Goal: Task Accomplishment & Management: Use online tool/utility

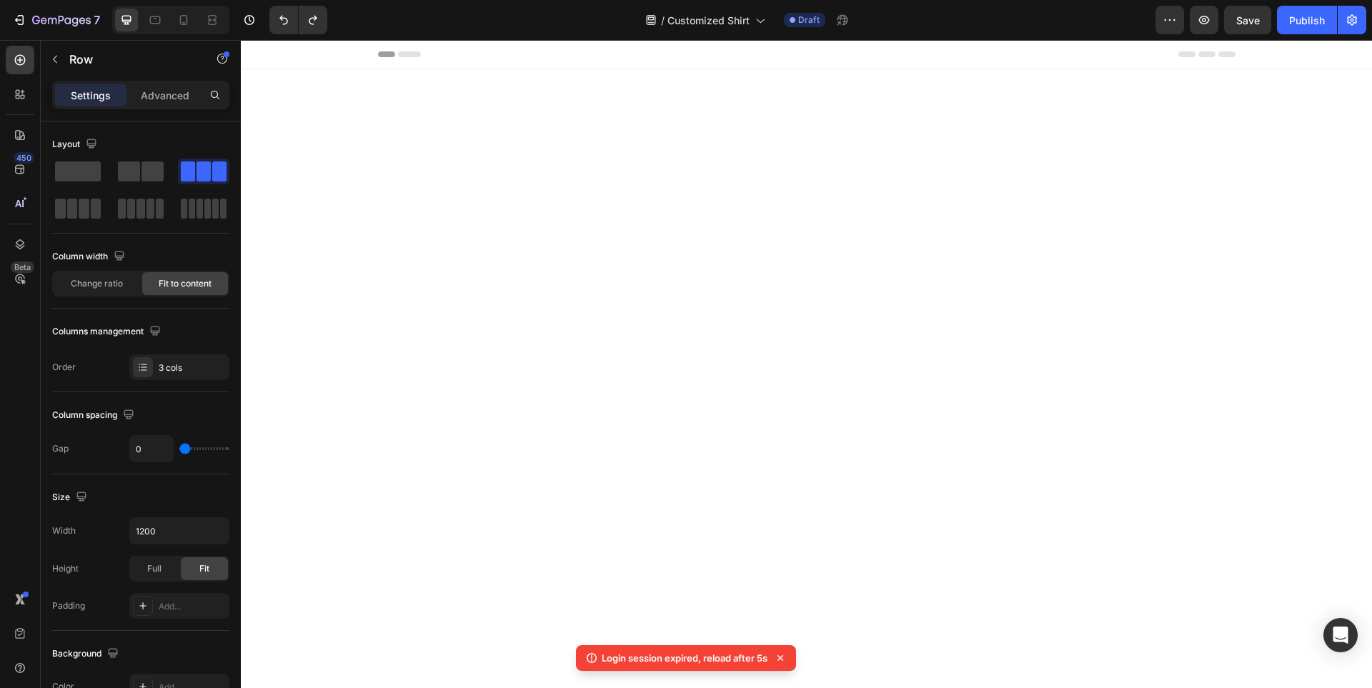
scroll to position [6677, 0]
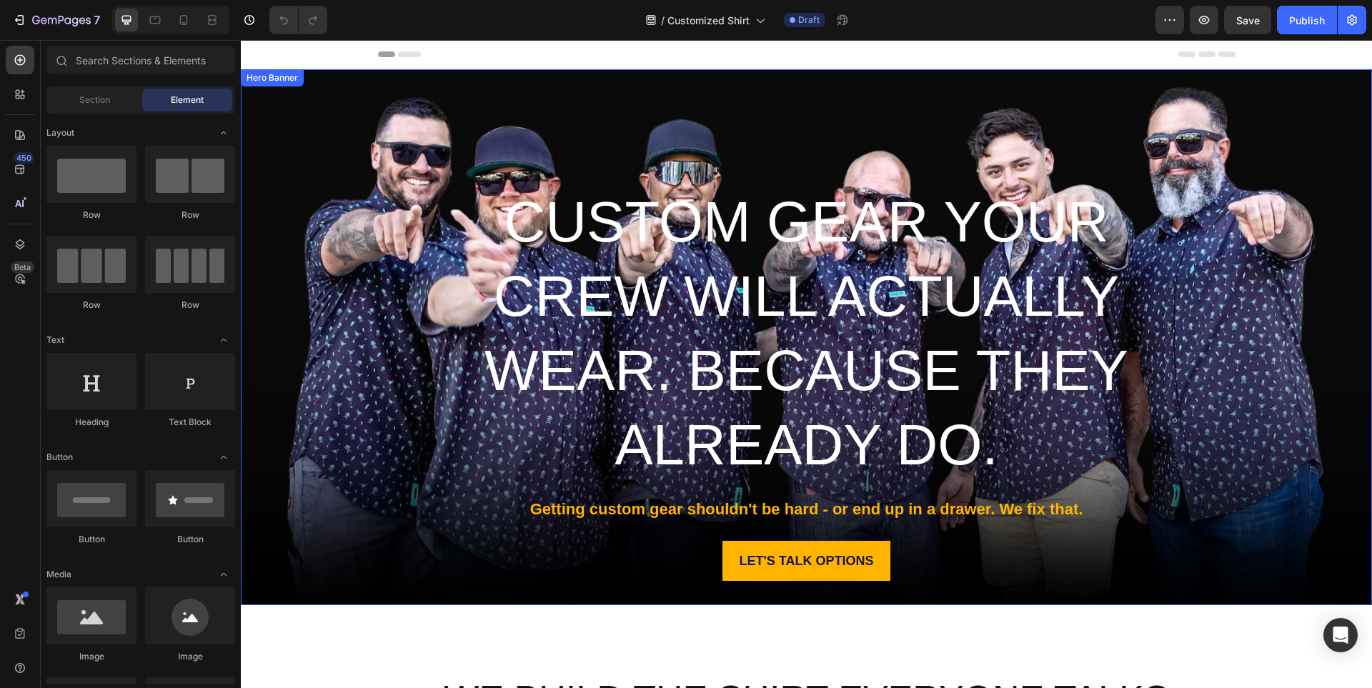
click at [1209, 141] on div "Overlay" at bounding box center [806, 337] width 1131 height 536
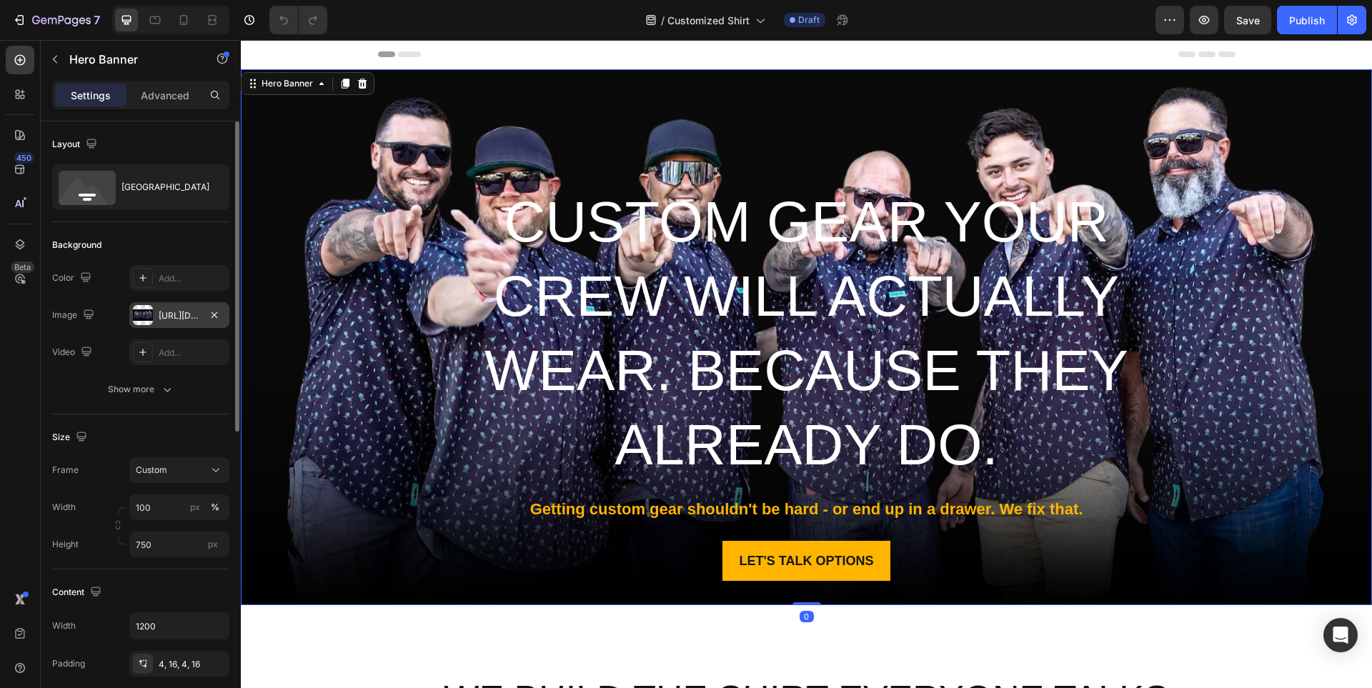
click at [197, 322] on div "[URL][DOMAIN_NAME]" at bounding box center [179, 315] width 41 height 13
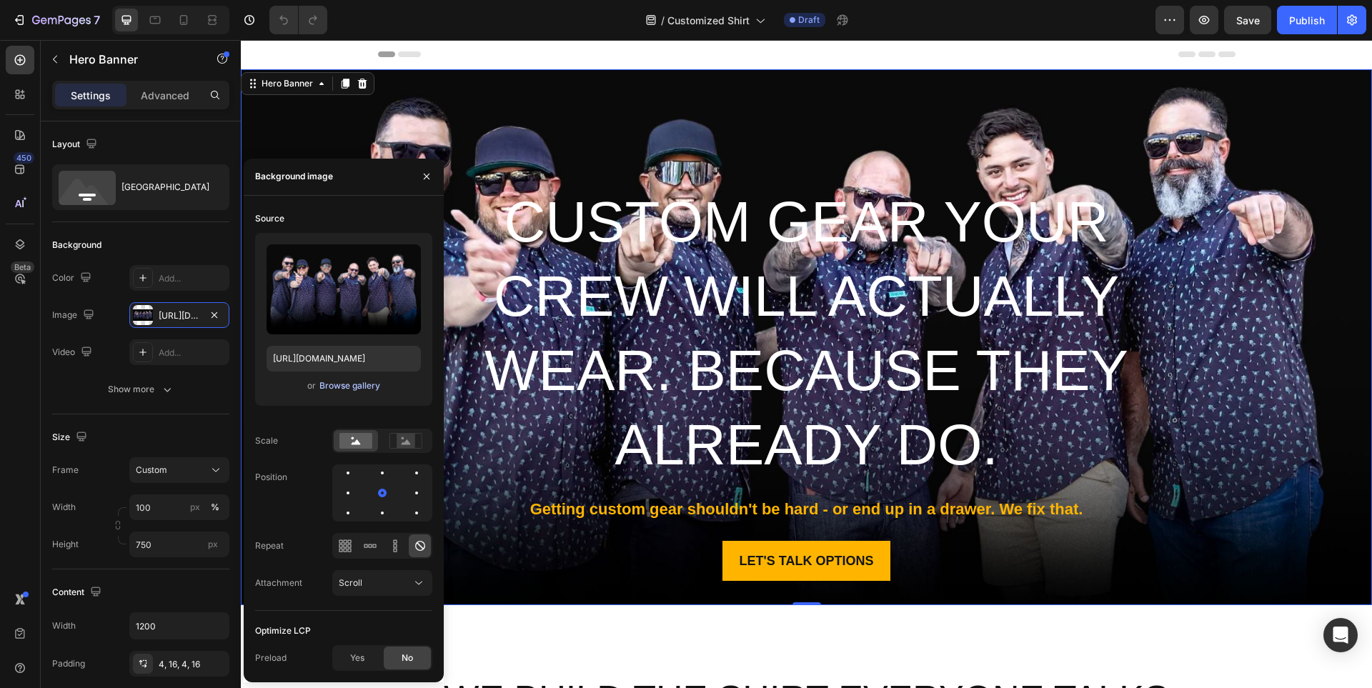
click at [333, 392] on button "Browse gallery" at bounding box center [350, 386] width 62 height 14
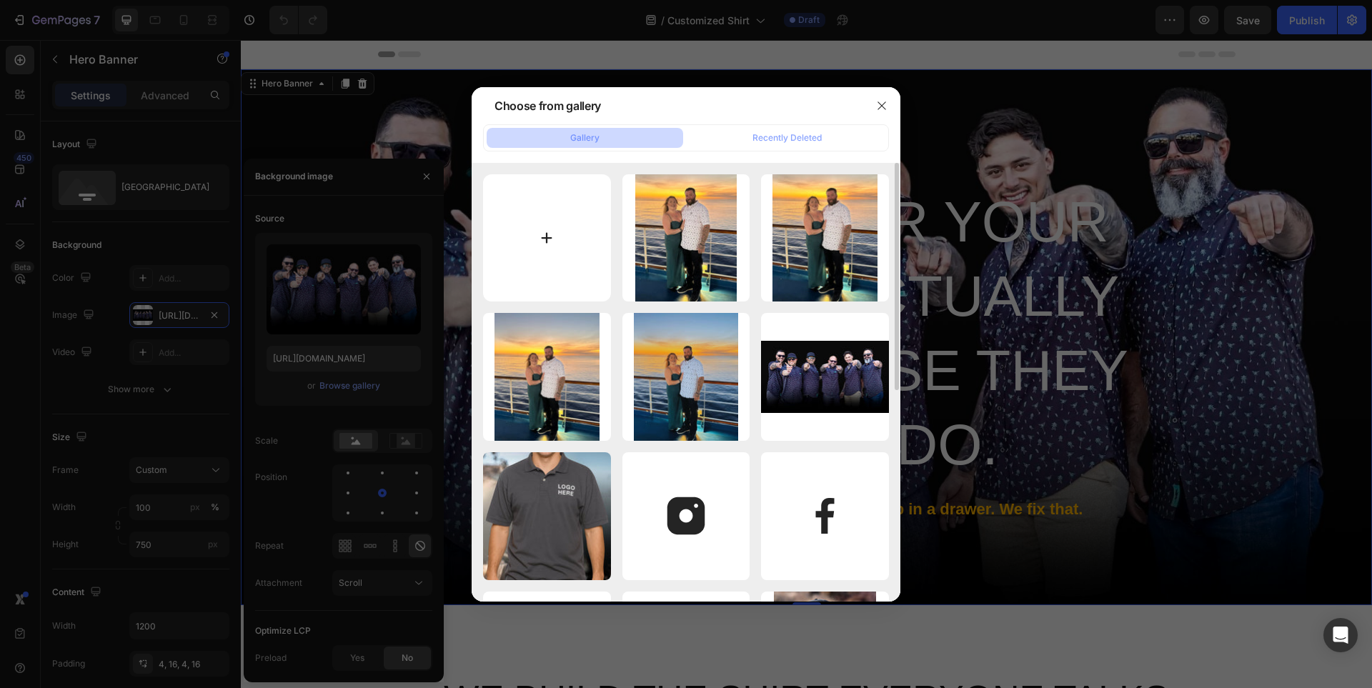
click at [592, 254] on input "file" at bounding box center [547, 238] width 128 height 128
type input "C:\fakepath\banner header img final (2).jpg"
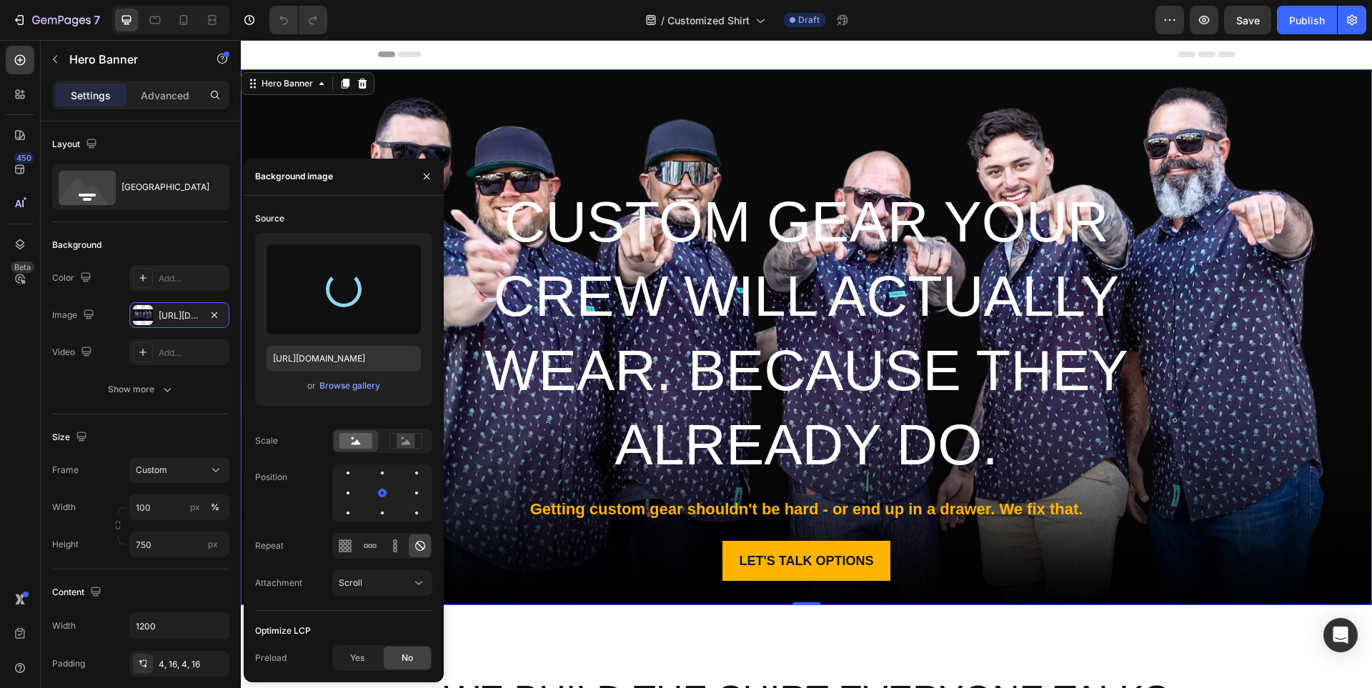
type input "[URL][DOMAIN_NAME]"
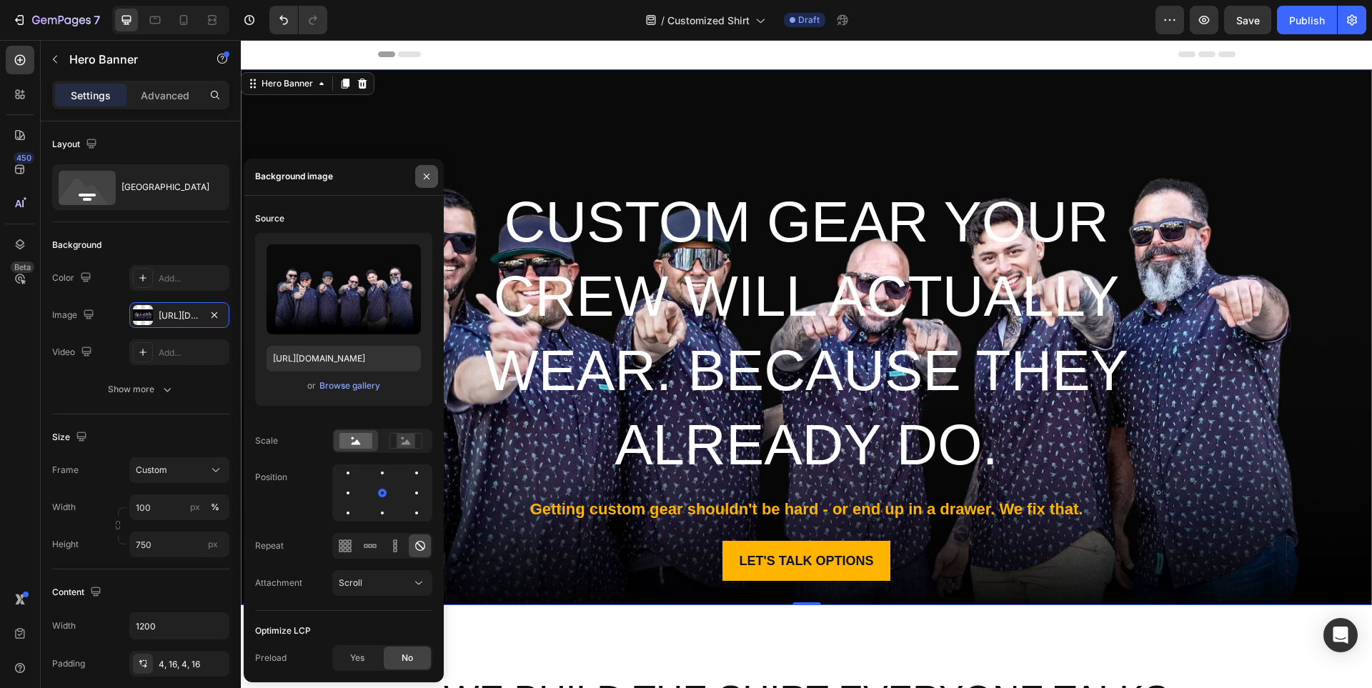
click at [427, 173] on icon "button" at bounding box center [426, 176] width 11 height 11
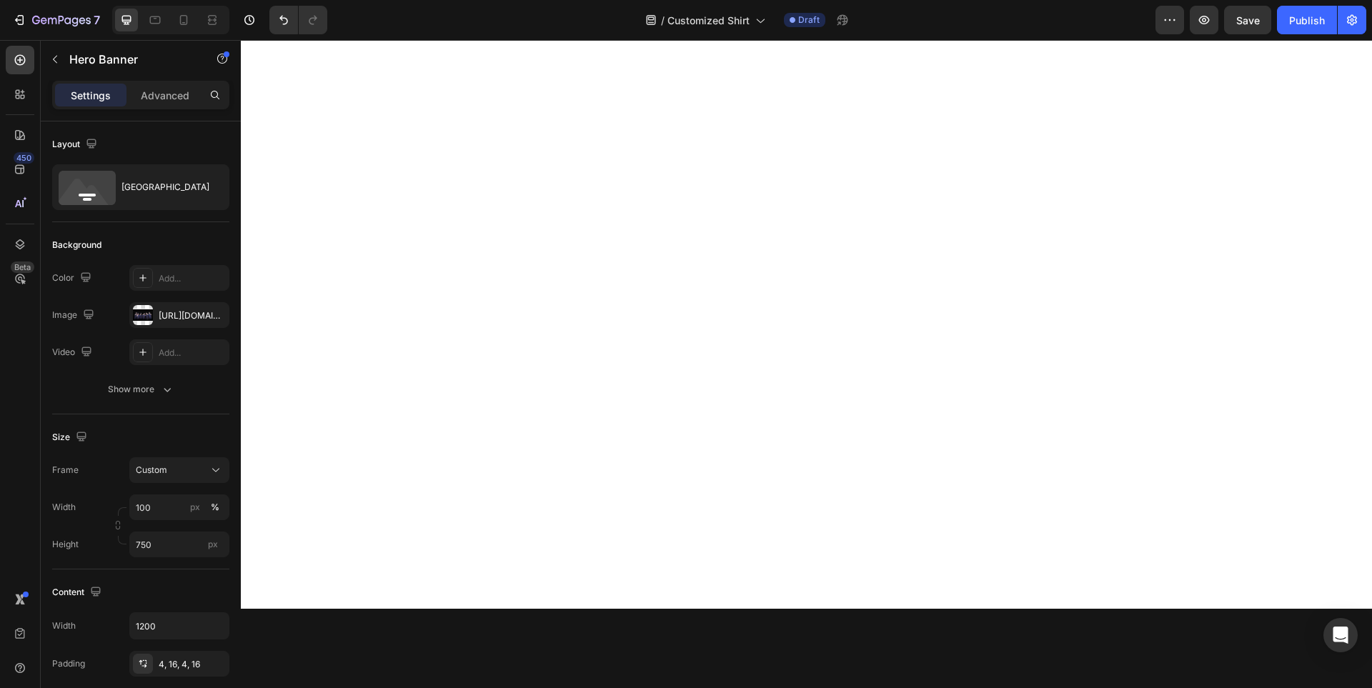
scroll to position [3859, 0]
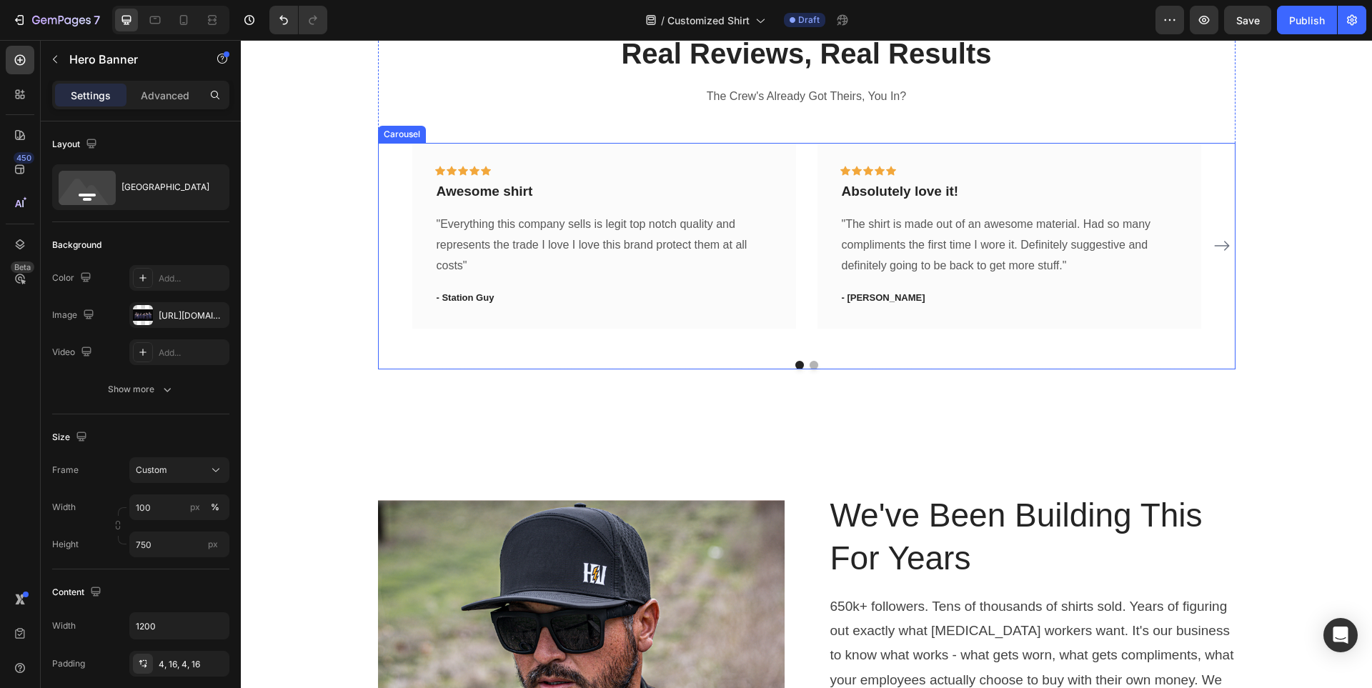
click at [1213, 245] on icon "Carousel Next Arrow" at bounding box center [1221, 245] width 17 height 17
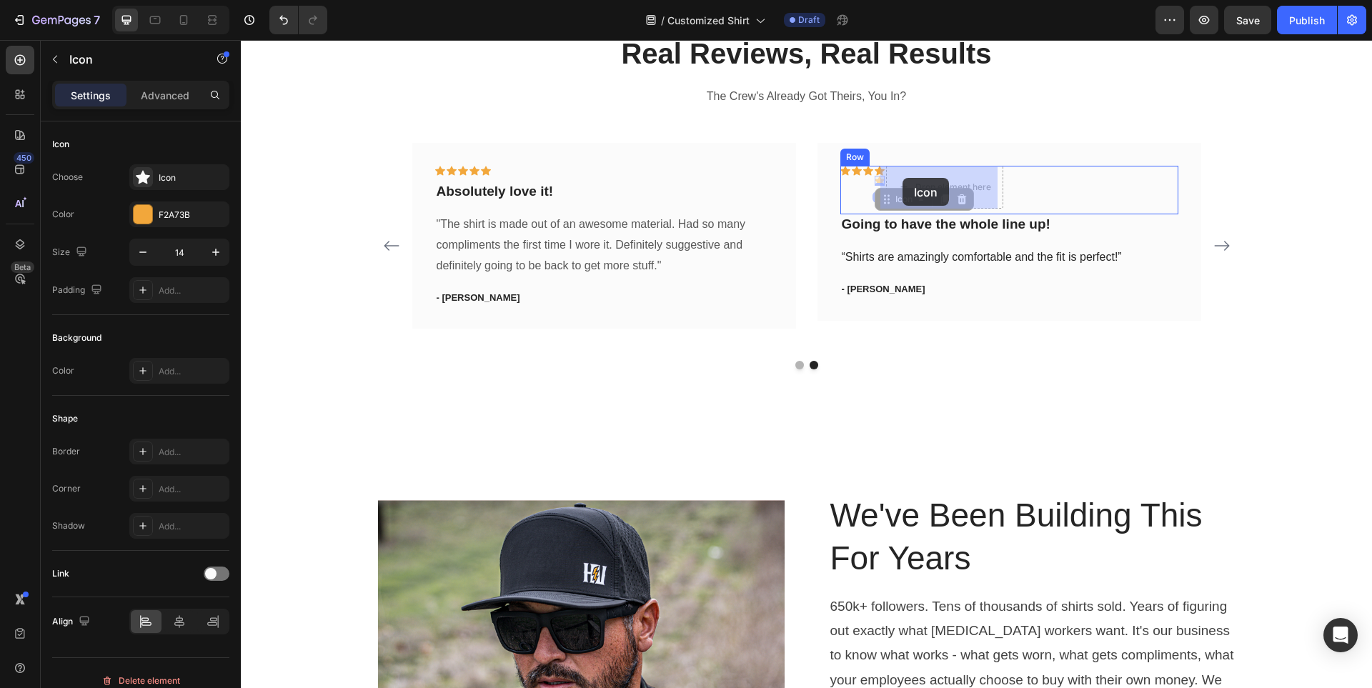
drag, startPoint x: 875, startPoint y: 181, endPoint x: 900, endPoint y: 178, distance: 25.9
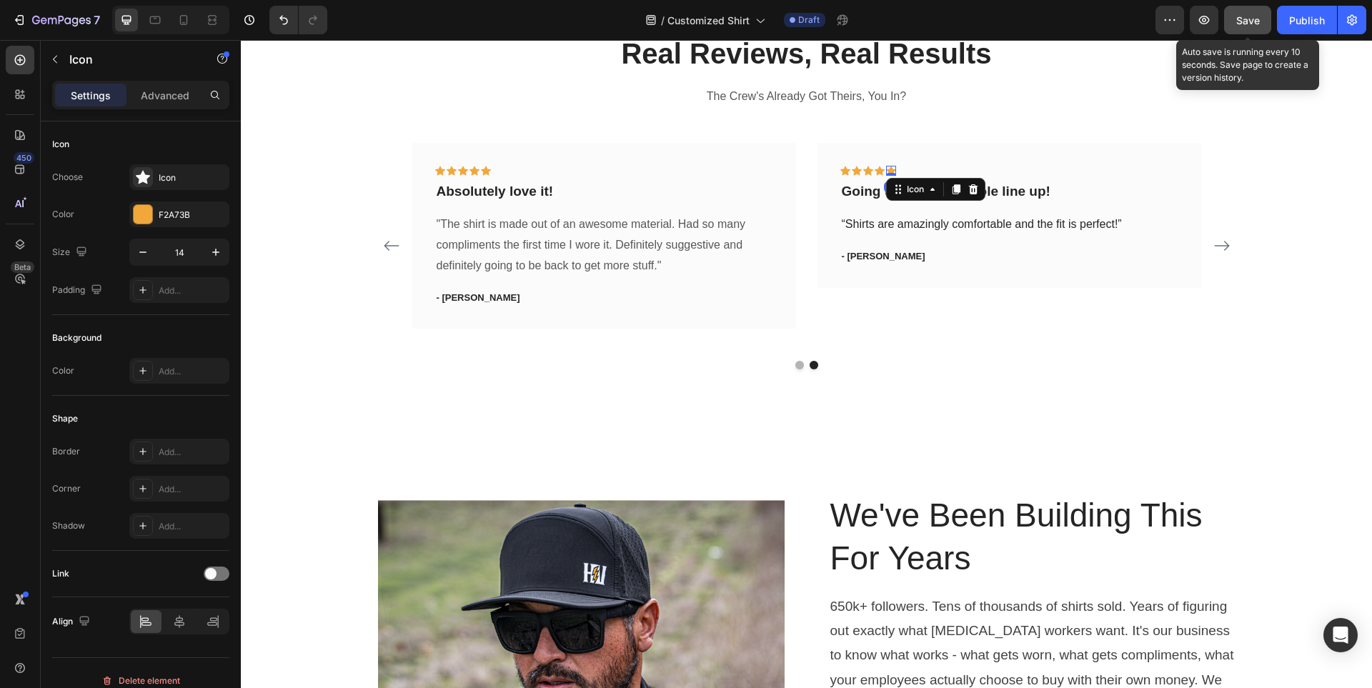
click at [1243, 15] on span "Save" at bounding box center [1248, 20] width 24 height 12
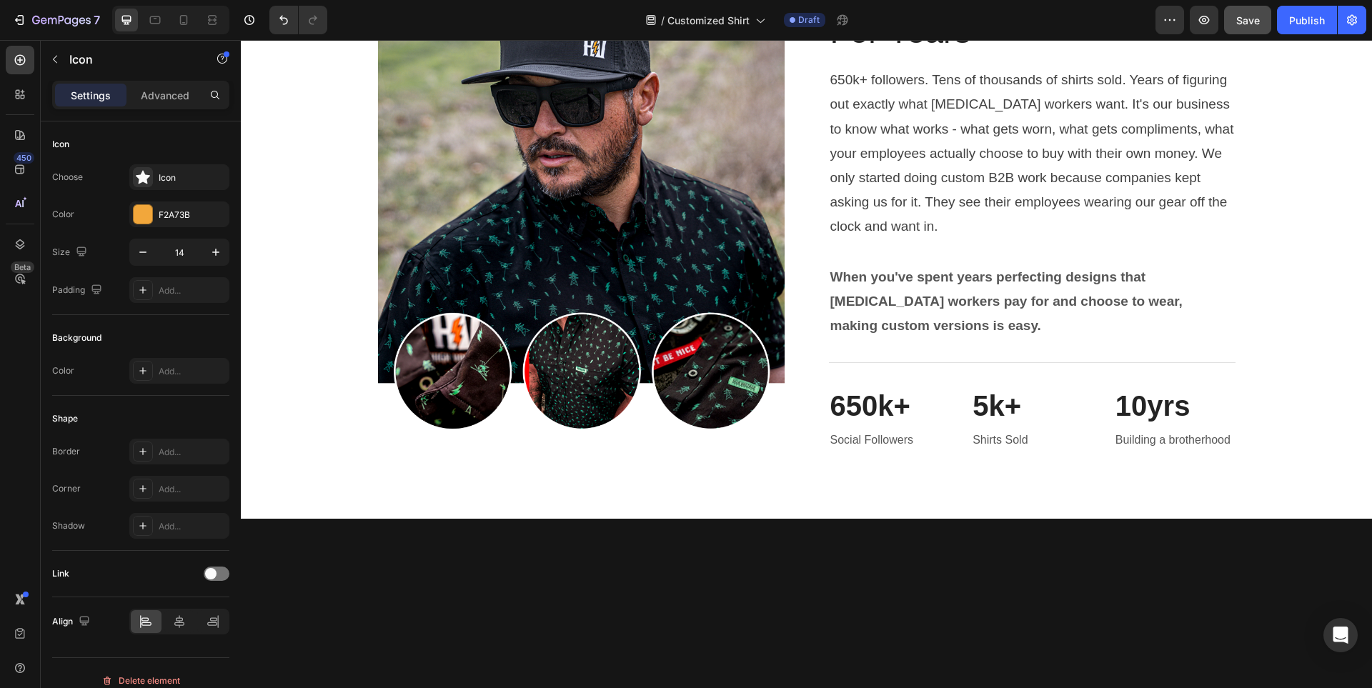
scroll to position [3472, 0]
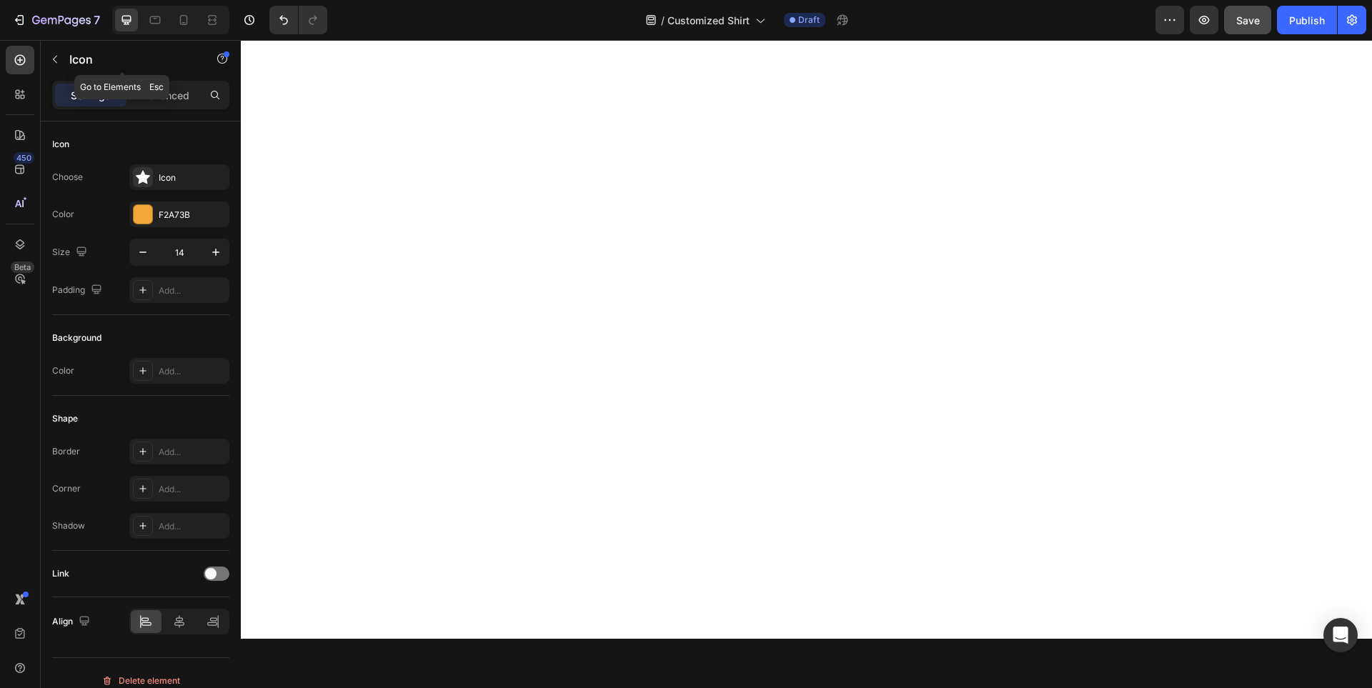
click at [54, 63] on icon "button" at bounding box center [54, 59] width 11 height 11
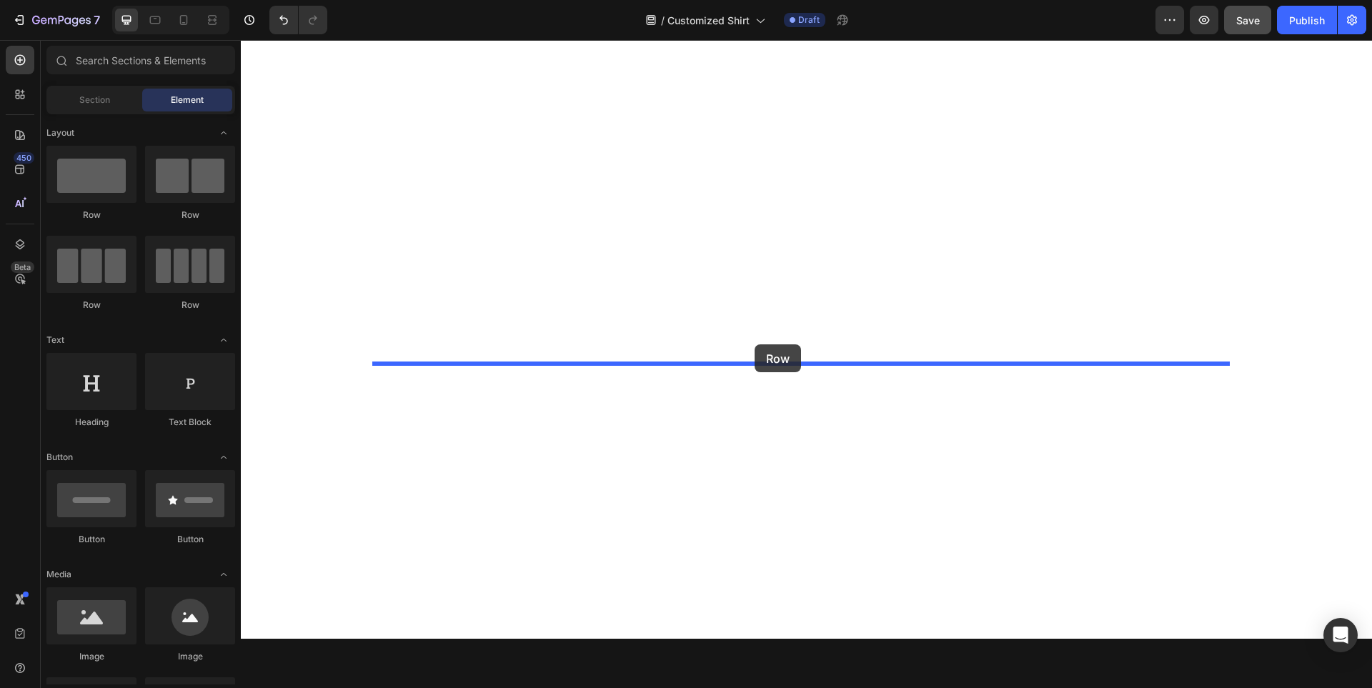
drag, startPoint x: 334, startPoint y: 232, endPoint x: 755, endPoint y: 344, distance: 435.1
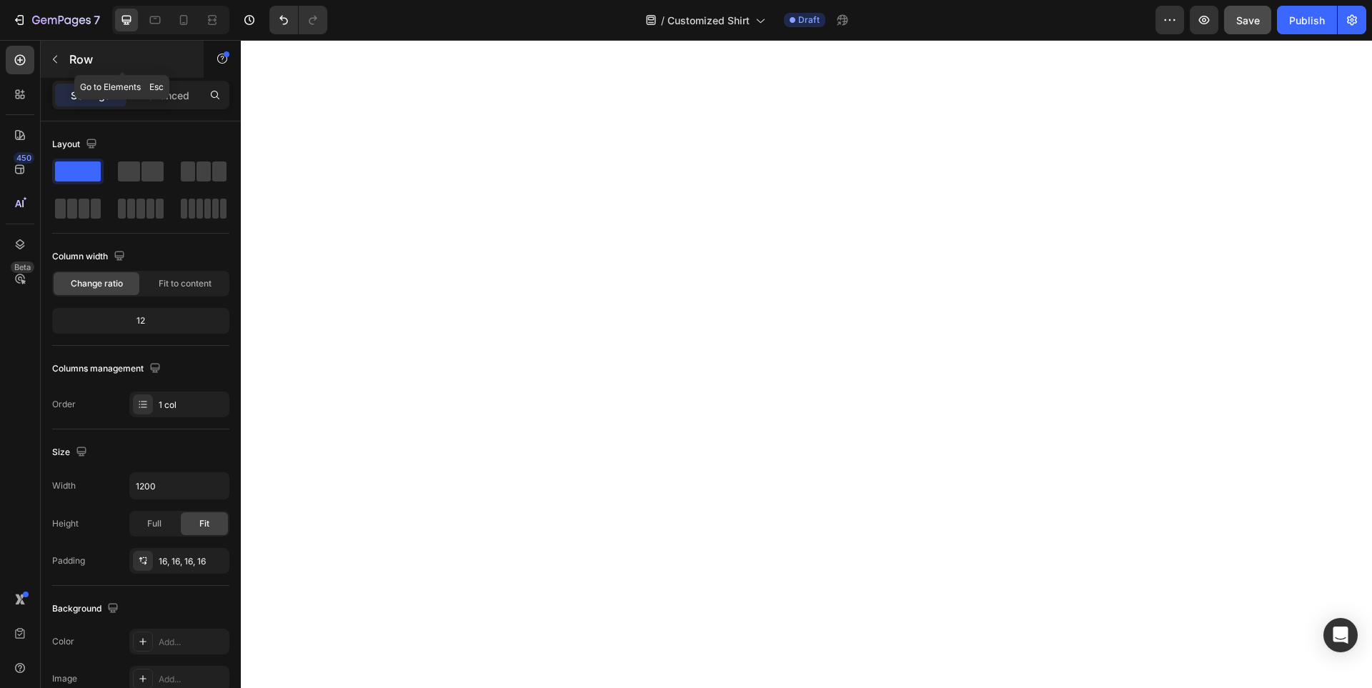
click at [59, 63] on icon "button" at bounding box center [54, 59] width 11 height 11
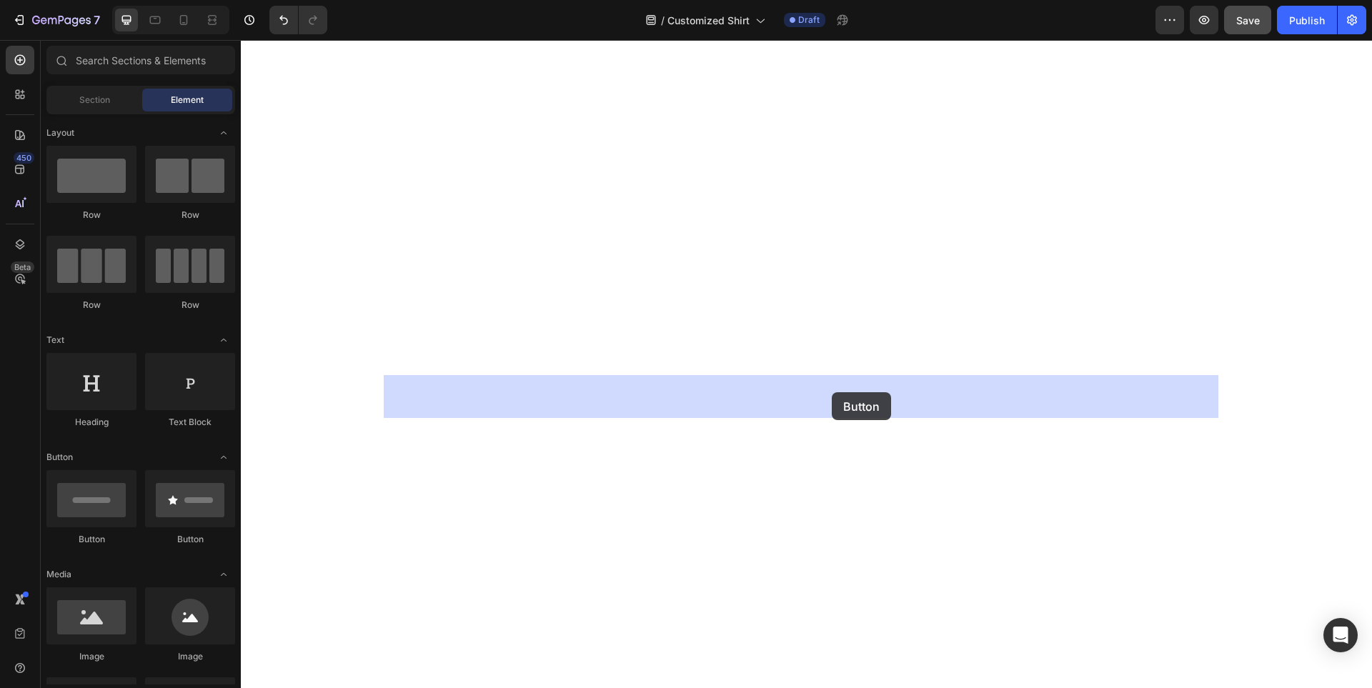
drag, startPoint x: 326, startPoint y: 555, endPoint x: 832, endPoint y: 392, distance: 531.3
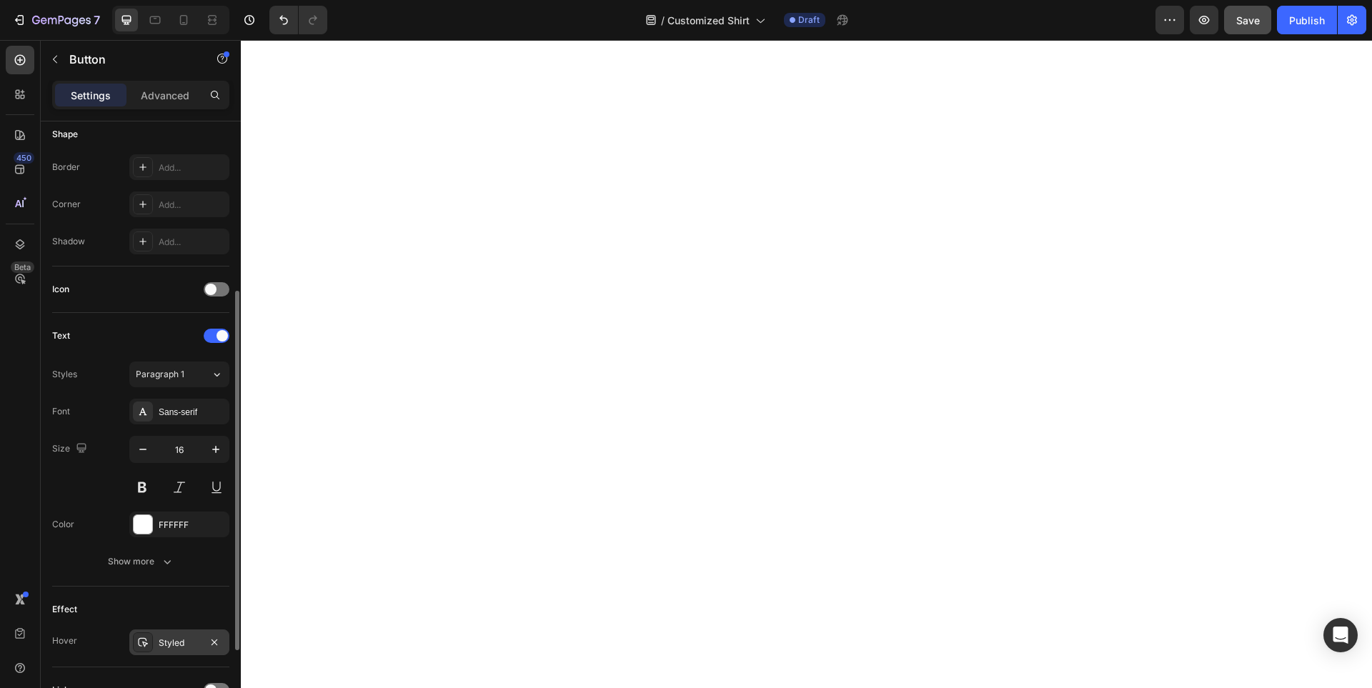
scroll to position [357, 0]
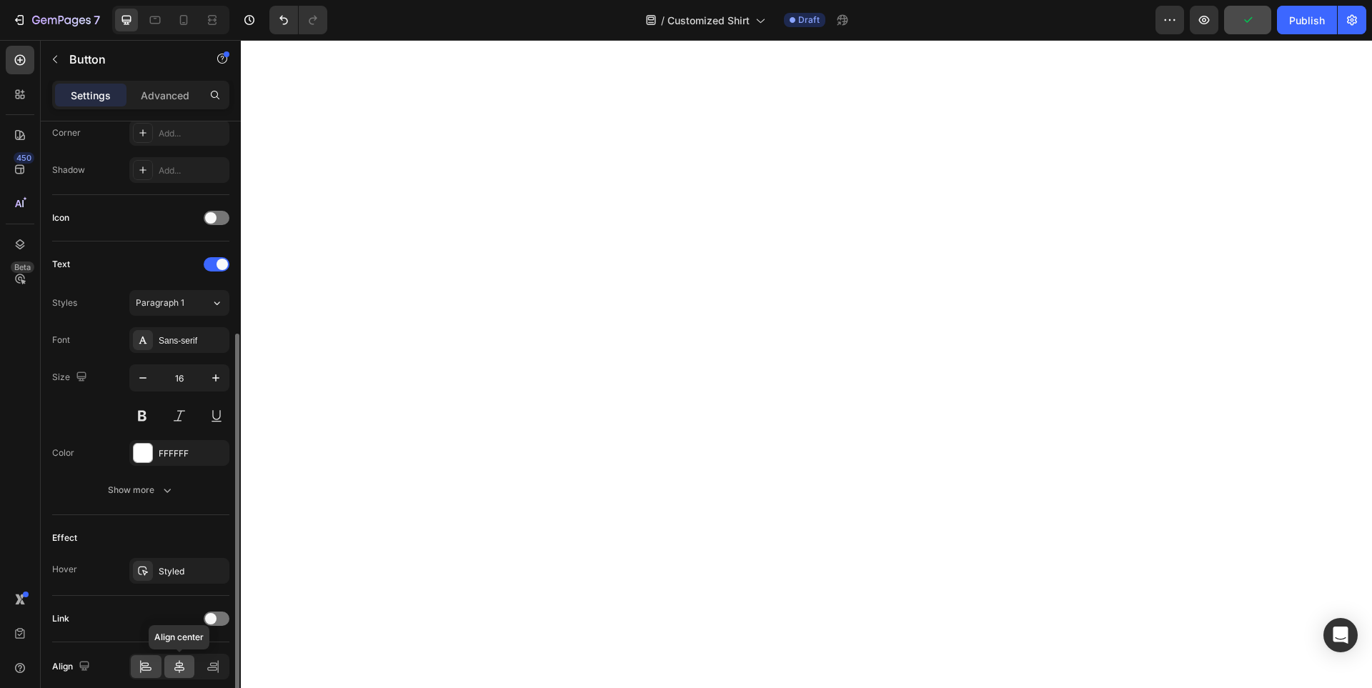
click at [182, 665] on icon at bounding box center [179, 667] width 14 height 14
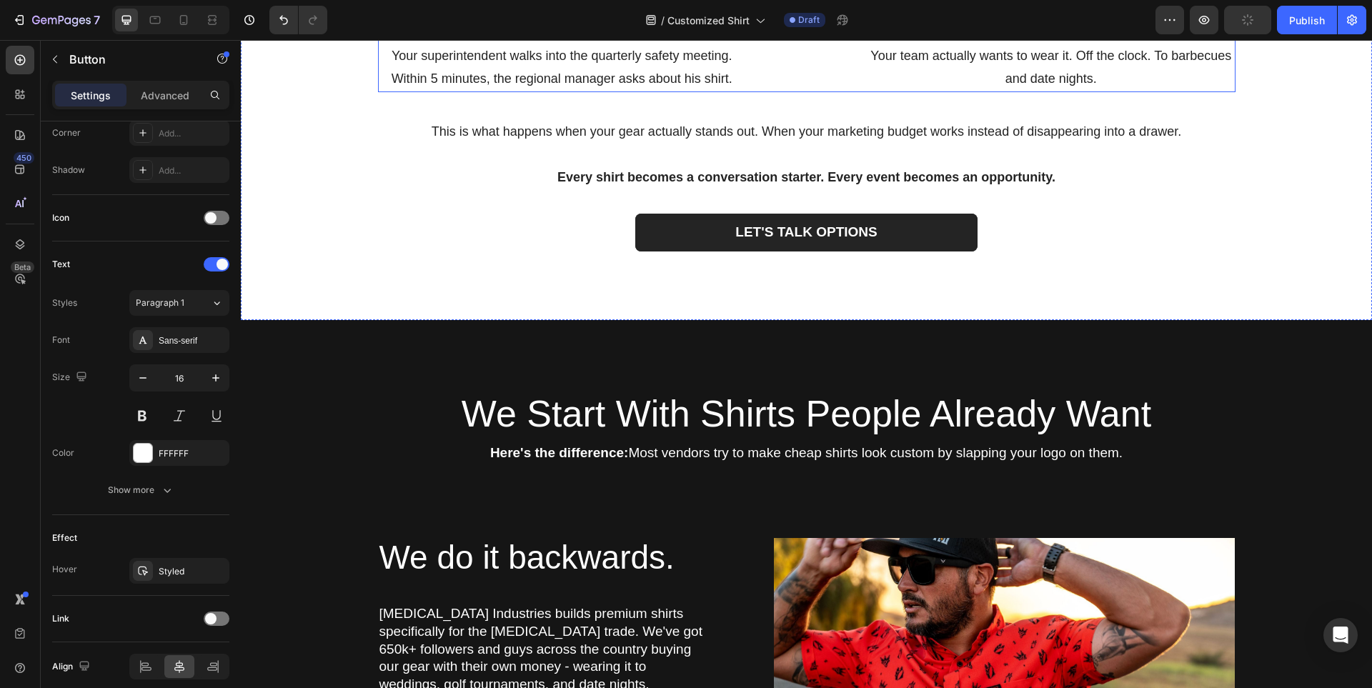
scroll to position [1744, 0]
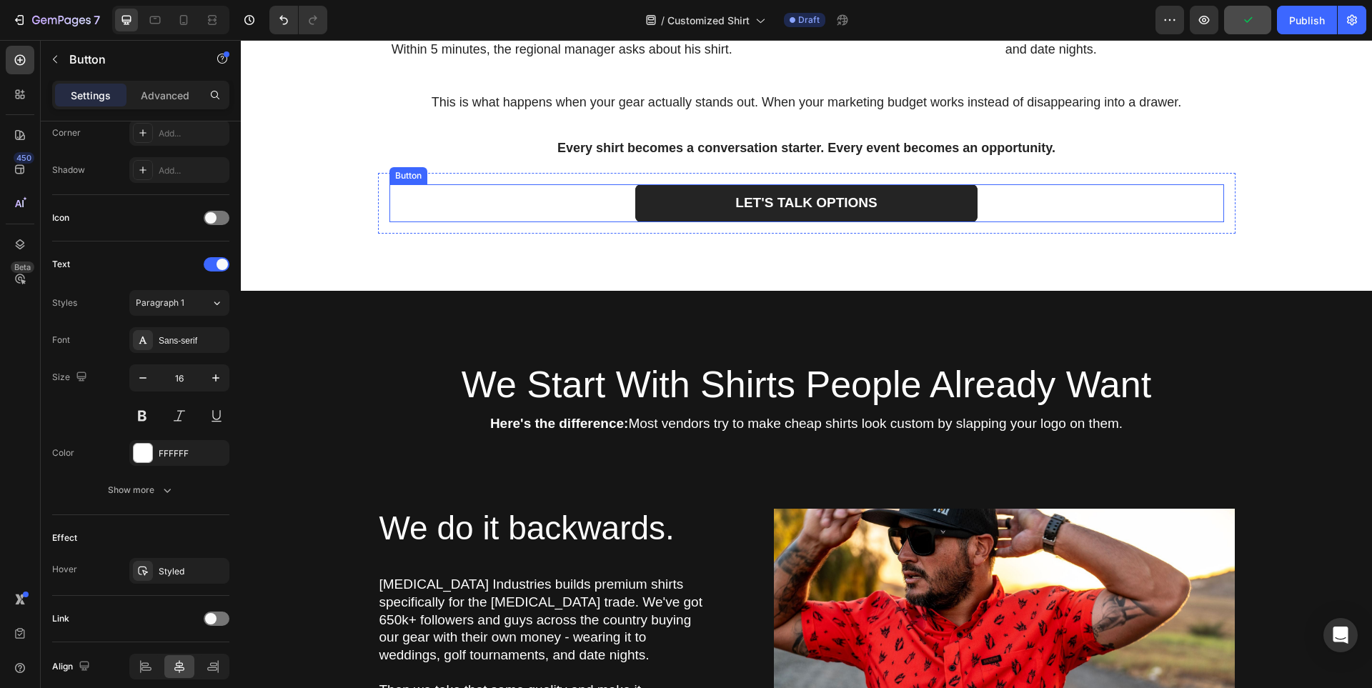
click at [1018, 222] on div "LET'S TALK OPTIONS Button" at bounding box center [806, 203] width 835 height 38
click at [464, 179] on div at bounding box center [468, 170] width 17 height 17
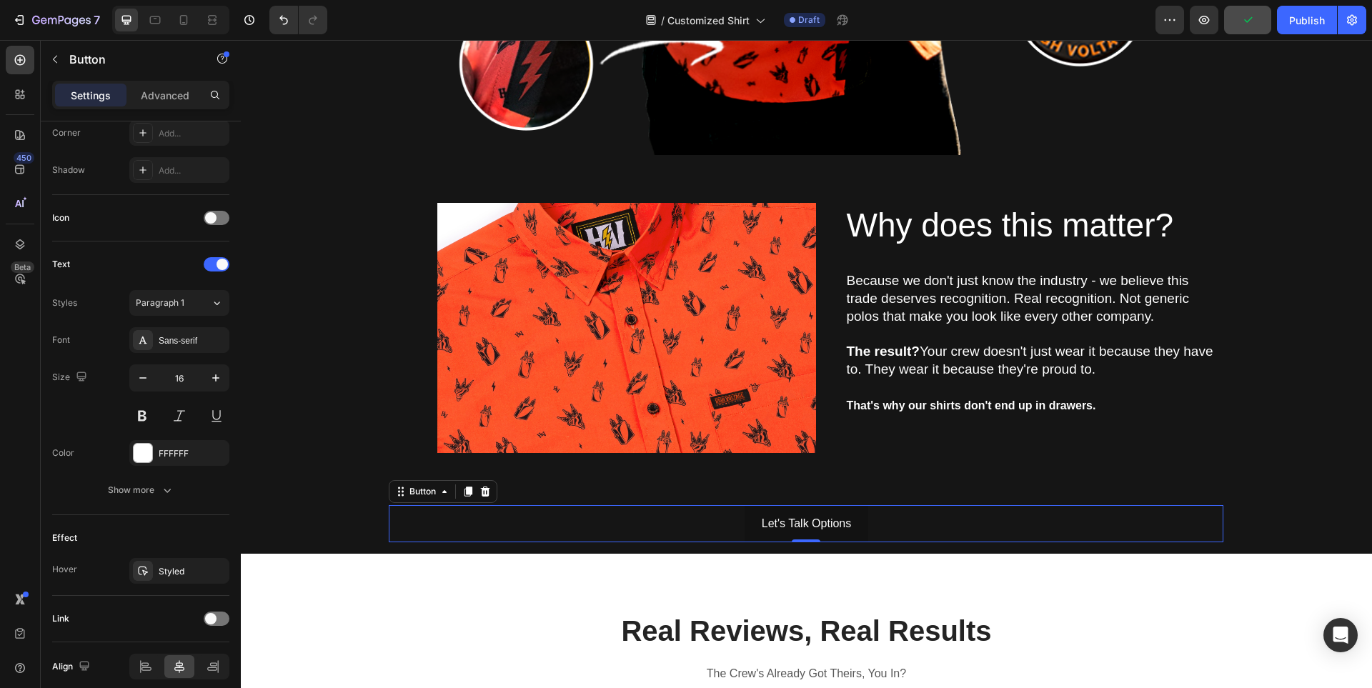
scroll to position [3466, 0]
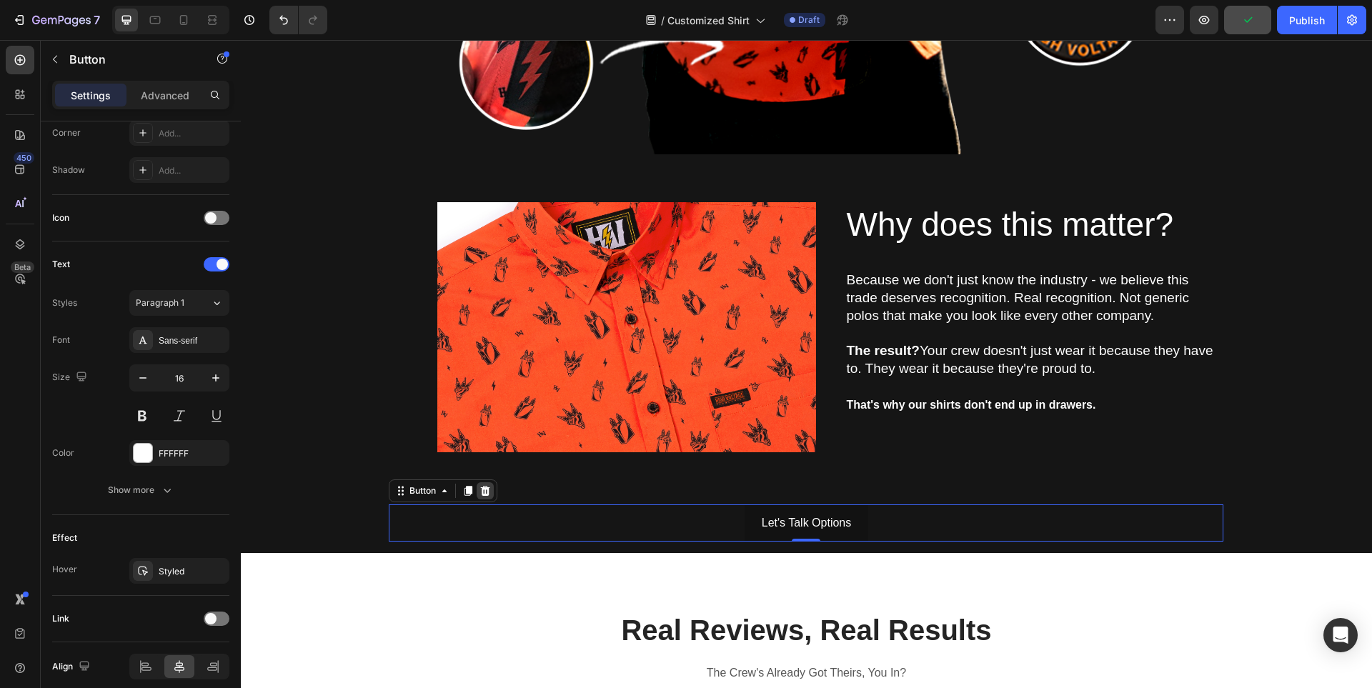
click at [481, 486] on icon at bounding box center [485, 491] width 9 height 10
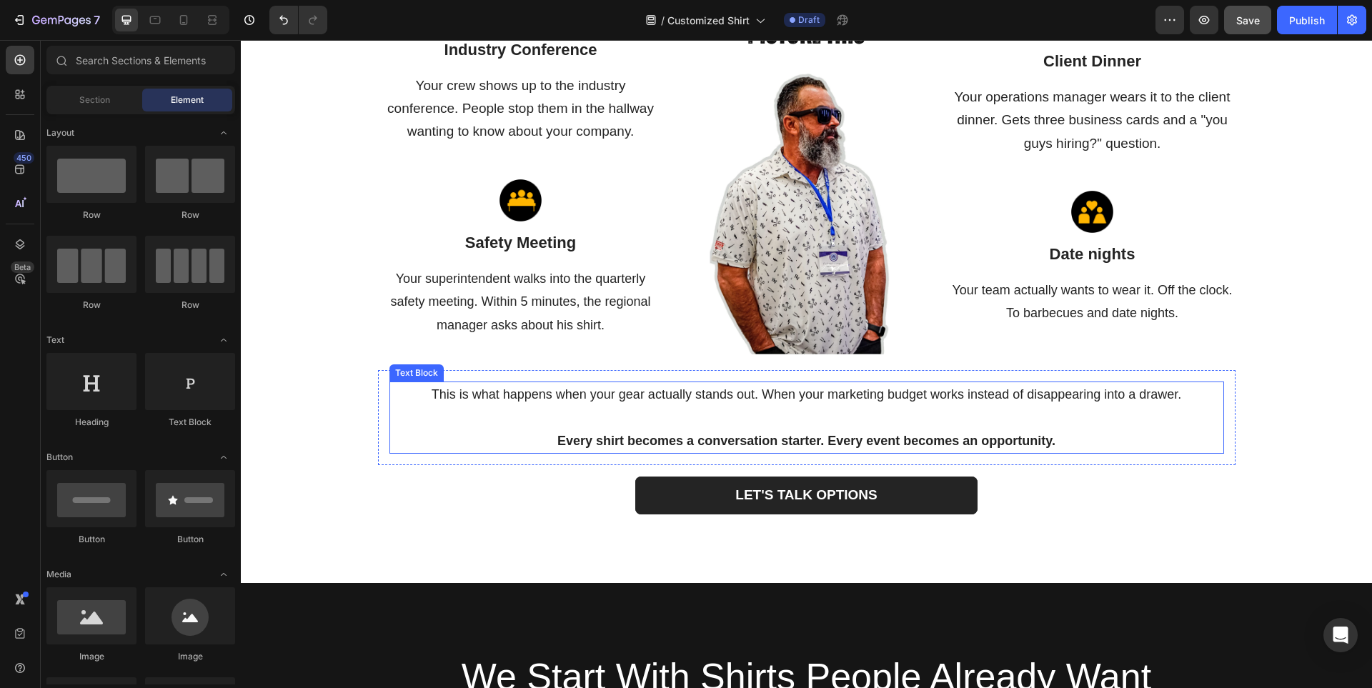
scroll to position [1679, 0]
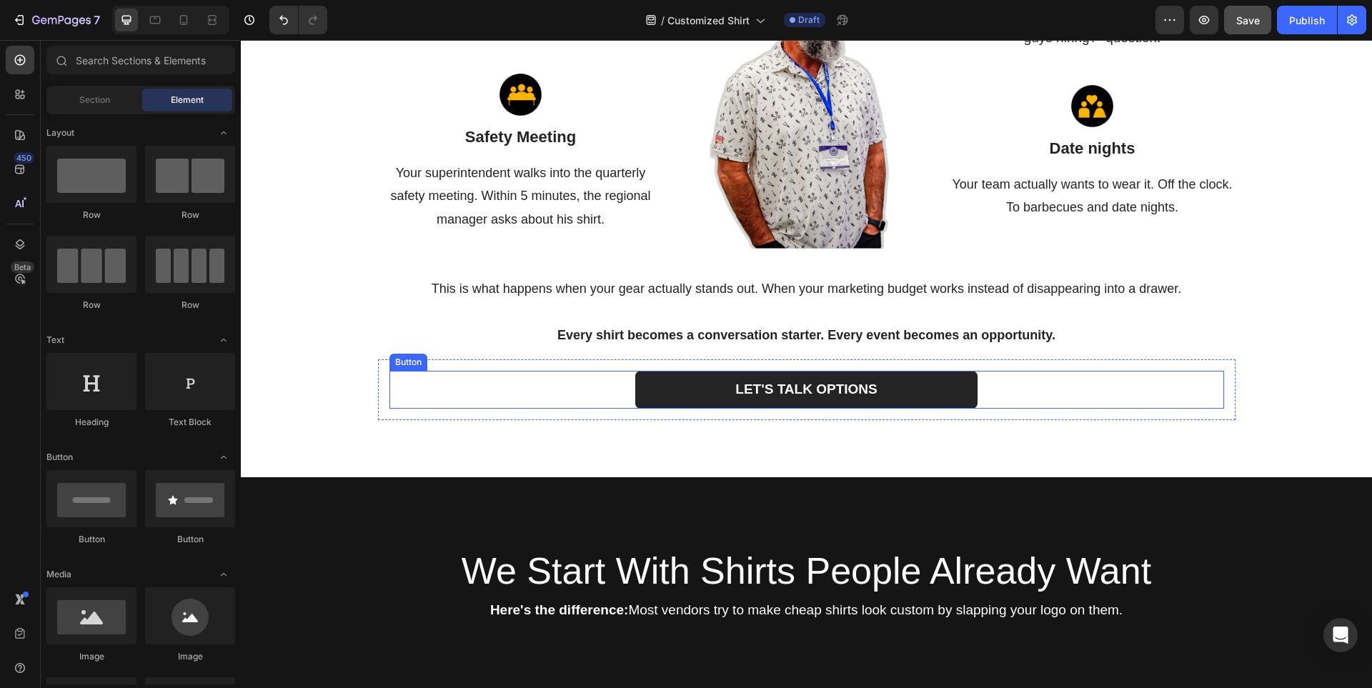
click at [550, 394] on div "LET'S TALK OPTIONS Button" at bounding box center [806, 390] width 835 height 38
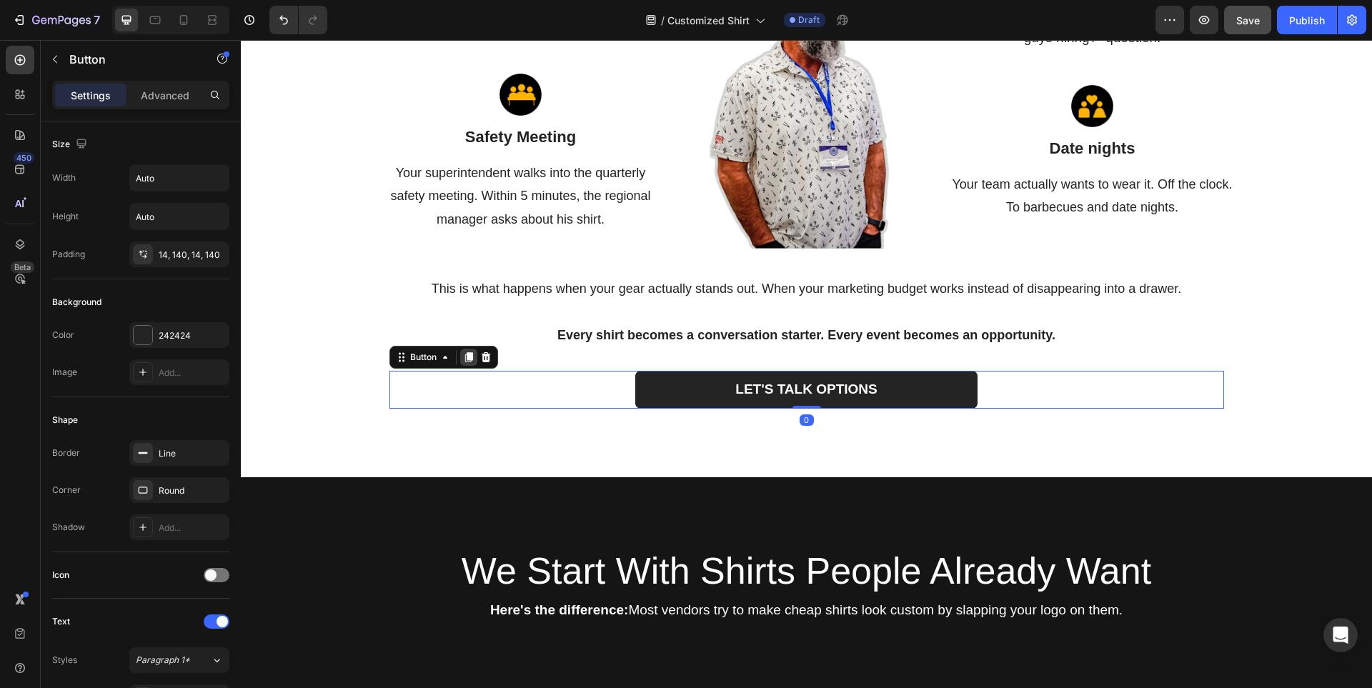
click at [463, 359] on div at bounding box center [468, 357] width 17 height 17
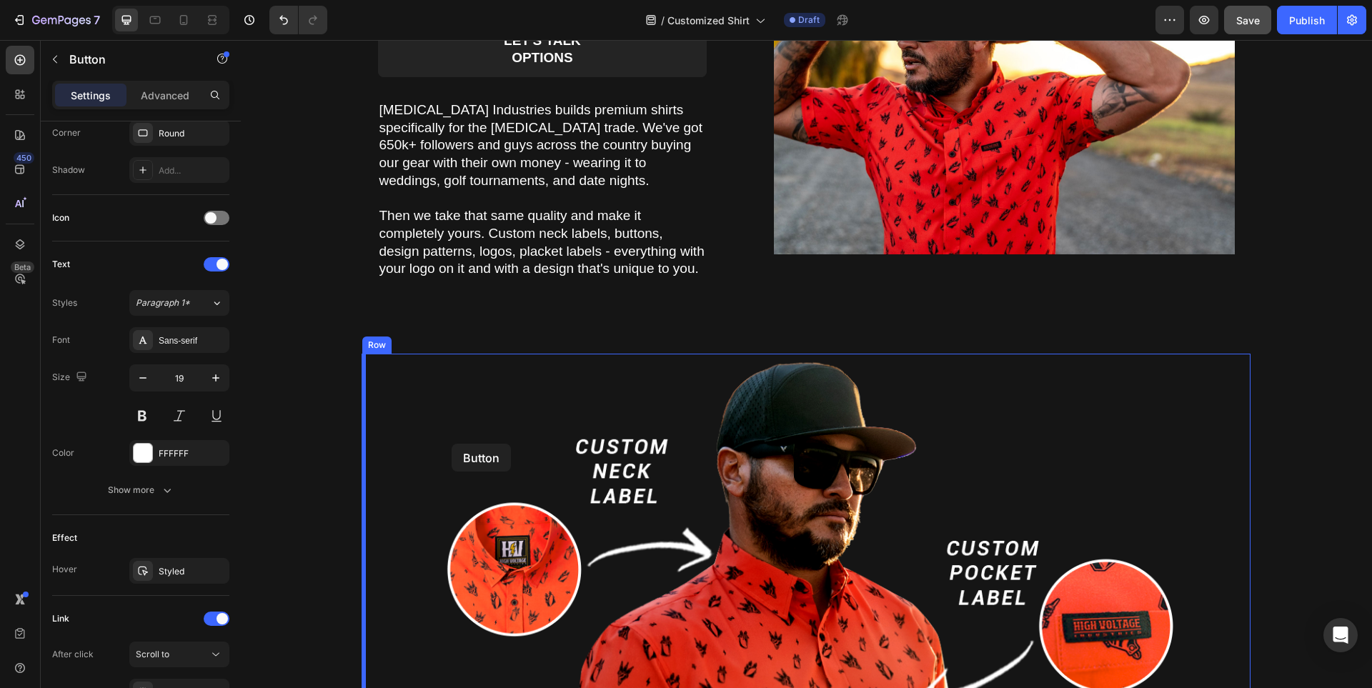
scroll to position [2680, 0]
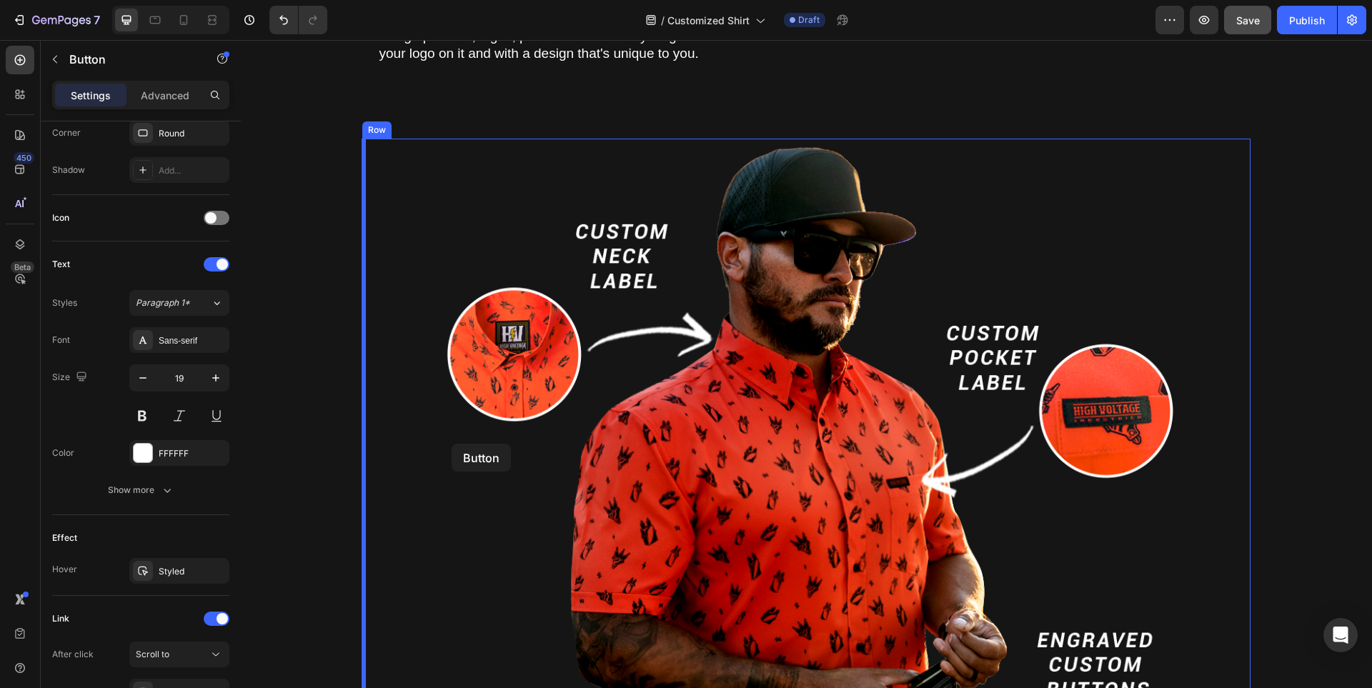
drag, startPoint x: 395, startPoint y: 192, endPoint x: 452, endPoint y: 444, distance: 257.8
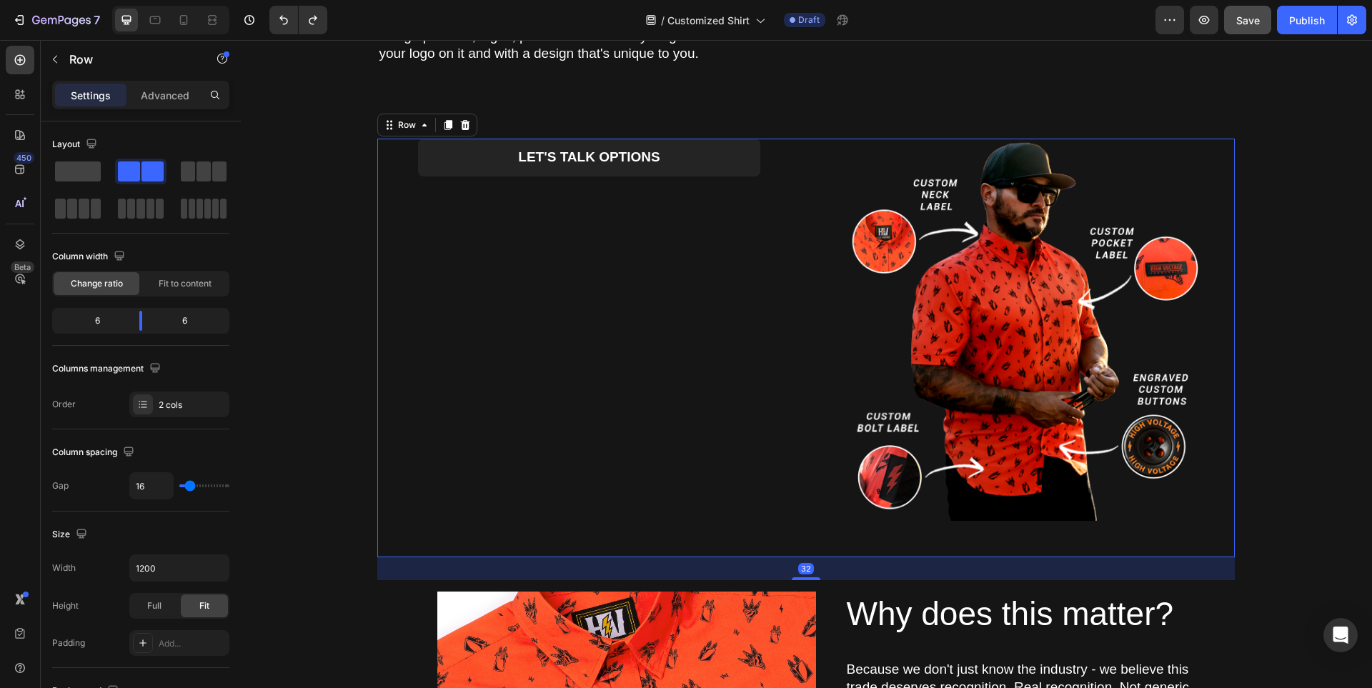
click at [693, 291] on div "LET'S TALK OPTIONS Button" at bounding box center [588, 348] width 423 height 418
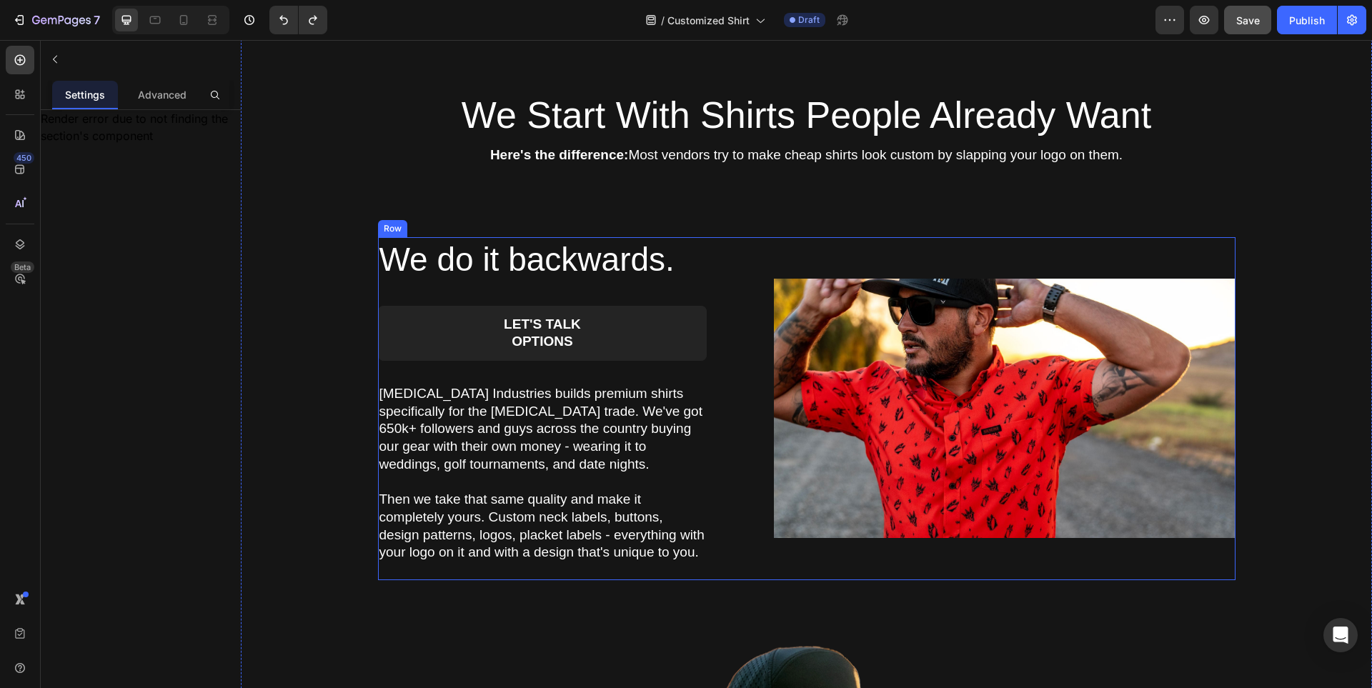
scroll to position [2180, 0]
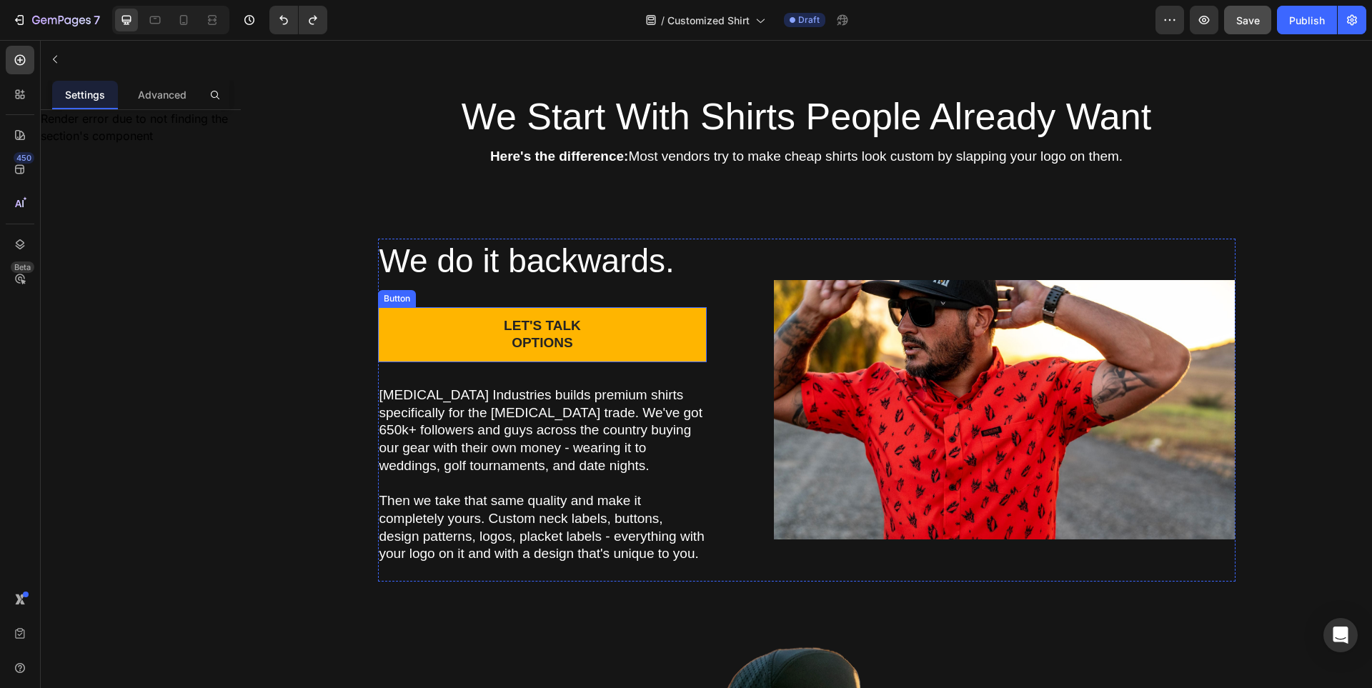
click at [637, 334] on link "LET'S TALK OPTIONS" at bounding box center [542, 334] width 329 height 55
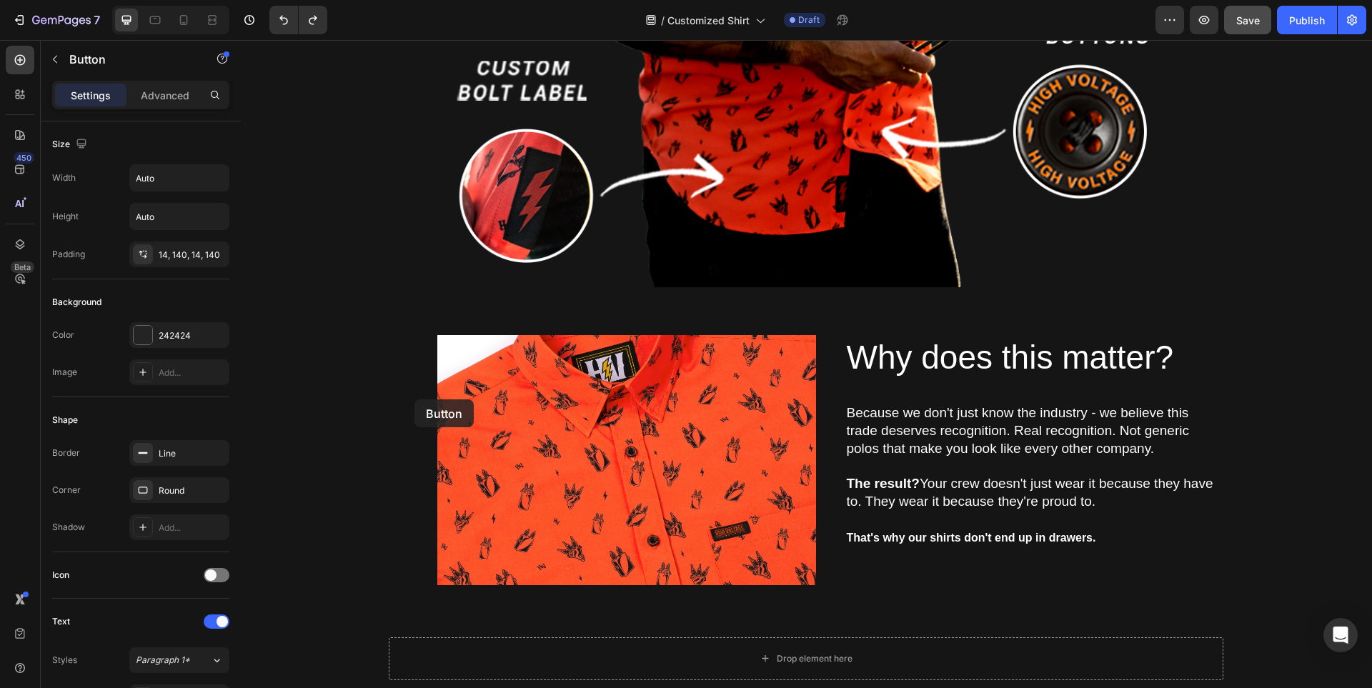
scroll to position [3609, 0]
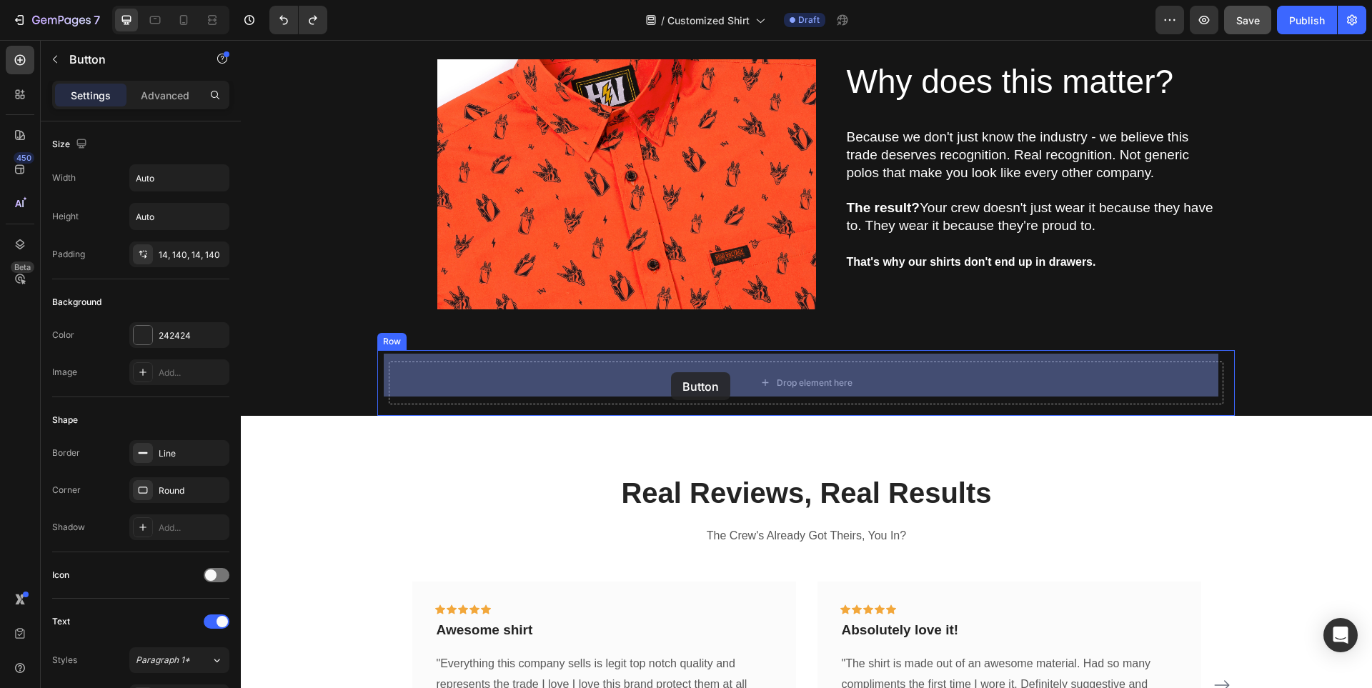
drag, startPoint x: 391, startPoint y: 297, endPoint x: 671, endPoint y: 372, distance: 290.2
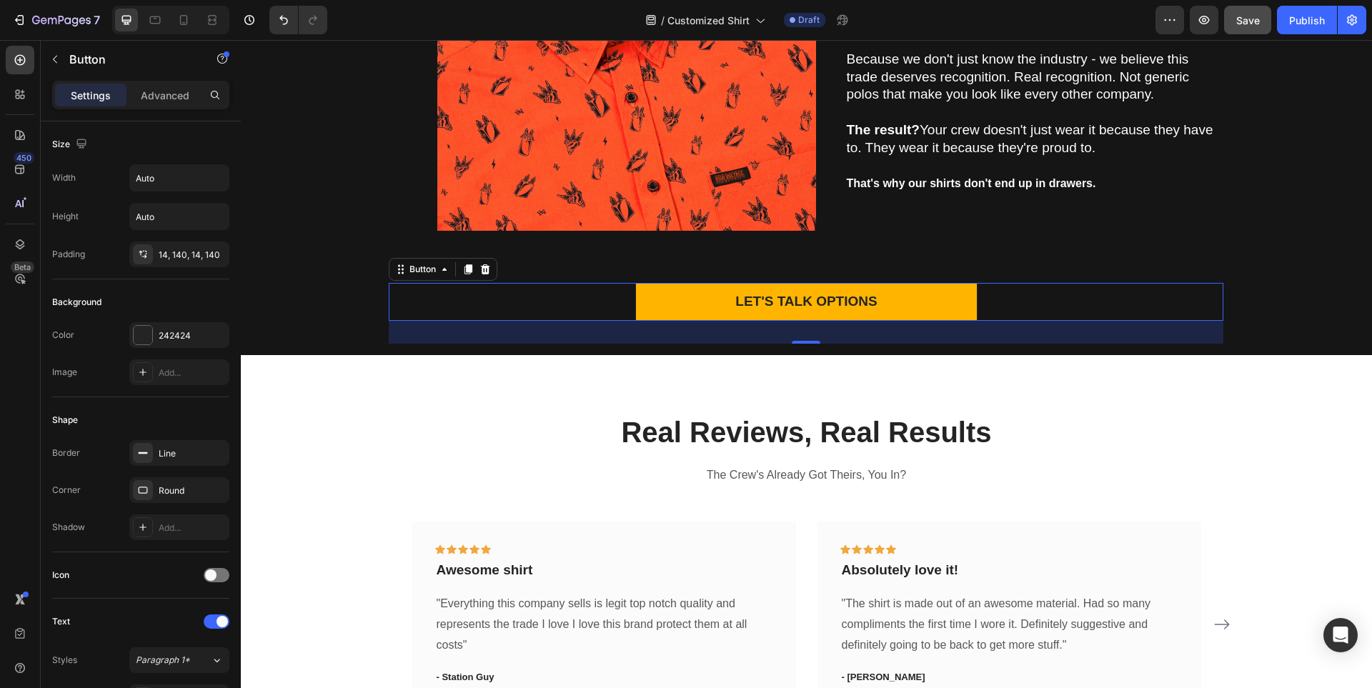
scroll to position [3530, 0]
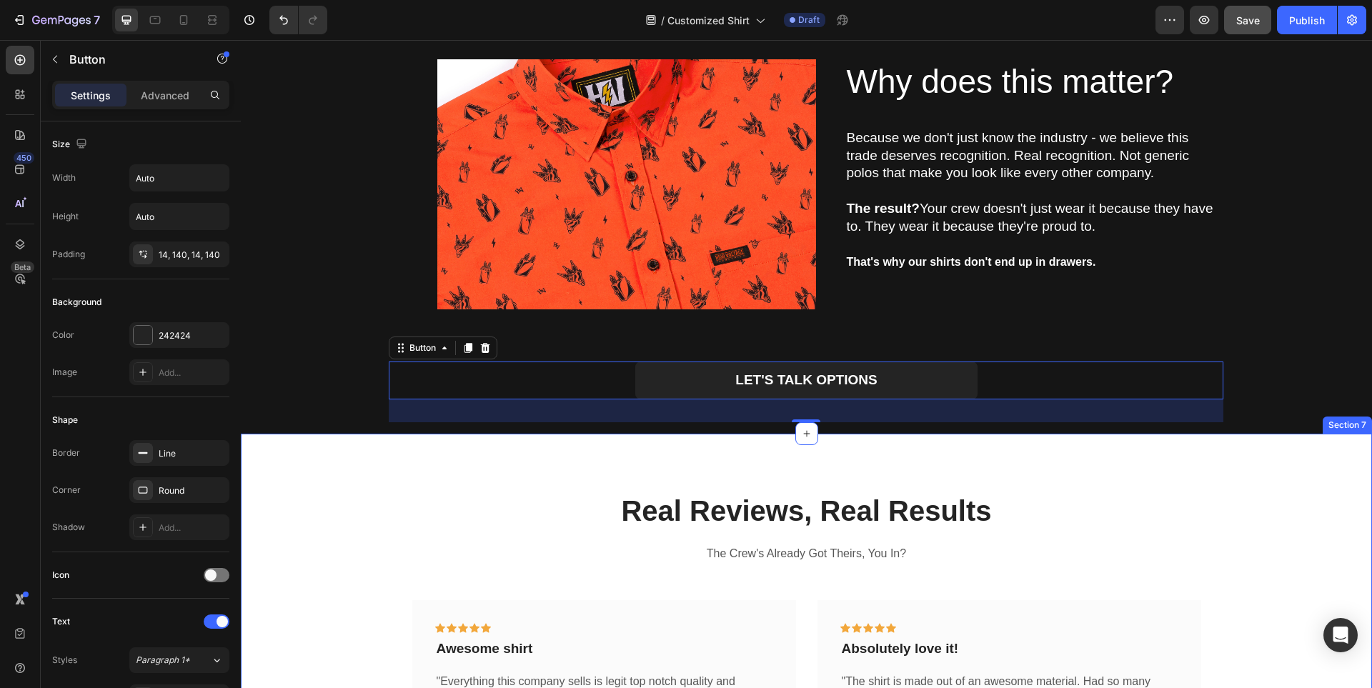
click at [380, 467] on div "Real Reviews, Real Results Heading The Crew's Already Got Theirs, You In? Text …" at bounding box center [806, 659] width 1131 height 450
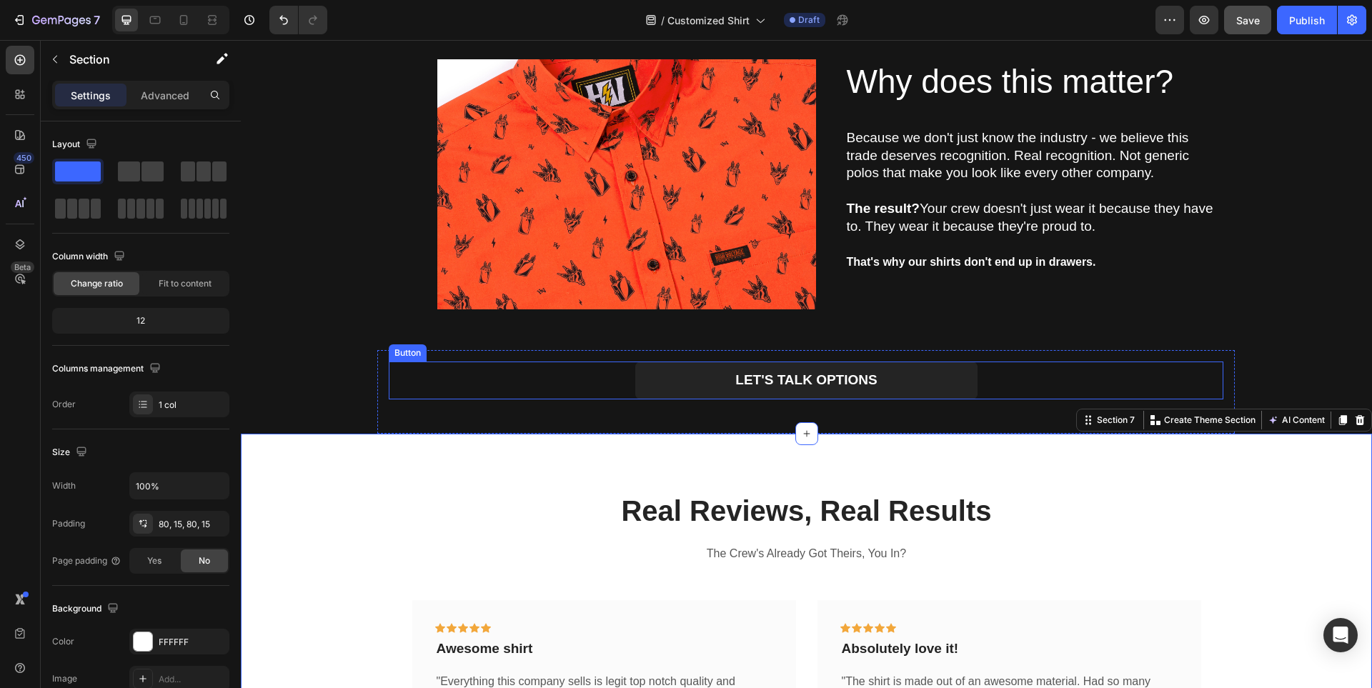
click at [616, 369] on div "LET'S TALK OPTIONS Button" at bounding box center [806, 381] width 835 height 38
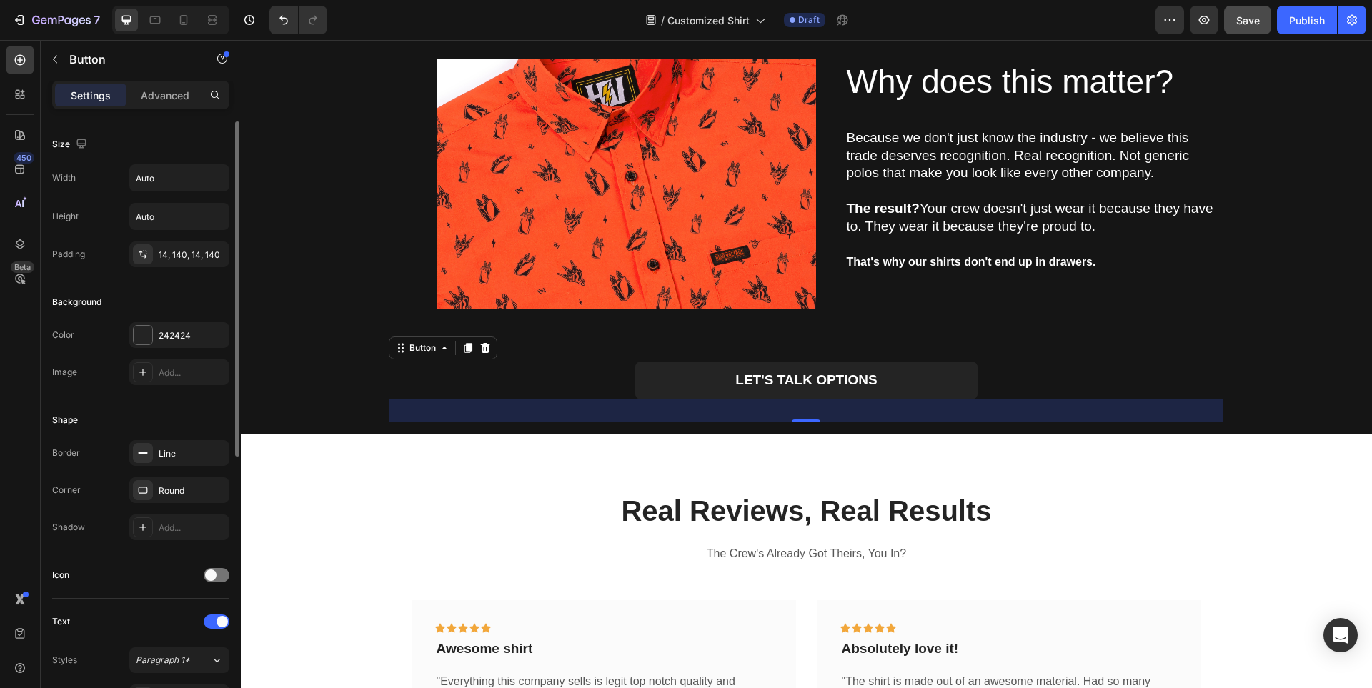
scroll to position [286, 0]
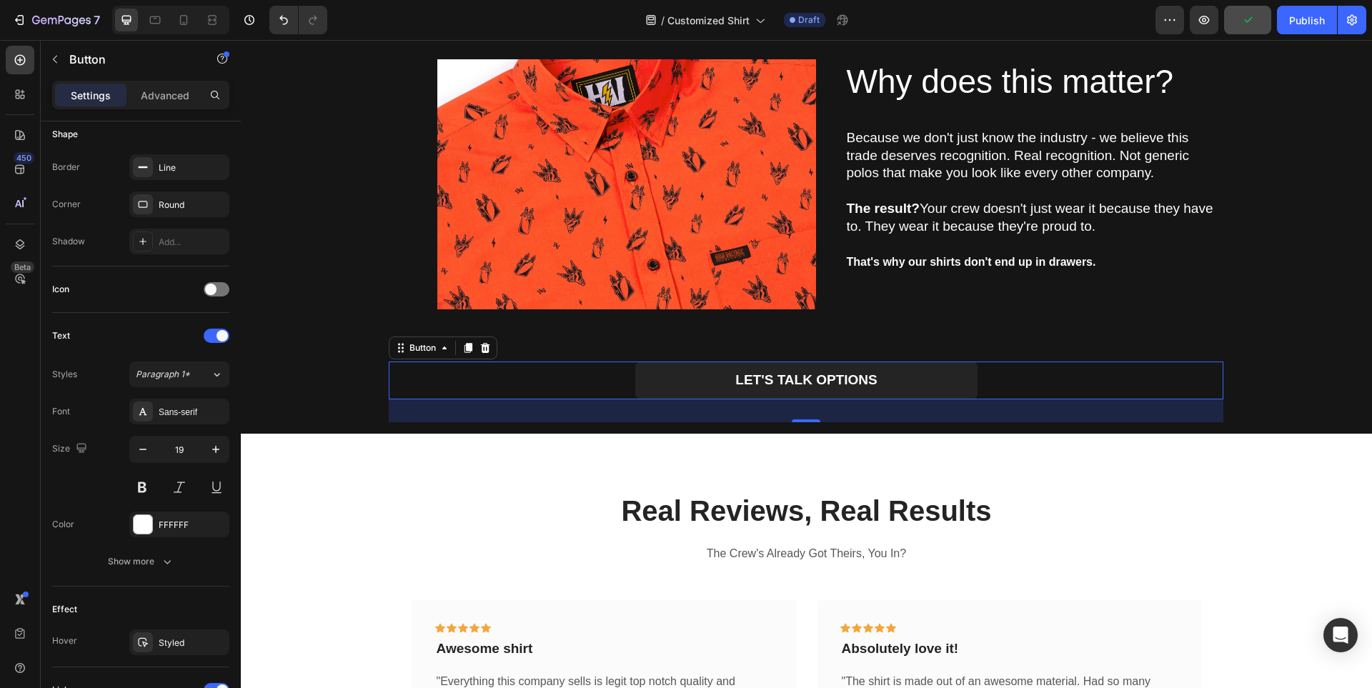
click at [1051, 373] on div "LET'S TALK OPTIONS Button 32" at bounding box center [806, 381] width 835 height 38
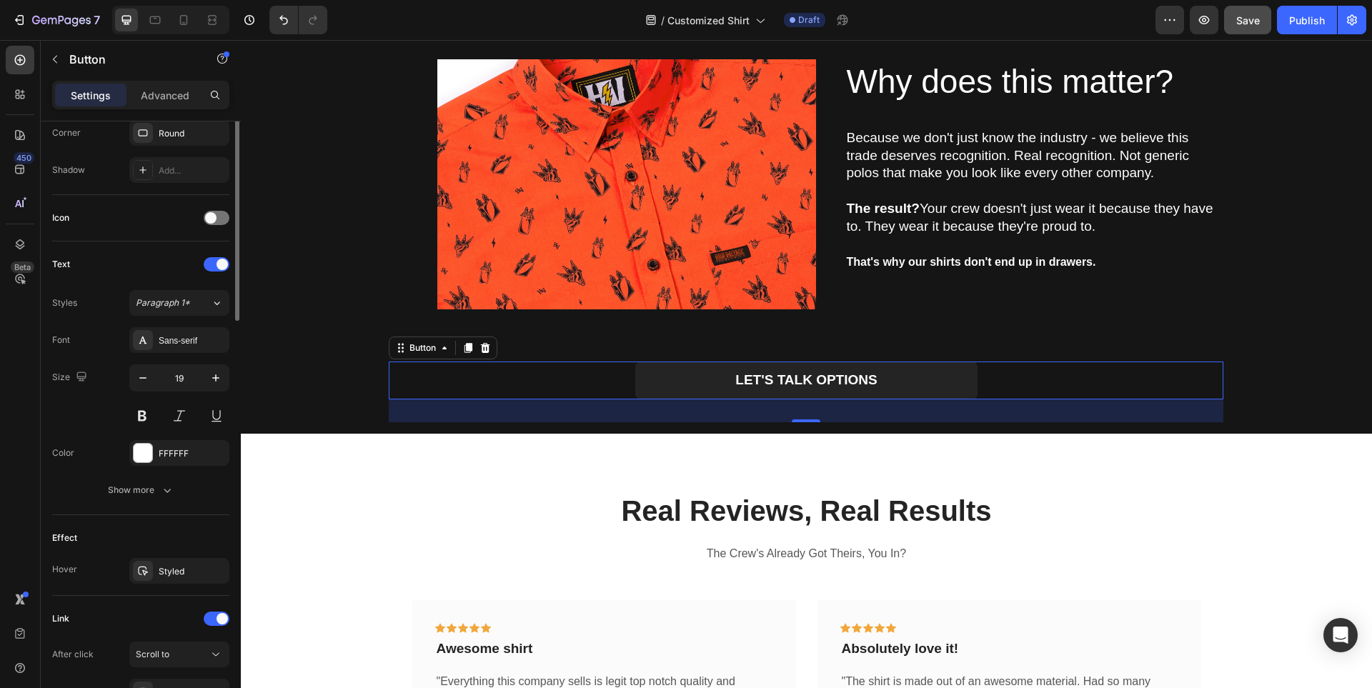
scroll to position [492, 0]
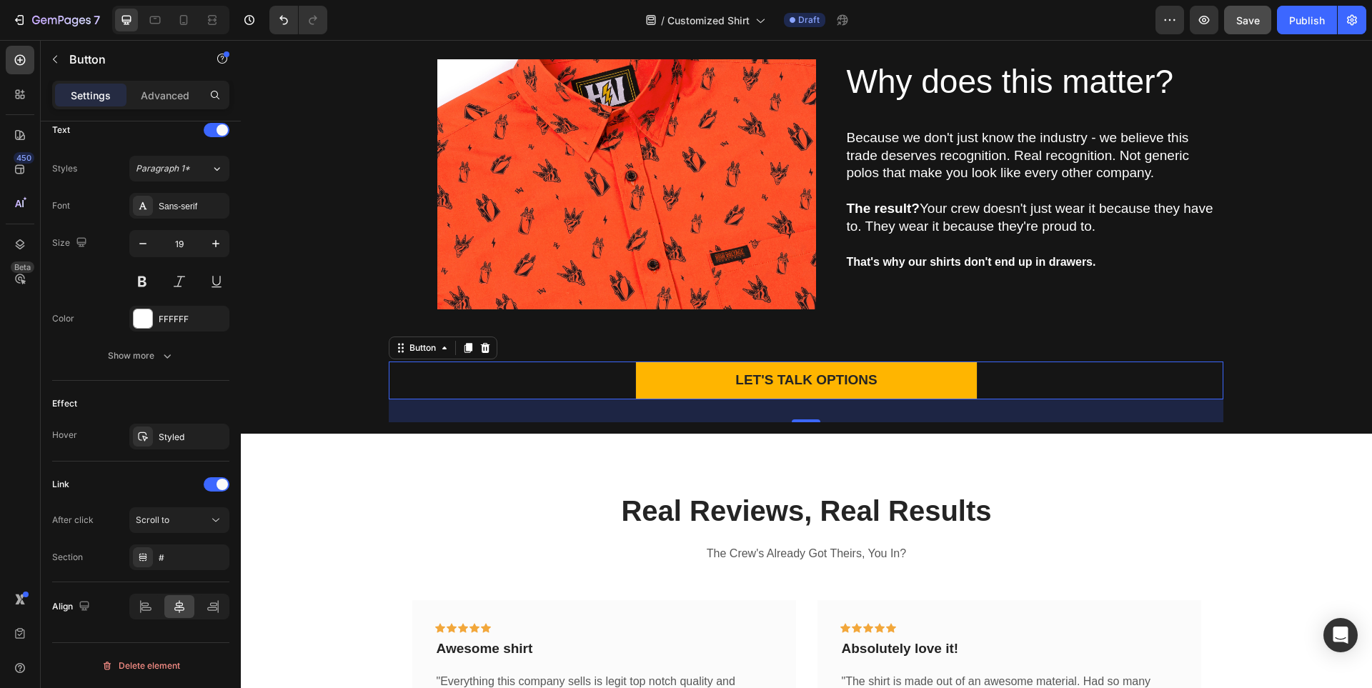
click at [675, 382] on link "LET'S TALK OPTIONS" at bounding box center [806, 381] width 342 height 38
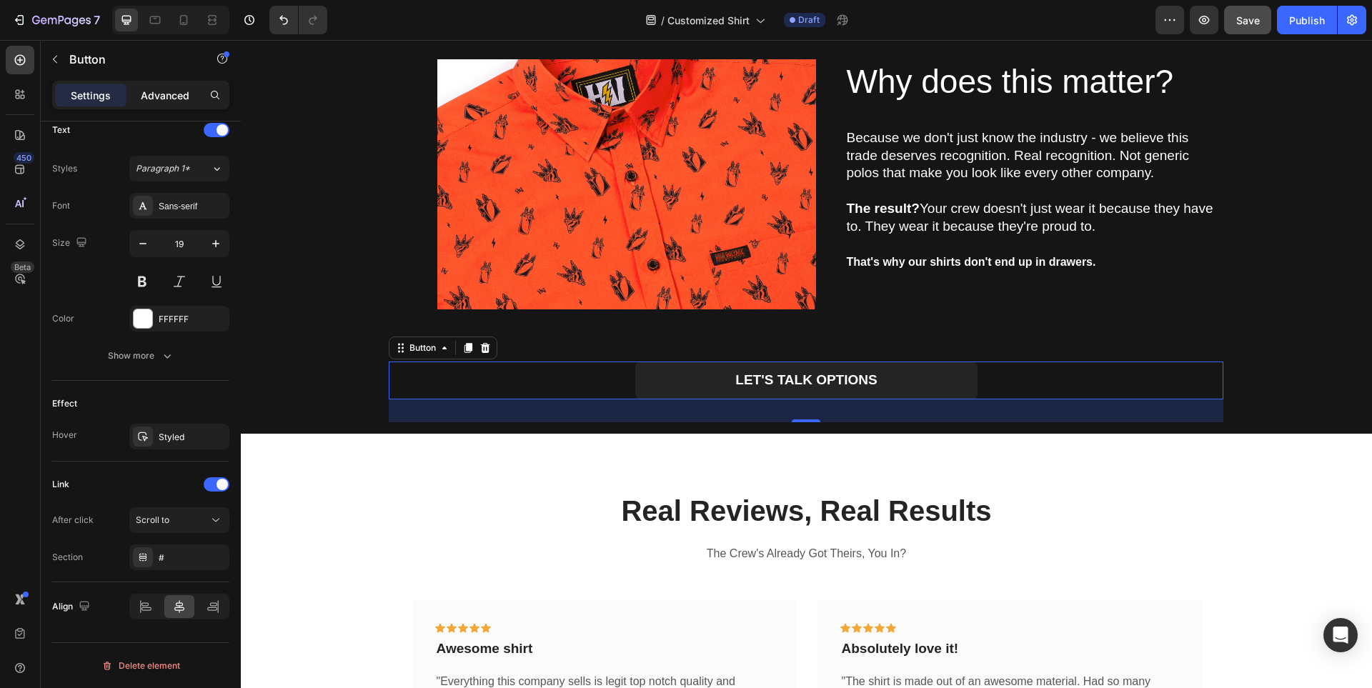
click at [177, 94] on p "Advanced" at bounding box center [165, 95] width 49 height 15
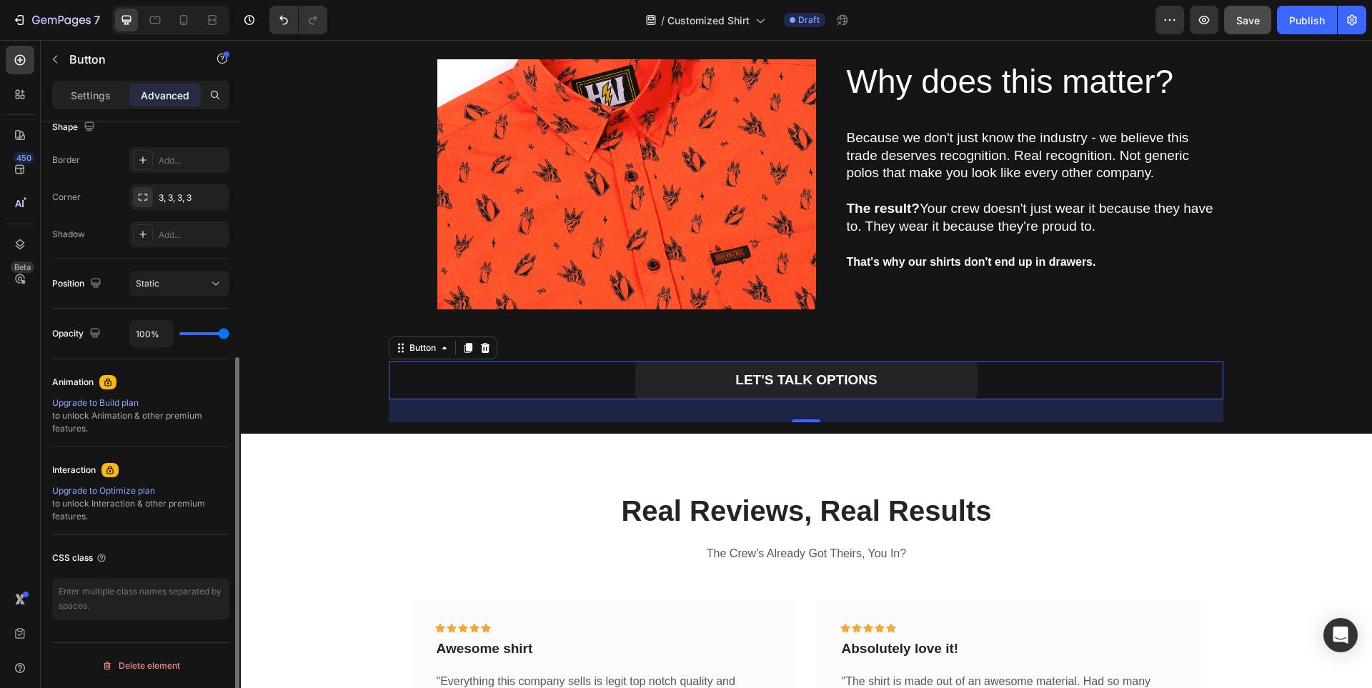
scroll to position [384, 0]
click at [106, 94] on p "Settings" at bounding box center [91, 95] width 40 height 15
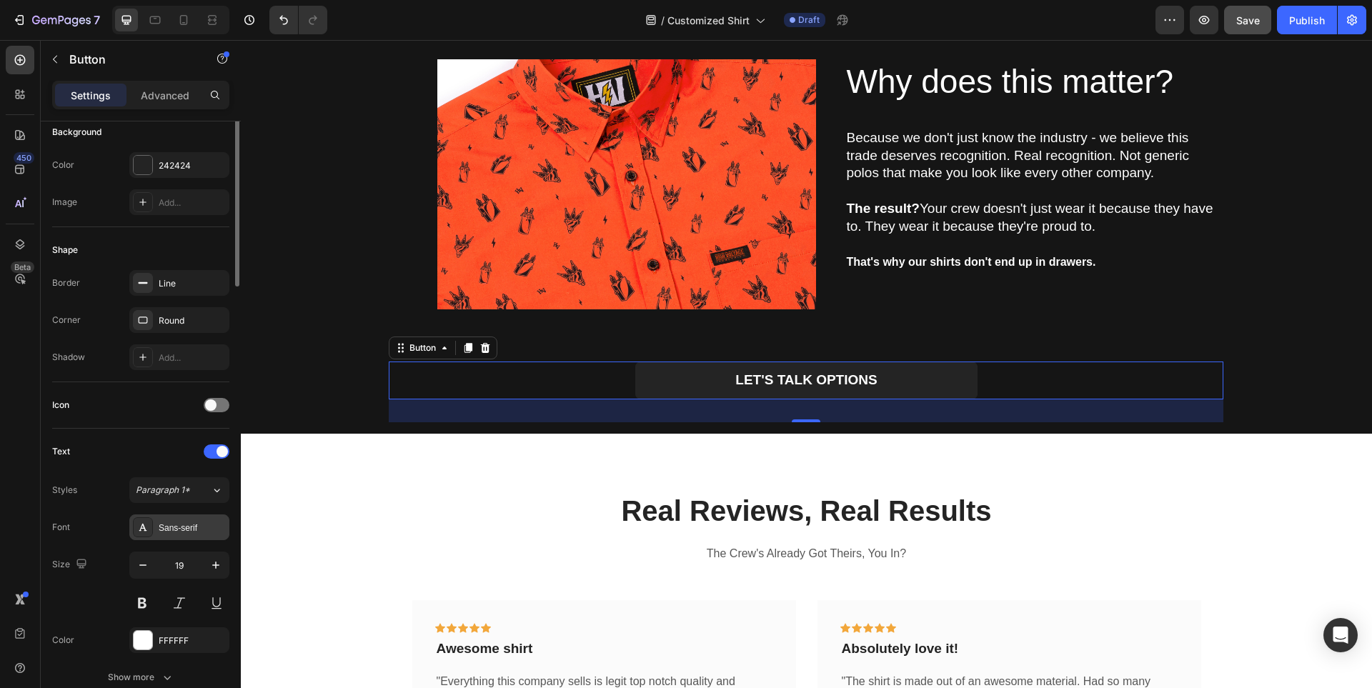
scroll to position [0, 0]
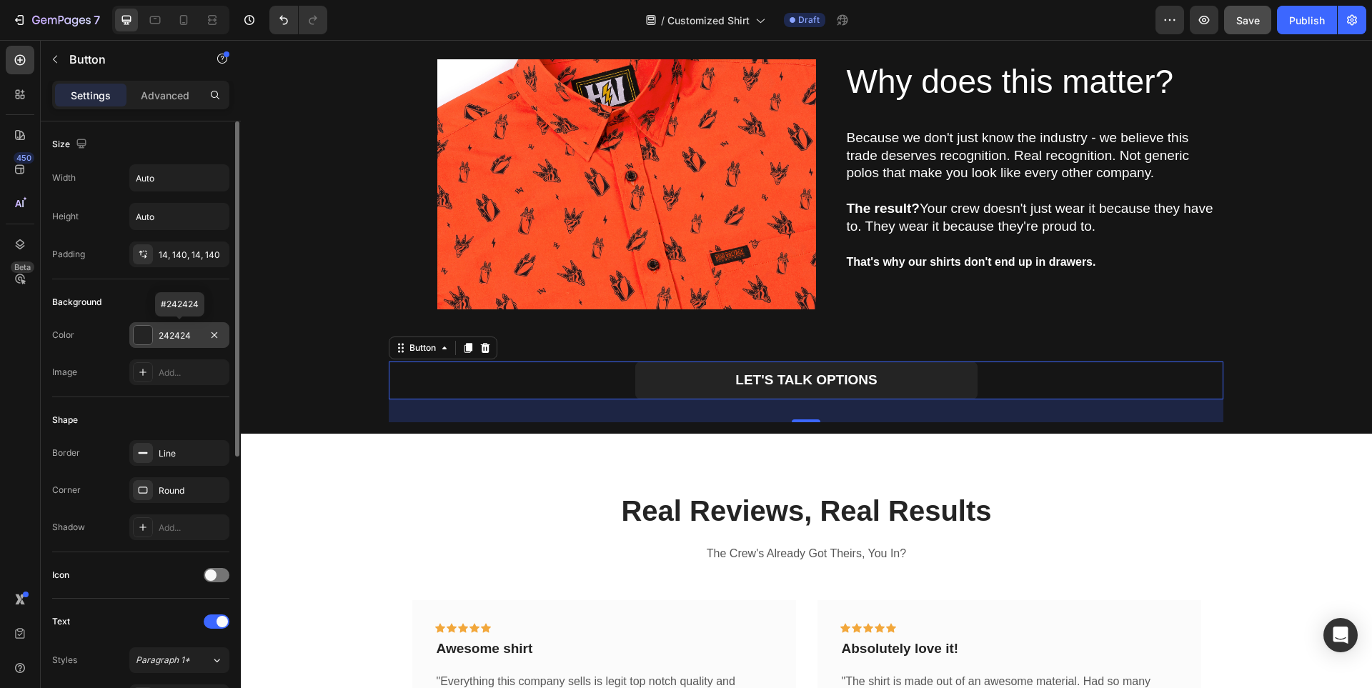
click at [145, 333] on div at bounding box center [143, 335] width 19 height 19
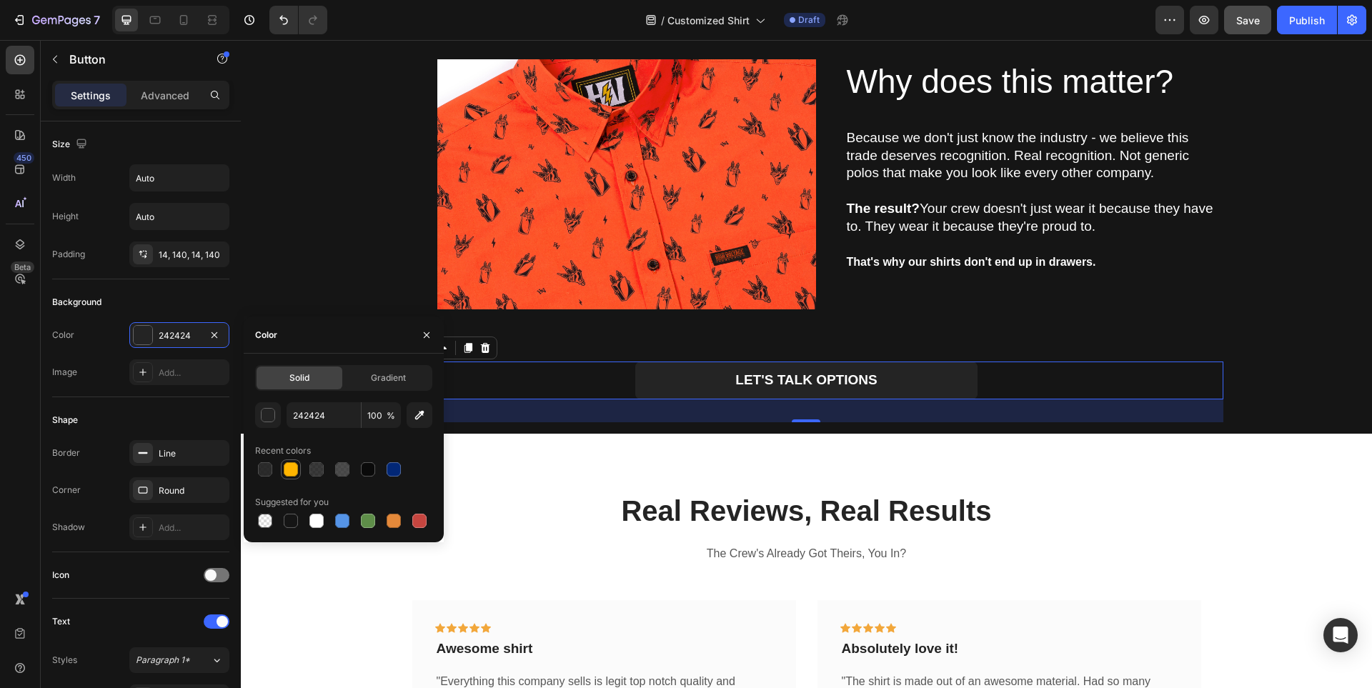
click at [295, 470] on div at bounding box center [291, 469] width 14 height 14
type input "FFB500"
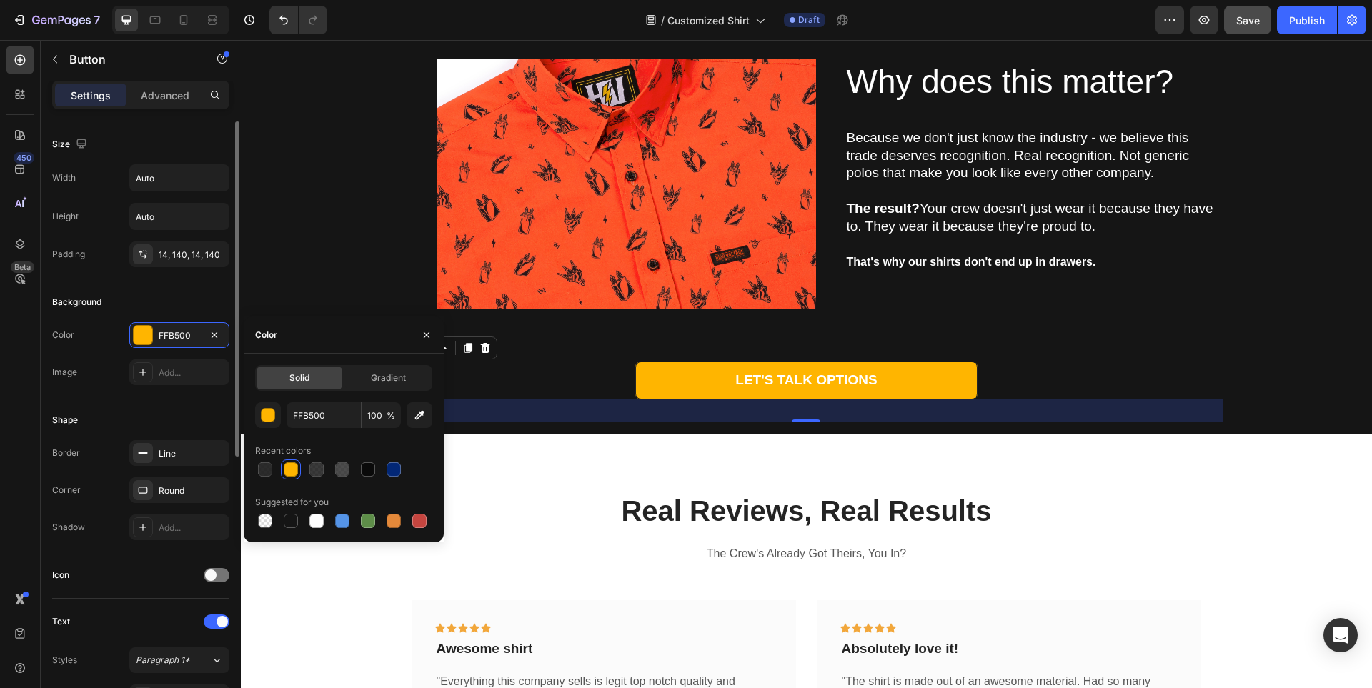
click at [185, 407] on div "Shape Border Line Corner Round Shadow Add..." at bounding box center [140, 474] width 177 height 155
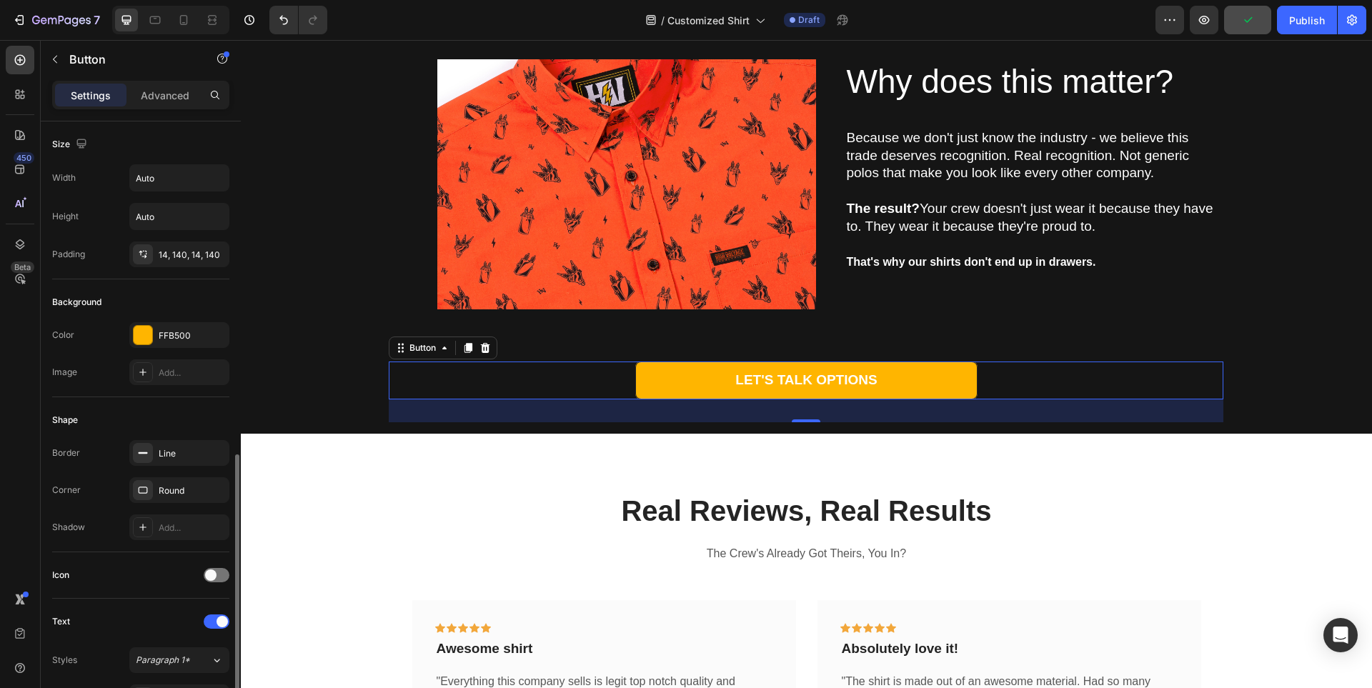
scroll to position [286, 0]
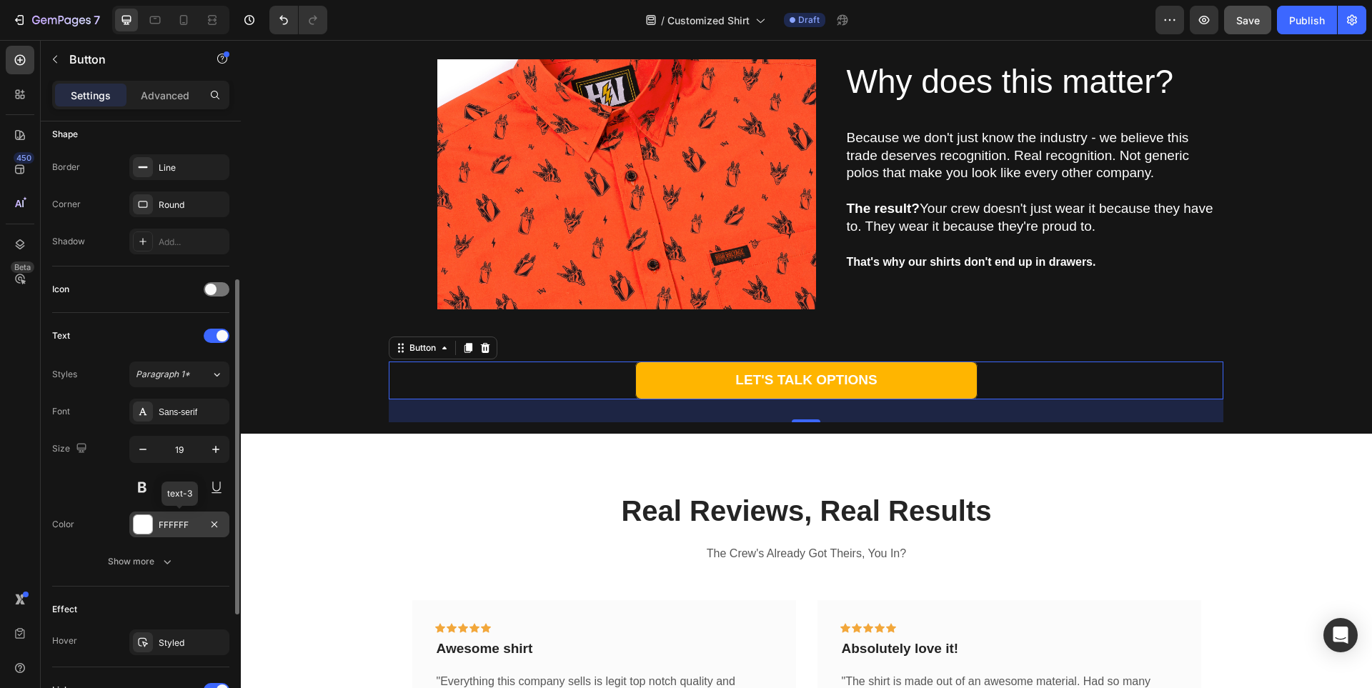
click at [137, 527] on div at bounding box center [143, 524] width 19 height 19
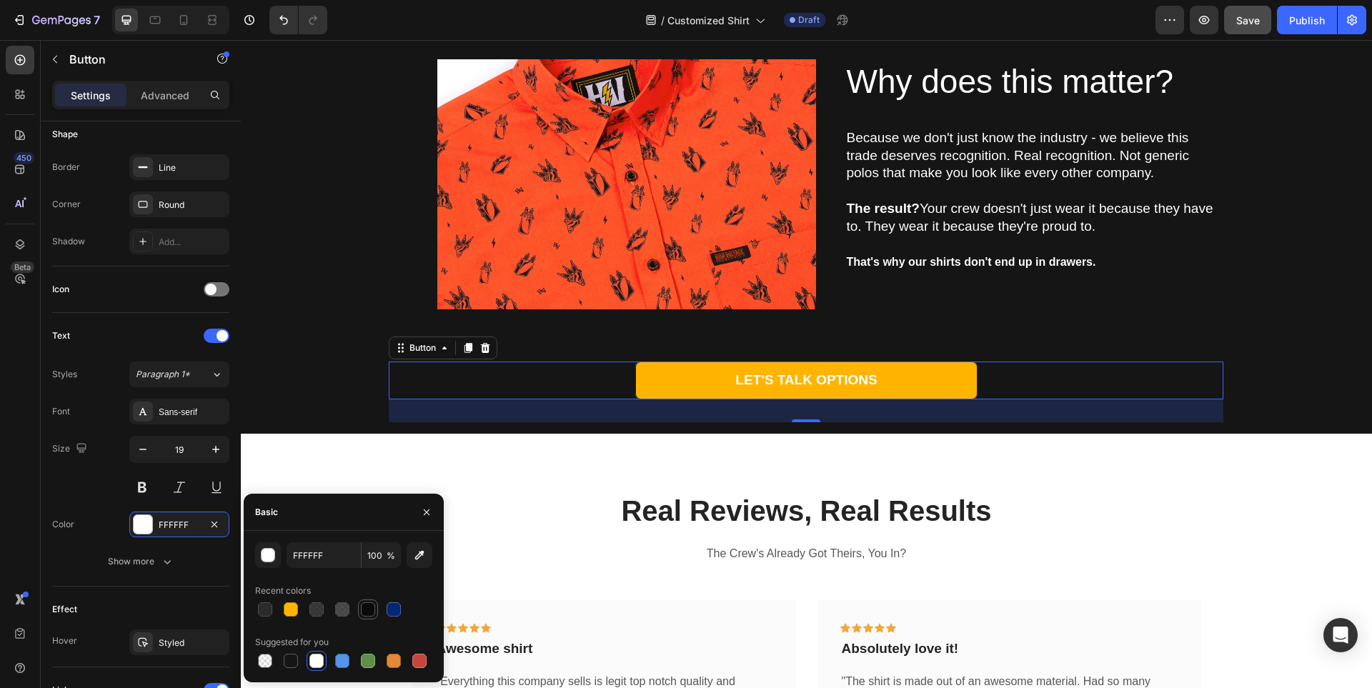
click at [369, 607] on div at bounding box center [368, 609] width 14 height 14
type input "0A0A0A"
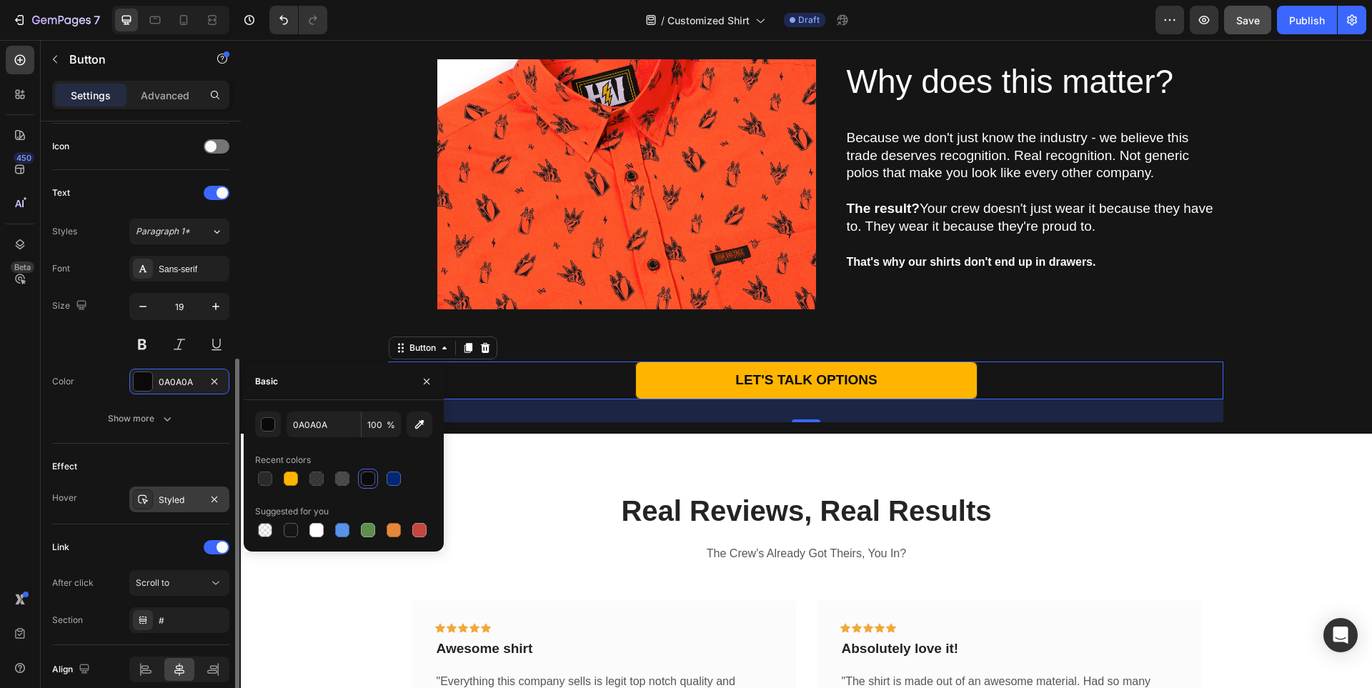
scroll to position [492, 0]
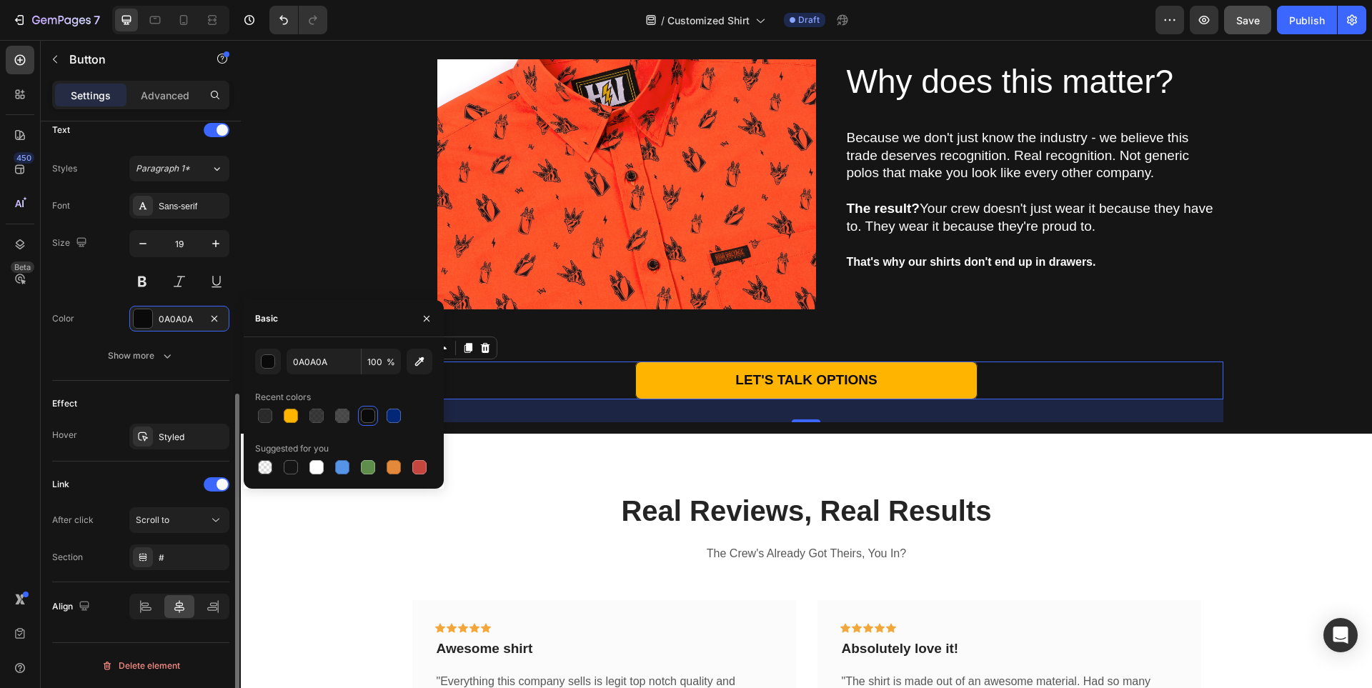
click at [157, 472] on div "Link After click Scroll to Section #" at bounding box center [140, 522] width 177 height 121
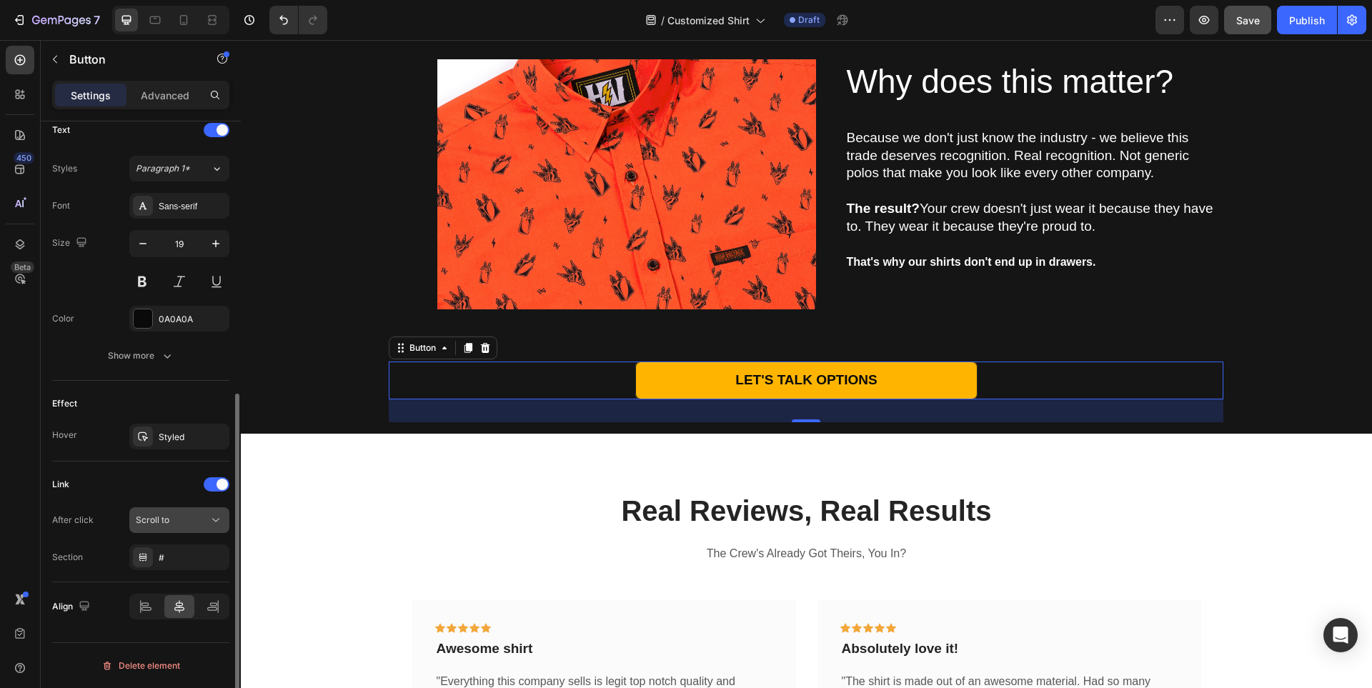
scroll to position [420, 0]
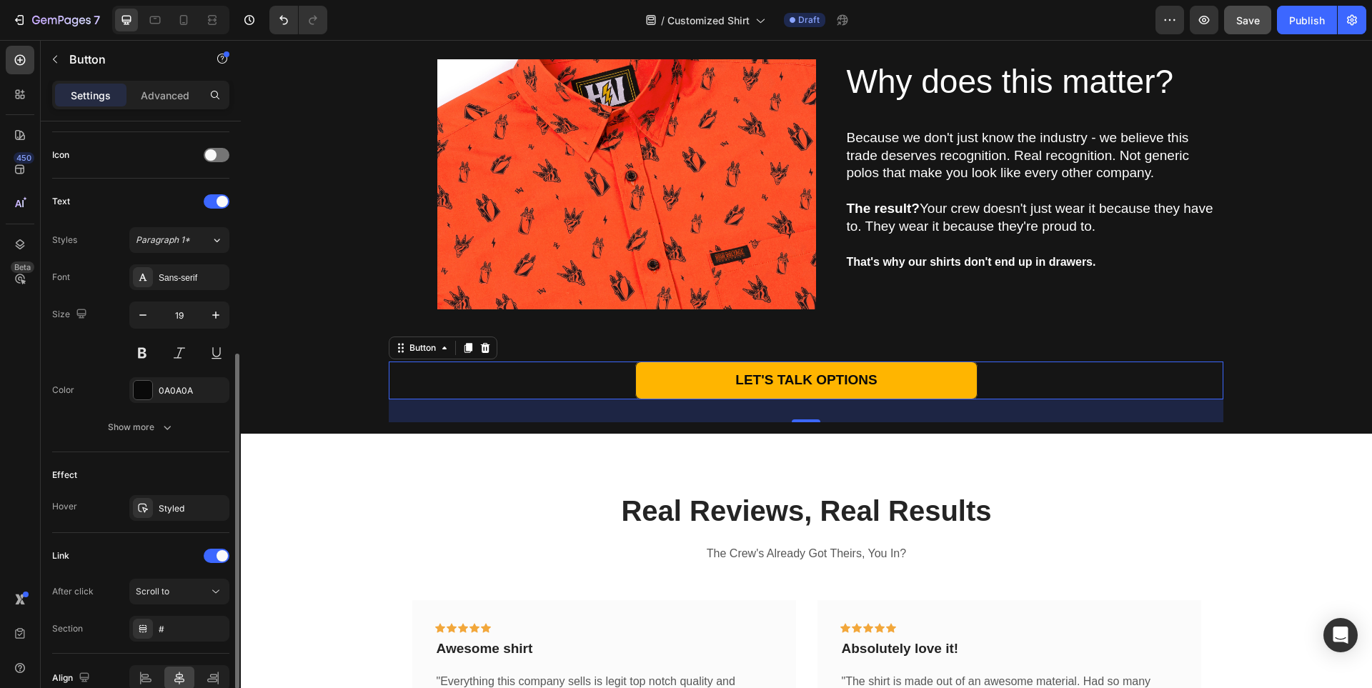
click at [172, 410] on div "Font Sans-serif Size 19 Color 0A0A0A Show more" at bounding box center [140, 352] width 177 height 176
click at [160, 436] on button "Show more" at bounding box center [140, 427] width 177 height 26
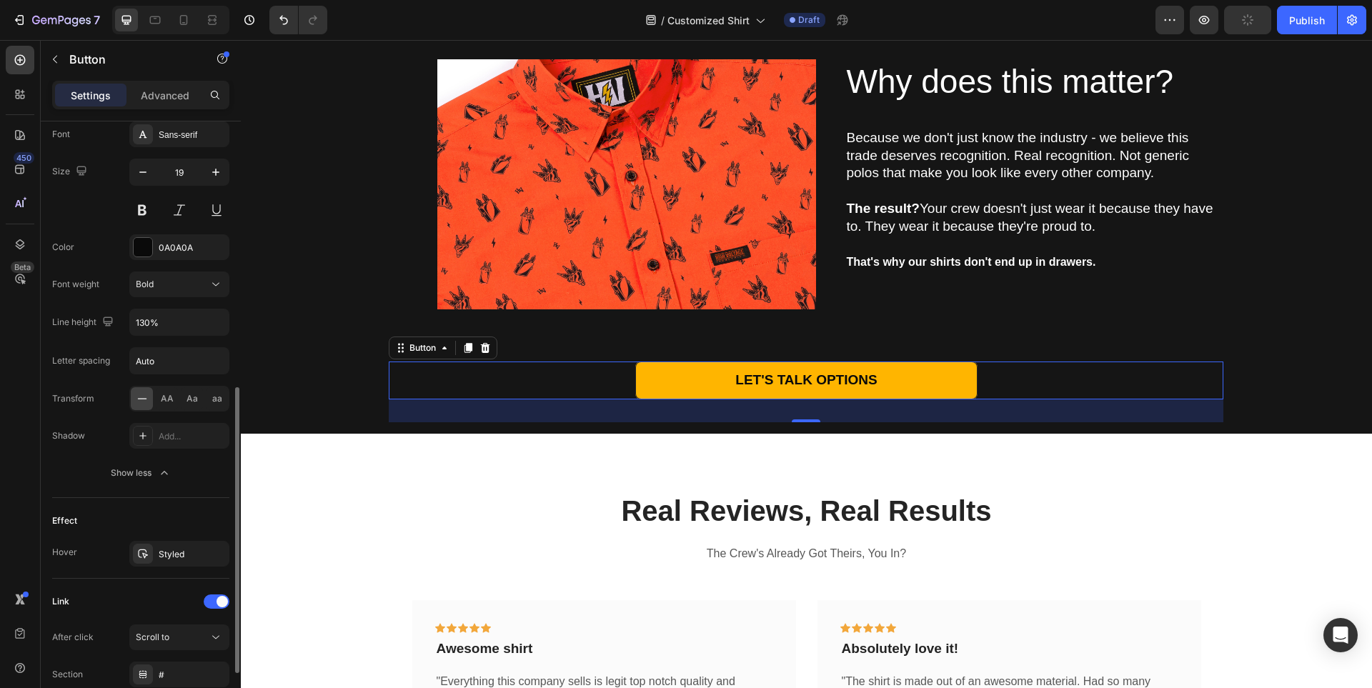
scroll to position [680, 0]
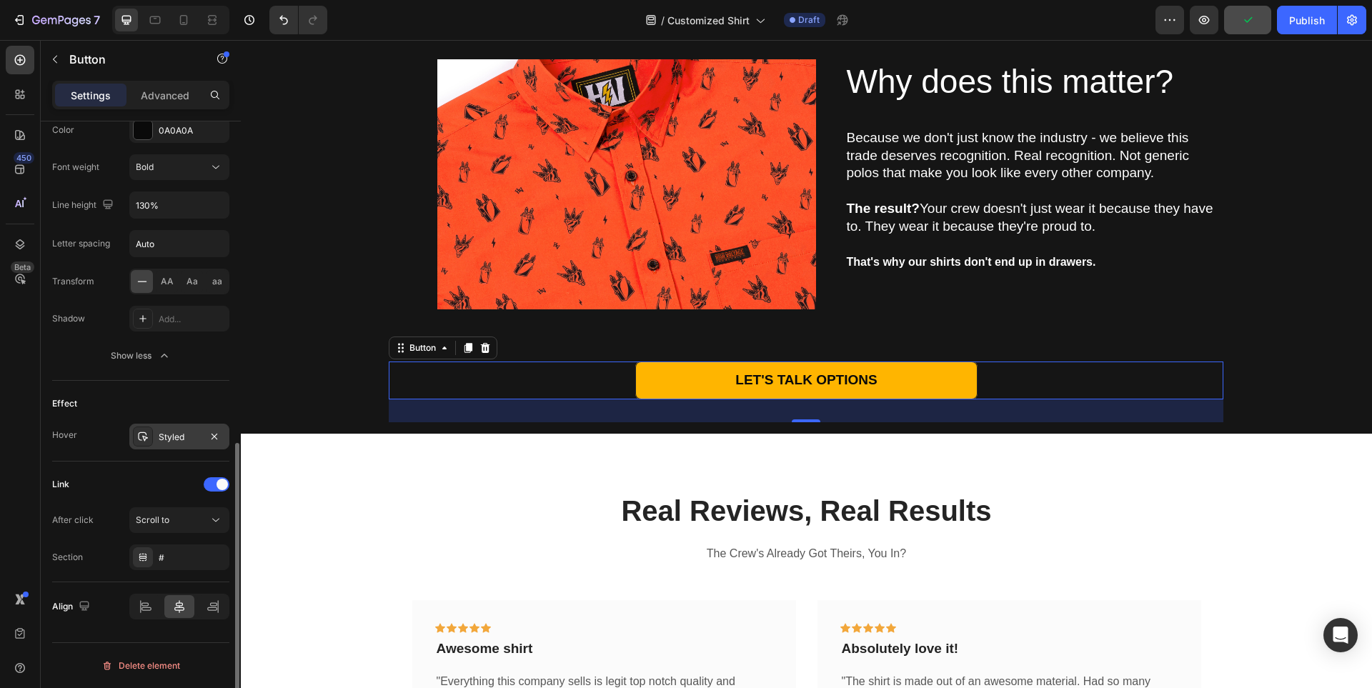
click at [177, 435] on div "Styled" at bounding box center [179, 437] width 41 height 13
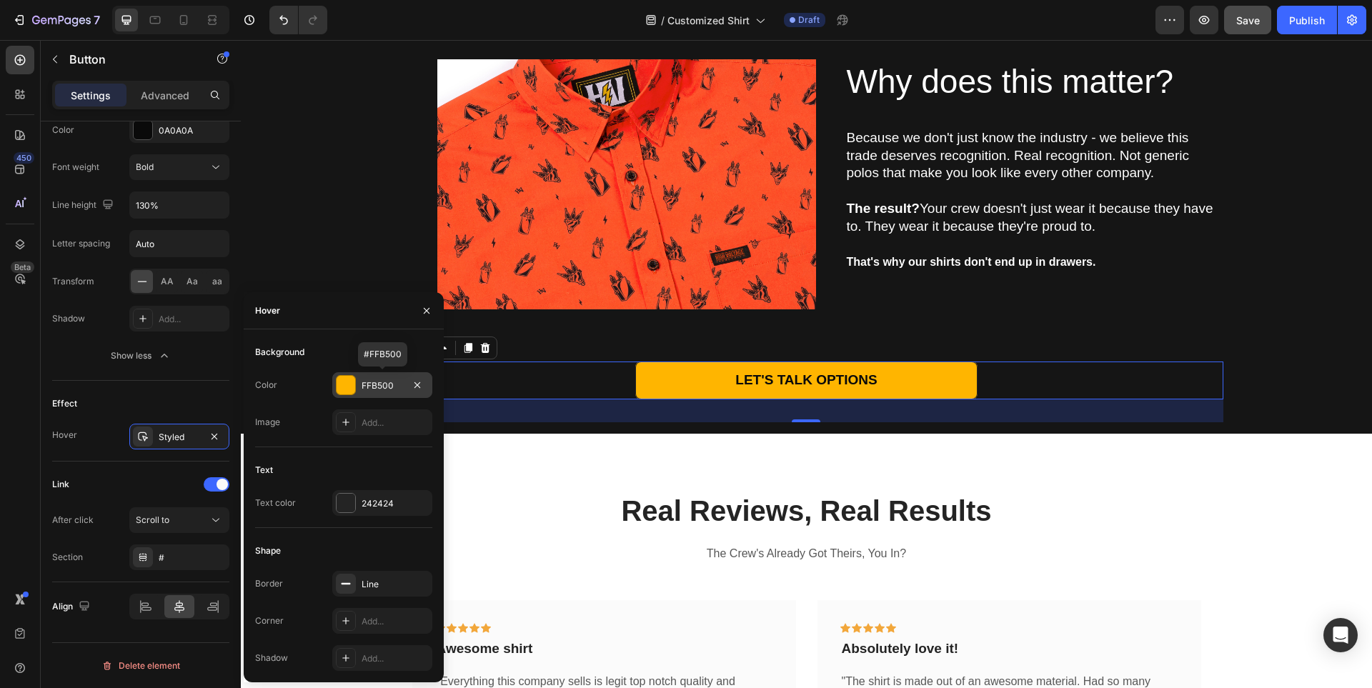
click at [349, 384] on div at bounding box center [346, 385] width 19 height 19
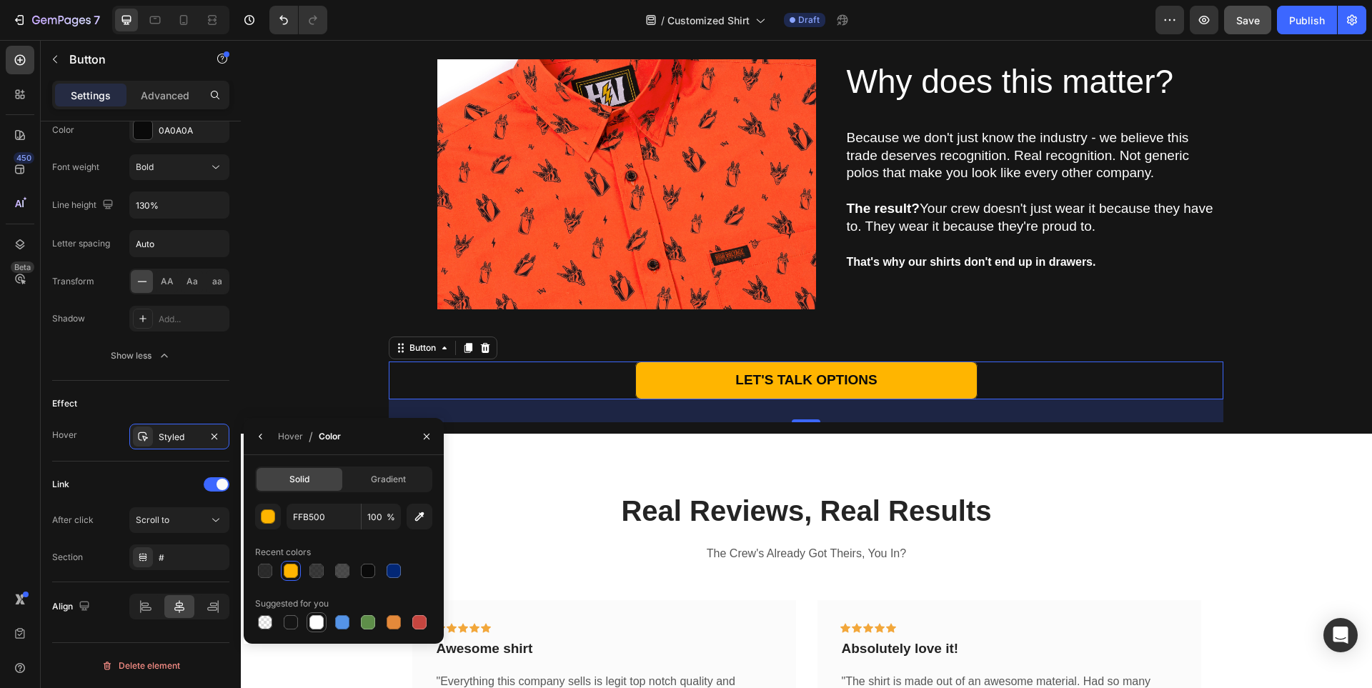
click at [317, 625] on div at bounding box center [316, 622] width 14 height 14
type input "FFFFFF"
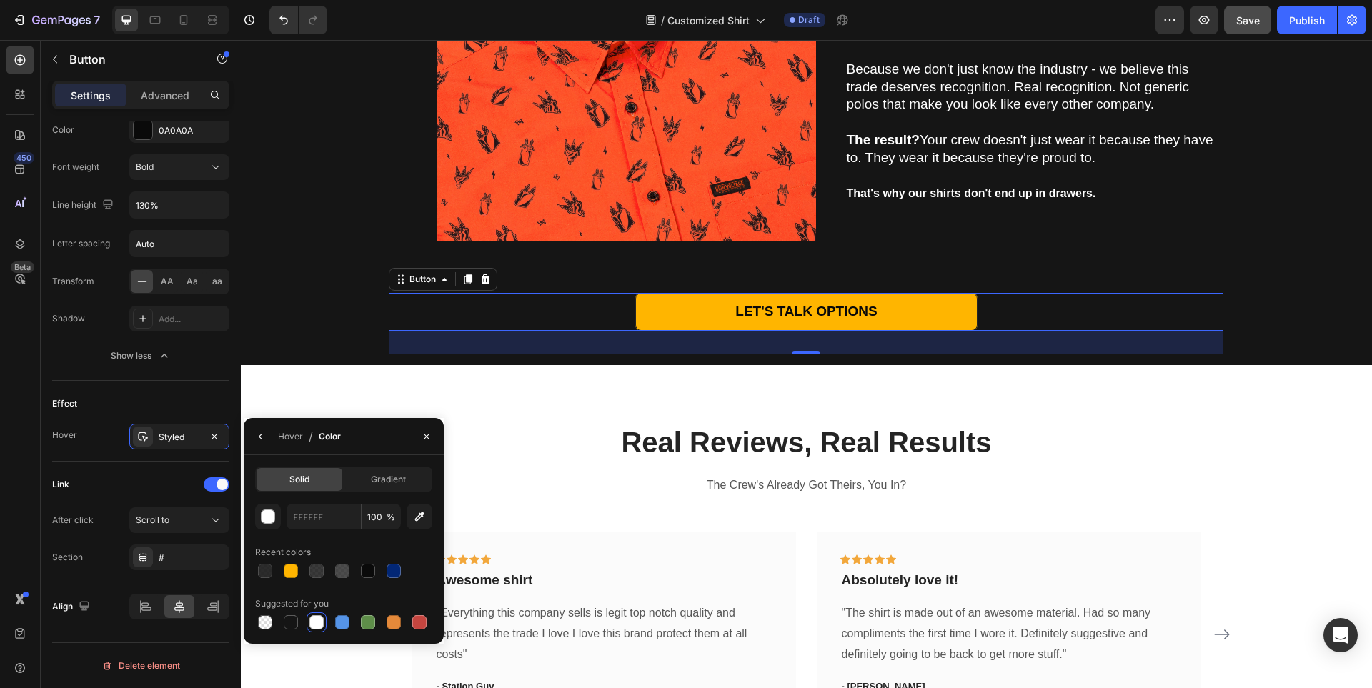
scroll to position [3673, 0]
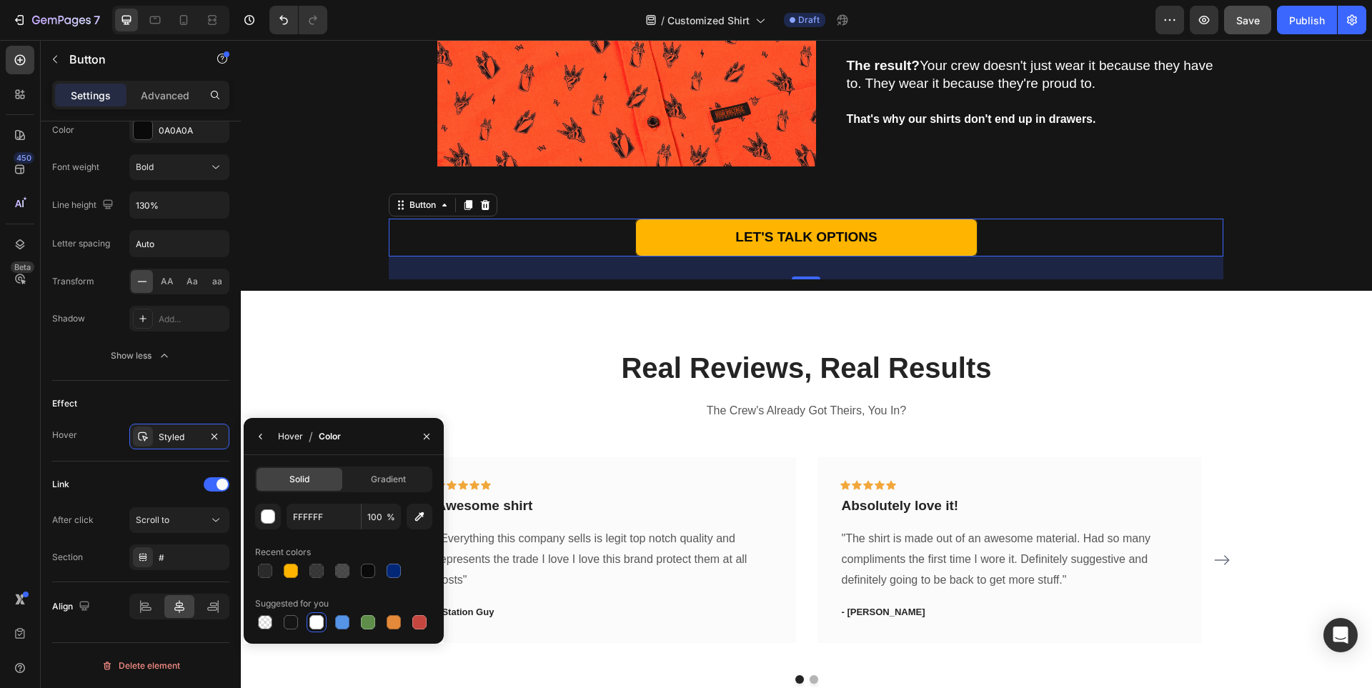
click at [291, 436] on div "Hover" at bounding box center [290, 436] width 25 height 13
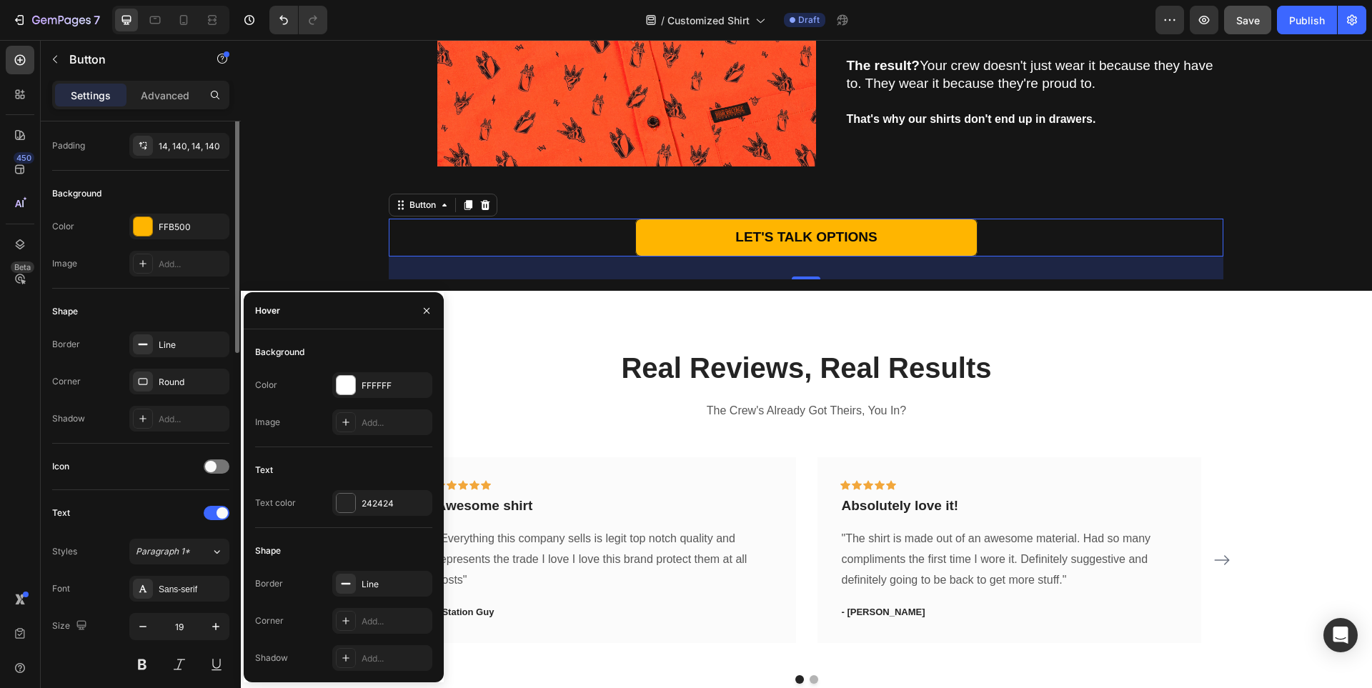
scroll to position [37, 0]
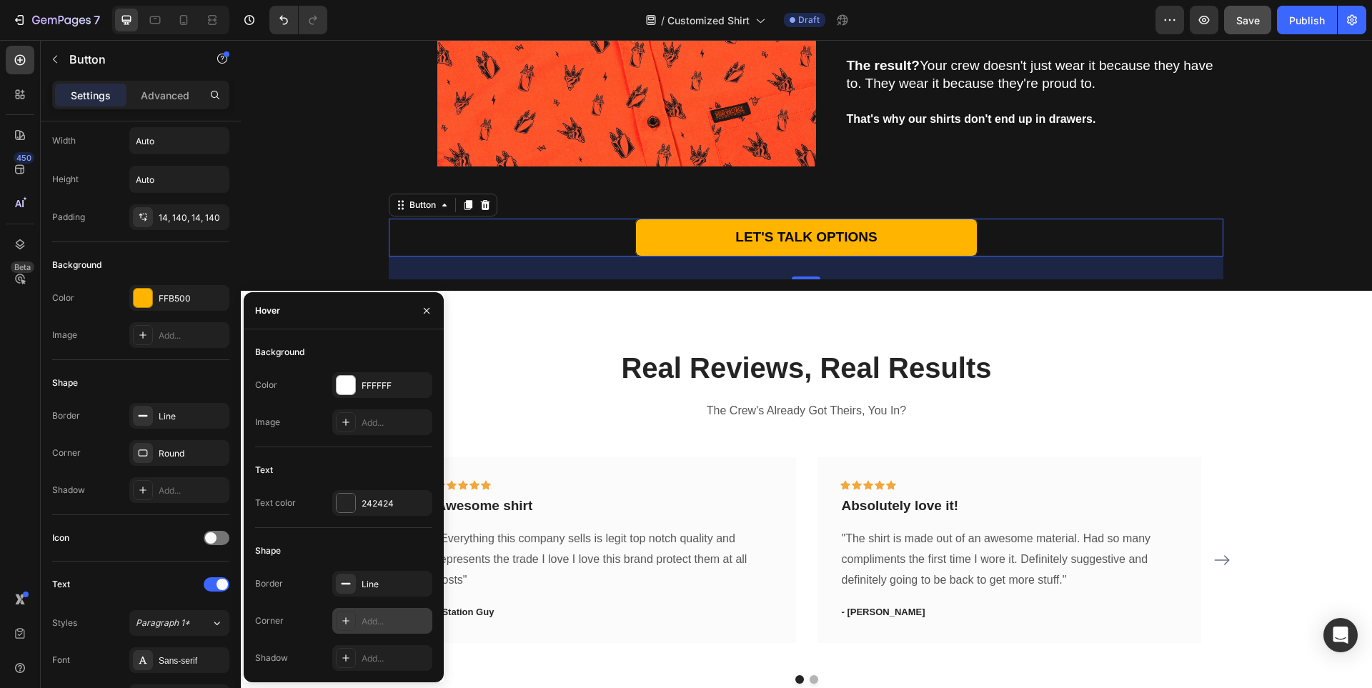
click at [385, 622] on div "Add..." at bounding box center [395, 621] width 67 height 13
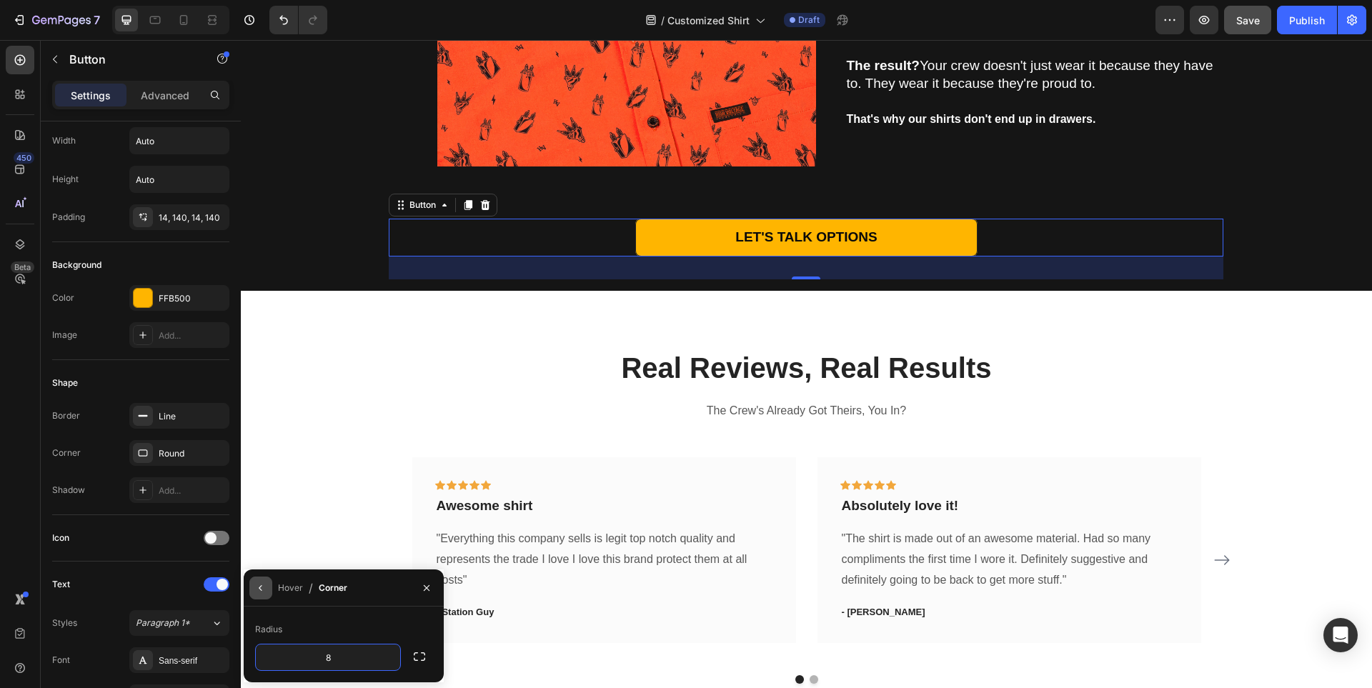
click at [257, 587] on icon "button" at bounding box center [260, 587] width 11 height 11
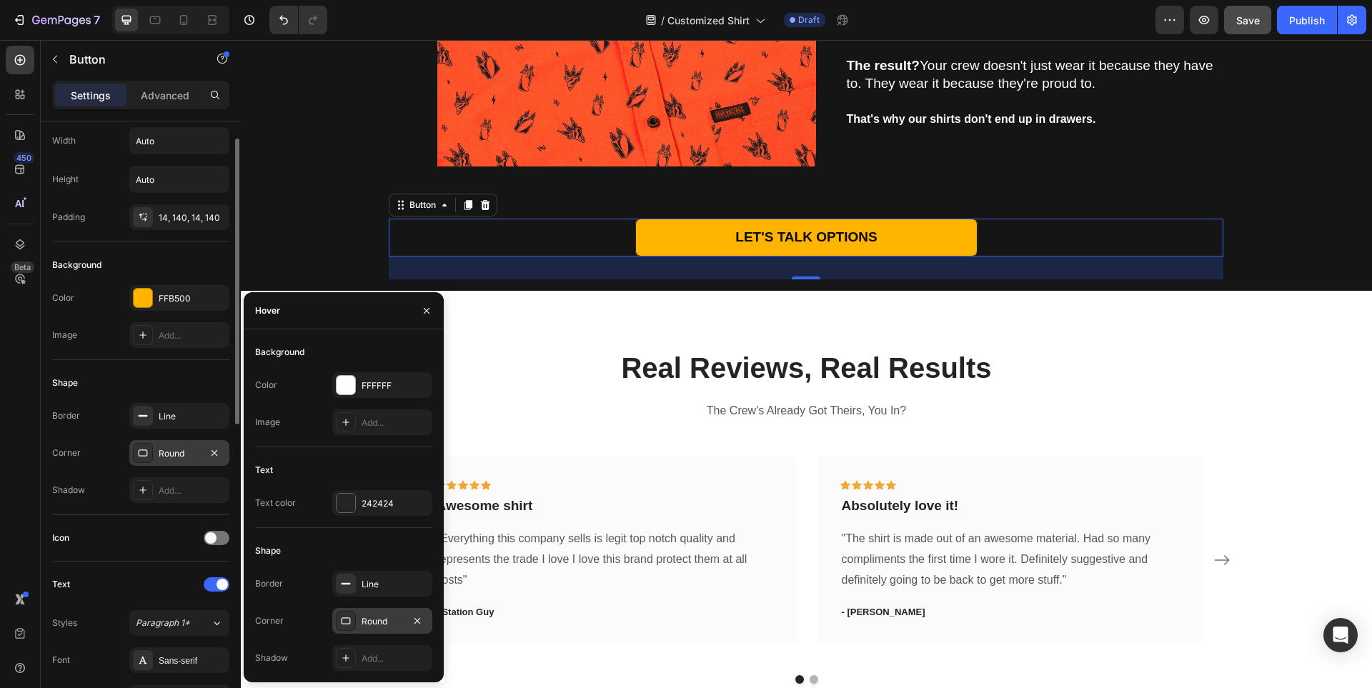
click at [177, 452] on div "Round" at bounding box center [179, 453] width 41 height 13
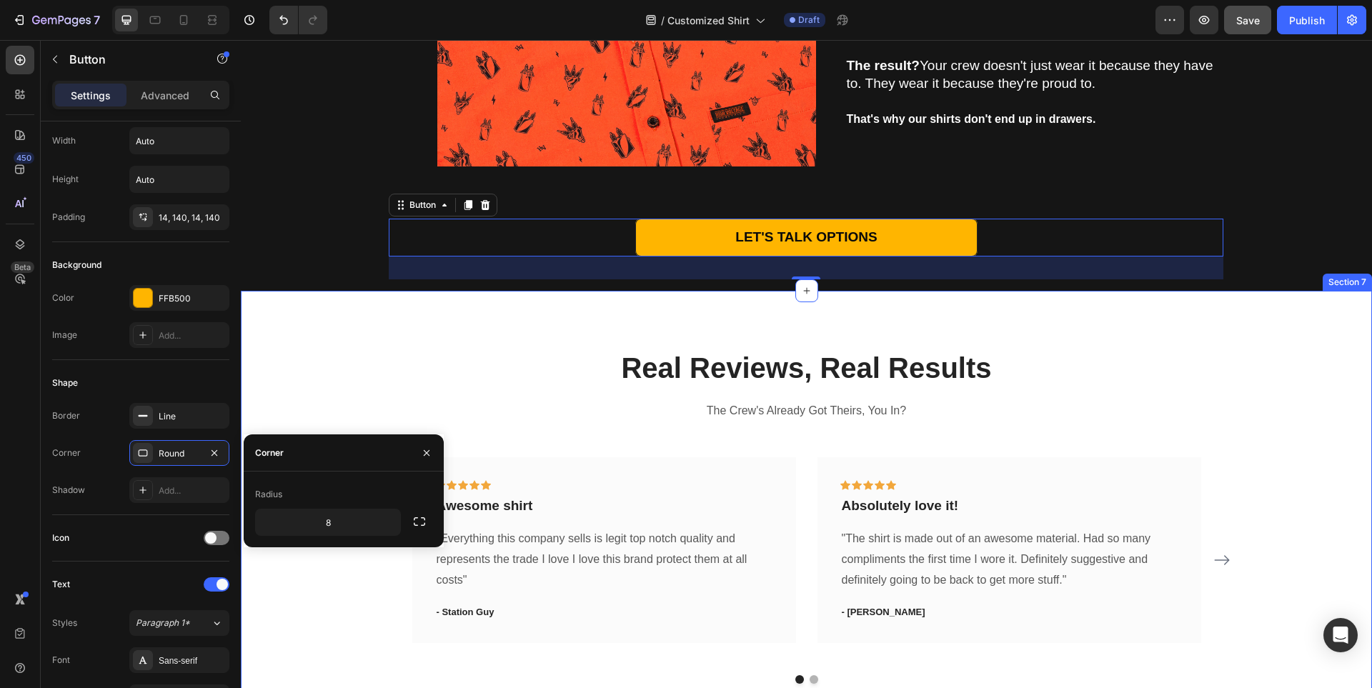
click at [549, 307] on div "Real Reviews, Real Results Heading The Crew's Already Got Theirs, You In? Text …" at bounding box center [806, 516] width 1131 height 450
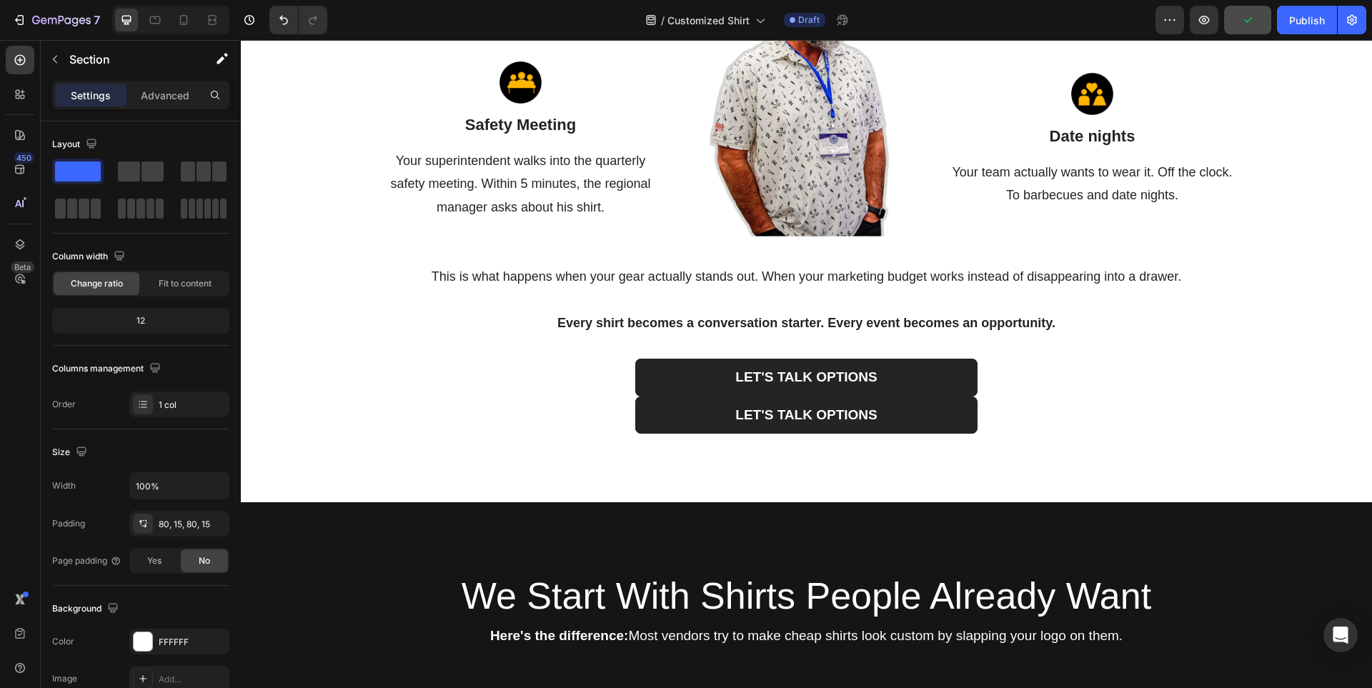
scroll to position [1601, 0]
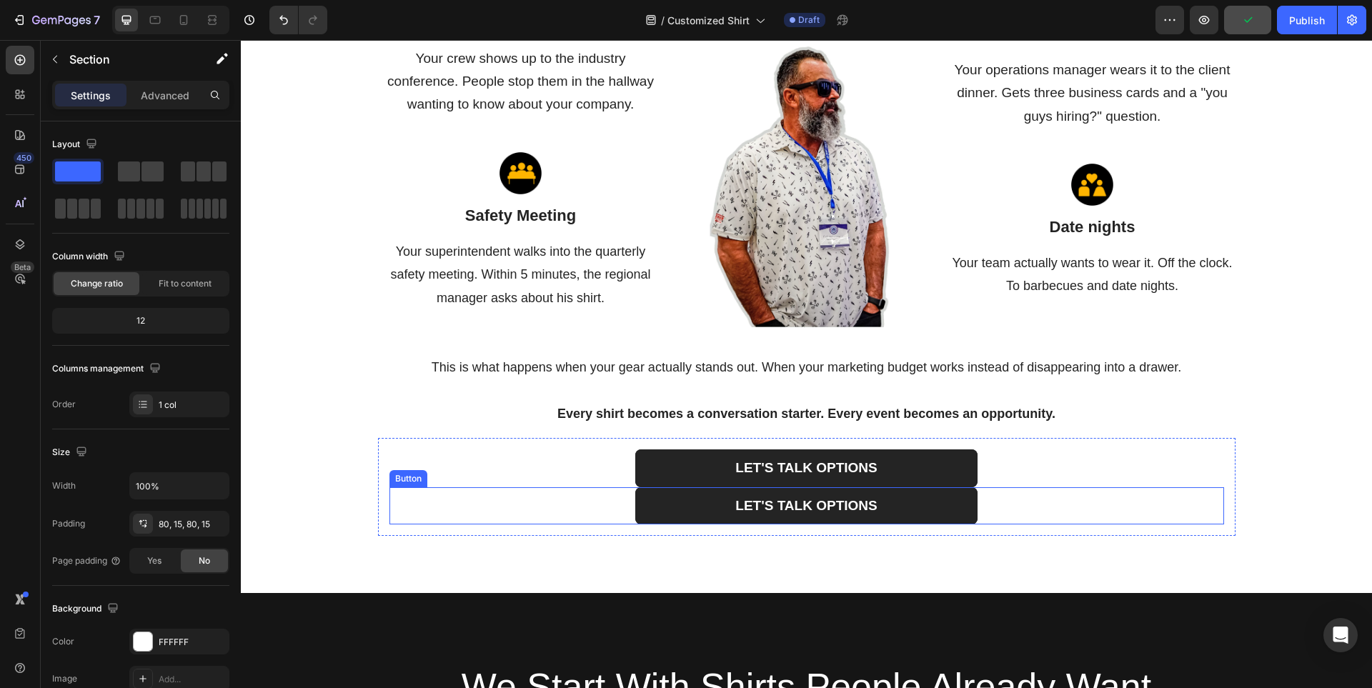
click at [534, 520] on div "LET'S TALK OPTIONS Button" at bounding box center [806, 506] width 835 height 38
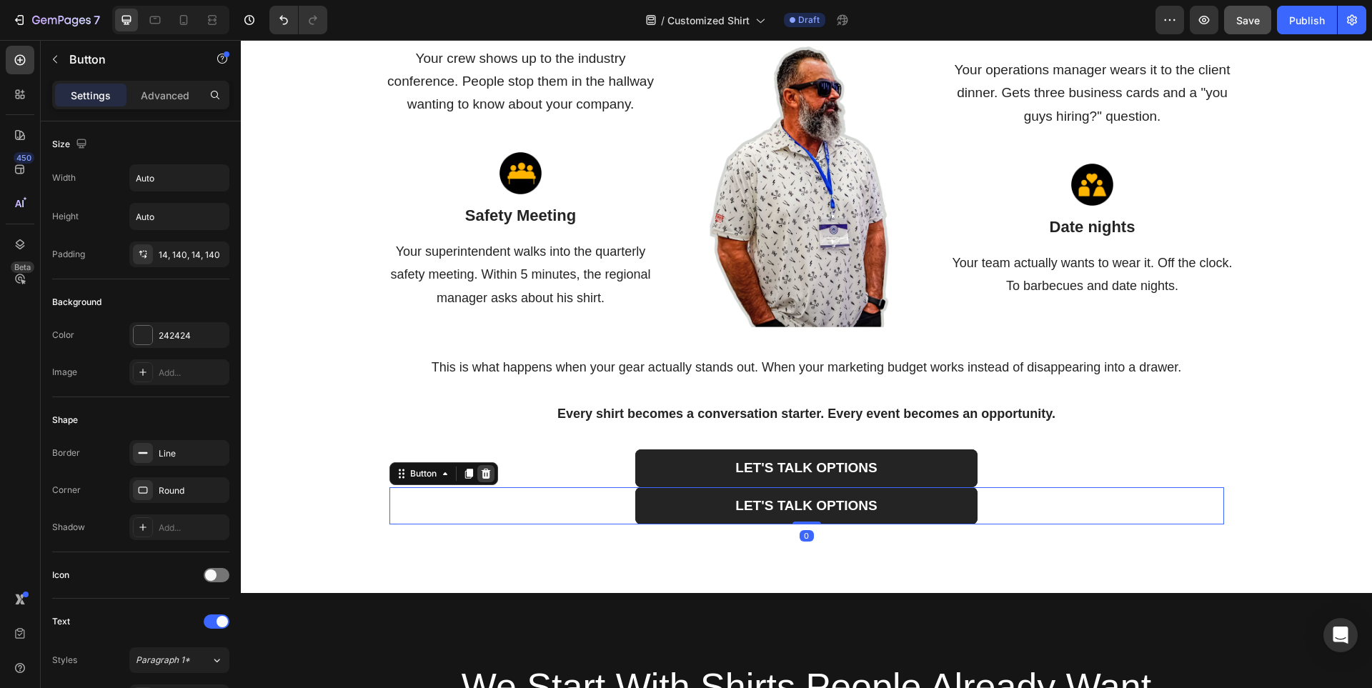
click at [480, 480] on icon at bounding box center [485, 473] width 11 height 11
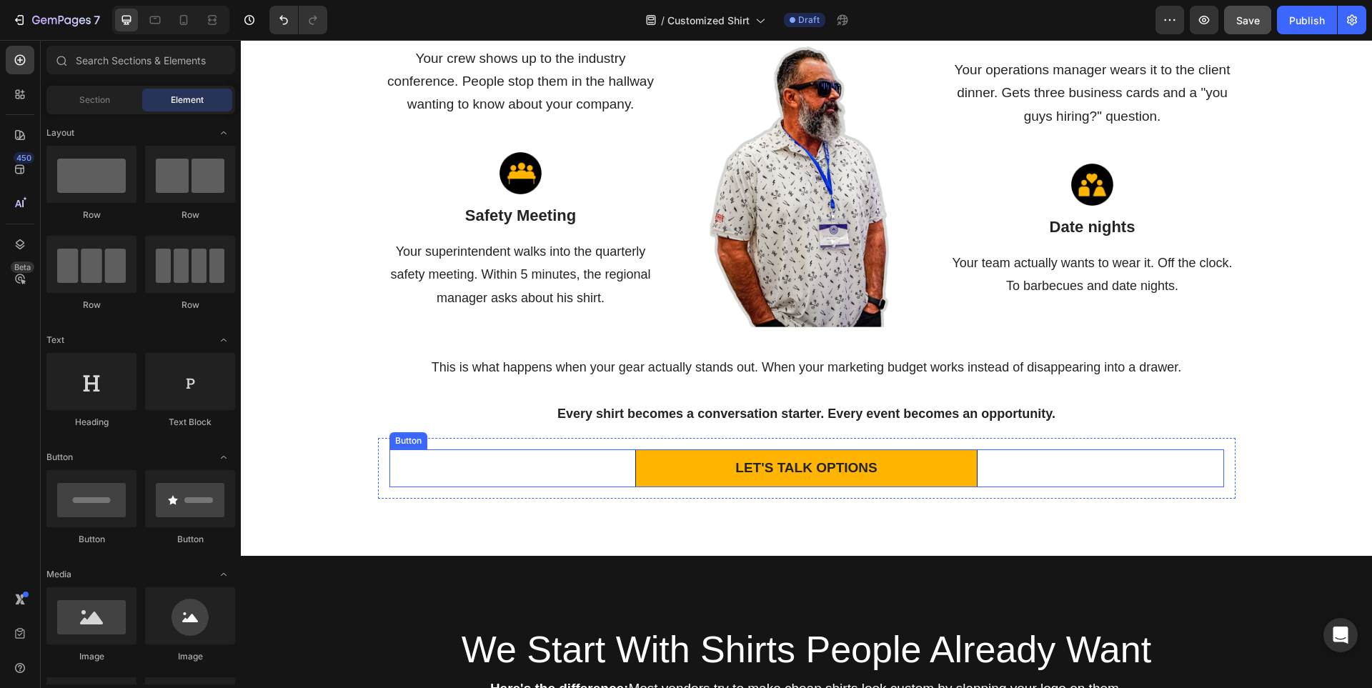
click at [673, 469] on link "LET'S TALK OPTIONS" at bounding box center [806, 468] width 342 height 38
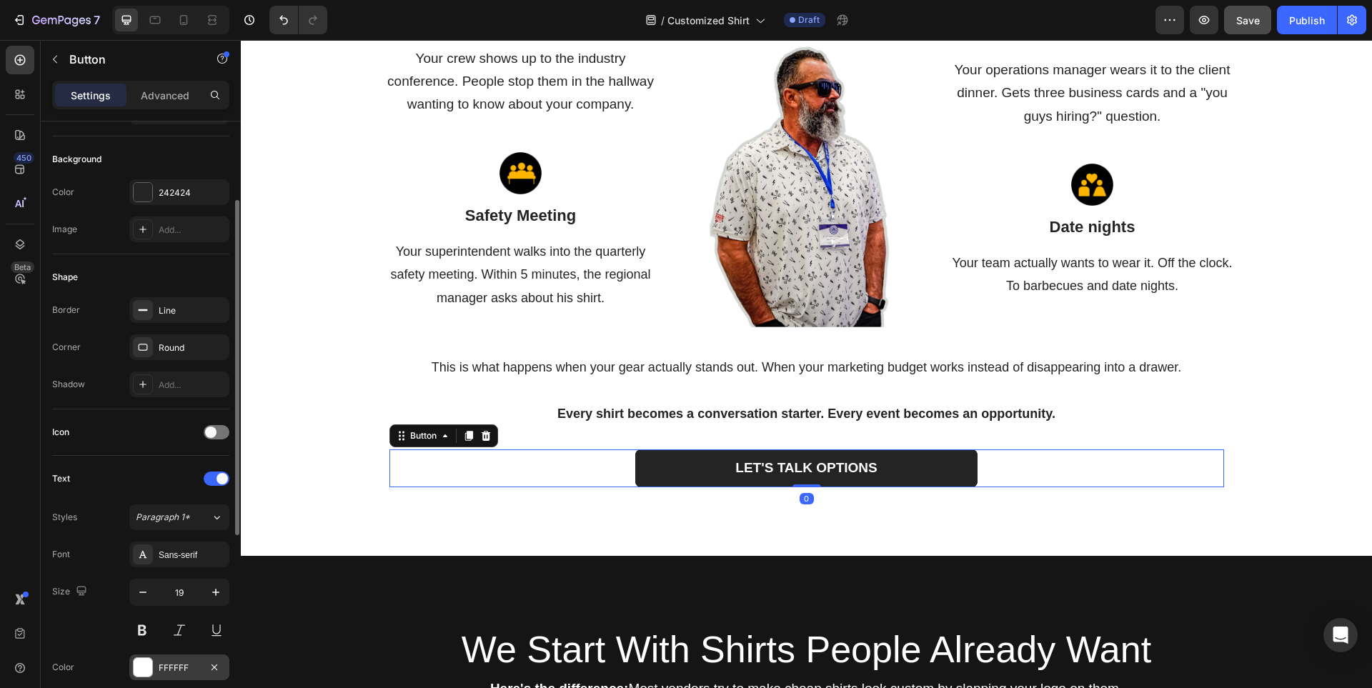
scroll to position [357, 0]
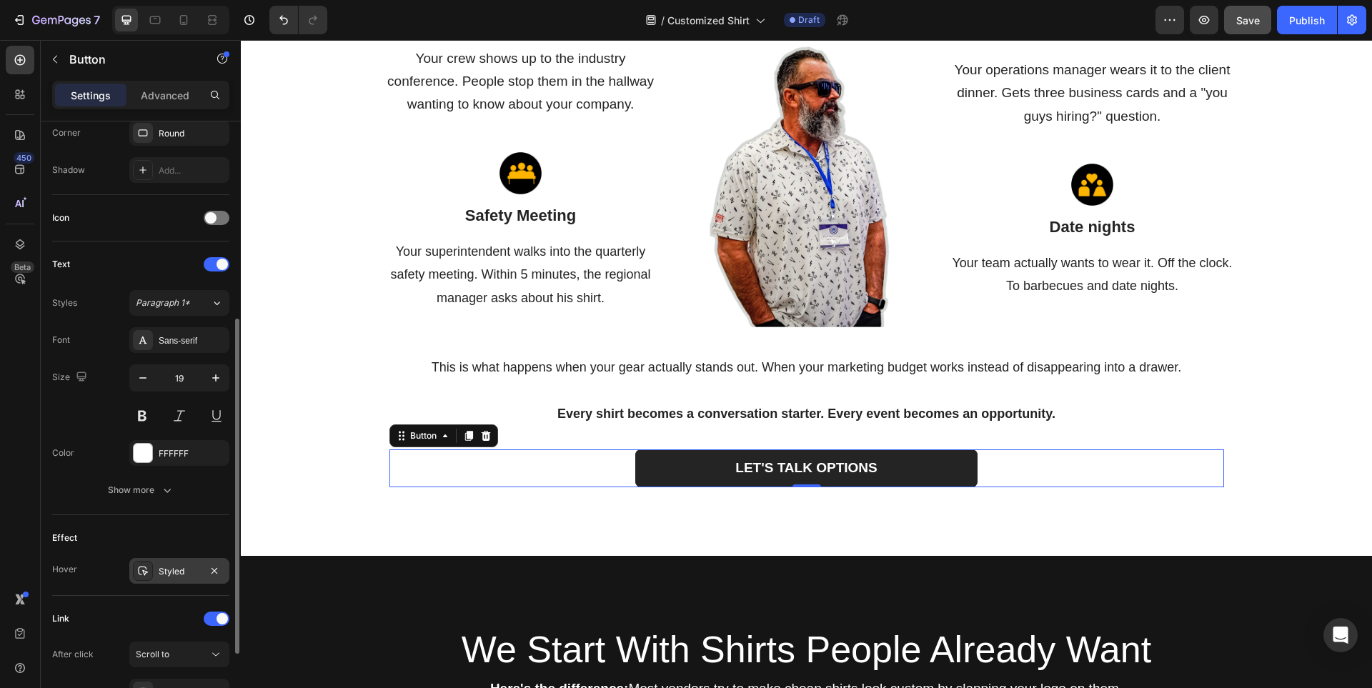
click at [171, 574] on div "Styled" at bounding box center [179, 571] width 41 height 13
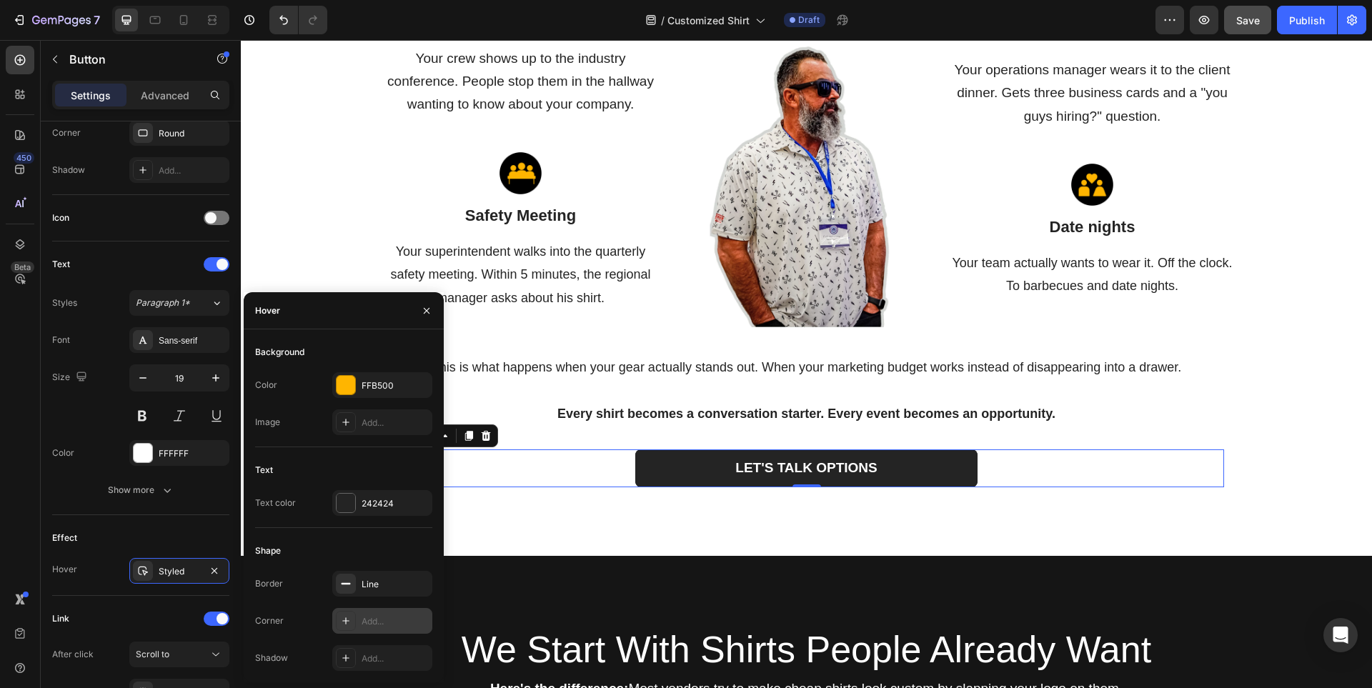
click at [371, 620] on div "Add..." at bounding box center [395, 621] width 67 height 13
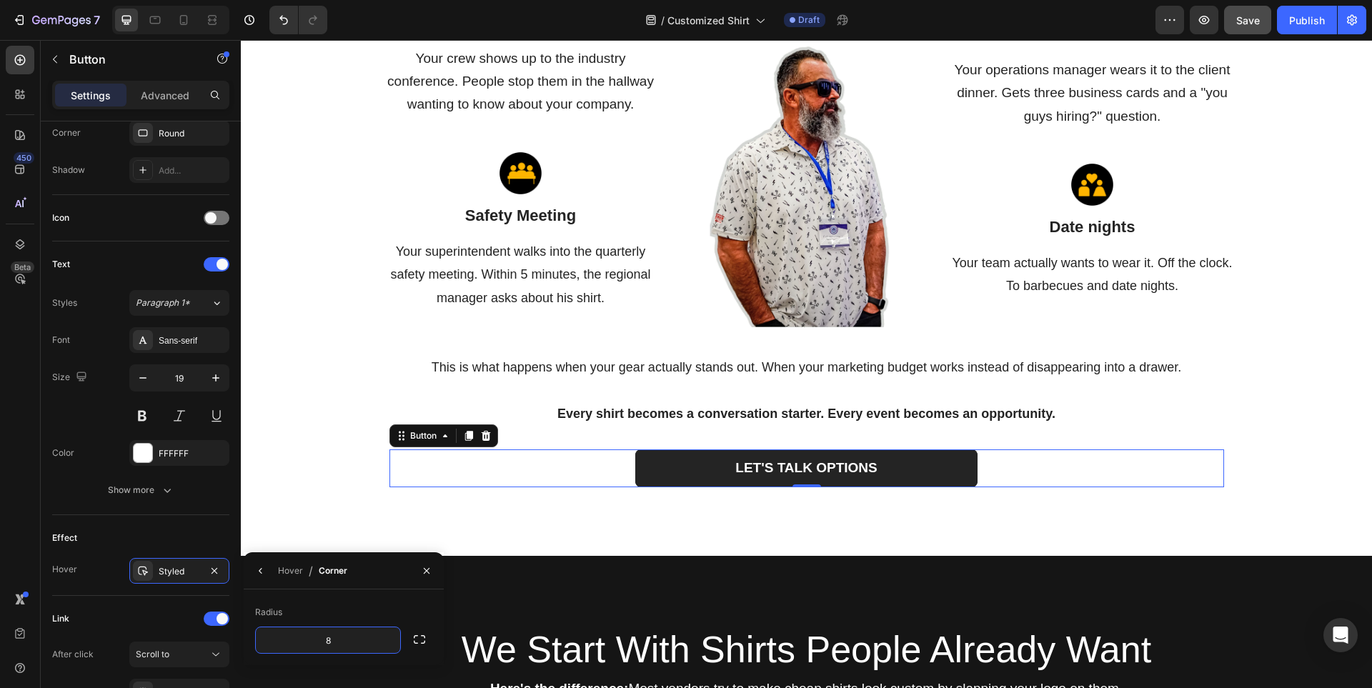
drag, startPoint x: 256, startPoint y: 567, endPoint x: 299, endPoint y: 559, distance: 43.6
click at [257, 567] on icon "button" at bounding box center [260, 570] width 11 height 11
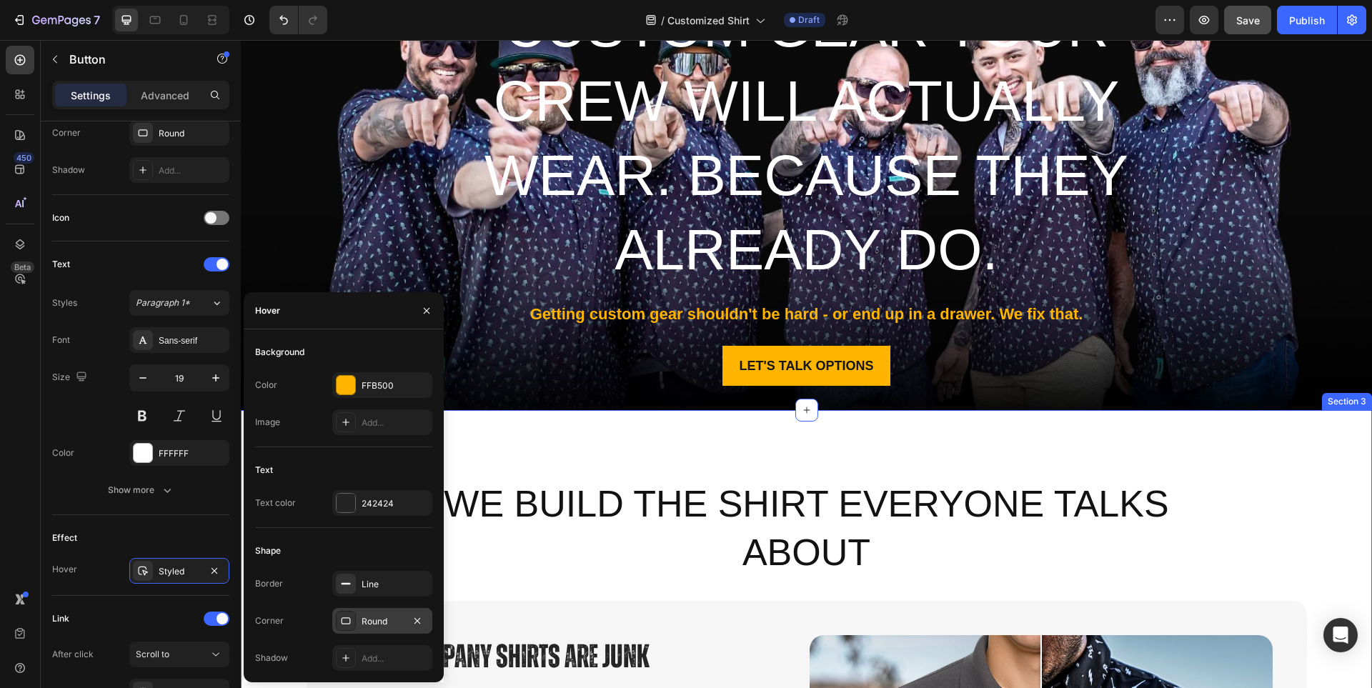
scroll to position [172, 0]
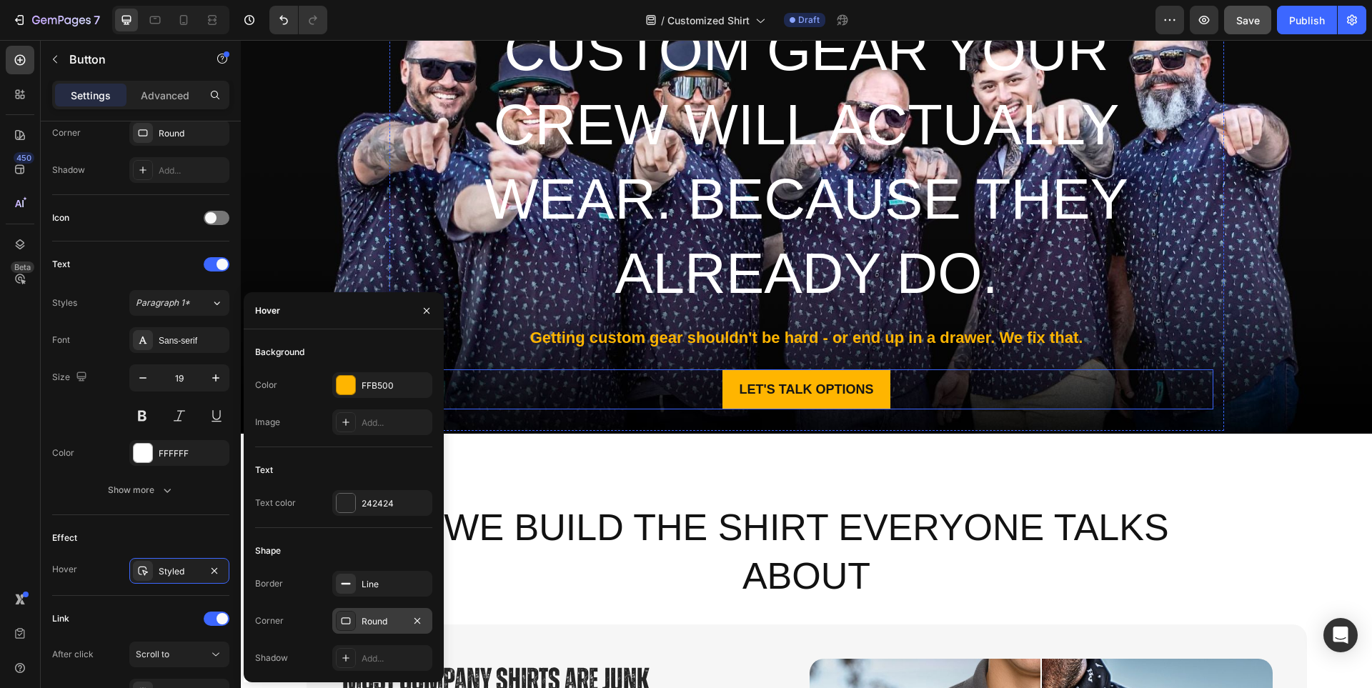
click at [953, 391] on div "LET'S TALK OPTIONS Button" at bounding box center [806, 389] width 813 height 40
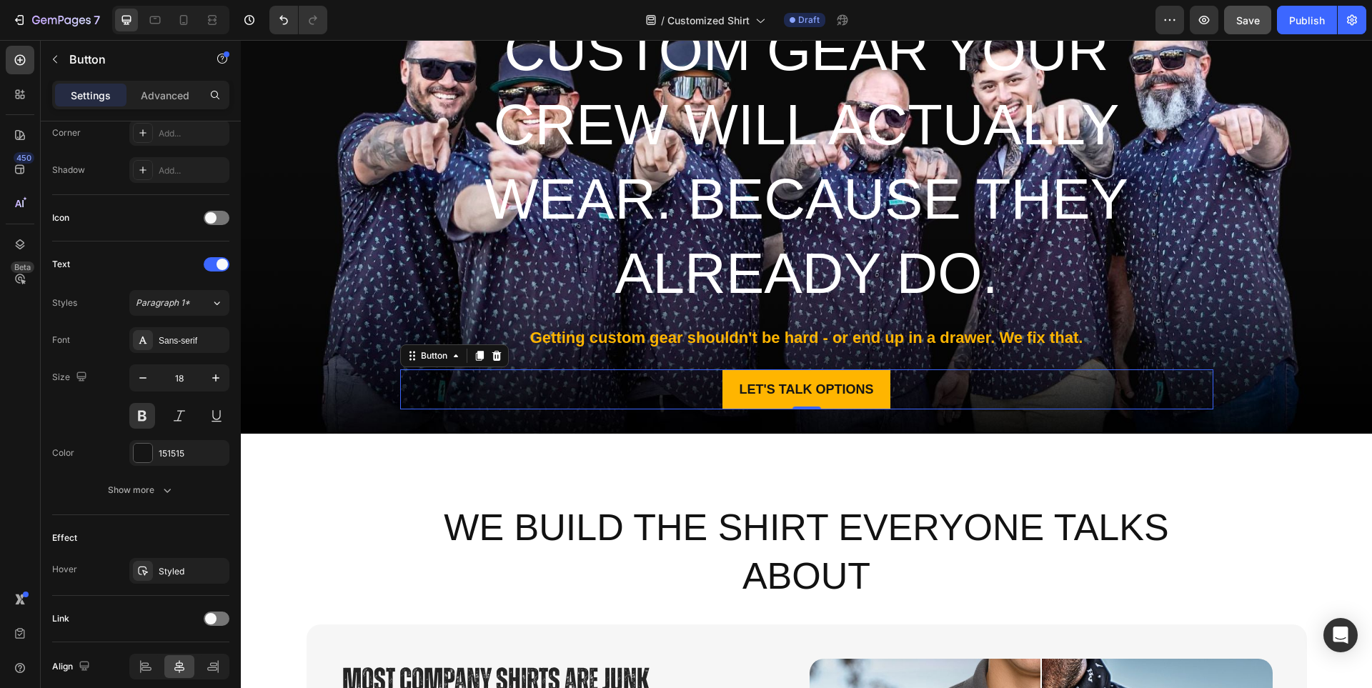
click at [920, 390] on div "LET'S TALK OPTIONS Button 0" at bounding box center [806, 389] width 813 height 40
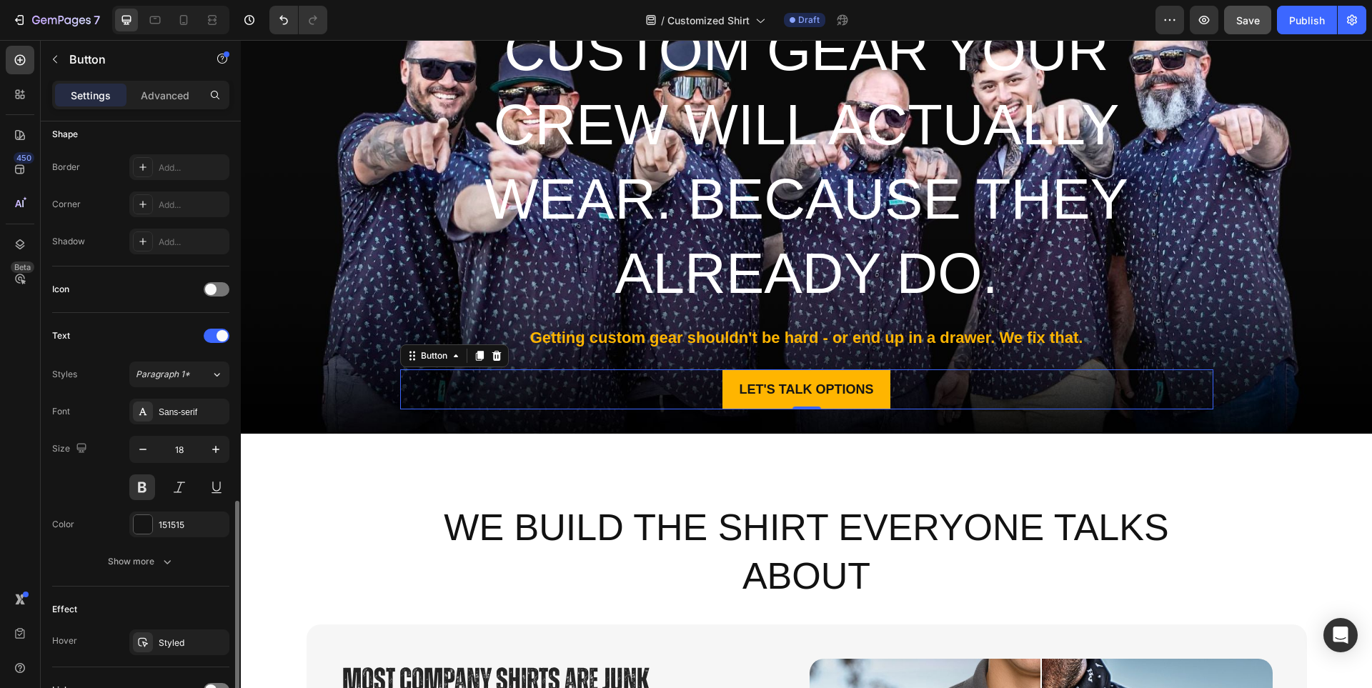
scroll to position [417, 0]
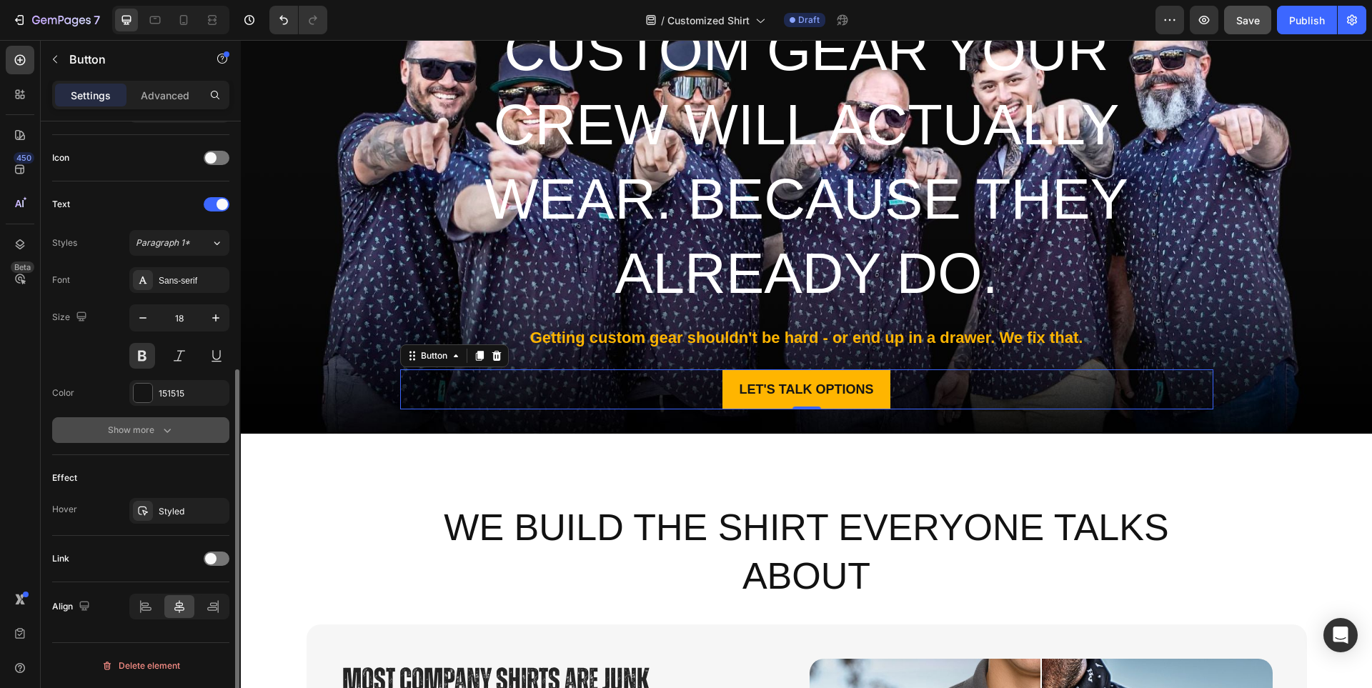
click at [167, 427] on icon "button" at bounding box center [167, 430] width 14 height 14
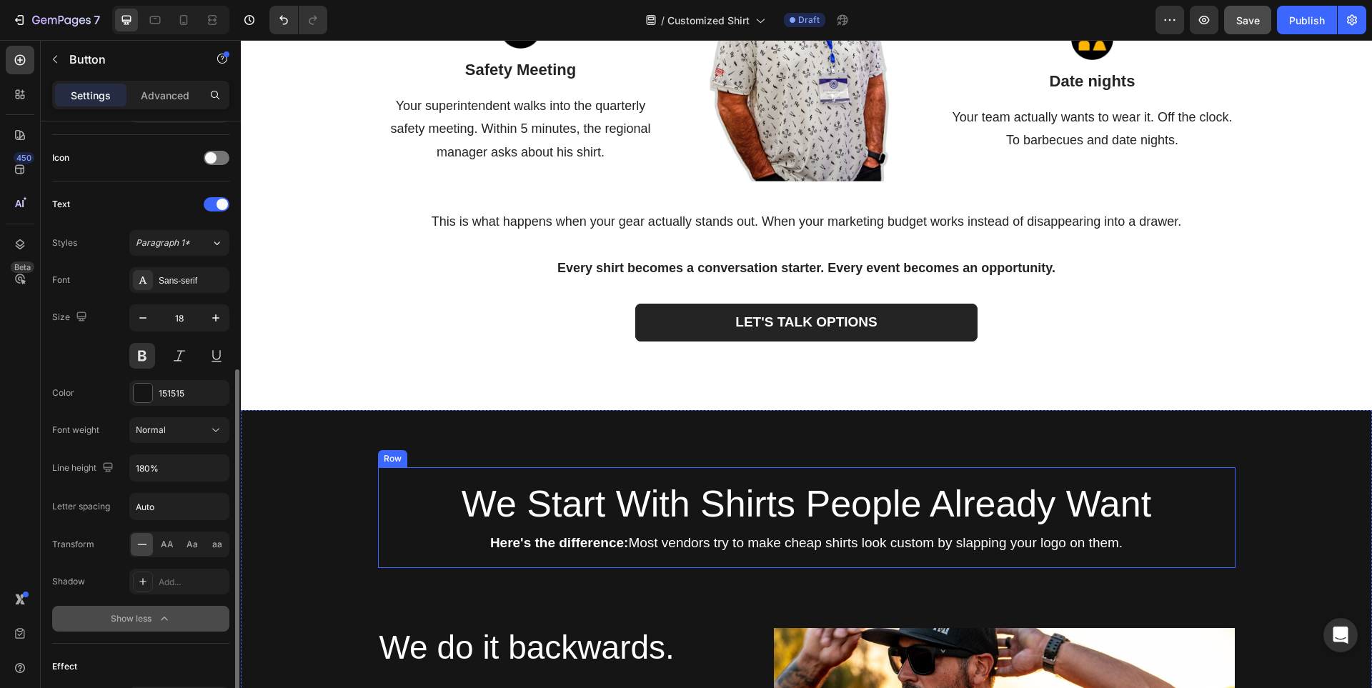
scroll to position [1887, 0]
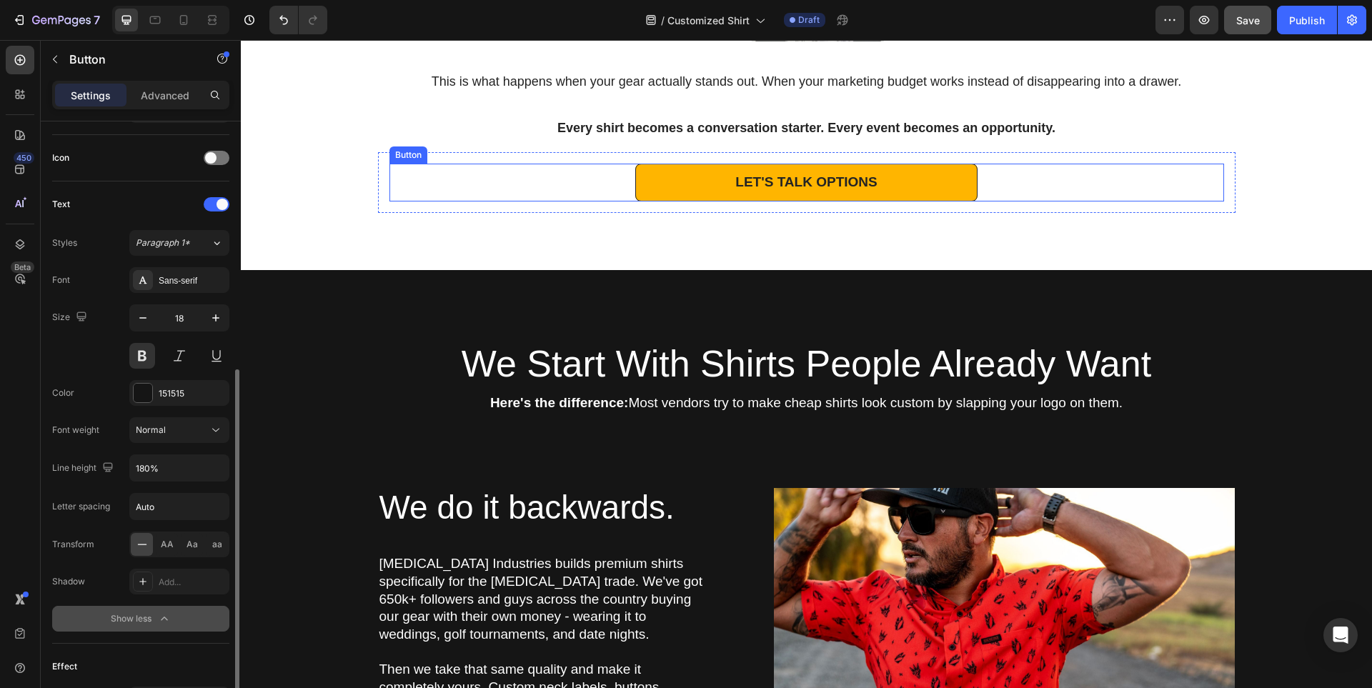
click at [641, 188] on link "LET'S TALK OPTIONS" at bounding box center [806, 183] width 342 height 38
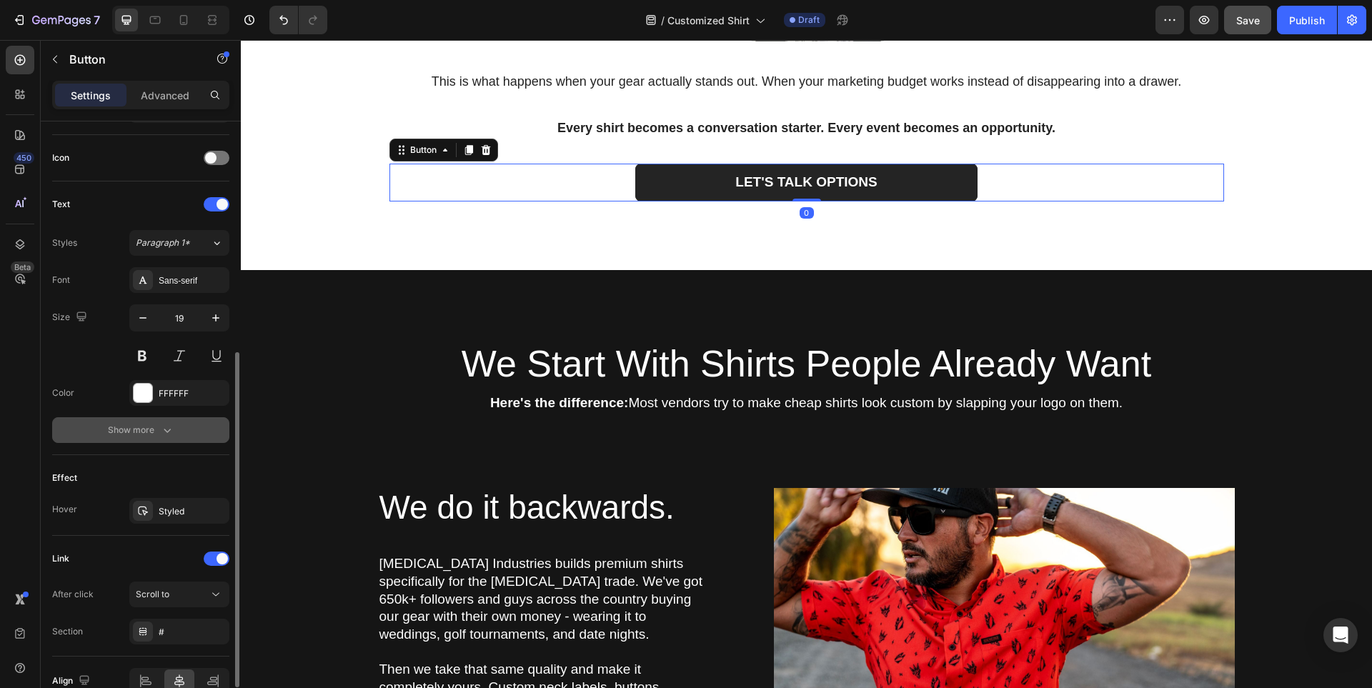
click at [144, 420] on button "Show more" at bounding box center [140, 430] width 177 height 26
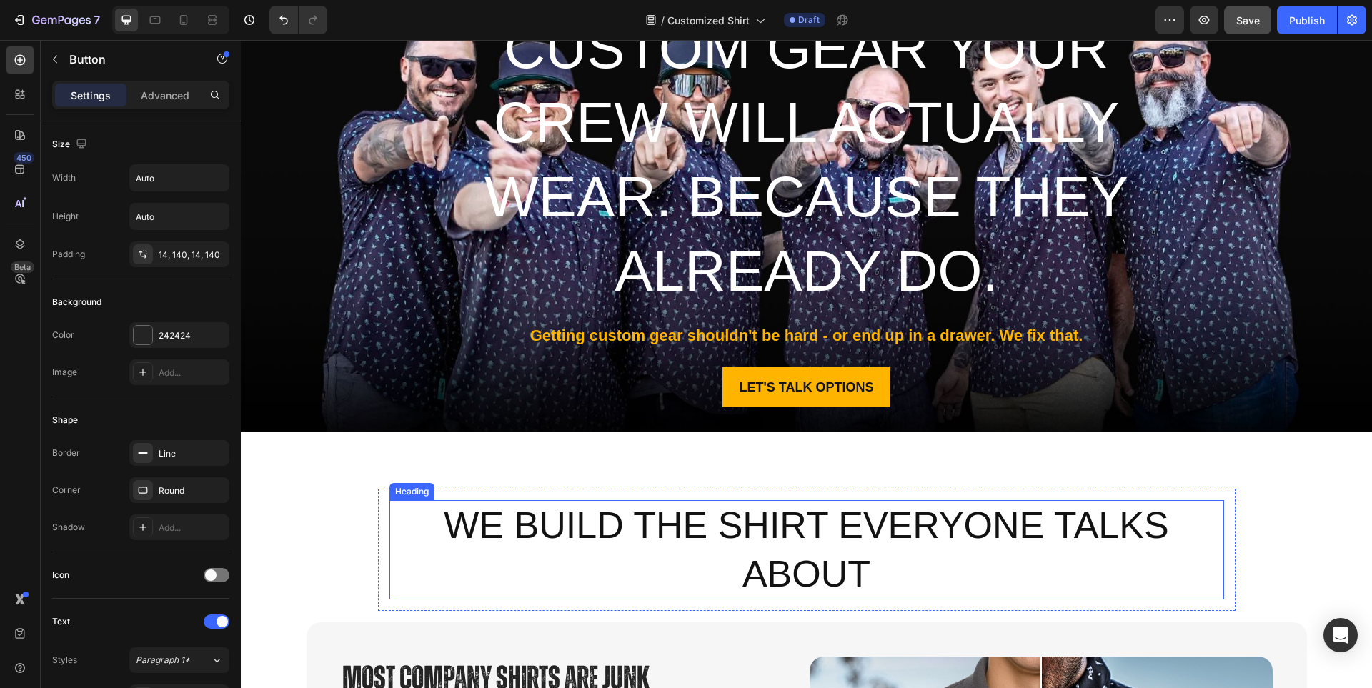
scroll to position [172, 0]
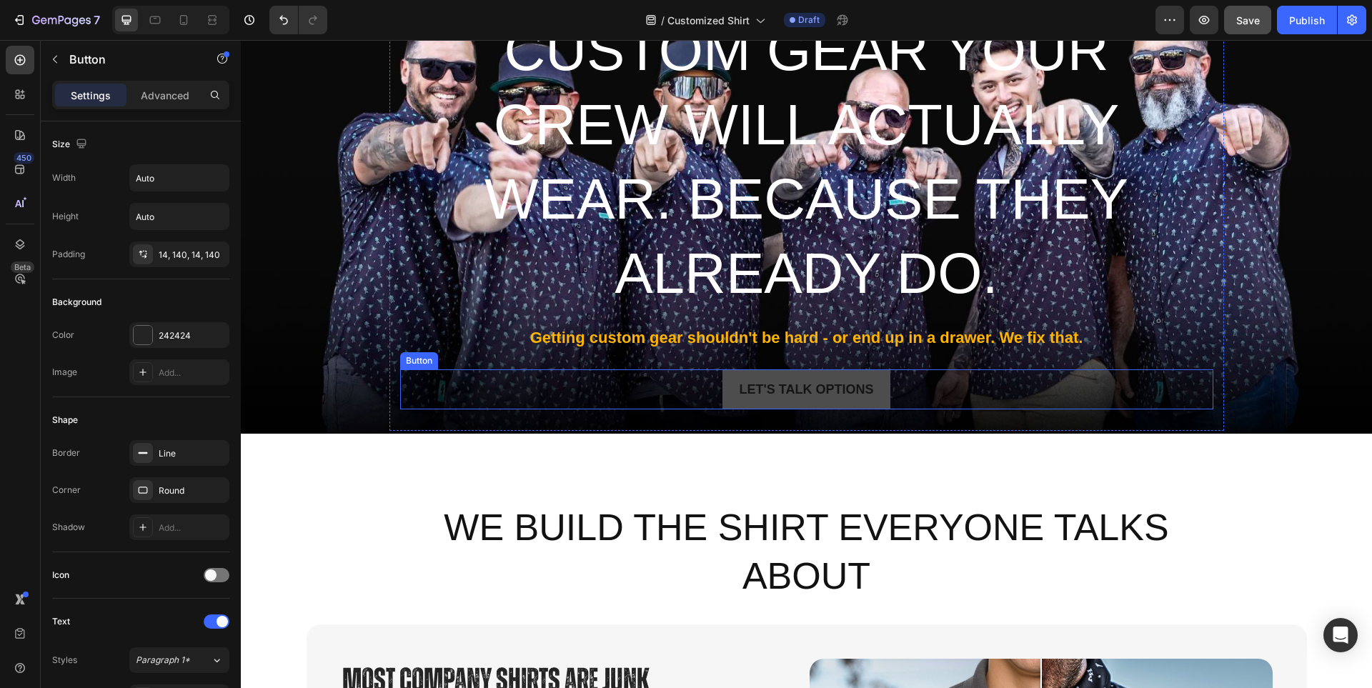
click at [722, 382] on button "LET'S TALK OPTIONS" at bounding box center [806, 389] width 169 height 40
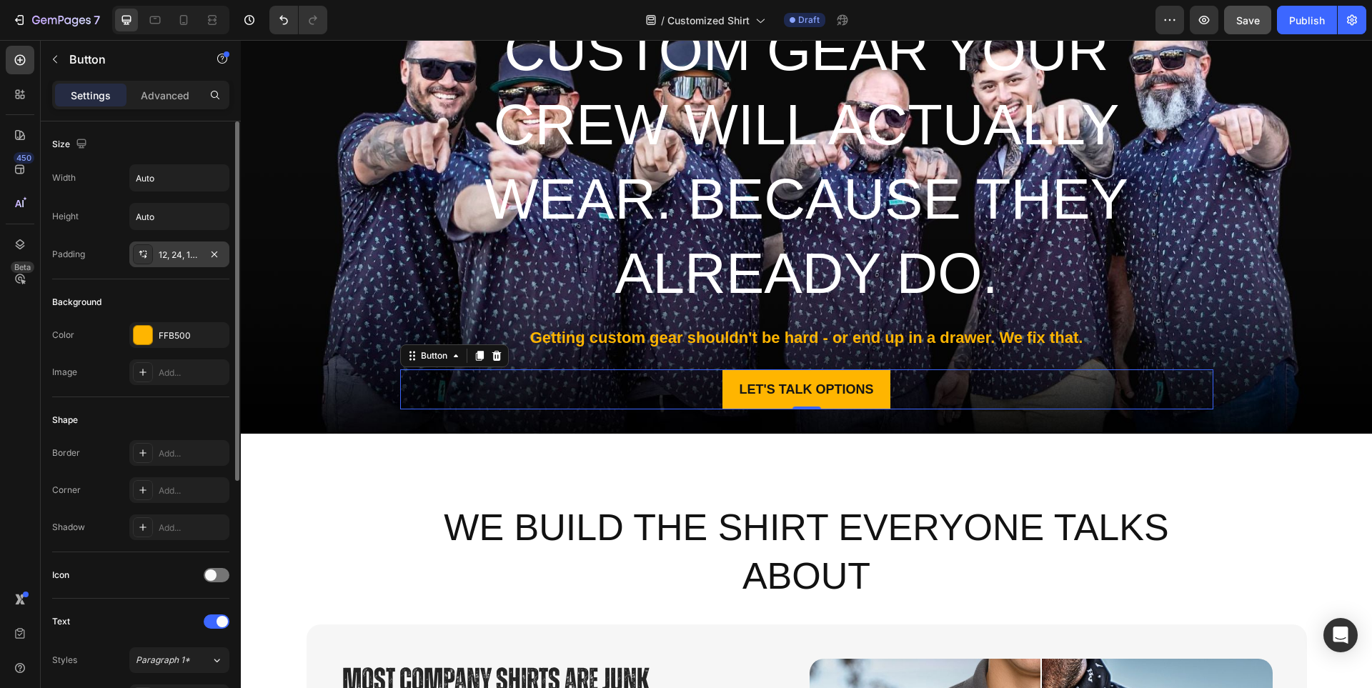
click at [174, 254] on div "12, 24, 12, 24" at bounding box center [179, 255] width 41 height 13
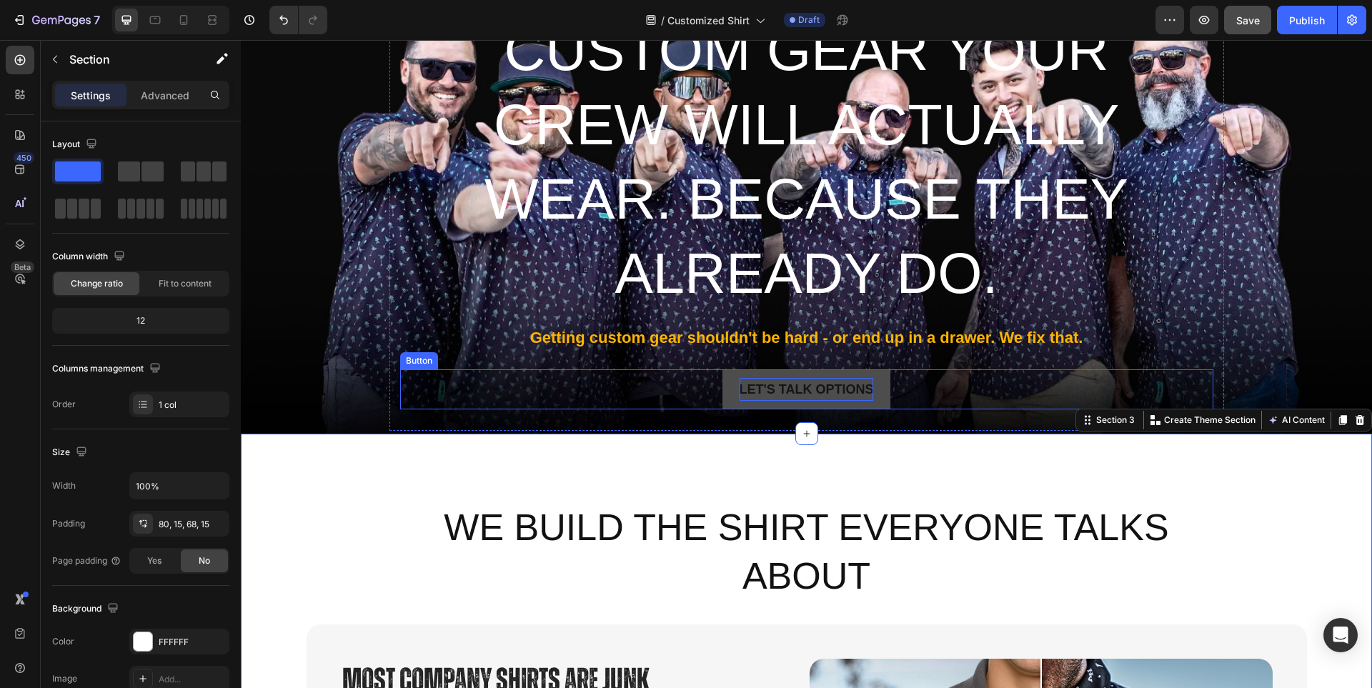
click at [742, 399] on p "LET'S TALK OPTIONS" at bounding box center [807, 389] width 134 height 23
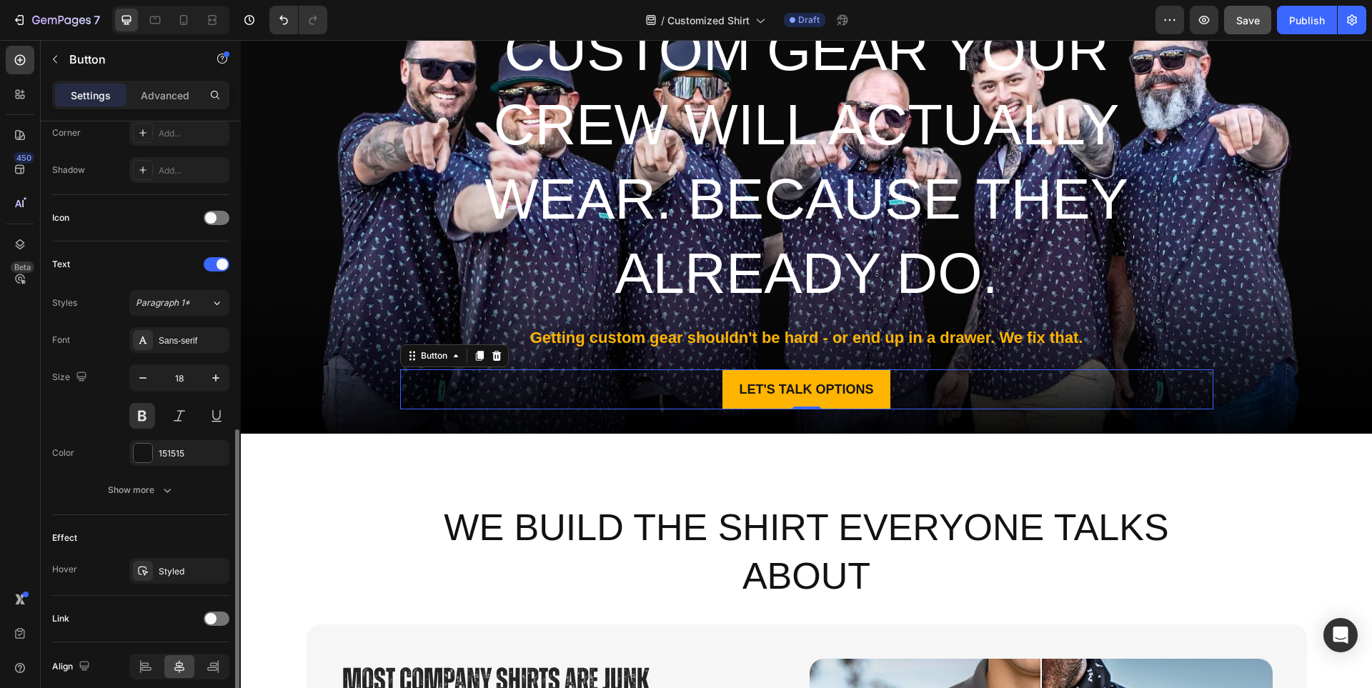
scroll to position [417, 0]
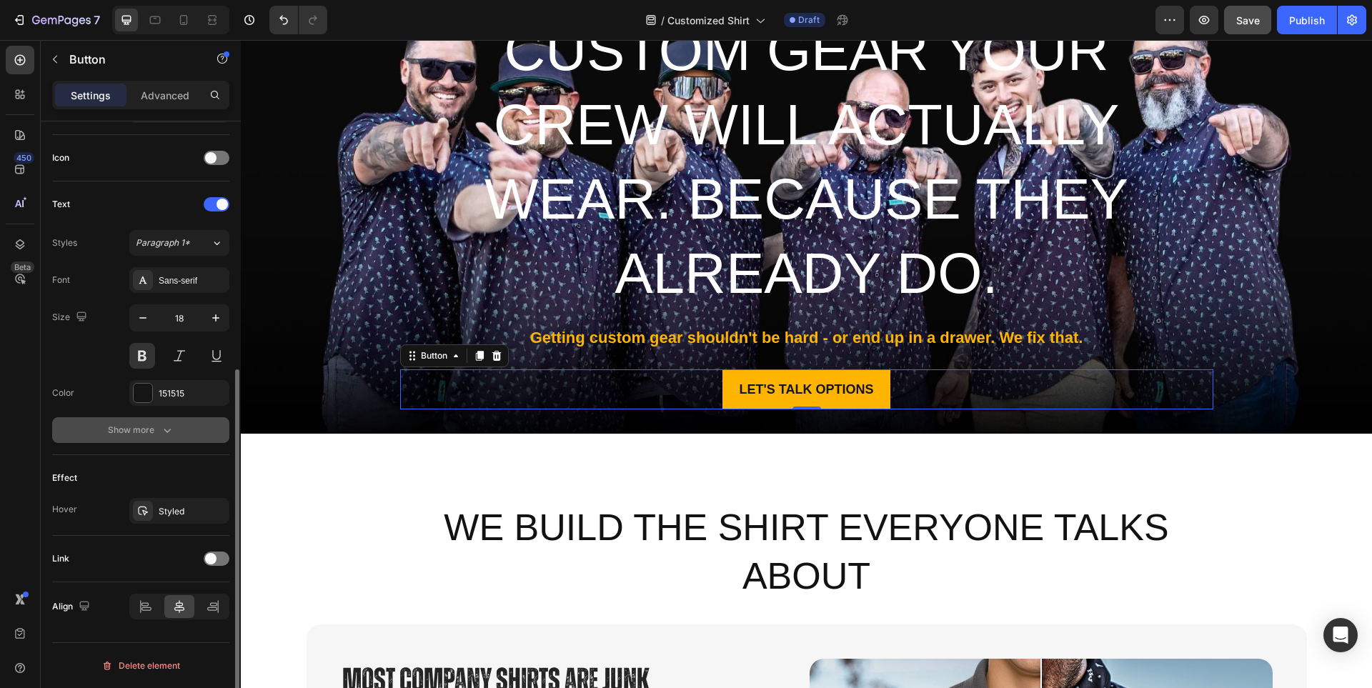
click at [157, 432] on div "Show more" at bounding box center [141, 430] width 66 height 14
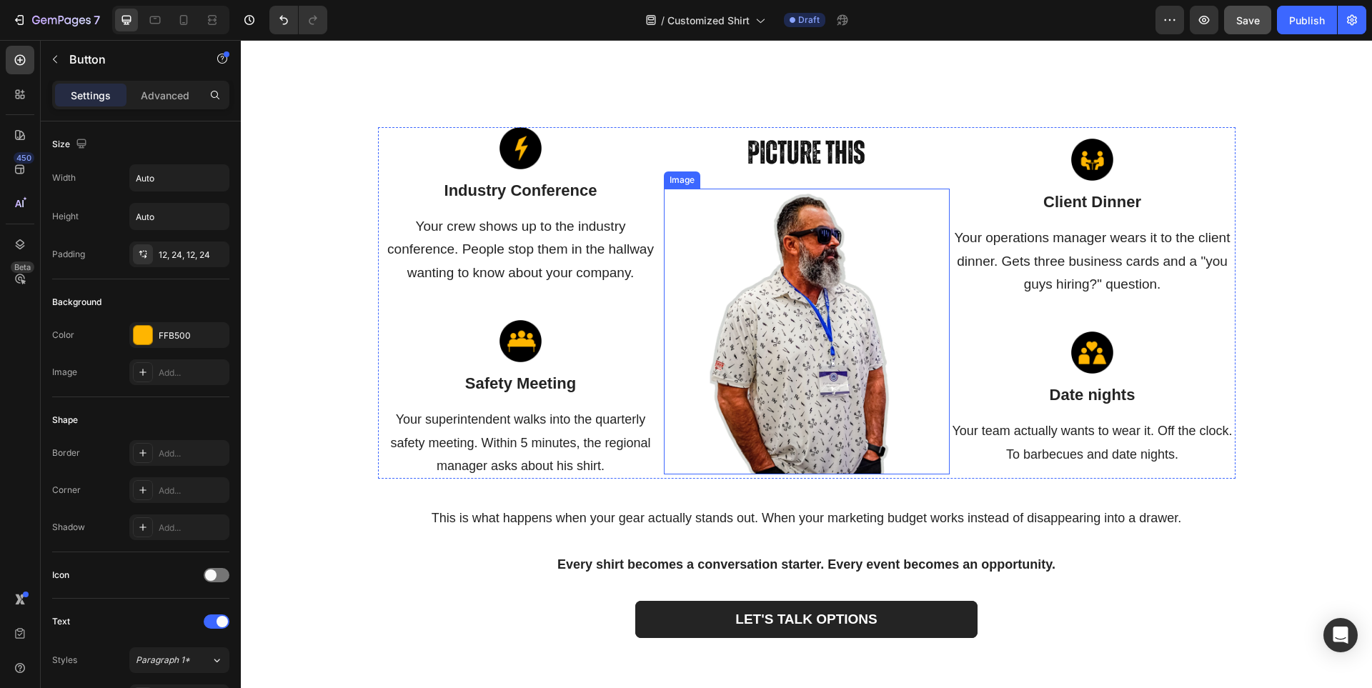
scroll to position [1744, 0]
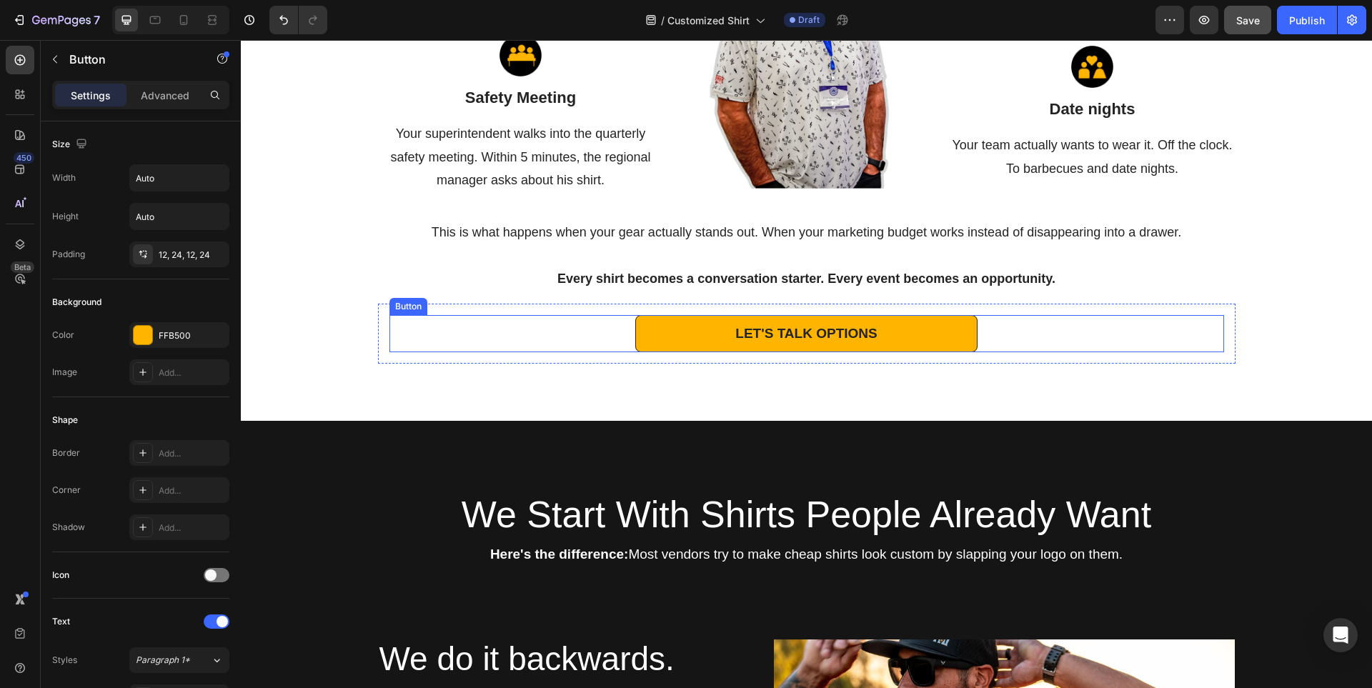
click at [679, 331] on link "LET'S TALK OPTIONS" at bounding box center [806, 334] width 342 height 38
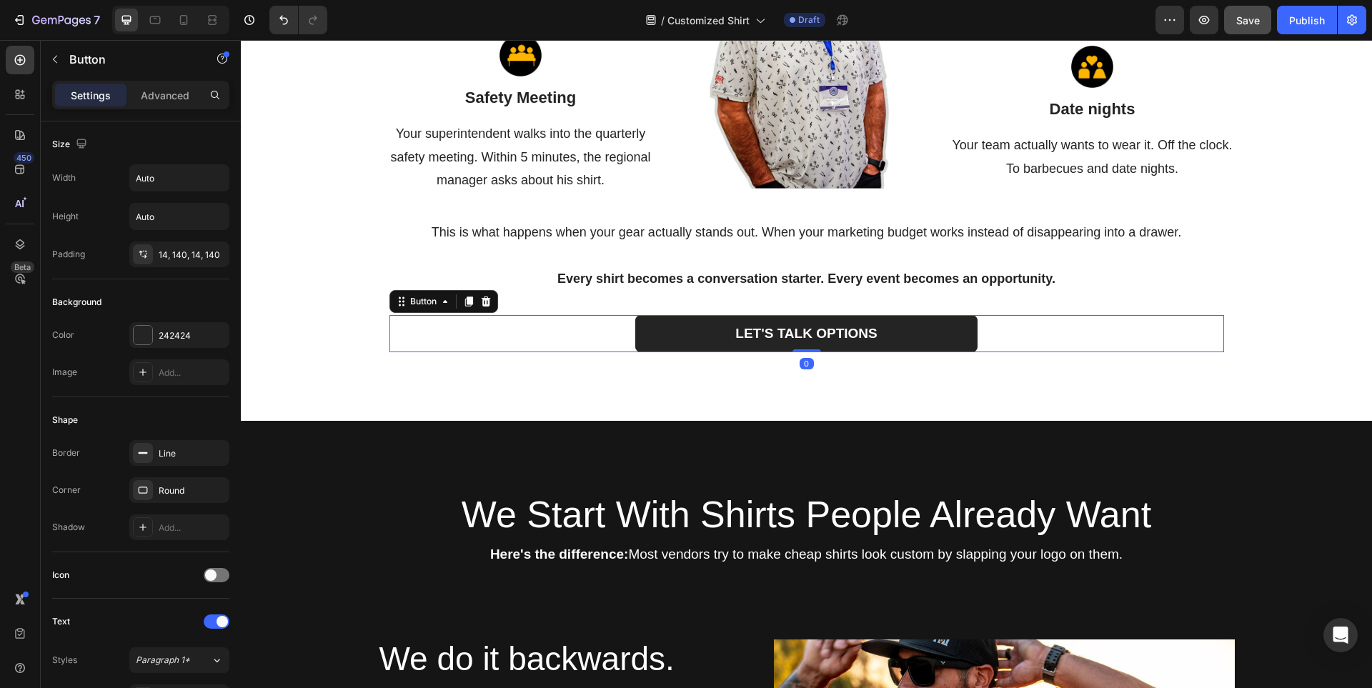
click at [568, 329] on div "LET'S TALK OPTIONS Button 0" at bounding box center [806, 334] width 835 height 38
click at [188, 251] on div "14, 140, 14, 140" at bounding box center [179, 255] width 41 height 13
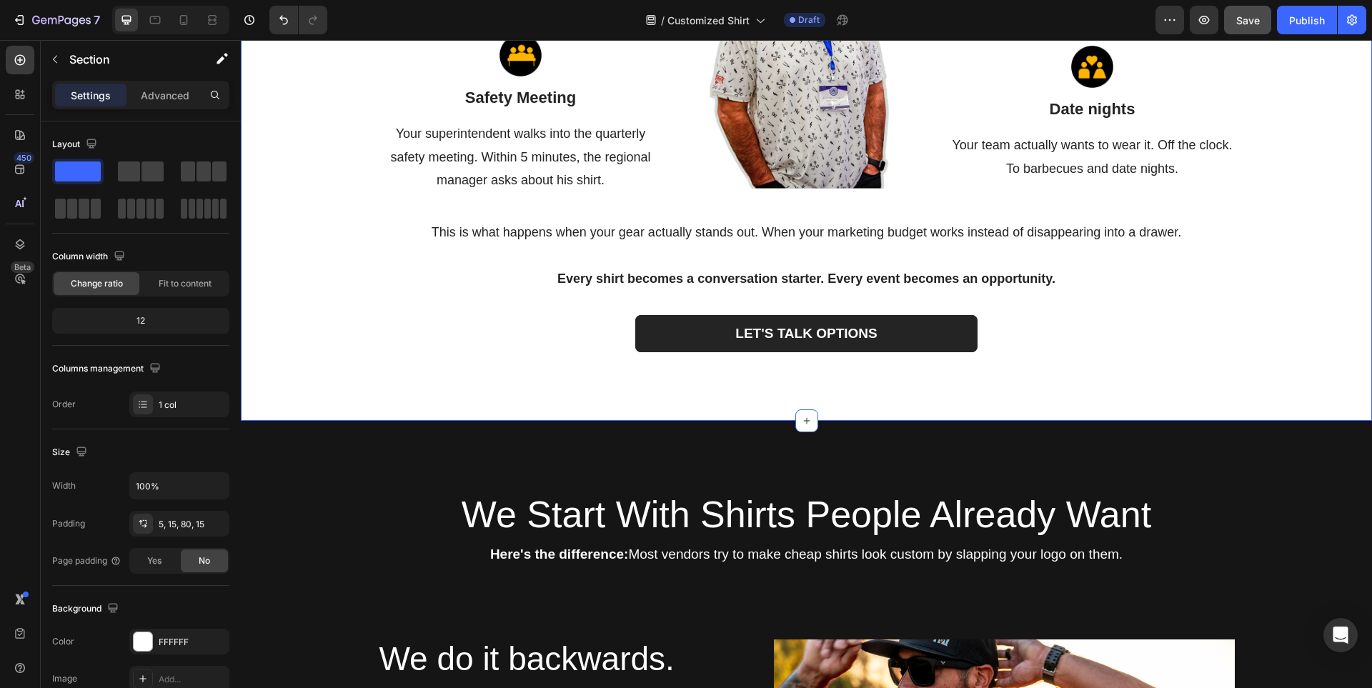
click at [1318, 287] on div "Image Industry Conference Text block Your crew shows up to the industry confere…" at bounding box center [807, 102] width 1110 height 522
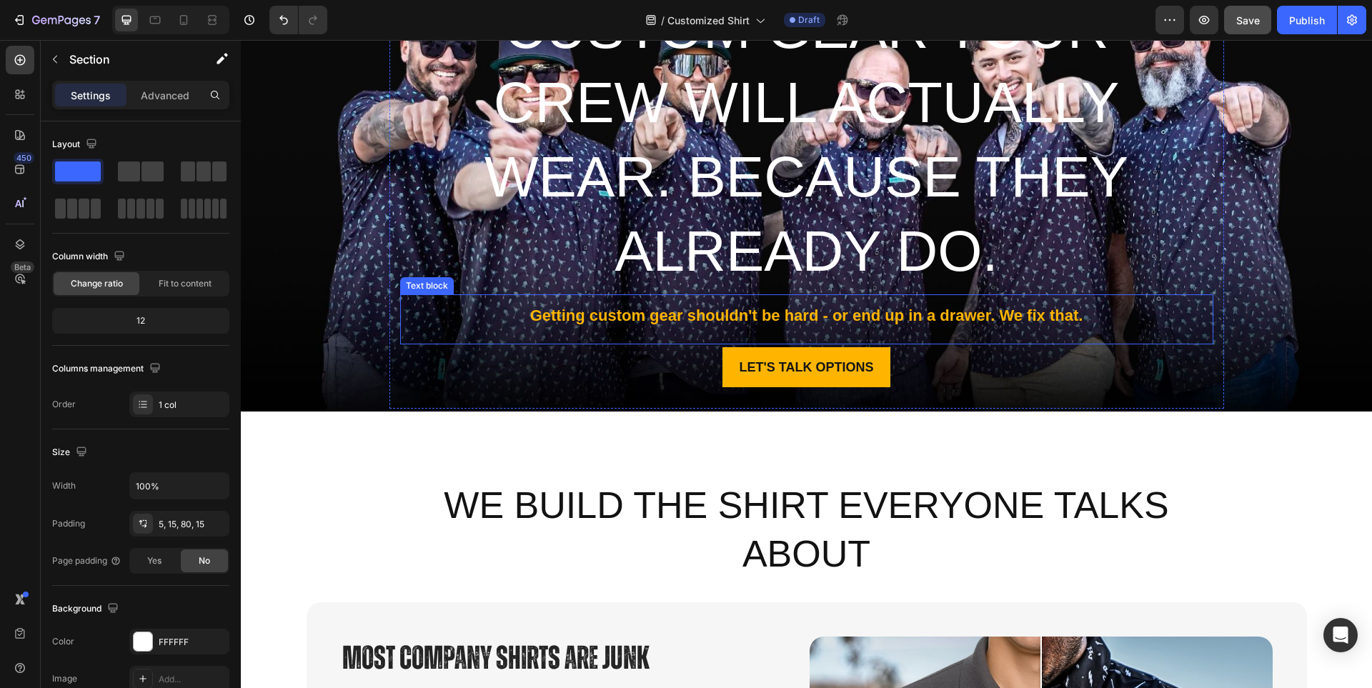
scroll to position [172, 0]
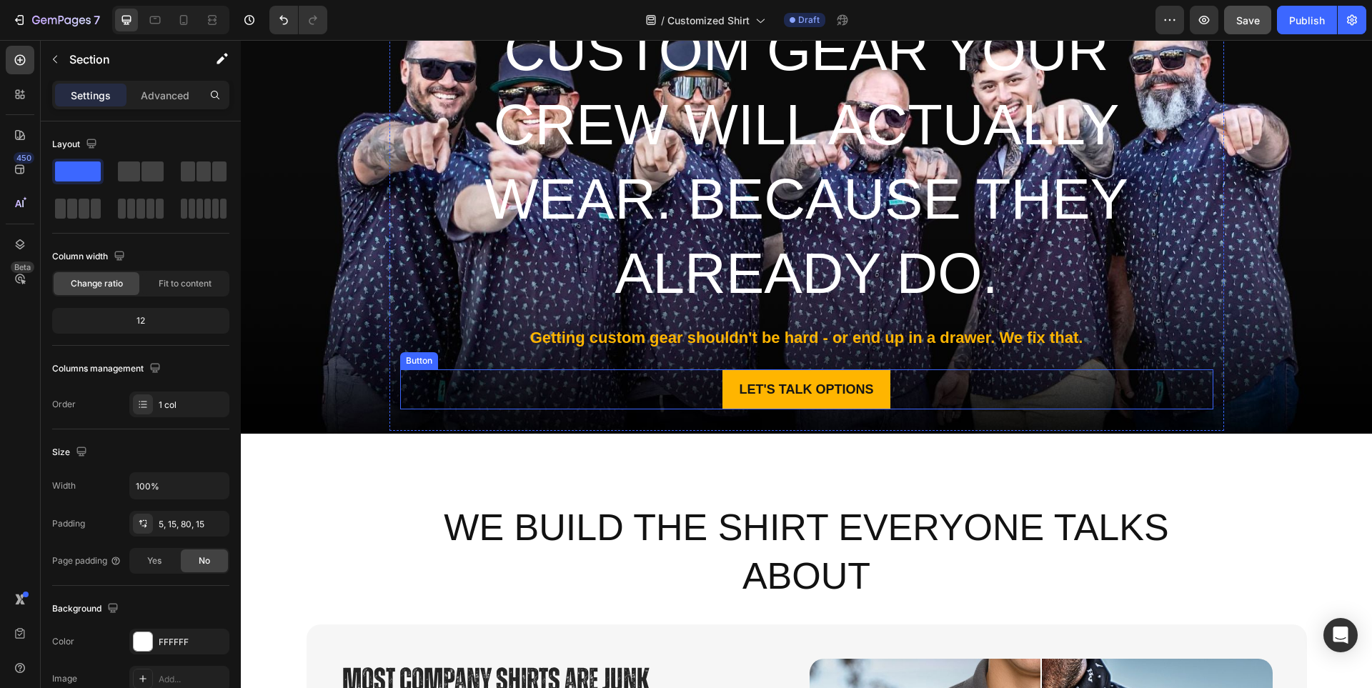
click at [948, 385] on div "LET'S TALK OPTIONS Button" at bounding box center [806, 389] width 813 height 40
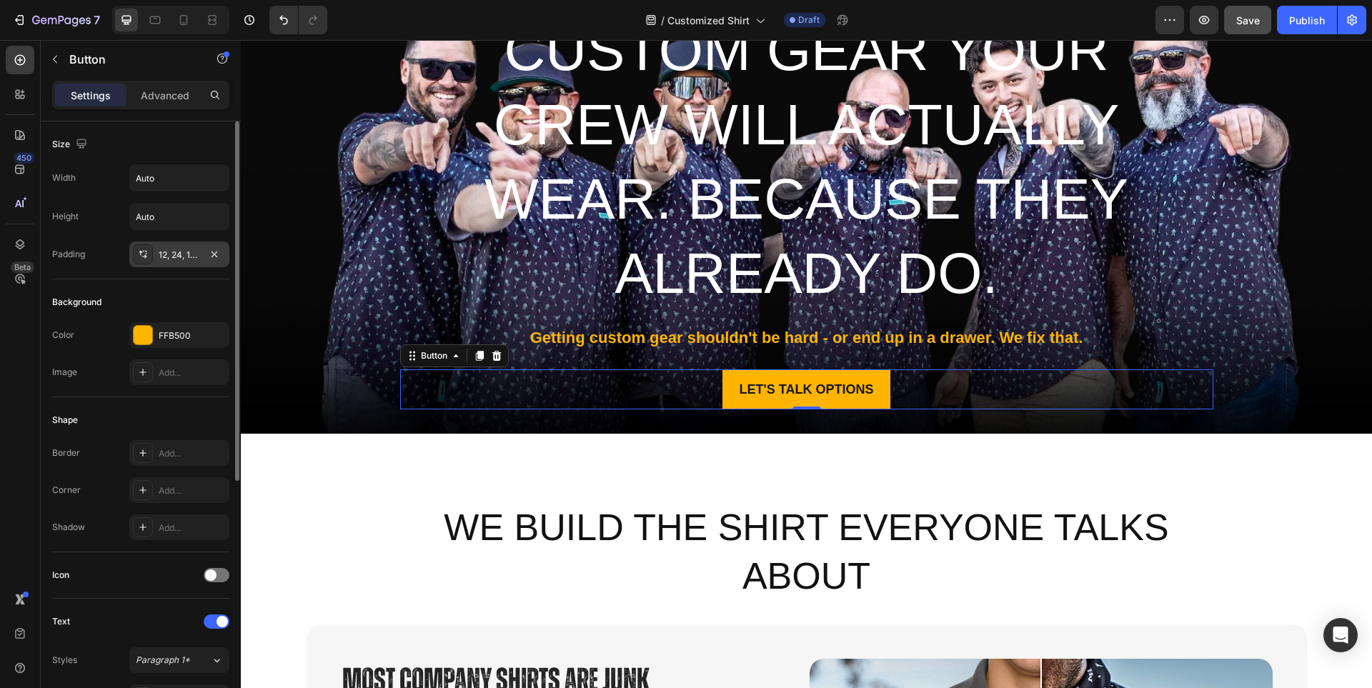
click at [173, 255] on div "12, 24, 12, 24" at bounding box center [179, 255] width 41 height 13
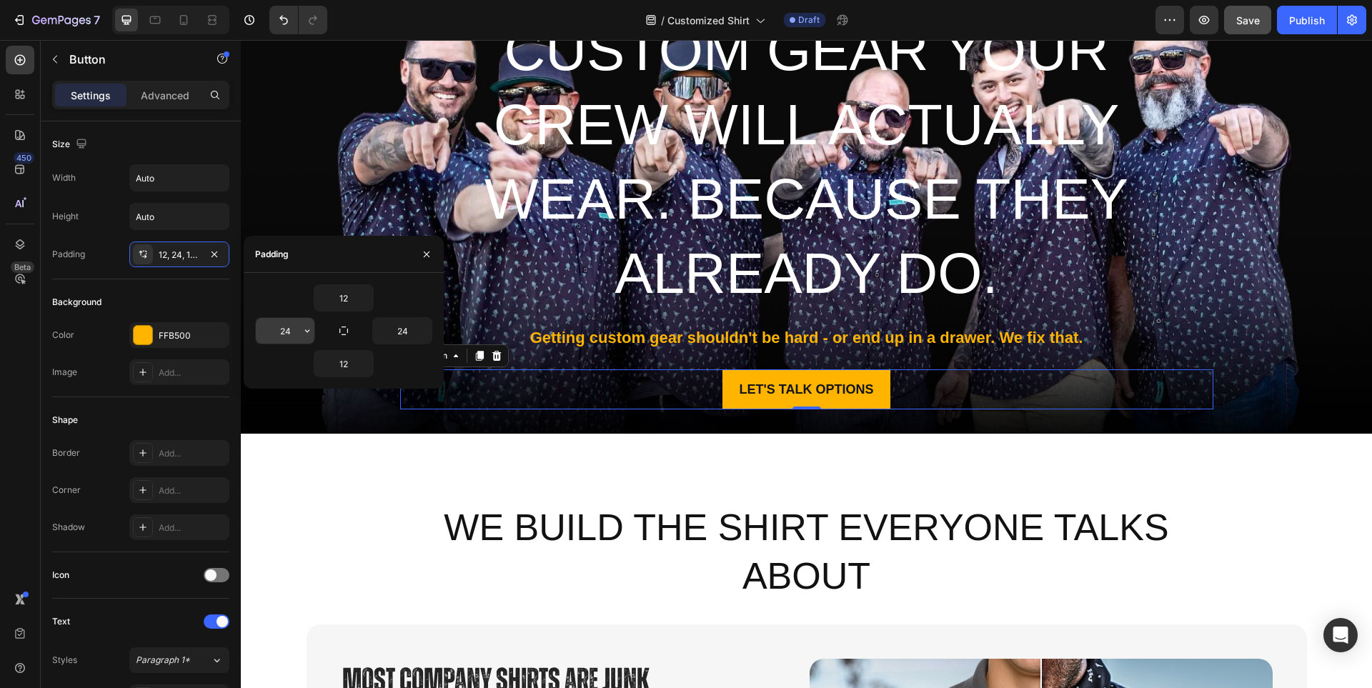
click at [280, 329] on input "24" at bounding box center [285, 331] width 59 height 26
type input "140"
click at [397, 339] on input "24" at bounding box center [402, 331] width 59 height 26
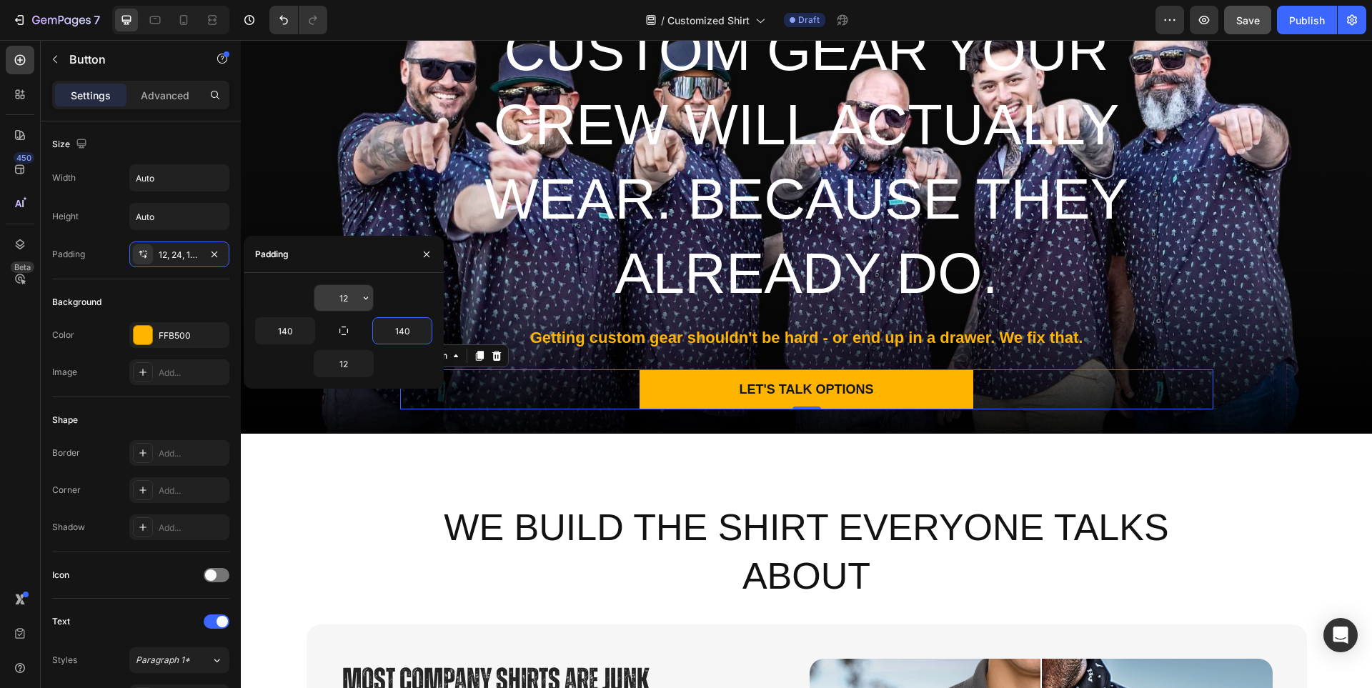
type input "140"
click at [342, 299] on input "12" at bounding box center [343, 298] width 59 height 26
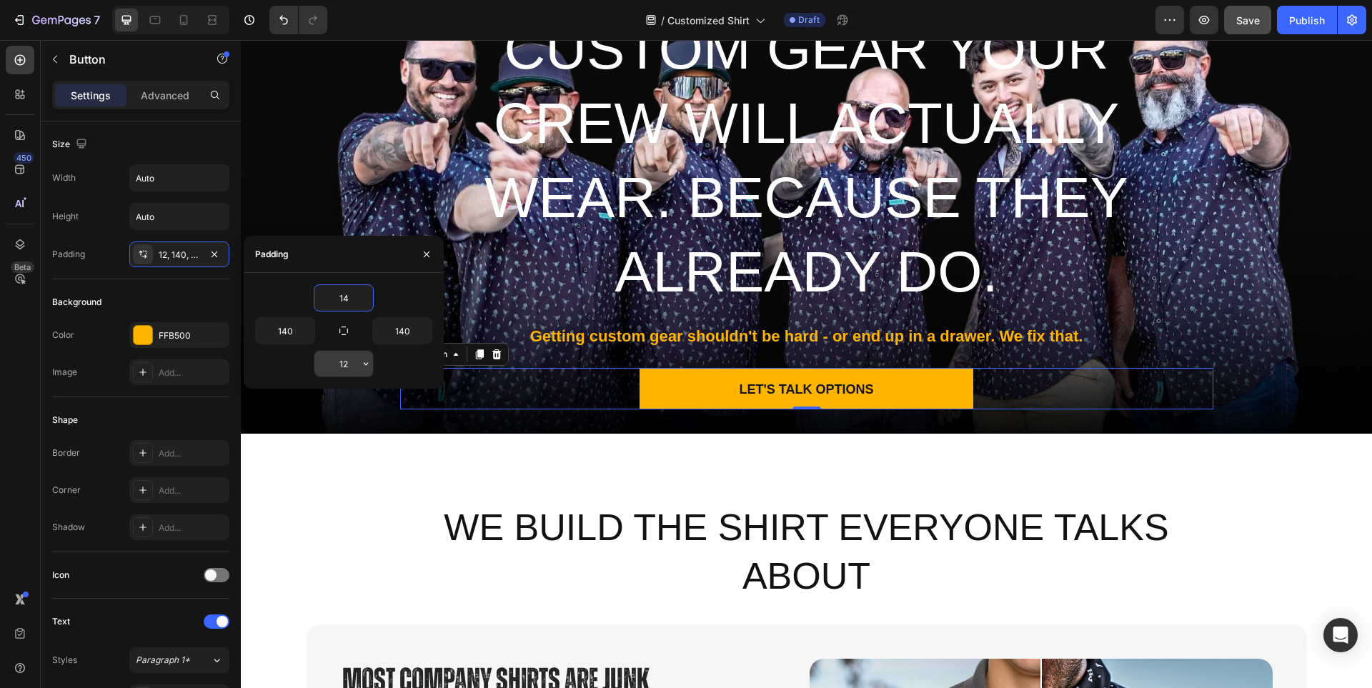
type input "14"
click at [342, 362] on input "12" at bounding box center [343, 364] width 59 height 26
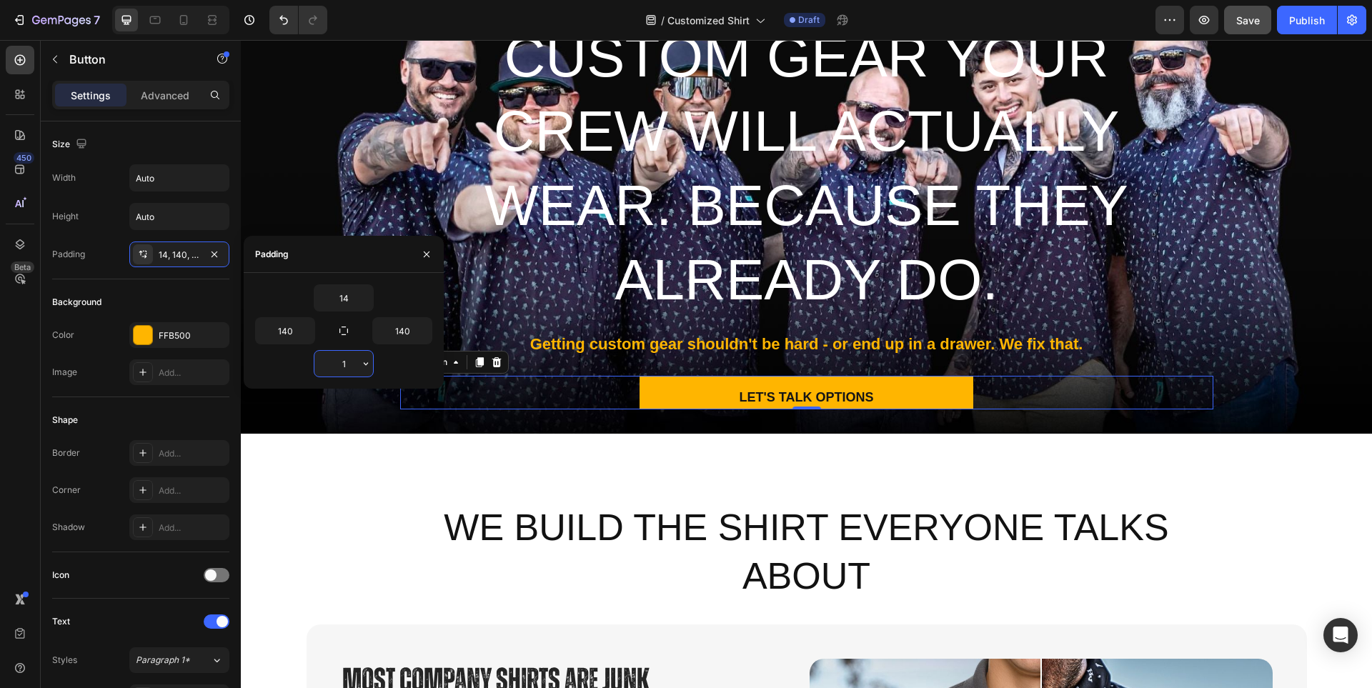
type input "14"
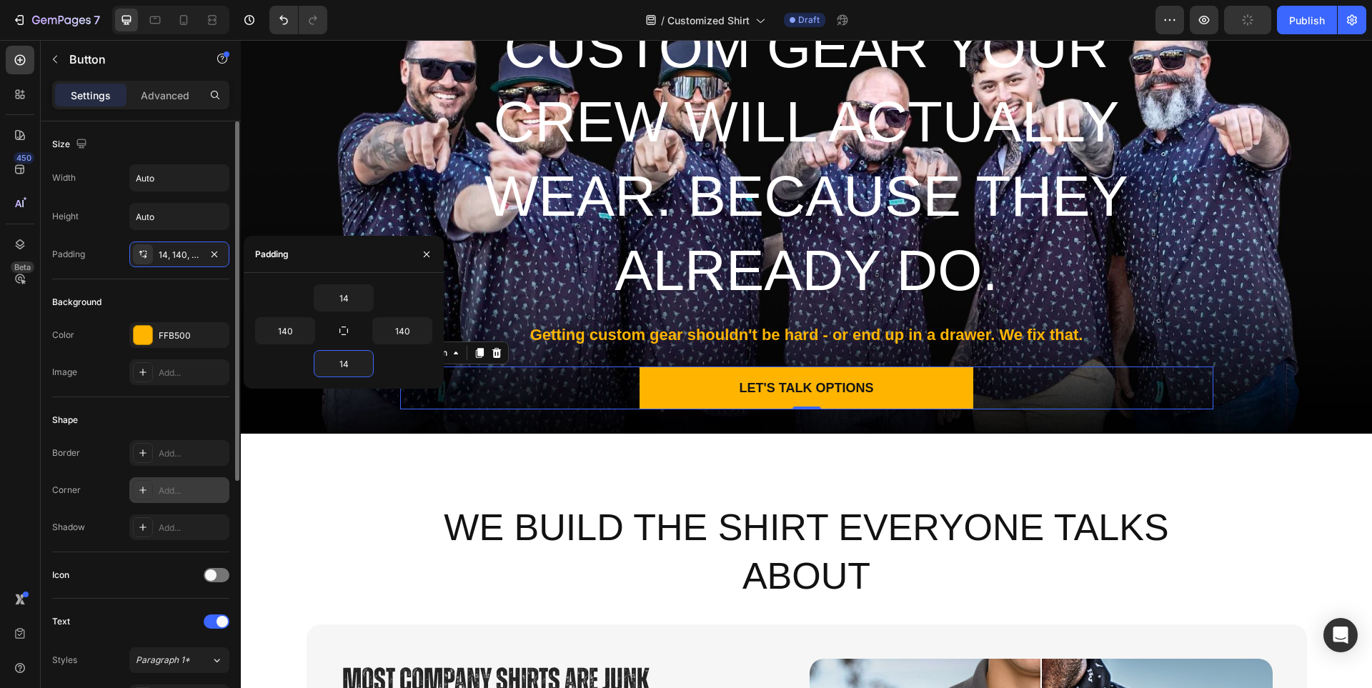
click at [169, 489] on div "Add..." at bounding box center [192, 491] width 67 height 13
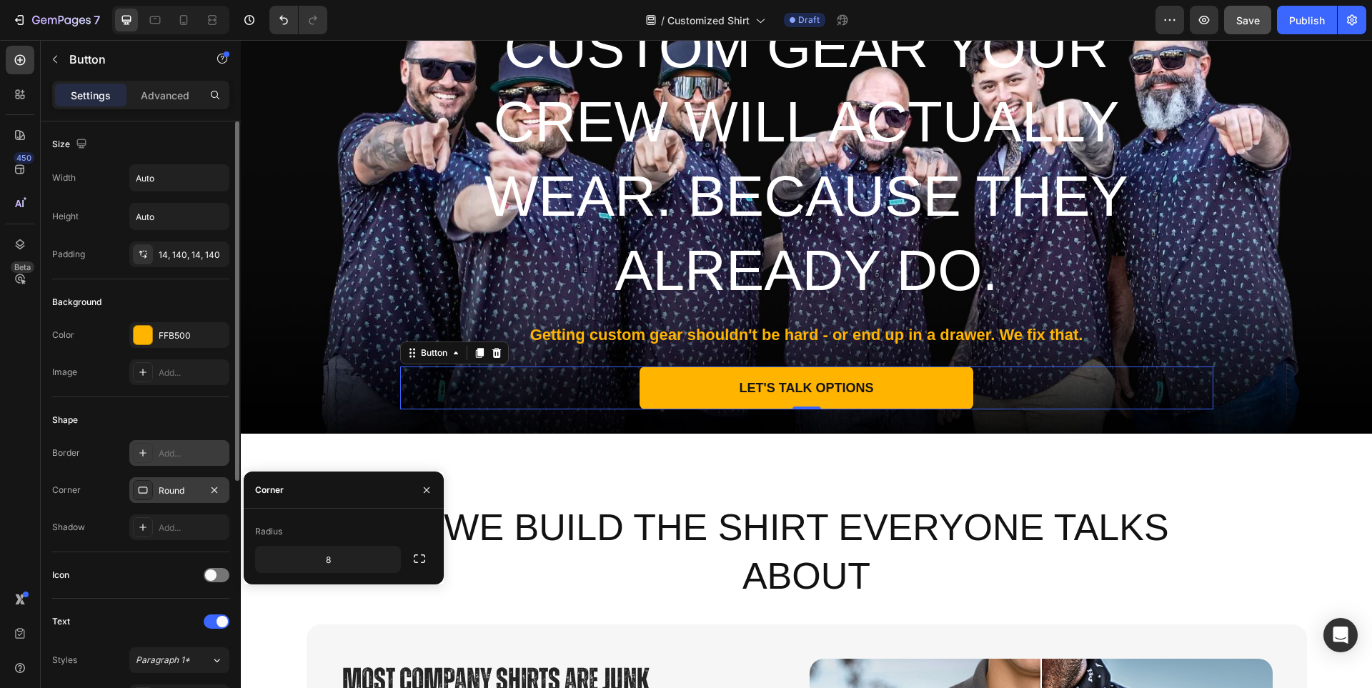
click at [177, 453] on div "Add..." at bounding box center [192, 453] width 67 height 13
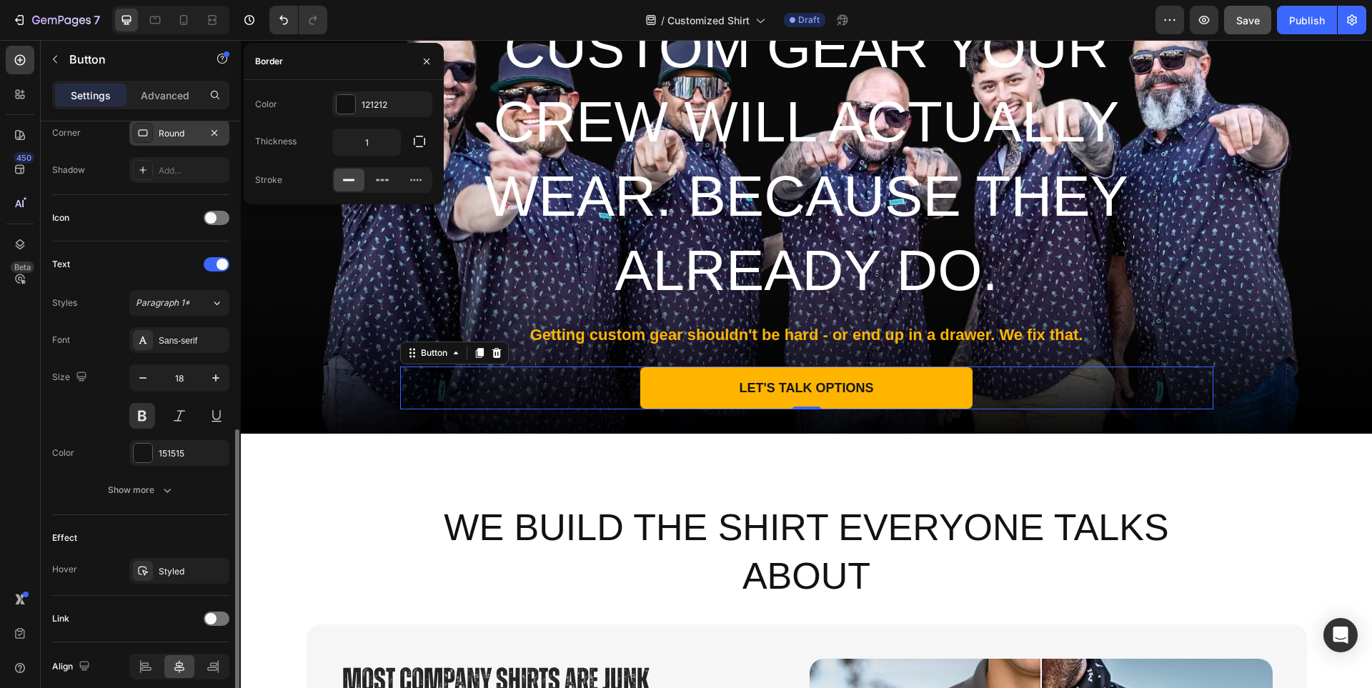
scroll to position [417, 0]
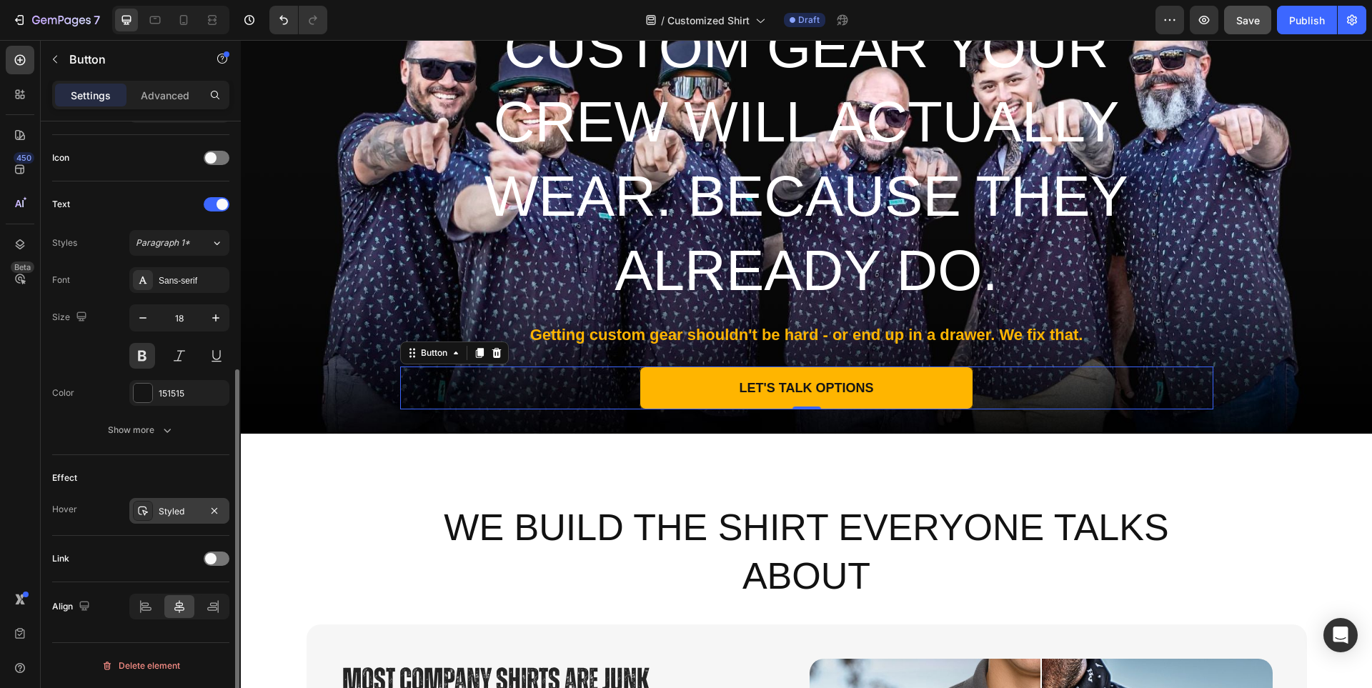
click at [177, 507] on div "Styled" at bounding box center [179, 511] width 41 height 13
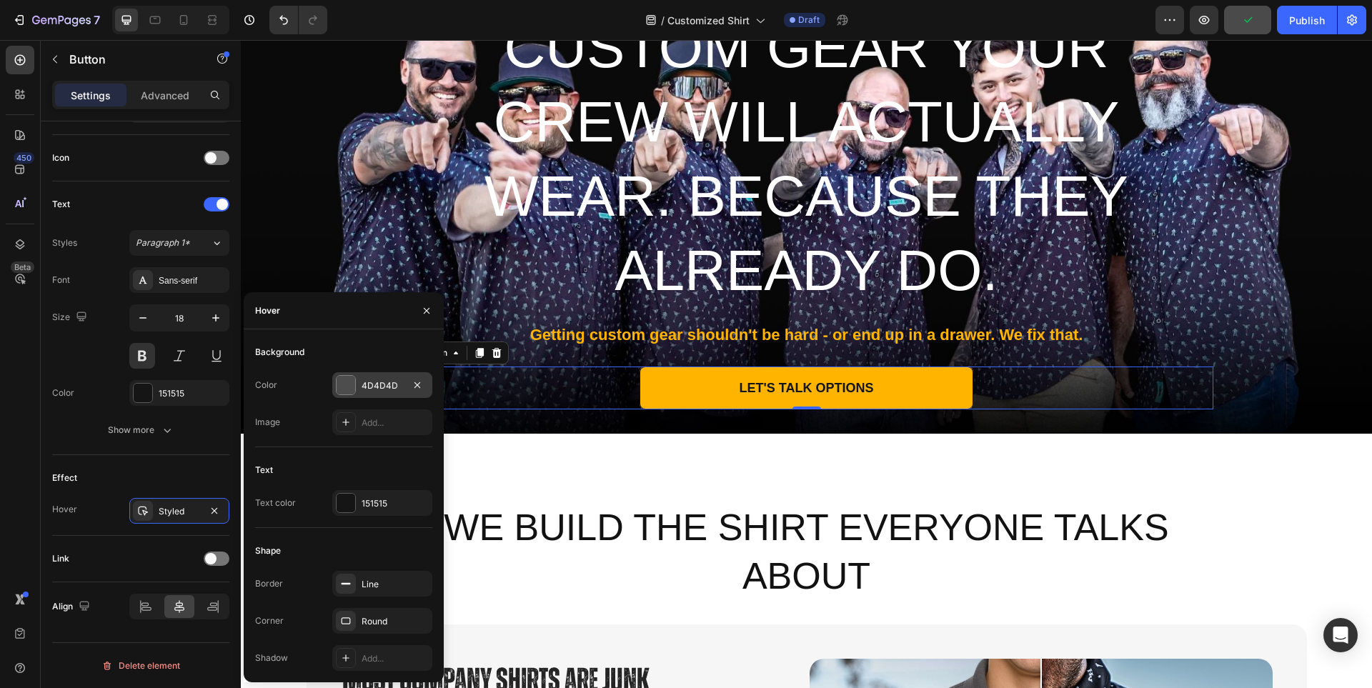
click at [347, 387] on div at bounding box center [346, 385] width 19 height 19
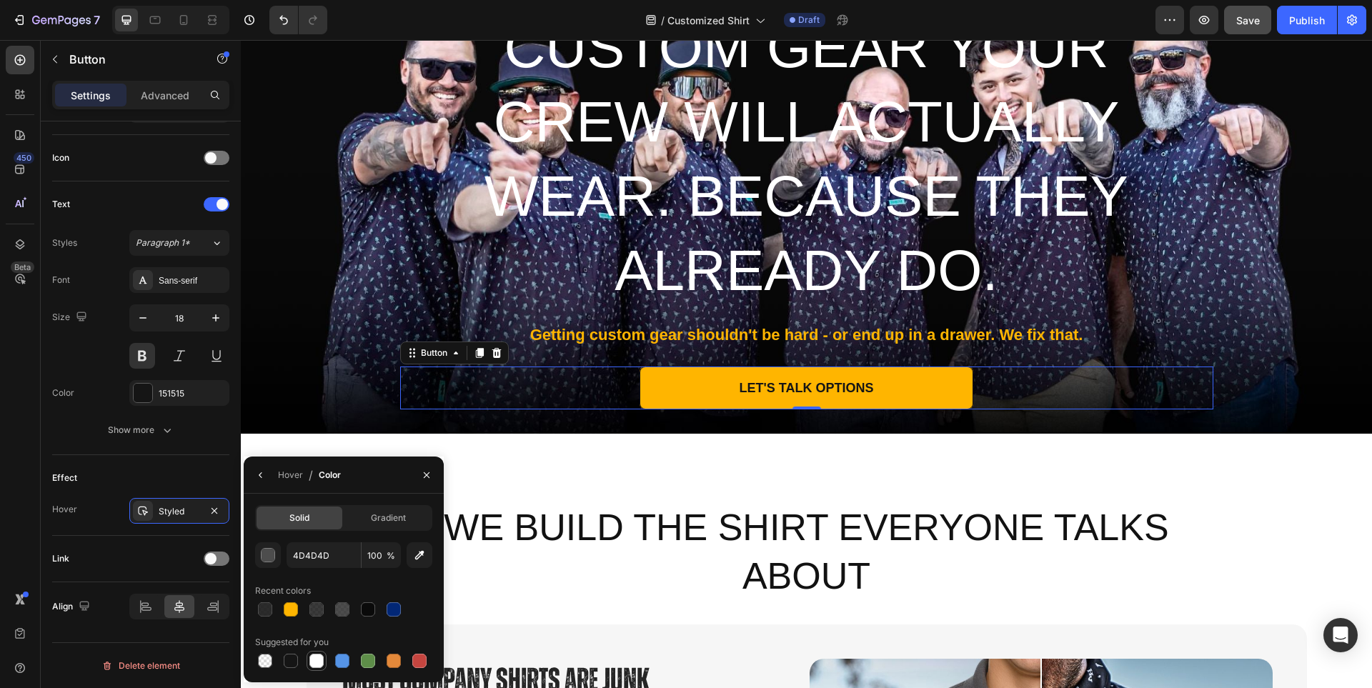
click at [320, 662] on div at bounding box center [316, 661] width 14 height 14
type input "FFFFFF"
click at [255, 474] on icon "button" at bounding box center [260, 475] width 11 height 11
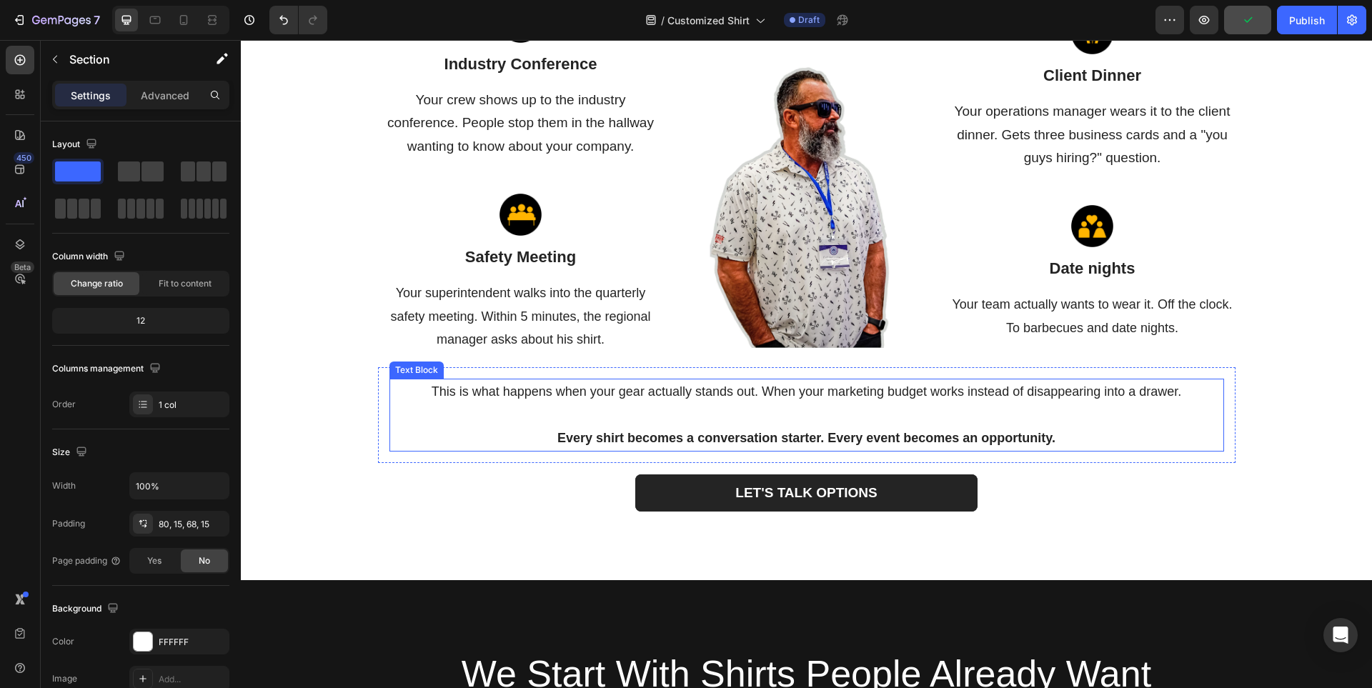
scroll to position [1601, 0]
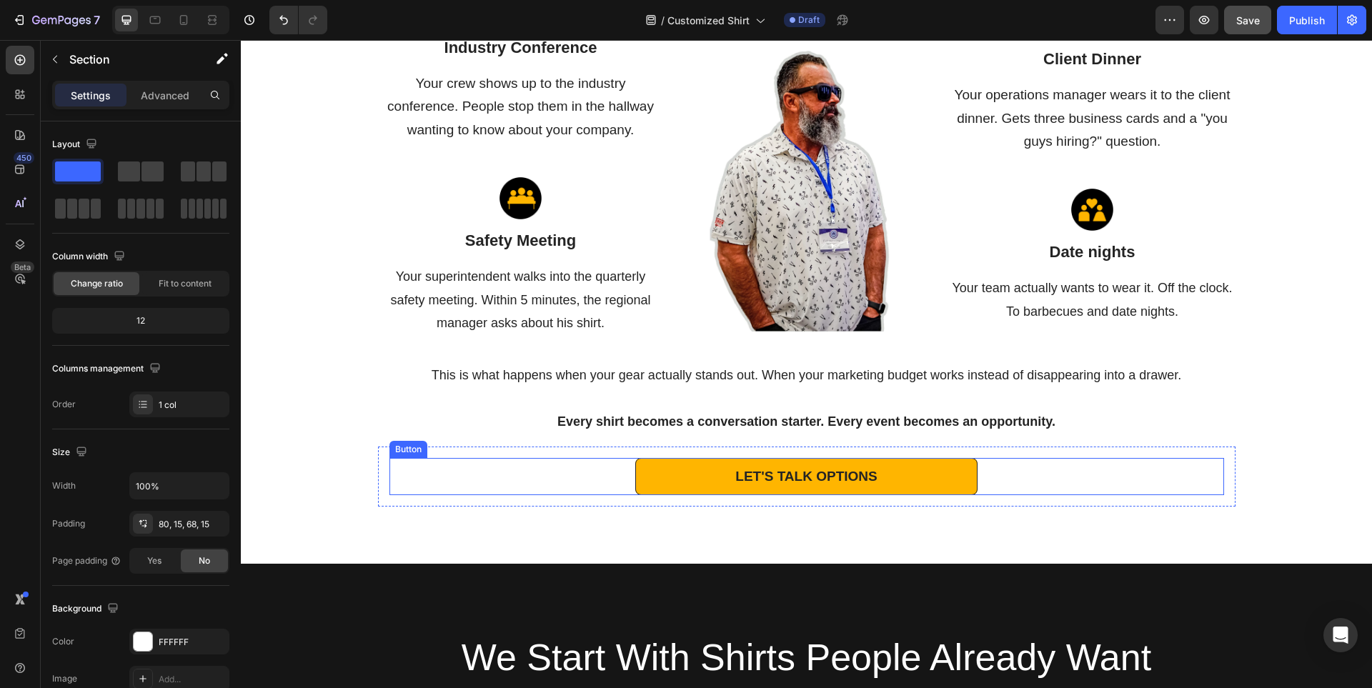
click at [938, 479] on link "LET'S TALK OPTIONS" at bounding box center [806, 477] width 342 height 38
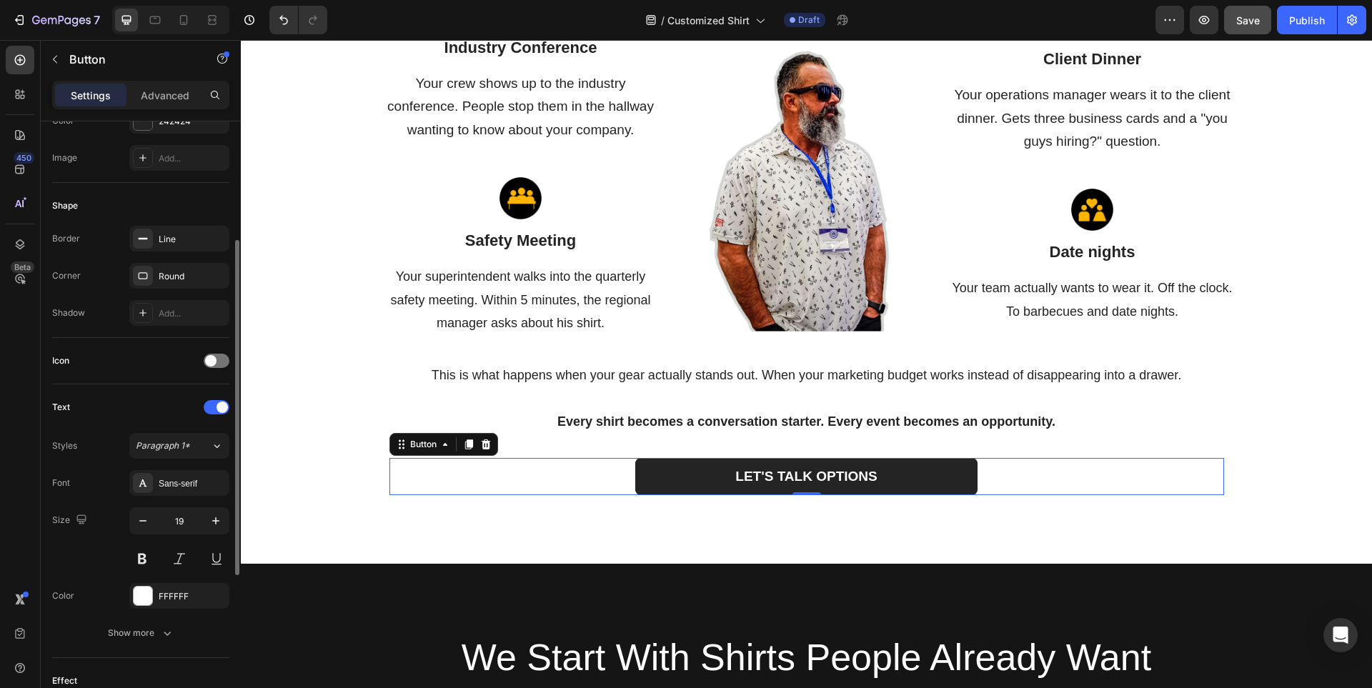
scroll to position [492, 0]
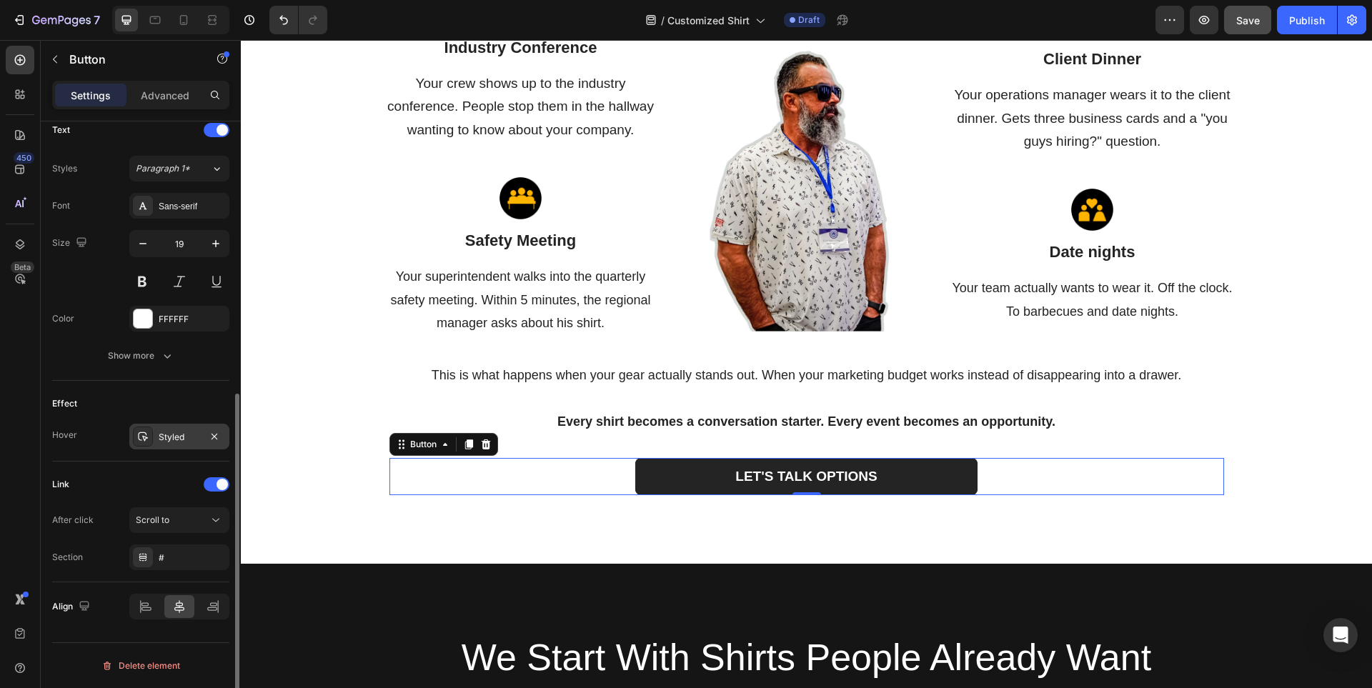
click at [187, 436] on div "Styled" at bounding box center [179, 437] width 41 height 13
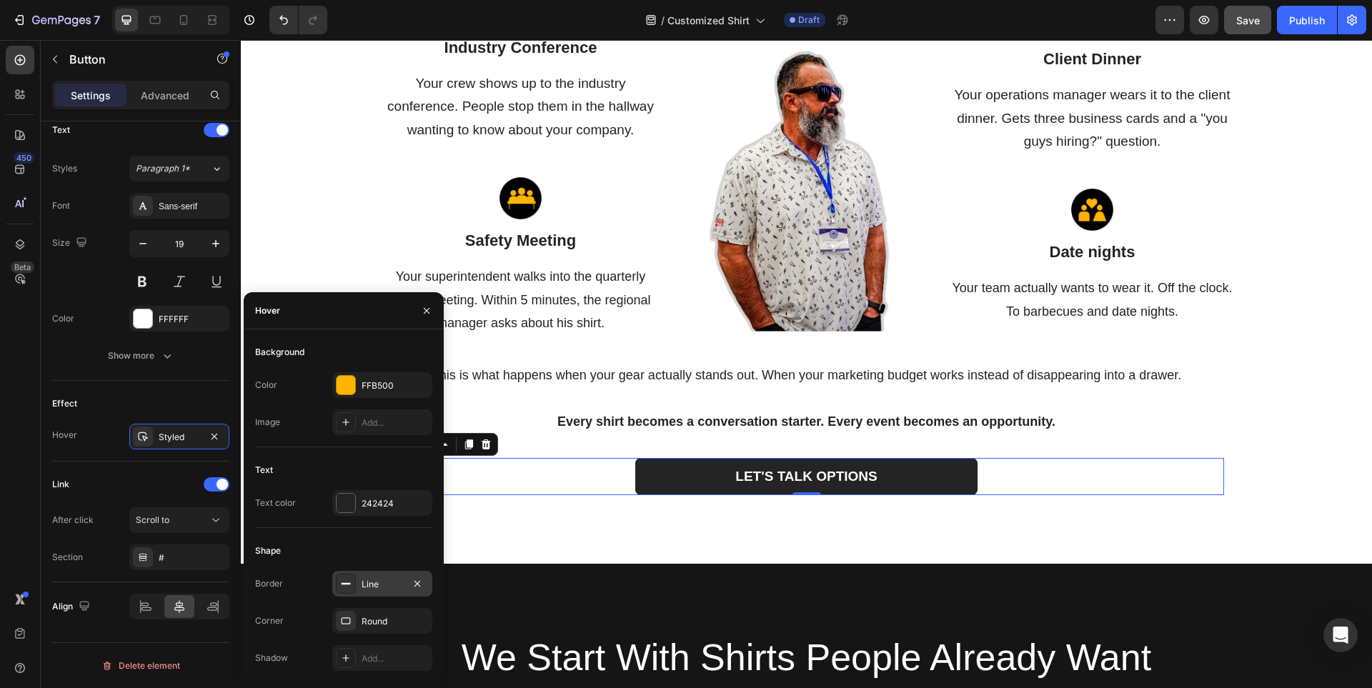
click at [365, 586] on div "Line" at bounding box center [382, 584] width 41 height 13
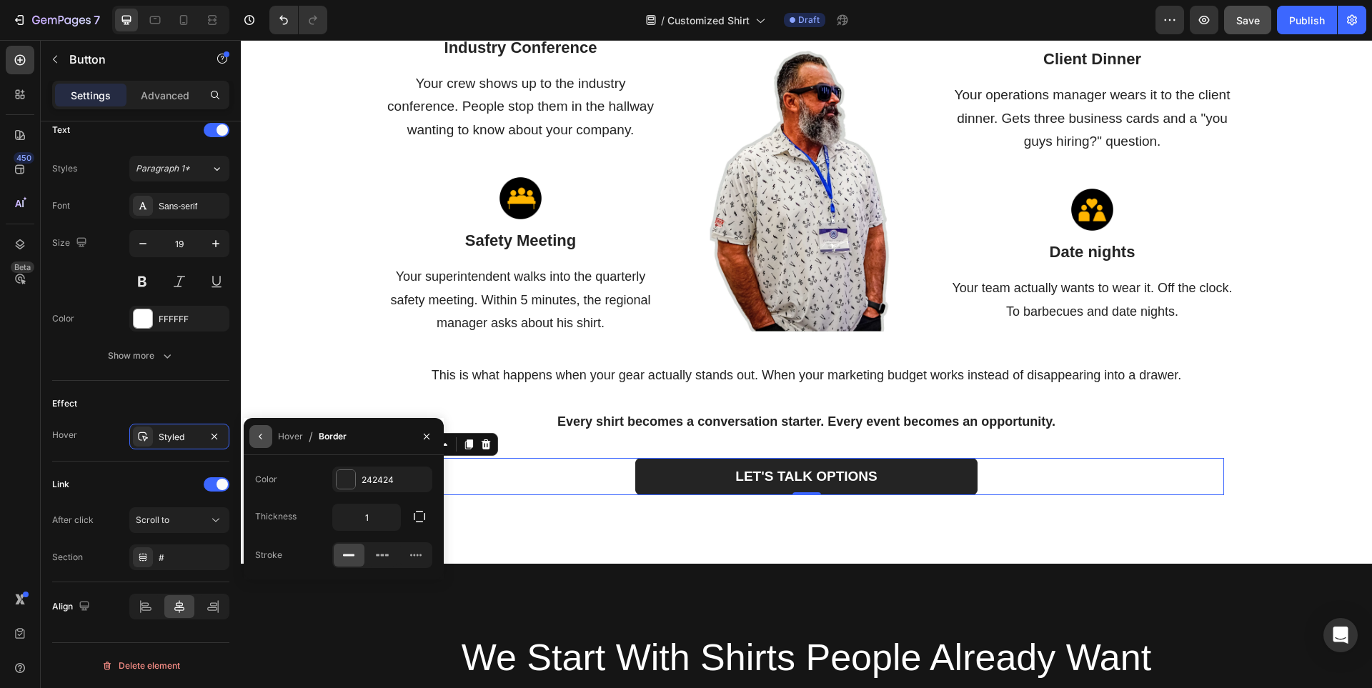
click at [252, 427] on button "button" at bounding box center [260, 436] width 23 height 23
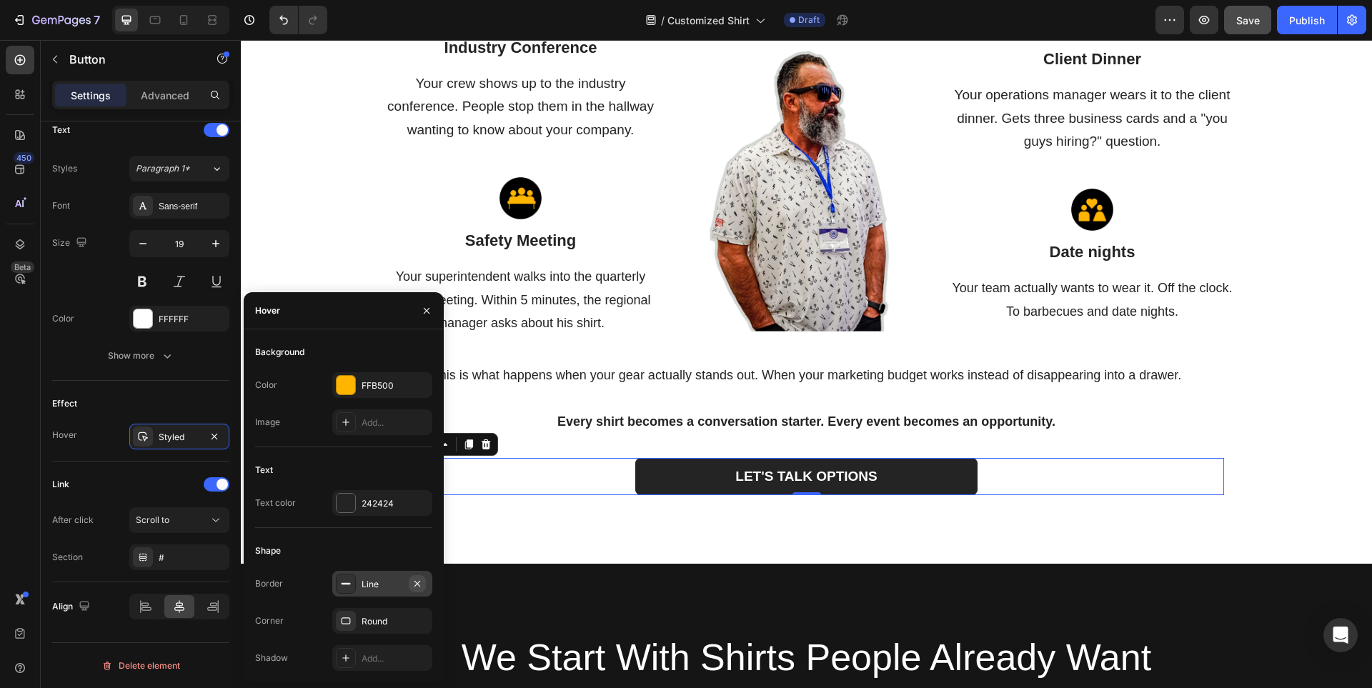
click at [423, 584] on button "button" at bounding box center [417, 583] width 17 height 17
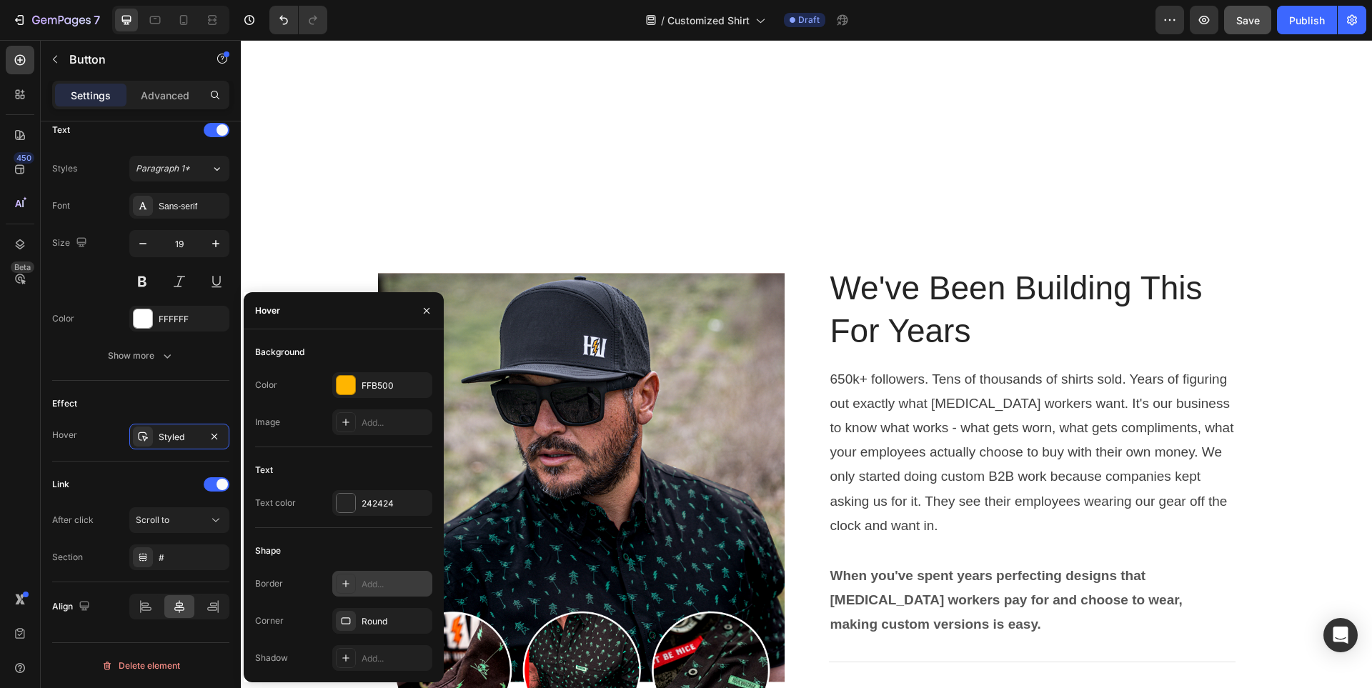
scroll to position [4459, 0]
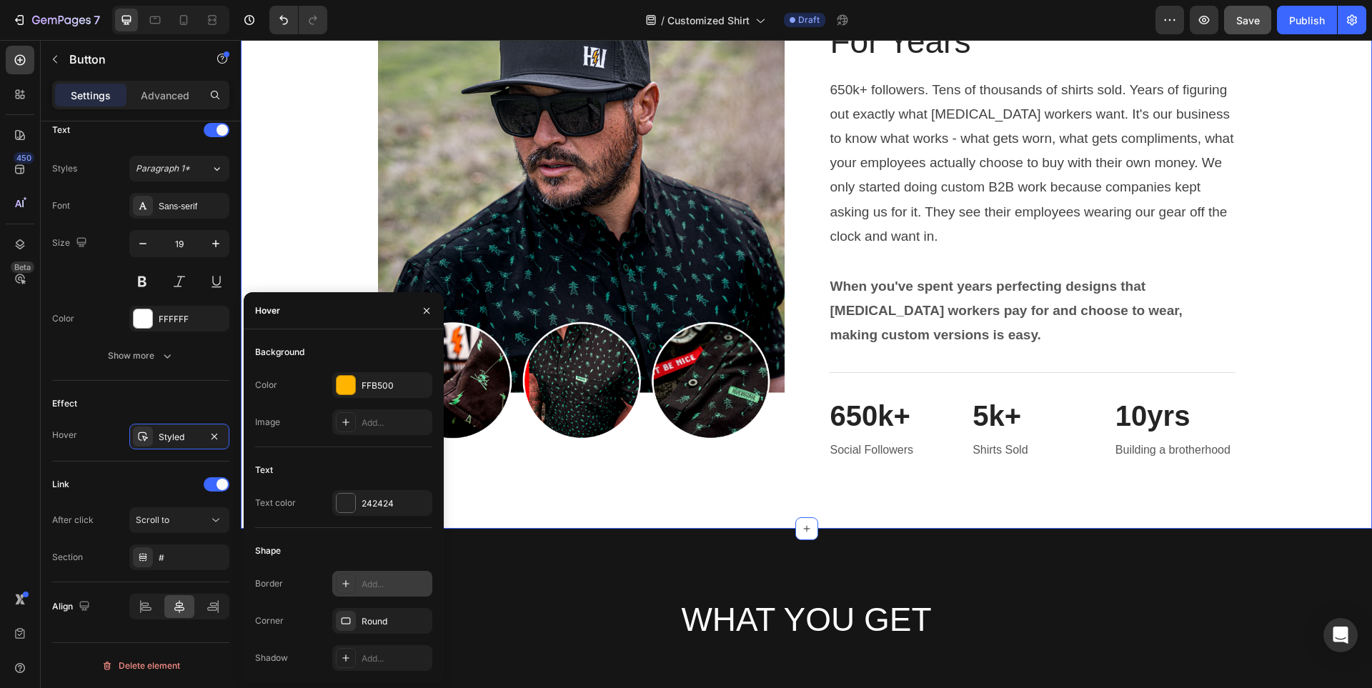
click at [638, 513] on div "Image We've Been Building This For Years Heading 650k+ followers. Tens of thous…" at bounding box center [806, 219] width 1131 height 619
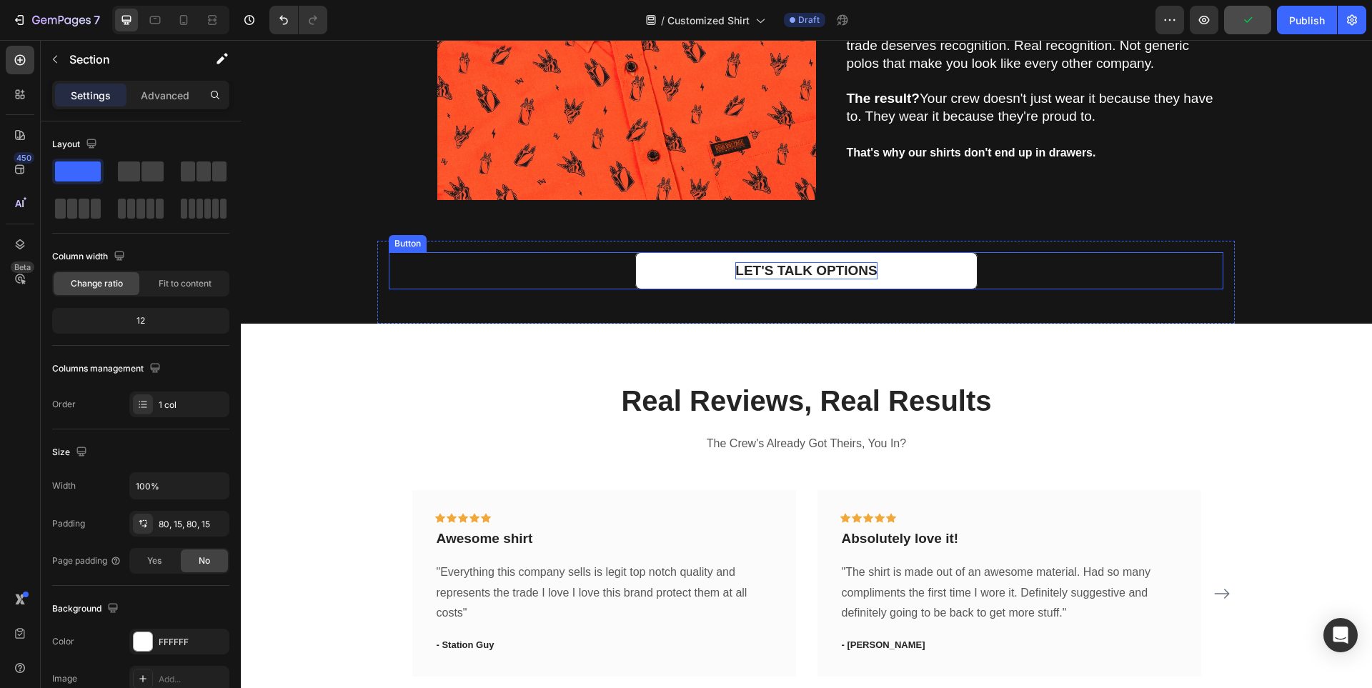
scroll to position [3602, 0]
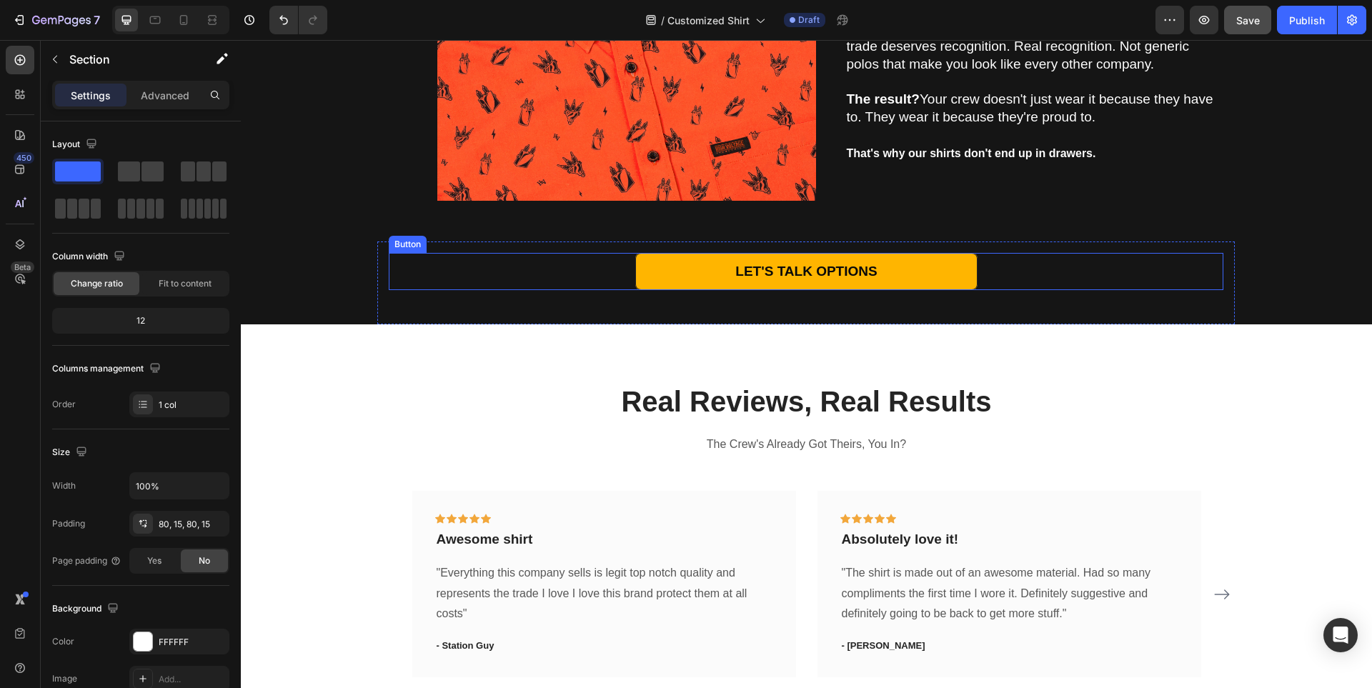
click at [601, 256] on div "LET'S TALK OPTIONS Button" at bounding box center [806, 272] width 835 height 38
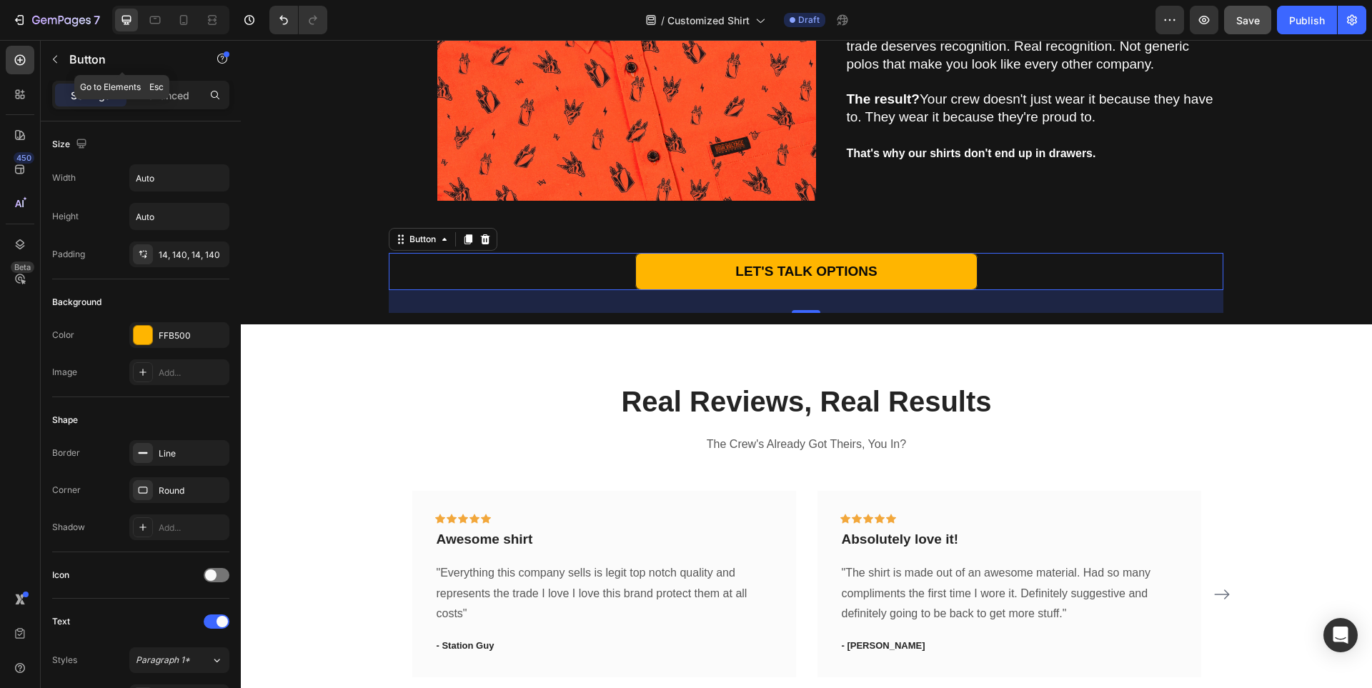
drag, startPoint x: 51, startPoint y: 62, endPoint x: 94, endPoint y: 60, distance: 42.9
click at [53, 62] on icon "button" at bounding box center [54, 59] width 11 height 11
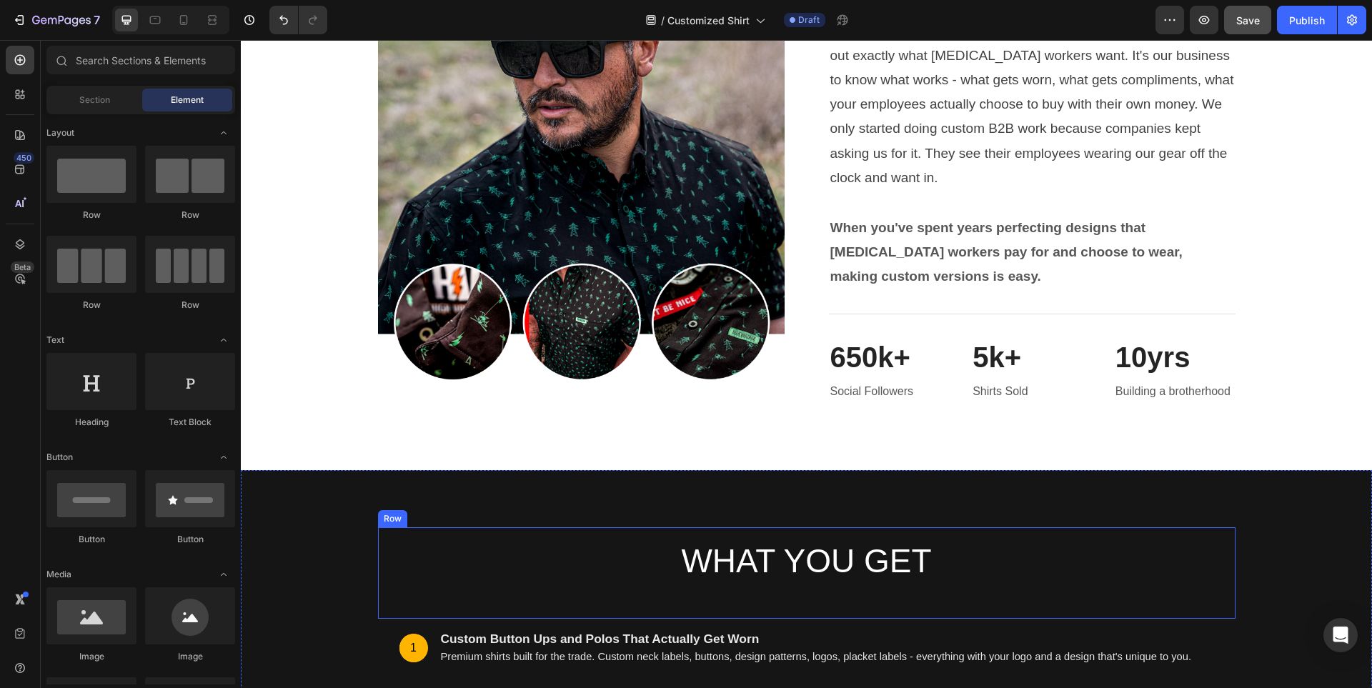
scroll to position [4602, 0]
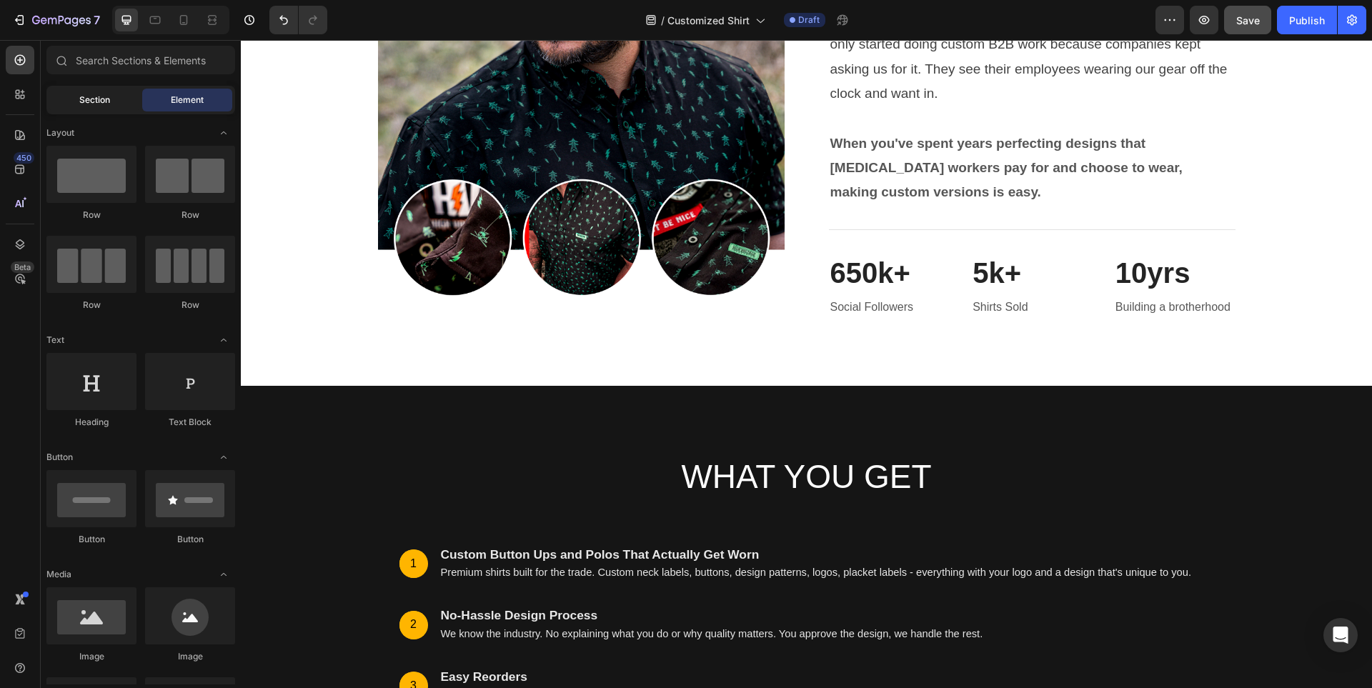
click at [78, 101] on div "Section" at bounding box center [94, 100] width 90 height 23
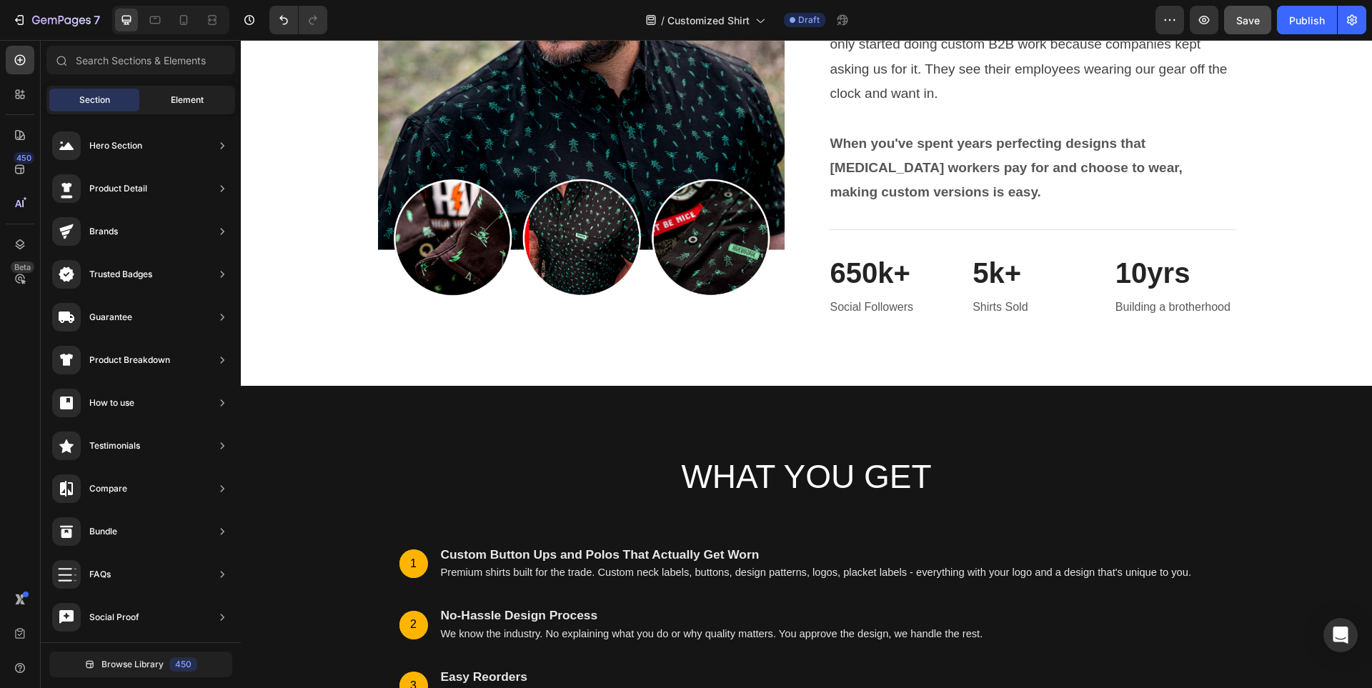
click at [200, 109] on div "Element" at bounding box center [187, 100] width 90 height 23
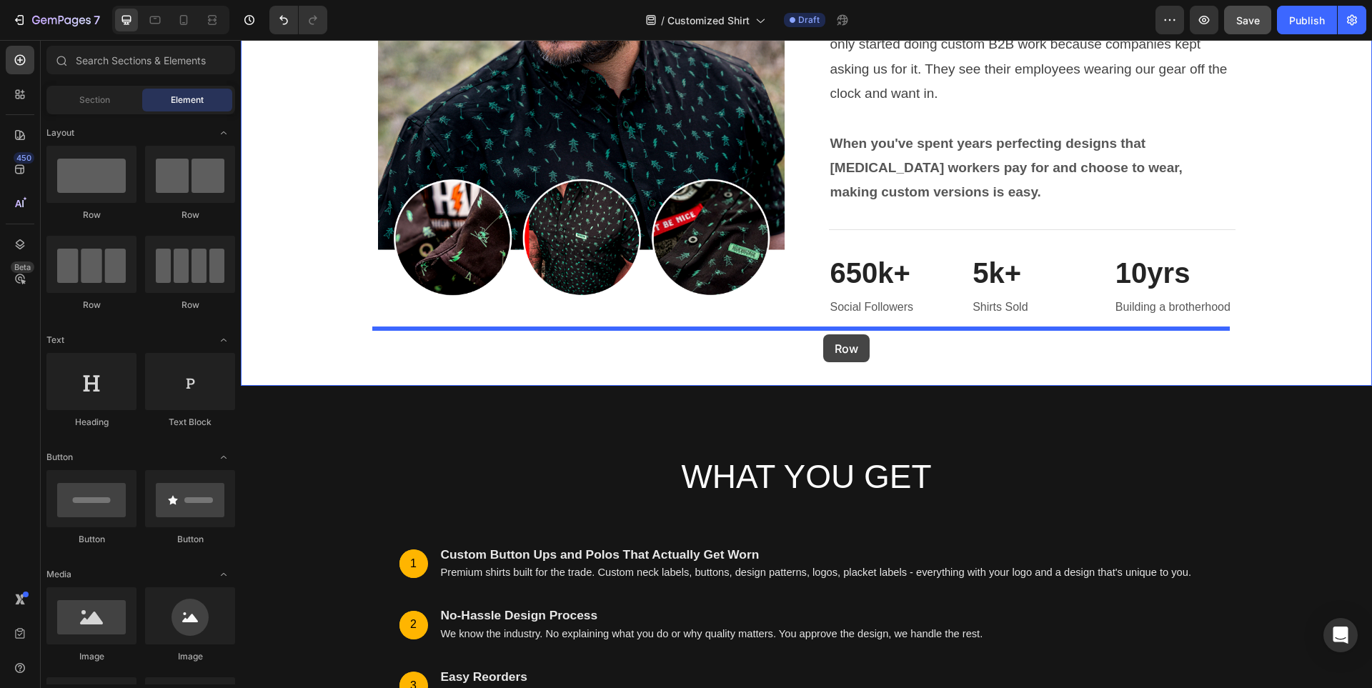
drag, startPoint x: 362, startPoint y: 225, endPoint x: 823, endPoint y: 334, distance: 474.4
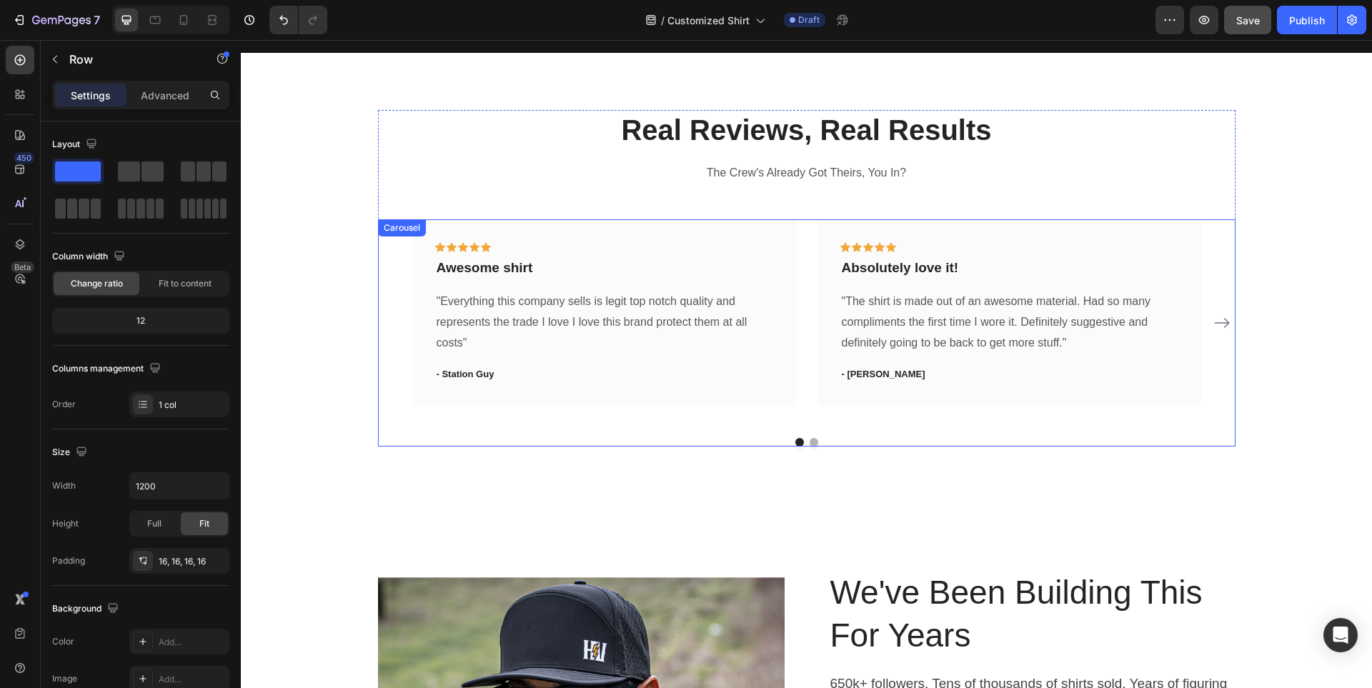
scroll to position [3683, 0]
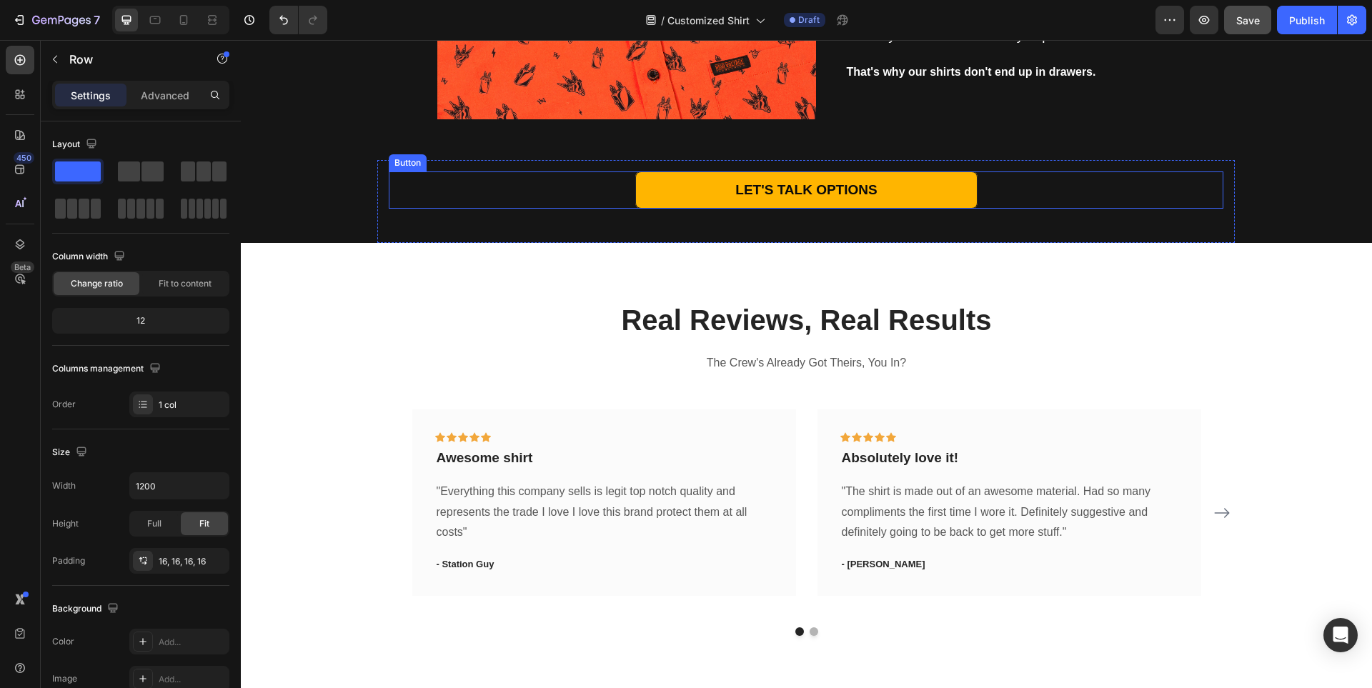
click at [587, 189] on div "LET'S TALK OPTIONS Button" at bounding box center [806, 191] width 835 height 38
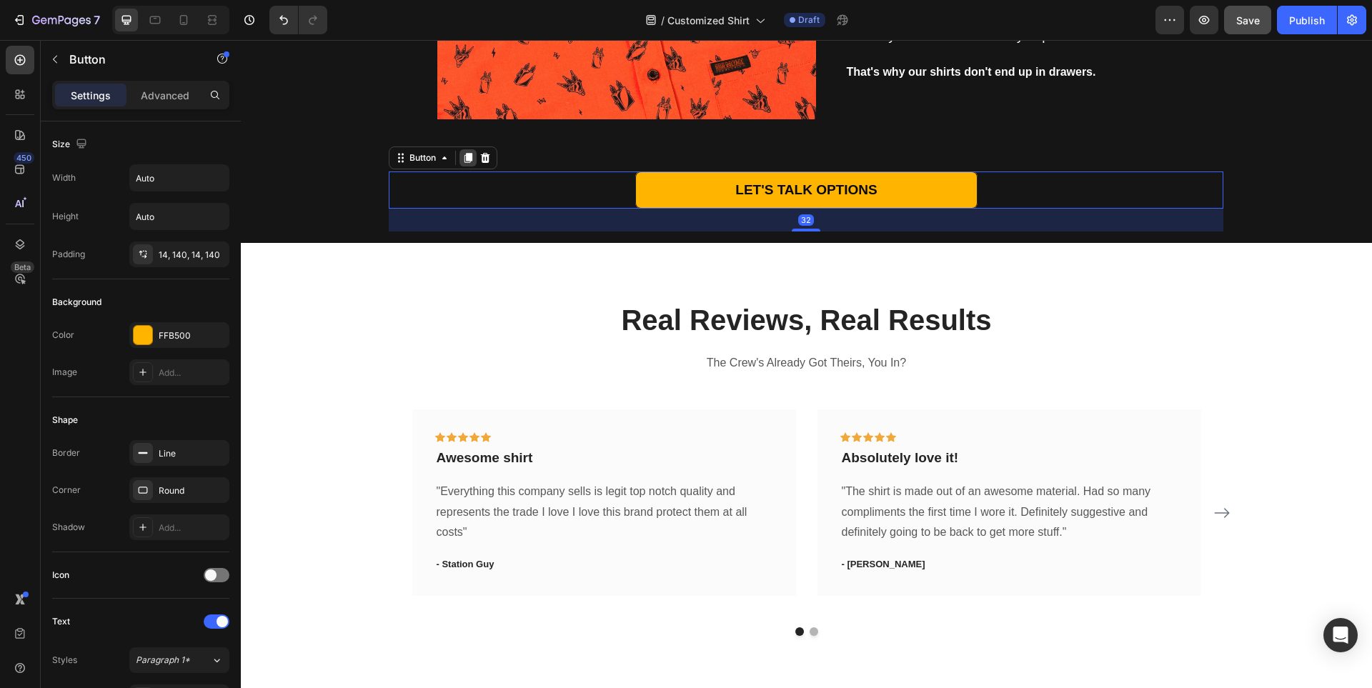
click at [462, 154] on icon at bounding box center [467, 157] width 11 height 11
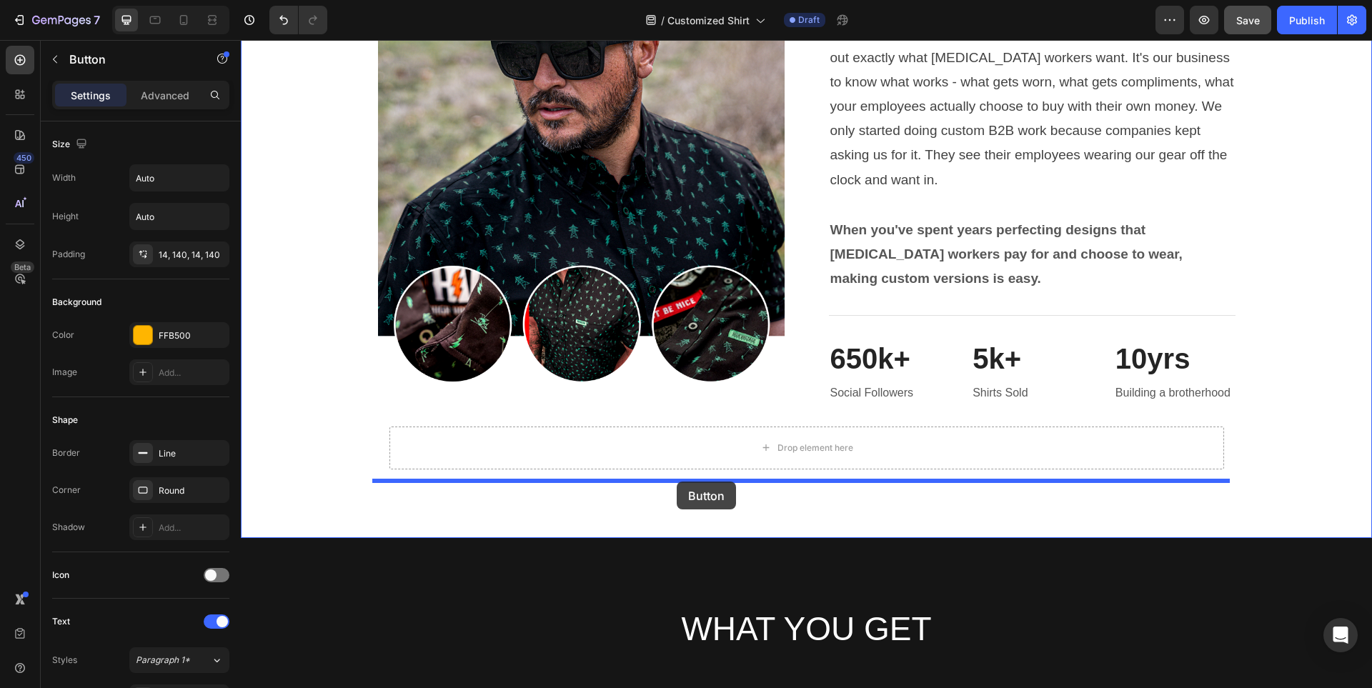
scroll to position [4612, 0]
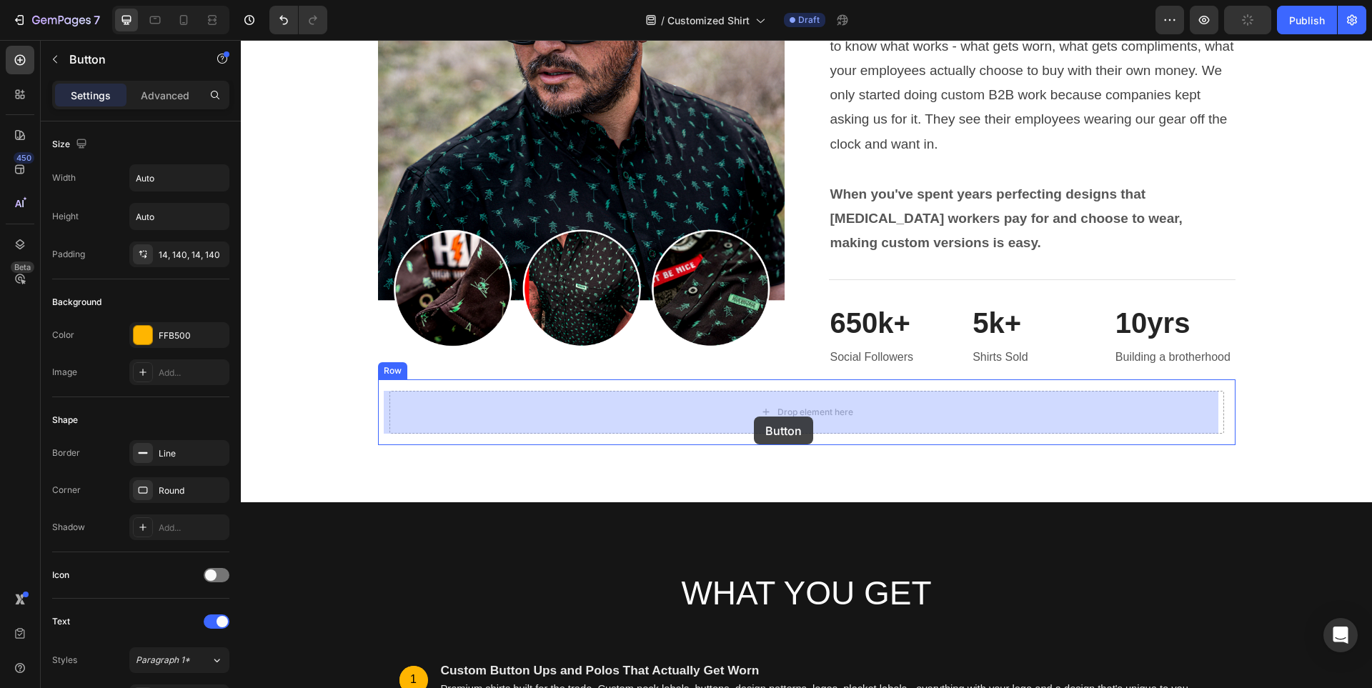
drag, startPoint x: 608, startPoint y: 244, endPoint x: 754, endPoint y: 417, distance: 225.6
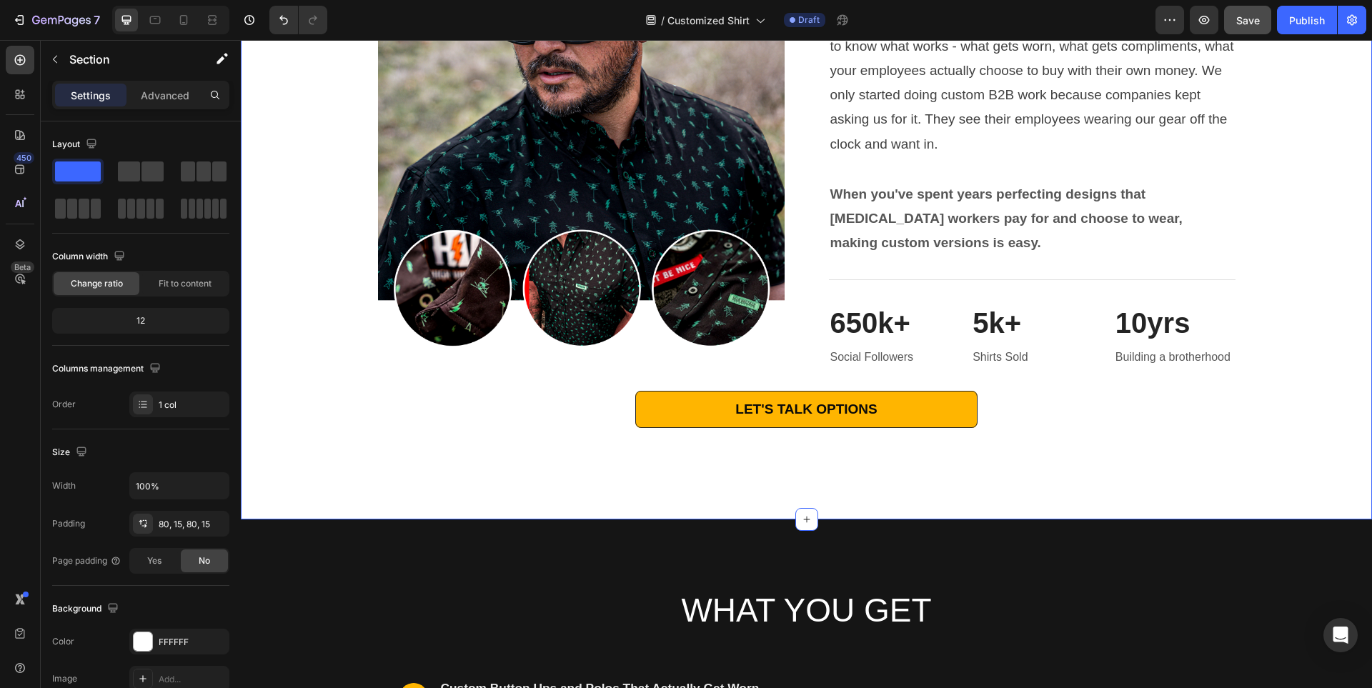
click at [1296, 465] on div "Image We've Been Building This For Years Heading 650k+ followers. Tens of thous…" at bounding box center [806, 168] width 1131 height 702
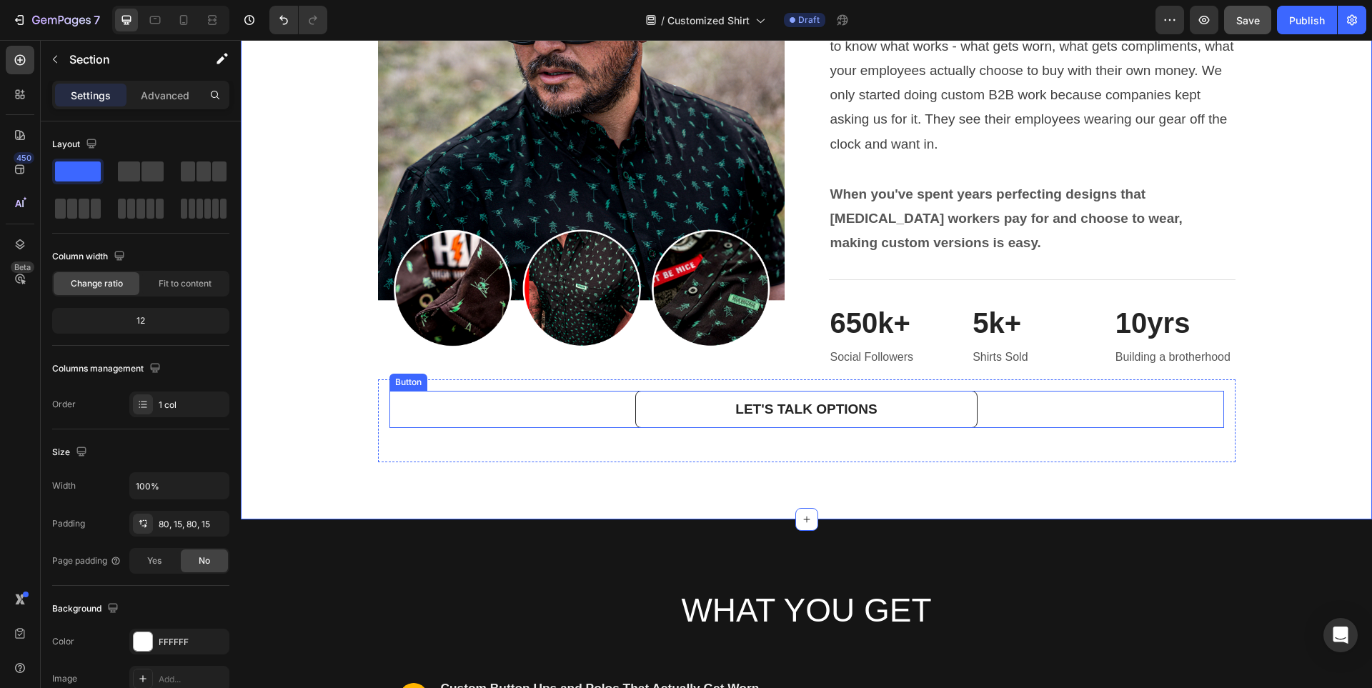
click at [915, 419] on link "LET'S TALK OPTIONS" at bounding box center [806, 410] width 342 height 38
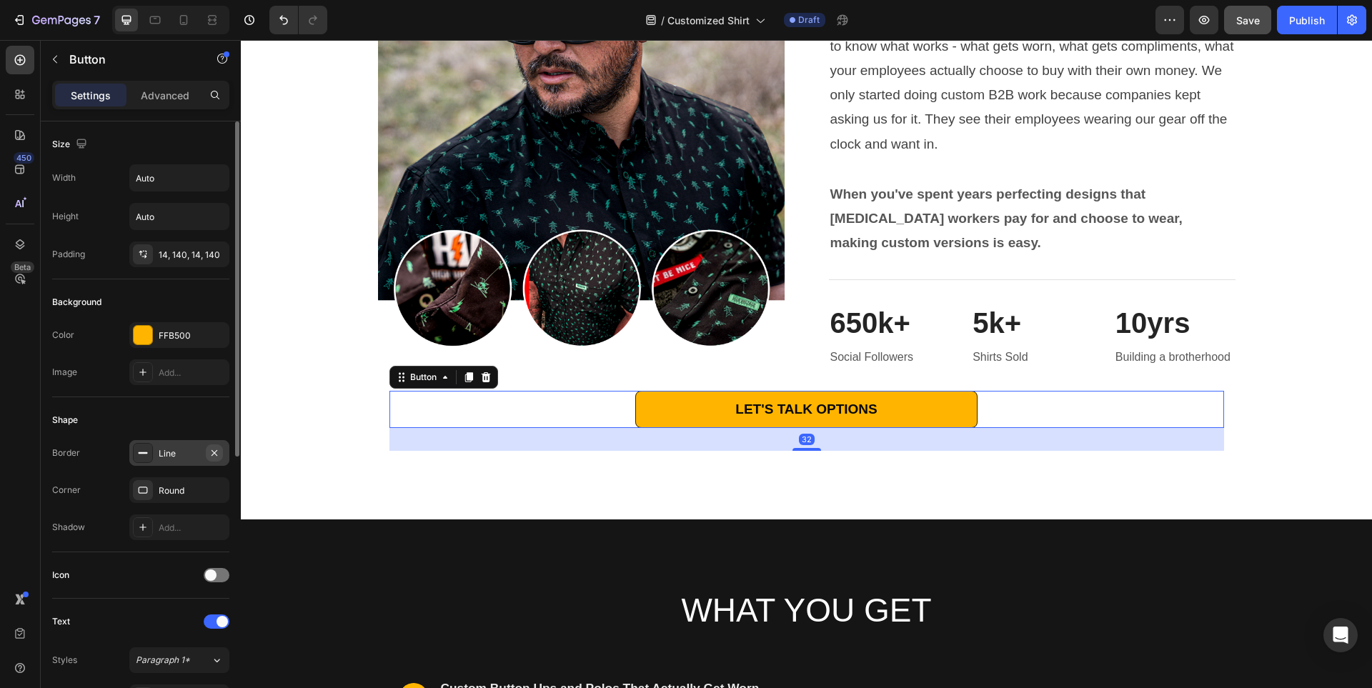
click at [216, 451] on icon "button" at bounding box center [215, 452] width 6 height 6
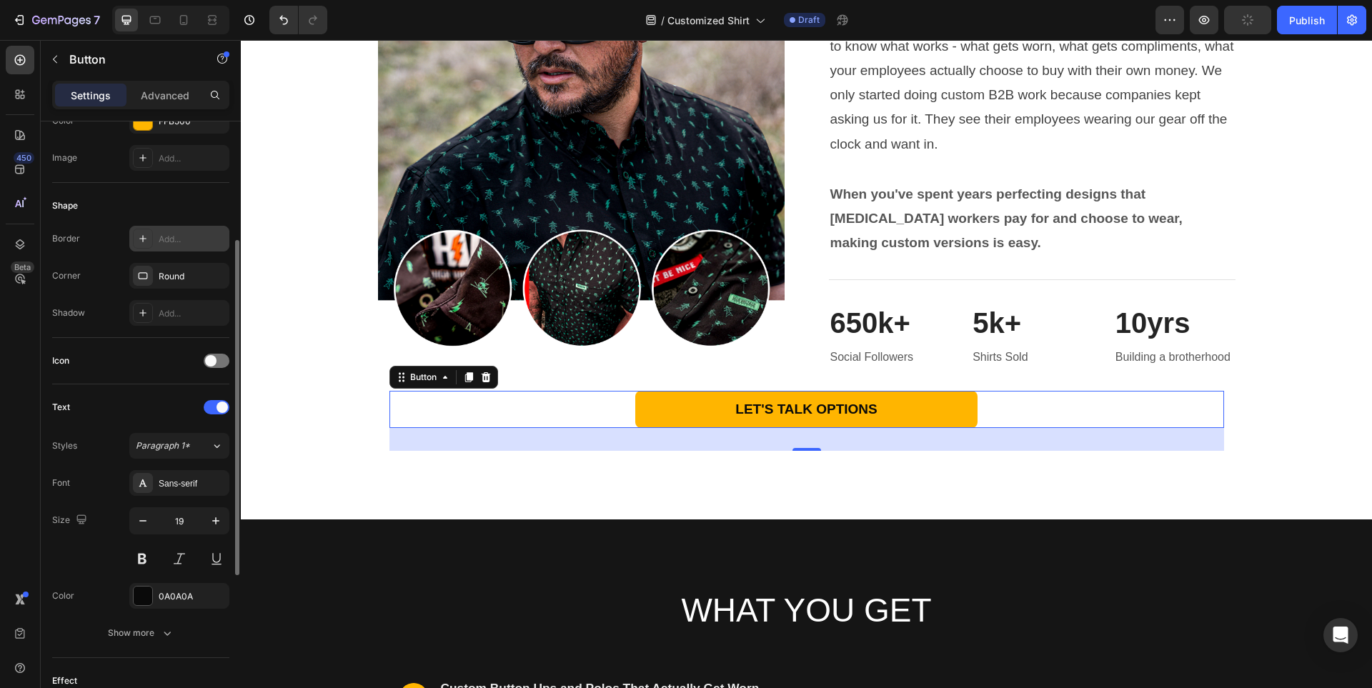
scroll to position [429, 0]
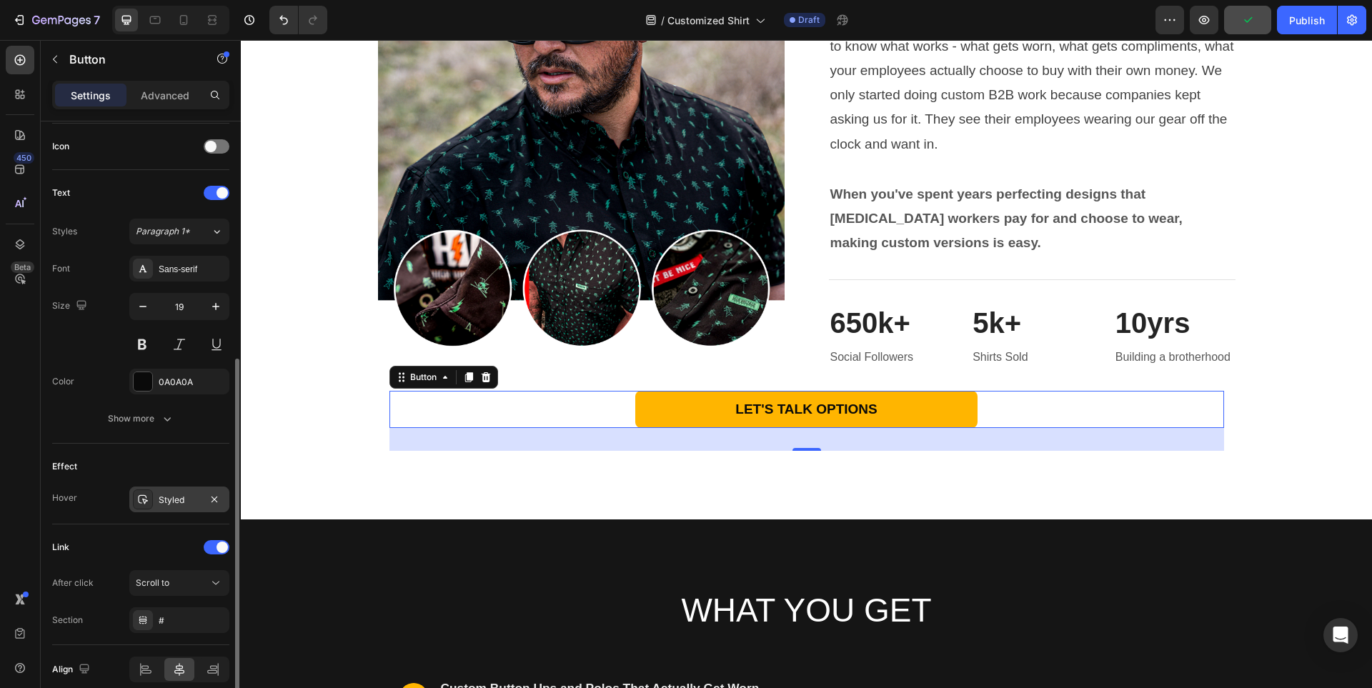
click at [176, 495] on div "Styled" at bounding box center [179, 500] width 41 height 13
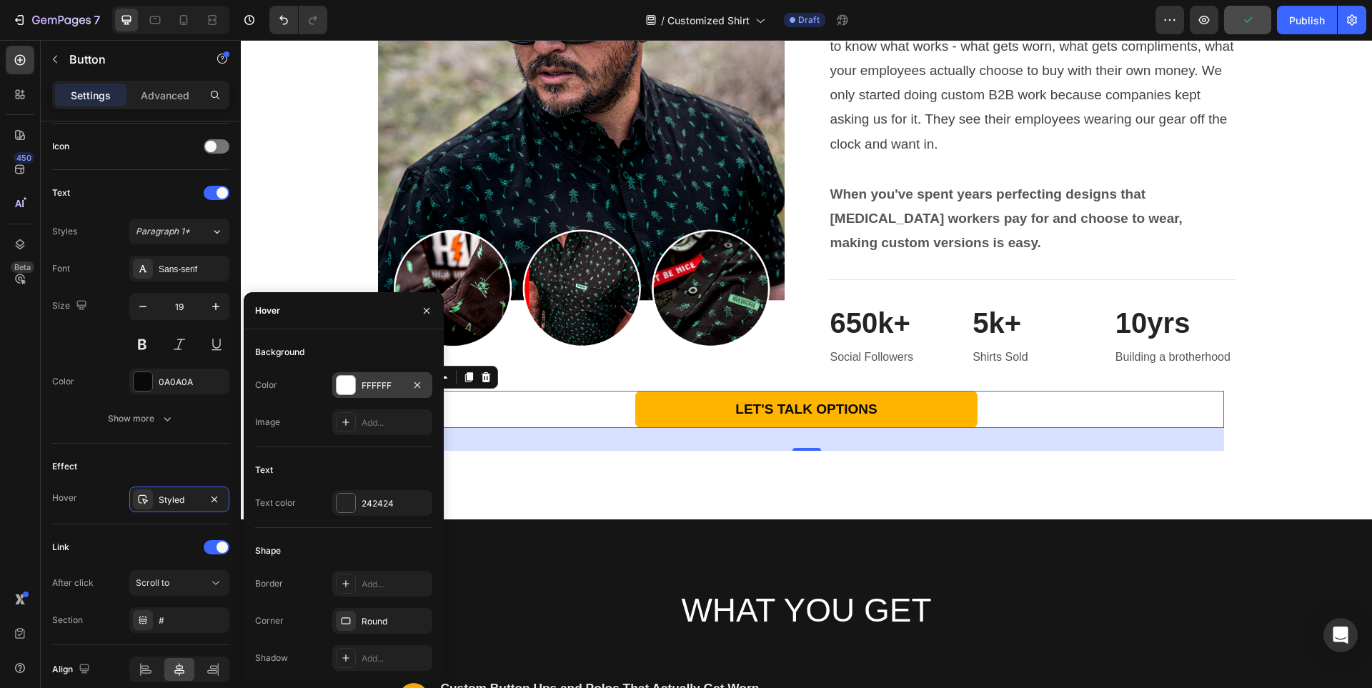
click at [343, 386] on div at bounding box center [346, 385] width 19 height 19
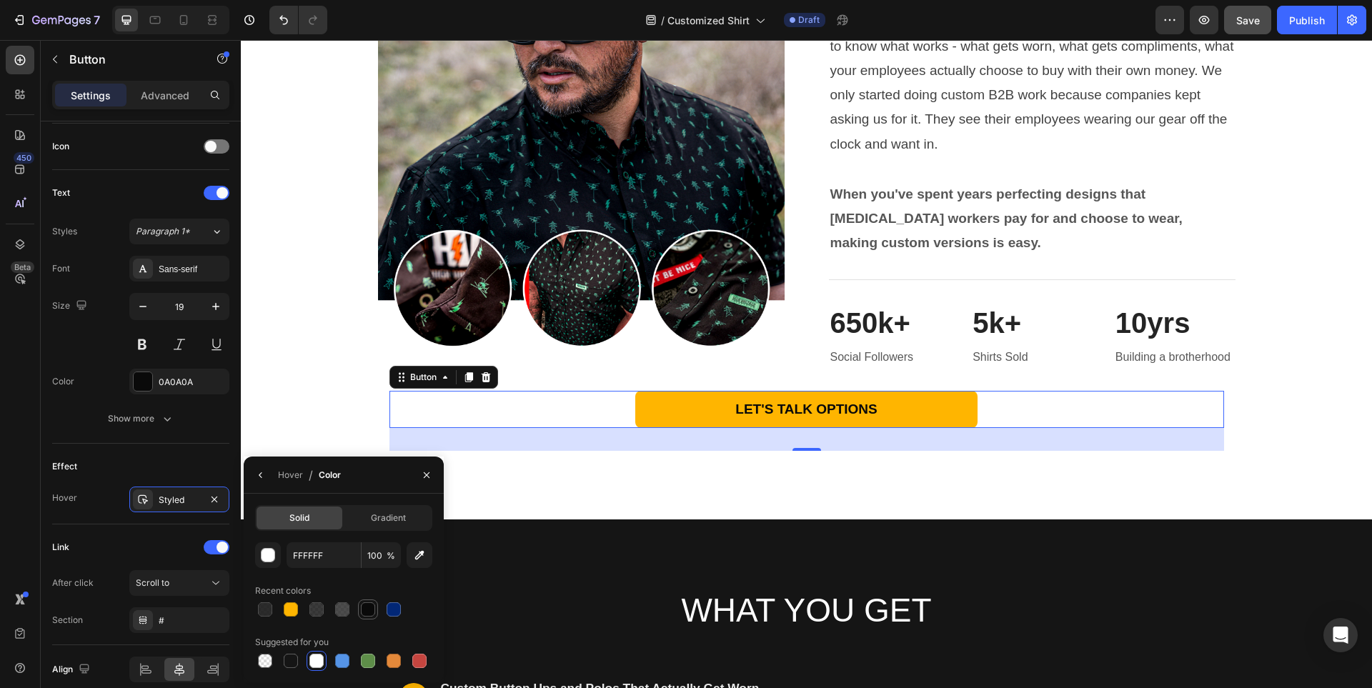
click at [365, 610] on div at bounding box center [368, 609] width 14 height 14
type input "0A0A0A"
click at [252, 472] on button "button" at bounding box center [260, 475] width 23 height 23
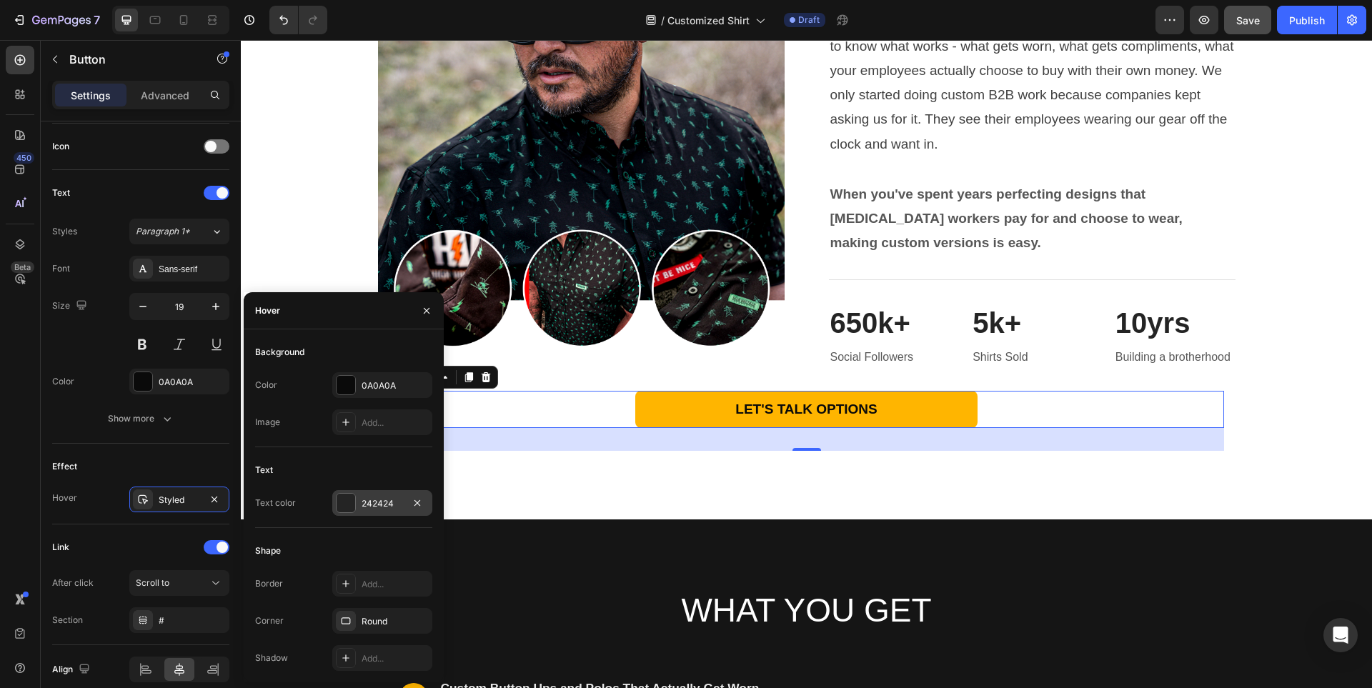
click at [349, 511] on div at bounding box center [346, 503] width 19 height 19
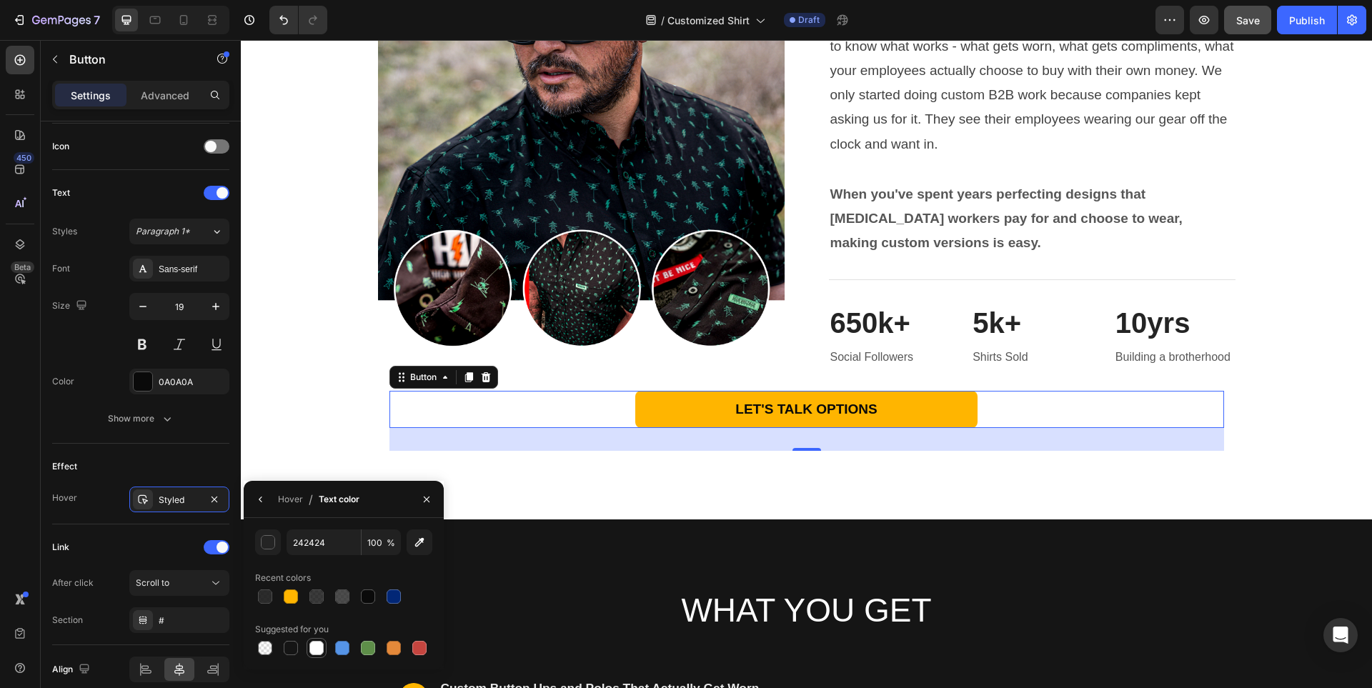
click at [315, 655] on div at bounding box center [316, 648] width 17 height 17
type input "FFFFFF"
click at [774, 483] on div "Image We've Been Building This For Years Heading 650k+ followers. Tens of thous…" at bounding box center [806, 168] width 1131 height 702
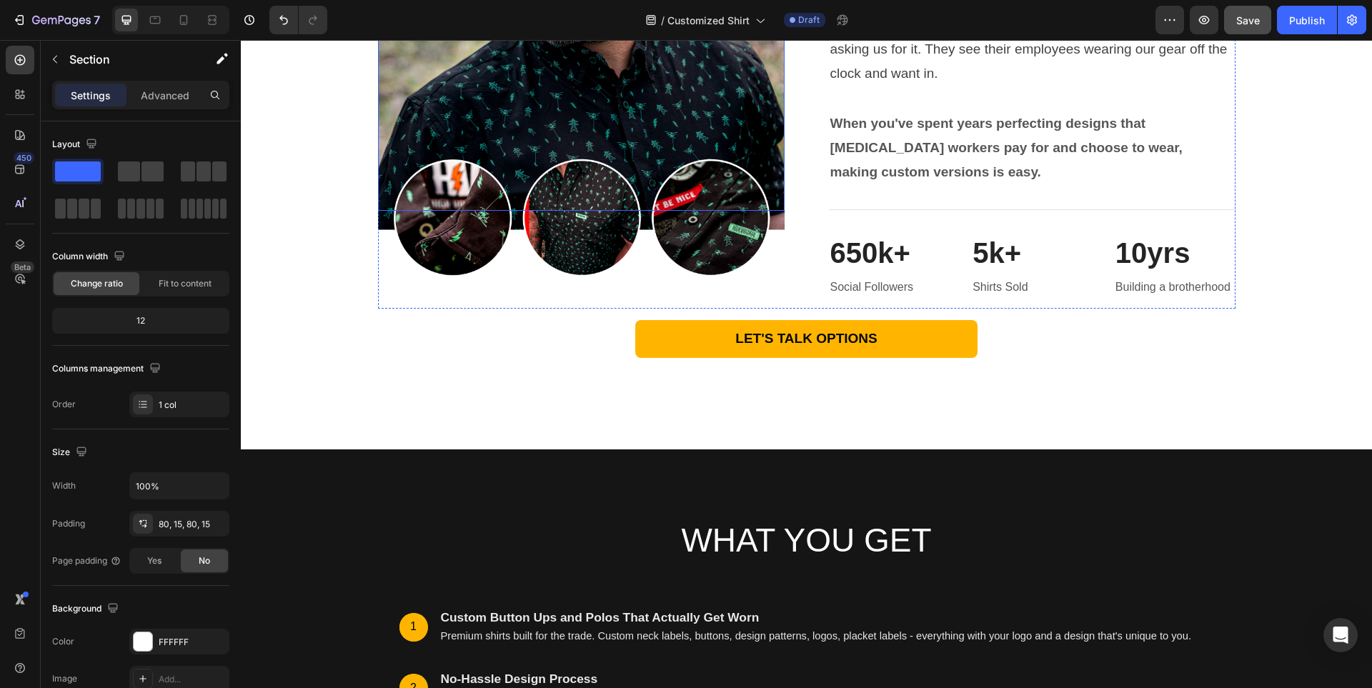
scroll to position [4623, 0]
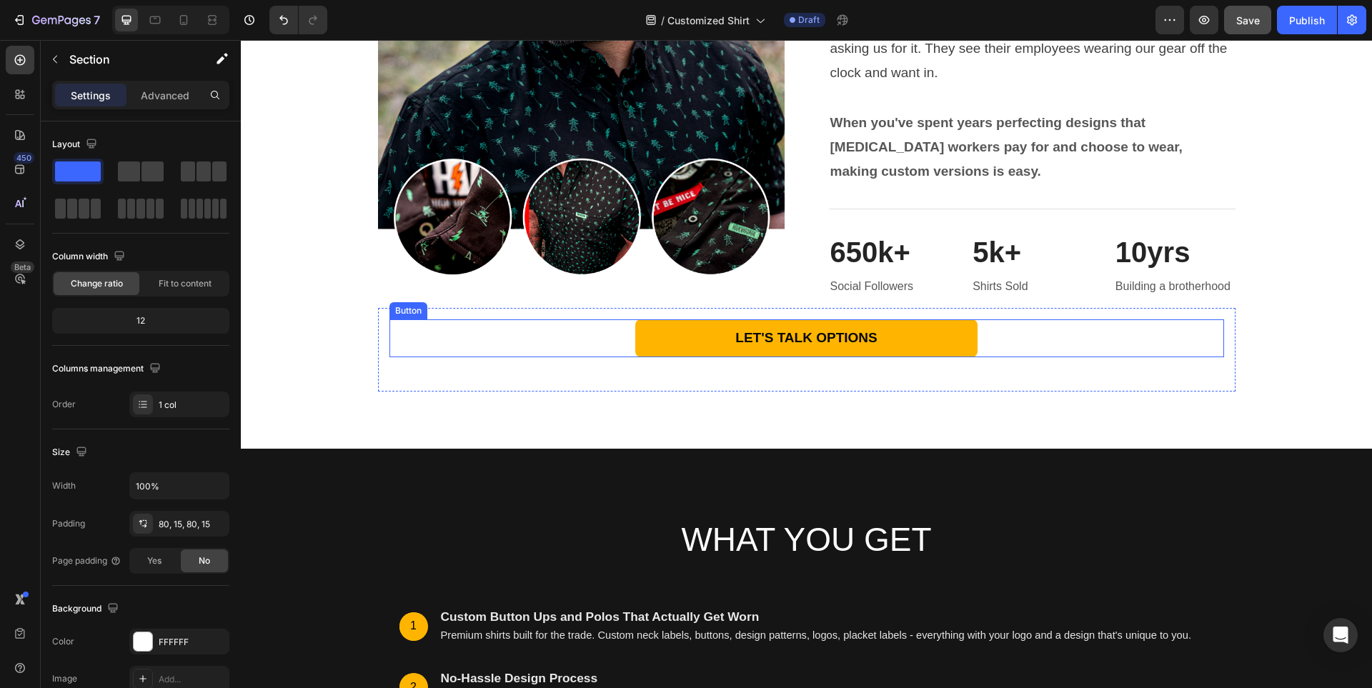
click at [520, 338] on div "LET'S TALK OPTIONS Button" at bounding box center [806, 338] width 835 height 38
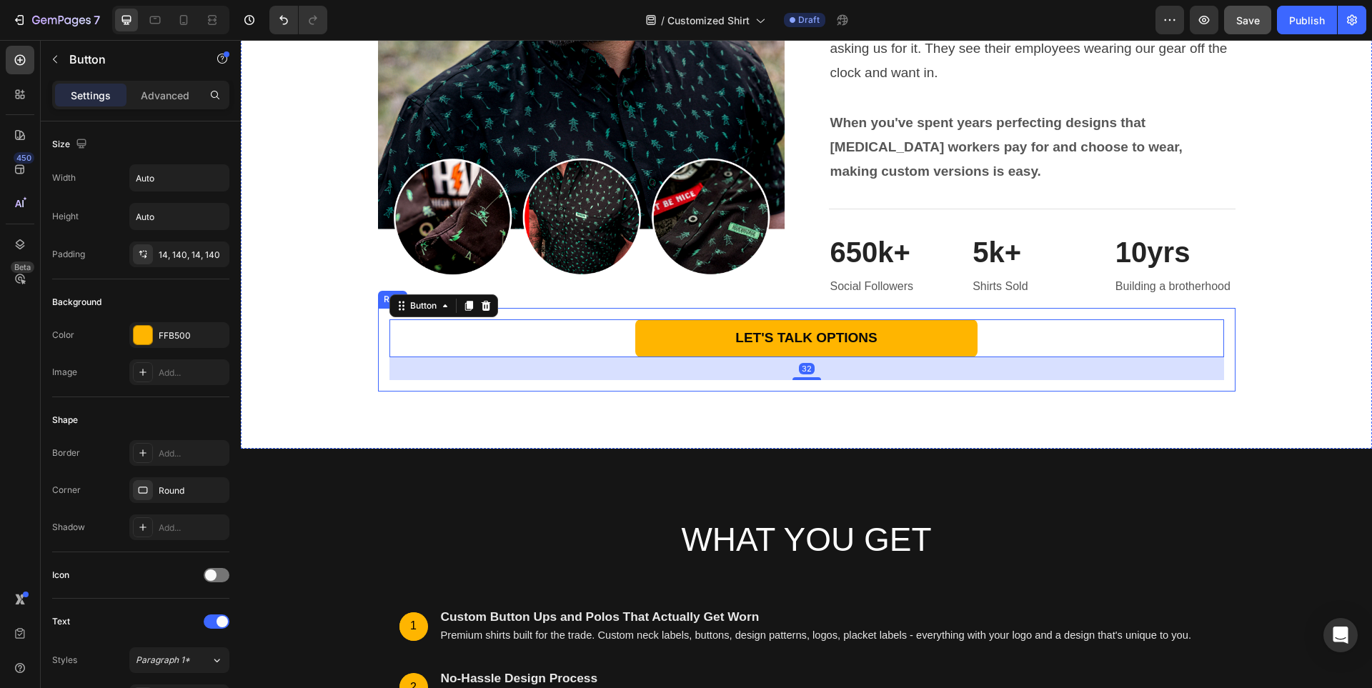
click at [565, 311] on div "LET'S TALK OPTIONS Button 32 Row" at bounding box center [807, 350] width 858 height 84
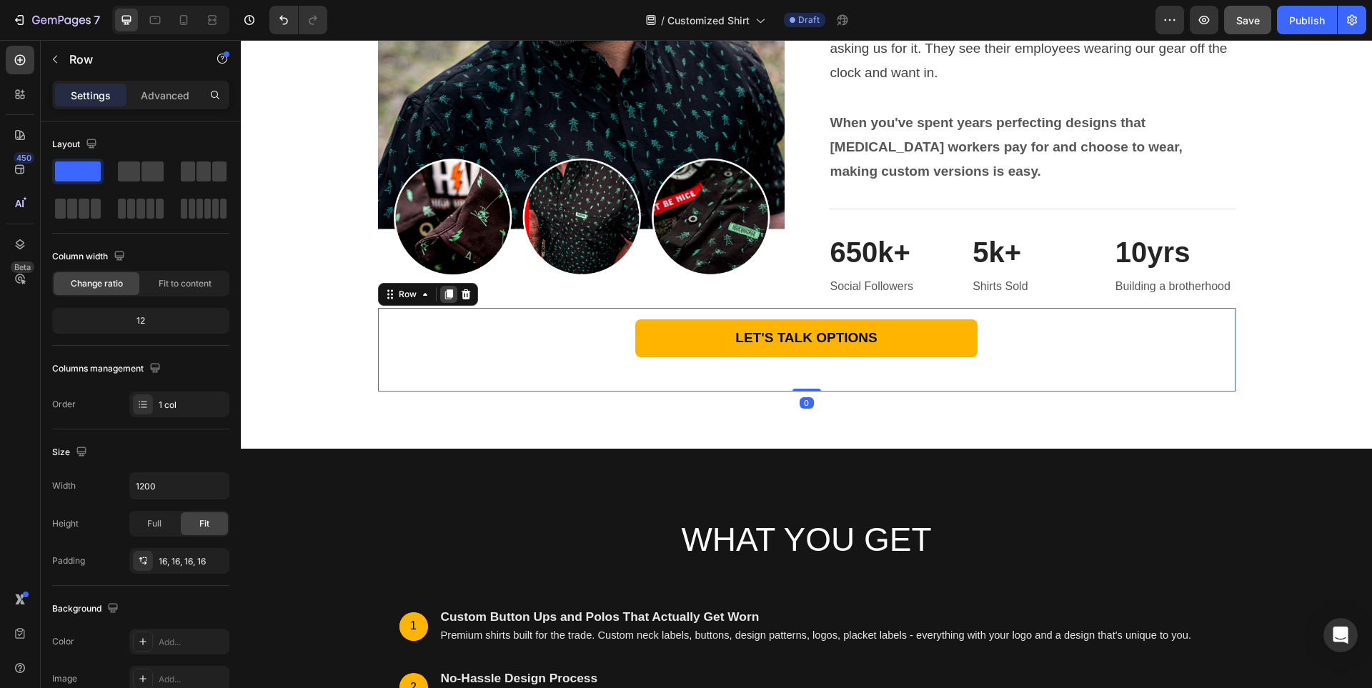
click at [443, 294] on icon at bounding box center [448, 294] width 11 height 11
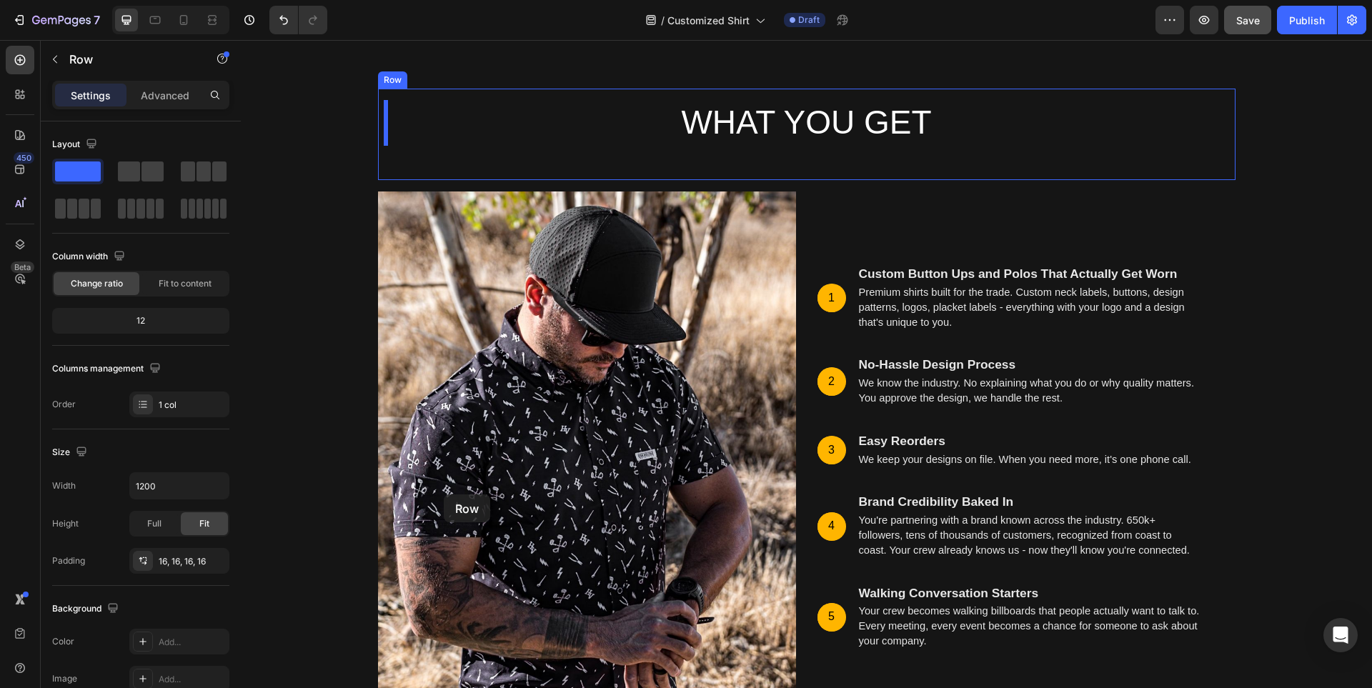
scroll to position [5409, 0]
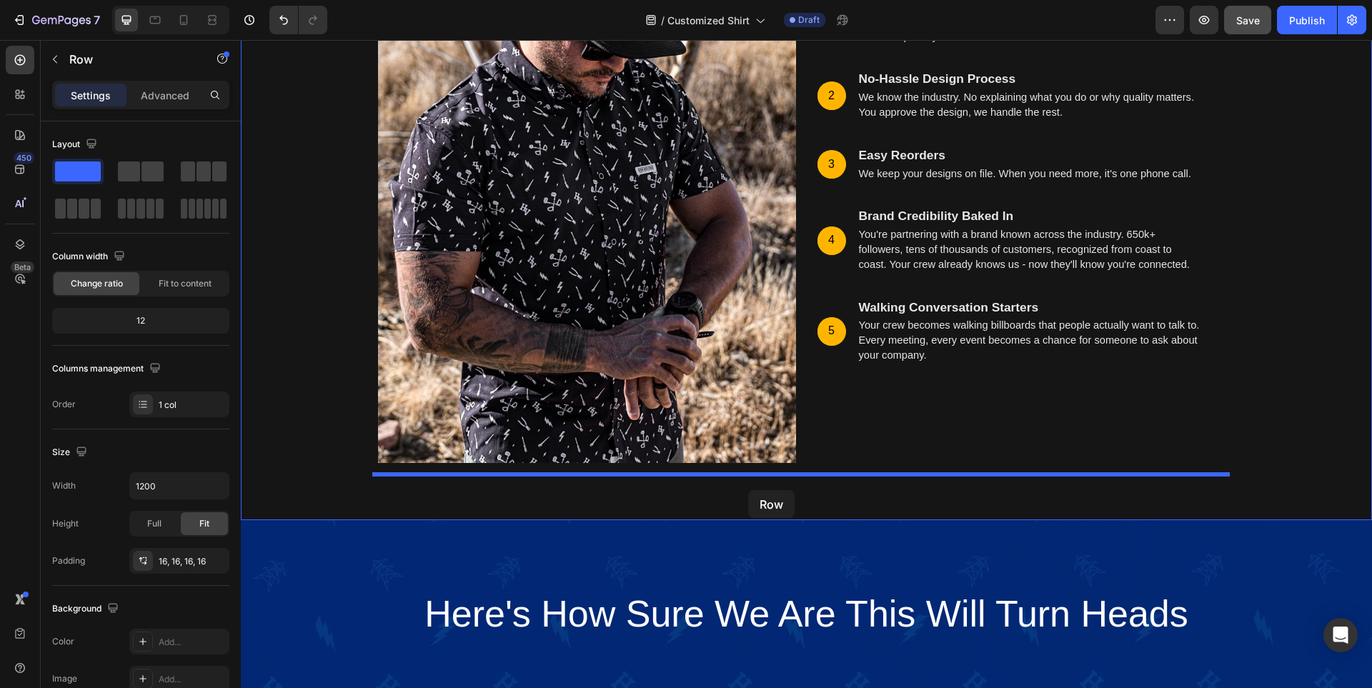
drag, startPoint x: 383, startPoint y: 240, endPoint x: 748, endPoint y: 490, distance: 442.6
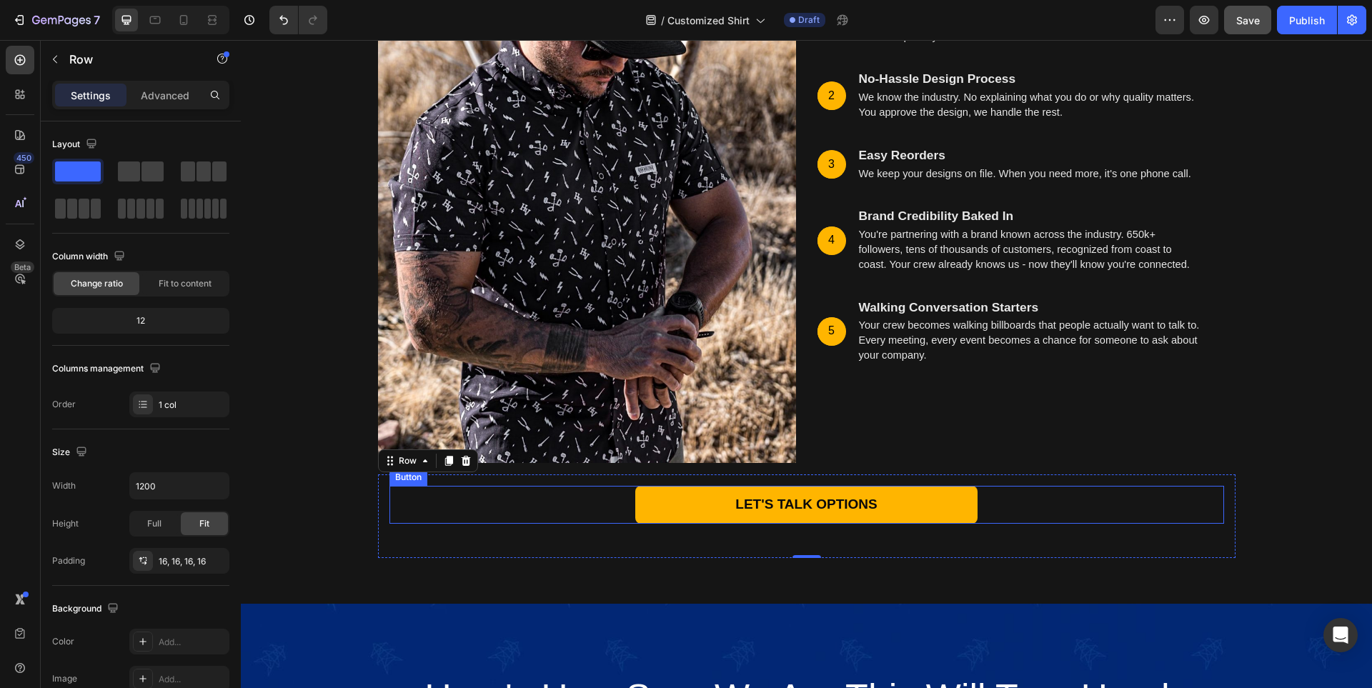
click at [1027, 504] on div "LET'S TALK OPTIONS Button" at bounding box center [806, 505] width 835 height 38
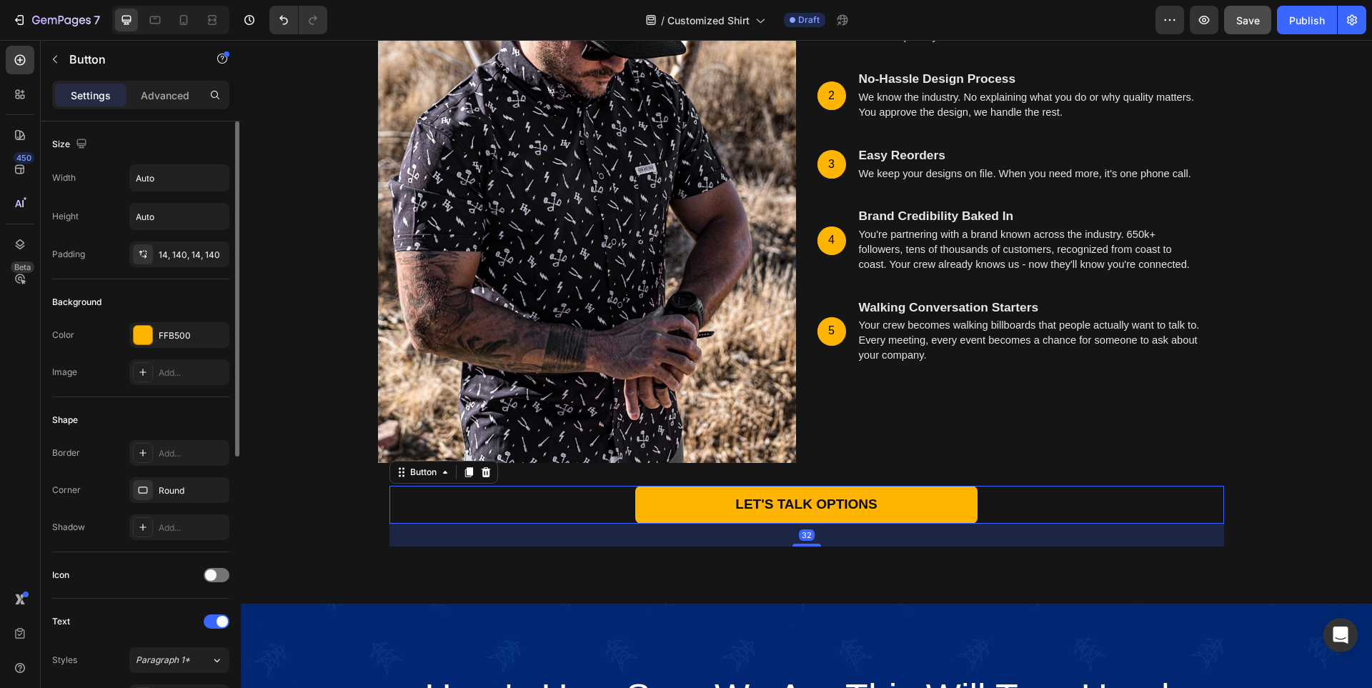
scroll to position [357, 0]
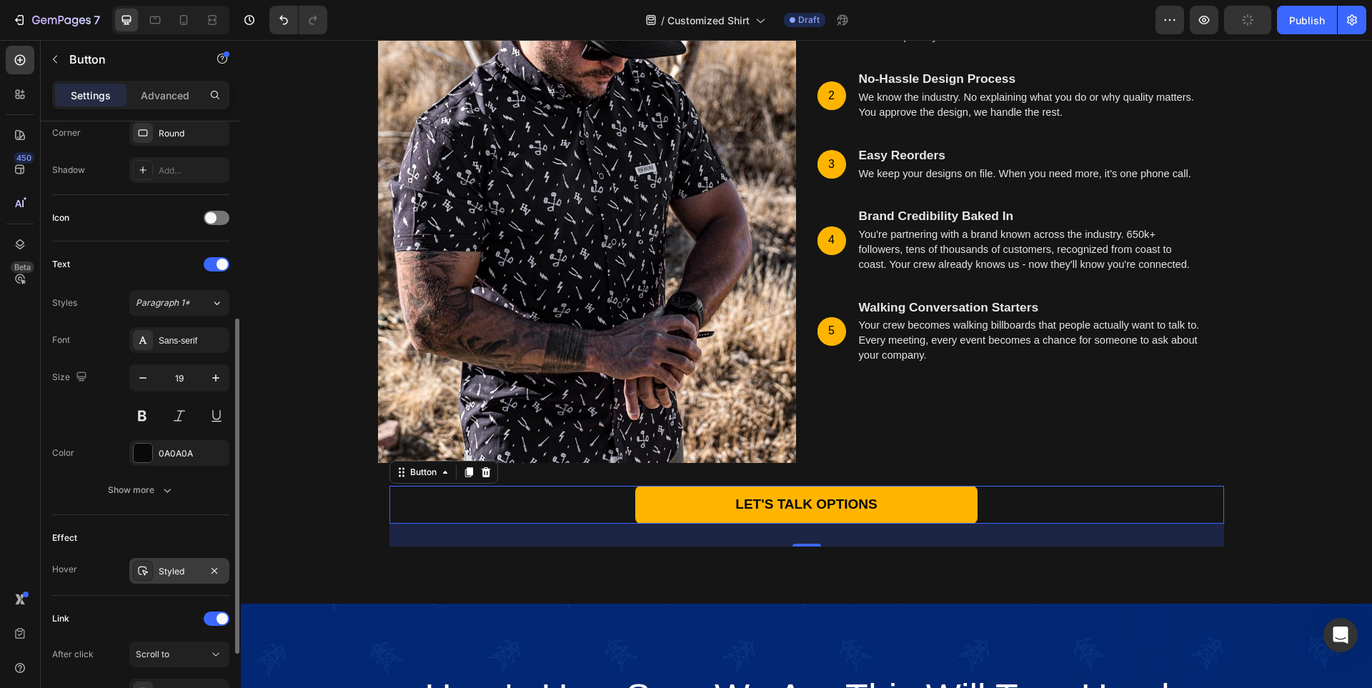
click at [149, 564] on div at bounding box center [143, 571] width 20 height 20
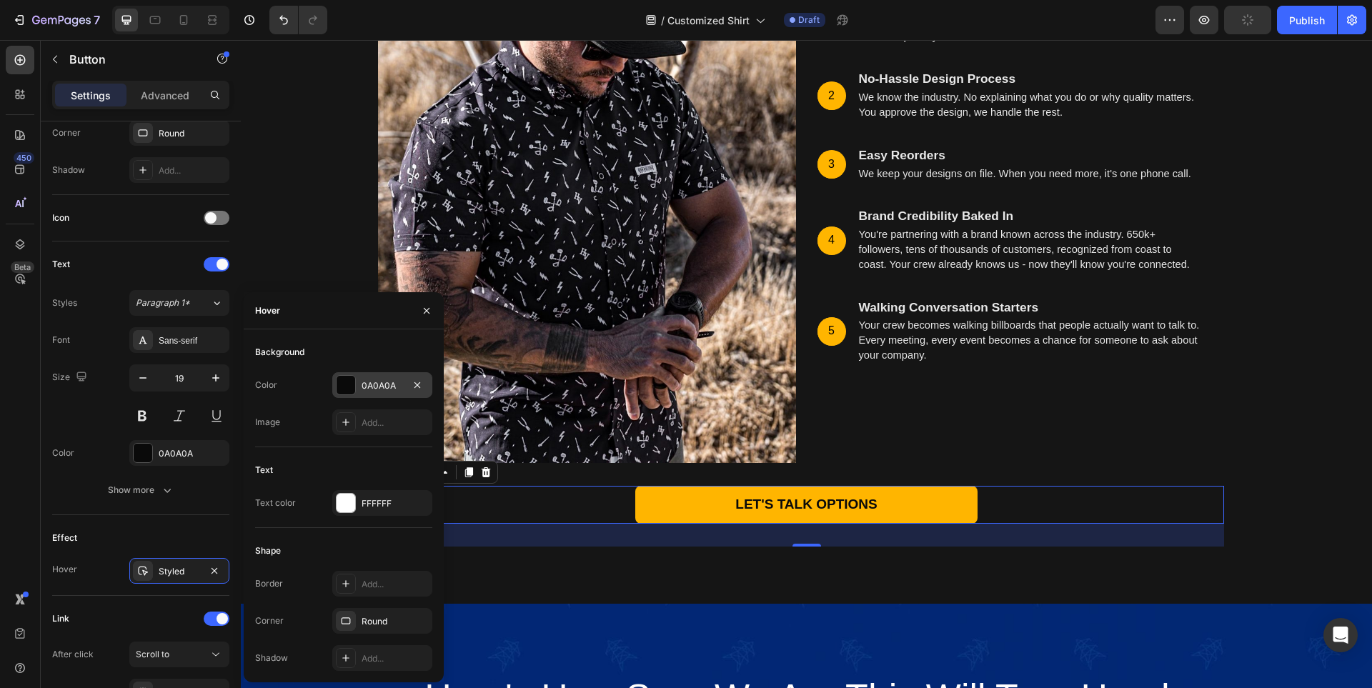
click at [346, 384] on div at bounding box center [346, 385] width 19 height 19
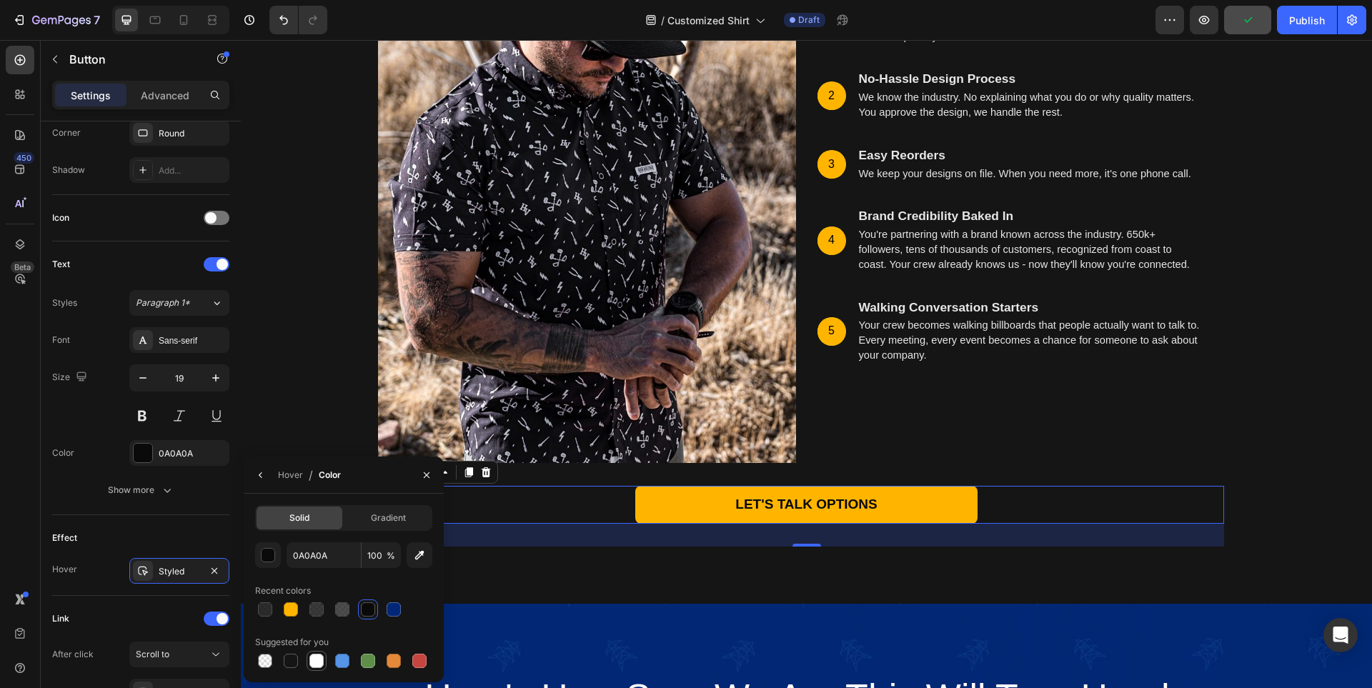
click at [317, 662] on div at bounding box center [316, 661] width 14 height 14
type input "FFFFFF"
click at [259, 472] on icon "button" at bounding box center [260, 475] width 11 height 11
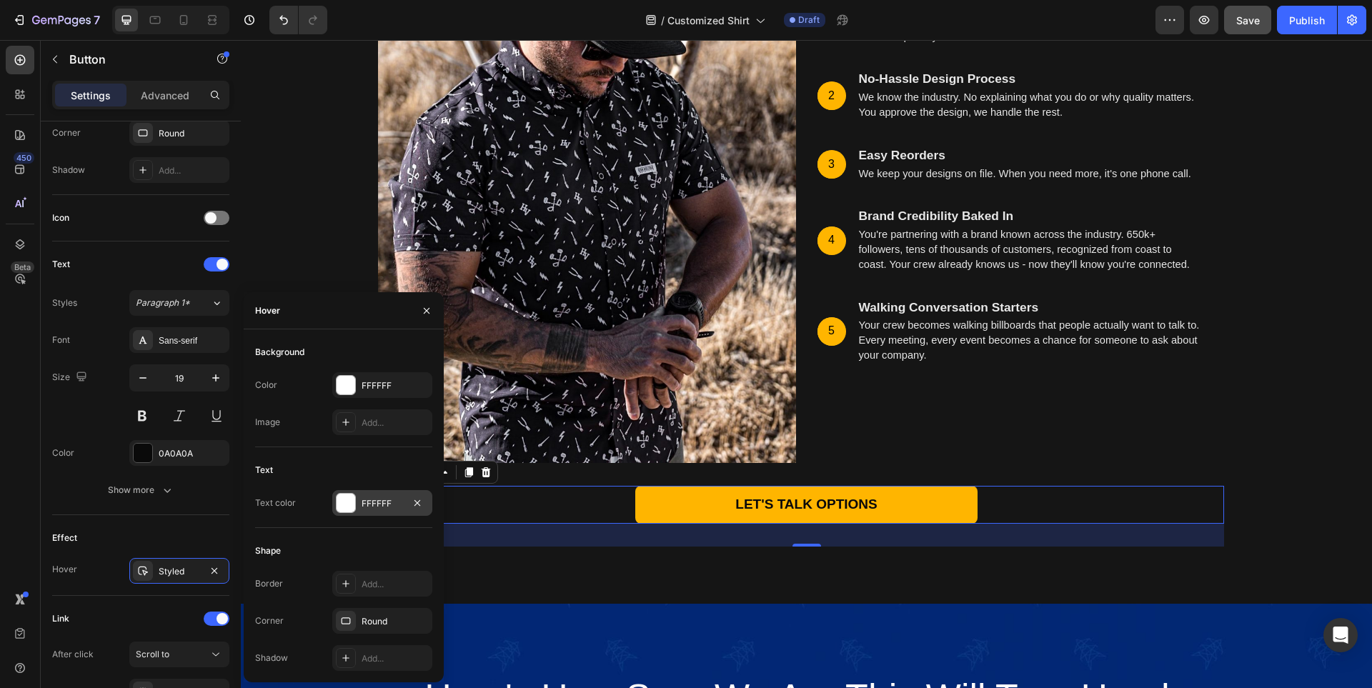
click at [354, 505] on div at bounding box center [346, 503] width 19 height 19
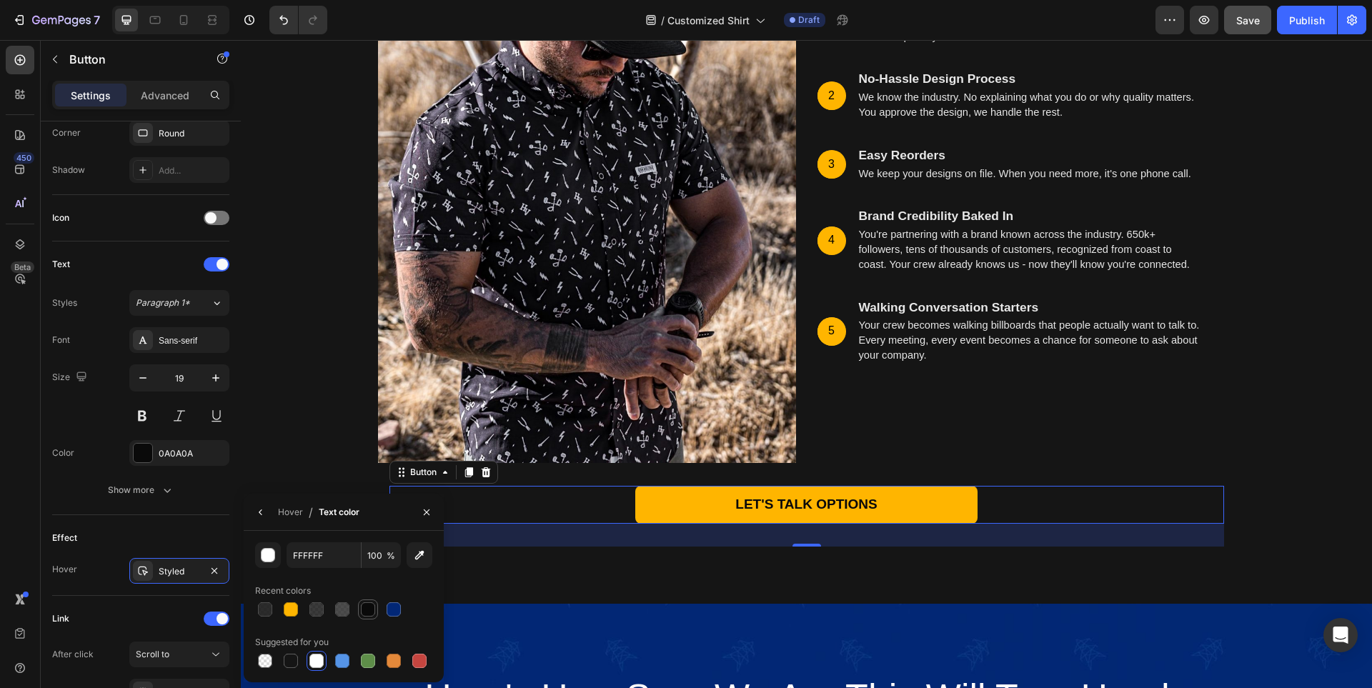
click at [366, 609] on div at bounding box center [368, 609] width 14 height 14
type input "0A0A0A"
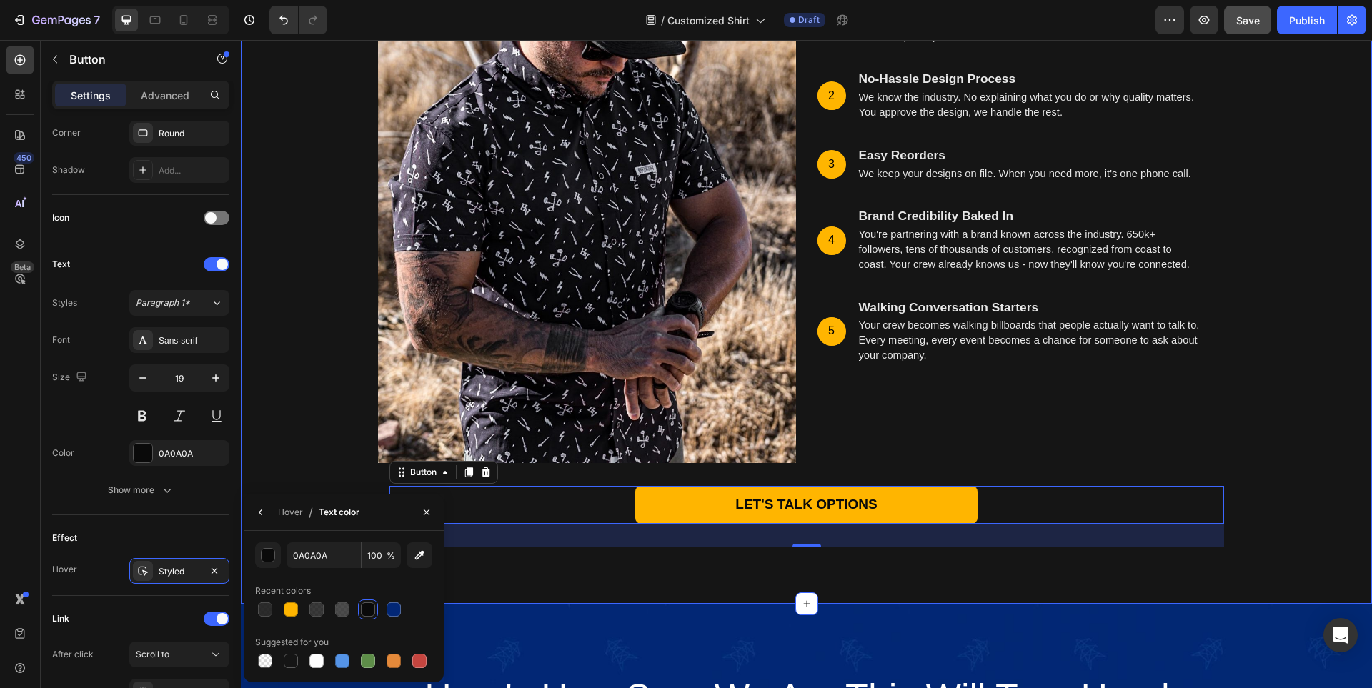
click at [558, 573] on div "What You Get Heading Row Image 1 Text Block Hero Banner Custom Button Ups and P…" at bounding box center [806, 175] width 1131 height 858
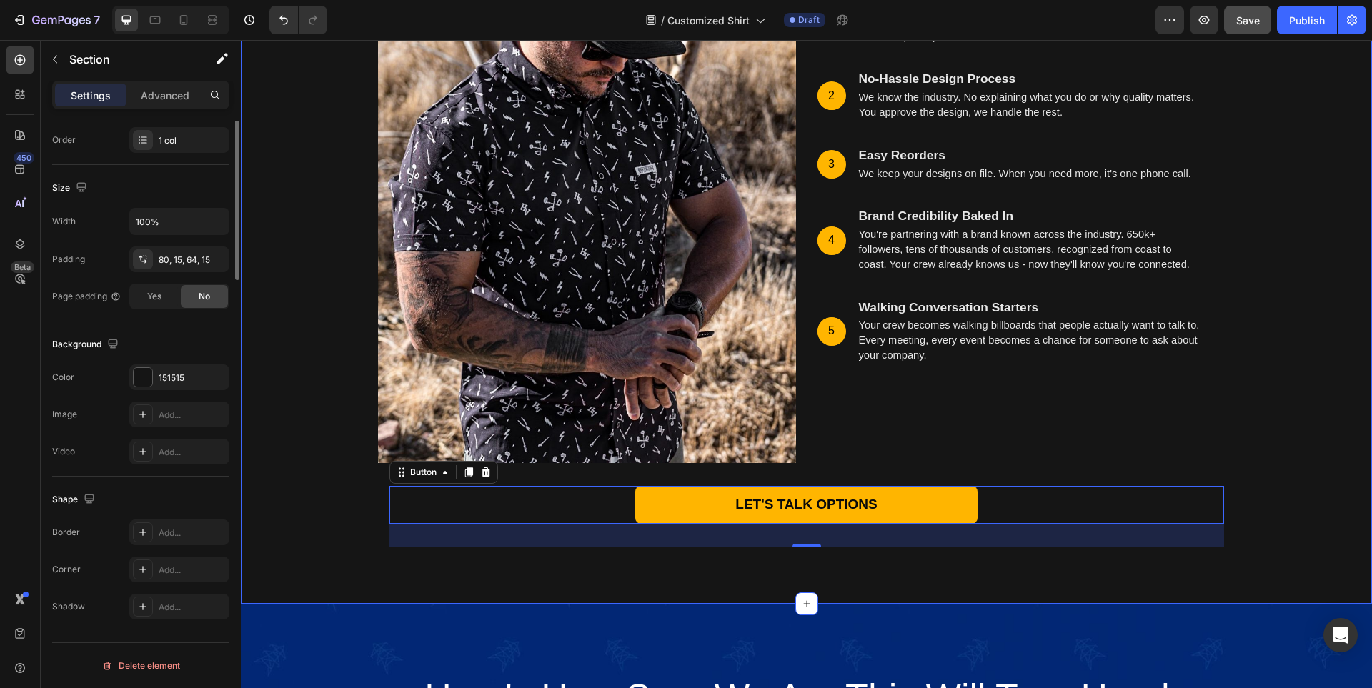
scroll to position [0, 0]
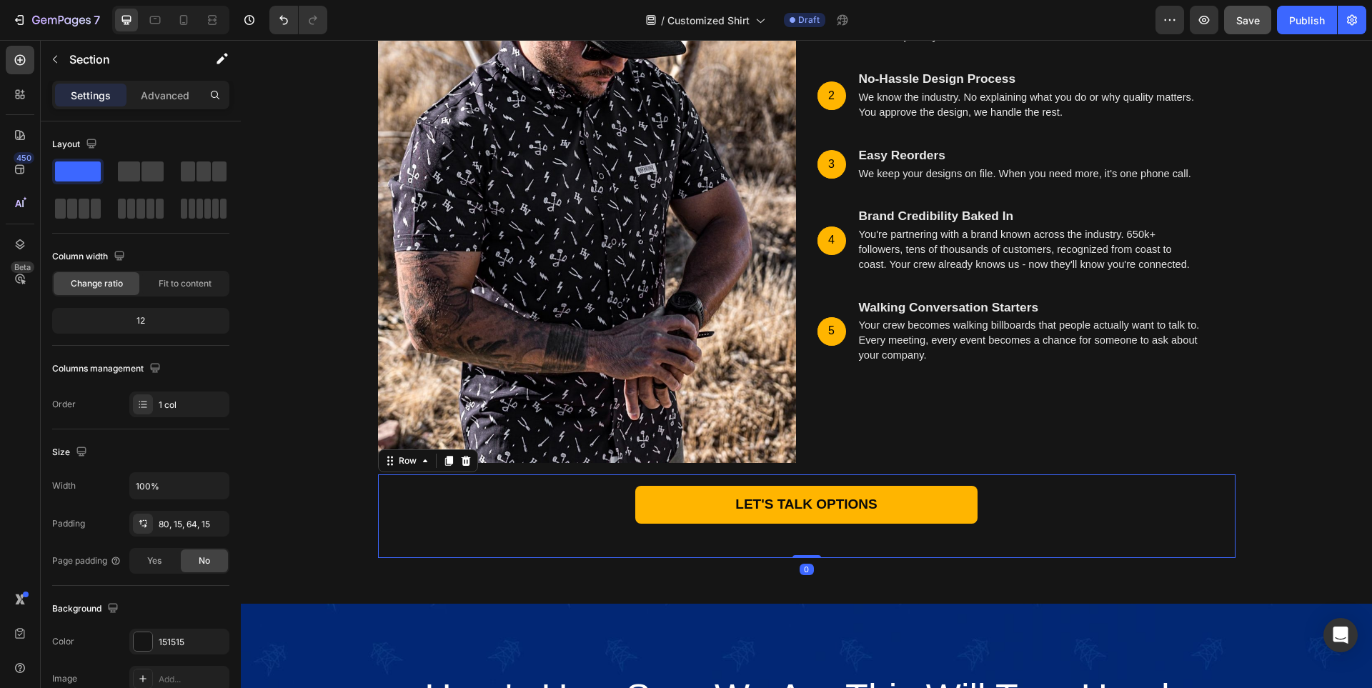
click at [817, 477] on div "LET'S TALK OPTIONS Button Row 0" at bounding box center [807, 517] width 858 height 84
click at [1126, 481] on div "LET'S TALK OPTIONS Button Row 0" at bounding box center [807, 517] width 858 height 84
click at [162, 565] on div "16, 16, 16, 16" at bounding box center [179, 561] width 41 height 13
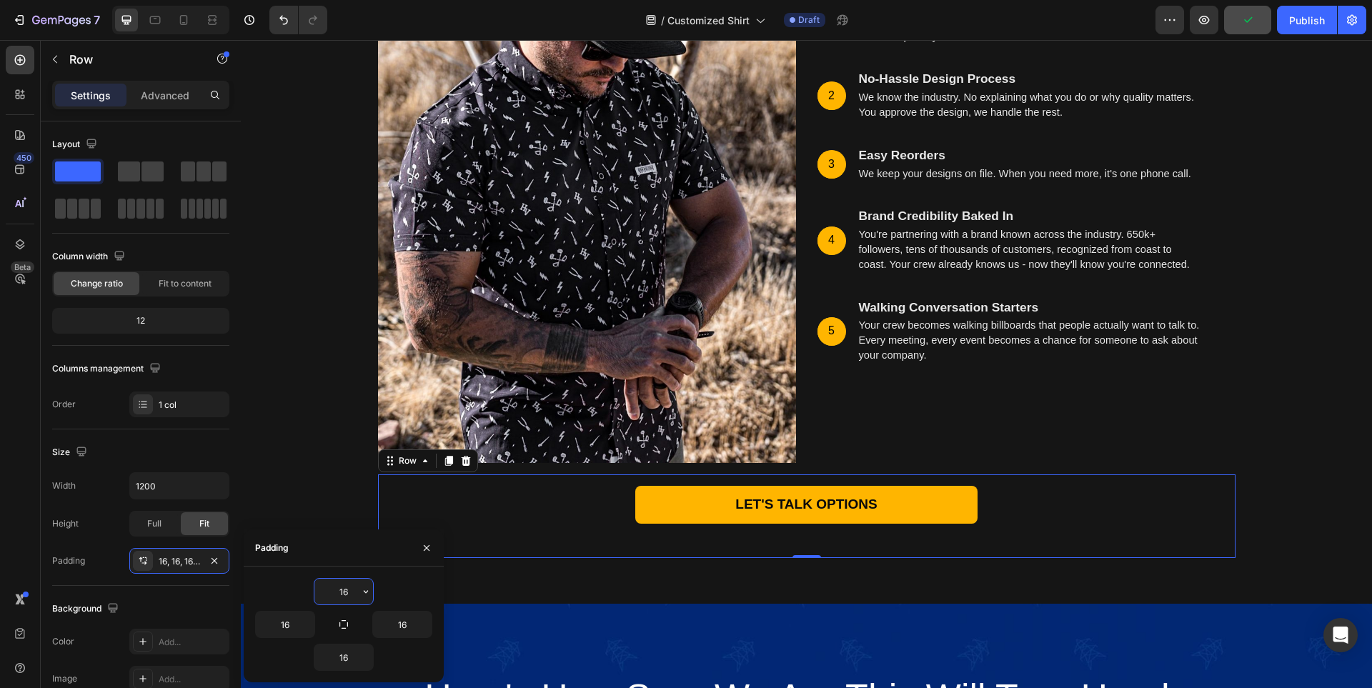
click at [339, 593] on input "16" at bounding box center [343, 592] width 59 height 26
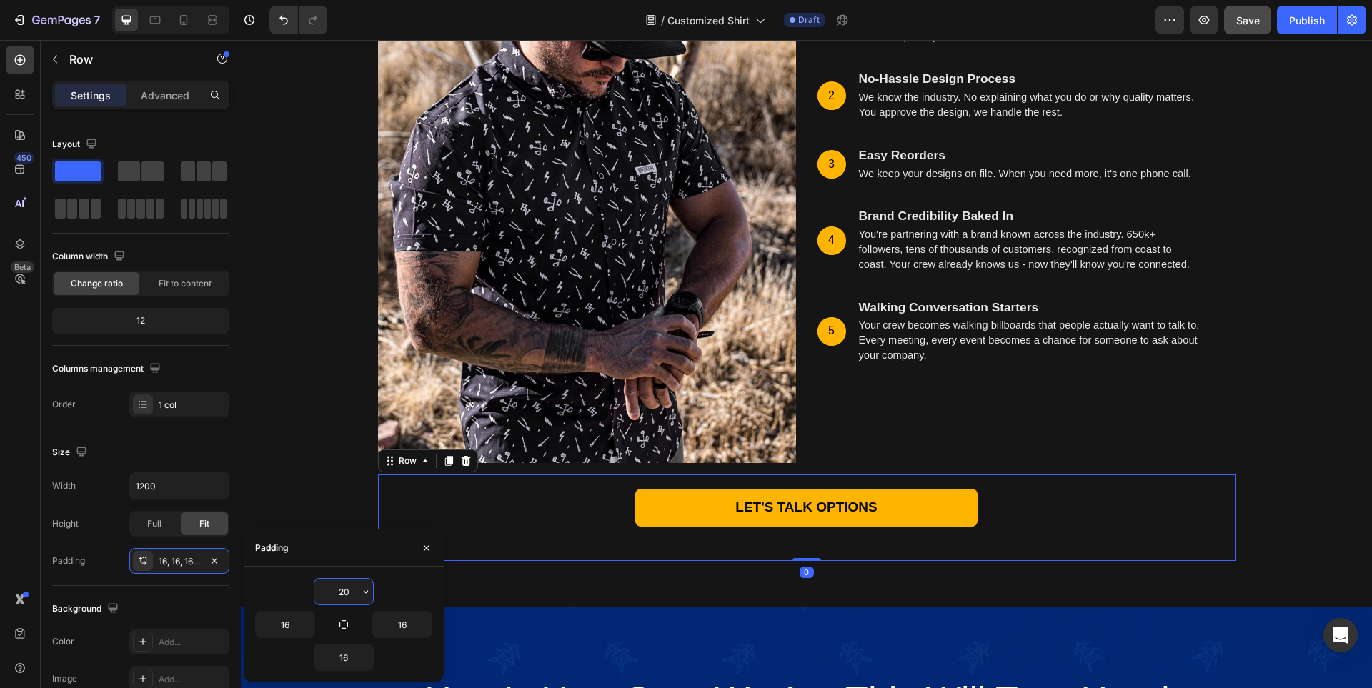
type input "2"
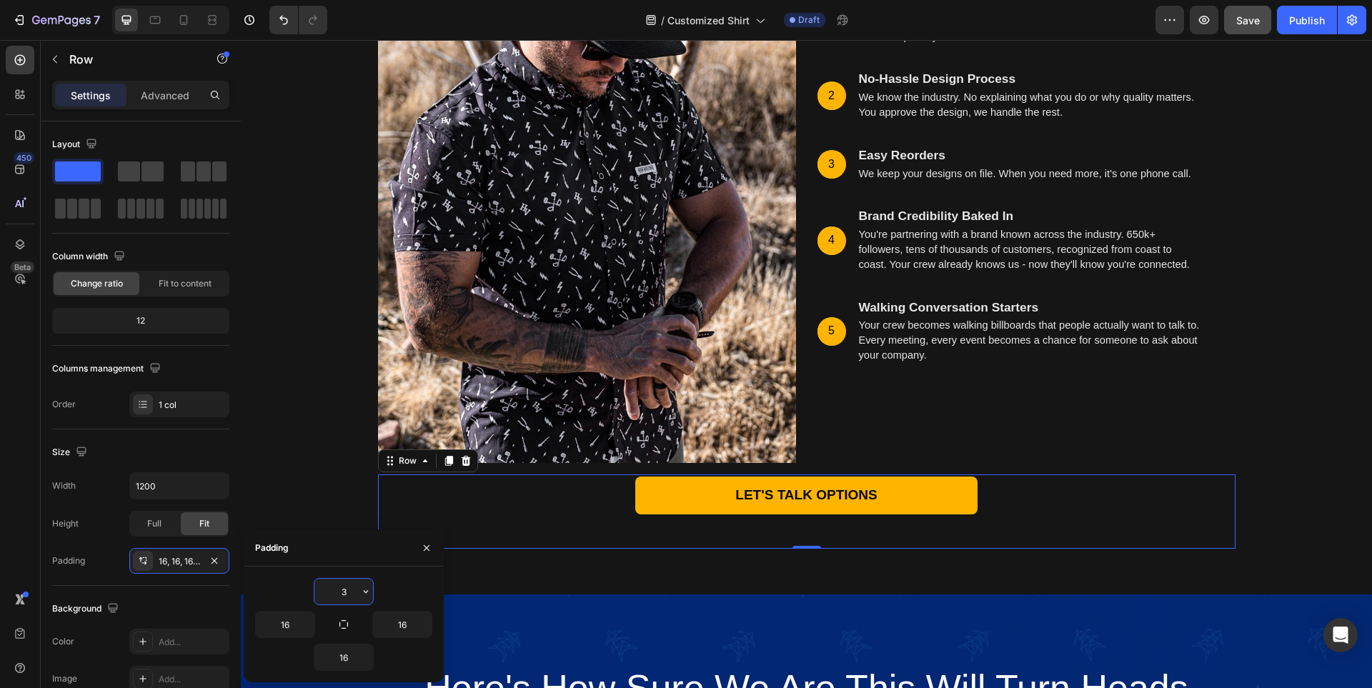
type input "30"
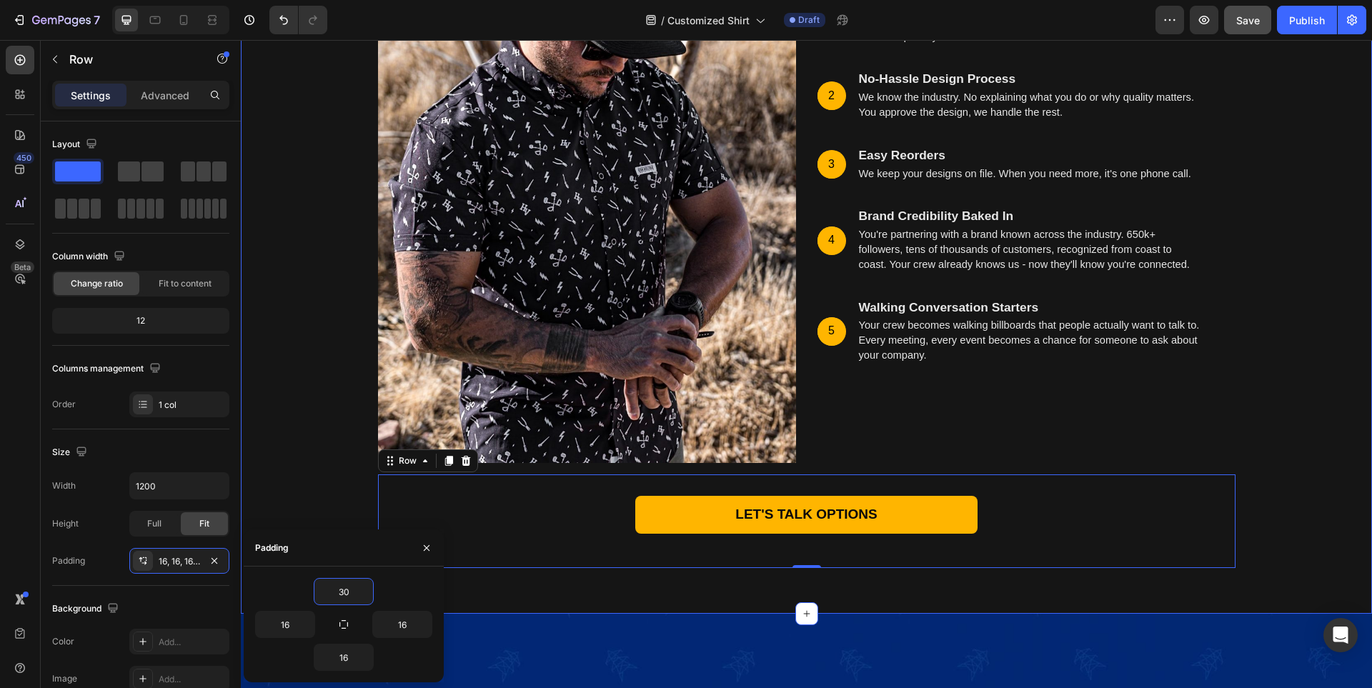
click at [1333, 459] on div "What You Get Heading Row Image 1 Text Block Hero Banner Custom Button Ups and P…" at bounding box center [807, 185] width 1110 height 765
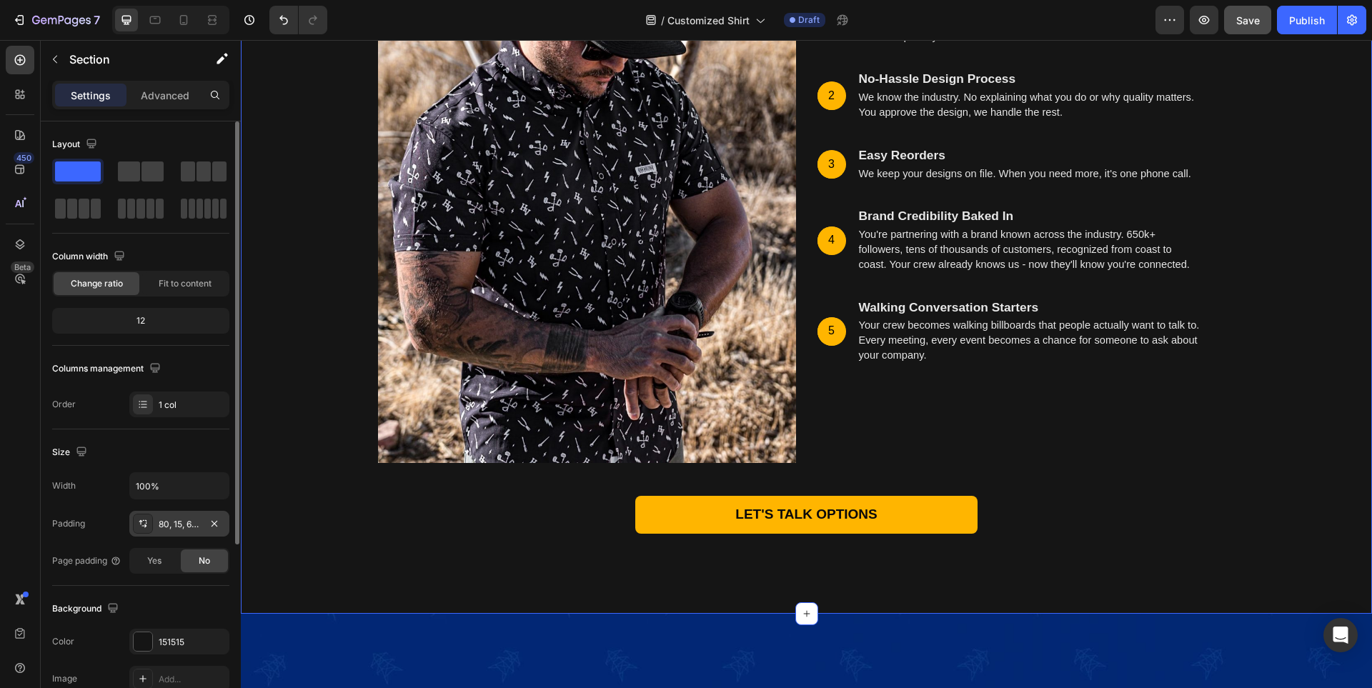
click at [185, 524] on div "80, 15, 64, 15" at bounding box center [179, 524] width 41 height 13
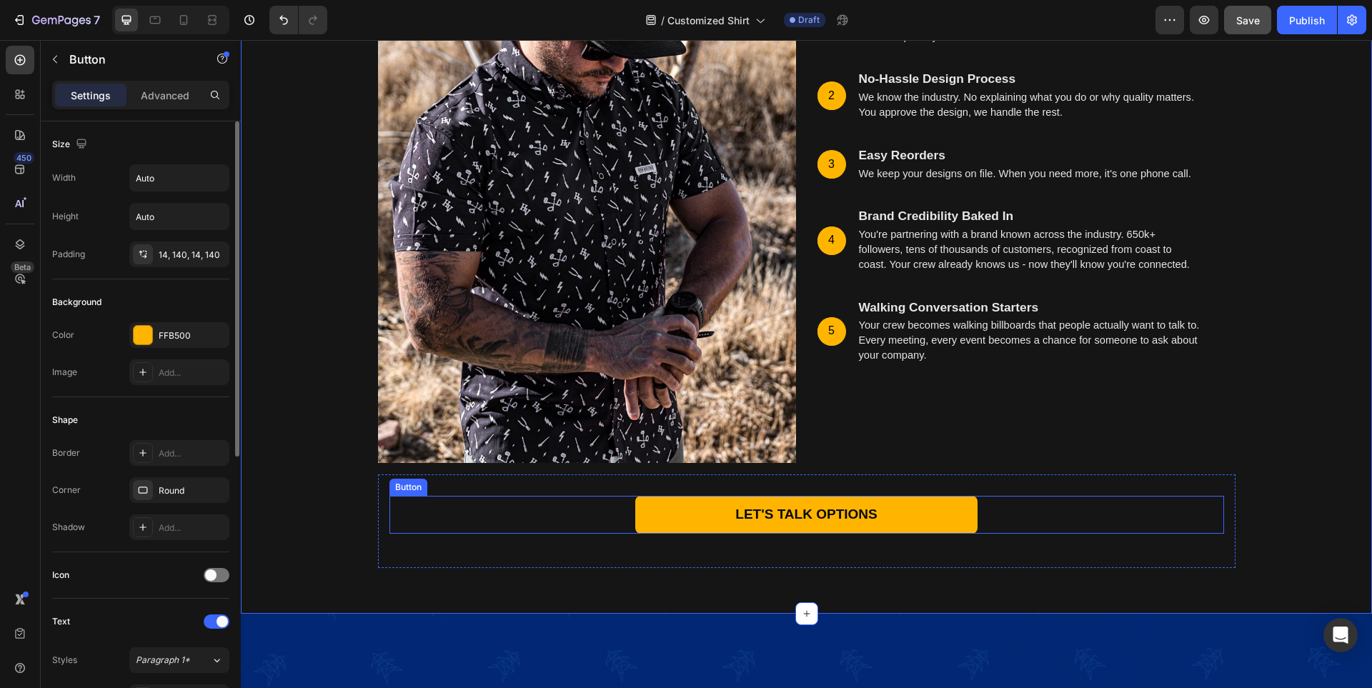
click at [1077, 507] on div "LET'S TALK OPTIONS Button" at bounding box center [806, 515] width 835 height 38
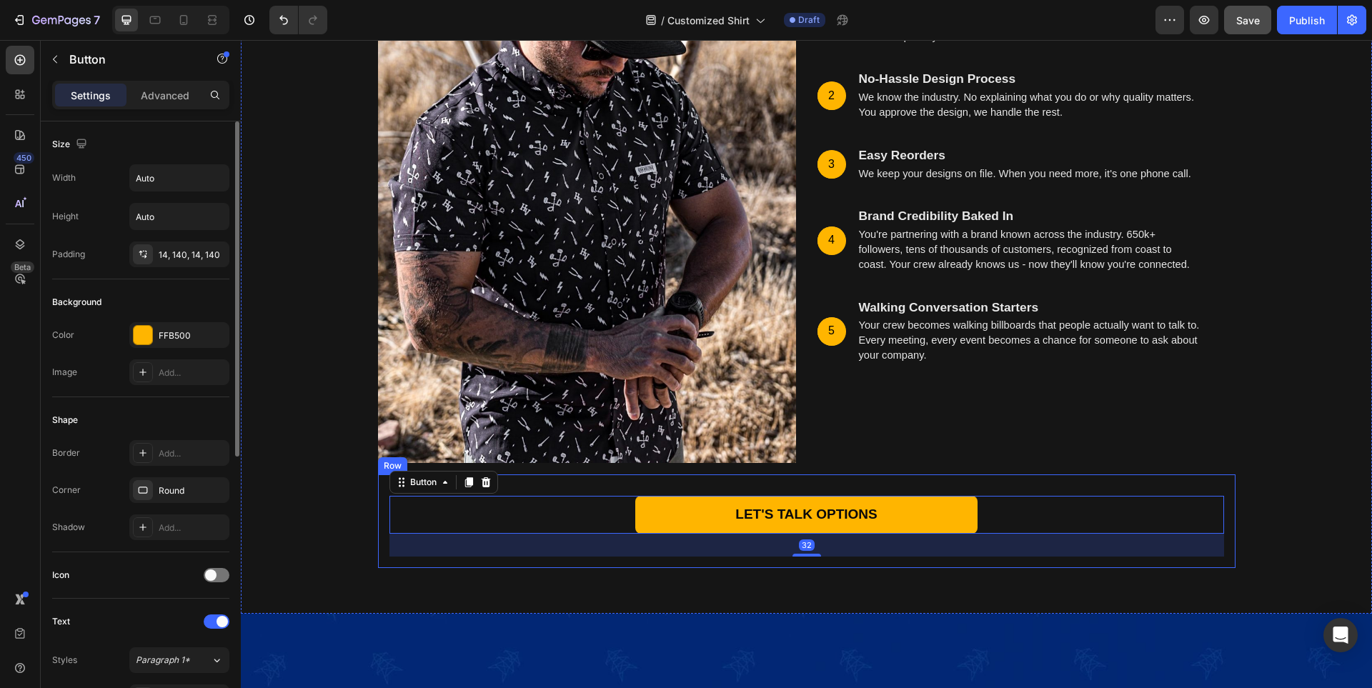
click at [1085, 480] on div "LET'S TALK OPTIONS Button 32 Row" at bounding box center [807, 522] width 858 height 94
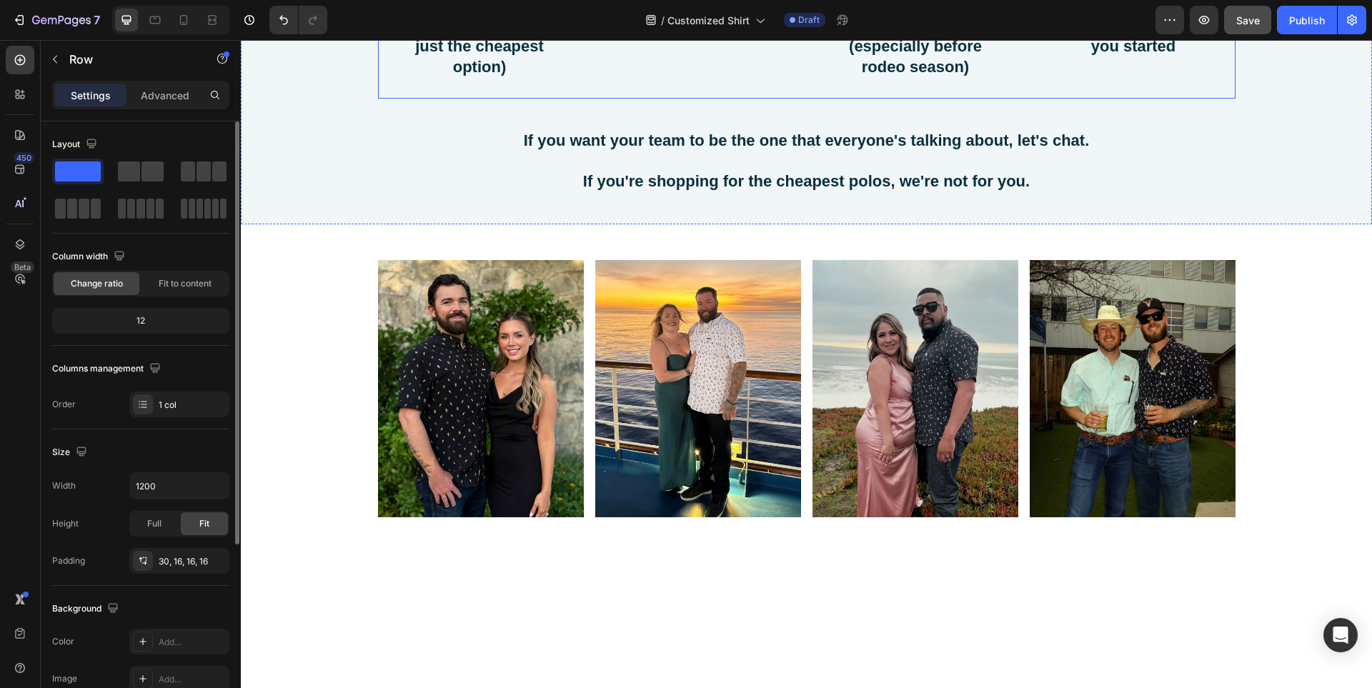
scroll to position [8267, 0]
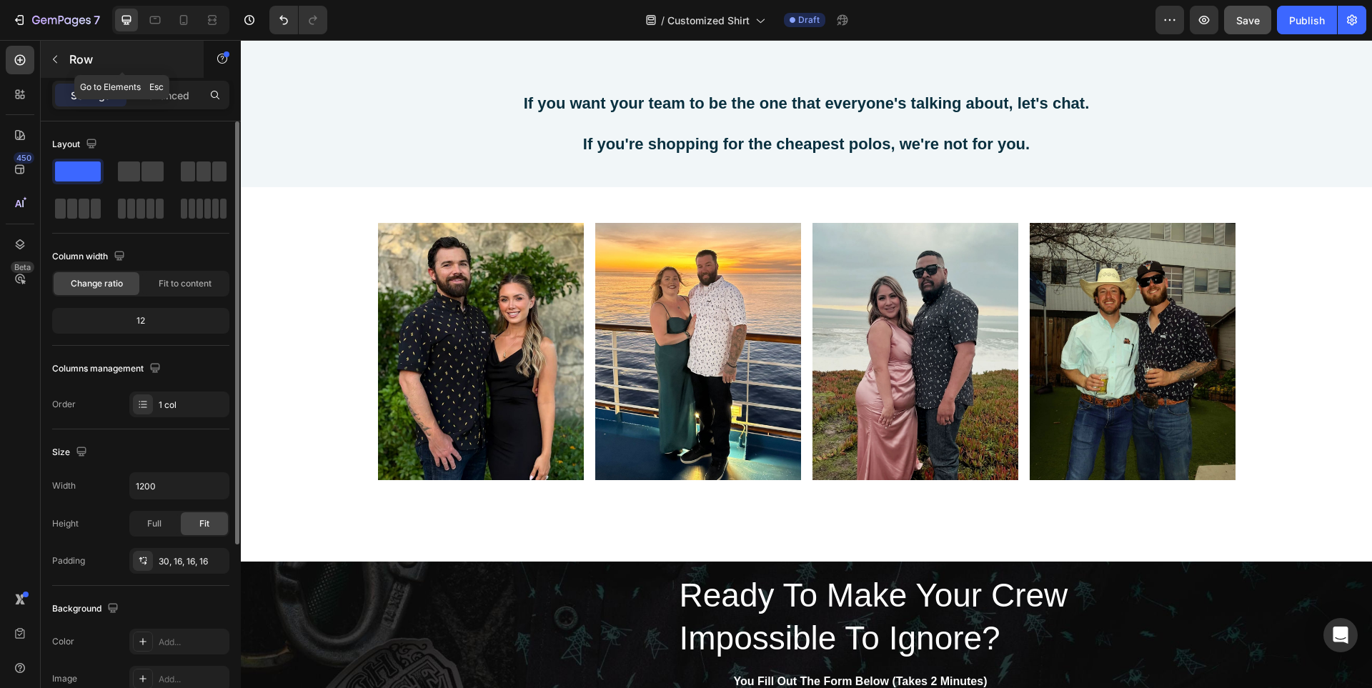
click at [46, 54] on button "button" at bounding box center [55, 59] width 23 height 23
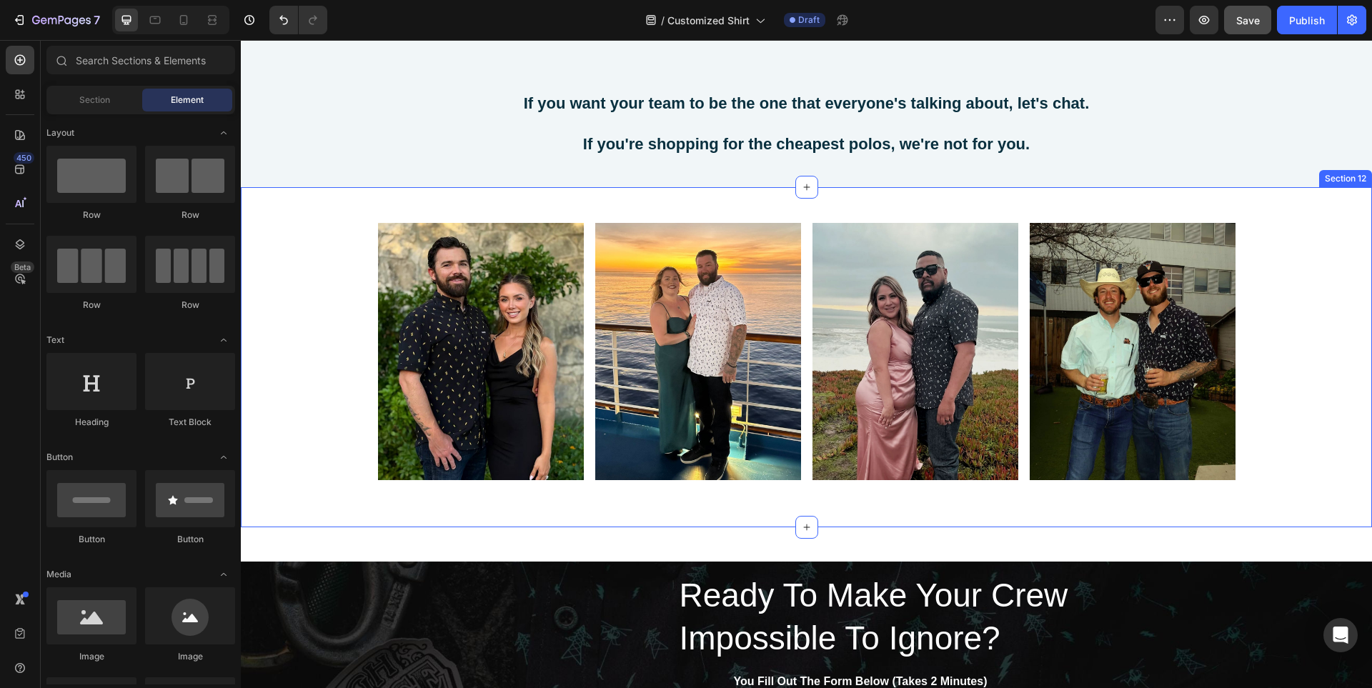
click at [1301, 473] on div "Image Image Image Image Row Row" at bounding box center [806, 357] width 1131 height 269
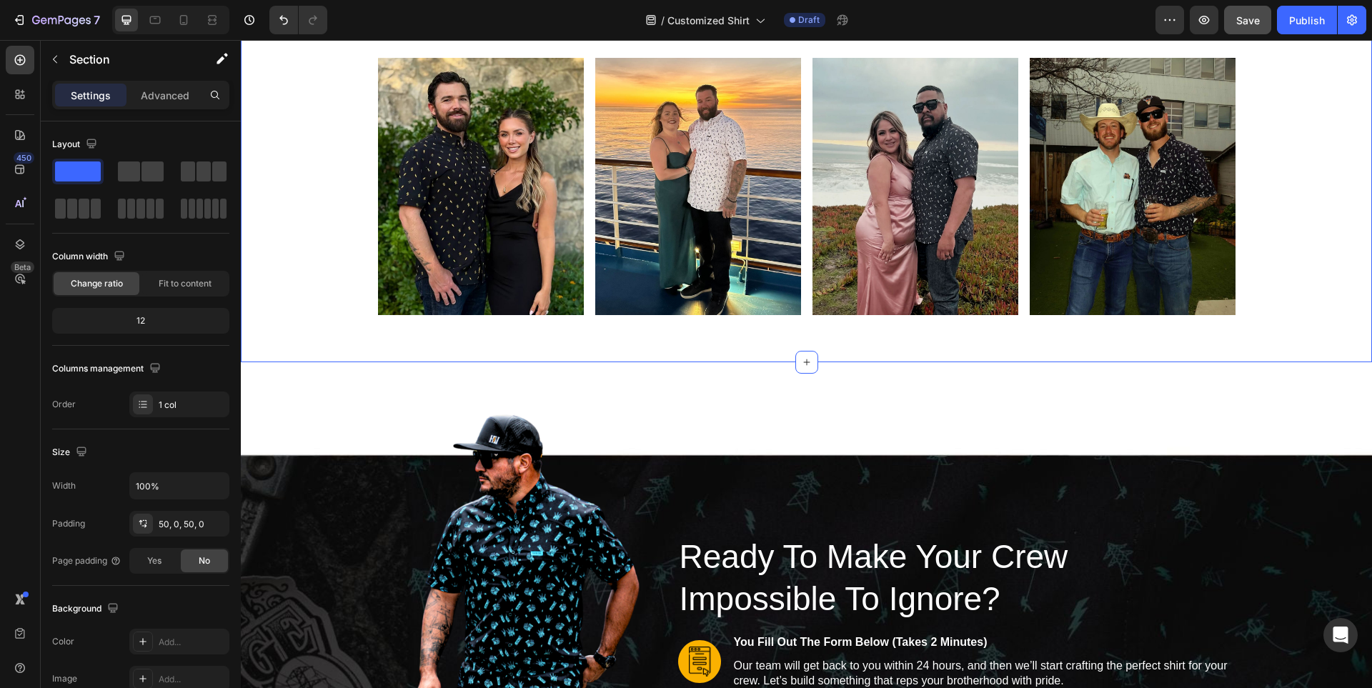
scroll to position [8339, 0]
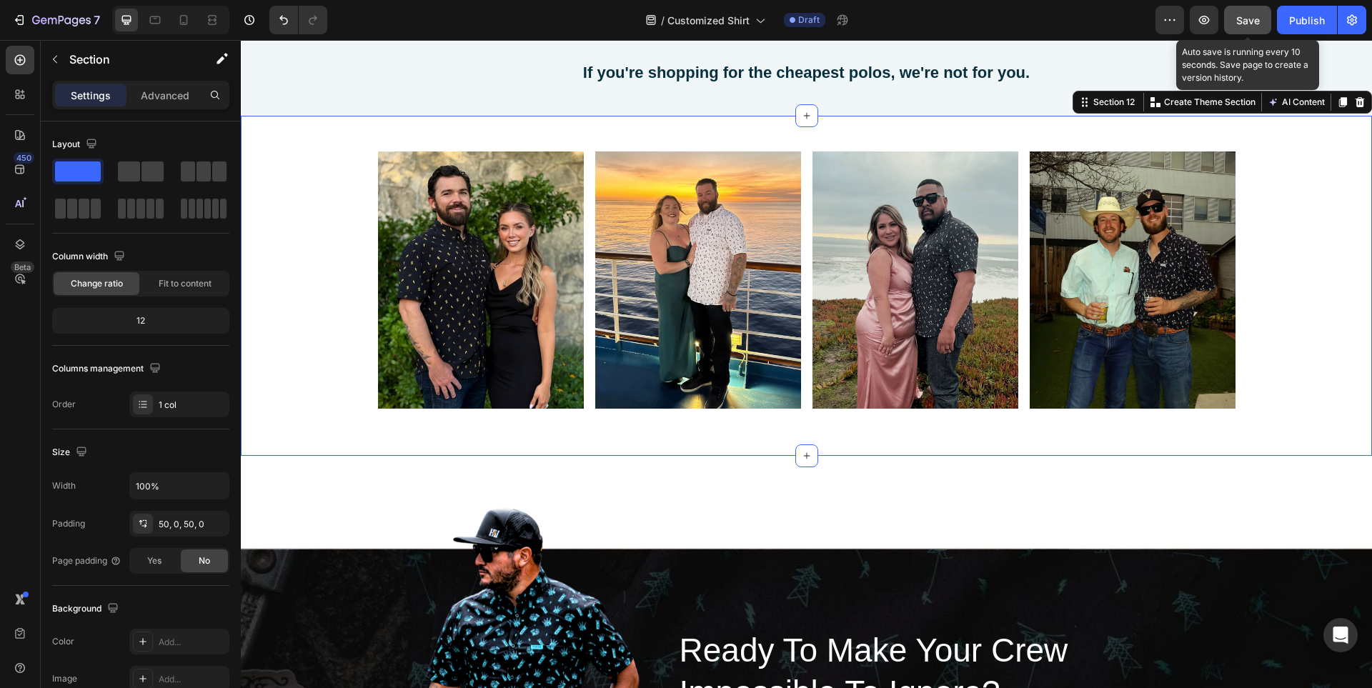
click at [1248, 22] on span "Save" at bounding box center [1248, 20] width 24 height 12
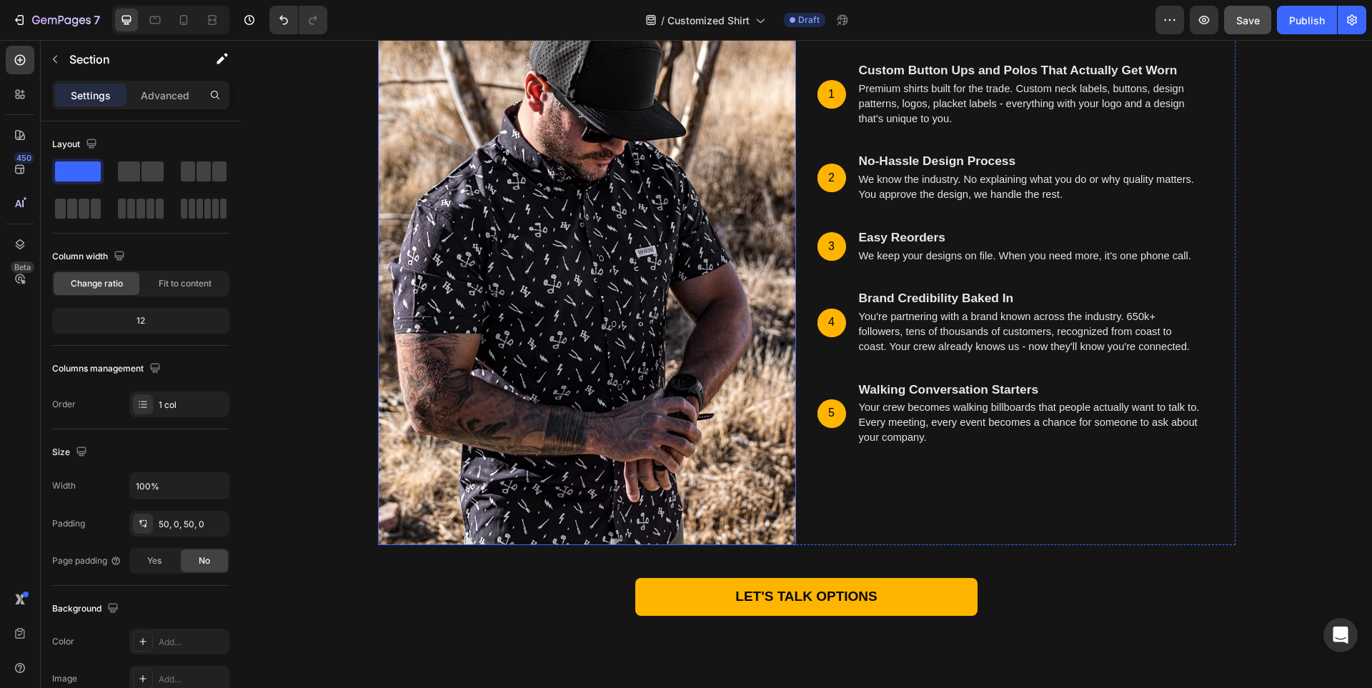
scroll to position [5480, 0]
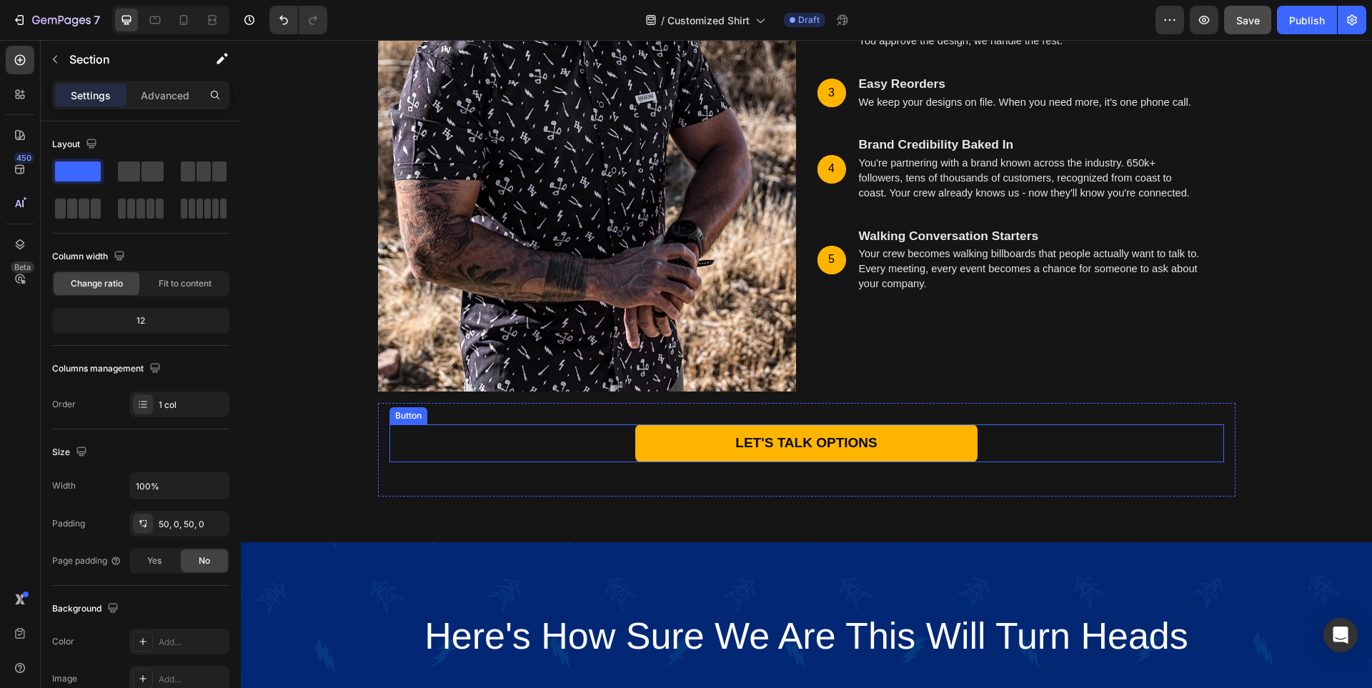
click at [576, 430] on div "LET'S TALK OPTIONS Button" at bounding box center [806, 443] width 835 height 38
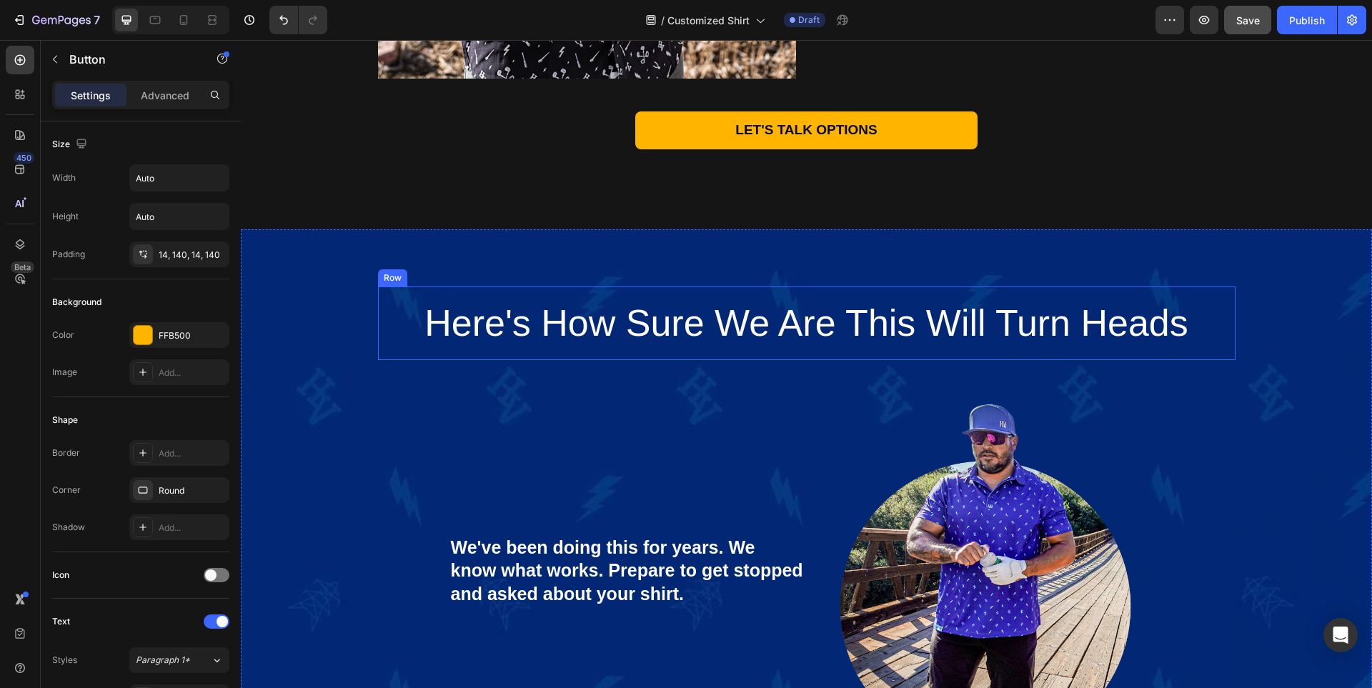
scroll to position [5695, 0]
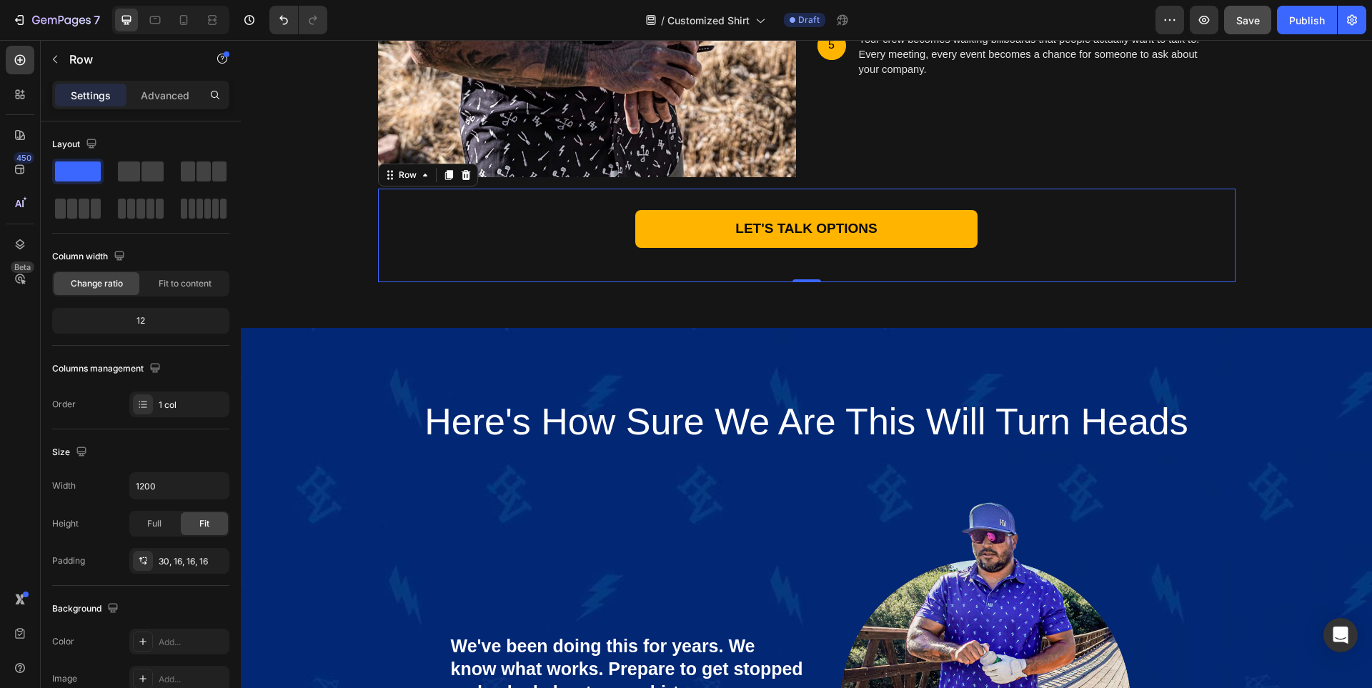
click at [1090, 199] on div "LET'S TALK OPTIONS Button Row 0" at bounding box center [807, 236] width 858 height 94
click at [444, 177] on icon at bounding box center [448, 175] width 8 height 10
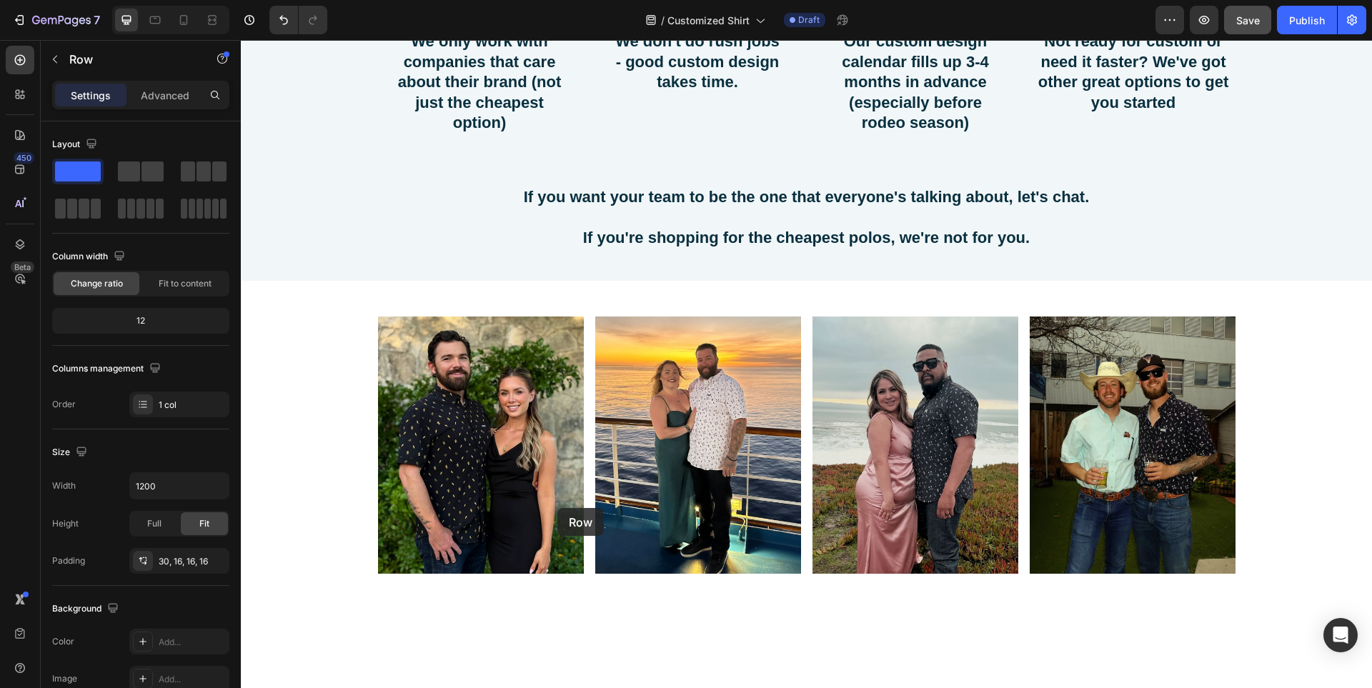
scroll to position [8410, 0]
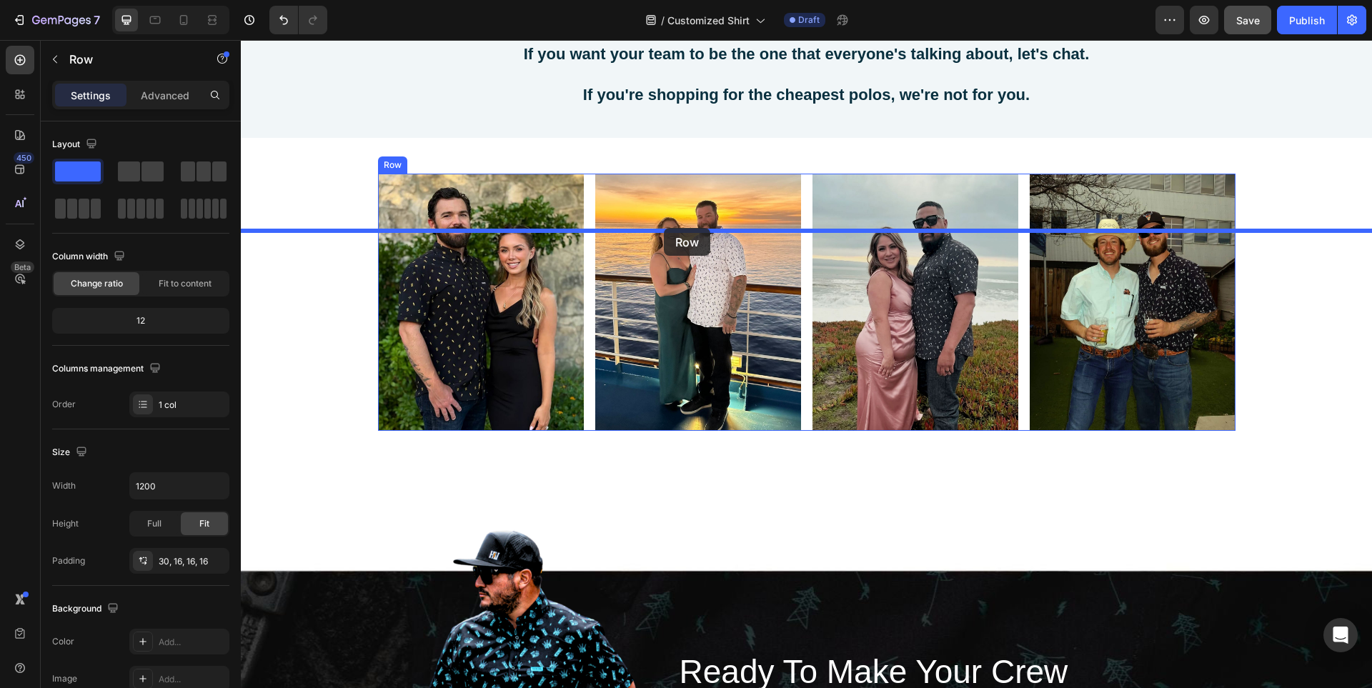
drag, startPoint x: 397, startPoint y: 144, endPoint x: 664, endPoint y: 228, distance: 279.6
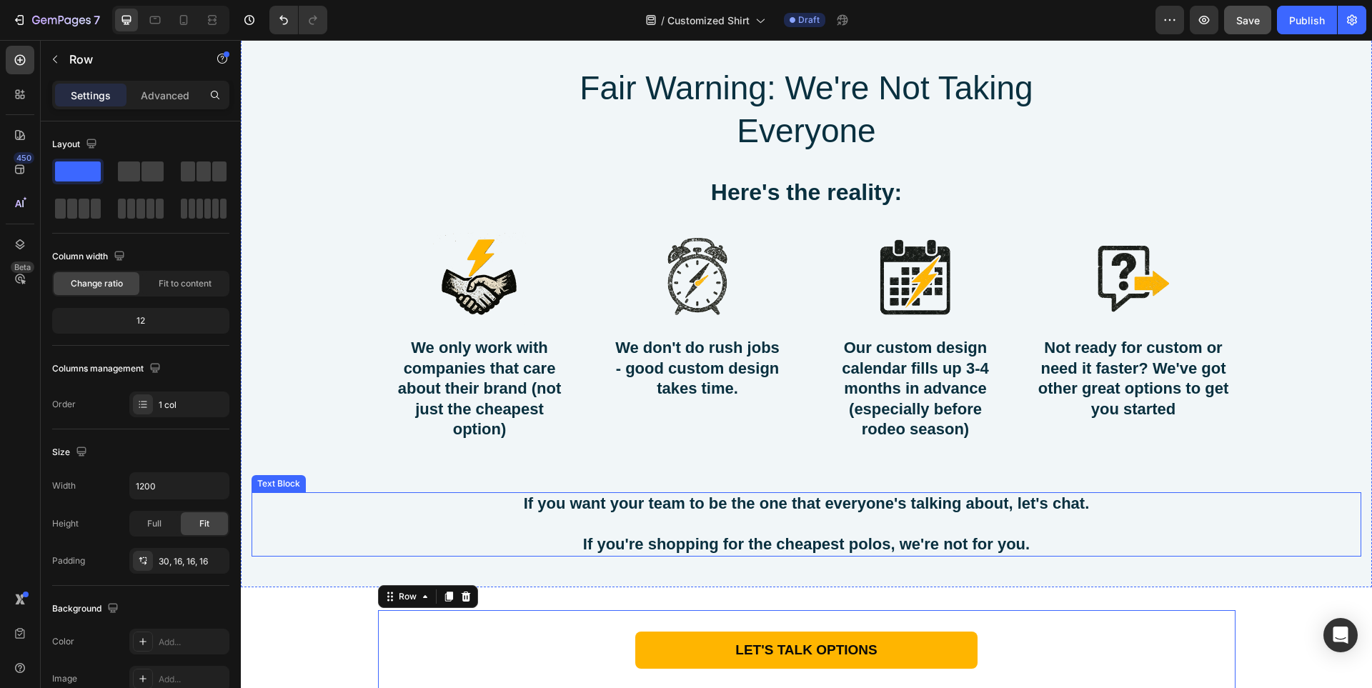
scroll to position [8053, 0]
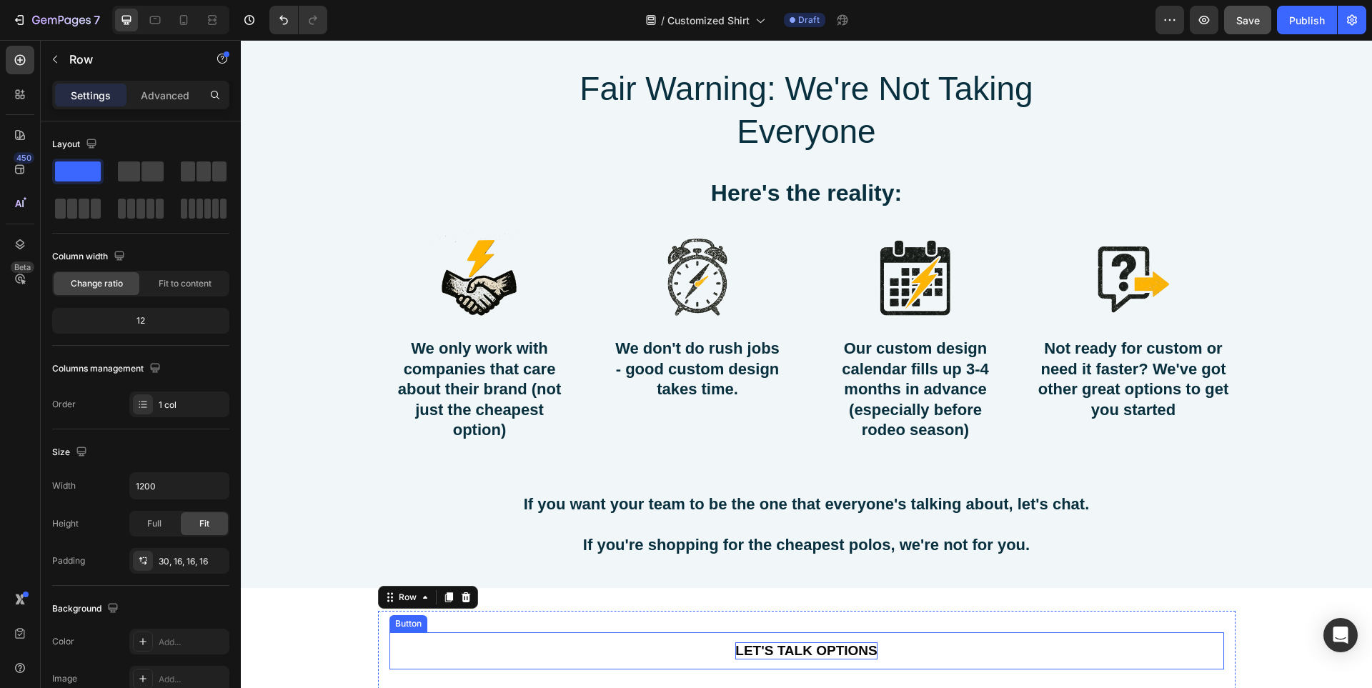
click at [830, 650] on p "LET'S TALK OPTIONS" at bounding box center [805, 651] width 141 height 18
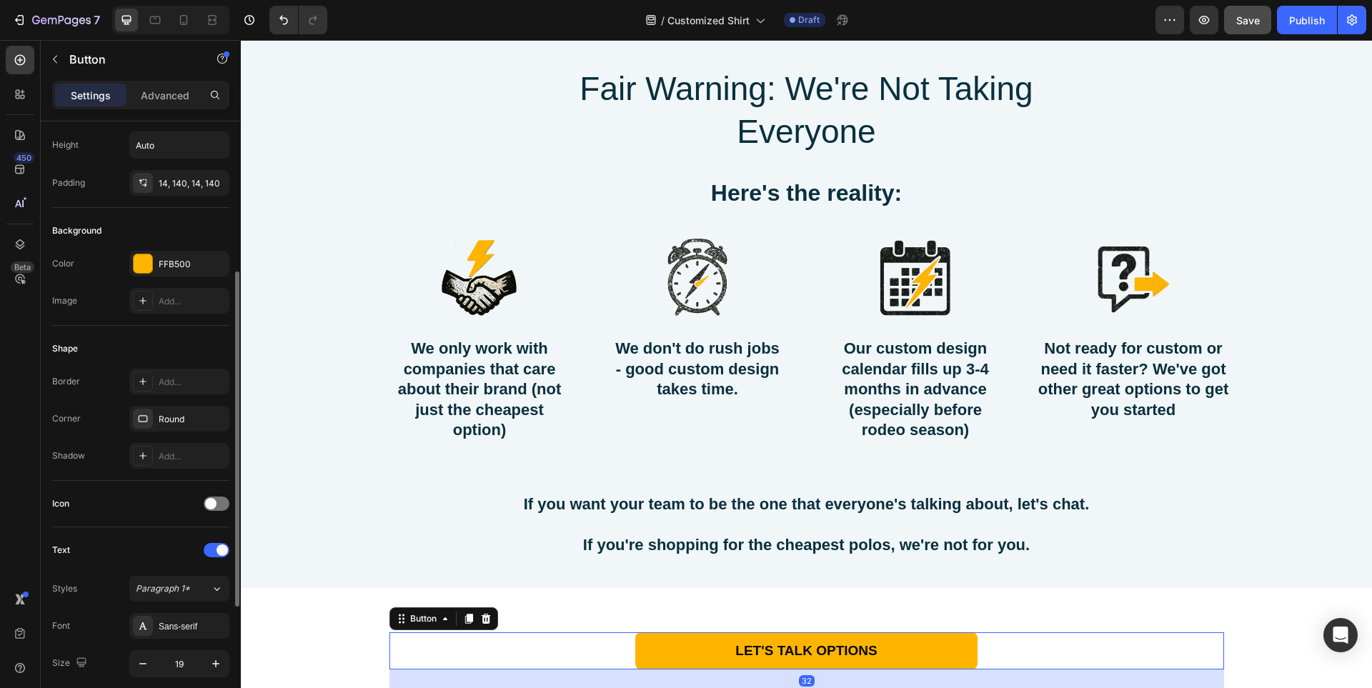
scroll to position [286, 0]
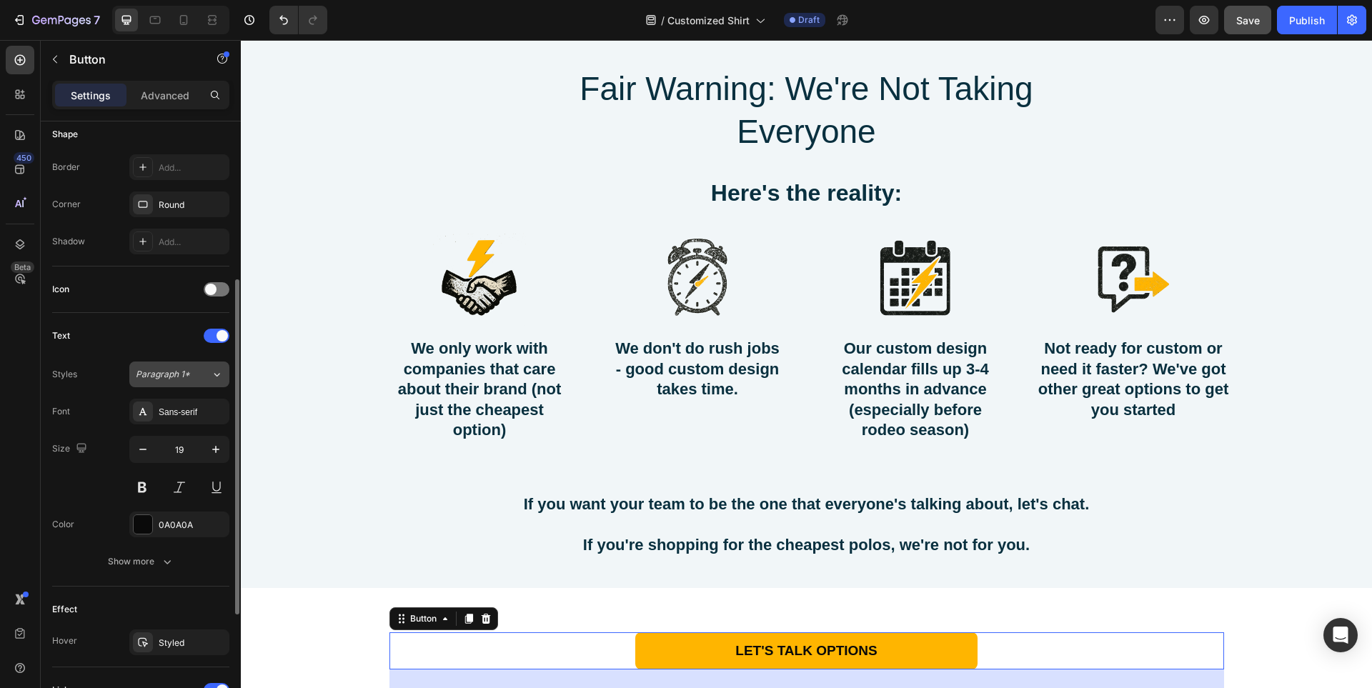
click at [165, 369] on span "Paragraph 1*" at bounding box center [163, 374] width 54 height 13
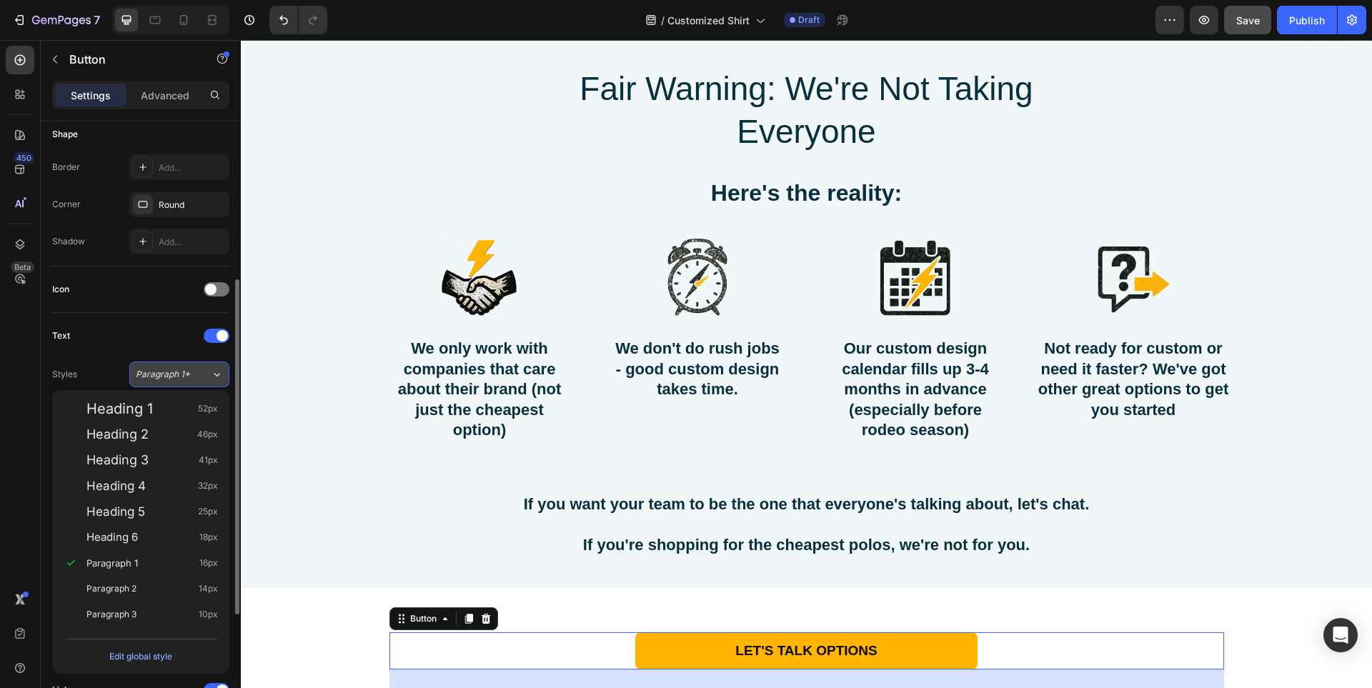
click at [165, 369] on span "Paragraph 1*" at bounding box center [163, 374] width 54 height 13
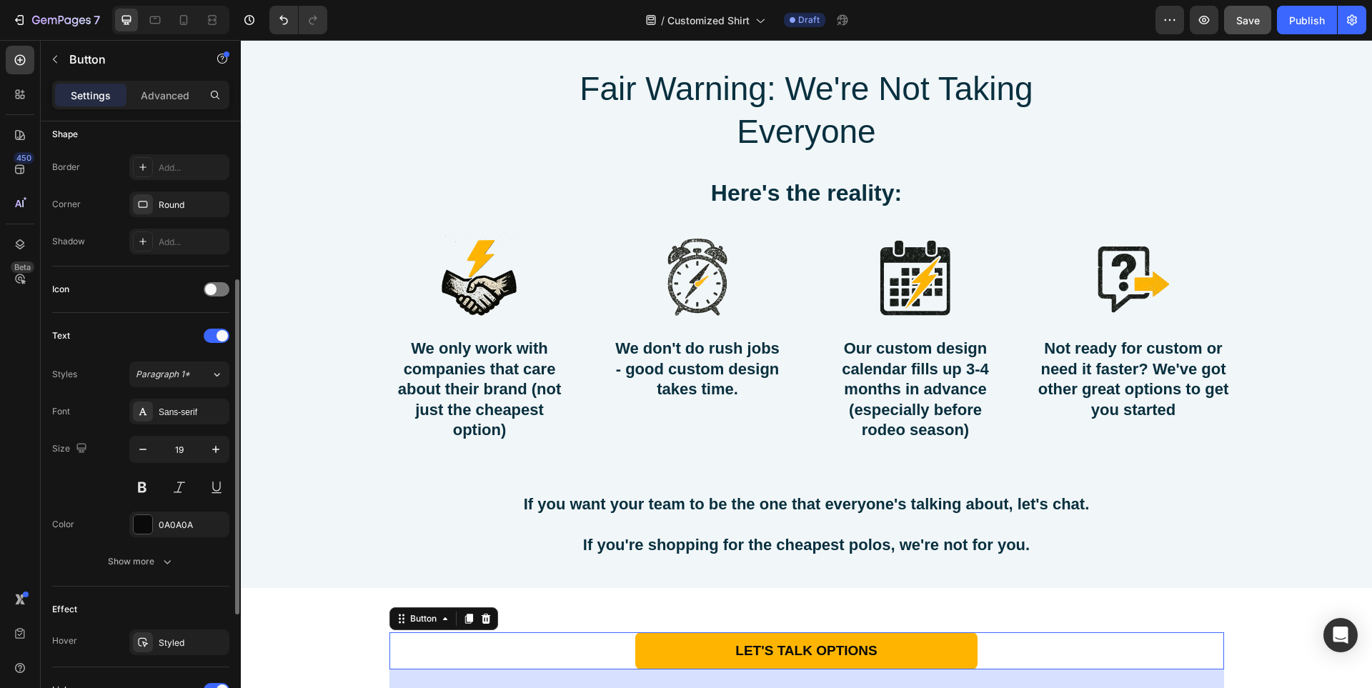
scroll to position [492, 0]
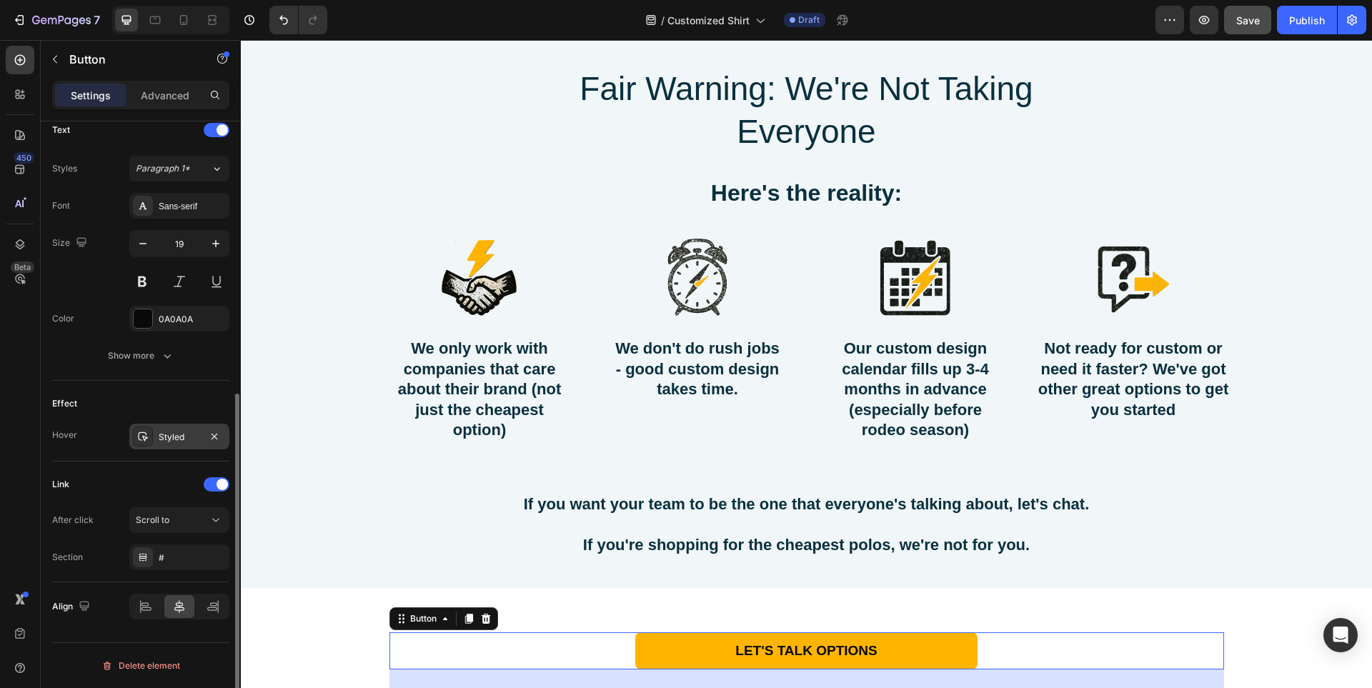
click at [167, 437] on div "Styled" at bounding box center [179, 437] width 41 height 13
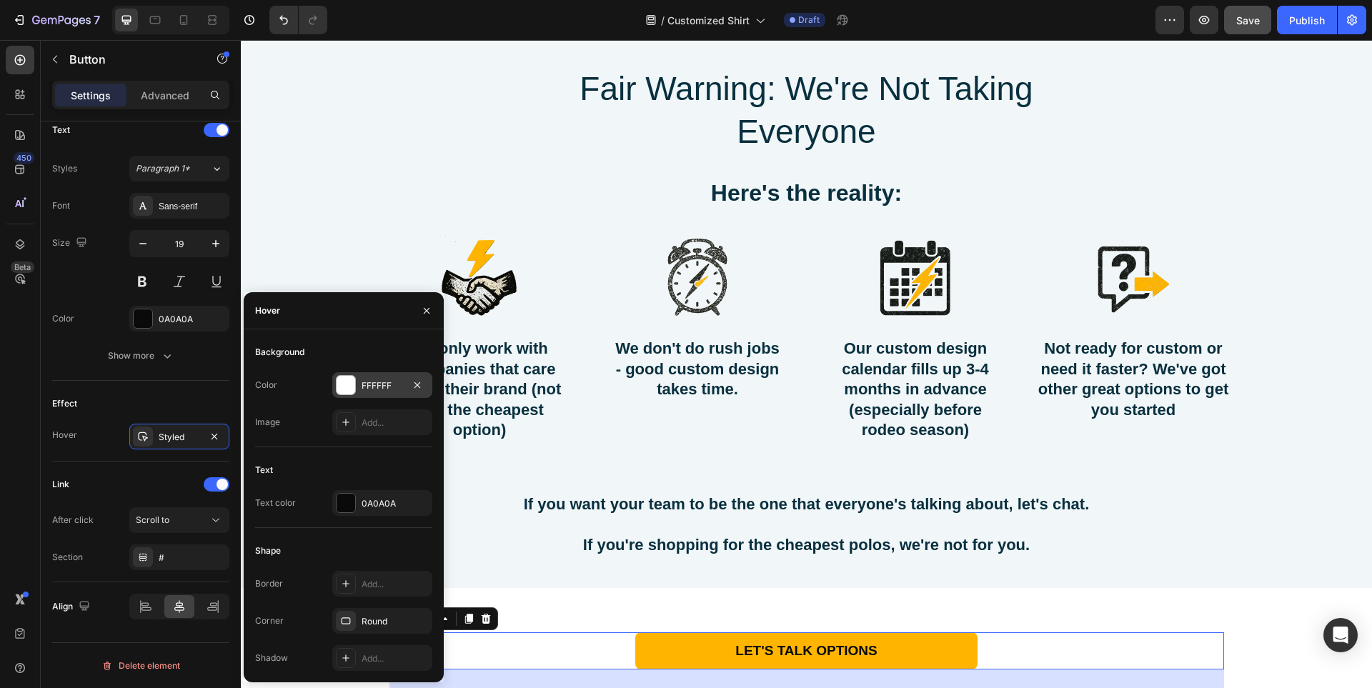
click at [350, 386] on div at bounding box center [346, 385] width 19 height 19
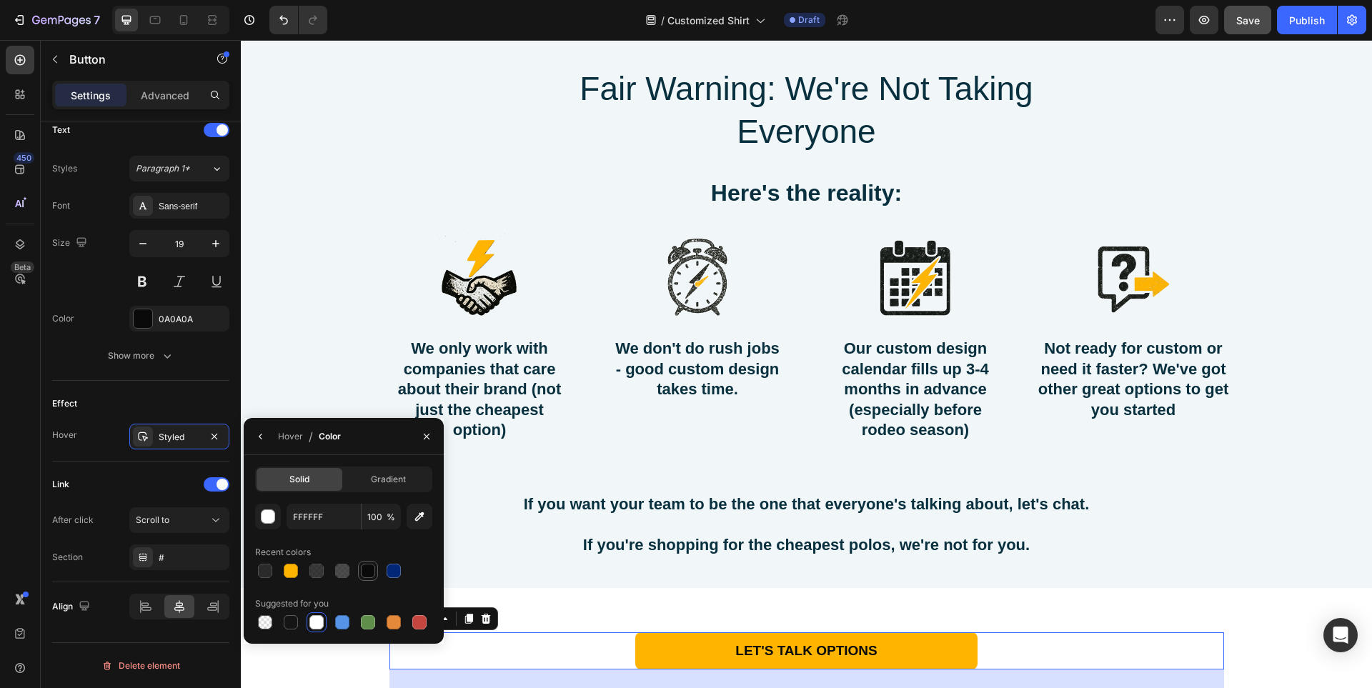
click at [371, 568] on div at bounding box center [368, 571] width 14 height 14
type input "0A0A0A"
click at [258, 436] on icon "button" at bounding box center [260, 436] width 11 height 11
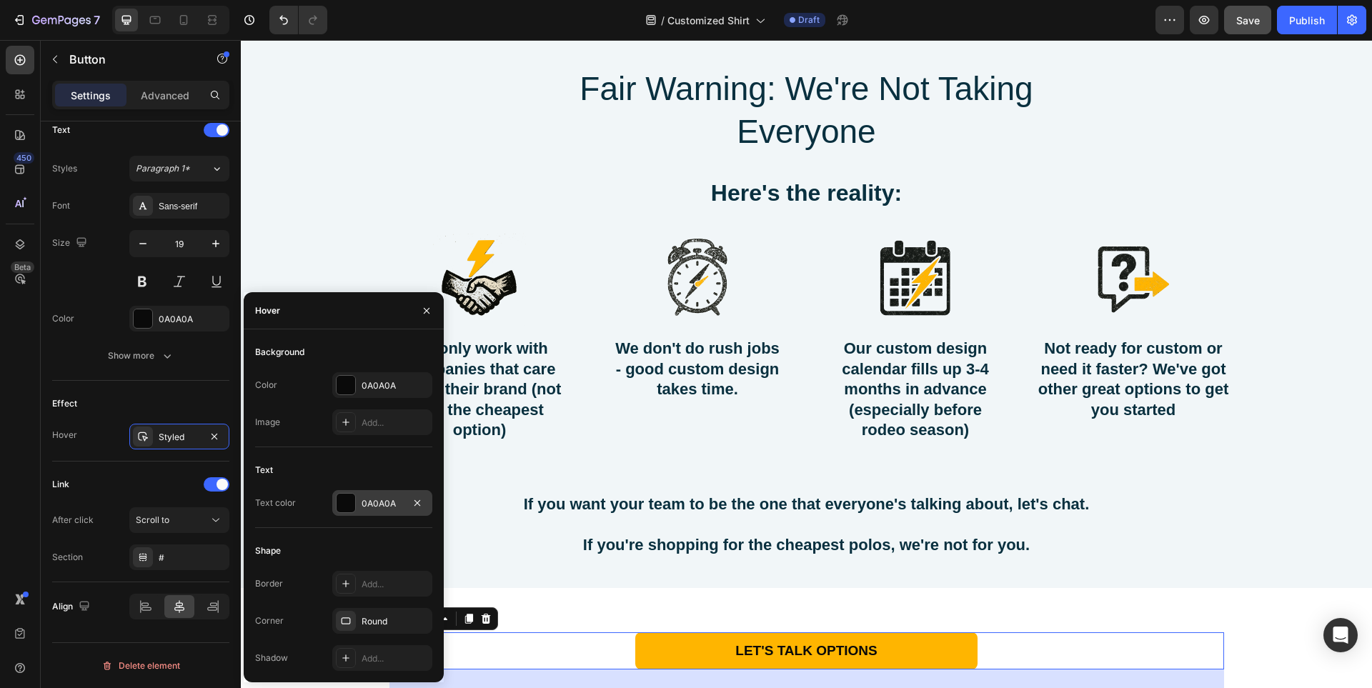
click at [354, 504] on div at bounding box center [346, 503] width 19 height 19
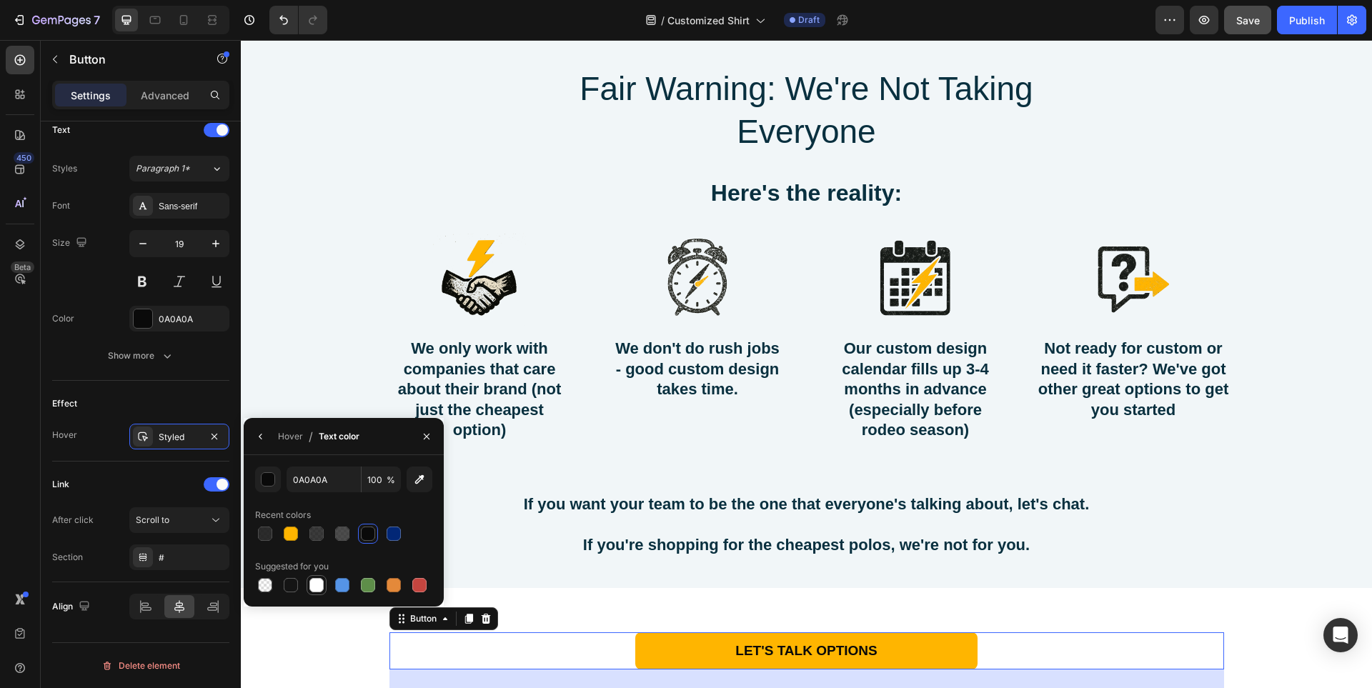
click at [312, 586] on div at bounding box center [316, 585] width 14 height 14
type input "FFFFFF"
click at [1256, 615] on div "LET'S TALK OPTIONS Button 32 Row" at bounding box center [806, 658] width 1131 height 94
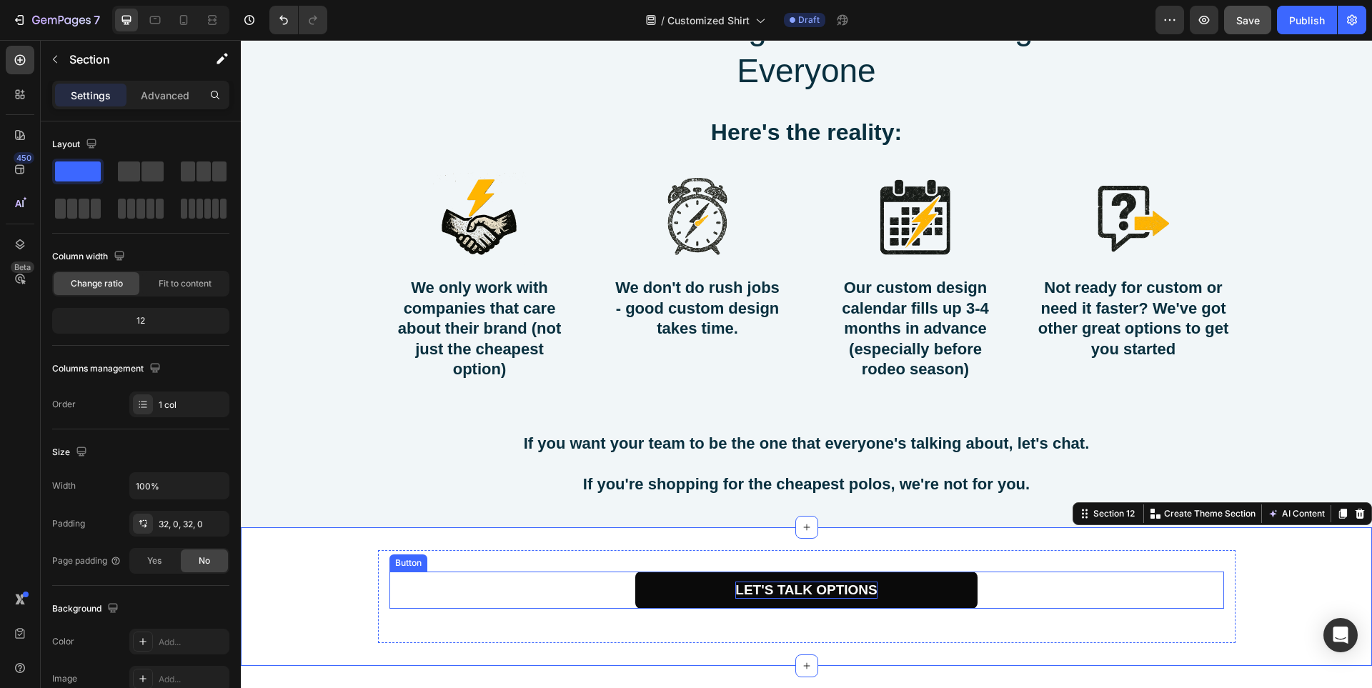
scroll to position [8196, 0]
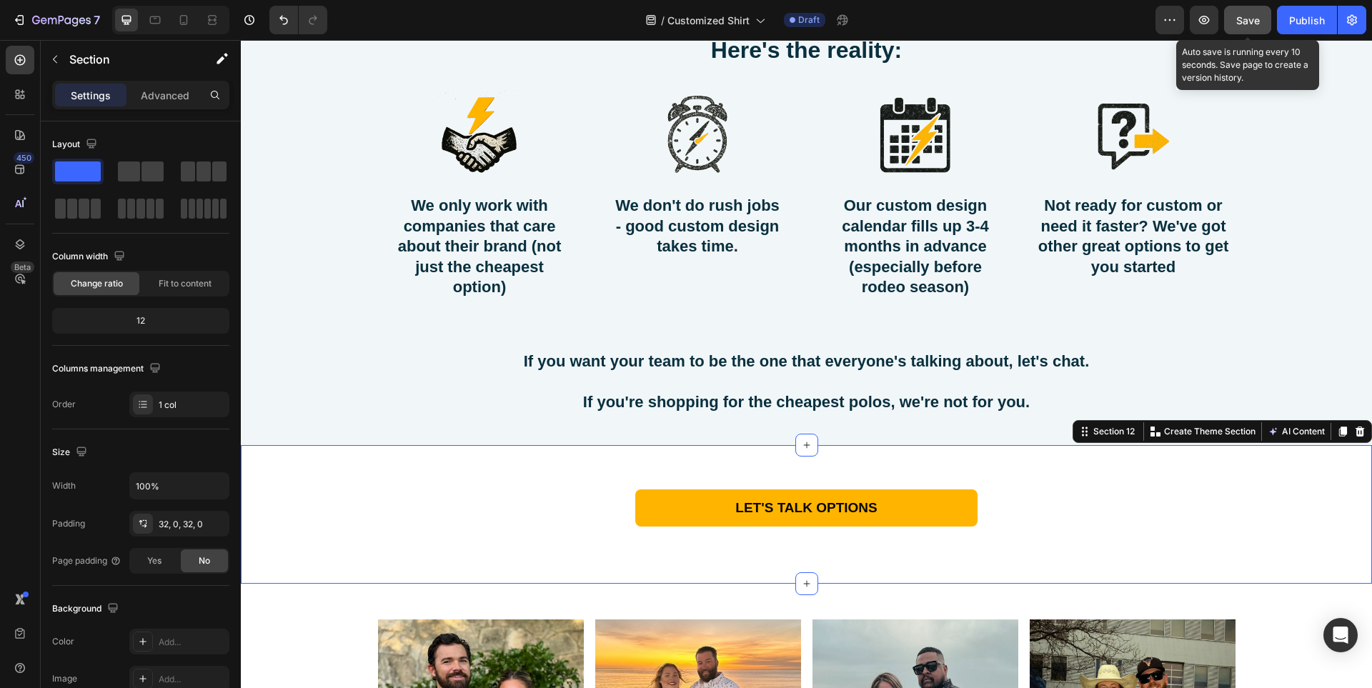
click at [1245, 16] on span "Save" at bounding box center [1248, 20] width 24 height 12
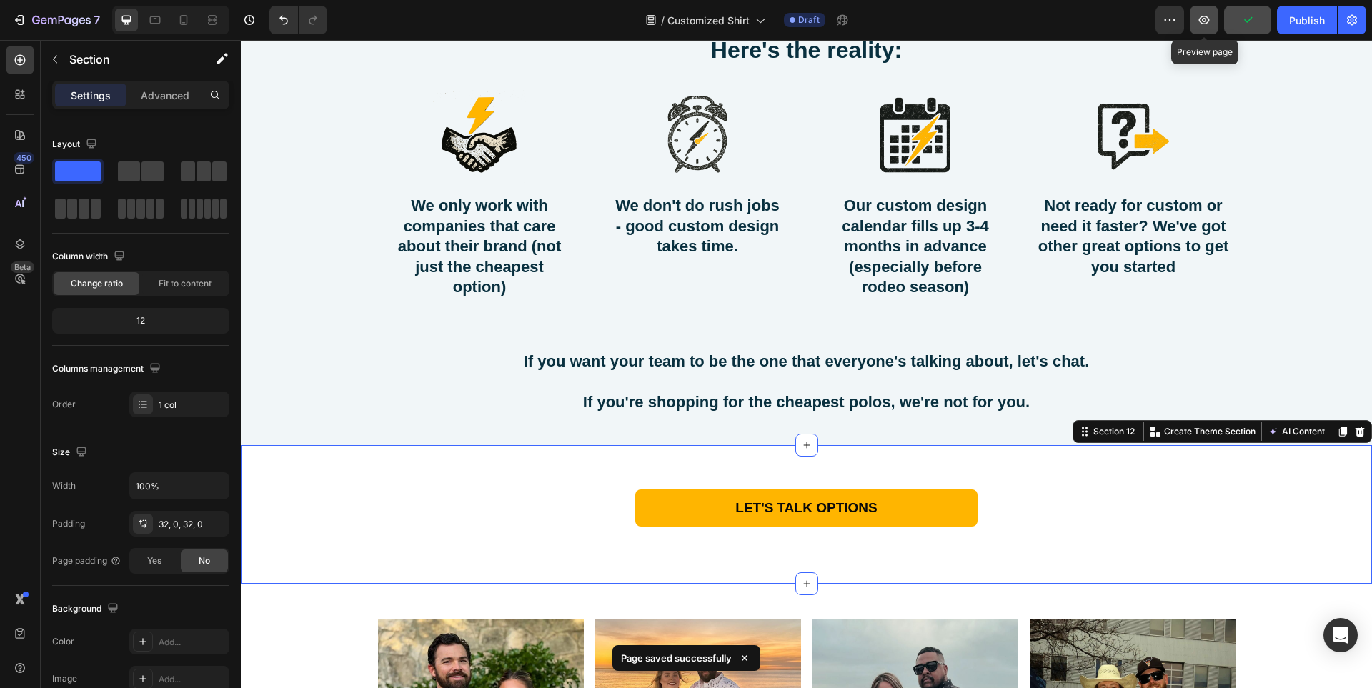
click at [1197, 20] on icon "button" at bounding box center [1204, 20] width 14 height 14
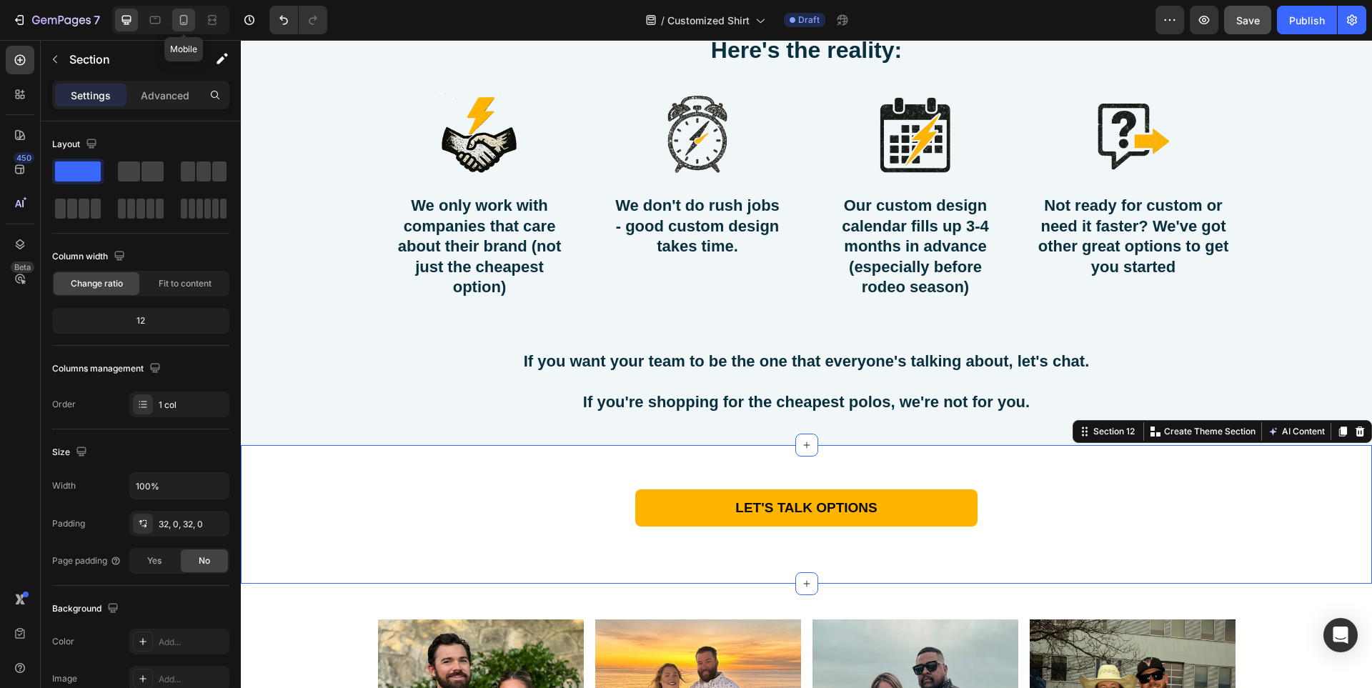
click at [182, 19] on icon at bounding box center [184, 20] width 14 height 14
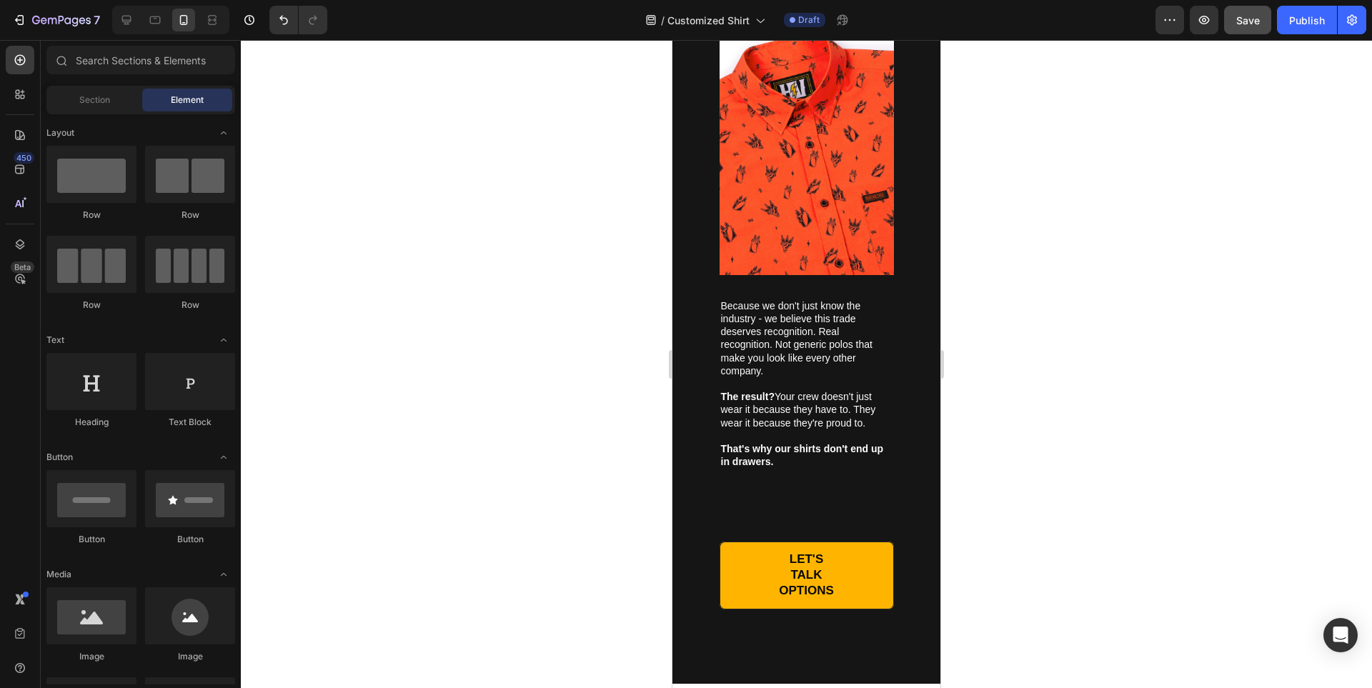
scroll to position [4216, 0]
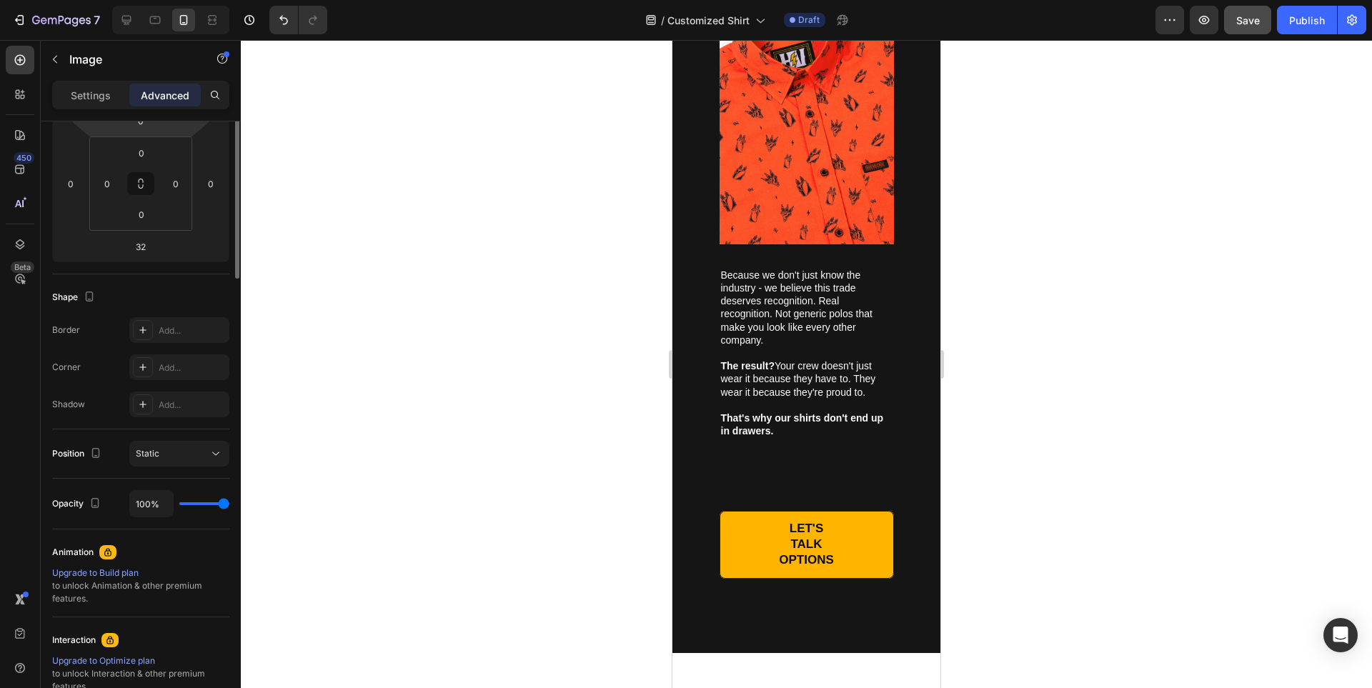
scroll to position [0, 0]
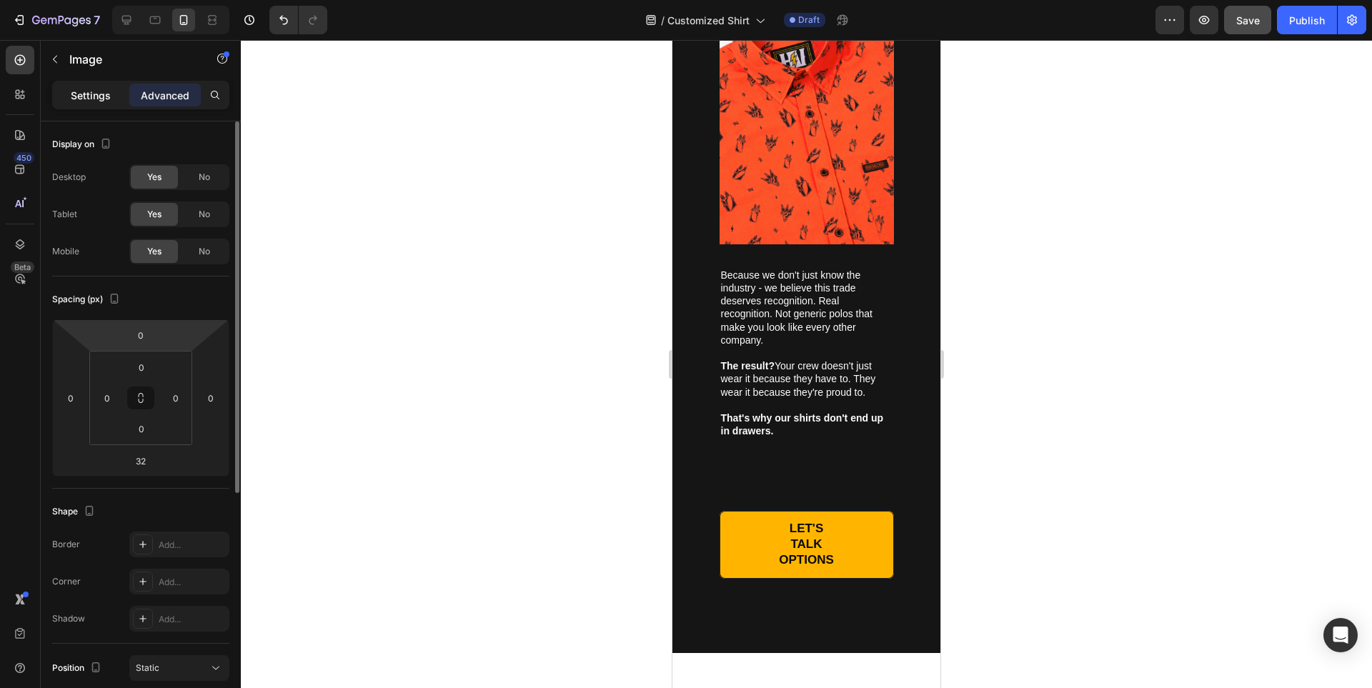
click at [90, 100] on p "Settings" at bounding box center [91, 95] width 40 height 15
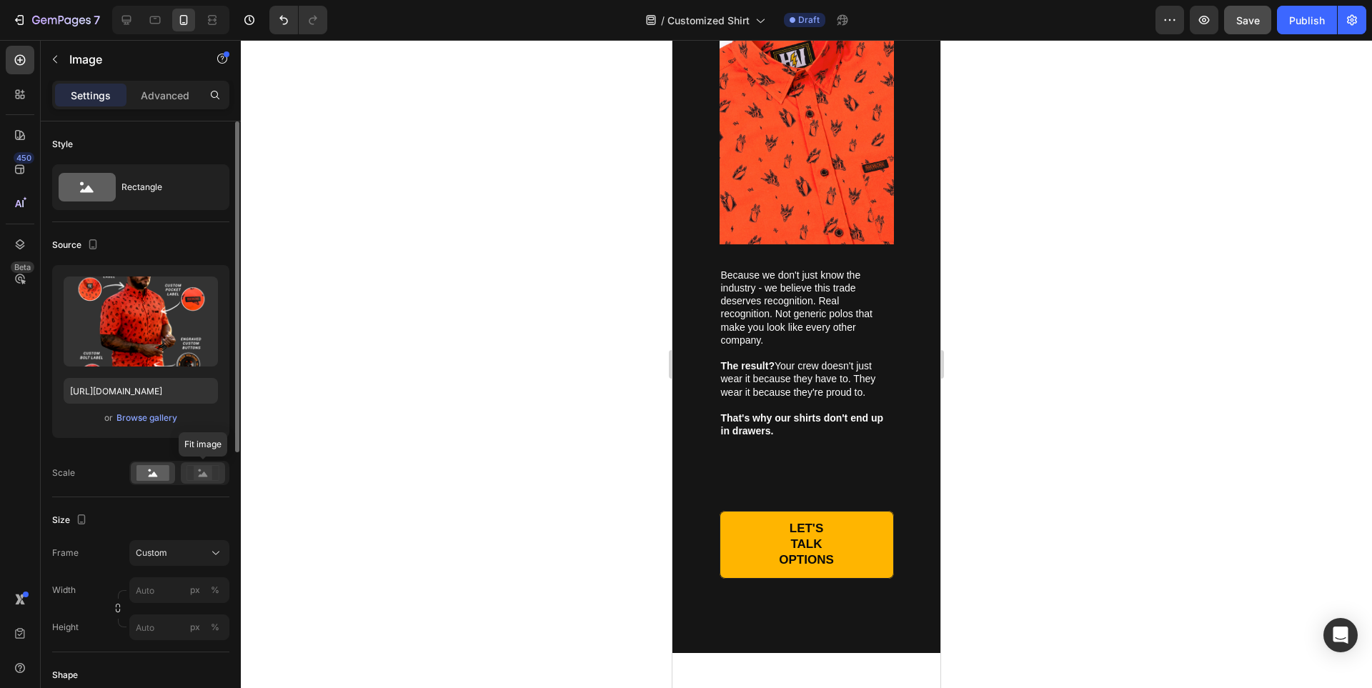
click at [204, 479] on rect at bounding box center [203, 473] width 19 height 14
click at [156, 472] on rect at bounding box center [152, 473] width 33 height 16
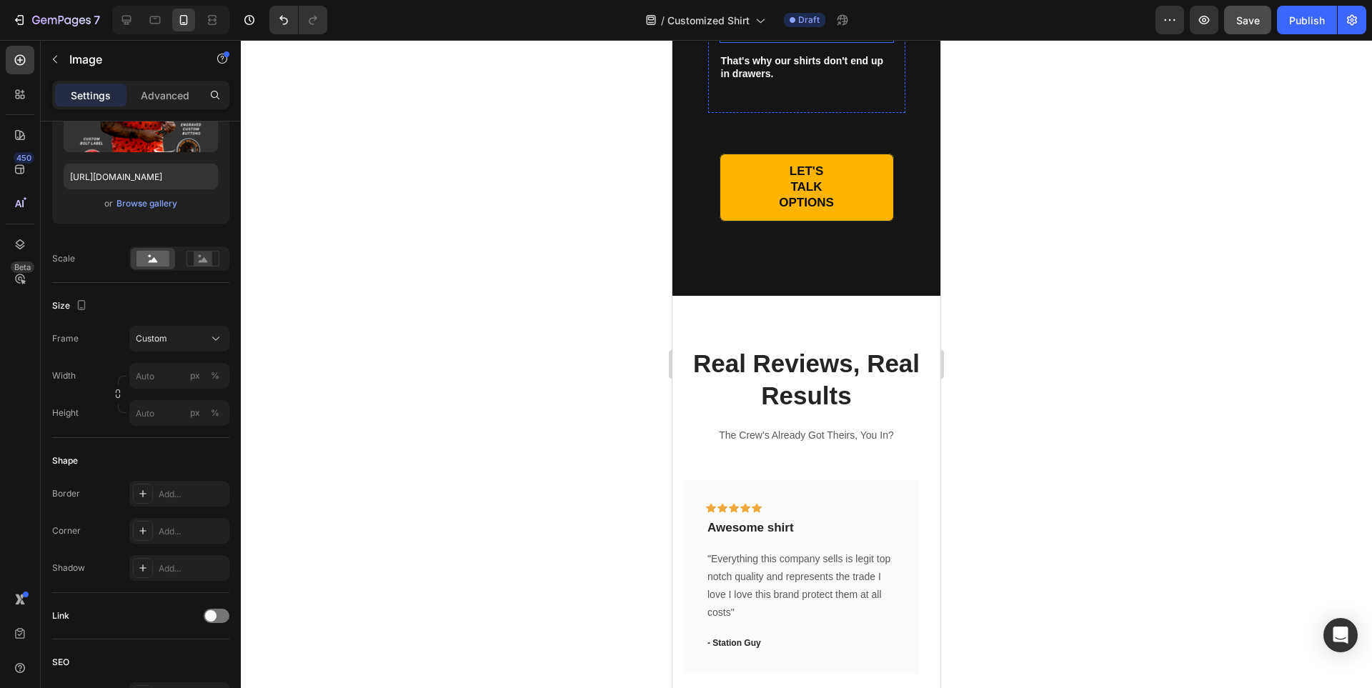
scroll to position [4716, 0]
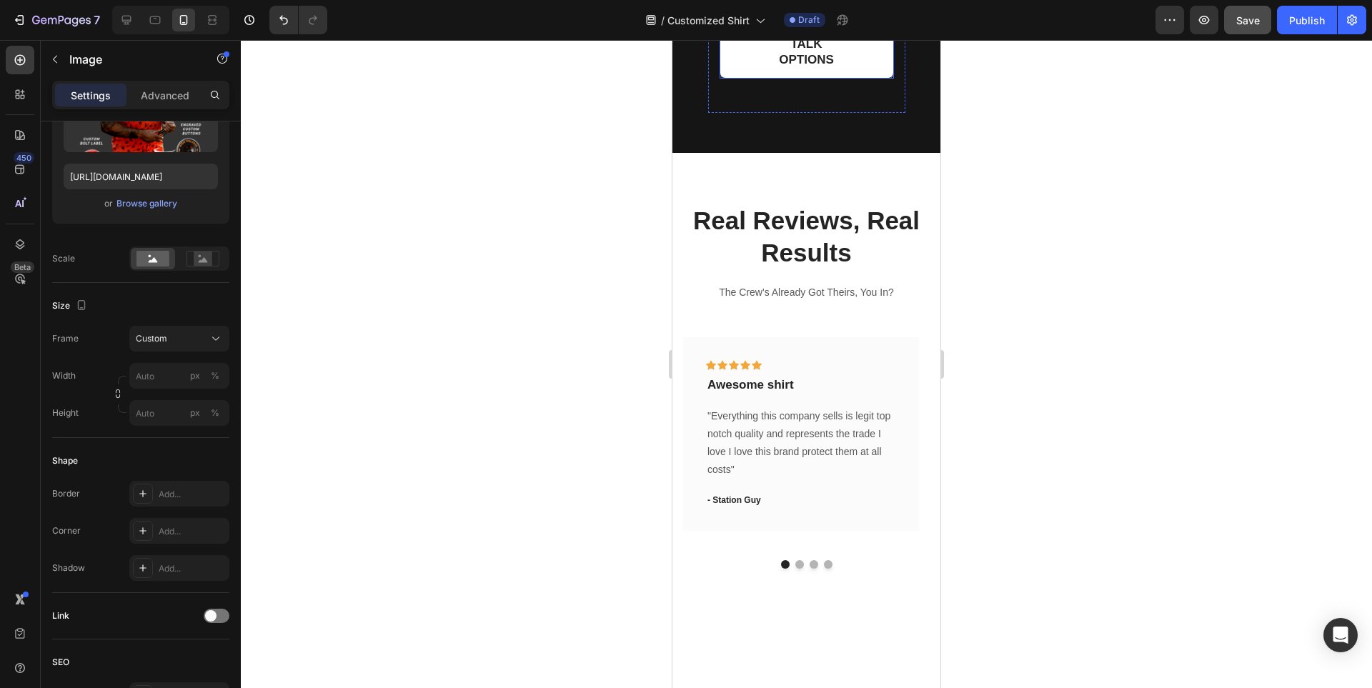
click at [878, 78] on link "LET'S TALK OPTIONS" at bounding box center [807, 44] width 174 height 67
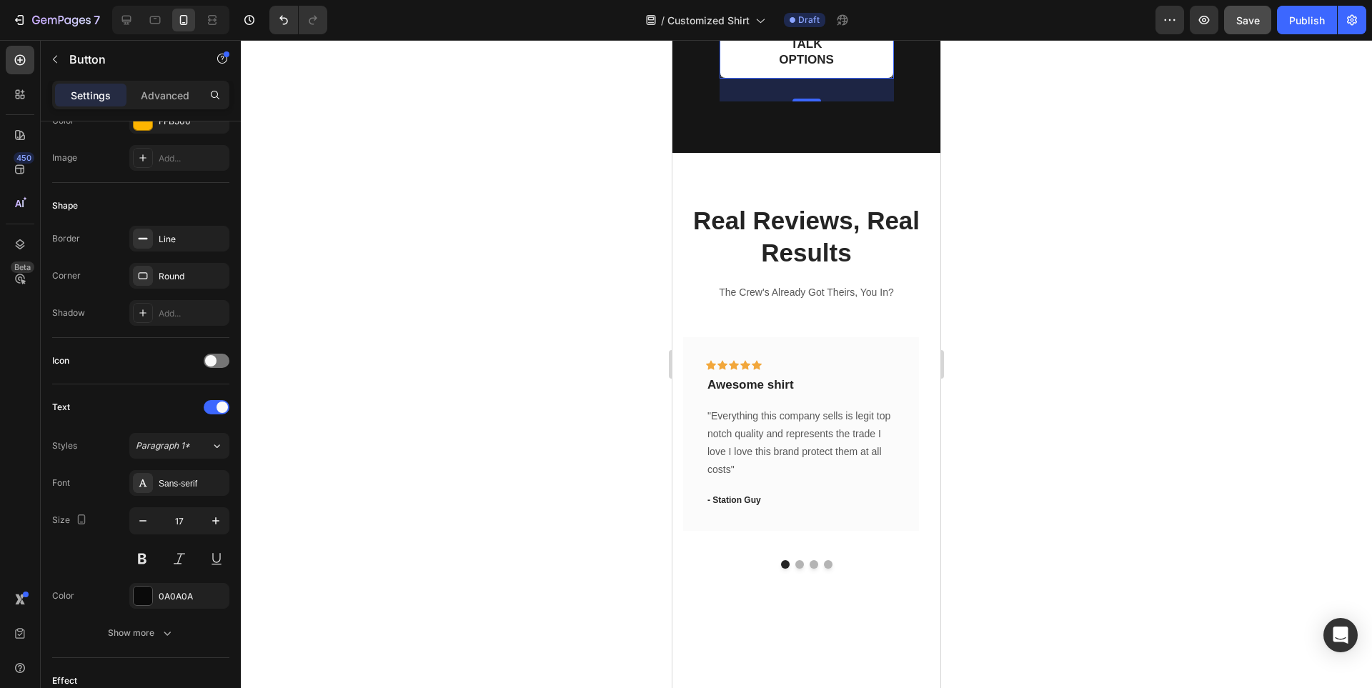
scroll to position [0, 0]
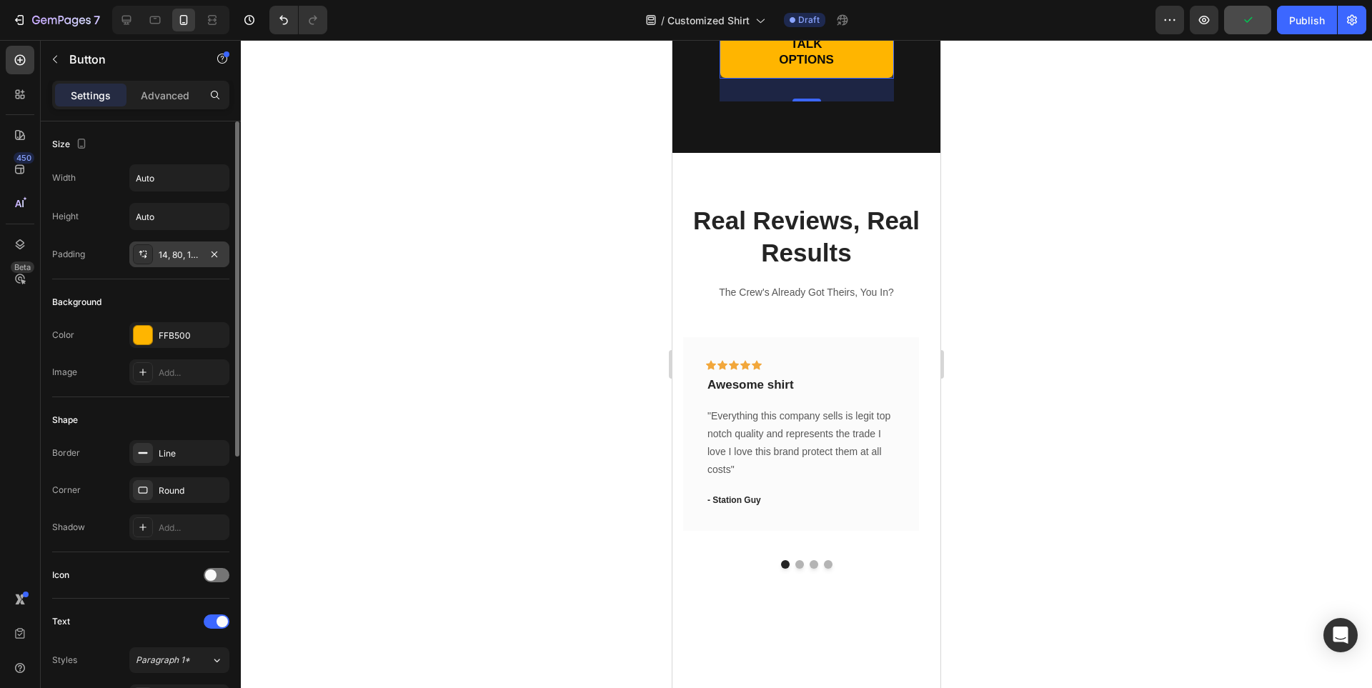
click at [170, 249] on div "14, 80, 14, 80" at bounding box center [179, 255] width 41 height 13
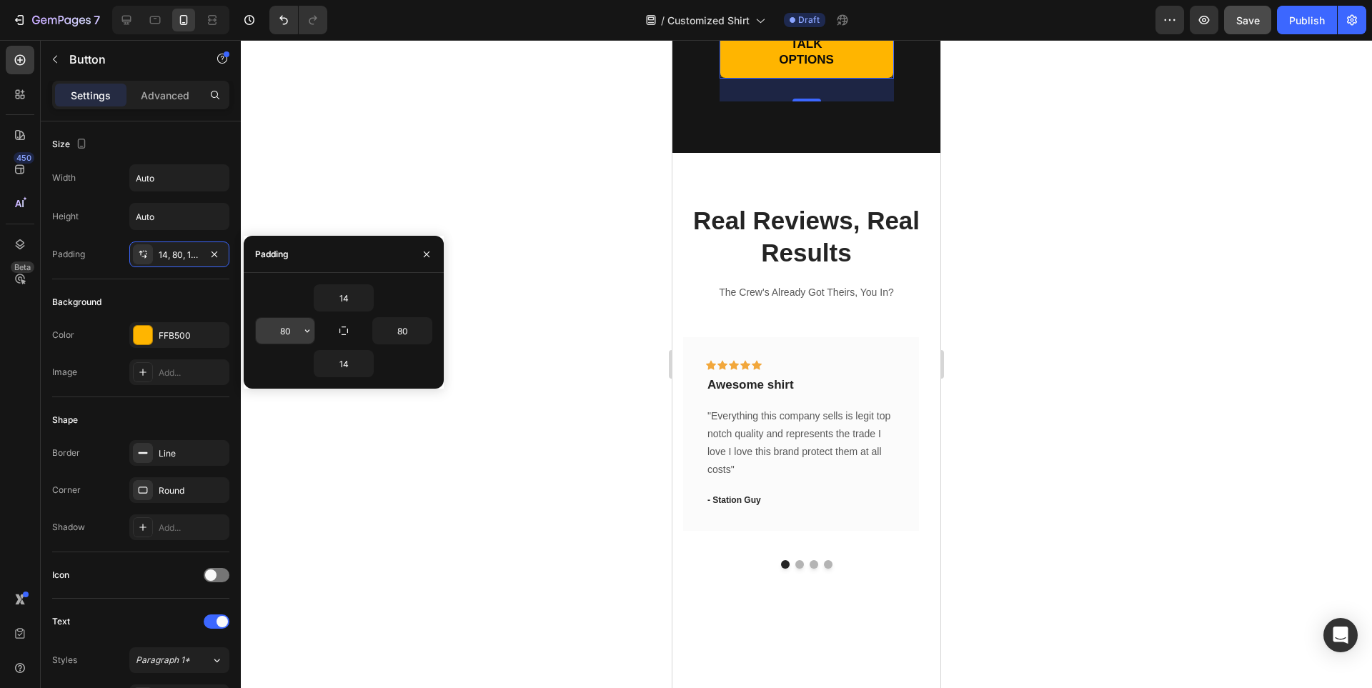
click at [281, 330] on input "80" at bounding box center [285, 331] width 59 height 26
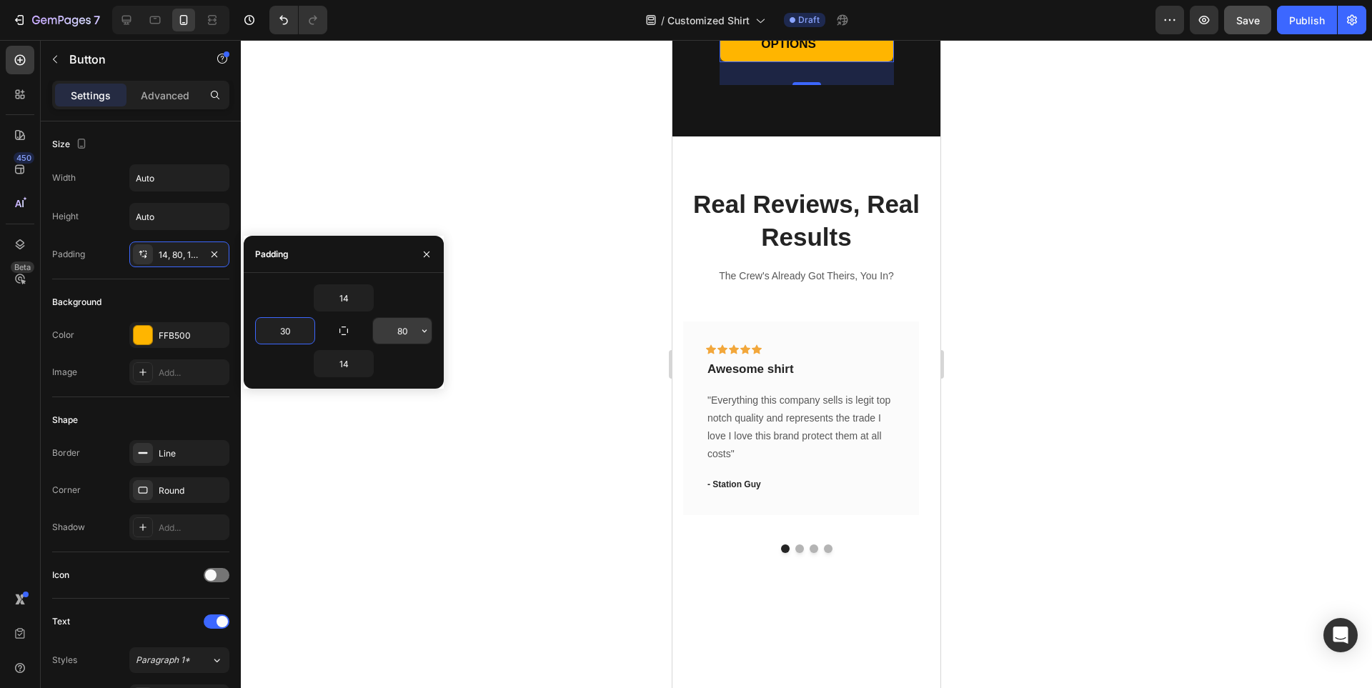
type input "30"
click at [404, 340] on input "80" at bounding box center [402, 331] width 59 height 26
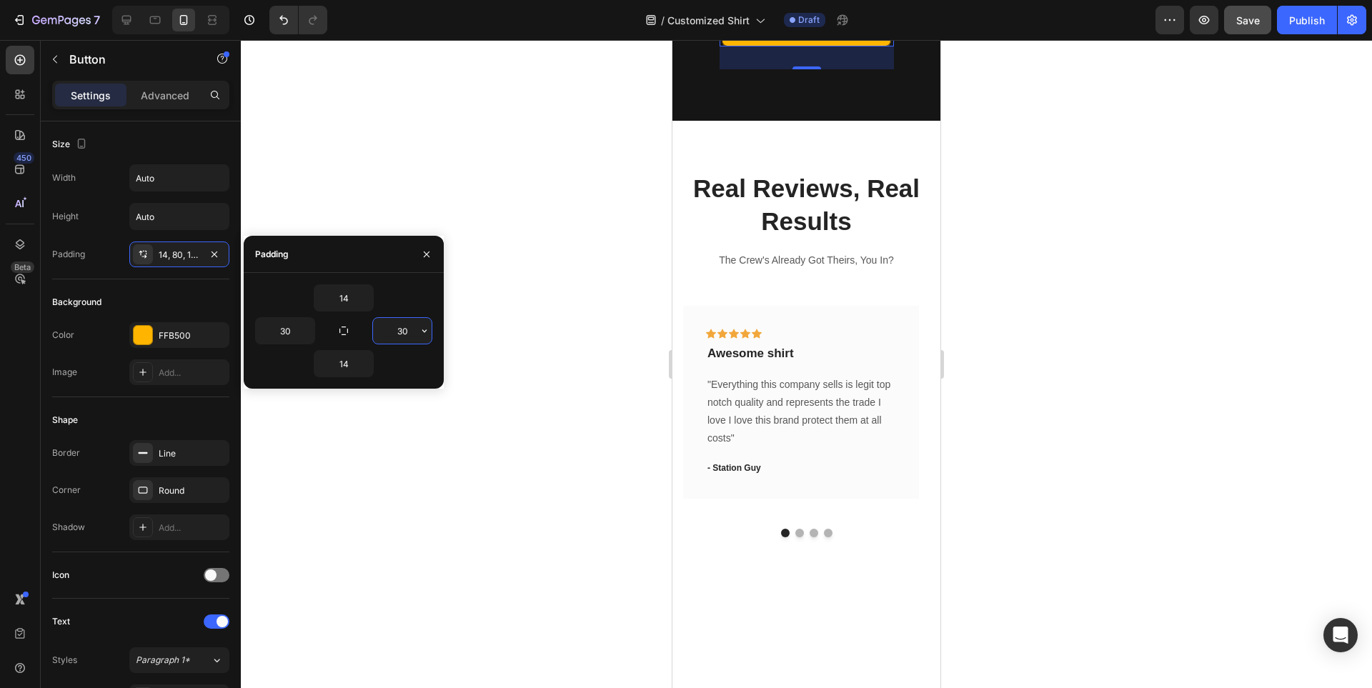
click at [397, 330] on input "30" at bounding box center [402, 331] width 59 height 26
type input "14"
click at [289, 327] on input "30" at bounding box center [285, 331] width 59 height 26
type input "14"
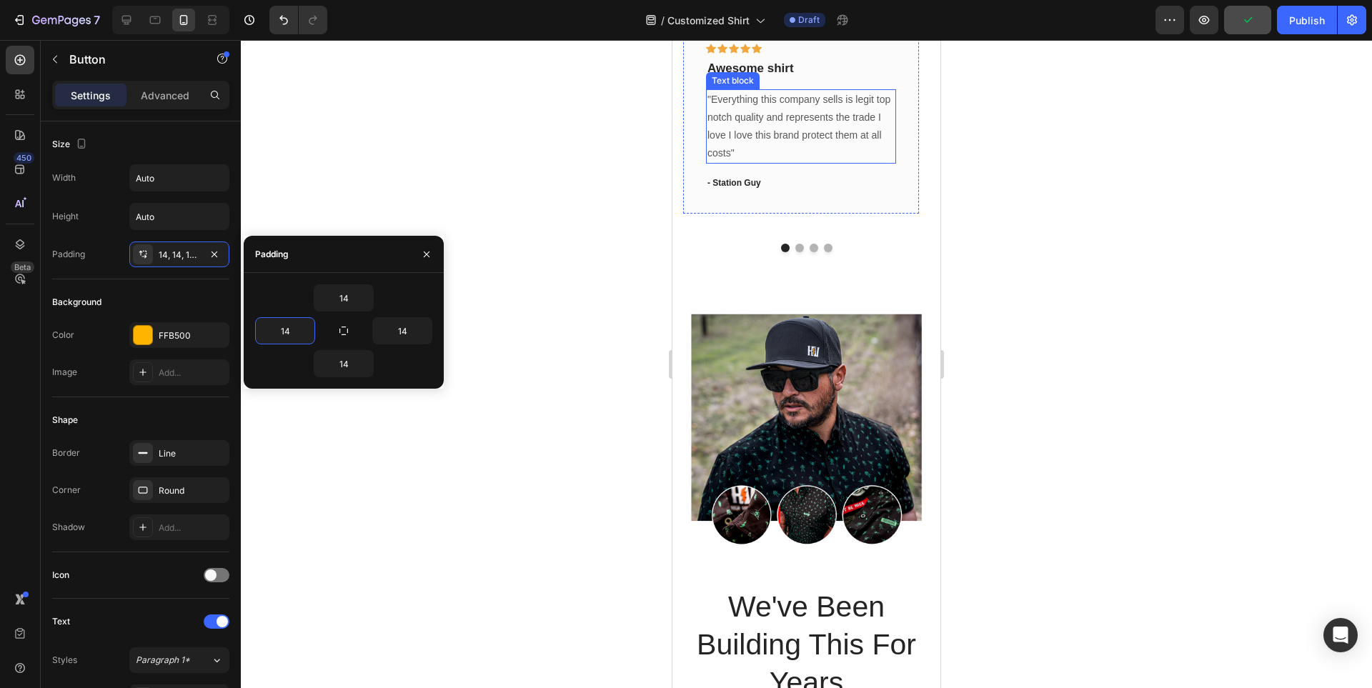
scroll to position [5002, 0]
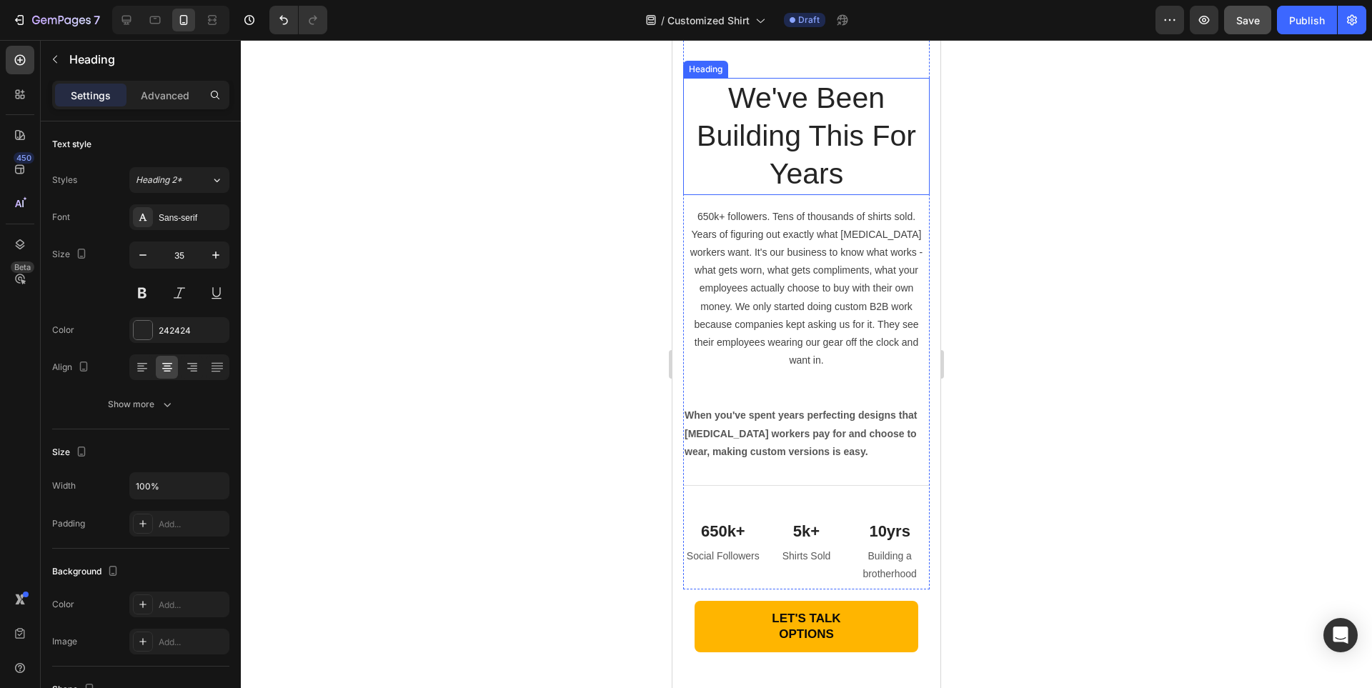
scroll to position [5860, 0]
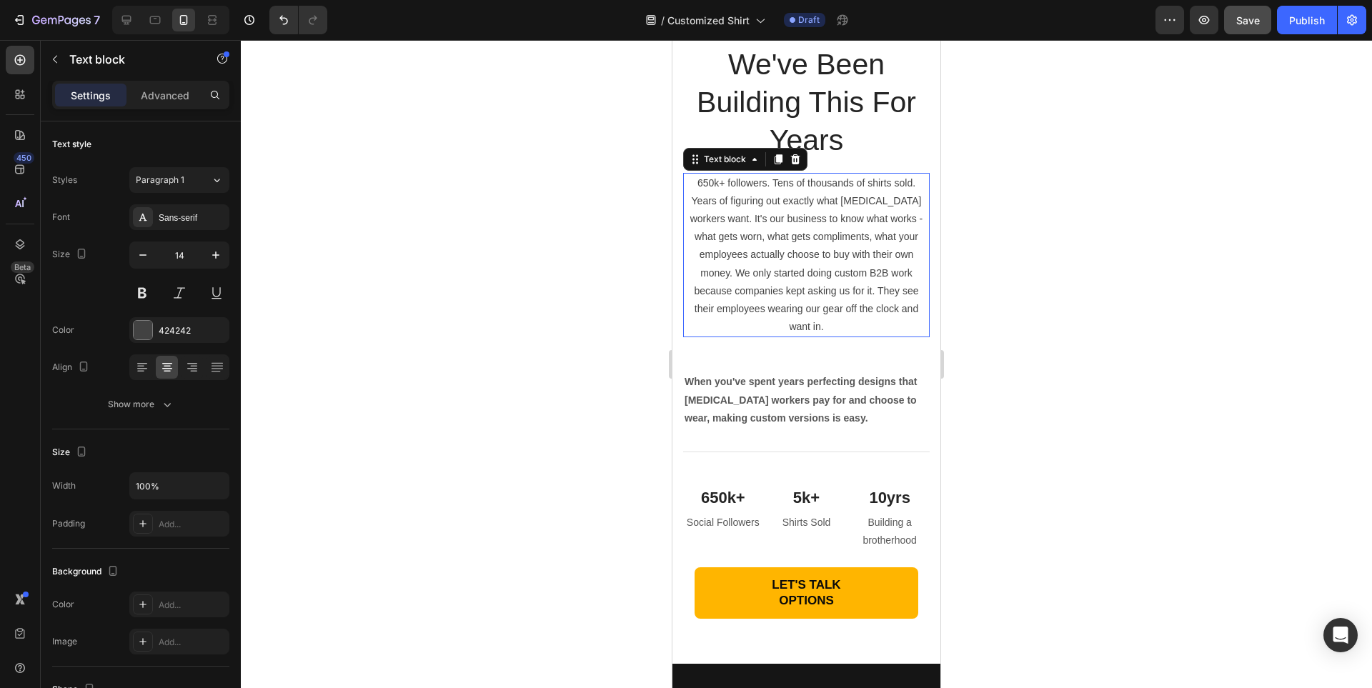
click at [790, 226] on p "650k+ followers. Tens of thousands of shirts sold. Years of figuring out exactl…" at bounding box center [807, 255] width 244 height 162
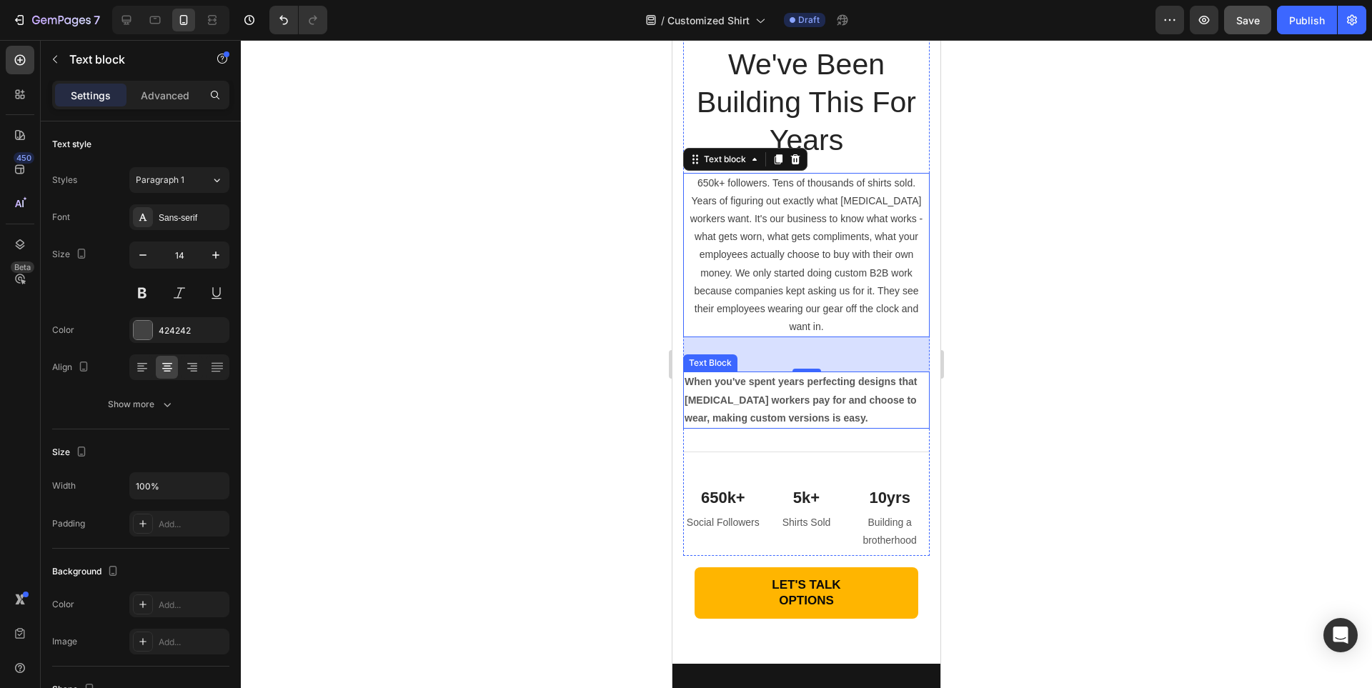
click at [754, 392] on strong "When you've spent years perfecting designs that [MEDICAL_DATA] workers pay for …" at bounding box center [801, 399] width 232 height 47
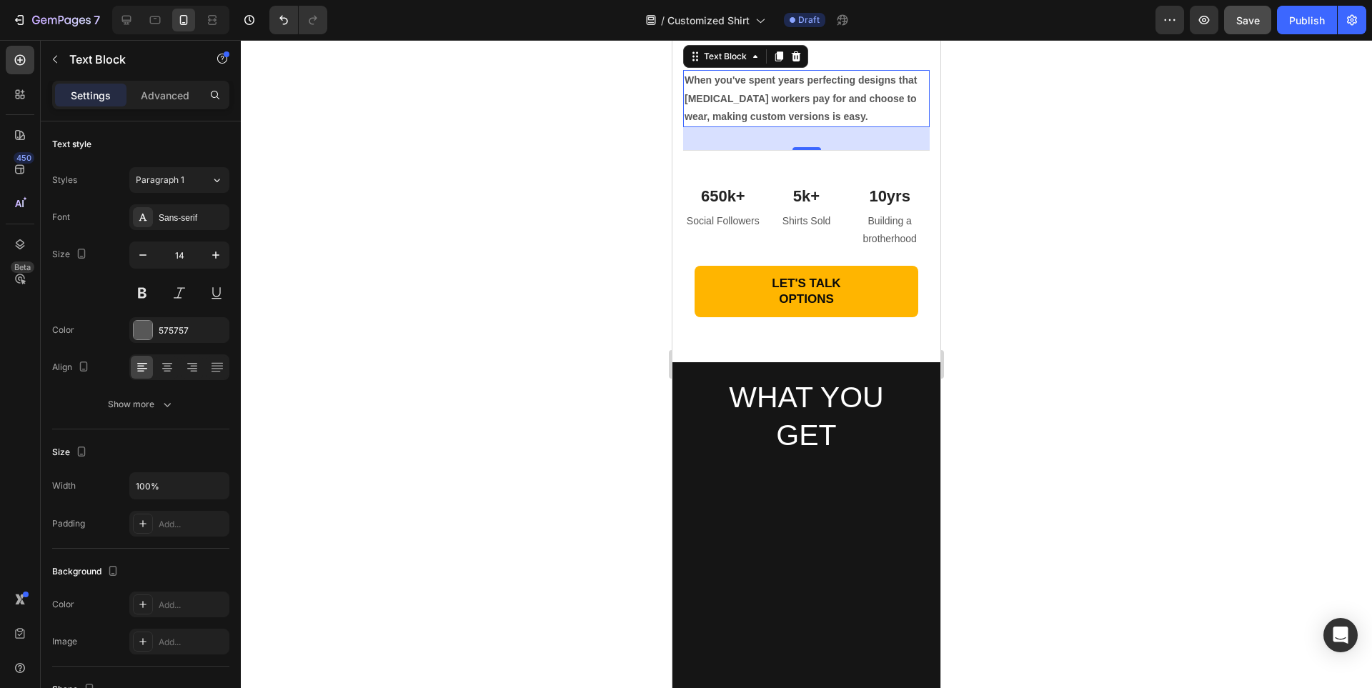
scroll to position [6289, 0]
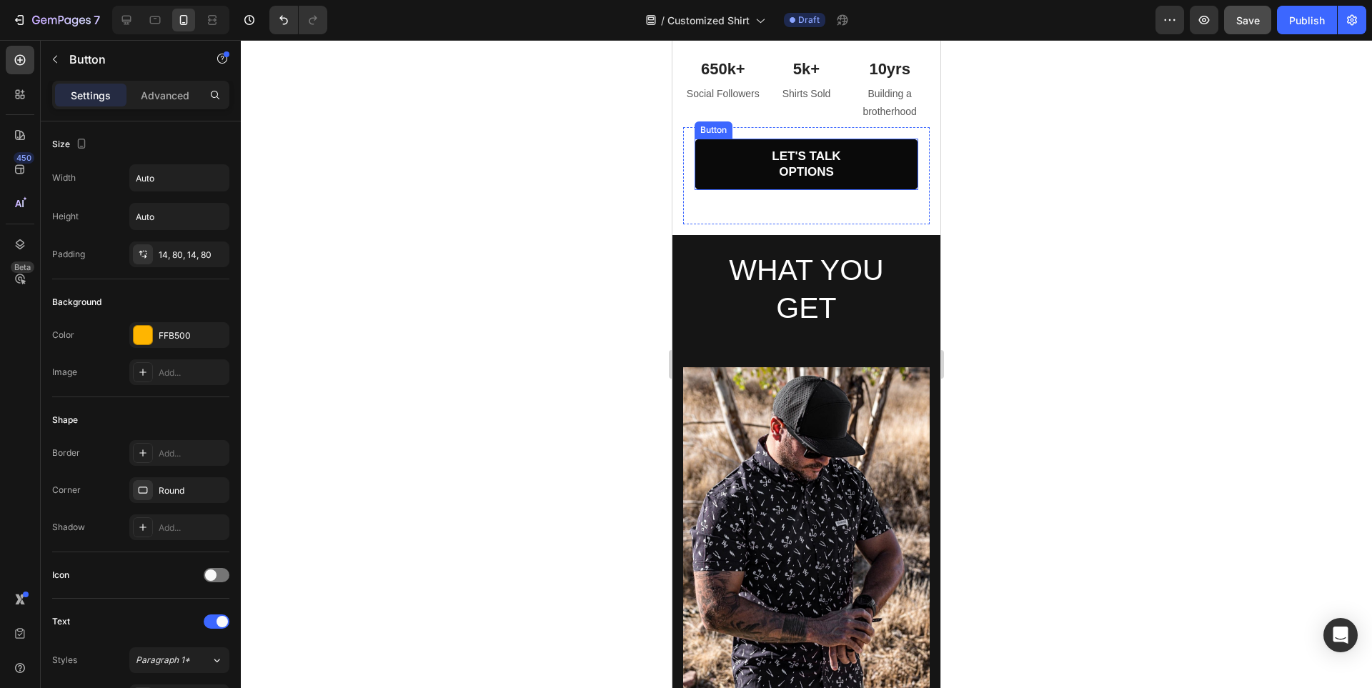
click at [885, 160] on link "LET'S TALK OPTIONS" at bounding box center [807, 164] width 224 height 51
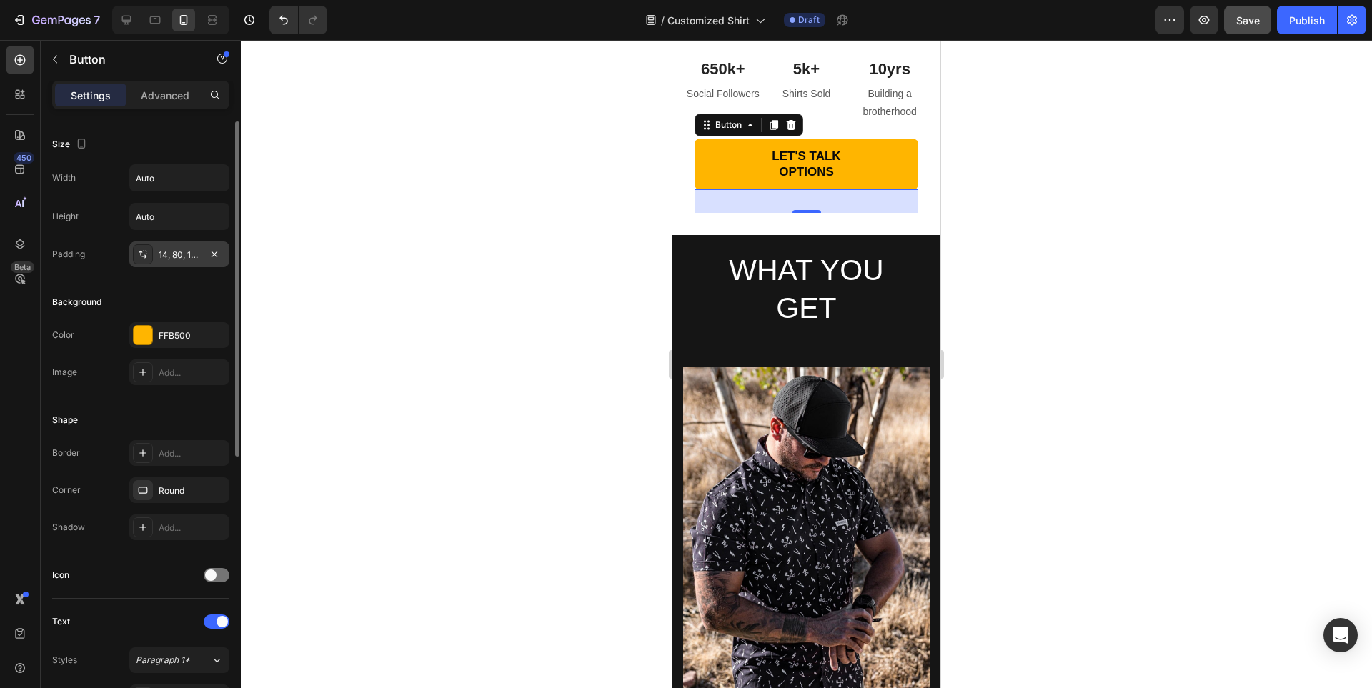
click at [178, 252] on div "14, 80, 14, 80" at bounding box center [179, 255] width 41 height 13
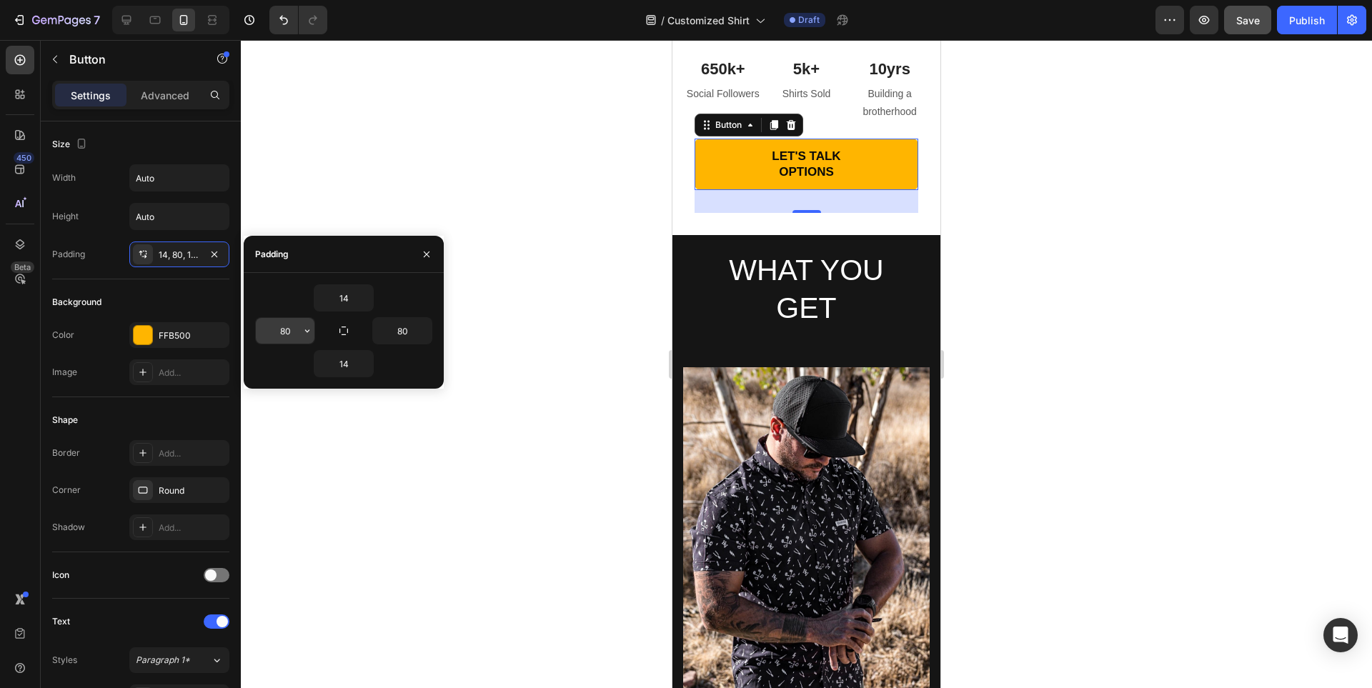
click at [288, 329] on input "80" at bounding box center [285, 331] width 59 height 26
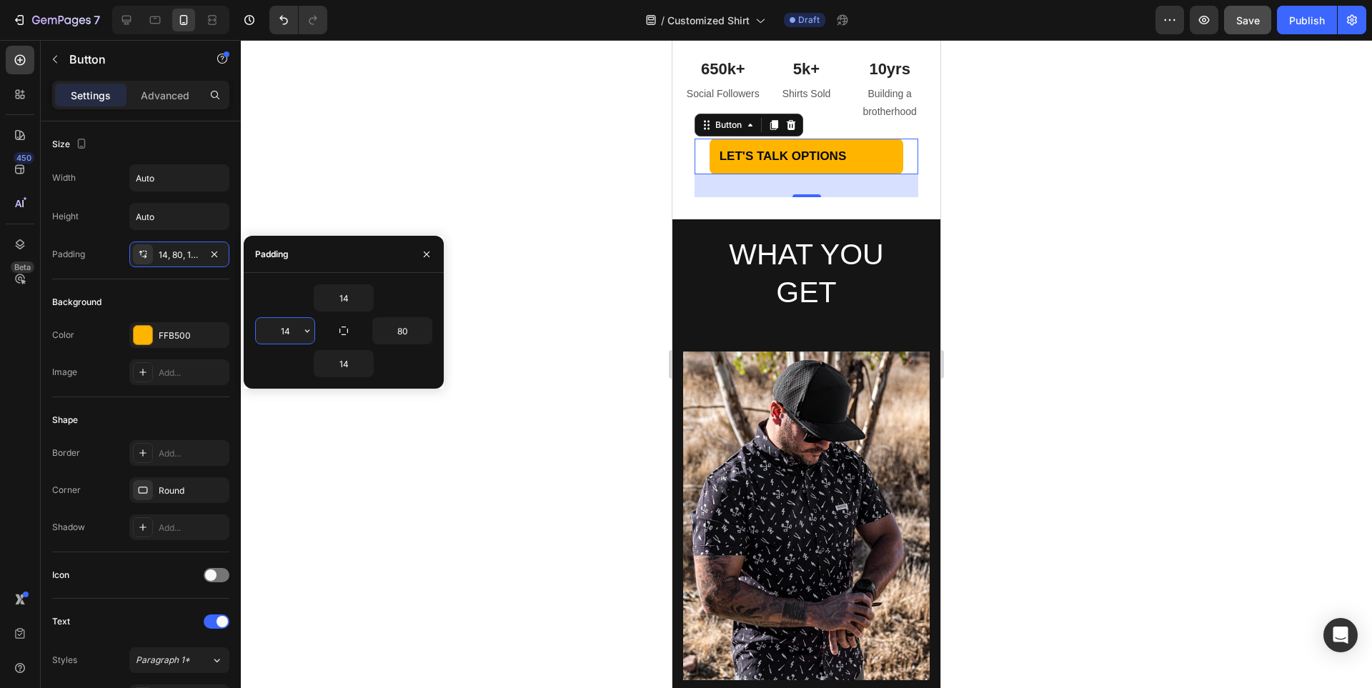
type input "14"
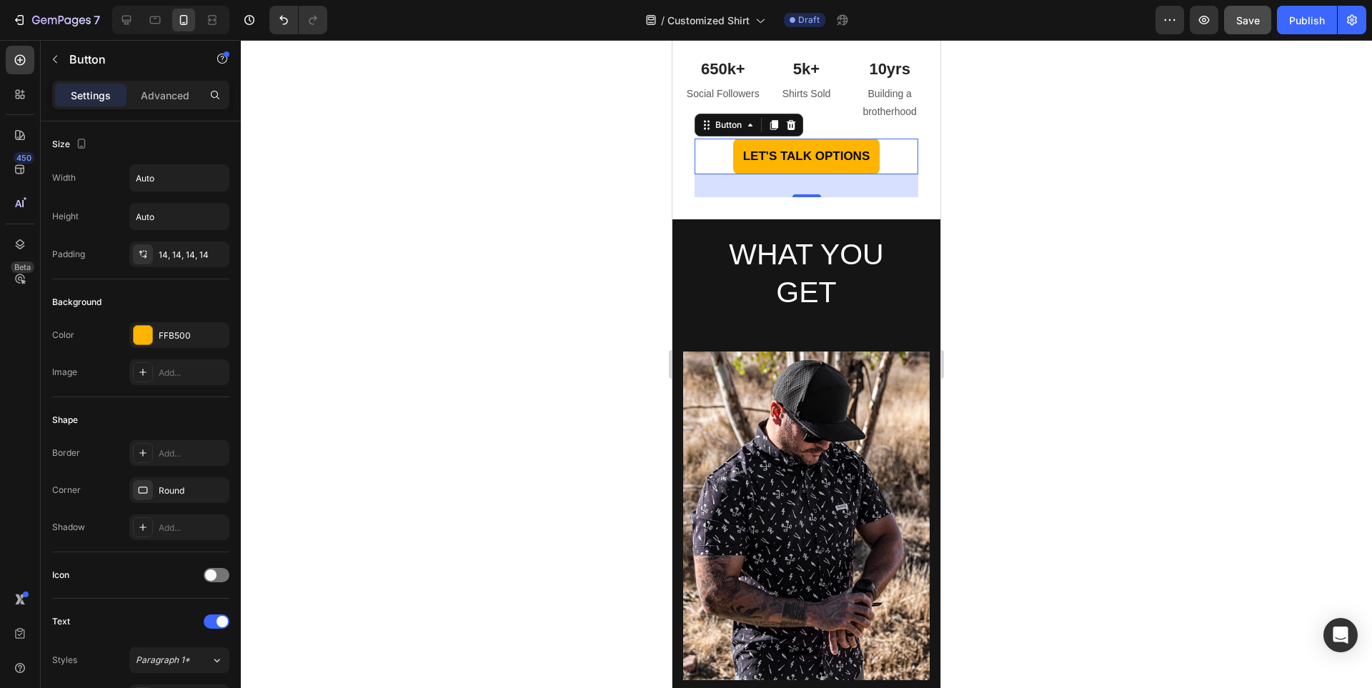
click at [1103, 369] on div at bounding box center [806, 364] width 1131 height 648
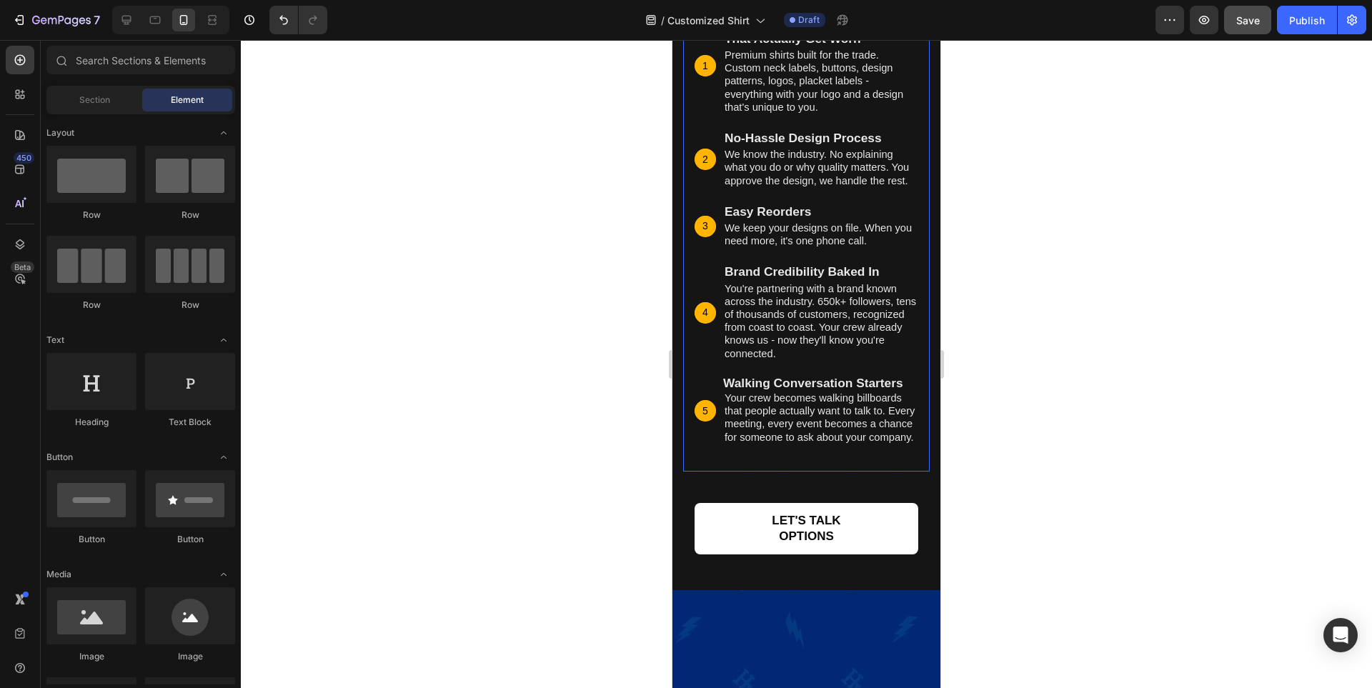
scroll to position [7003, 0]
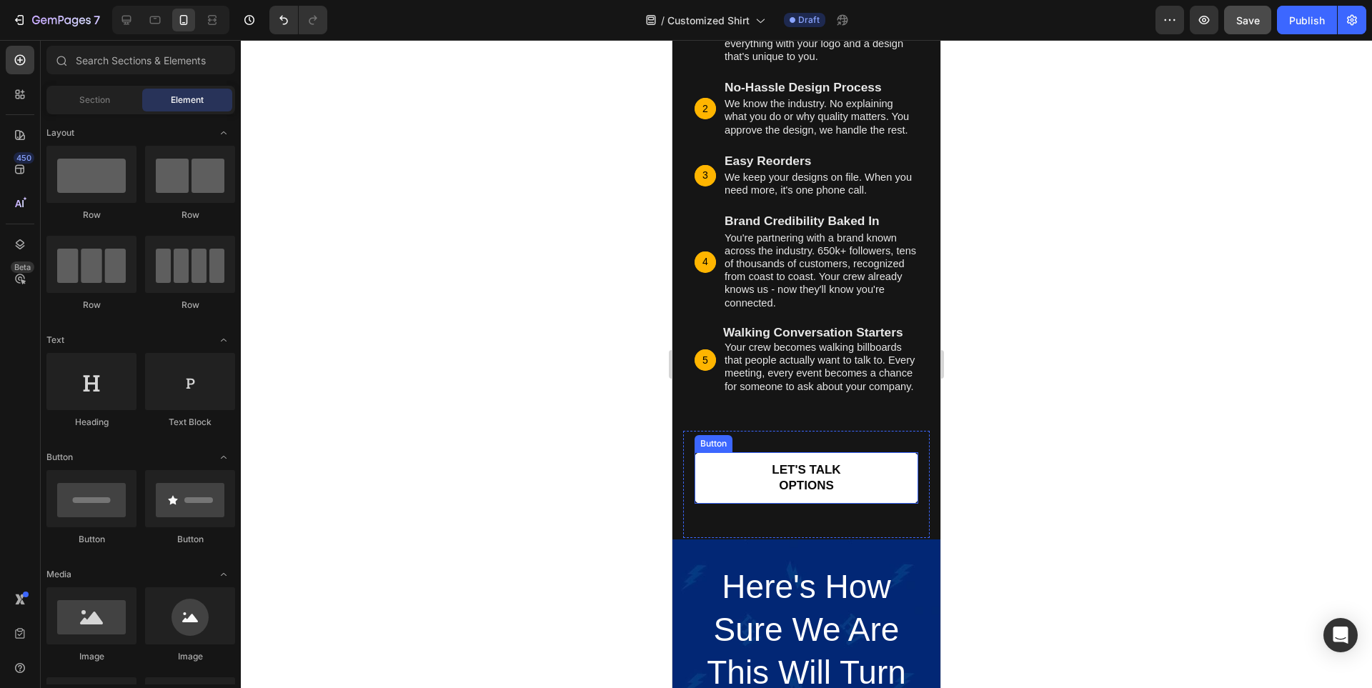
click at [855, 495] on link "LET'S TALK OPTIONS" at bounding box center [807, 477] width 224 height 51
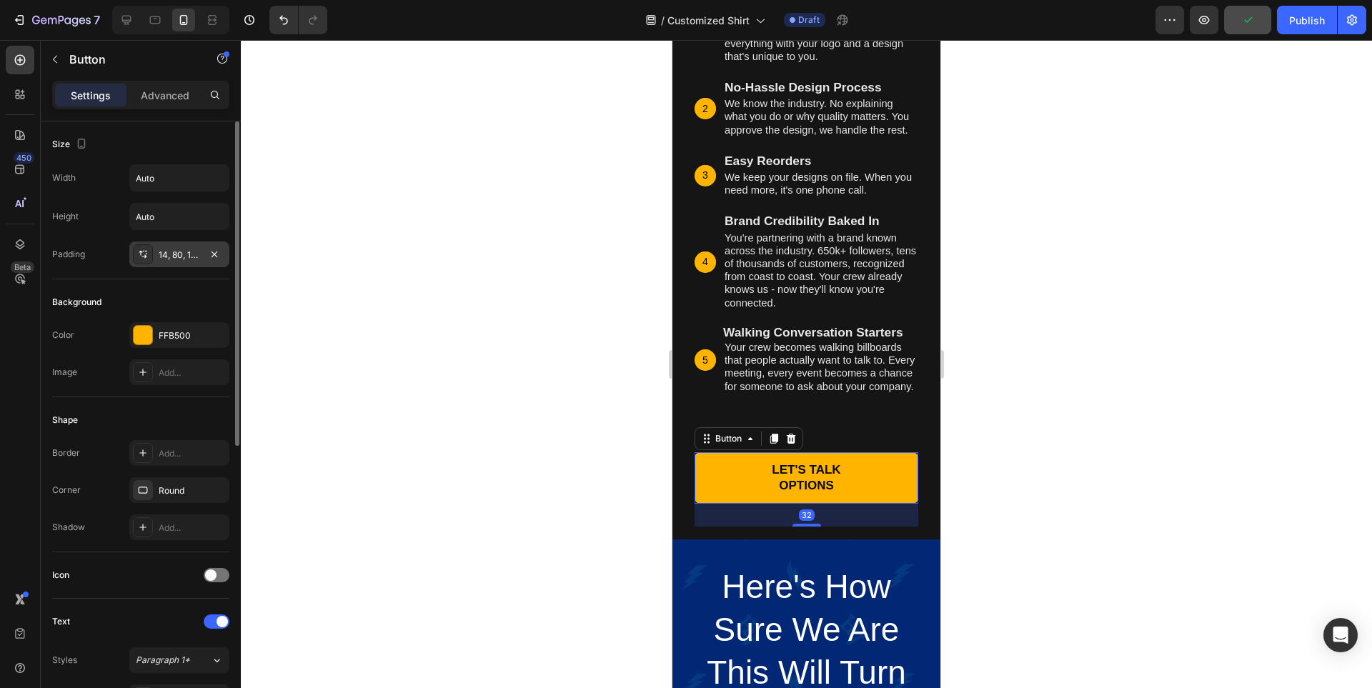
click at [173, 252] on div "14, 80, 14, 80" at bounding box center [179, 255] width 41 height 13
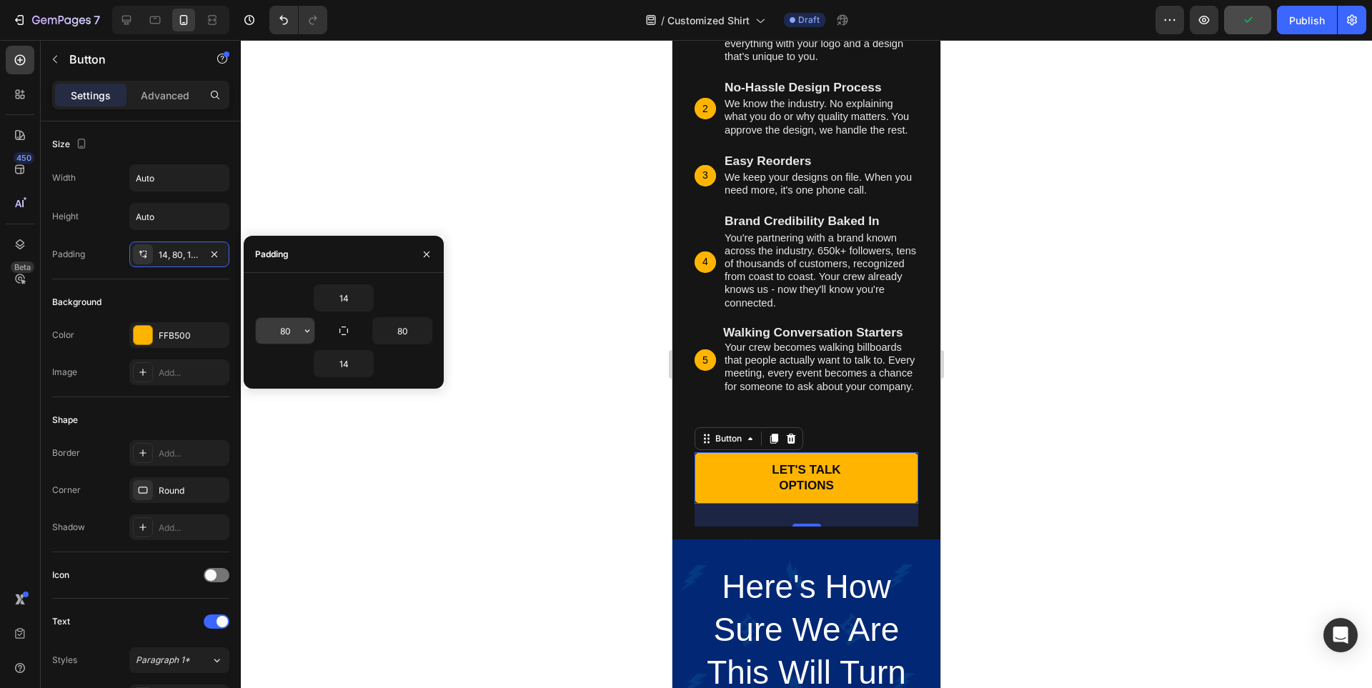
click at [277, 335] on input "80" at bounding box center [285, 331] width 59 height 26
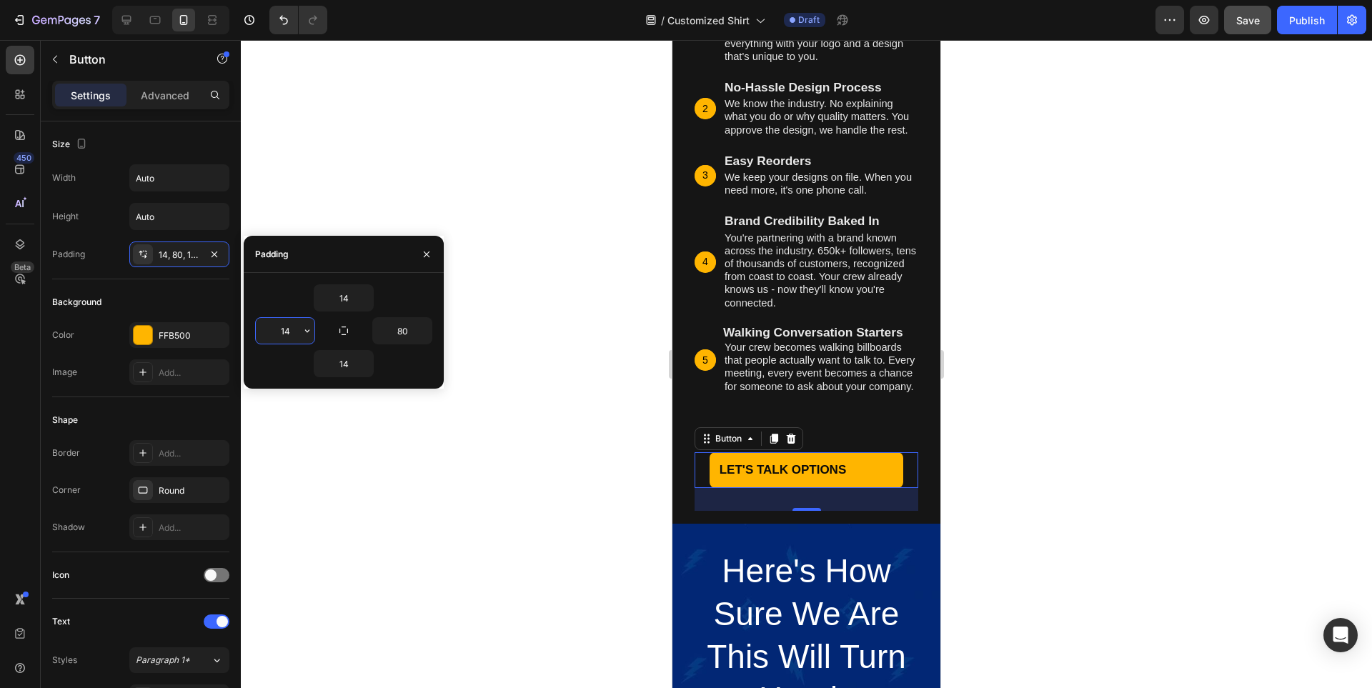
type input "14"
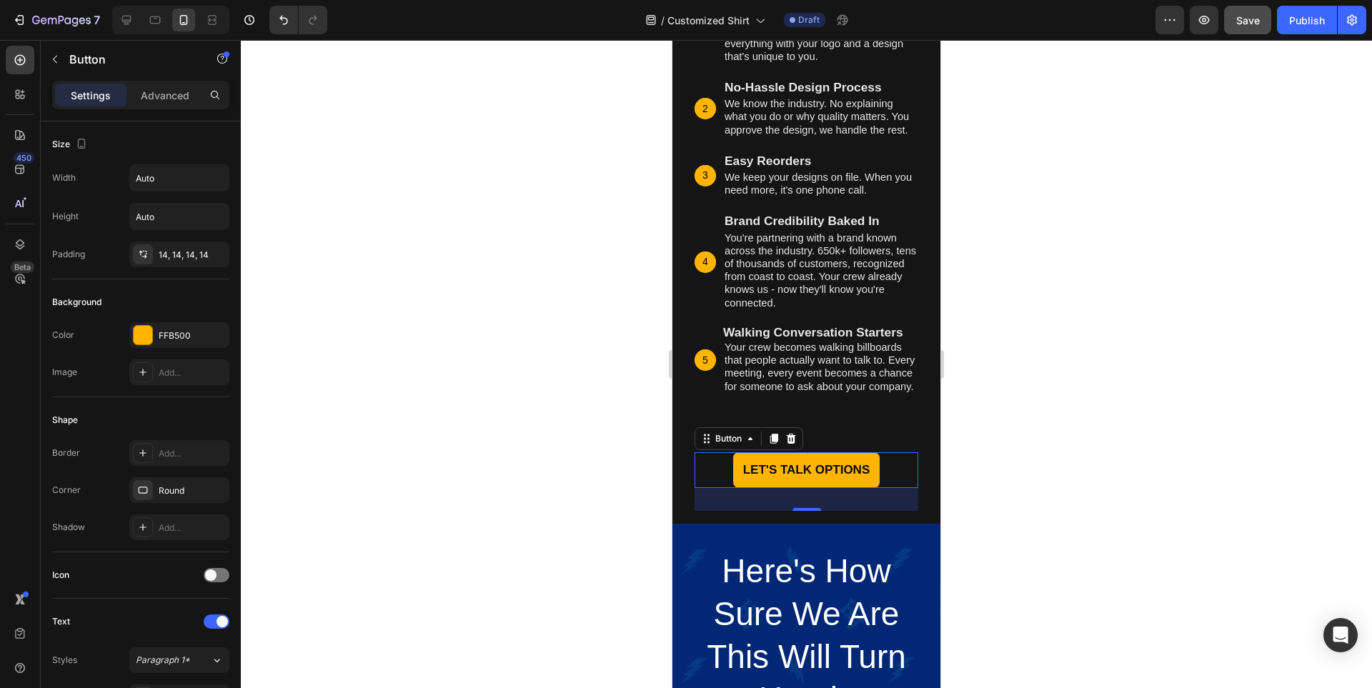
click at [1164, 534] on div at bounding box center [806, 364] width 1131 height 648
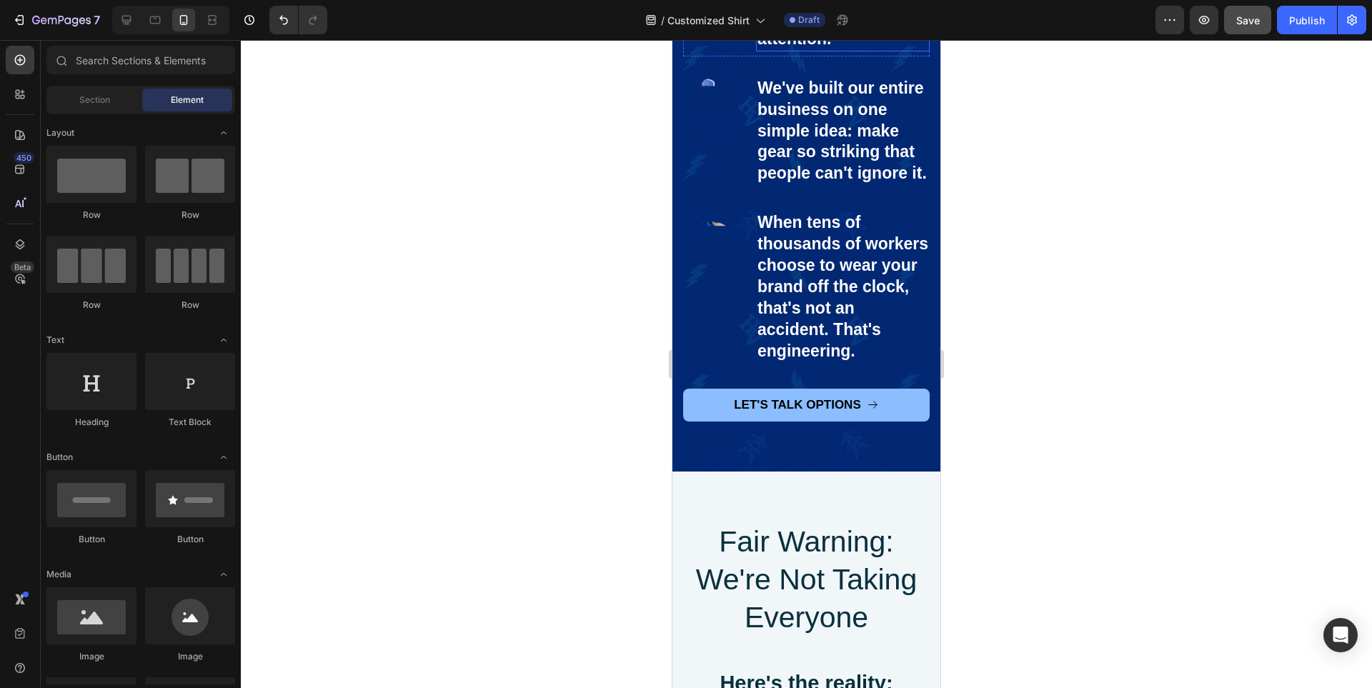
scroll to position [8147, 0]
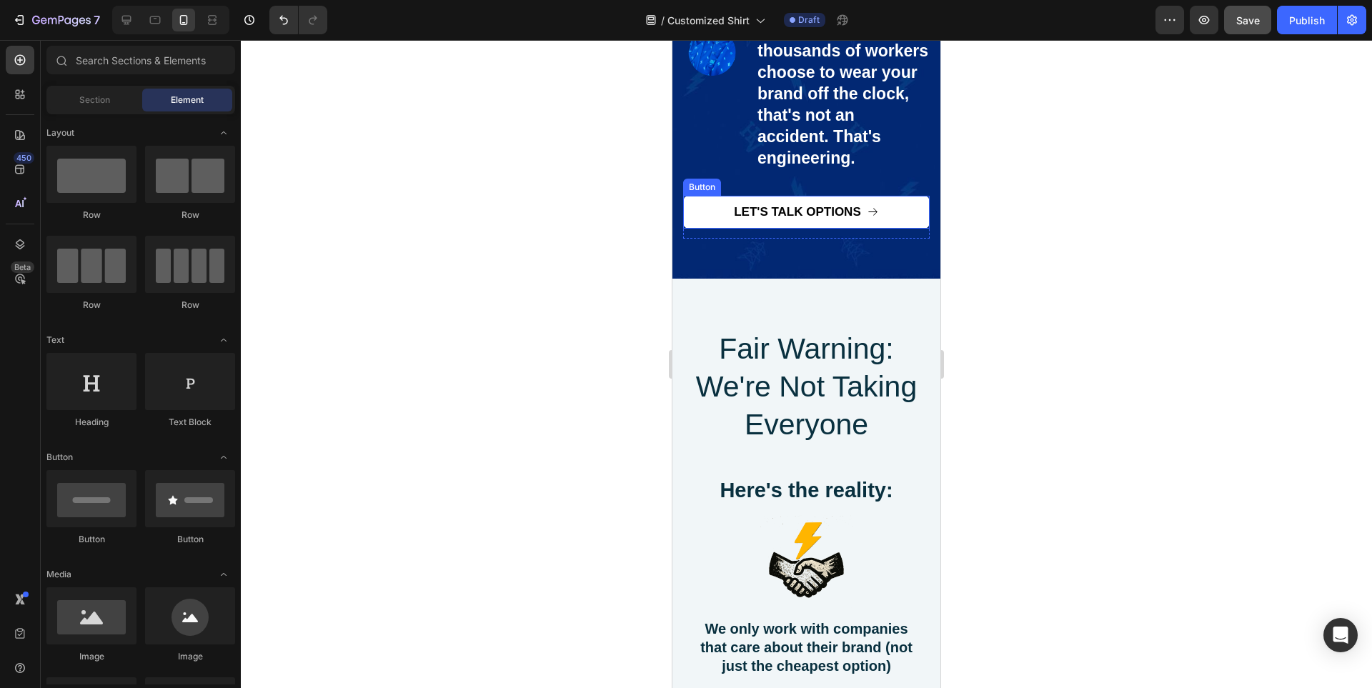
click at [707, 229] on button "LET'S TALK OPTIONS" at bounding box center [806, 212] width 247 height 33
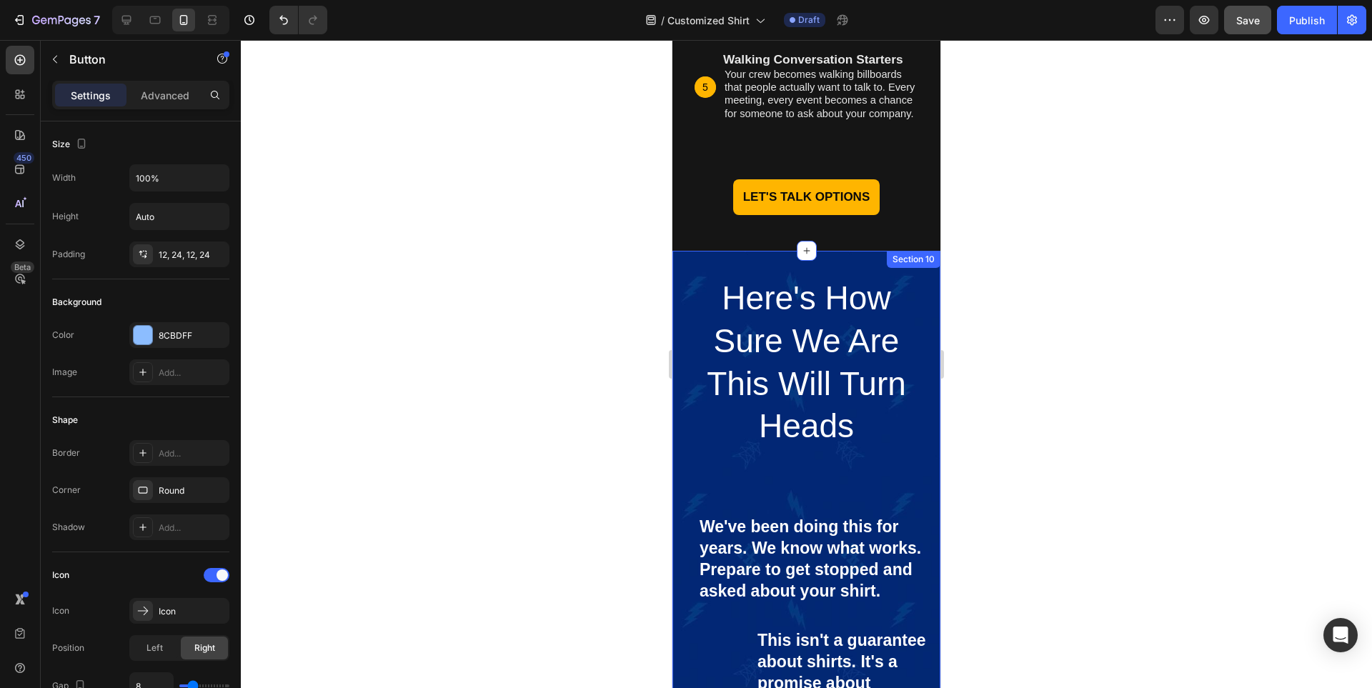
scroll to position [7146, 0]
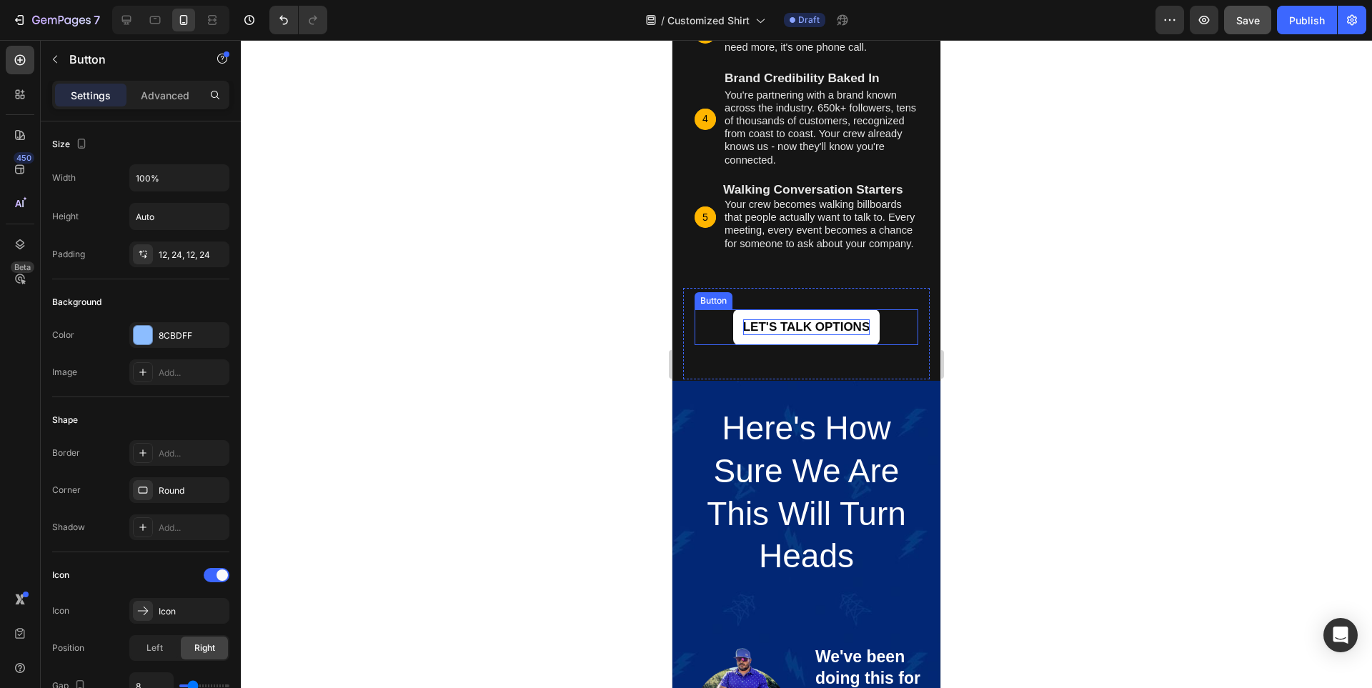
click at [853, 335] on p "LET'S TALK OPTIONS" at bounding box center [806, 327] width 127 height 16
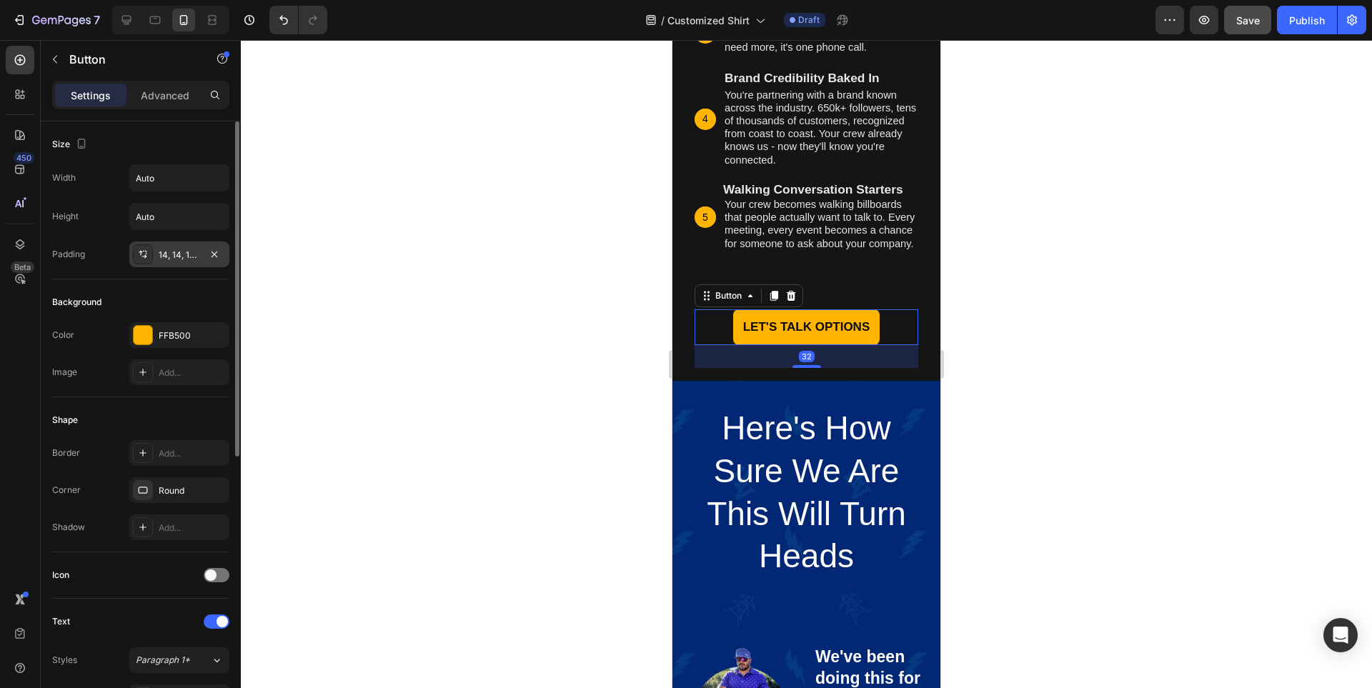
click at [192, 259] on div "14, 14, 14, 14" at bounding box center [179, 255] width 41 height 13
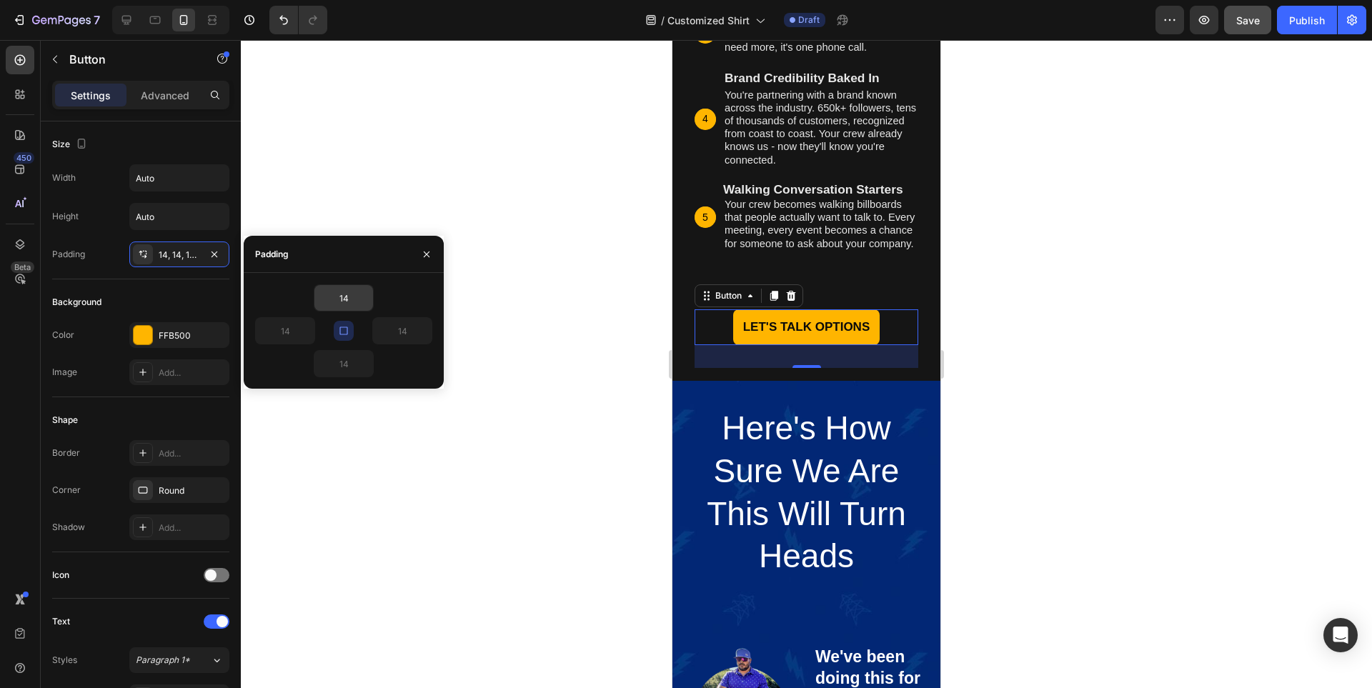
click at [349, 307] on input "14" at bounding box center [343, 298] width 59 height 26
click at [1123, 400] on div at bounding box center [806, 364] width 1131 height 648
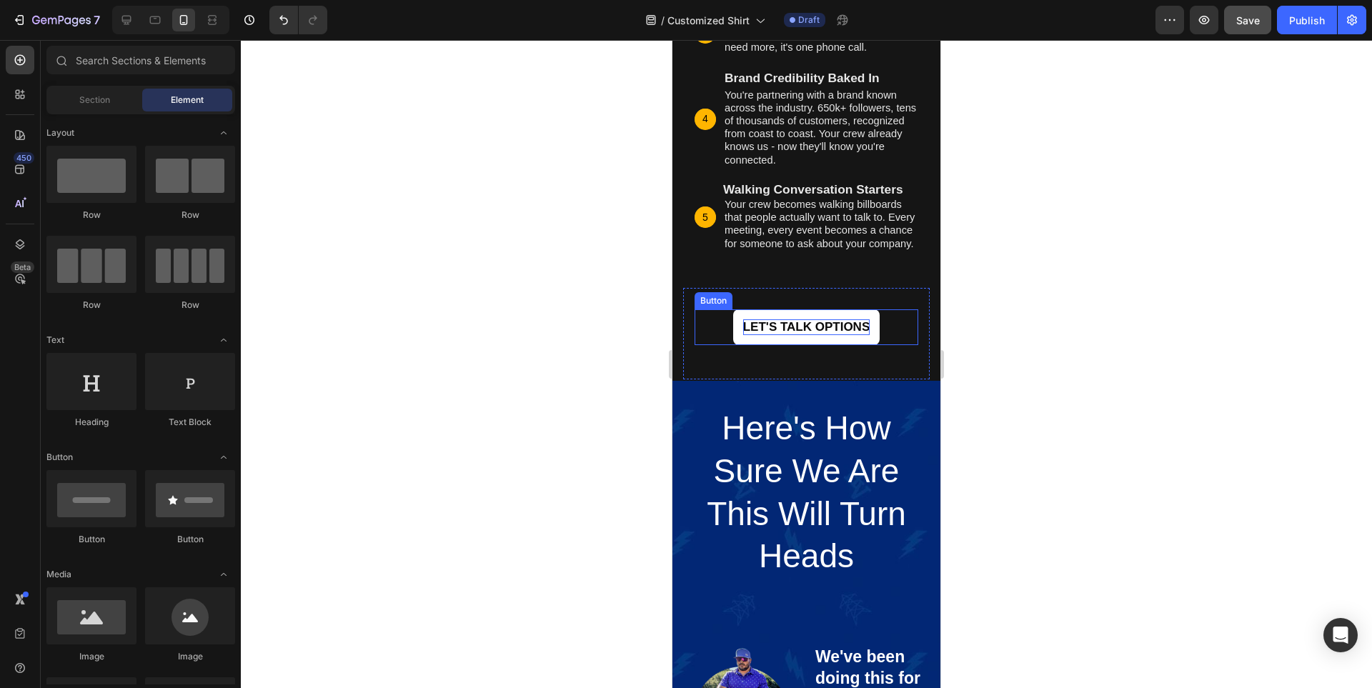
click at [789, 335] on p "LET'S TALK OPTIONS" at bounding box center [806, 327] width 127 height 16
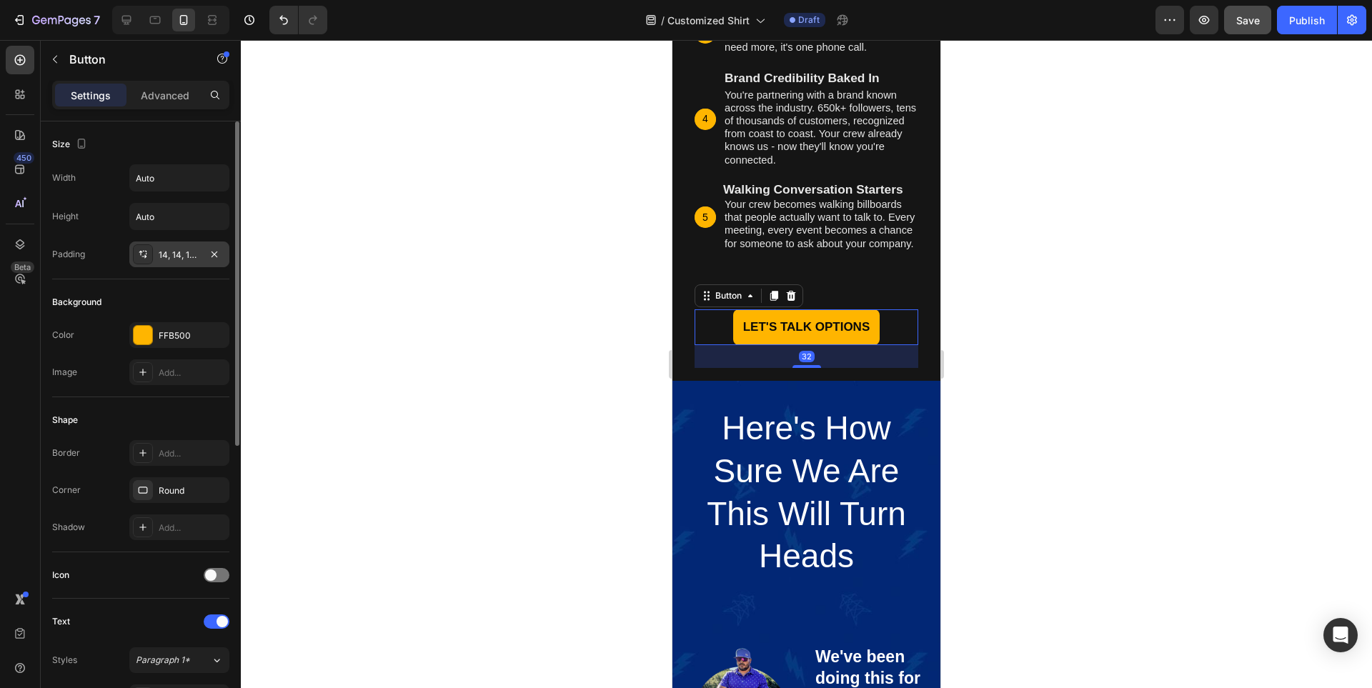
click at [174, 253] on div "14, 14, 14, 14" at bounding box center [179, 255] width 41 height 13
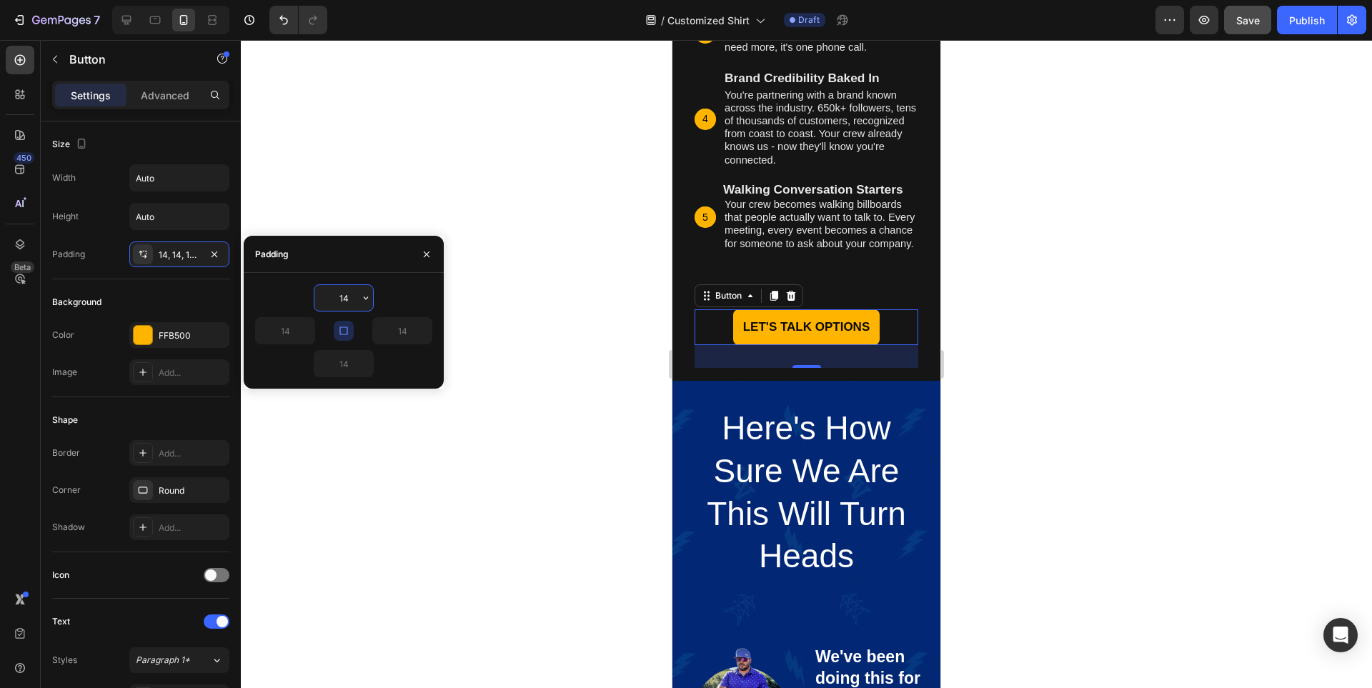
click at [352, 297] on input "14" at bounding box center [343, 298] width 59 height 26
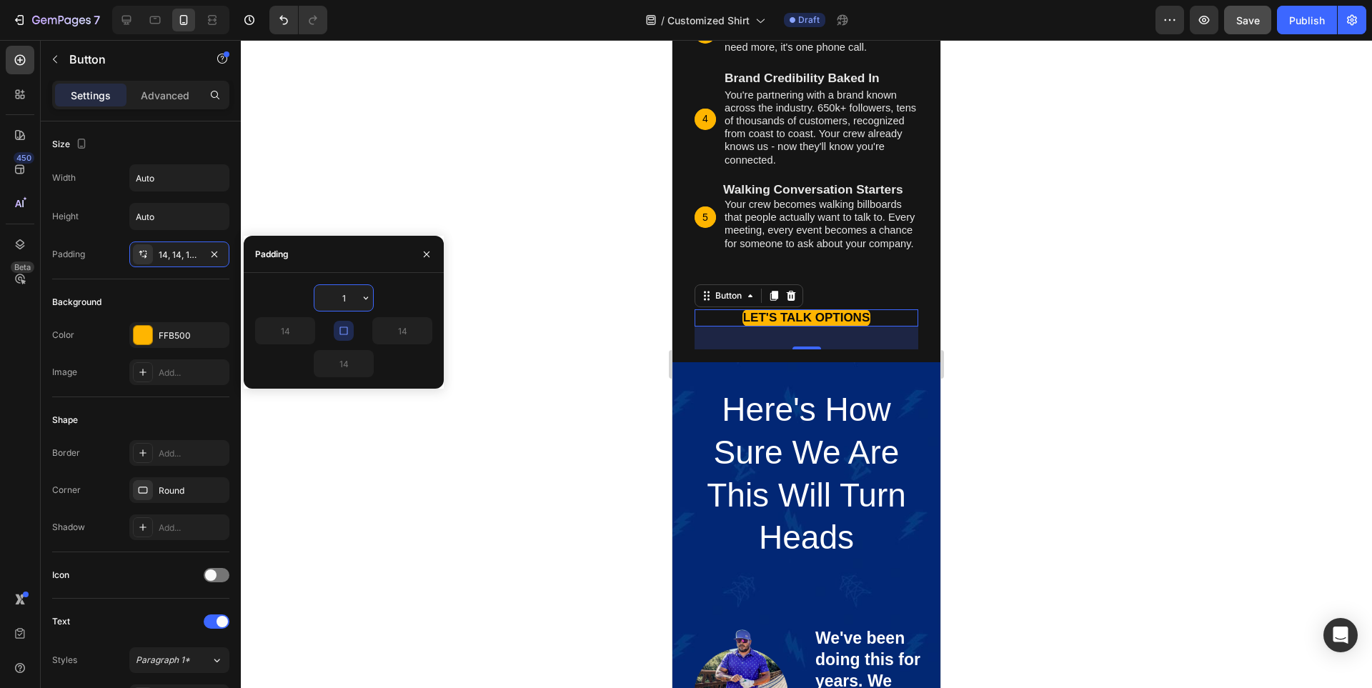
type input "12"
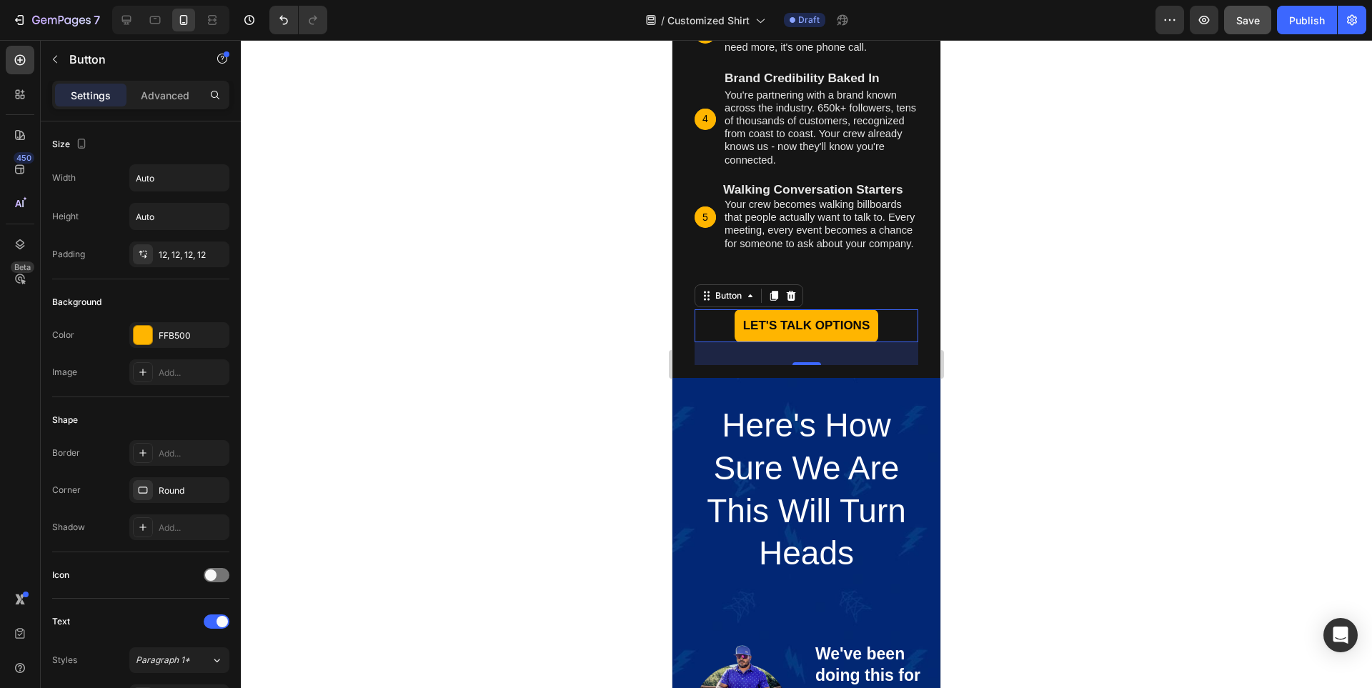
click at [708, 332] on div "LET'S TALK OPTIONS Button 32" at bounding box center [807, 325] width 224 height 33
click at [801, 334] on p "LET'S TALK OPTIONS" at bounding box center [806, 326] width 127 height 16
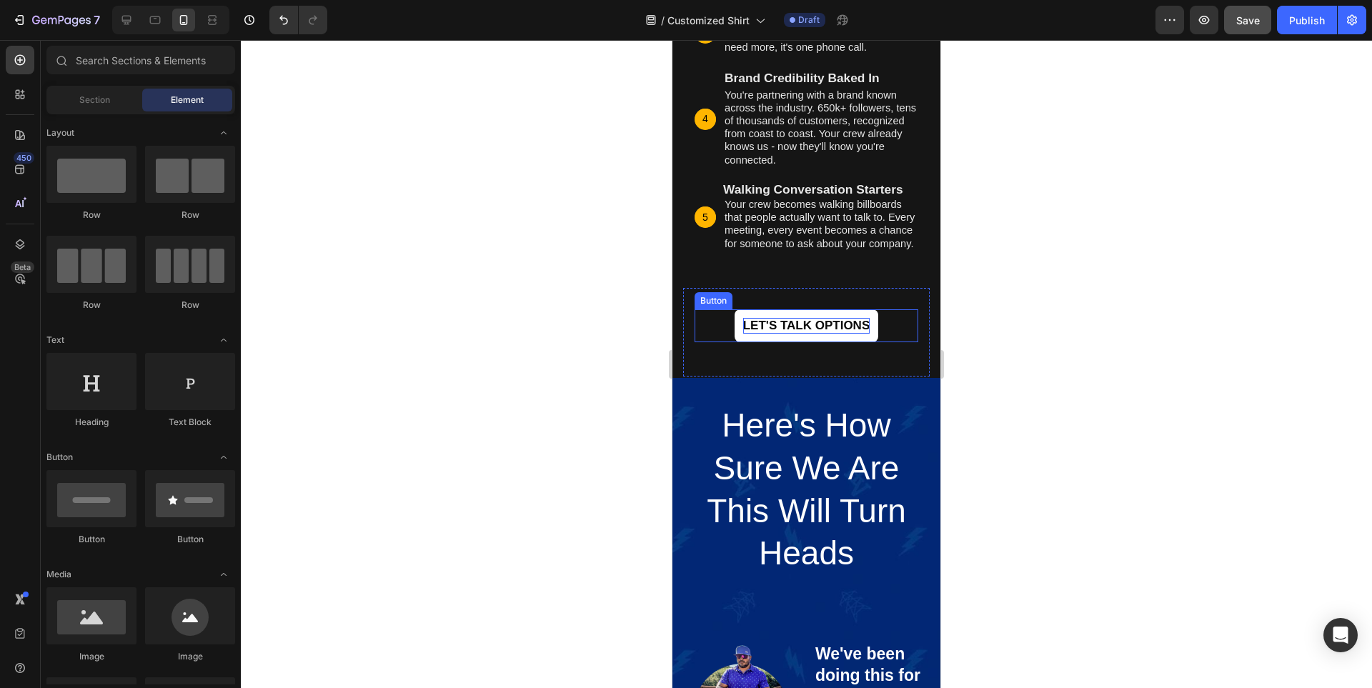
click at [833, 334] on p "LET'S TALK OPTIONS" at bounding box center [806, 326] width 127 height 16
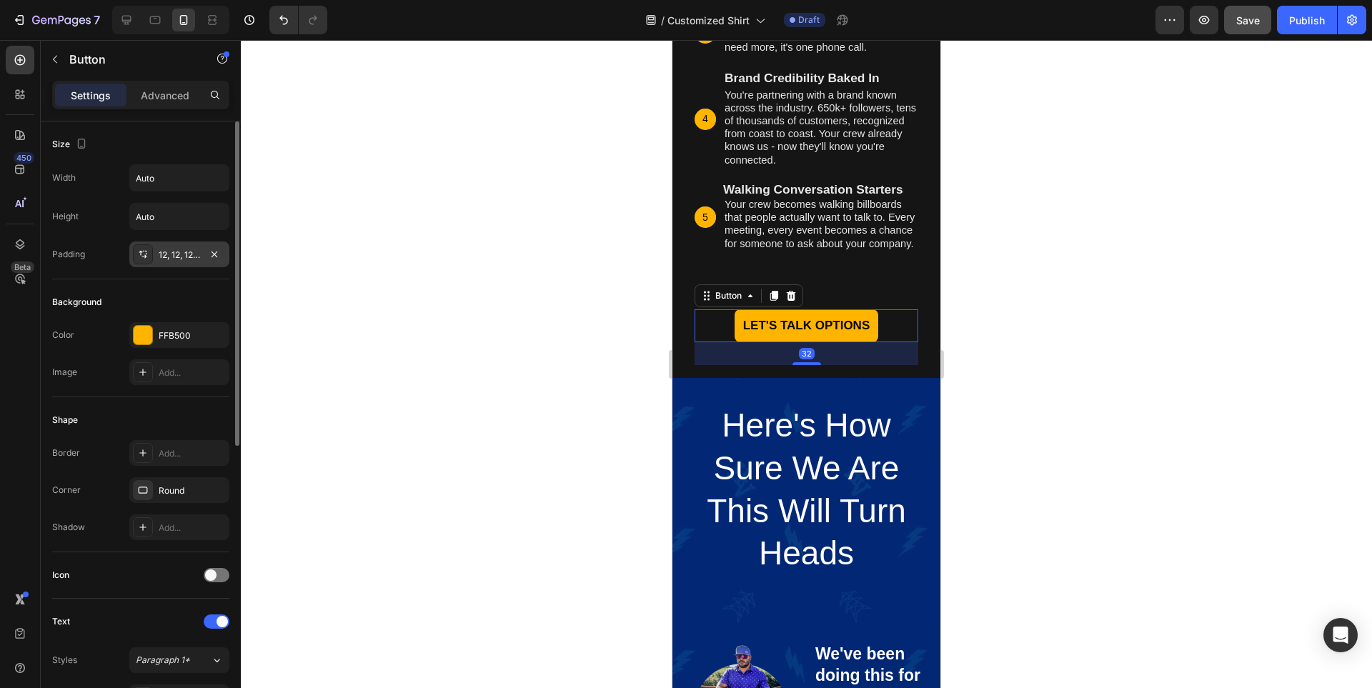
click at [171, 262] on div "12, 12, 12, 12" at bounding box center [179, 255] width 100 height 26
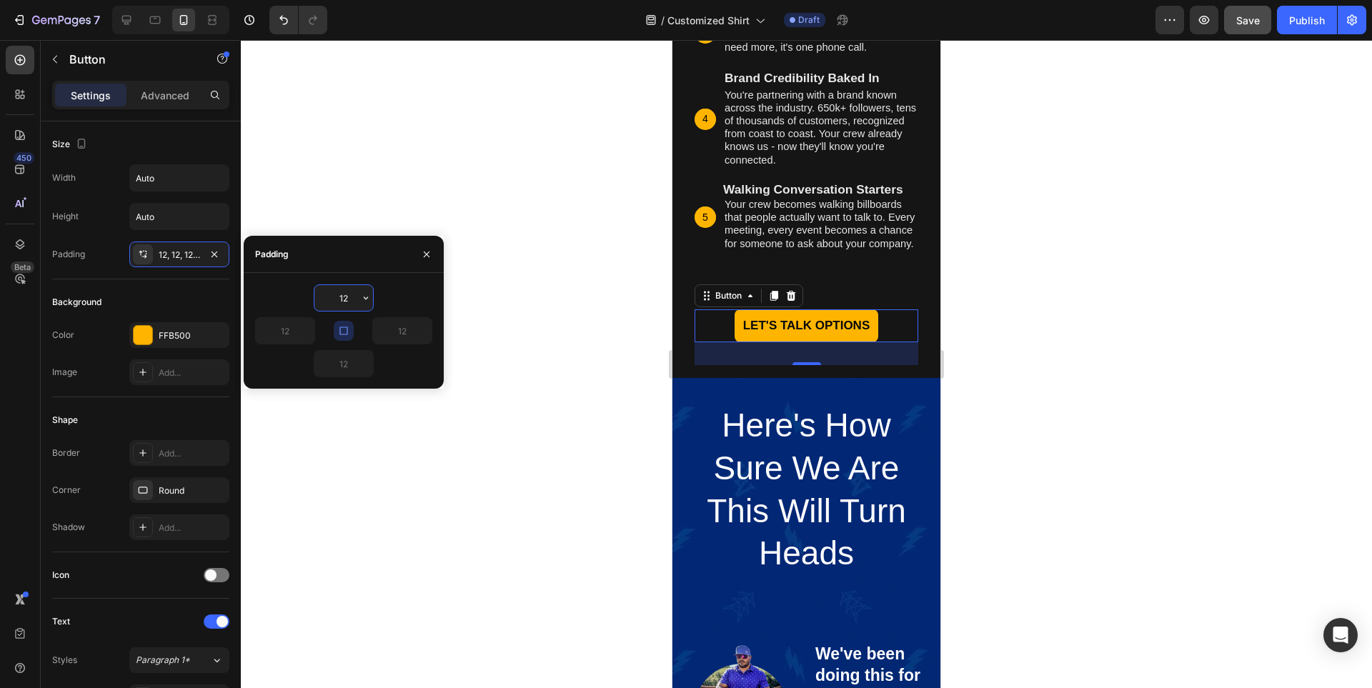
click at [338, 302] on input "12" at bounding box center [343, 298] width 59 height 26
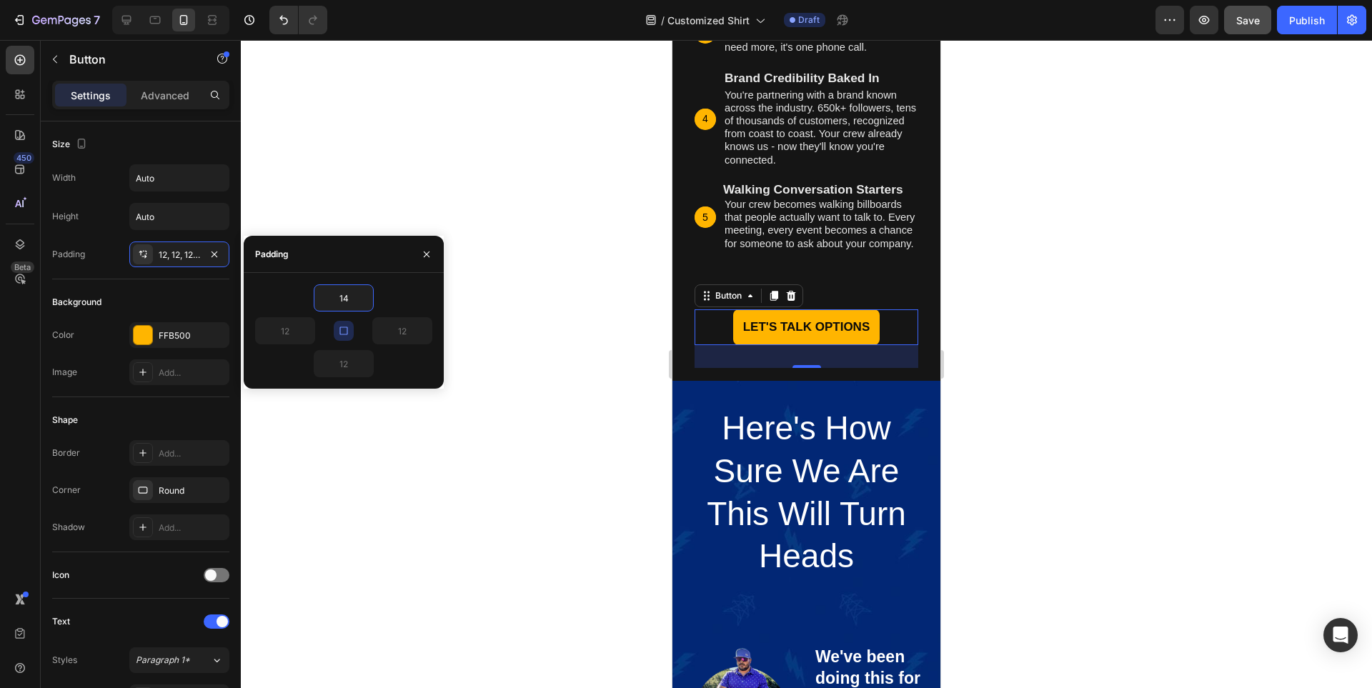
type input "14"
click at [399, 294] on div "14" at bounding box center [343, 297] width 177 height 27
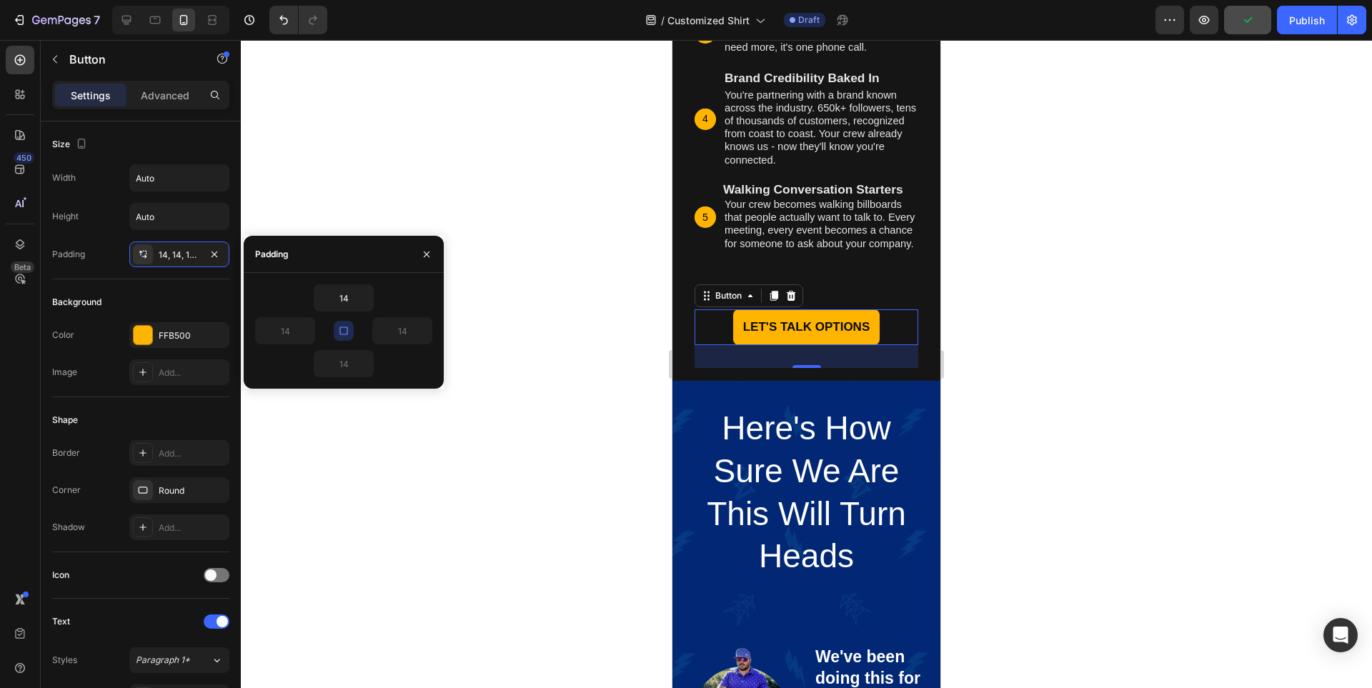
click at [344, 334] on icon "button" at bounding box center [343, 331] width 8 height 8
click at [283, 332] on input "14" at bounding box center [285, 331] width 59 height 26
type input "24"
click at [273, 331] on input "24" at bounding box center [285, 331] width 59 height 26
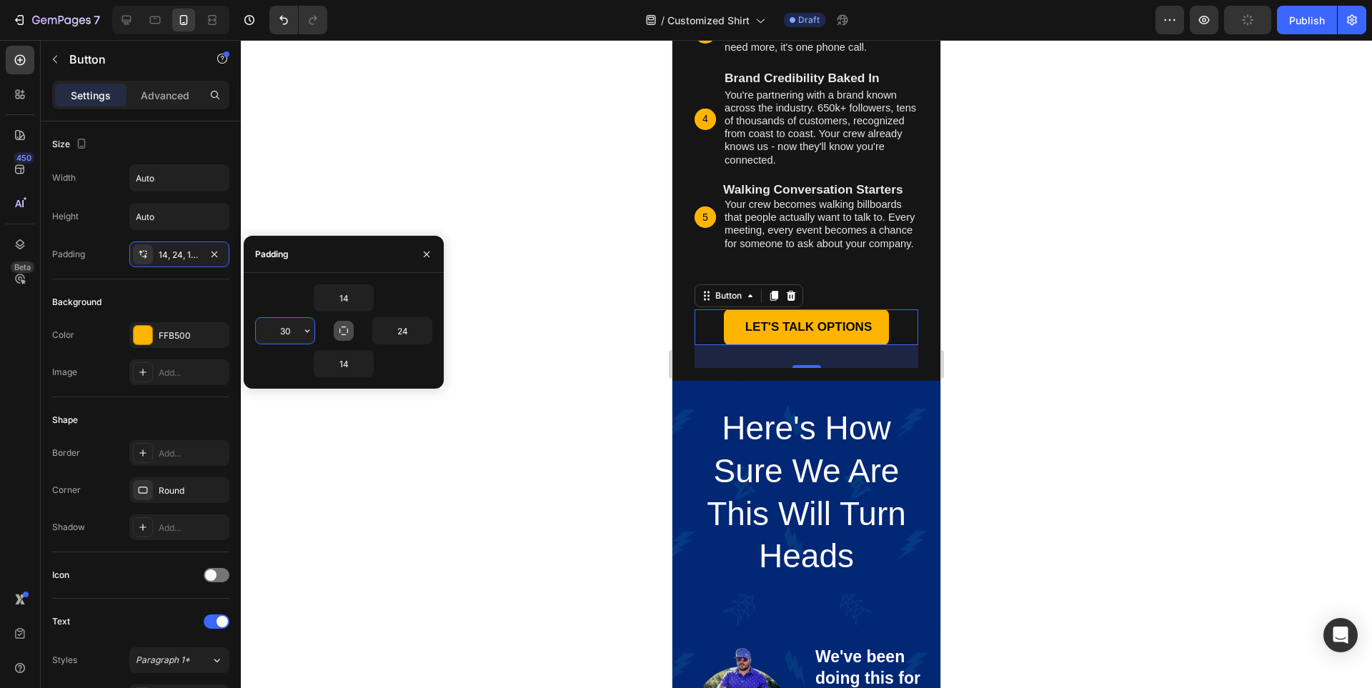
type input "30"
click at [1245, 306] on div at bounding box center [806, 364] width 1131 height 648
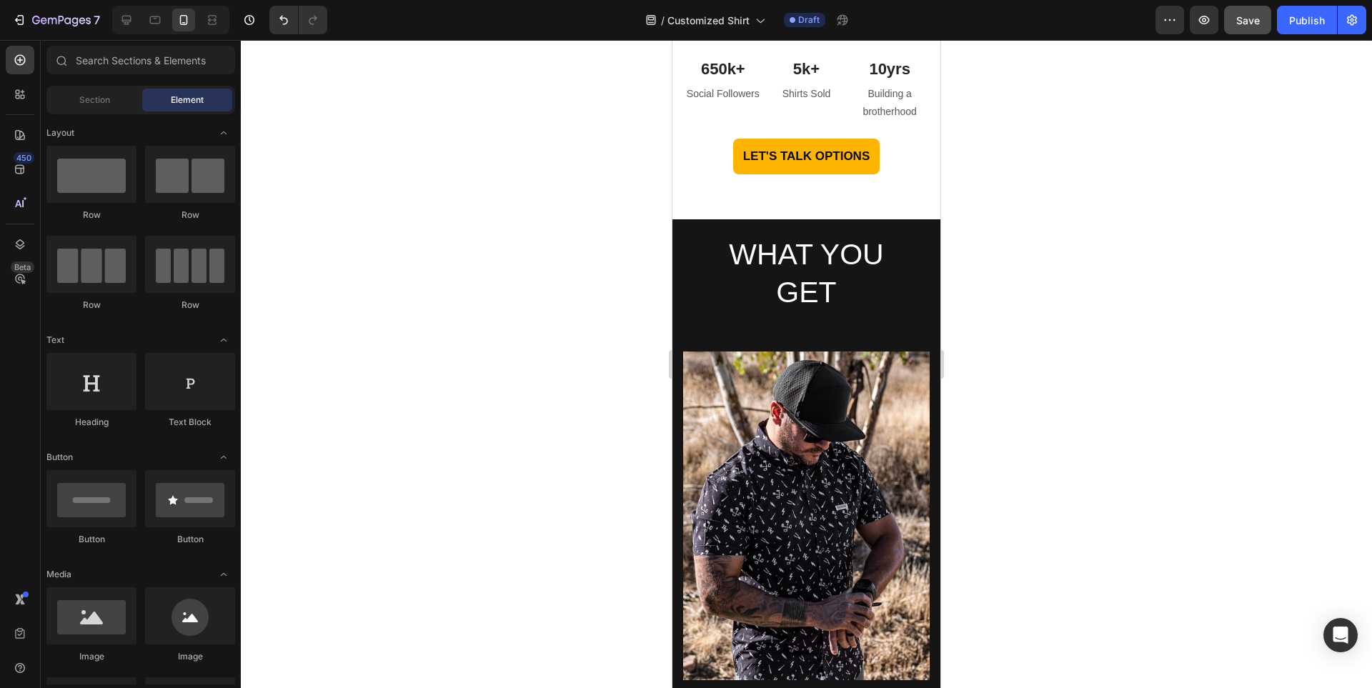
scroll to position [5860, 0]
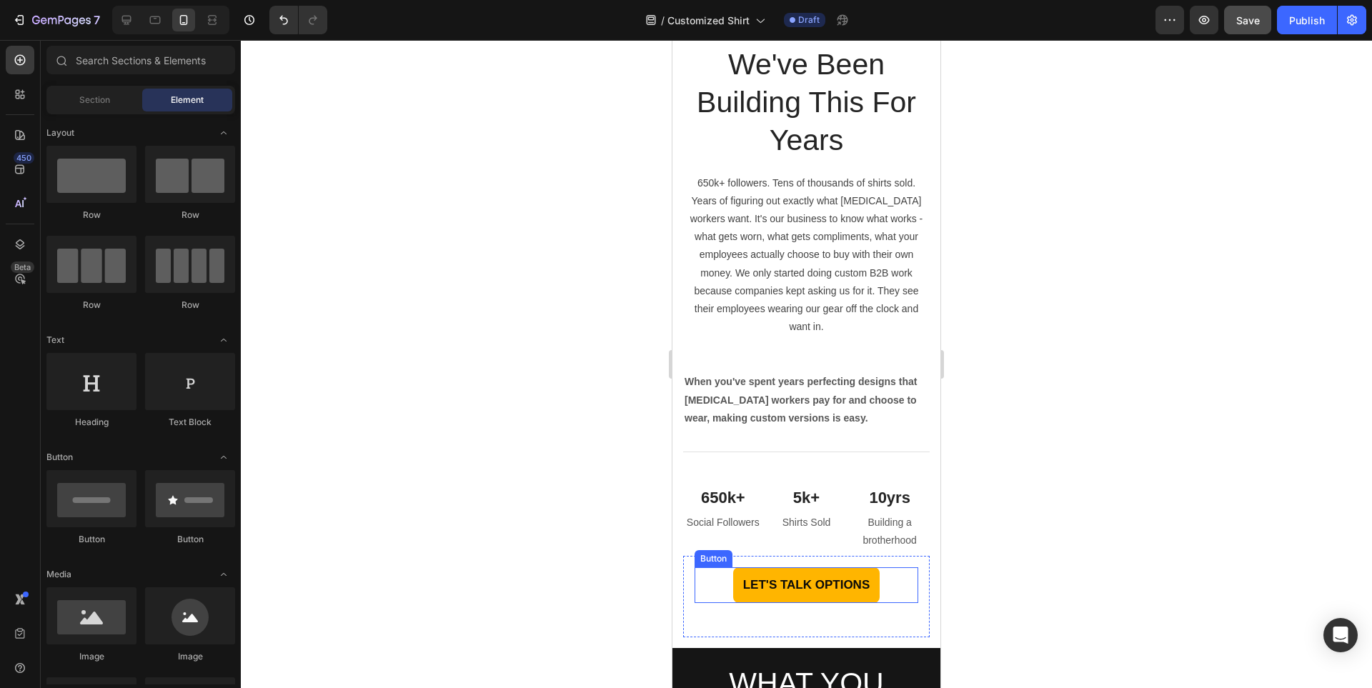
click at [879, 577] on div "LET'S TALK OPTIONS Button" at bounding box center [807, 585] width 224 height 36
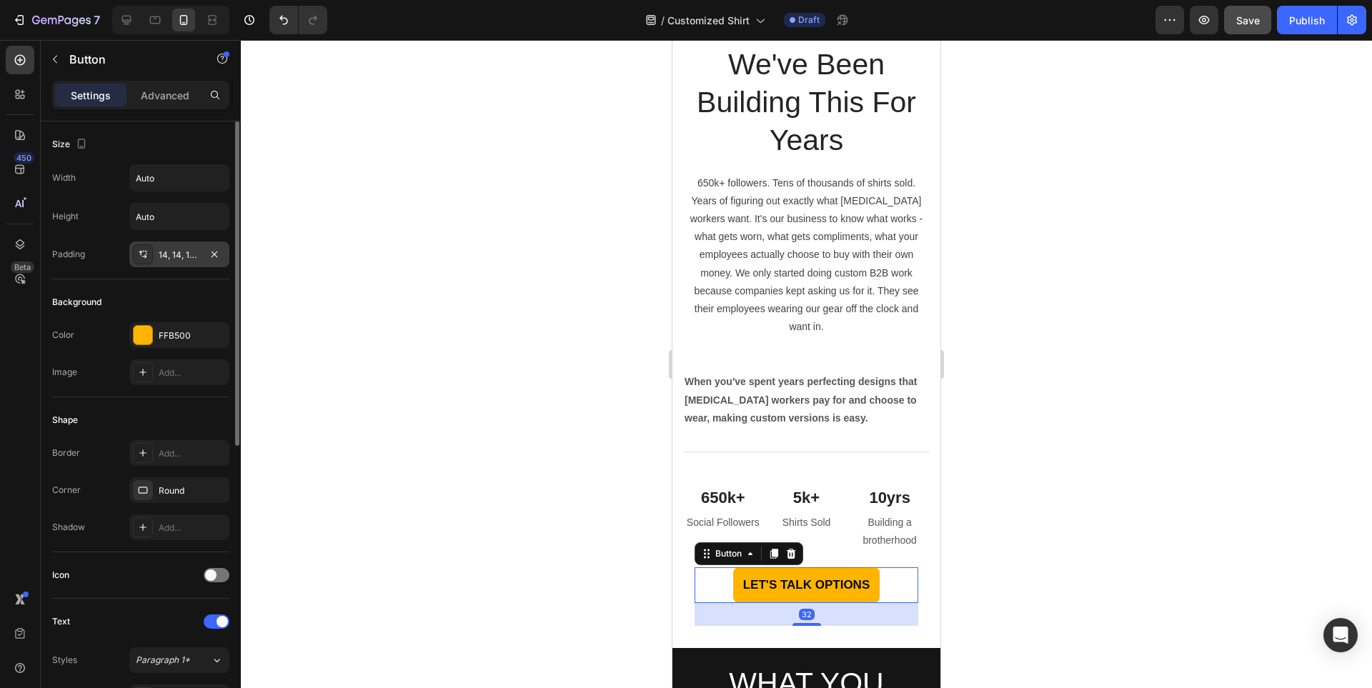
click at [177, 254] on div "14, 14, 14, 14" at bounding box center [179, 255] width 41 height 13
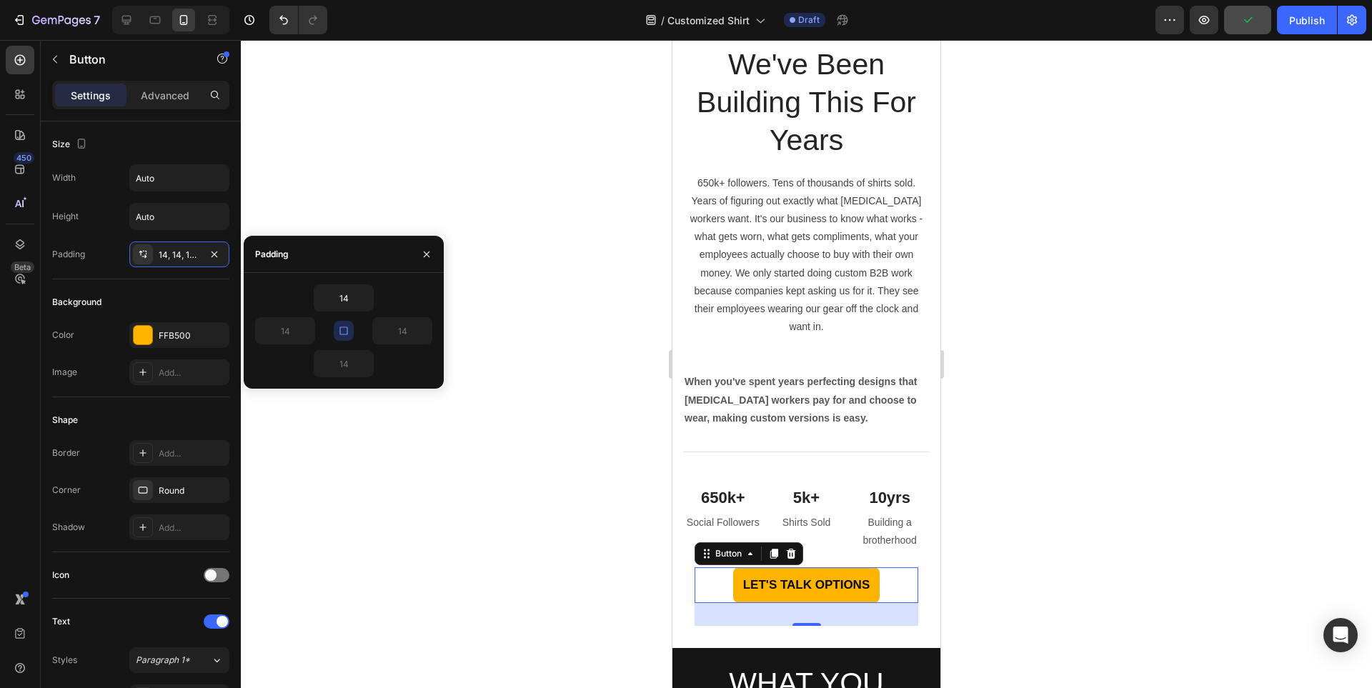
click at [347, 336] on icon "button" at bounding box center [343, 330] width 11 height 11
click at [302, 334] on icon "button" at bounding box center [307, 330] width 11 height 11
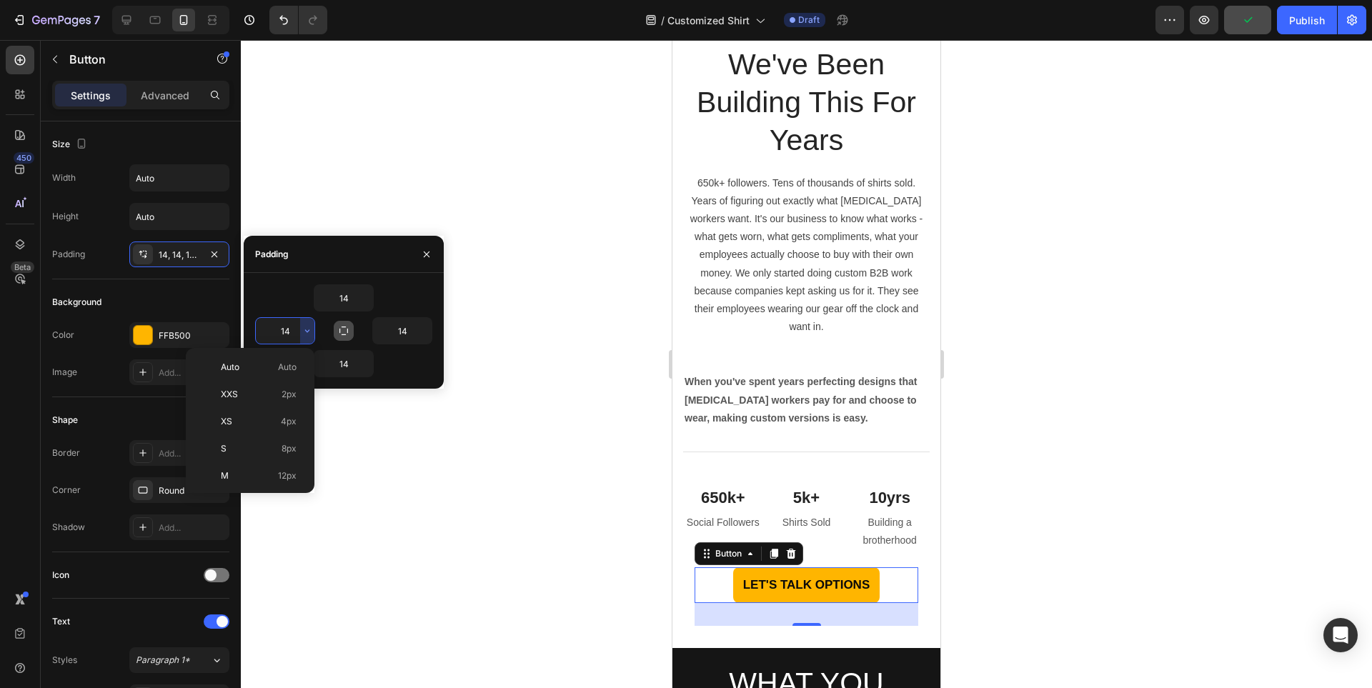
click at [289, 333] on input "14" at bounding box center [285, 331] width 59 height 26
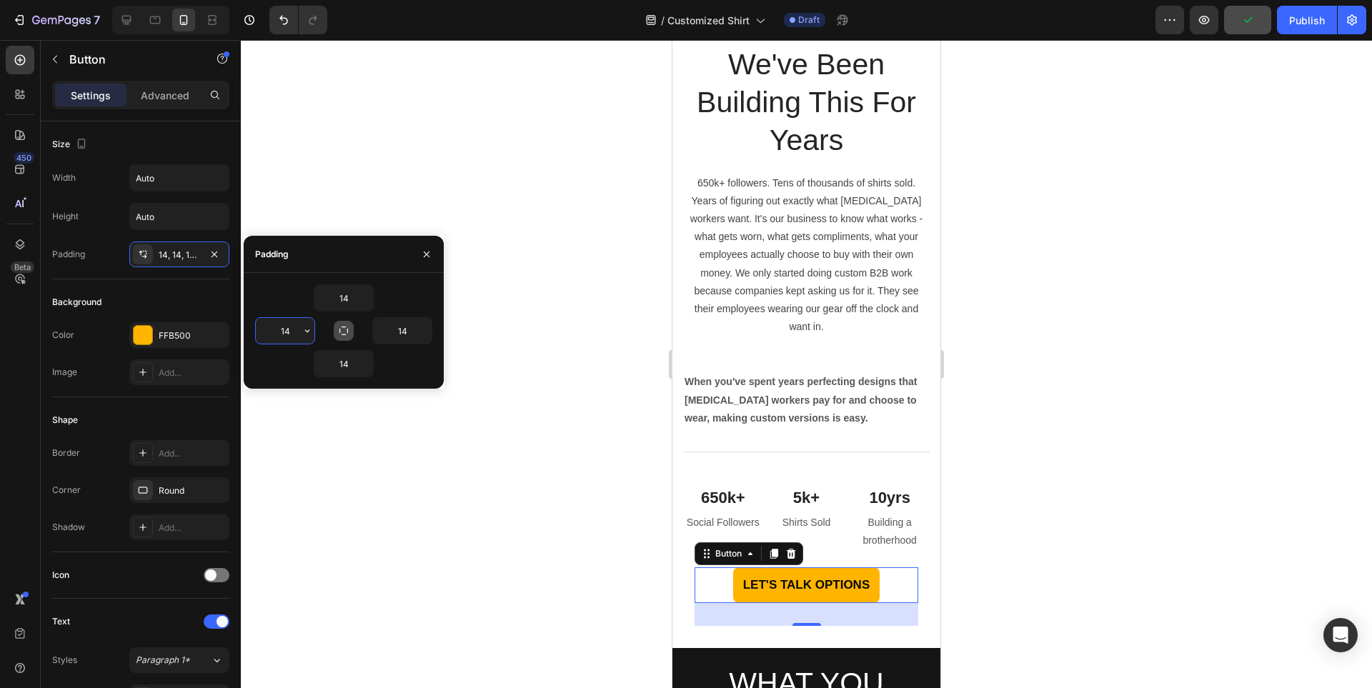
click at [289, 333] on input "14" at bounding box center [285, 331] width 59 height 26
type input "30"
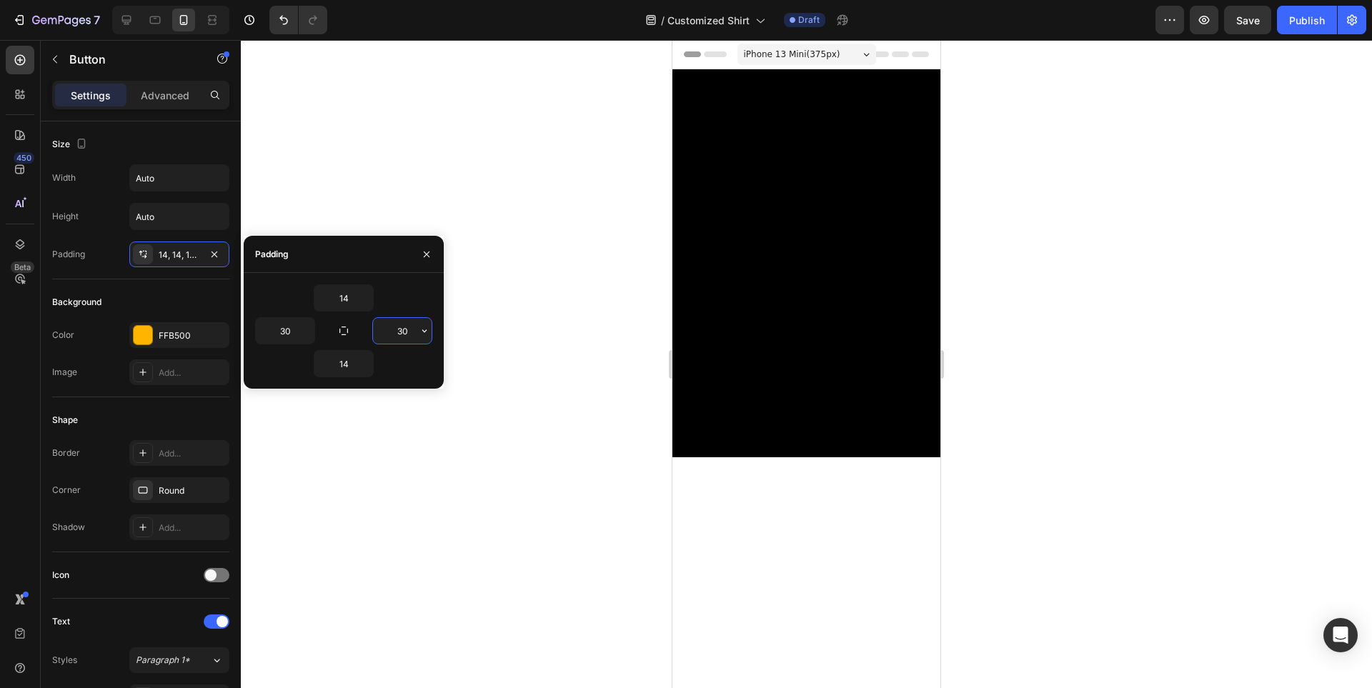
scroll to position [5860, 0]
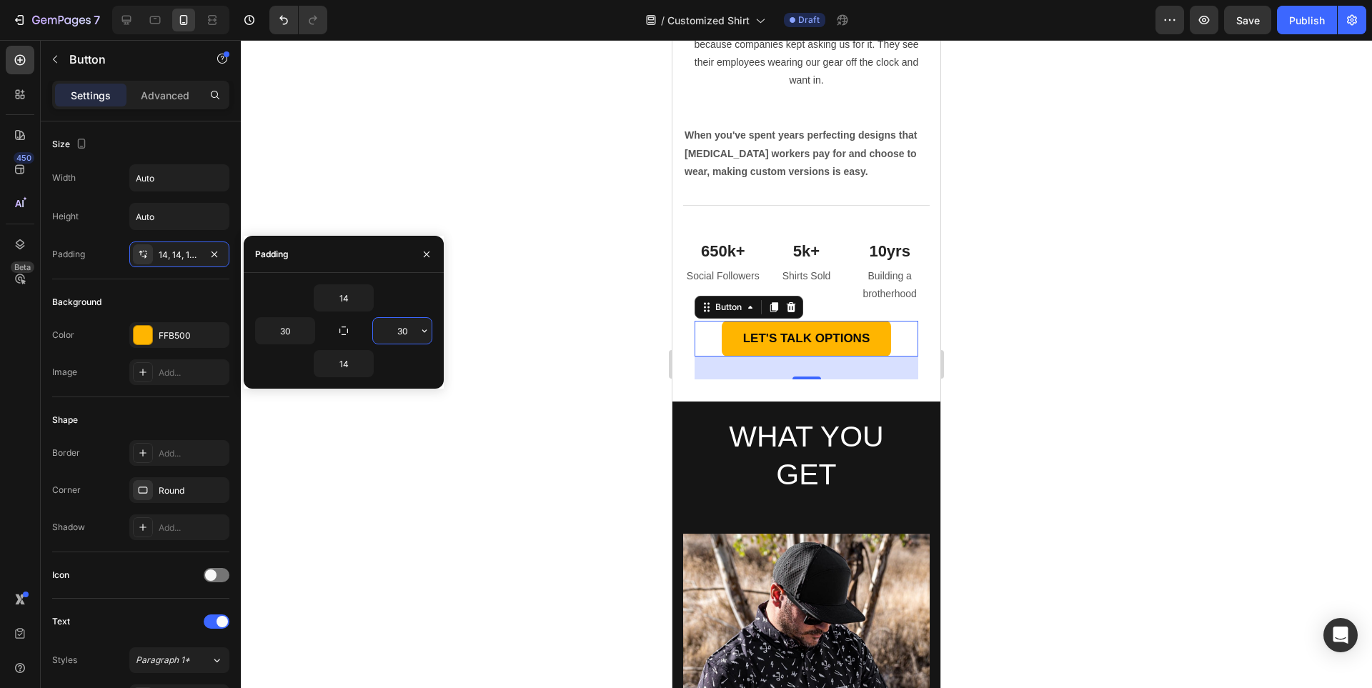
click at [1196, 434] on div at bounding box center [806, 364] width 1131 height 648
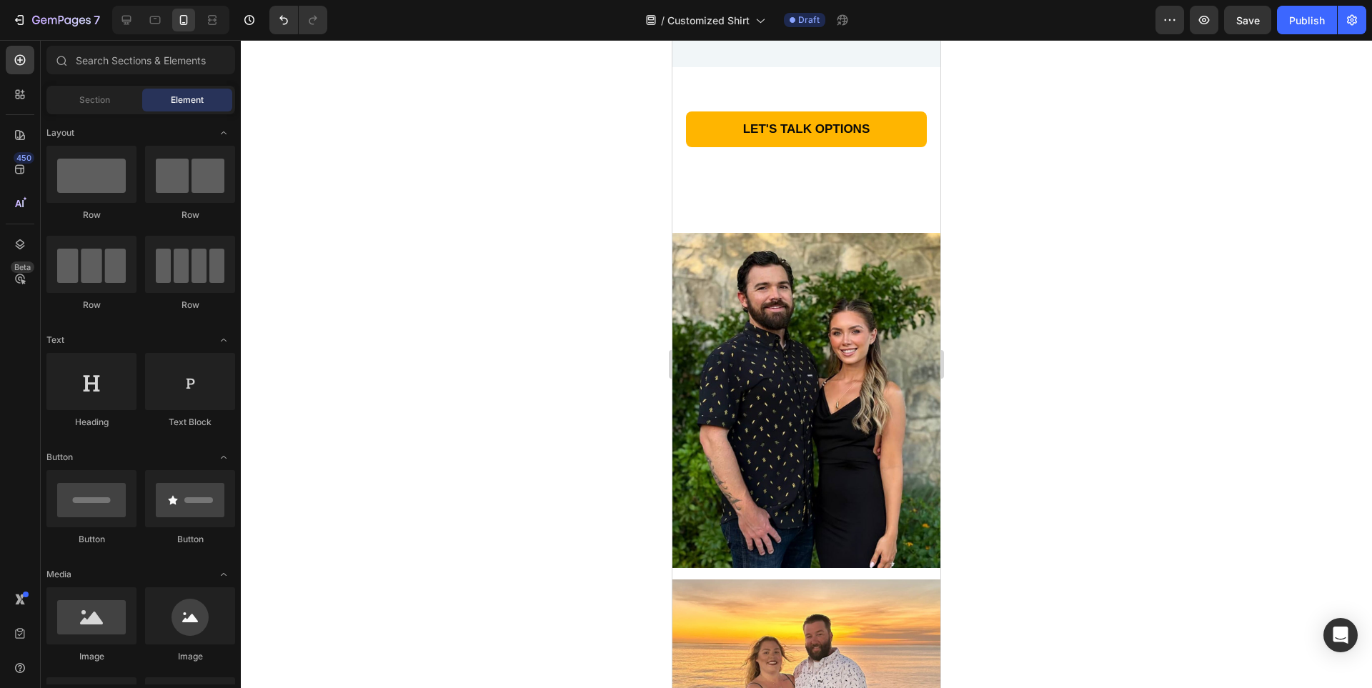
scroll to position [9504, 0]
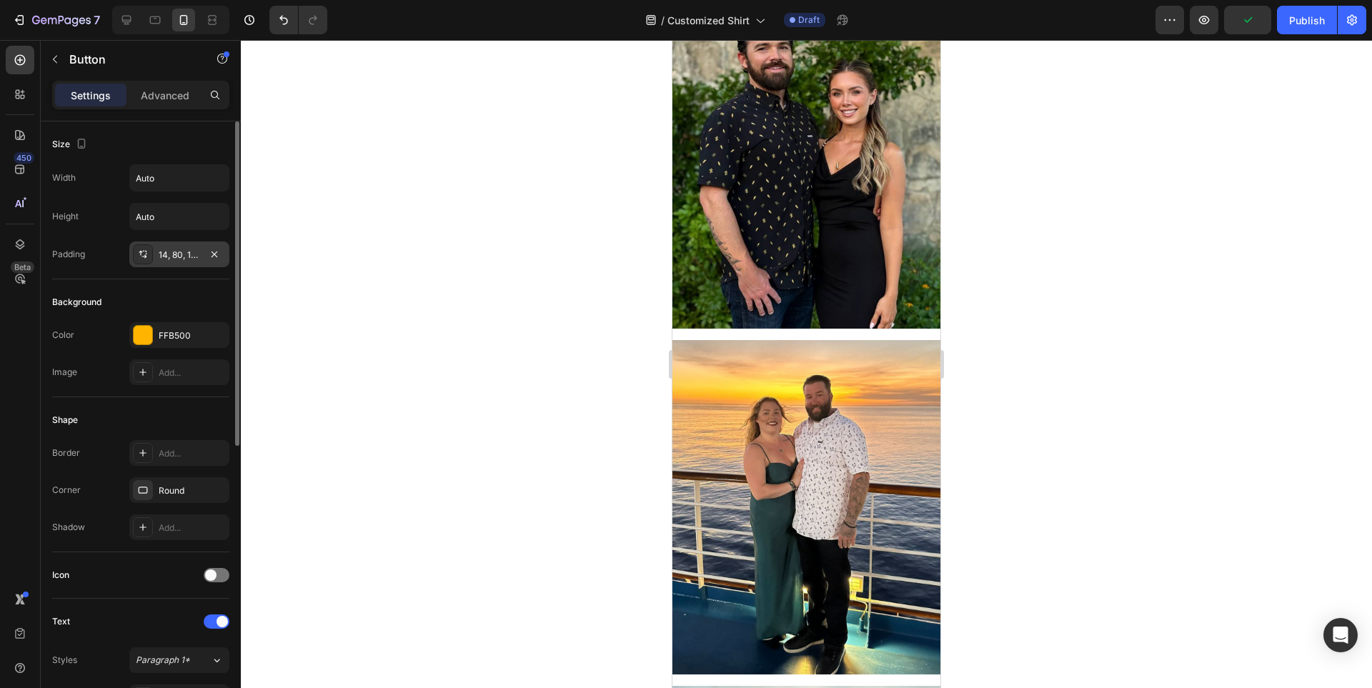
click at [167, 247] on div "14, 80, 14, 80" at bounding box center [179, 255] width 100 height 26
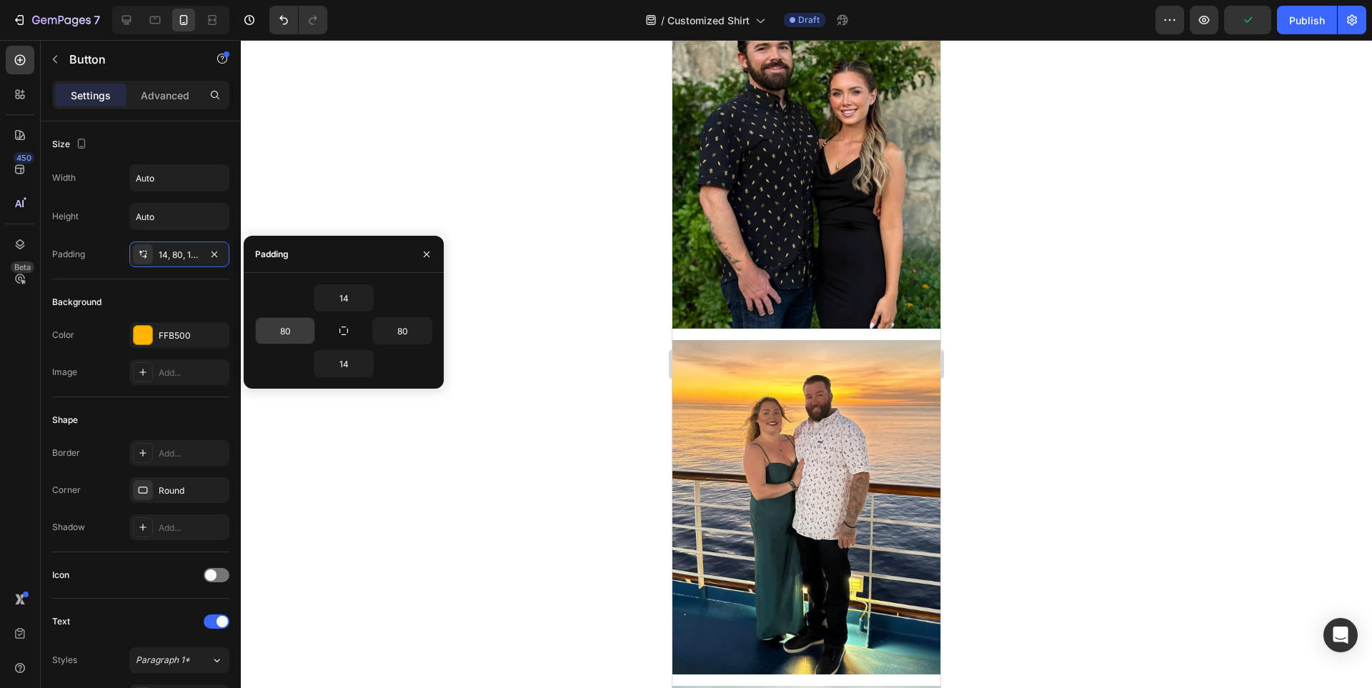
click at [285, 334] on input "80" at bounding box center [285, 331] width 59 height 26
type input "30"
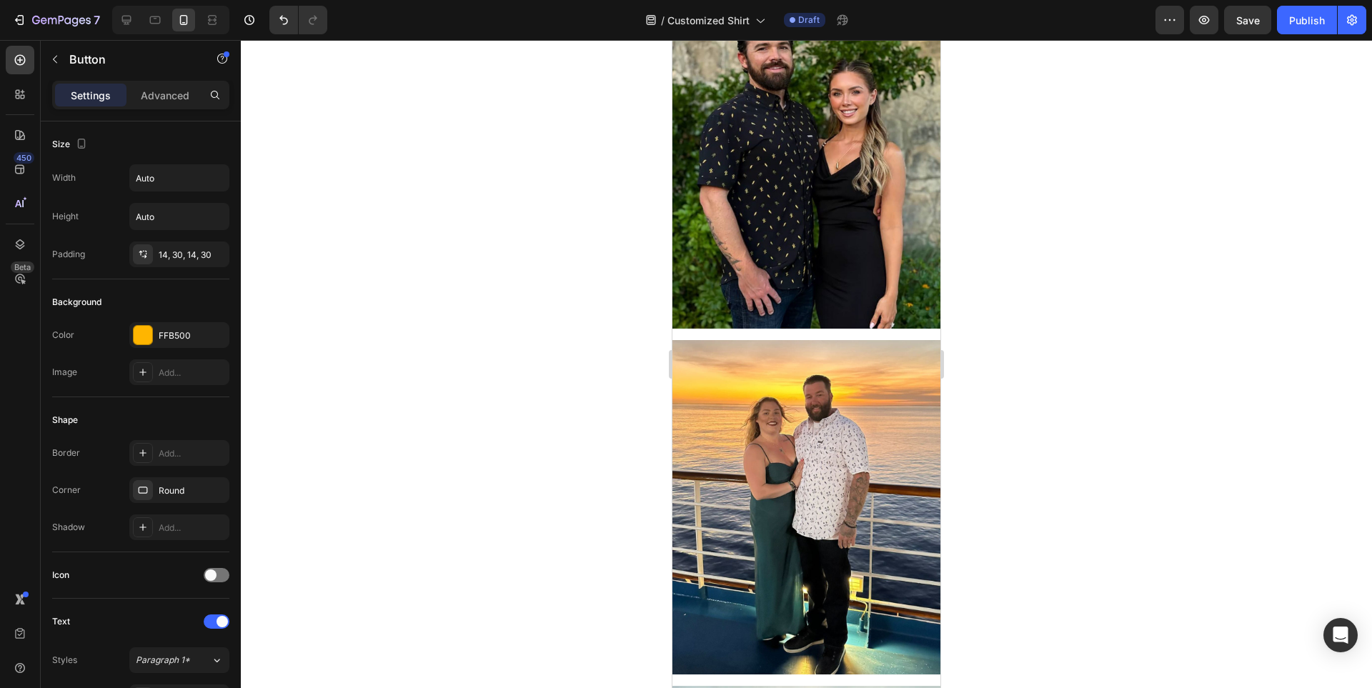
click at [1054, 339] on div at bounding box center [806, 364] width 1131 height 648
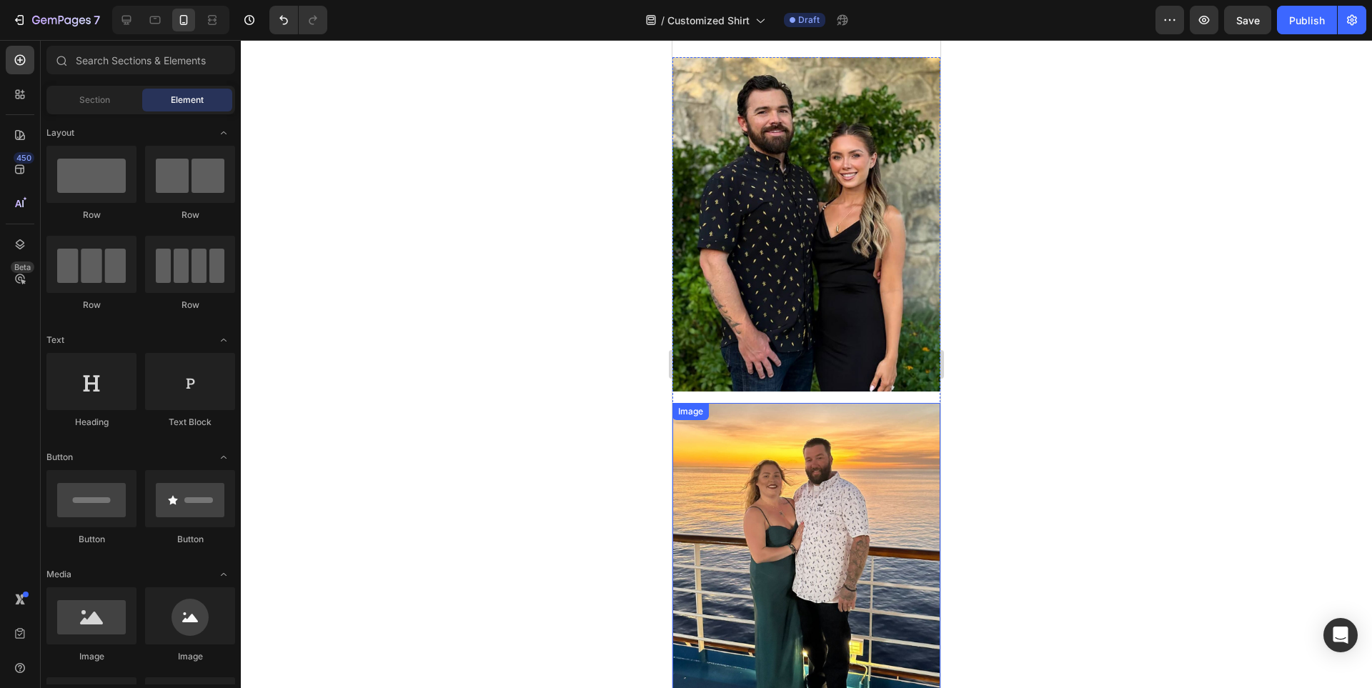
scroll to position [9576, 0]
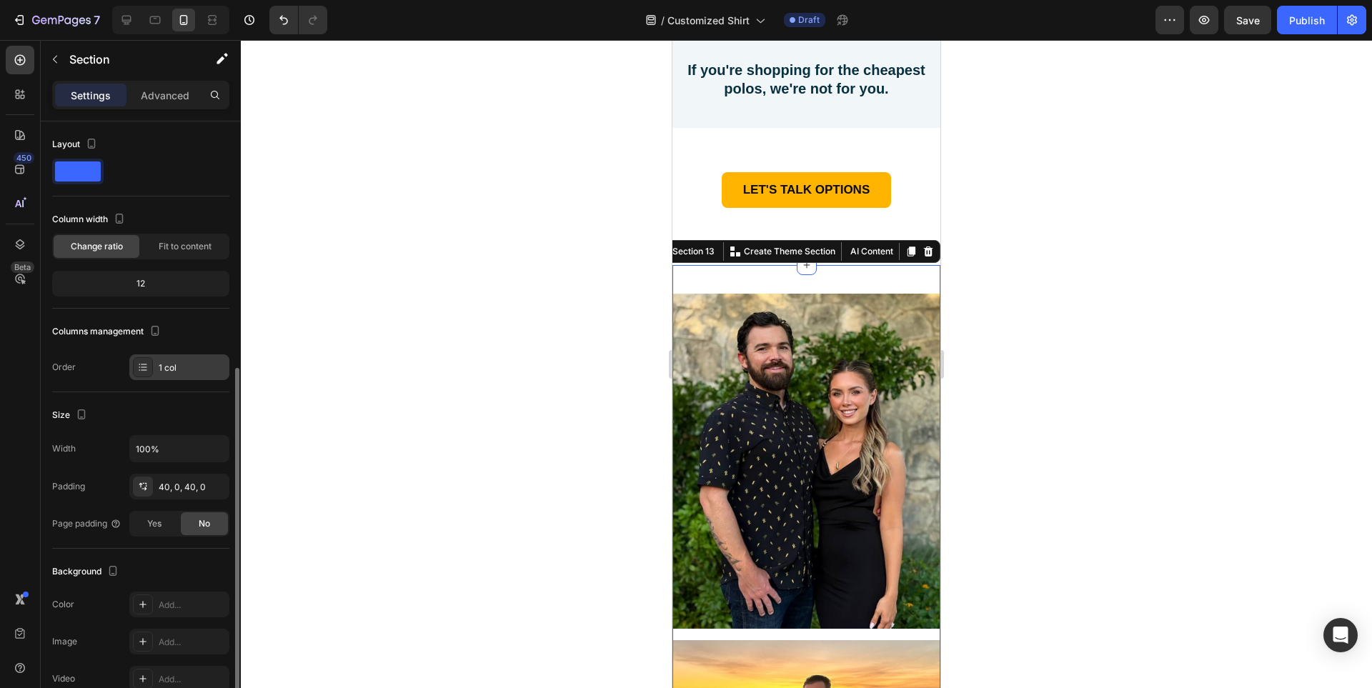
scroll to position [143, 0]
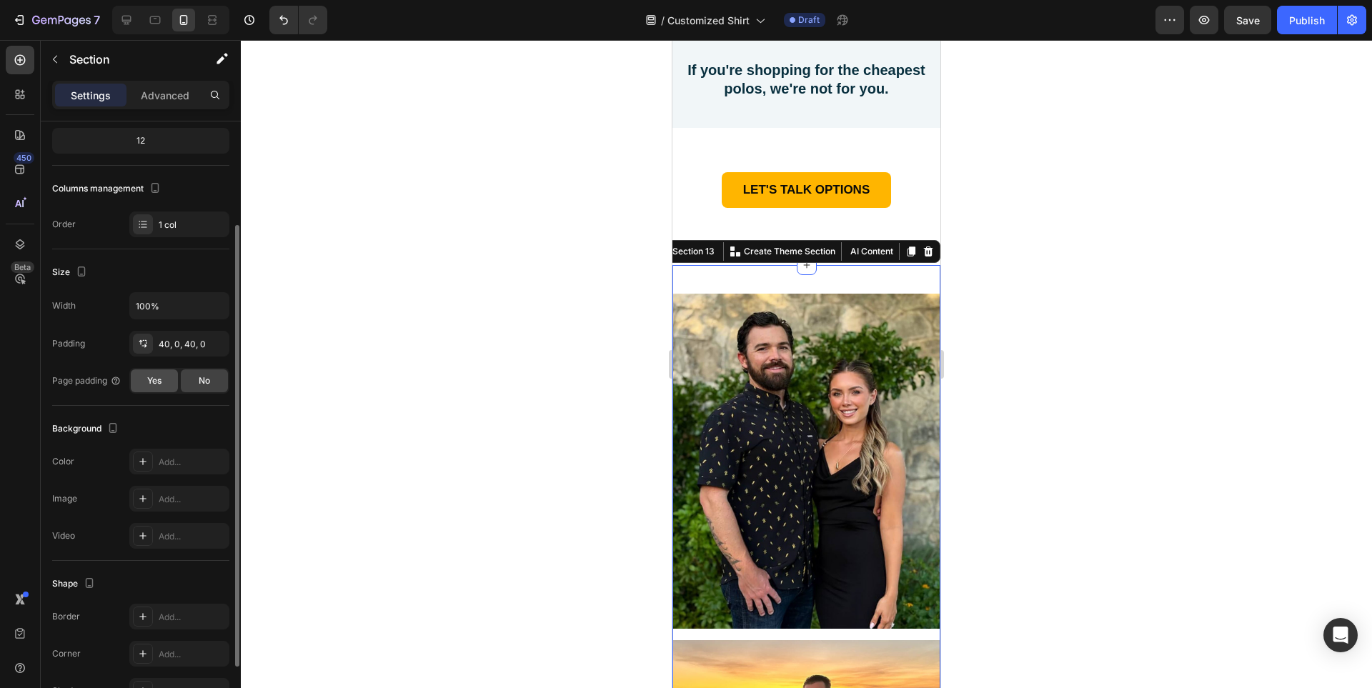
click at [158, 379] on span "Yes" at bounding box center [154, 380] width 14 height 13
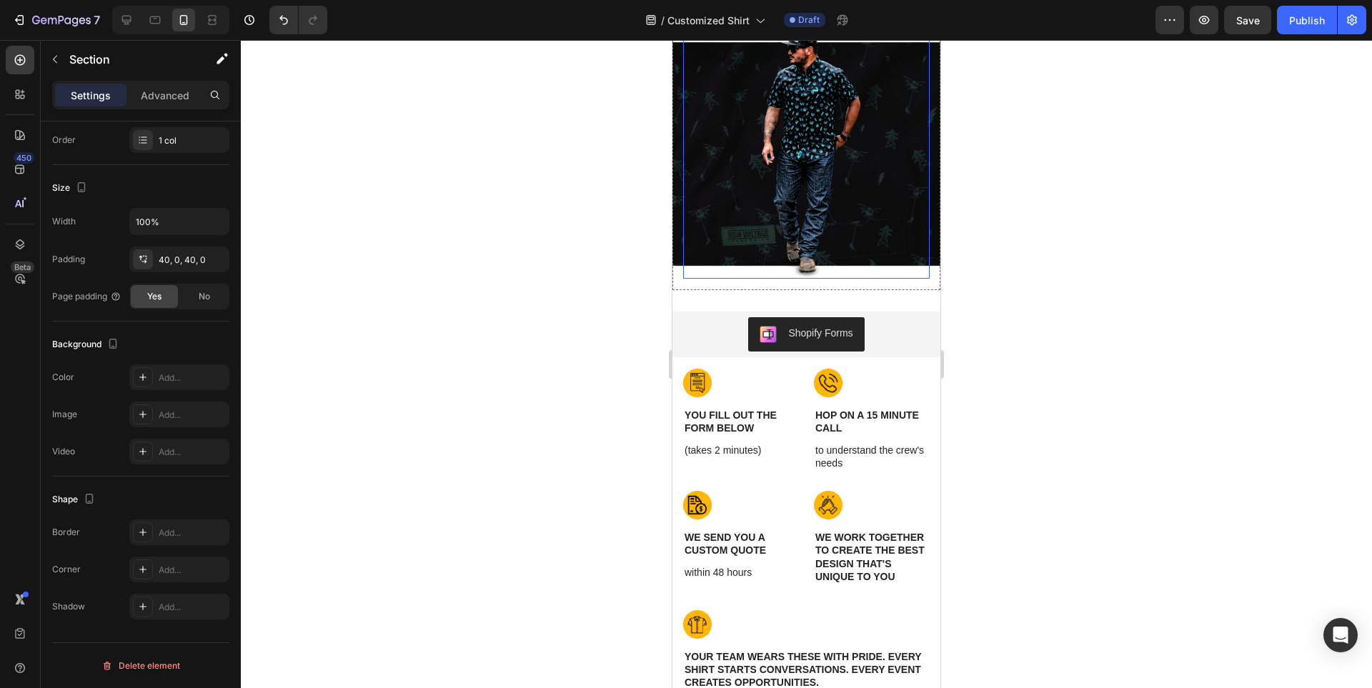
scroll to position [11148, 0]
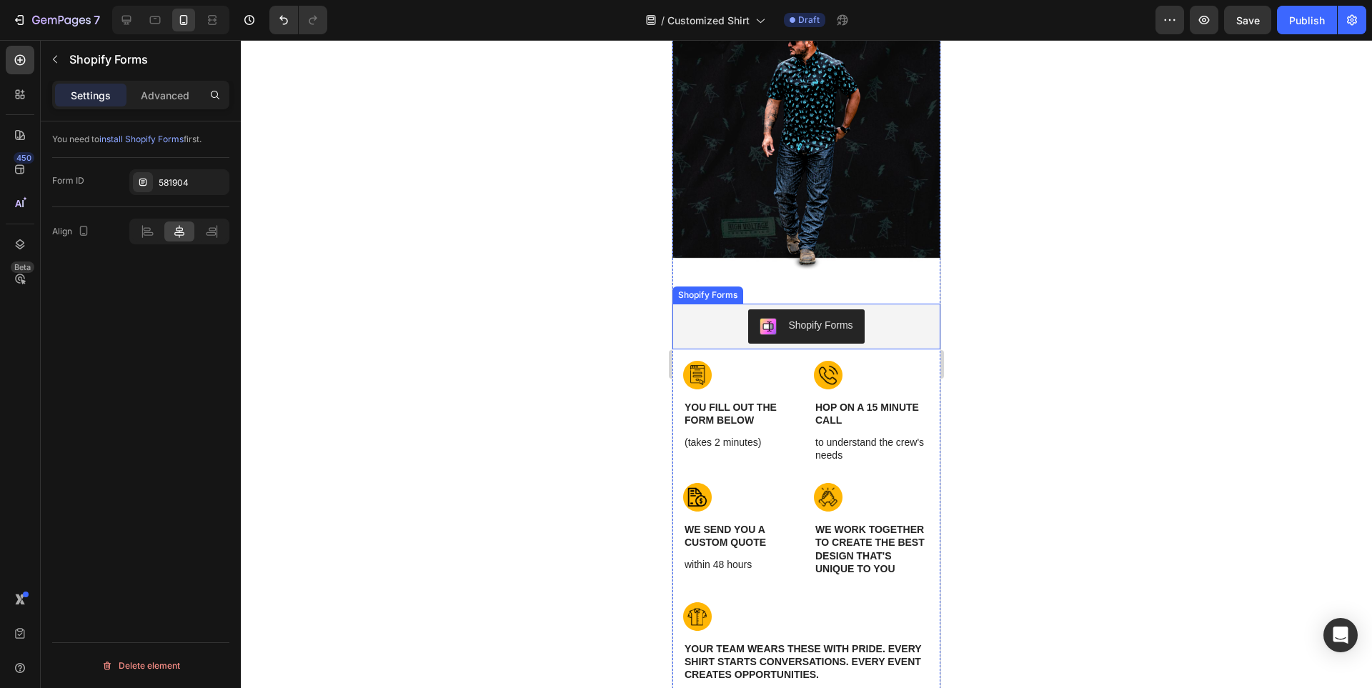
click at [902, 326] on div "Shopify Forms" at bounding box center [806, 326] width 257 height 34
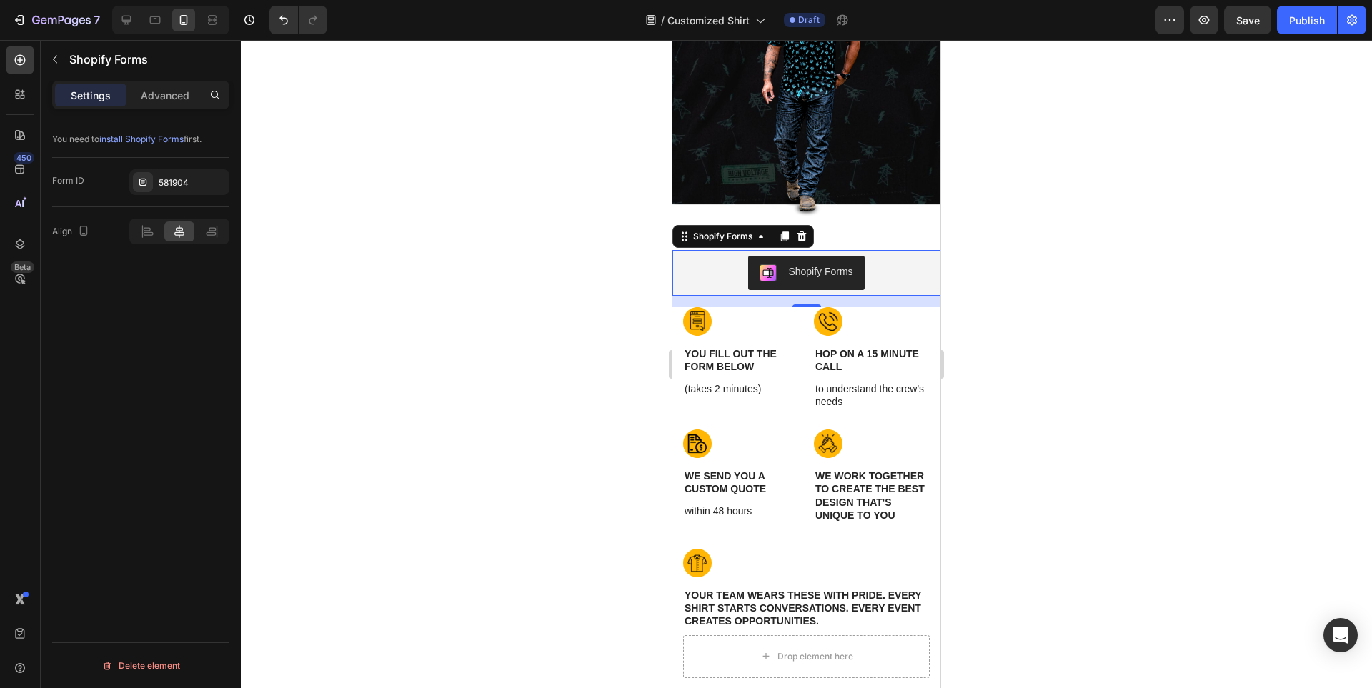
scroll to position [11291, 0]
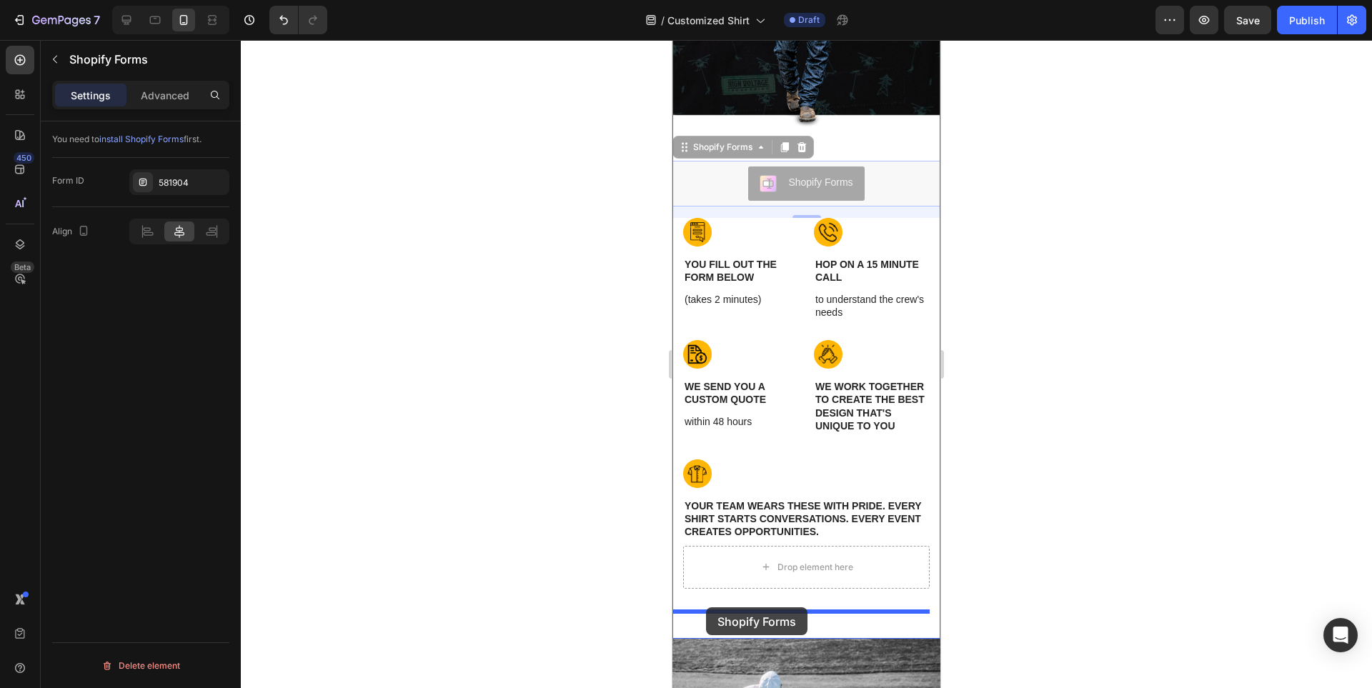
drag, startPoint x: 684, startPoint y: 144, endPoint x: 706, endPoint y: 607, distance: 463.6
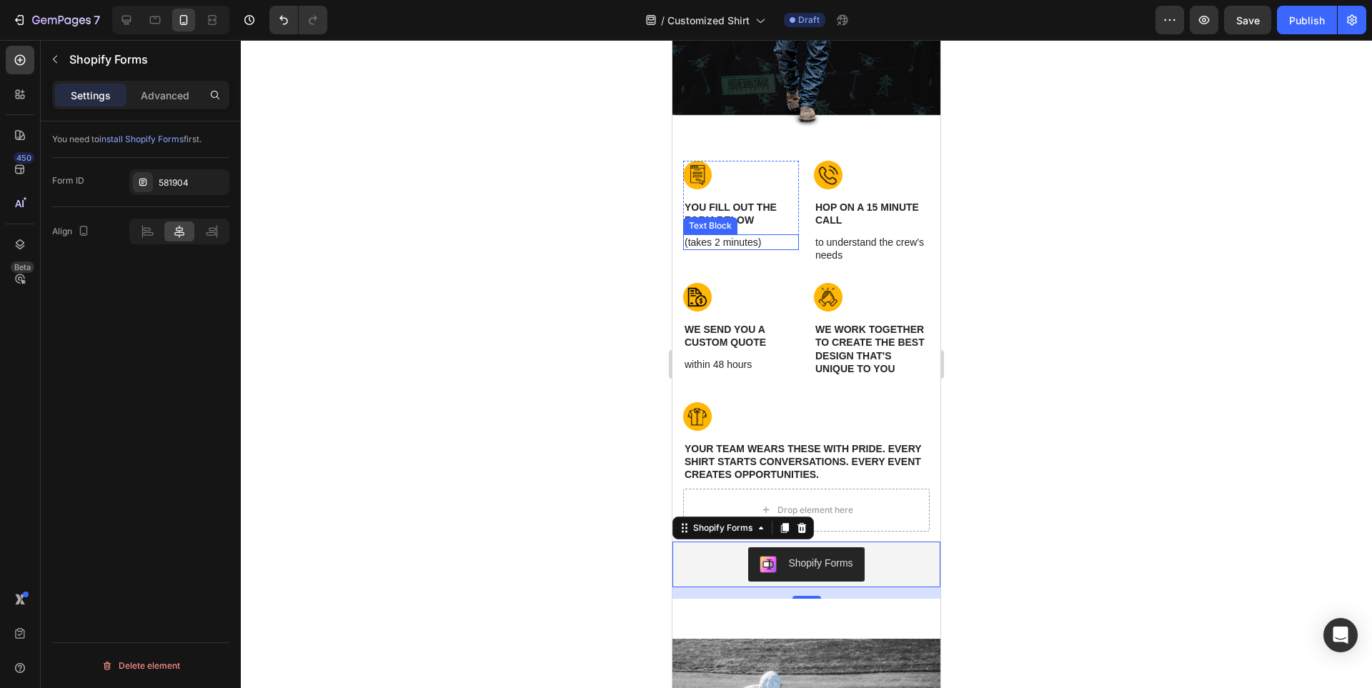
click at [740, 240] on p "(takes 2 minutes)" at bounding box center [741, 242] width 113 height 13
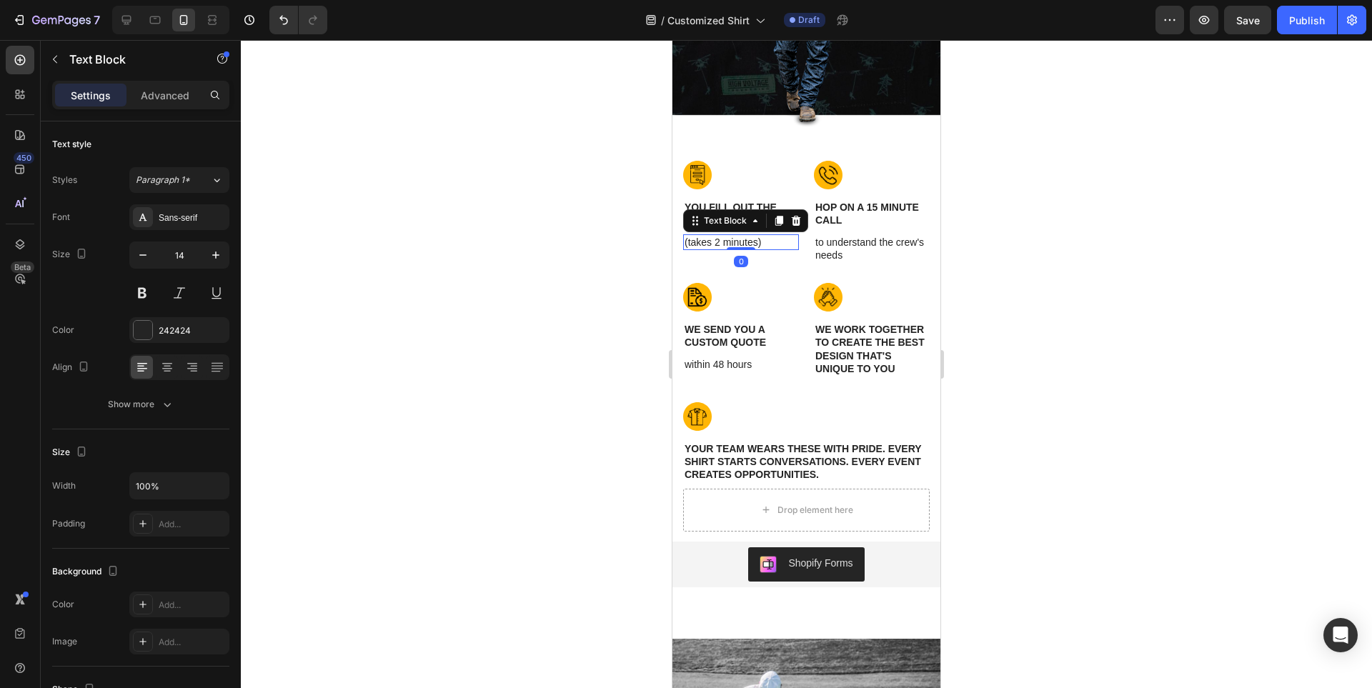
click at [740, 240] on p "(takes 2 minutes)" at bounding box center [741, 242] width 113 height 13
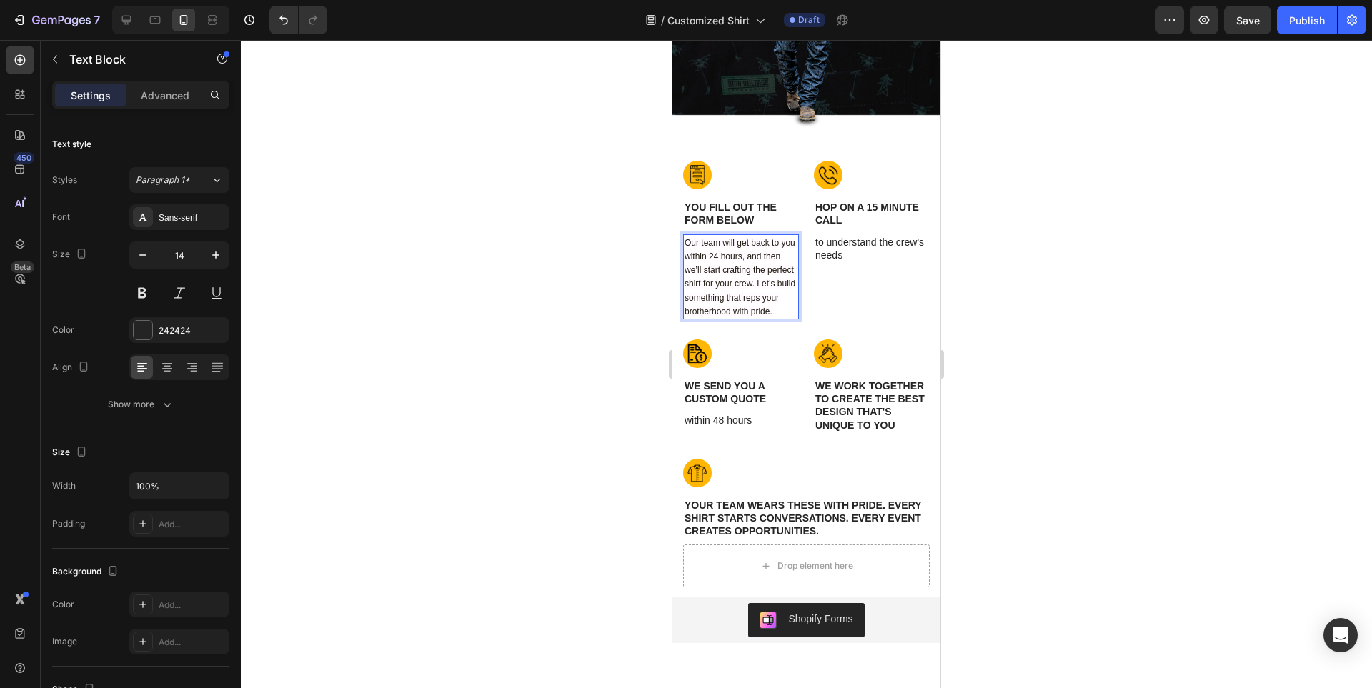
click at [1077, 296] on div at bounding box center [806, 364] width 1131 height 648
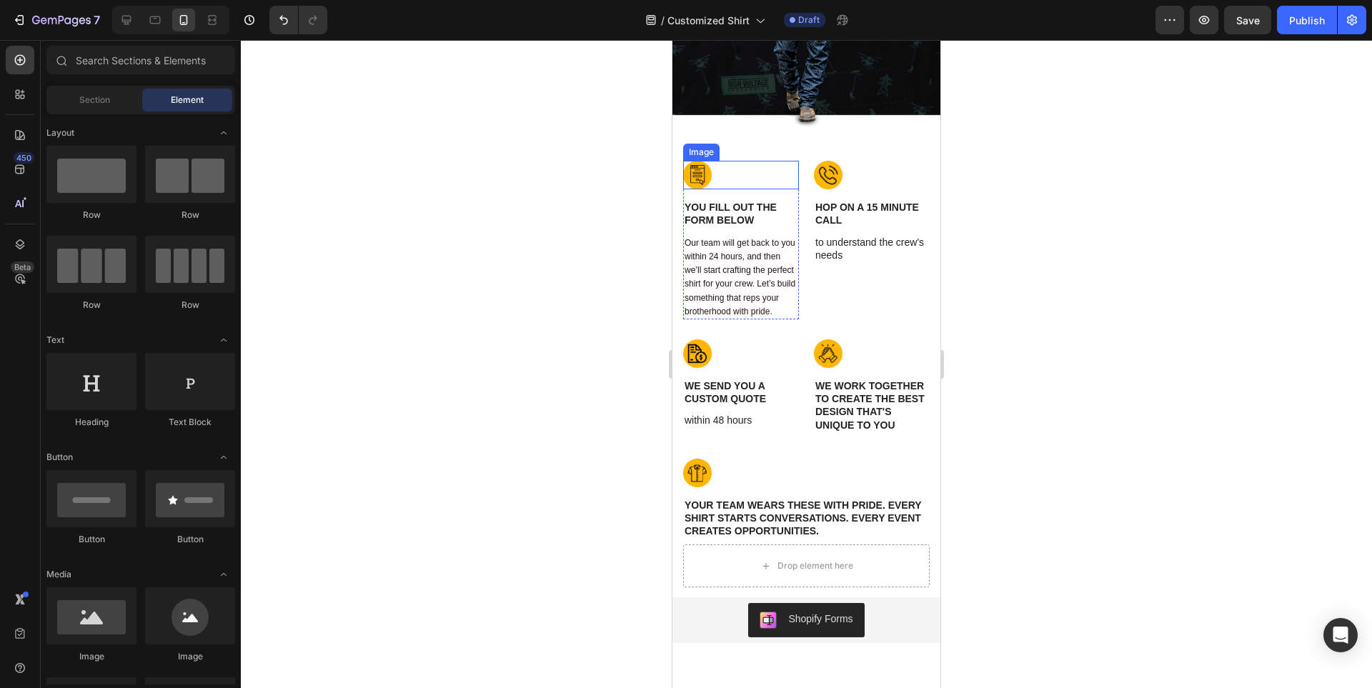
click at [793, 180] on div at bounding box center [741, 175] width 116 height 29
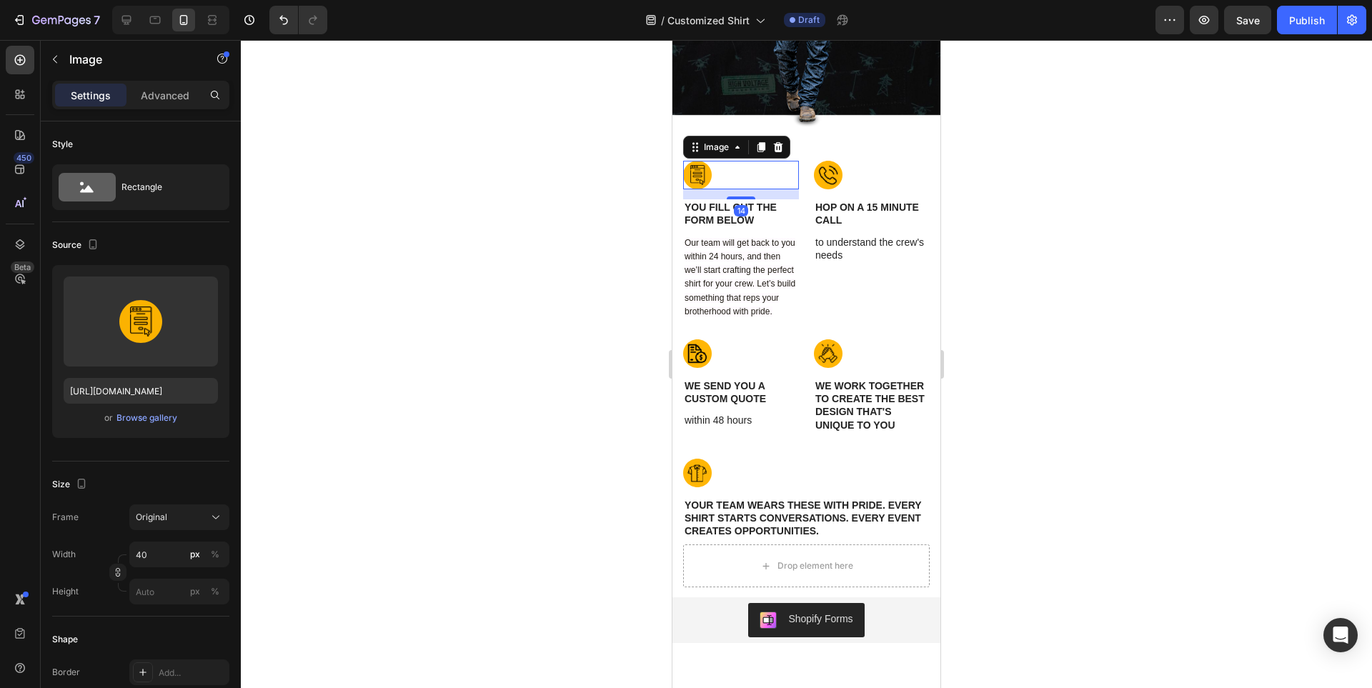
click at [1123, 242] on div at bounding box center [806, 364] width 1131 height 648
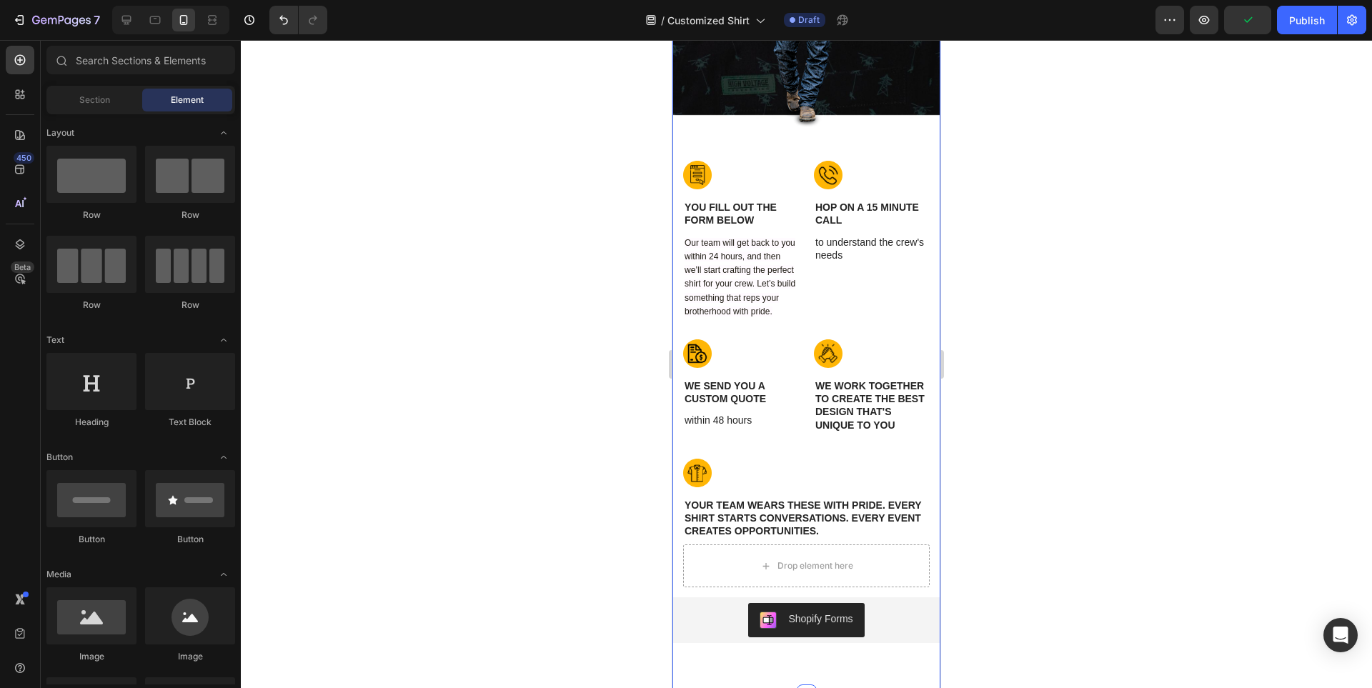
click at [891, 142] on div "Image Row Ready To Make Your Crew Impossible To Ignore? Heading Image you fill …" at bounding box center [806, 259] width 268 height 791
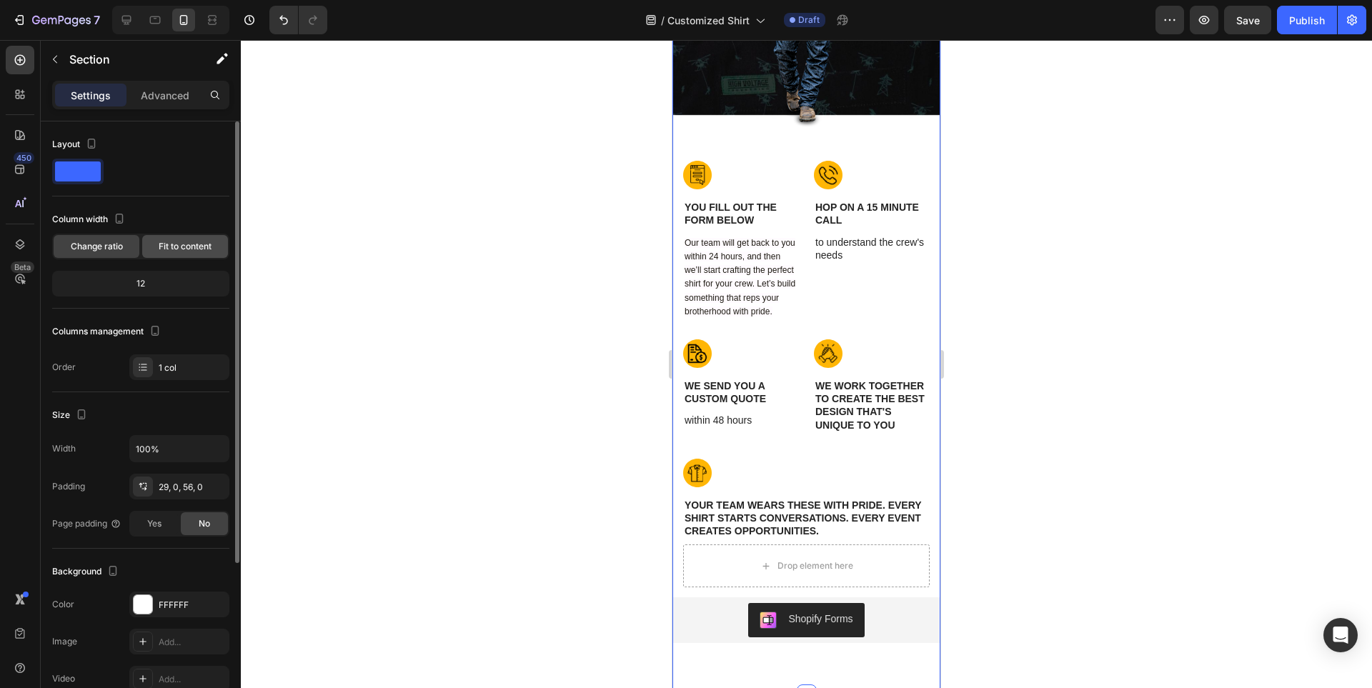
click at [172, 239] on div "Fit to content" at bounding box center [185, 246] width 86 height 23
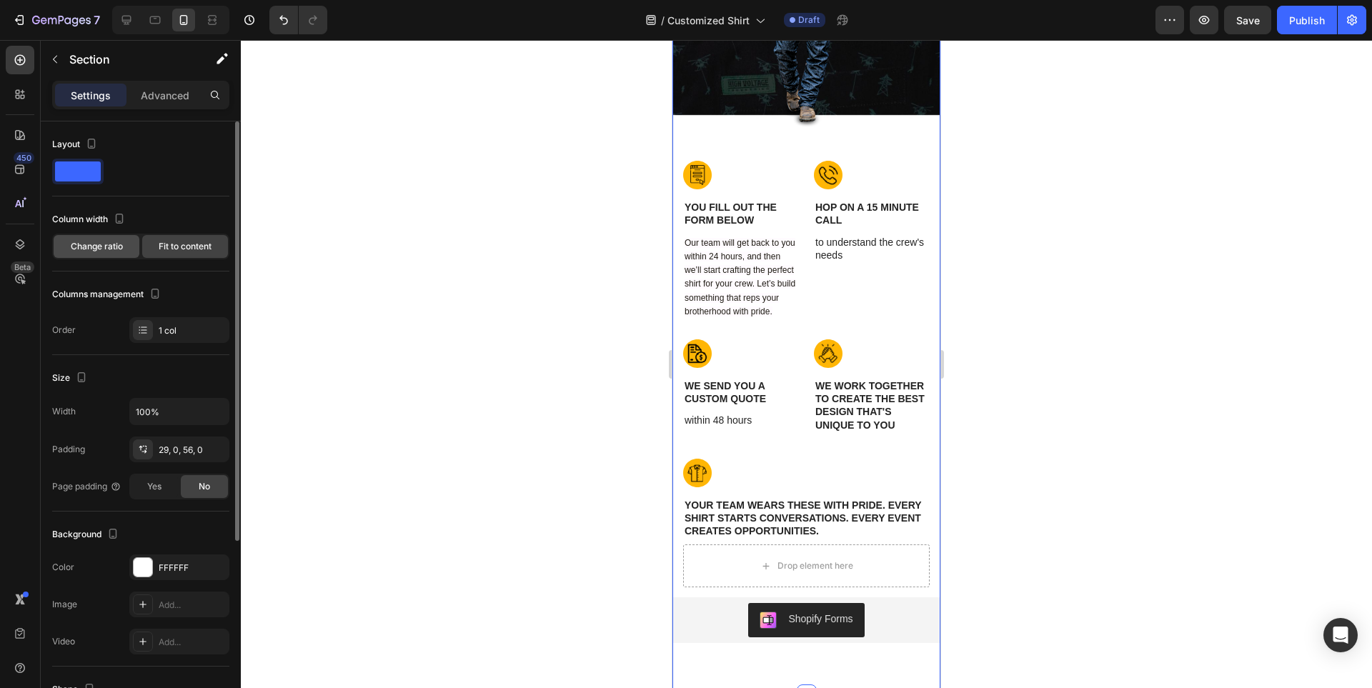
click at [110, 241] on span "Change ratio" at bounding box center [97, 246] width 52 height 13
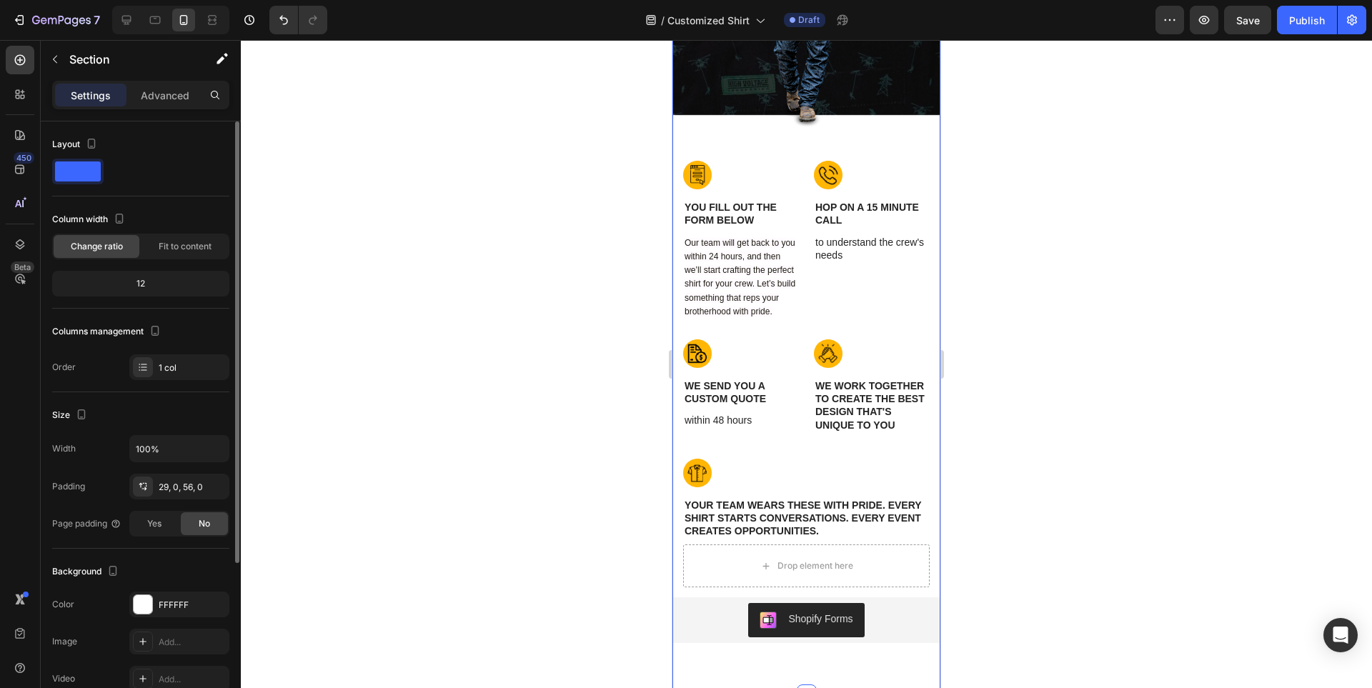
click at [145, 285] on div "12" at bounding box center [141, 284] width 172 height 20
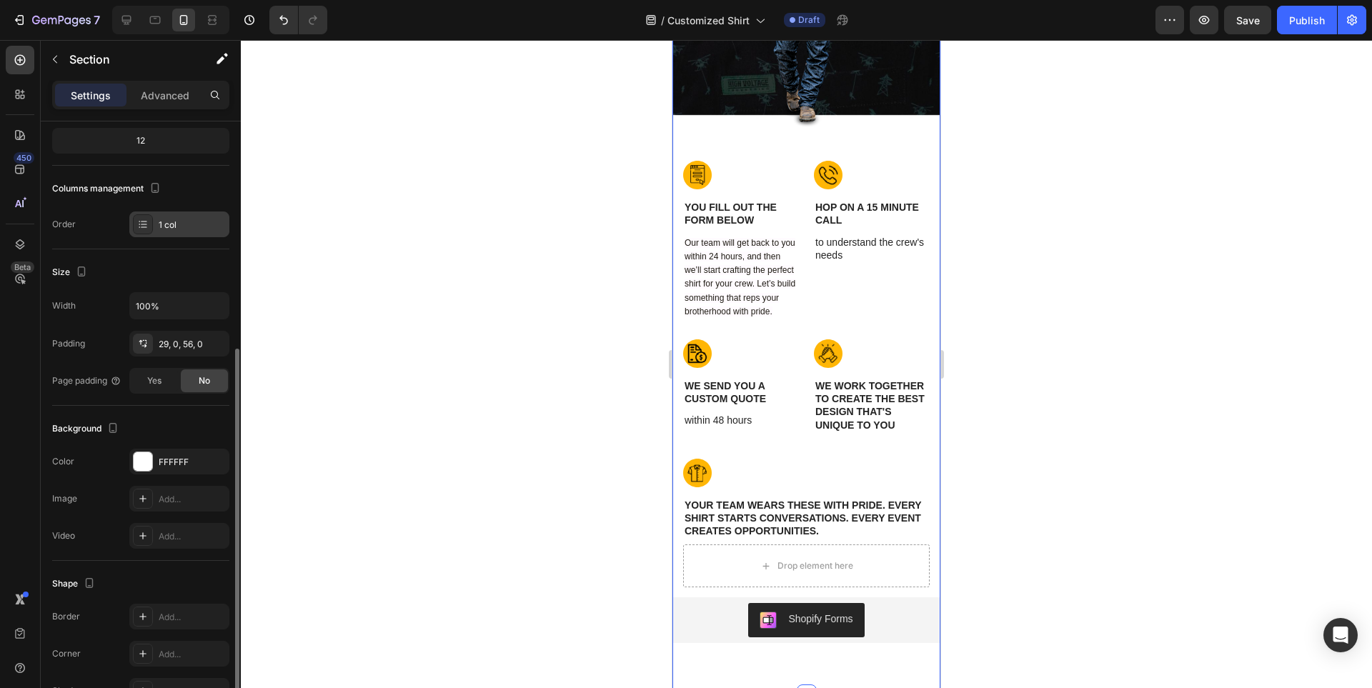
scroll to position [227, 0]
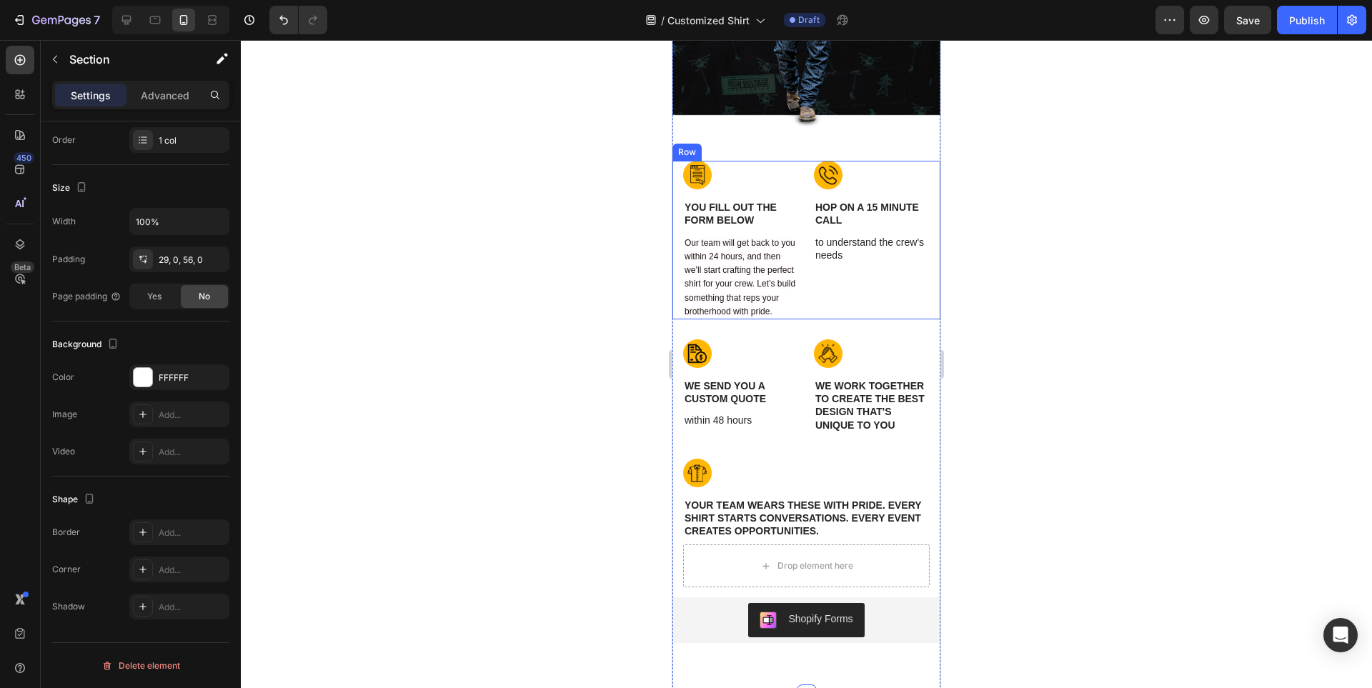
click at [807, 172] on div "Image YOU FILL OUT THE FORM BELOW Text Block Our team will get back to you with…" at bounding box center [806, 240] width 268 height 159
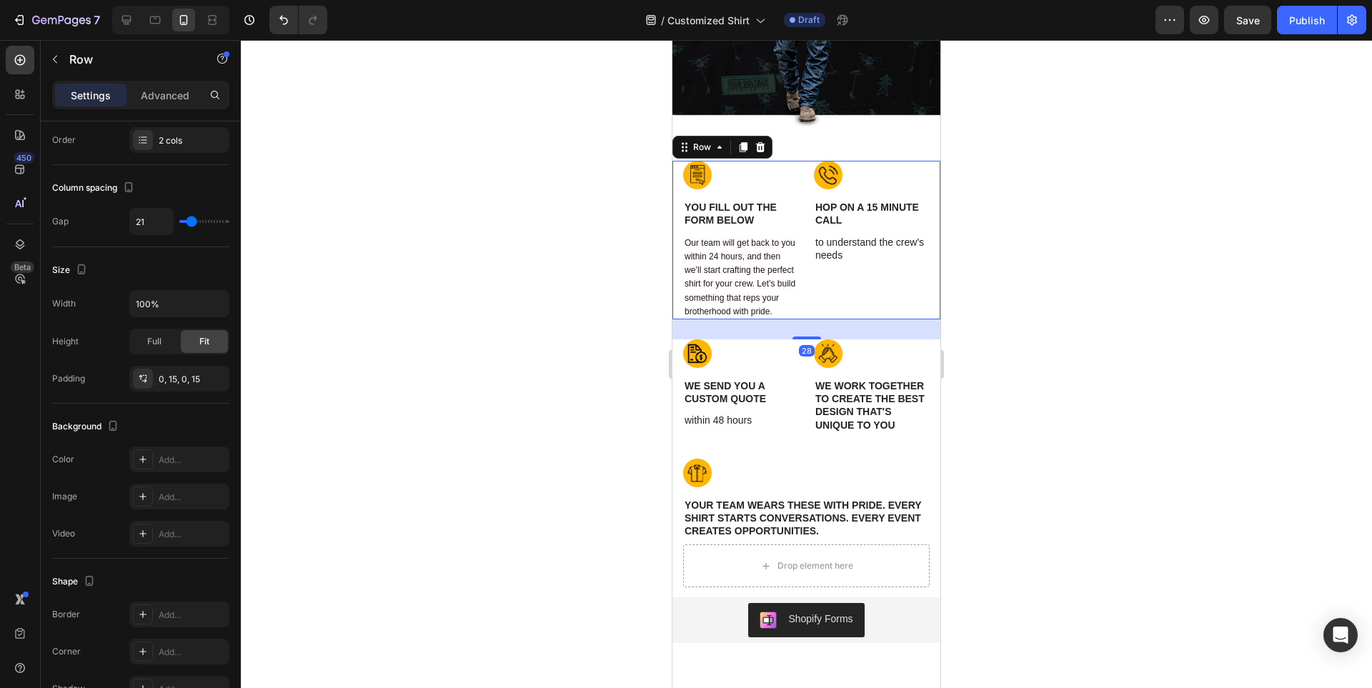
scroll to position [0, 0]
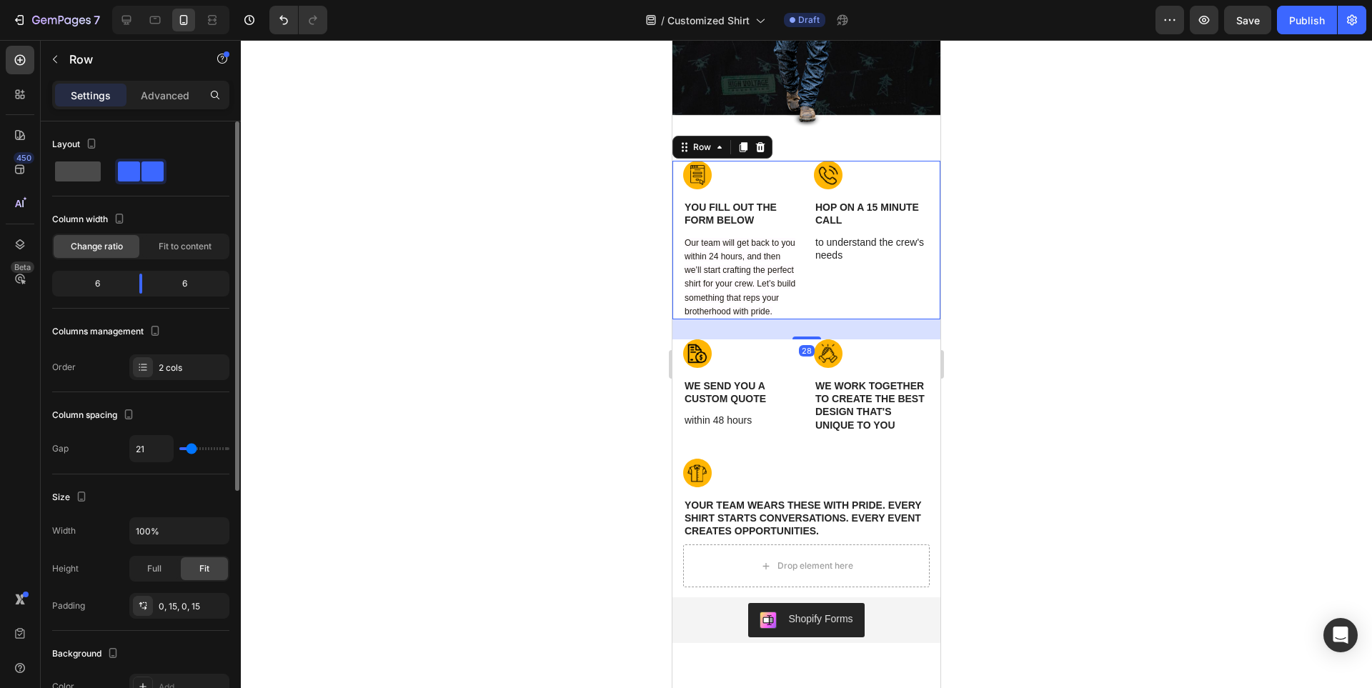
click at [56, 169] on span at bounding box center [78, 172] width 46 height 20
type input "0"
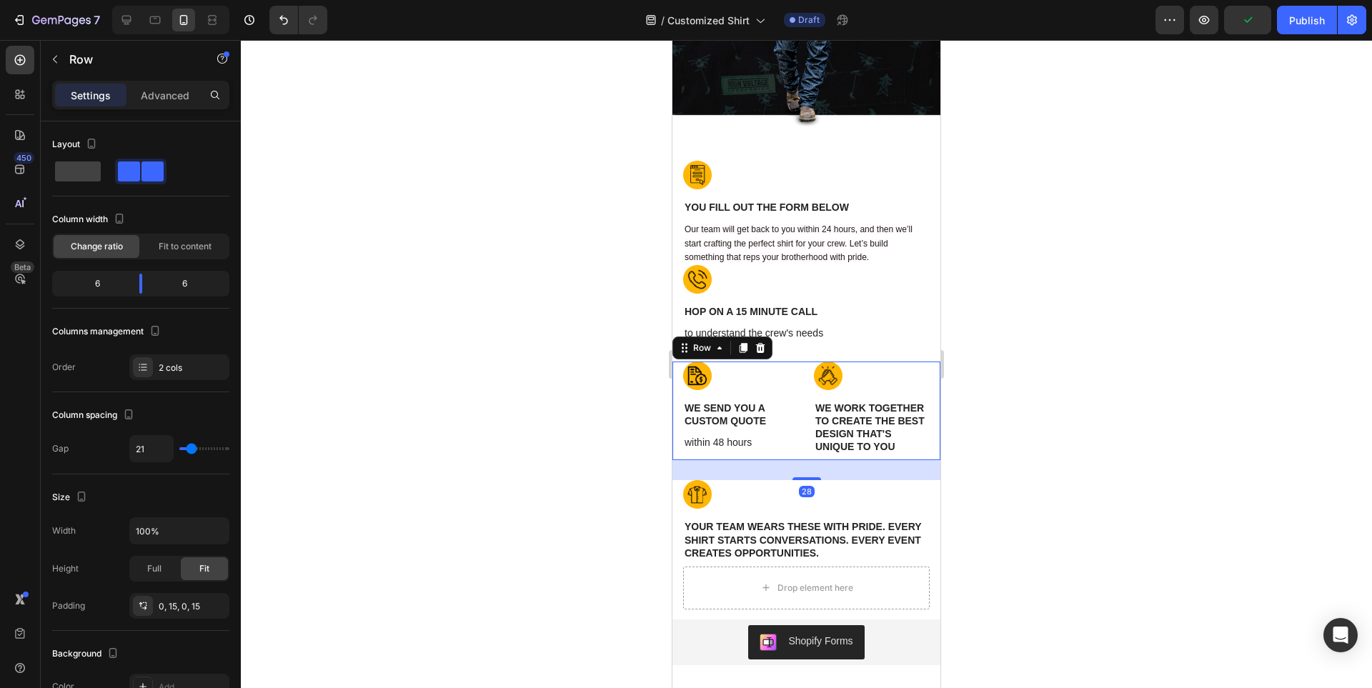
click at [928, 382] on div "Image we send you a custom quote Text Block within 48 hours Text Block Row Imag…" at bounding box center [806, 411] width 268 height 99
click at [79, 164] on span at bounding box center [78, 172] width 46 height 20
type input "0"
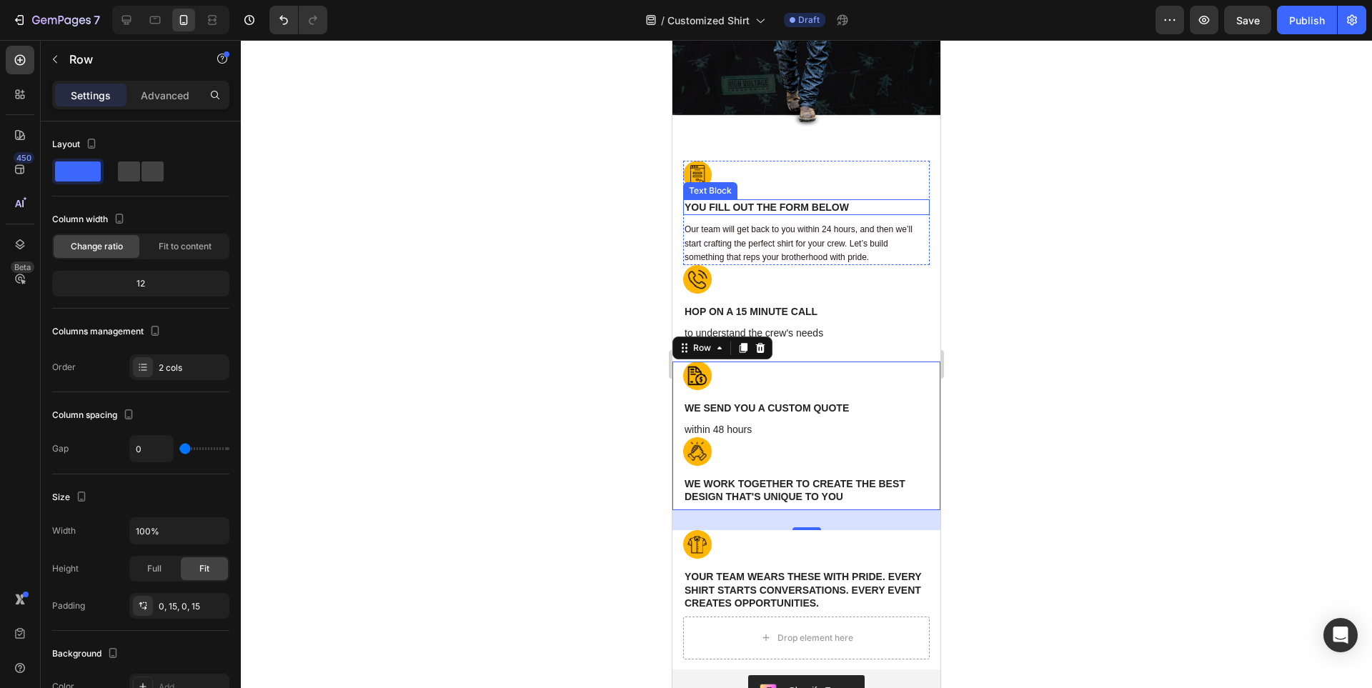
click at [733, 206] on p "YOU FILL OUT THE FORM BELOW" at bounding box center [807, 207] width 244 height 13
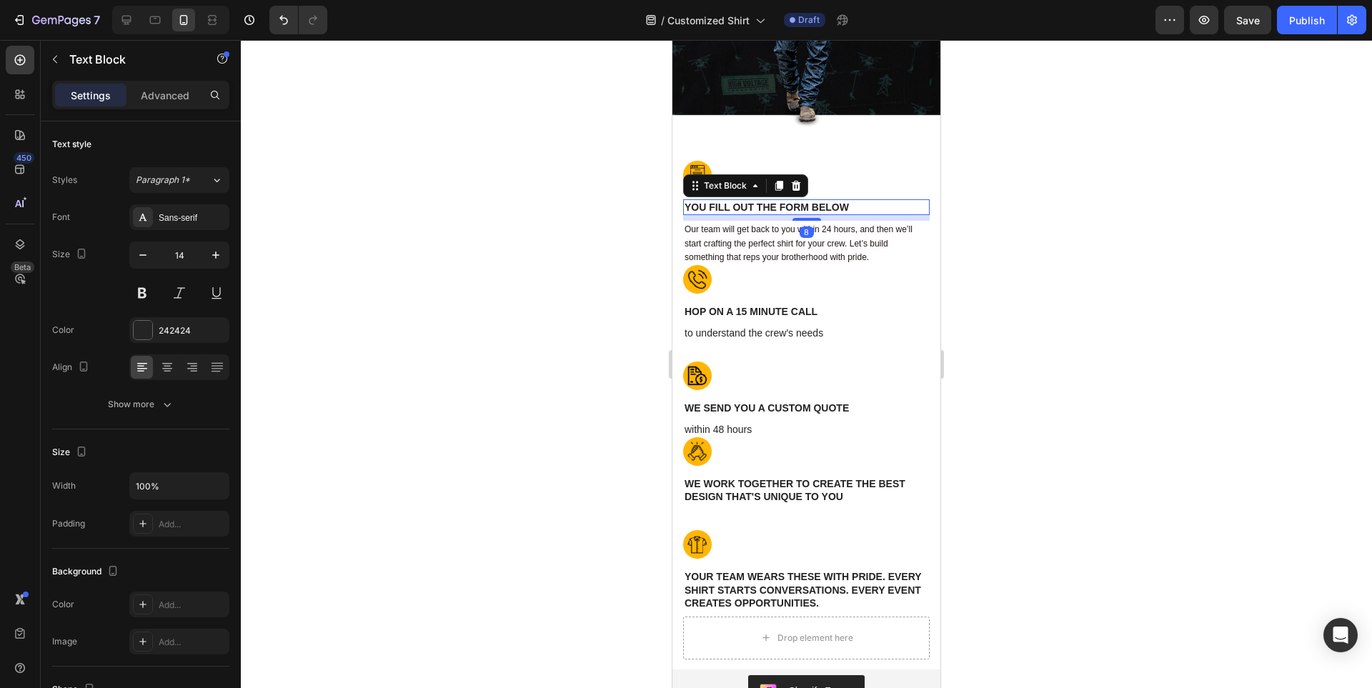
click at [985, 251] on div at bounding box center [806, 364] width 1131 height 648
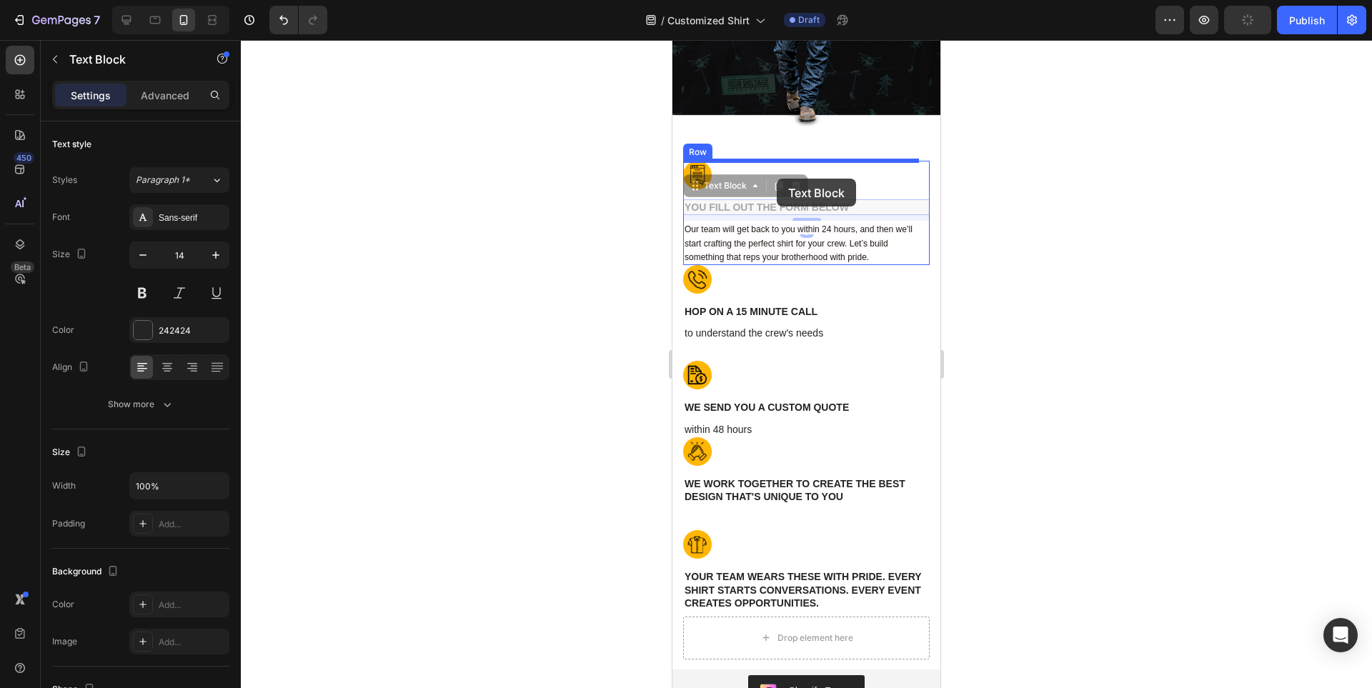
drag, startPoint x: 745, startPoint y: 204, endPoint x: 777, endPoint y: 179, distance: 40.7
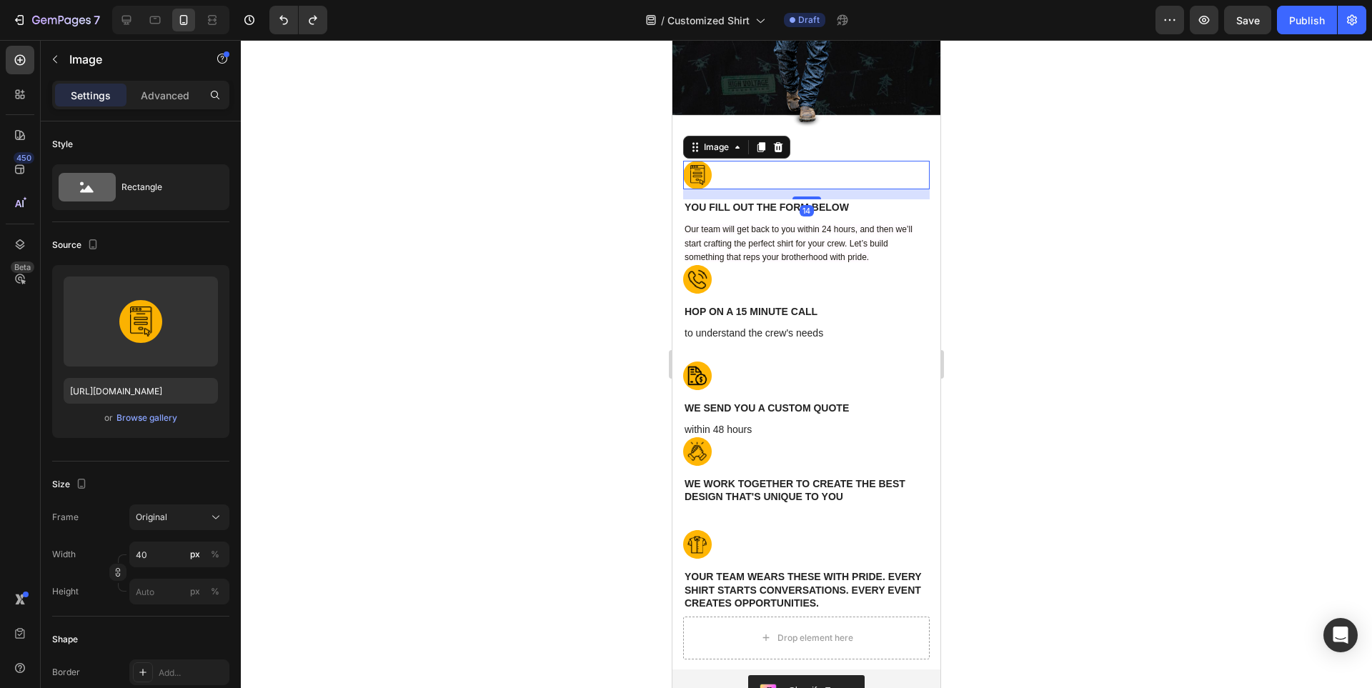
click at [709, 184] on img at bounding box center [697, 175] width 29 height 29
click at [52, 63] on icon "button" at bounding box center [54, 59] width 11 height 11
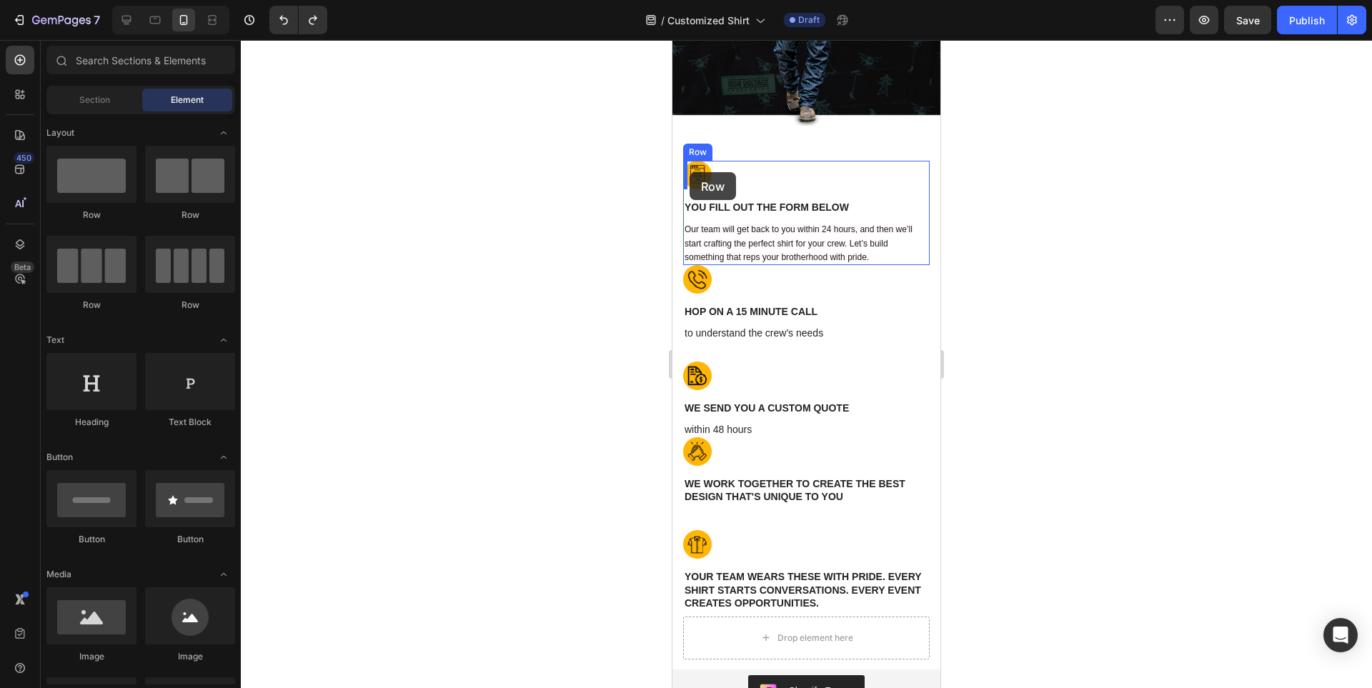
drag, startPoint x: 1059, startPoint y: 213, endPoint x: 690, endPoint y: 172, distance: 371.7
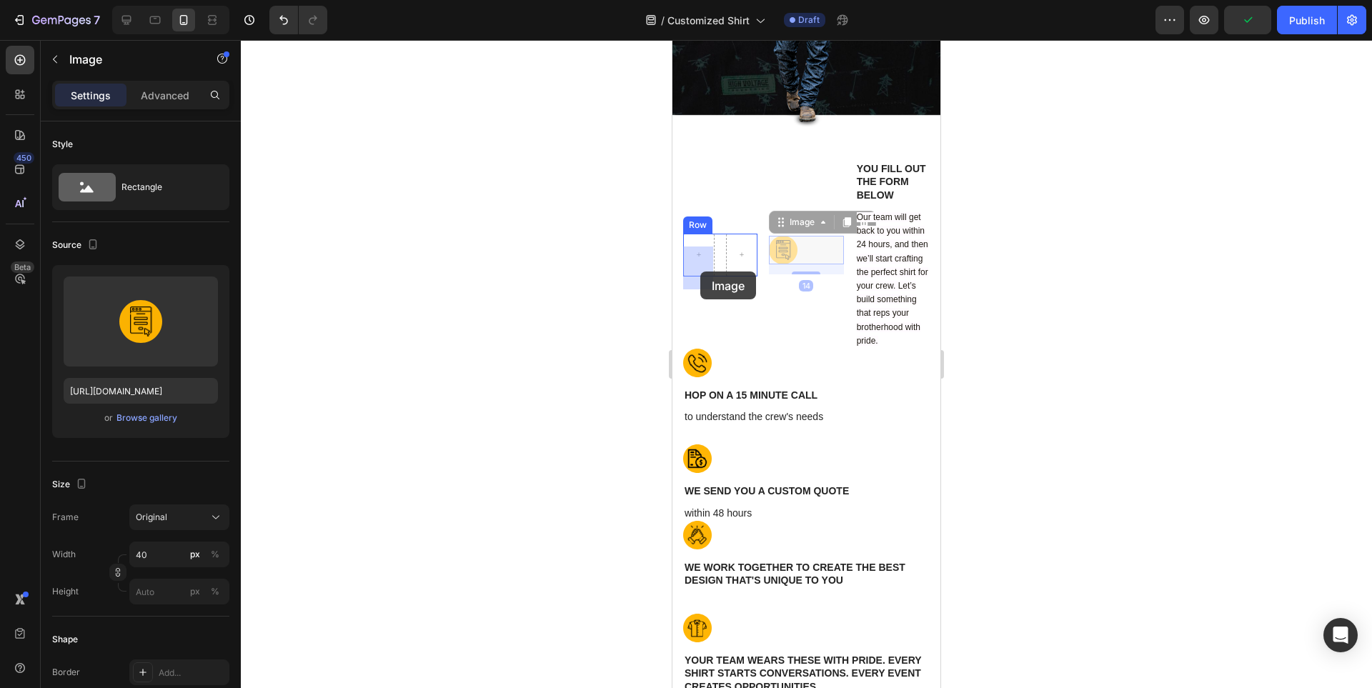
drag, startPoint x: 780, startPoint y: 262, endPoint x: 700, endPoint y: 272, distance: 80.6
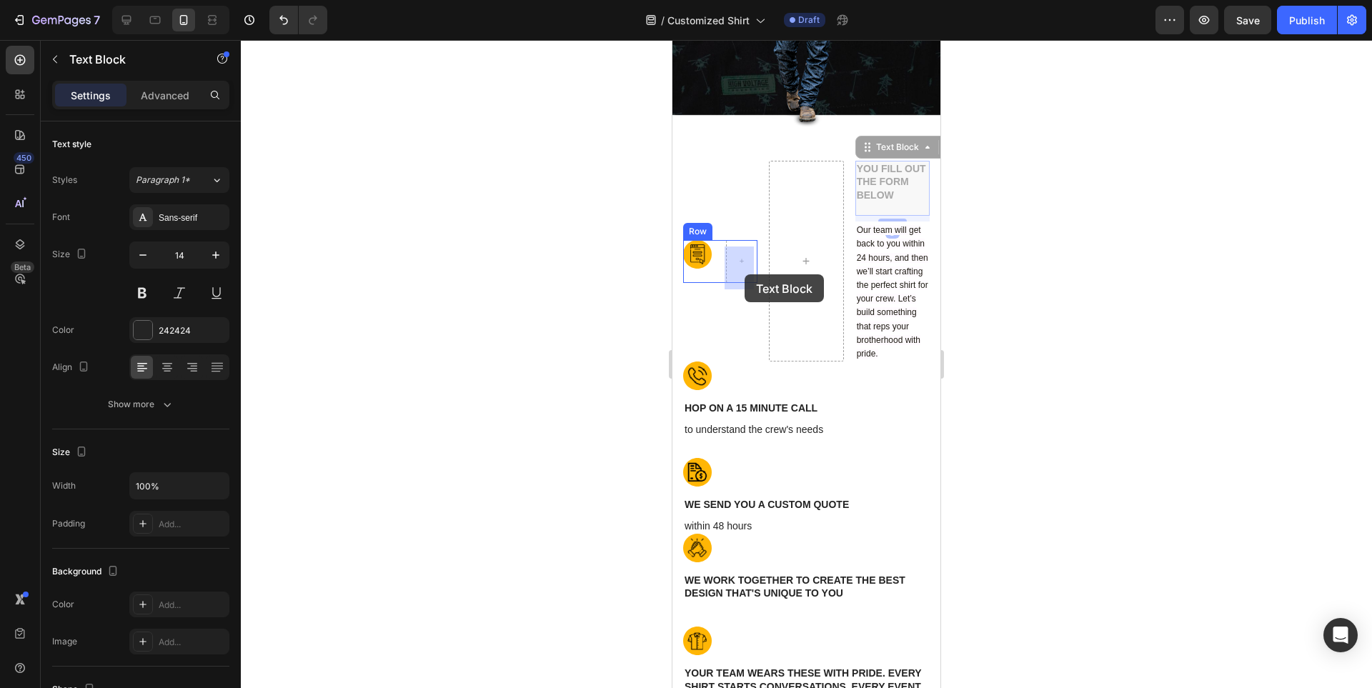
drag, startPoint x: 886, startPoint y: 192, endPoint x: 745, endPoint y: 274, distance: 164.0
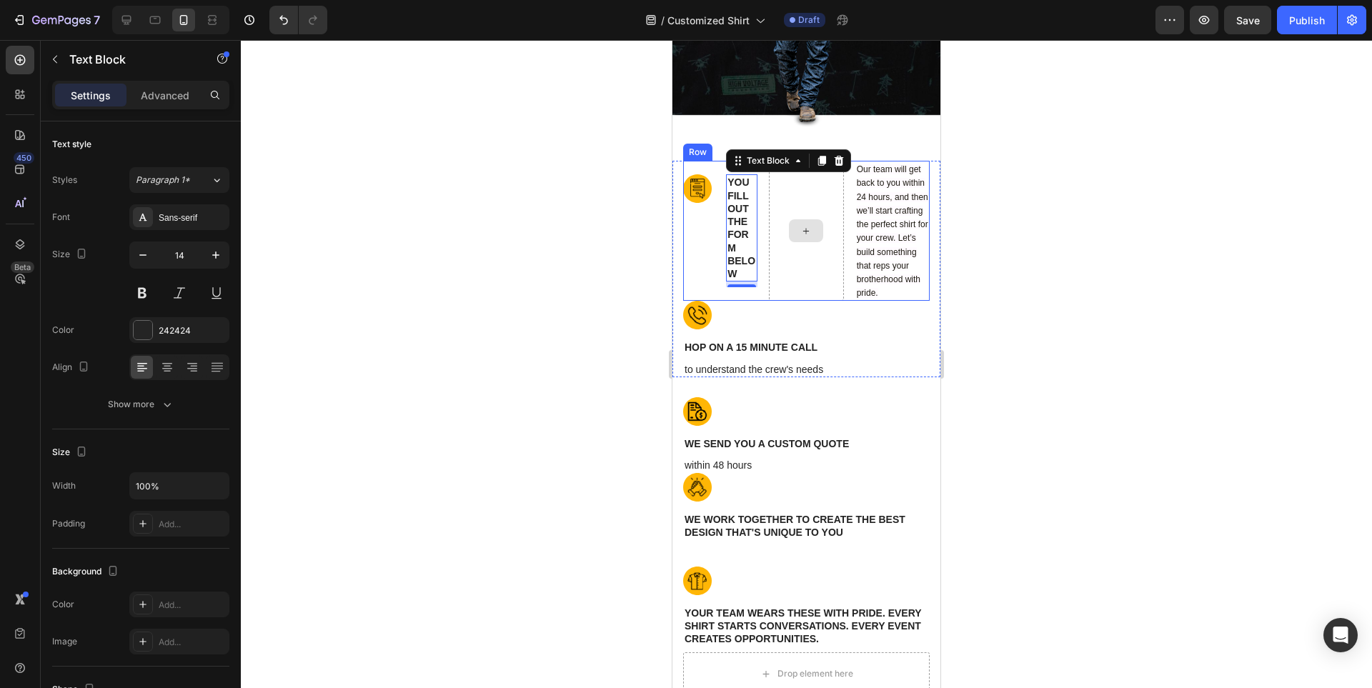
click at [814, 202] on div at bounding box center [806, 231] width 74 height 140
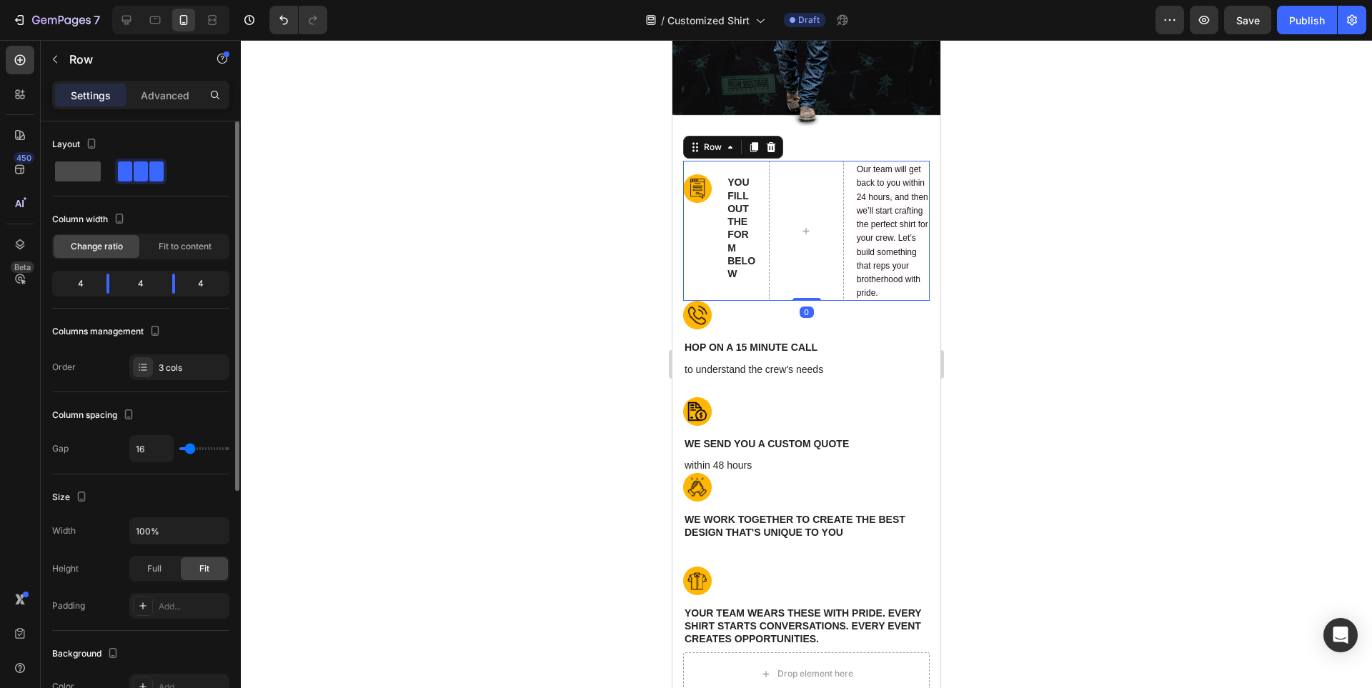
click at [68, 172] on span at bounding box center [78, 172] width 46 height 20
type input "0"
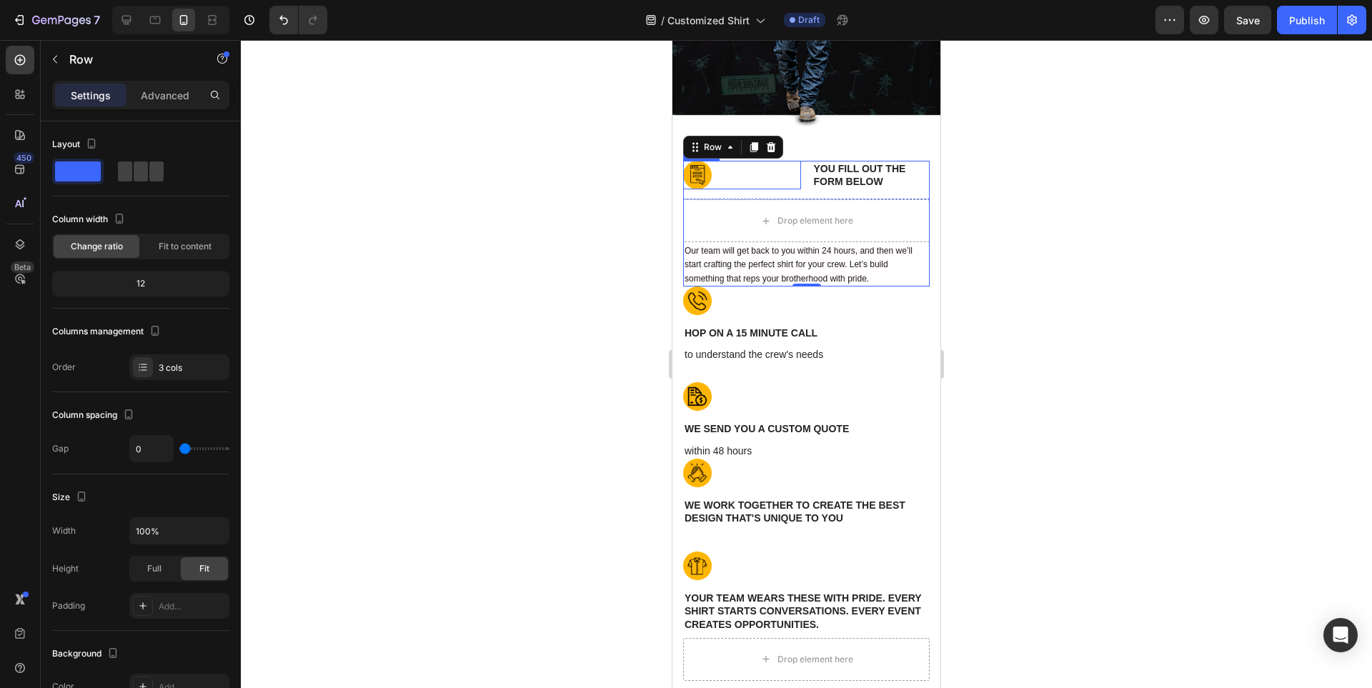
click at [778, 177] on div at bounding box center [742, 175] width 118 height 29
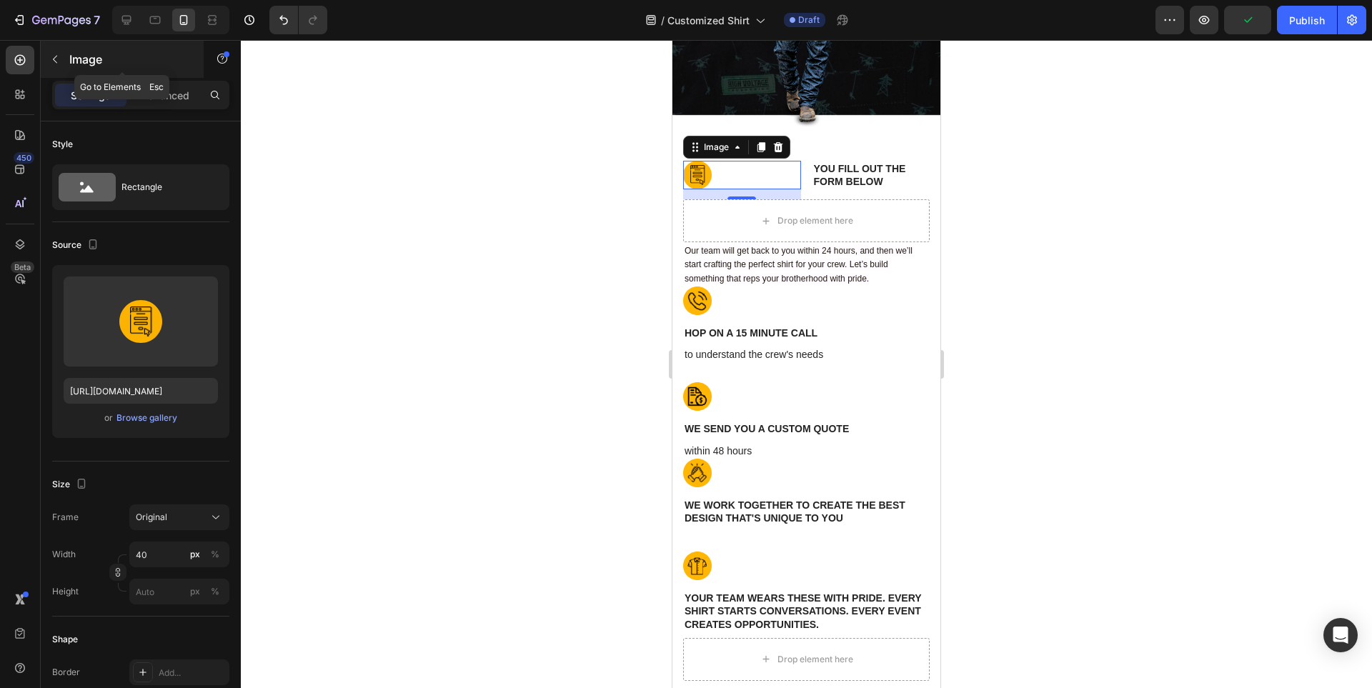
click at [46, 56] on button "button" at bounding box center [55, 59] width 23 height 23
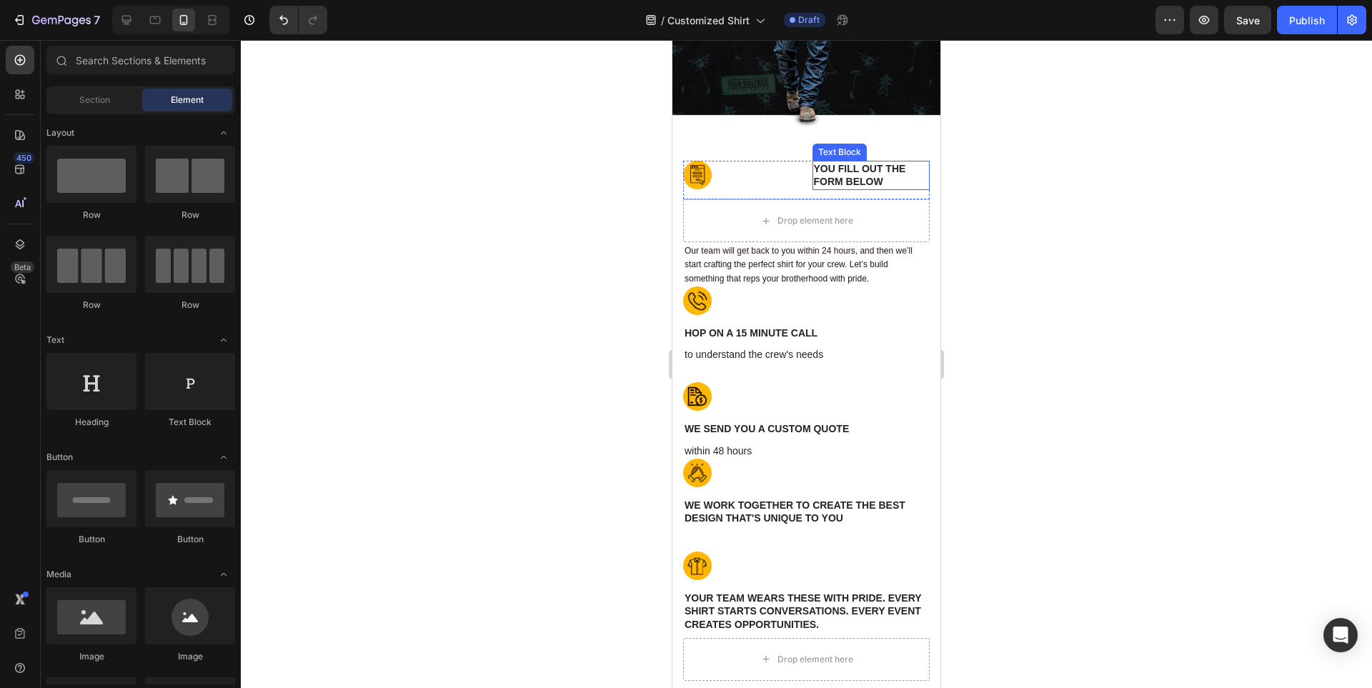
click at [915, 182] on p "YOU FILL OUT THE FORM BELOW" at bounding box center [871, 175] width 115 height 26
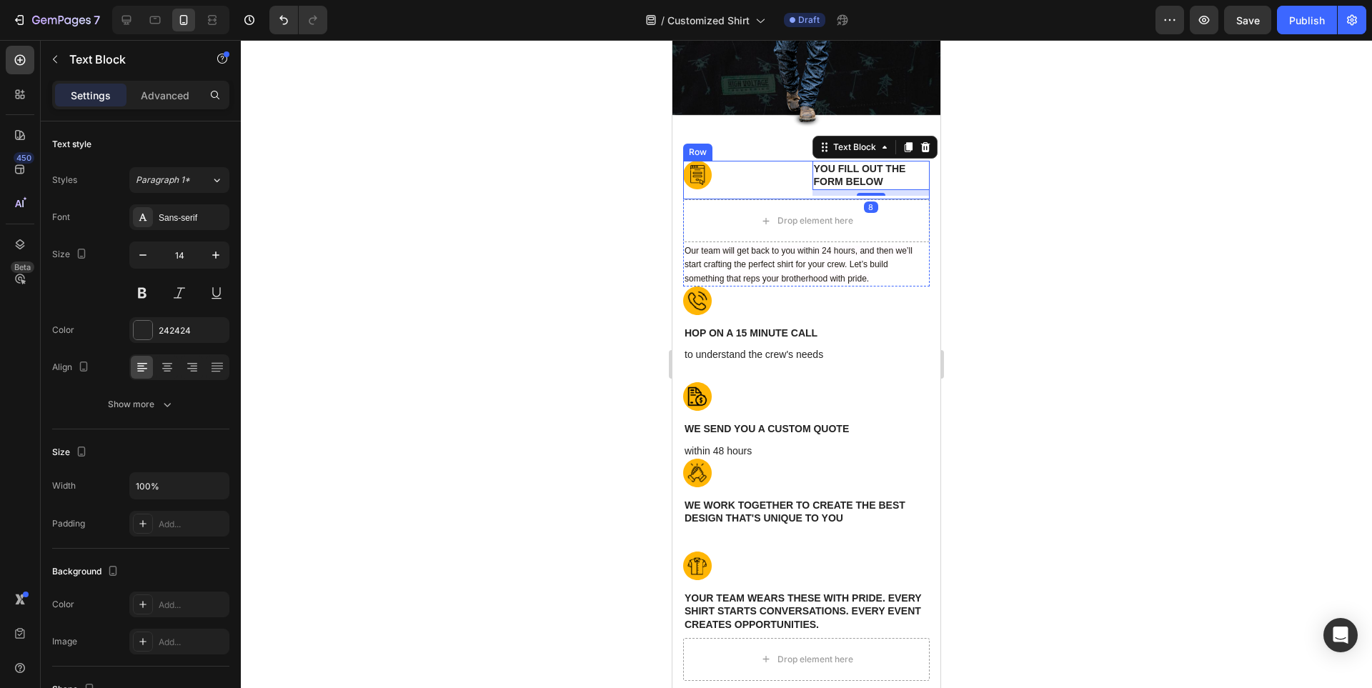
click at [688, 195] on div "Image" at bounding box center [742, 180] width 118 height 39
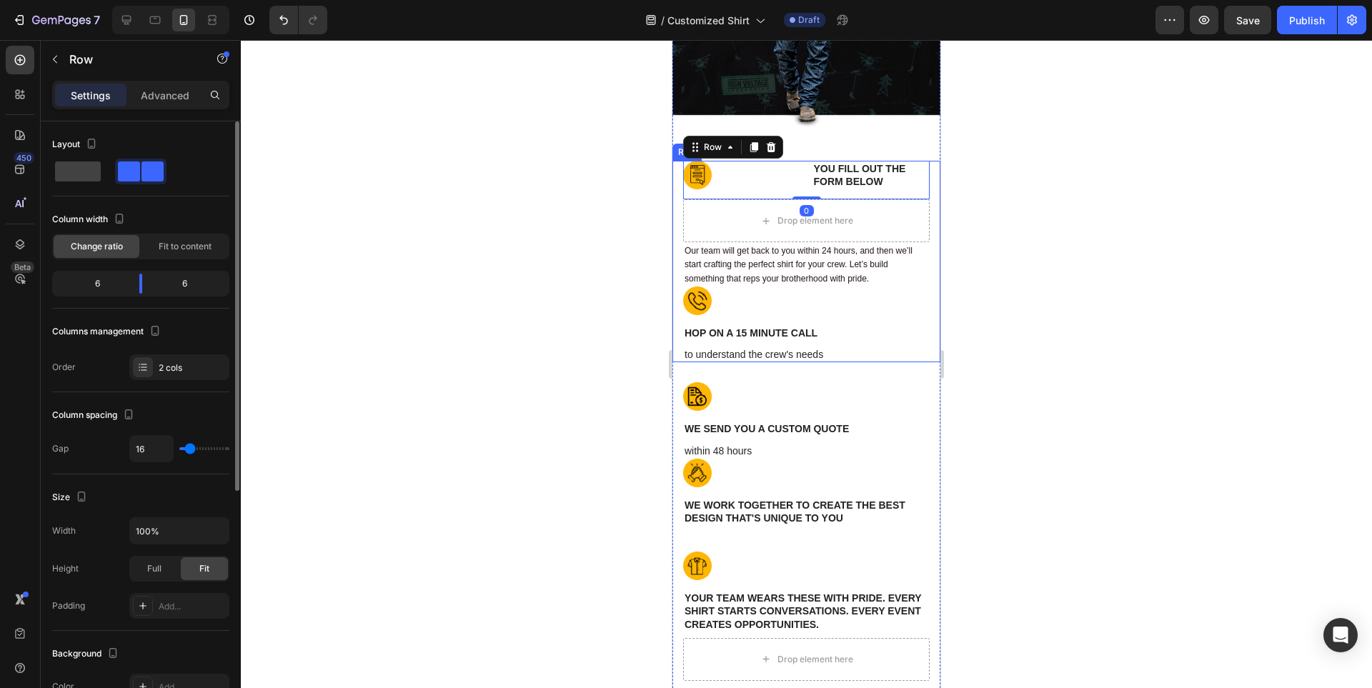
click at [96, 289] on div "6" at bounding box center [91, 284] width 73 height 20
drag, startPoint x: 139, startPoint y: 287, endPoint x: 78, endPoint y: 287, distance: 60.7
click at [78, 0] on body "7 / Customized Shirt Draft Preview Save Publish 450 Beta Sections(18) Elements(…" at bounding box center [686, 0] width 1372 height 0
type input "11"
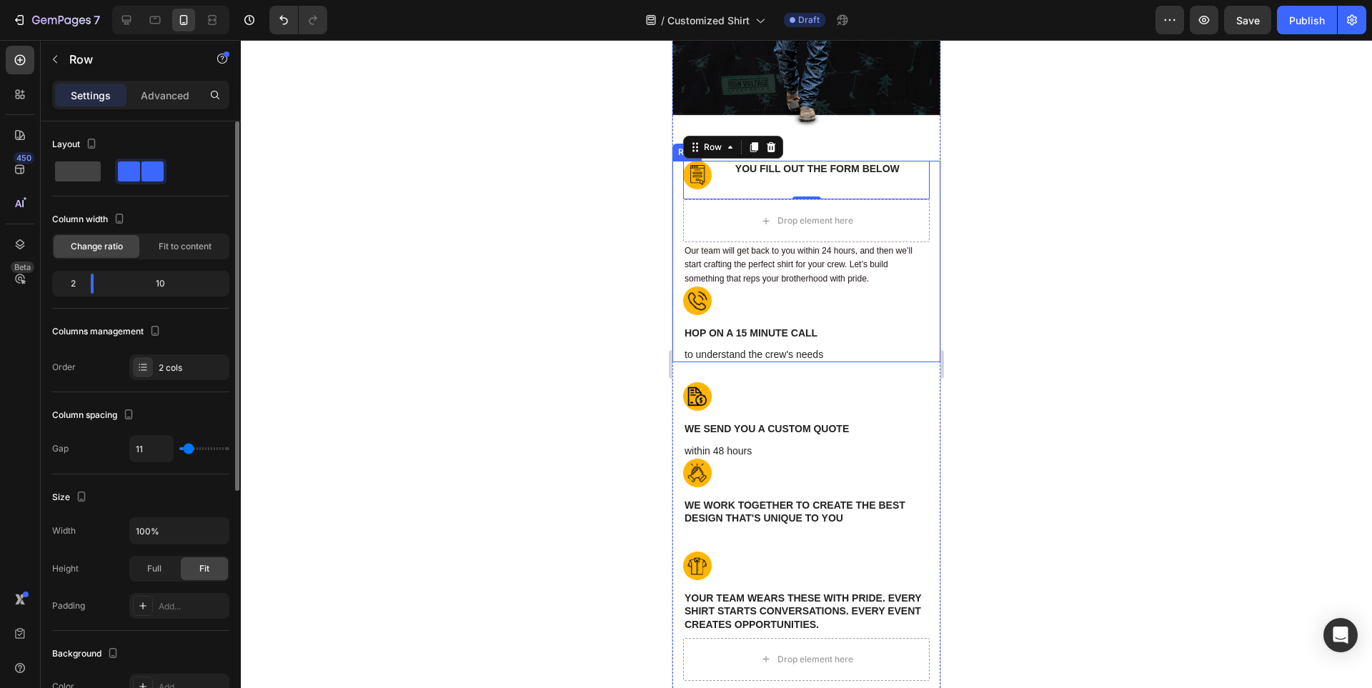
type input "9"
type input "7"
type input "4"
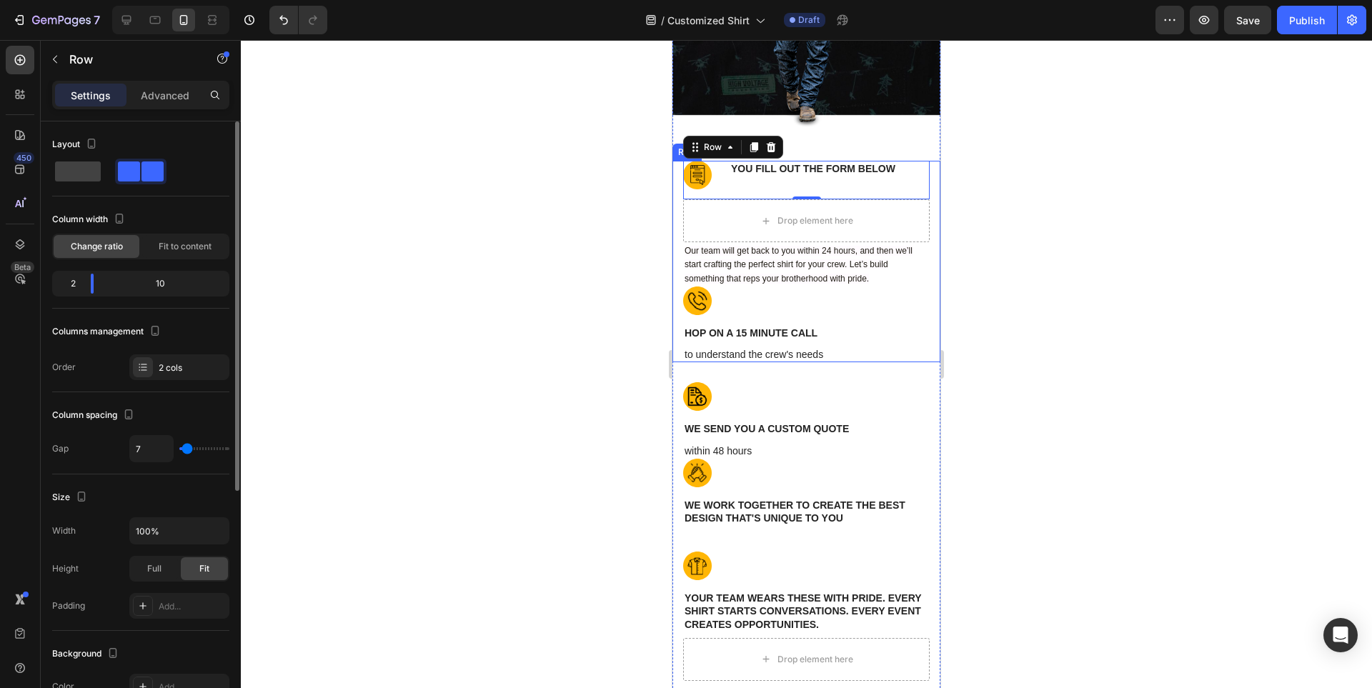
type input "4"
type input "2"
type input "0"
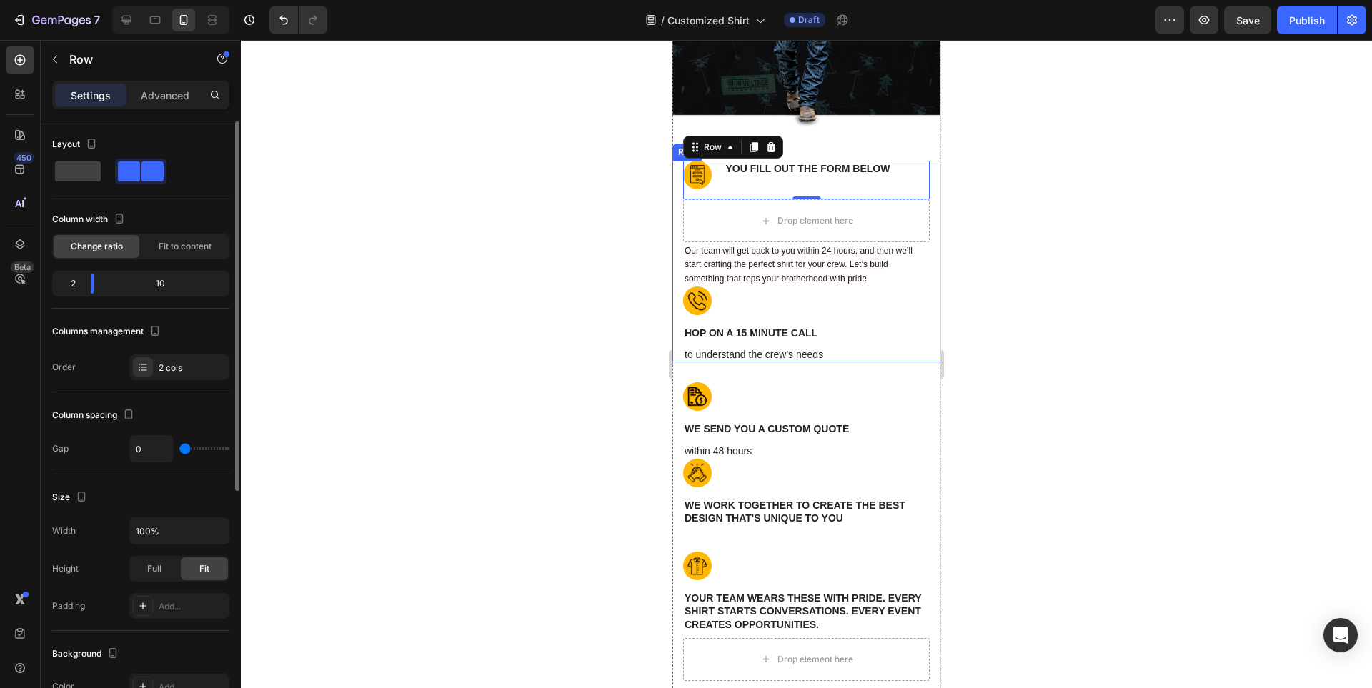
click at [184, 447] on input "range" at bounding box center [204, 448] width 50 height 3
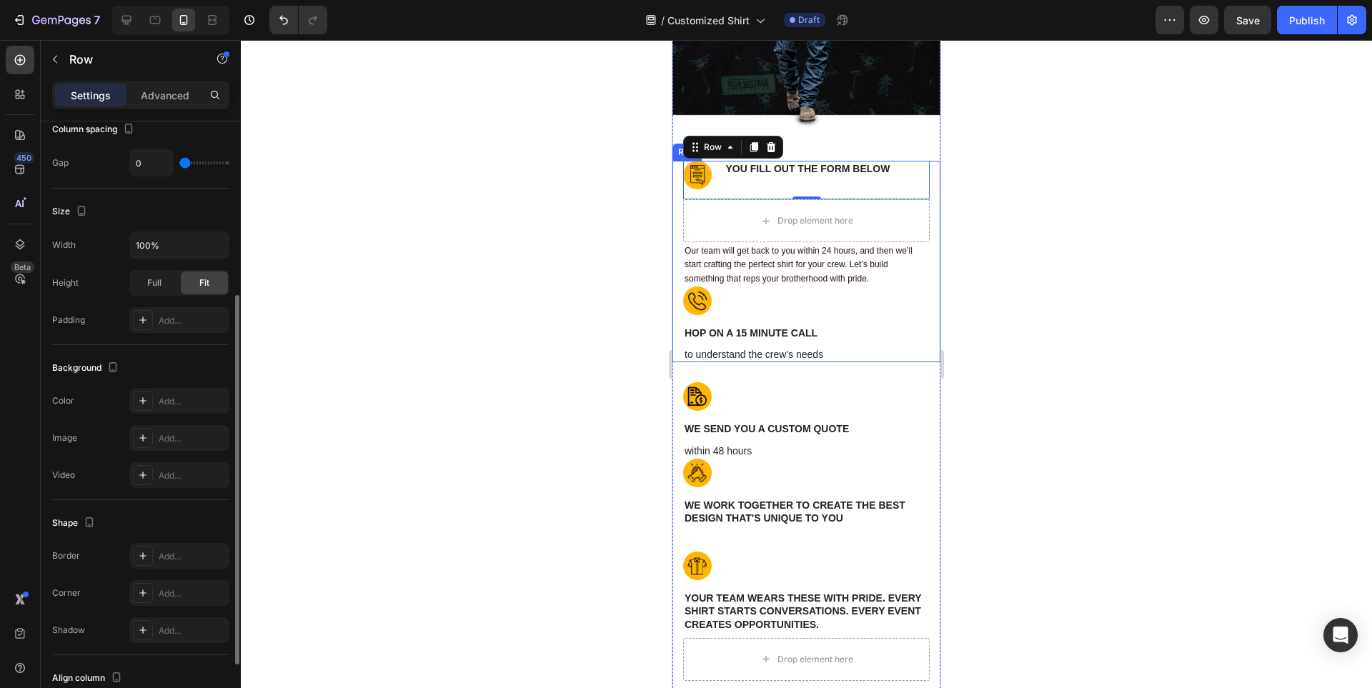
scroll to position [390, 0]
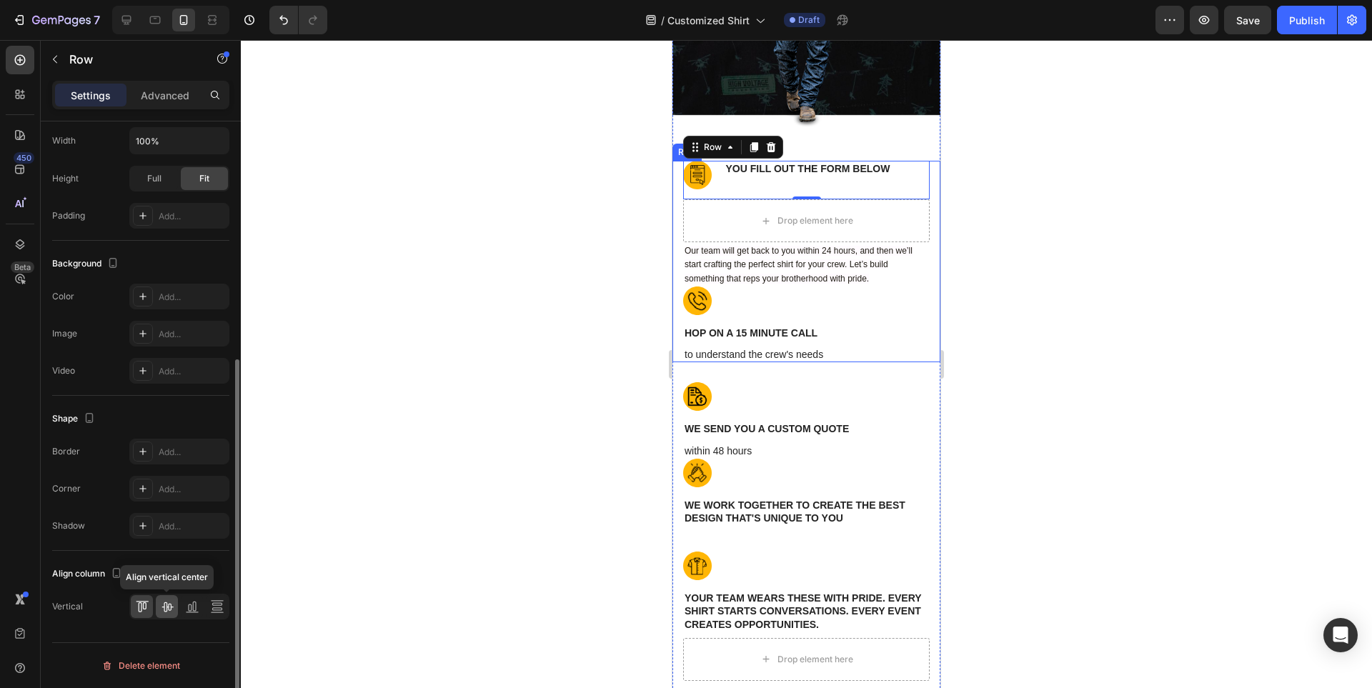
click at [167, 607] on icon at bounding box center [167, 607] width 11 height 10
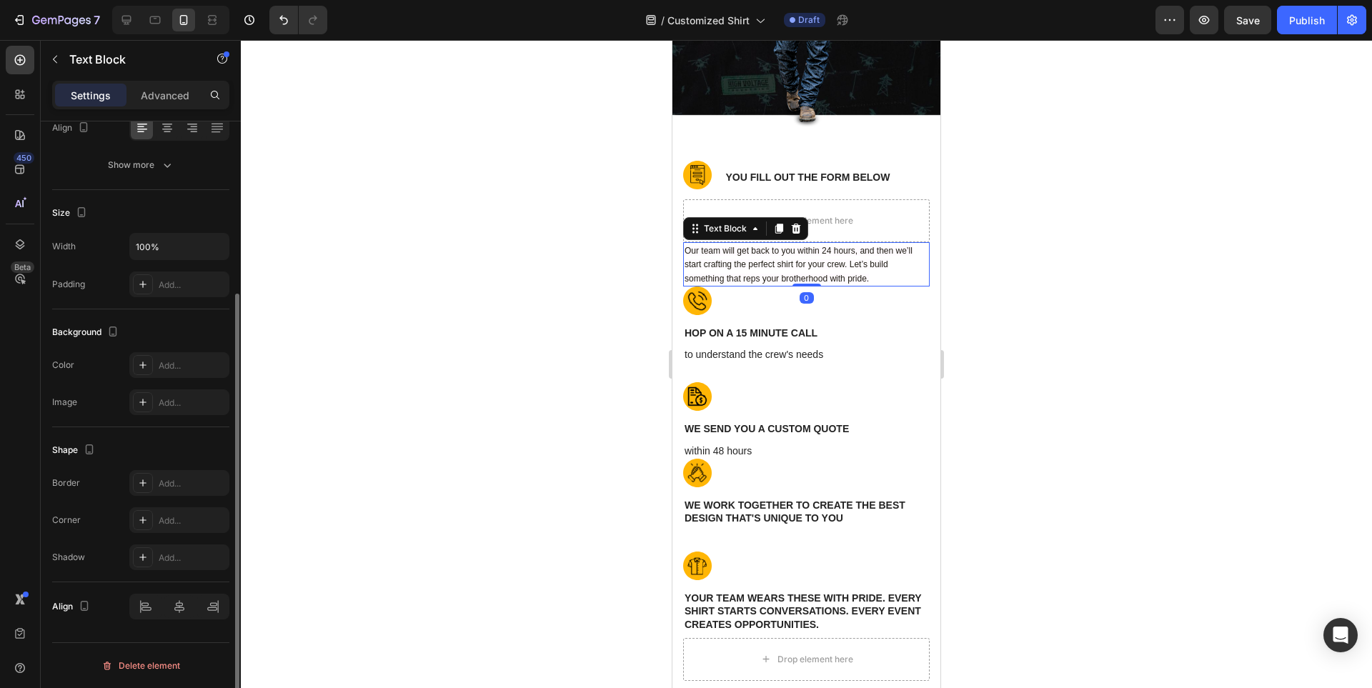
click at [727, 269] on span "Our team will get back to you within 24 hours, and then we’ll start crafting th…" at bounding box center [799, 264] width 228 height 37
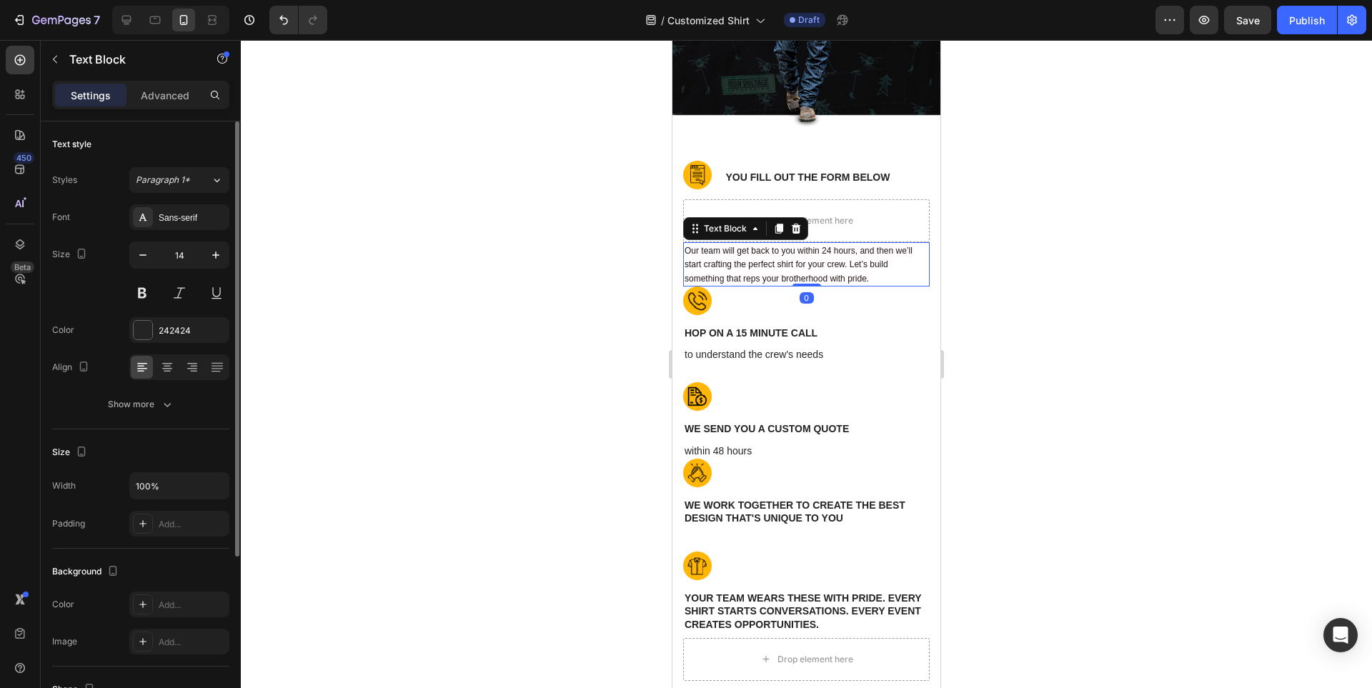
click at [1101, 247] on div at bounding box center [806, 364] width 1131 height 648
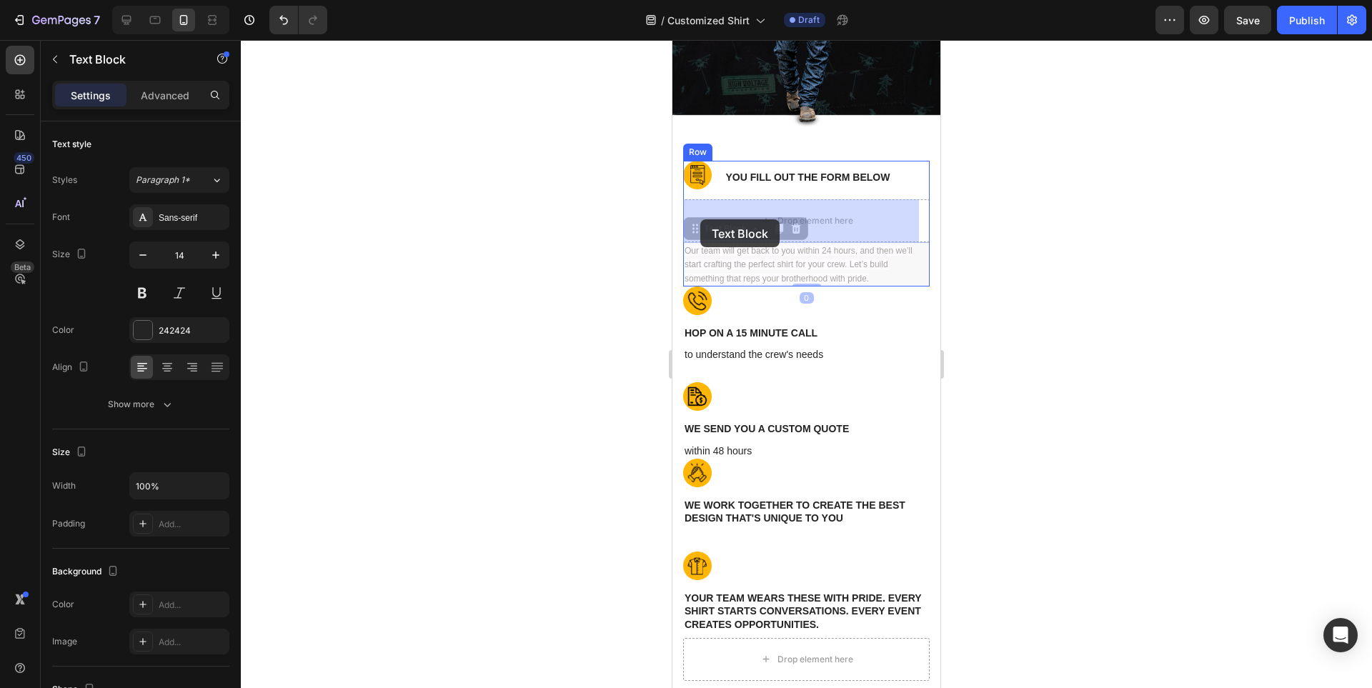
drag, startPoint x: 696, startPoint y: 258, endPoint x: 700, endPoint y: 219, distance: 38.8
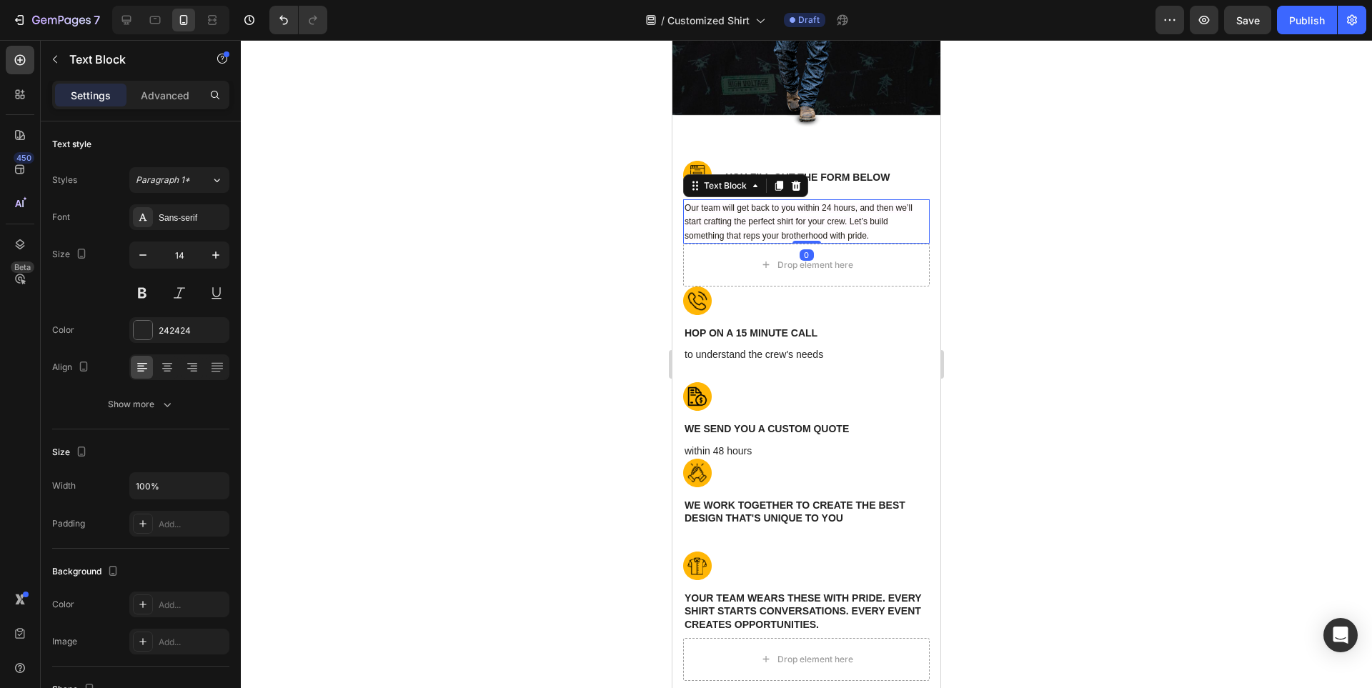
click at [1095, 252] on div at bounding box center [806, 364] width 1131 height 648
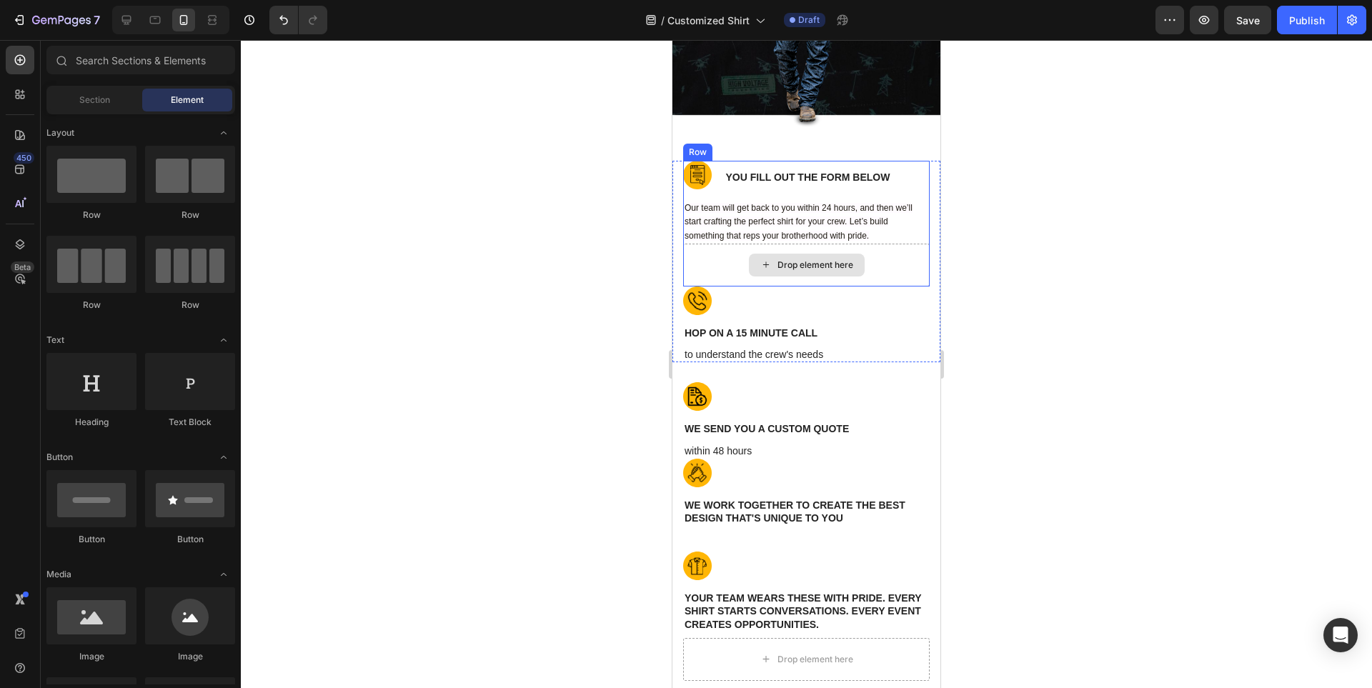
click at [825, 263] on div "Drop element here" at bounding box center [816, 264] width 76 height 11
click at [888, 262] on div "Drop element here" at bounding box center [806, 265] width 247 height 43
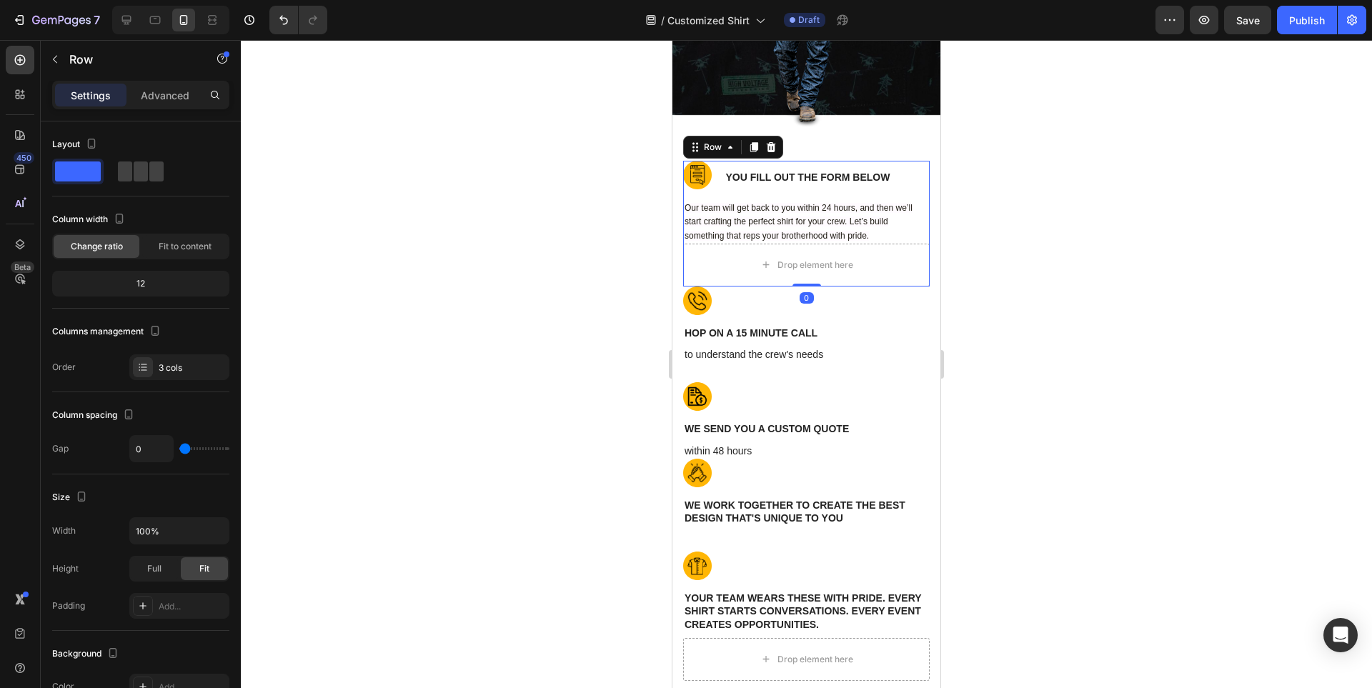
click at [773, 150] on icon at bounding box center [770, 146] width 11 height 11
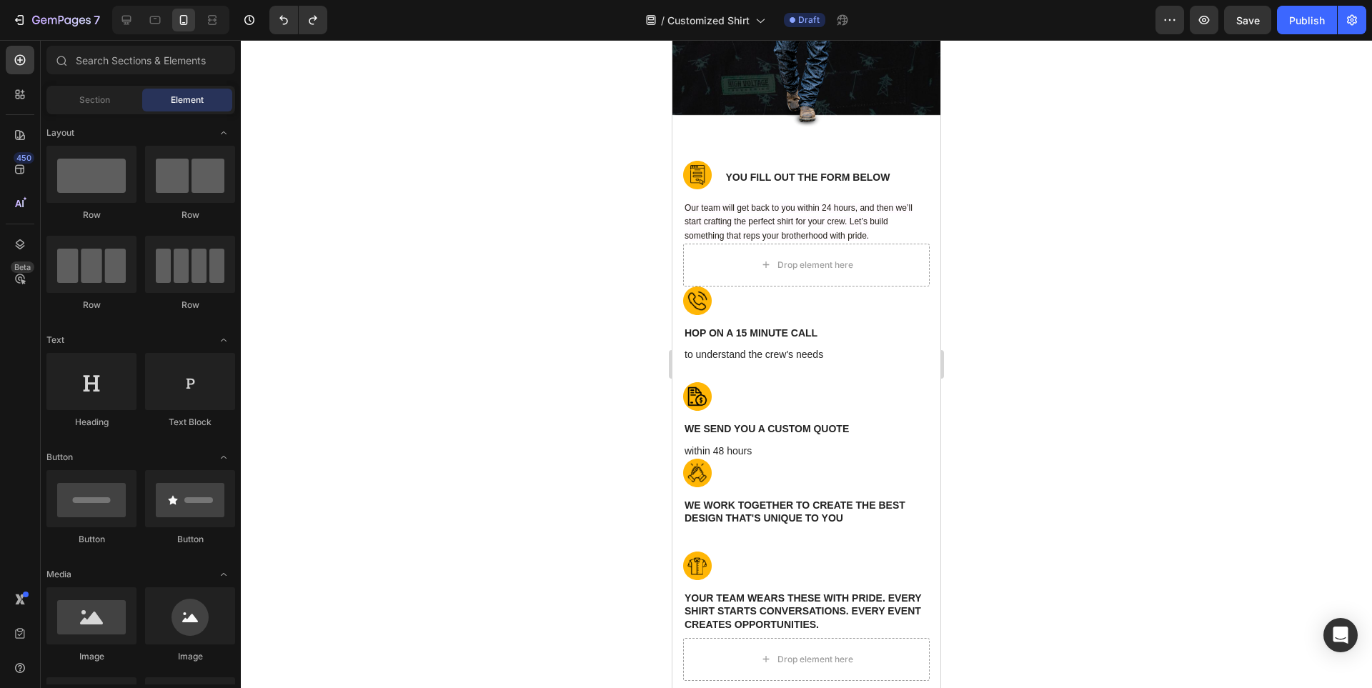
click at [1172, 273] on div at bounding box center [806, 364] width 1131 height 648
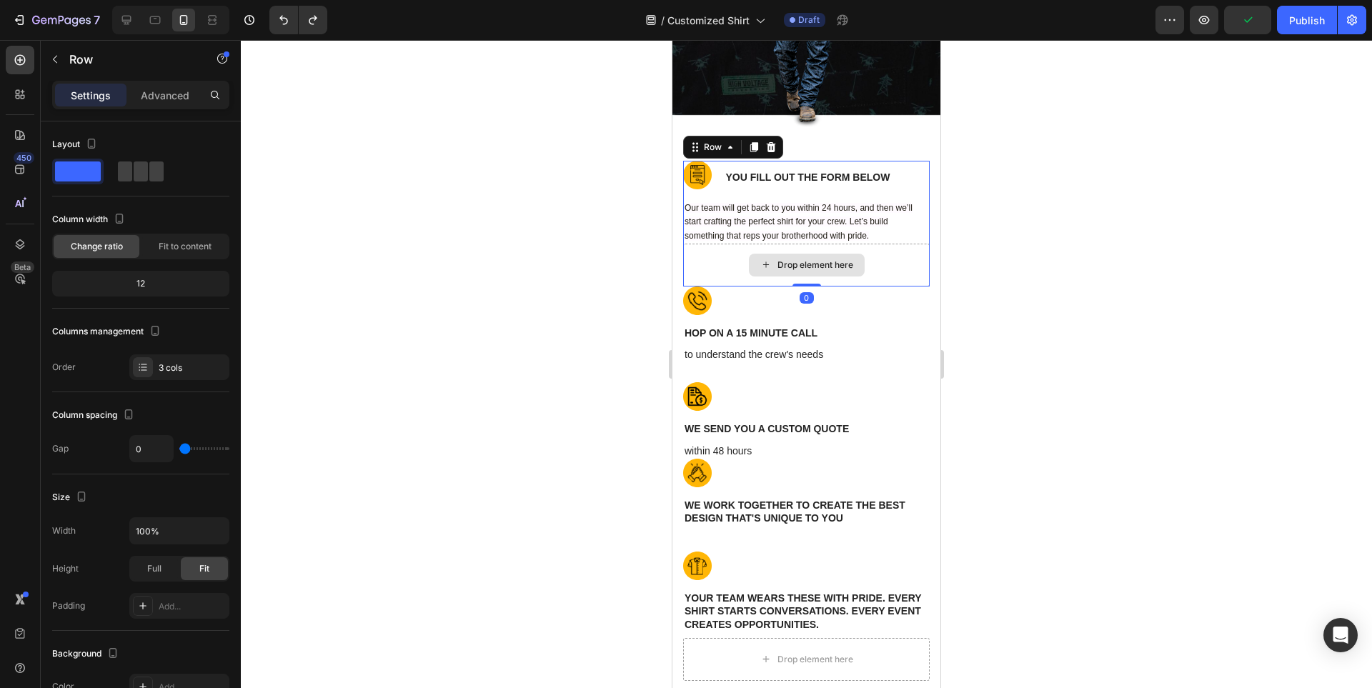
click at [882, 254] on div "Drop element here" at bounding box center [806, 265] width 247 height 43
click at [1128, 282] on div at bounding box center [806, 364] width 1131 height 648
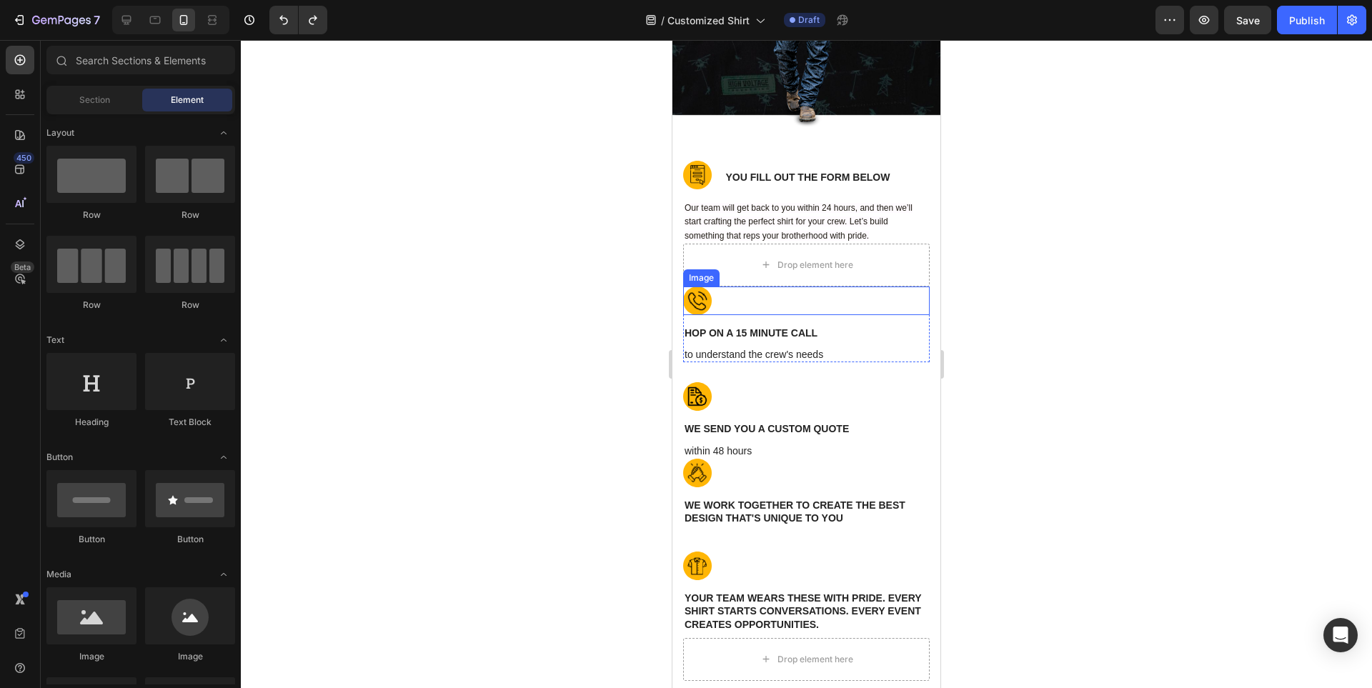
click at [851, 297] on div at bounding box center [806, 301] width 247 height 29
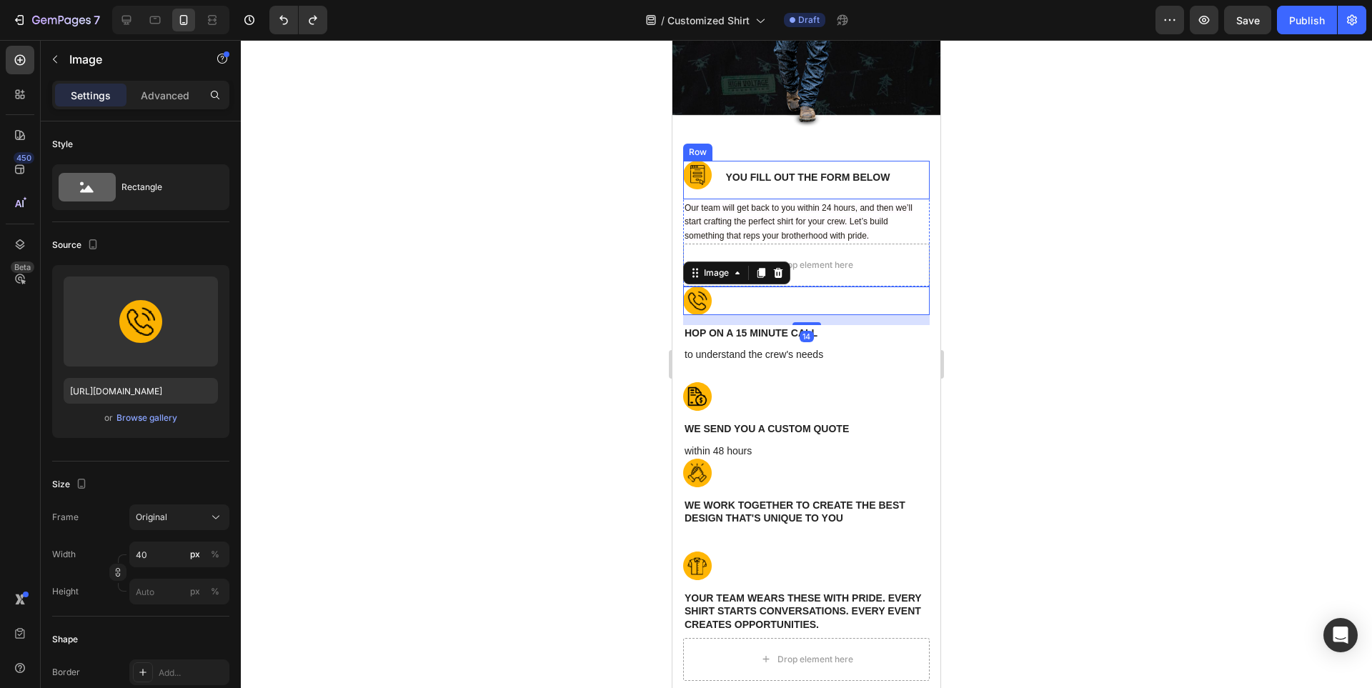
click at [875, 190] on div "YOU FILL OUT THE FORM BELOW Text Block" at bounding box center [828, 180] width 206 height 39
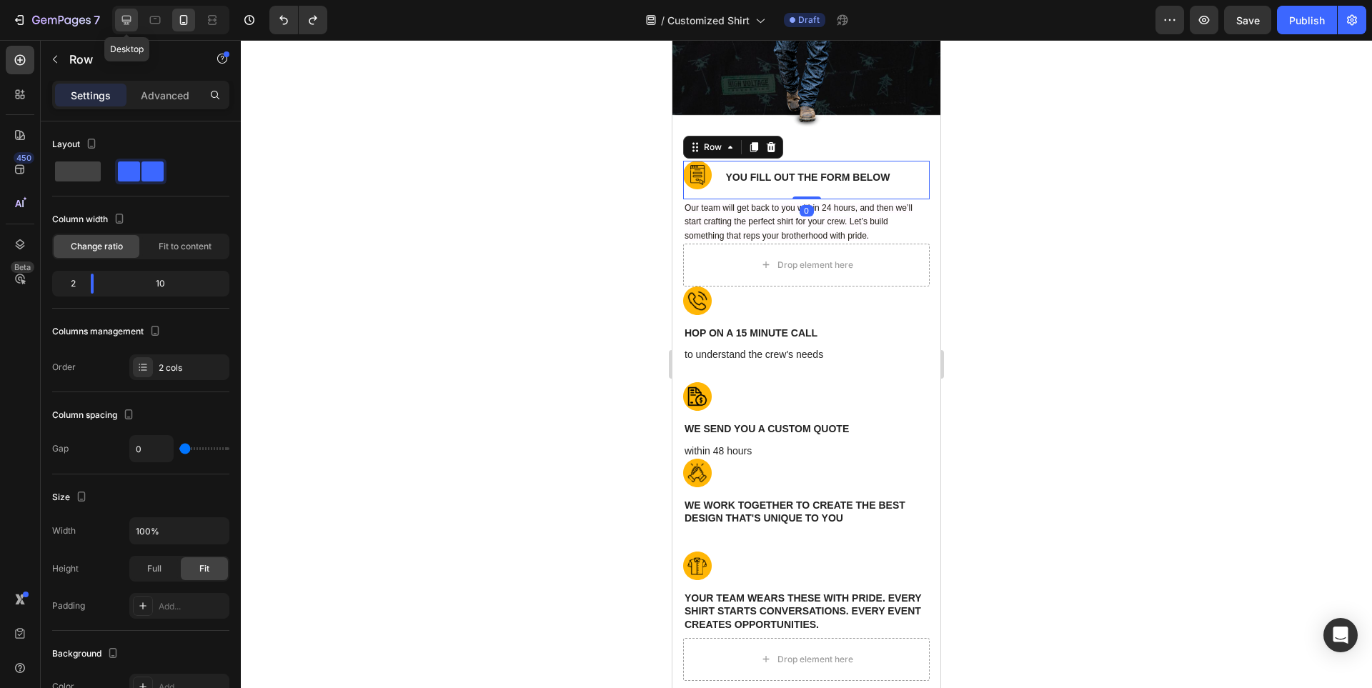
click at [120, 20] on icon at bounding box center [126, 20] width 14 height 14
type input "16"
type input "1200"
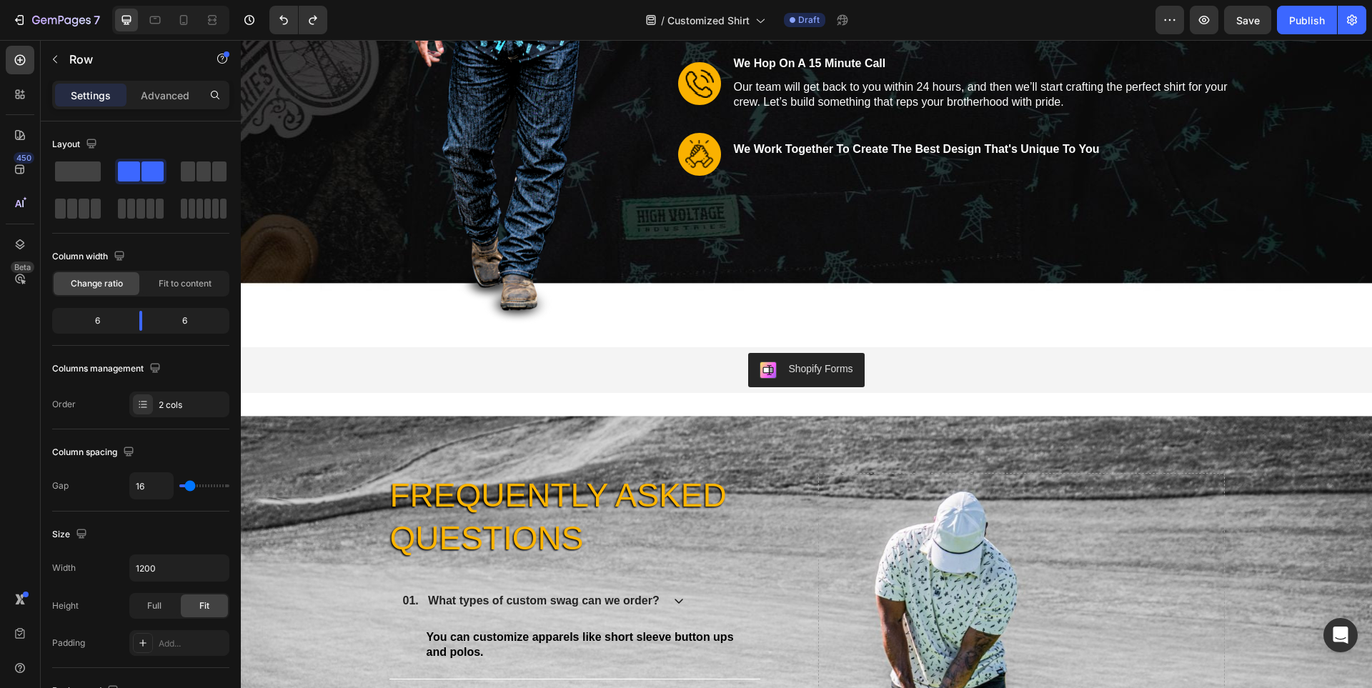
scroll to position [10024, 0]
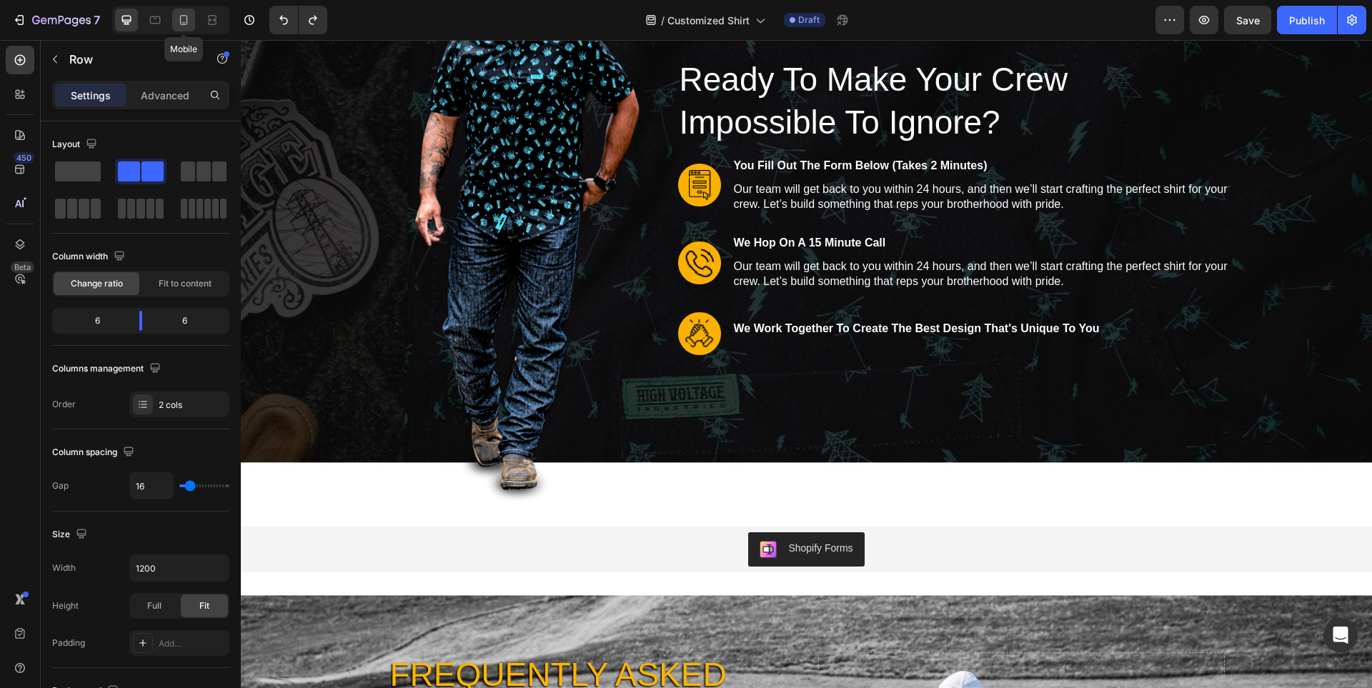
click at [188, 22] on icon at bounding box center [184, 20] width 14 height 14
type input "0"
type input "100%"
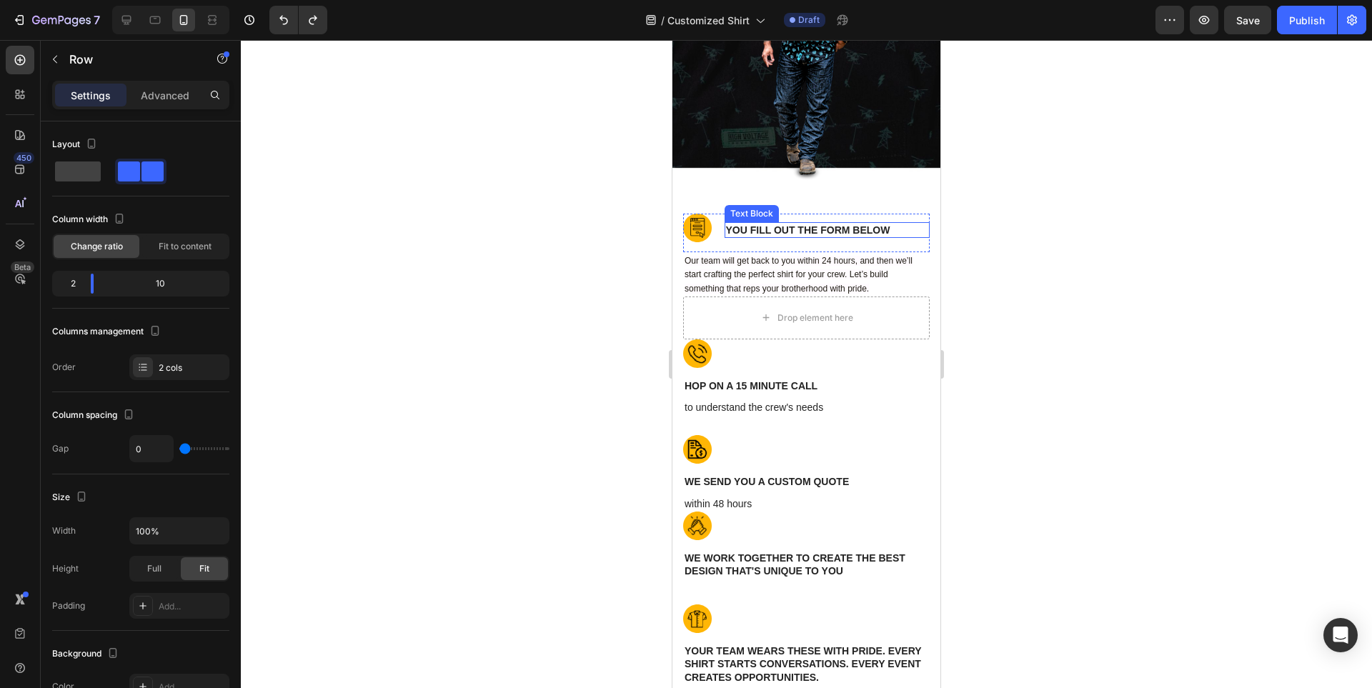
scroll to position [9947, 0]
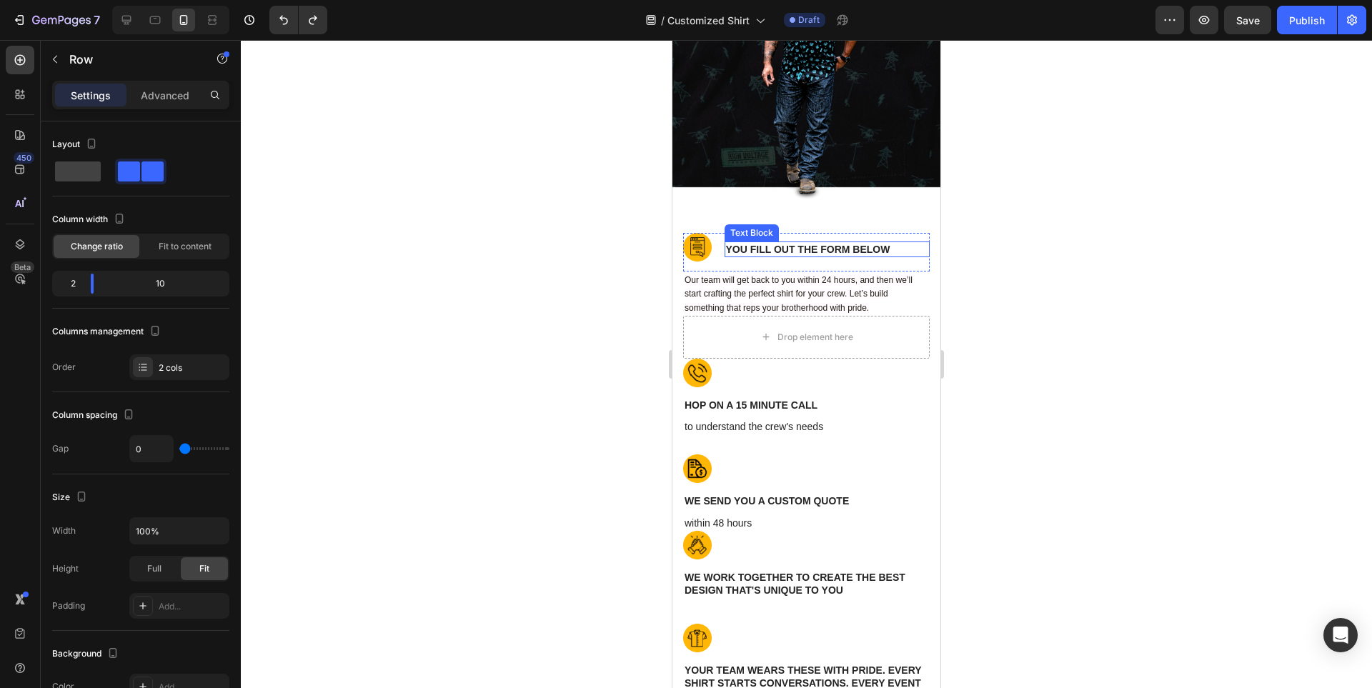
click at [818, 253] on p "YOU FILL OUT THE FORM BELOW" at bounding box center [827, 249] width 203 height 13
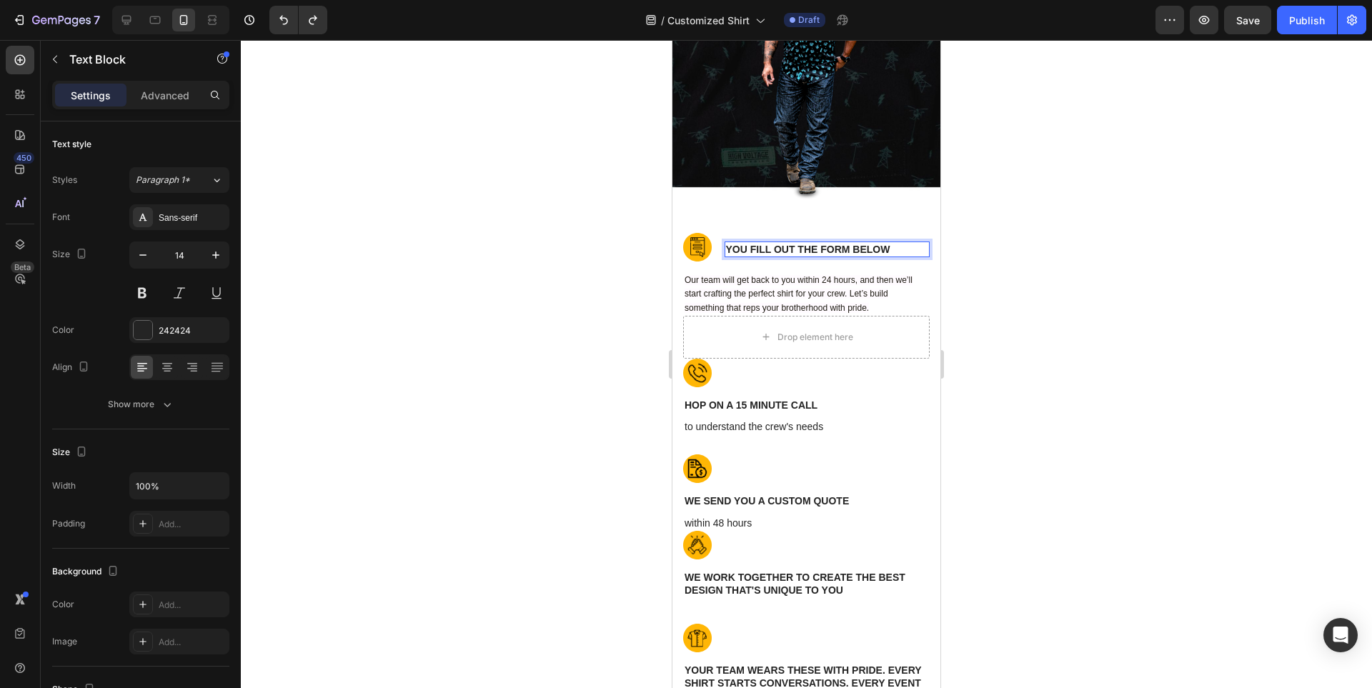
click at [893, 245] on p "YOU FILL OUT THE FORM BELOW" at bounding box center [827, 249] width 203 height 13
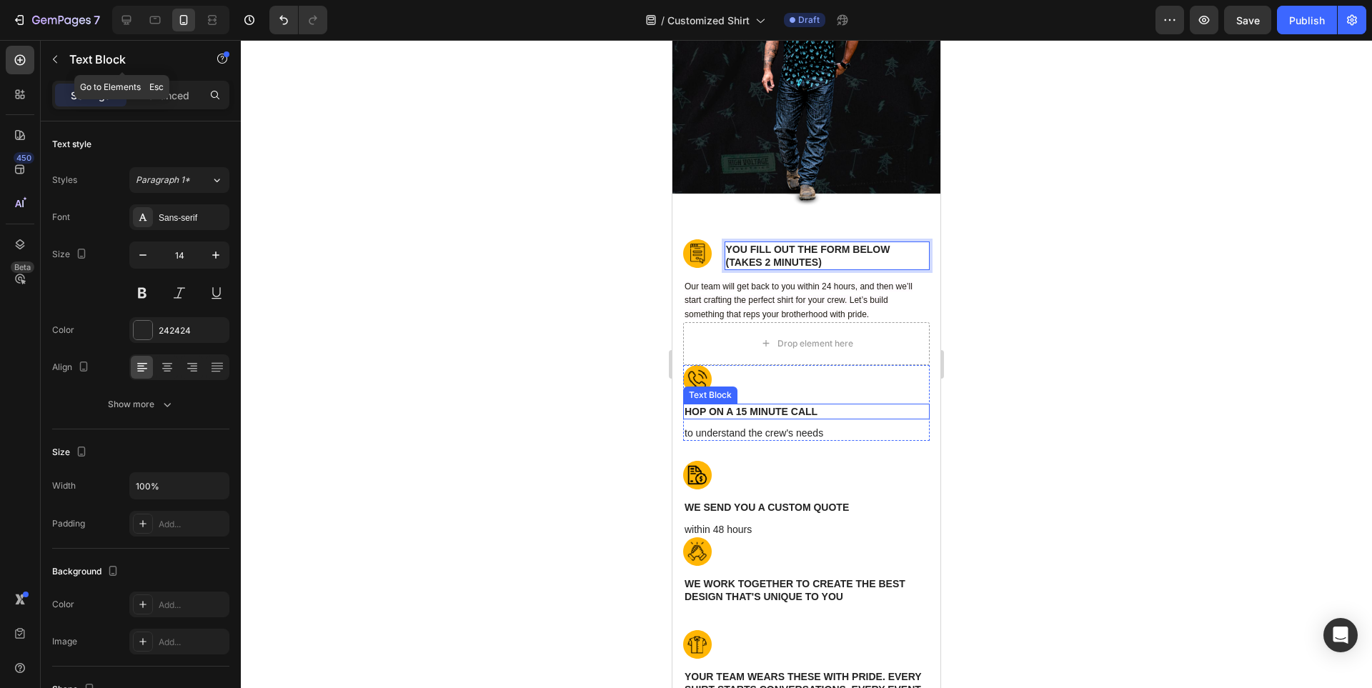
click at [53, 57] on icon "button" at bounding box center [54, 59] width 11 height 11
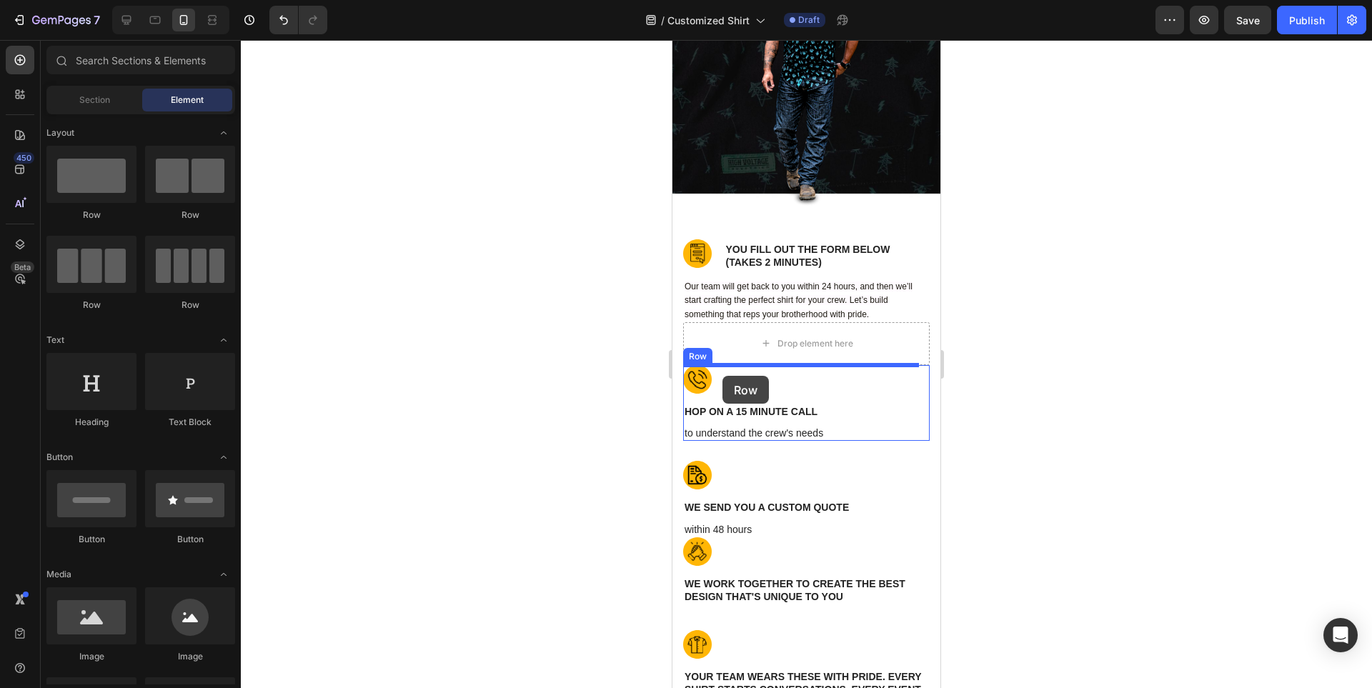
drag, startPoint x: 868, startPoint y: 222, endPoint x: 722, endPoint y: 376, distance: 211.3
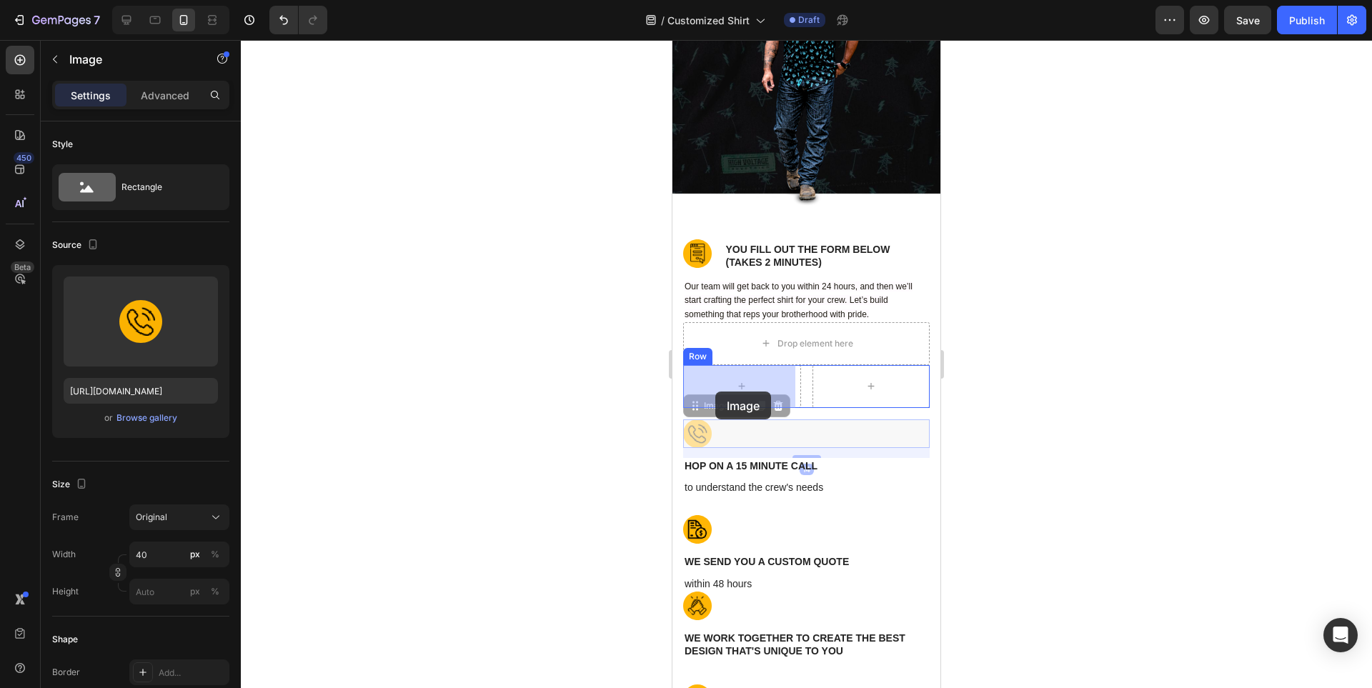
drag, startPoint x: 697, startPoint y: 440, endPoint x: 715, endPoint y: 392, distance: 52.0
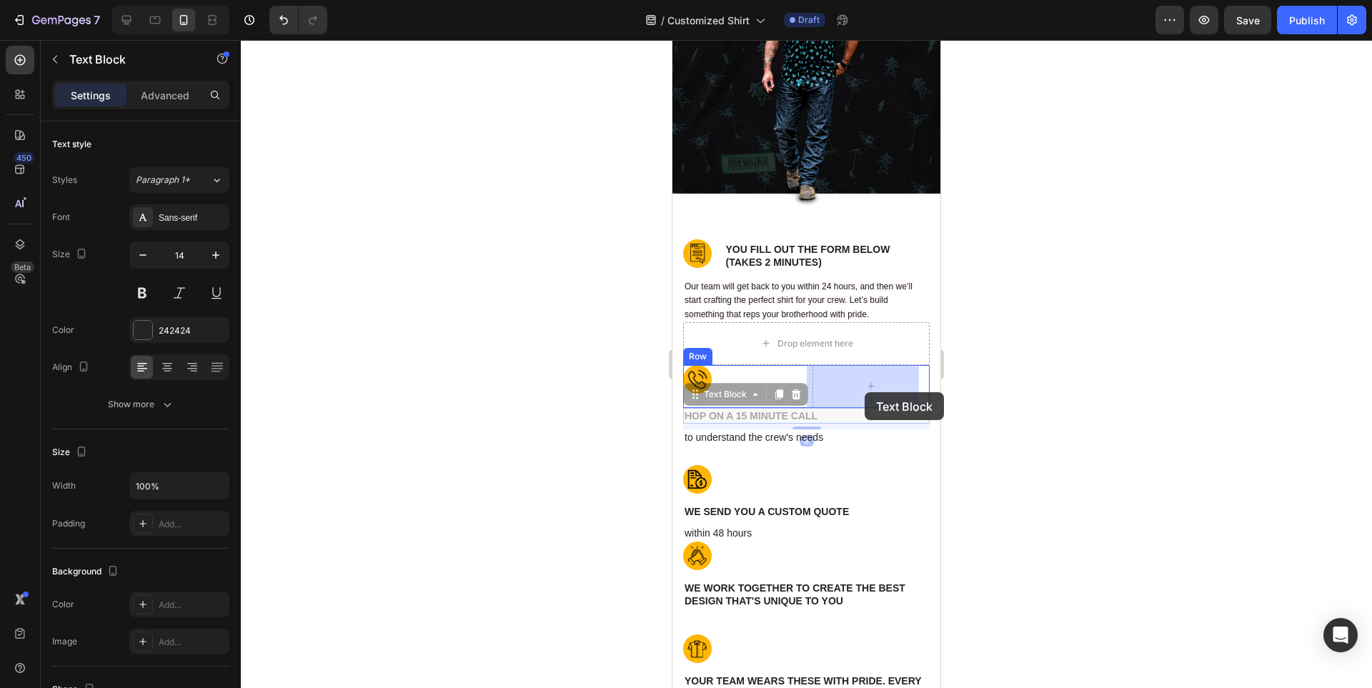
drag, startPoint x: 841, startPoint y: 417, endPoint x: 865, endPoint y: 391, distance: 35.4
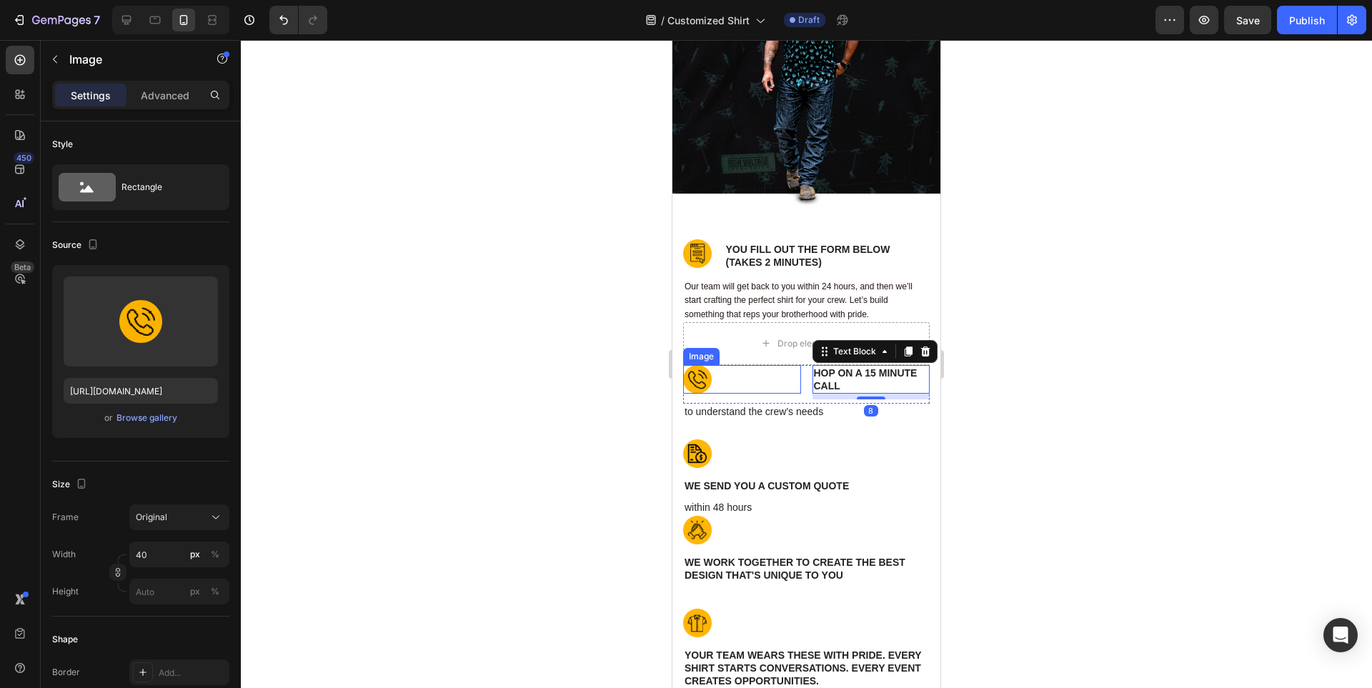
click at [765, 381] on div at bounding box center [742, 379] width 118 height 29
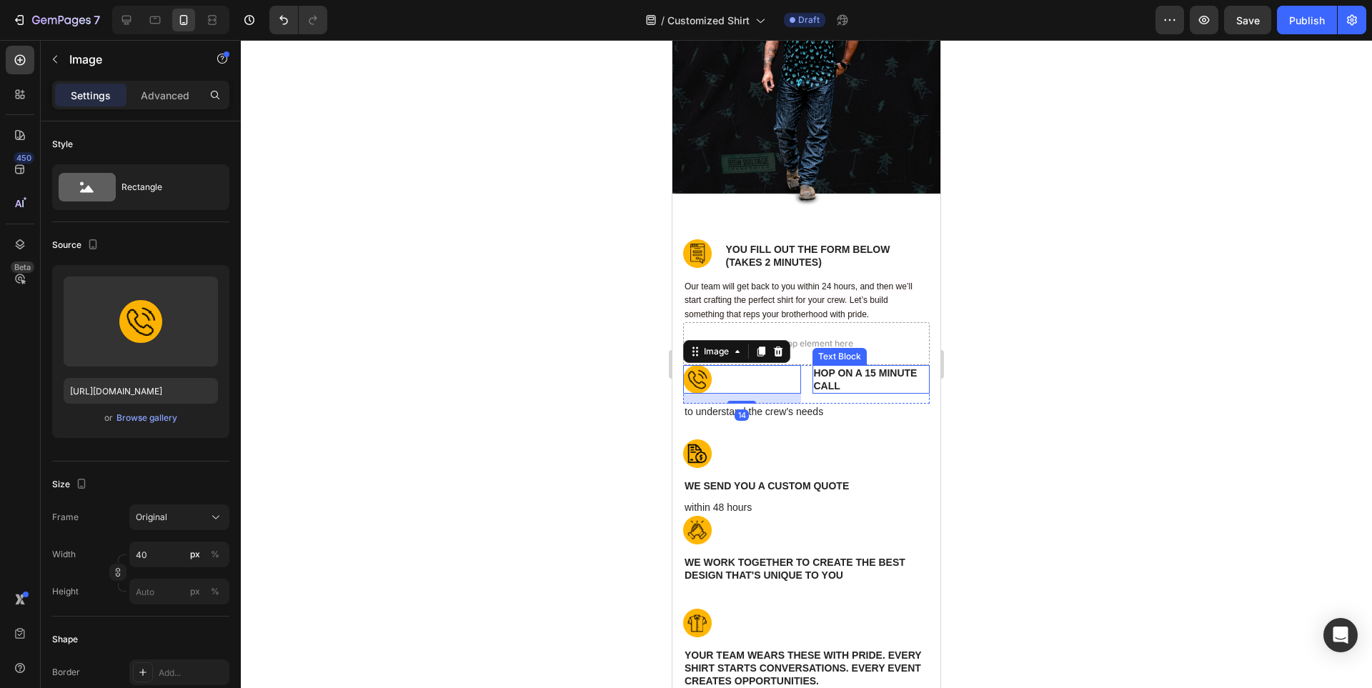
click at [813, 393] on div "hop on a 15 minute call" at bounding box center [872, 379] width 118 height 29
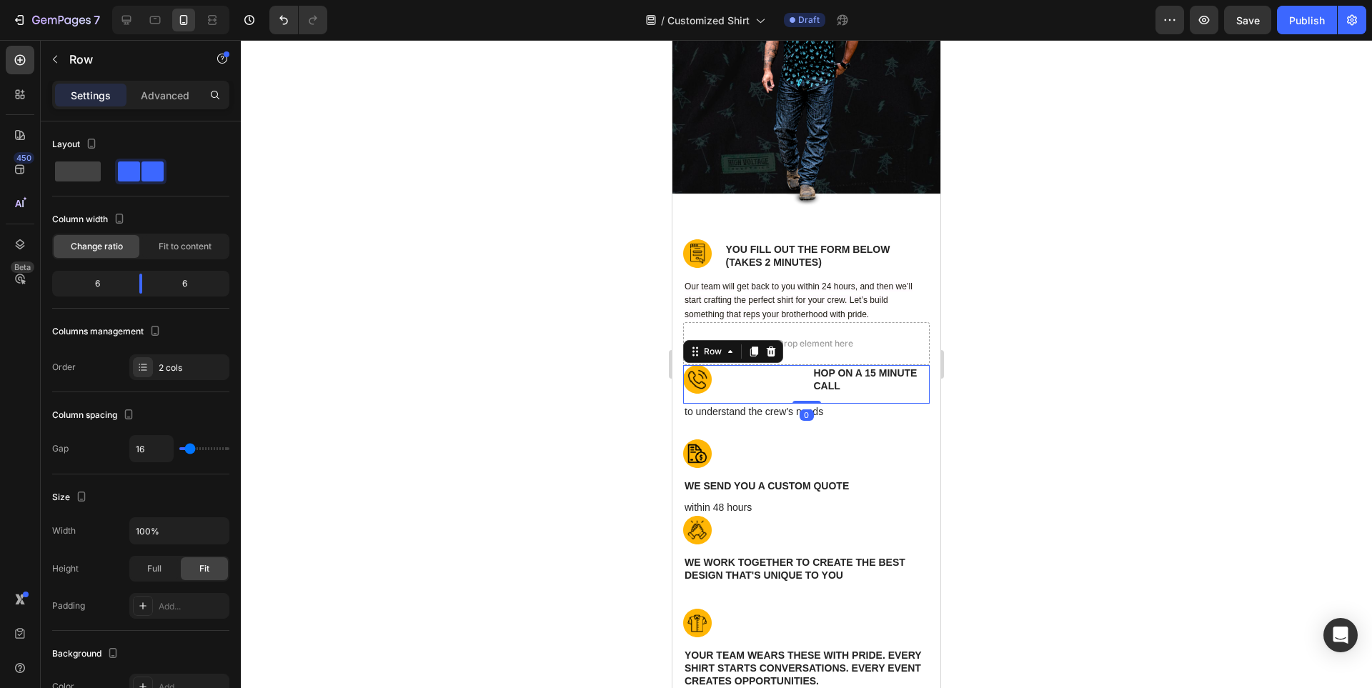
click at [800, 395] on div "Image hop on a 15 minute call Text Block Row 0" at bounding box center [806, 384] width 247 height 39
drag, startPoint x: 146, startPoint y: 282, endPoint x: 87, endPoint y: 291, distance: 59.2
click at [87, 0] on body "7 / Customized Shirt Draft Preview Publish 450 Beta Sections(18) Elements(83) S…" at bounding box center [686, 0] width 1372 height 0
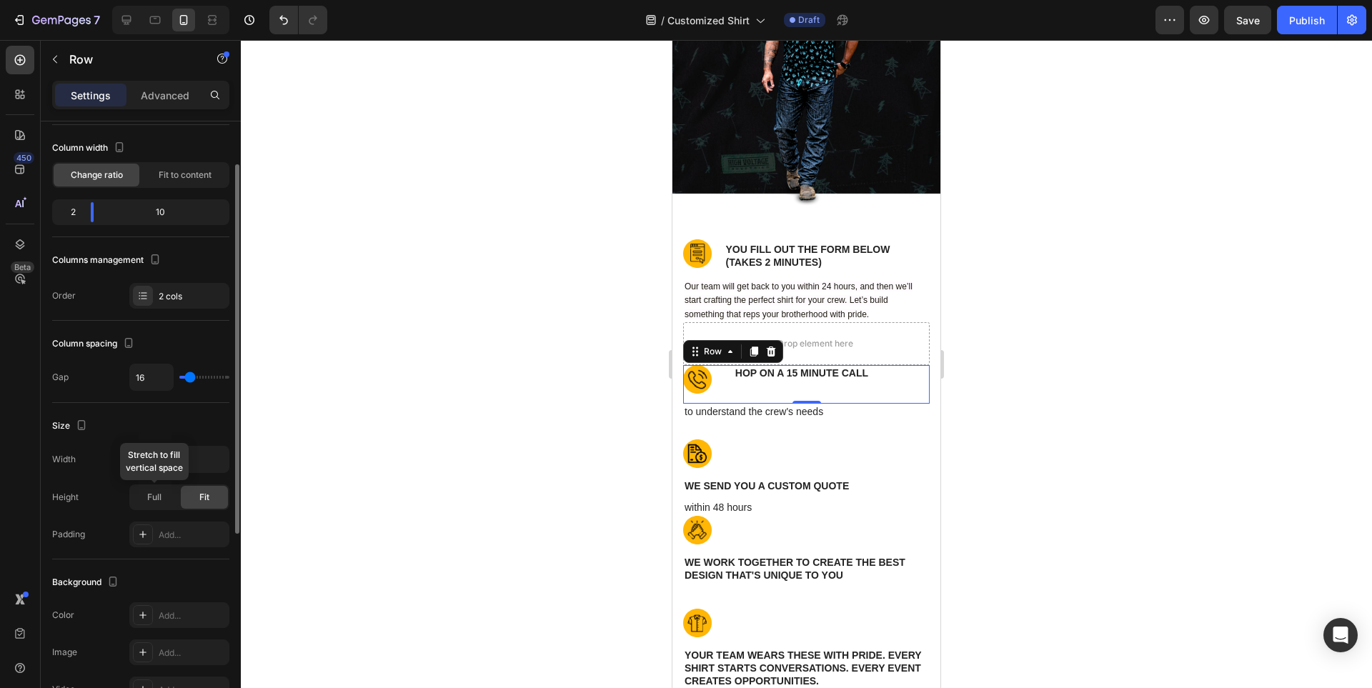
scroll to position [390, 0]
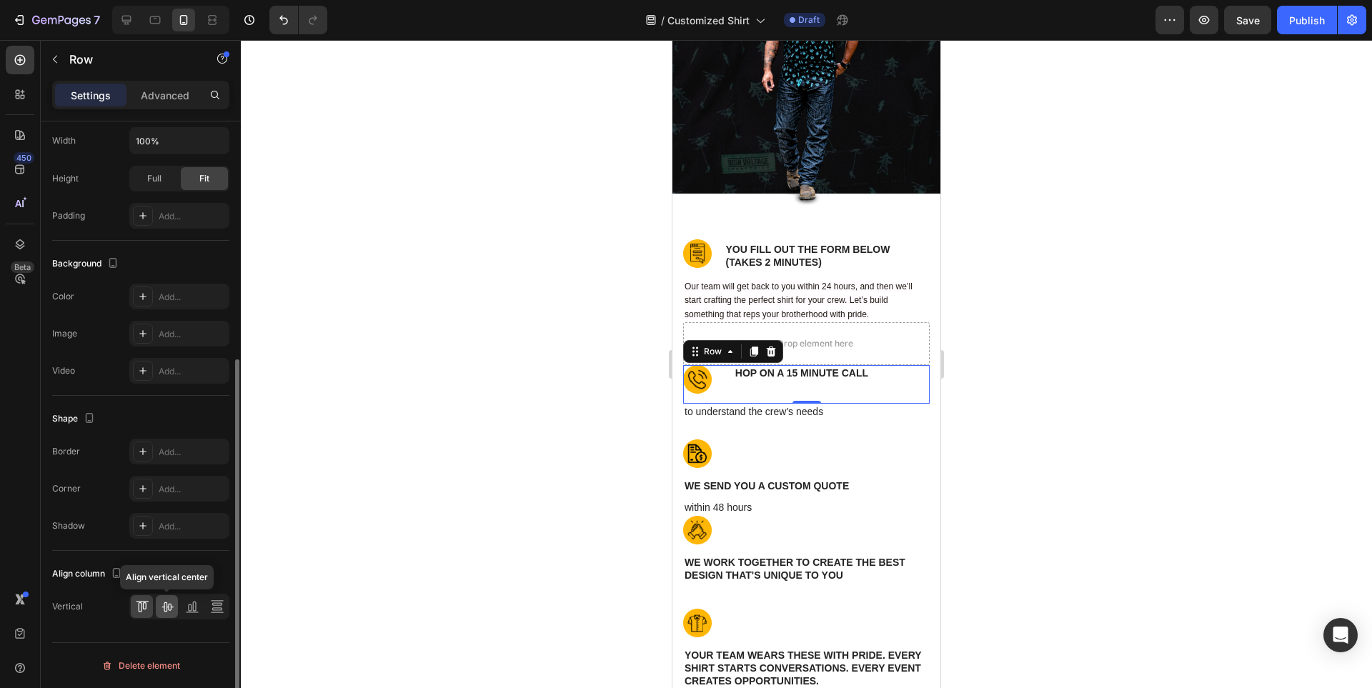
click at [160, 610] on icon at bounding box center [167, 607] width 14 height 14
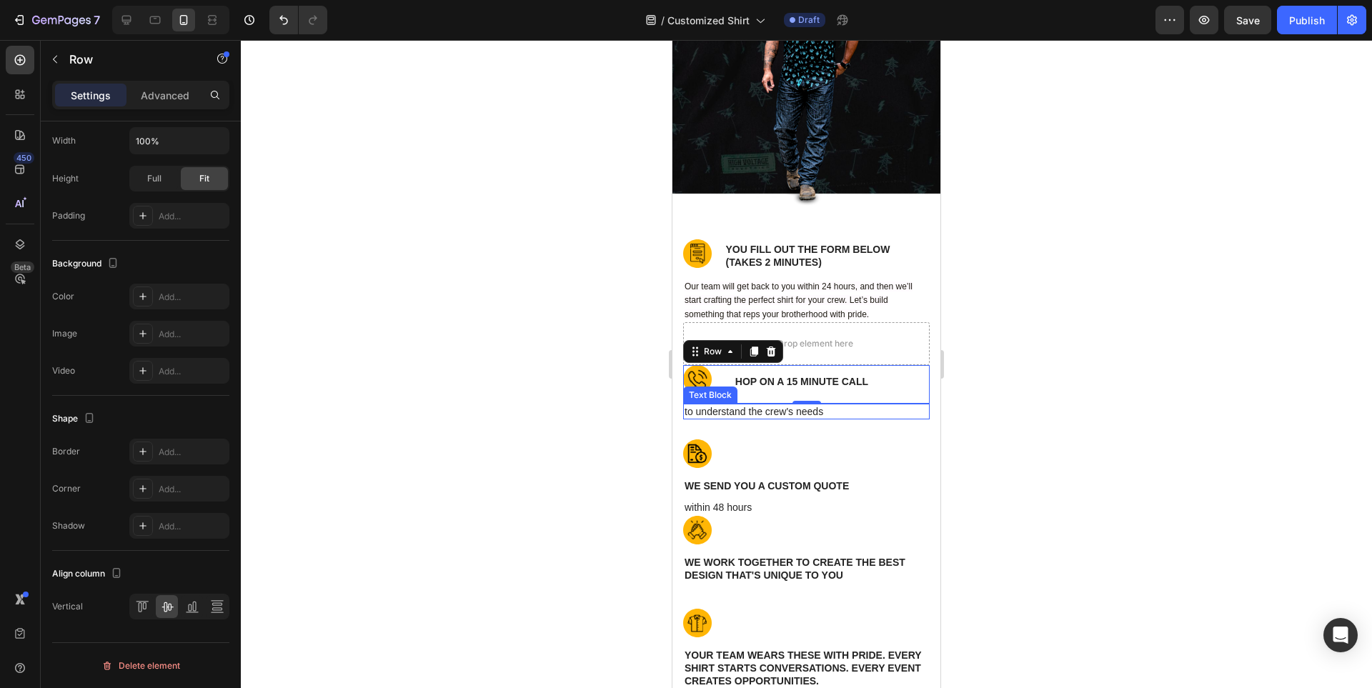
click at [810, 414] on p "to understand the crew's needs" at bounding box center [807, 411] width 244 height 13
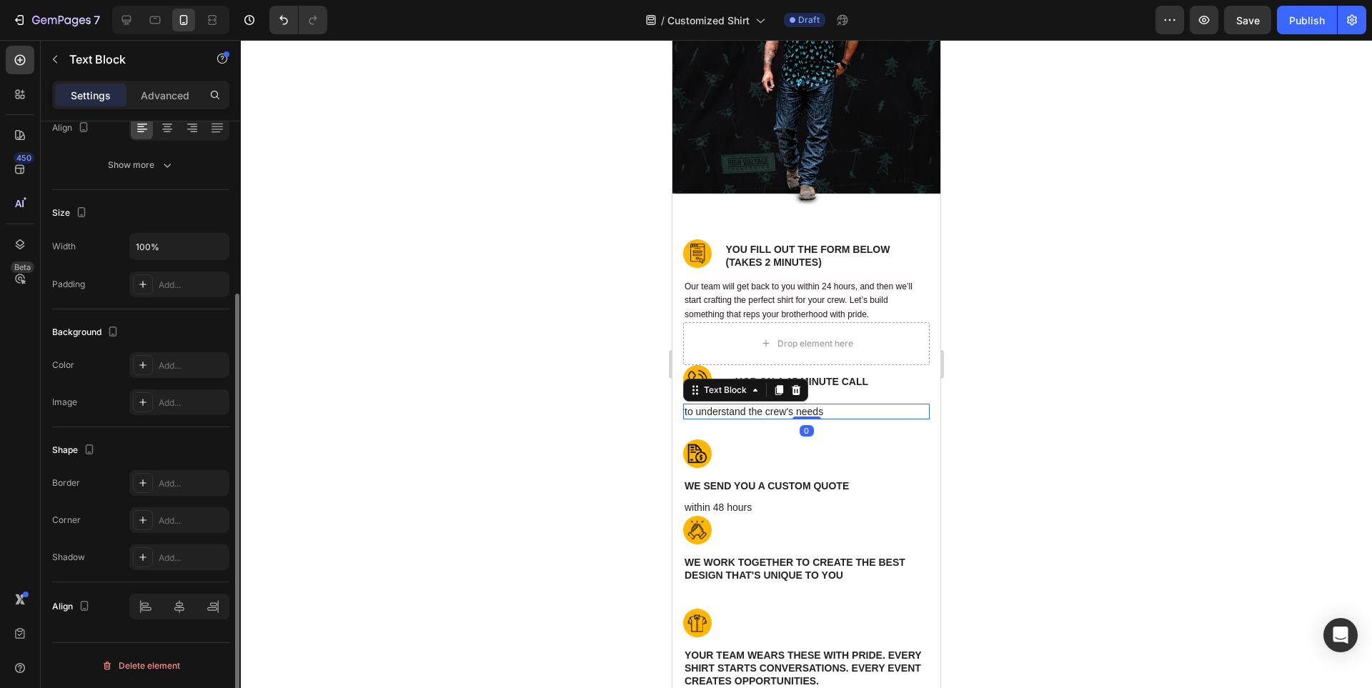
scroll to position [0, 0]
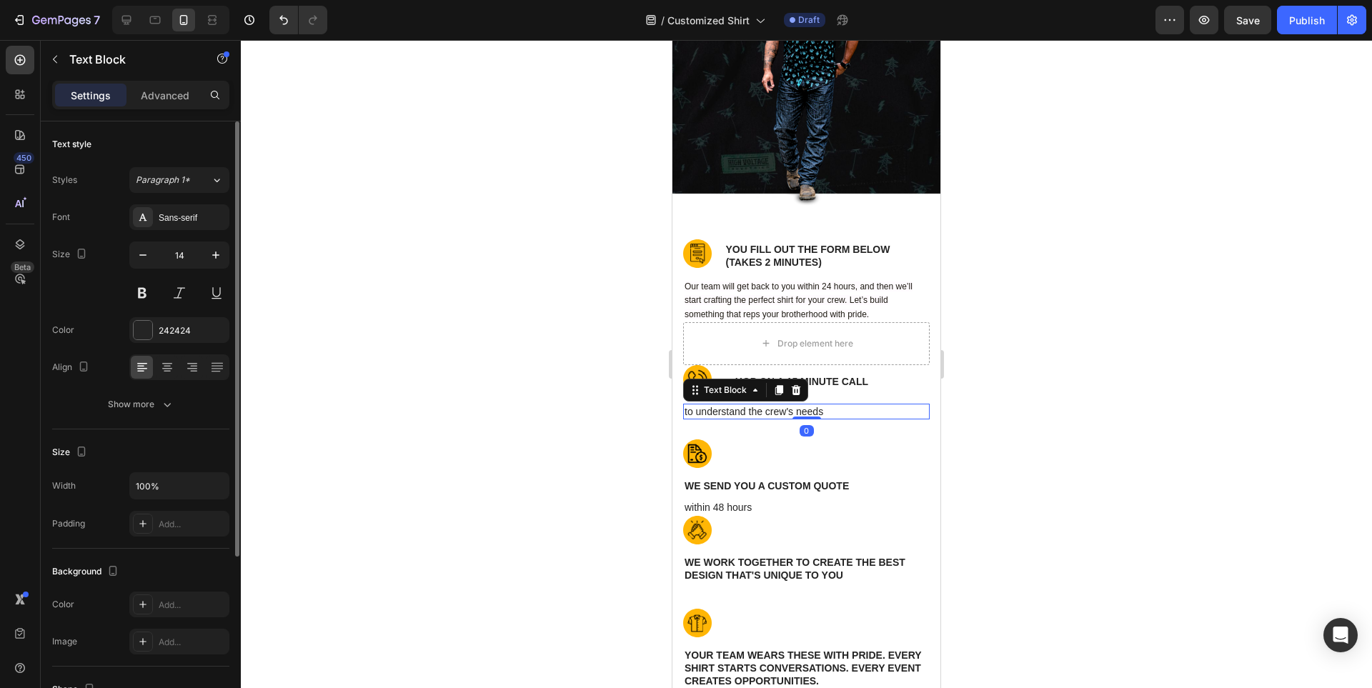
click at [810, 414] on p "to understand the crew's needs" at bounding box center [807, 411] width 244 height 13
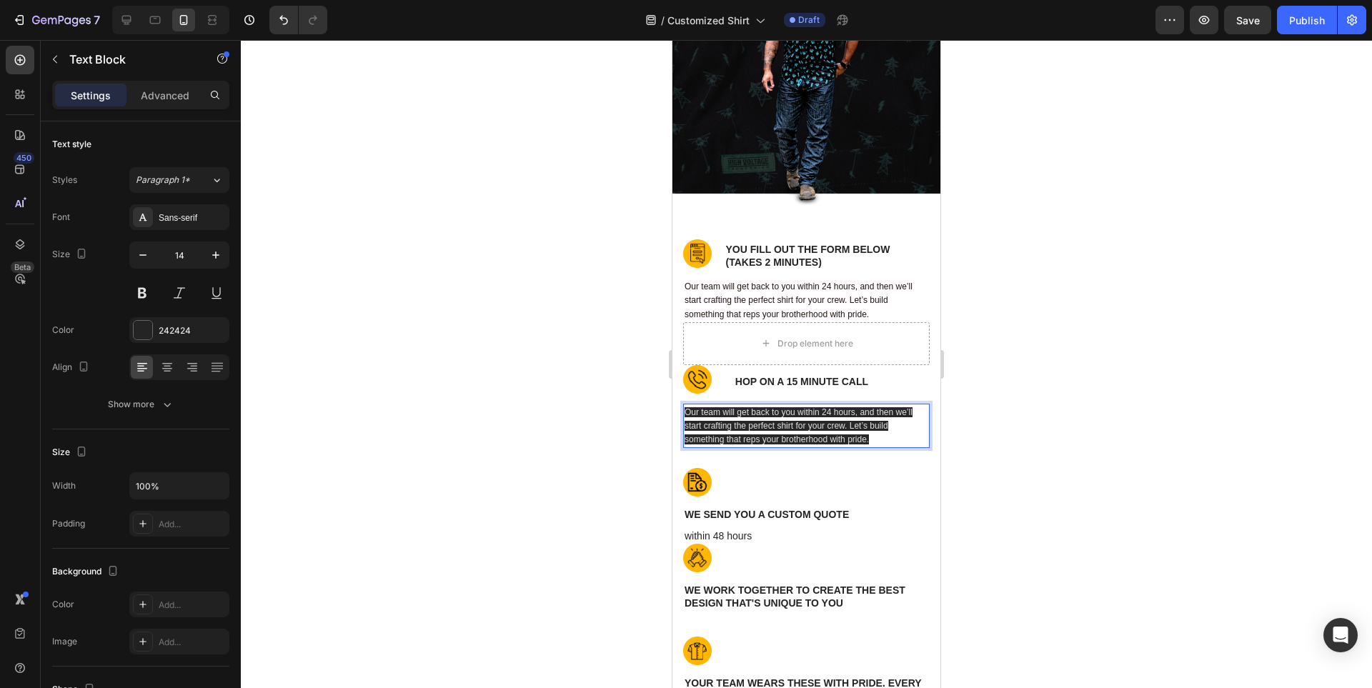
click at [1135, 429] on div at bounding box center [806, 364] width 1131 height 648
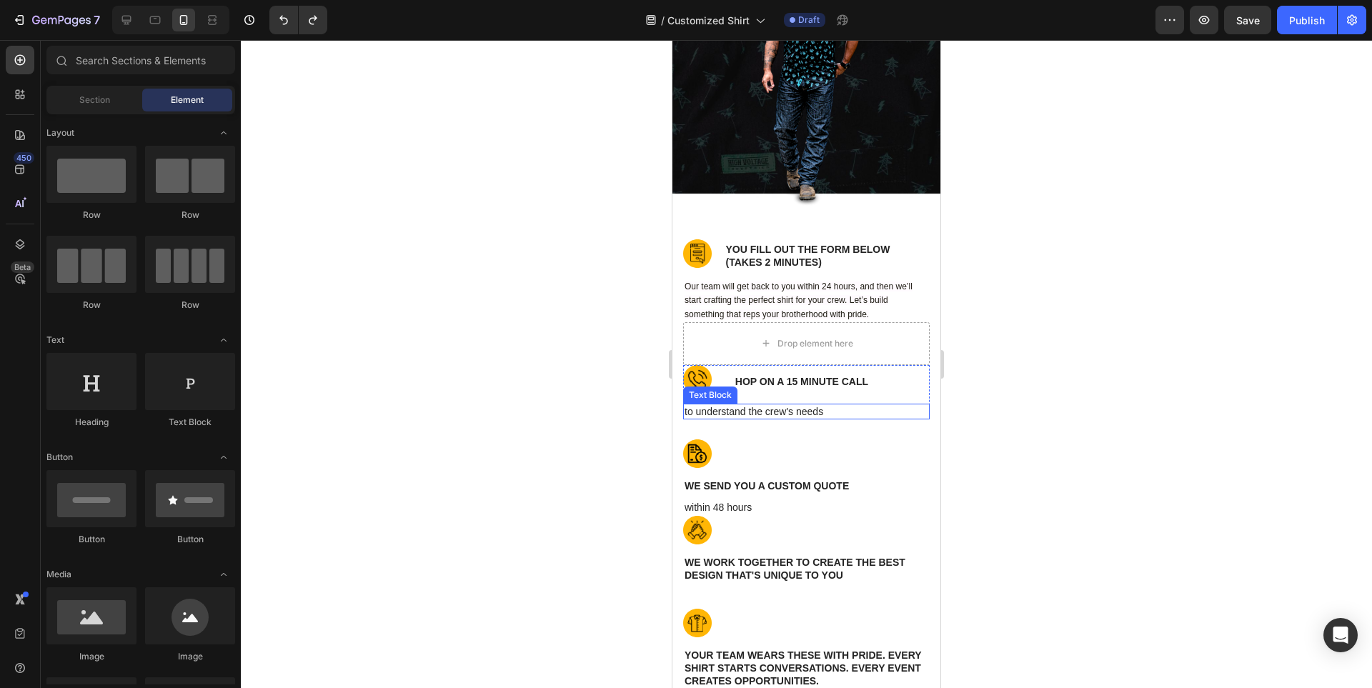
click at [822, 413] on p "to understand the crew's needs" at bounding box center [807, 411] width 244 height 13
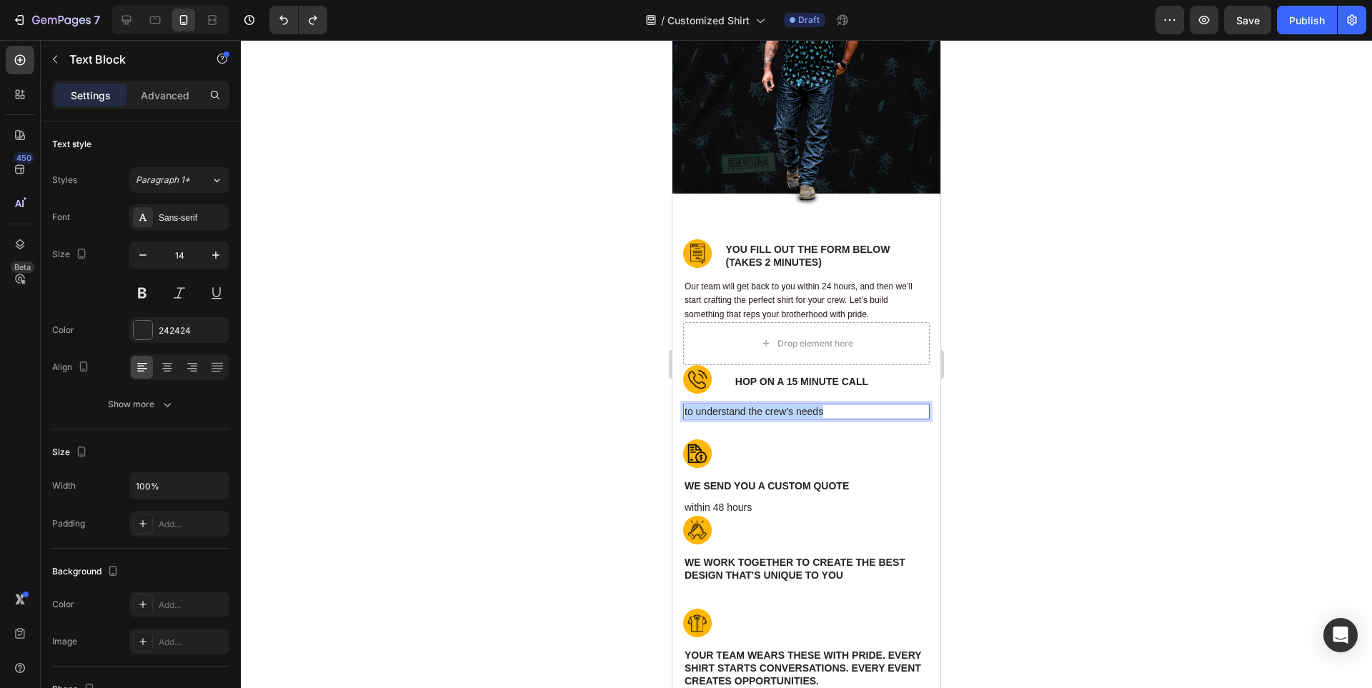
click at [822, 413] on p "to understand the crew's needs" at bounding box center [807, 411] width 244 height 13
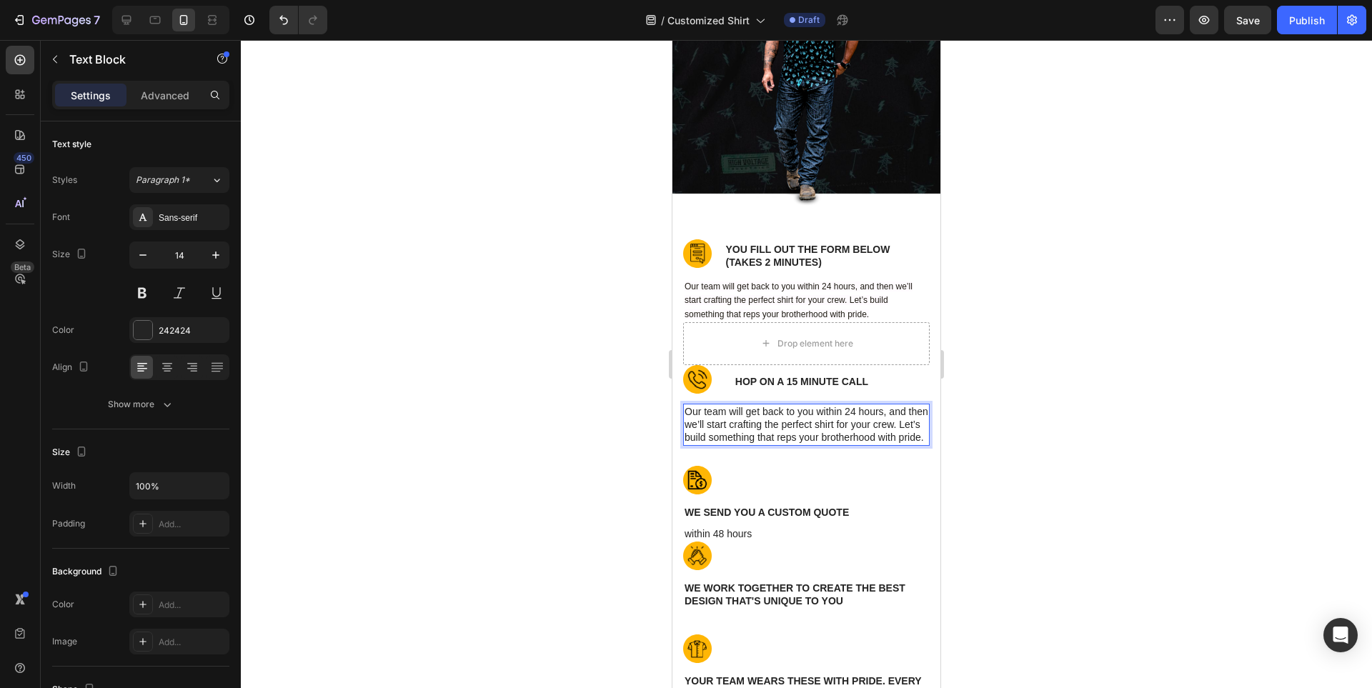
click at [1128, 424] on div at bounding box center [806, 364] width 1131 height 648
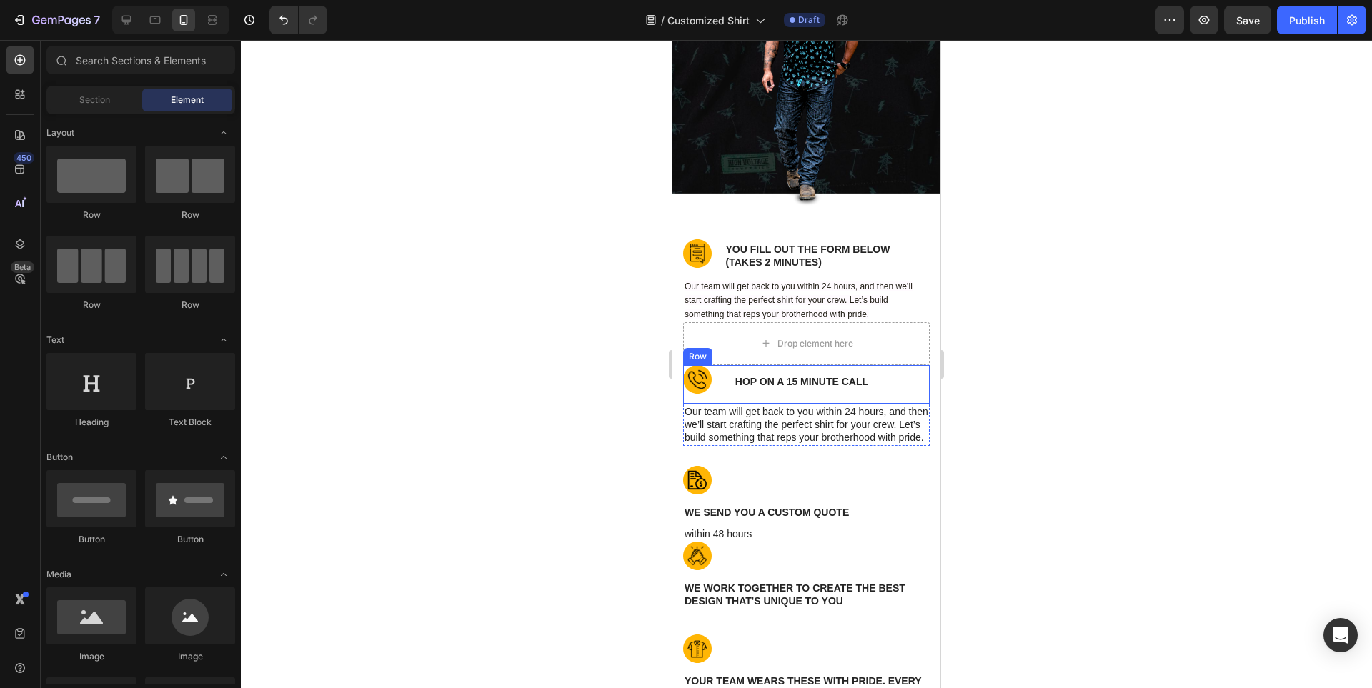
click at [727, 394] on div "Image hop on a 15 minute call Text Block Row" at bounding box center [806, 384] width 247 height 39
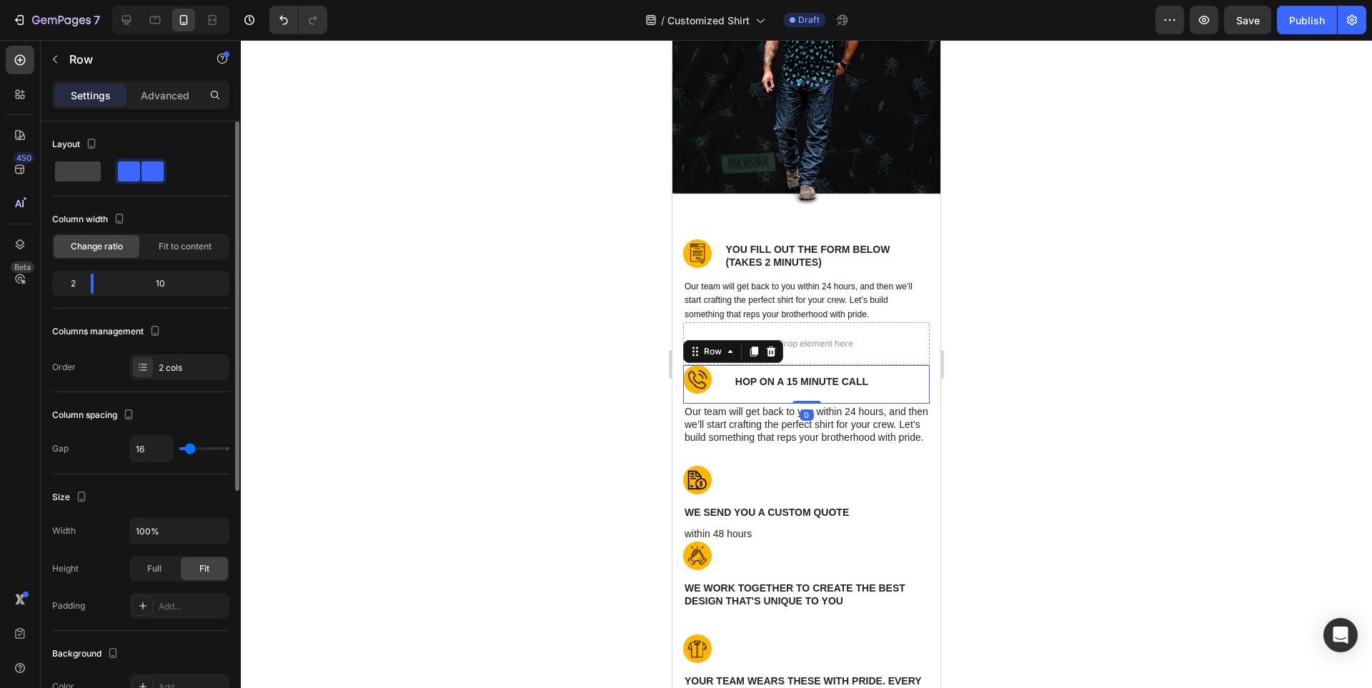
type input "13"
type input "11"
type input "9"
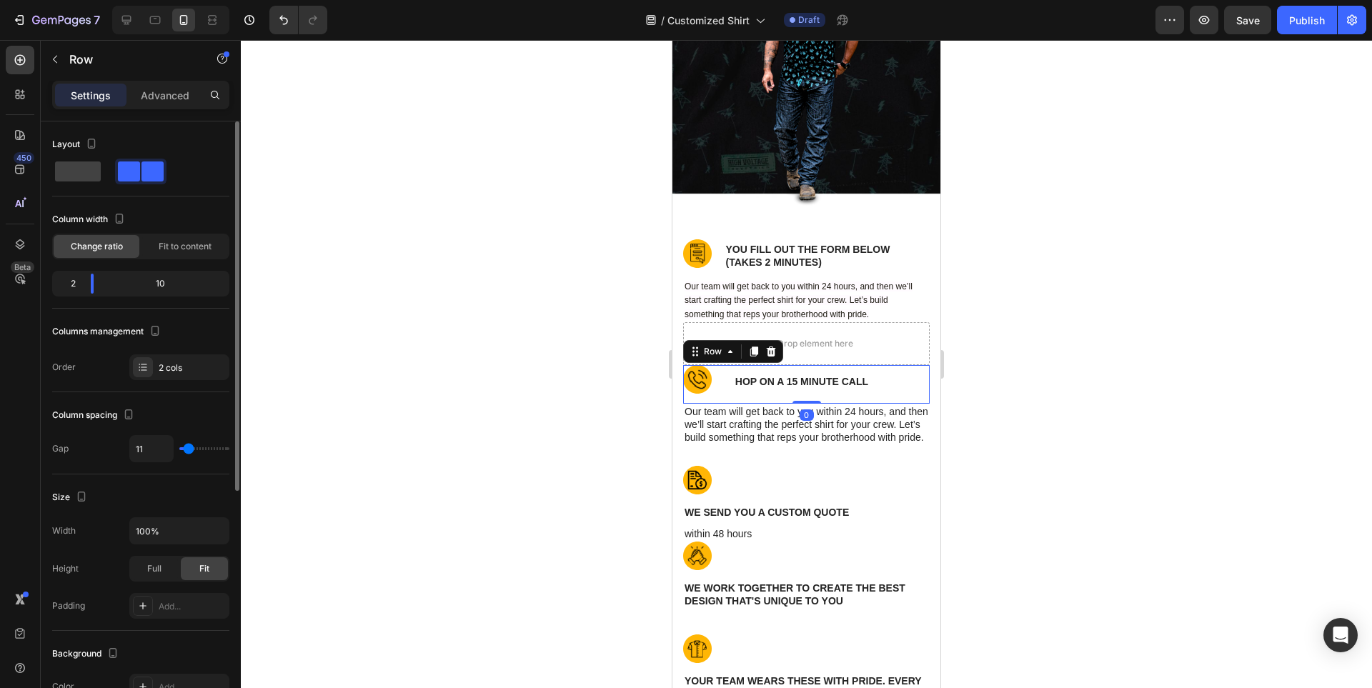
type input "9"
type input "7"
type input "4"
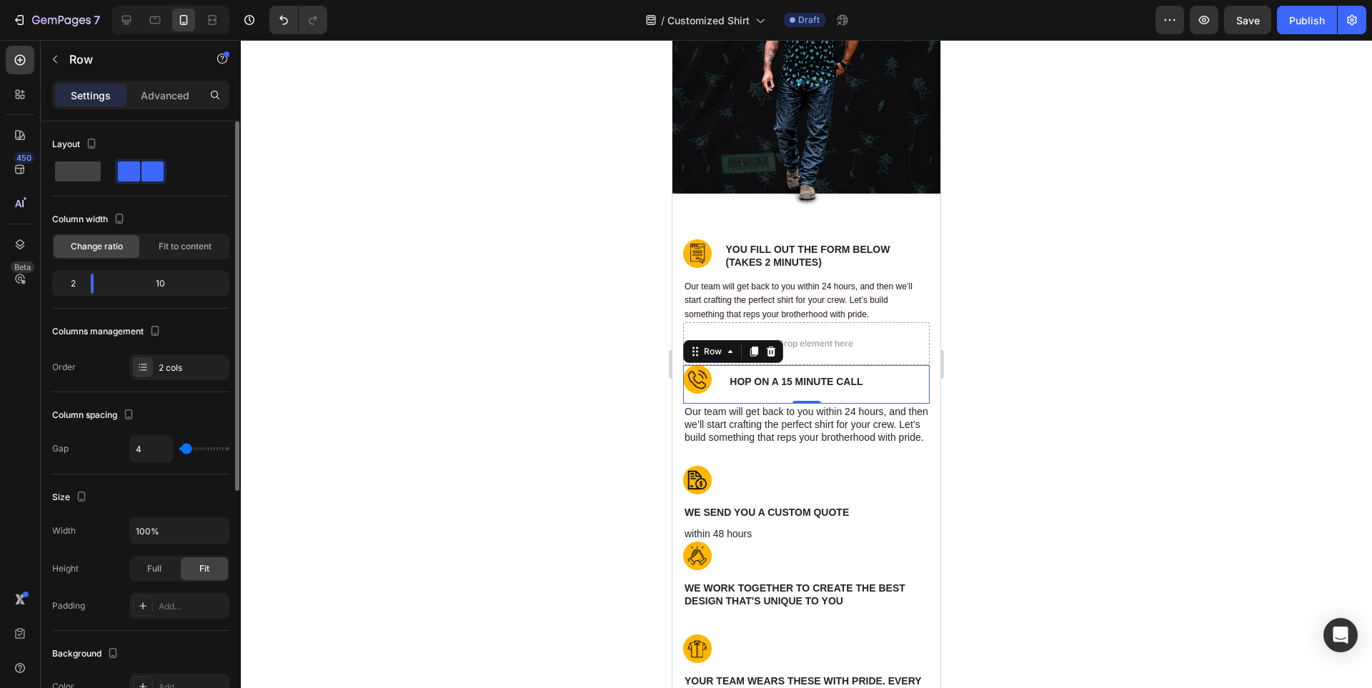
type input "0"
type input "2"
type input "4"
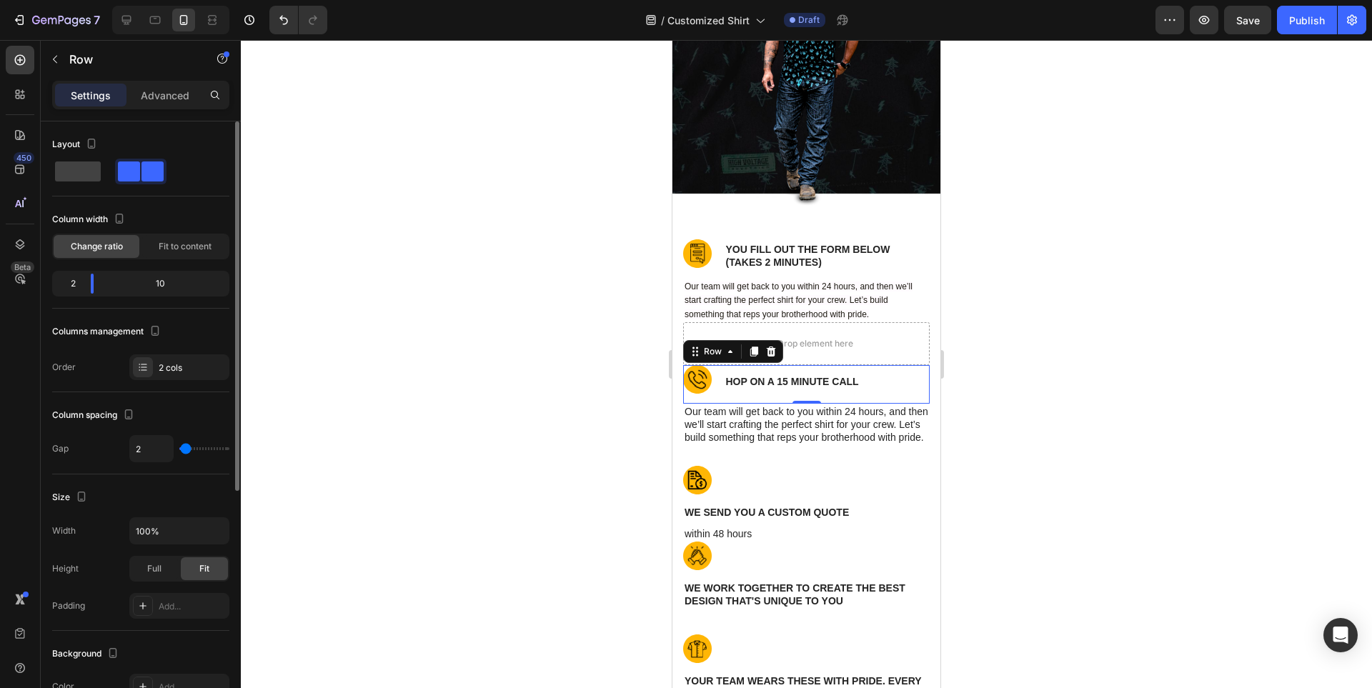
type input "4"
type input "7"
type input "9"
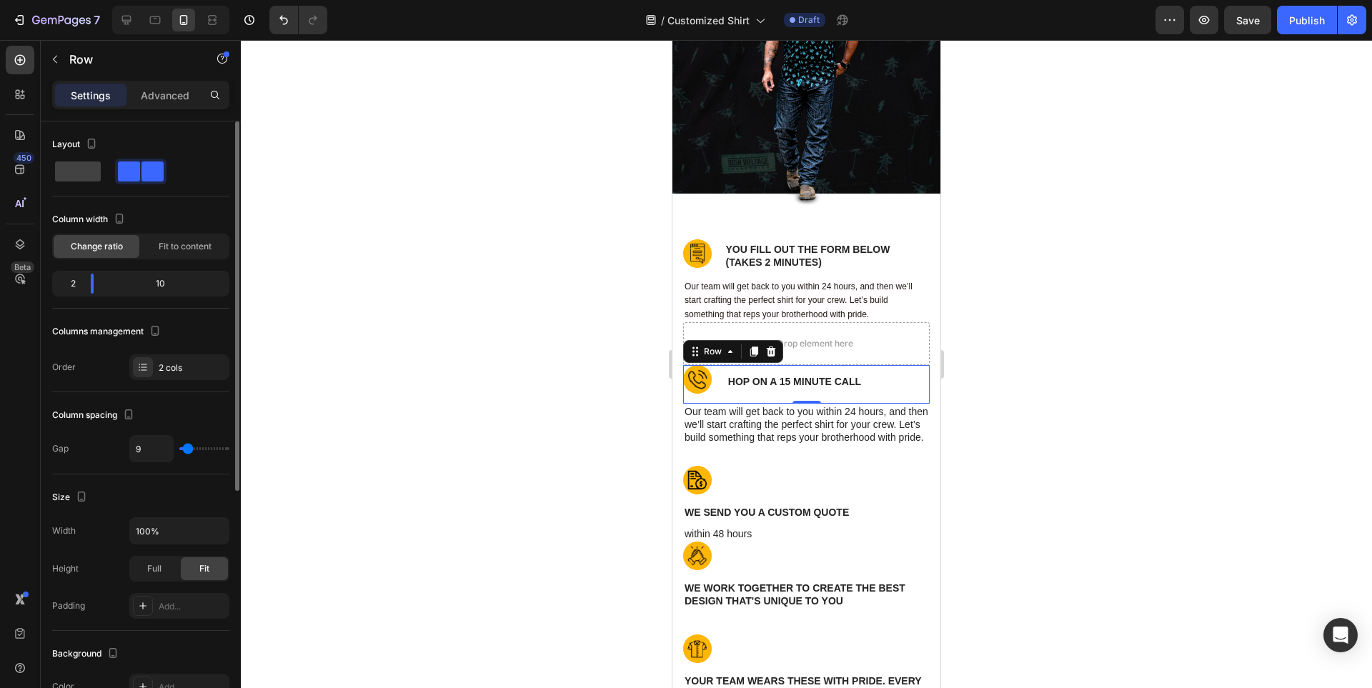
type input "11"
type input "13"
type input "7"
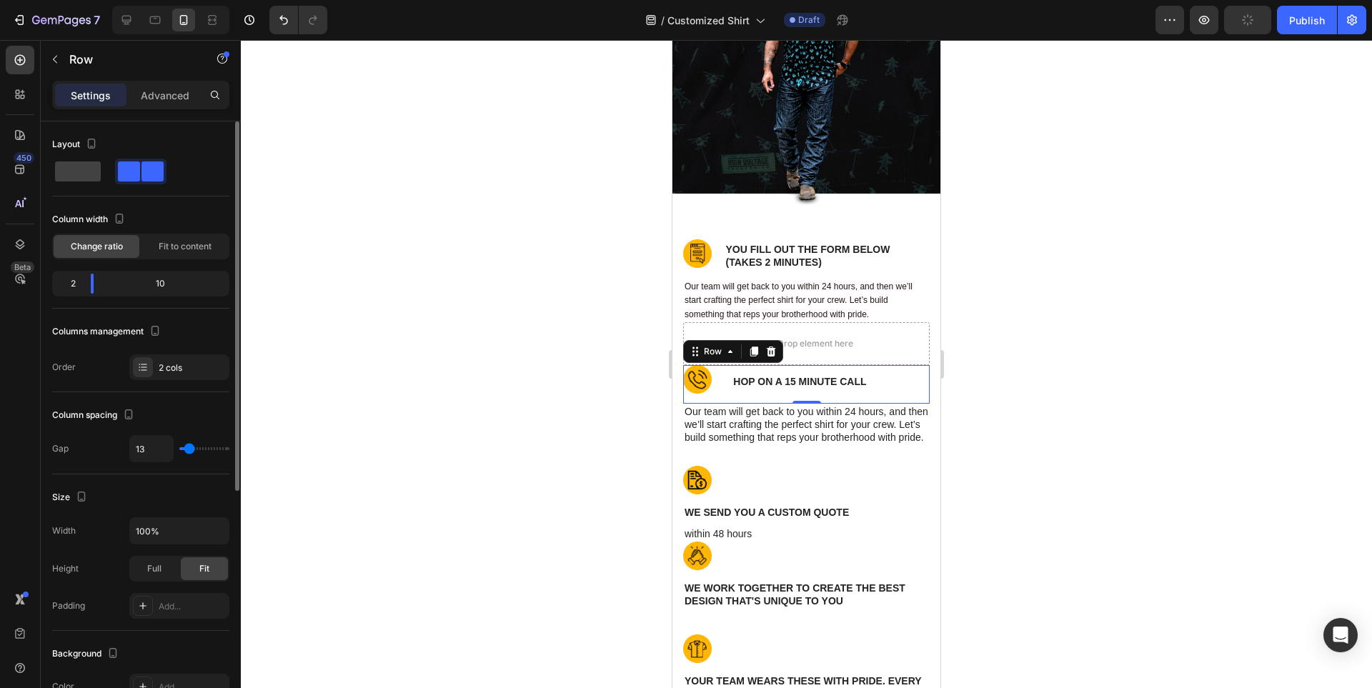
type input "7"
type input "2"
type input "0"
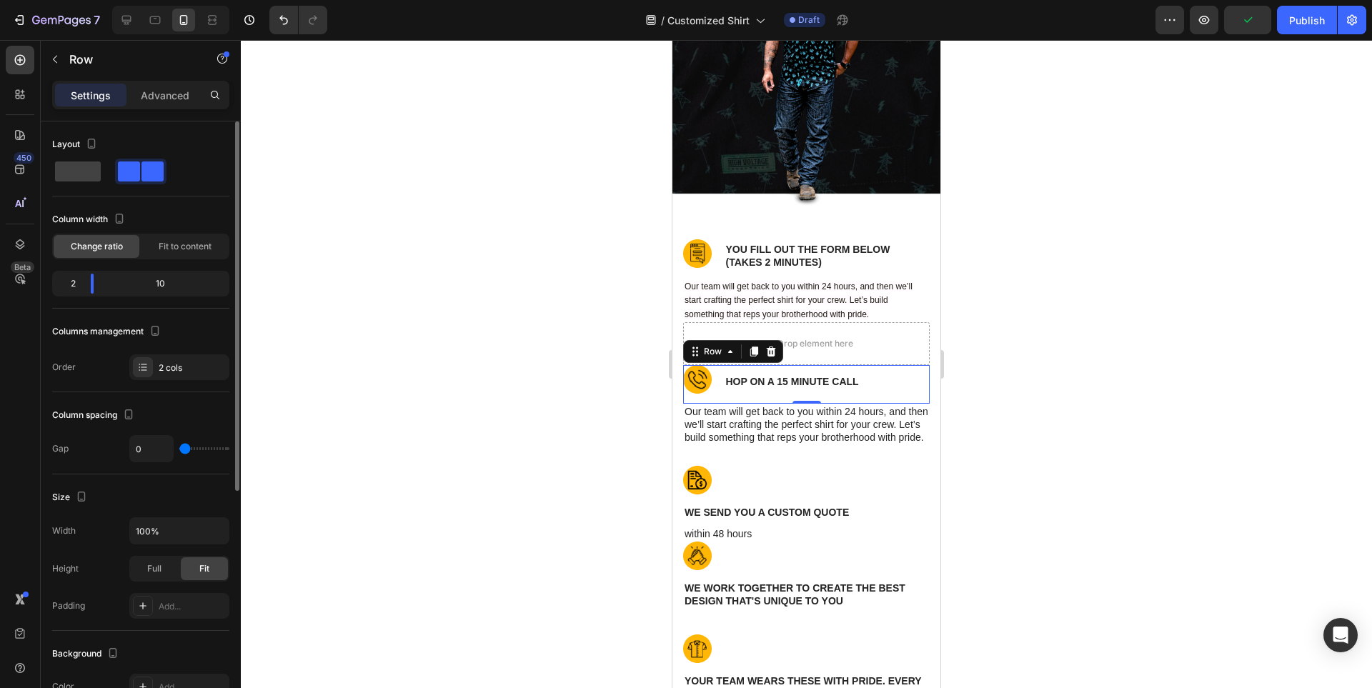
click at [185, 448] on input "range" at bounding box center [204, 448] width 50 height 3
click at [774, 259] on p "YOU FILL OUT THE FORM BELOW (takes 2 minutes)" at bounding box center [827, 256] width 203 height 26
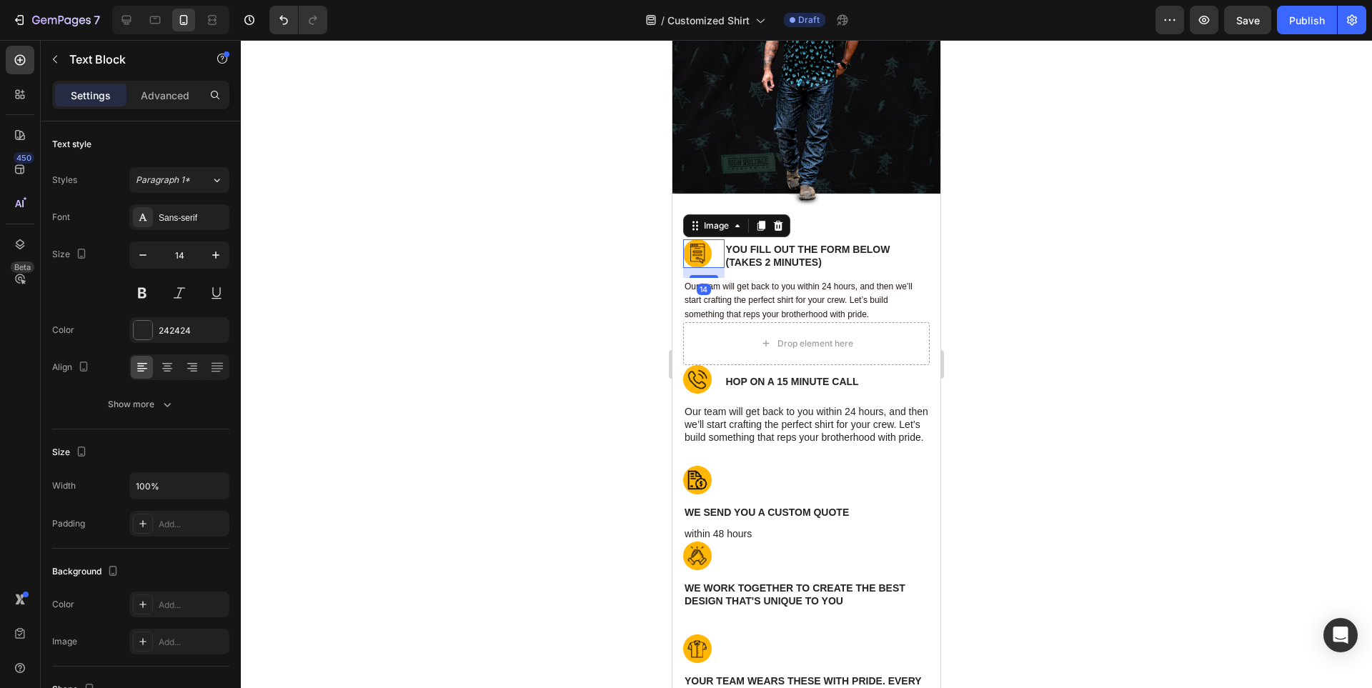
click at [719, 257] on div at bounding box center [703, 253] width 41 height 29
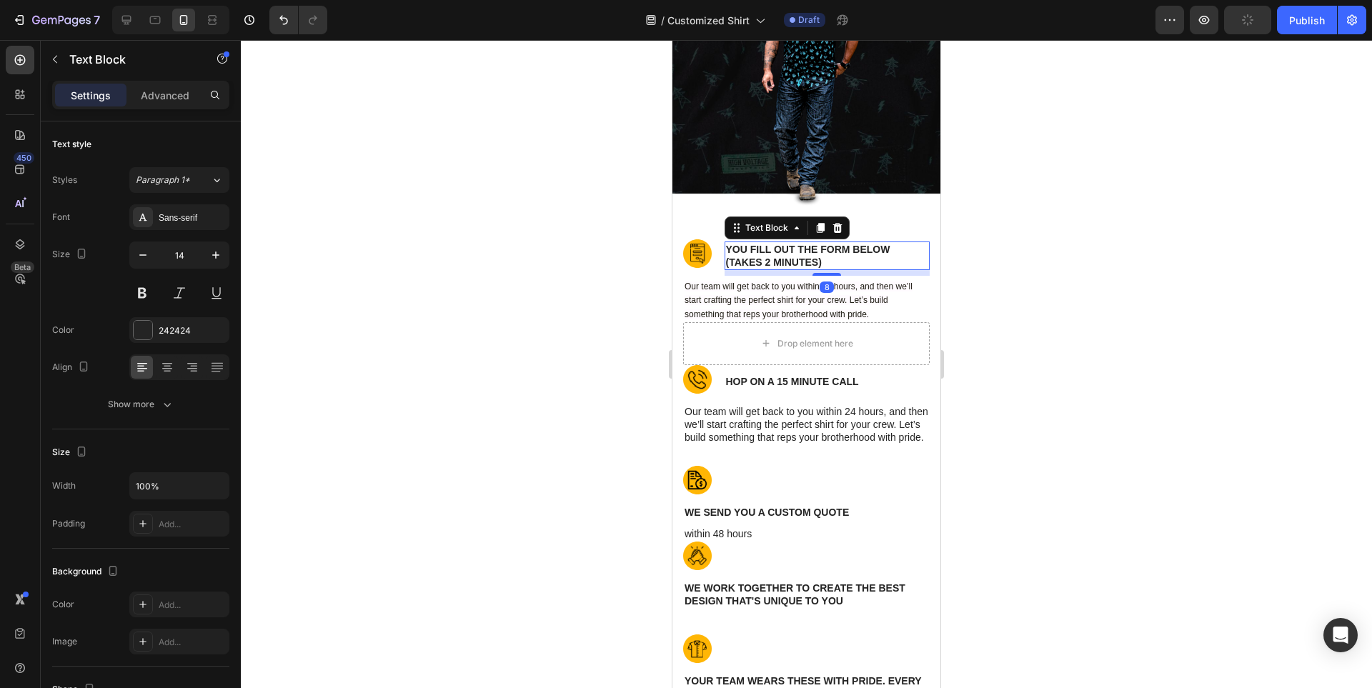
click at [863, 265] on p "YOU FILL OUT THE FORM BELOW (takes 2 minutes)" at bounding box center [827, 256] width 203 height 26
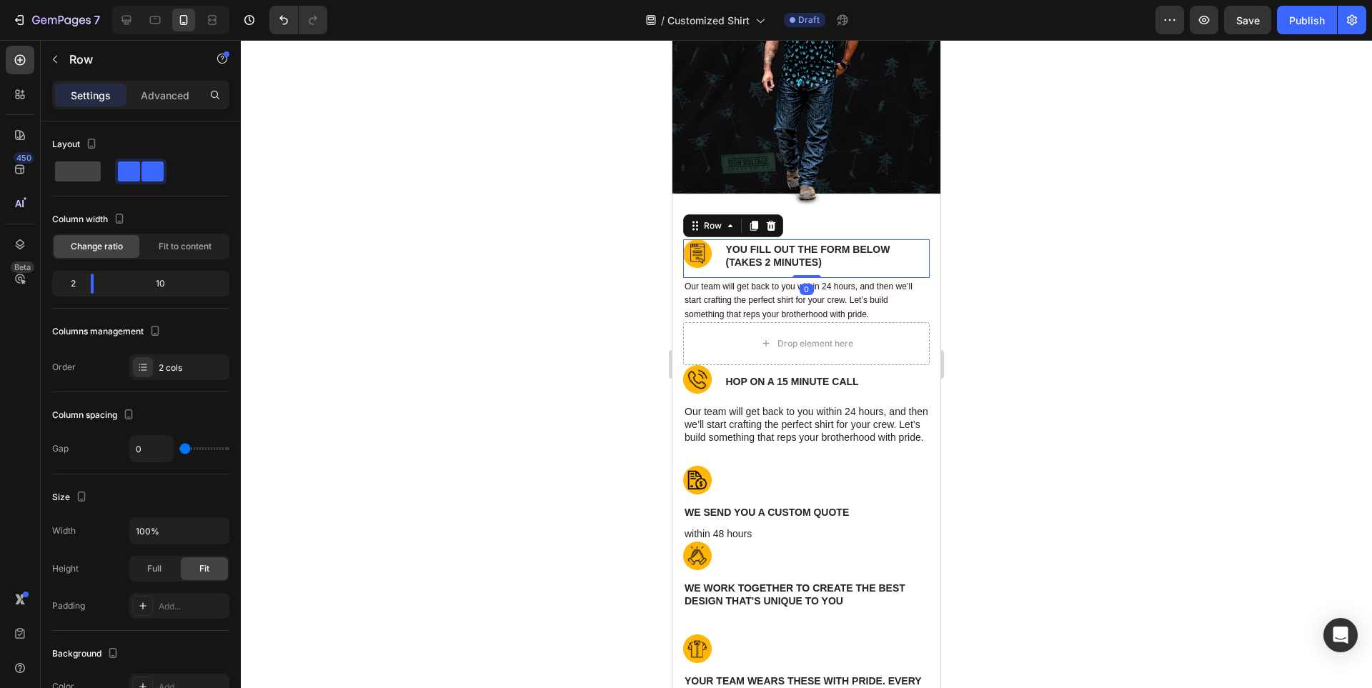
click at [725, 241] on div "YOU FILL OUT THE FORM BELOW (takes 2 minutes) Text Block" at bounding box center [828, 258] width 206 height 39
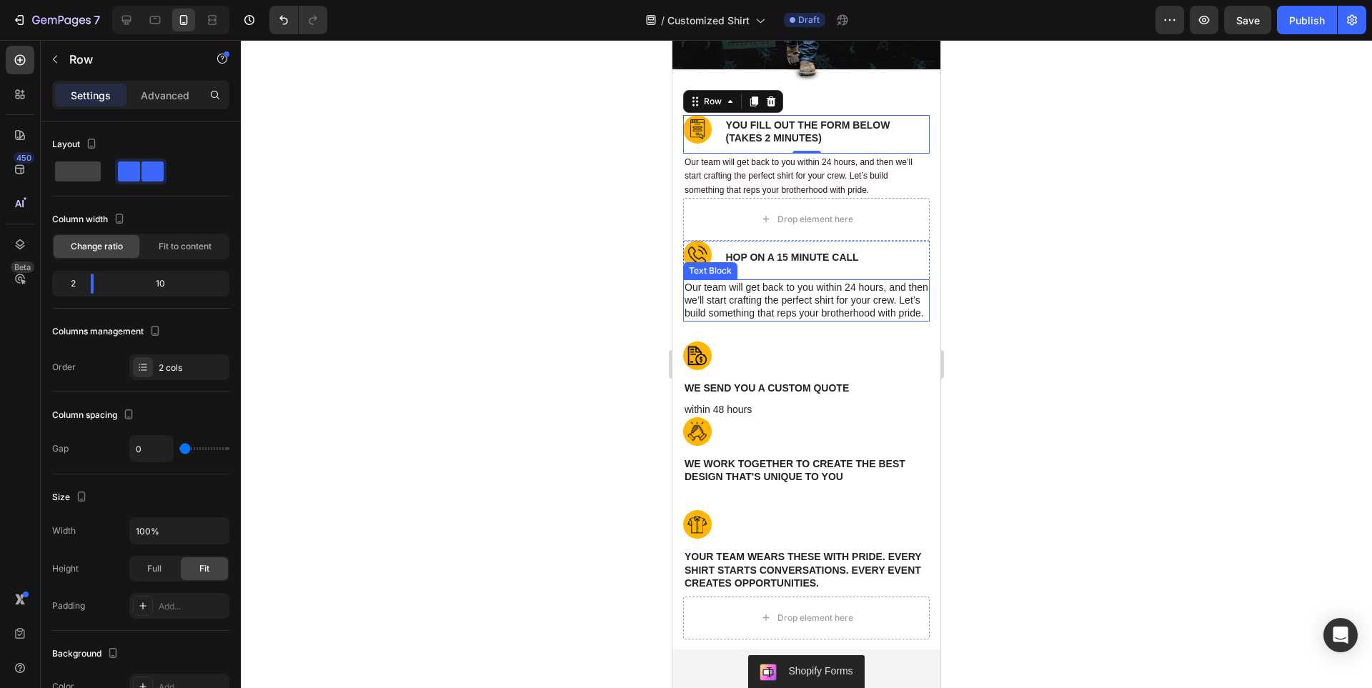
scroll to position [10083, 0]
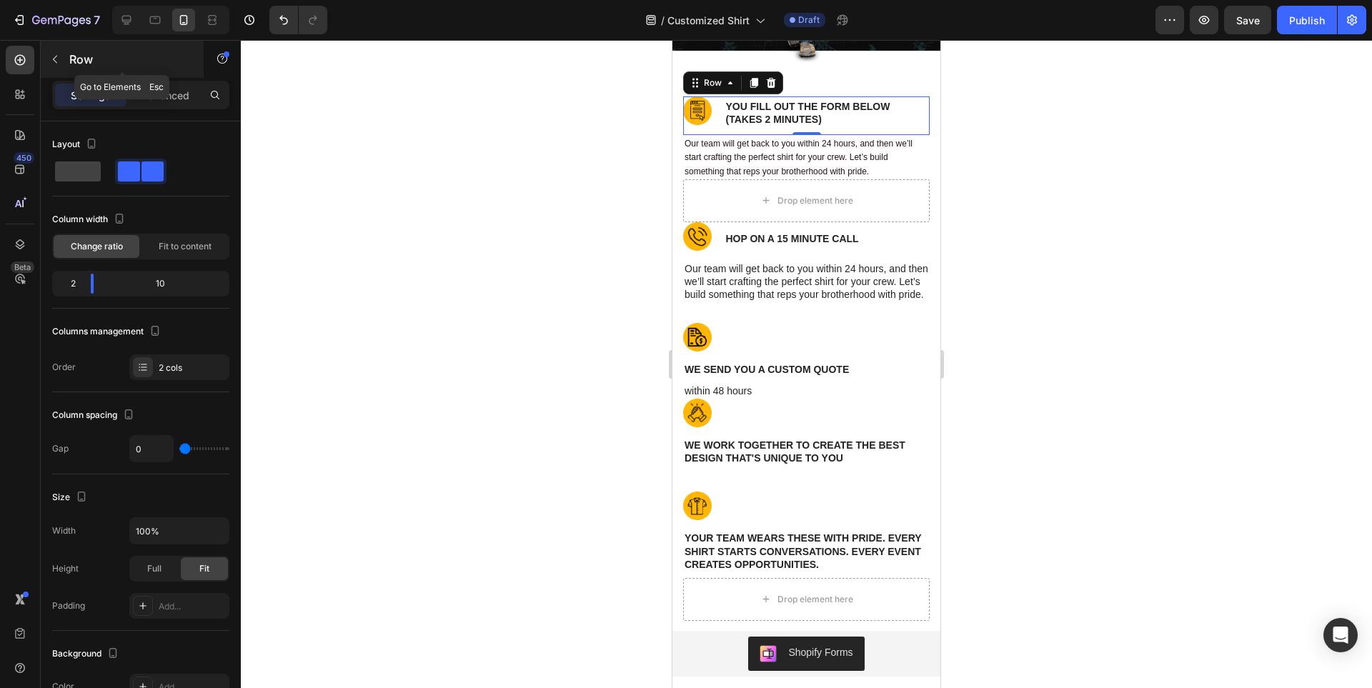
click at [58, 64] on icon "button" at bounding box center [54, 59] width 11 height 11
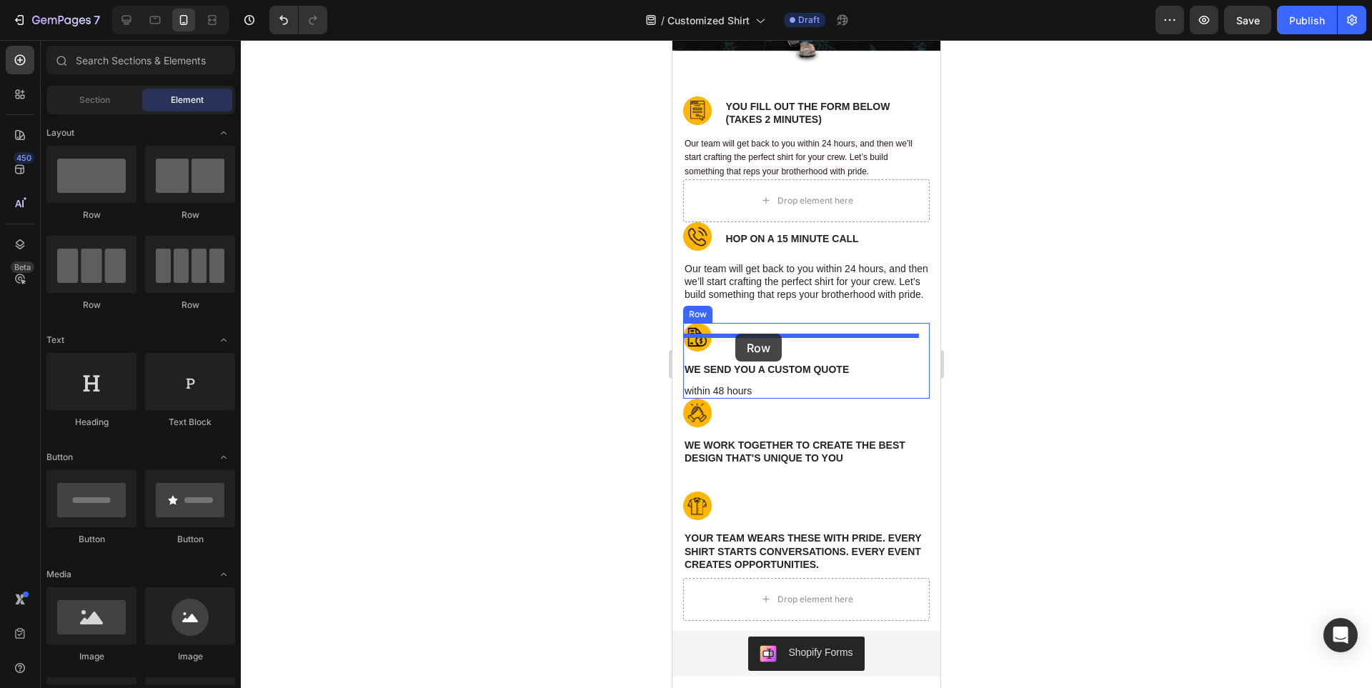
drag, startPoint x: 848, startPoint y: 228, endPoint x: 735, endPoint y: 334, distance: 154.2
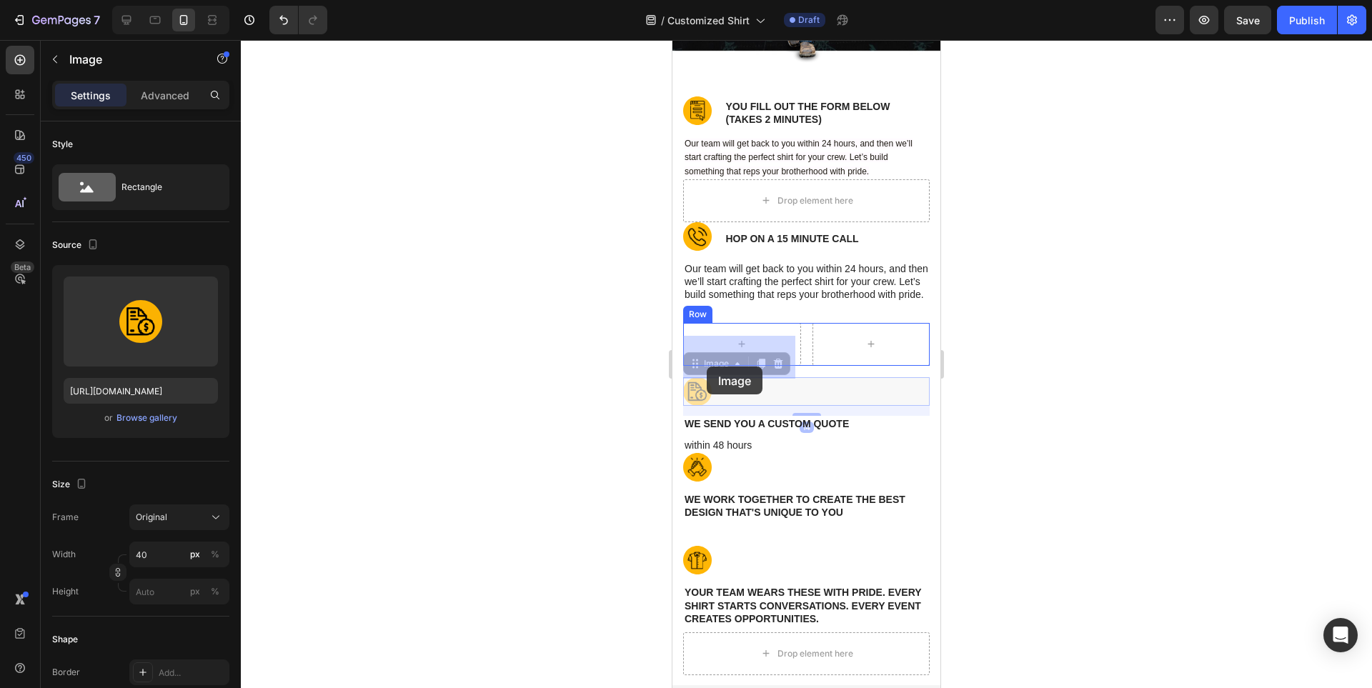
drag, startPoint x: 691, startPoint y: 404, endPoint x: 707, endPoint y: 367, distance: 40.3
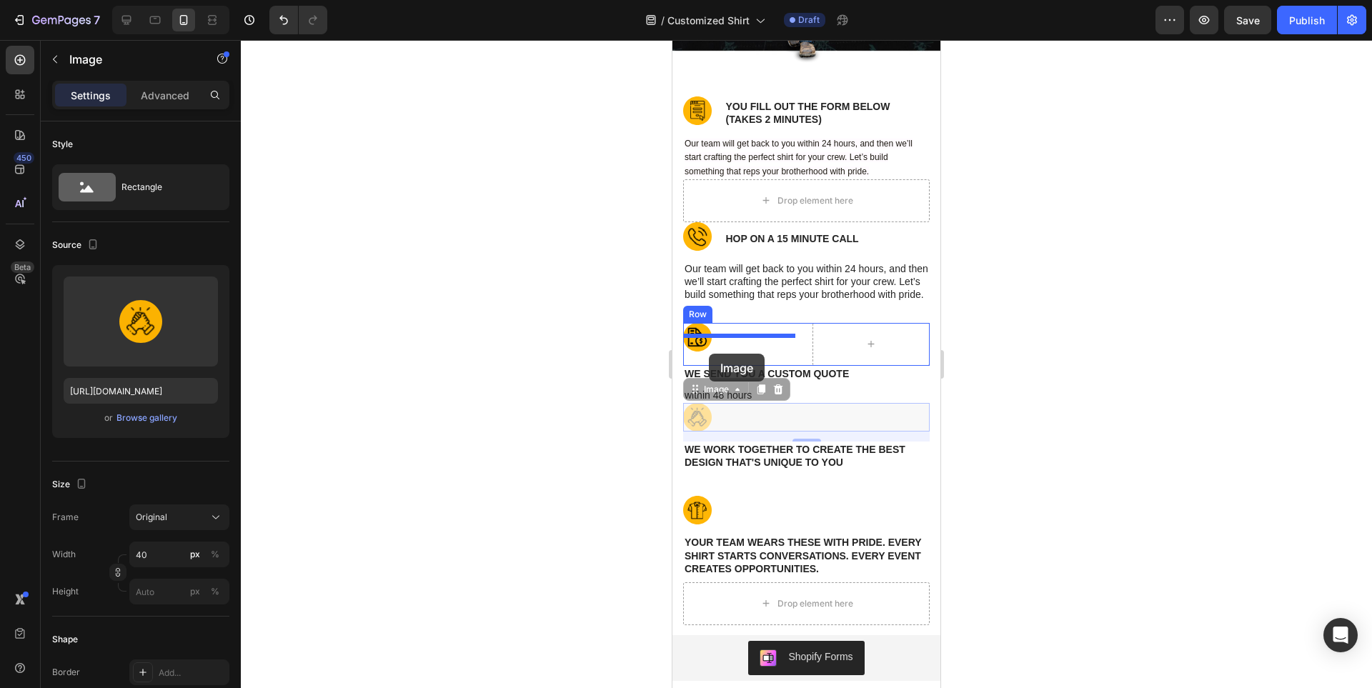
drag, startPoint x: 697, startPoint y: 432, endPoint x: 709, endPoint y: 354, distance: 78.8
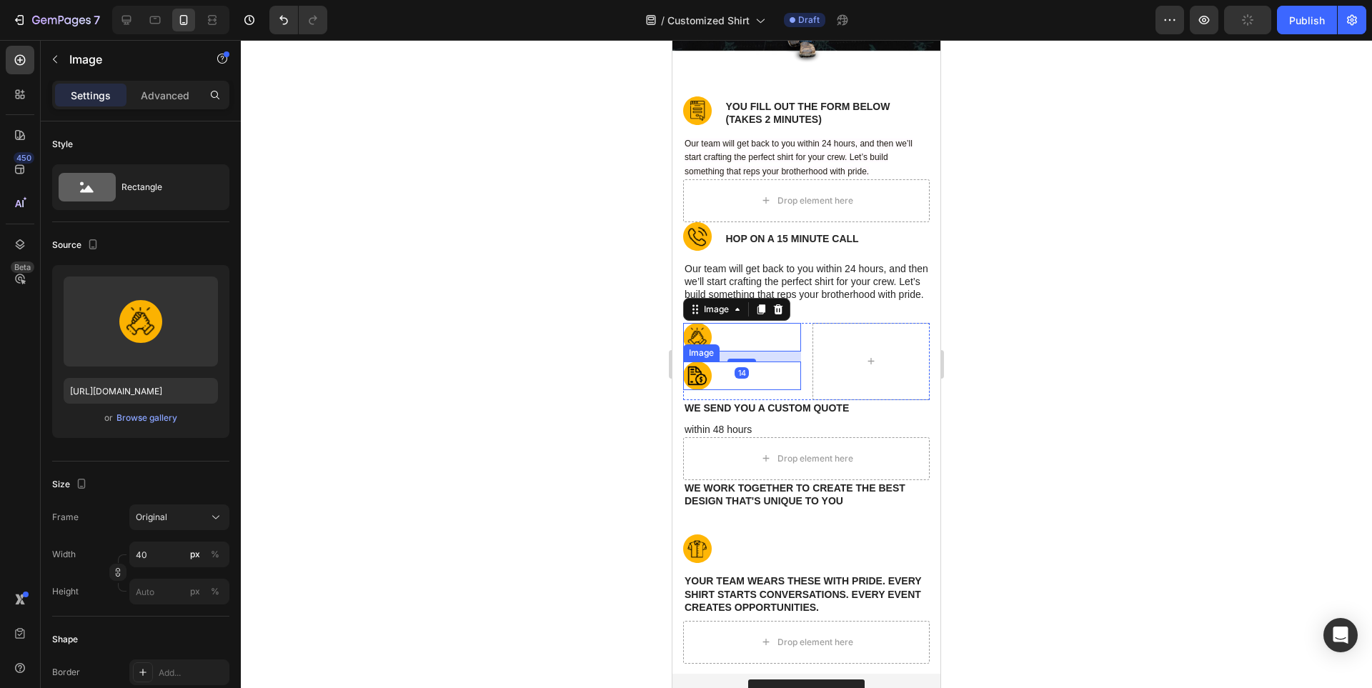
click at [698, 390] on img at bounding box center [697, 376] width 29 height 29
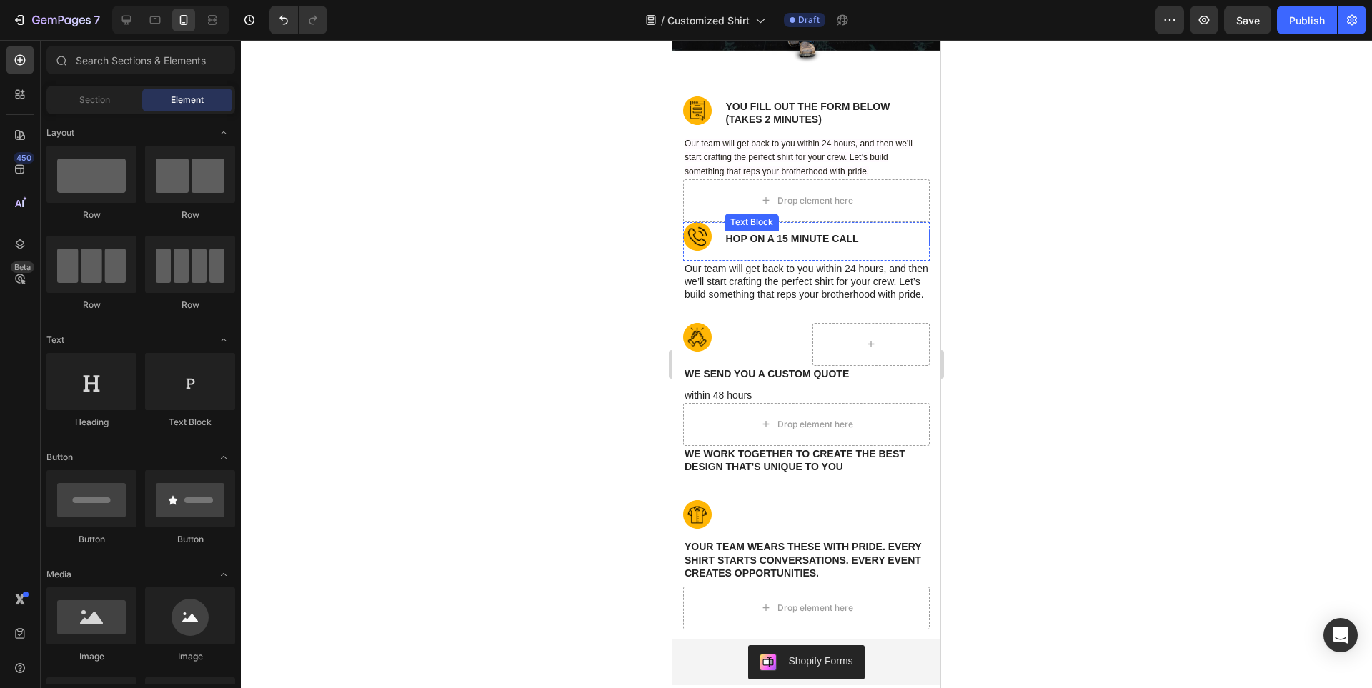
click at [765, 234] on p "hop on a 15 minute call" at bounding box center [827, 238] width 203 height 13
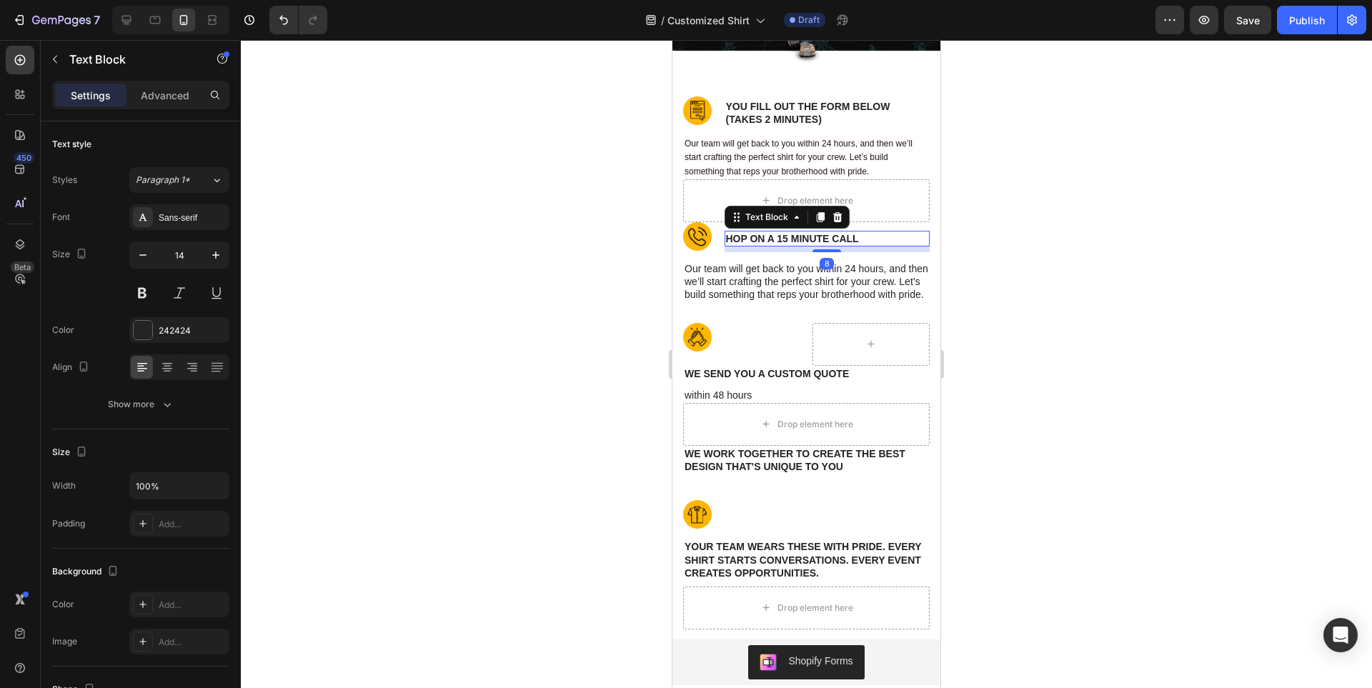
click at [765, 234] on p "hop on a 15 minute call" at bounding box center [827, 238] width 203 height 13
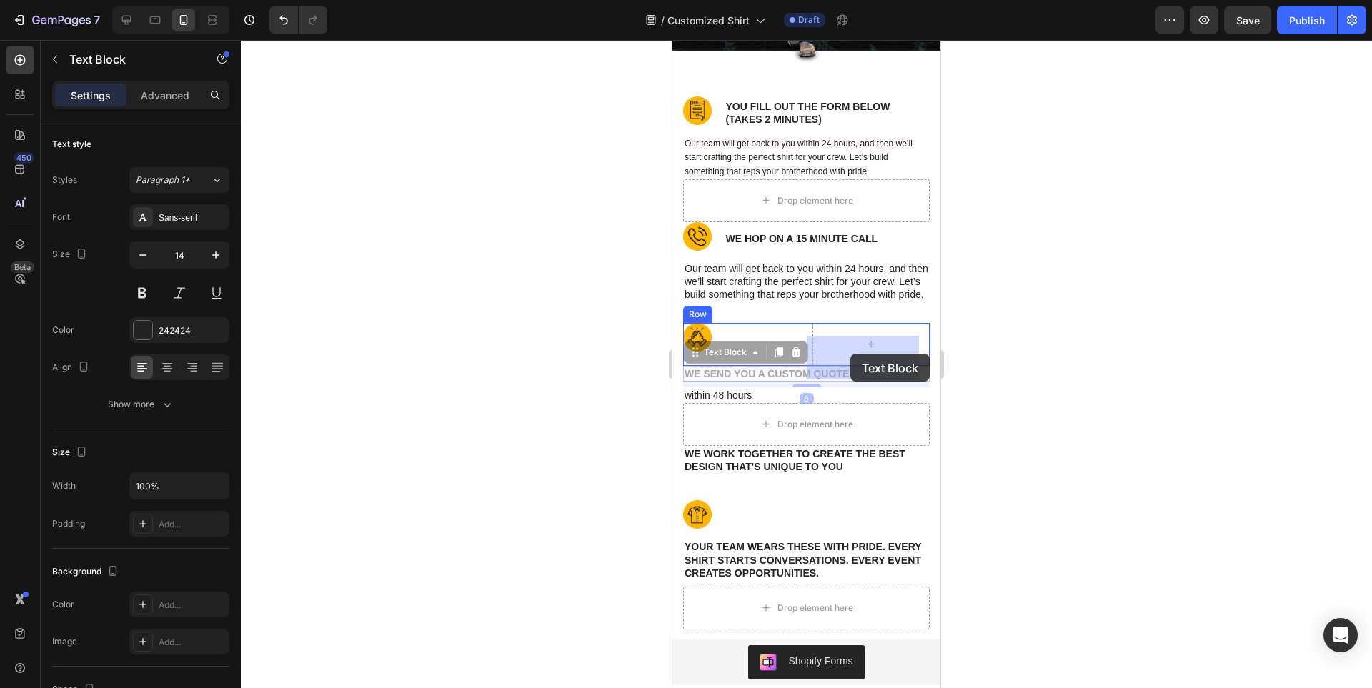
drag, startPoint x: 775, startPoint y: 380, endPoint x: 850, endPoint y: 354, distance: 79.6
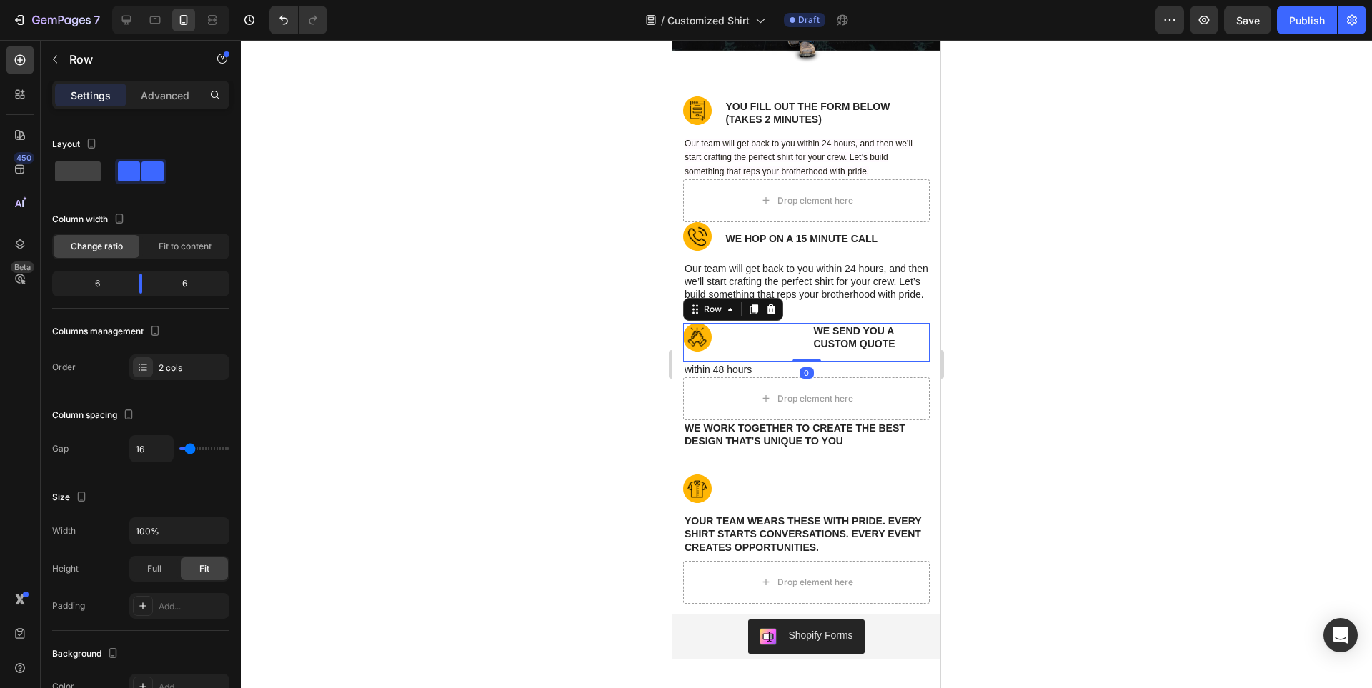
click at [803, 340] on div "Image we send you a custom quote Text Block Row 0" at bounding box center [806, 342] width 247 height 39
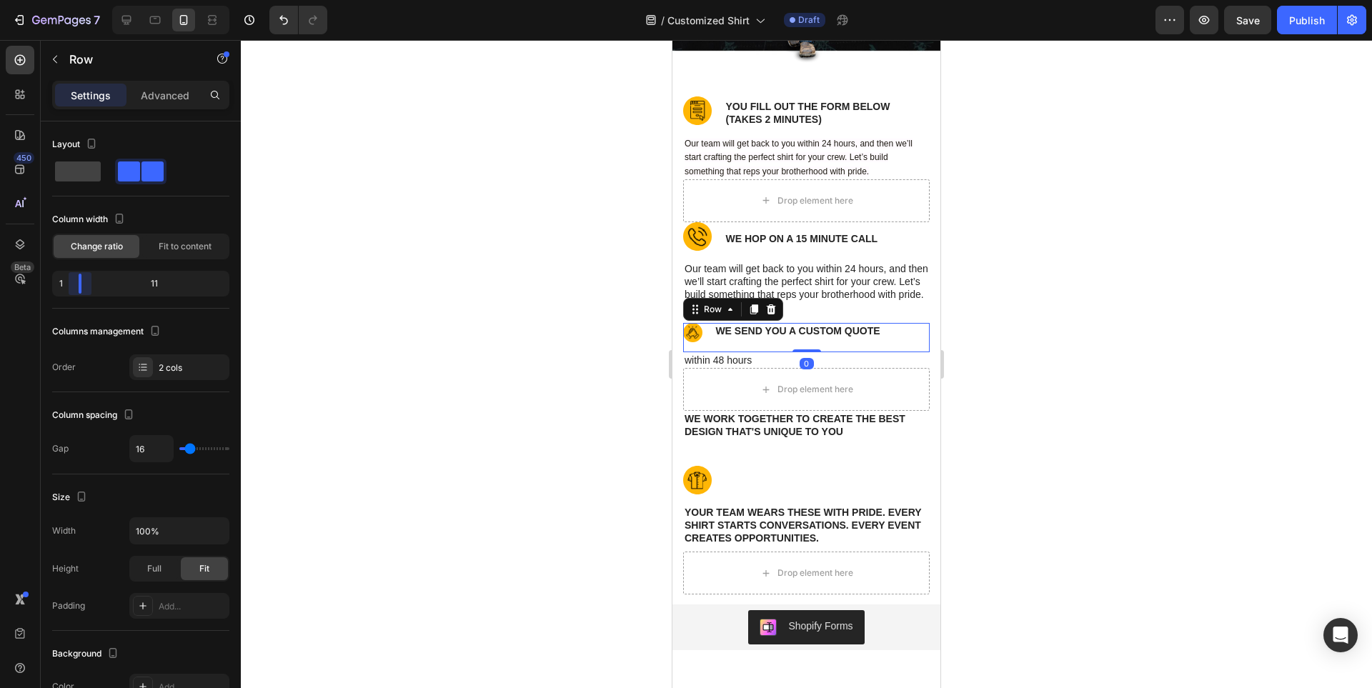
drag, startPoint x: 142, startPoint y: 287, endPoint x: 0, endPoint y: 298, distance: 142.7
click at [0, 0] on body "7 / Customized Shirt Draft Preview Save Publish 450 Beta Sections(18) Elements(…" at bounding box center [686, 0] width 1372 height 0
type input "13"
type input "7"
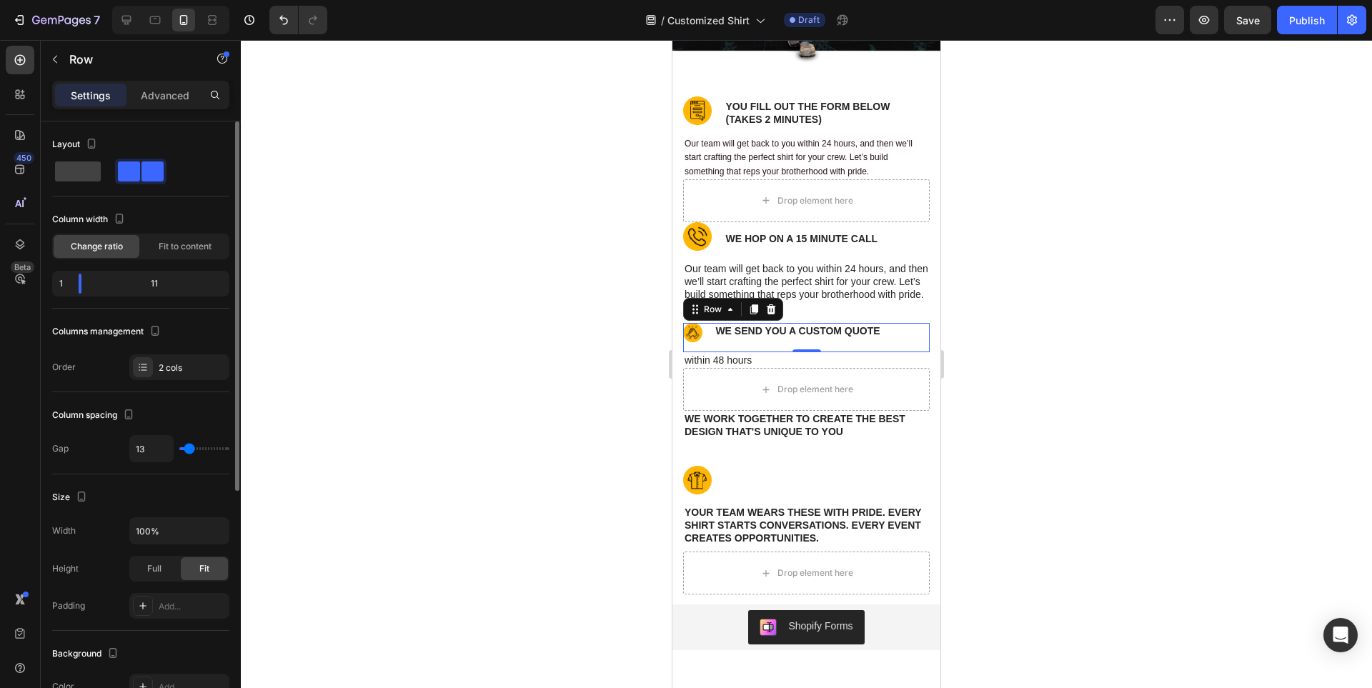
type input "7"
type input "4"
type input "0"
drag, startPoint x: 189, startPoint y: 444, endPoint x: 323, endPoint y: 444, distance: 133.6
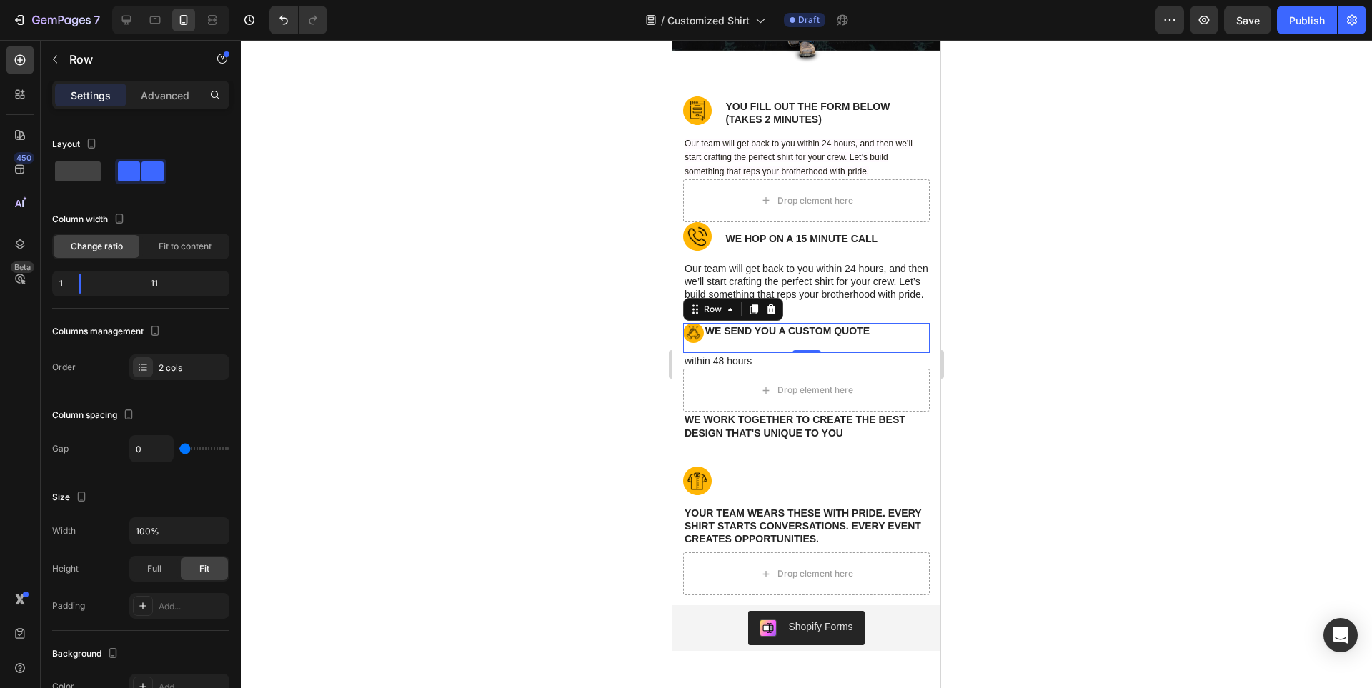
type input "0"
click at [179, 447] on input "range" at bounding box center [204, 448] width 50 height 3
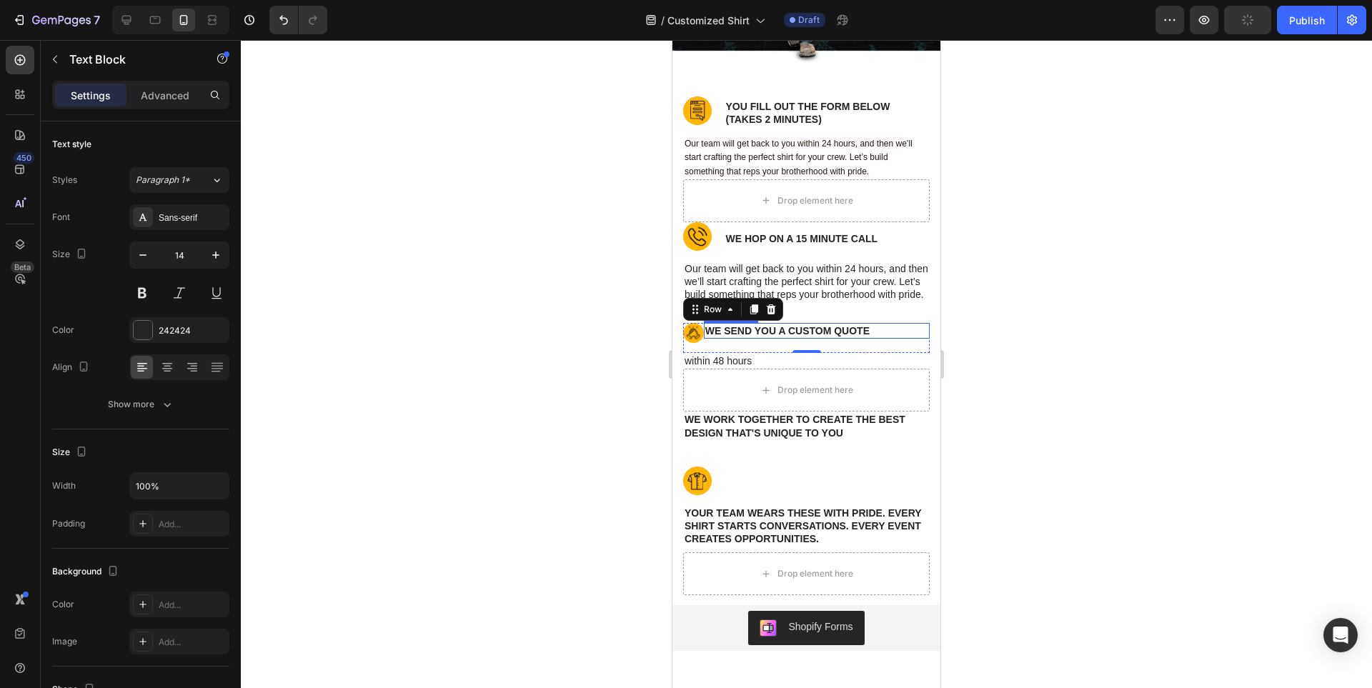
click at [715, 337] on p "we send you a custom quote" at bounding box center [816, 330] width 223 height 13
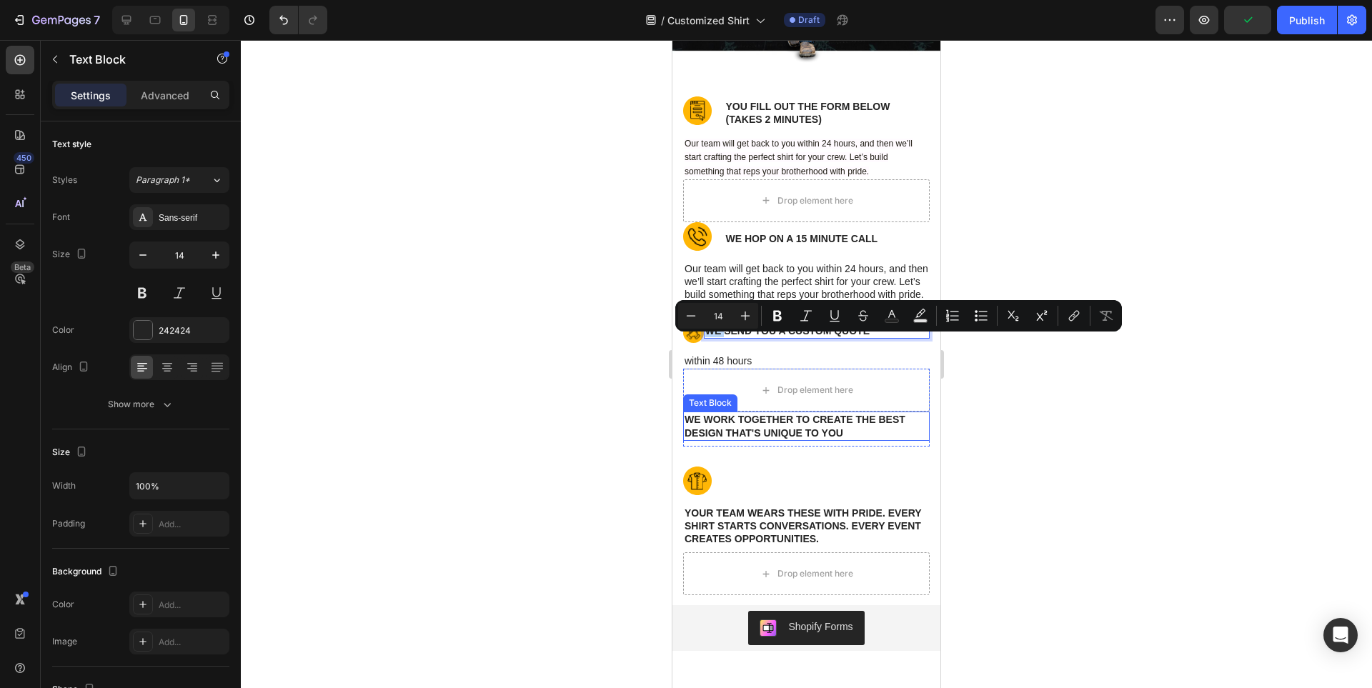
click at [779, 439] on p "We work together to create the best design that's unique to you" at bounding box center [807, 426] width 244 height 26
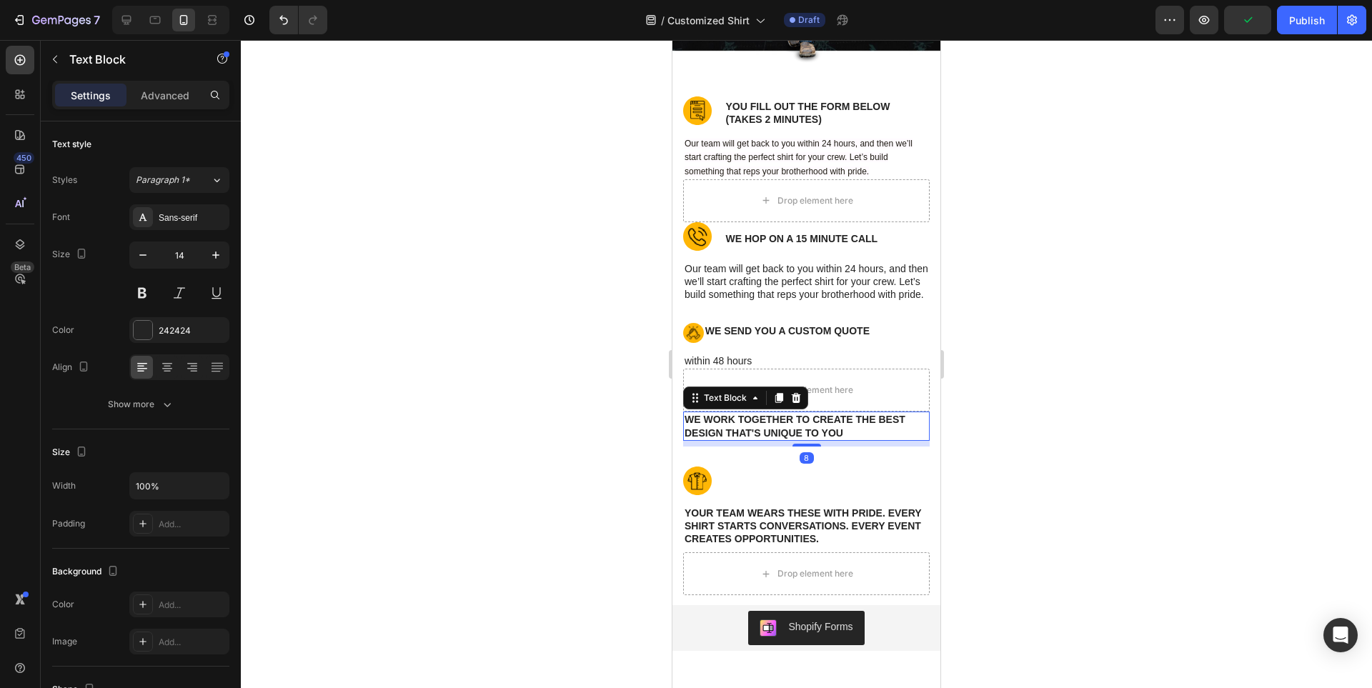
click at [779, 439] on p "We work together to create the best design that's unique to you" at bounding box center [807, 426] width 244 height 26
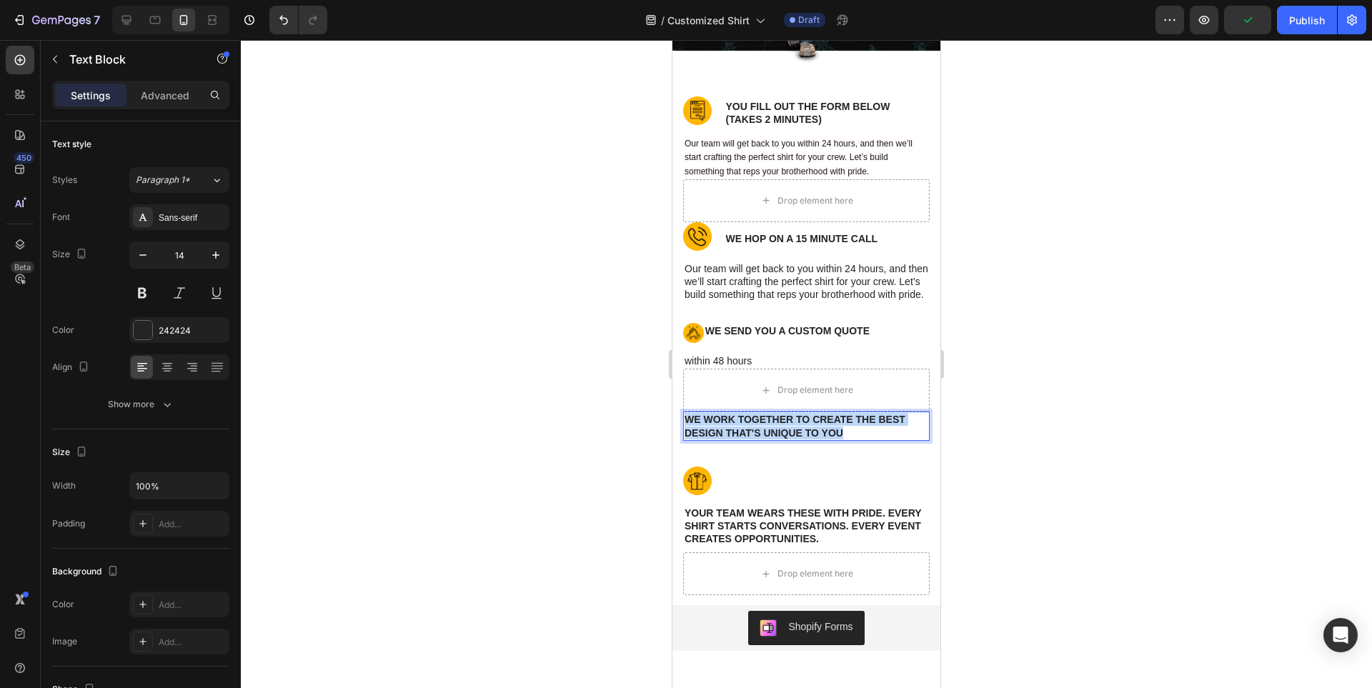
click at [779, 439] on p "We work together to create the best design that's unique to you" at bounding box center [807, 426] width 244 height 26
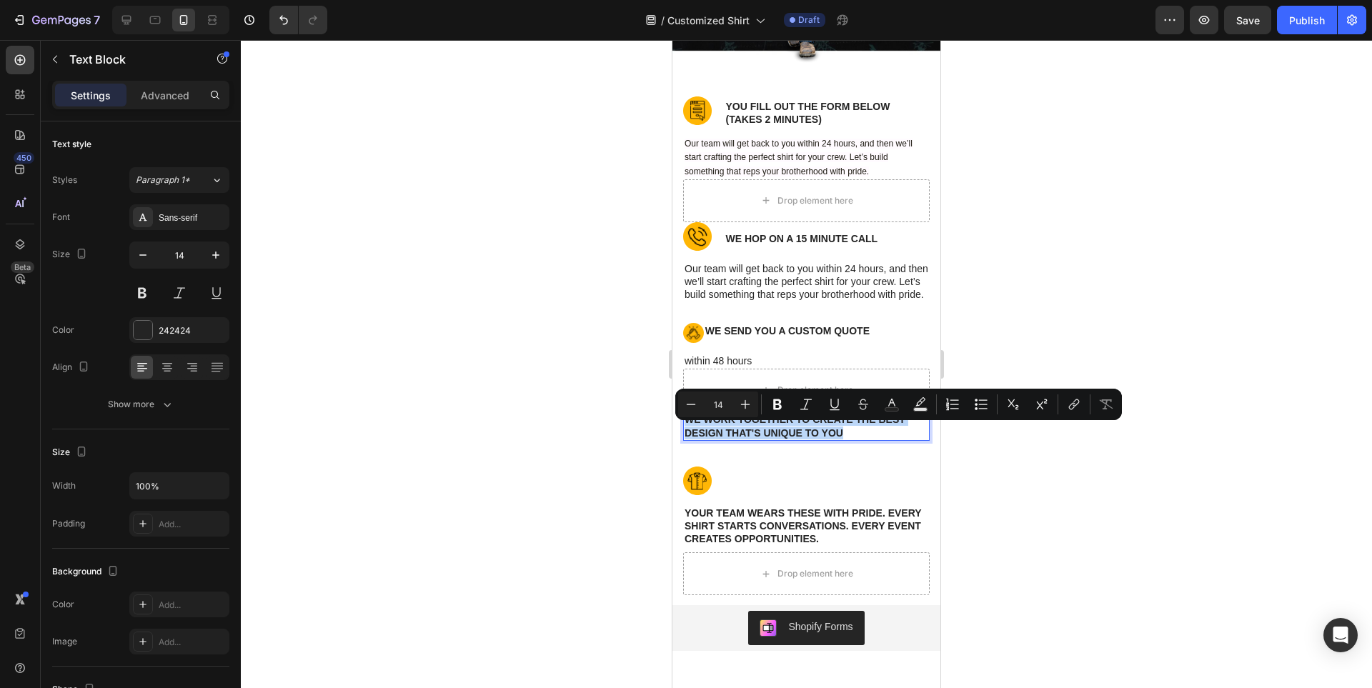
copy p "We work together to create the best design that's unique to you"
click at [803, 337] on p "we send you a custom quote" at bounding box center [816, 330] width 223 height 13
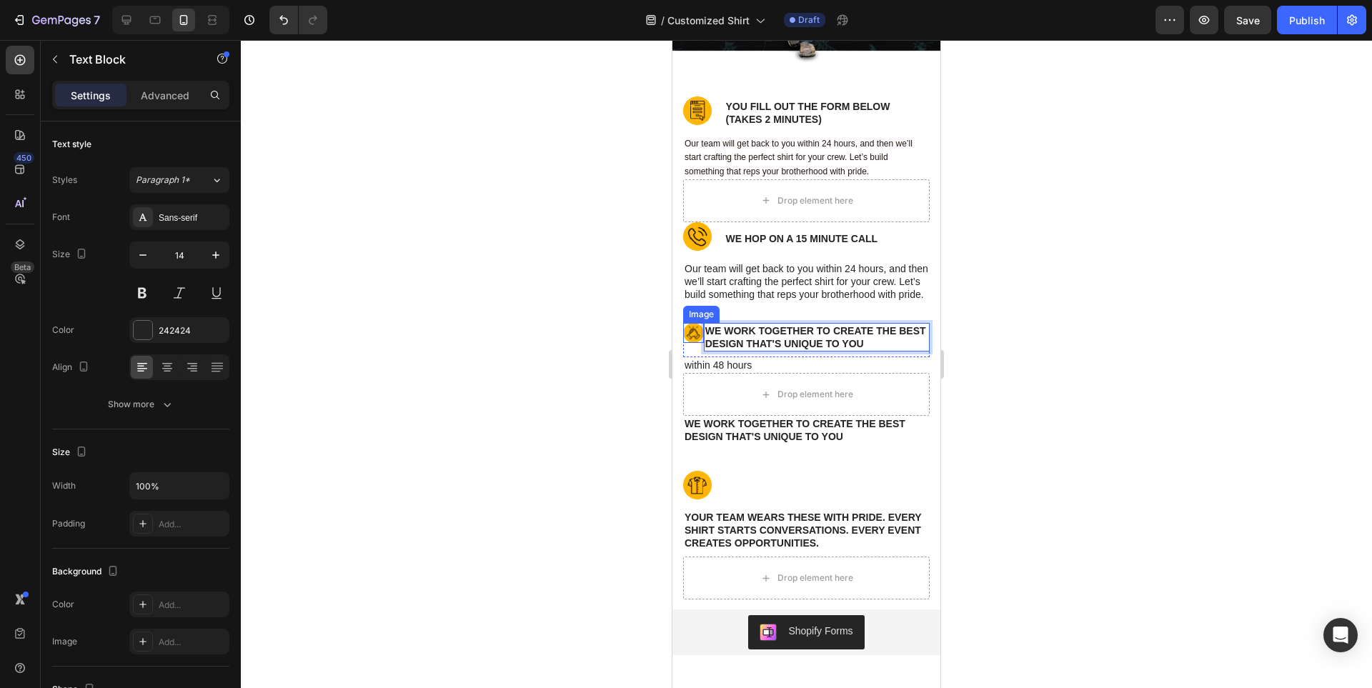
click at [685, 344] on img at bounding box center [693, 333] width 21 height 21
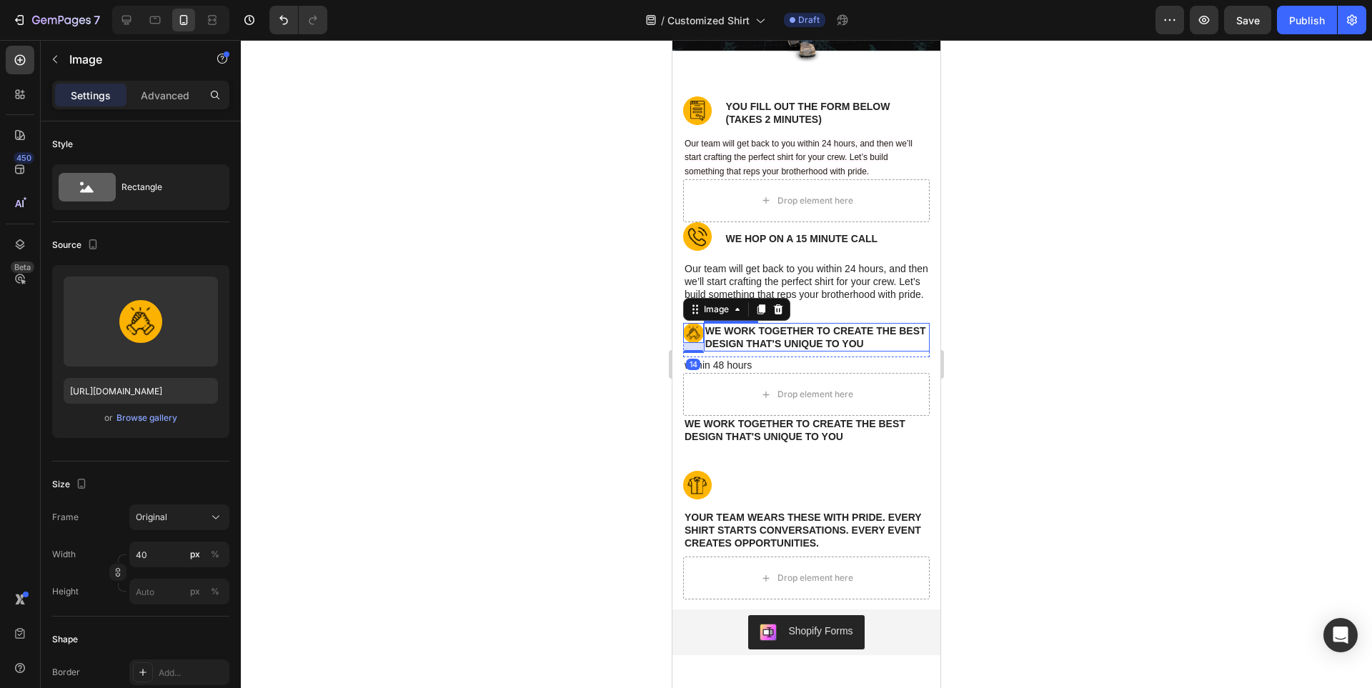
click at [907, 342] on p "We work together to create the best design that's unique to you" at bounding box center [816, 337] width 223 height 26
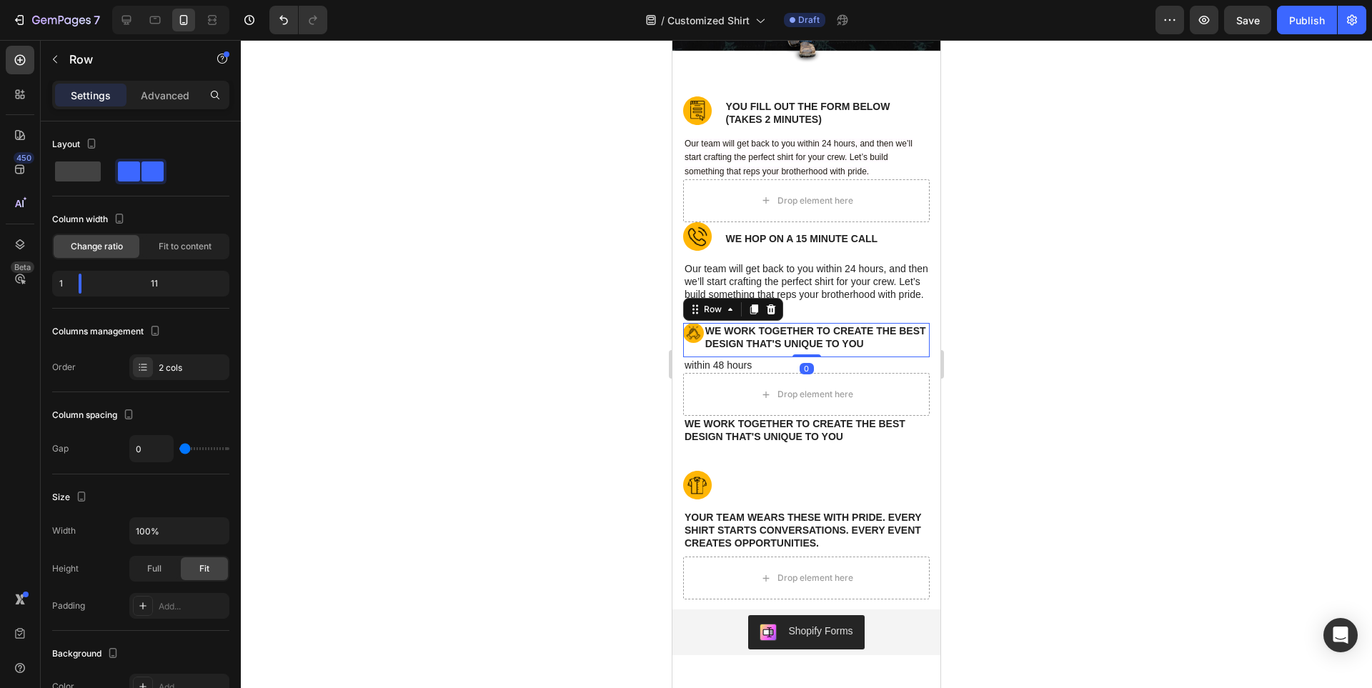
click at [697, 357] on div "Image" at bounding box center [693, 340] width 21 height 34
type input "7"
type input "9"
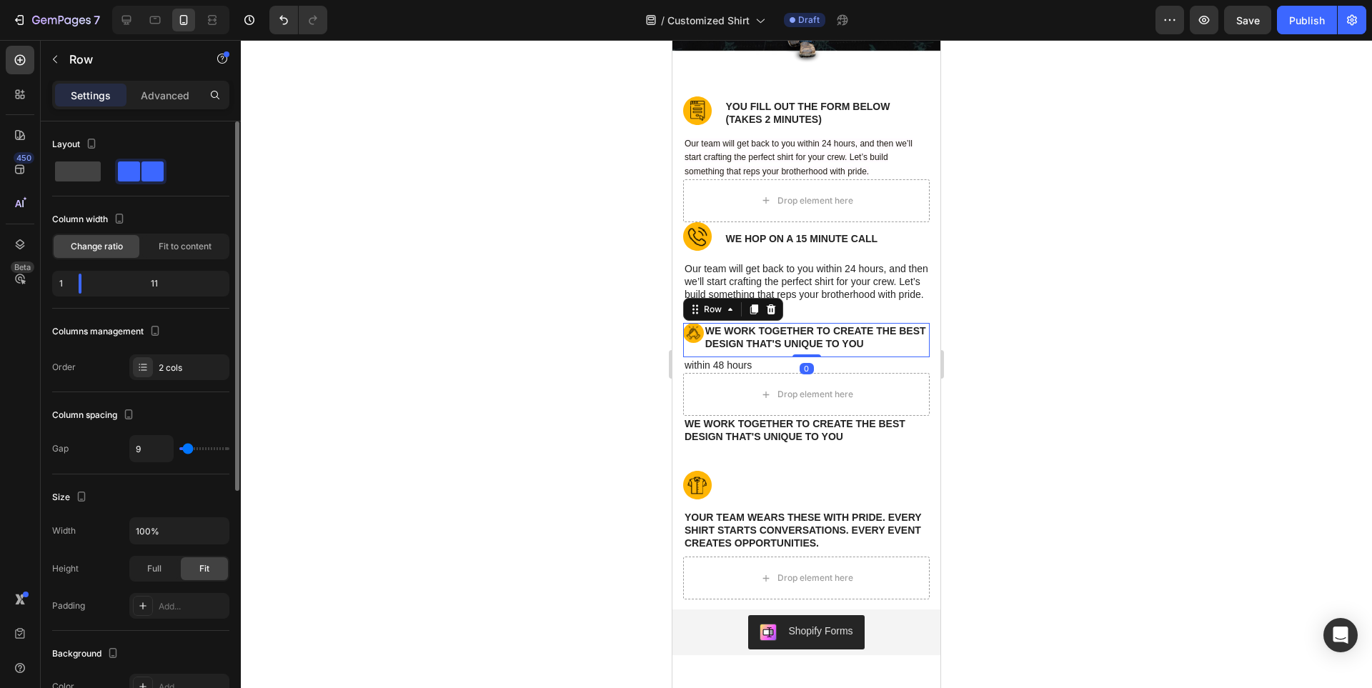
type input "11"
type input "13"
type input "16"
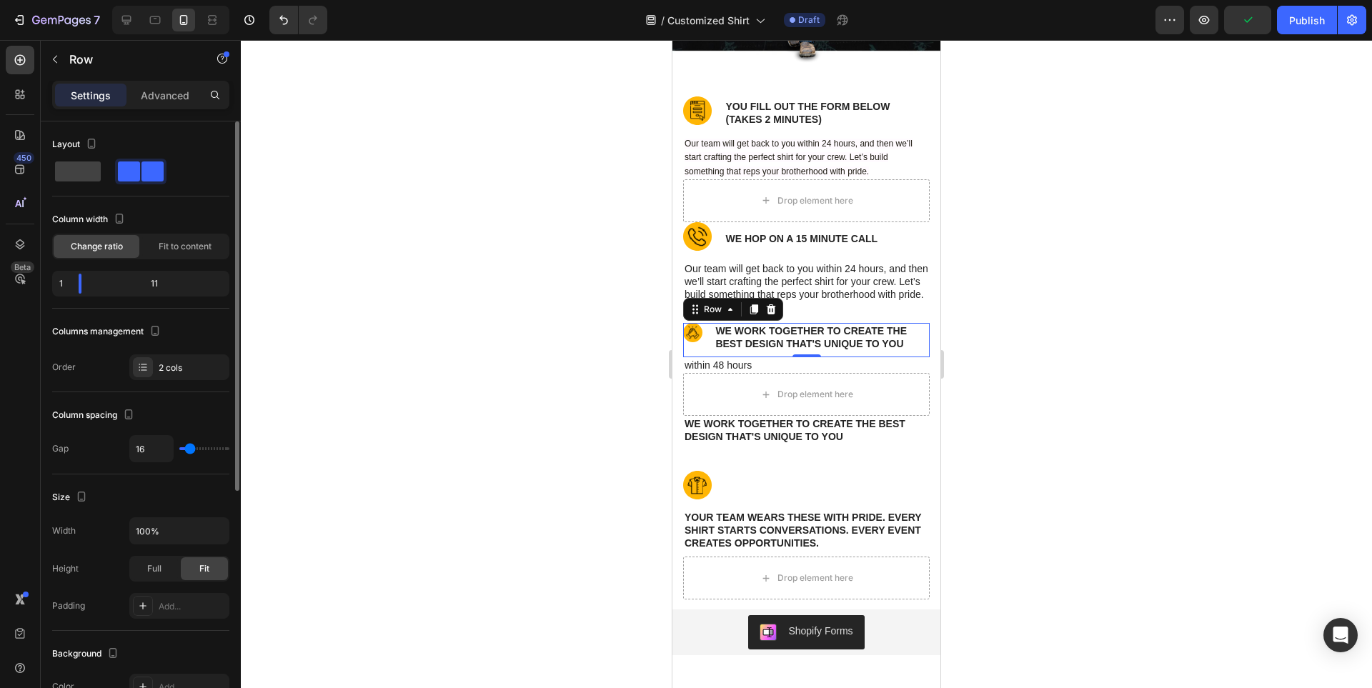
type input "16"
click at [190, 447] on input "range" at bounding box center [204, 448] width 50 height 3
click at [697, 342] on img at bounding box center [692, 332] width 19 height 19
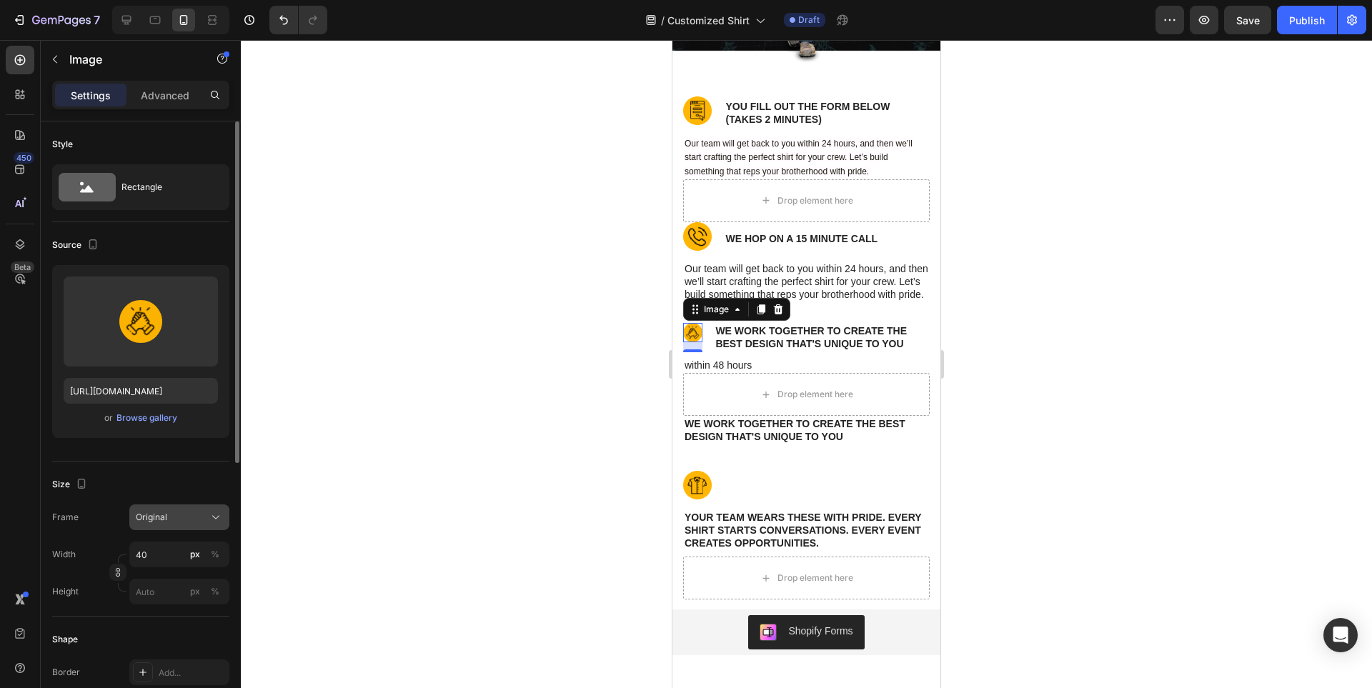
click at [217, 511] on icon at bounding box center [216, 517] width 14 height 14
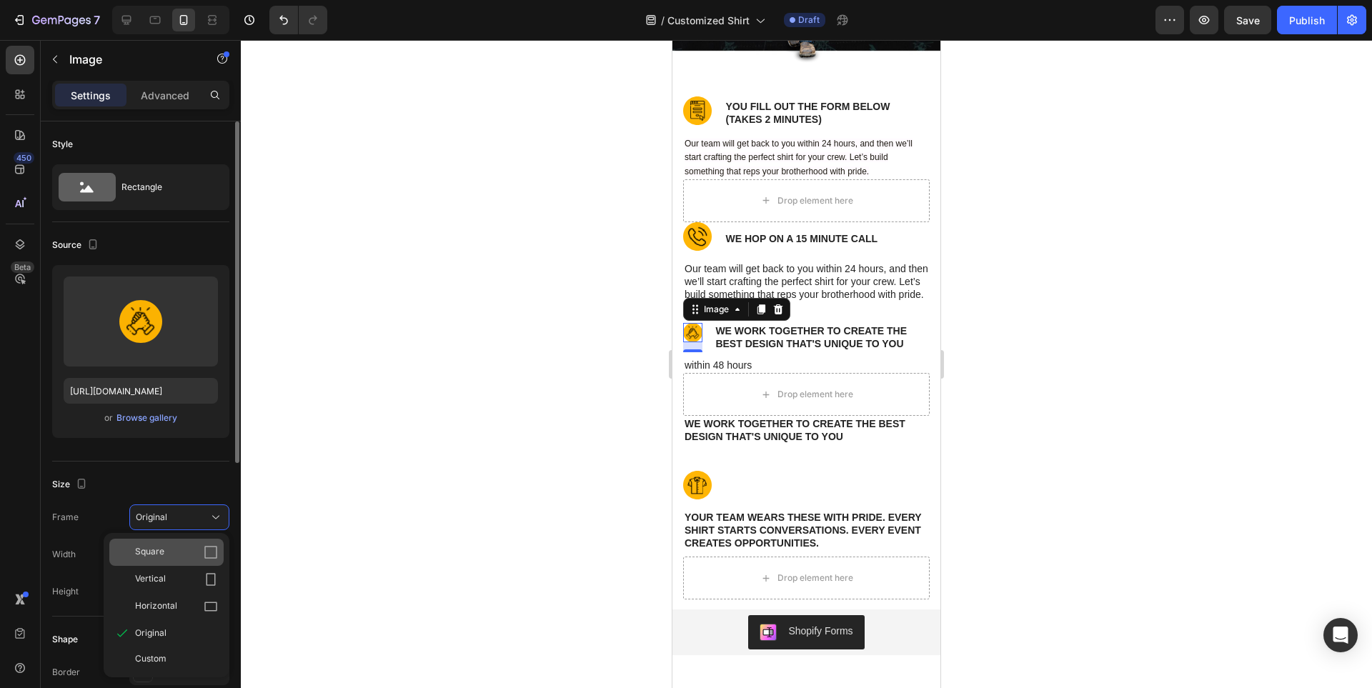
click at [201, 552] on div "Square" at bounding box center [176, 552] width 83 height 14
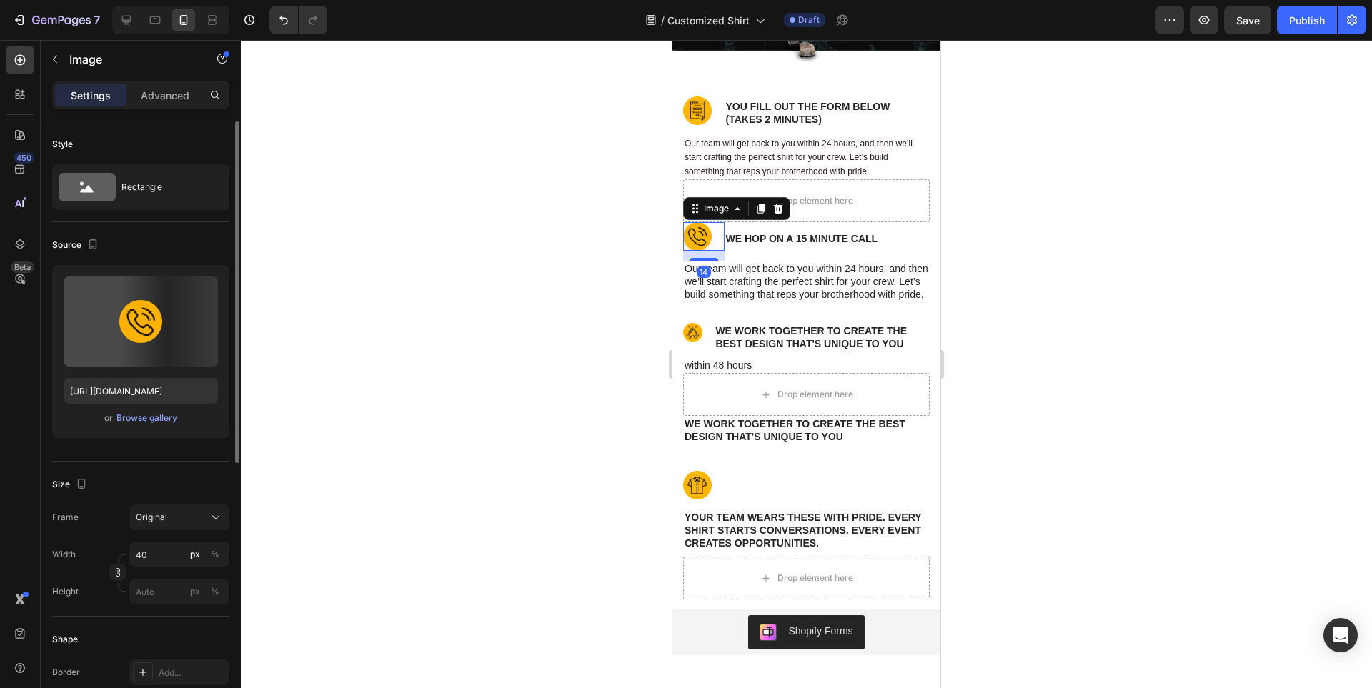
click at [699, 240] on img at bounding box center [697, 236] width 29 height 29
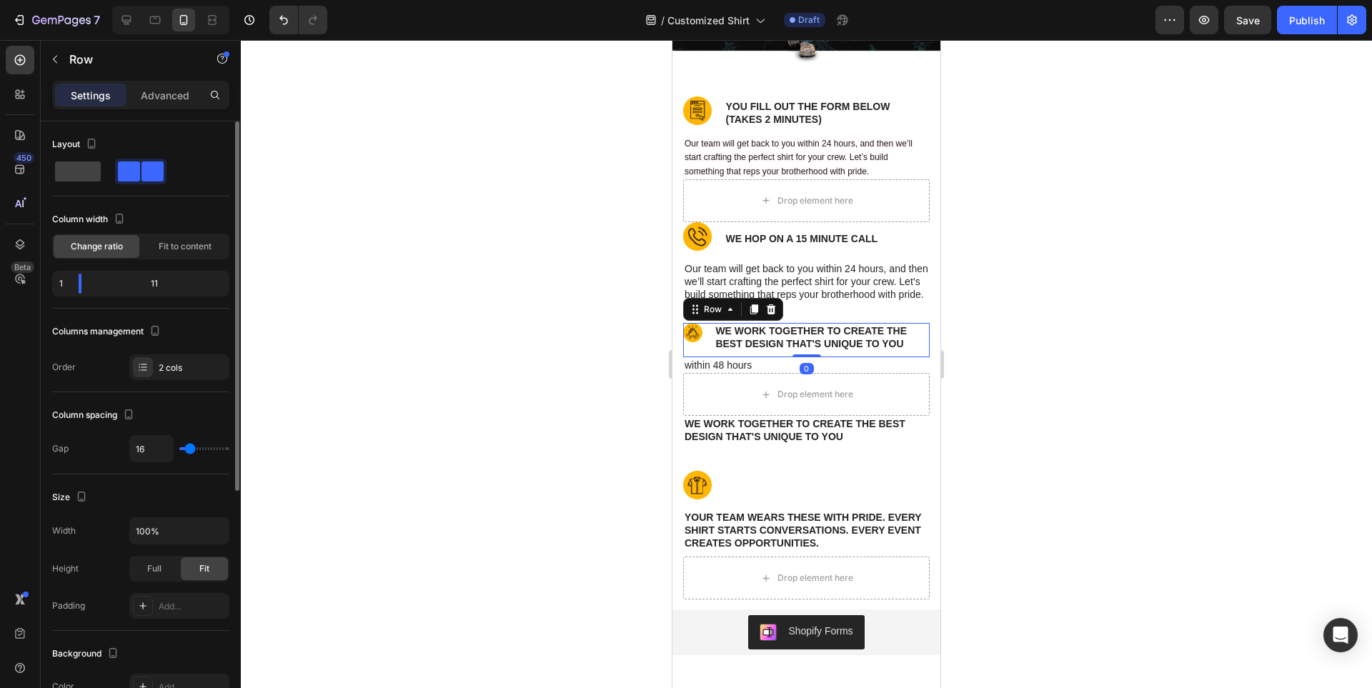
click at [705, 350] on div "Image We work together to create the best design that's unique to you Text Bloc…" at bounding box center [806, 340] width 247 height 34
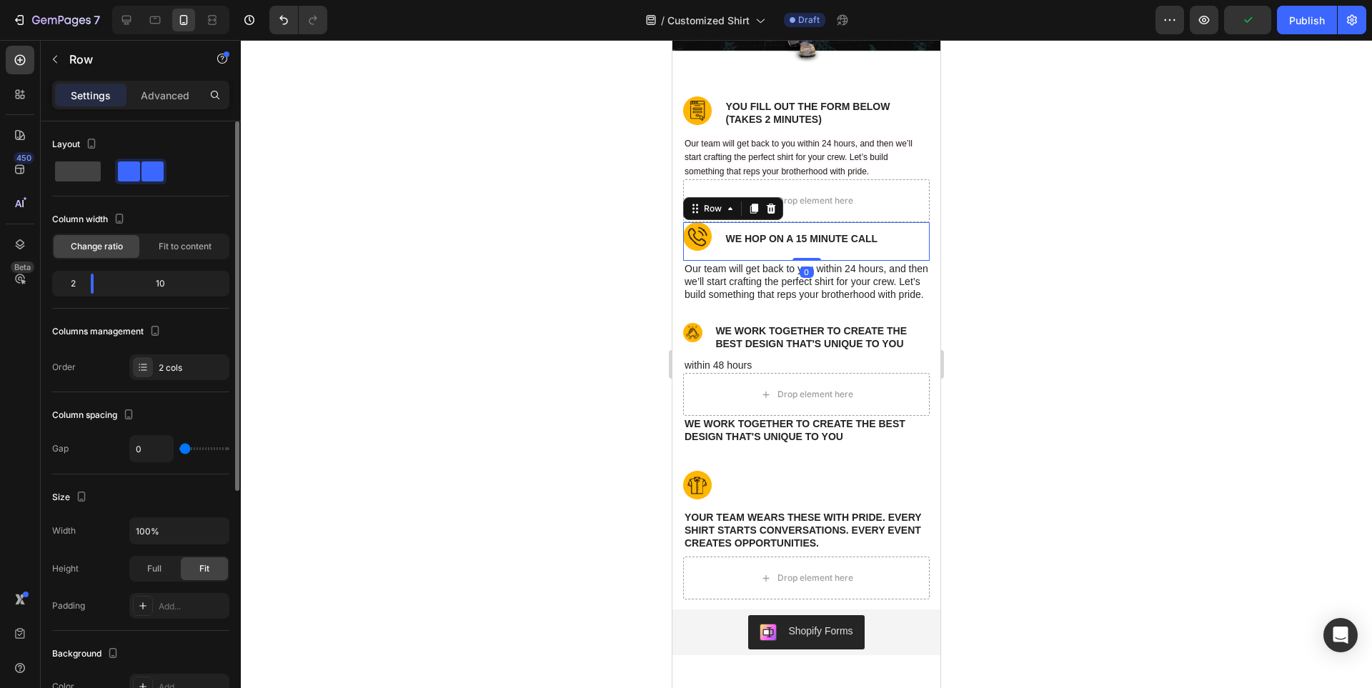
click at [698, 255] on div "Image" at bounding box center [703, 241] width 41 height 39
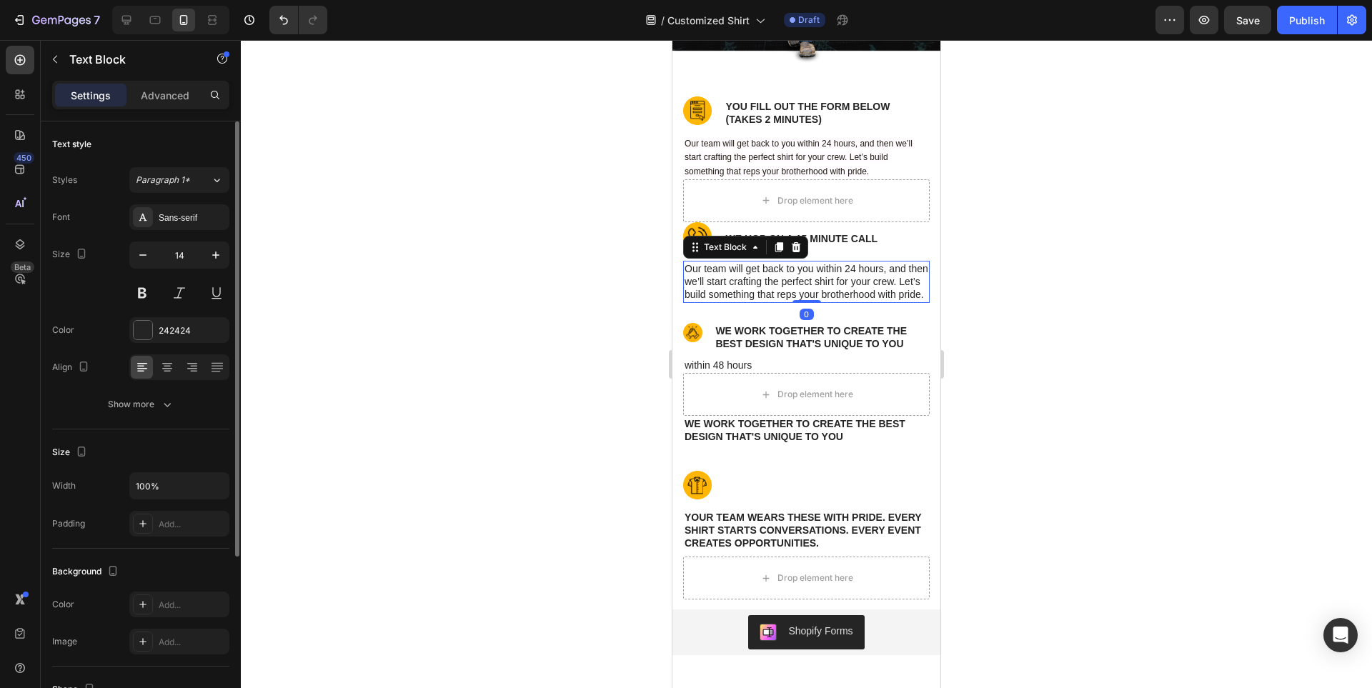
click at [690, 276] on p "Our team will get back to you within 24 hours, and then we’ll start crafting th…" at bounding box center [807, 281] width 244 height 39
click at [905, 238] on p "we hop on a 15 minute call" at bounding box center [827, 238] width 203 height 13
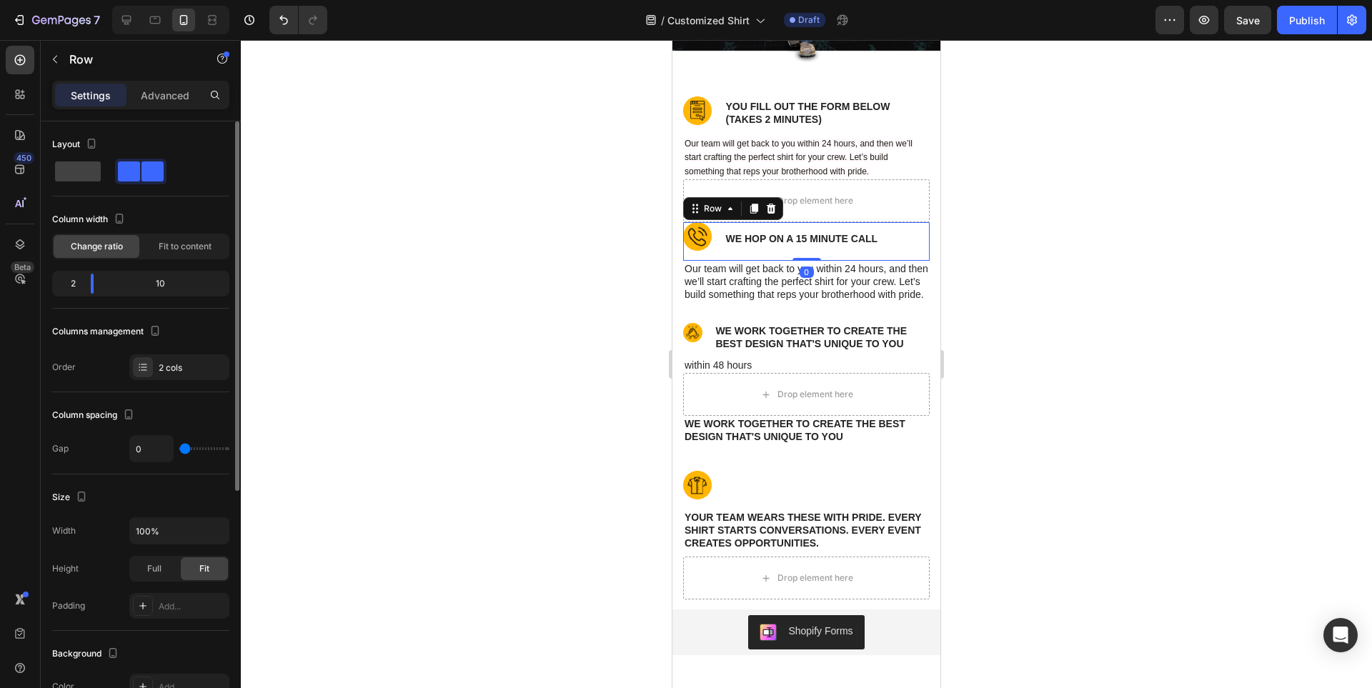
click at [915, 258] on div "we hop on a 15 minute call Text Block" at bounding box center [828, 241] width 206 height 39
click at [755, 211] on icon at bounding box center [754, 209] width 8 height 10
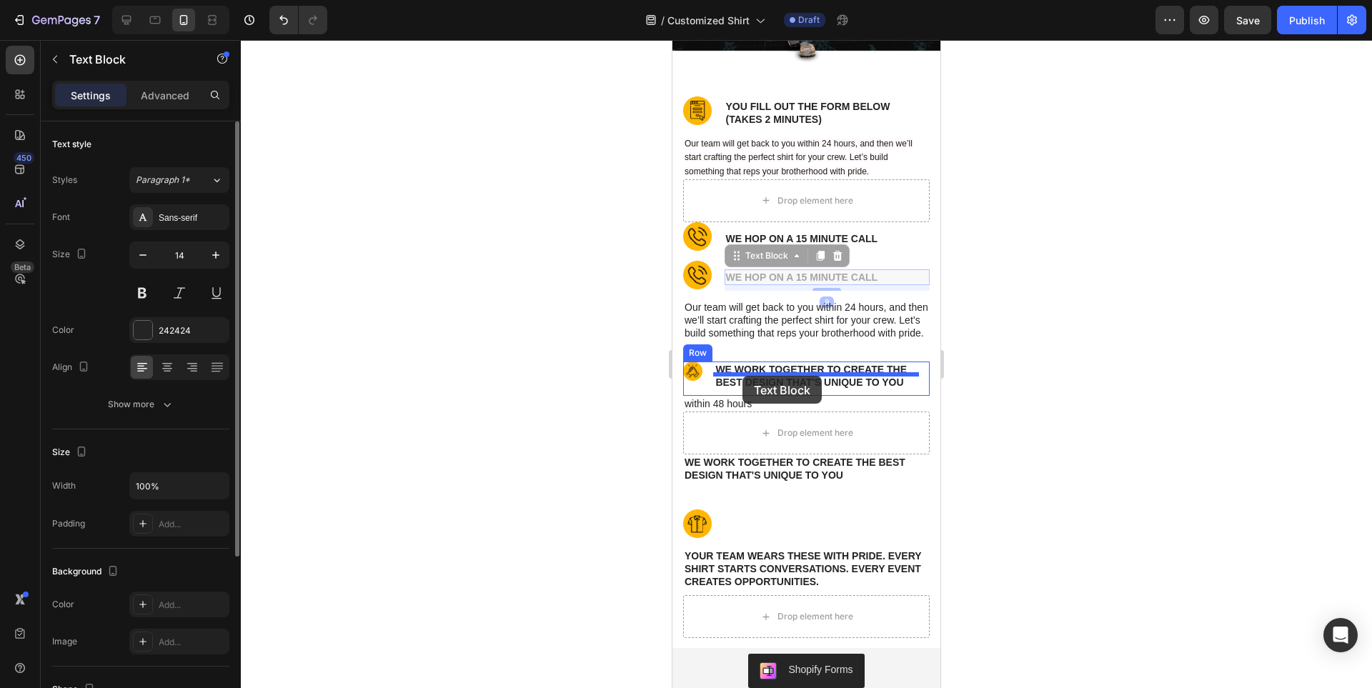
drag, startPoint x: 752, startPoint y: 284, endPoint x: 742, endPoint y: 376, distance: 92.0
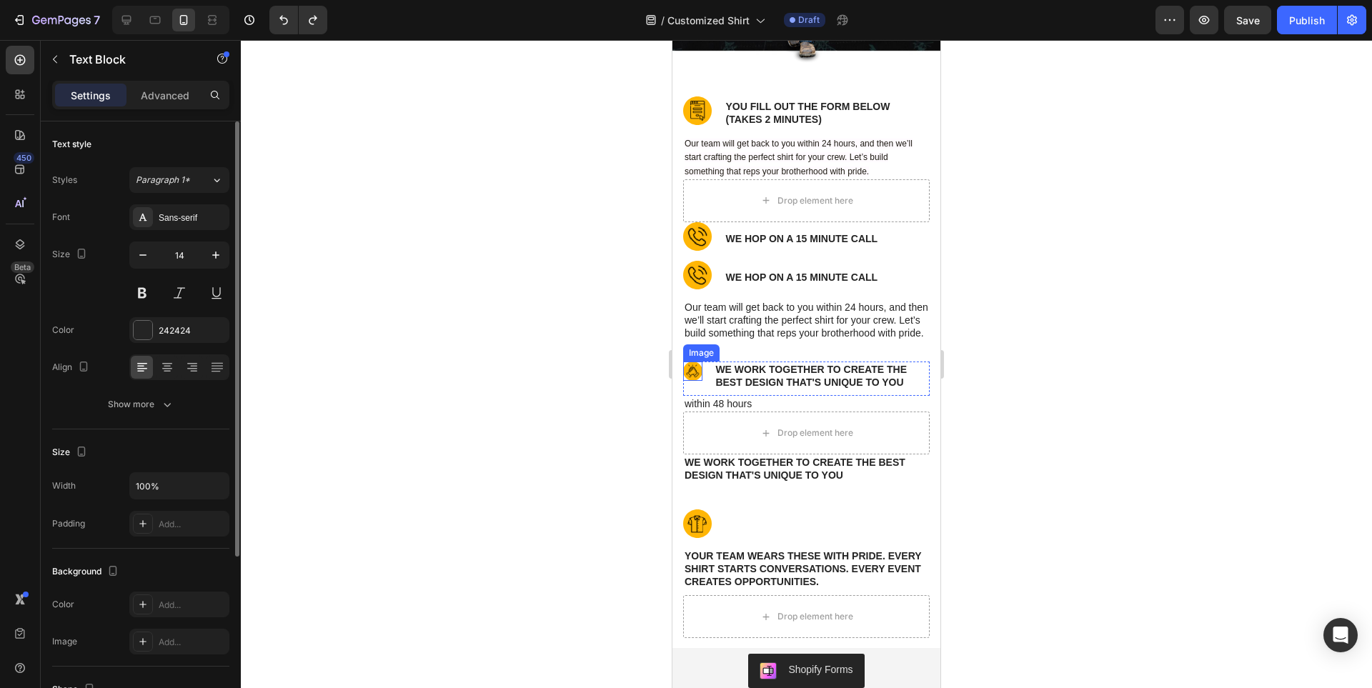
click at [693, 381] on img at bounding box center [692, 371] width 19 height 19
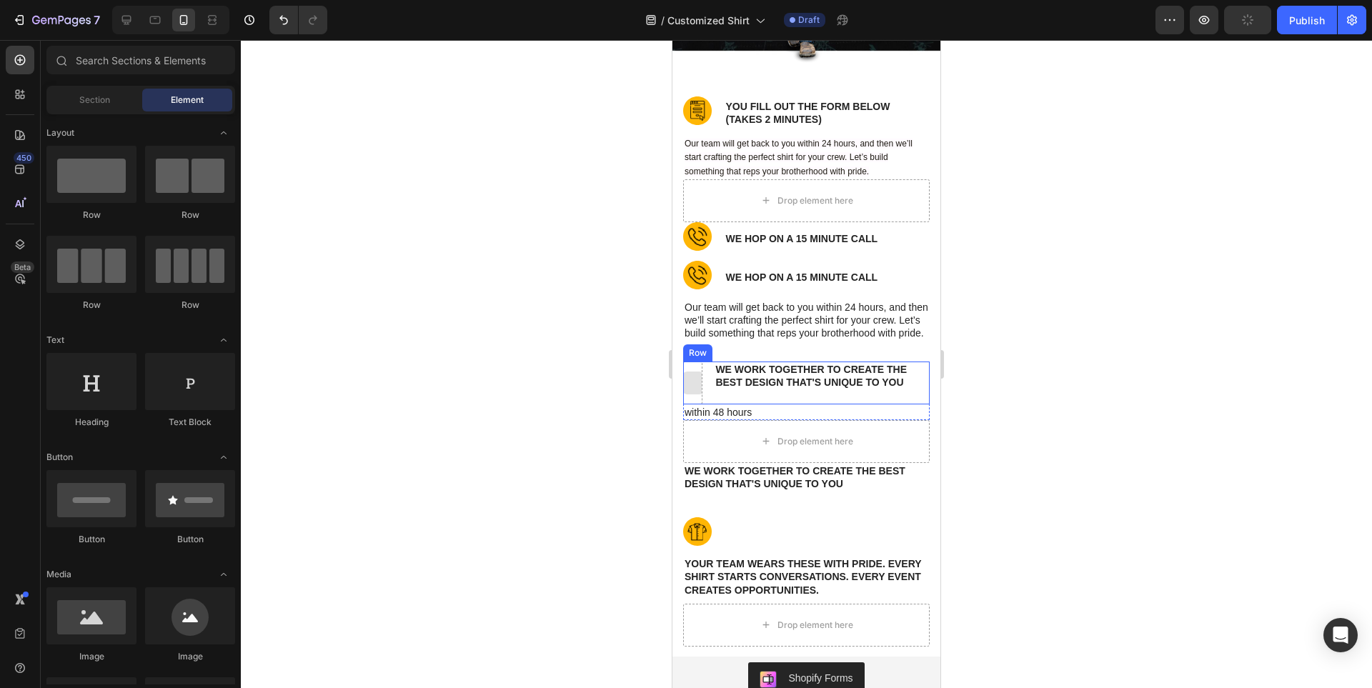
click at [700, 394] on div at bounding box center [693, 383] width 23 height 23
click at [848, 387] on p "We work together to create the best design that's unique to you" at bounding box center [821, 376] width 213 height 26
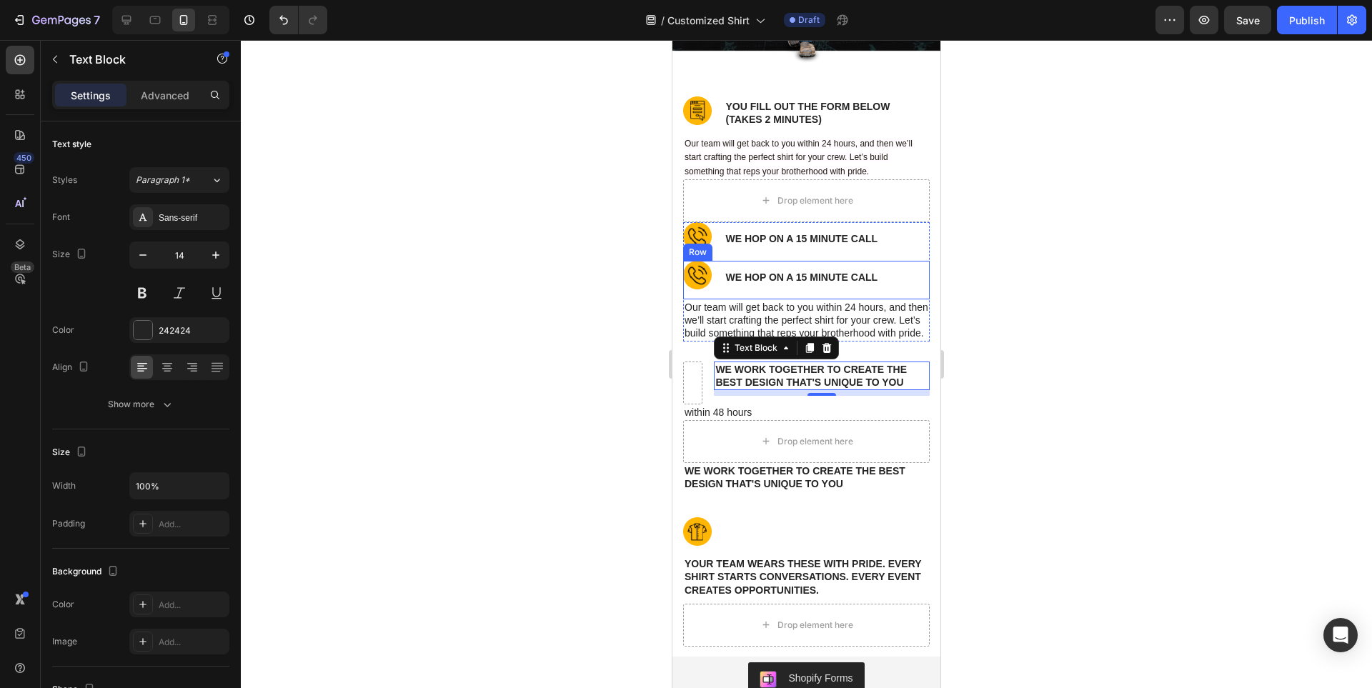
click at [873, 264] on div "we hop on a 15 minute call Text Block" at bounding box center [828, 280] width 206 height 39
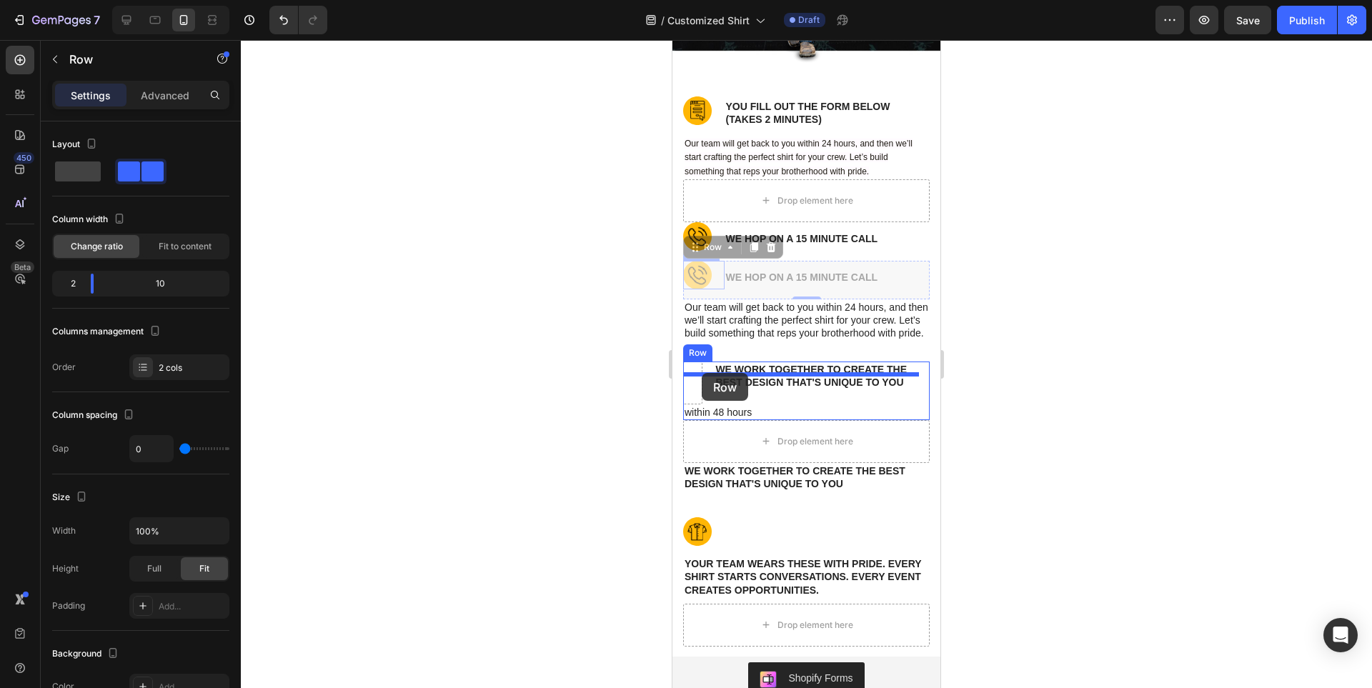
drag, startPoint x: 704, startPoint y: 252, endPoint x: 702, endPoint y: 373, distance: 120.8
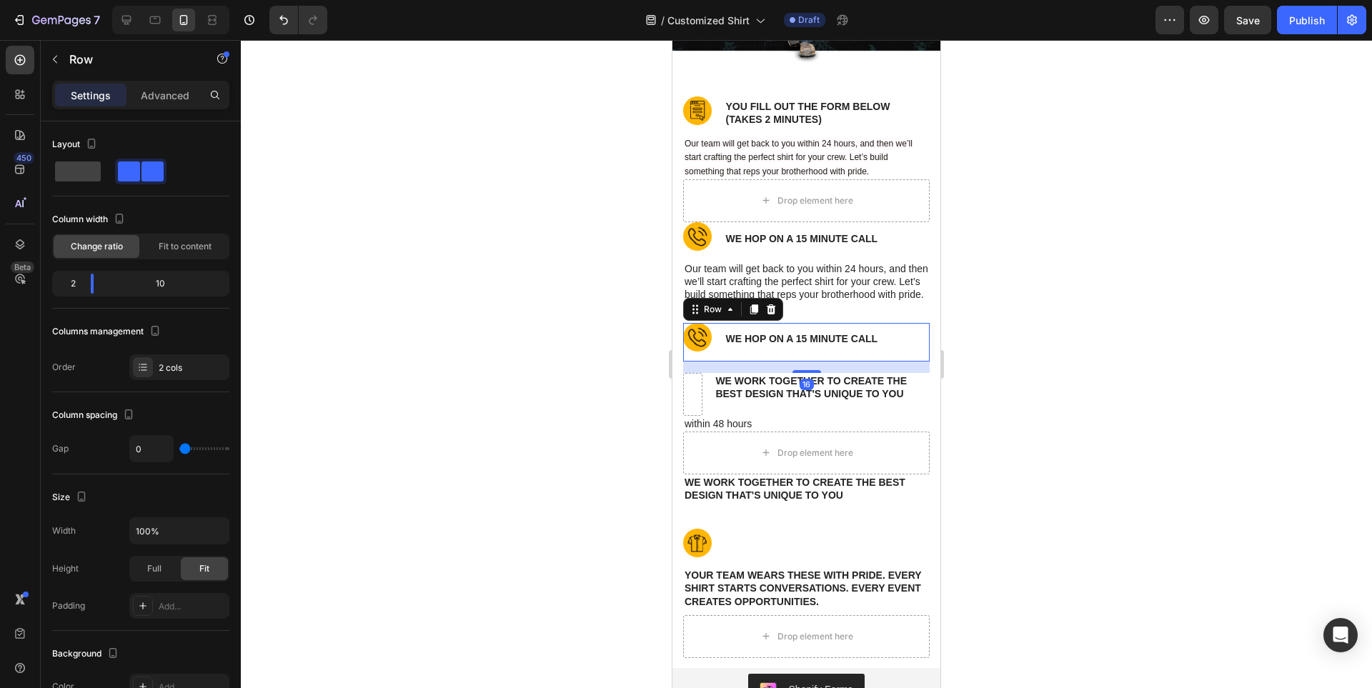
click at [1138, 369] on div at bounding box center [806, 364] width 1131 height 648
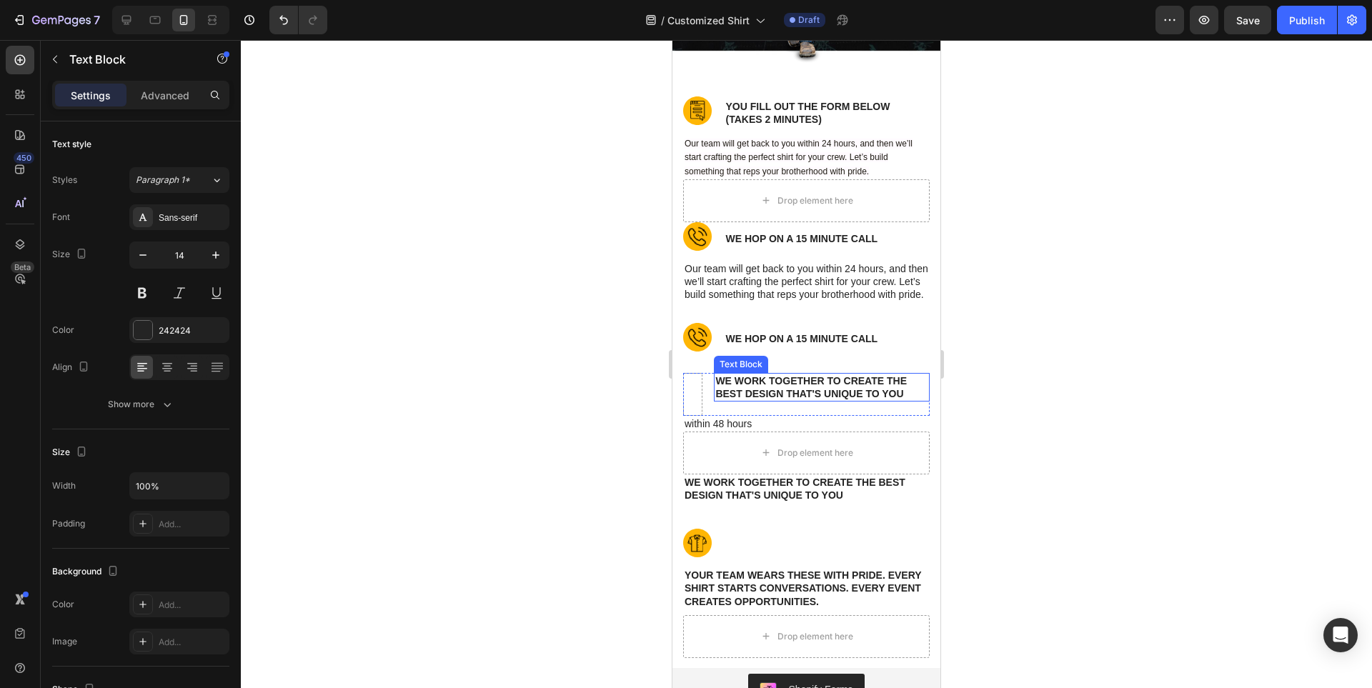
click at [830, 400] on p "We work together to create the best design that's unique to you" at bounding box center [821, 387] width 213 height 26
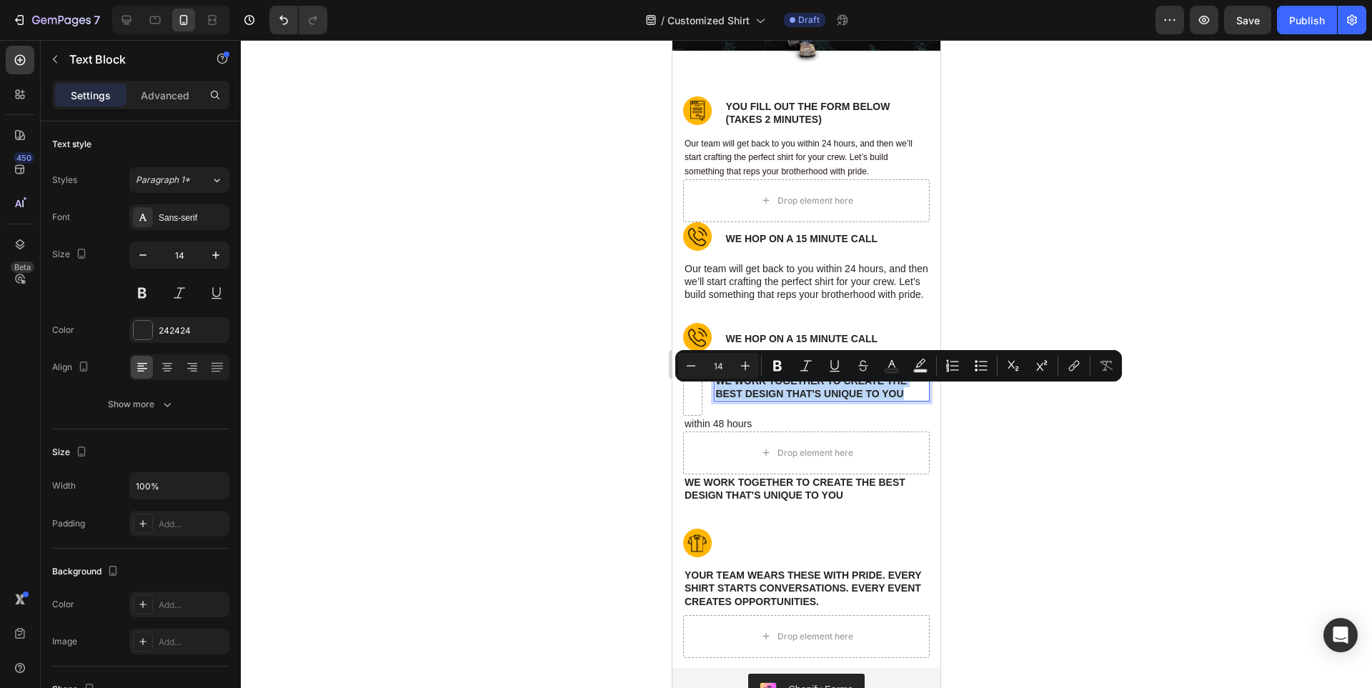
copy p "We work together to create the best design that's unique to you"
click at [1169, 234] on div at bounding box center [806, 364] width 1131 height 648
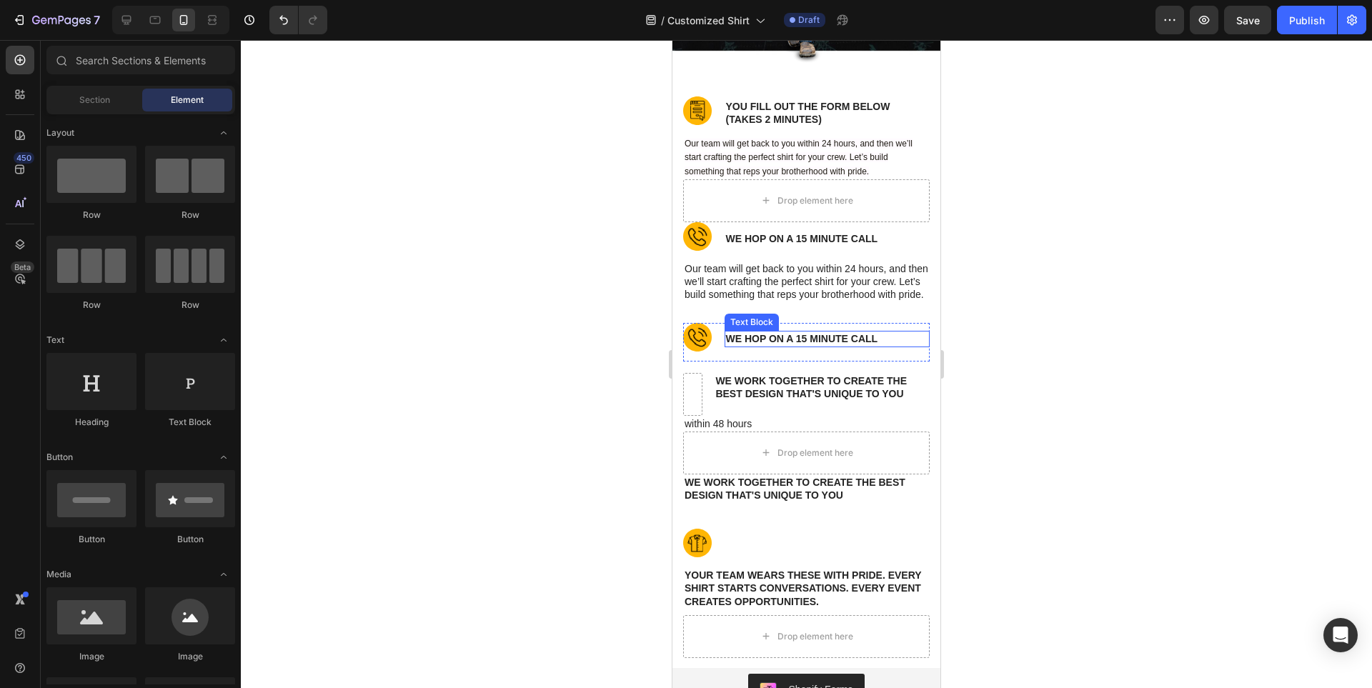
click at [817, 345] on p "we hop on a 15 minute call" at bounding box center [827, 338] width 203 height 13
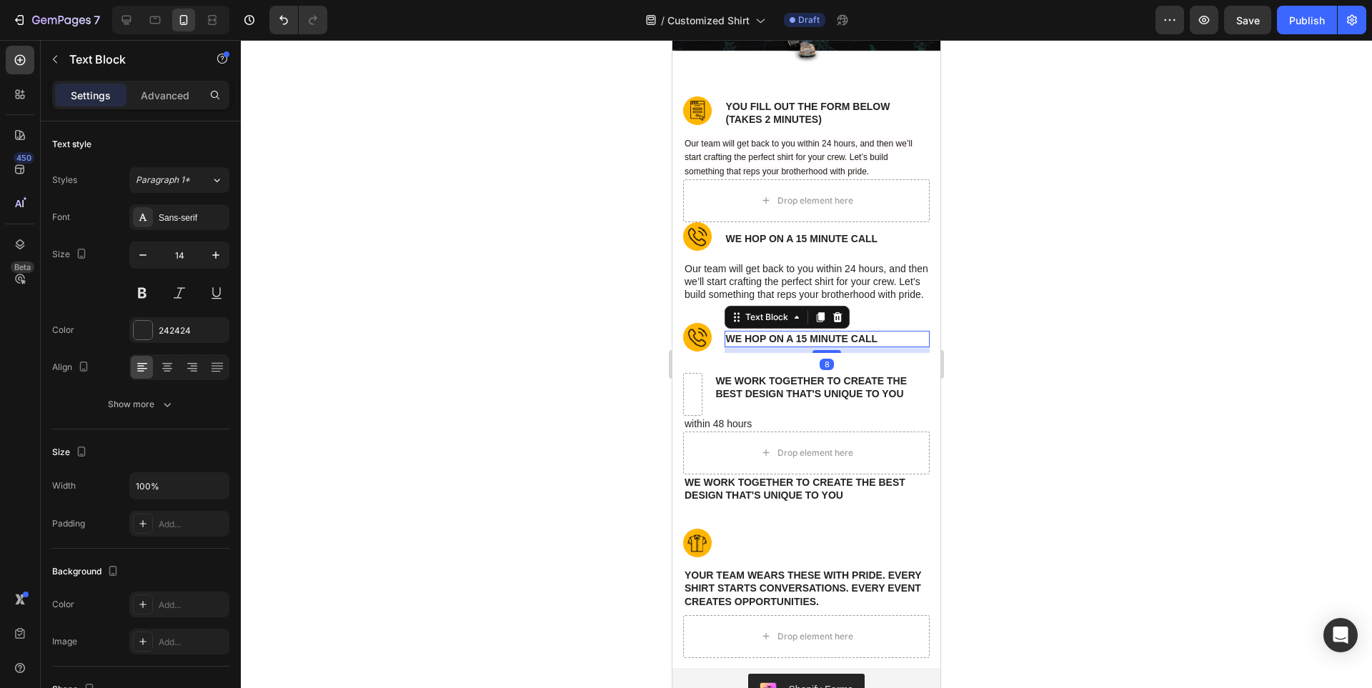
click at [817, 345] on p "we hop on a 15 minute call" at bounding box center [827, 338] width 203 height 13
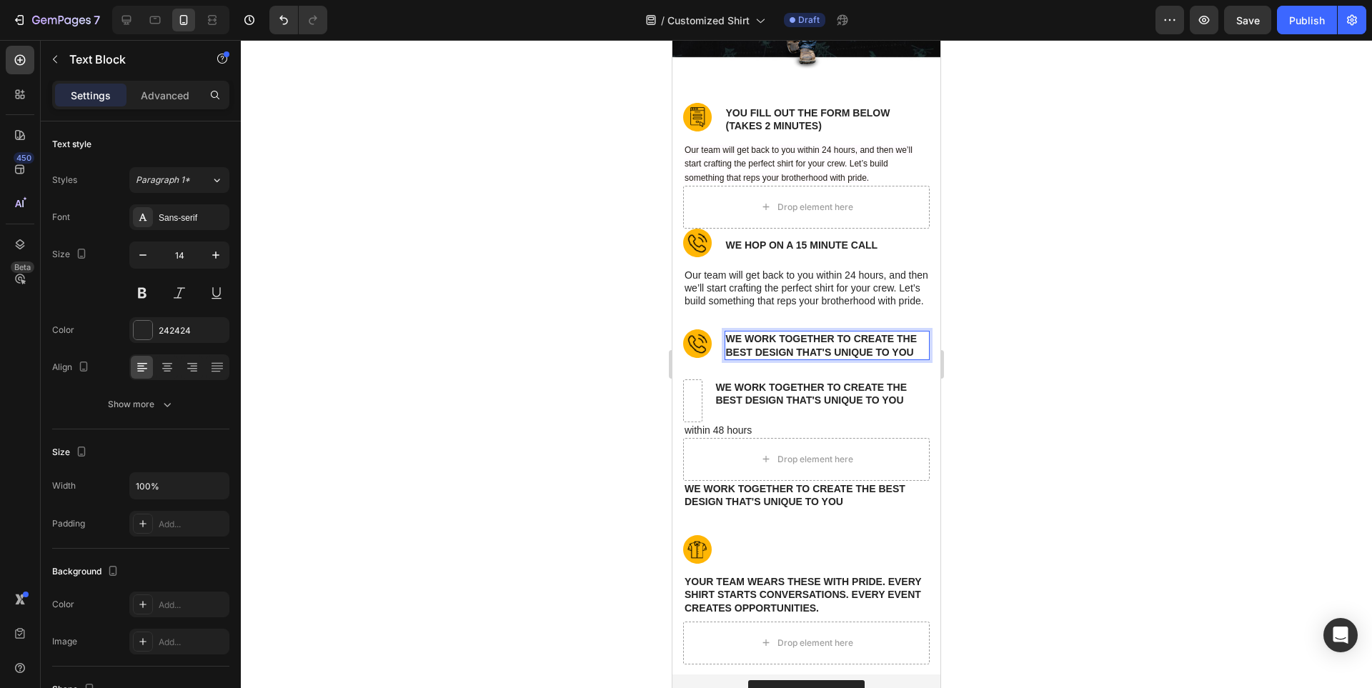
click at [1108, 419] on div at bounding box center [806, 364] width 1131 height 648
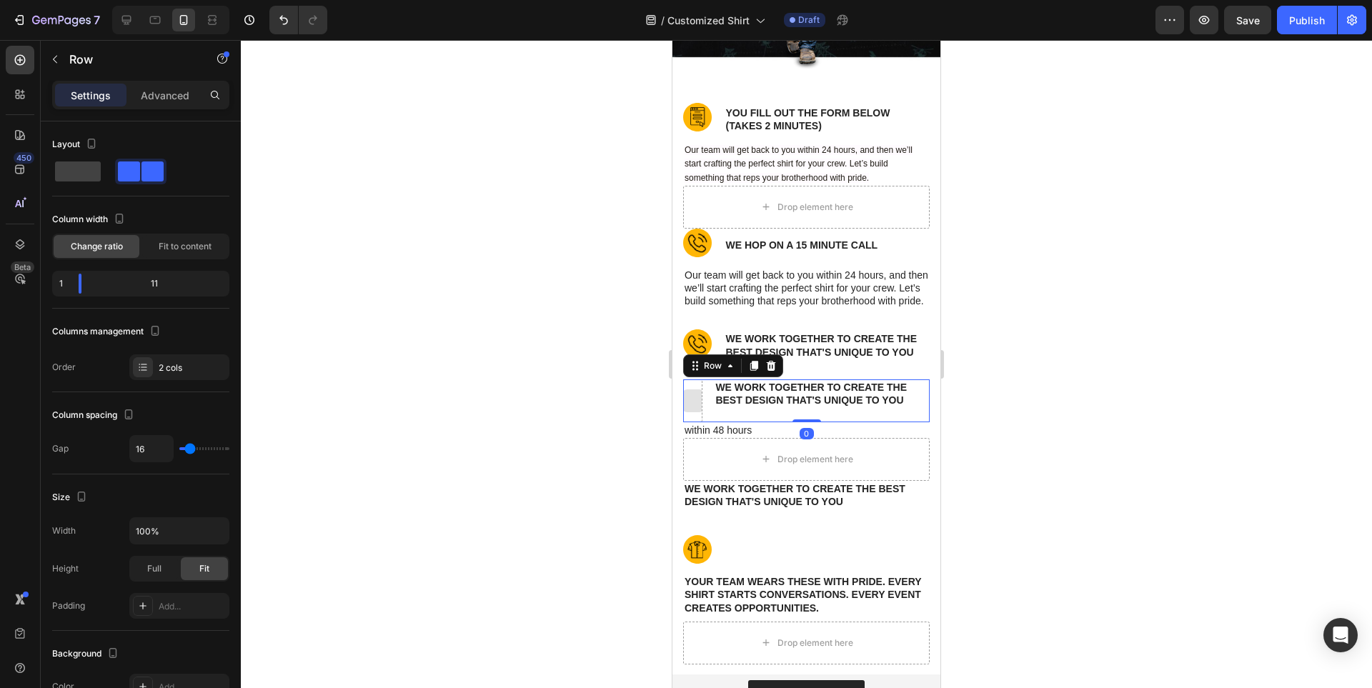
click at [690, 399] on div at bounding box center [692, 400] width 19 height 43
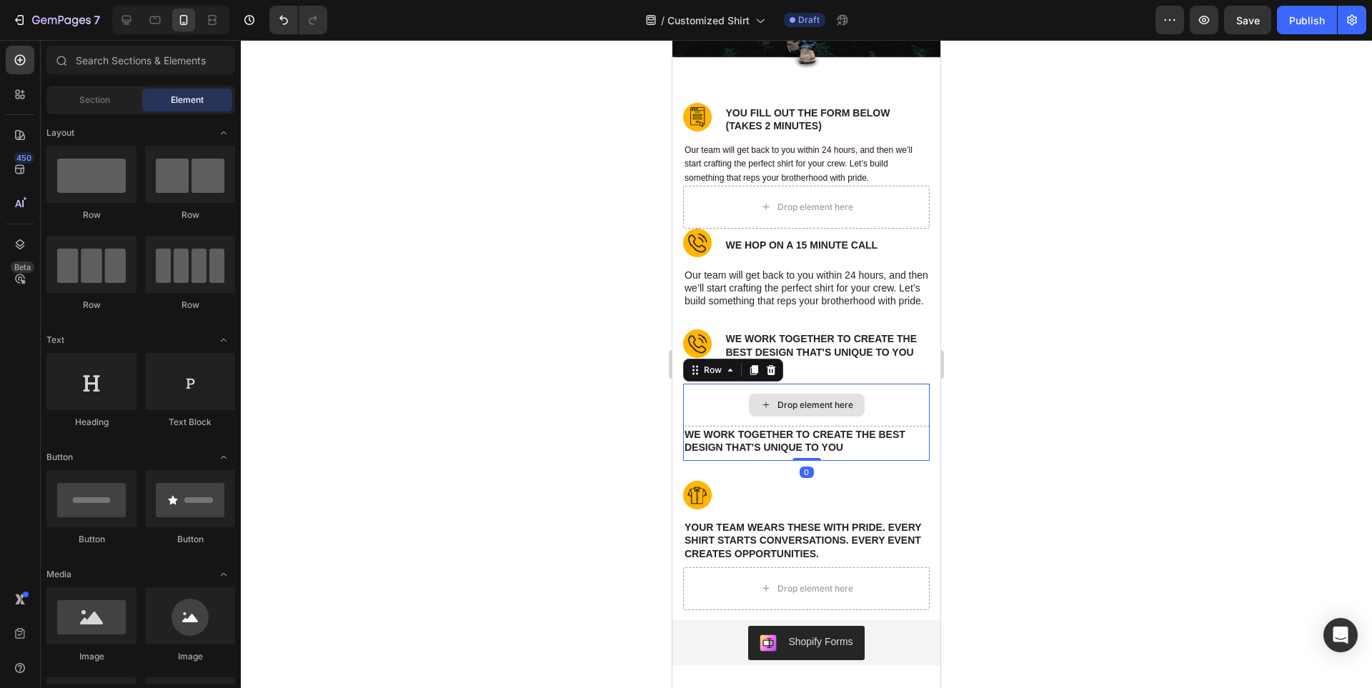
click at [697, 408] on div "Drop element here" at bounding box center [806, 405] width 247 height 43
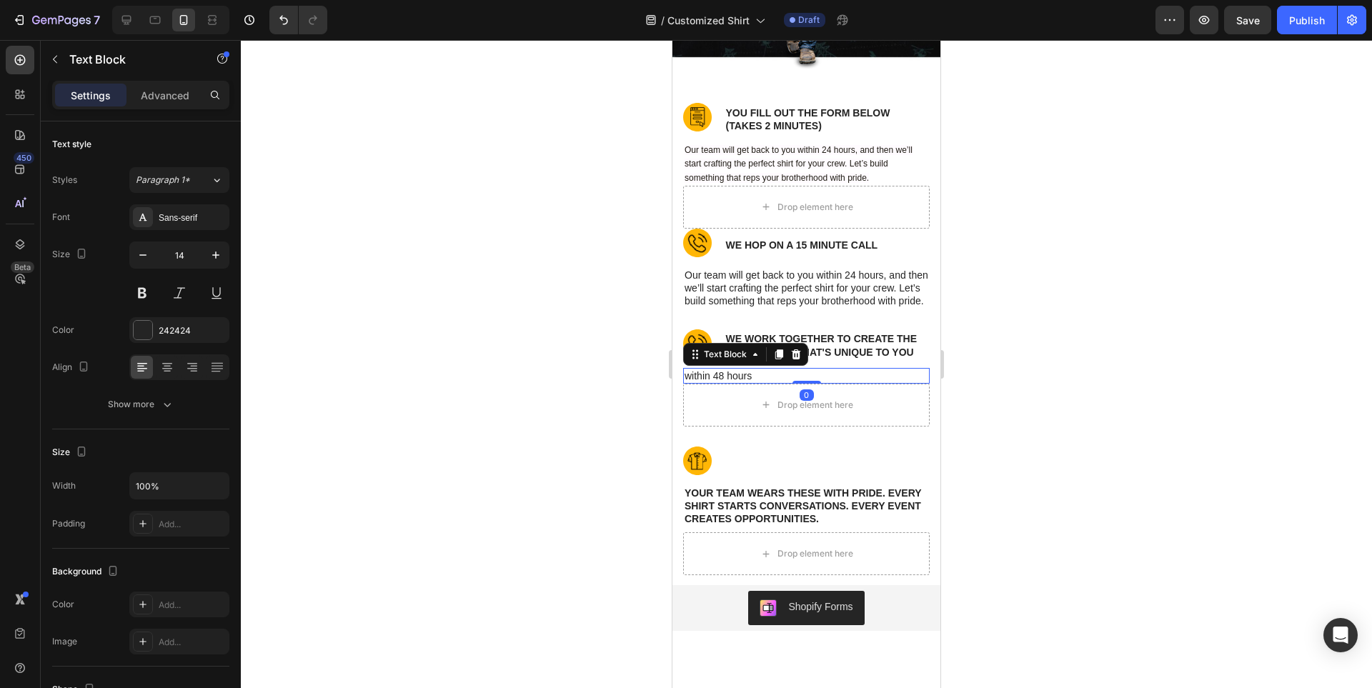
click at [740, 382] on p "within 48 hours" at bounding box center [807, 375] width 244 height 13
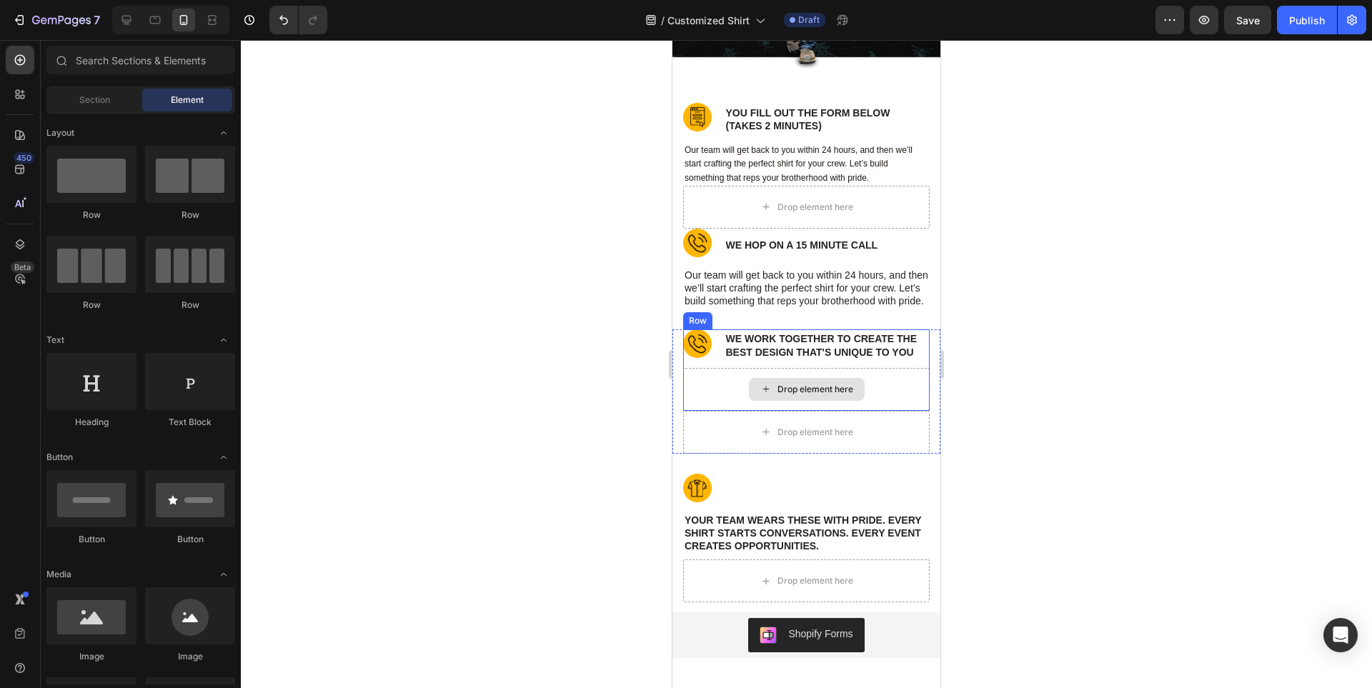
click at [890, 402] on div "Drop element here" at bounding box center [806, 389] width 247 height 43
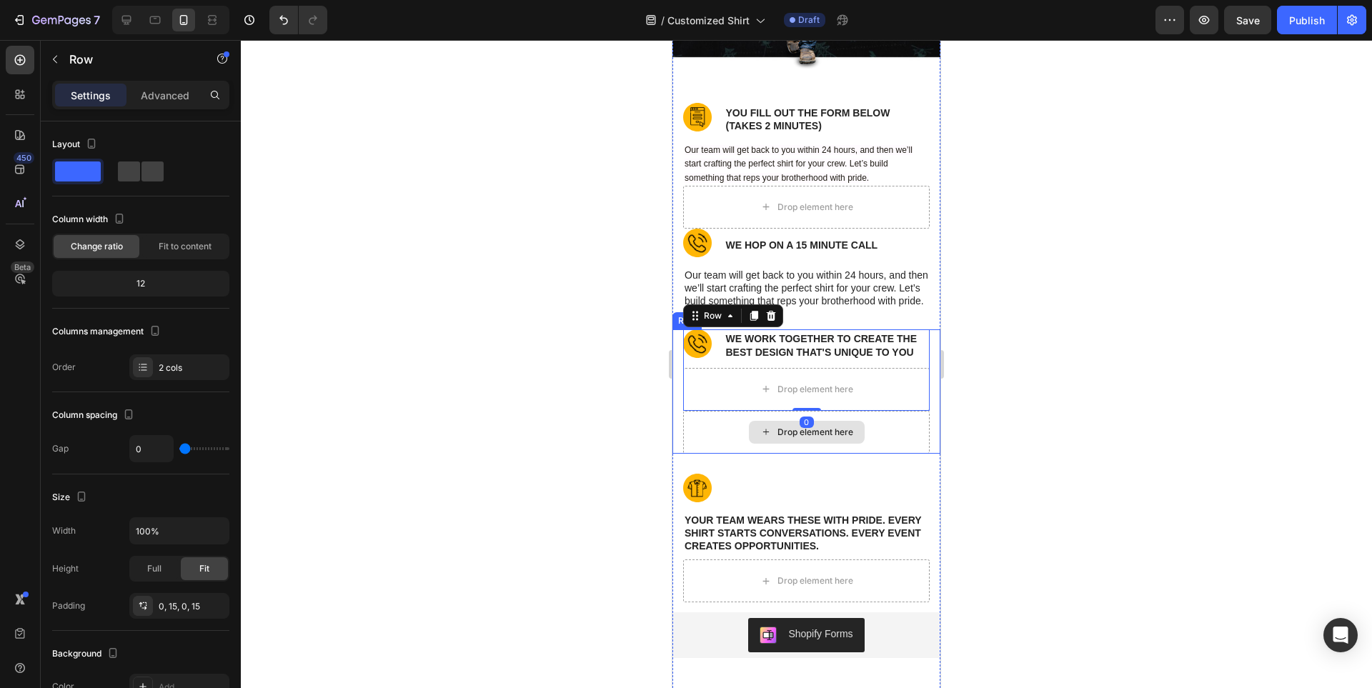
click at [876, 442] on div "Drop element here" at bounding box center [806, 432] width 247 height 43
click at [880, 396] on div "Drop element here" at bounding box center [806, 389] width 247 height 43
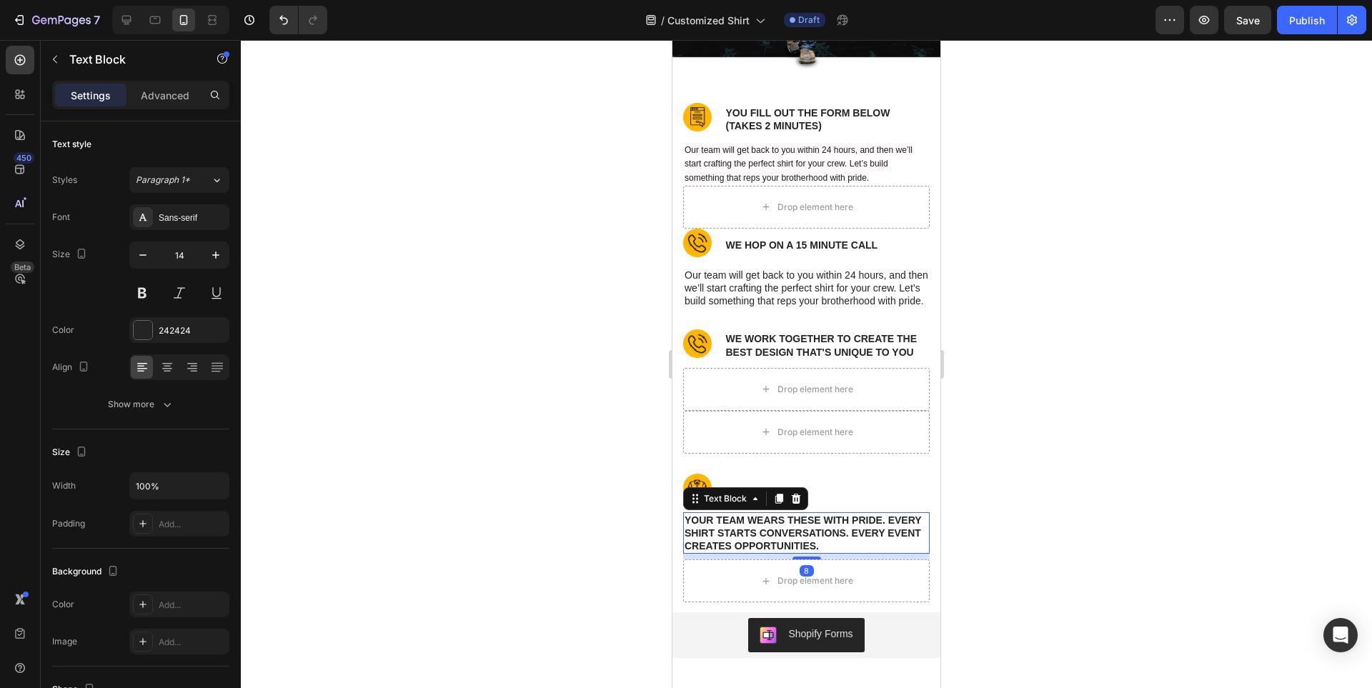
click at [907, 555] on div "Your team wears these with pride. Every shirt starts conversations. Every event…" at bounding box center [806, 533] width 247 height 42
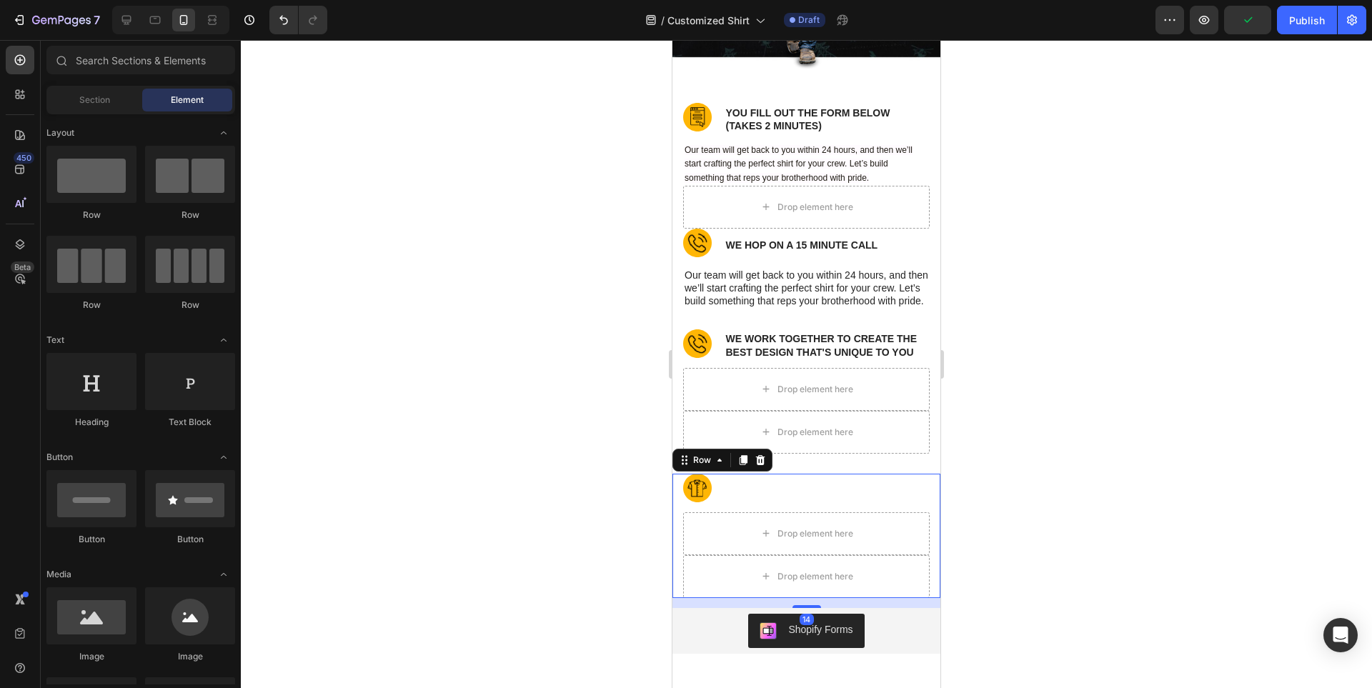
click at [927, 514] on div "Image Drop element here Row Drop element here Row 14" at bounding box center [806, 536] width 268 height 124
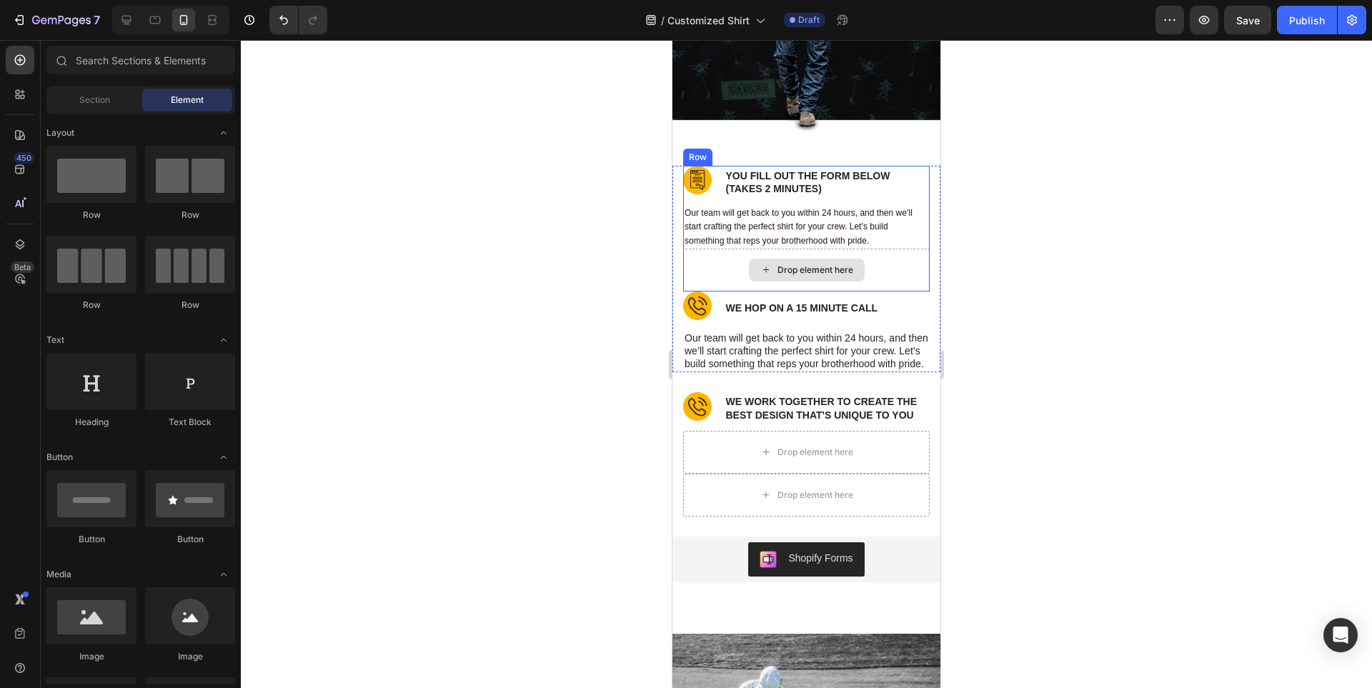
scroll to position [10005, 0]
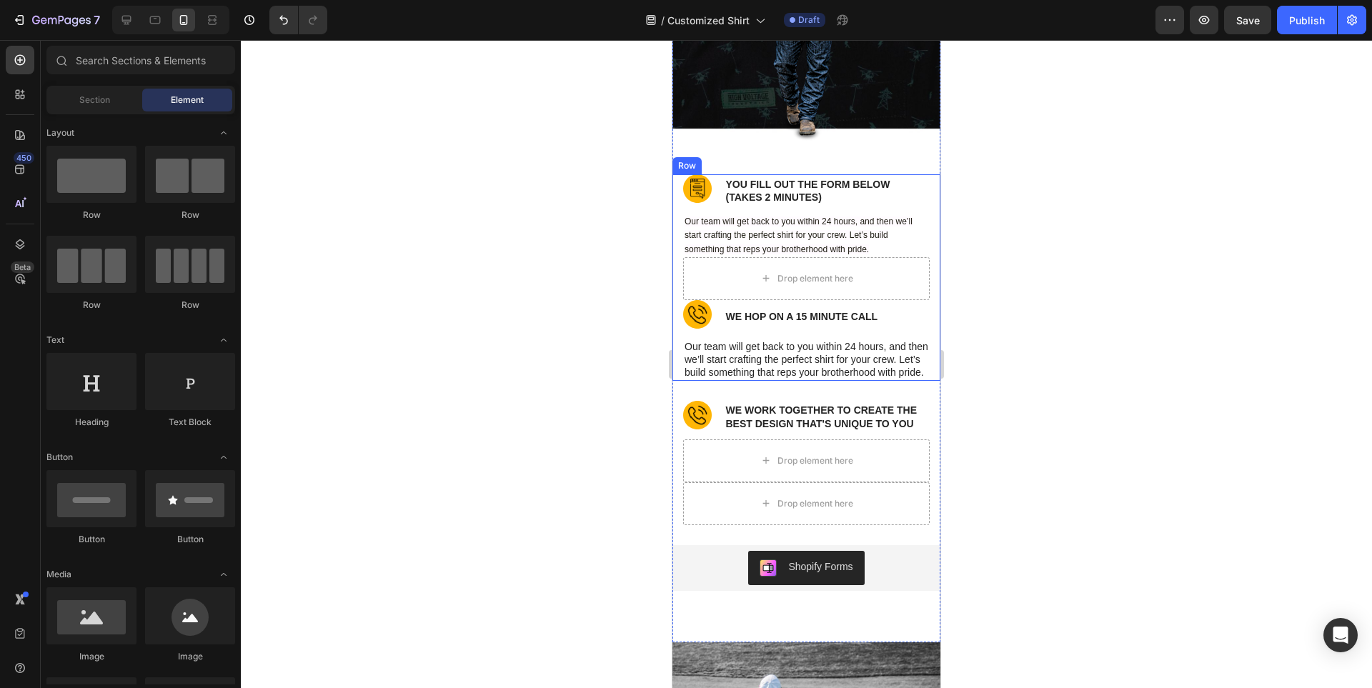
click at [921, 233] on div "Image YOU FILL OUT THE FORM BELOW (takes 2 minutes) Text Block Row Our team wil…" at bounding box center [806, 277] width 268 height 206
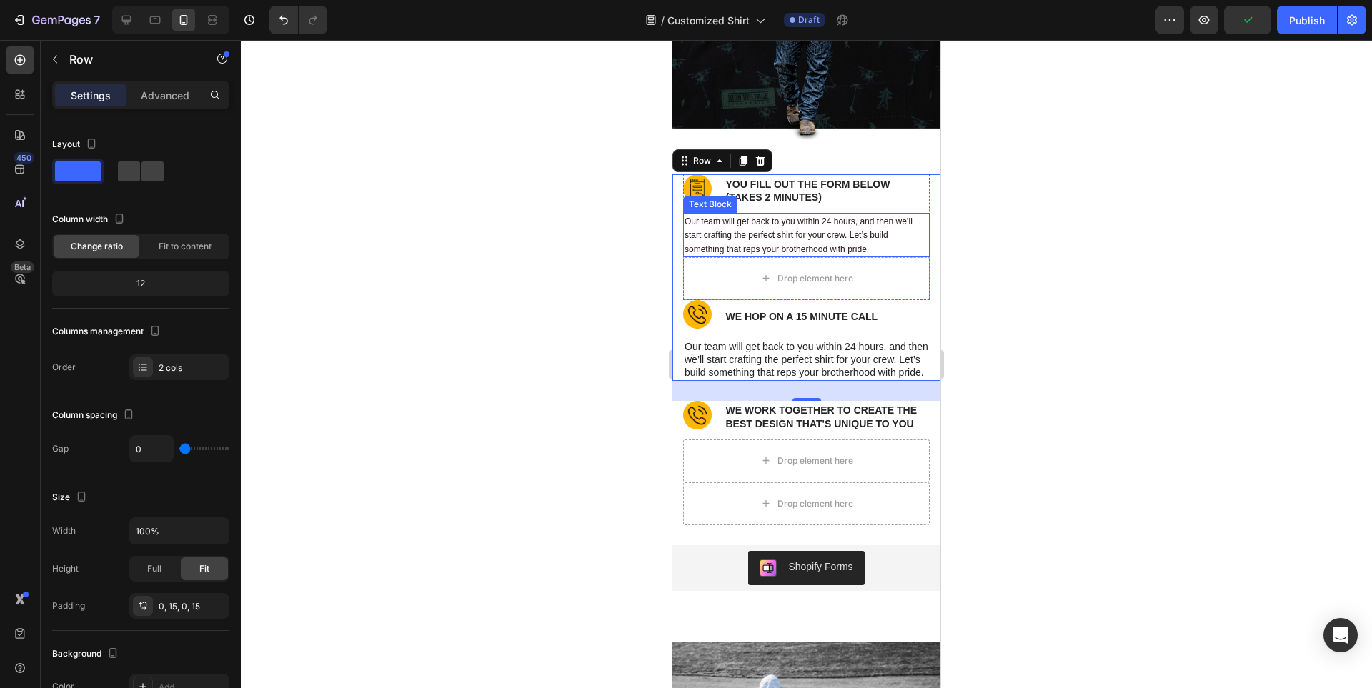
click at [851, 235] on span "Our team will get back to you within 24 hours, and then we’ll start crafting th…" at bounding box center [799, 235] width 228 height 37
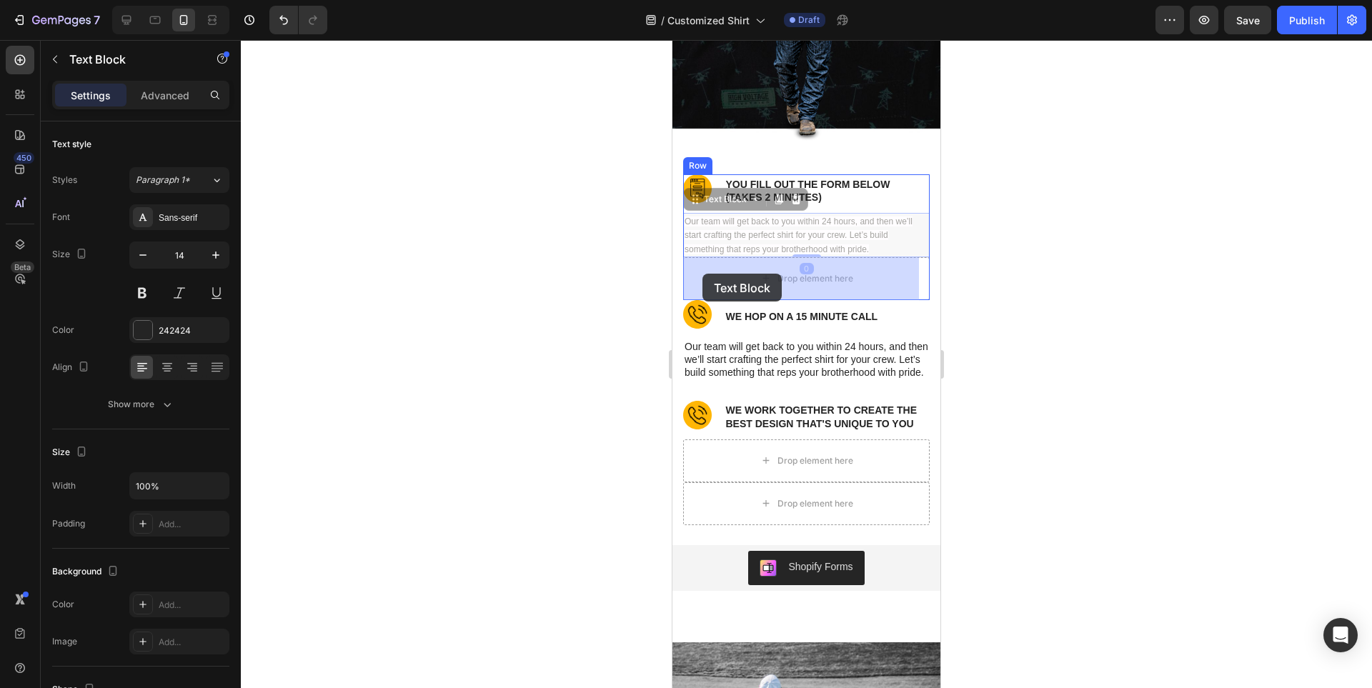
drag, startPoint x: 699, startPoint y: 206, endPoint x: 702, endPoint y: 274, distance: 68.0
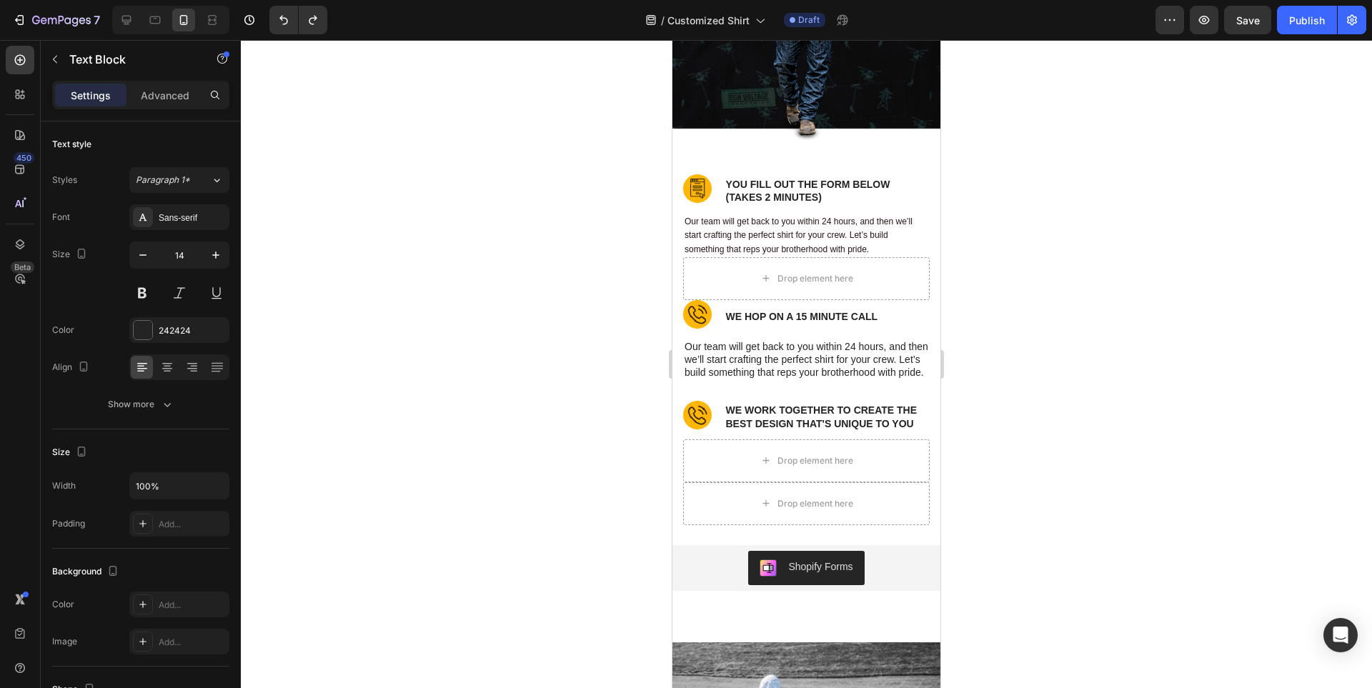
click at [803, 233] on span "Our team will get back to you within 24 hours, and then we’ll start crafting th…" at bounding box center [799, 235] width 228 height 37
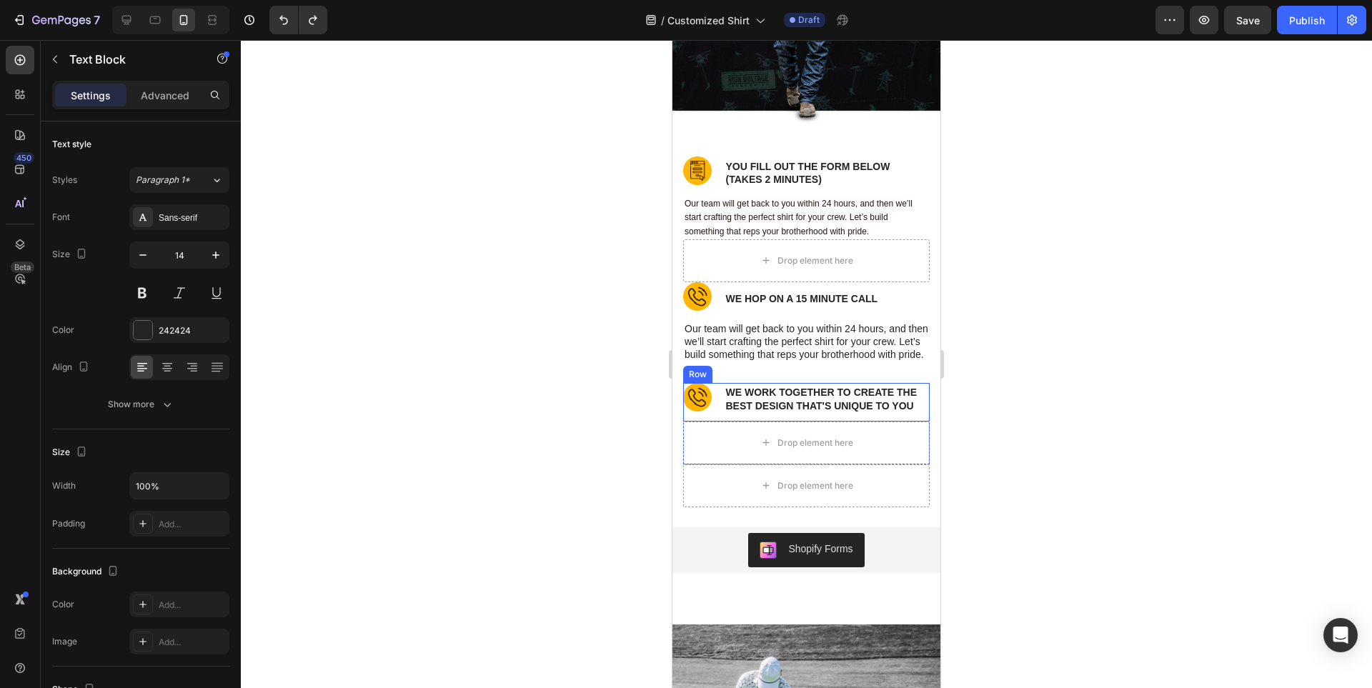
scroll to position [10077, 0]
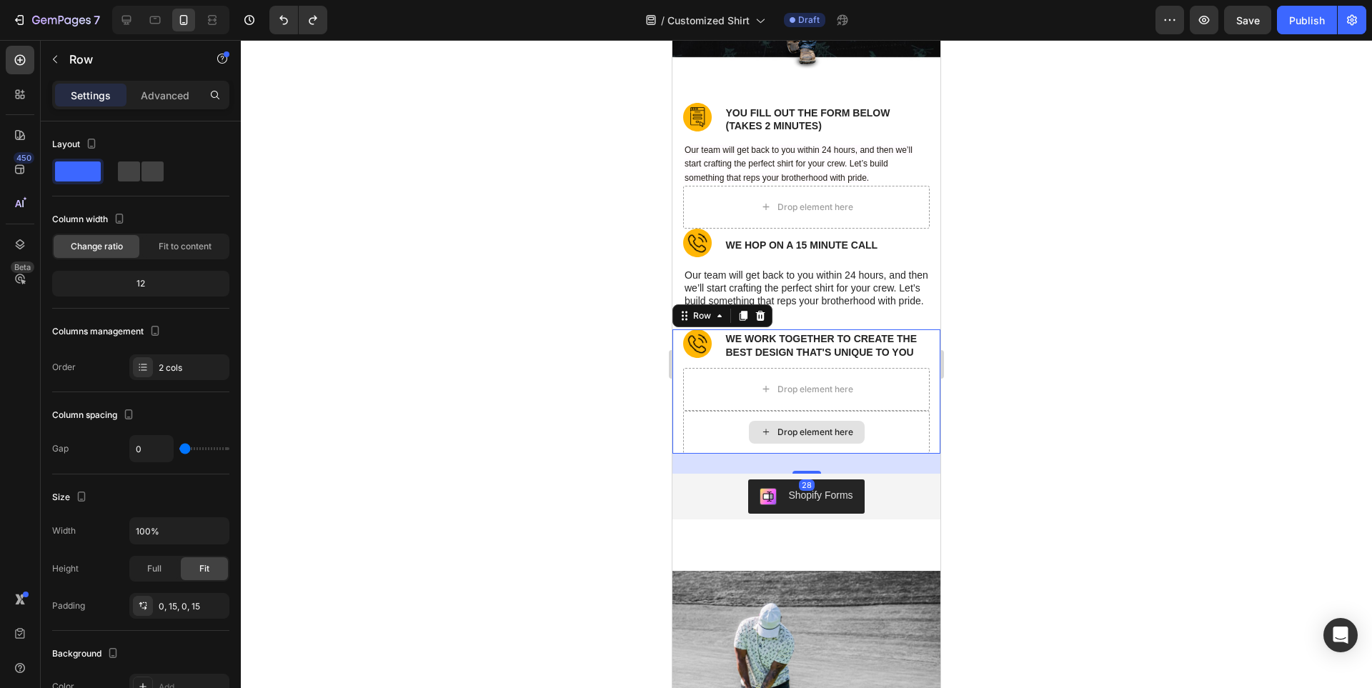
click at [904, 448] on div "Drop element here" at bounding box center [806, 432] width 247 height 43
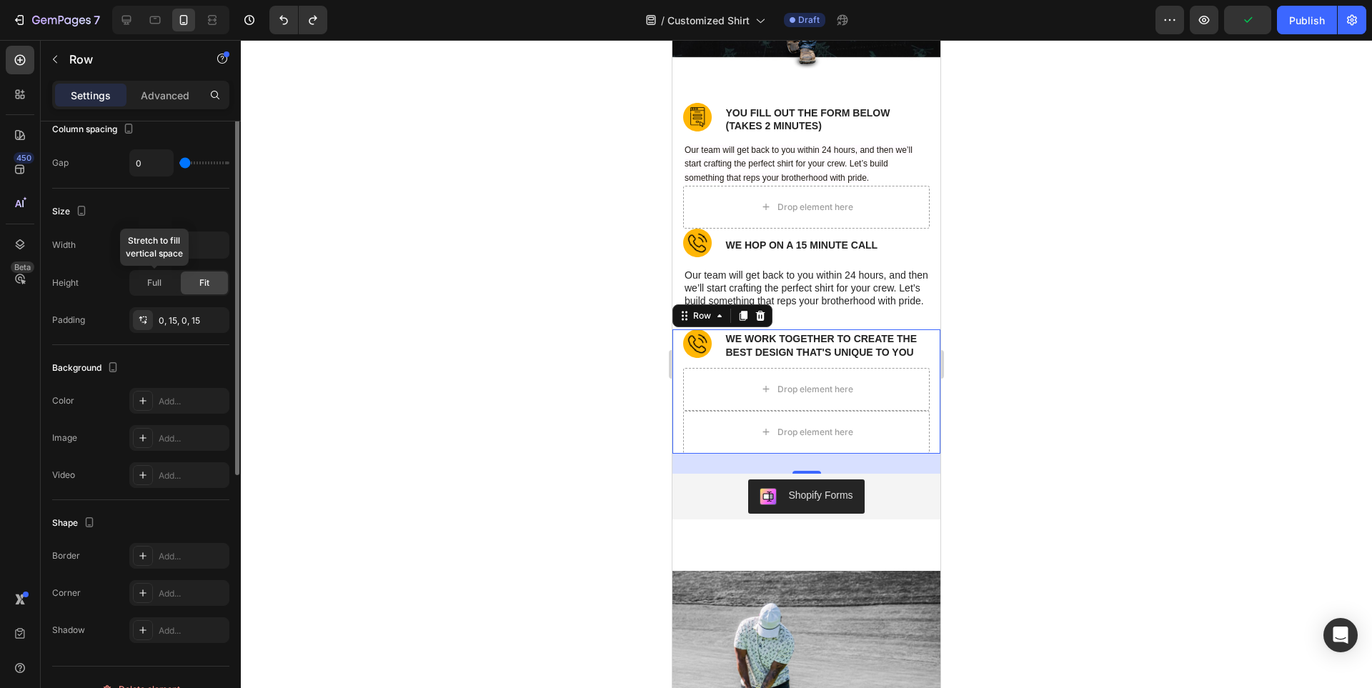
scroll to position [309, 0]
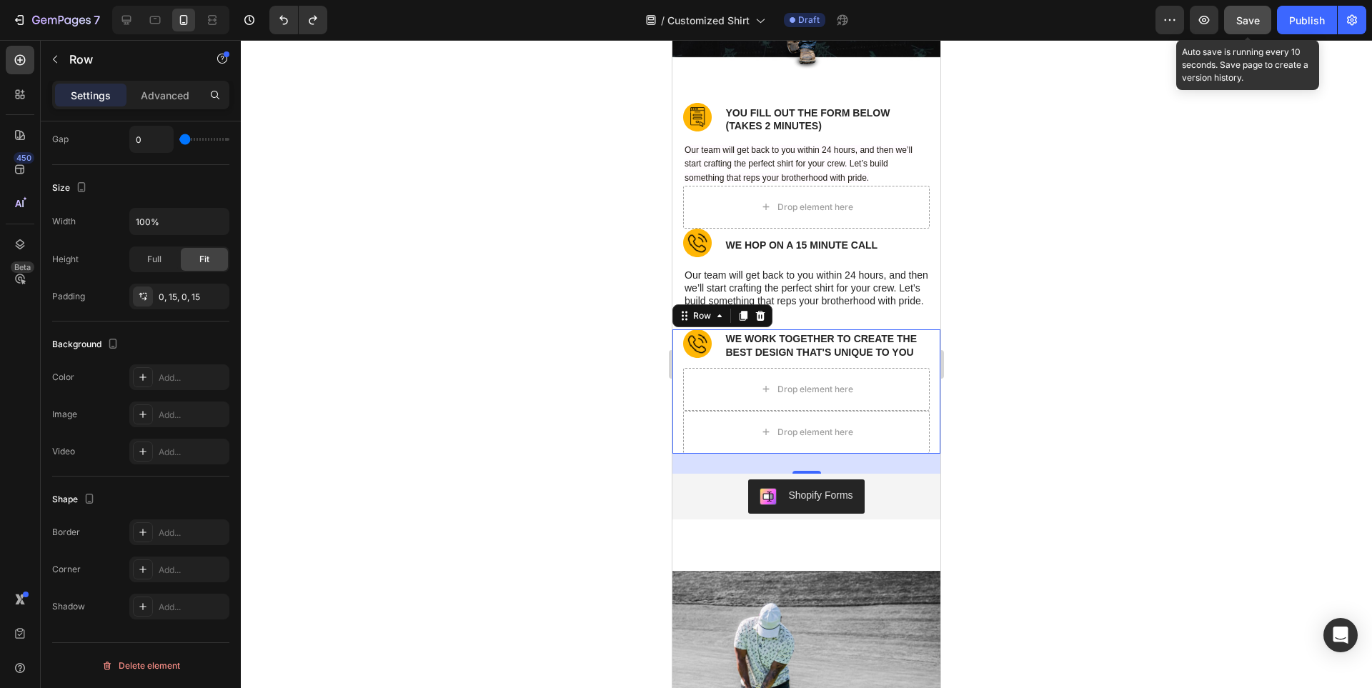
click at [1250, 13] on div "Save" at bounding box center [1248, 20] width 24 height 15
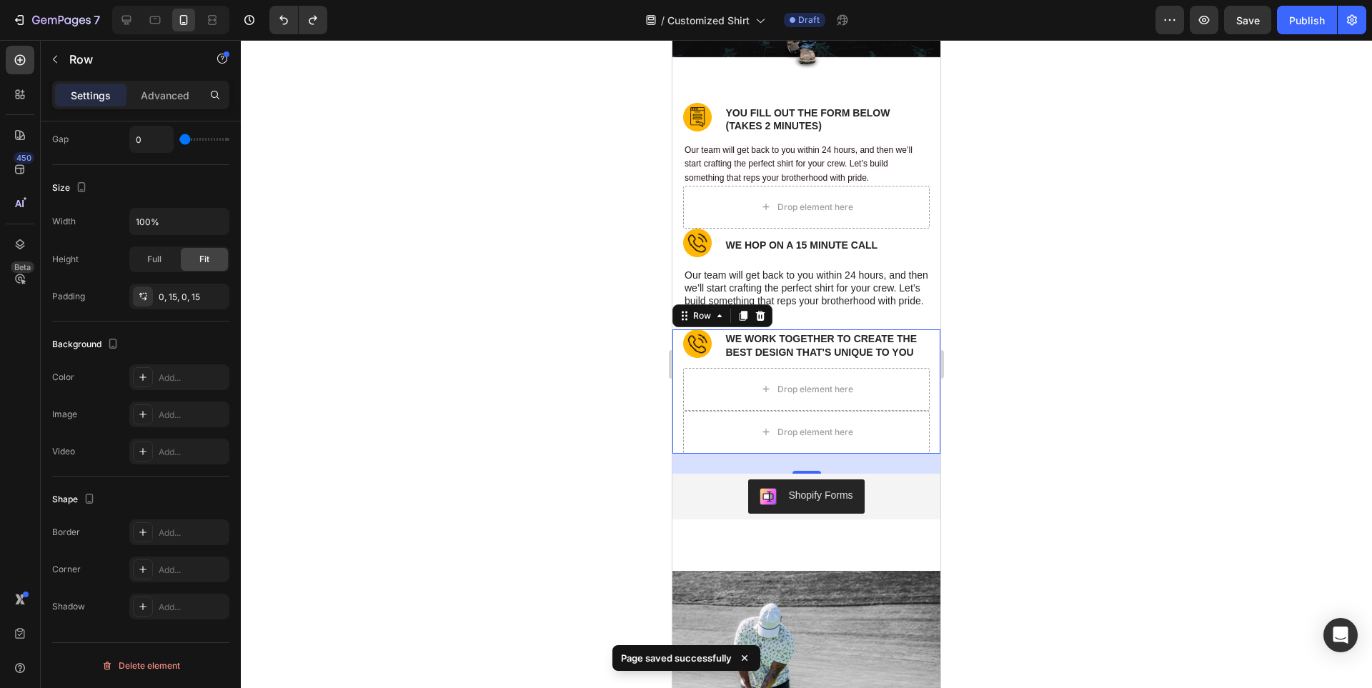
click at [1021, 499] on div at bounding box center [806, 364] width 1131 height 648
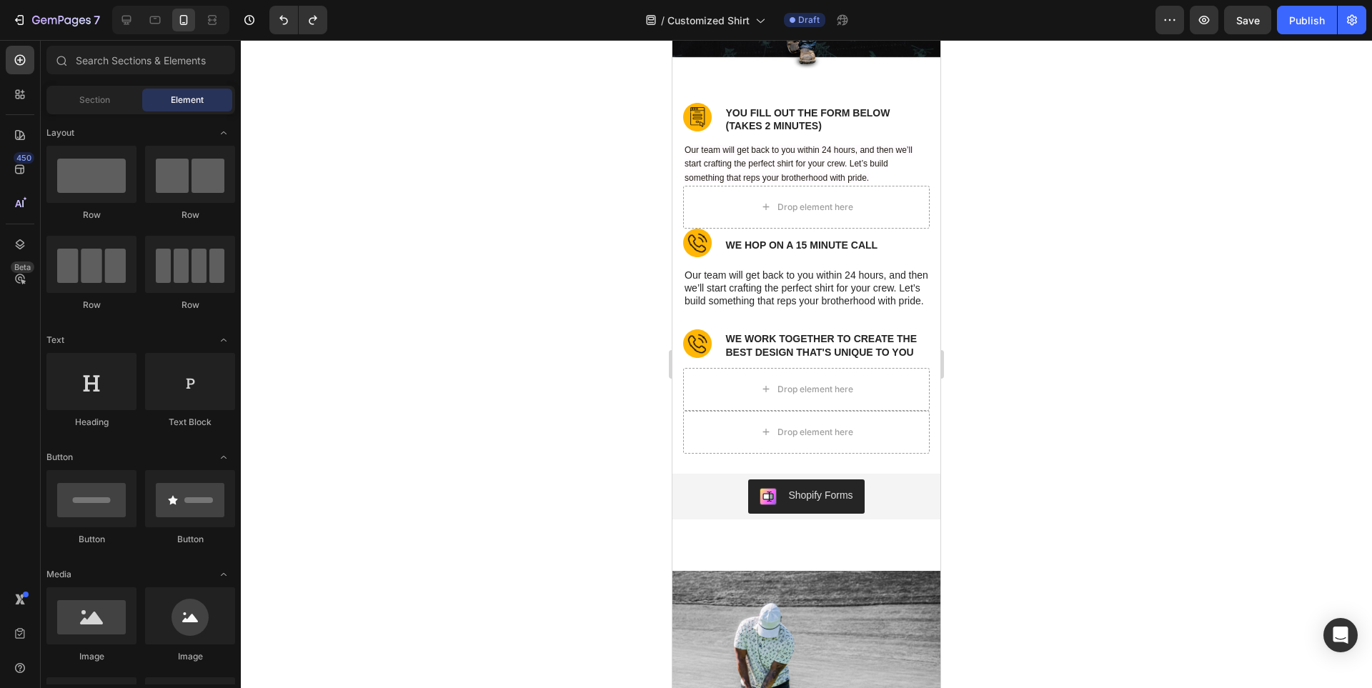
click at [1076, 522] on div at bounding box center [806, 364] width 1131 height 648
click at [1249, 318] on div at bounding box center [806, 364] width 1131 height 648
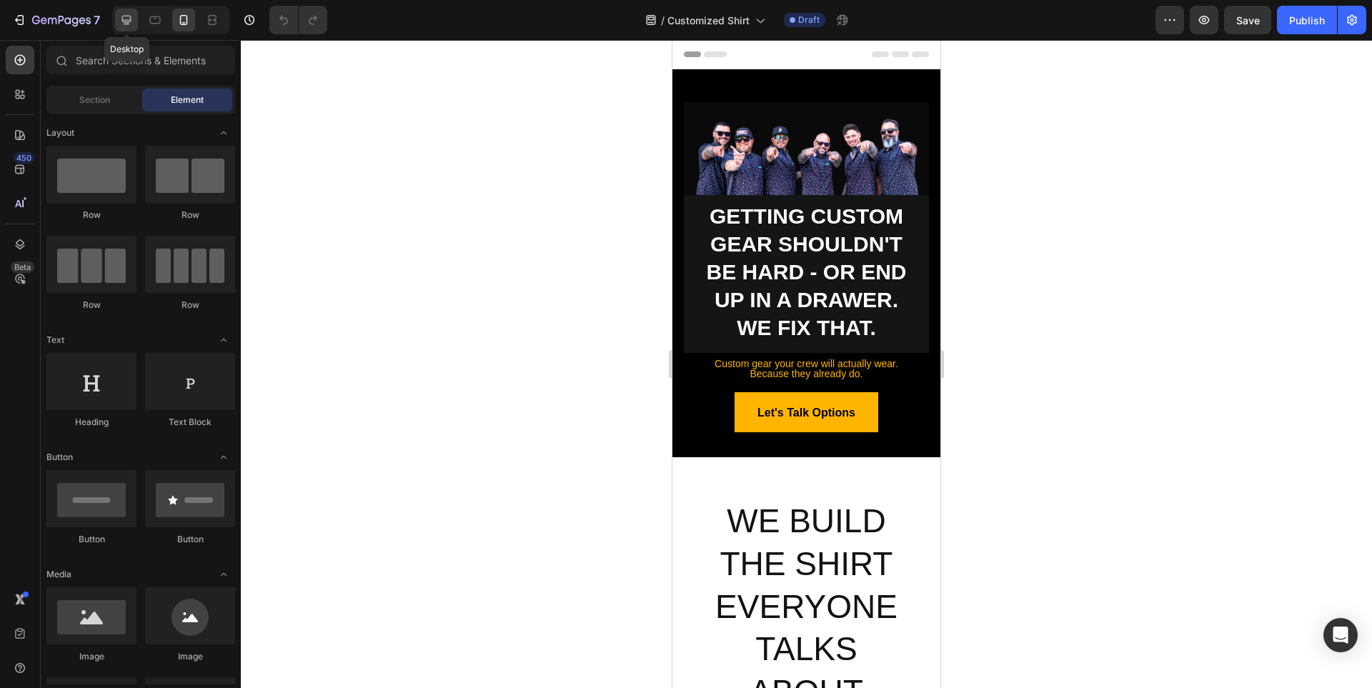
click at [115, 16] on div at bounding box center [126, 20] width 23 height 23
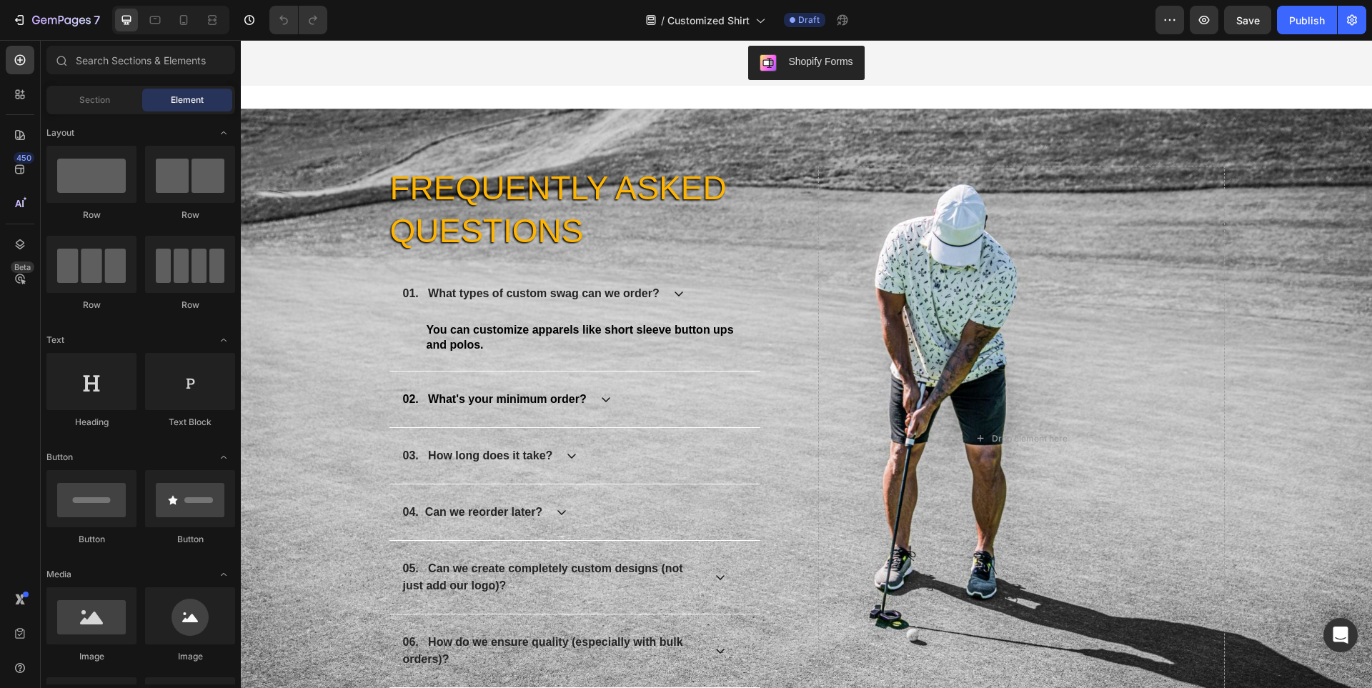
scroll to position [9501, 0]
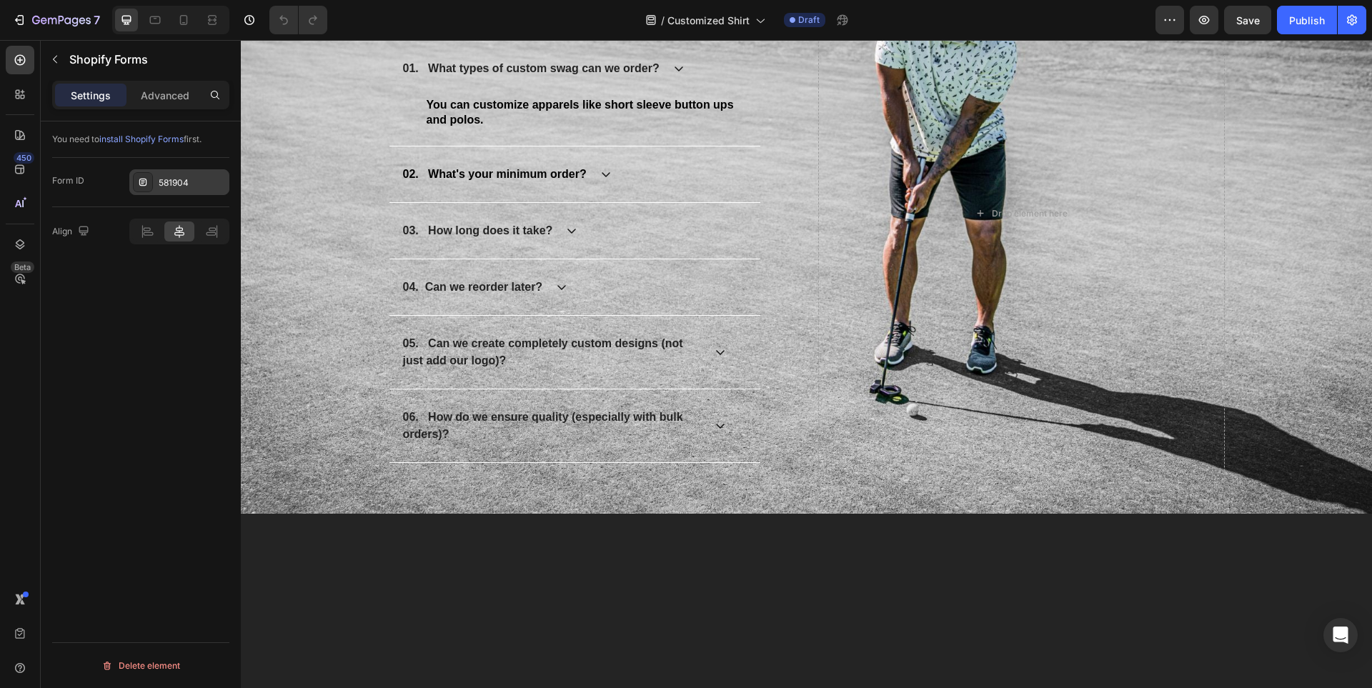
click at [171, 182] on div "581904" at bounding box center [192, 183] width 67 height 13
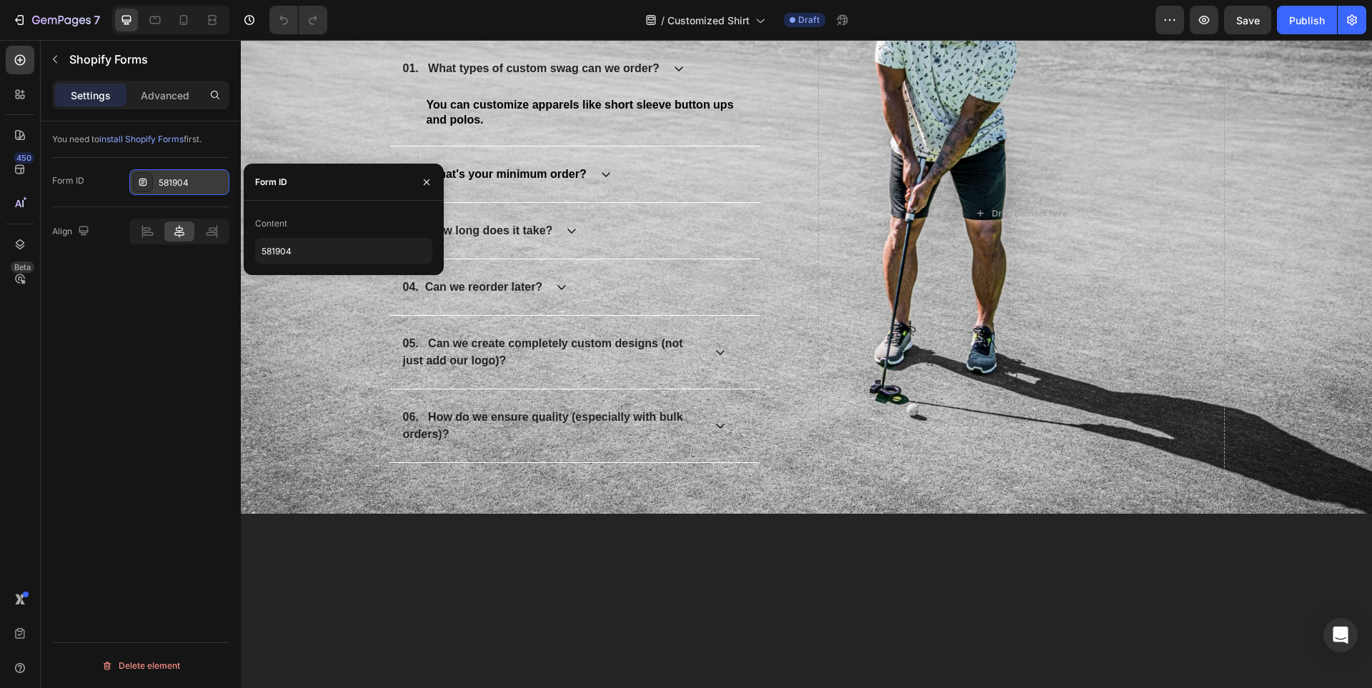
click at [174, 182] on div "581904" at bounding box center [192, 183] width 67 height 13
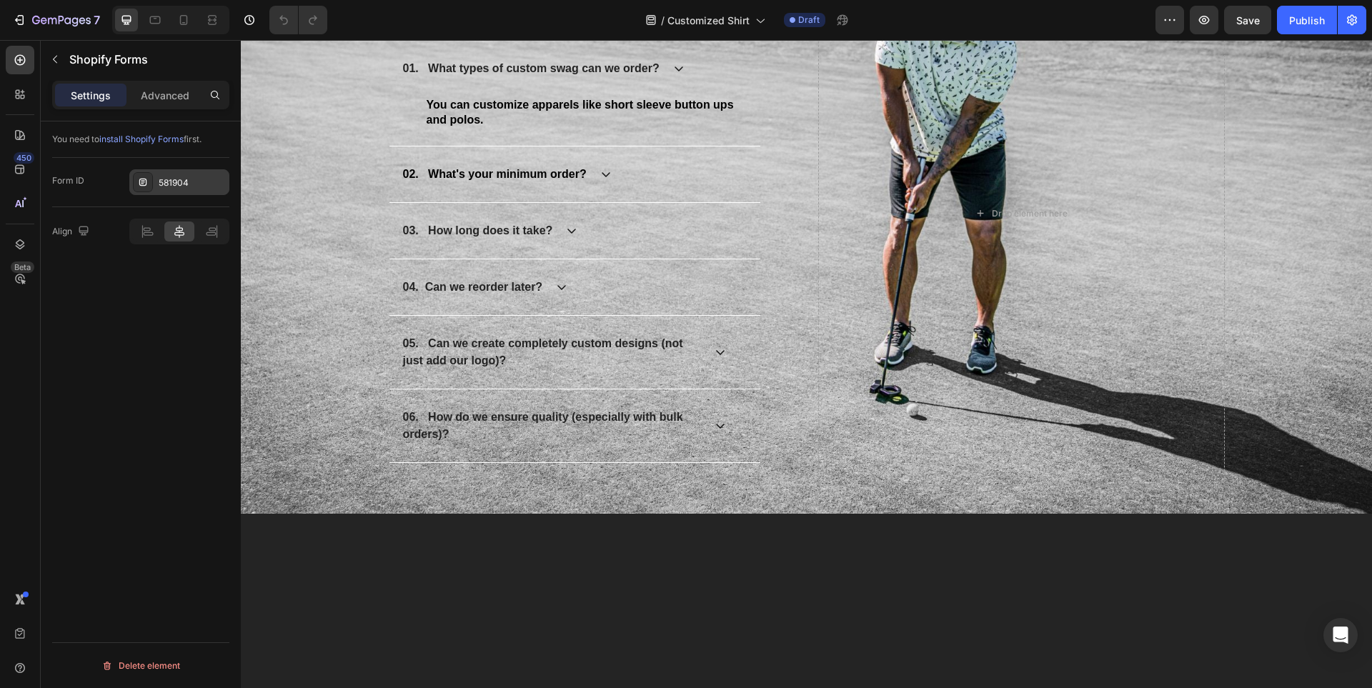
click at [174, 182] on div "581904" at bounding box center [192, 183] width 67 height 13
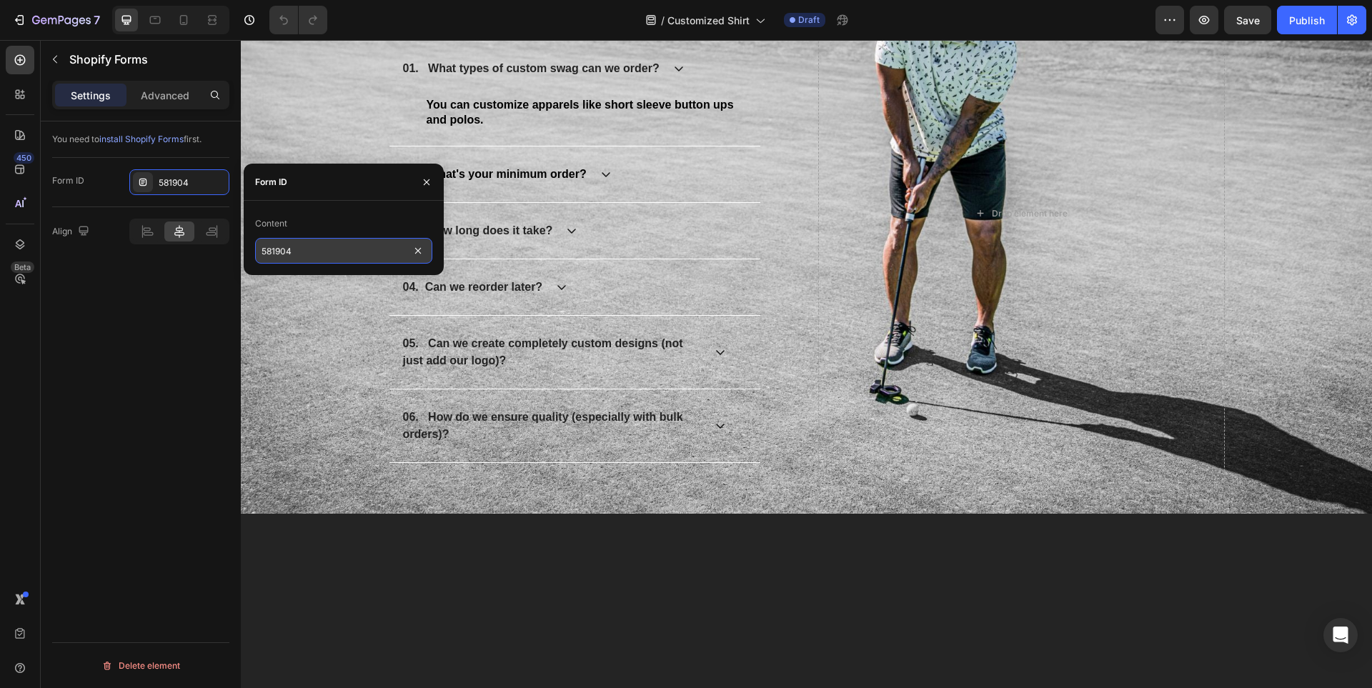
click at [283, 249] on input "581904" at bounding box center [343, 251] width 177 height 26
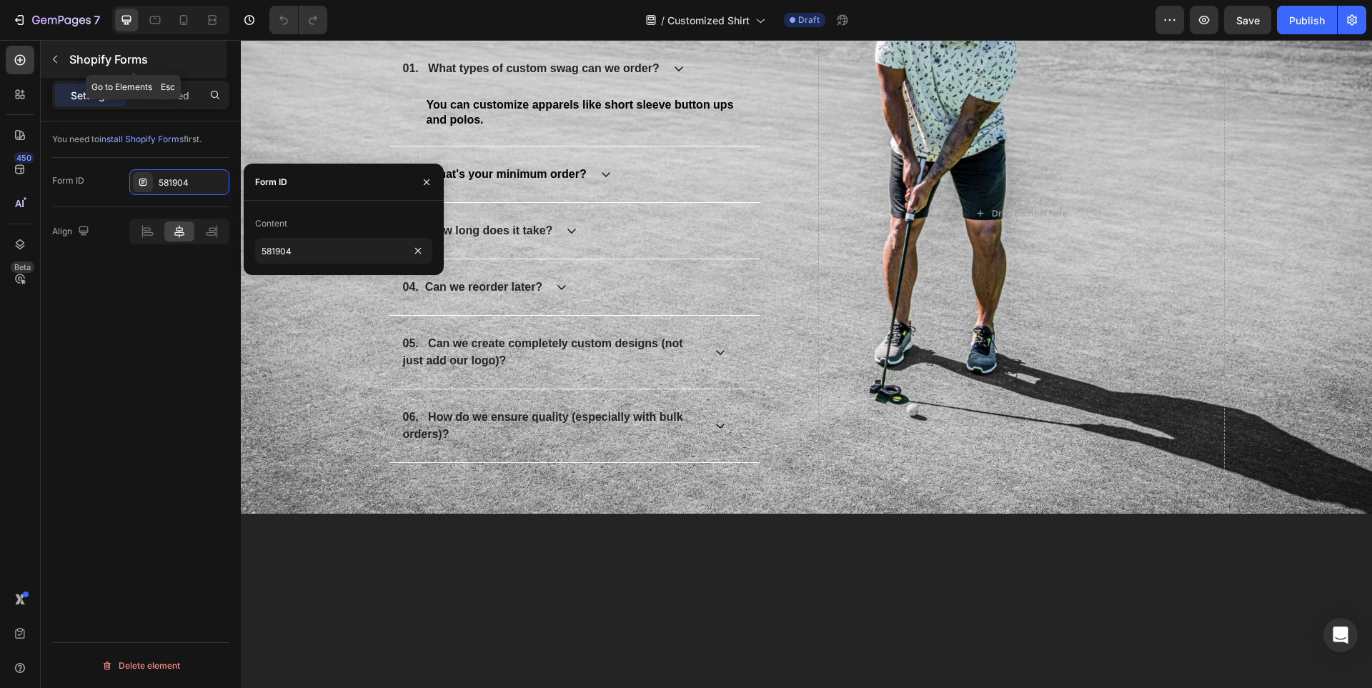
click at [59, 54] on icon "button" at bounding box center [54, 59] width 11 height 11
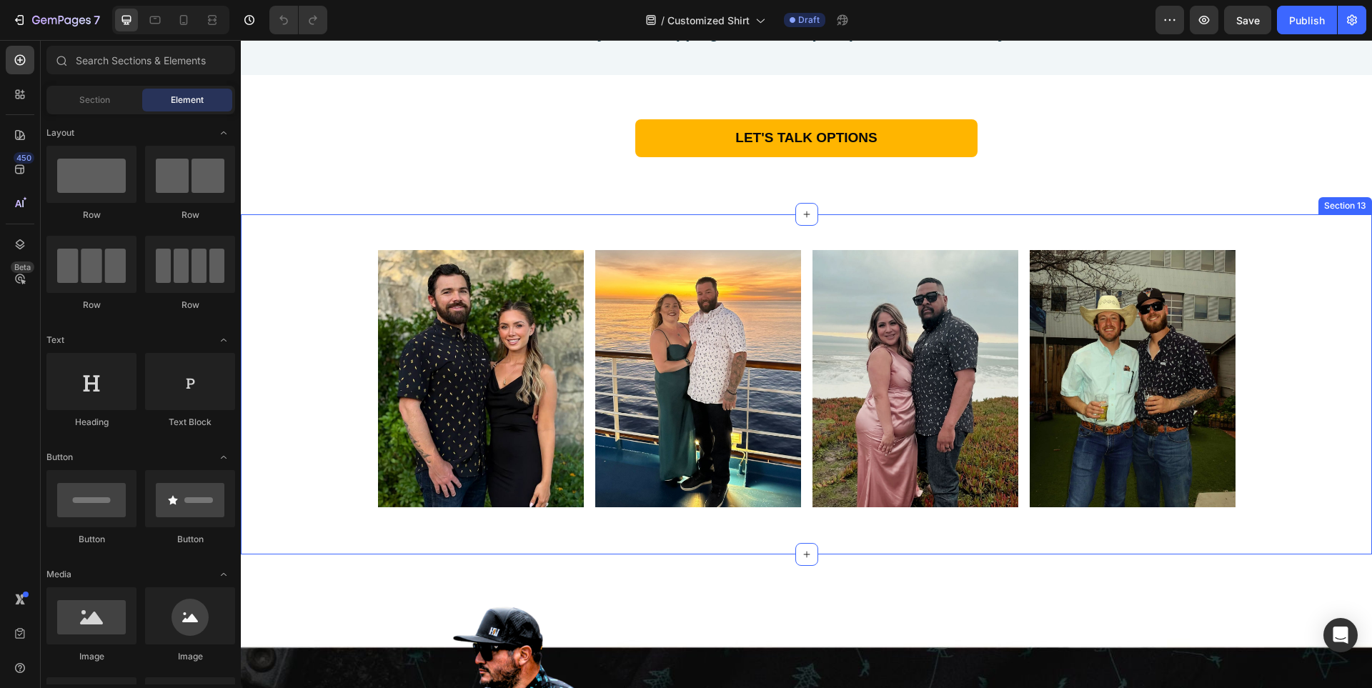
scroll to position [8286, 0]
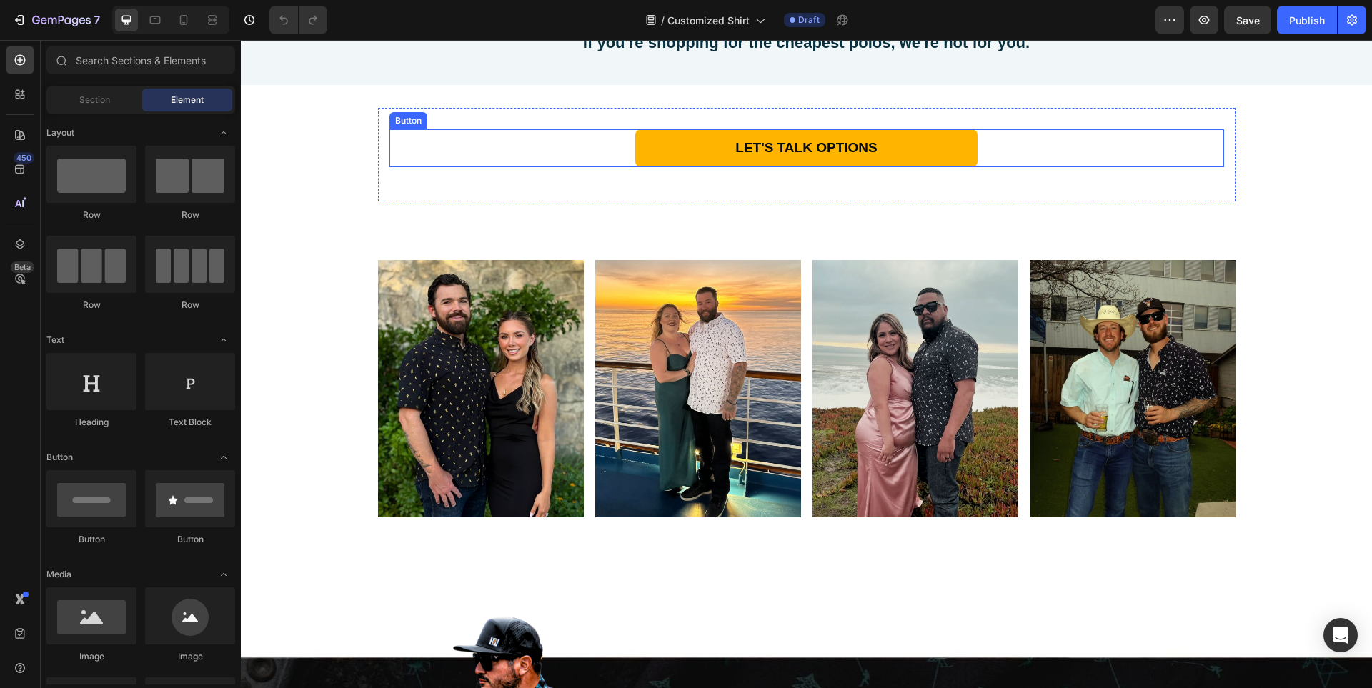
click at [1055, 167] on div "LET'S TALK OPTIONS Button" at bounding box center [806, 148] width 835 height 38
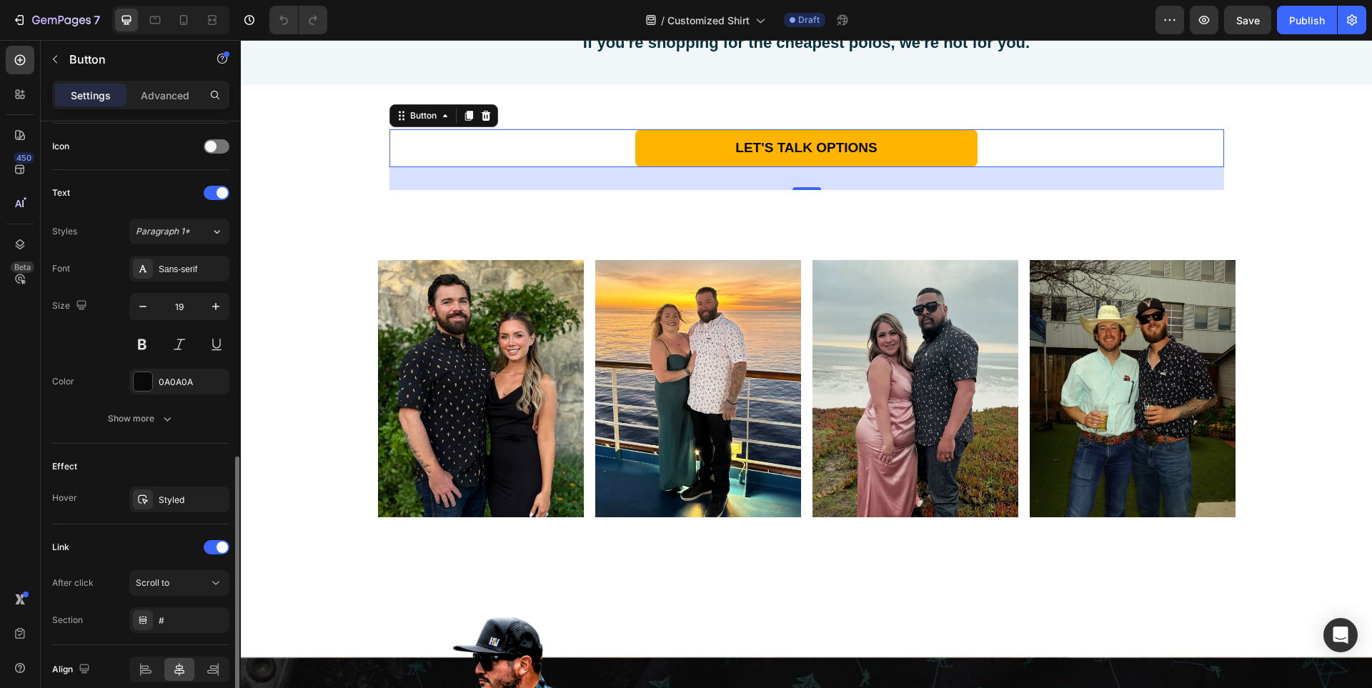
scroll to position [492, 0]
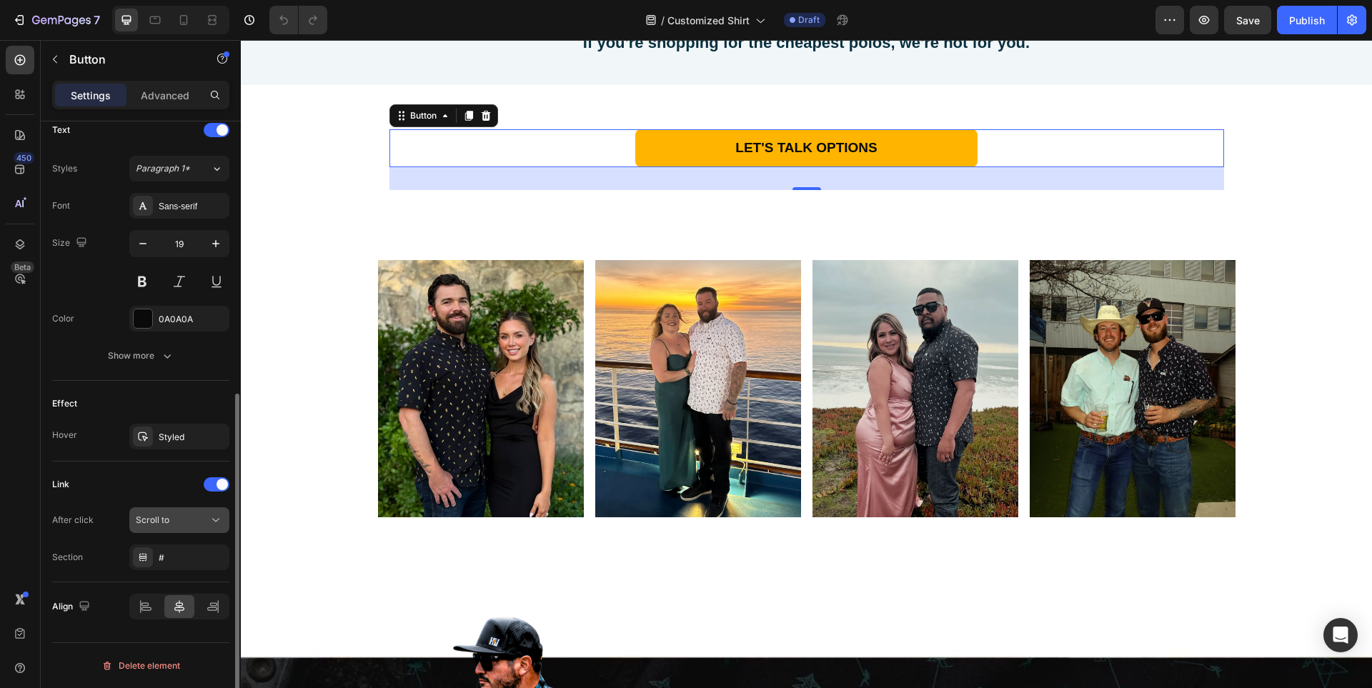
click at [209, 518] on icon at bounding box center [216, 520] width 14 height 14
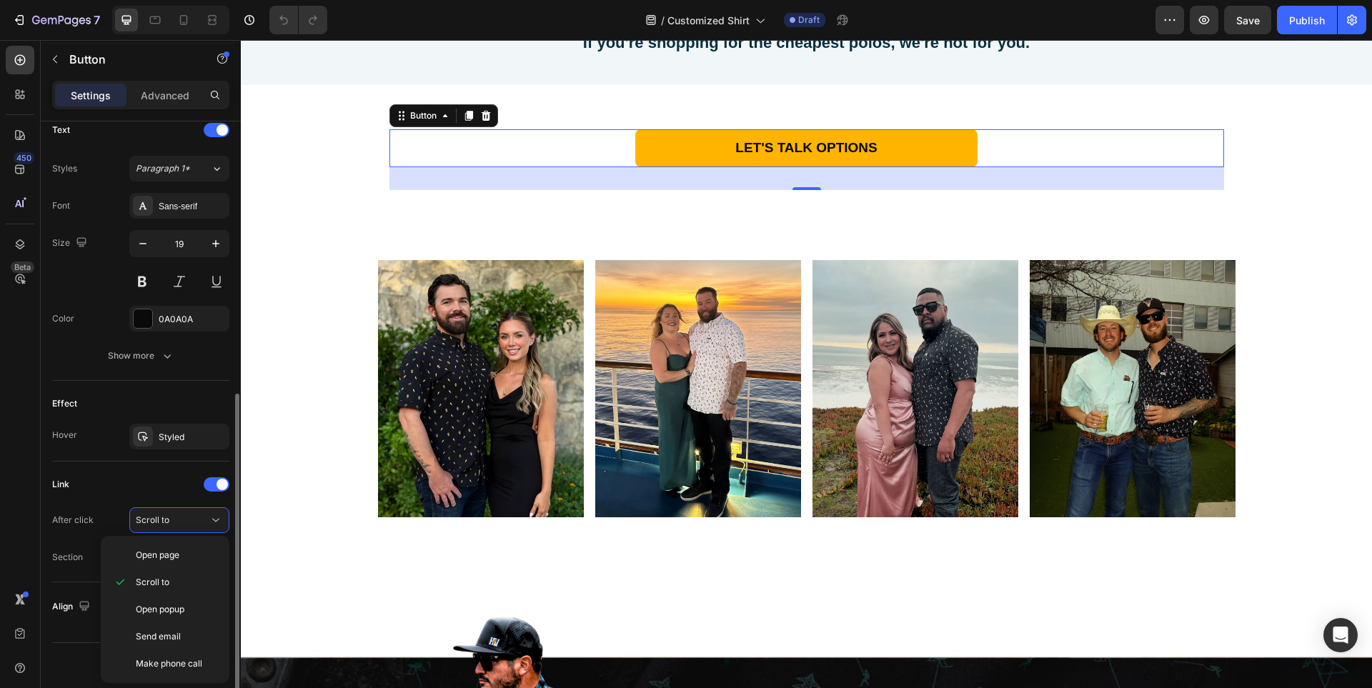
click at [128, 472] on div "Link After click Scroll to Section #" at bounding box center [140, 522] width 177 height 121
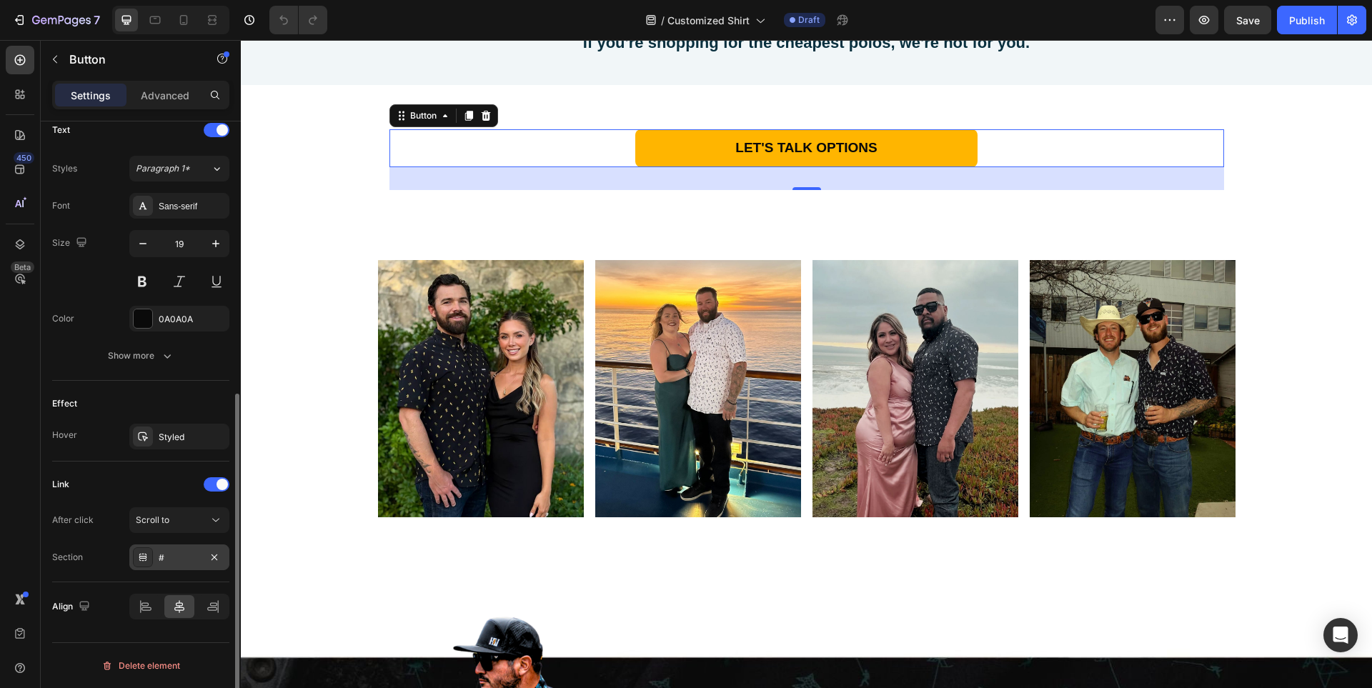
click at [180, 557] on div "#" at bounding box center [179, 558] width 41 height 13
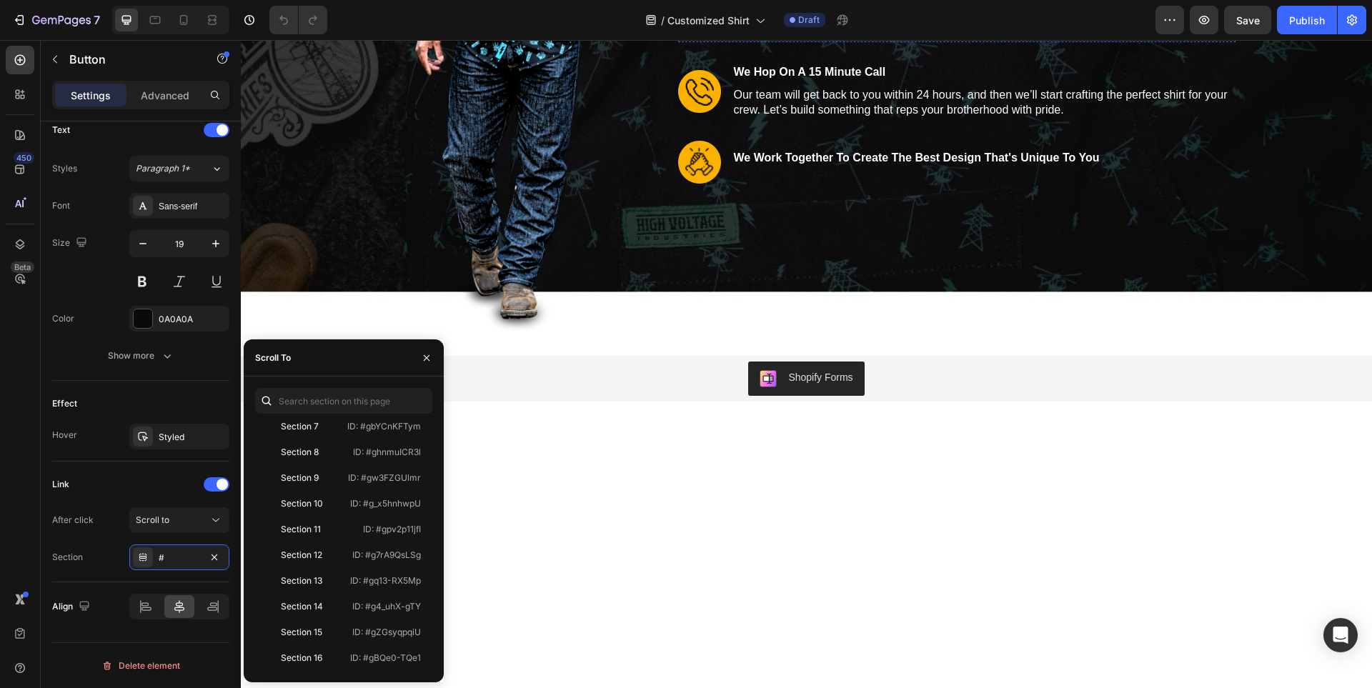
scroll to position [9286, 0]
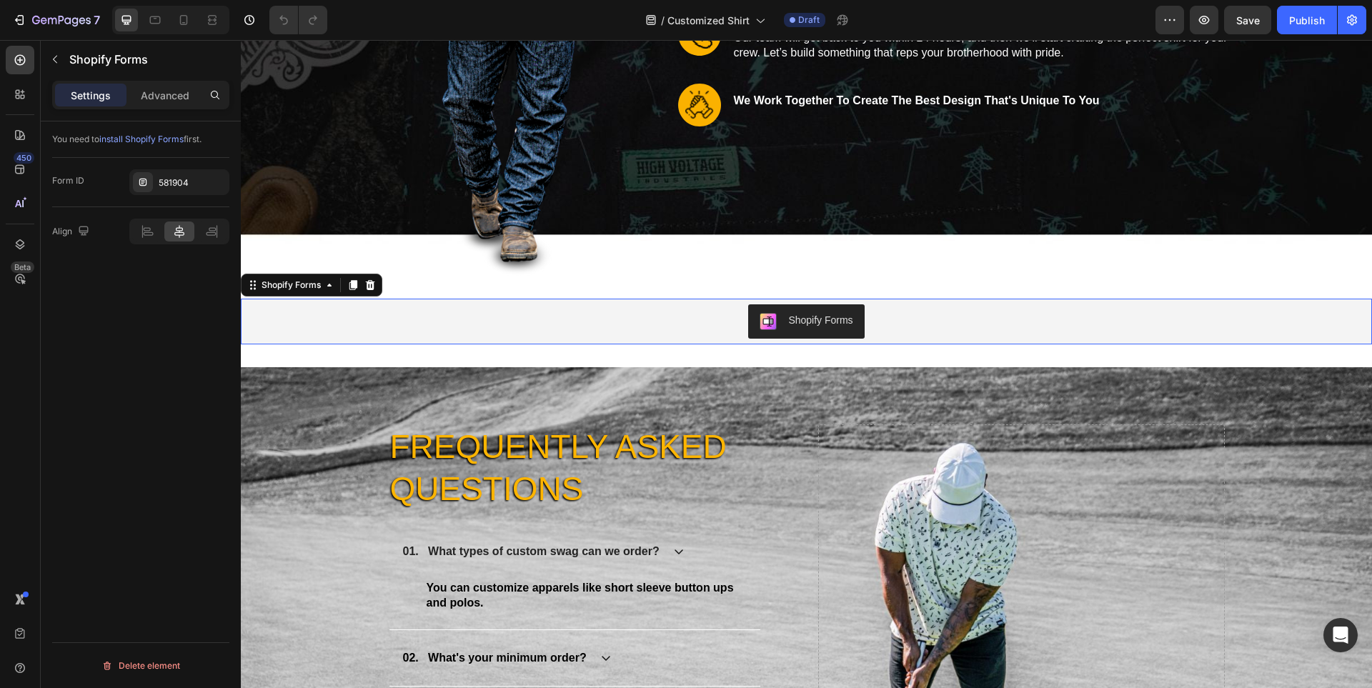
click at [980, 324] on div "Shopify Forms" at bounding box center [807, 321] width 1120 height 34
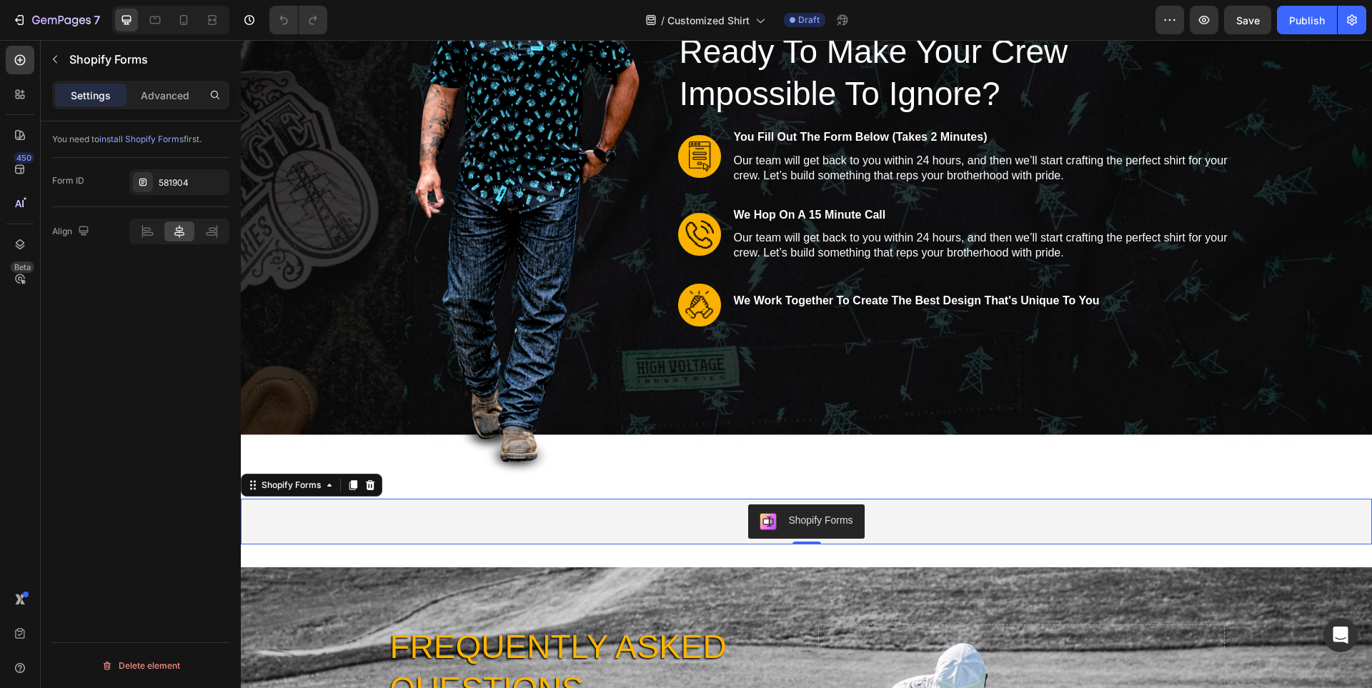
scroll to position [9072, 0]
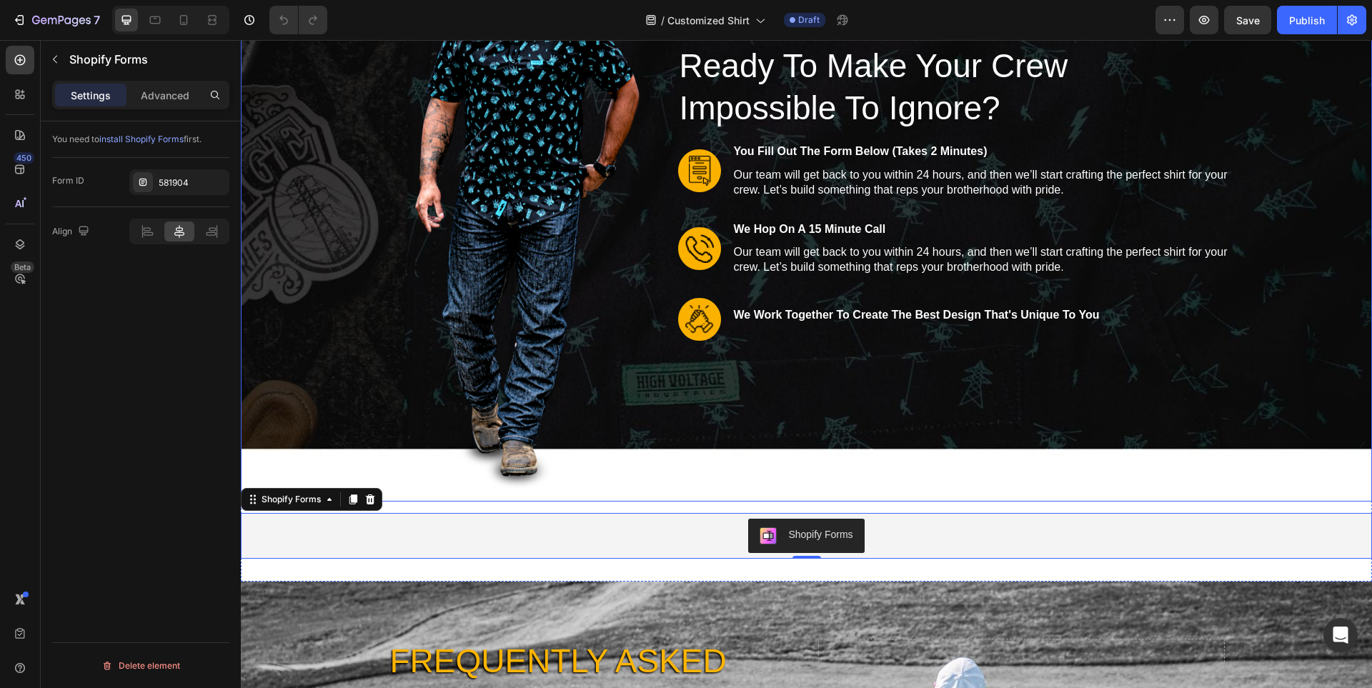
click at [1328, 425] on div "Image Row Ready To Make Your Crew Impossible To Ignore? Heading Image you fill …" at bounding box center [806, 203] width 1108 height 573
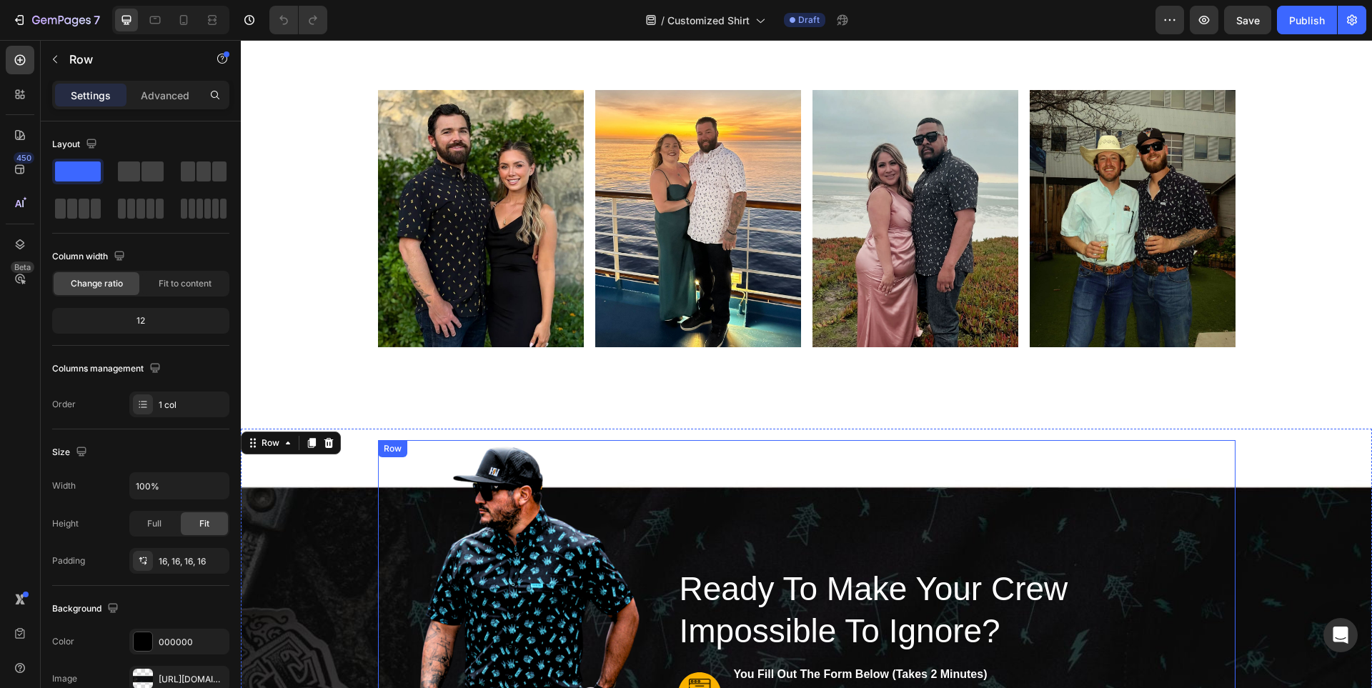
scroll to position [8500, 0]
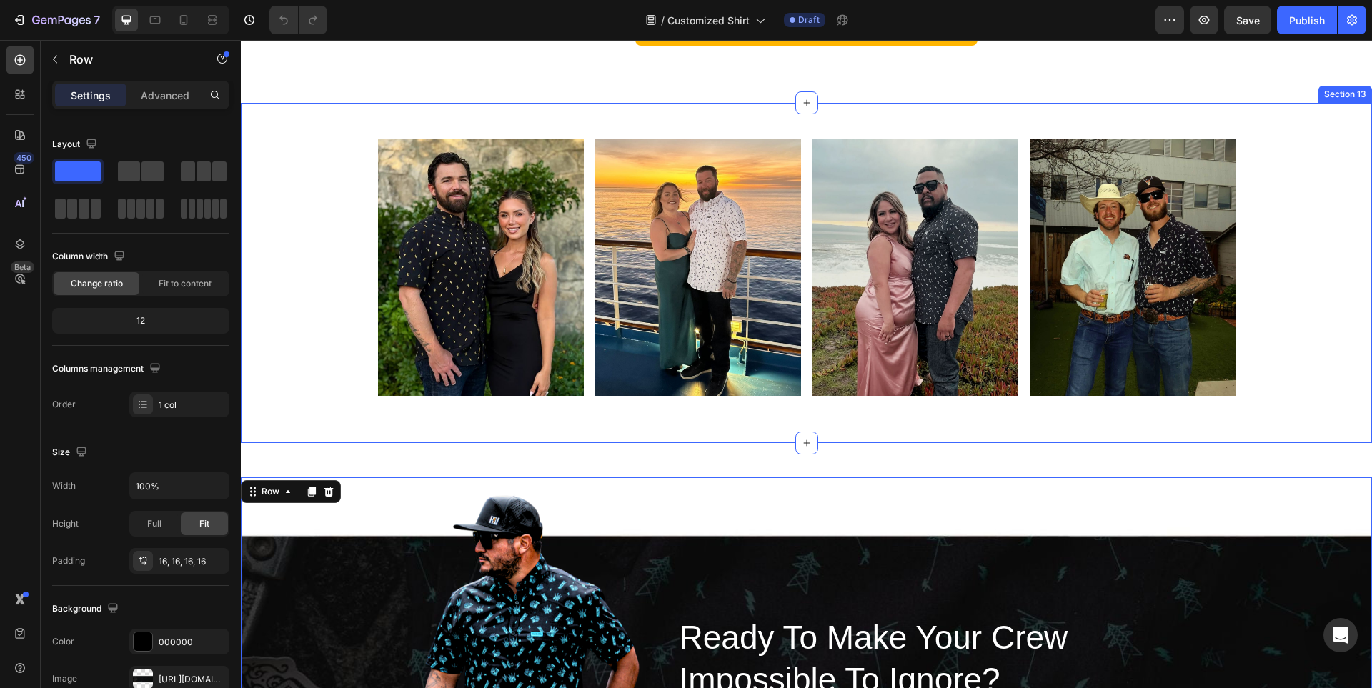
click at [1253, 395] on div "Image Image Image Image Row Row" at bounding box center [806, 273] width 1131 height 269
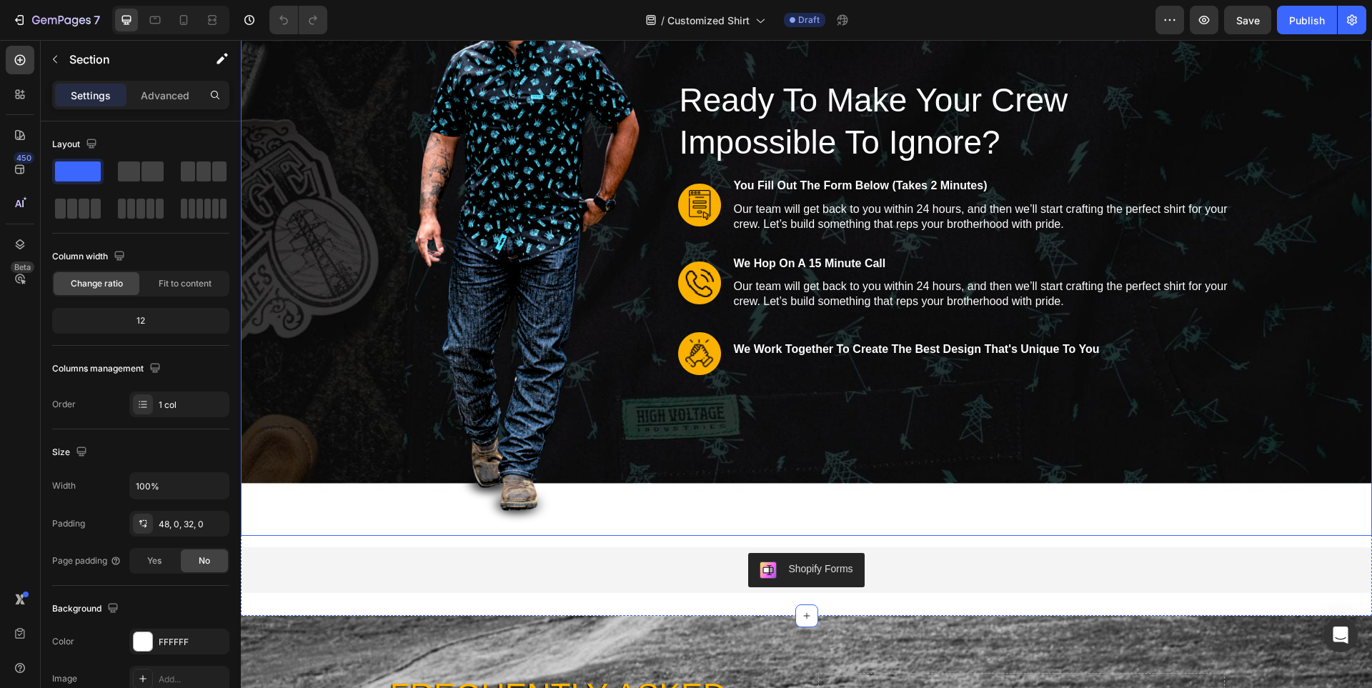
scroll to position [9072, 0]
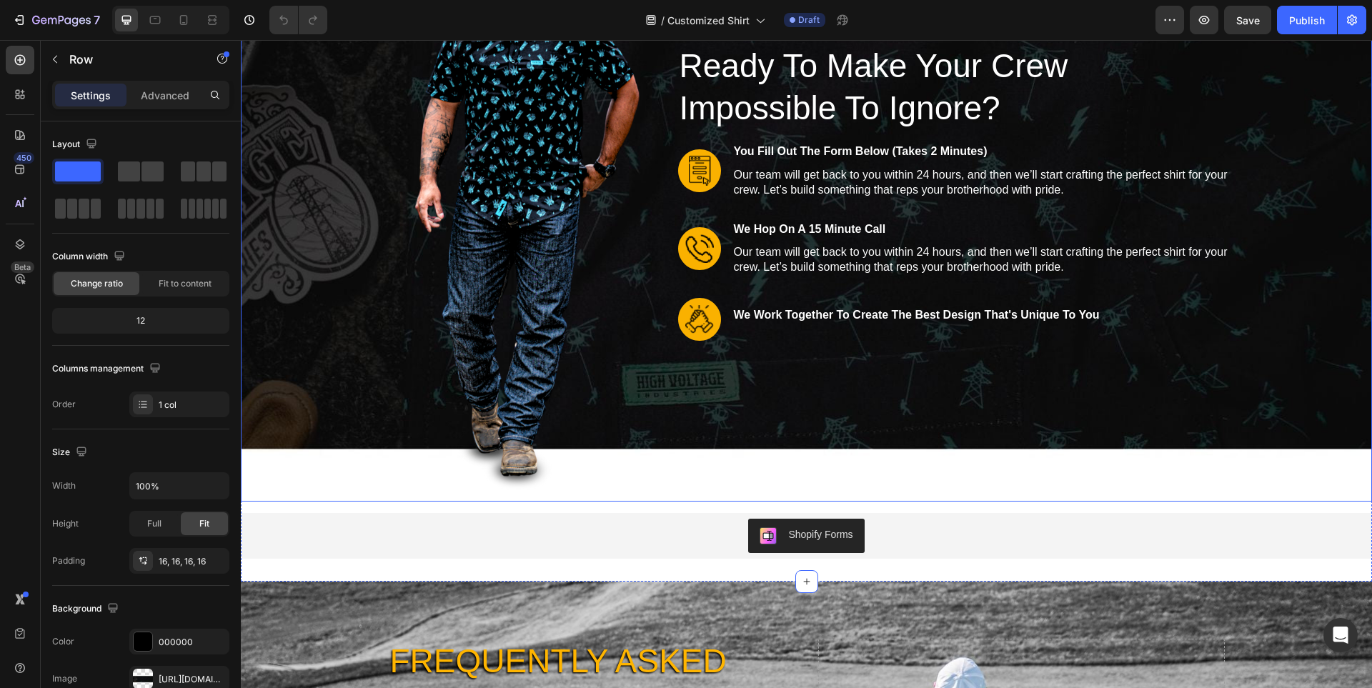
click at [1325, 493] on div "Image Row Ready To Make Your Crew Impossible To Ignore? Heading Image you fill …" at bounding box center [806, 204] width 1131 height 596
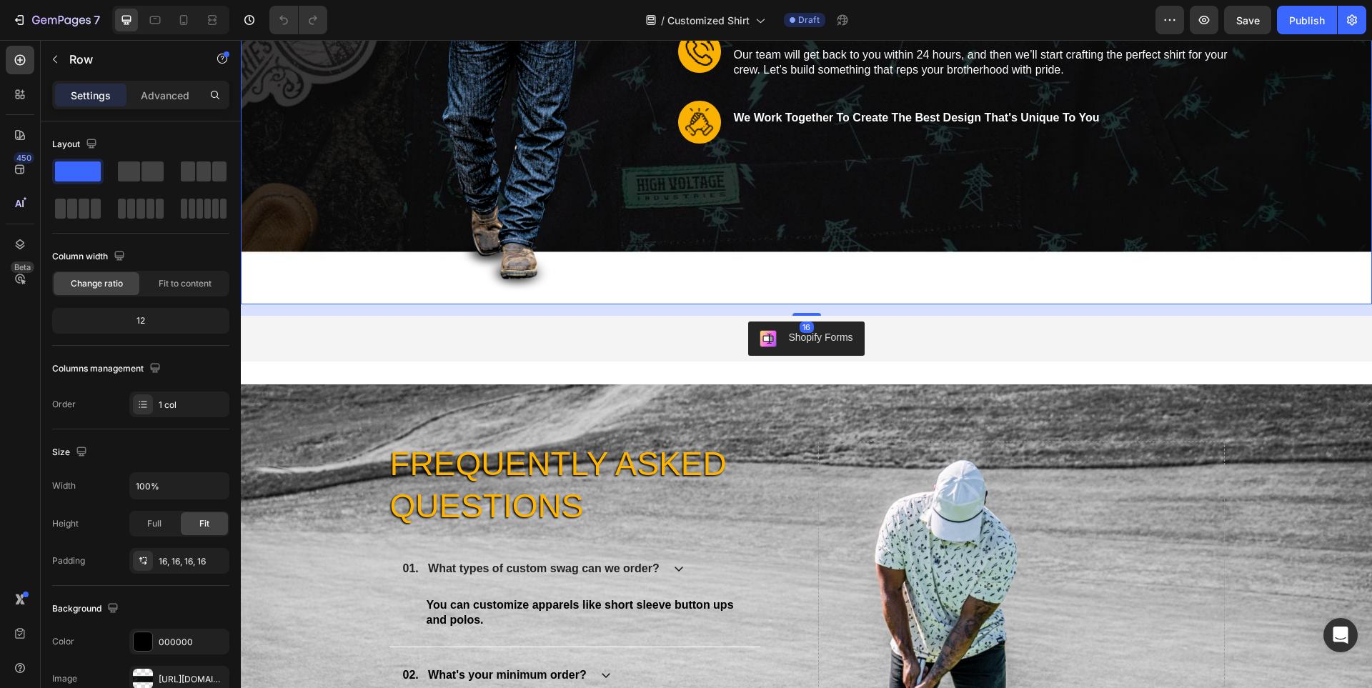
scroll to position [9286, 0]
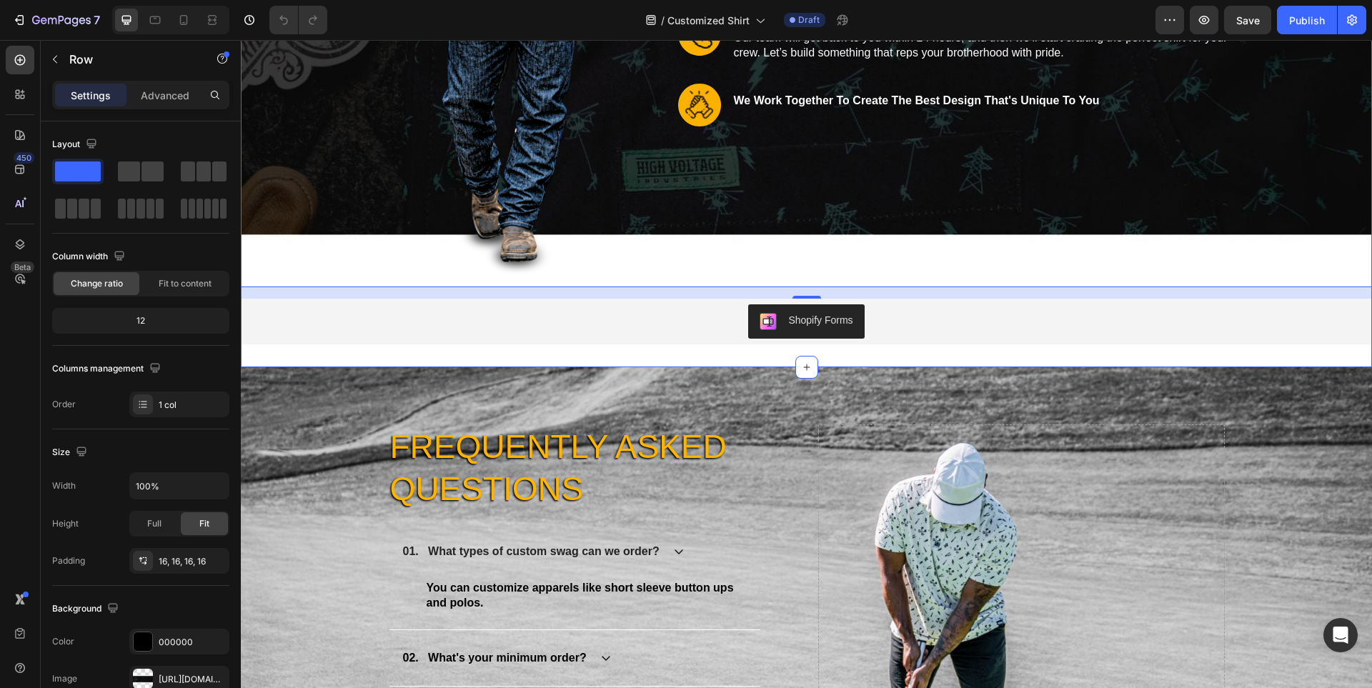
click at [1339, 357] on div "Image Row Ready To Make Your Crew Impossible To Ignore? Heading Image you fill …" at bounding box center [806, 12] width 1131 height 710
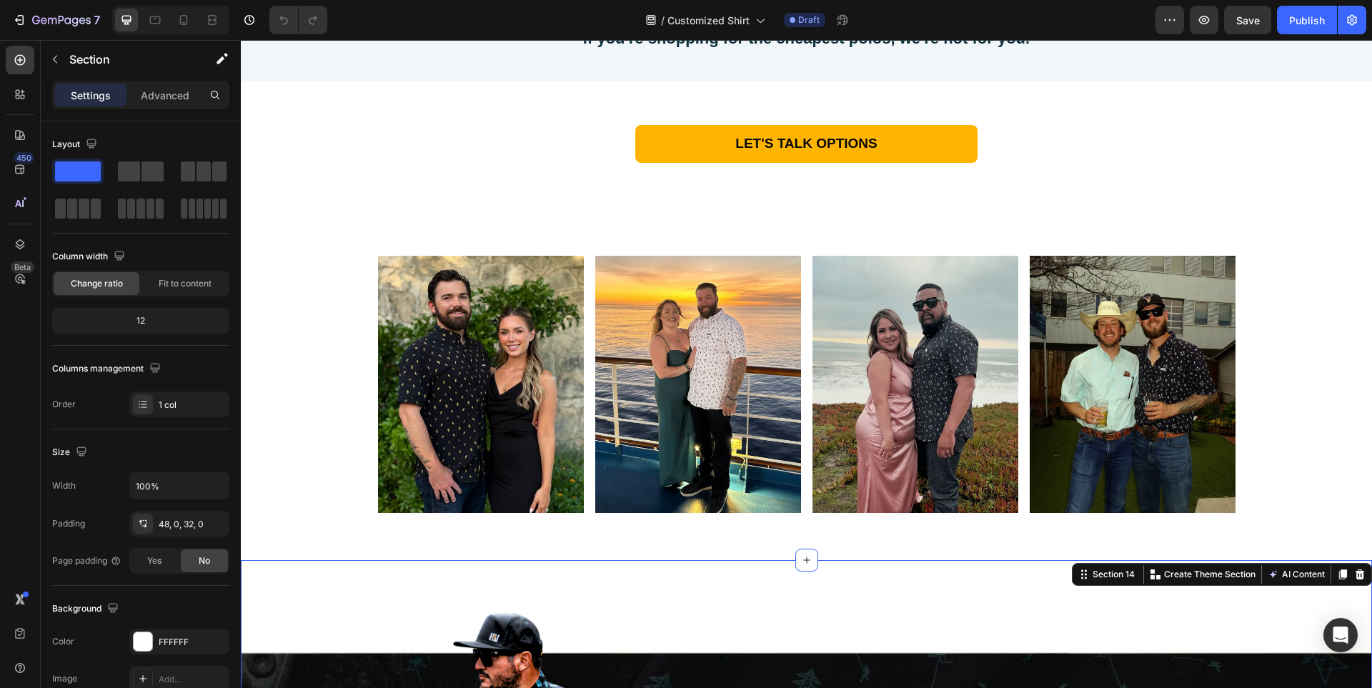
scroll to position [8286, 0]
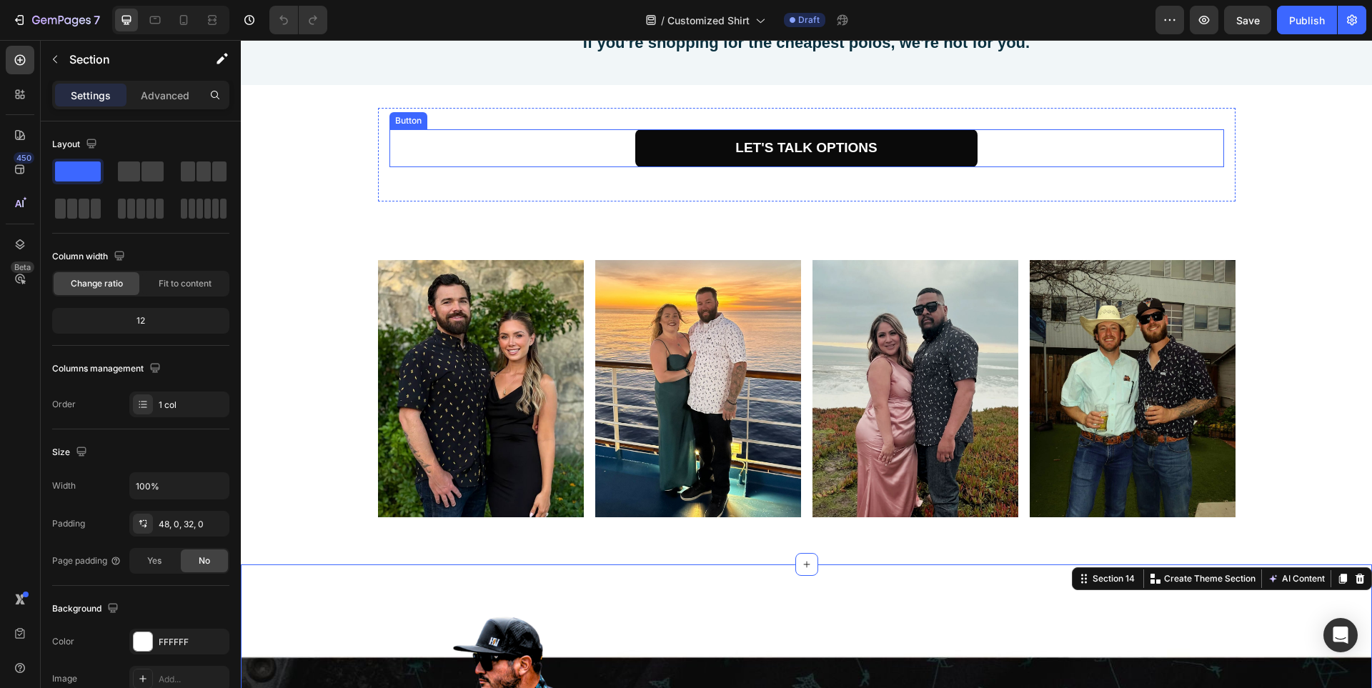
click at [898, 167] on link "LET'S TALK OPTIONS" at bounding box center [806, 148] width 342 height 38
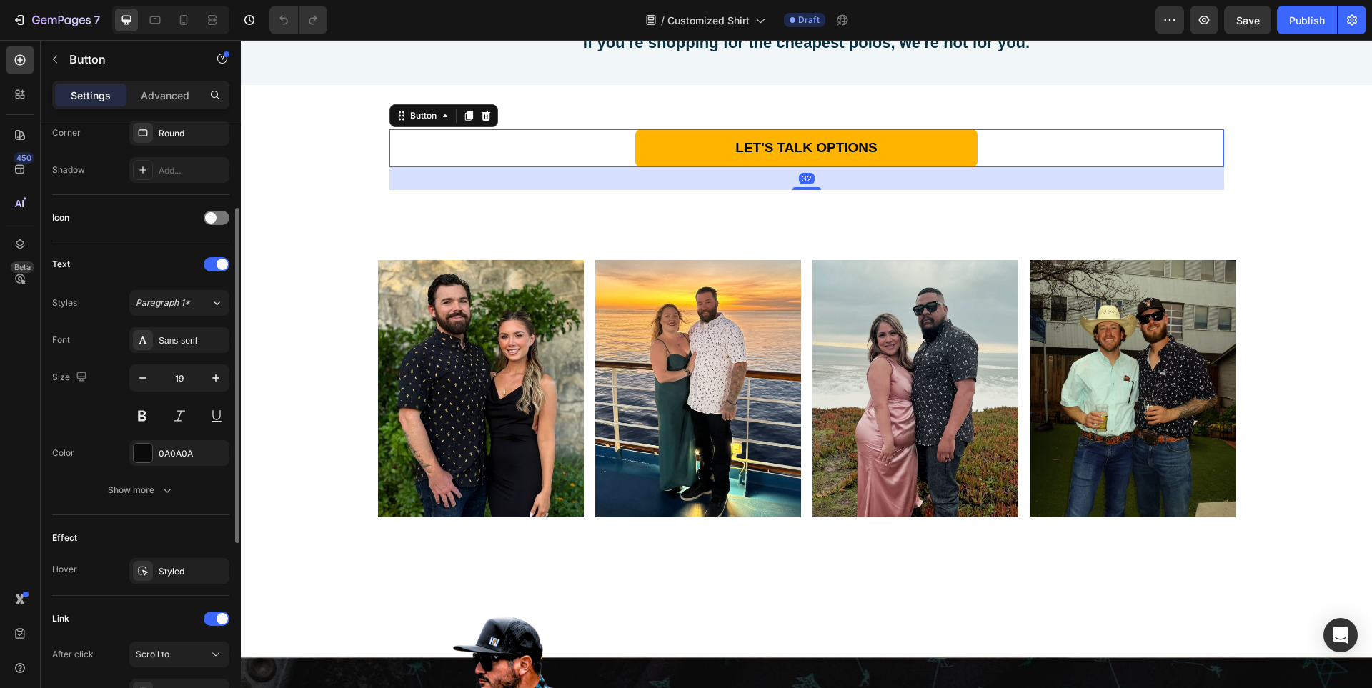
scroll to position [492, 0]
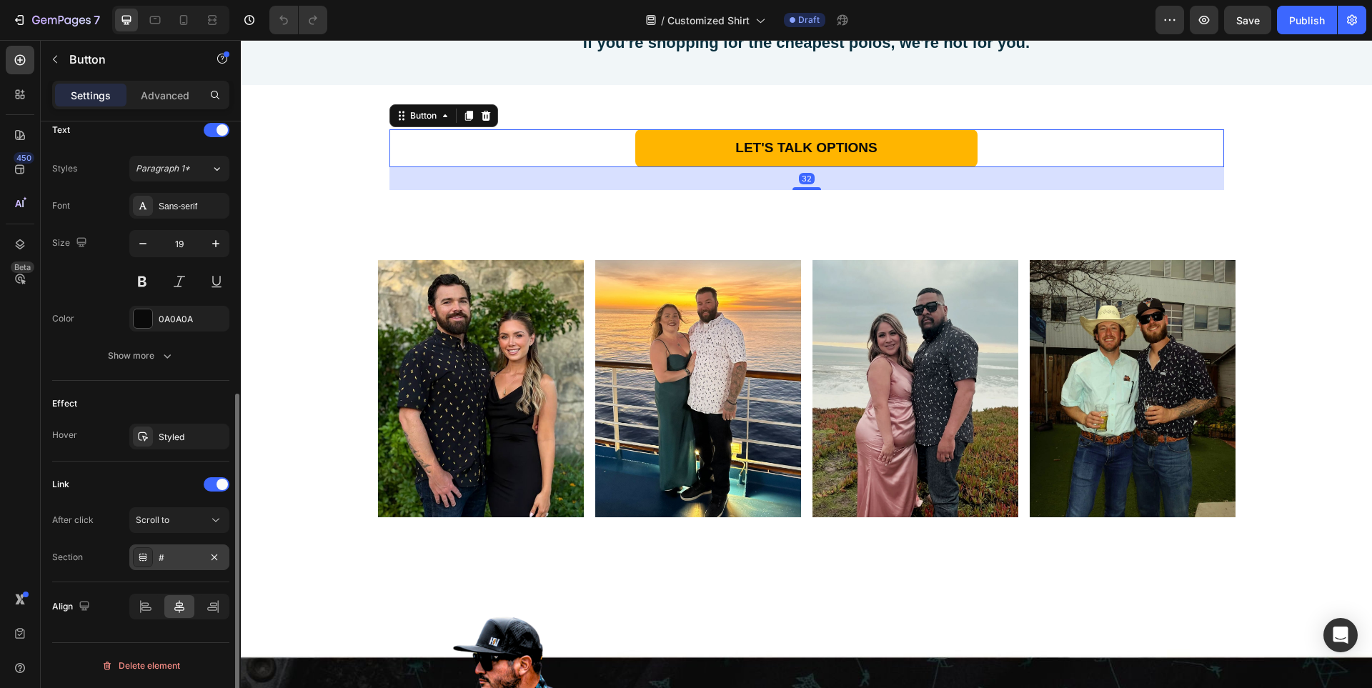
click at [159, 563] on div "#" at bounding box center [179, 558] width 41 height 13
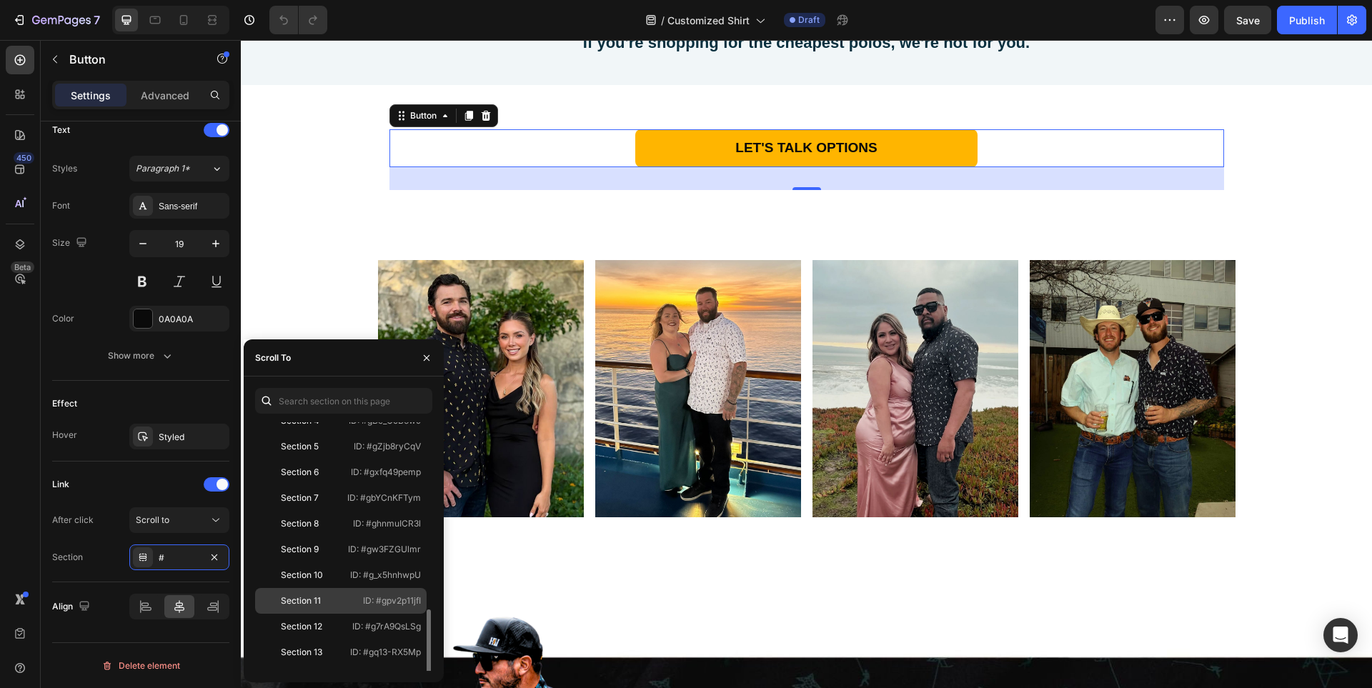
scroll to position [214, 0]
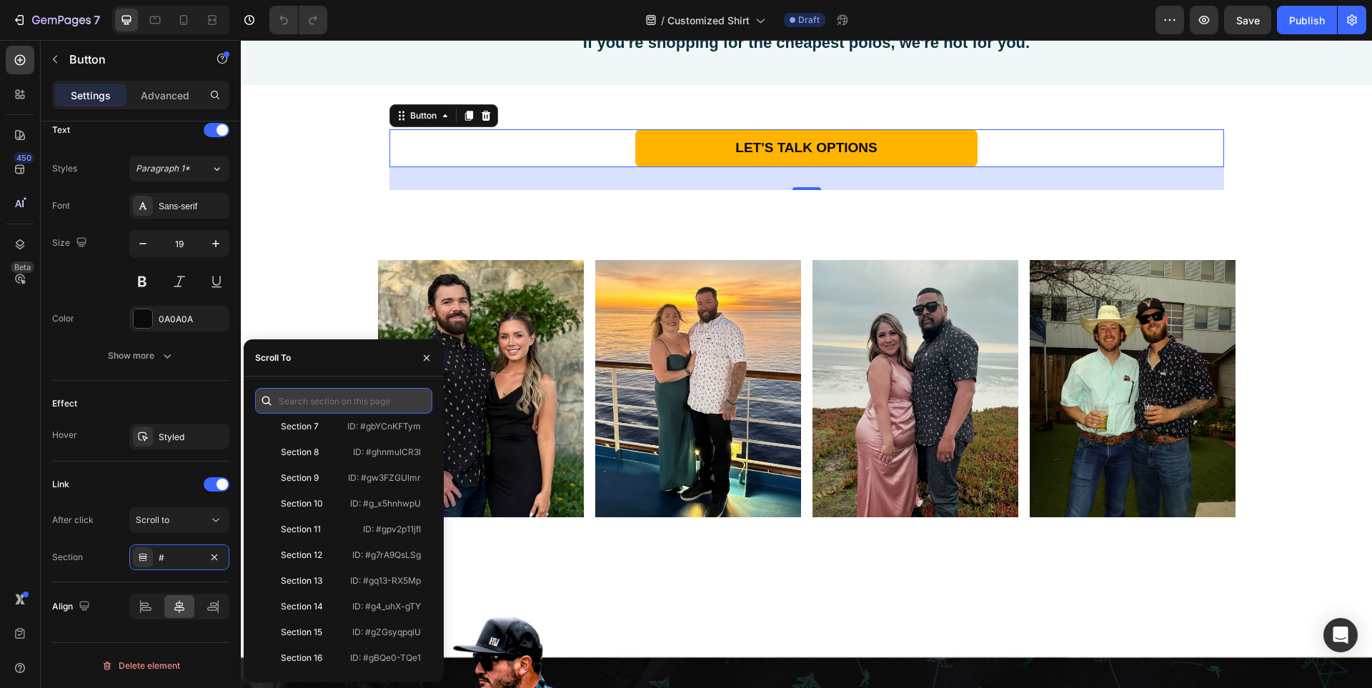
click at [337, 404] on input "text" at bounding box center [343, 401] width 177 height 26
paste input "581904"
type input "581904"
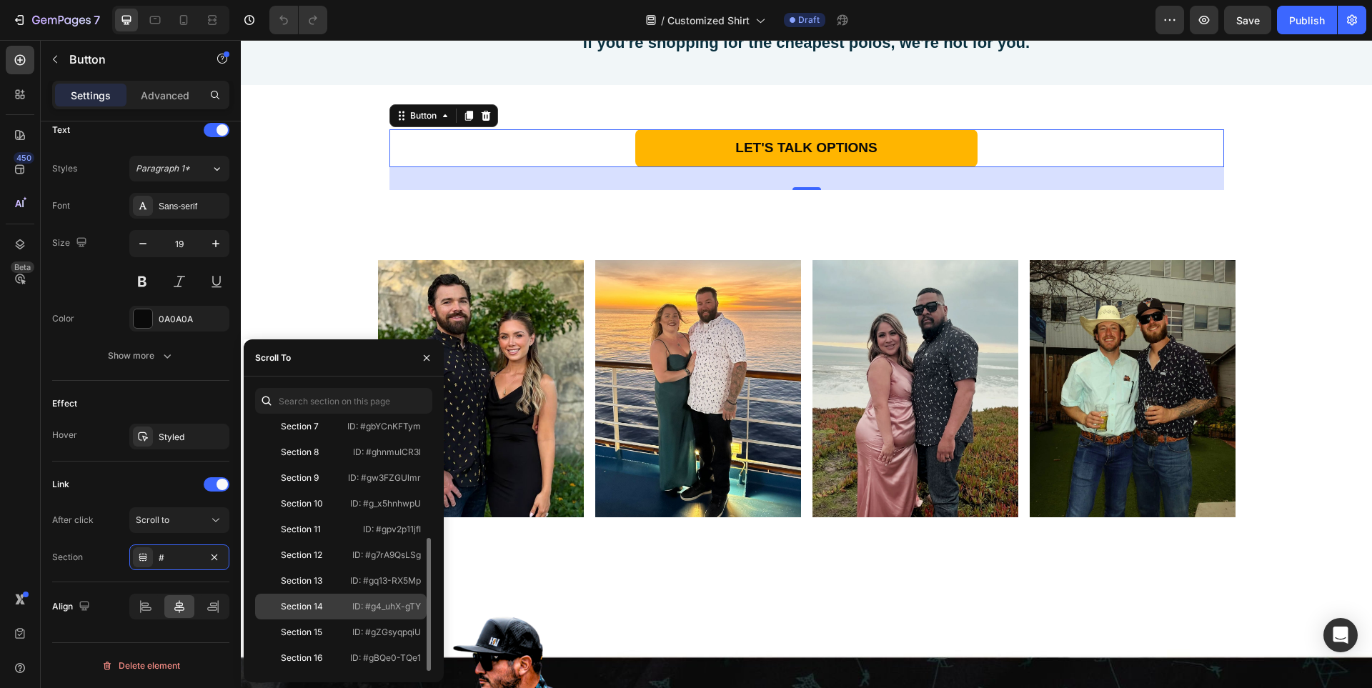
click at [375, 608] on p "ID: #g4_uhX-gTY" at bounding box center [386, 606] width 69 height 13
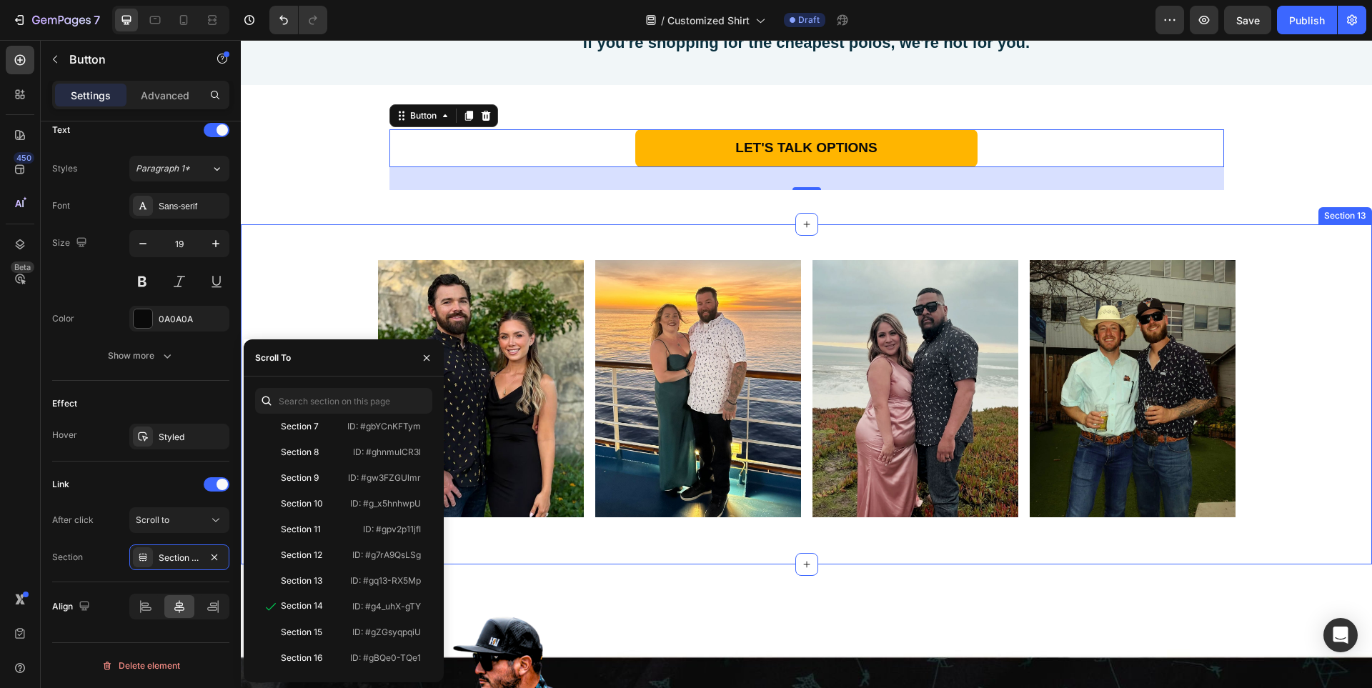
click at [1335, 373] on div "Image Image Image Image Row Row" at bounding box center [806, 394] width 1131 height 269
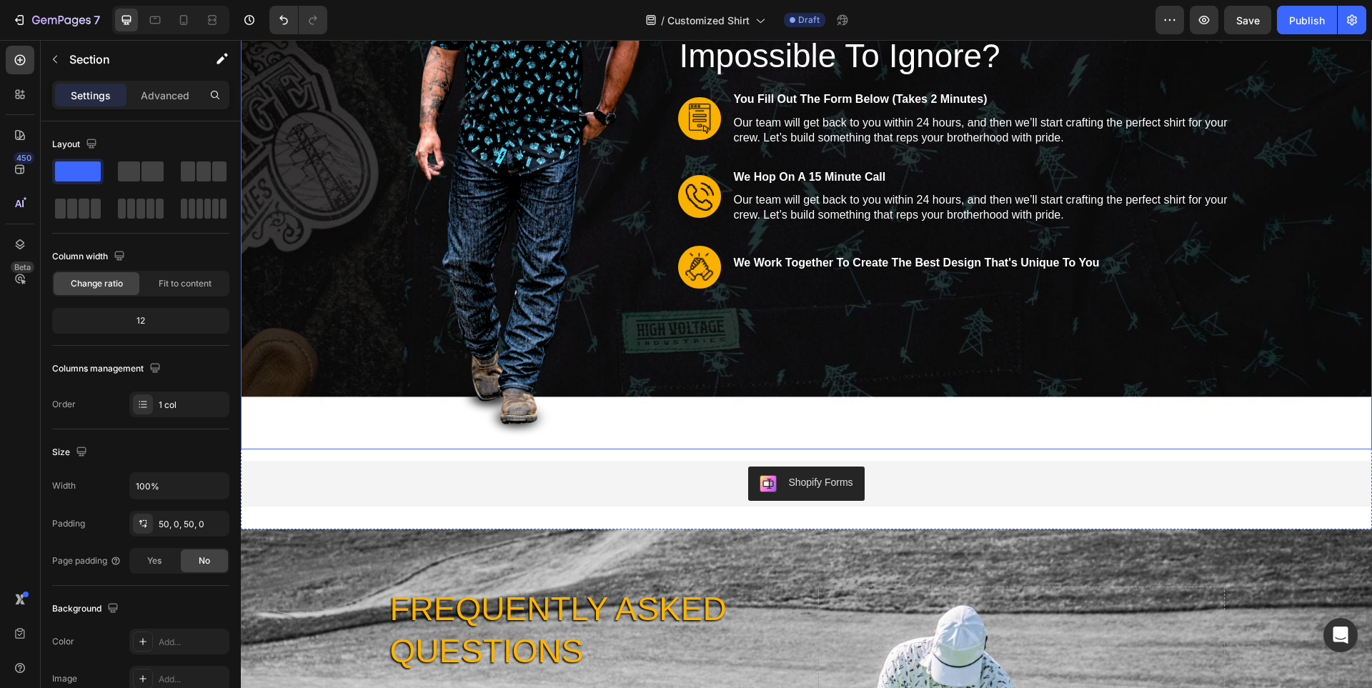
scroll to position [9215, 0]
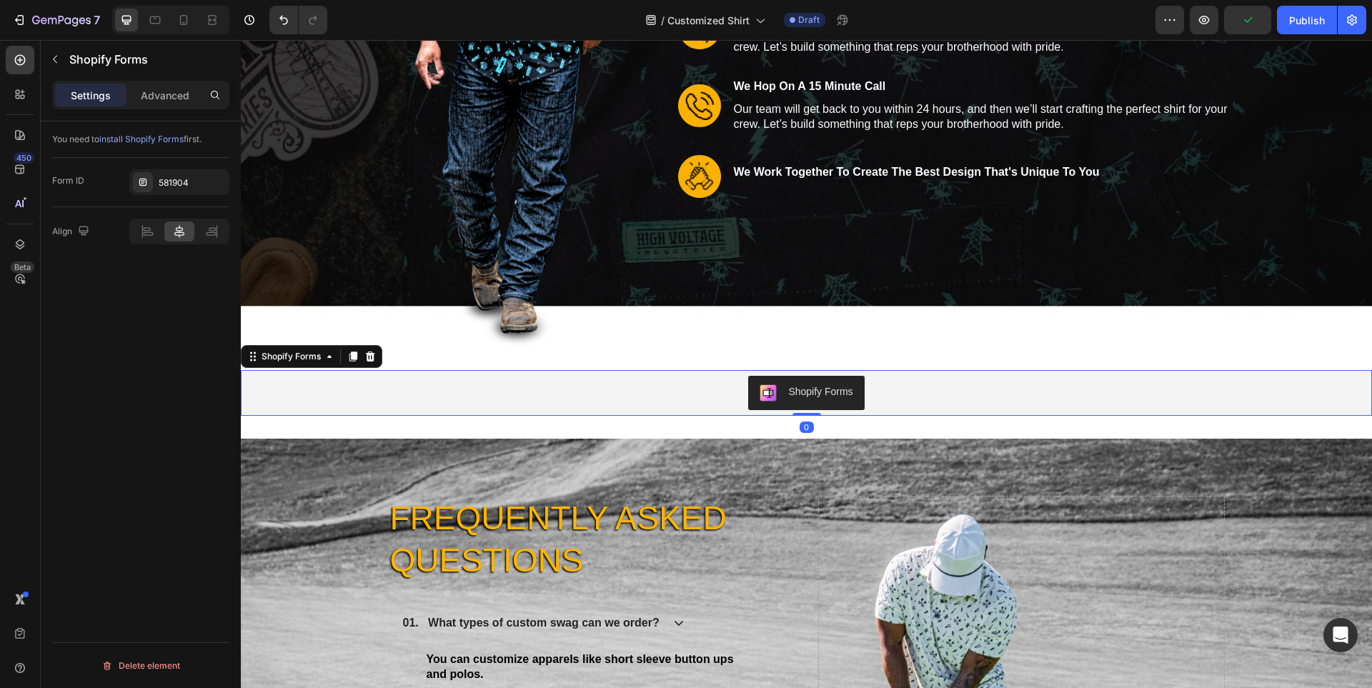
click at [672, 394] on div "Shopify Forms" at bounding box center [807, 393] width 1120 height 34
click at [324, 354] on icon at bounding box center [329, 356] width 11 height 11
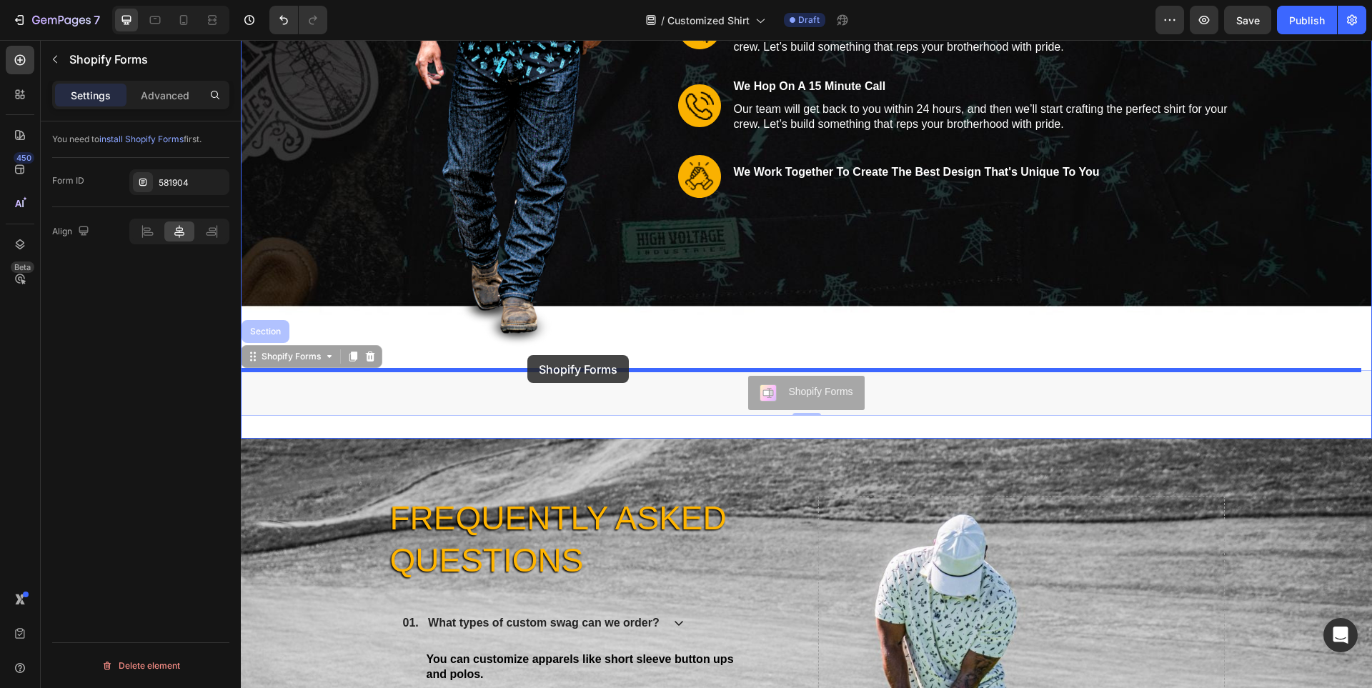
drag, startPoint x: 524, startPoint y: 396, endPoint x: 527, endPoint y: 355, distance: 40.9
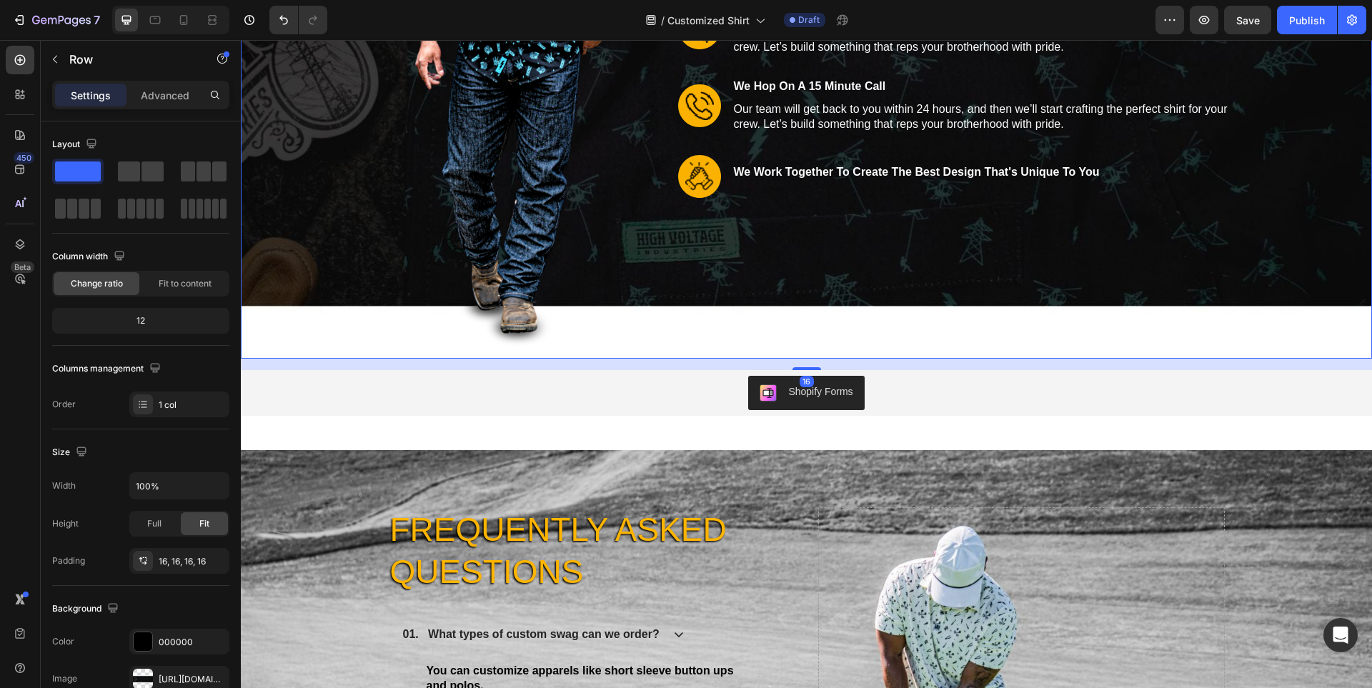
click at [1351, 317] on div "Image Row Ready To Make Your Crew Impossible To Ignore? Heading Image you fill …" at bounding box center [806, 61] width 1131 height 596
click at [1333, 419] on div "Image Row Ready To Make Your Crew Impossible To Ignore? Heading Image you fill …" at bounding box center [806, 95] width 1131 height 665
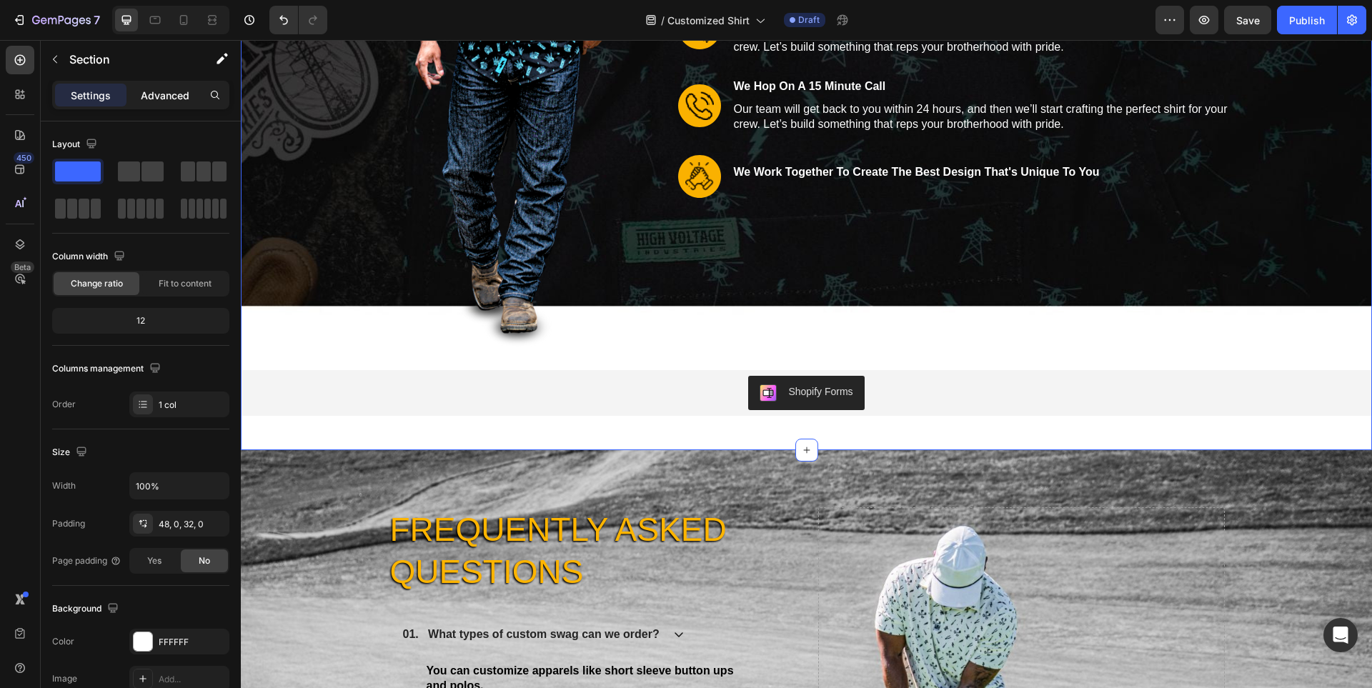
click at [166, 99] on p "Advanced" at bounding box center [165, 95] width 49 height 15
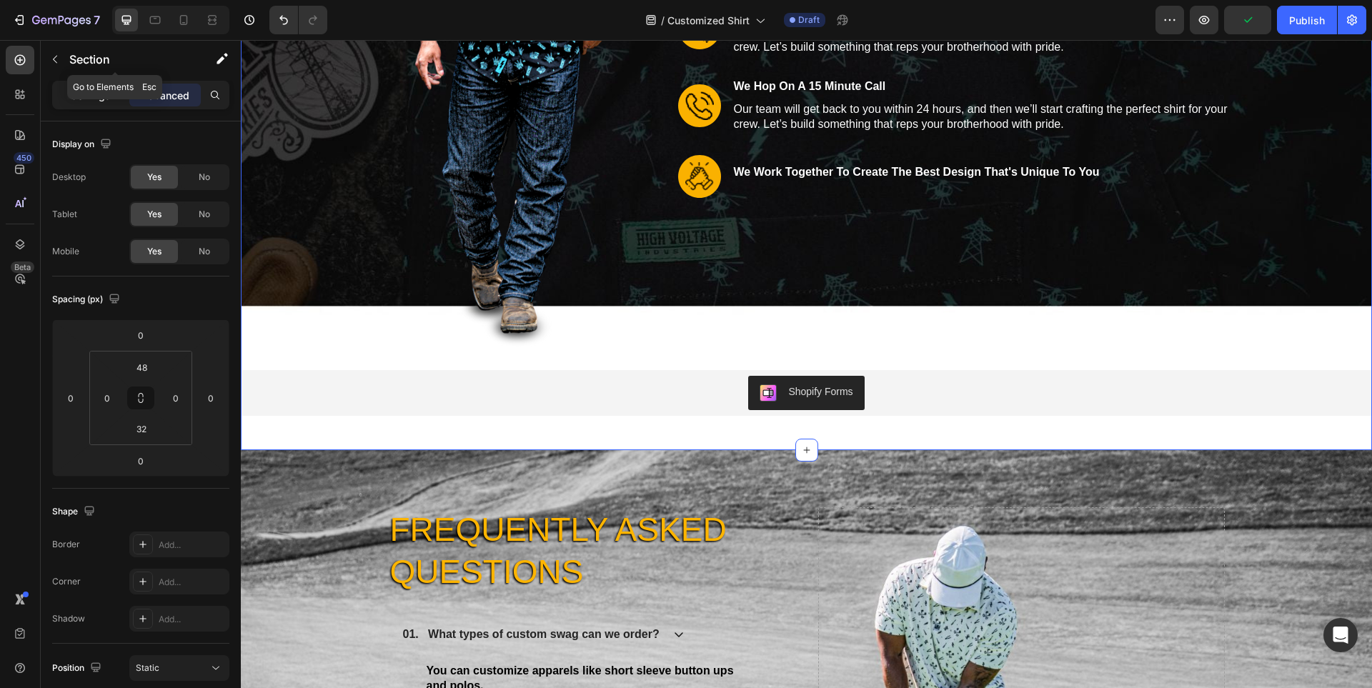
click at [79, 94] on p "Settings" at bounding box center [91, 95] width 40 height 15
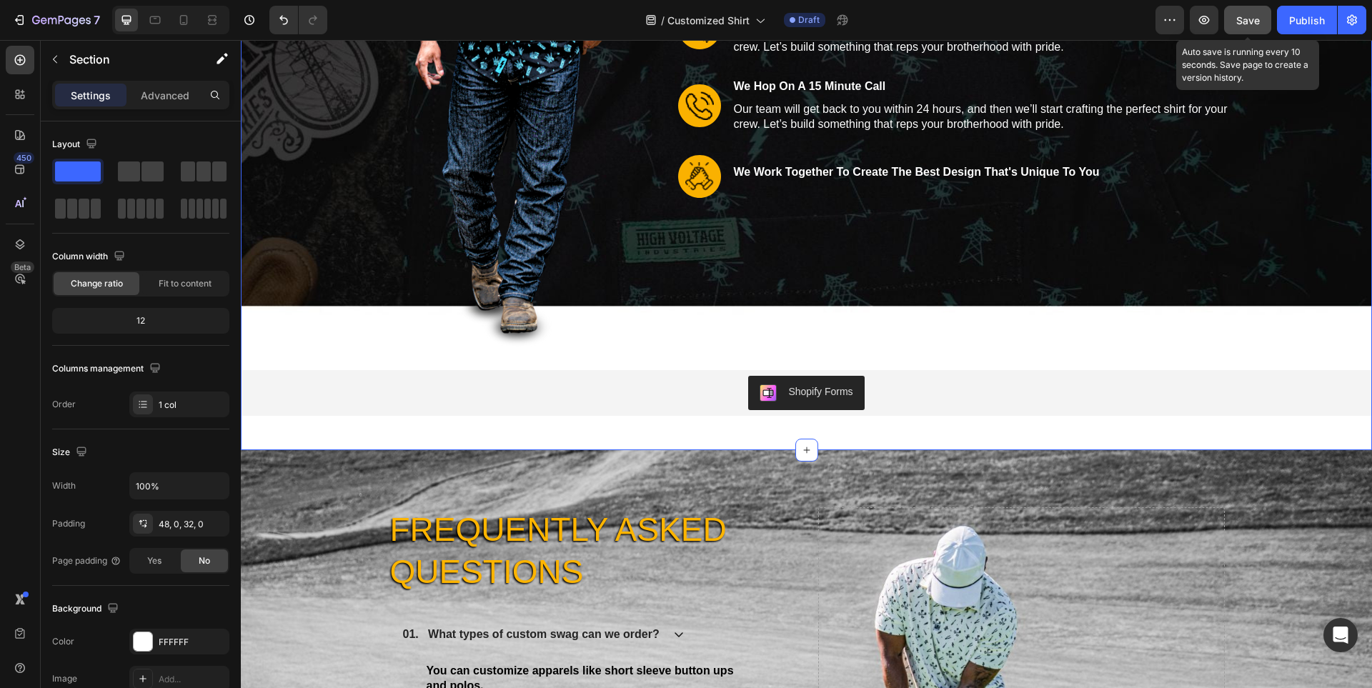
click at [1246, 23] on span "Save" at bounding box center [1248, 20] width 24 height 12
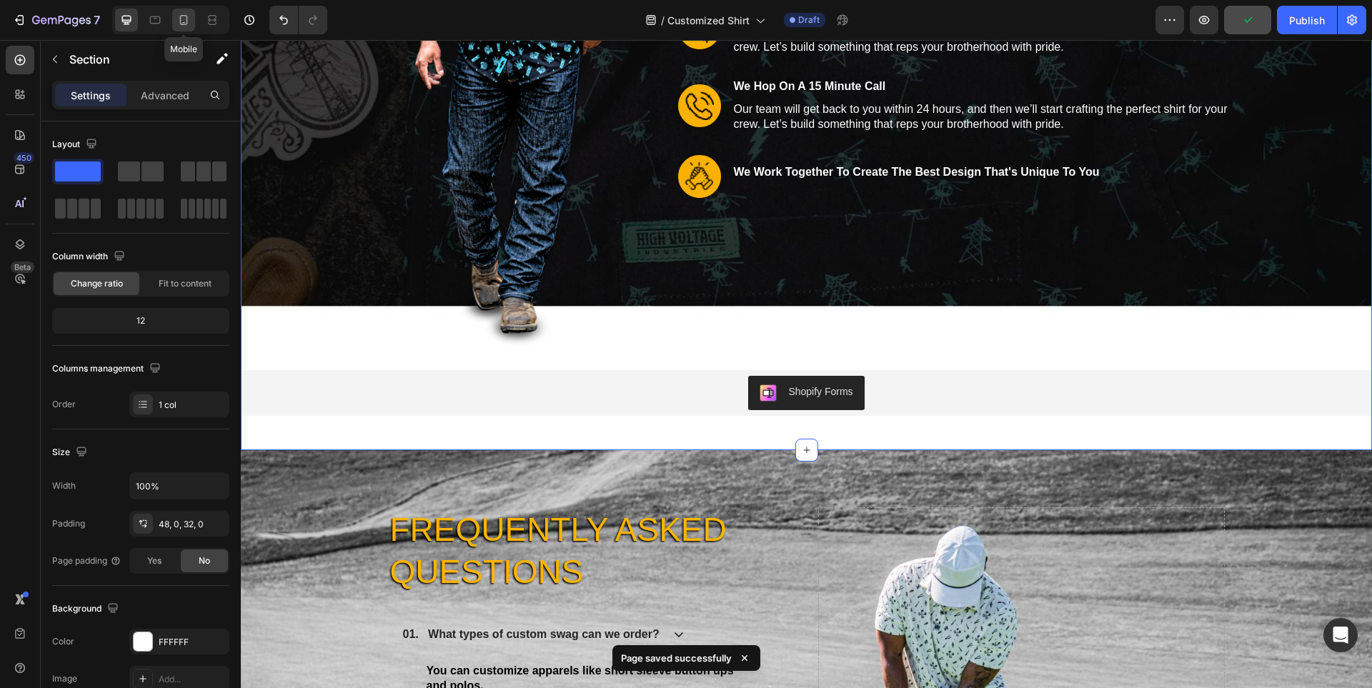
click at [187, 24] on icon at bounding box center [184, 20] width 8 height 10
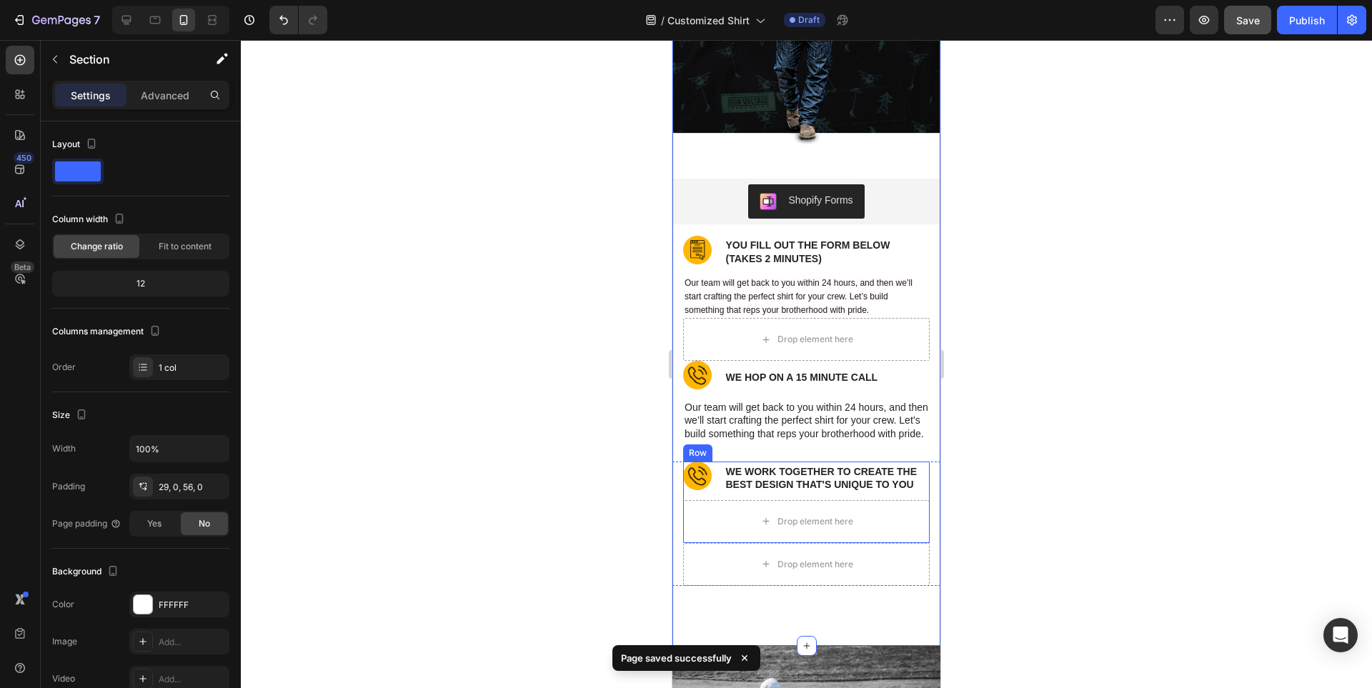
scroll to position [8806, 0]
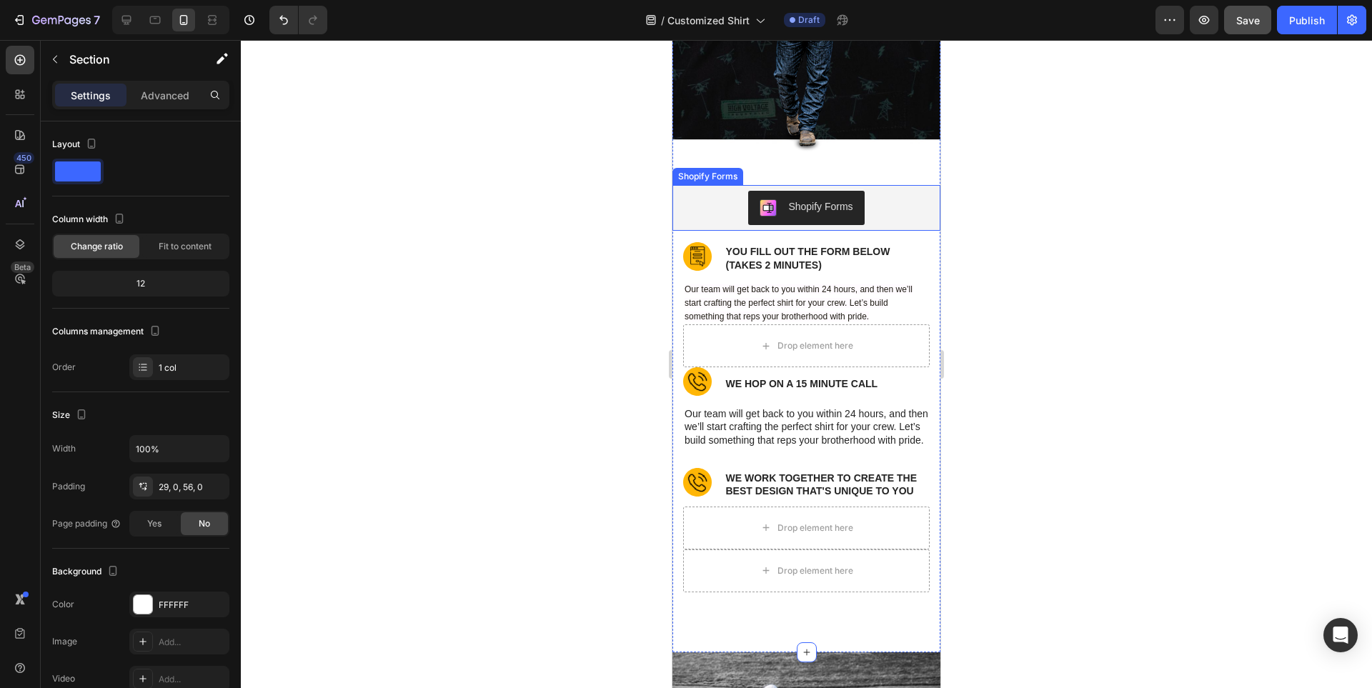
click at [703, 212] on div "Shopify Forms" at bounding box center [806, 208] width 257 height 34
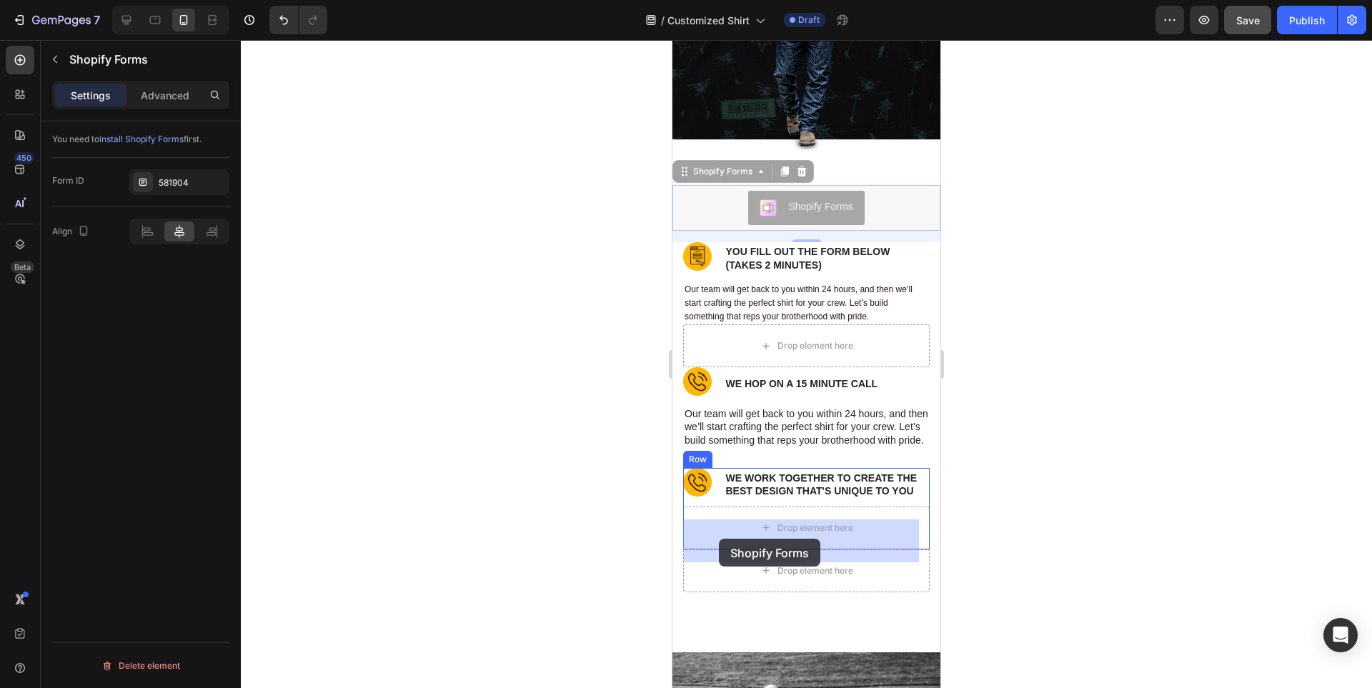
drag, startPoint x: 685, startPoint y: 169, endPoint x: 719, endPoint y: 539, distance: 371.7
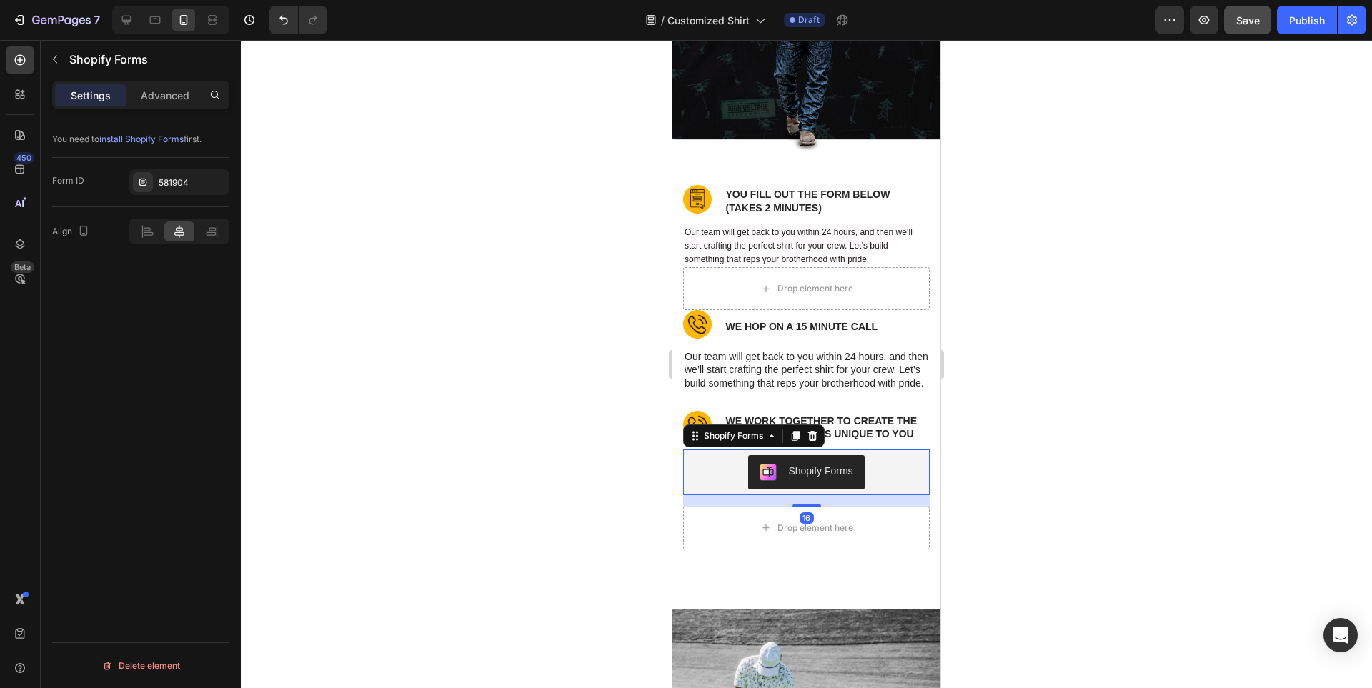
click at [1026, 532] on div at bounding box center [806, 364] width 1131 height 648
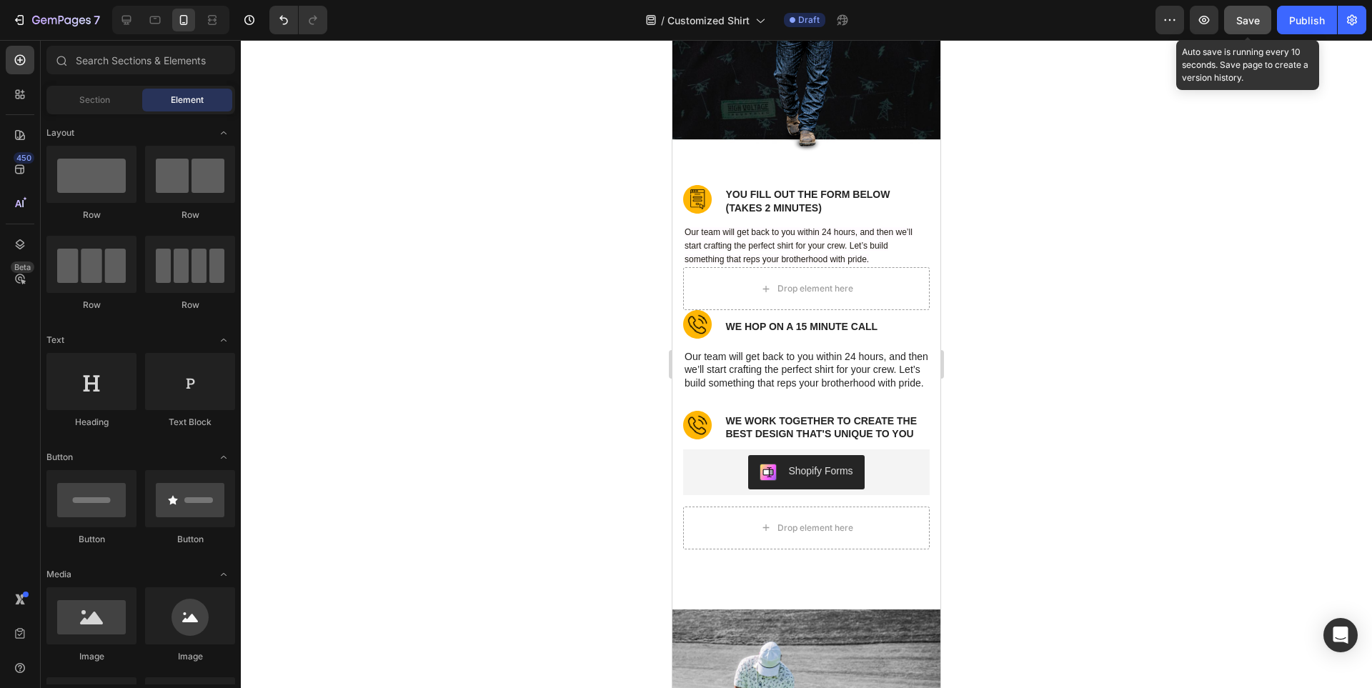
click at [1259, 18] on span "Save" at bounding box center [1248, 20] width 24 height 12
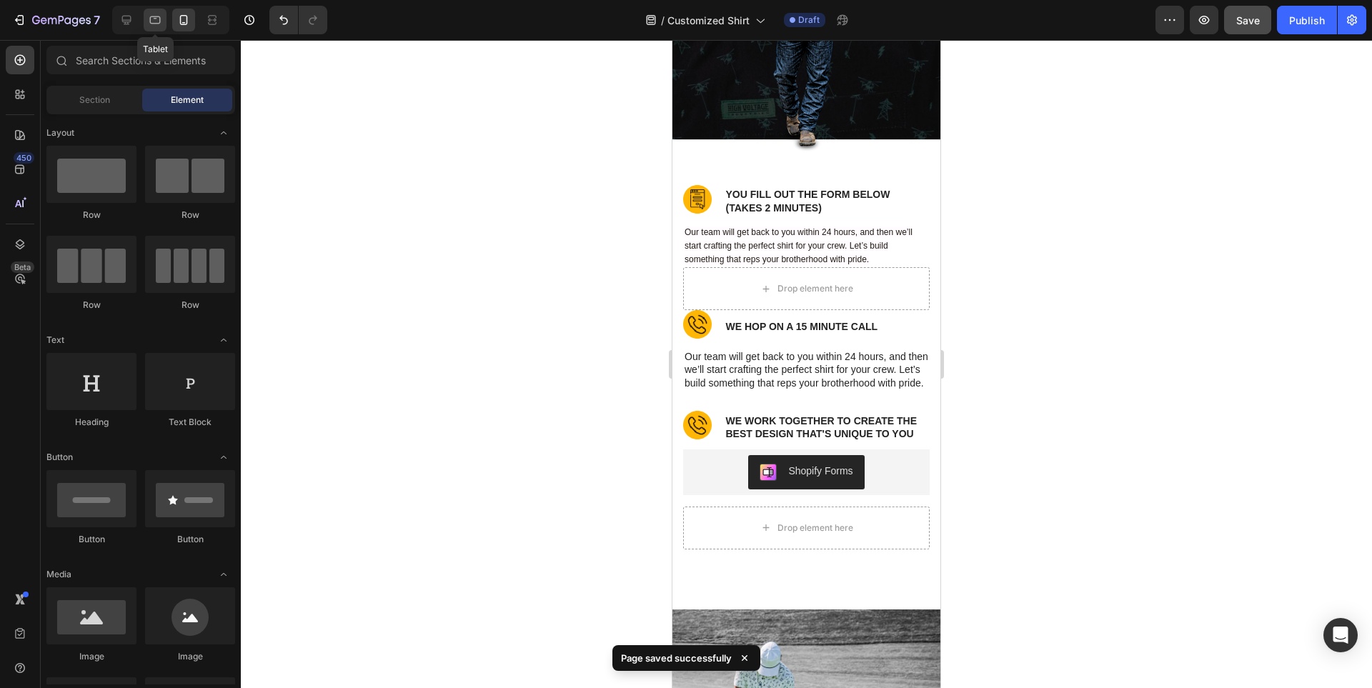
click at [157, 22] on icon at bounding box center [155, 20] width 14 height 14
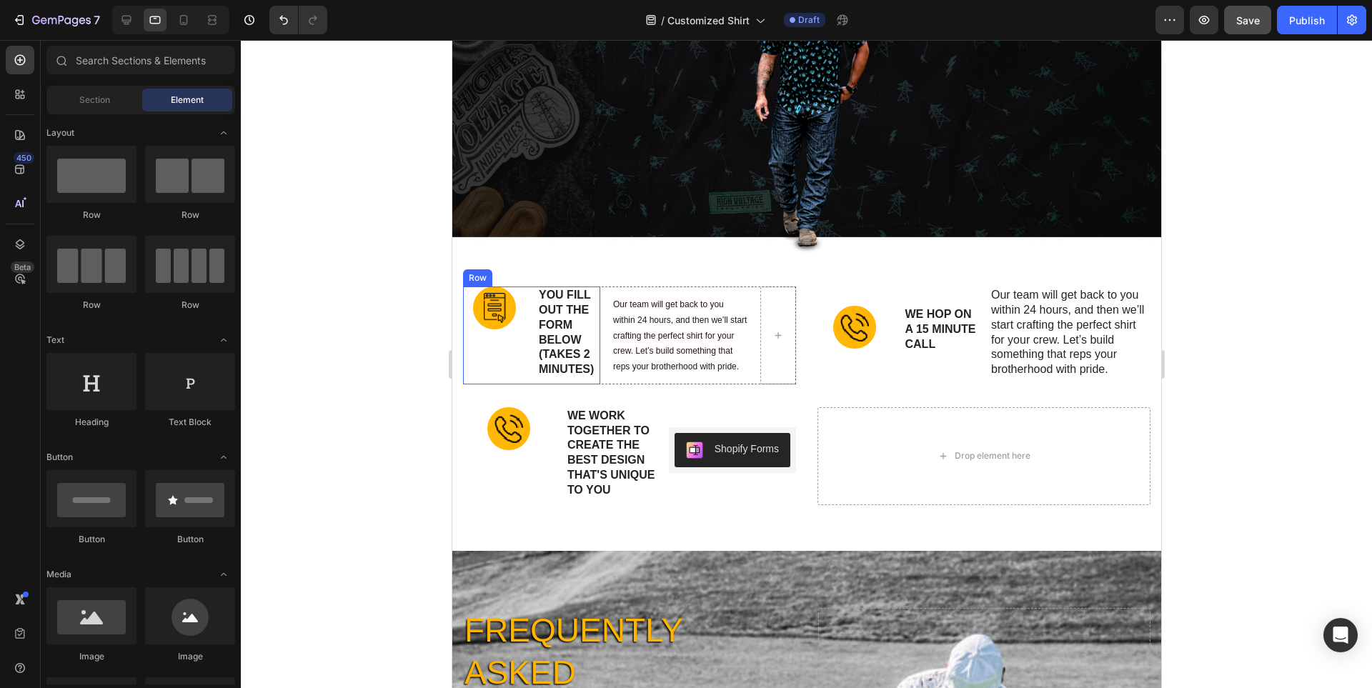
click at [464, 333] on div "Image" at bounding box center [493, 336] width 63 height 98
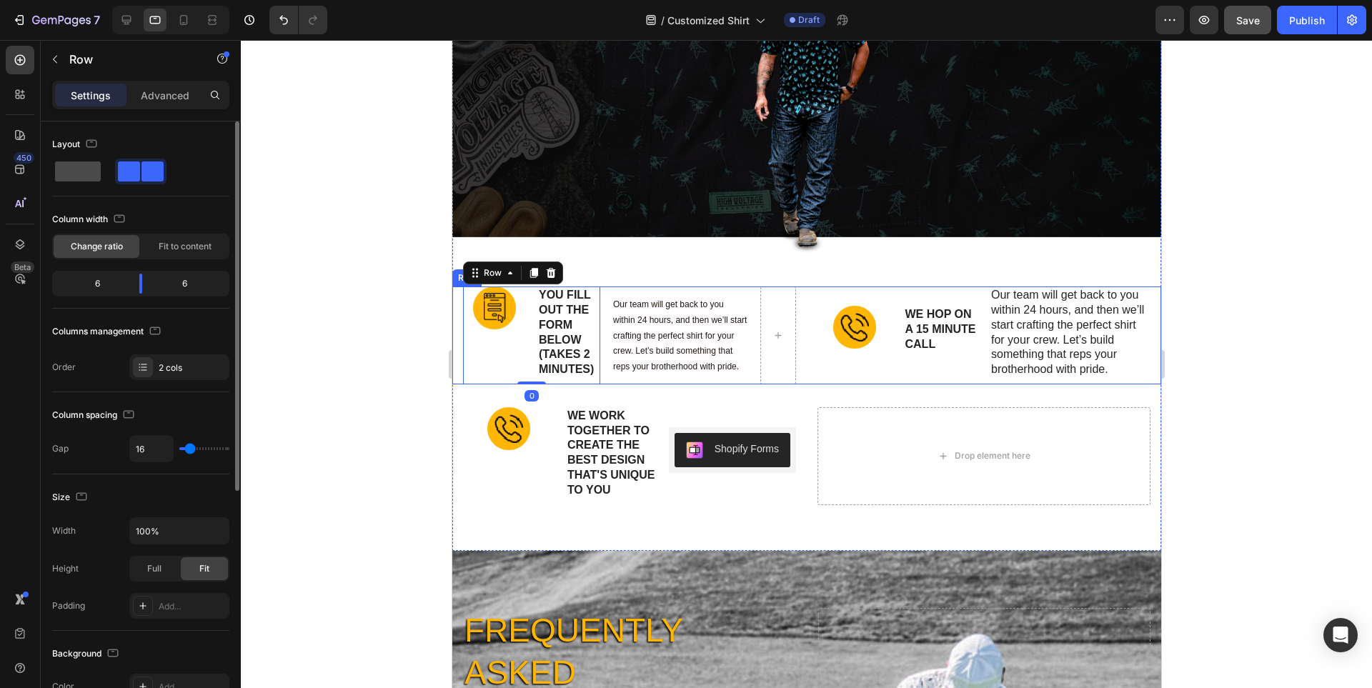
click at [74, 162] on span at bounding box center [78, 172] width 46 height 20
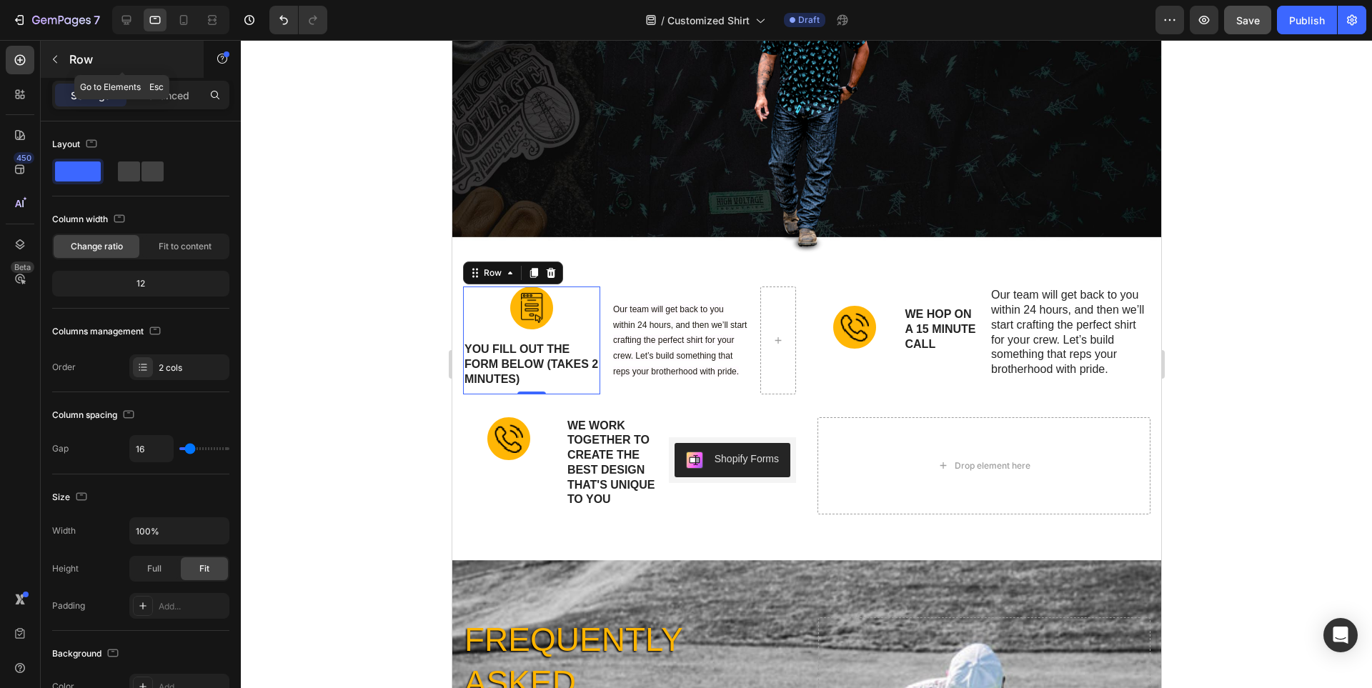
click at [51, 61] on icon "button" at bounding box center [54, 59] width 11 height 11
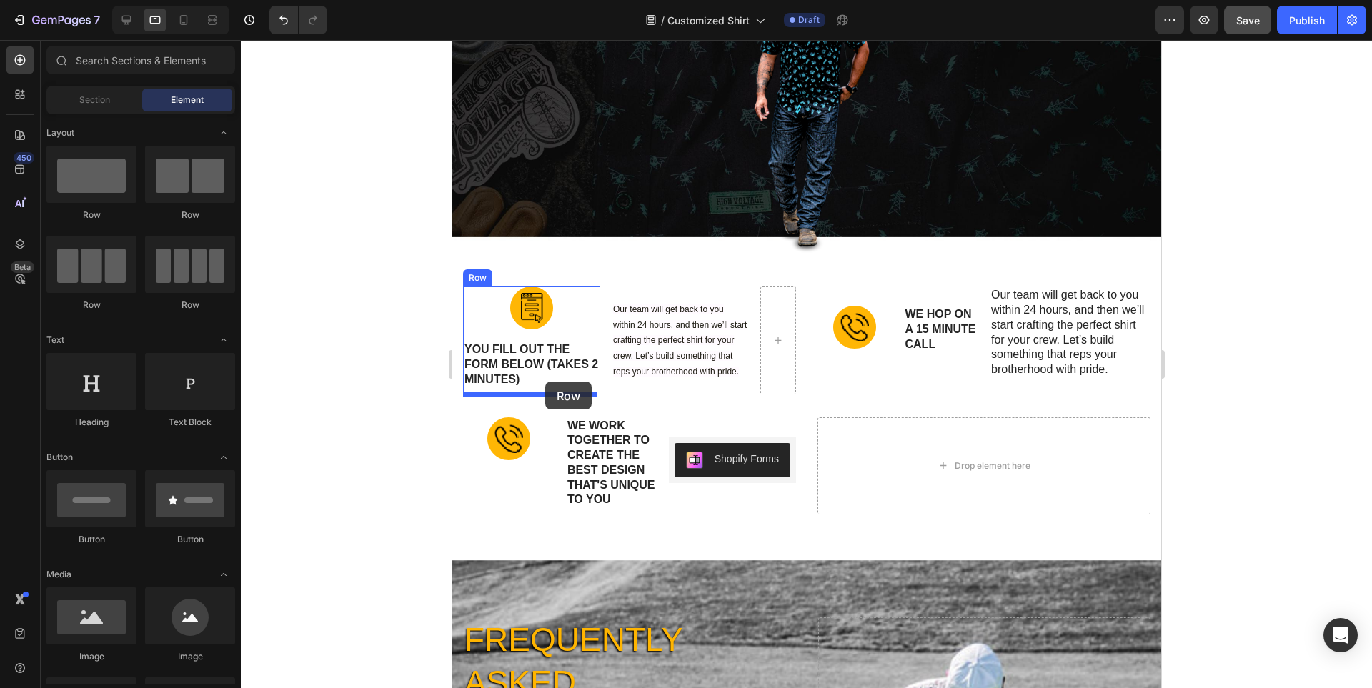
drag, startPoint x: 550, startPoint y: 219, endPoint x: 545, endPoint y: 382, distance: 162.3
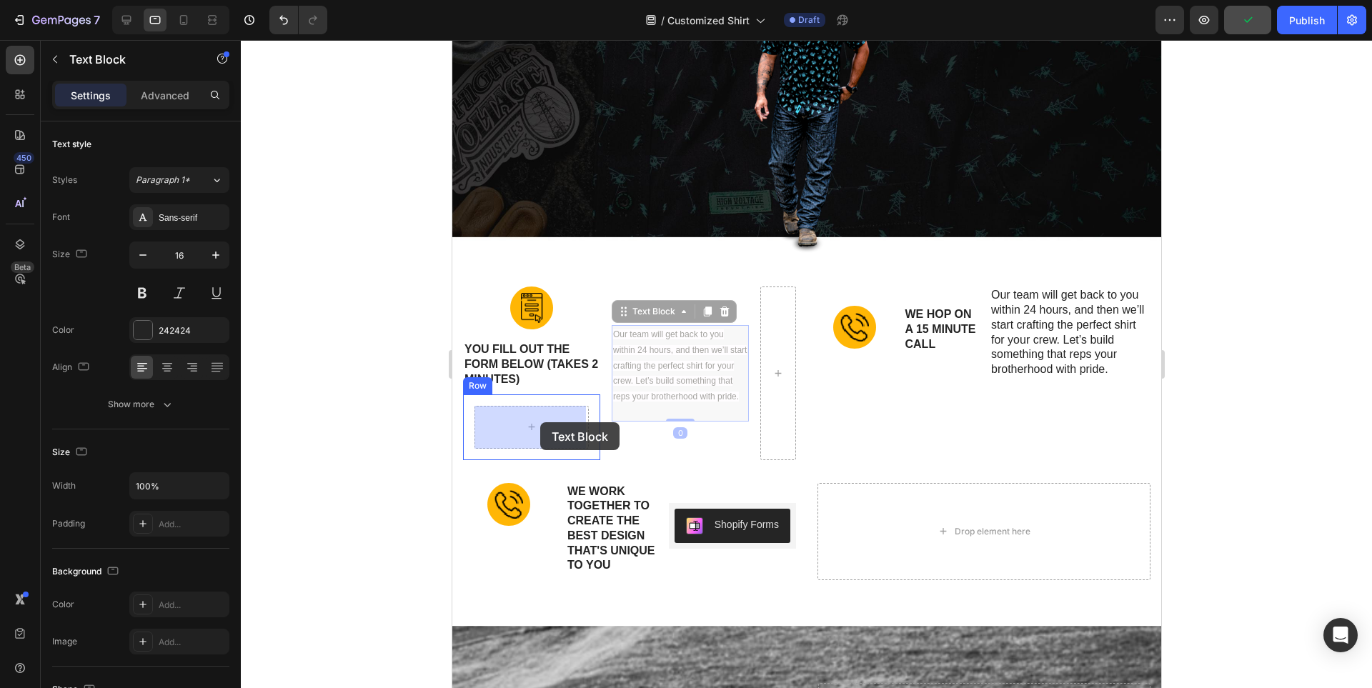
drag, startPoint x: 671, startPoint y: 360, endPoint x: 580, endPoint y: 422, distance: 110.0
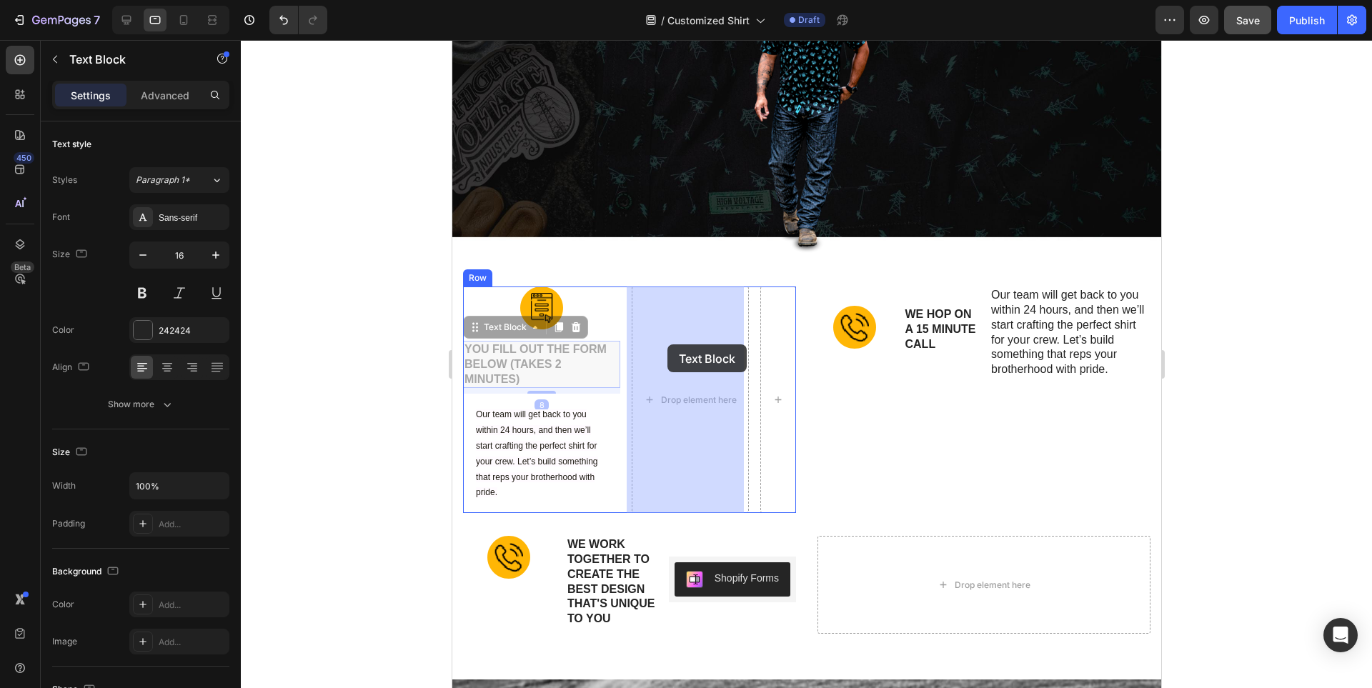
drag, startPoint x: 533, startPoint y: 359, endPoint x: 658, endPoint y: 345, distance: 125.8
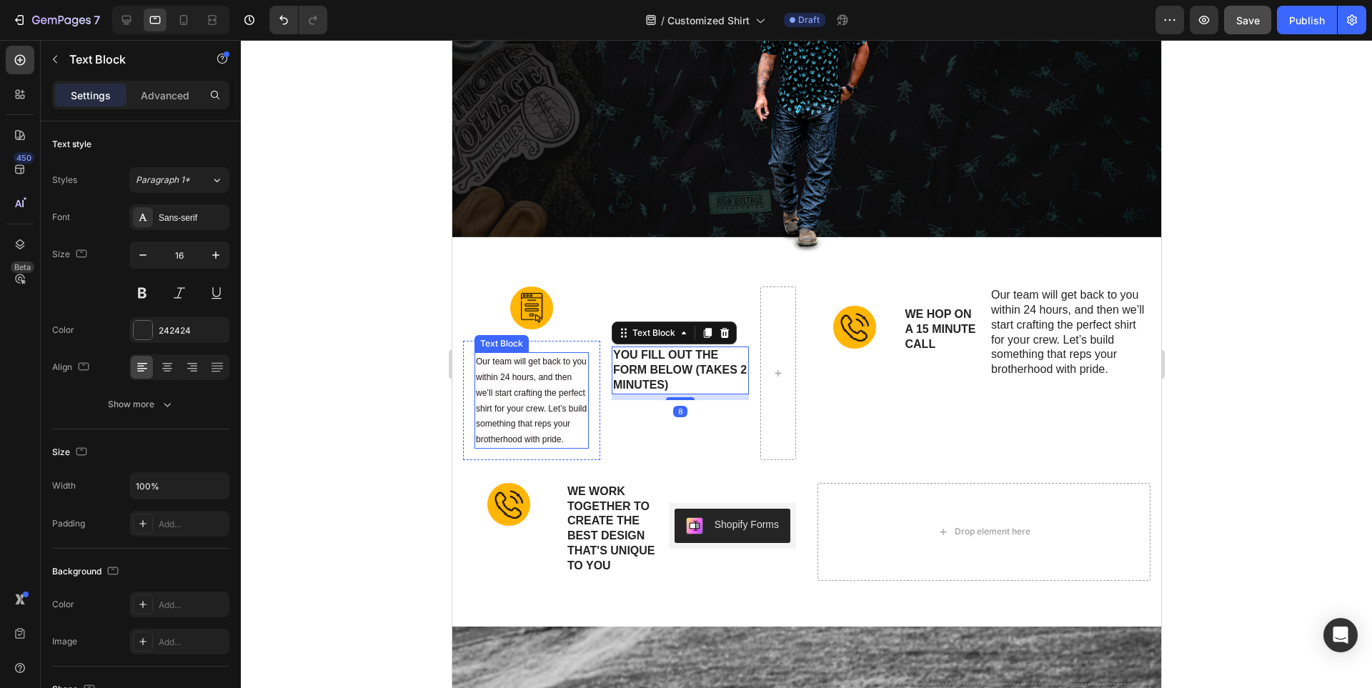
click at [570, 389] on span "Our team will get back to you within 24 hours, and then we’ll start crafting th…" at bounding box center [530, 401] width 111 height 88
click at [660, 386] on p "YOU FILL OUT THE FORM BELOW (takes 2 minutes)" at bounding box center [679, 370] width 134 height 44
click at [545, 310] on img at bounding box center [531, 308] width 43 height 43
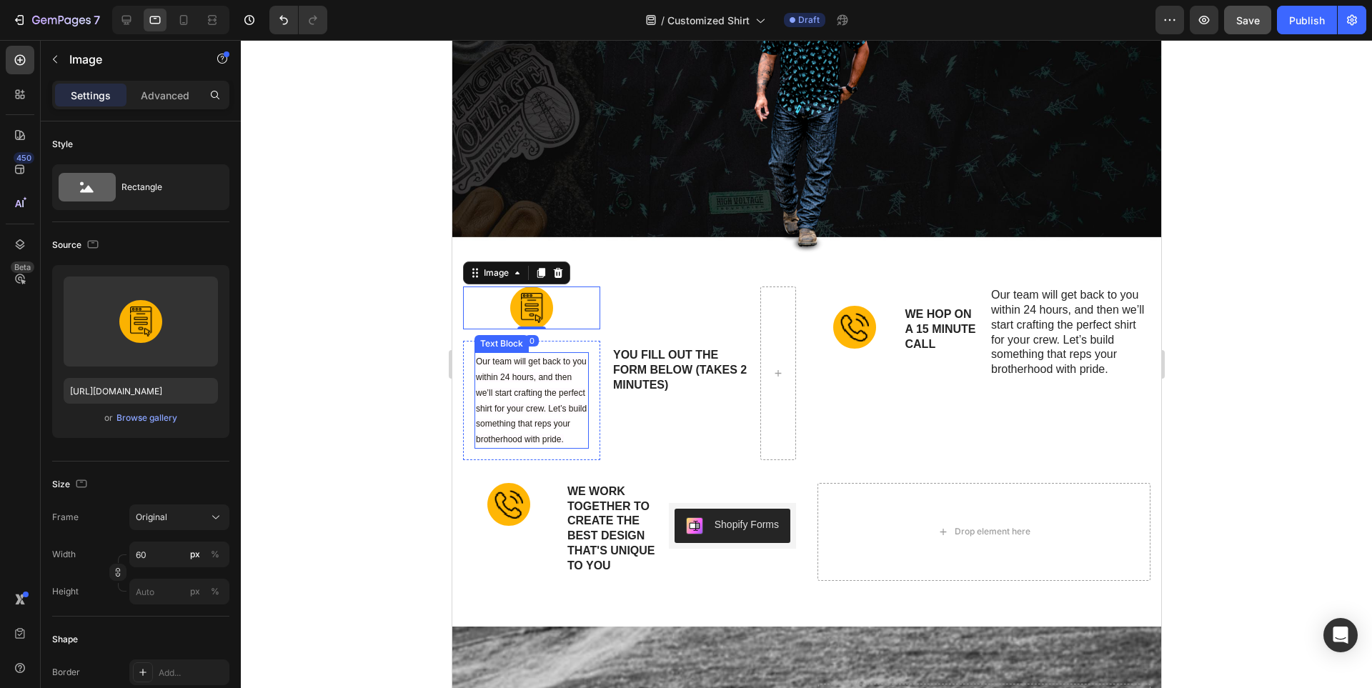
click at [562, 407] on span "Our team will get back to you within 24 hours, and then we’ll start crafting th…" at bounding box center [530, 401] width 111 height 88
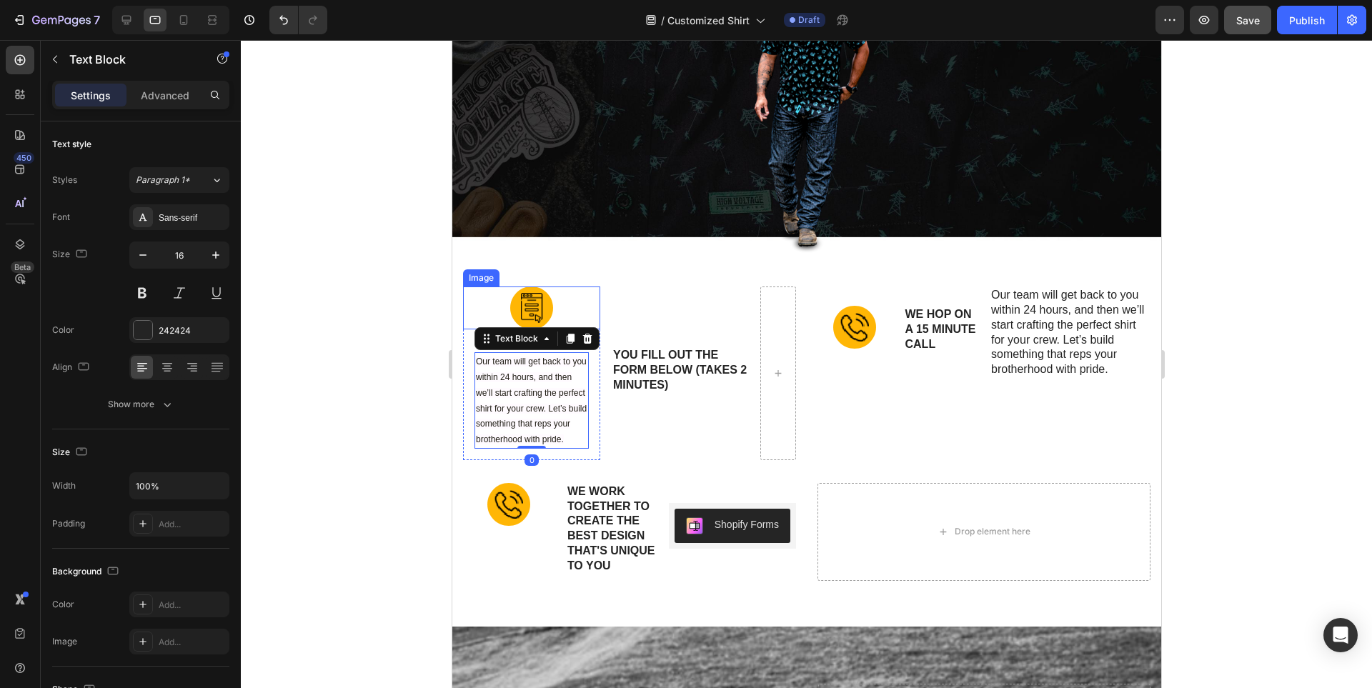
click at [557, 301] on div at bounding box center [530, 308] width 137 height 43
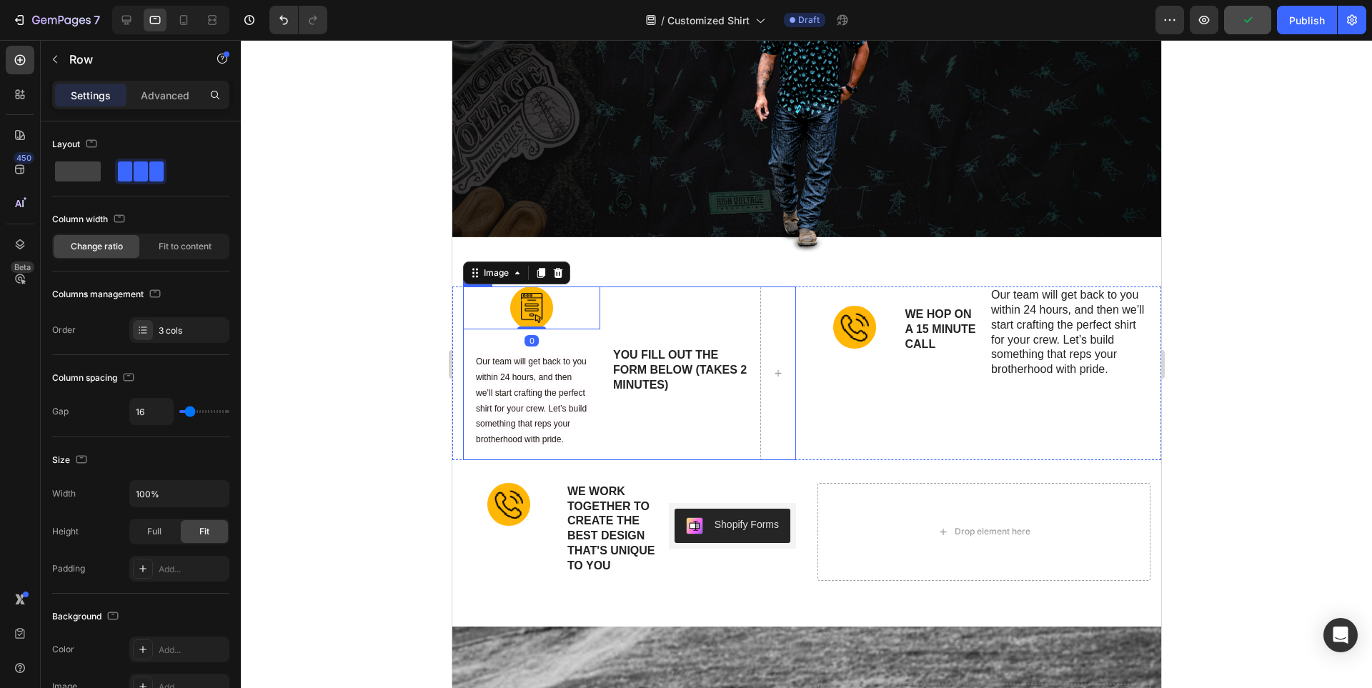
click at [611, 297] on div "YOU FILL OUT THE FORM BELOW (takes 2 minutes) Text Block" at bounding box center [679, 374] width 137 height 174
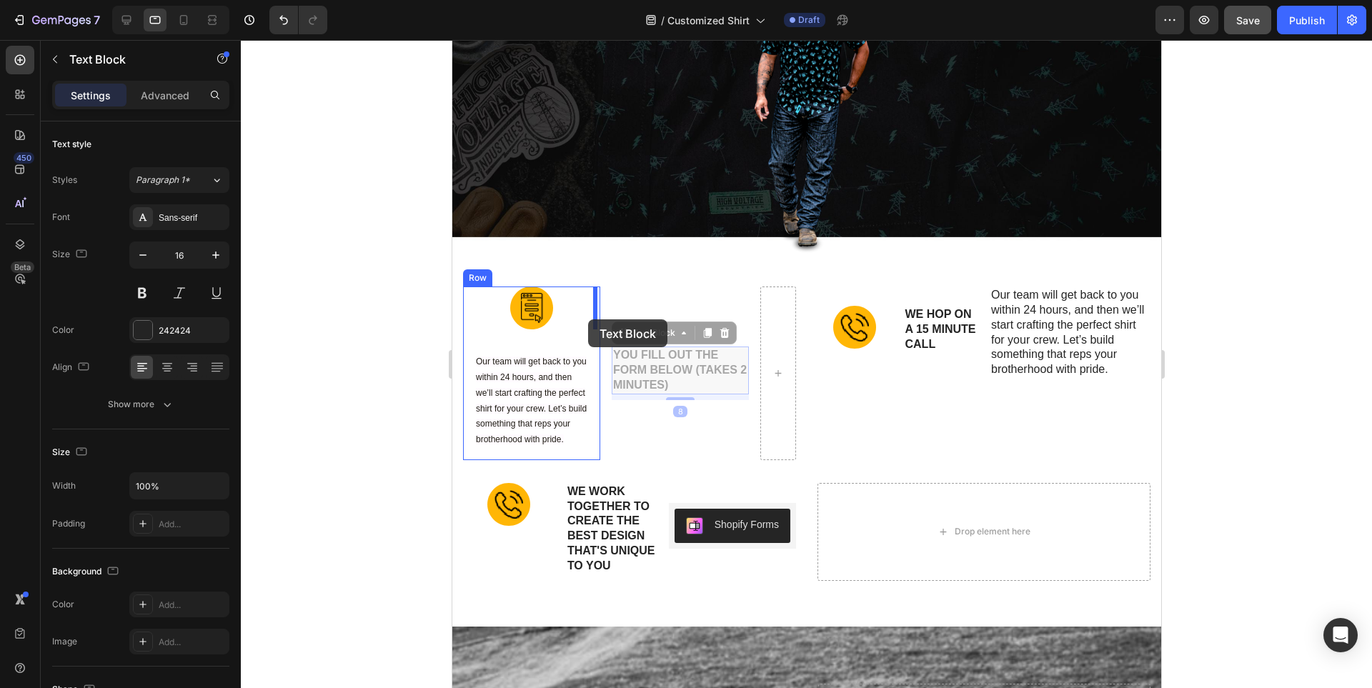
drag, startPoint x: 659, startPoint y: 367, endPoint x: 587, endPoint y: 319, distance: 86.0
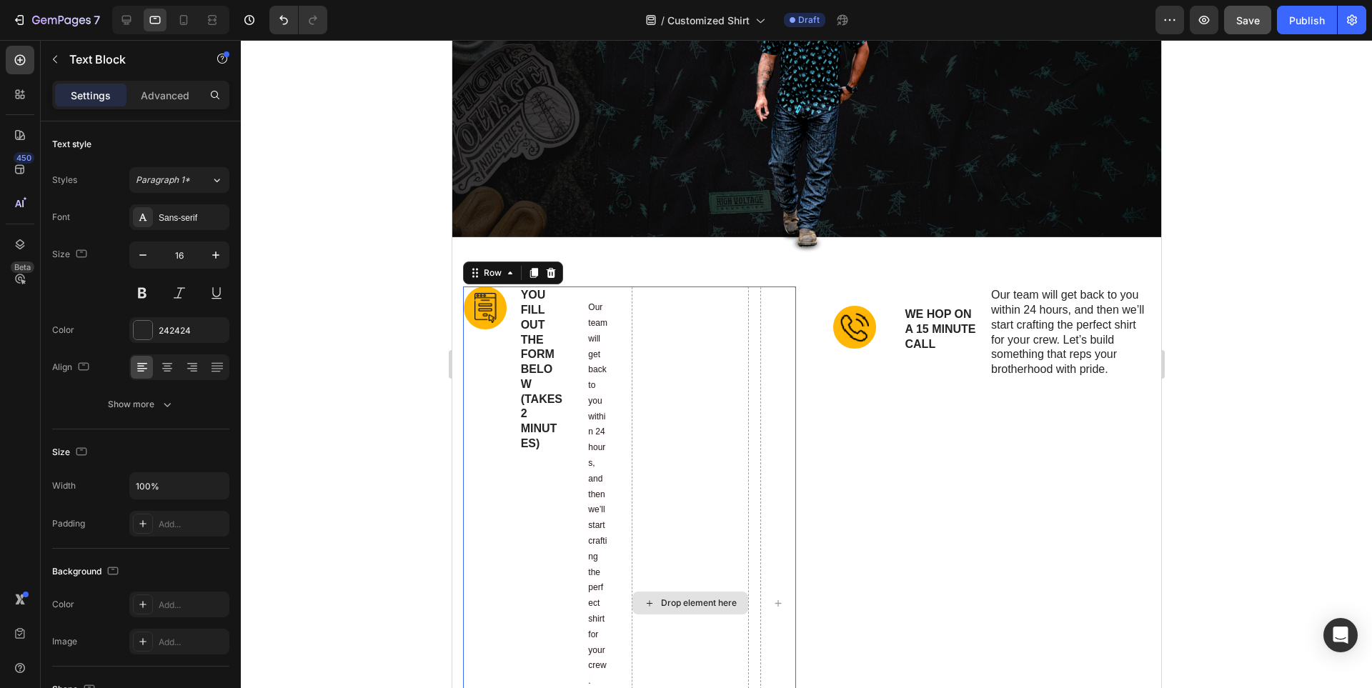
click at [701, 354] on div "Drop element here" at bounding box center [689, 603] width 117 height 633
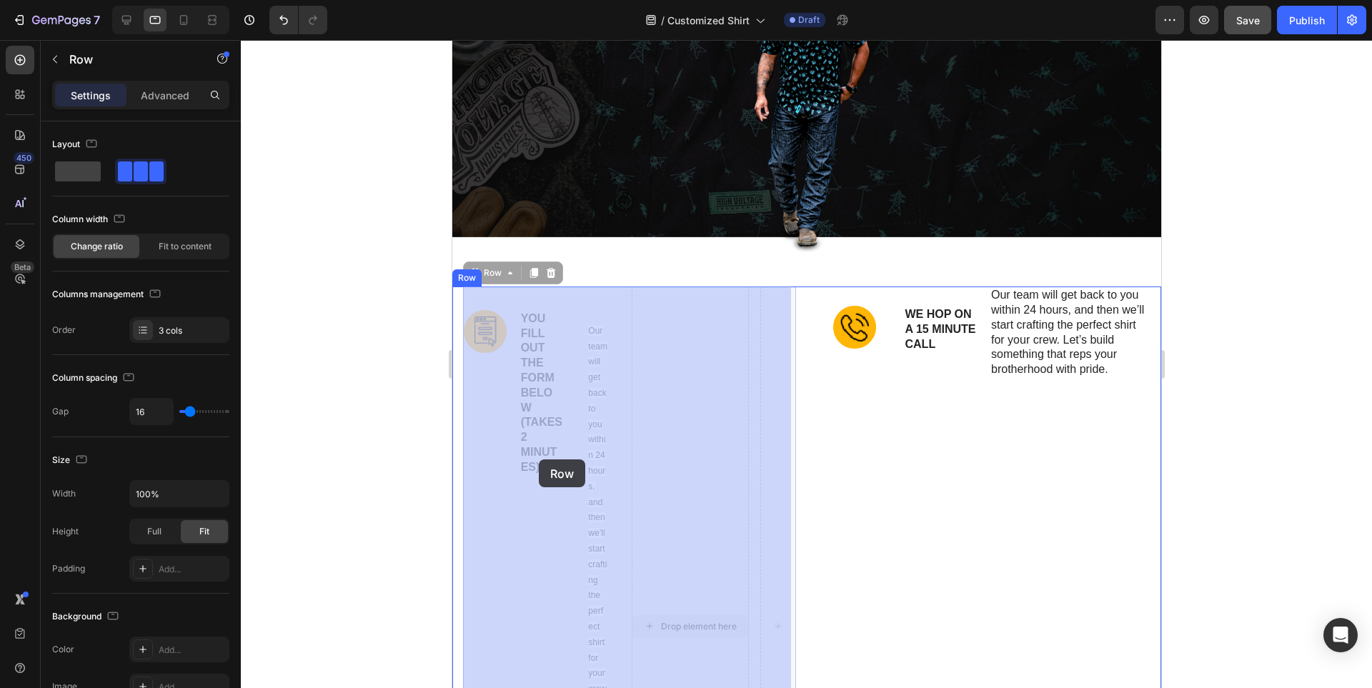
drag, startPoint x: 683, startPoint y: 320, endPoint x: 537, endPoint y: 462, distance: 203.7
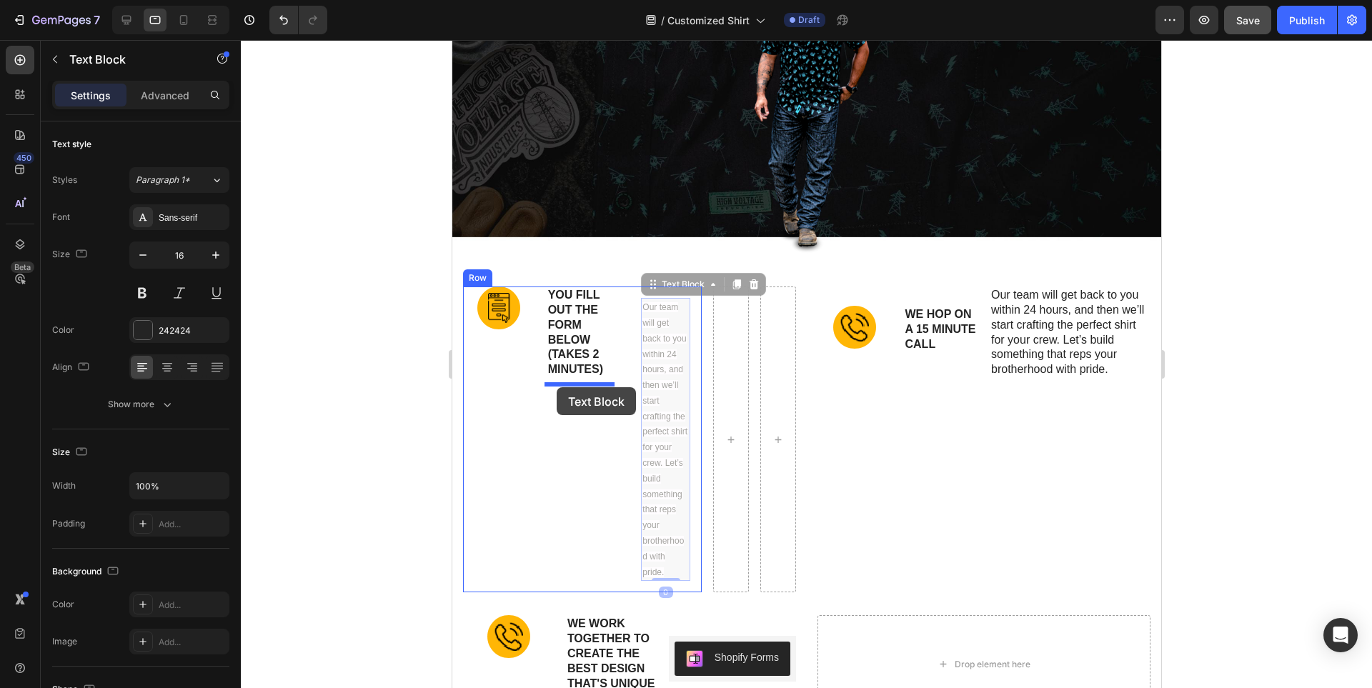
drag, startPoint x: 643, startPoint y: 353, endPoint x: 556, endPoint y: 387, distance: 93.7
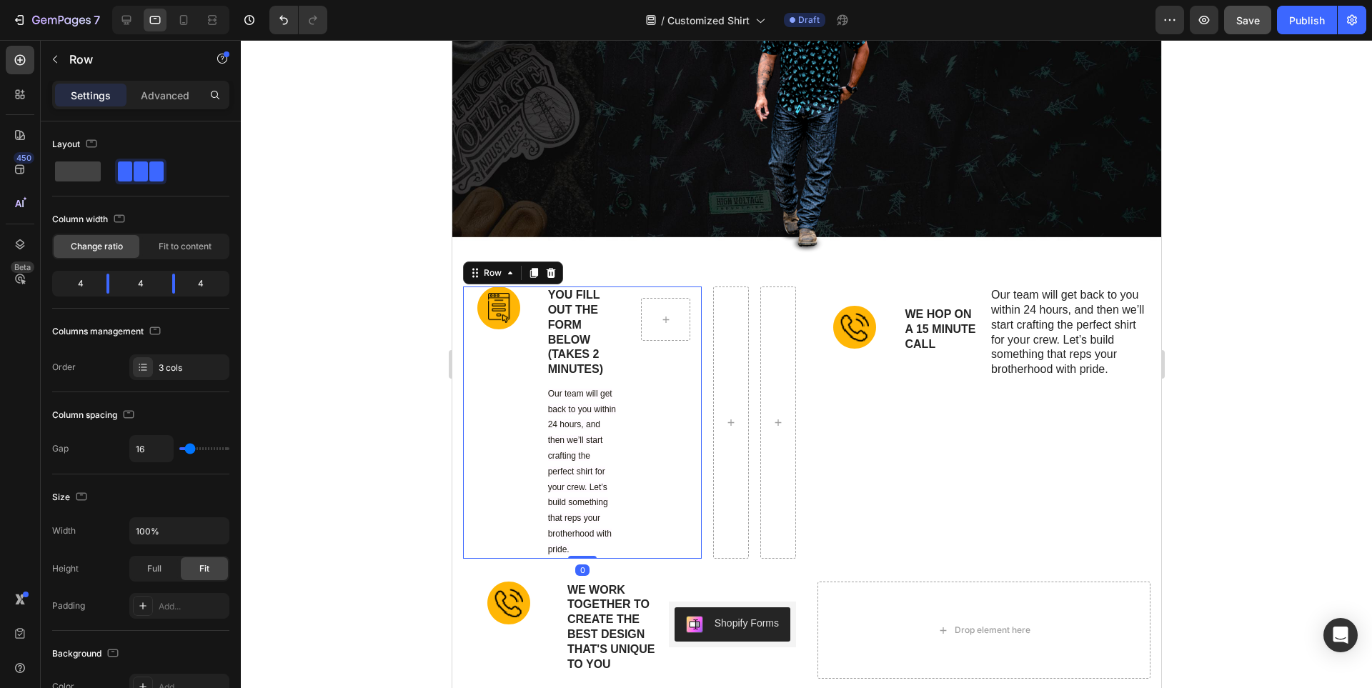
click at [520, 424] on div "Image" at bounding box center [498, 423] width 72 height 272
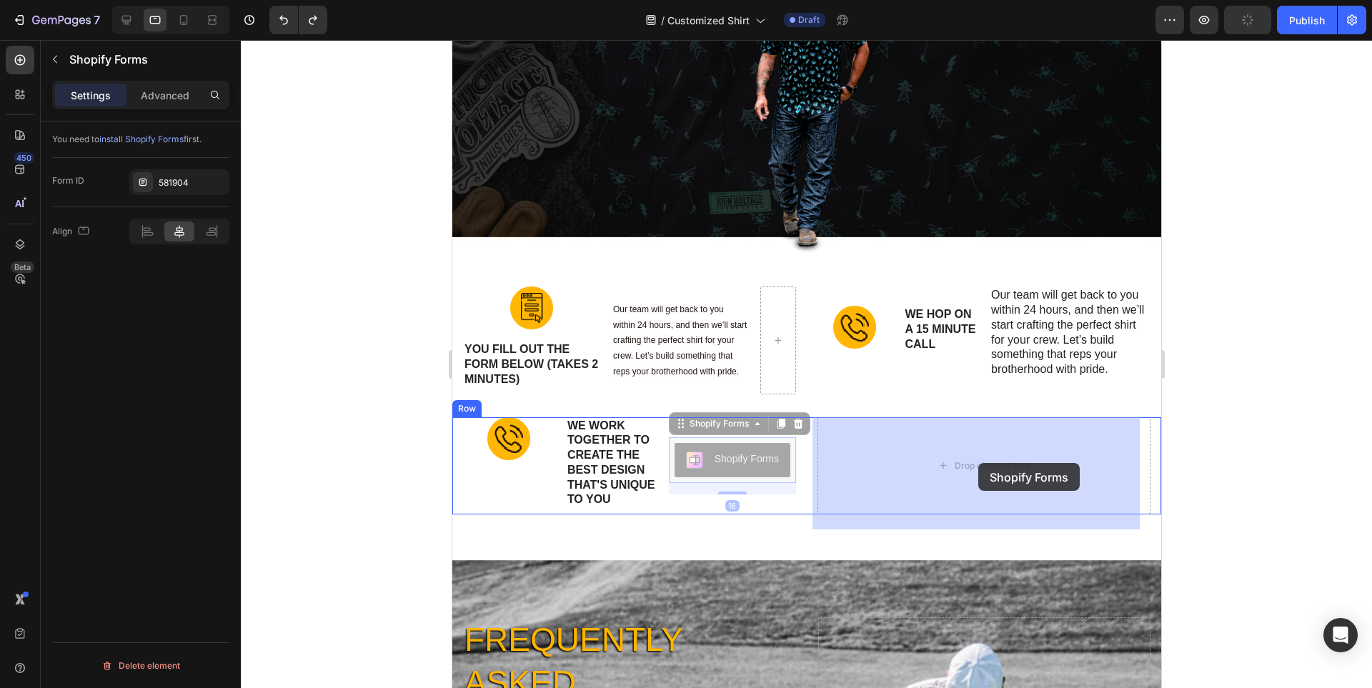
drag, startPoint x: 710, startPoint y: 468, endPoint x: 978, endPoint y: 463, distance: 267.3
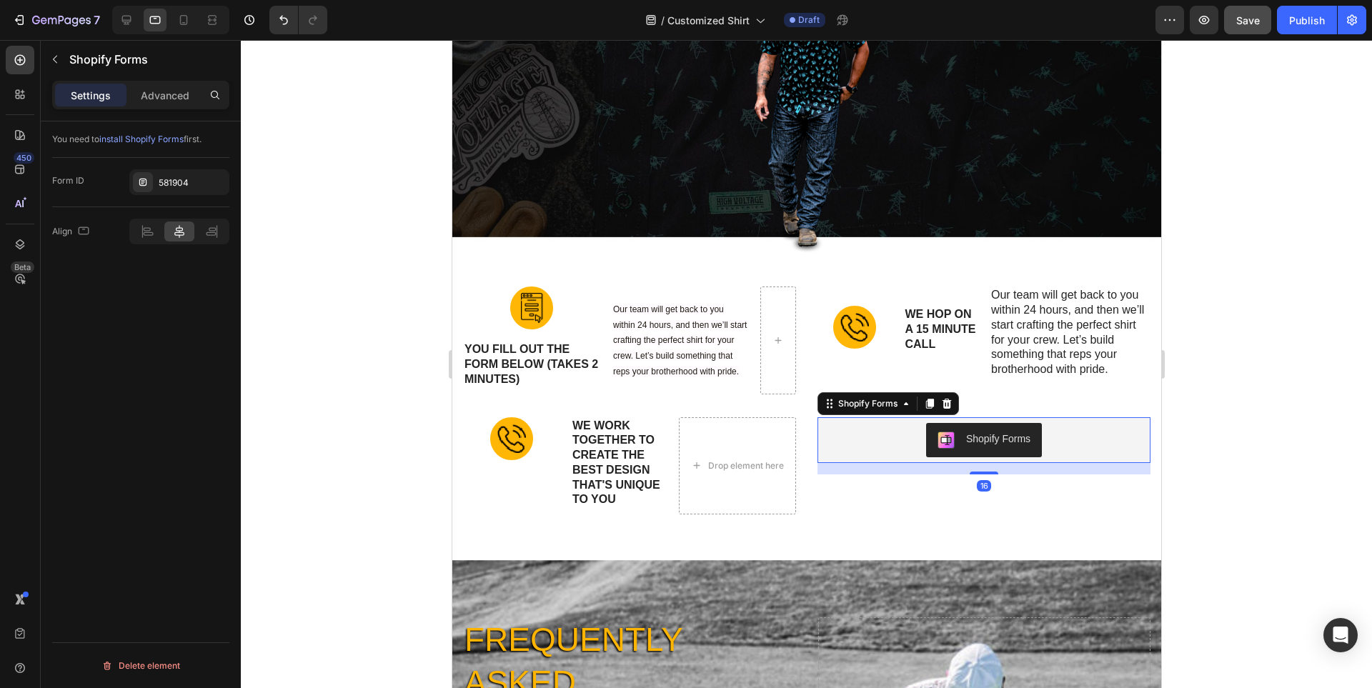
click at [1259, 390] on div at bounding box center [806, 364] width 1131 height 648
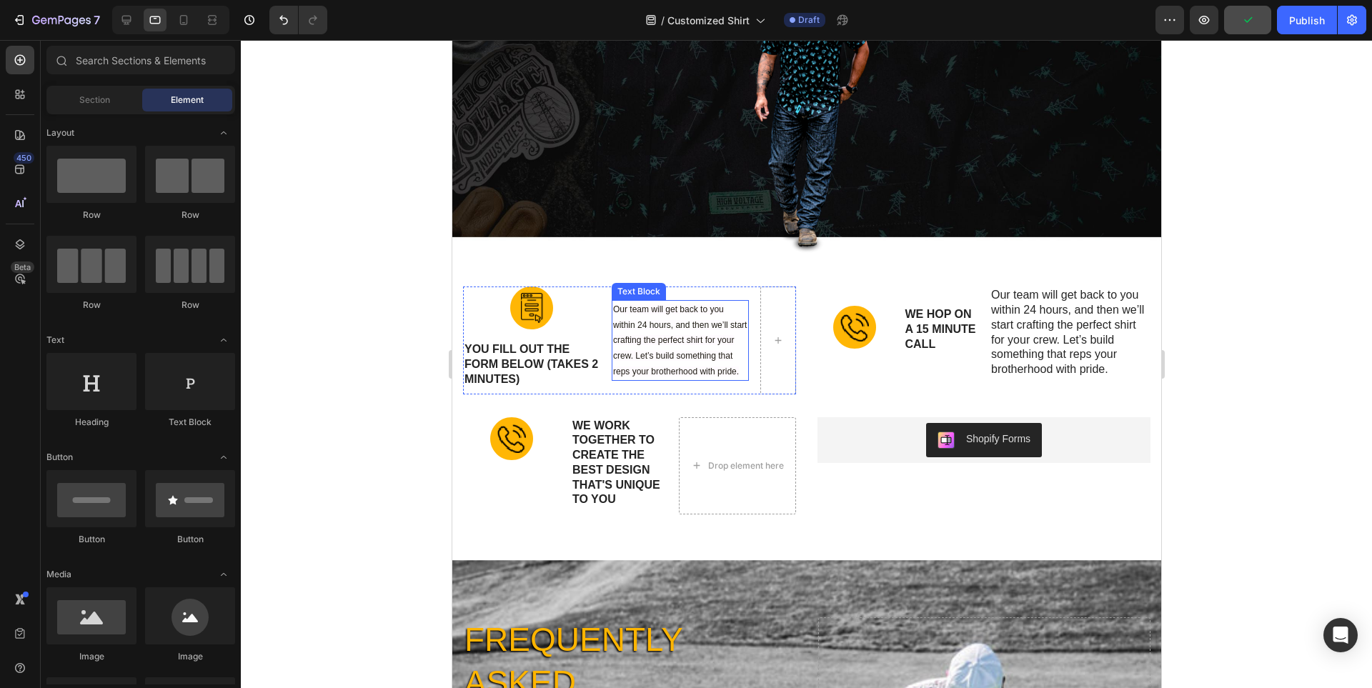
click at [671, 306] on span "Our team will get back to you within 24 hours, and then we’ll start crafting th…" at bounding box center [679, 340] width 134 height 72
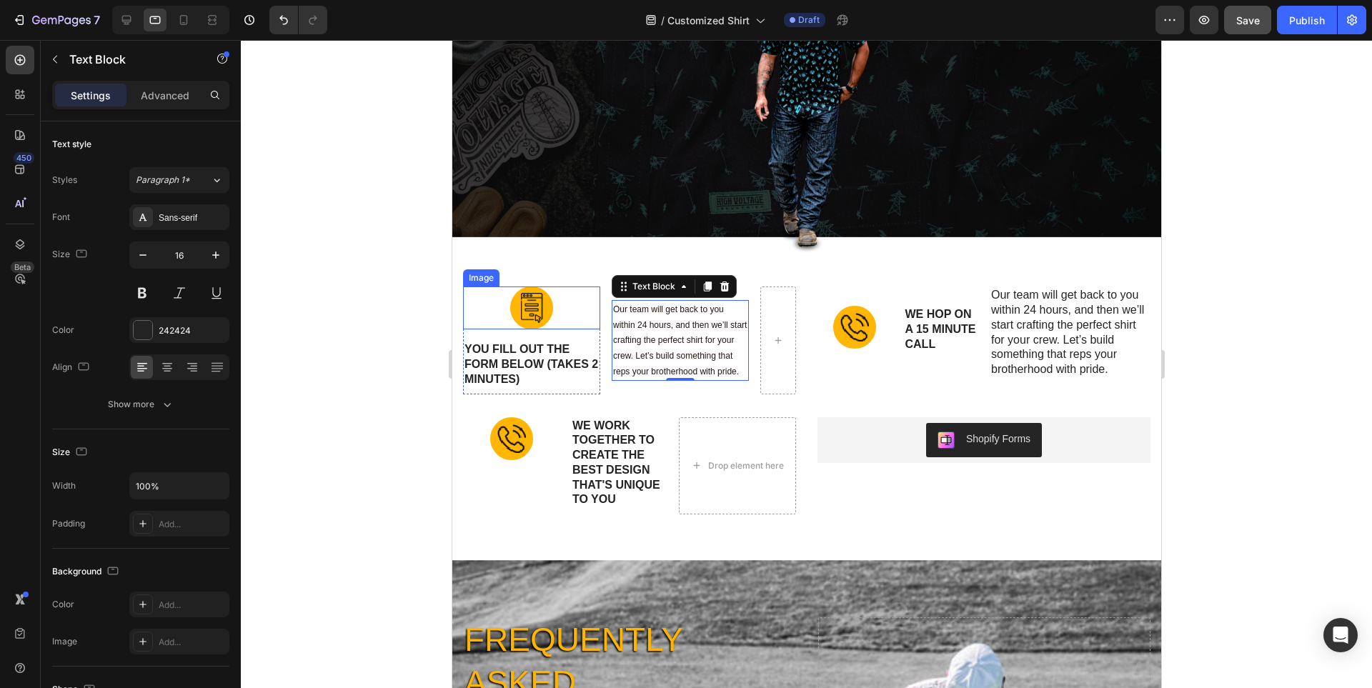
click at [558, 317] on div at bounding box center [530, 308] width 137 height 43
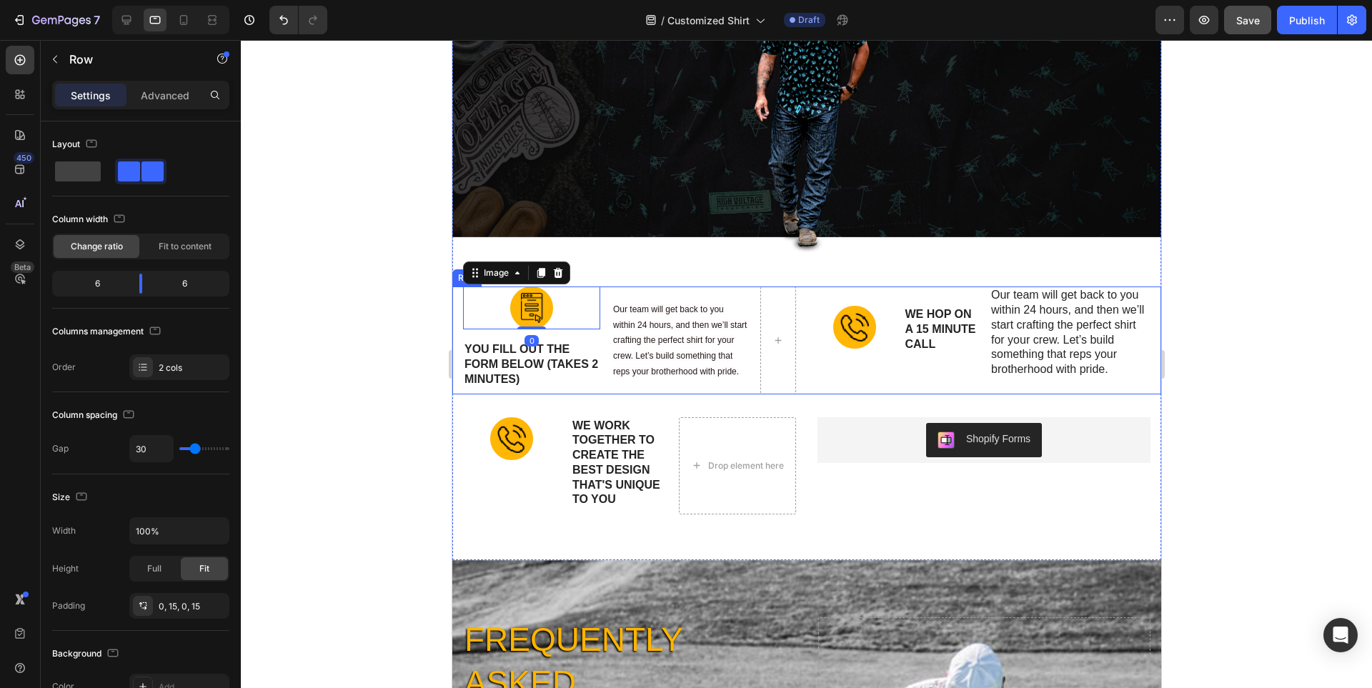
click at [456, 317] on div "Image 0 YOU FILL OUT THE FORM BELOW (takes 2 minutes) Text Block Row Our team w…" at bounding box center [806, 340] width 709 height 107
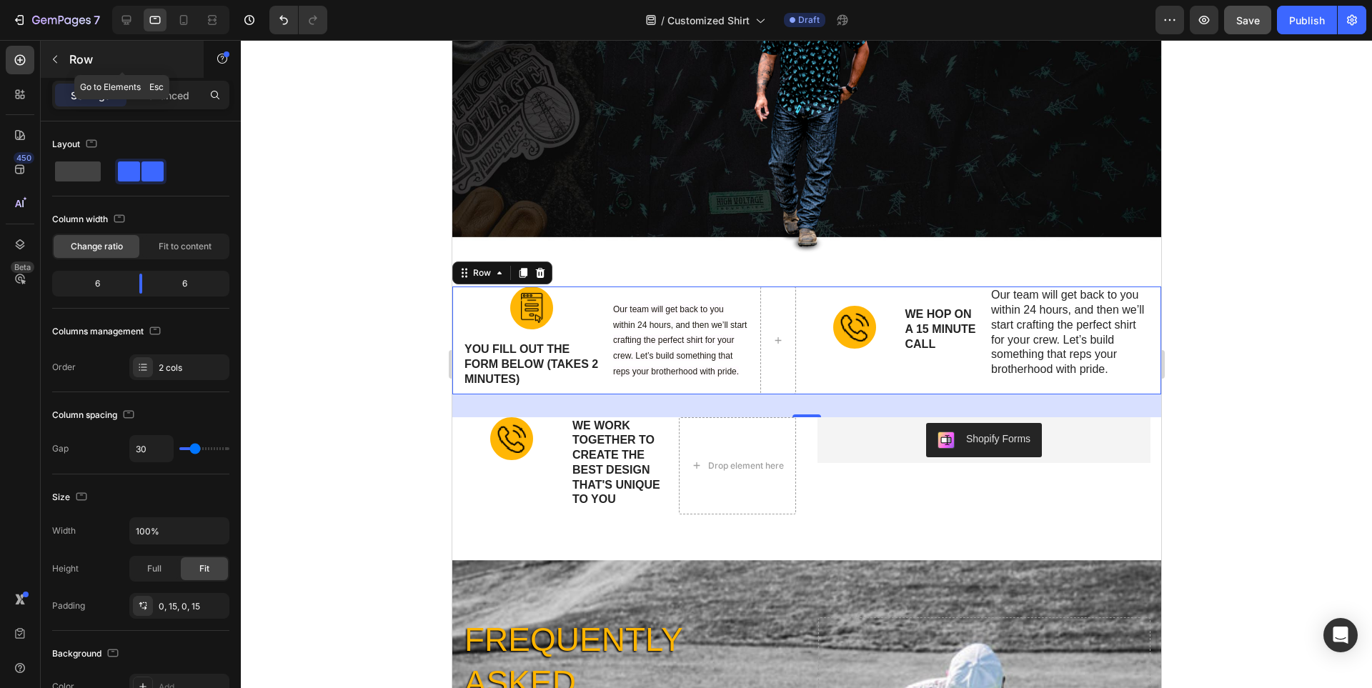
click at [50, 60] on icon "button" at bounding box center [54, 59] width 11 height 11
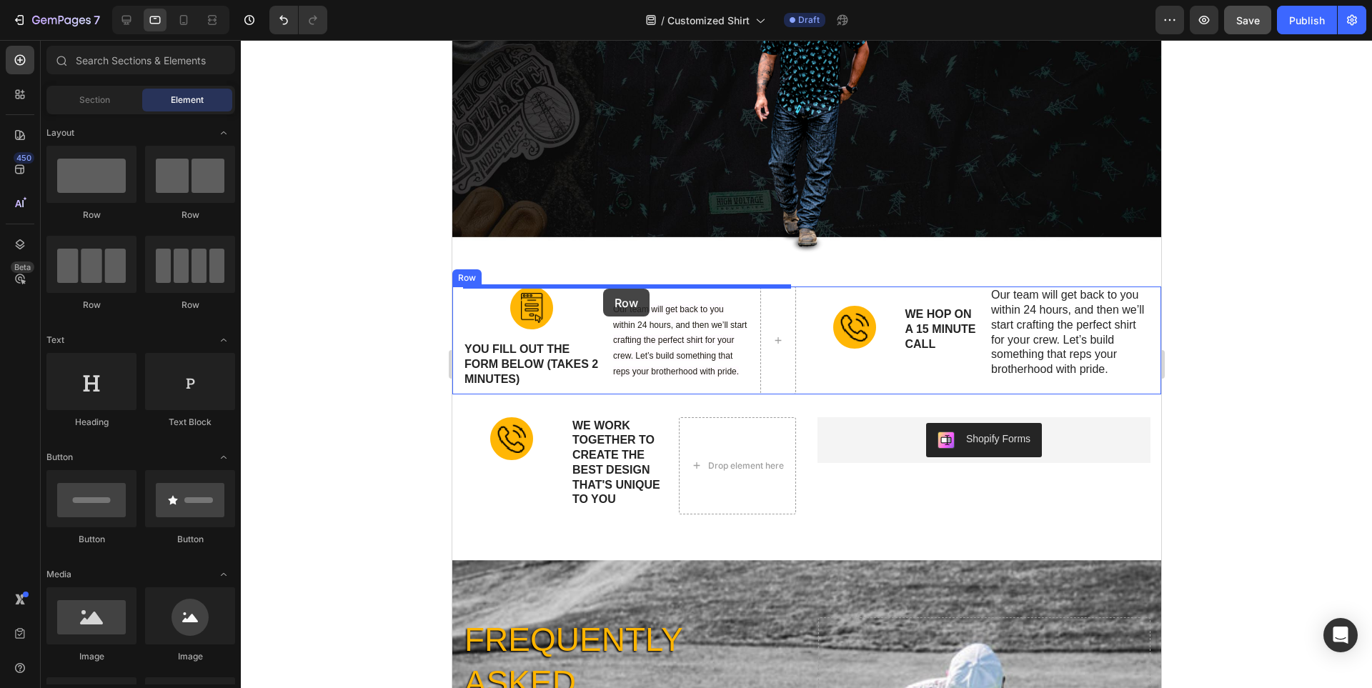
drag, startPoint x: 632, startPoint y: 234, endPoint x: 602, endPoint y: 289, distance: 62.7
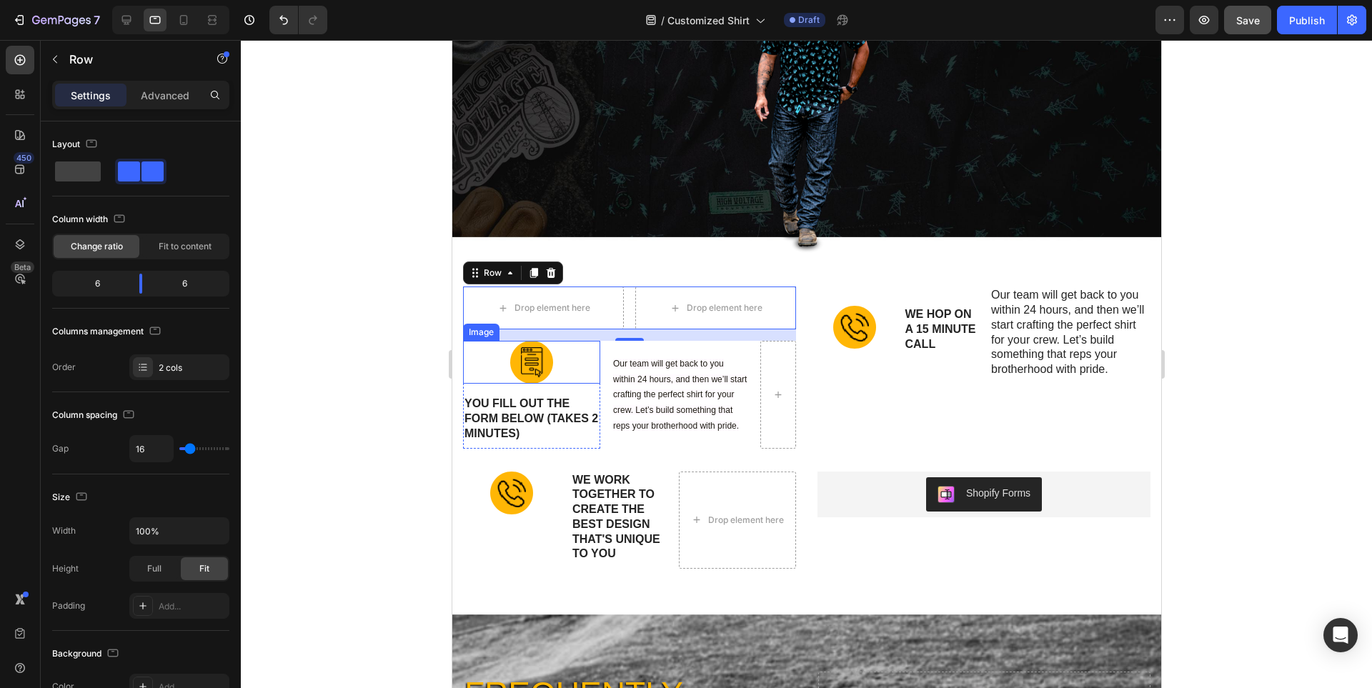
click at [529, 364] on img at bounding box center [531, 362] width 43 height 43
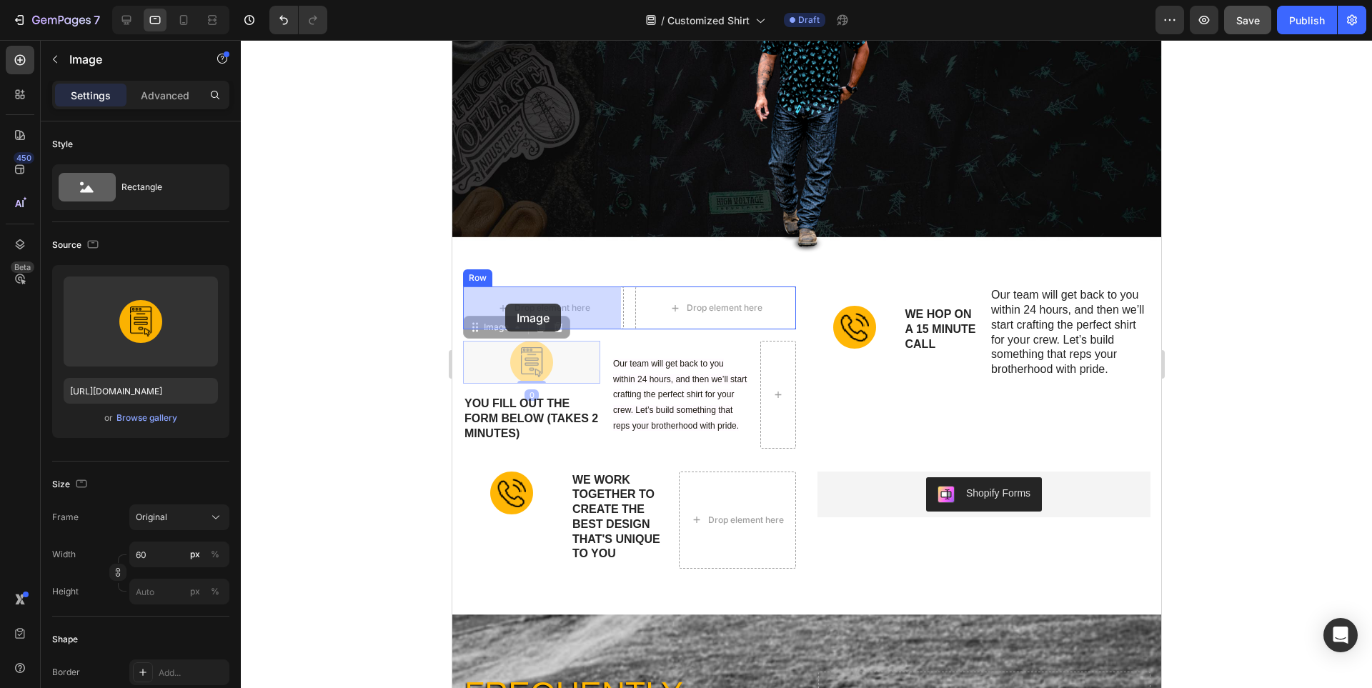
drag, startPoint x: 529, startPoint y: 364, endPoint x: 505, endPoint y: 304, distance: 65.4
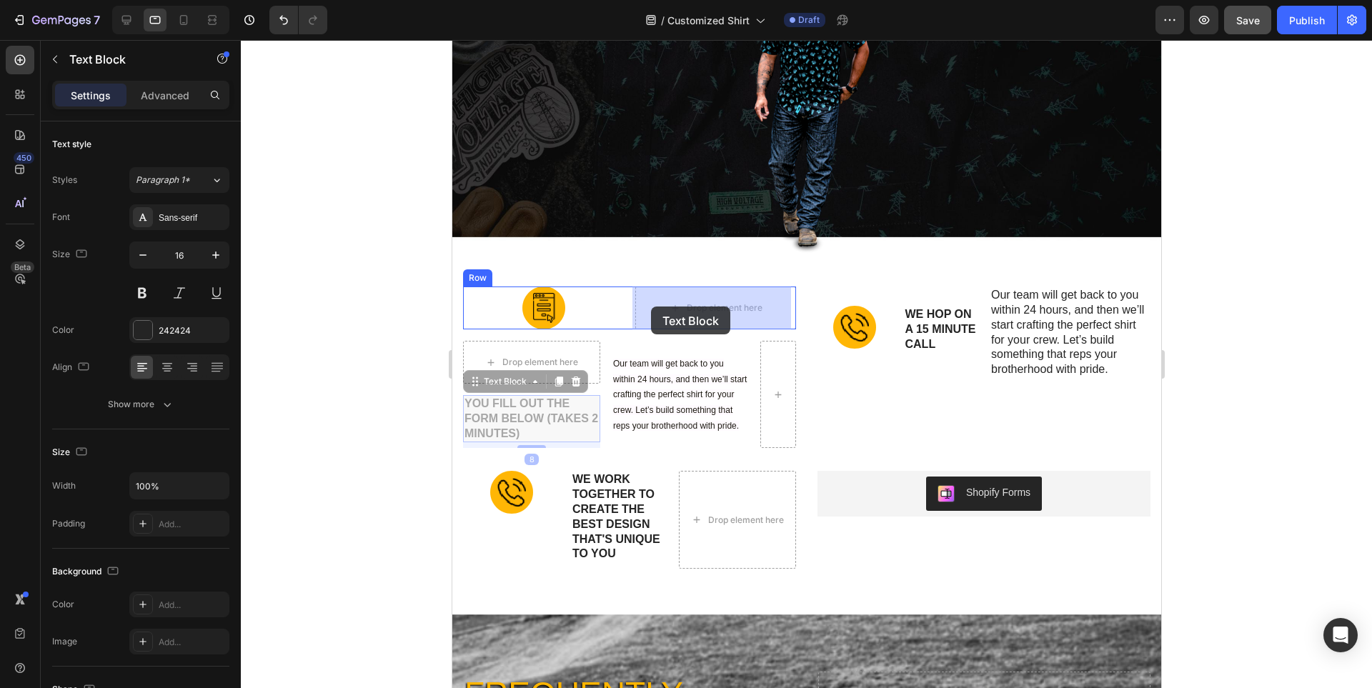
drag, startPoint x: 521, startPoint y: 418, endPoint x: 650, endPoint y: 307, distance: 170.8
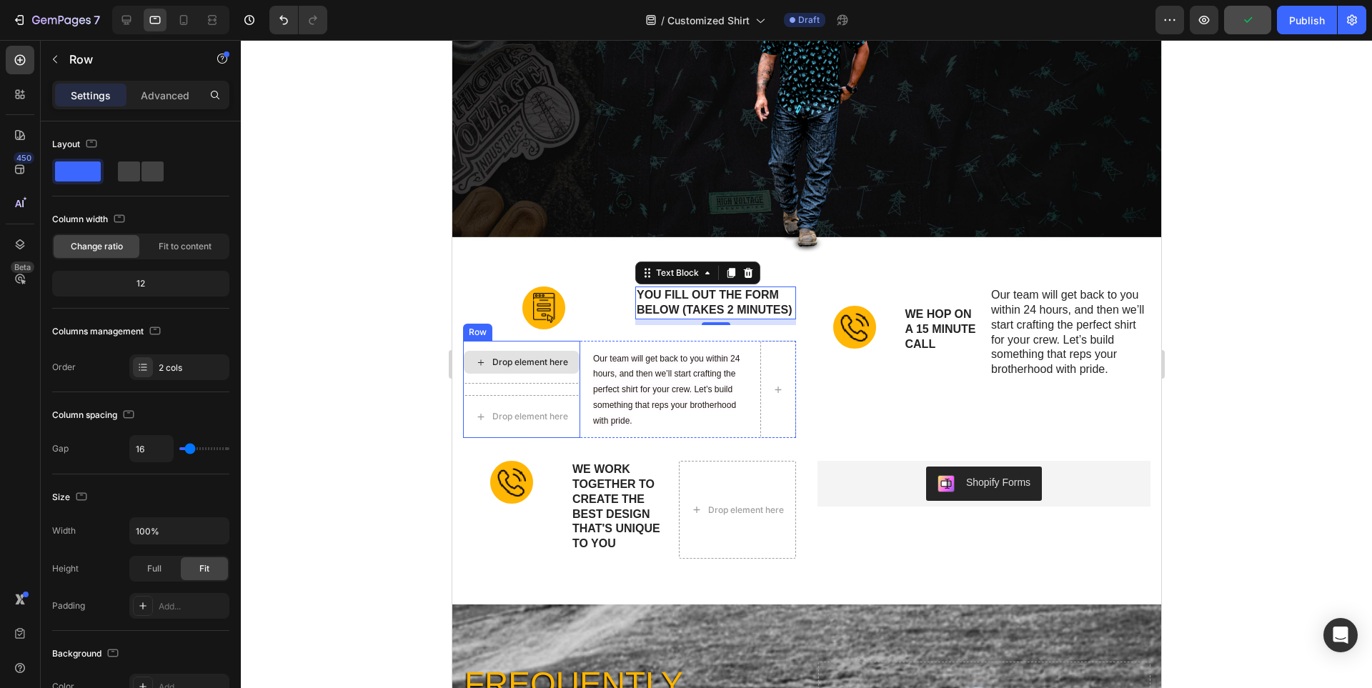
click at [555, 358] on div "Drop element here" at bounding box center [520, 362] width 117 height 43
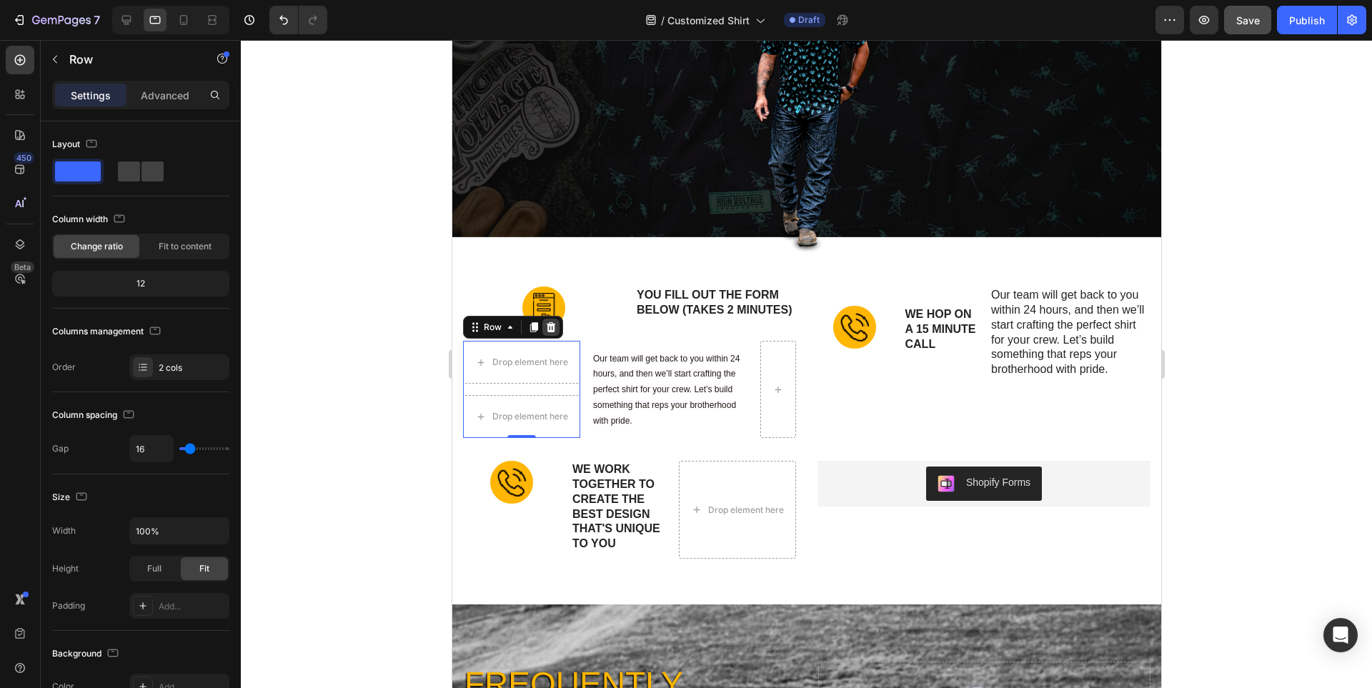
click at [553, 332] on icon at bounding box center [550, 327] width 9 height 10
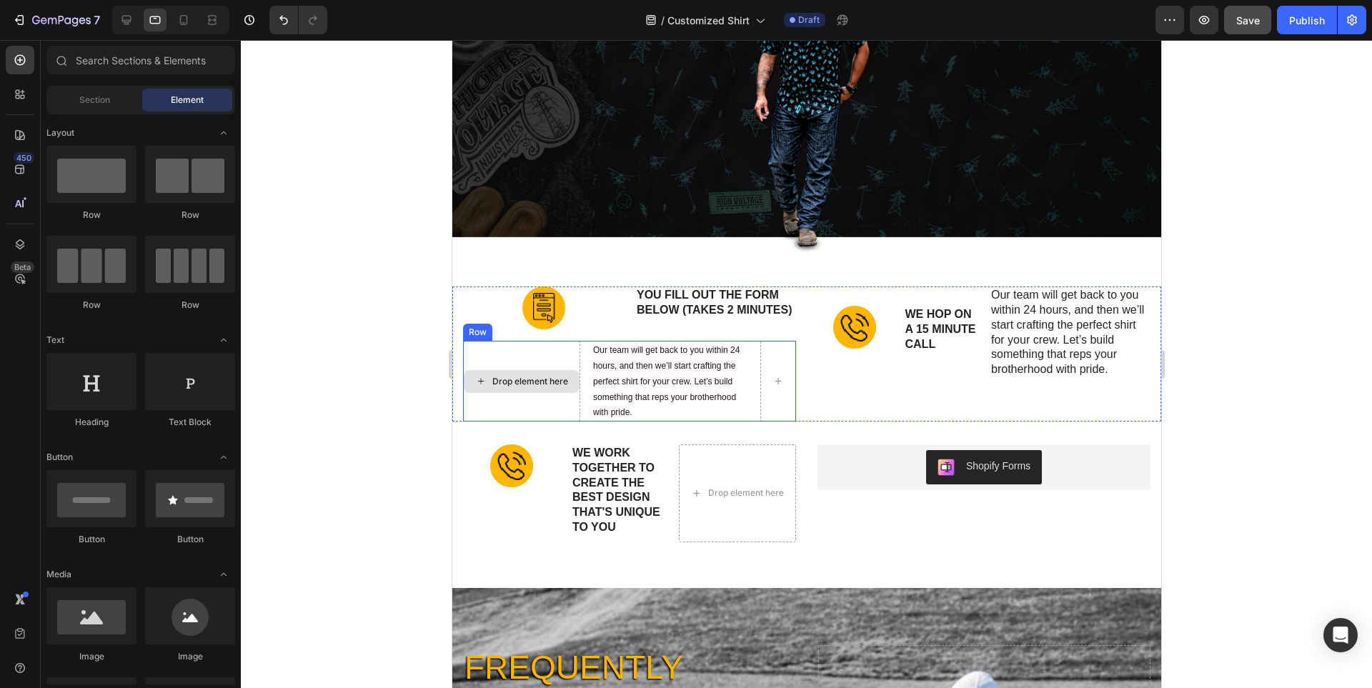
click at [566, 358] on div "Drop element here" at bounding box center [520, 381] width 117 height 81
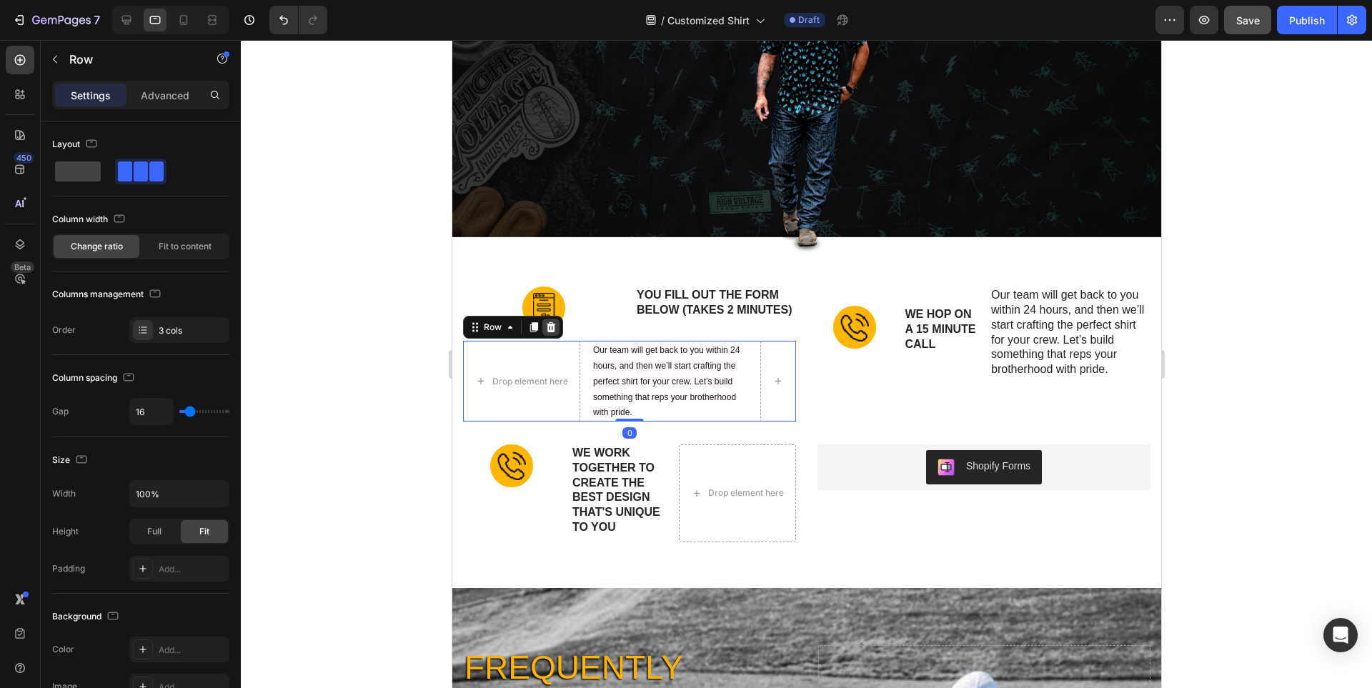
click at [549, 333] on icon at bounding box center [550, 327] width 11 height 11
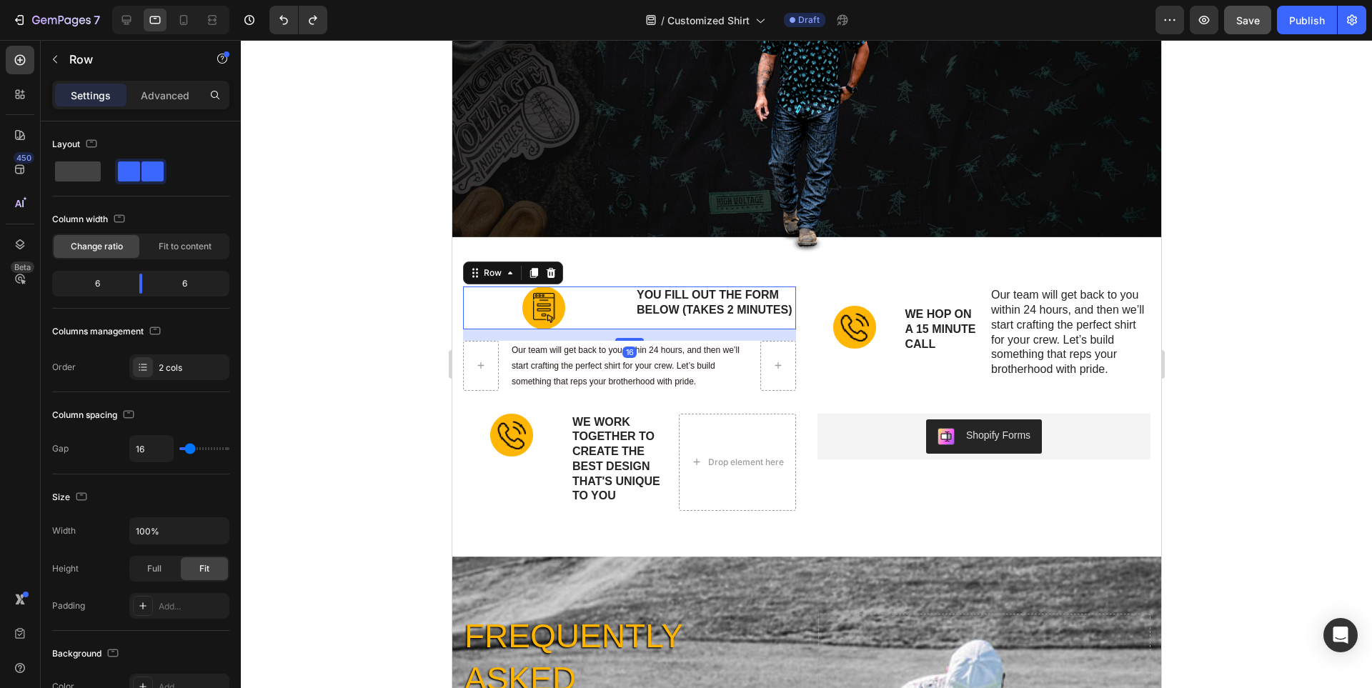
click at [628, 329] on div "Image YOU FILL OUT THE FORM BELOW (takes 2 minutes) Text Block Row 16" at bounding box center [628, 308] width 333 height 43
drag, startPoint x: 138, startPoint y: 284, endPoint x: 96, endPoint y: 284, distance: 42.2
click at [96, 0] on body "7 / Customized Shirt Draft Preview Save Publish 450 Beta Sections(18) Elements(…" at bounding box center [686, 0] width 1372 height 0
drag, startPoint x: 108, startPoint y: 293, endPoint x: 118, endPoint y: 293, distance: 10.0
click at [118, 0] on body "7 / Customized Shirt Draft Preview Save Publish 450 Beta Sections(18) Elements(…" at bounding box center [686, 0] width 1372 height 0
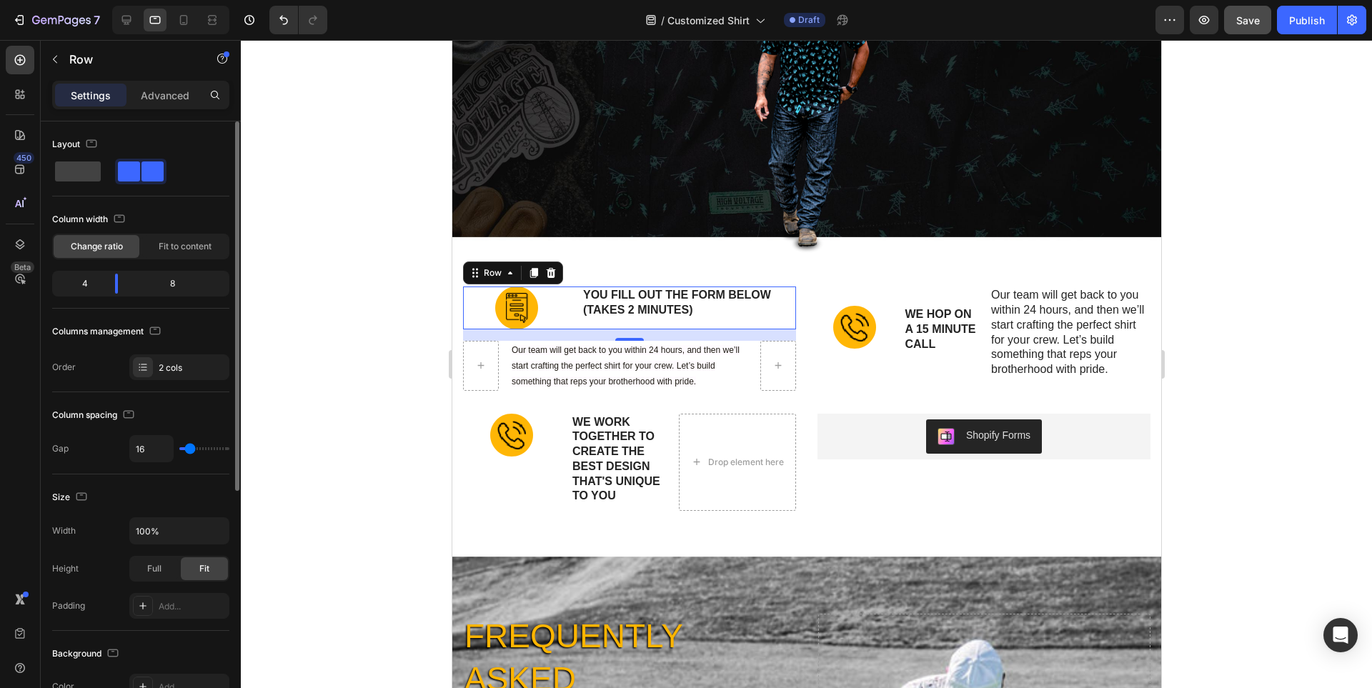
type input "0"
drag, startPoint x: 187, startPoint y: 452, endPoint x: 171, endPoint y: 452, distance: 15.7
type input "0"
click at [179, 450] on input "range" at bounding box center [204, 448] width 50 height 3
click at [109, 0] on body "7 / Customized Shirt Draft Preview Save Publish 450 Beta Sections(18) Elements(…" at bounding box center [686, 0] width 1372 height 0
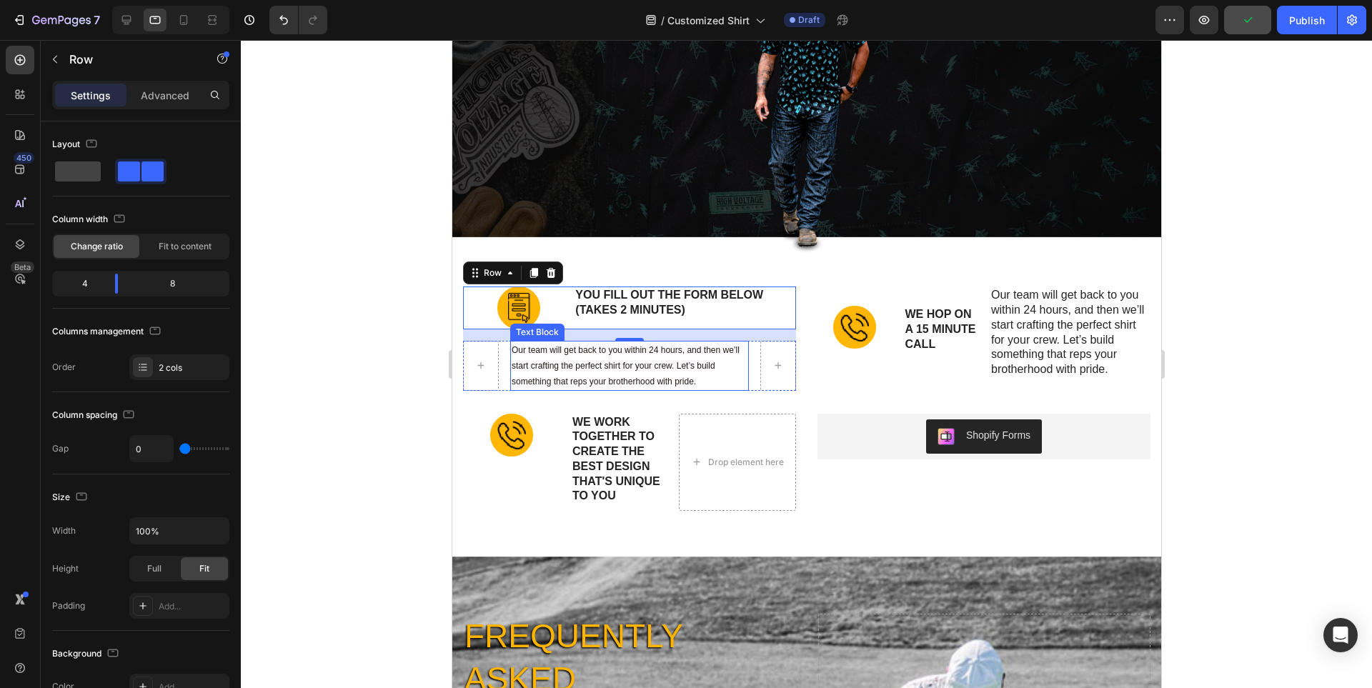
click at [690, 365] on span "Our team will get back to you within 24 hours, and then we’ll start crafting th…" at bounding box center [625, 365] width 228 height 41
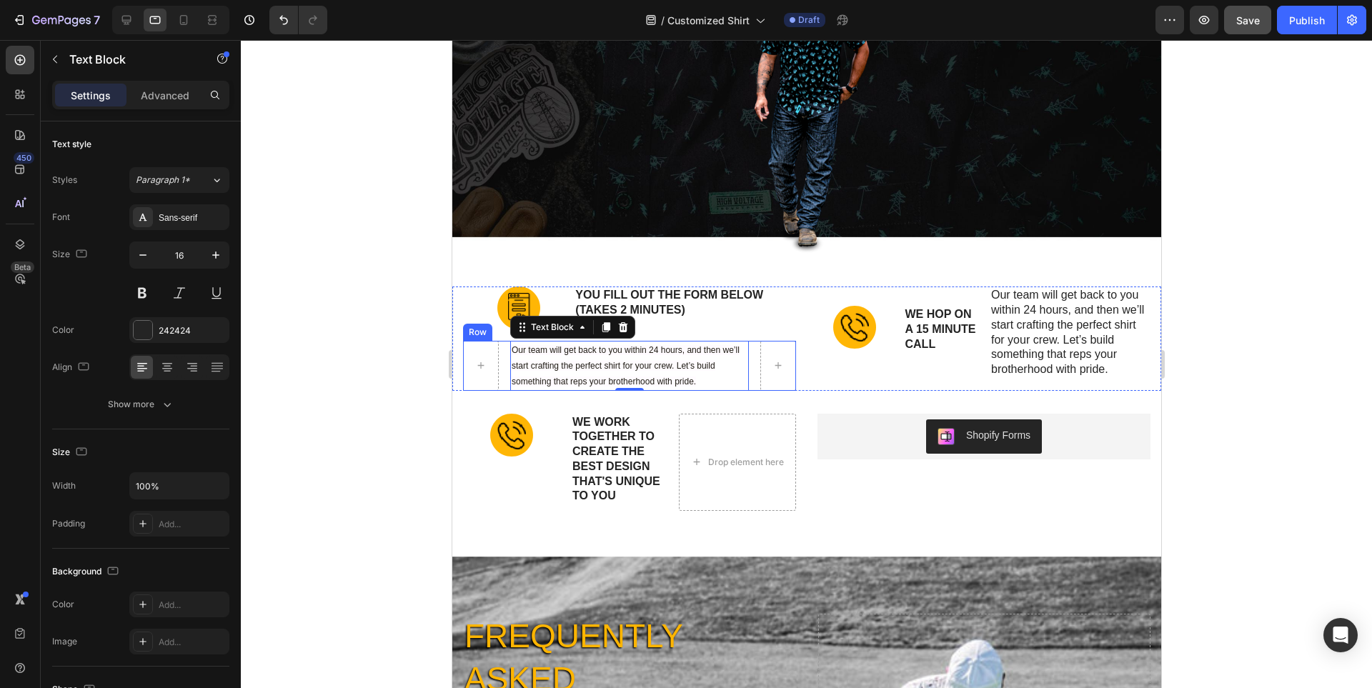
click at [505, 385] on div "Our team will get back to you within 24 hours, and then we’ll start crafting th…" at bounding box center [628, 365] width 333 height 49
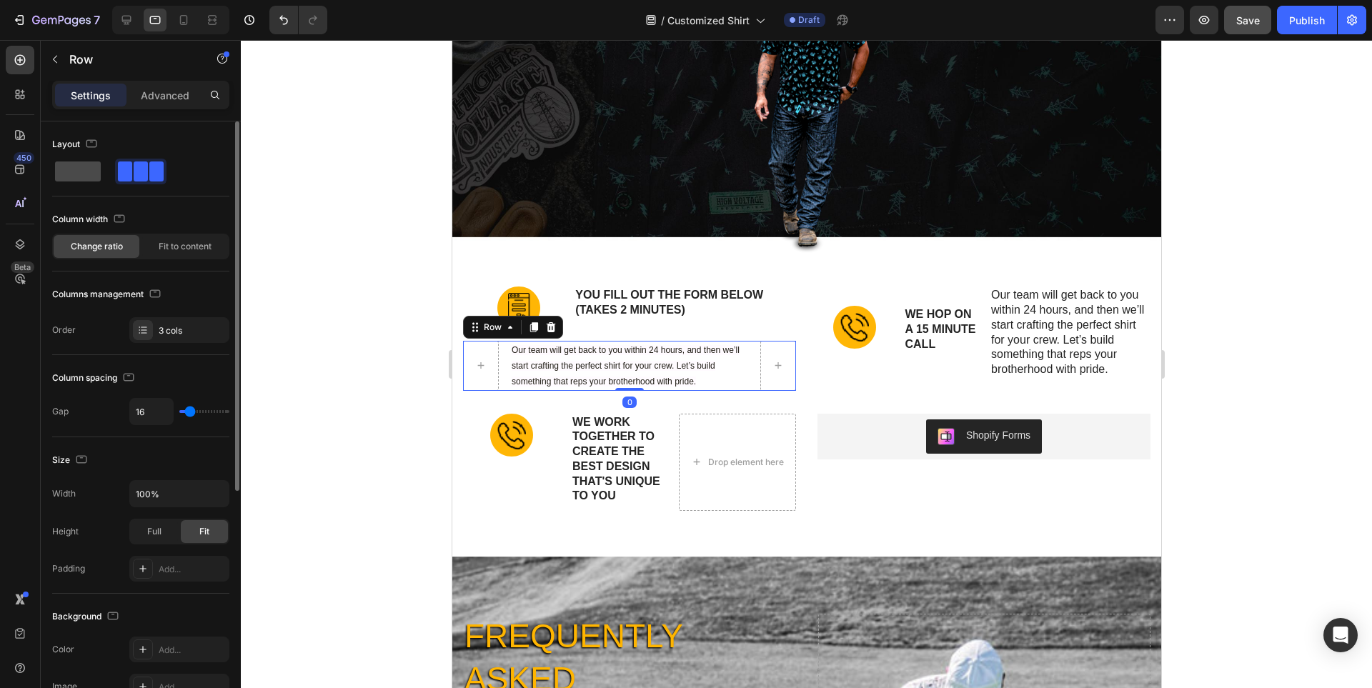
click at [74, 174] on span at bounding box center [78, 172] width 46 height 20
type input "0"
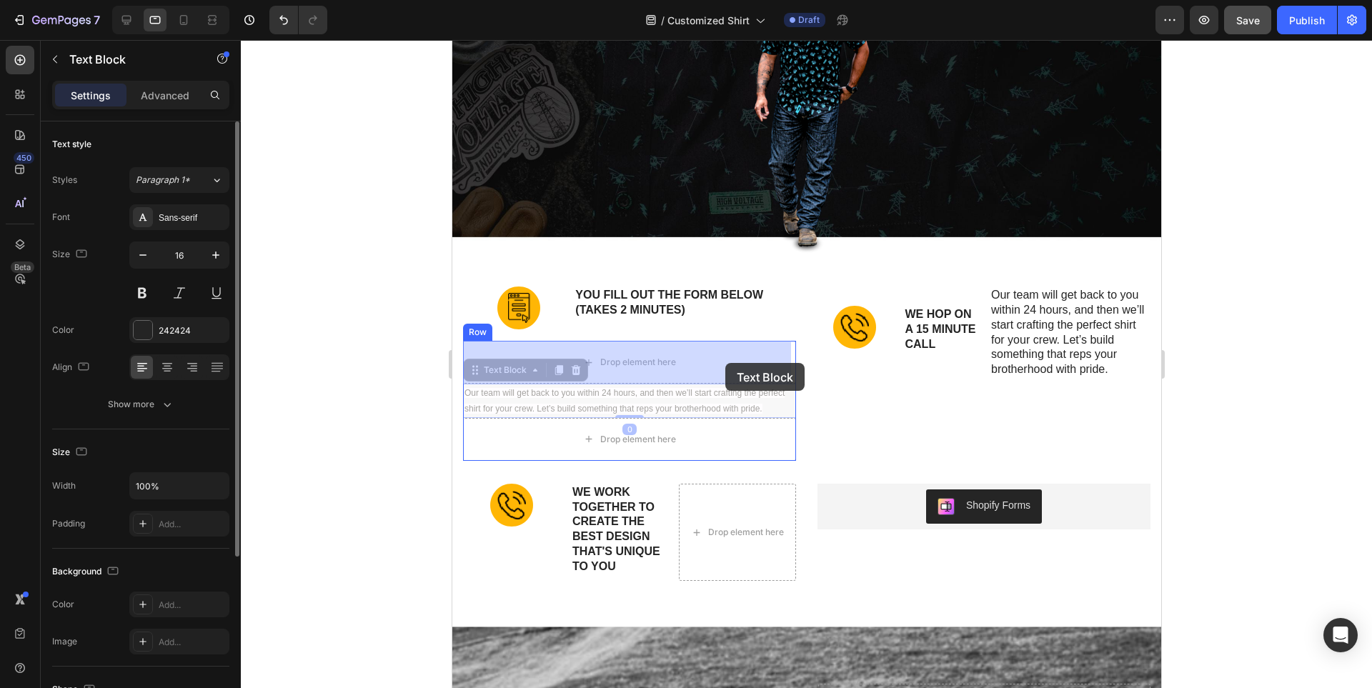
drag, startPoint x: 725, startPoint y: 402, endPoint x: 725, endPoint y: 363, distance: 39.3
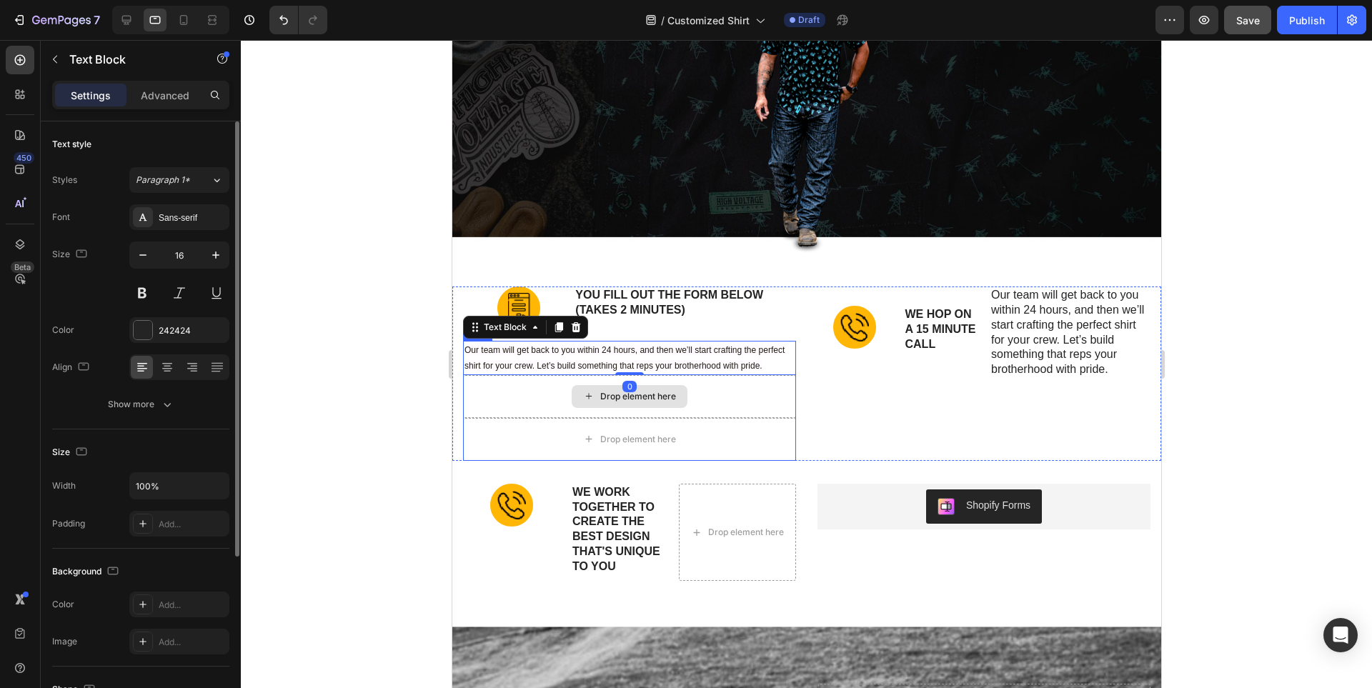
click at [533, 400] on div "Drop element here" at bounding box center [628, 396] width 333 height 43
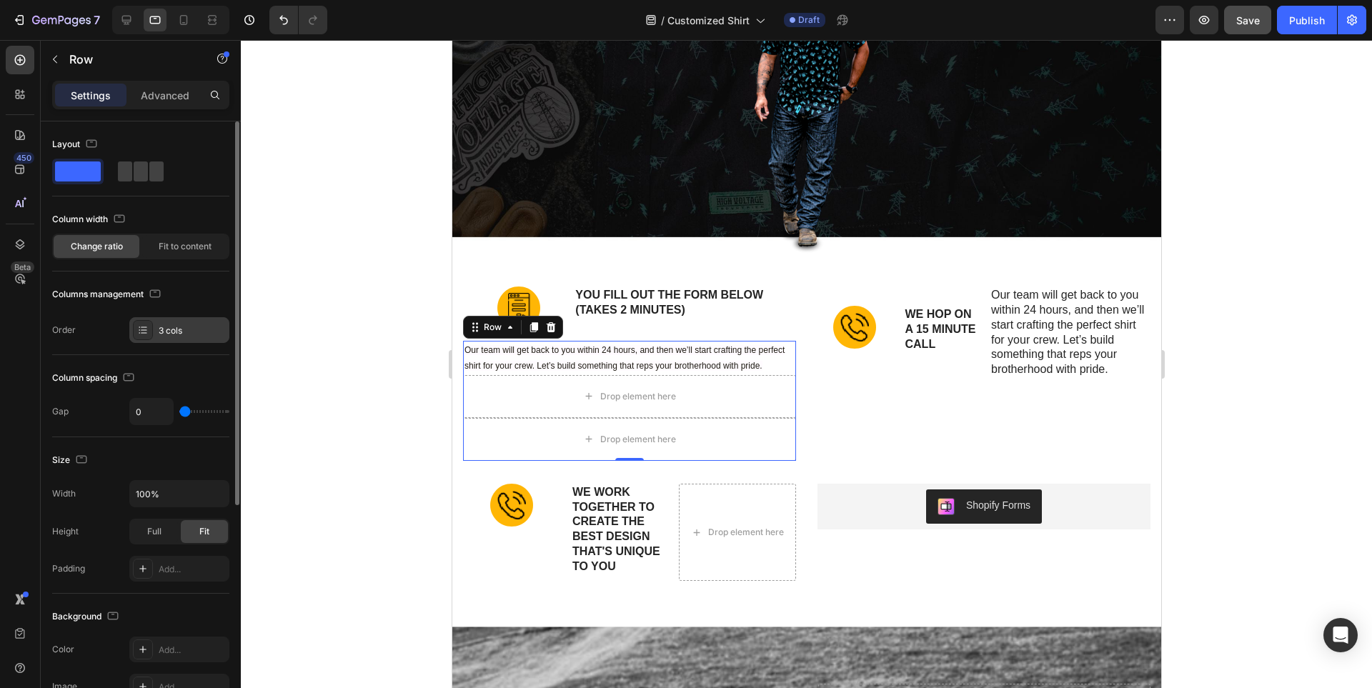
click at [153, 332] on div "3 cols" at bounding box center [179, 330] width 100 height 26
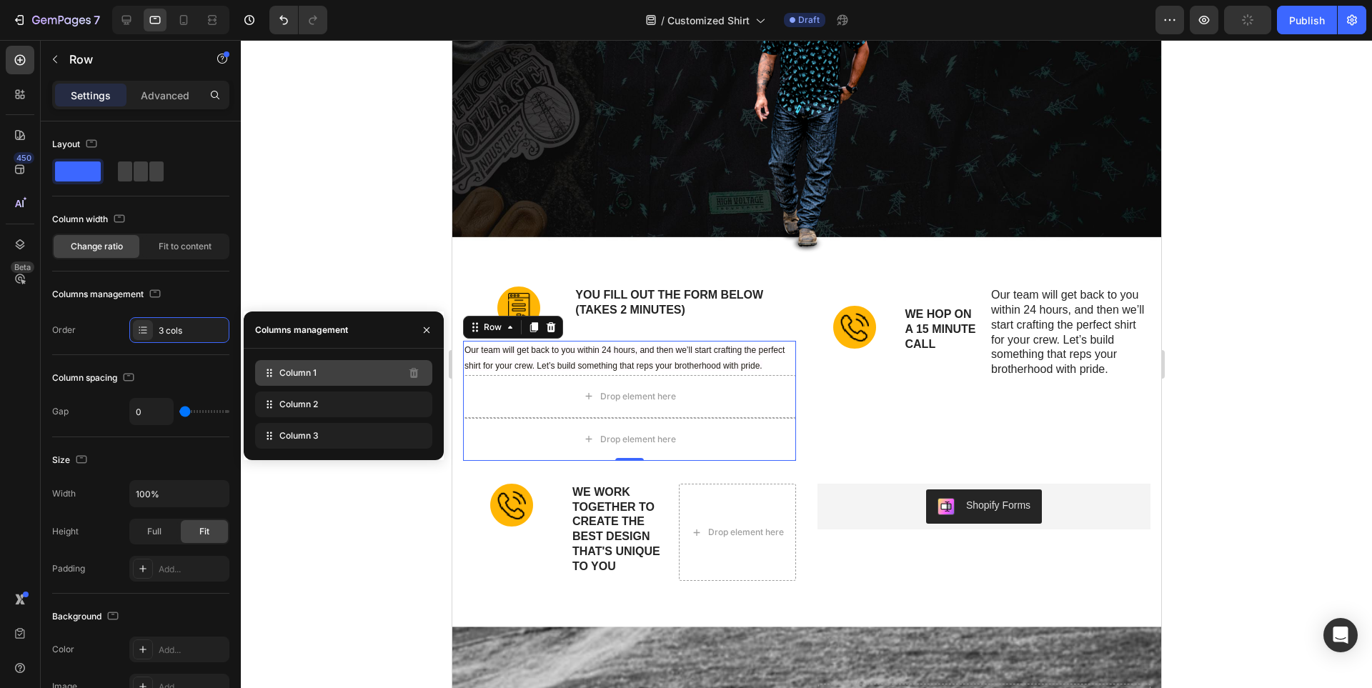
click at [337, 373] on div "Column 1" at bounding box center [343, 373] width 177 height 26
click at [342, 373] on div "Column 1" at bounding box center [343, 373] width 177 height 26
click at [728, 404] on div "Drop element here" at bounding box center [628, 396] width 333 height 43
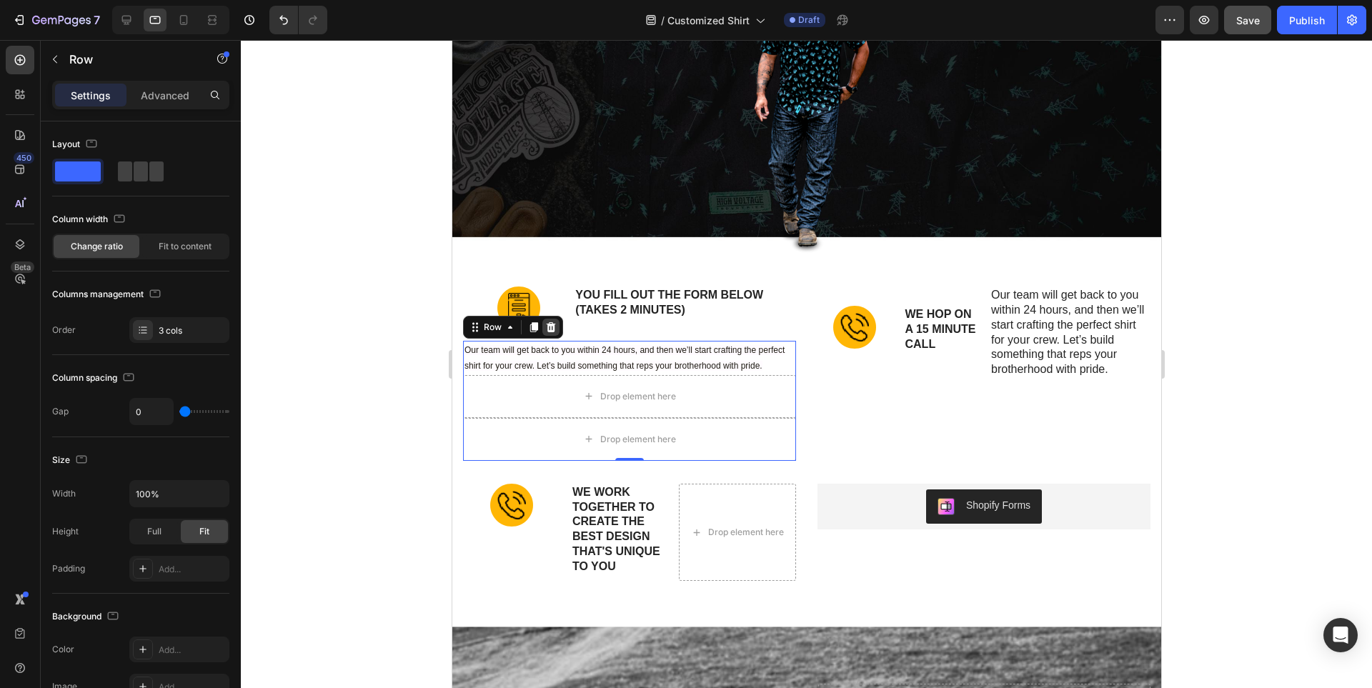
click at [555, 324] on icon at bounding box center [550, 327] width 11 height 11
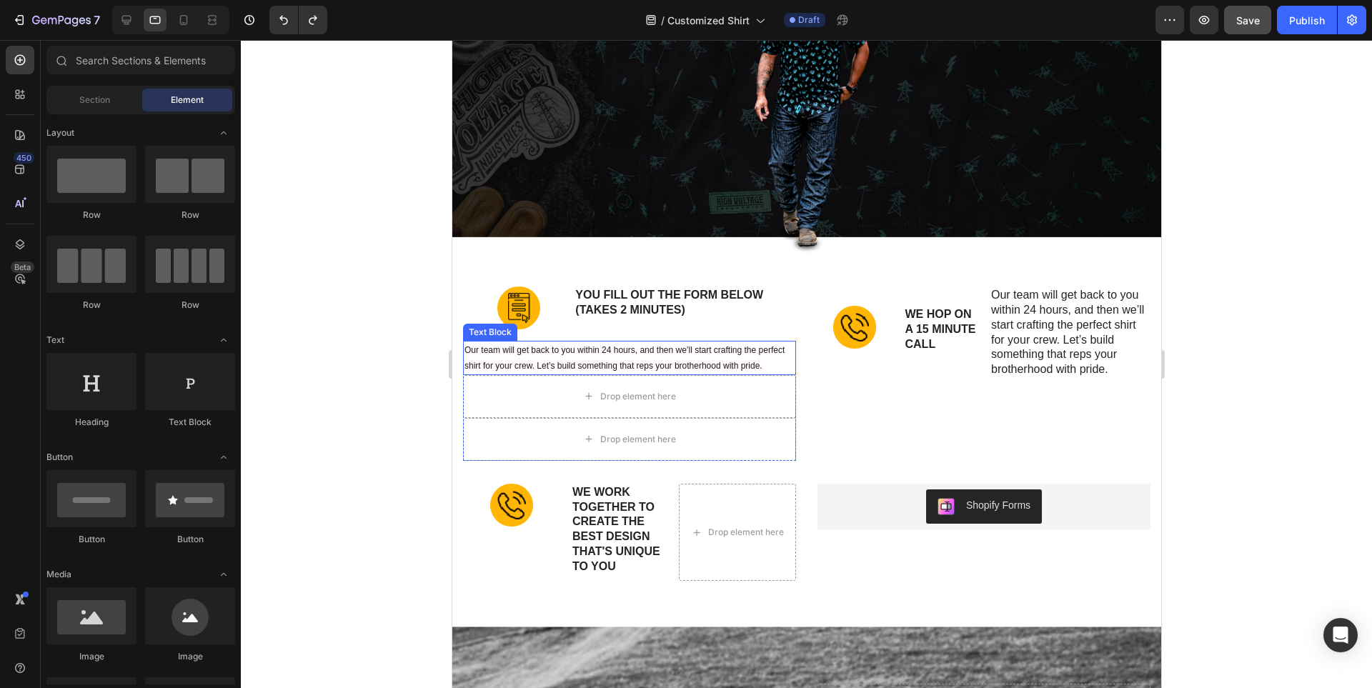
click at [655, 355] on p "Our team will get back to you within 24 hours, and then we’ll start crafting th…" at bounding box center [629, 357] width 330 height 31
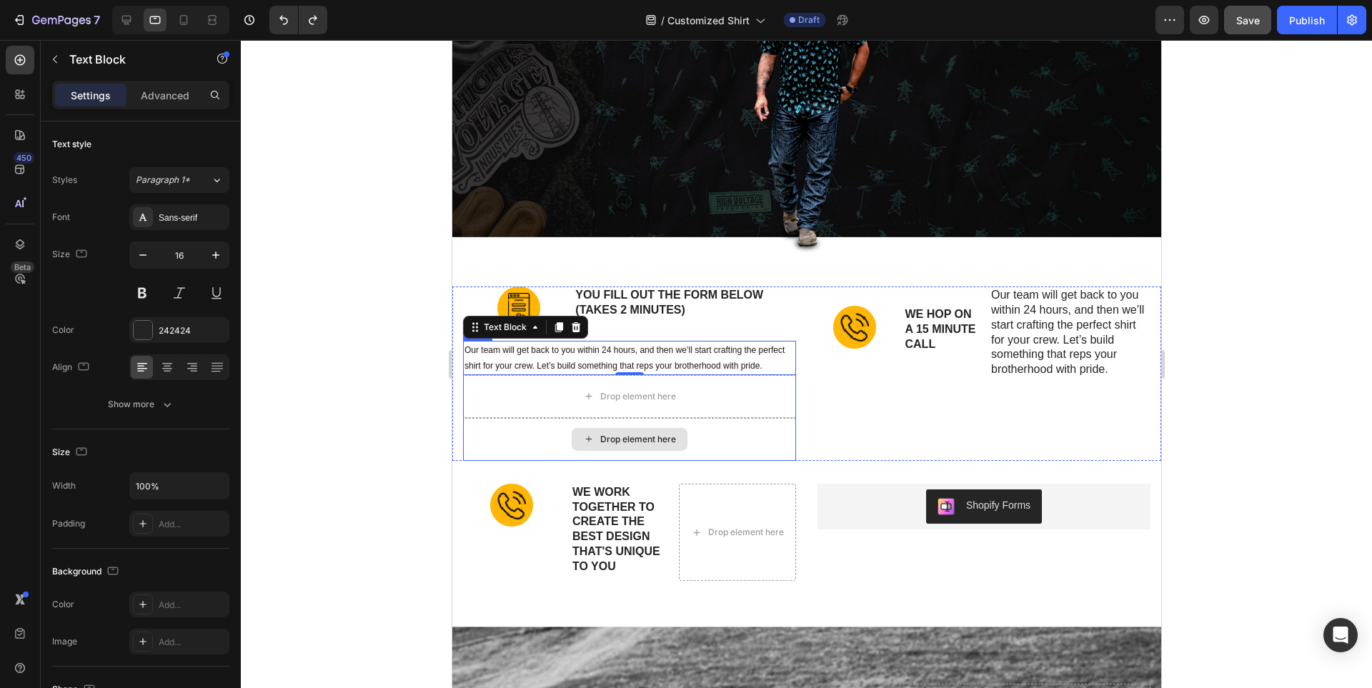
click at [477, 418] on div "Drop element here" at bounding box center [628, 439] width 333 height 43
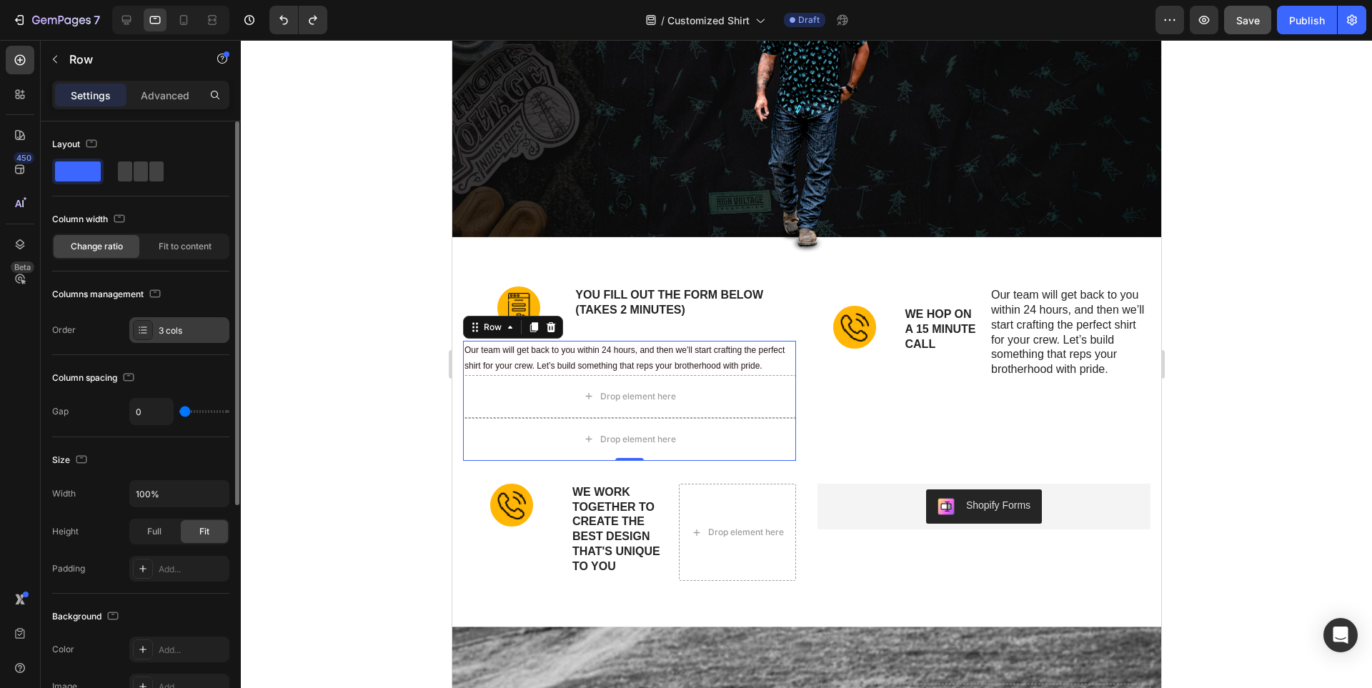
click at [136, 332] on div at bounding box center [143, 330] width 20 height 20
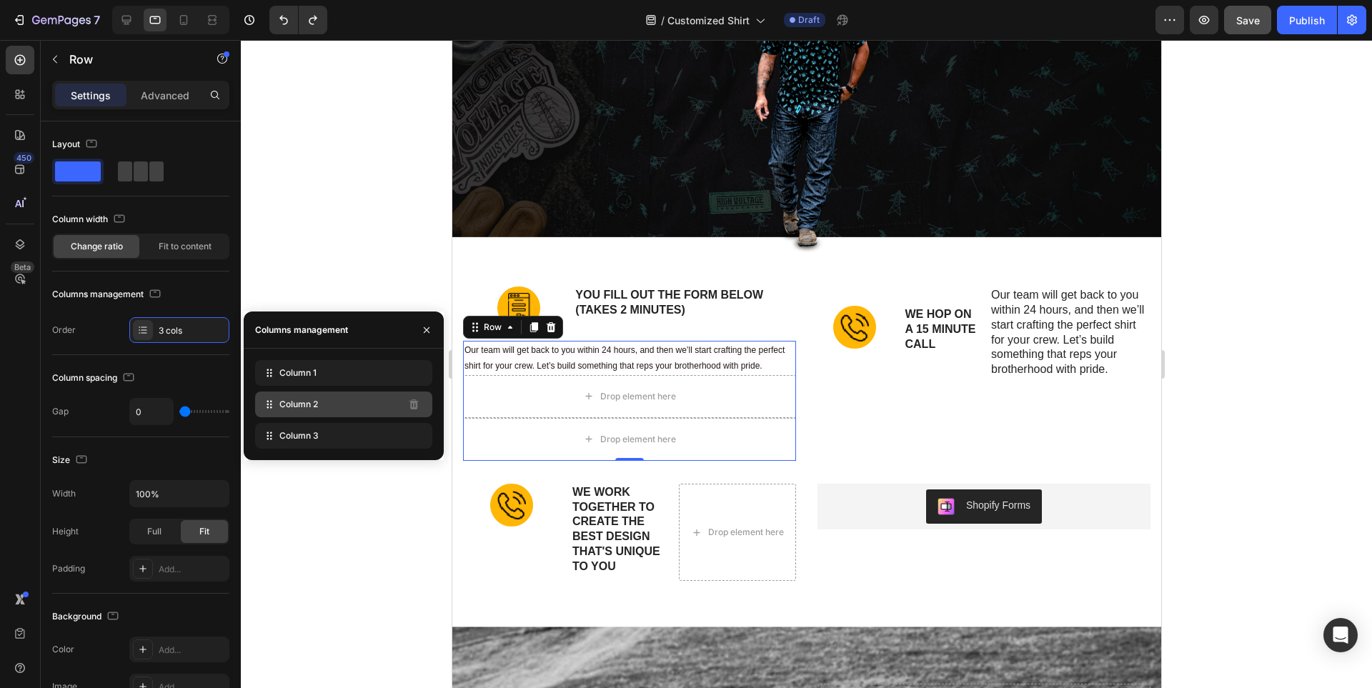
click at [359, 404] on div "Column 2" at bounding box center [343, 405] width 177 height 26
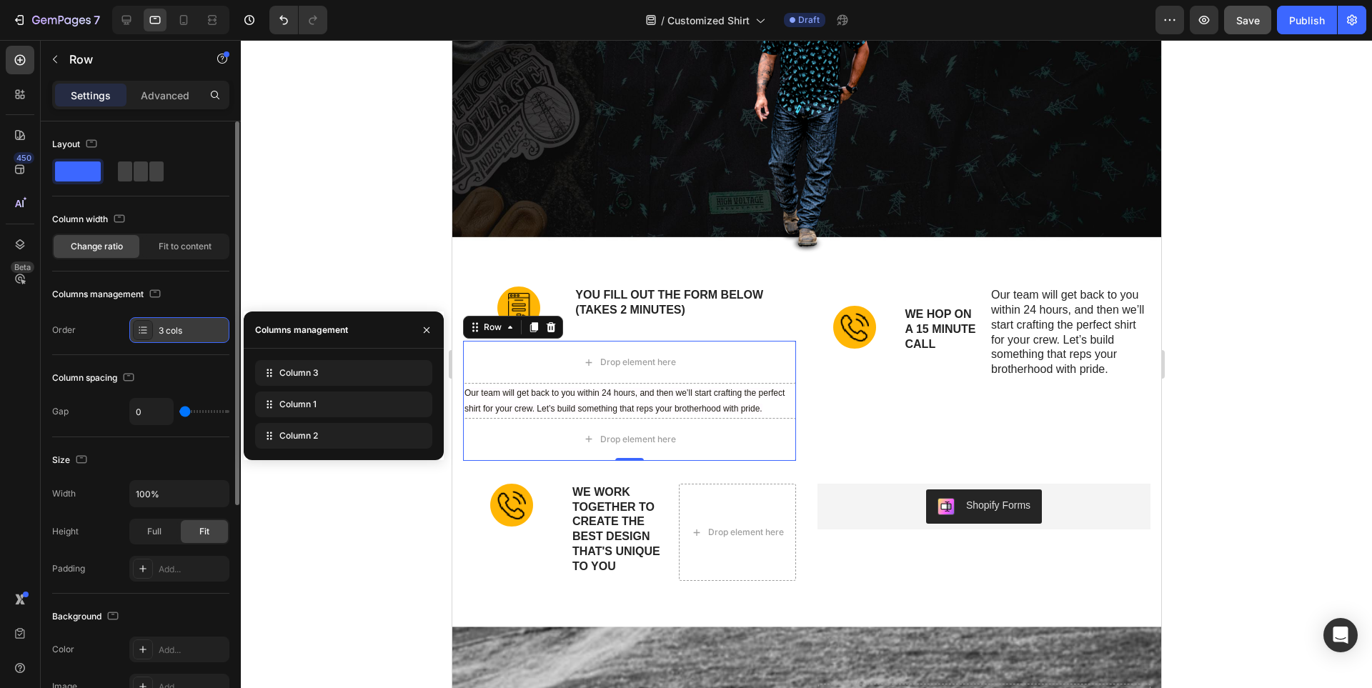
click at [181, 328] on div "3 cols" at bounding box center [192, 330] width 67 height 13
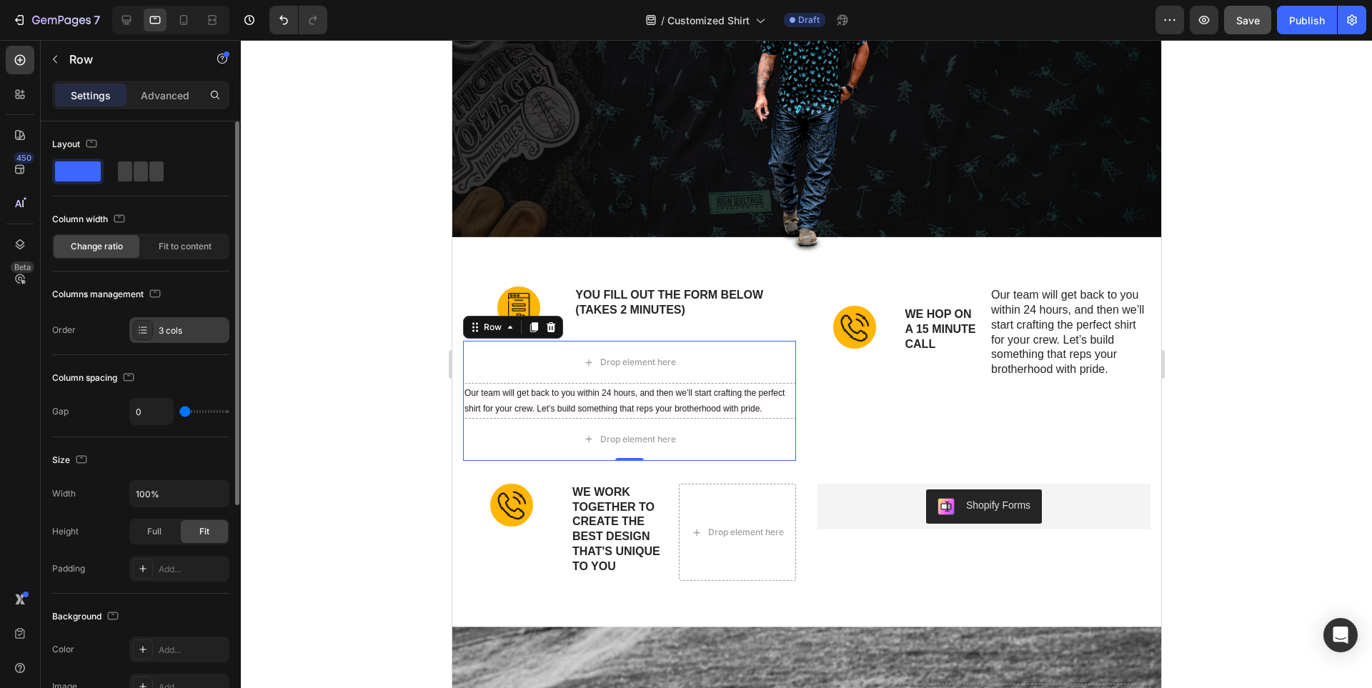
click at [181, 328] on div "3 cols" at bounding box center [192, 330] width 67 height 13
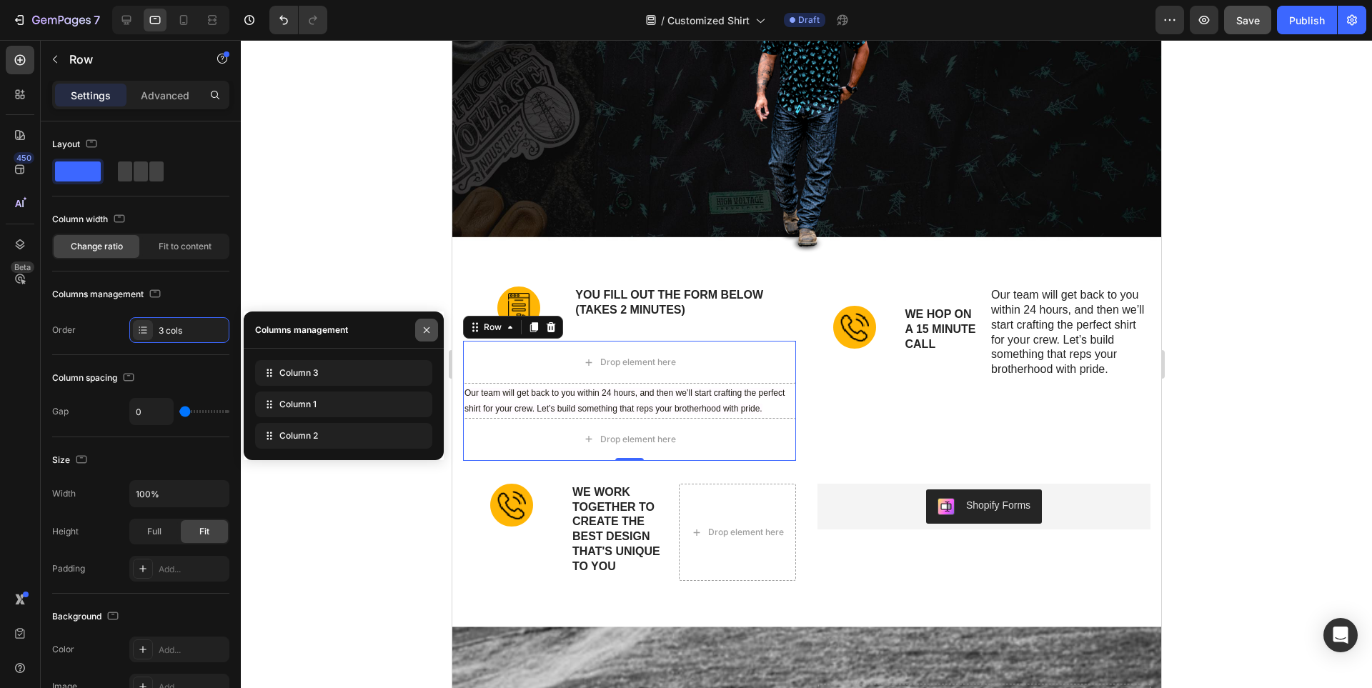
click at [429, 331] on icon "button" at bounding box center [426, 329] width 11 height 11
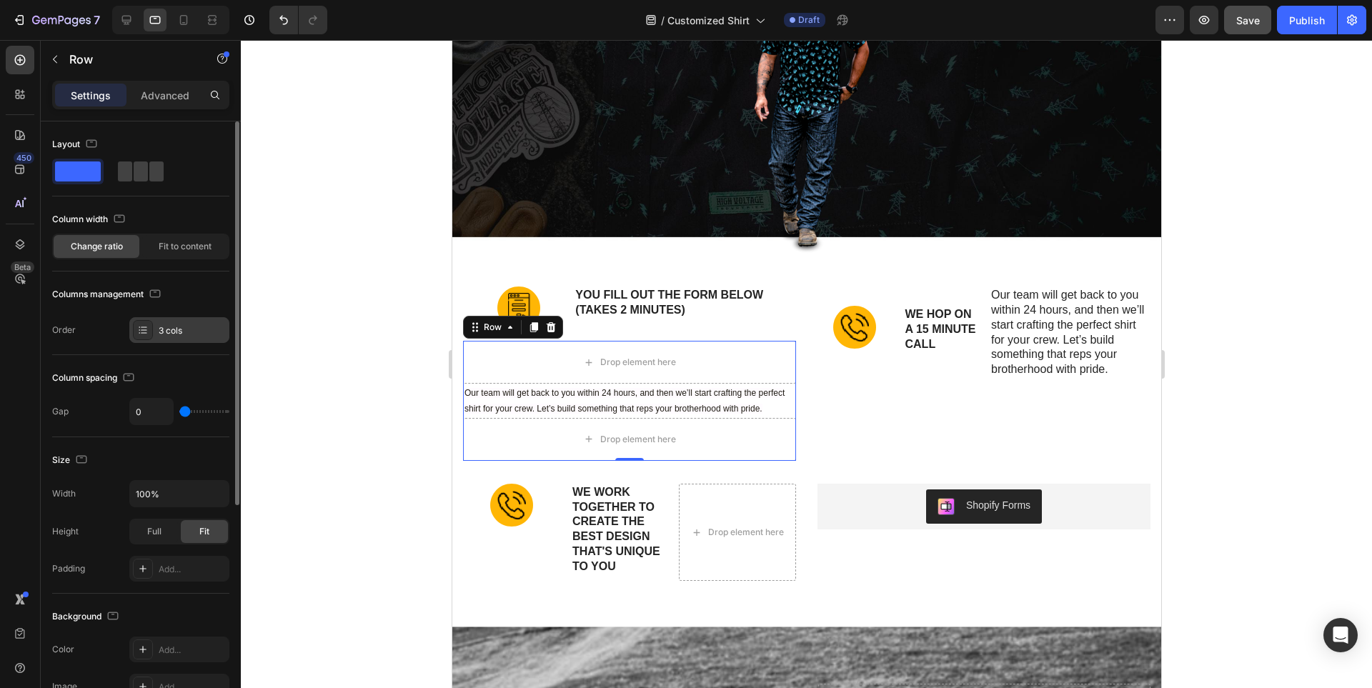
click at [171, 327] on div "3 cols" at bounding box center [192, 330] width 67 height 13
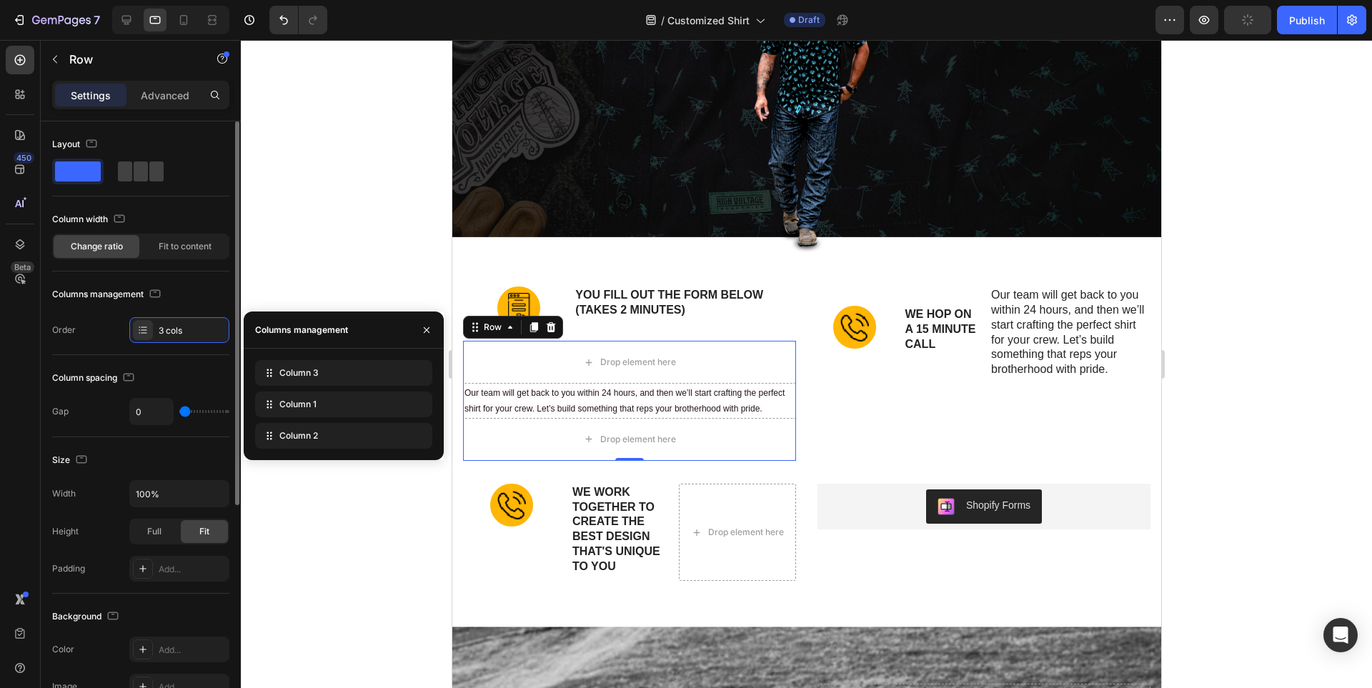
click at [174, 449] on div "Size" at bounding box center [140, 460] width 177 height 23
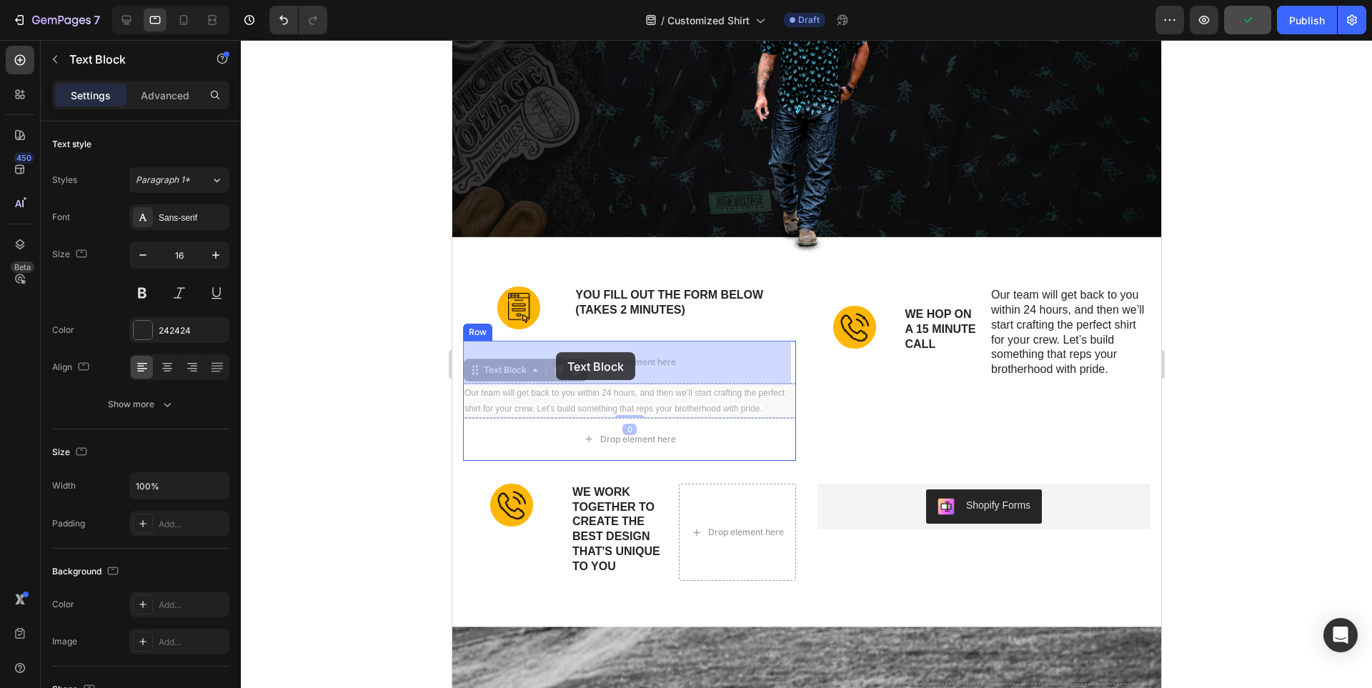
drag, startPoint x: 552, startPoint y: 389, endPoint x: 555, endPoint y: 352, distance: 36.6
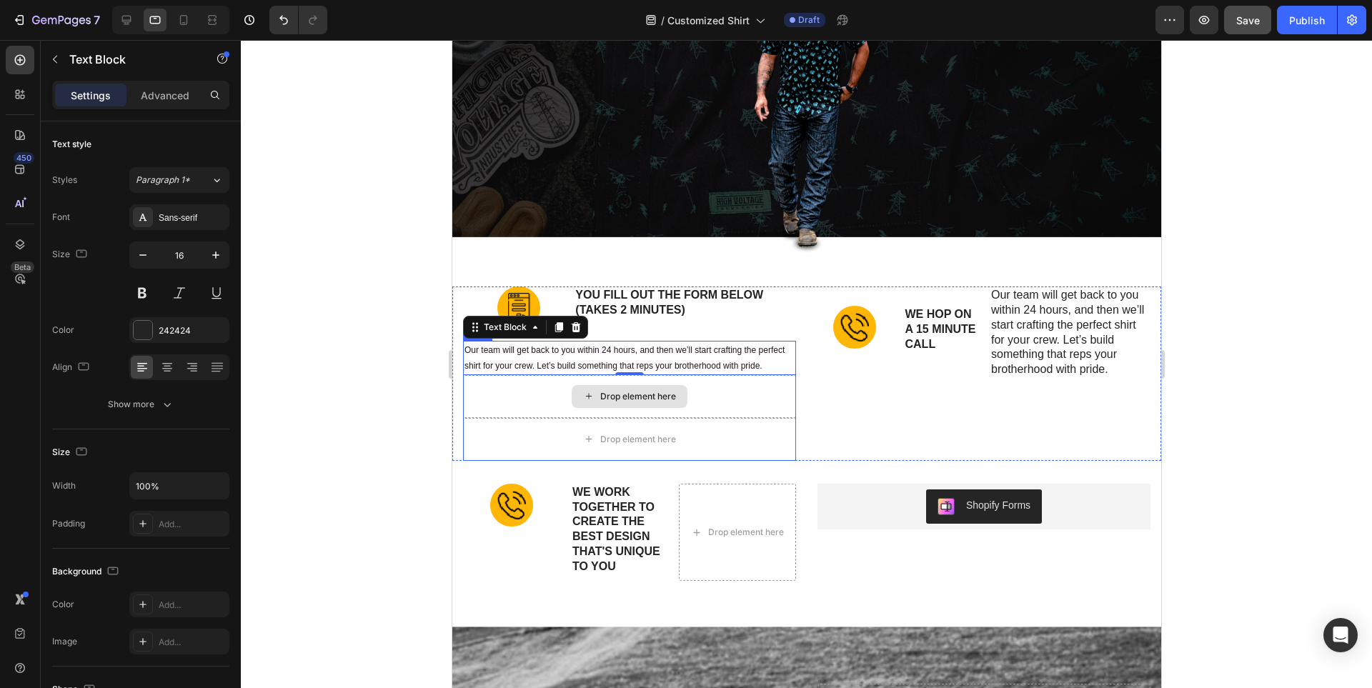
click at [770, 395] on div "Drop element here" at bounding box center [628, 396] width 333 height 43
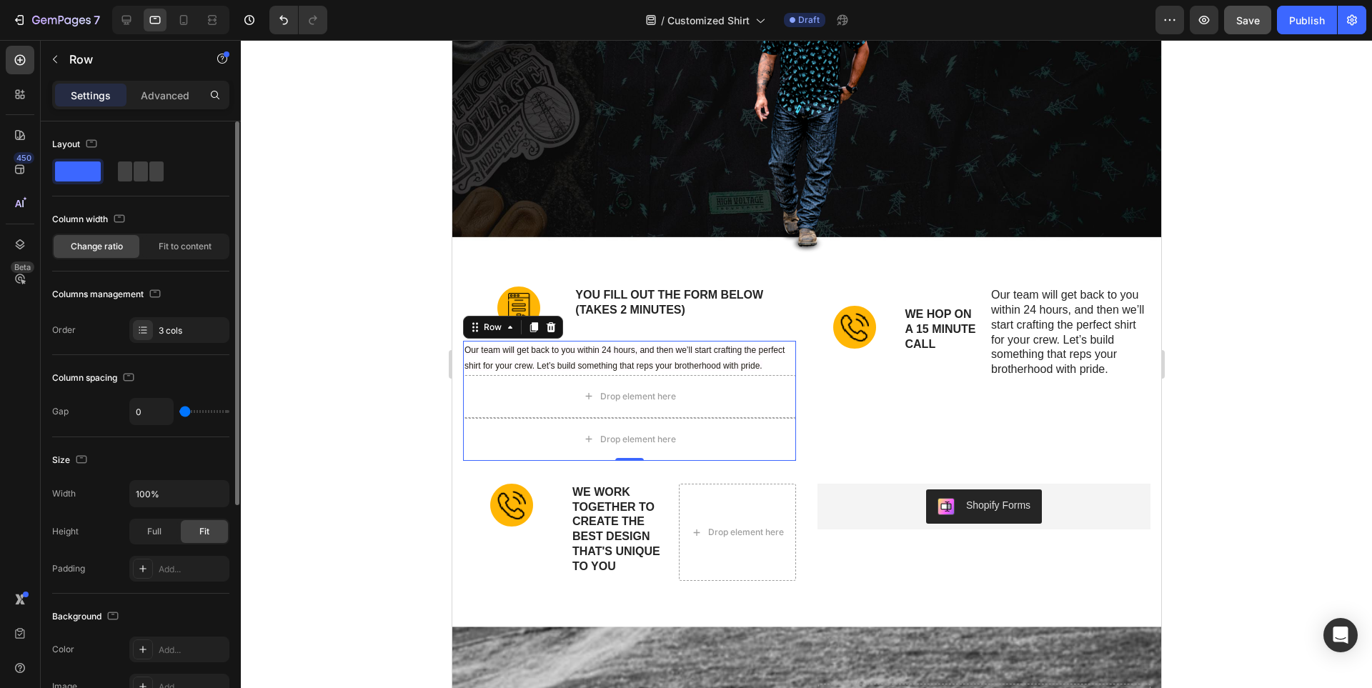
click at [88, 175] on span at bounding box center [78, 172] width 46 height 20
click at [134, 174] on span at bounding box center [141, 172] width 14 height 20
type input "16"
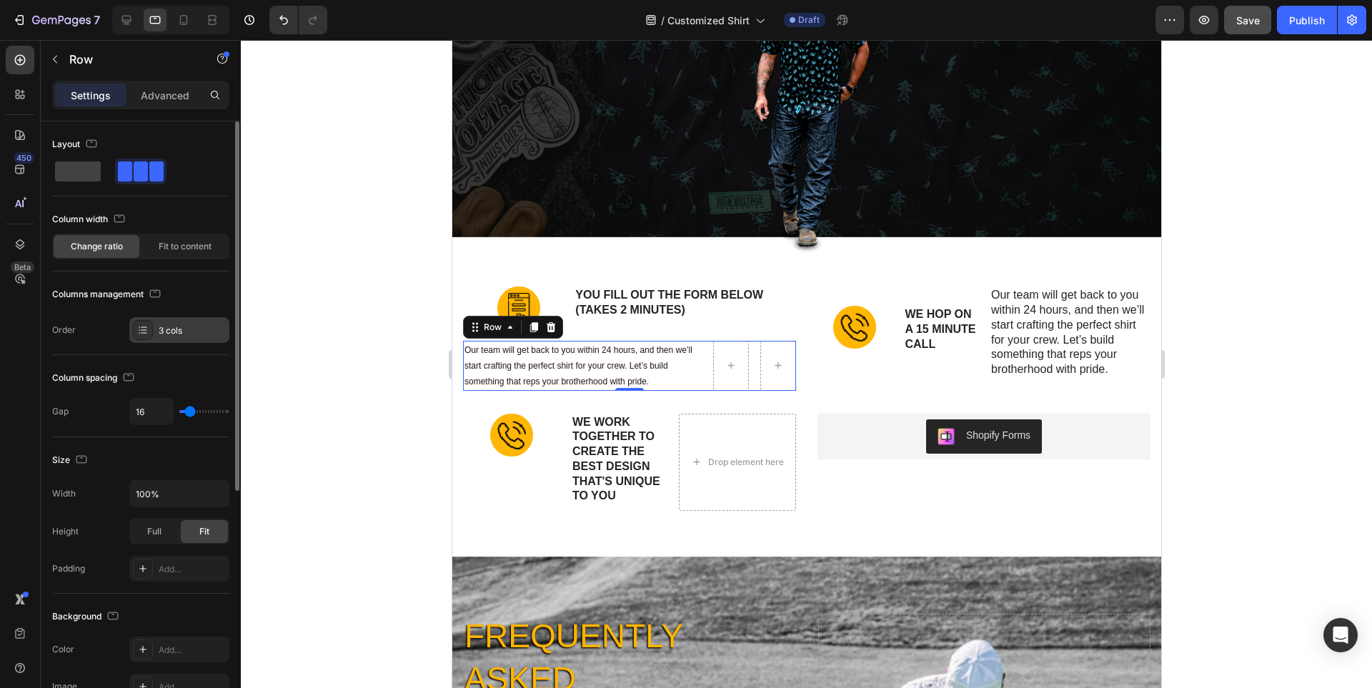
click at [182, 339] on div "3 cols" at bounding box center [179, 330] width 100 height 26
click at [79, 174] on span at bounding box center [78, 172] width 46 height 20
type input "0"
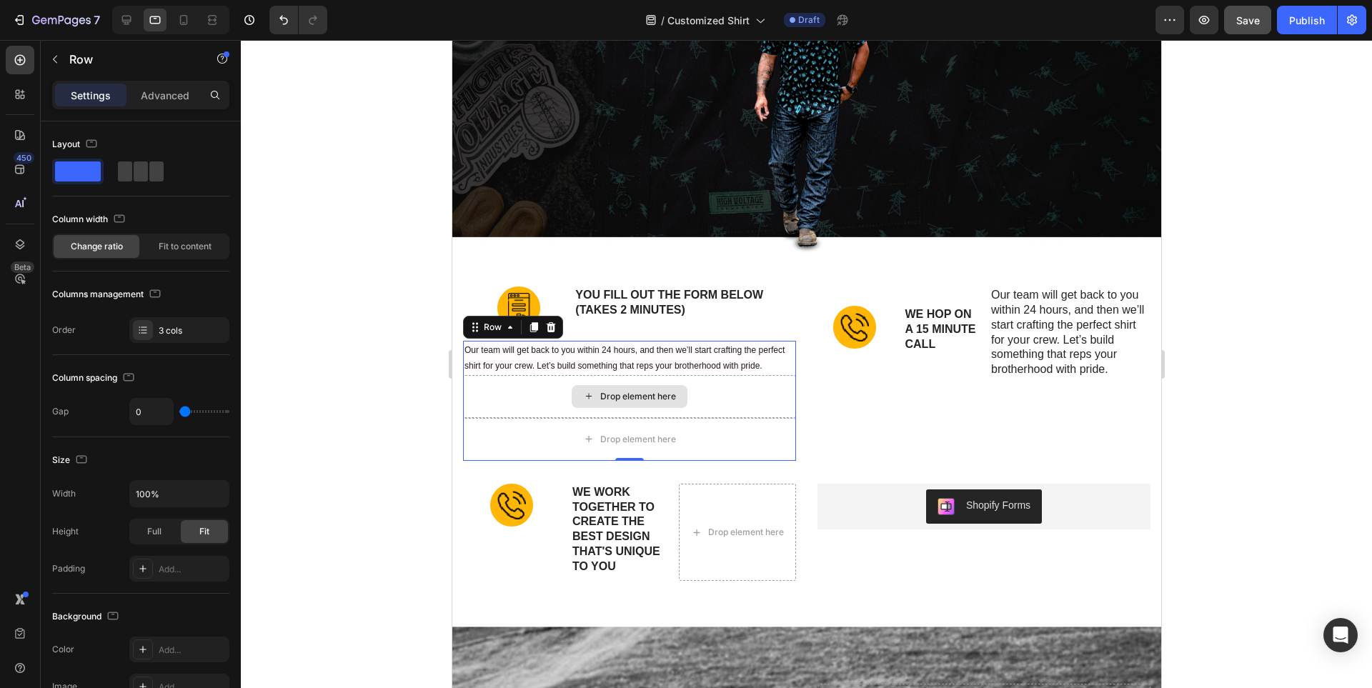
click at [719, 392] on div "Drop element here" at bounding box center [628, 396] width 333 height 43
click at [610, 392] on div "Drop element here" at bounding box center [638, 396] width 76 height 11
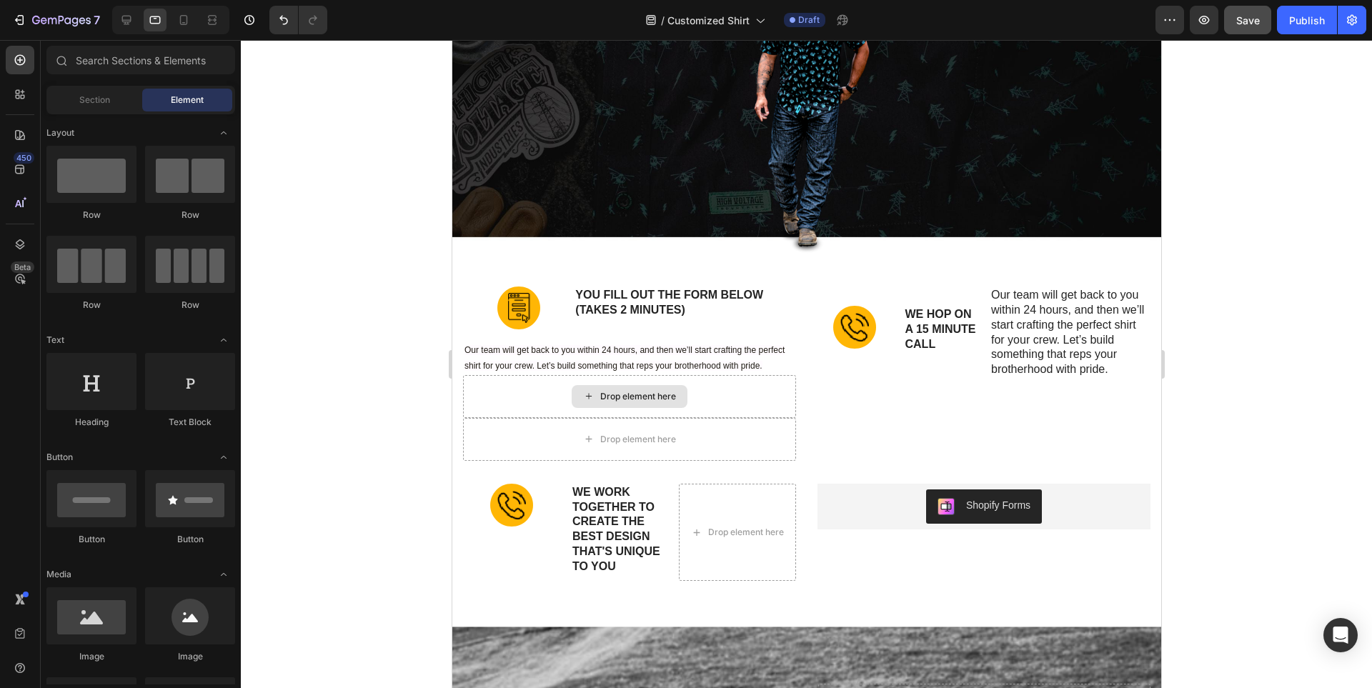
click at [610, 392] on div "Drop element here" at bounding box center [638, 396] width 76 height 11
click at [90, 178] on div at bounding box center [91, 174] width 90 height 57
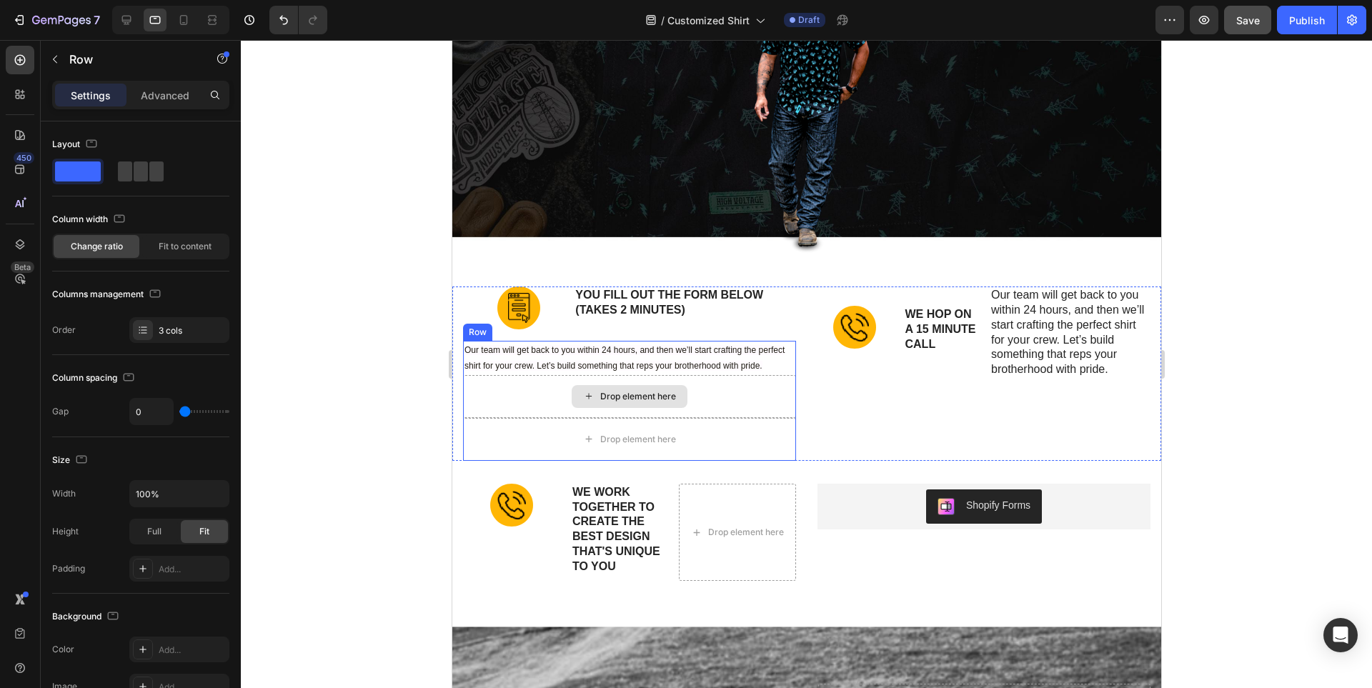
click at [724, 396] on div "Drop element here" at bounding box center [628, 396] width 333 height 43
drag, startPoint x: 76, startPoint y: 172, endPoint x: 105, endPoint y: 121, distance: 58.2
click at [116, 137] on div "Layout" at bounding box center [140, 158] width 177 height 51
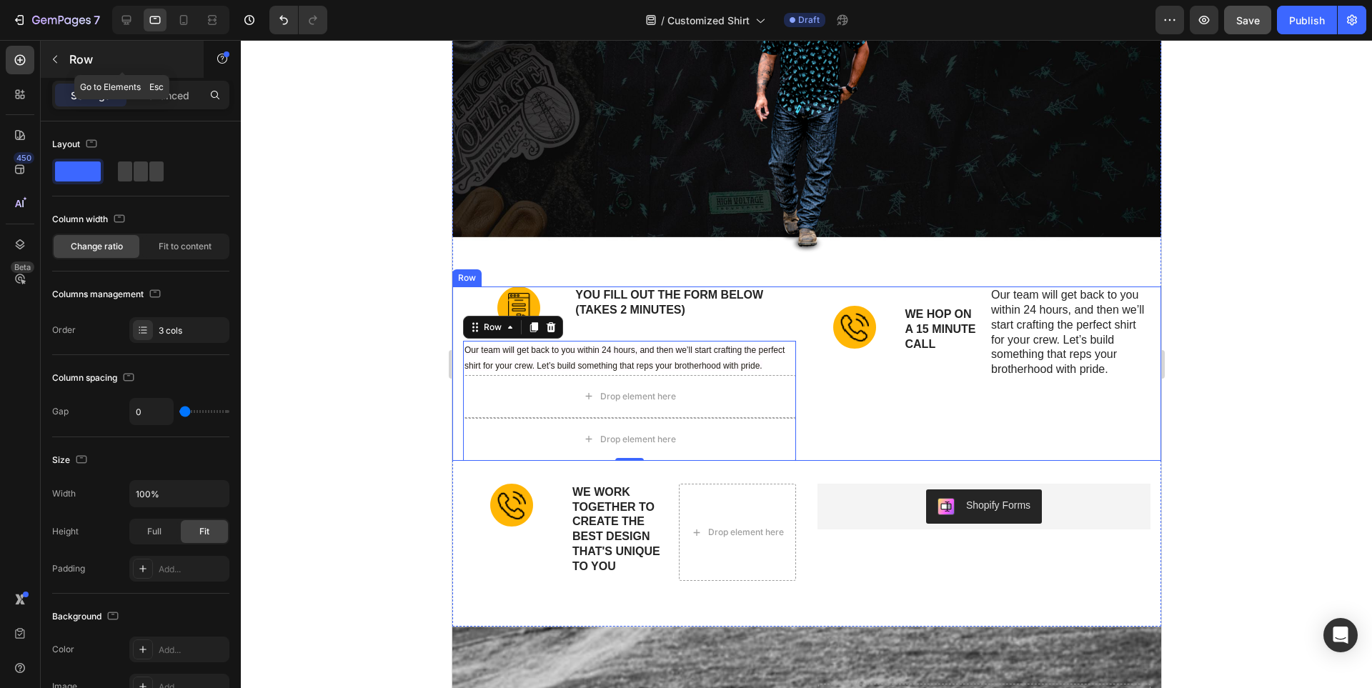
click at [54, 59] on icon "button" at bounding box center [55, 60] width 4 height 8
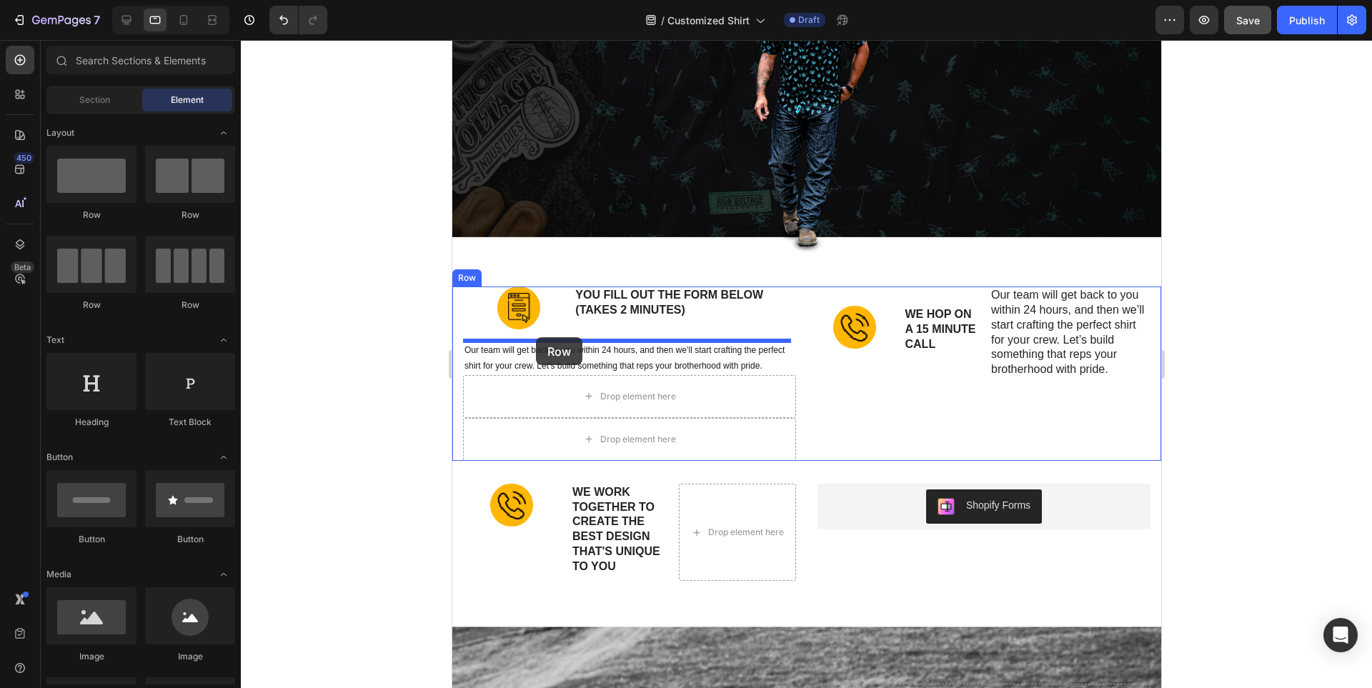
drag, startPoint x: 557, startPoint y: 217, endPoint x: 535, endPoint y: 337, distance: 122.0
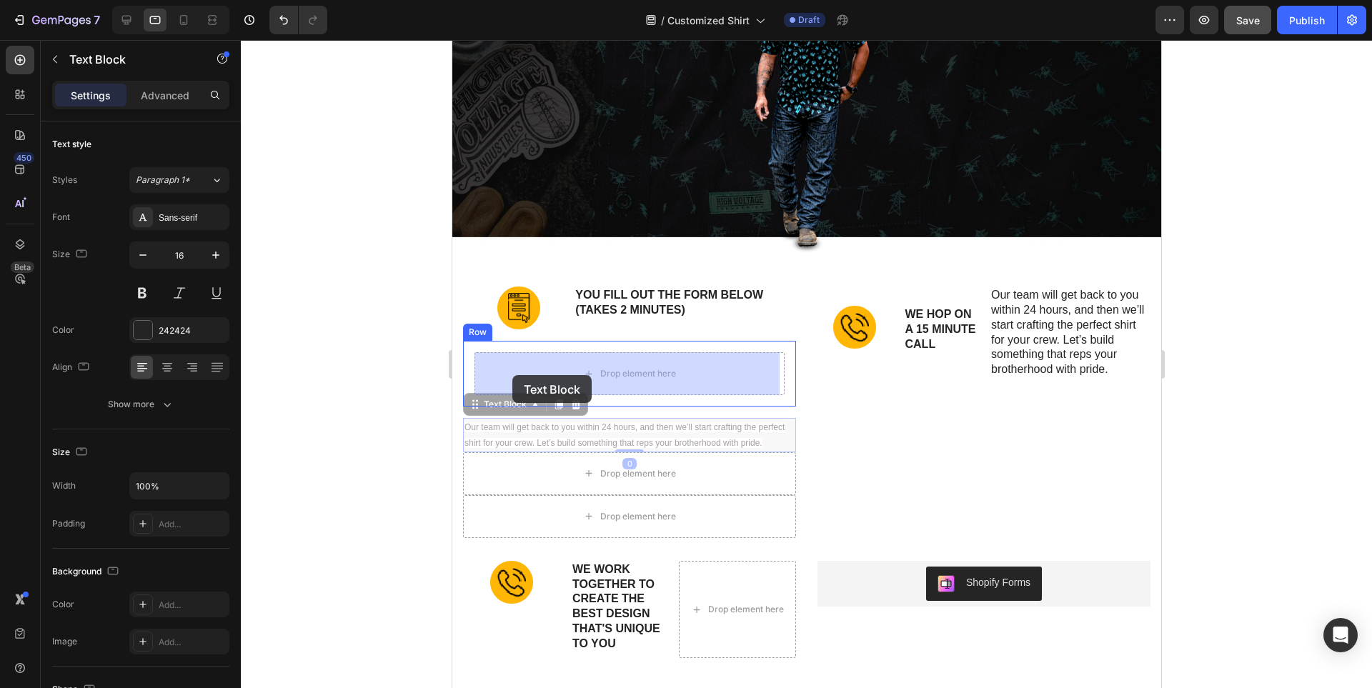
drag, startPoint x: 501, startPoint y: 438, endPoint x: 512, endPoint y: 375, distance: 63.8
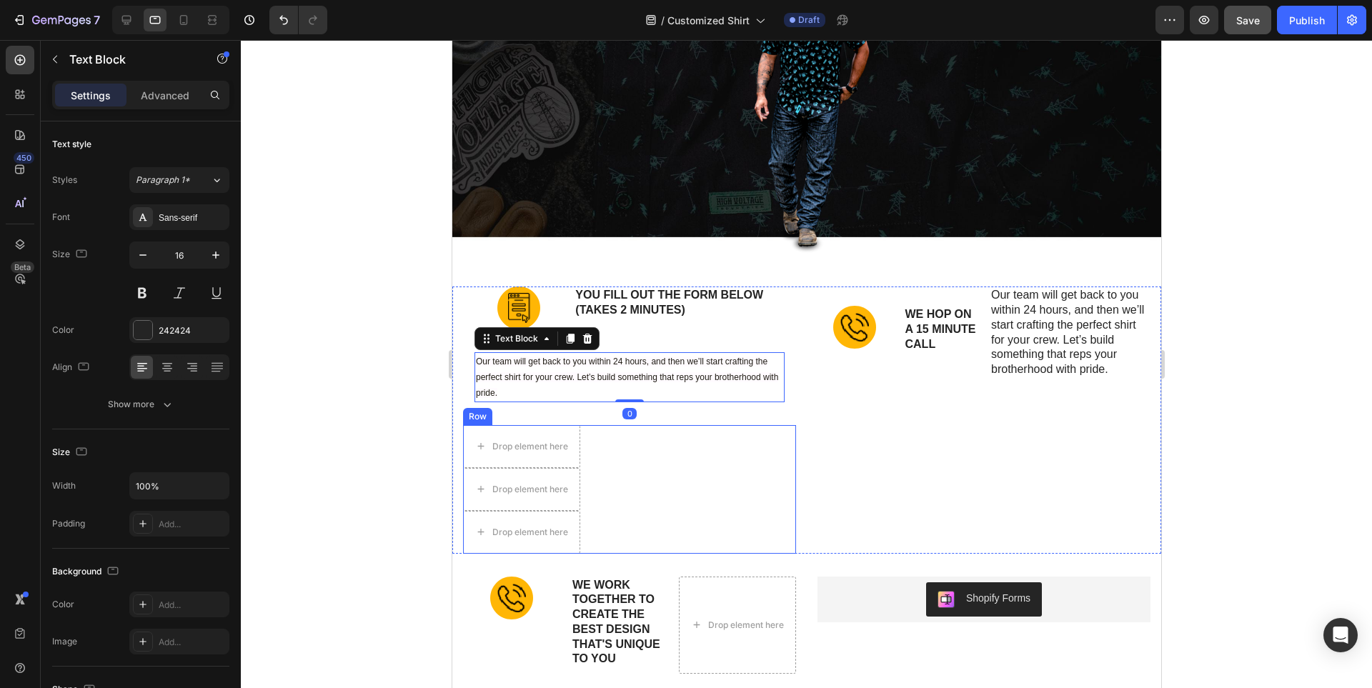
click at [588, 437] on div "Drop element here Drop element here Drop element here Row" at bounding box center [628, 489] width 333 height 129
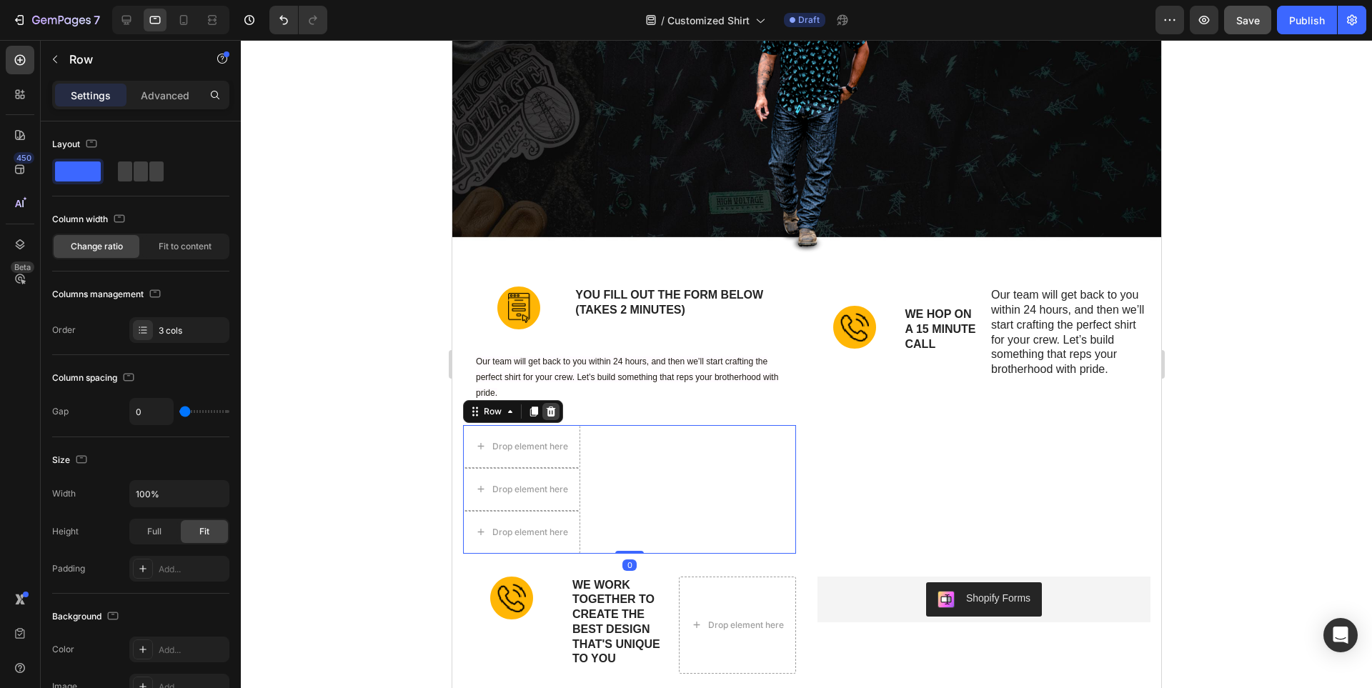
click at [551, 414] on icon at bounding box center [550, 411] width 9 height 10
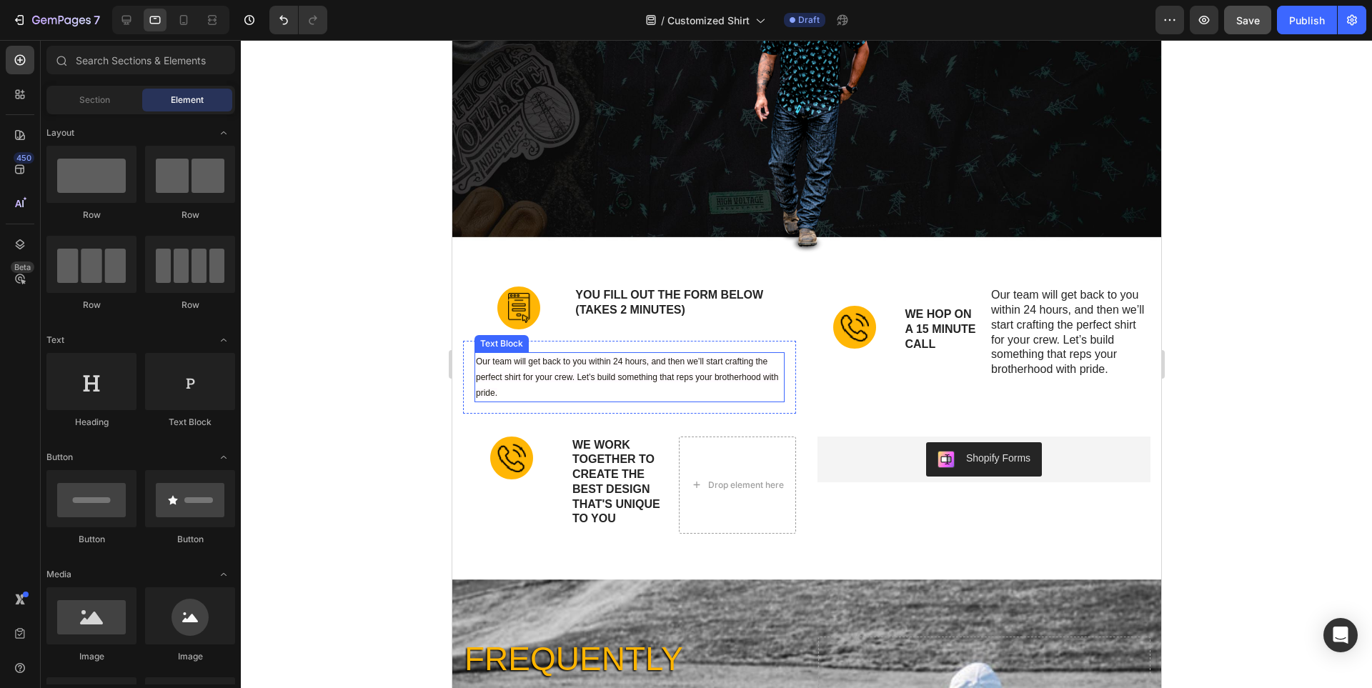
click at [594, 372] on span "Our team will get back to you within 24 hours, and then we’ll start crafting th…" at bounding box center [626, 377] width 302 height 41
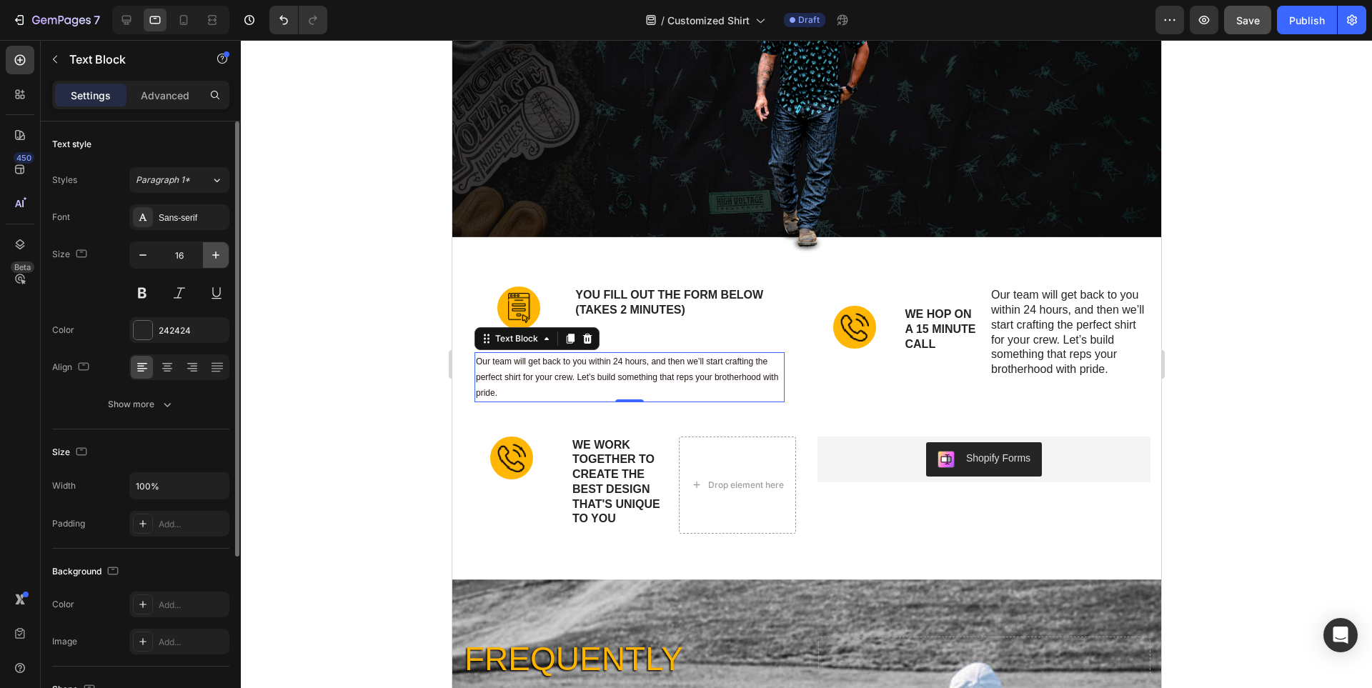
click at [220, 255] on icon "button" at bounding box center [216, 255] width 14 height 14
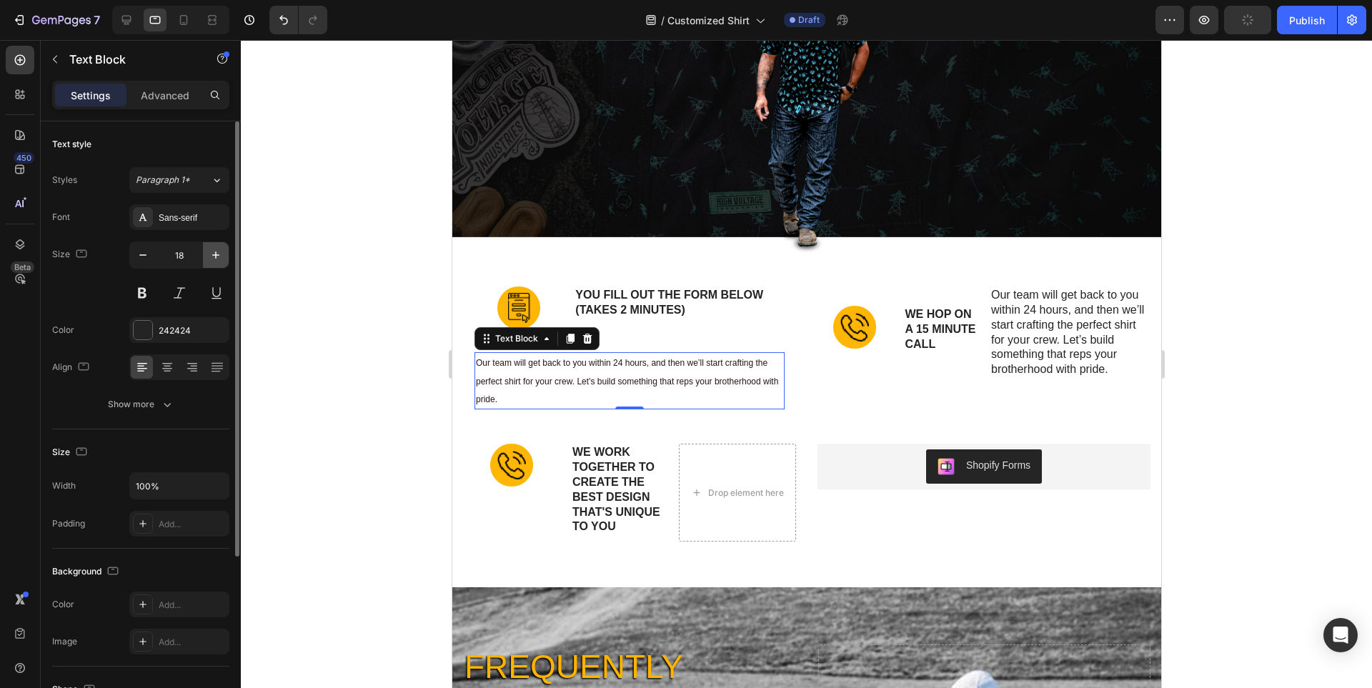
click at [220, 255] on icon "button" at bounding box center [216, 255] width 14 height 14
type input "19"
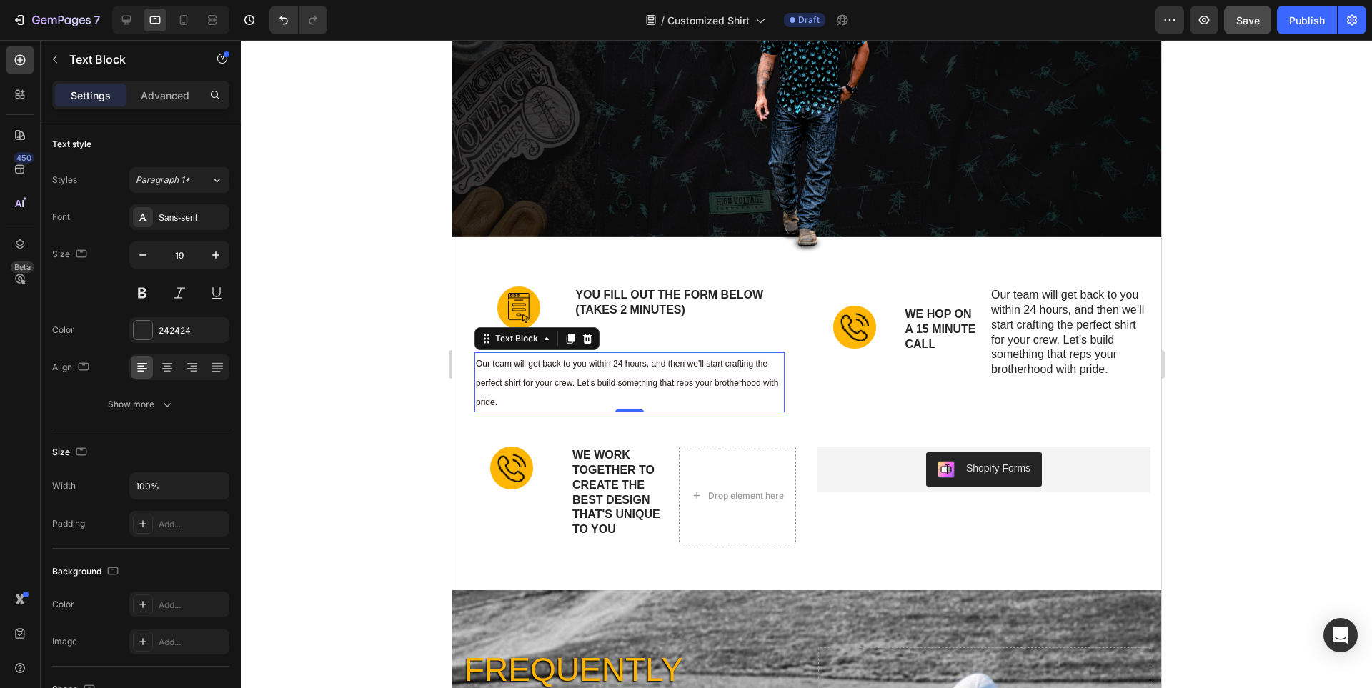
click at [1267, 346] on div at bounding box center [806, 364] width 1131 height 648
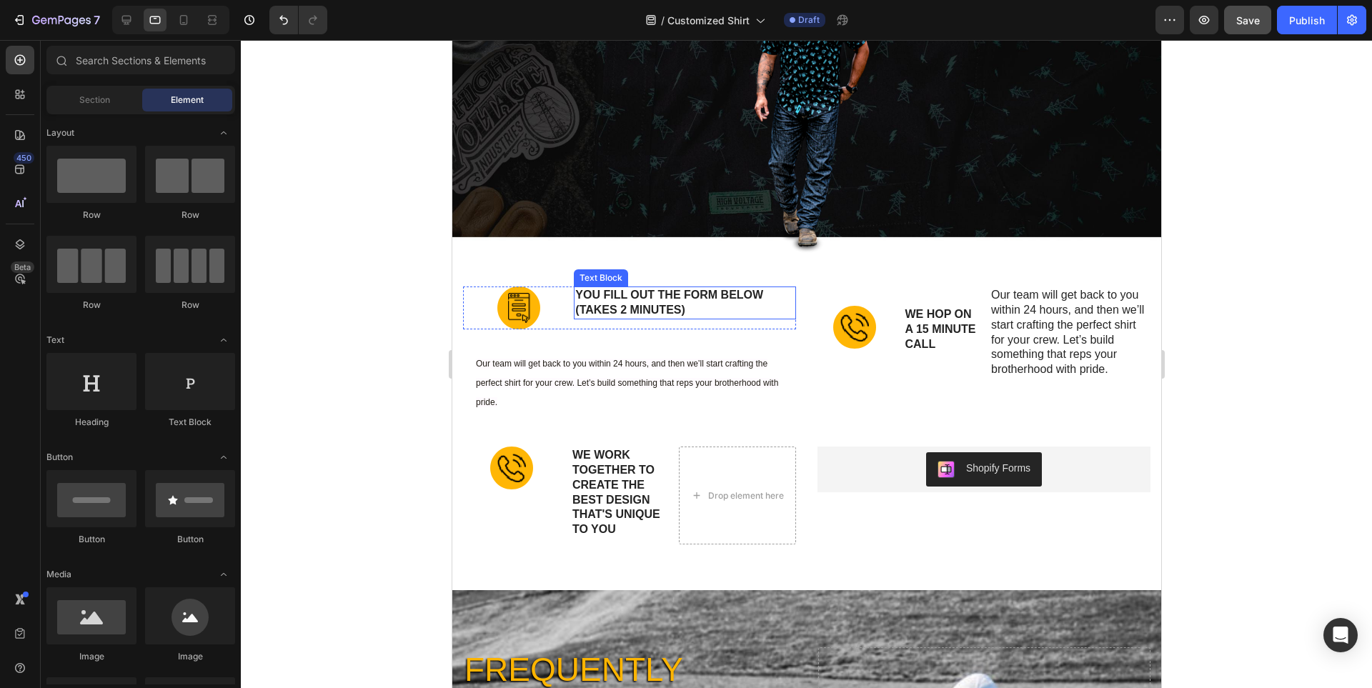
click at [585, 312] on p "YOU FILL OUT THE FORM BELOW (takes 2 minutes)" at bounding box center [684, 303] width 219 height 30
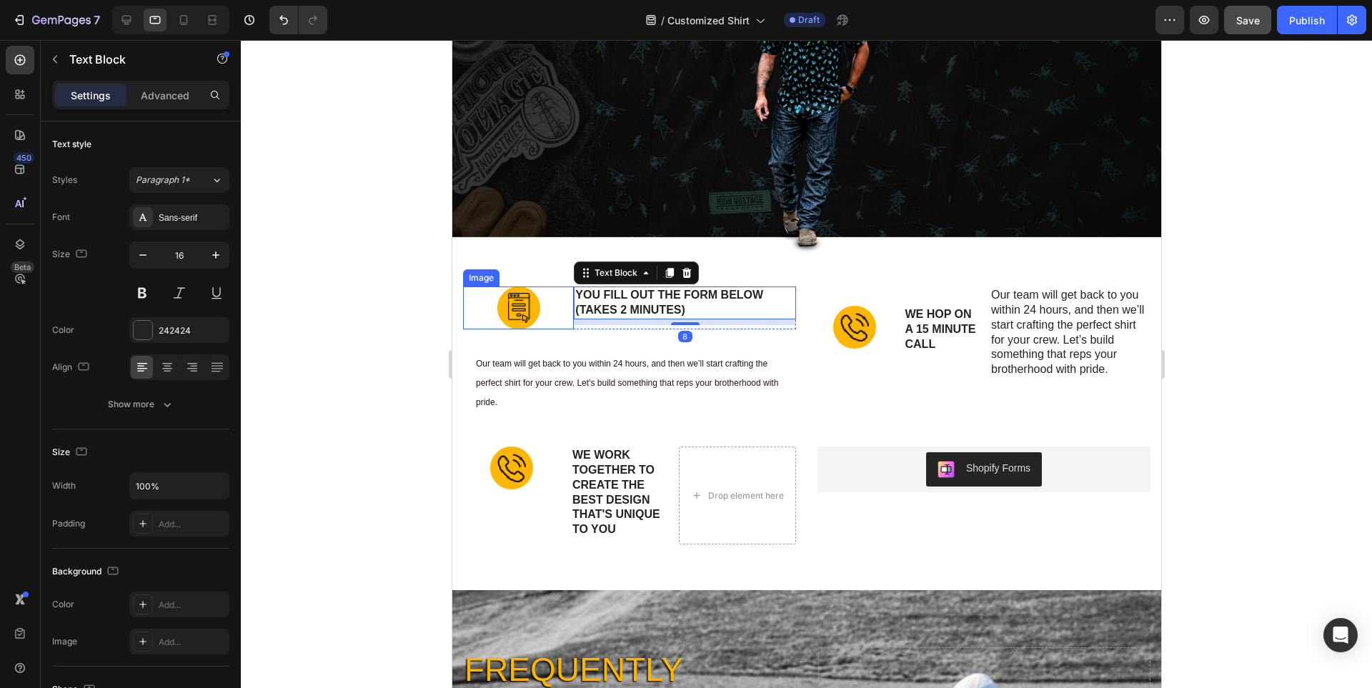
click at [483, 314] on div at bounding box center [517, 308] width 111 height 43
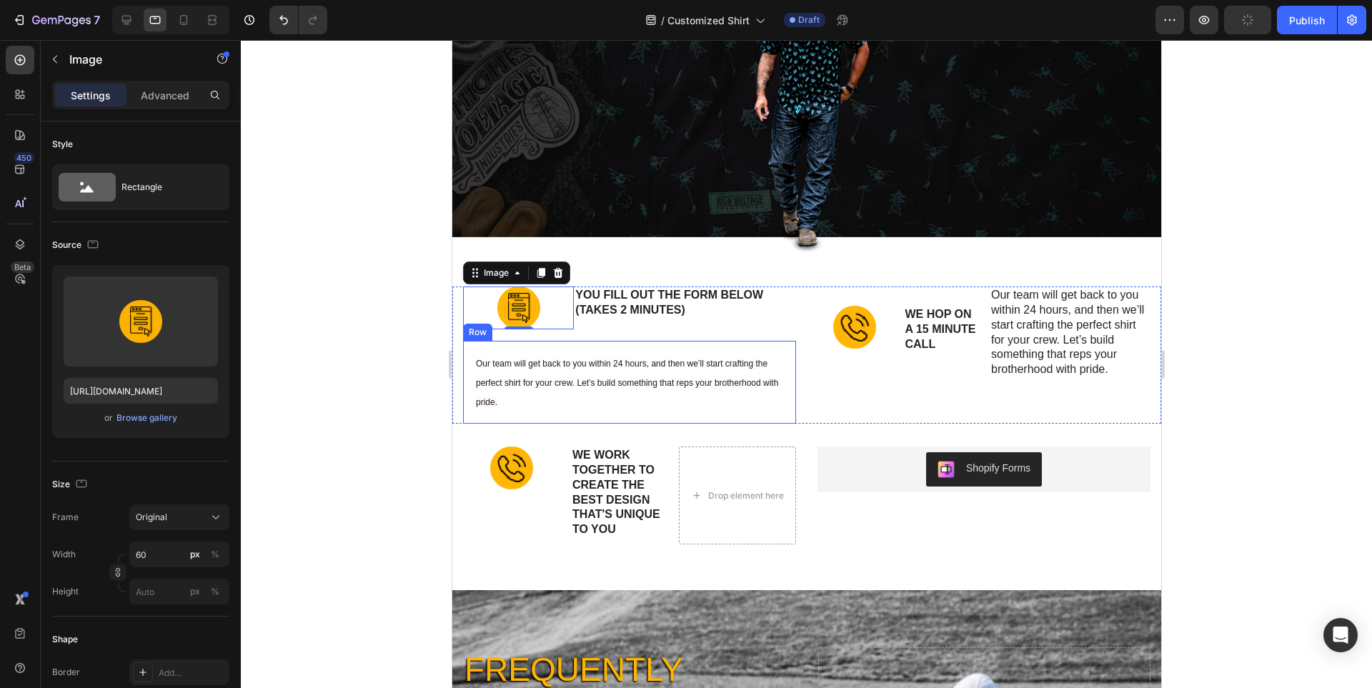
click at [783, 377] on div "Our team will get back to you within 24 hours, and then we’ll start crafting th…" at bounding box center [628, 382] width 333 height 83
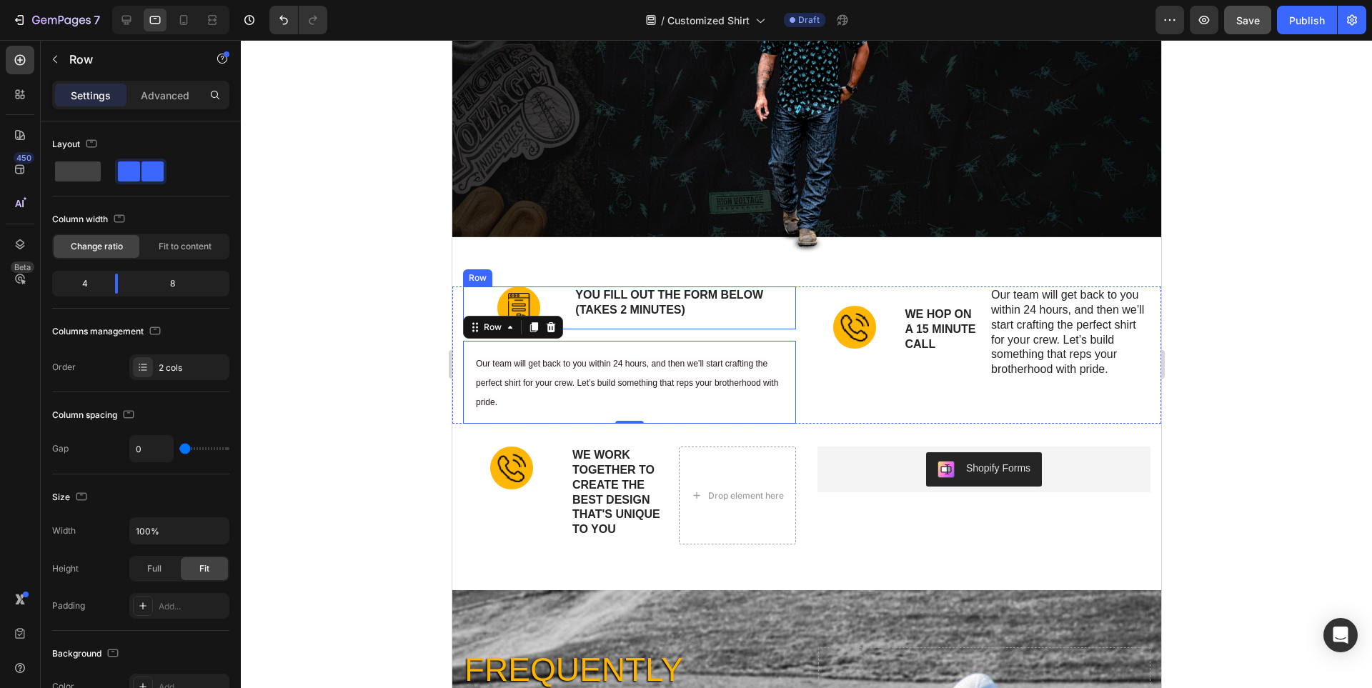
click at [785, 322] on div "YOU FILL OUT THE FORM BELOW (takes 2 minutes) Text Block" at bounding box center [684, 308] width 222 height 43
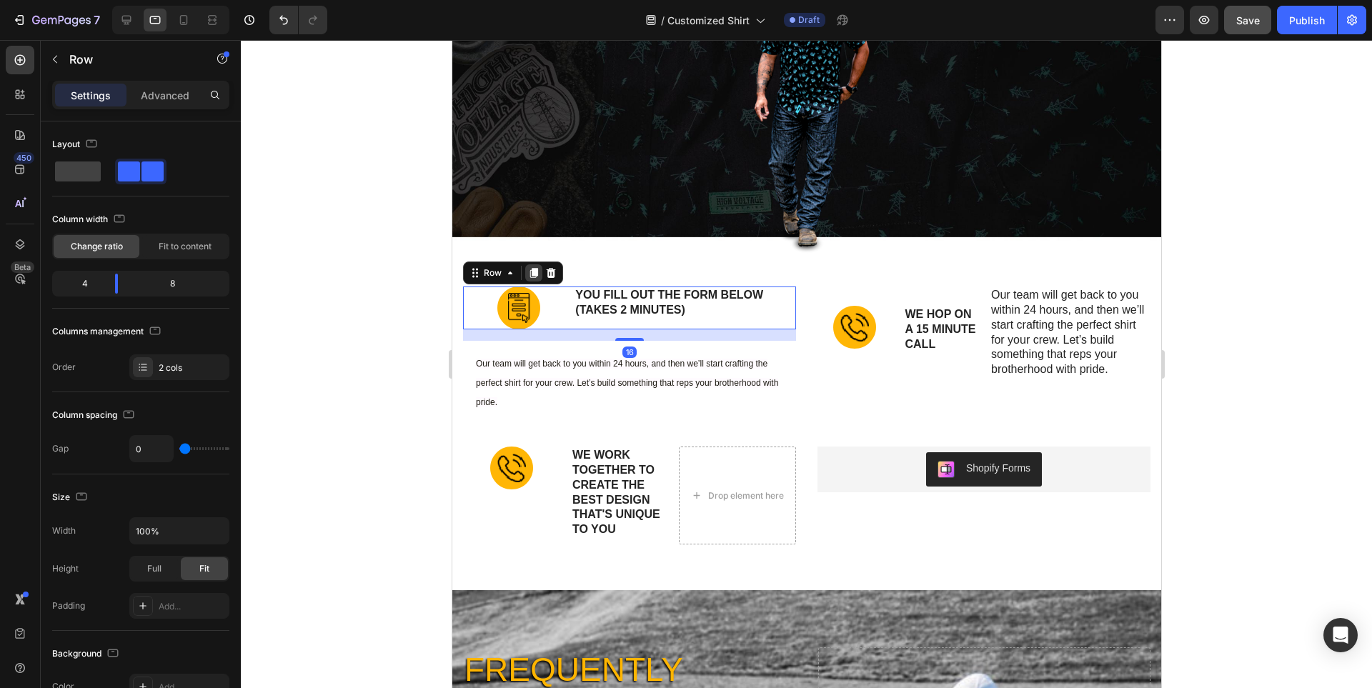
click at [531, 269] on icon at bounding box center [534, 273] width 8 height 10
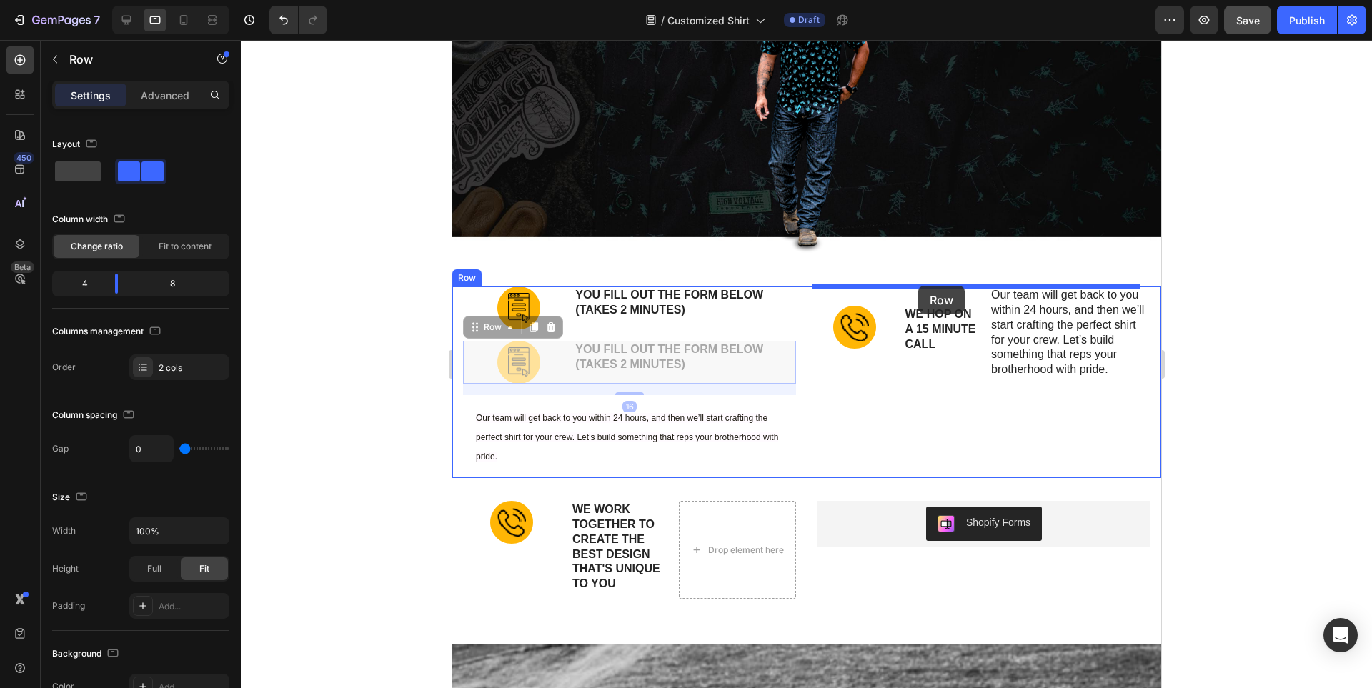
drag, startPoint x: 472, startPoint y: 329, endPoint x: 918, endPoint y: 286, distance: 447.3
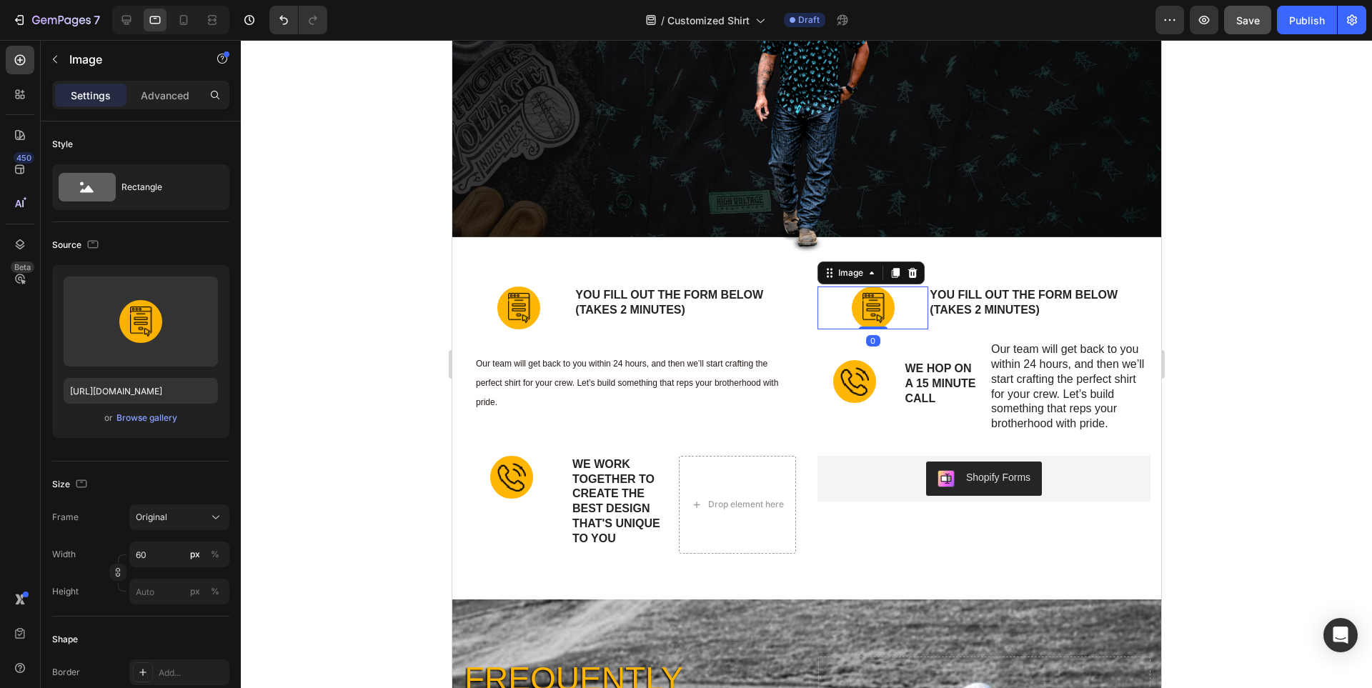
click at [872, 307] on img at bounding box center [872, 308] width 43 height 43
click at [164, 419] on div "Browse gallery" at bounding box center [146, 418] width 61 height 13
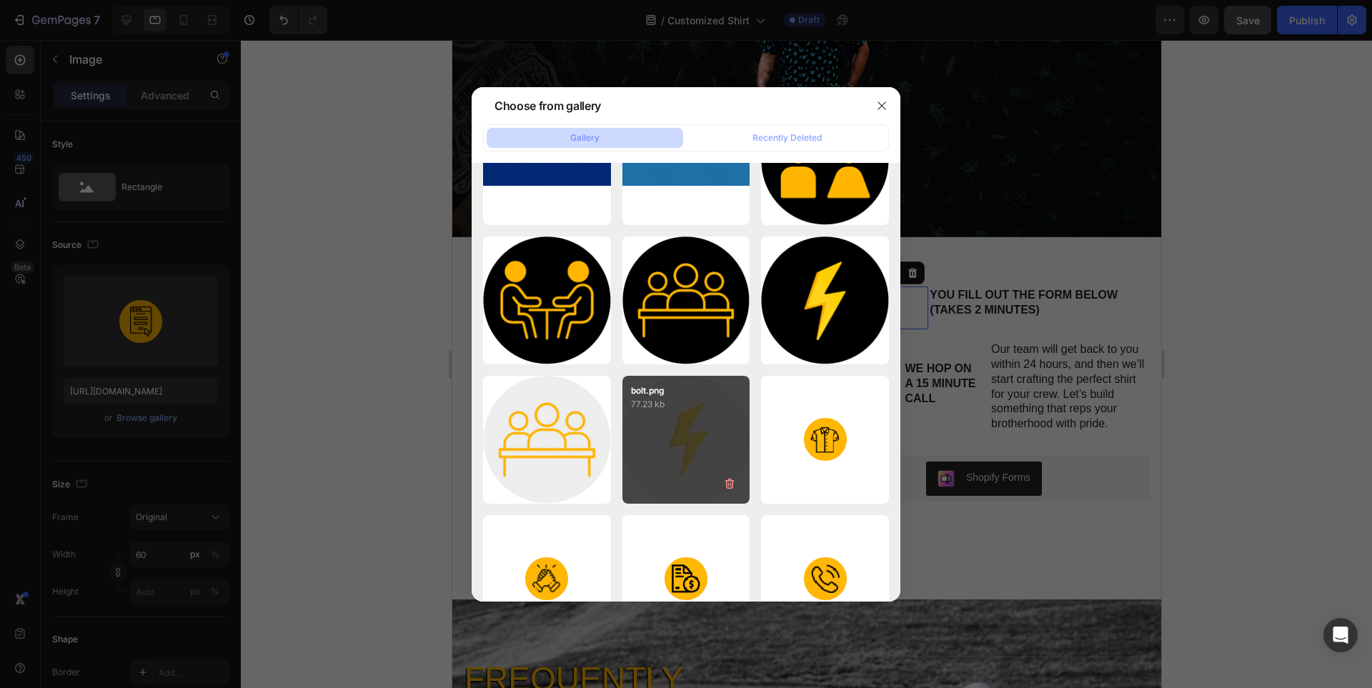
scroll to position [2866, 0]
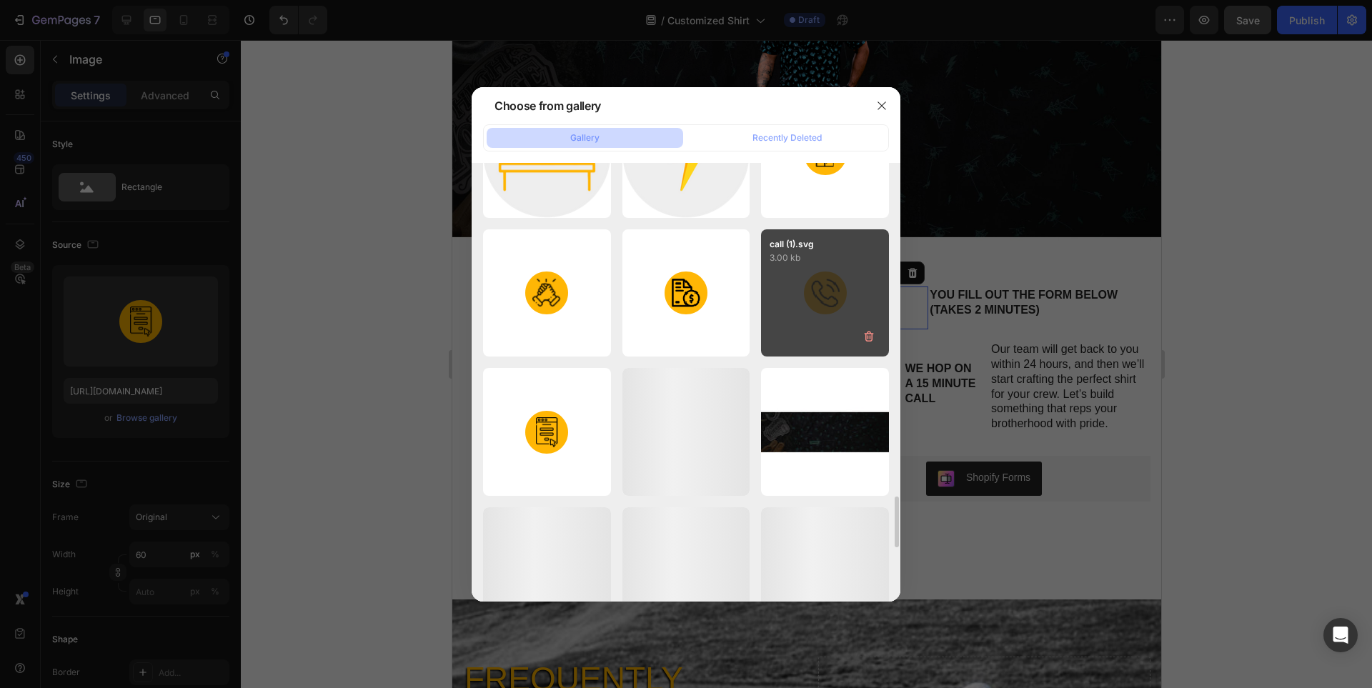
click at [805, 328] on div "call (1).svg 3.00 kb" at bounding box center [825, 293] width 128 height 128
type input "https://cdn.shopify.com/s/files/1/0331/4368/5253/files/gempages_579796114786485…"
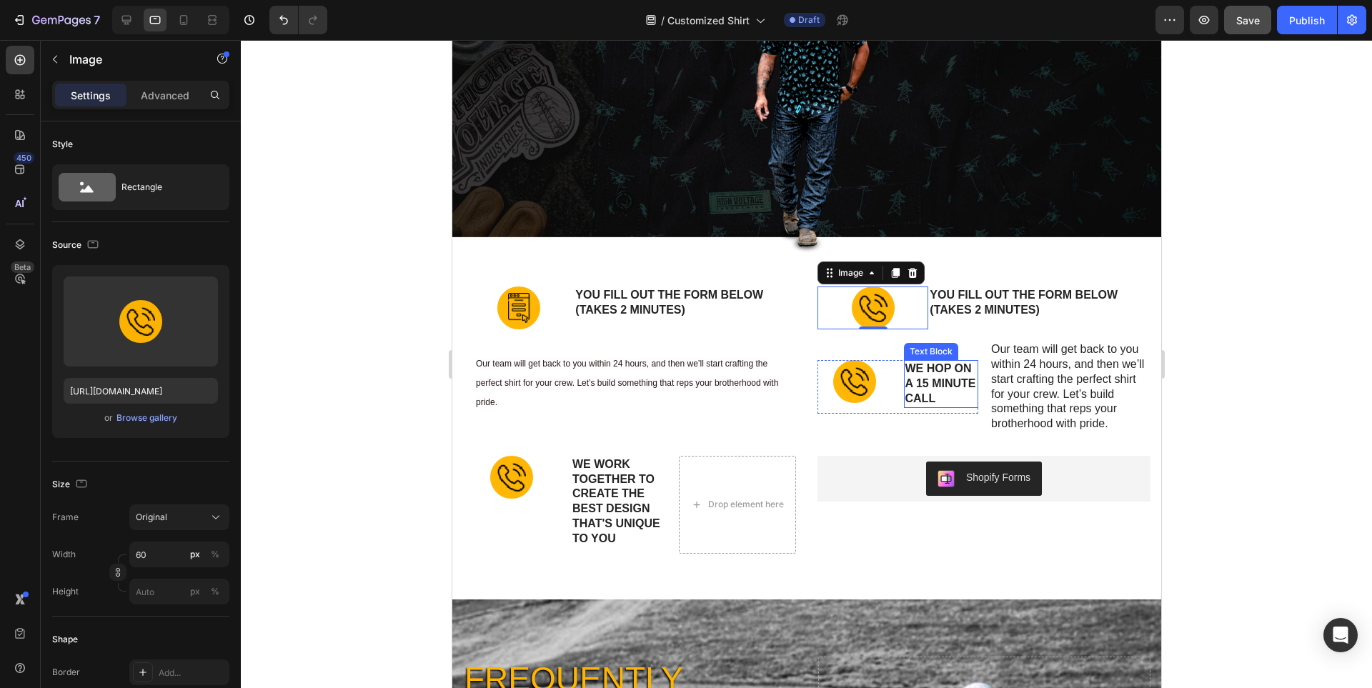
click at [928, 378] on p "we hop on a 15 minute call" at bounding box center [941, 384] width 72 height 44
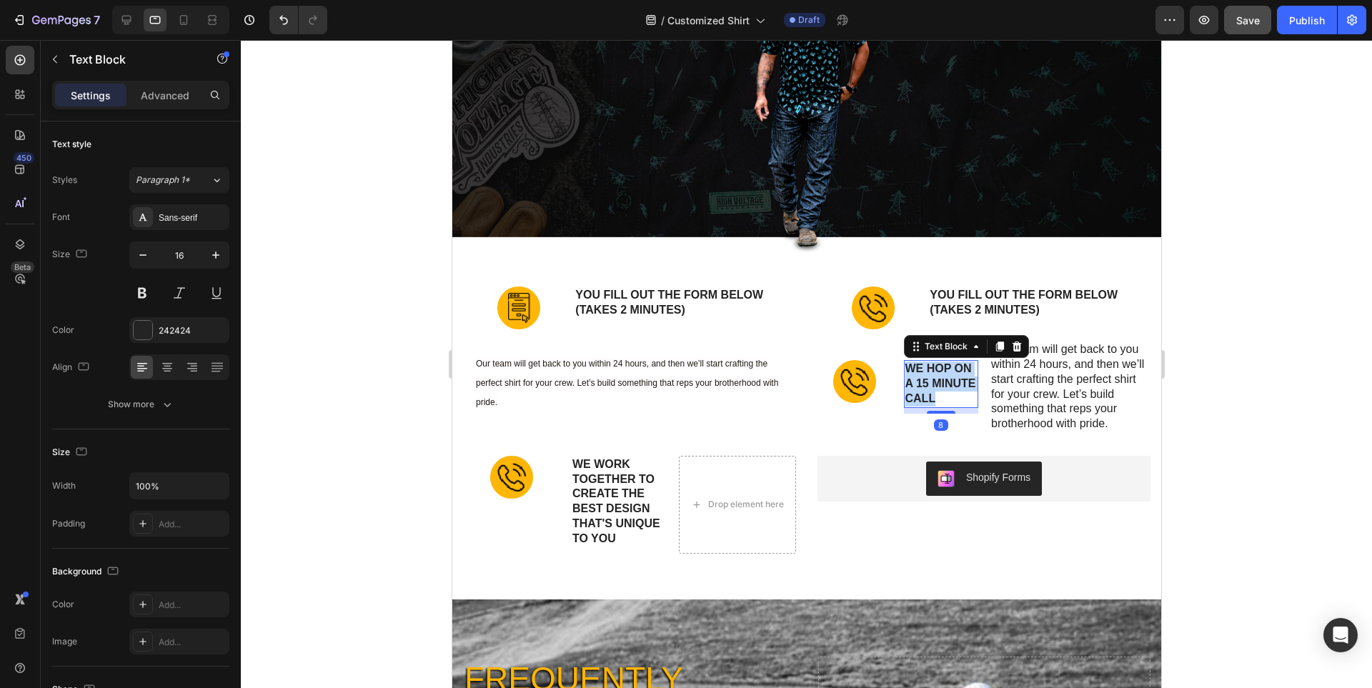
click at [928, 378] on p "we hop on a 15 minute call" at bounding box center [941, 384] width 72 height 44
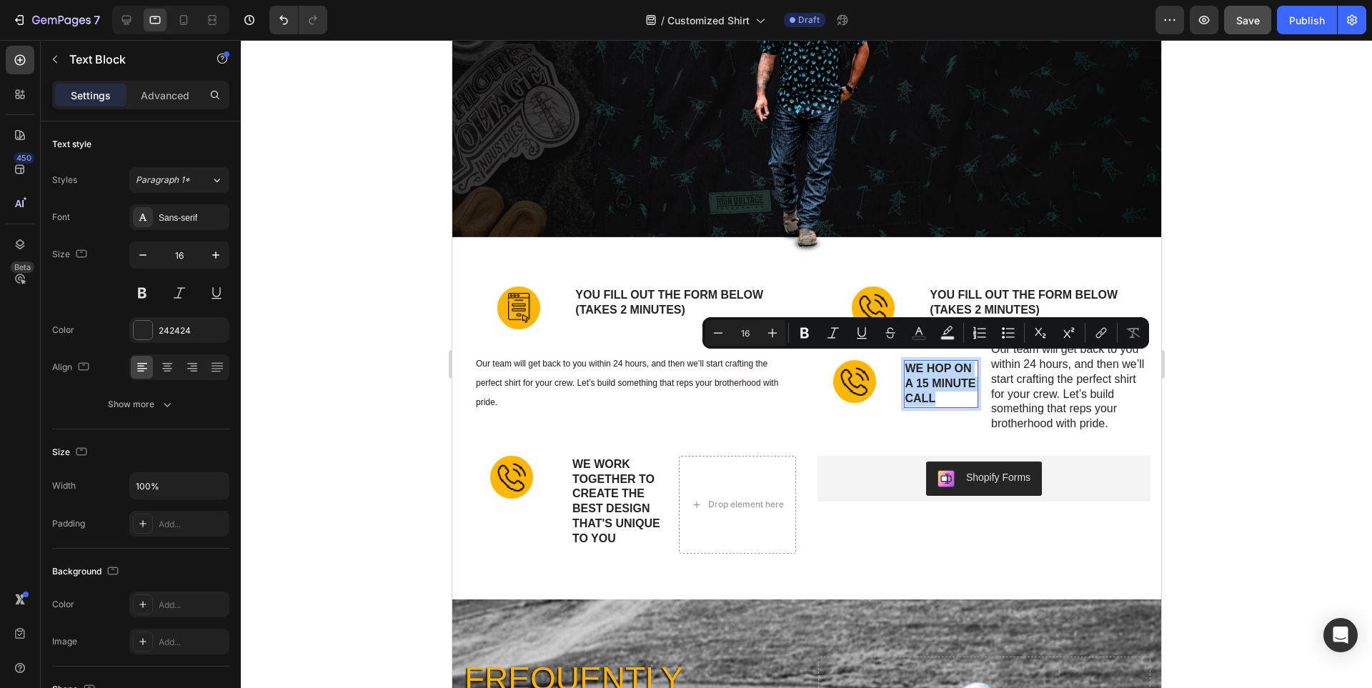
copy p "we hop on a 15 minute call"
click at [995, 297] on p "YOU FILL OUT THE FORM BELOW (takes 2 minutes)" at bounding box center [1038, 303] width 219 height 30
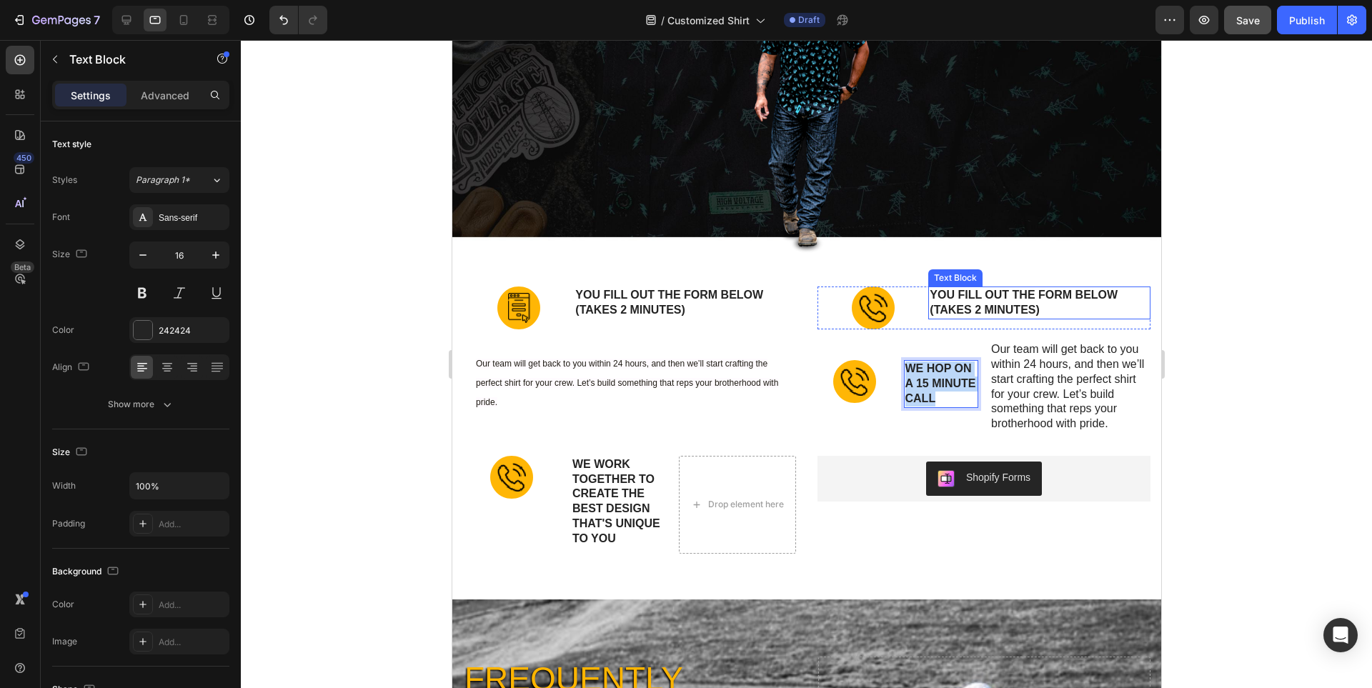
click at [995, 297] on p "YOU FILL OUT THE FORM BELOW (takes 2 minutes)" at bounding box center [1038, 303] width 219 height 30
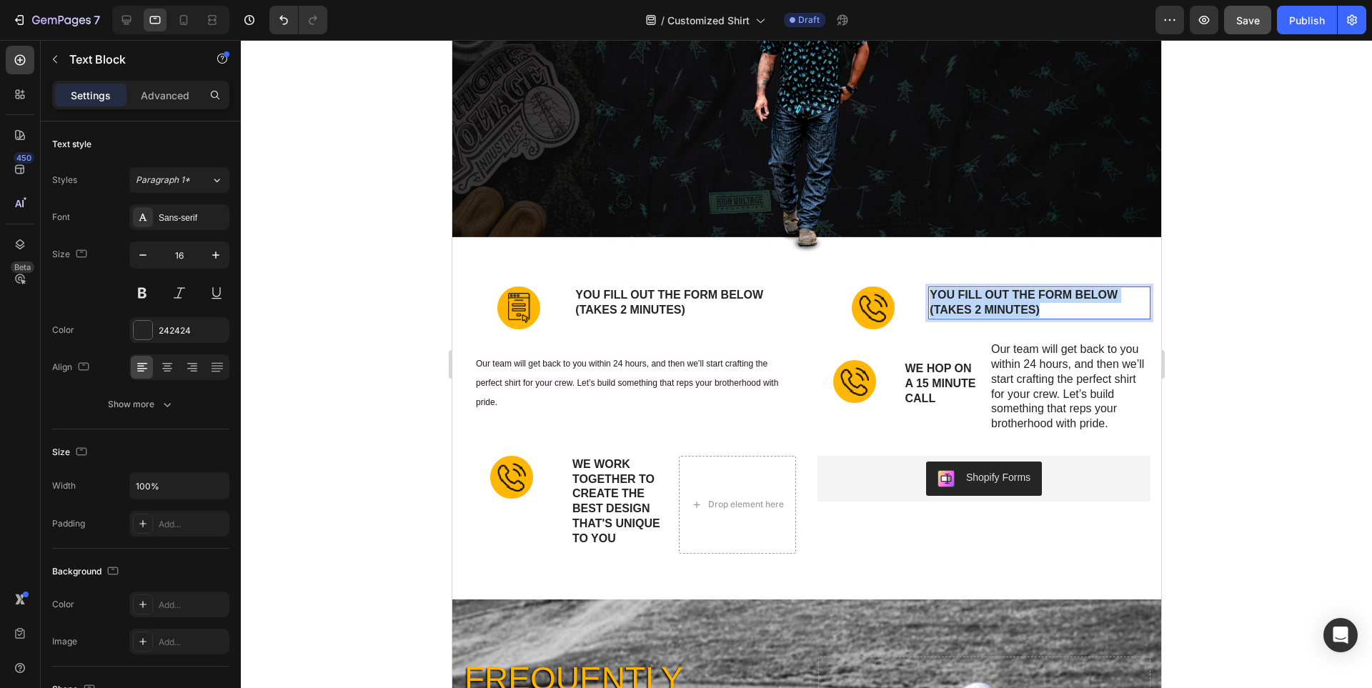
click at [995, 297] on p "YOU FILL OUT THE FORM BELOW (takes 2 minutes)" at bounding box center [1038, 303] width 219 height 30
click at [873, 372] on div at bounding box center [854, 381] width 75 height 43
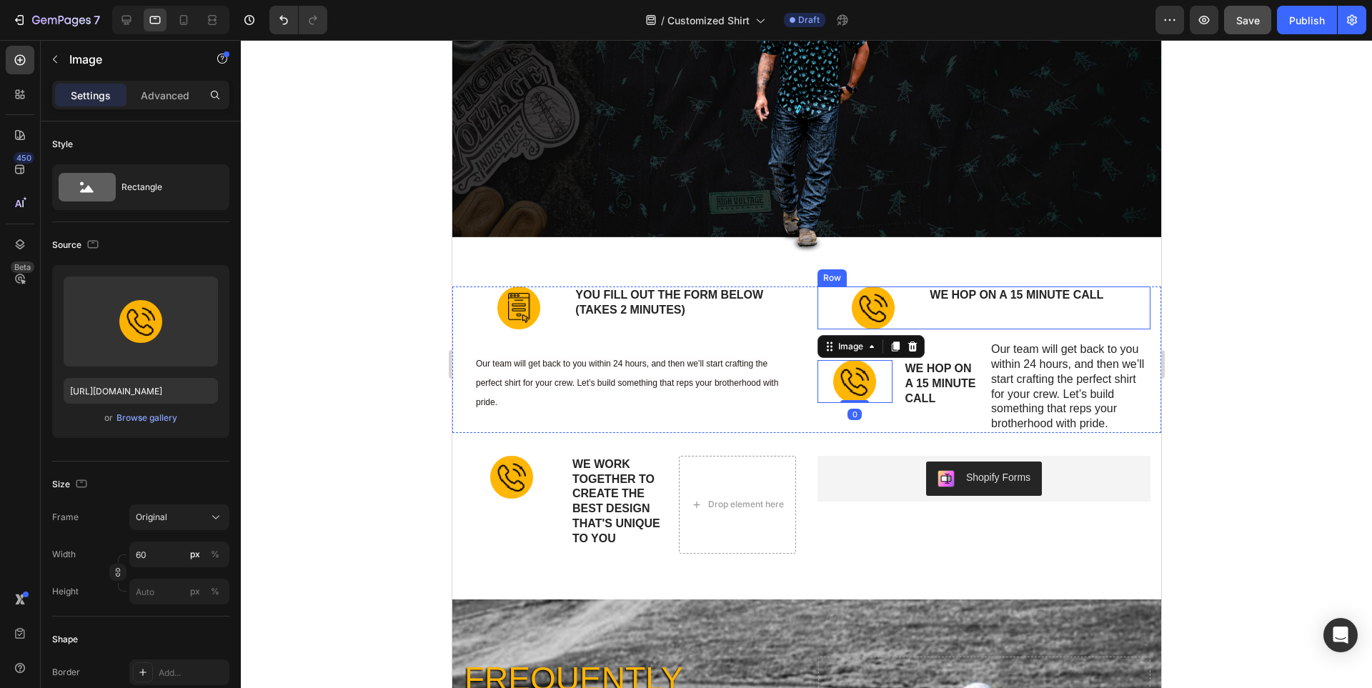
click at [982, 317] on div "we hop on a 15 minute call Text Block" at bounding box center [1039, 308] width 222 height 43
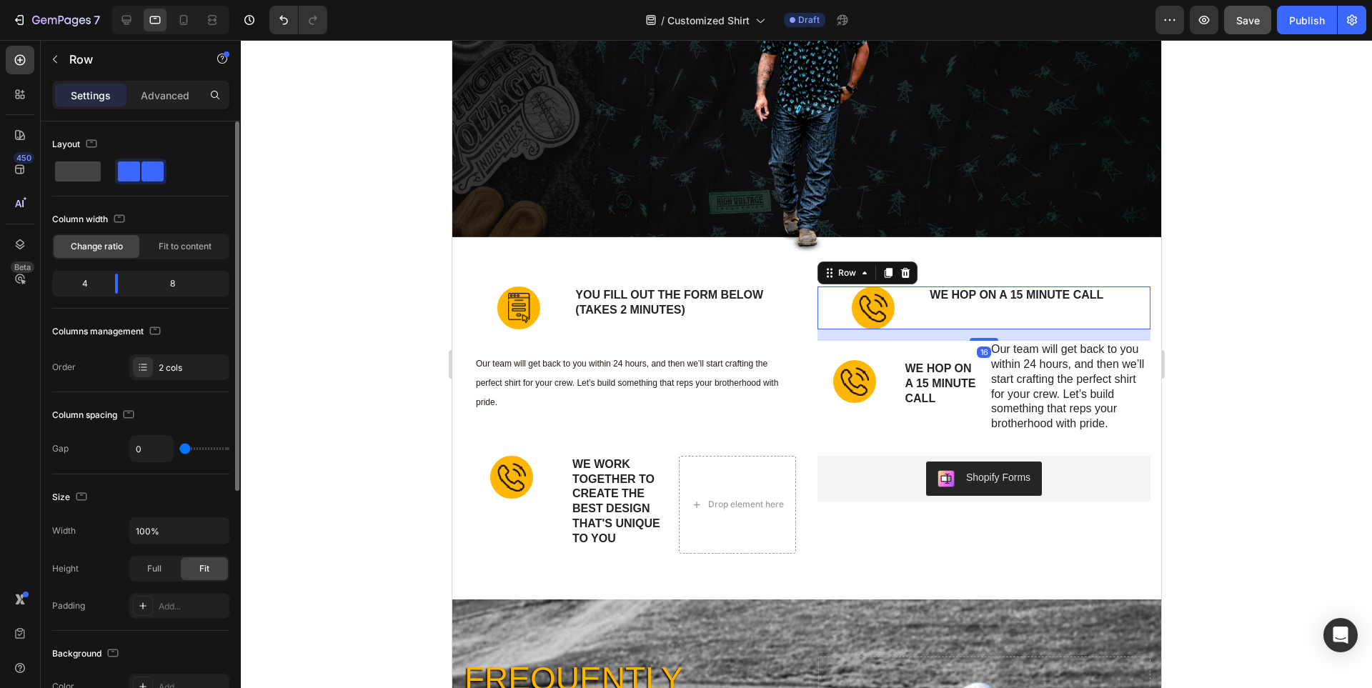
scroll to position [357, 0]
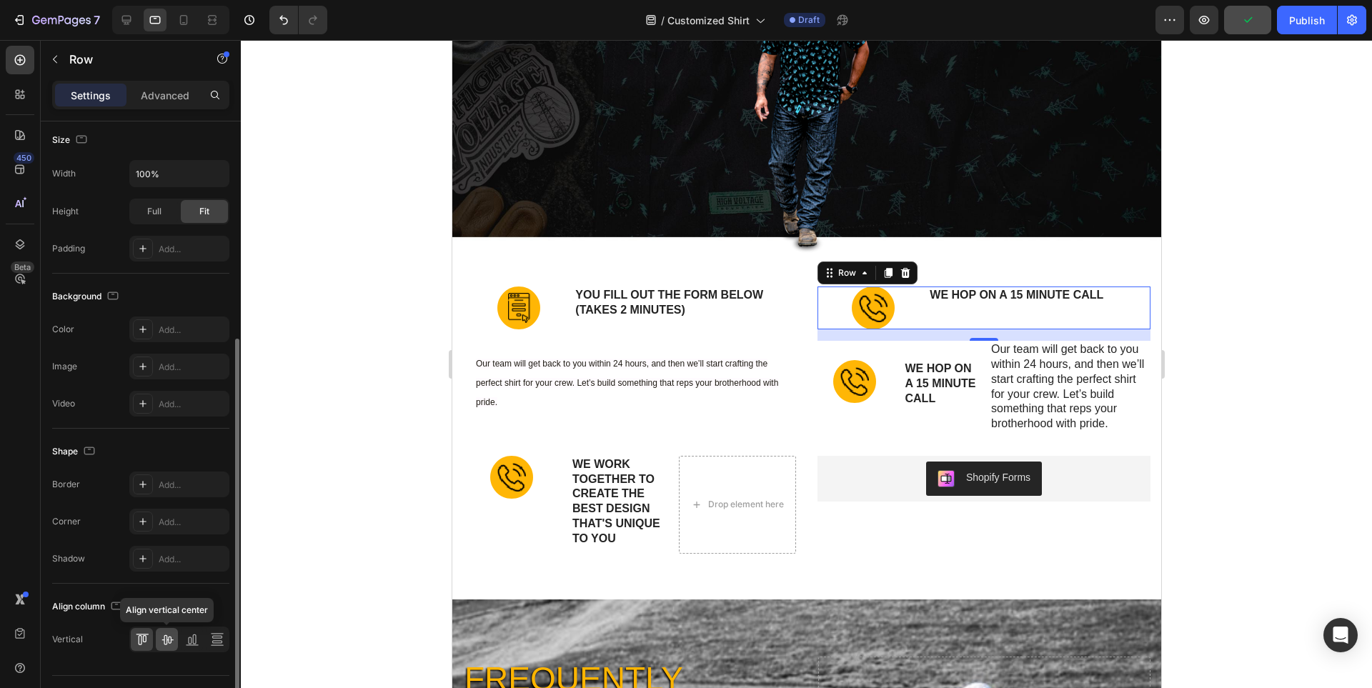
click at [160, 640] on icon at bounding box center [167, 639] width 14 height 14
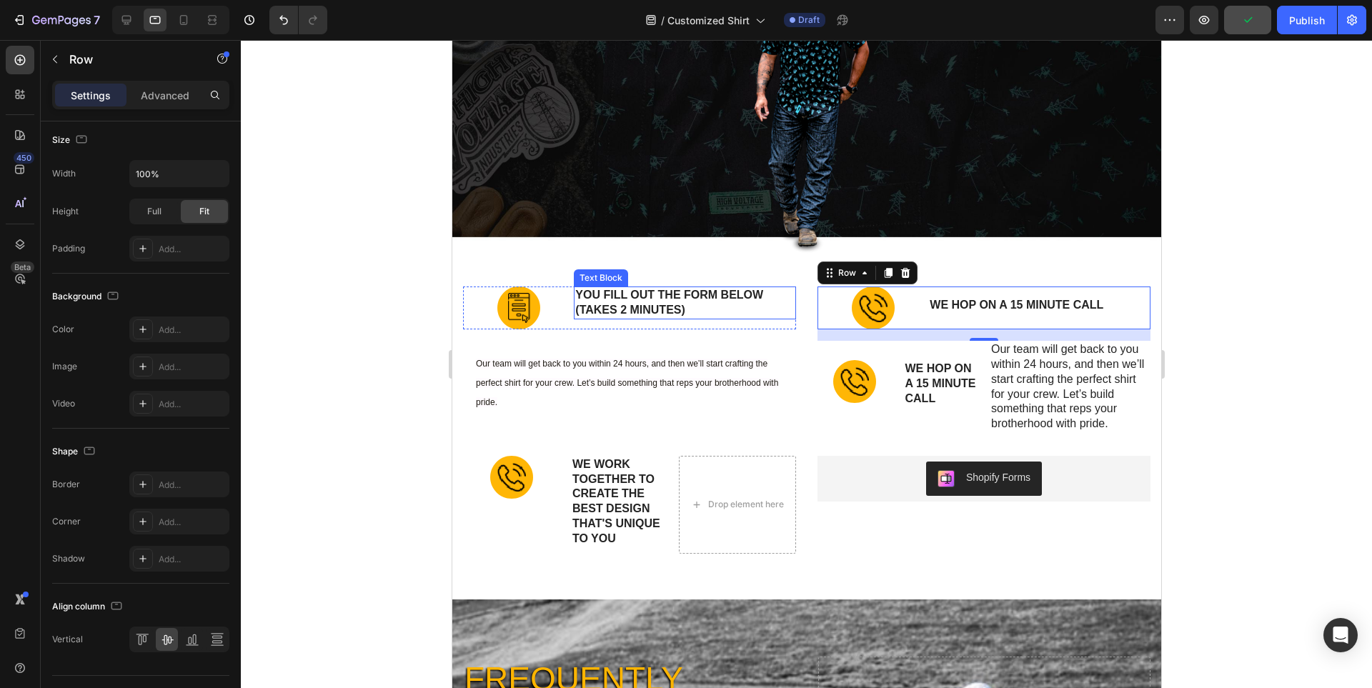
click at [605, 312] on p "YOU FILL OUT THE FORM BELOW (takes 2 minutes)" at bounding box center [684, 303] width 219 height 30
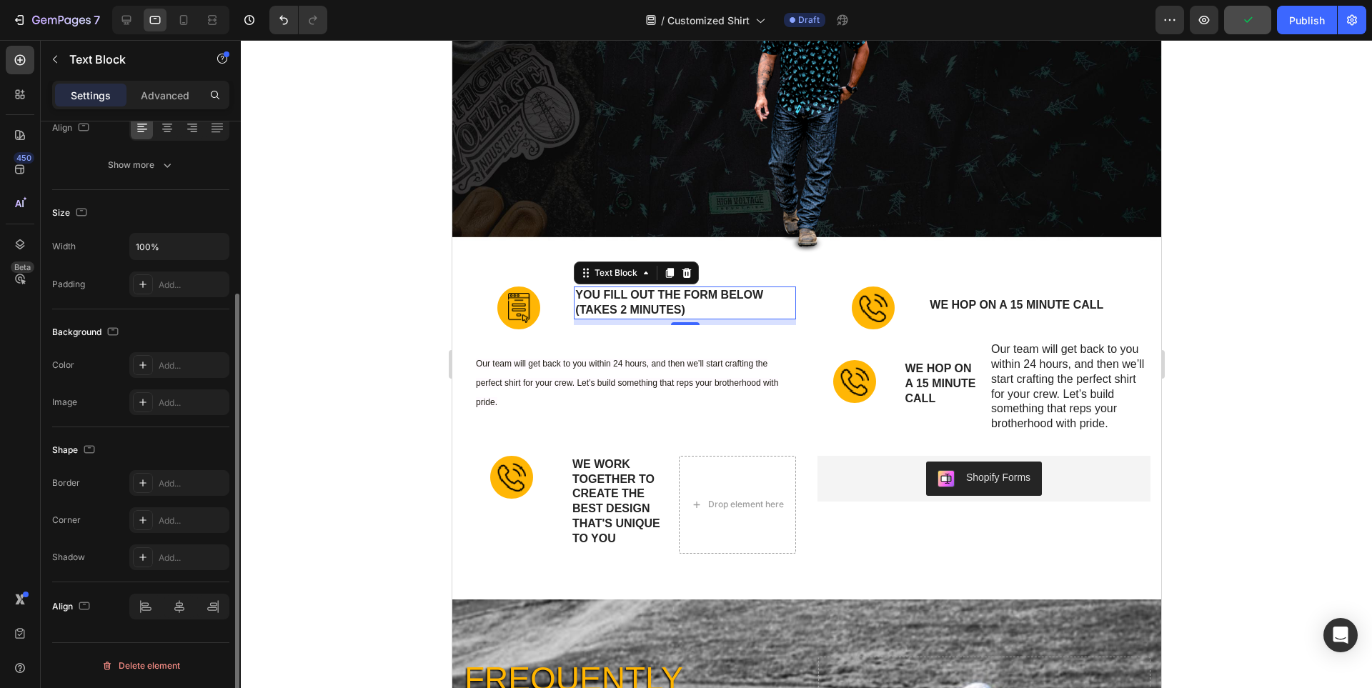
scroll to position [0, 0]
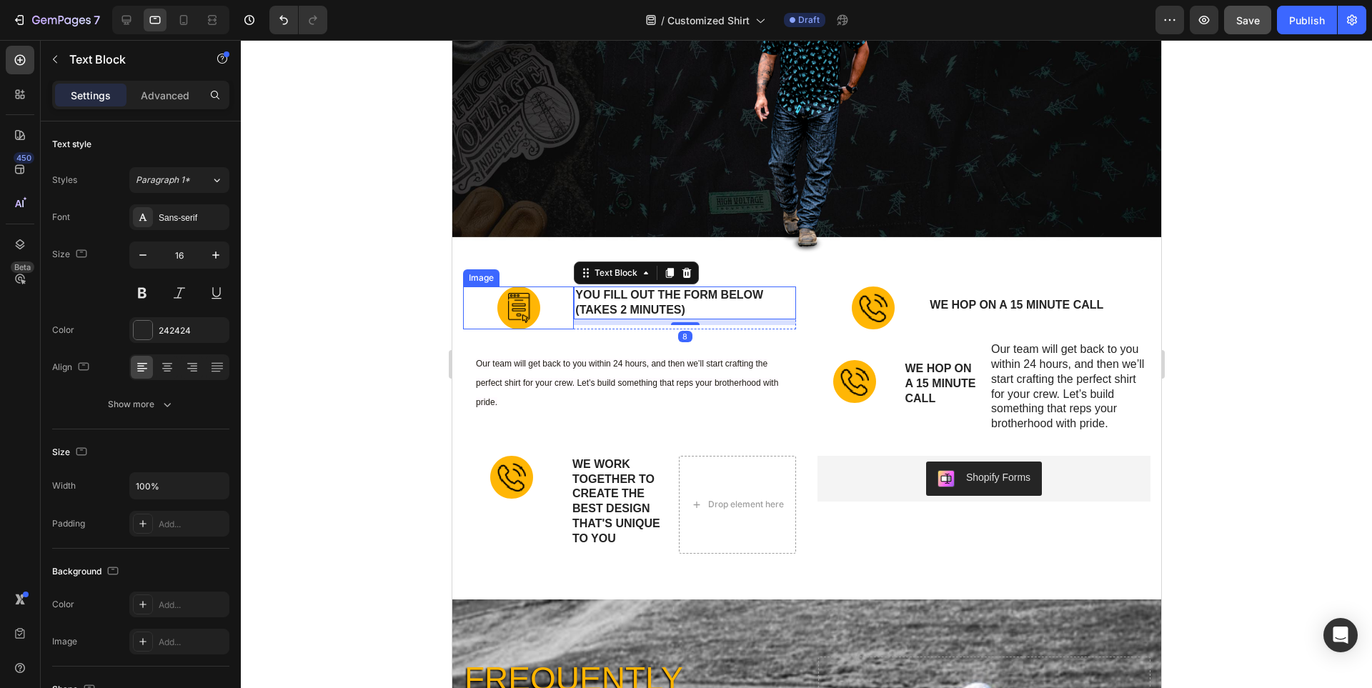
click at [485, 309] on div at bounding box center [517, 308] width 111 height 43
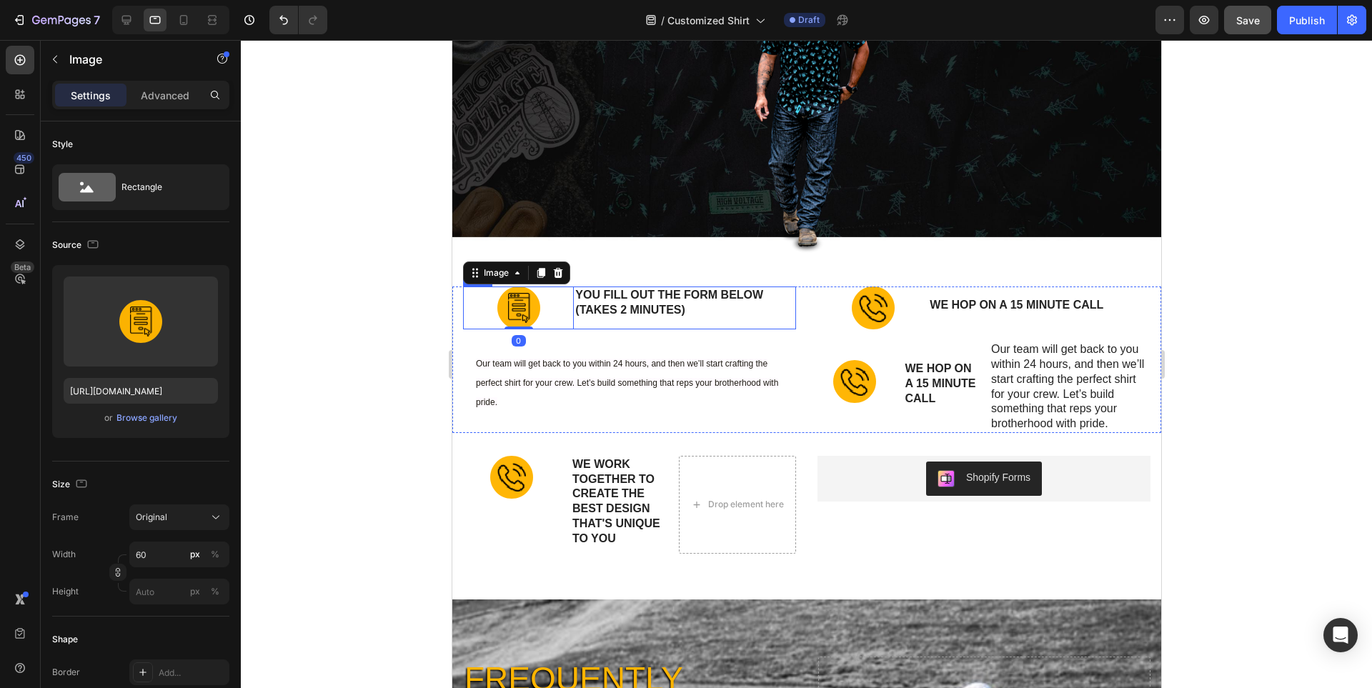
click at [590, 324] on div "YOU FILL OUT THE FORM BELOW (takes 2 minutes) Text Block" at bounding box center [684, 308] width 222 height 43
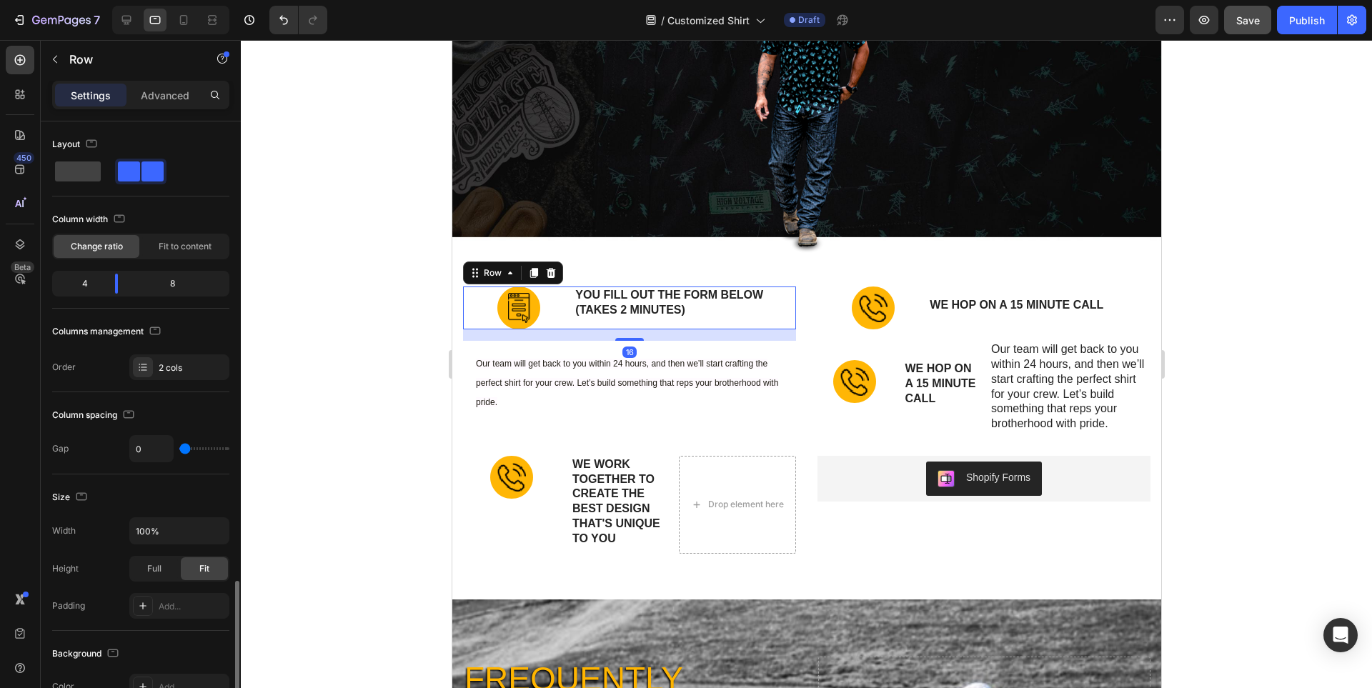
scroll to position [357, 0]
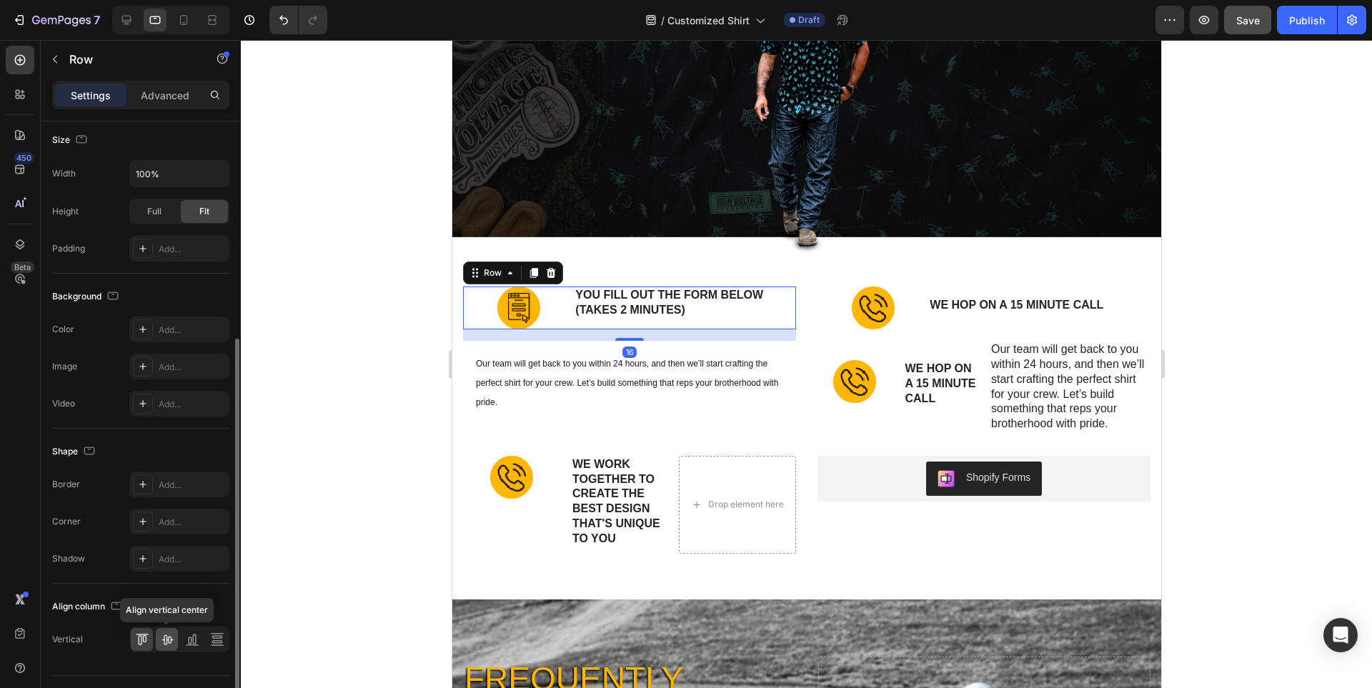
click at [167, 639] on icon at bounding box center [167, 640] width 11 height 10
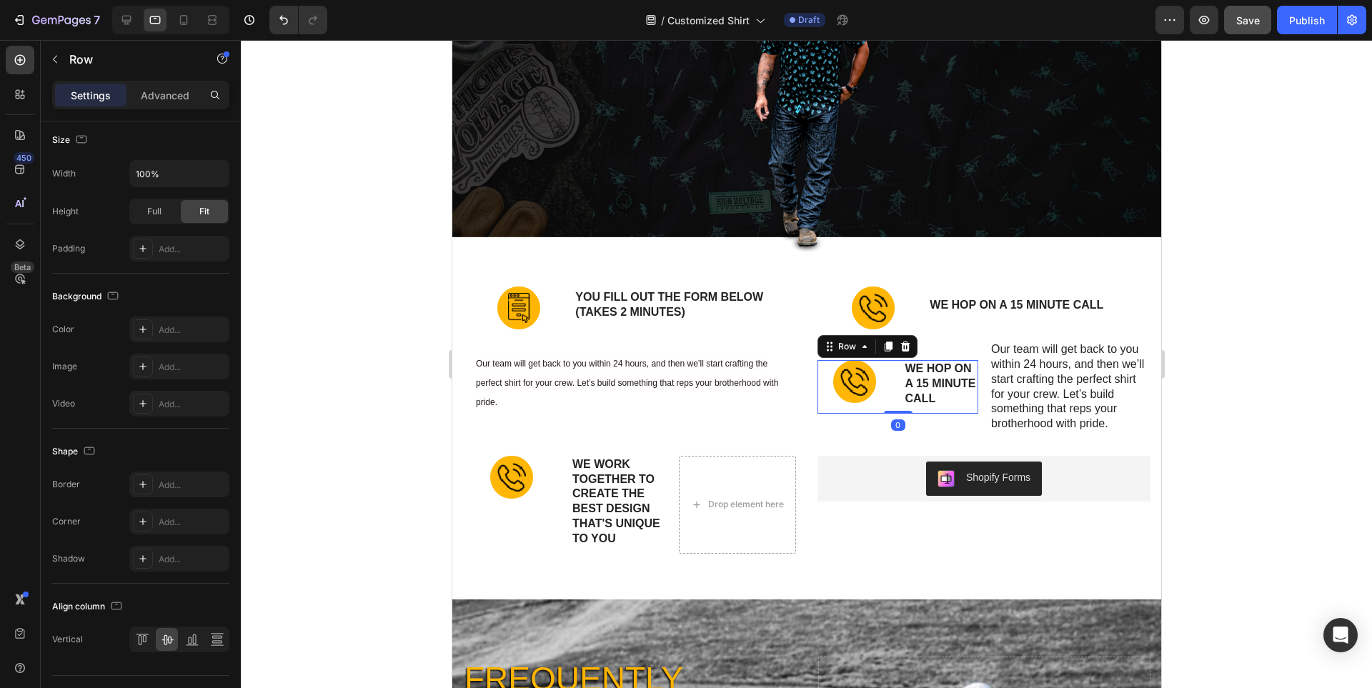
click at [891, 375] on div "Image we hop on a 15 minute call Text Block Row 0" at bounding box center [897, 386] width 161 height 53
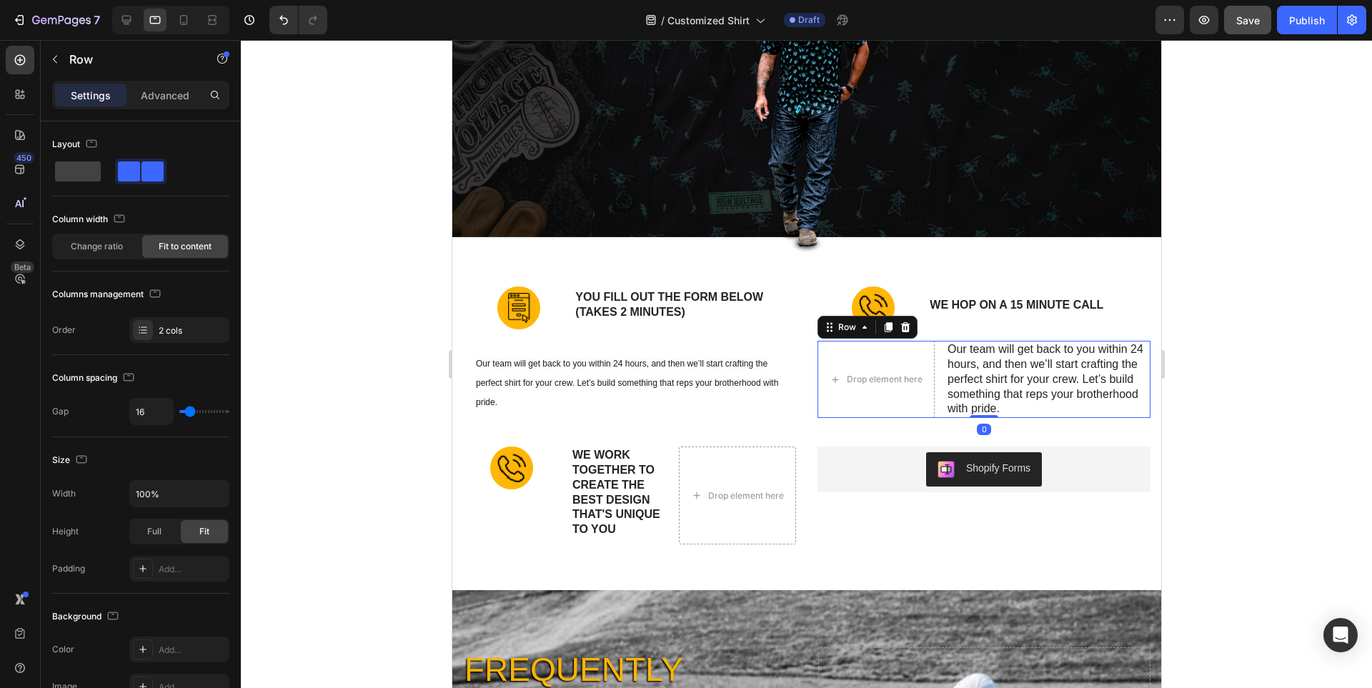
click at [938, 344] on div "Drop element here Our team will get back to you within 24 hours, and then we’ll…" at bounding box center [983, 379] width 333 height 77
click at [84, 173] on span at bounding box center [78, 172] width 46 height 20
type input "0"
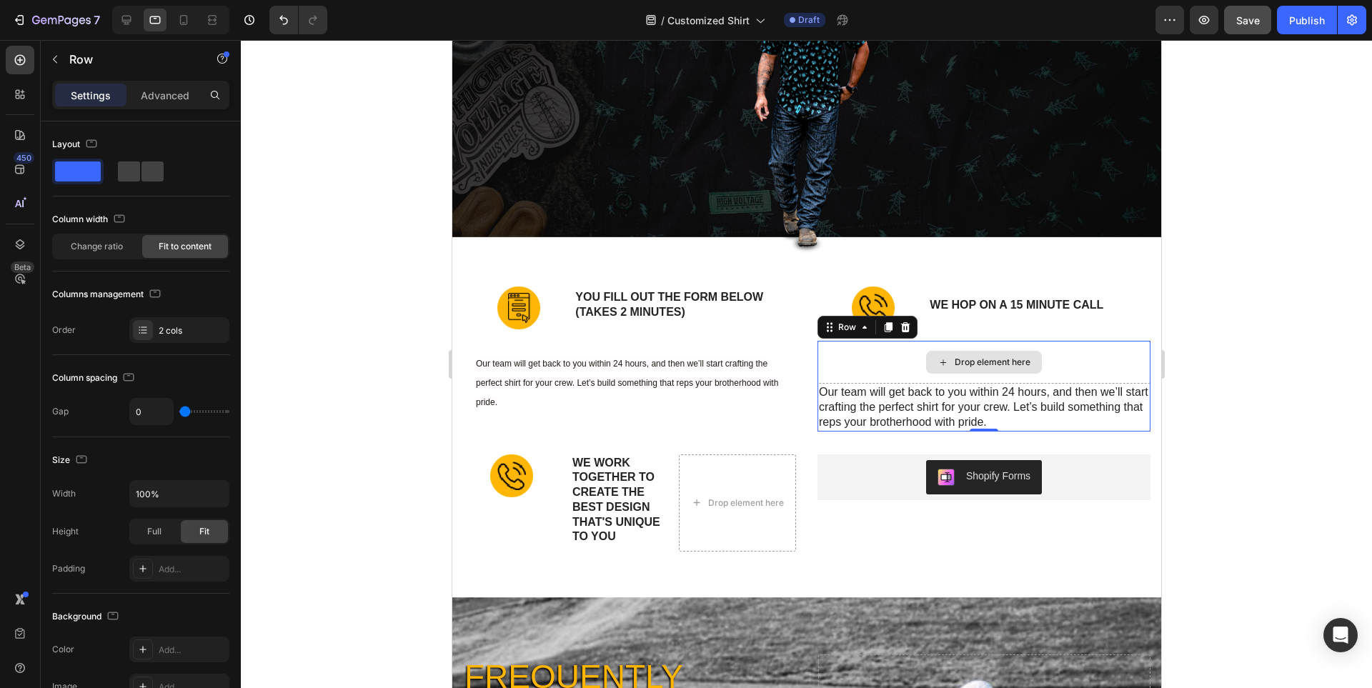
click at [1120, 358] on div "Drop element here" at bounding box center [983, 362] width 333 height 43
click at [57, 65] on button "button" at bounding box center [55, 59] width 23 height 23
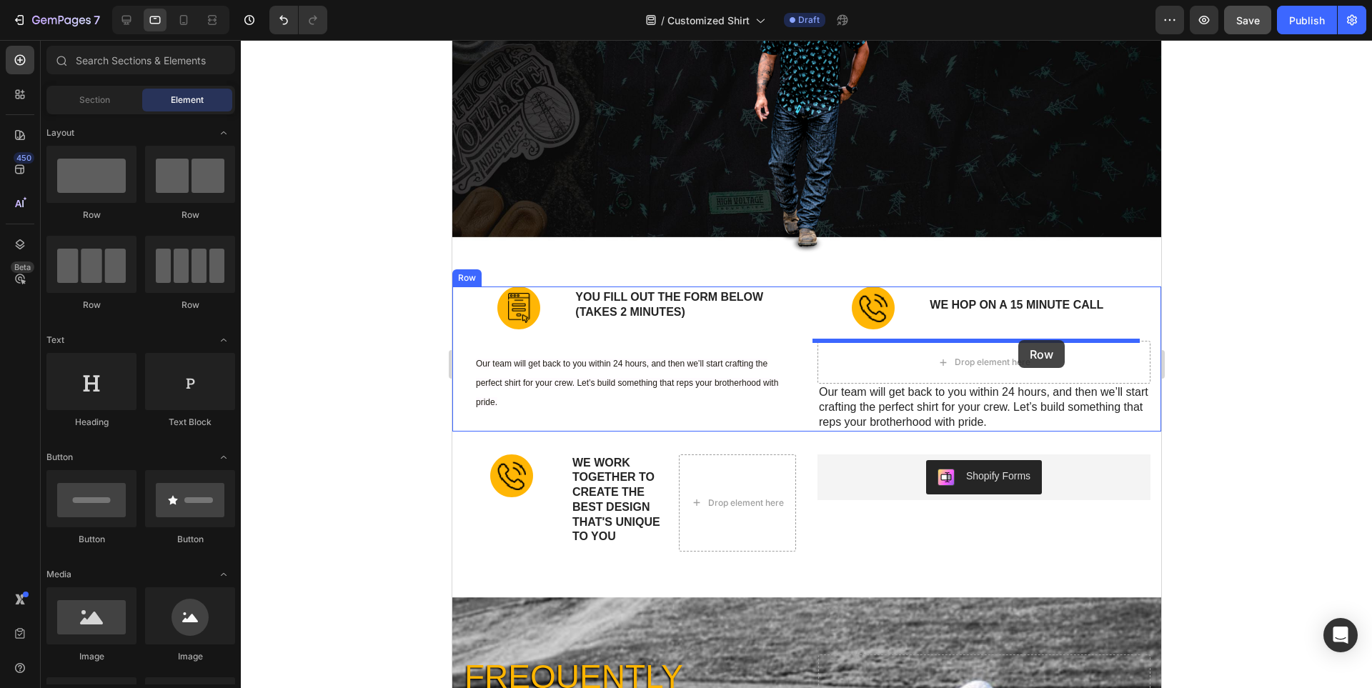
drag, startPoint x: 542, startPoint y: 237, endPoint x: 1018, endPoint y: 340, distance: 487.1
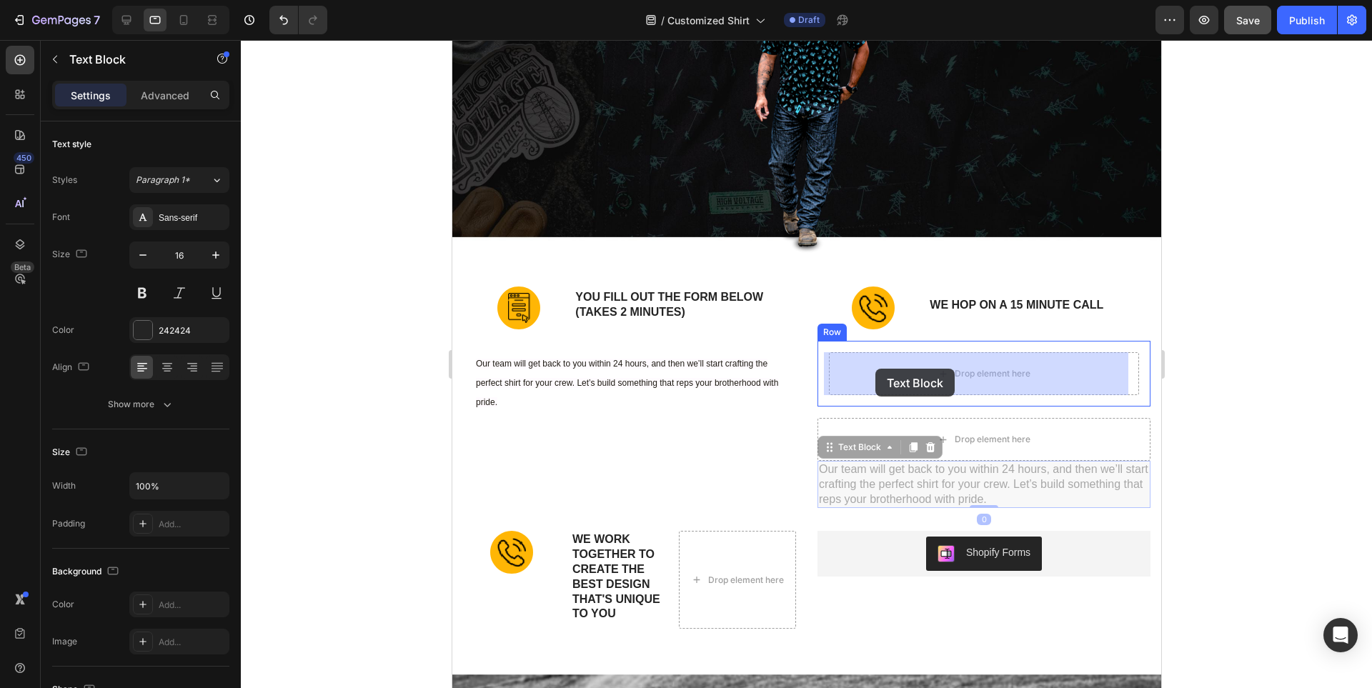
drag, startPoint x: 852, startPoint y: 488, endPoint x: 875, endPoint y: 369, distance: 121.5
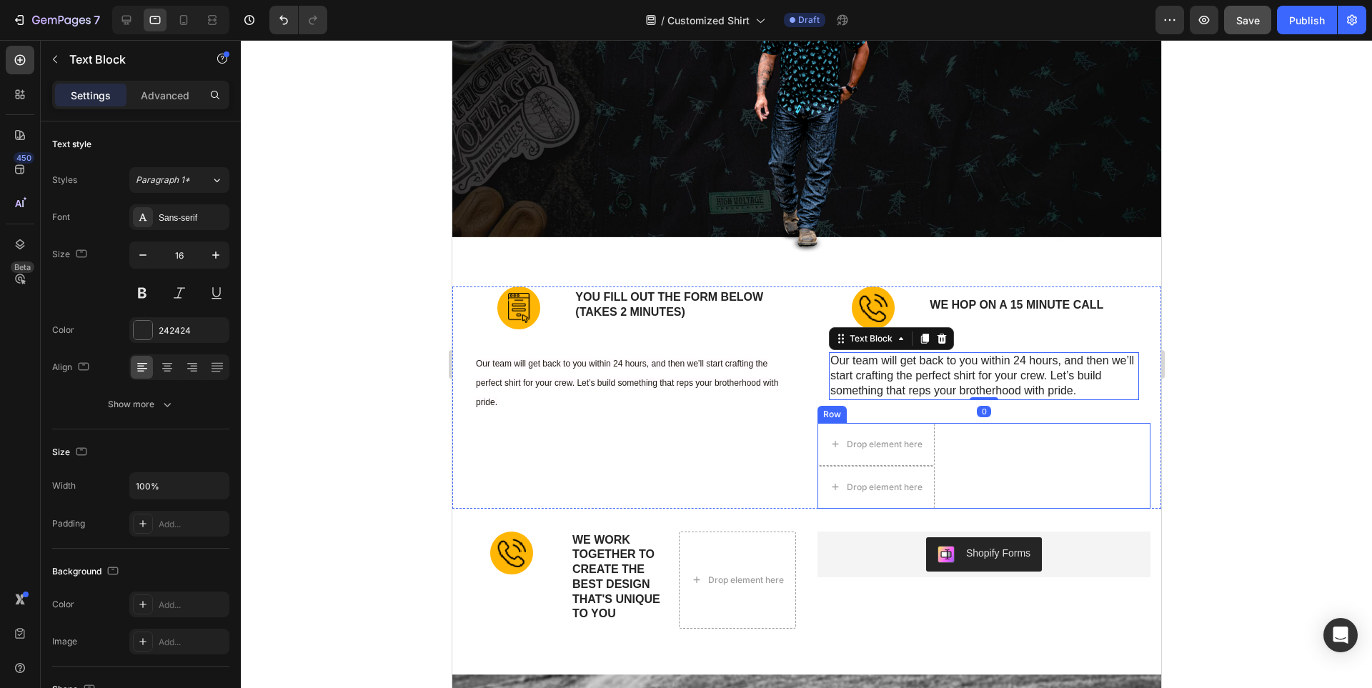
click at [1026, 452] on div "Drop element here Drop element here Row" at bounding box center [983, 466] width 333 height 86
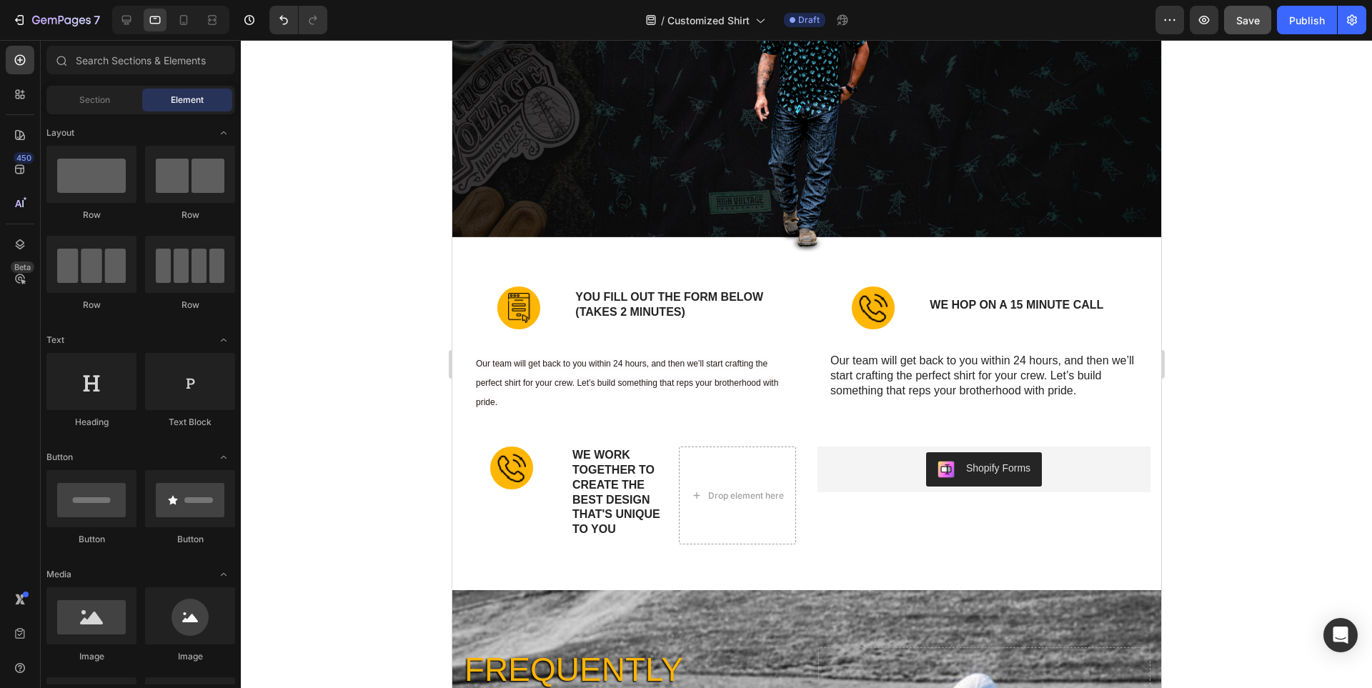
click at [1306, 371] on div at bounding box center [806, 364] width 1131 height 648
click at [930, 375] on p "Our team will get back to you within 24 hours, and then we’ll start crafting th…" at bounding box center [983, 376] width 307 height 44
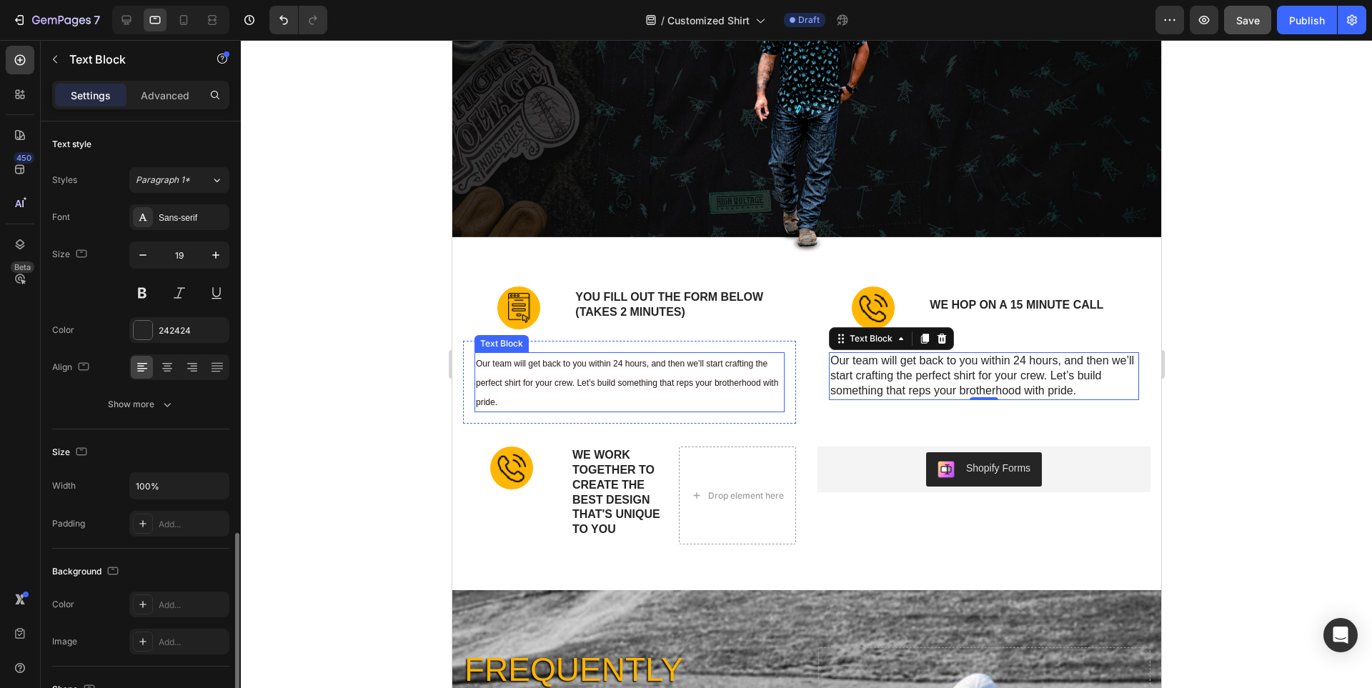
scroll to position [239, 0]
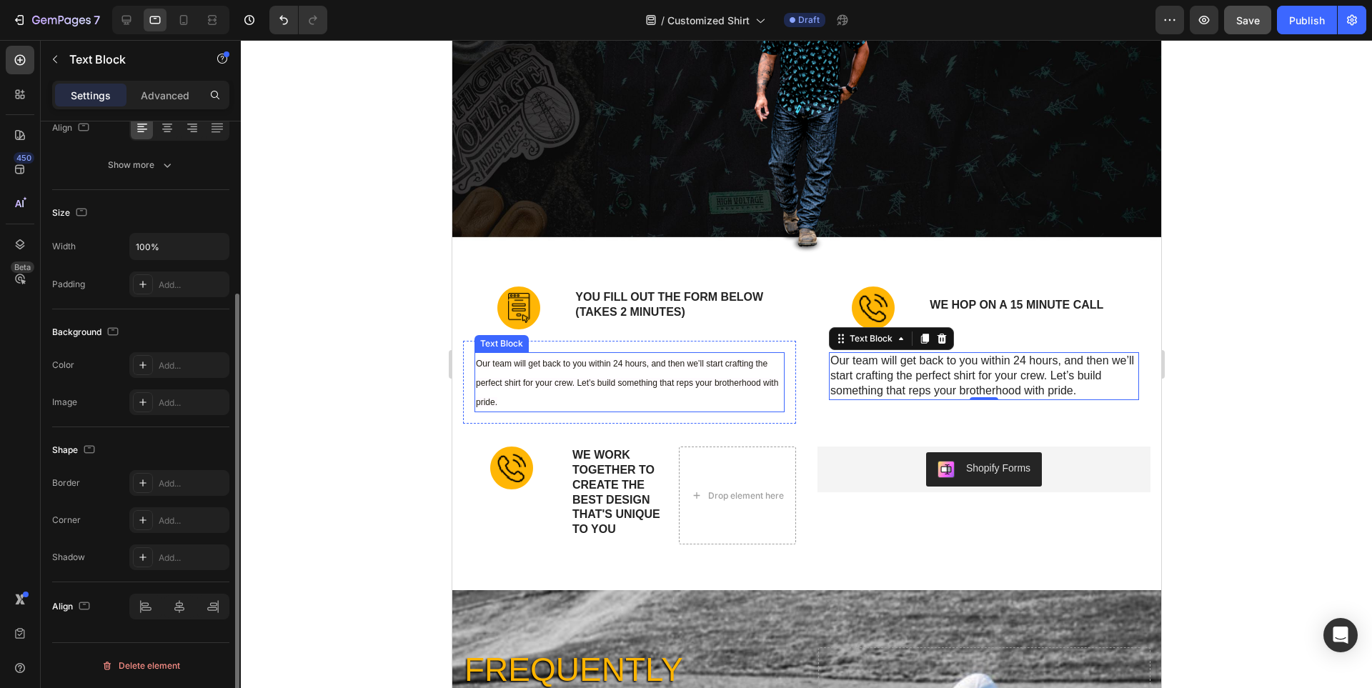
click at [669, 379] on span "Our team will get back to you within 24 hours, and then we’ll start crafting th…" at bounding box center [626, 383] width 302 height 48
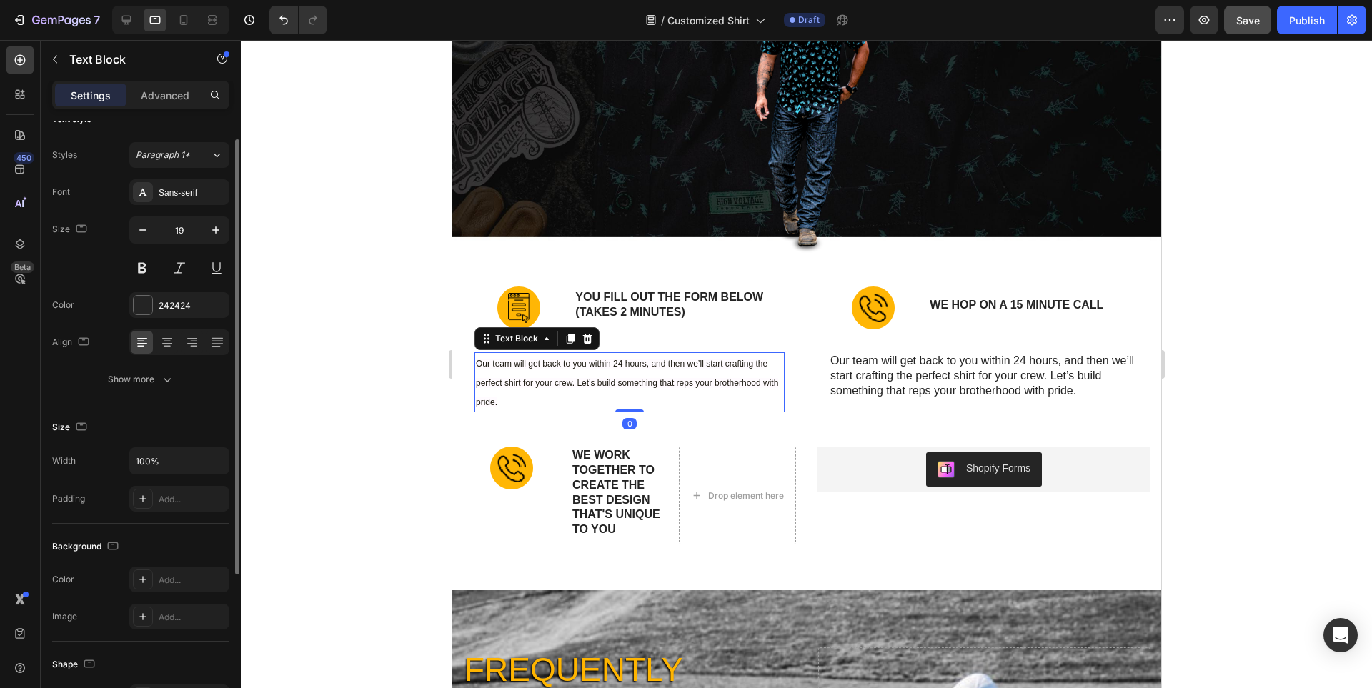
scroll to position [0, 0]
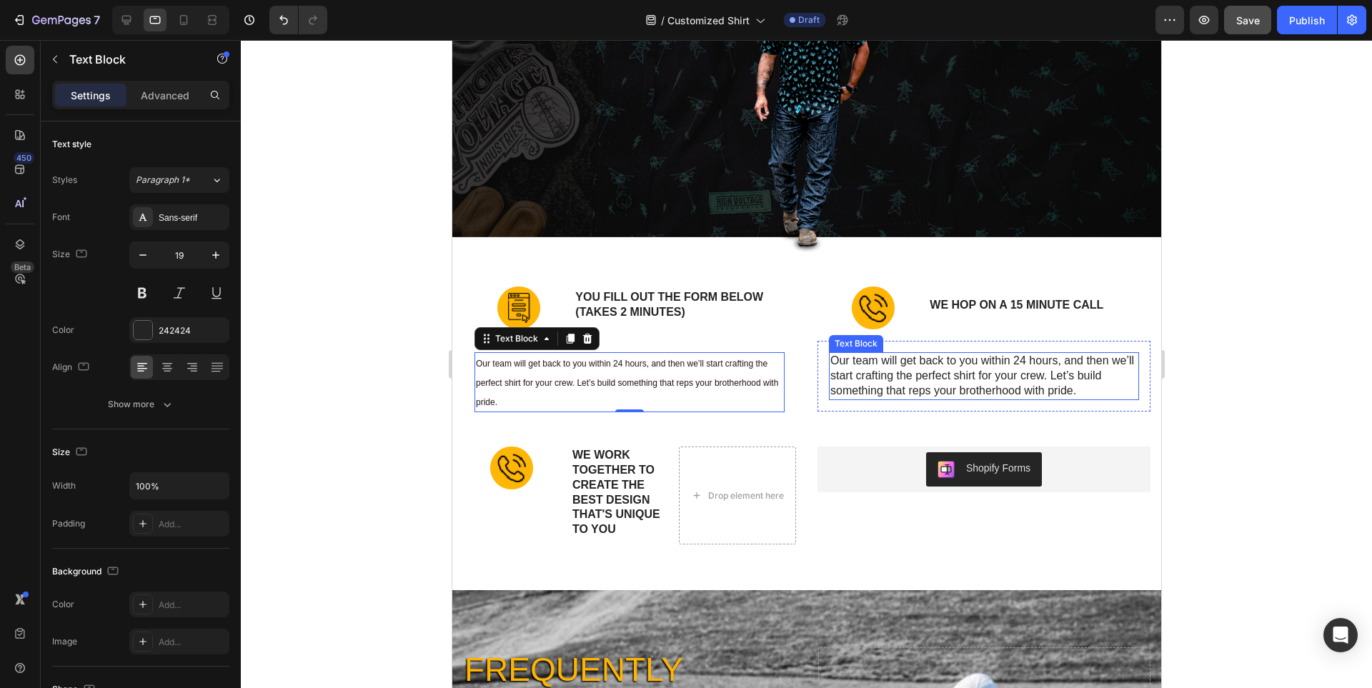
click at [955, 383] on p "Our team will get back to you within 24 hours, and then we’ll start crafting th…" at bounding box center [983, 376] width 307 height 44
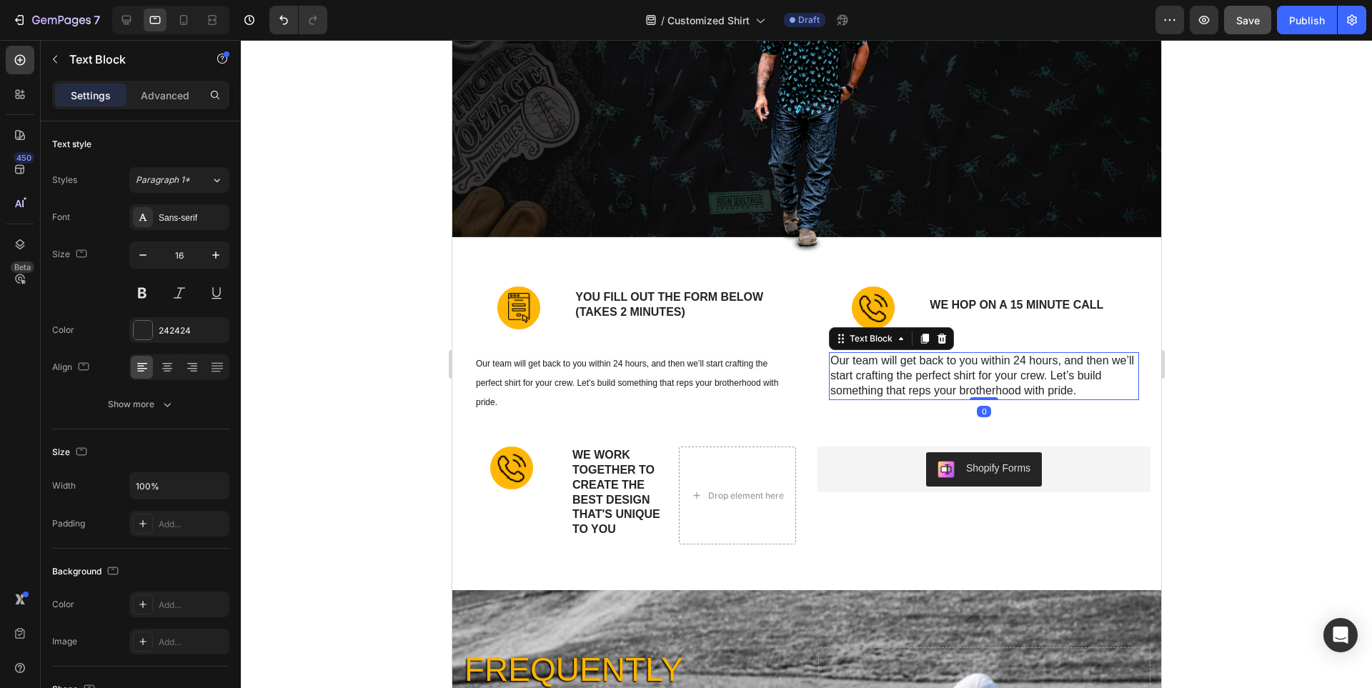
click at [895, 374] on p "Our team will get back to you within 24 hours, and then we’ll start crafting th…" at bounding box center [983, 376] width 307 height 44
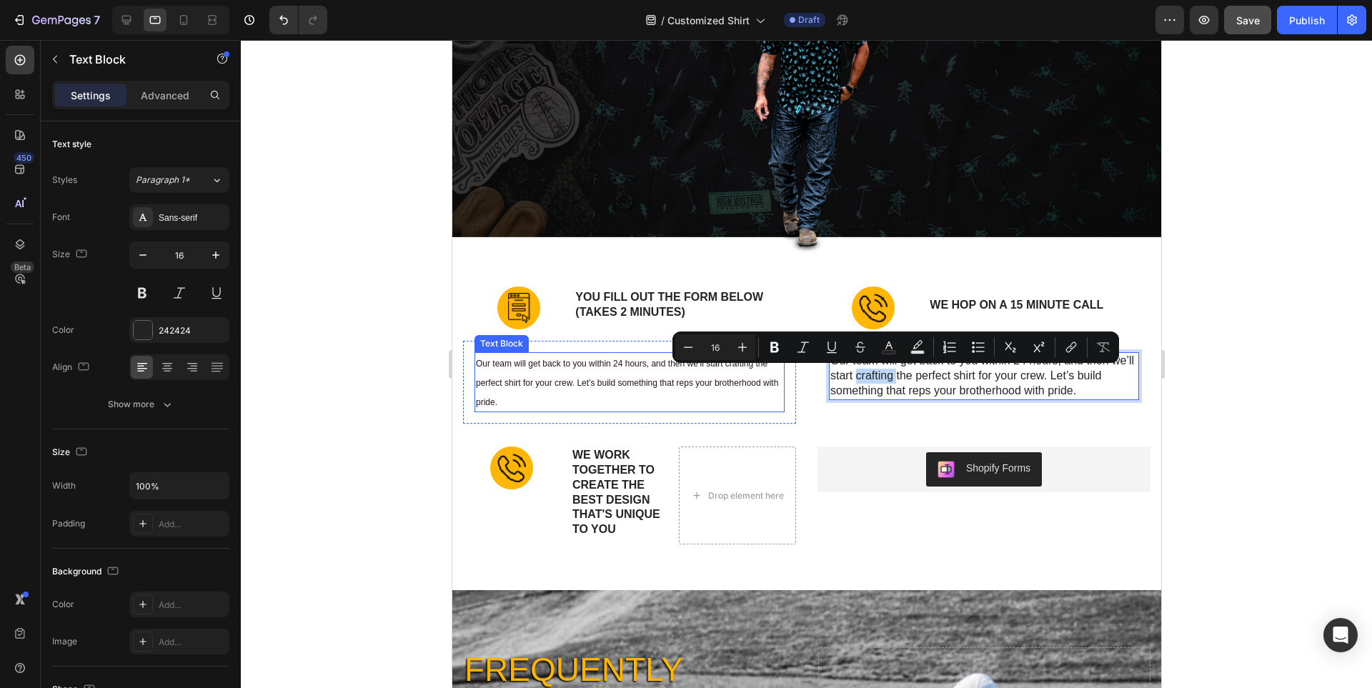
click at [600, 377] on p "Our team will get back to you within 24 hours, and then we’ll start crafting th…" at bounding box center [628, 382] width 307 height 57
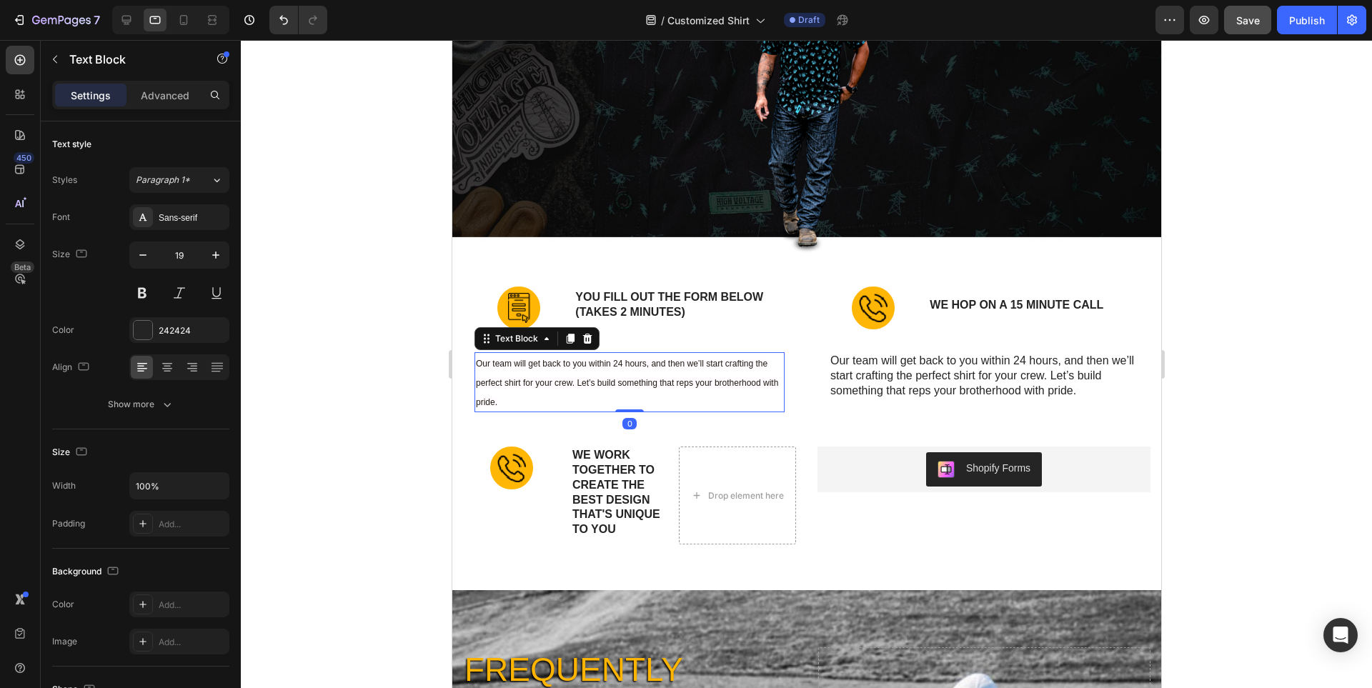
click at [600, 377] on p "Our team will get back to you within 24 hours, and then we’ll start crafting th…" at bounding box center [628, 382] width 307 height 57
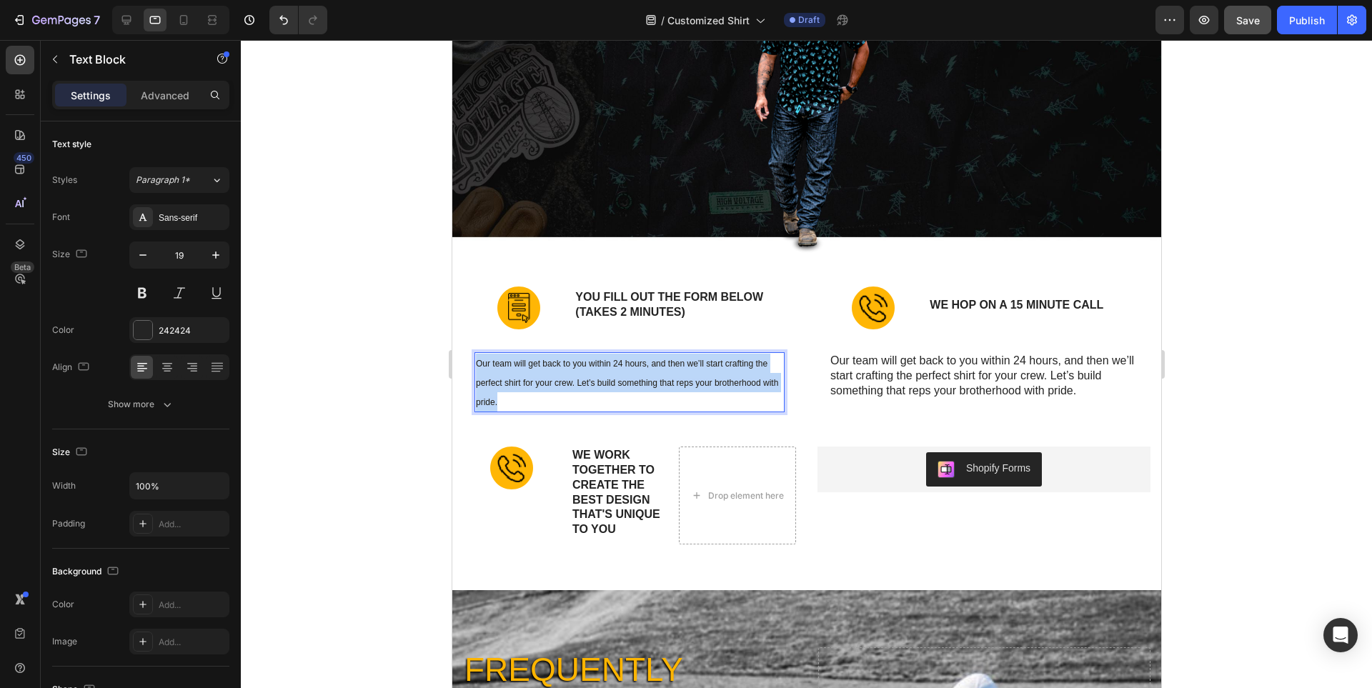
click at [600, 377] on p "Our team will get back to you within 24 hours, and then we’ll start crafting th…" at bounding box center [628, 382] width 307 height 57
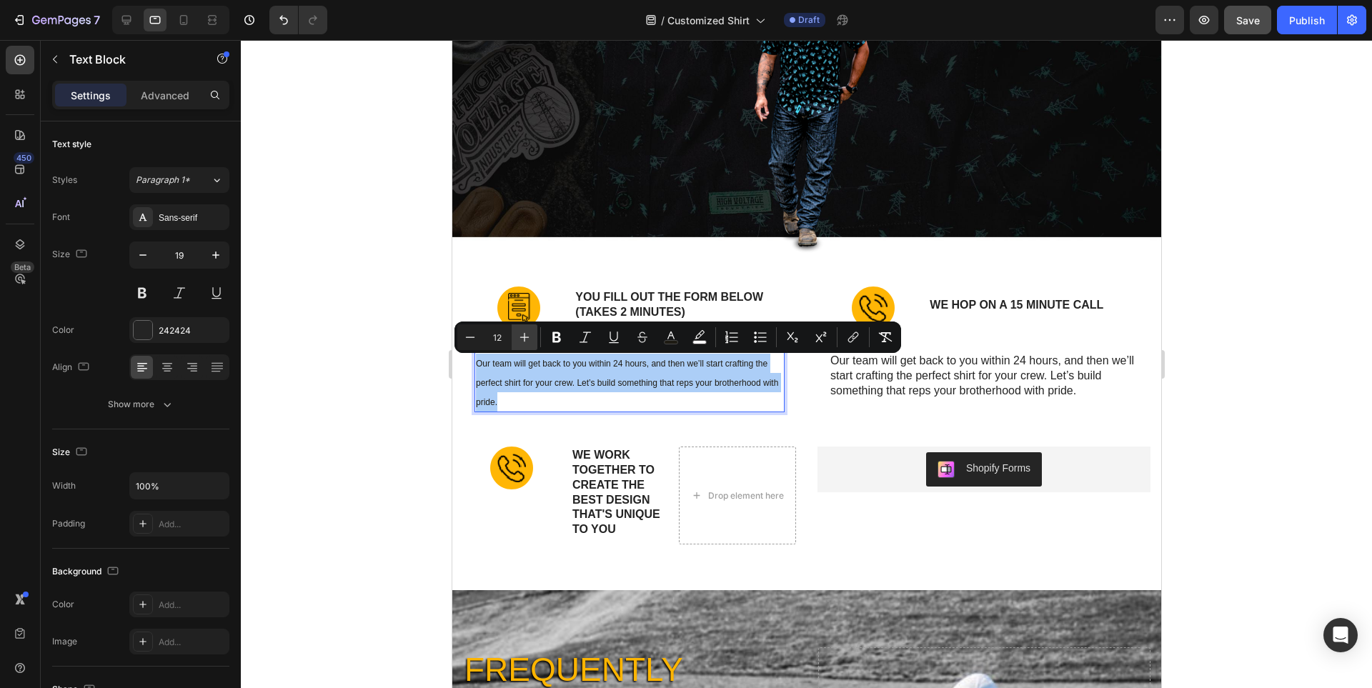
click at [524, 341] on icon "Editor contextual toolbar" at bounding box center [524, 337] width 14 height 14
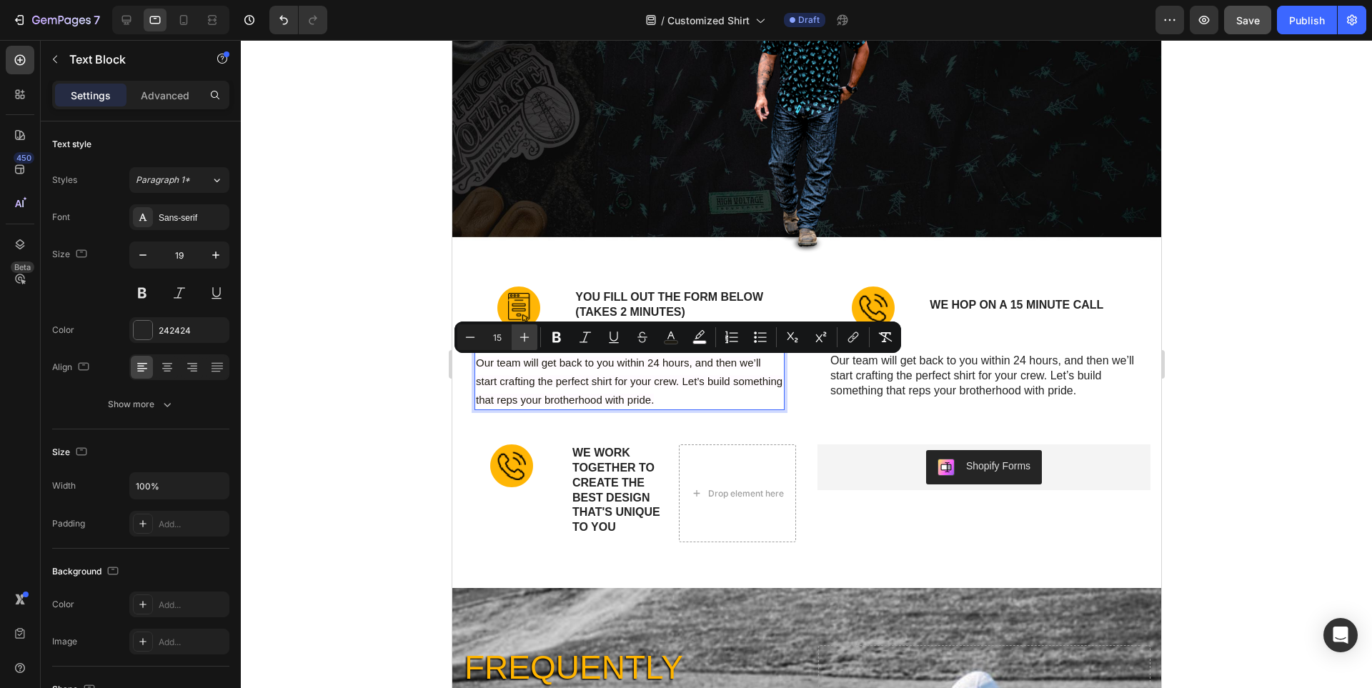
click at [524, 341] on icon "Editor contextual toolbar" at bounding box center [524, 337] width 14 height 14
type input "16"
click at [977, 378] on p "Our team will get back to you within 24 hours, and then we’ll start crafting th…" at bounding box center [983, 376] width 307 height 44
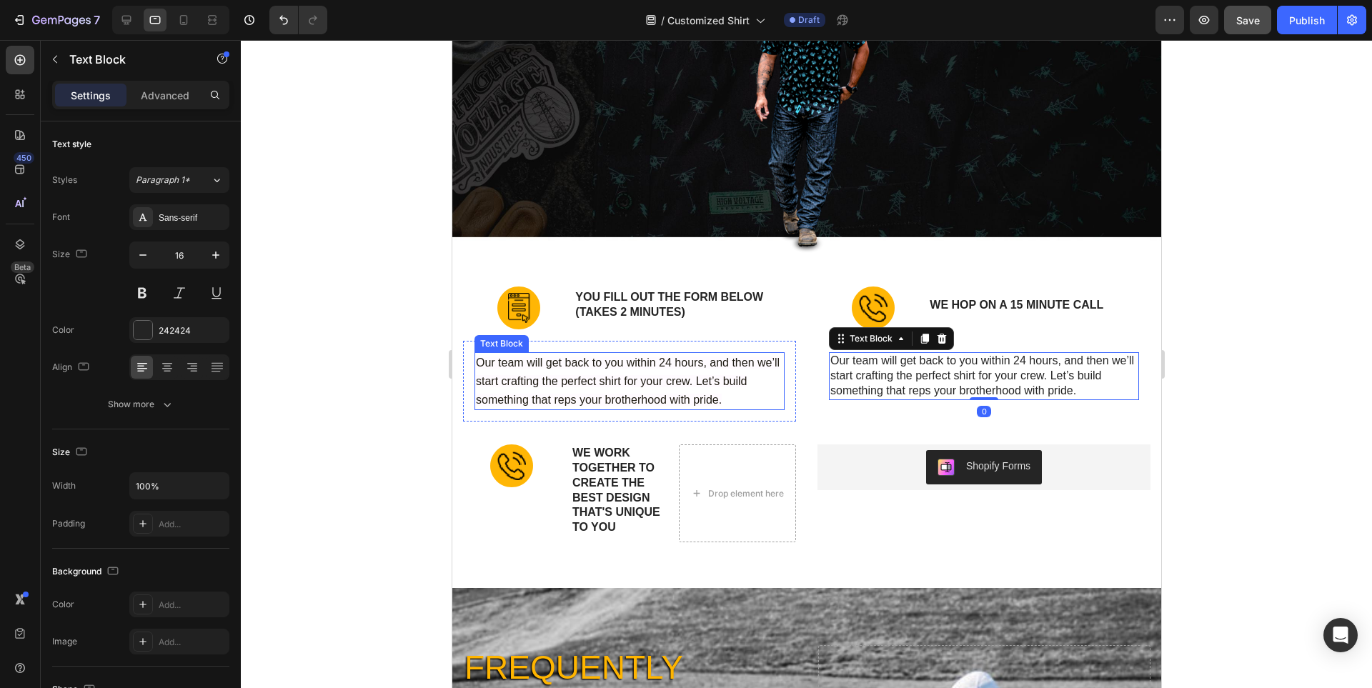
click at [659, 389] on p "Our team will get back to you within 24 hours, and then we’ll start crafting th…" at bounding box center [628, 381] width 307 height 55
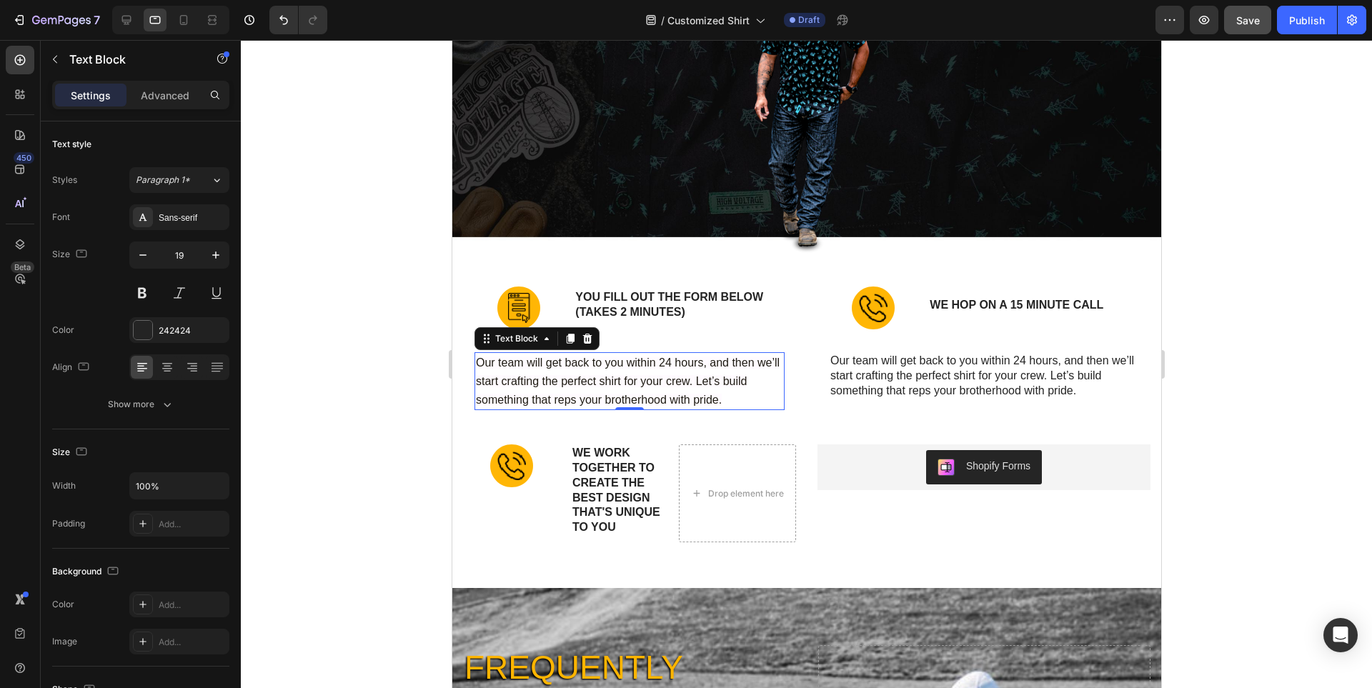
click at [1266, 367] on div at bounding box center [806, 364] width 1131 height 648
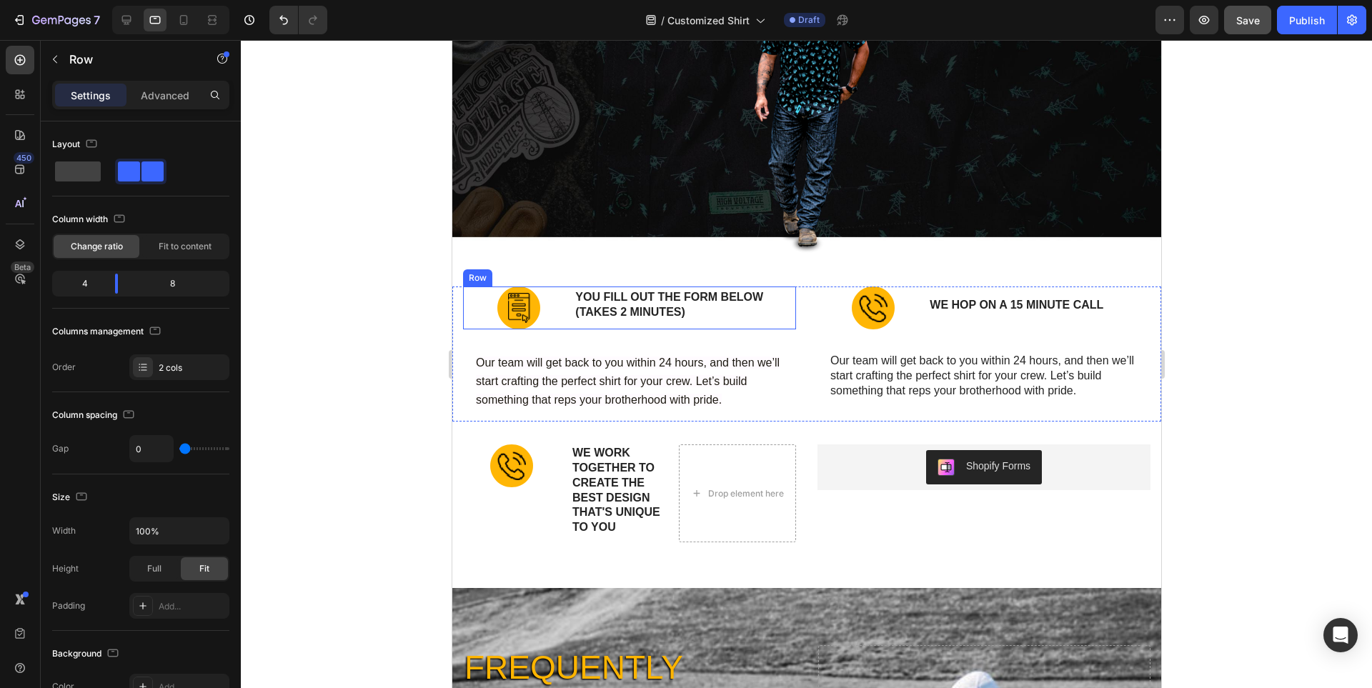
click at [573, 288] on div "YOU FILL OUT THE FORM BELOW (takes 2 minutes) Text Block" at bounding box center [684, 308] width 222 height 43
click at [533, 275] on icon at bounding box center [534, 273] width 8 height 10
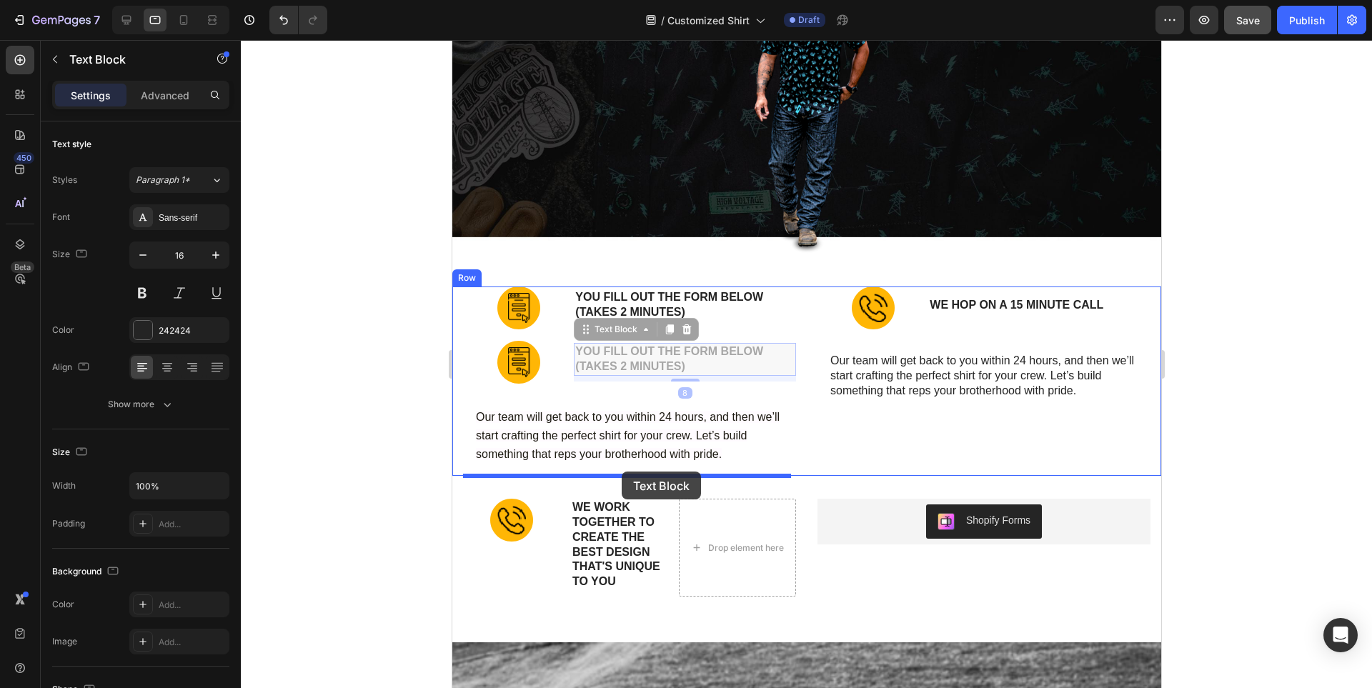
drag, startPoint x: 650, startPoint y: 373, endPoint x: 621, endPoint y: 472, distance: 102.9
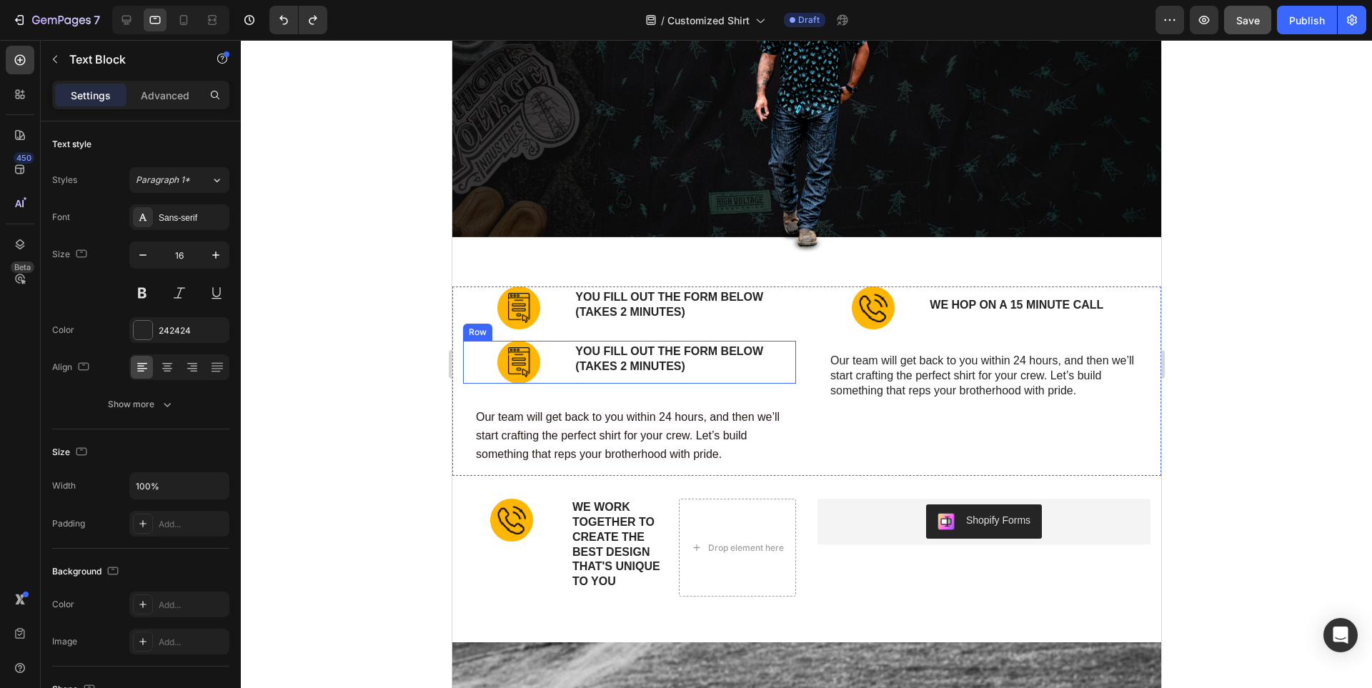
click at [573, 341] on div "YOU FILL OUT THE FORM BELOW (takes 2 minutes) Text Block" at bounding box center [684, 362] width 222 height 43
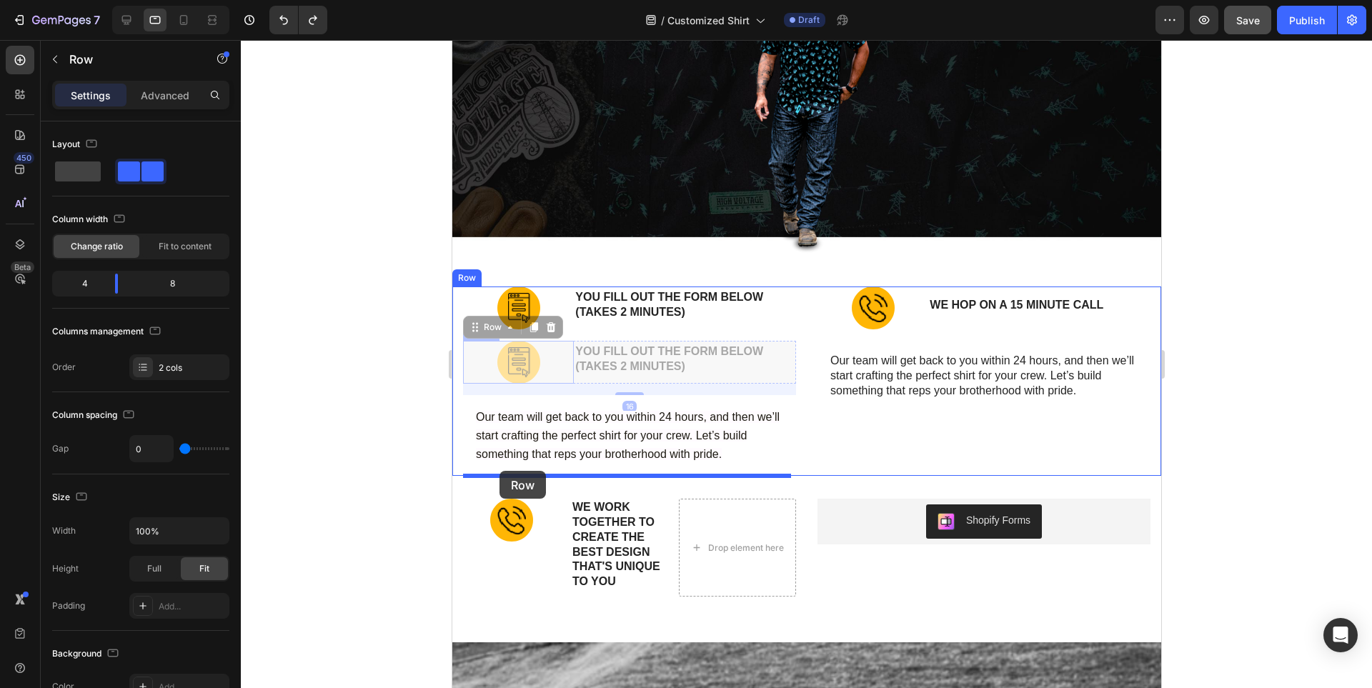
drag, startPoint x: 480, startPoint y: 343, endPoint x: 499, endPoint y: 471, distance: 129.4
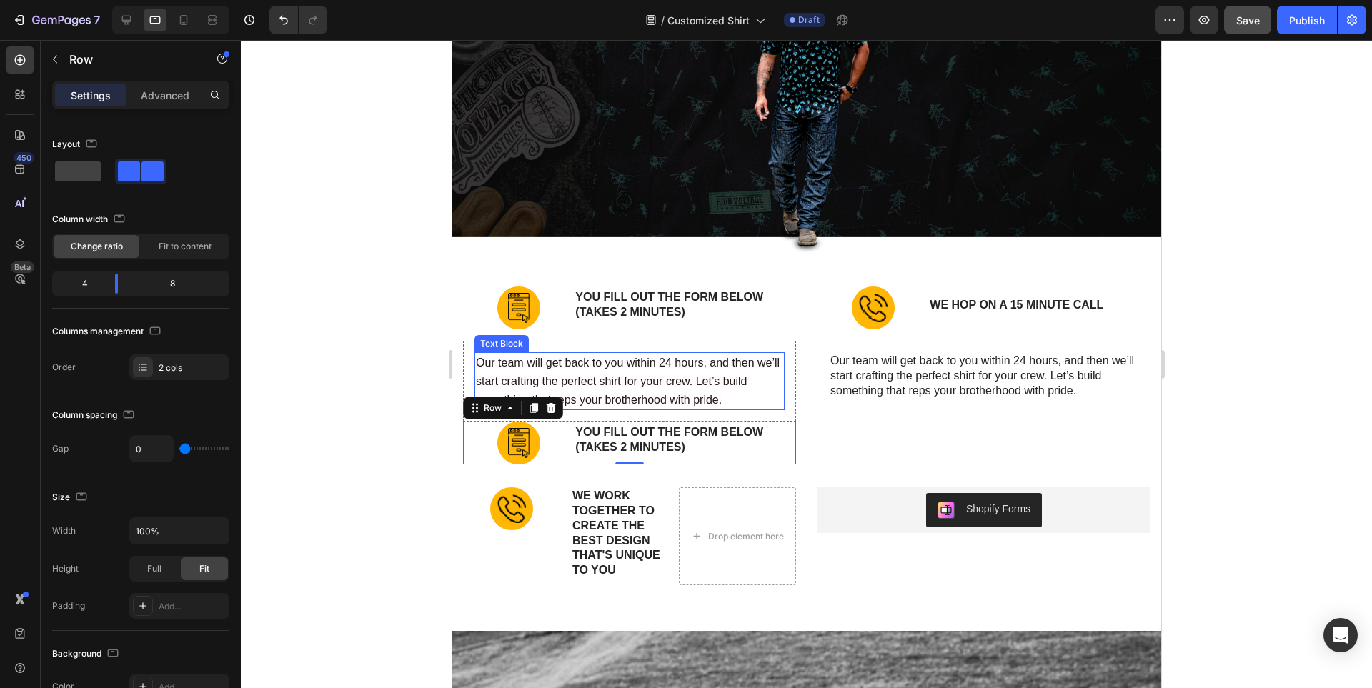
click at [705, 410] on div "Our team will get back to you within 24 hours, and then we’ll start crafting th…" at bounding box center [629, 381] width 310 height 58
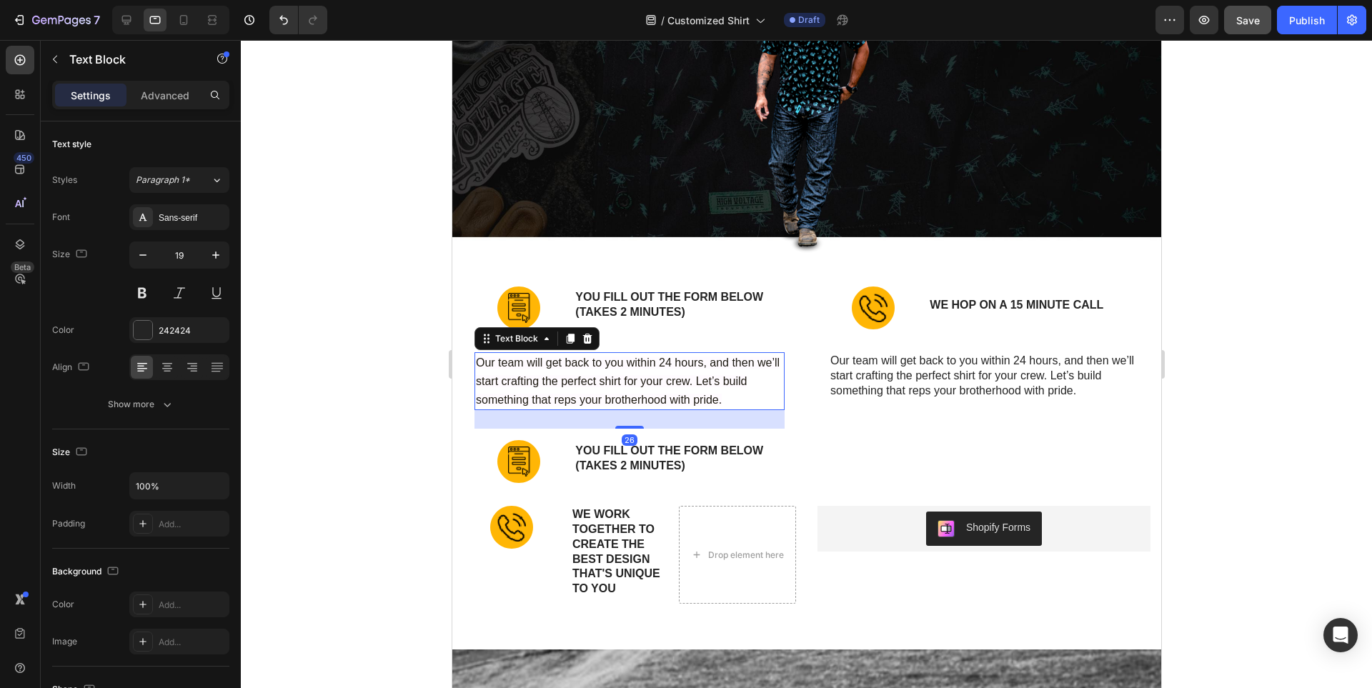
drag, startPoint x: 632, startPoint y: 410, endPoint x: 632, endPoint y: 429, distance: 18.6
click at [632, 429] on div at bounding box center [629, 427] width 29 height 3
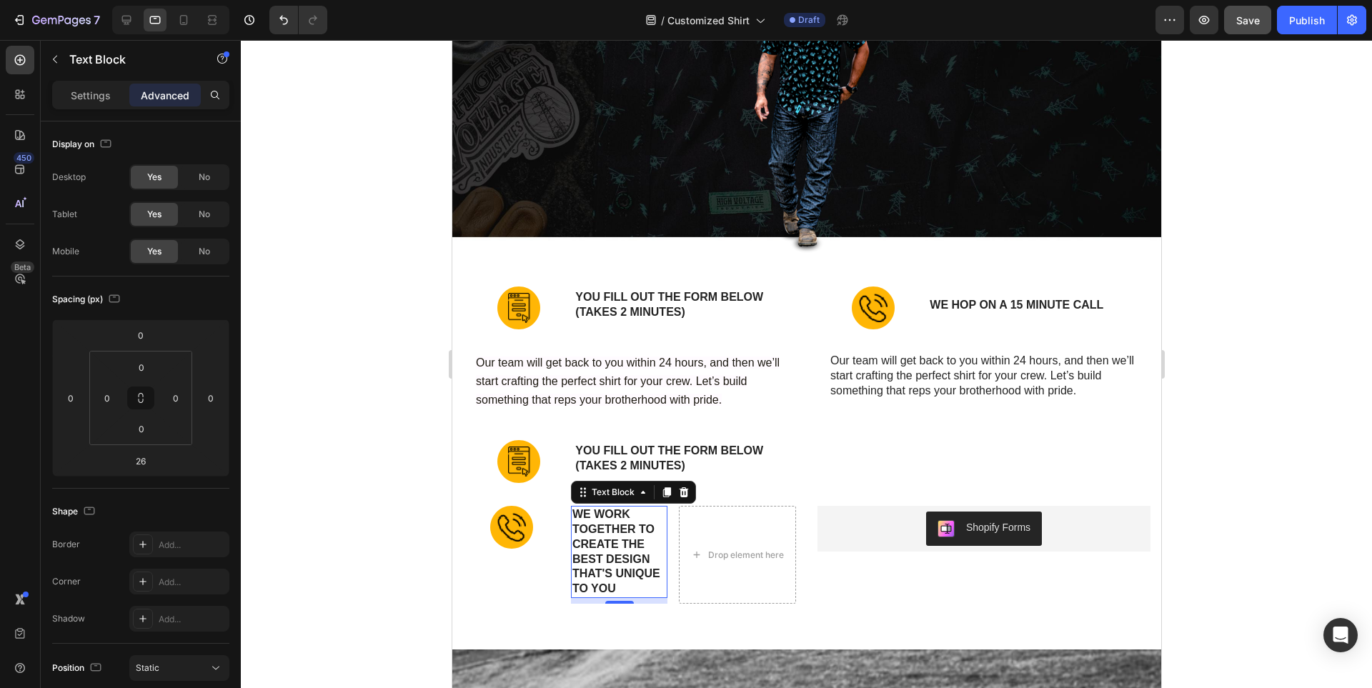
click at [600, 547] on p "We work together to create the best design that's unique to you" at bounding box center [619, 551] width 94 height 89
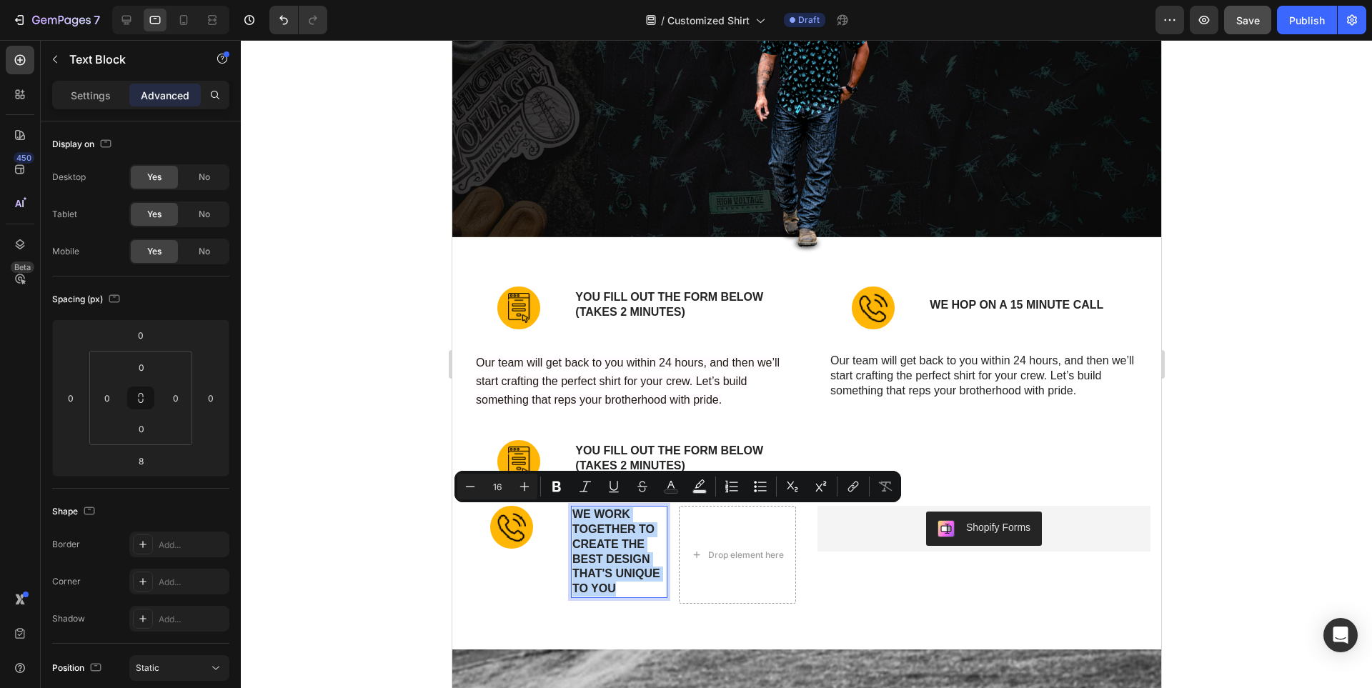
copy p "We work together to create the best design that's unique to you"
click at [636, 449] on p "YOU FILL OUT THE FORM BELOW (takes 2 minutes)" at bounding box center [684, 459] width 219 height 30
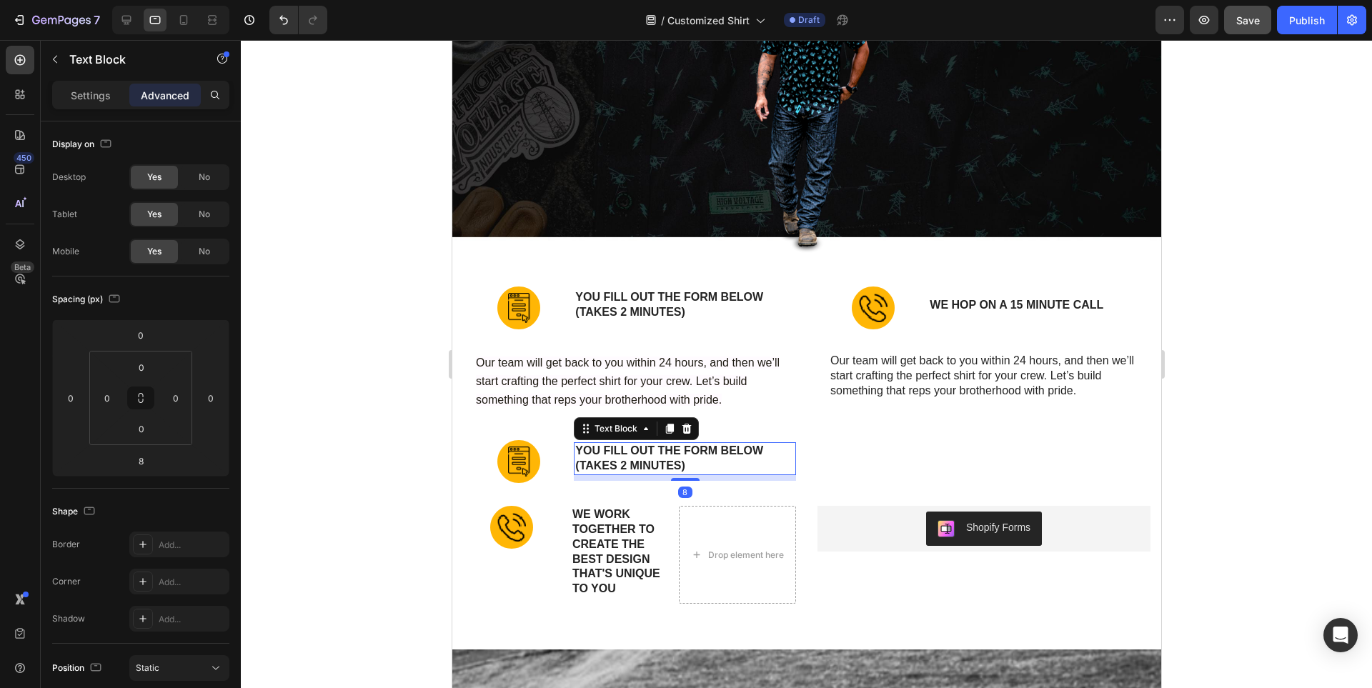
click at [636, 449] on p "YOU FILL OUT THE FORM BELOW (takes 2 minutes)" at bounding box center [684, 459] width 219 height 30
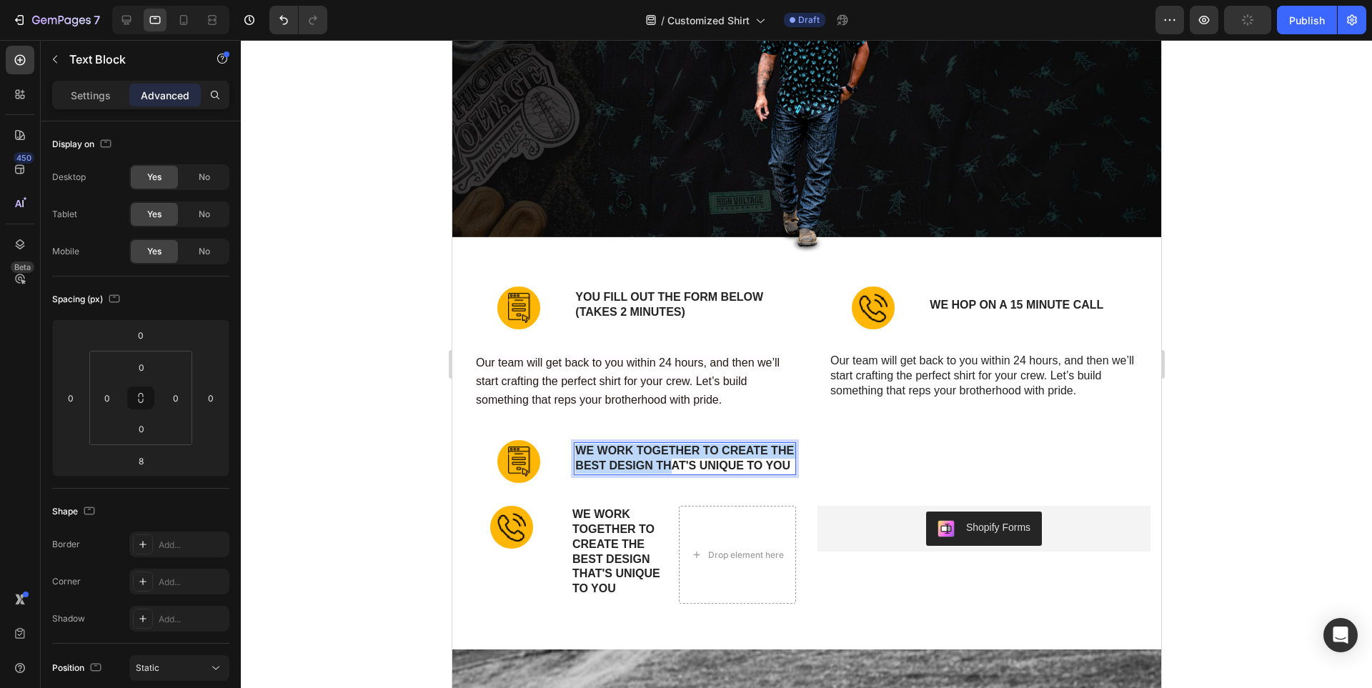
scroll to position [8804, 0]
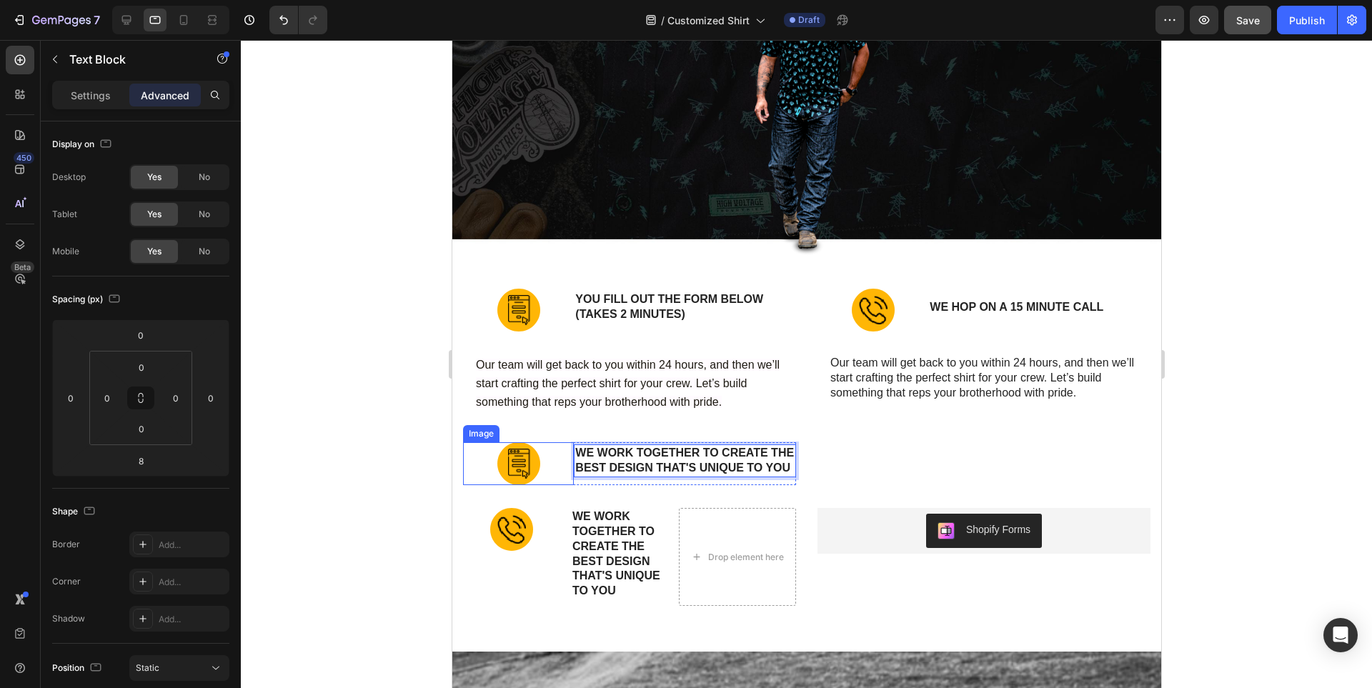
click at [528, 475] on img at bounding box center [518, 463] width 43 height 43
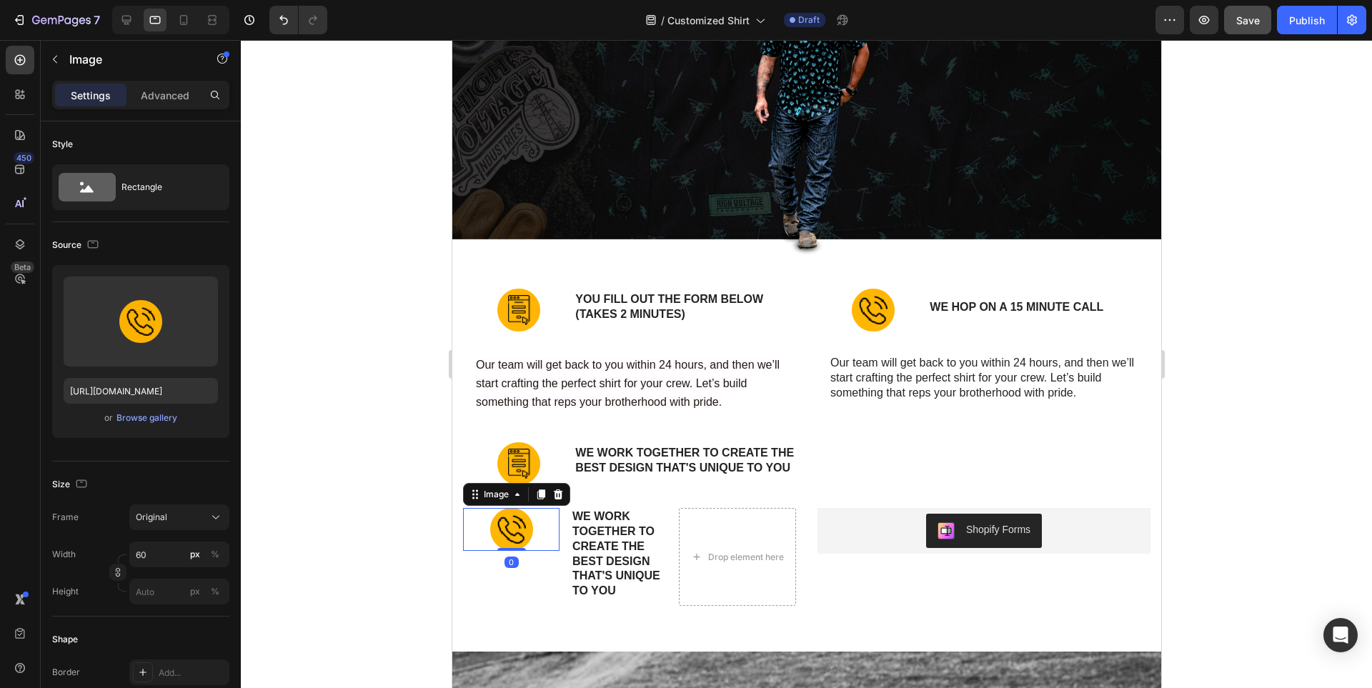
click at [530, 542] on img at bounding box center [511, 529] width 43 height 43
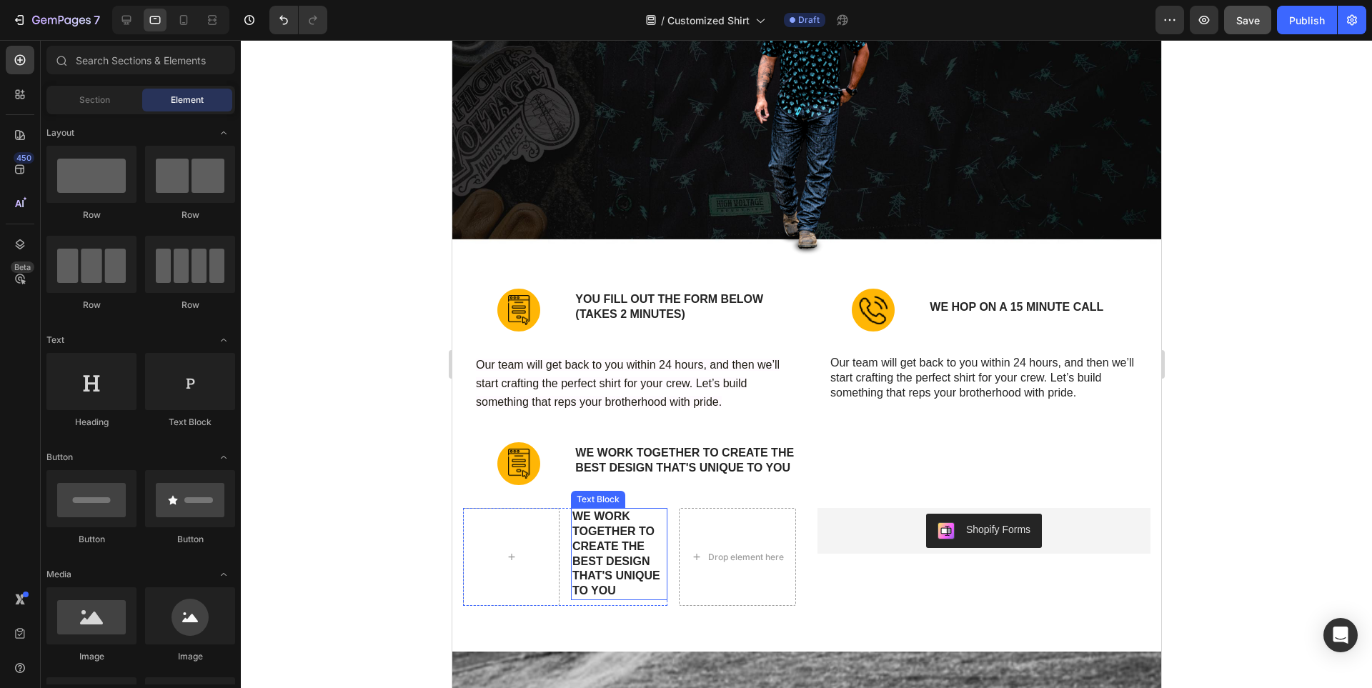
click at [600, 552] on p "We work together to create the best design that's unique to you" at bounding box center [619, 554] width 94 height 89
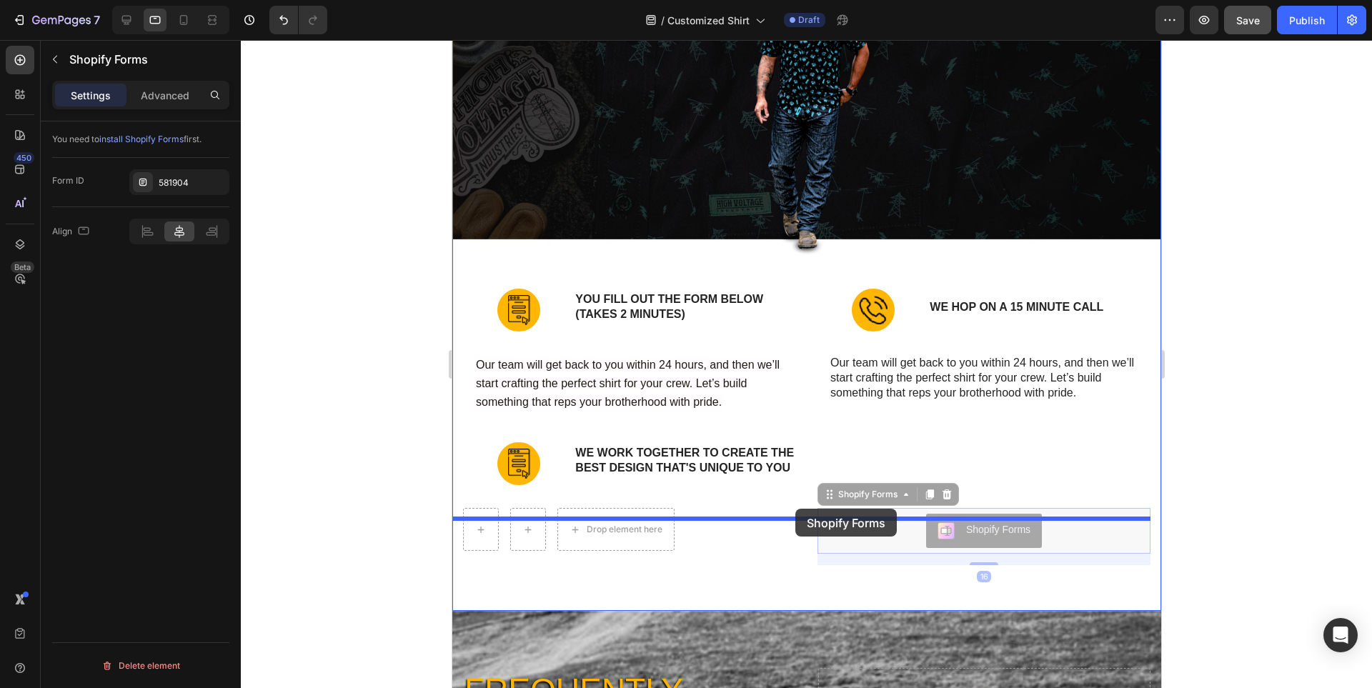
drag, startPoint x: 877, startPoint y: 530, endPoint x: 794, endPoint y: 508, distance: 85.8
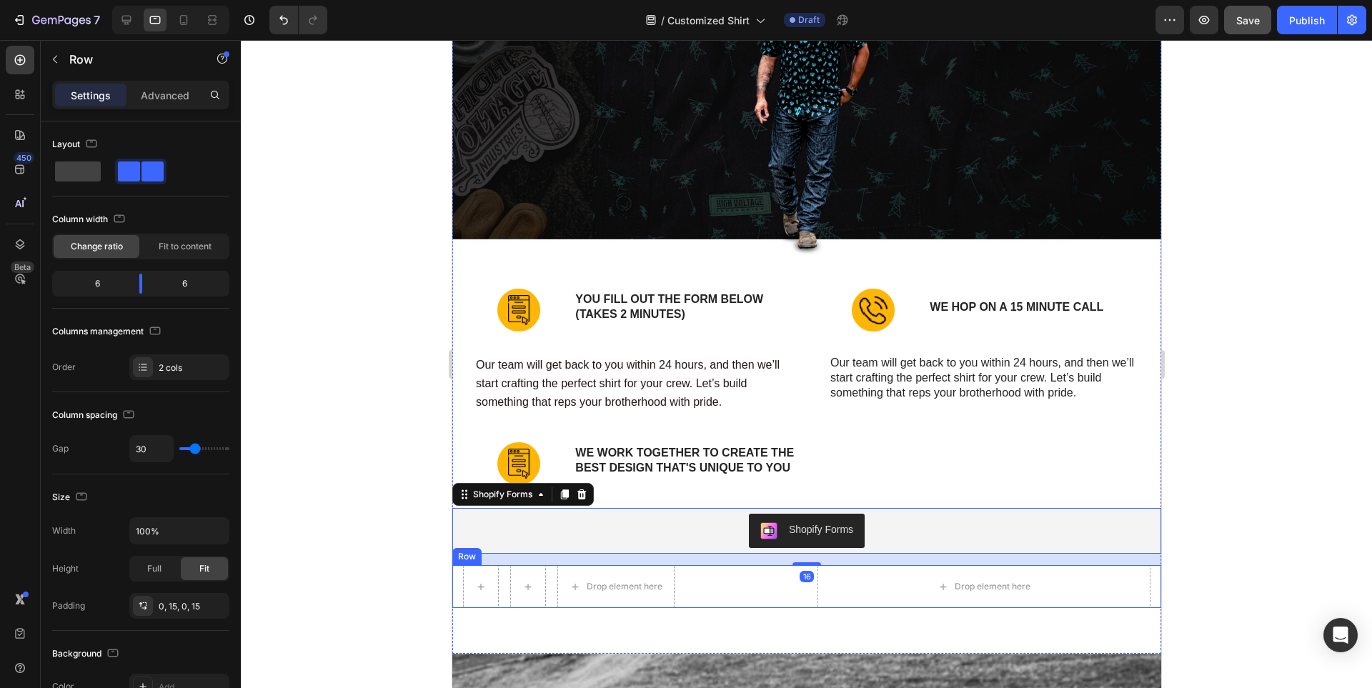
click at [804, 608] on div "Row Drop element here Row Drop element here Row" at bounding box center [806, 586] width 709 height 43
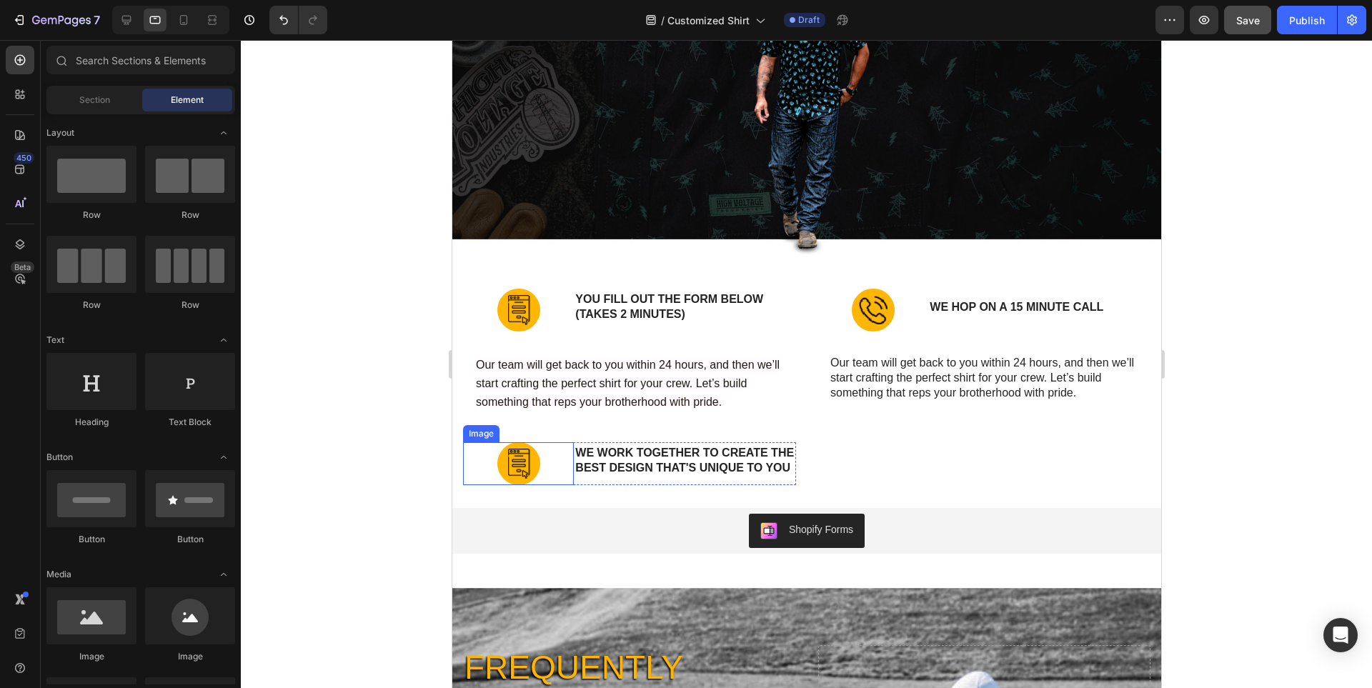
click at [566, 458] on div at bounding box center [517, 463] width 111 height 43
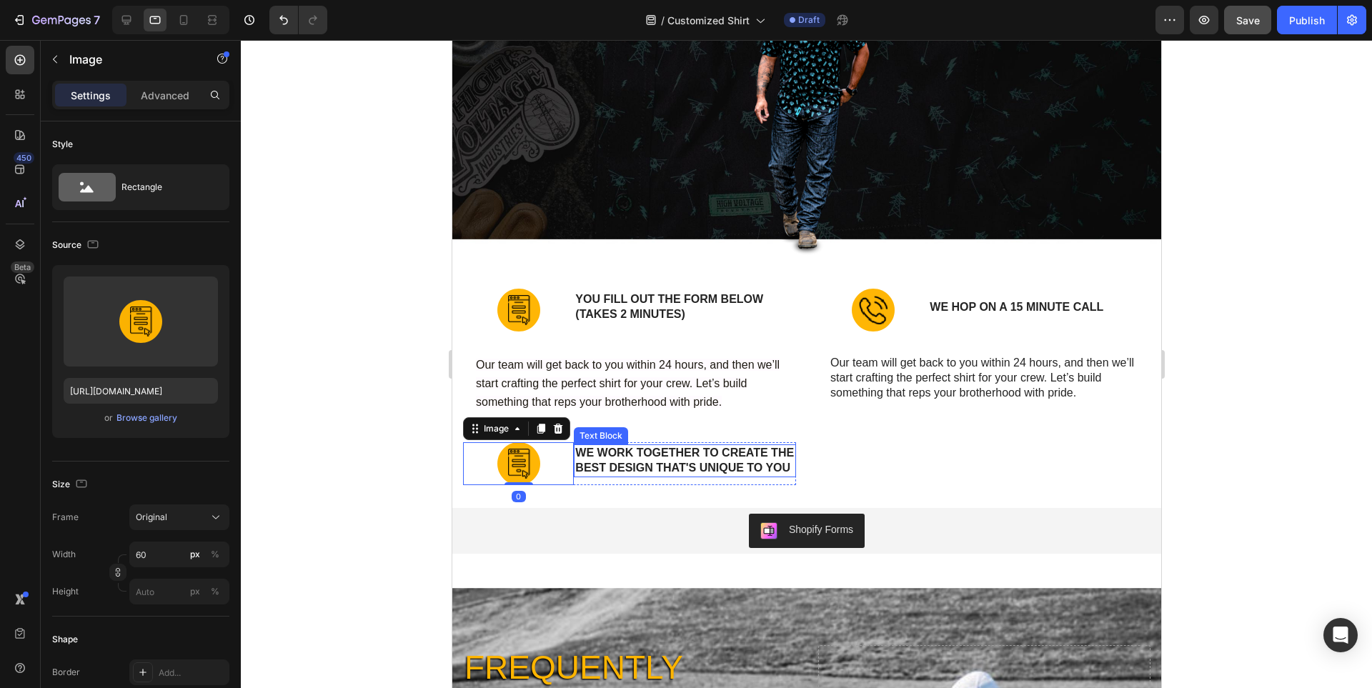
click at [676, 472] on p "We work together to create the best design that's unique to you" at bounding box center [684, 461] width 219 height 30
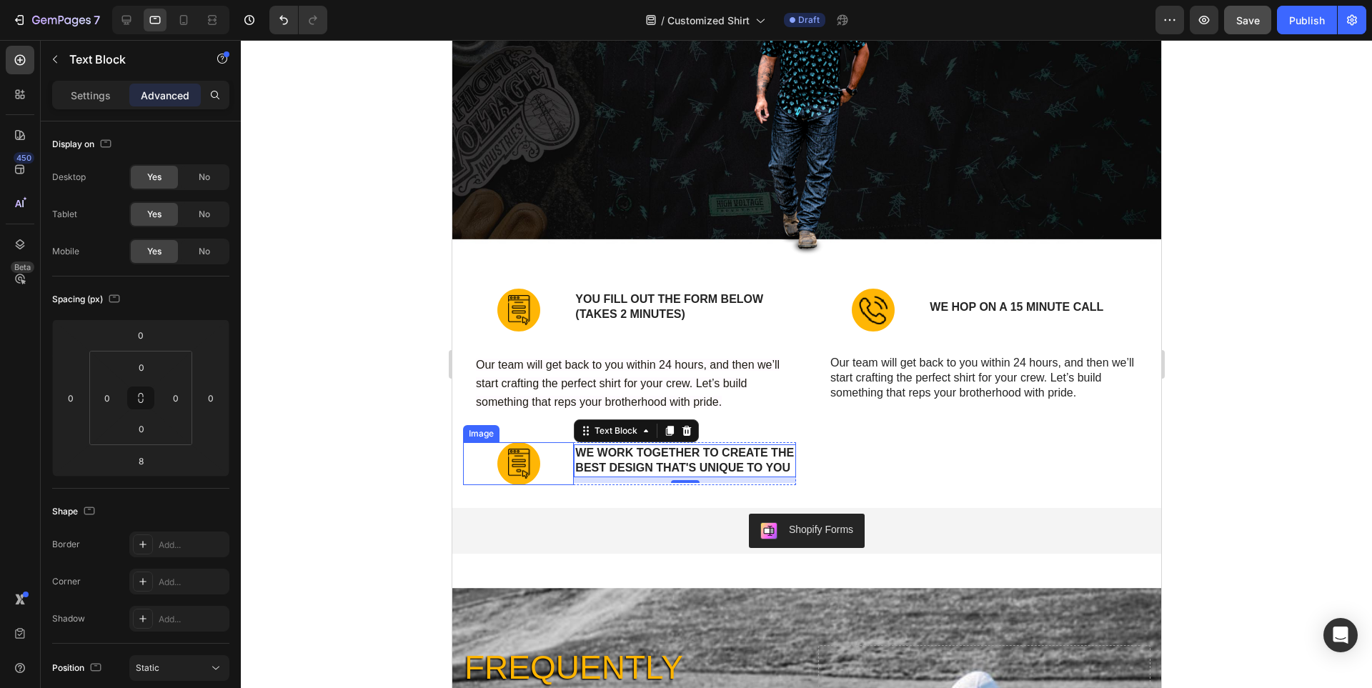
click at [515, 470] on img at bounding box center [518, 463] width 43 height 43
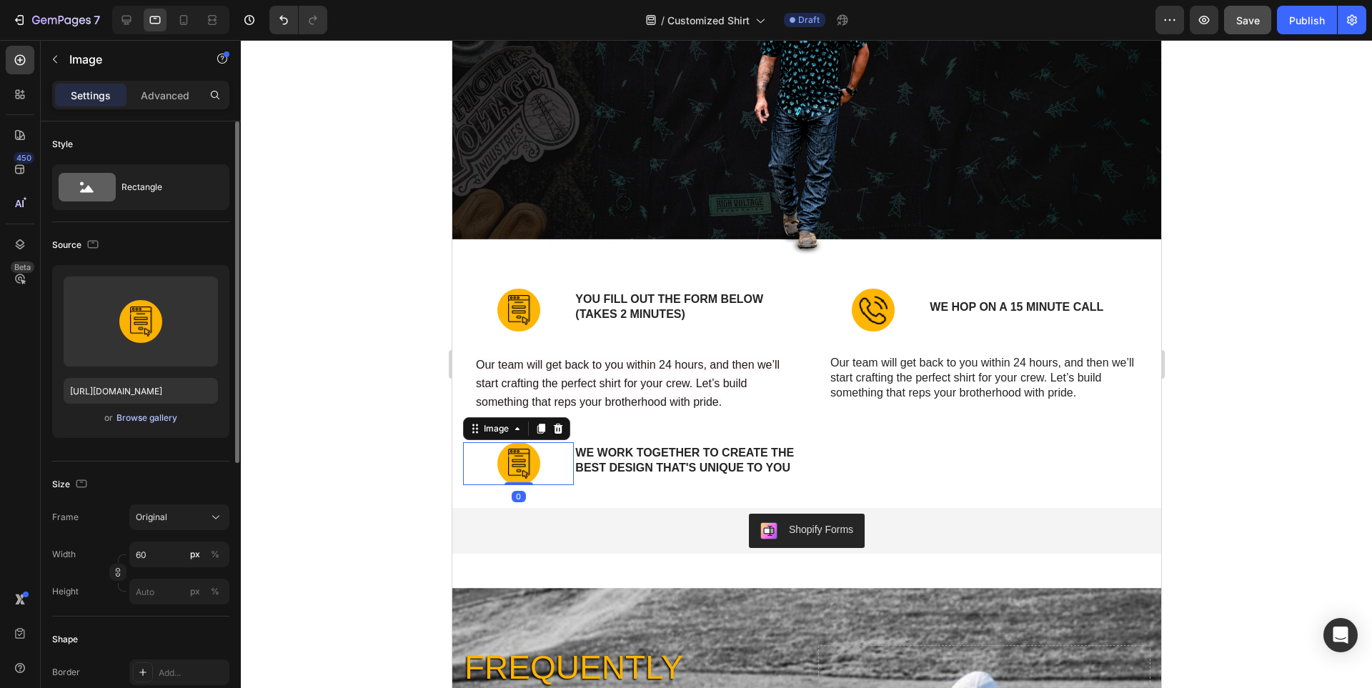
click at [131, 423] on div "Browse gallery" at bounding box center [146, 418] width 61 height 13
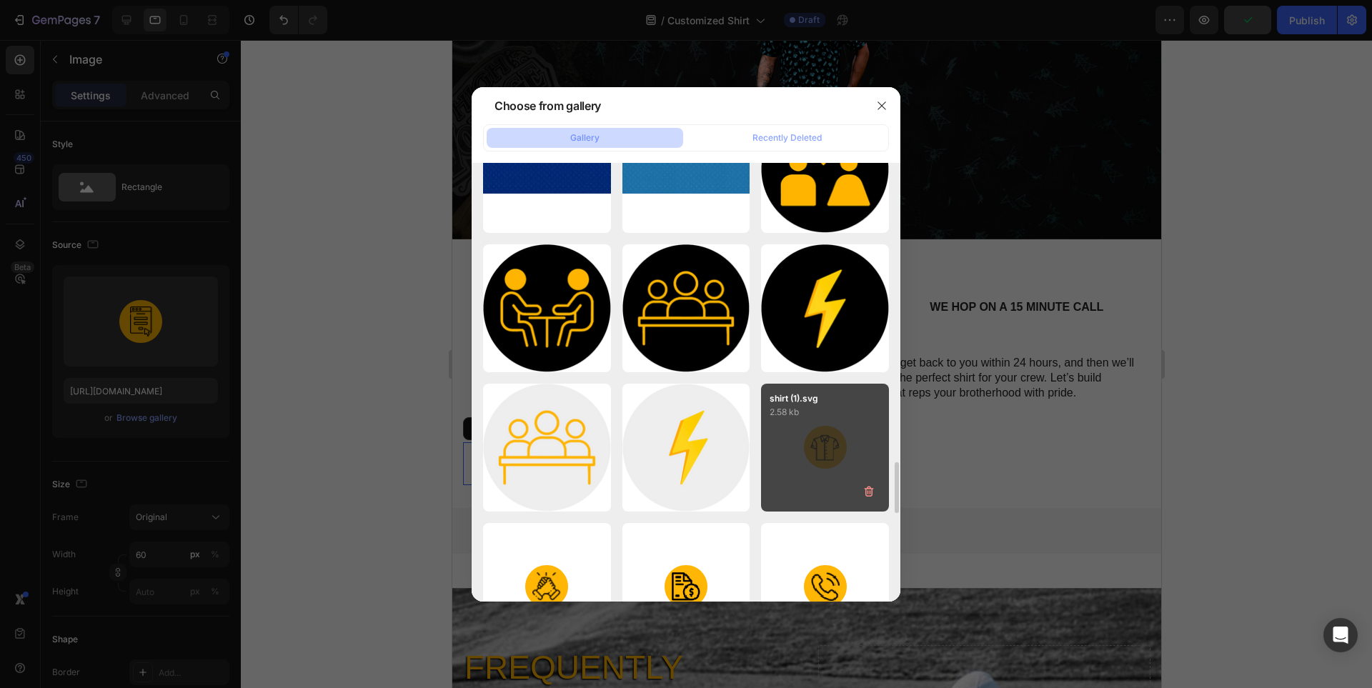
scroll to position [2858, 0]
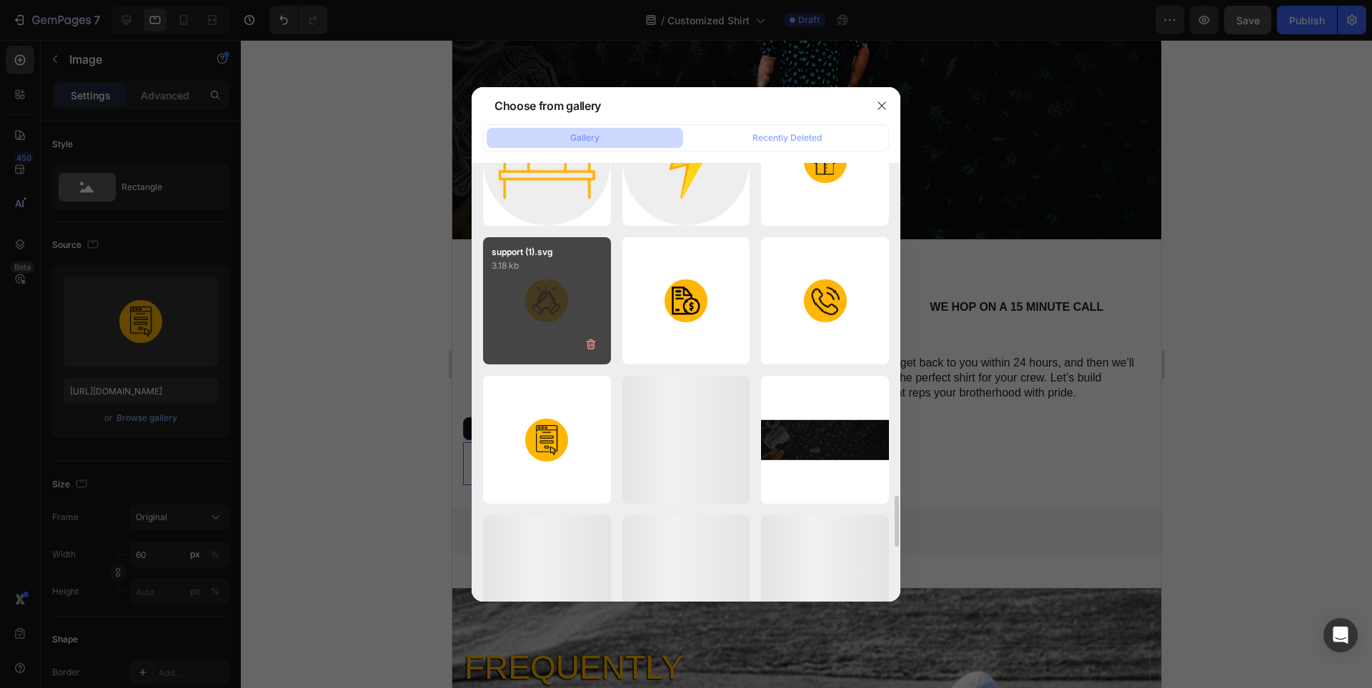
click at [558, 320] on div "support (1).svg 3.18 kb" at bounding box center [547, 301] width 128 height 128
type input "https://cdn.shopify.com/s/files/1/0331/4368/5253/files/gempages_579796114786485…"
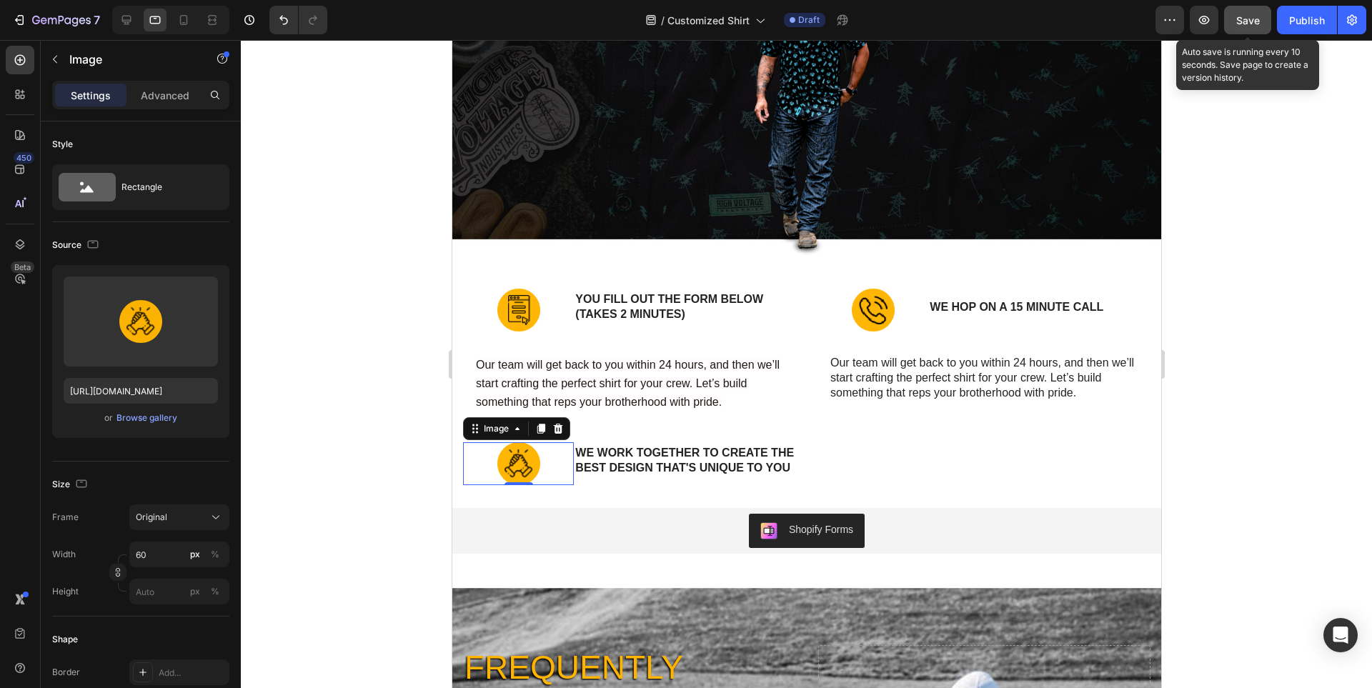
click at [1248, 11] on button "Save" at bounding box center [1247, 20] width 47 height 29
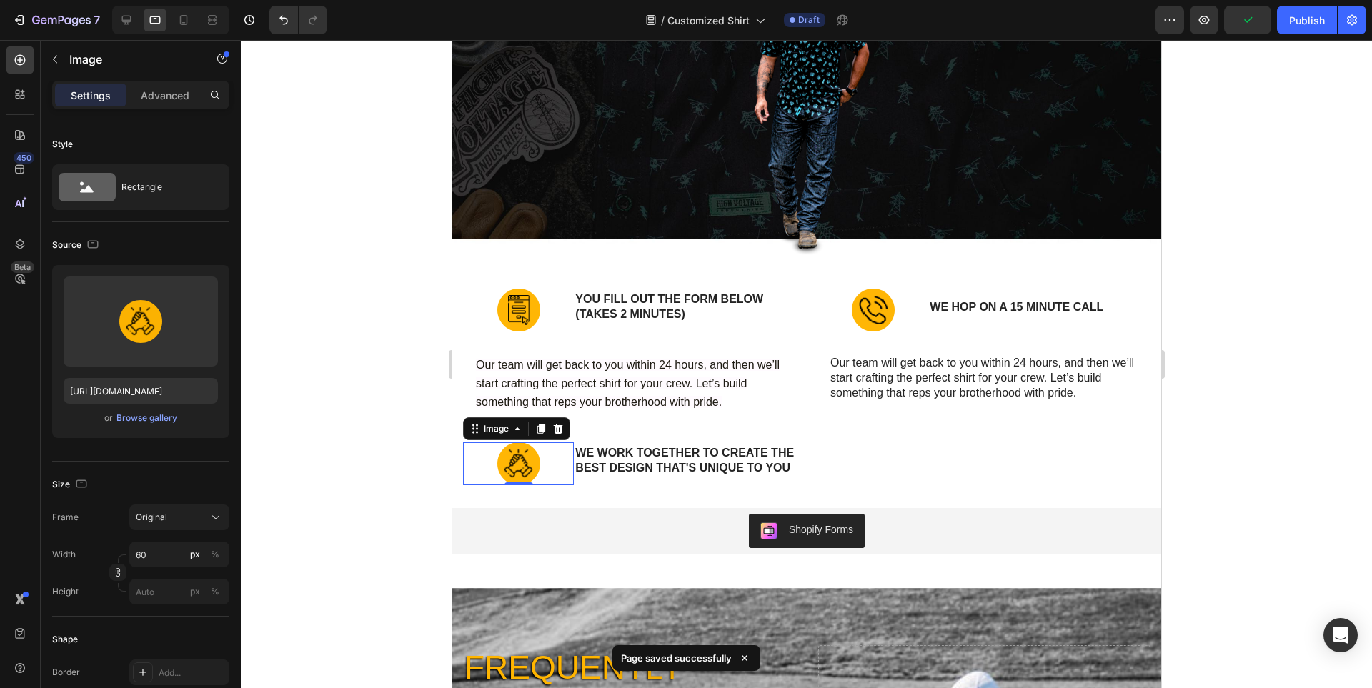
click at [1257, 392] on div at bounding box center [806, 364] width 1131 height 648
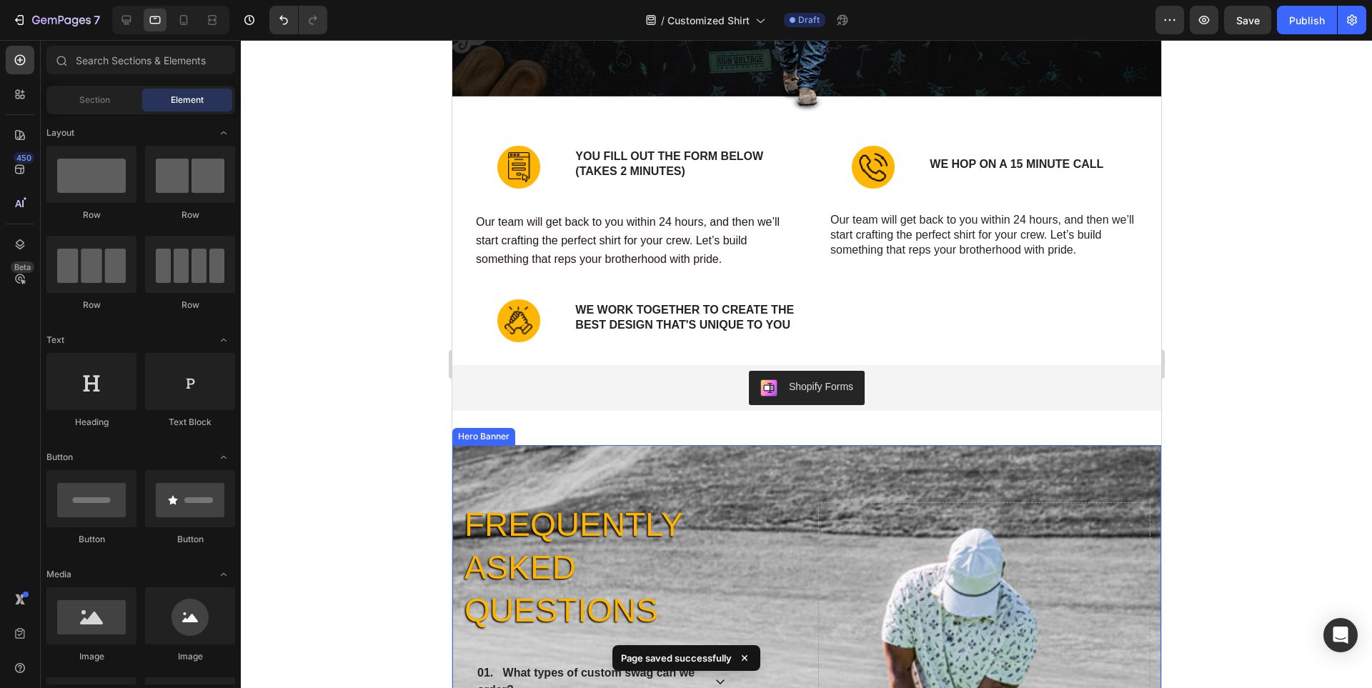
scroll to position [9018, 0]
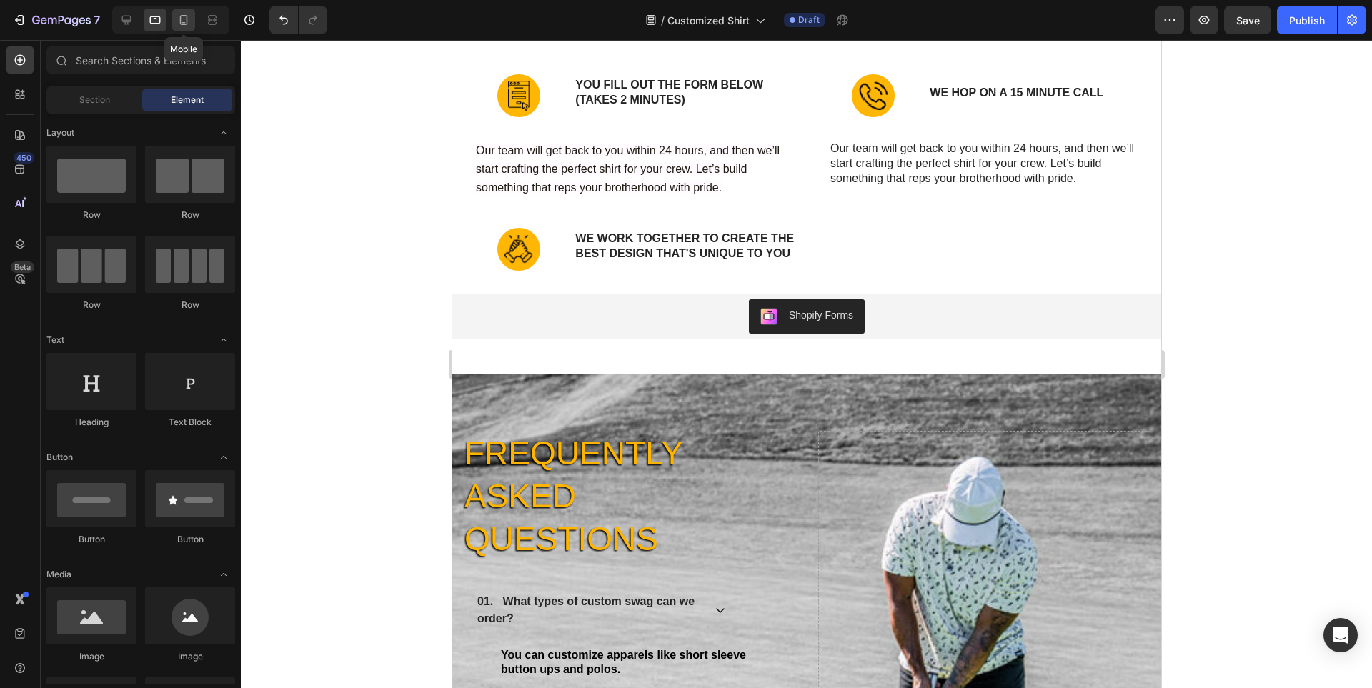
click at [187, 19] on icon at bounding box center [184, 20] width 8 height 10
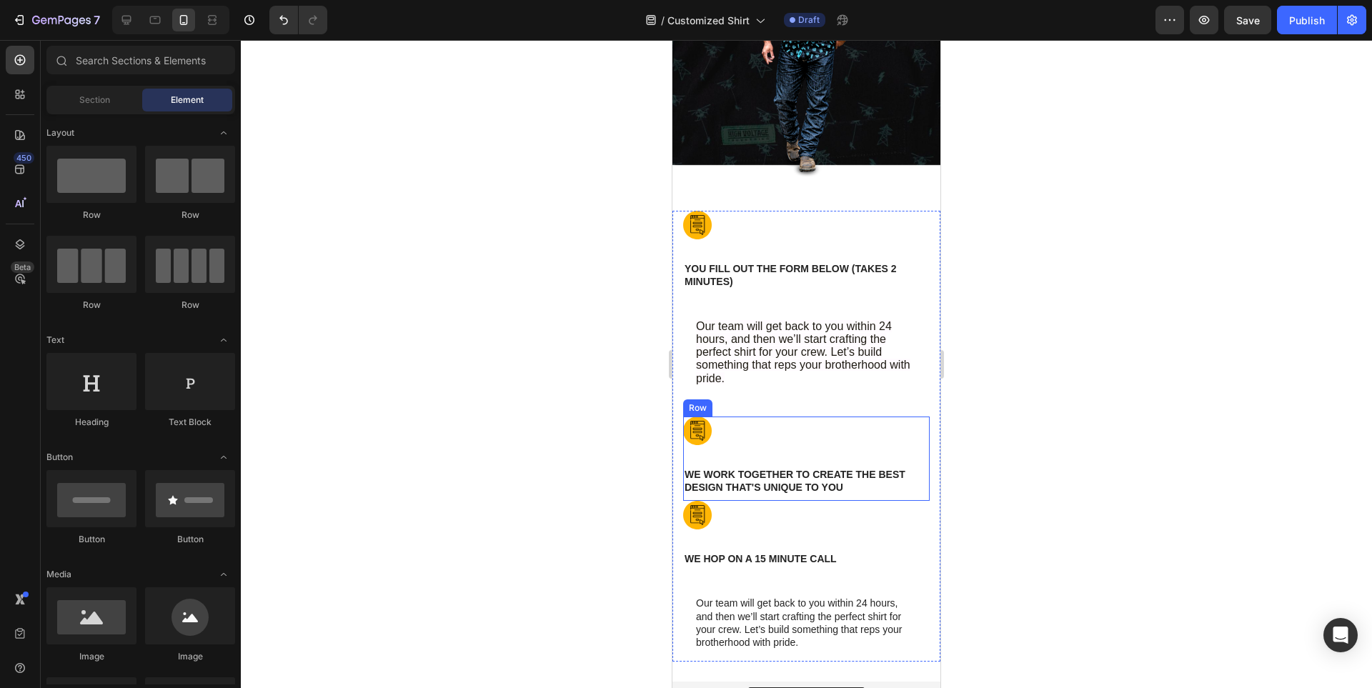
scroll to position [11267, 0]
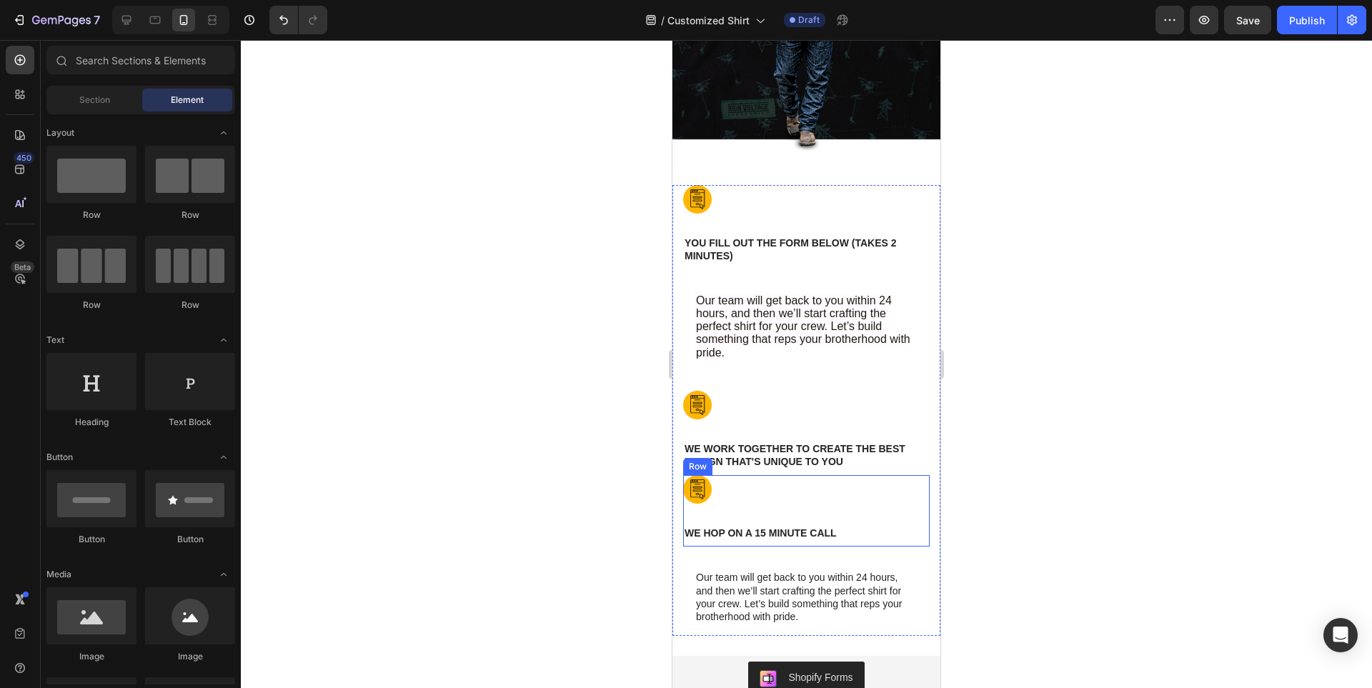
click at [783, 505] on div "Image" at bounding box center [806, 494] width 247 height 39
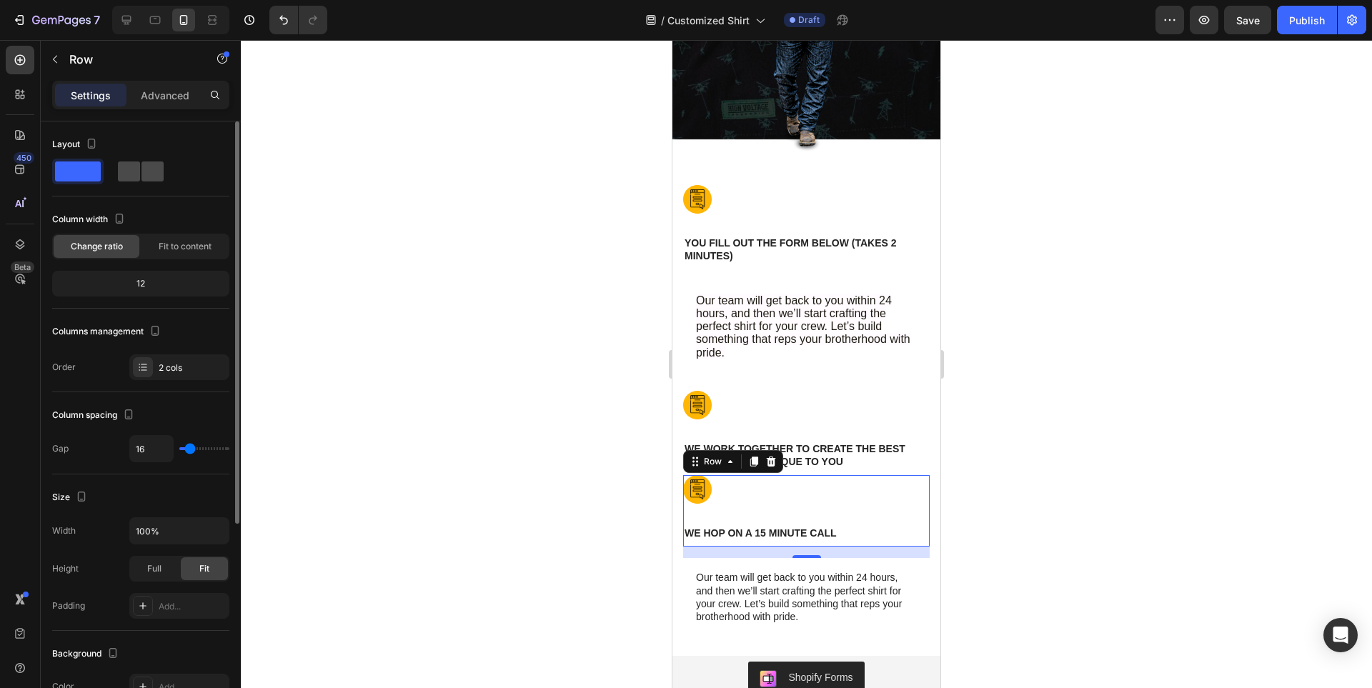
click at [149, 169] on span at bounding box center [152, 172] width 22 height 20
type input "0"
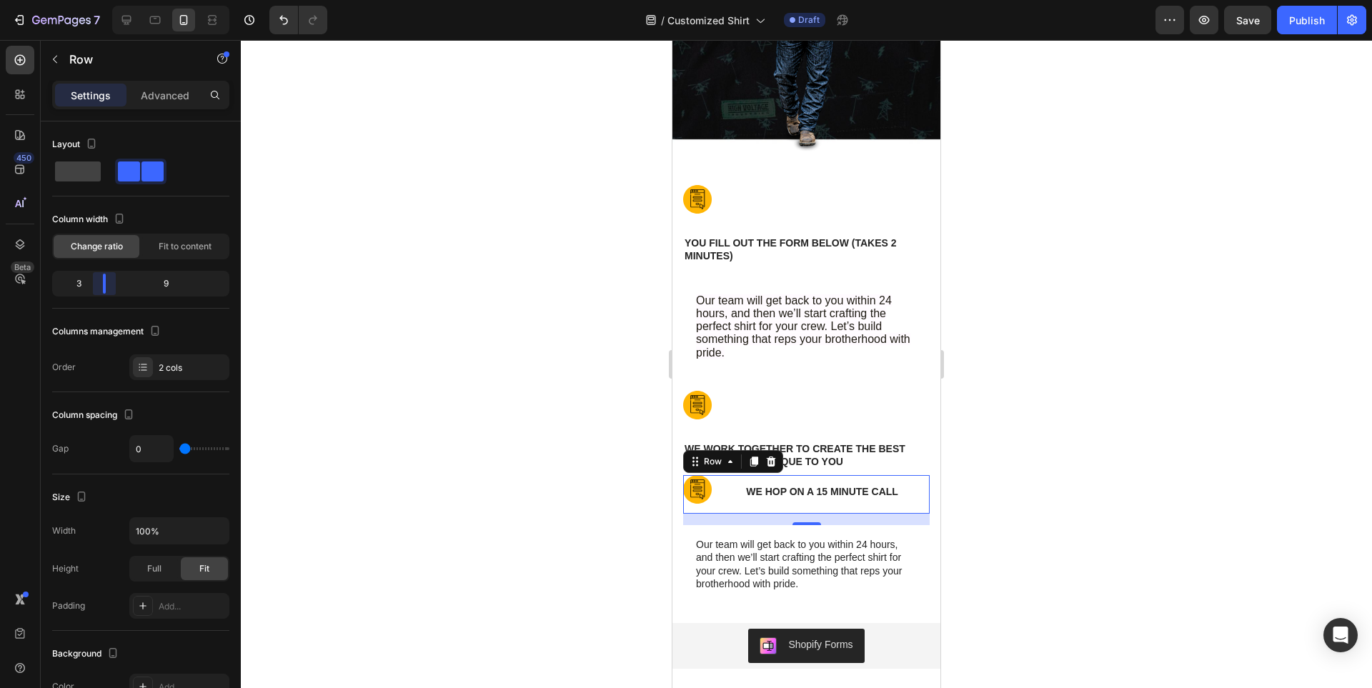
drag, startPoint x: 141, startPoint y: 289, endPoint x: 92, endPoint y: 289, distance: 48.6
click at [92, 0] on body "7 / Customized Shirt Draft Preview Save Publish 450 Beta Sections(18) Elements(…" at bounding box center [686, 0] width 1372 height 0
click at [837, 415] on div at bounding box center [806, 405] width 247 height 29
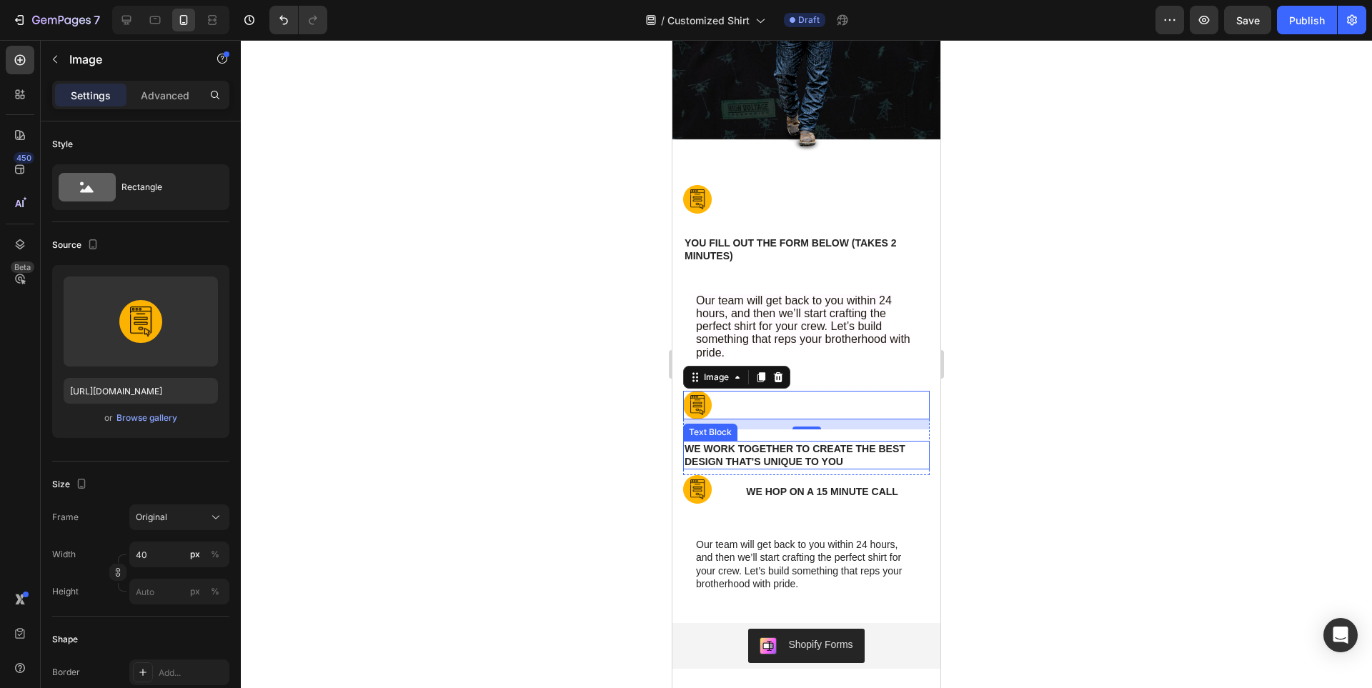
click at [853, 454] on p "We work together to create the best design that's unique to you" at bounding box center [807, 455] width 244 height 26
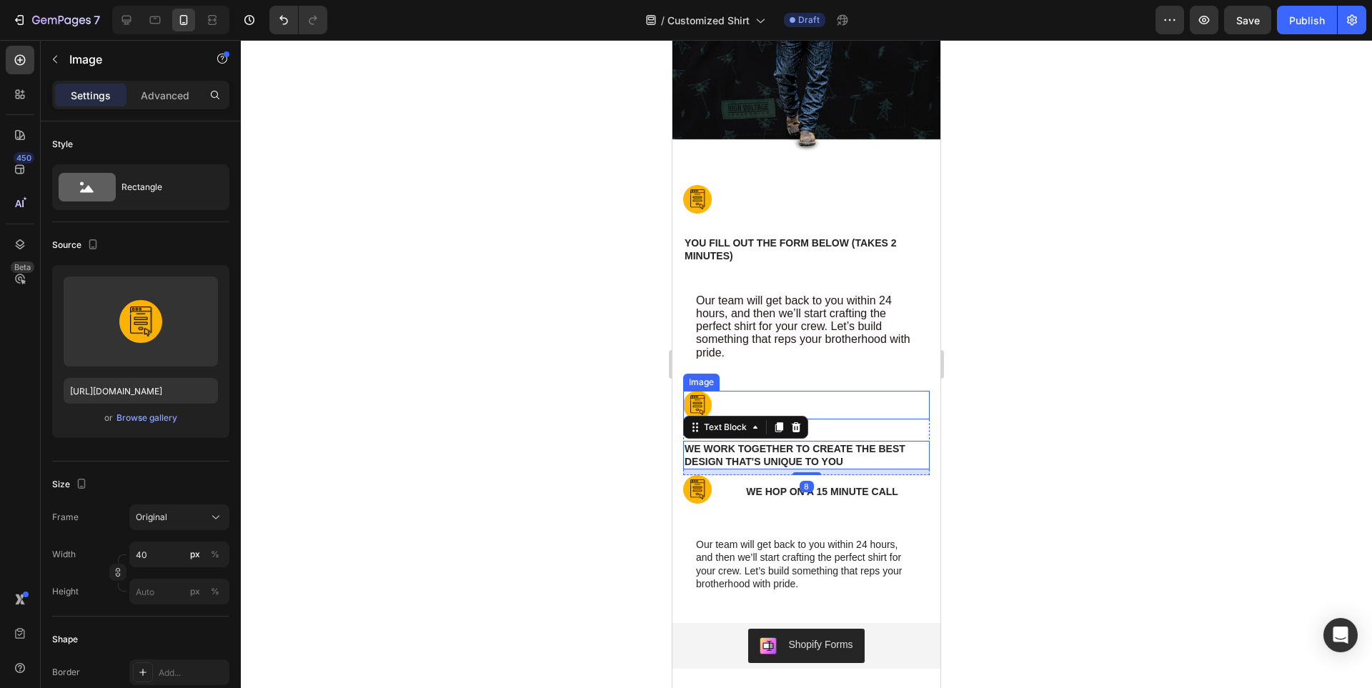
click at [869, 419] on div "Image" at bounding box center [806, 405] width 247 height 29
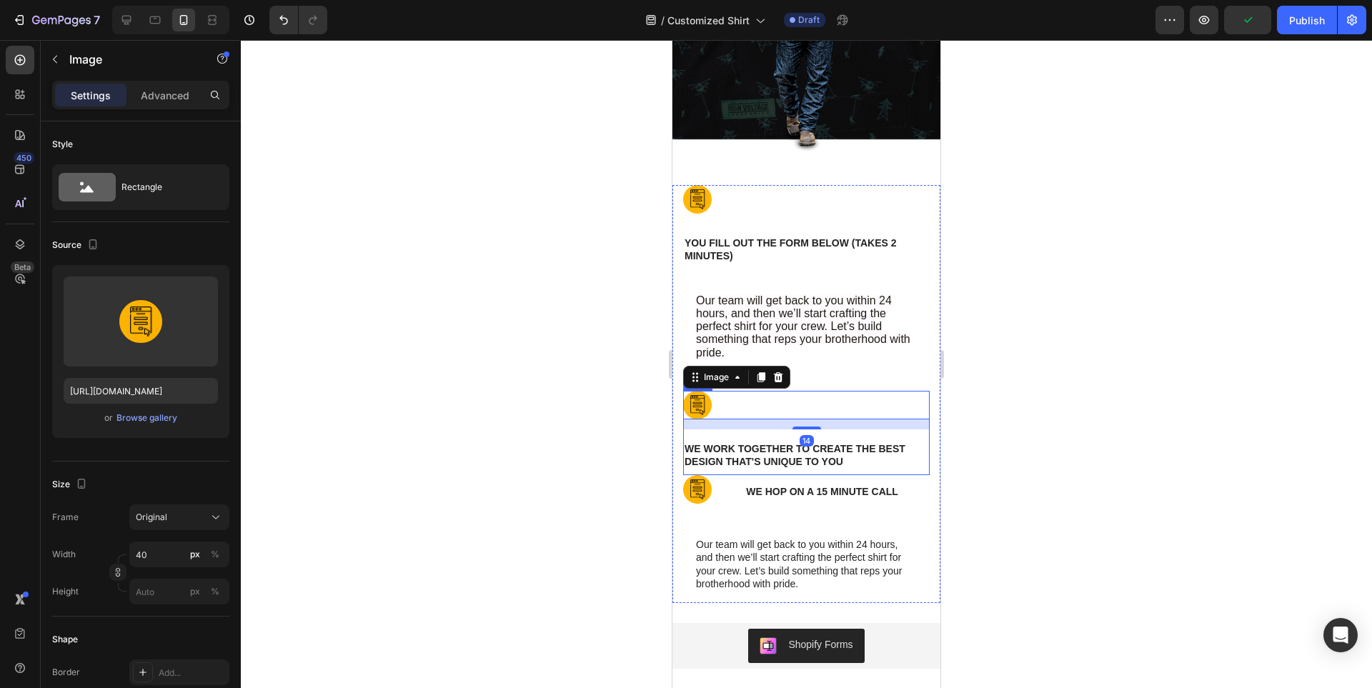
click at [915, 430] on div "Image 14 We work together to create the best design that's unique to you Text B…" at bounding box center [806, 433] width 247 height 84
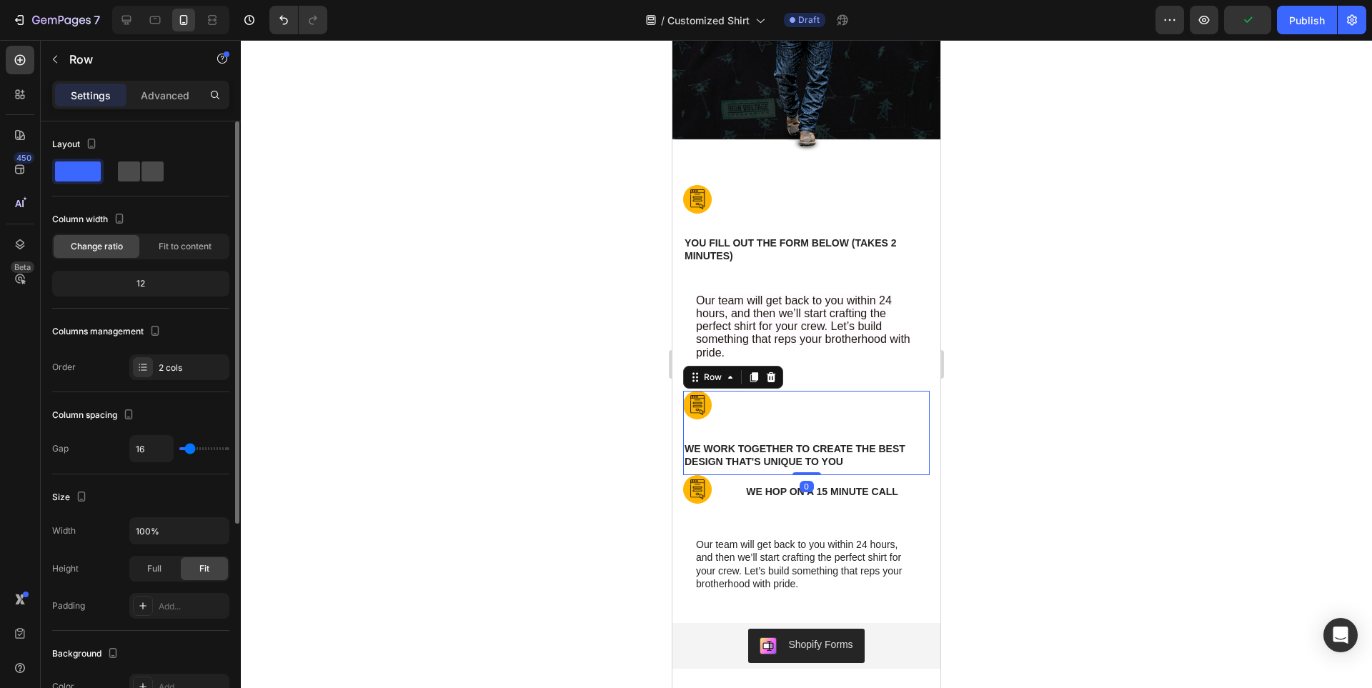
click at [141, 169] on span at bounding box center [152, 172] width 22 height 20
type input "0"
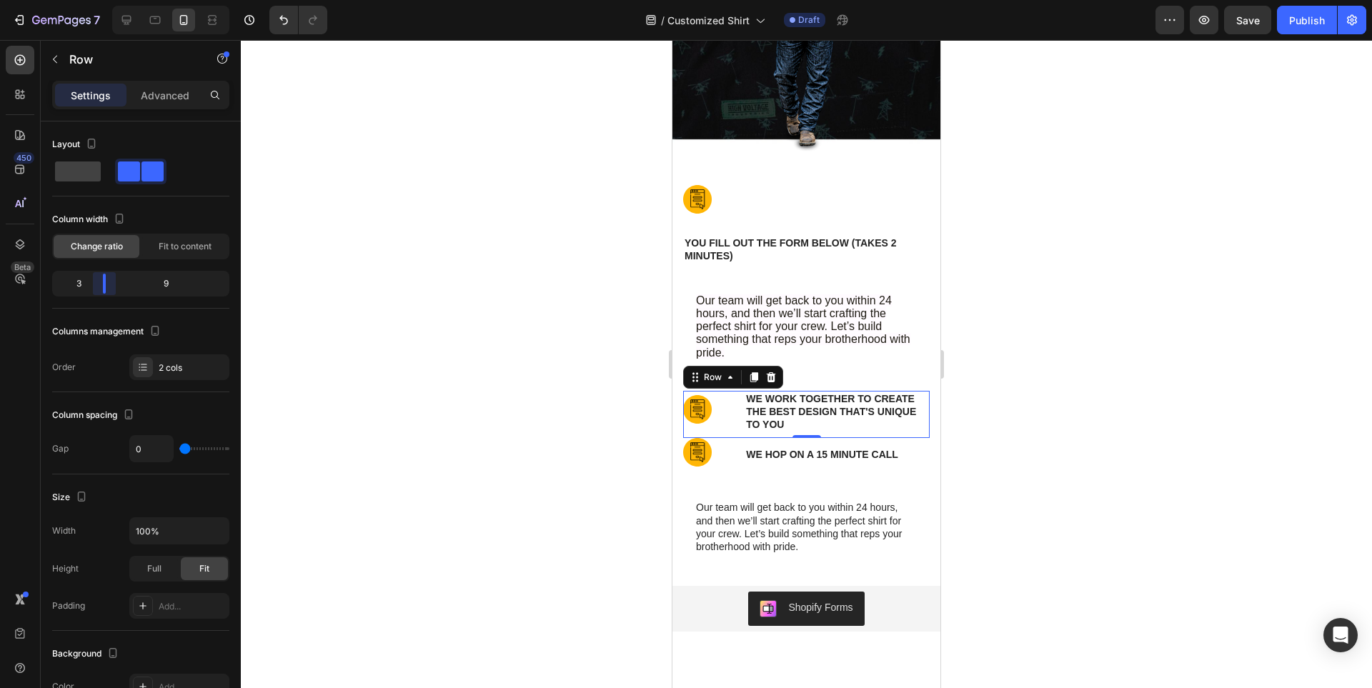
drag, startPoint x: 137, startPoint y: 287, endPoint x: 96, endPoint y: 295, distance: 41.6
click at [96, 0] on body "7 / Customized Shirt Draft Preview Save Publish 450 Beta Sections(18) Elements(…" at bounding box center [686, 0] width 1372 height 0
click at [840, 213] on div at bounding box center [806, 199] width 247 height 29
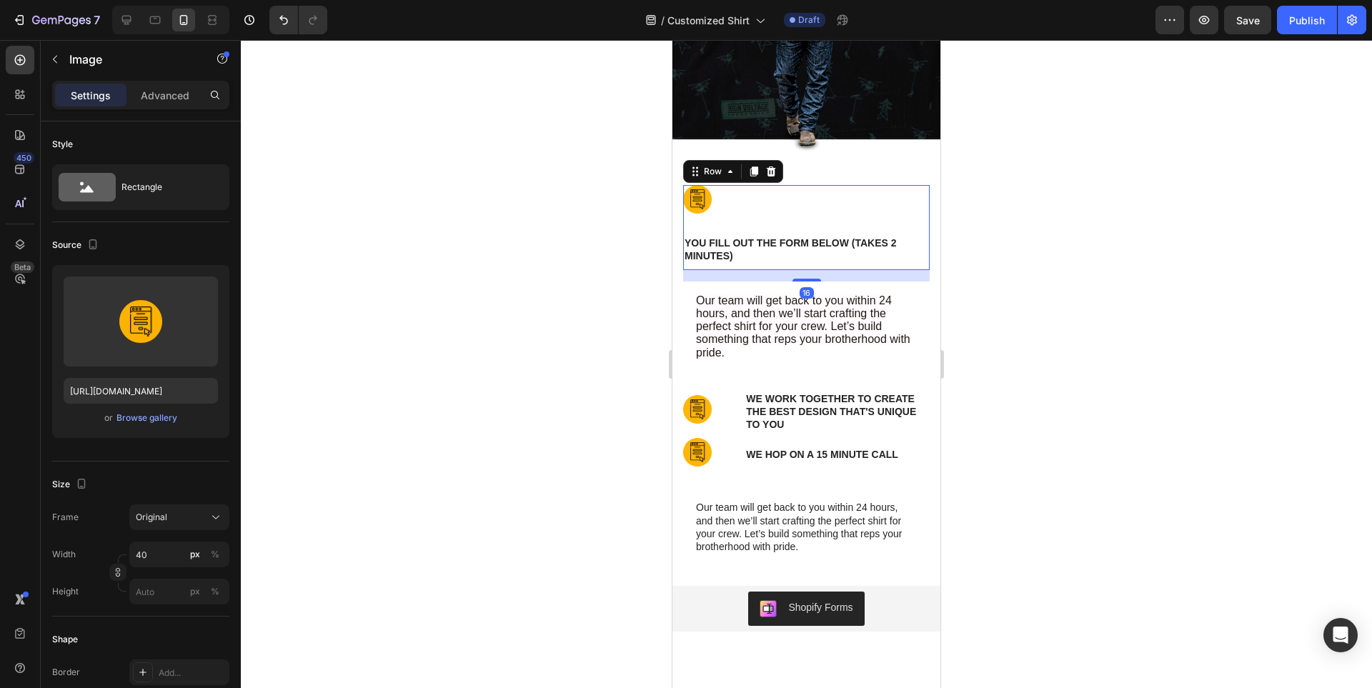
click at [907, 230] on div "Image YOU FILL OUT THE FORM BELOW (takes 2 minutes) Text Block Row 16" at bounding box center [806, 227] width 247 height 84
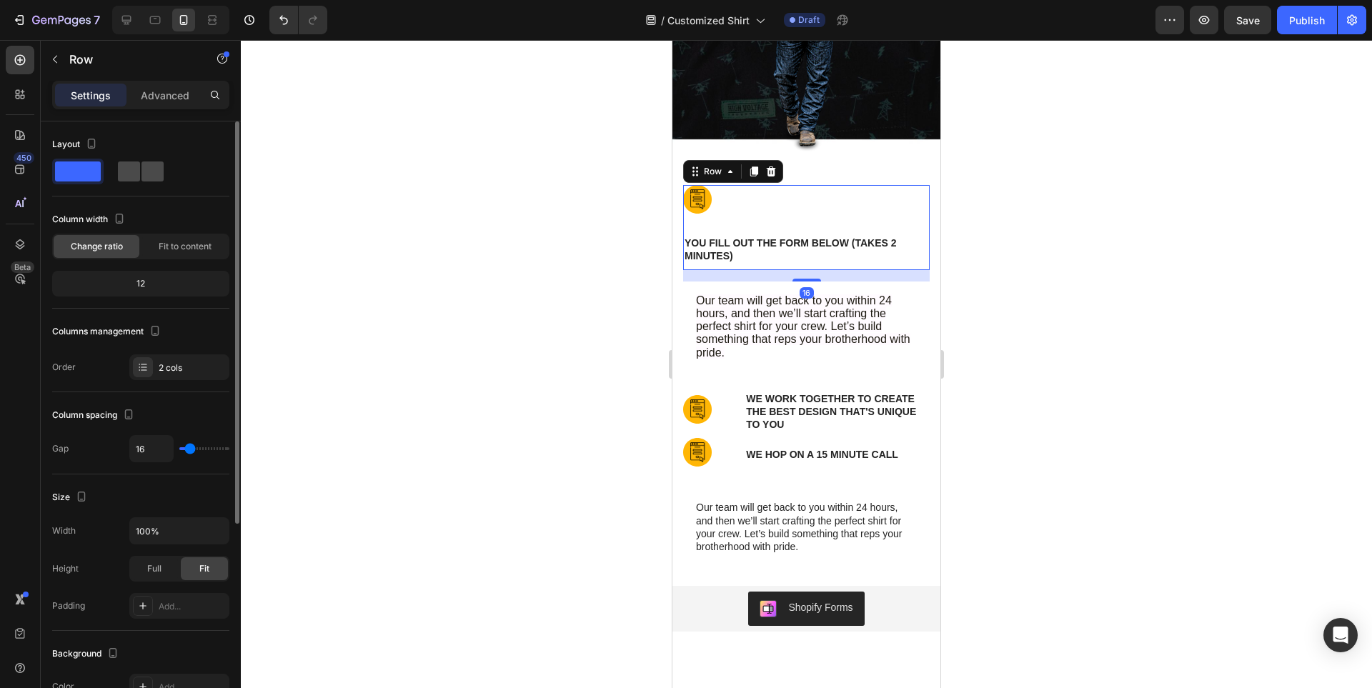
click at [141, 175] on span at bounding box center [152, 172] width 22 height 20
type input "0"
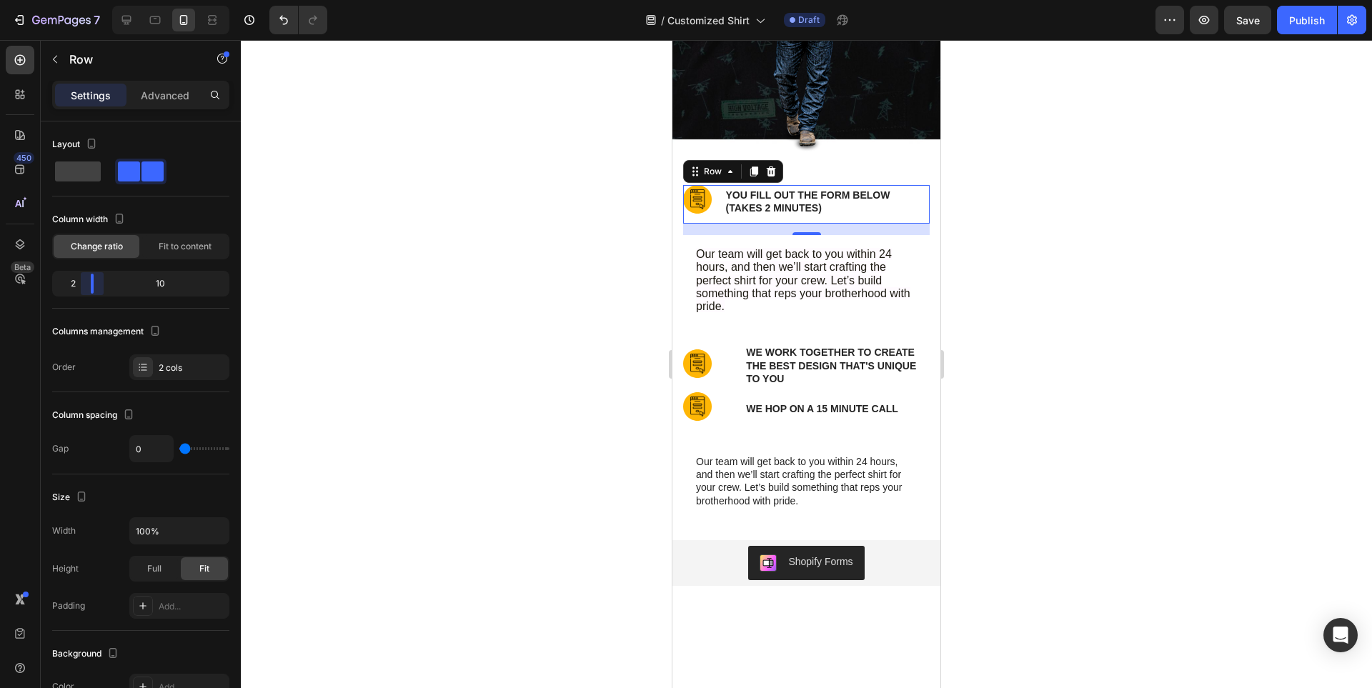
drag, startPoint x: 139, startPoint y: 287, endPoint x: 88, endPoint y: 287, distance: 51.5
click at [88, 0] on body "7 / Customized Shirt Draft Preview Save Publish 450 Beta Sections(18) Elements(…" at bounding box center [686, 0] width 1372 height 0
click at [844, 366] on p "We work together to create the best design that's unique to you" at bounding box center [837, 365] width 182 height 39
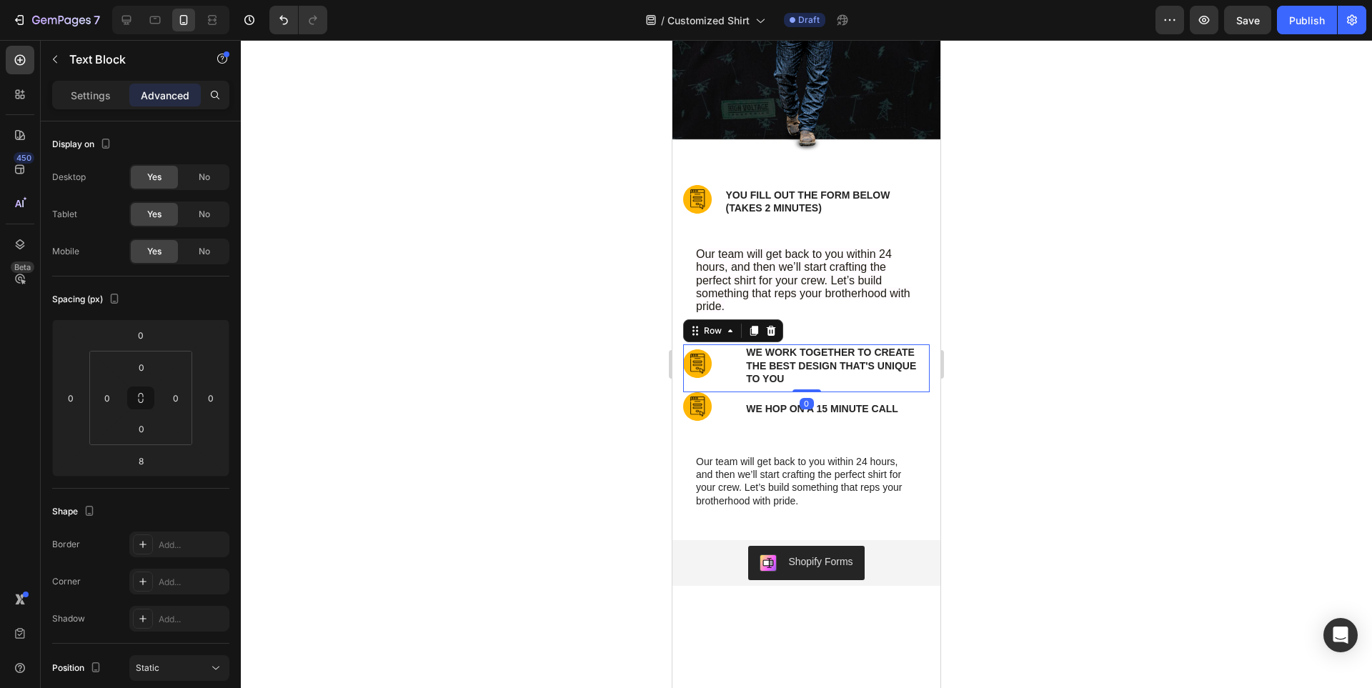
click at [736, 378] on div "Image" at bounding box center [713, 368] width 61 height 48
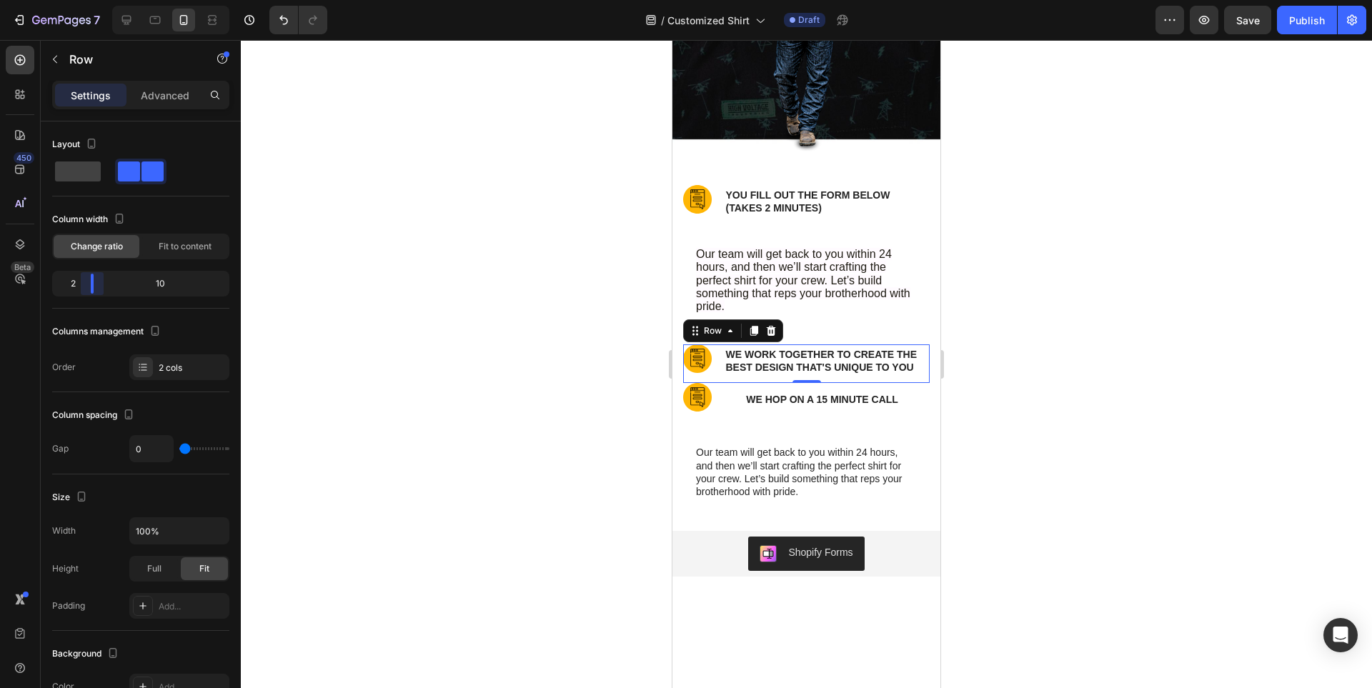
drag, startPoint x: 99, startPoint y: 287, endPoint x: 84, endPoint y: 287, distance: 15.7
click at [84, 0] on body "7 / Customized Shirt Draft Preview Save Publish 450 Beta Sections(18) Elements(…" at bounding box center [686, 0] width 1372 height 0
click at [874, 411] on div "we hop on a 15 minute call Text Block" at bounding box center [837, 402] width 185 height 39
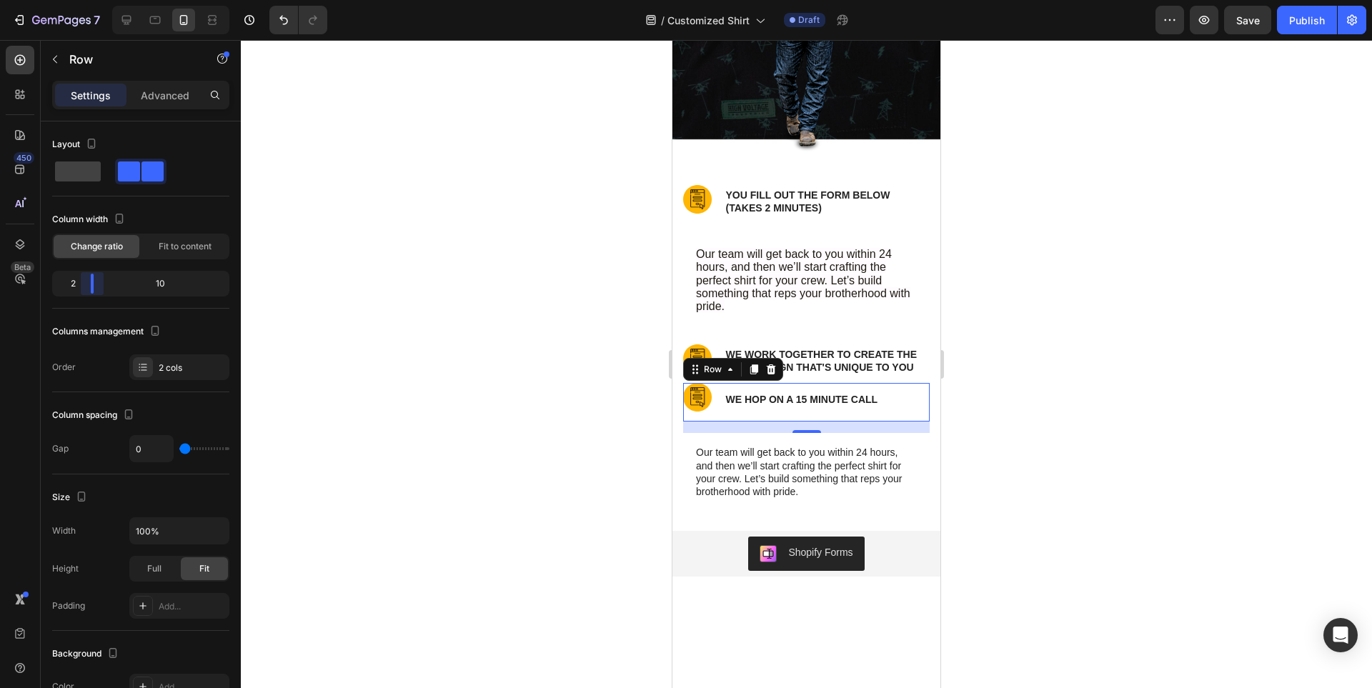
drag, startPoint x: 102, startPoint y: 288, endPoint x: 86, endPoint y: 288, distance: 15.7
click at [86, 0] on body "7 / Customized Shirt Draft Preview Save Publish 450 Beta Sections(18) Elements(…" at bounding box center [686, 0] width 1372 height 0
click at [1063, 394] on div at bounding box center [806, 364] width 1131 height 648
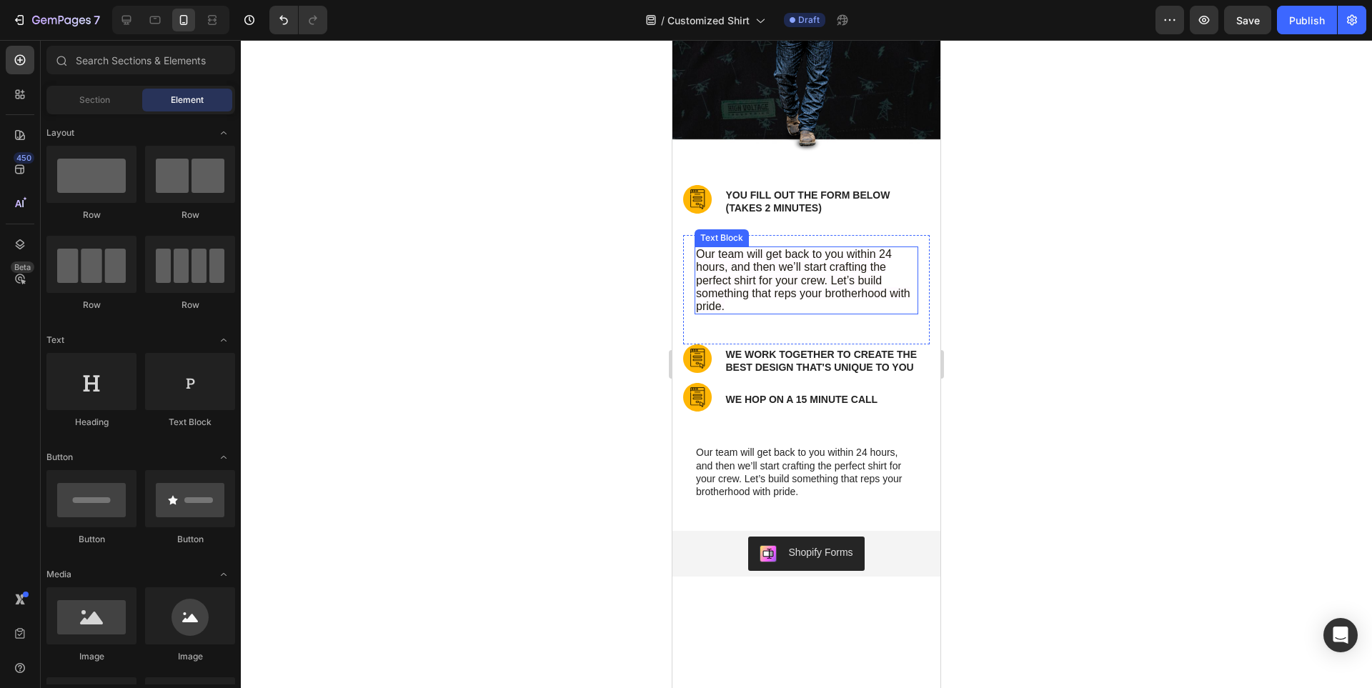
click at [757, 277] on span "Our team will get back to you within 24 hours, and then we’ll start crafting th…" at bounding box center [803, 280] width 214 height 64
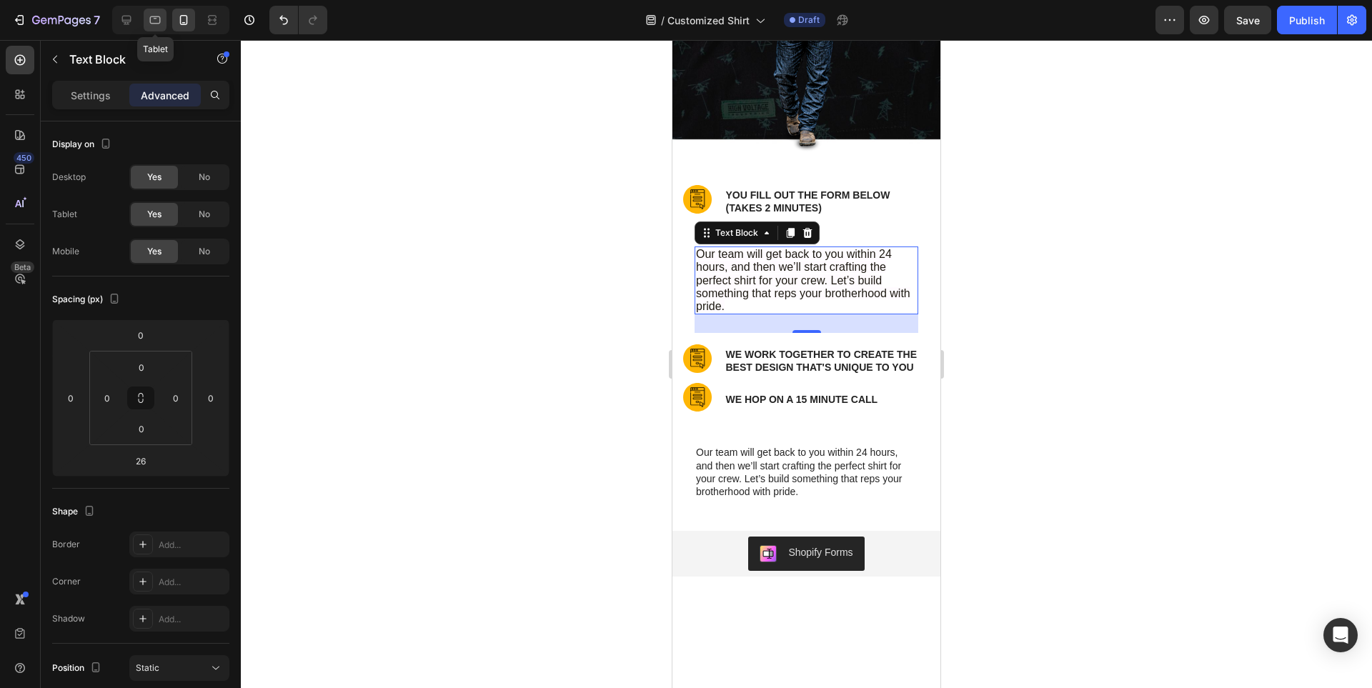
click at [155, 21] on icon at bounding box center [155, 20] width 14 height 14
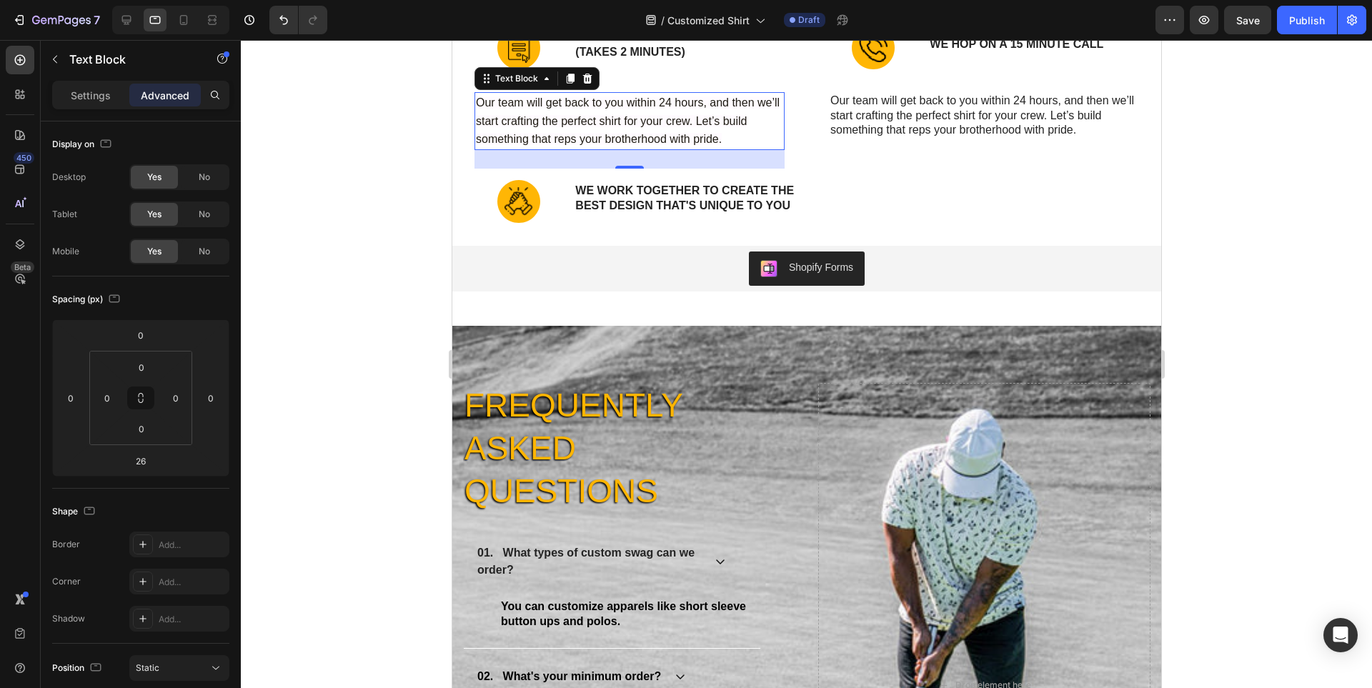
scroll to position [11464, 0]
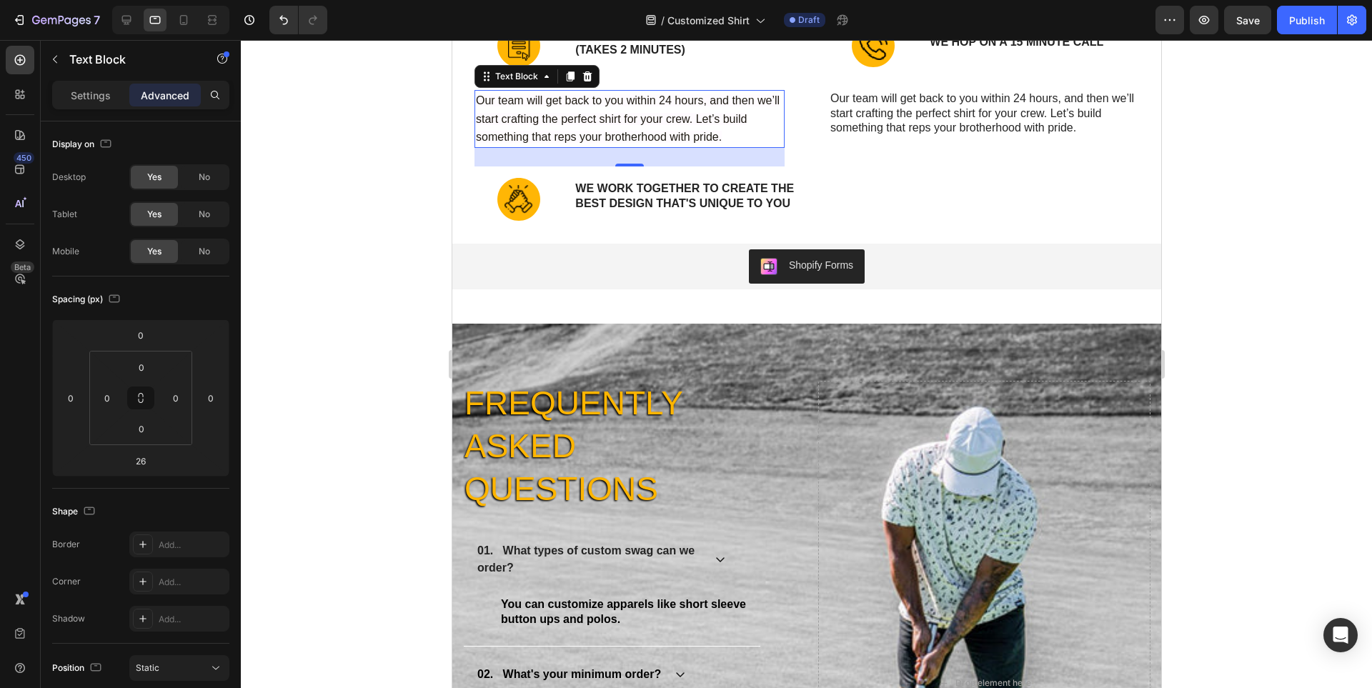
click at [1362, 264] on div at bounding box center [806, 364] width 1131 height 648
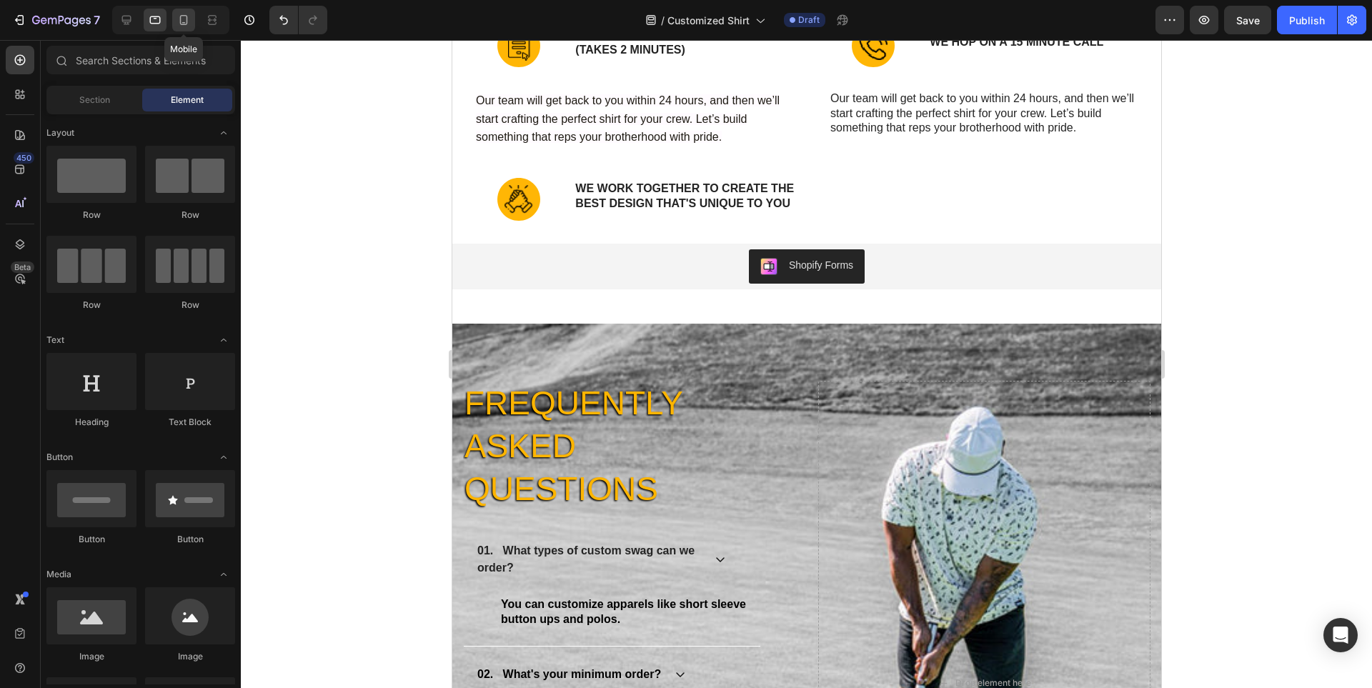
click at [184, 22] on icon at bounding box center [184, 20] width 8 height 10
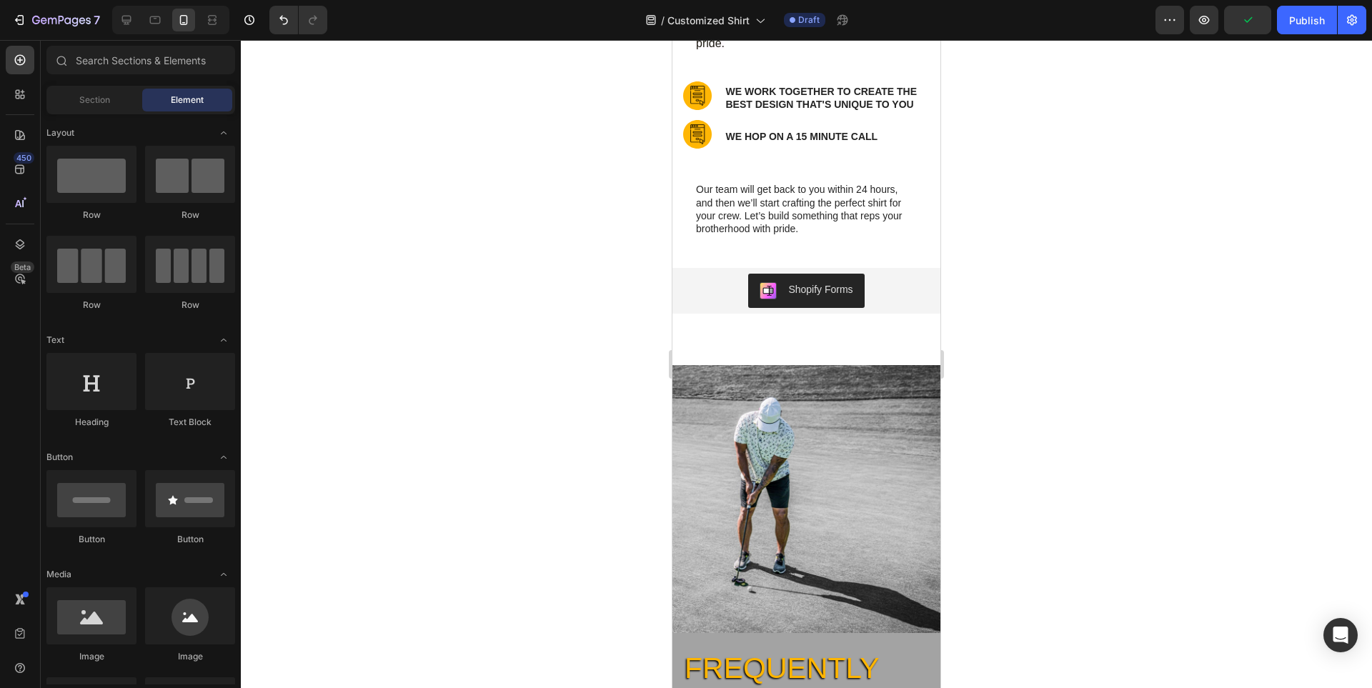
click at [1075, 279] on div at bounding box center [806, 364] width 1131 height 648
click at [697, 141] on img at bounding box center [697, 134] width 29 height 29
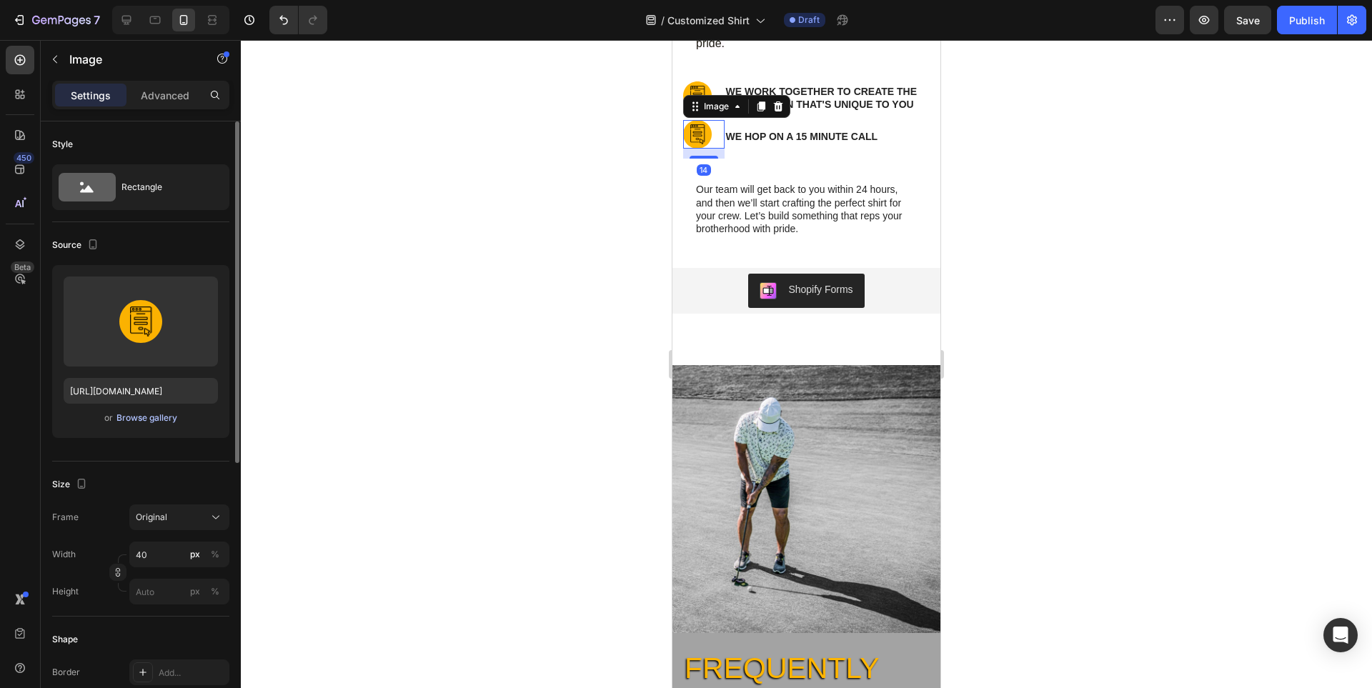
click at [155, 415] on div "Browse gallery" at bounding box center [146, 418] width 61 height 13
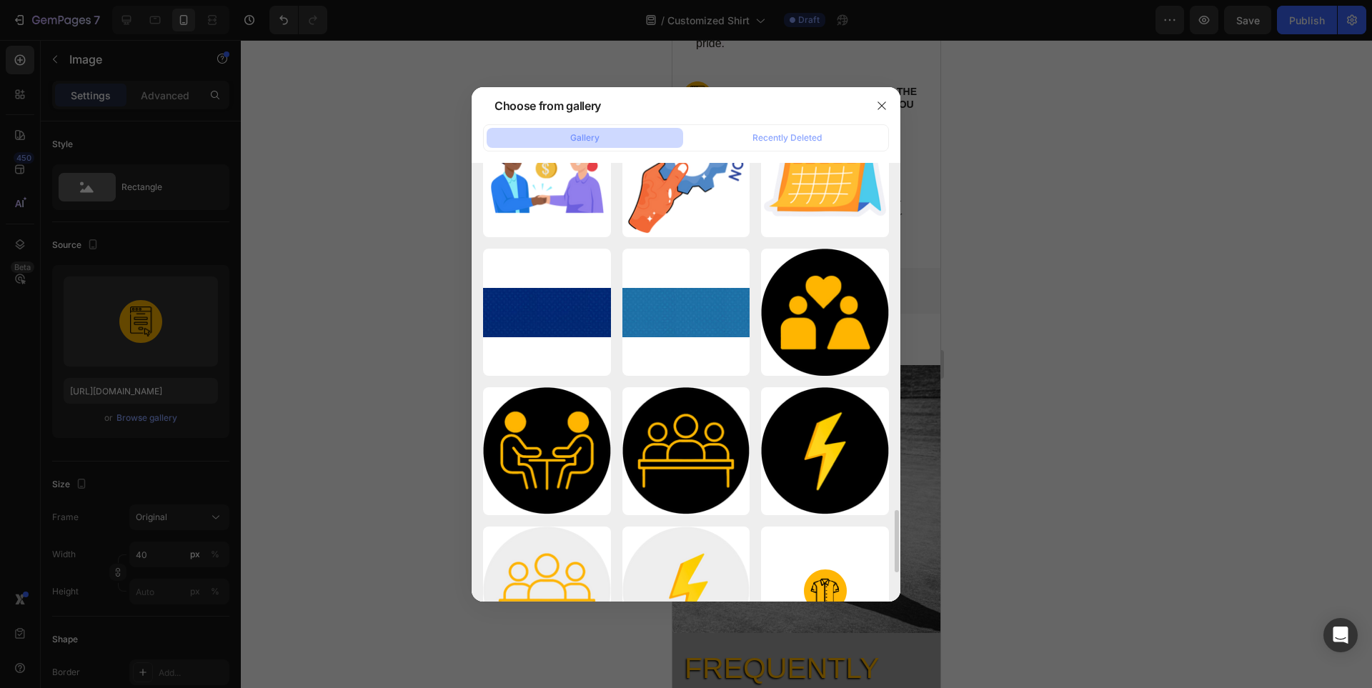
scroll to position [2858, 0]
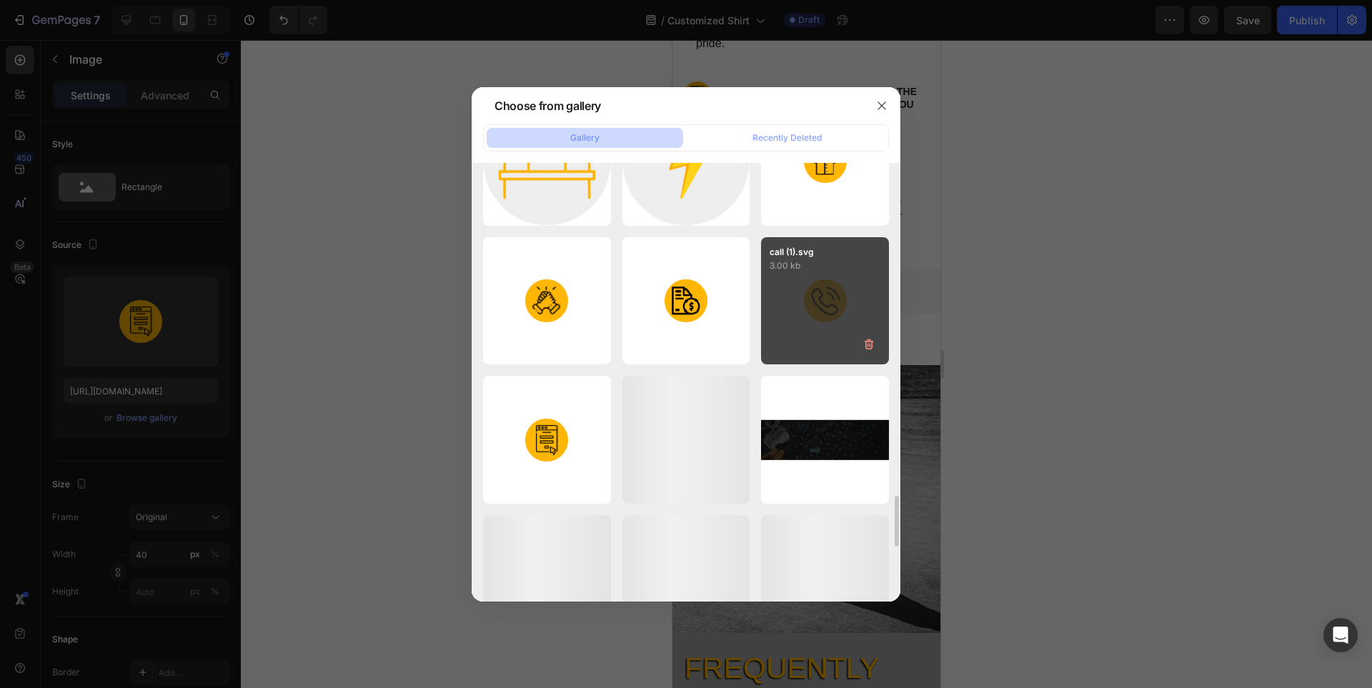
click at [822, 302] on div "call (1).svg 3.00 kb" at bounding box center [825, 301] width 128 height 128
type input "https://cdn.shopify.com/s/files/1/0331/4368/5253/files/gempages_579796114786485…"
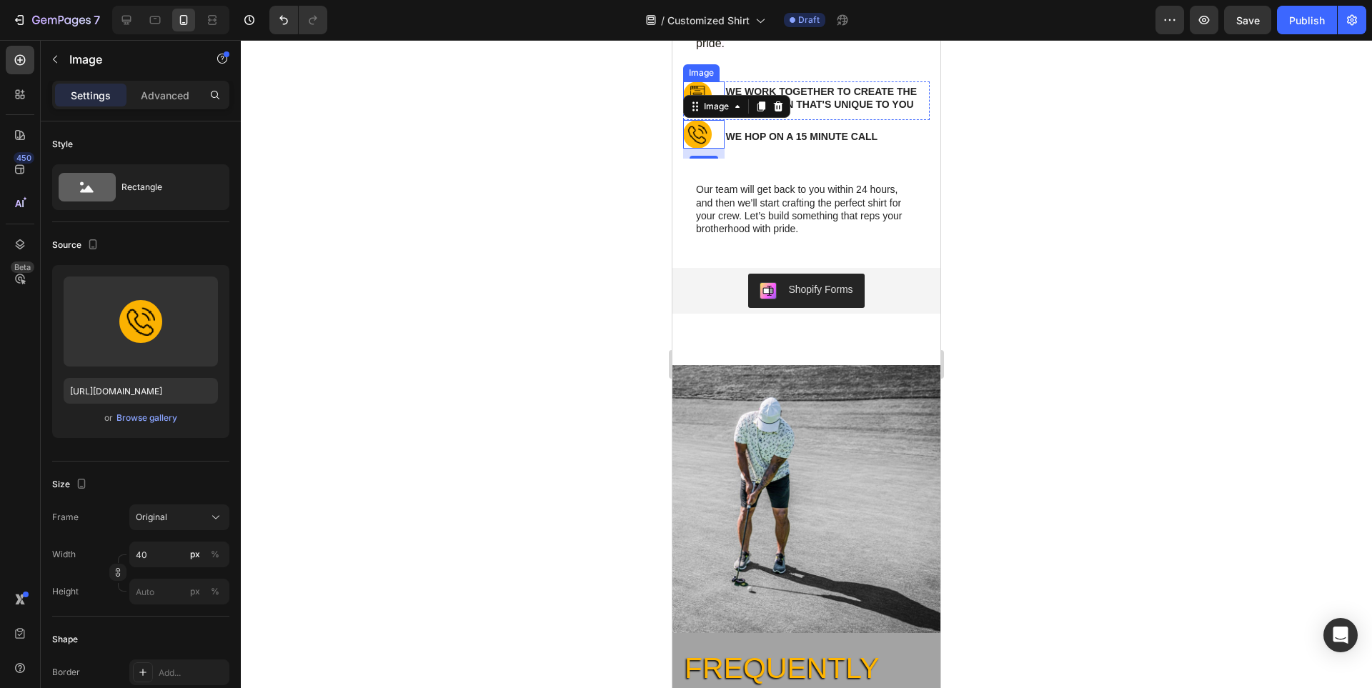
click at [695, 83] on img at bounding box center [697, 95] width 29 height 29
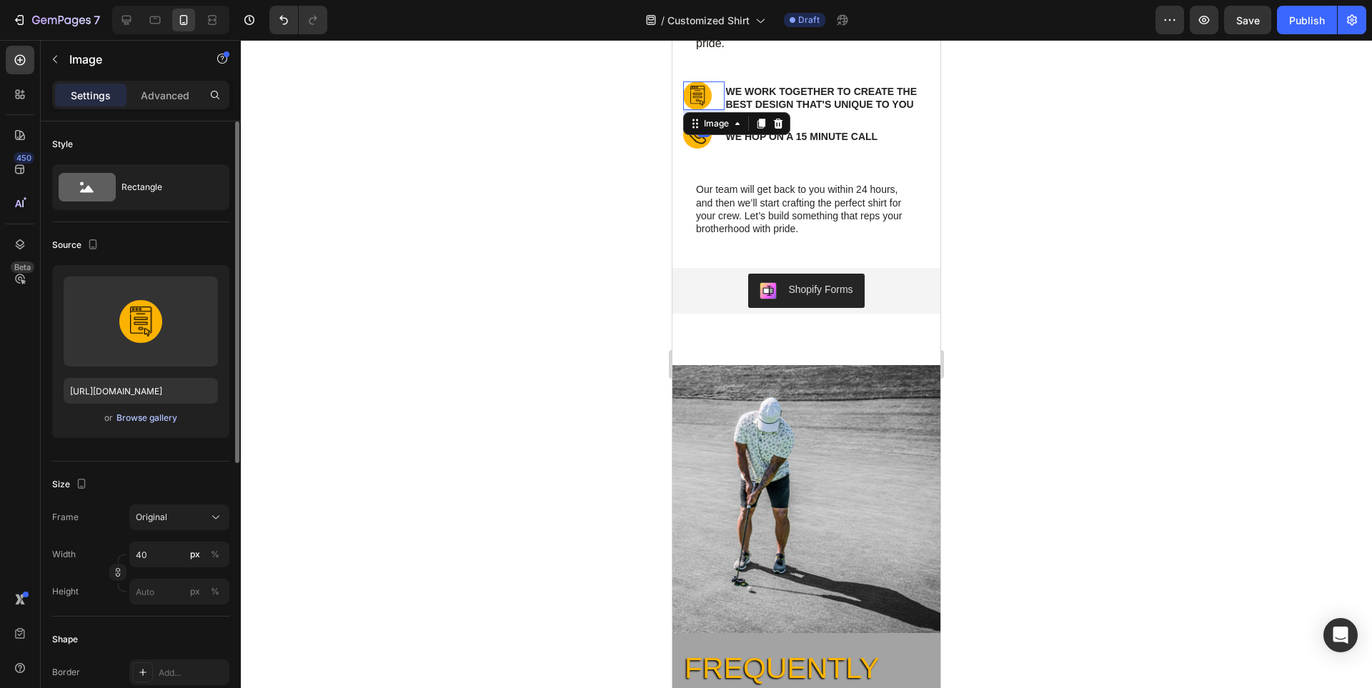
click at [162, 422] on div "Browse gallery" at bounding box center [146, 418] width 61 height 13
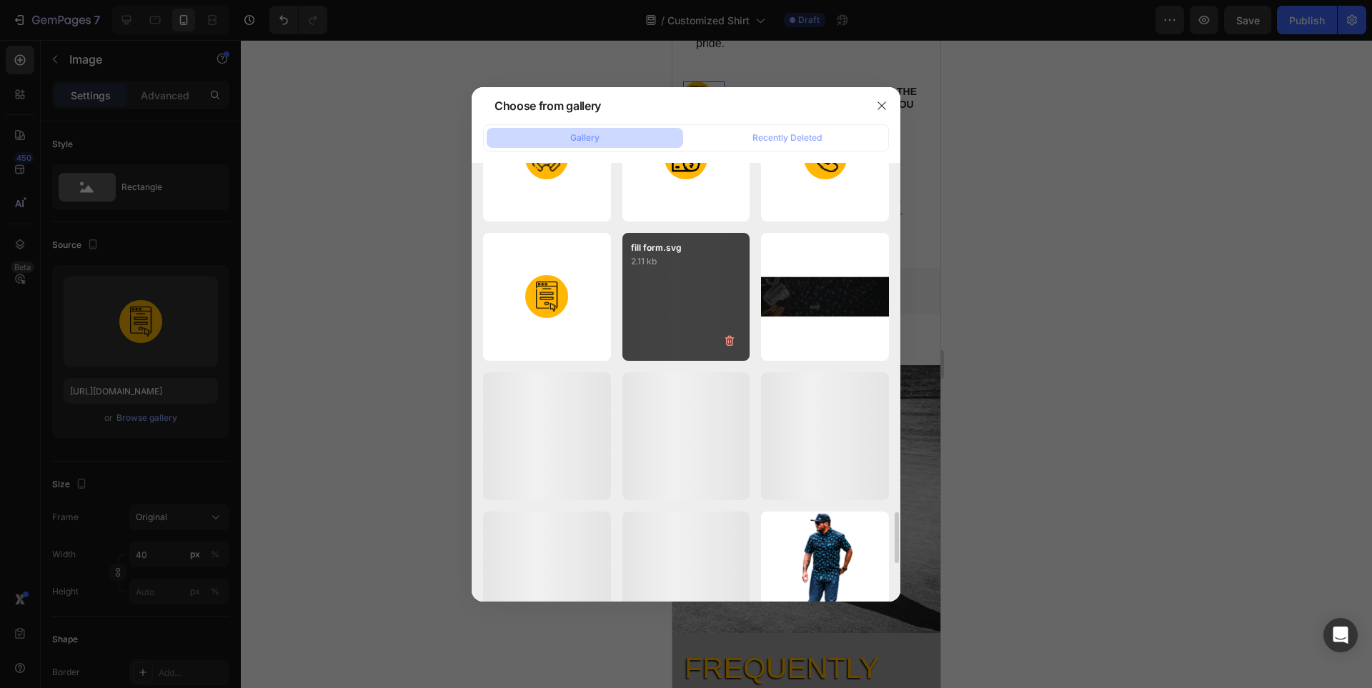
scroll to position [2644, 0]
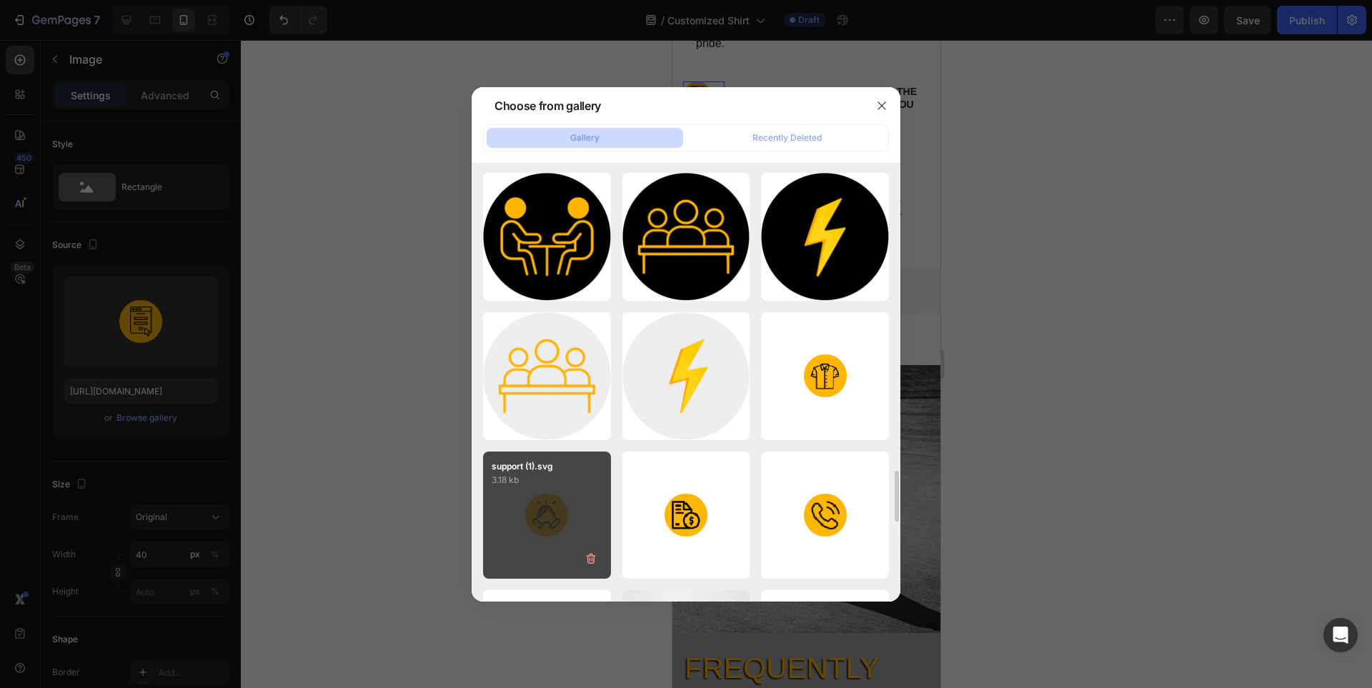
click at [562, 485] on p "3.18 kb" at bounding box center [547, 480] width 111 height 14
type input "https://cdn.shopify.com/s/files/1/0331/4368/5253/files/gempages_579796114786485…"
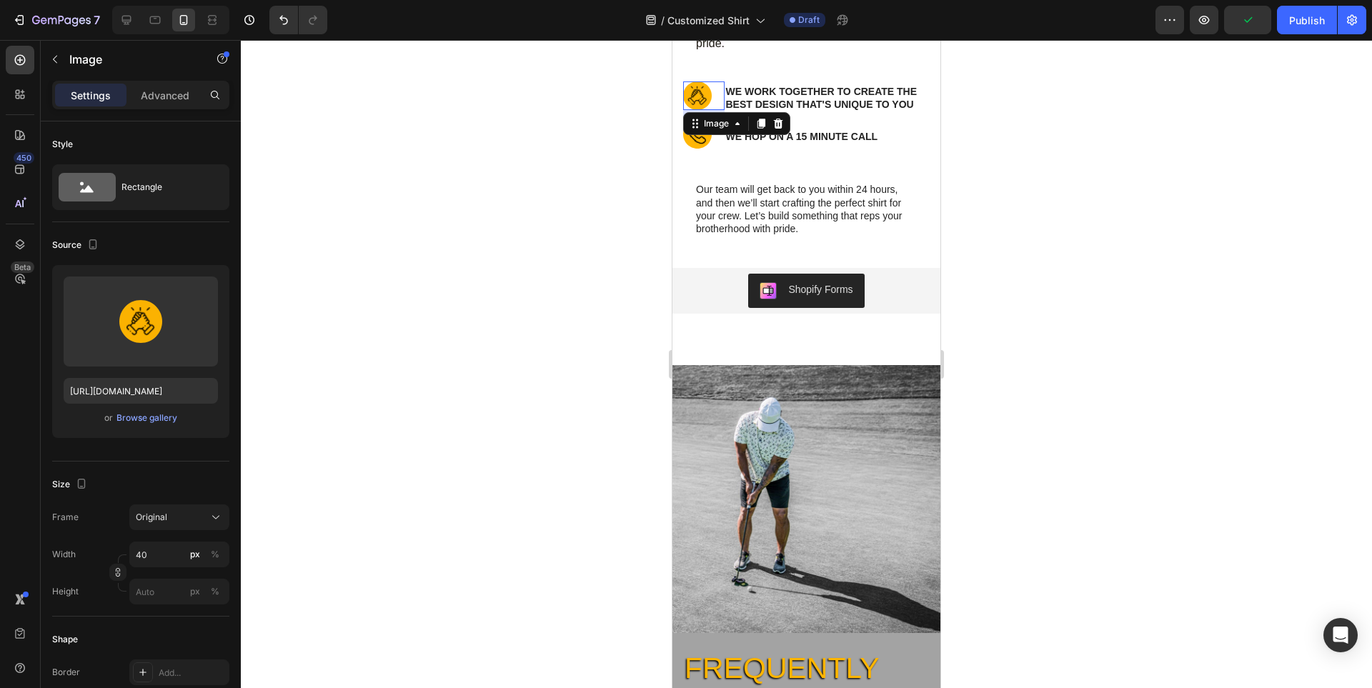
click at [1145, 289] on div at bounding box center [806, 364] width 1131 height 648
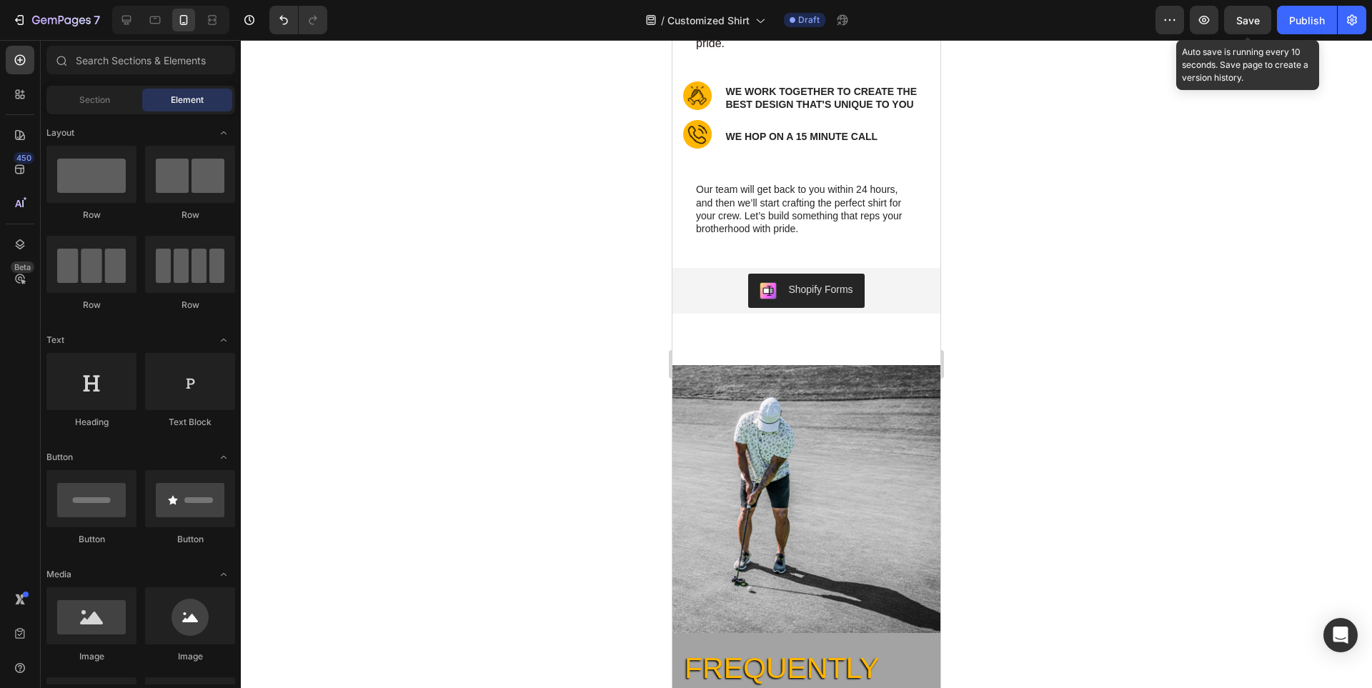
click at [1249, 25] on span "Save" at bounding box center [1248, 20] width 24 height 12
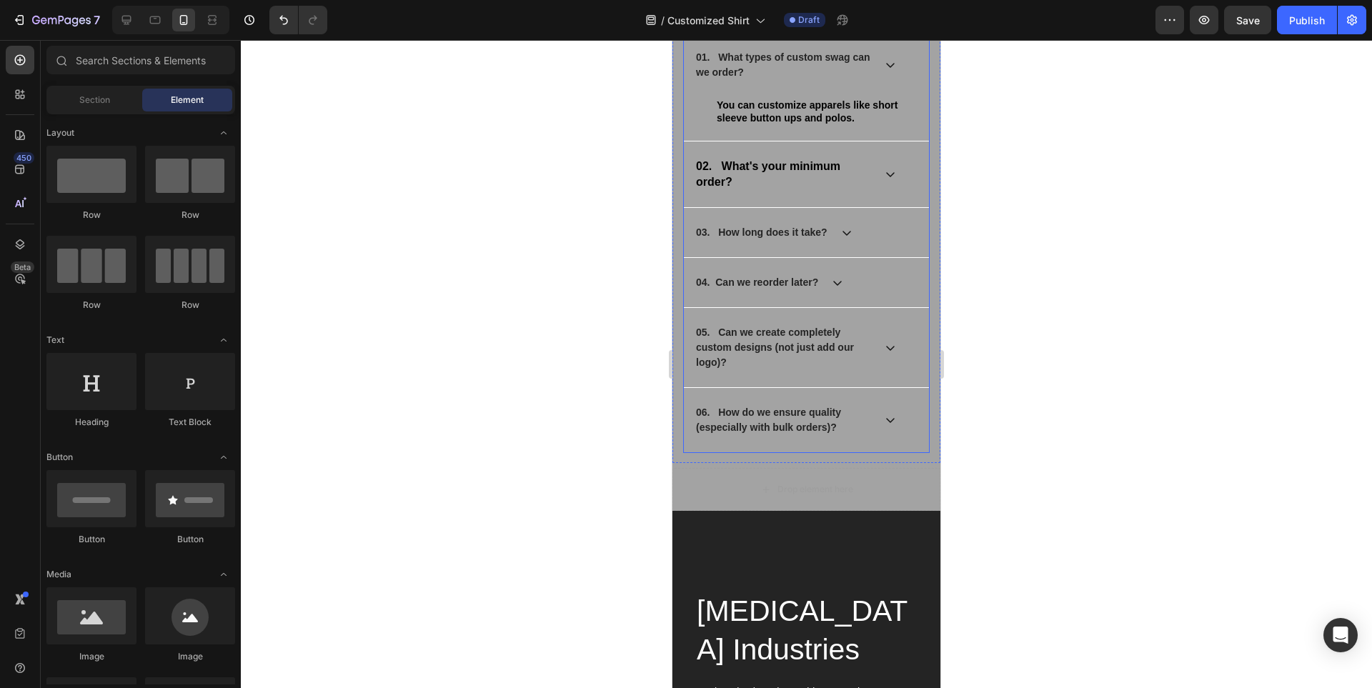
scroll to position [11249, 0]
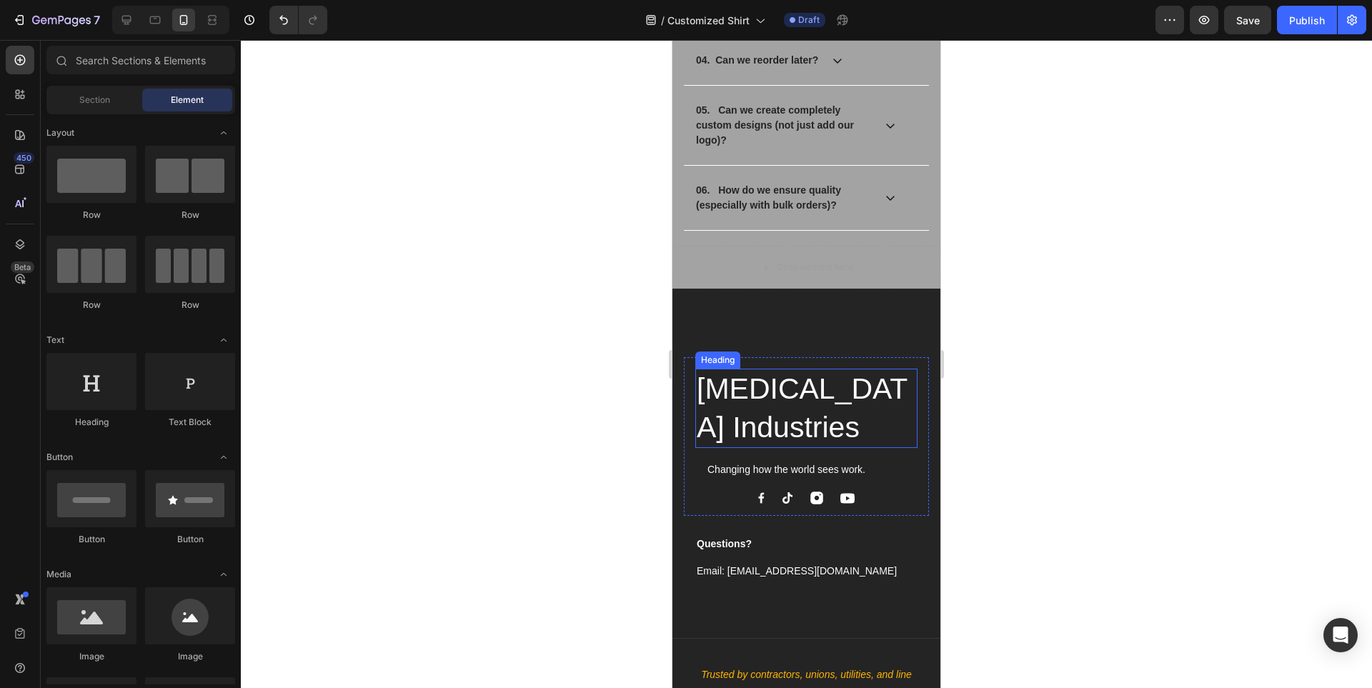
click at [808, 387] on h2 "High Voltage Industries" at bounding box center [806, 408] width 222 height 79
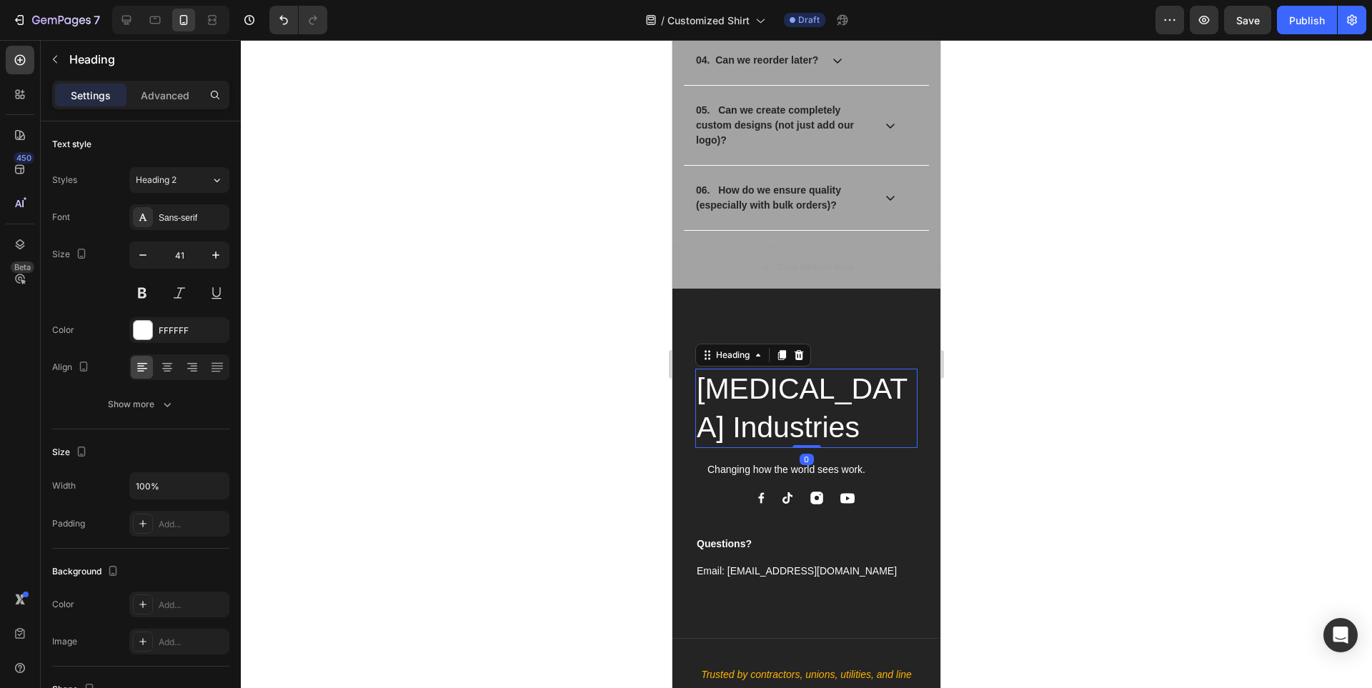
click at [808, 387] on h2 "High Voltage Industries" at bounding box center [806, 408] width 222 height 79
click at [808, 387] on p "High Voltage Industries" at bounding box center [806, 408] width 219 height 76
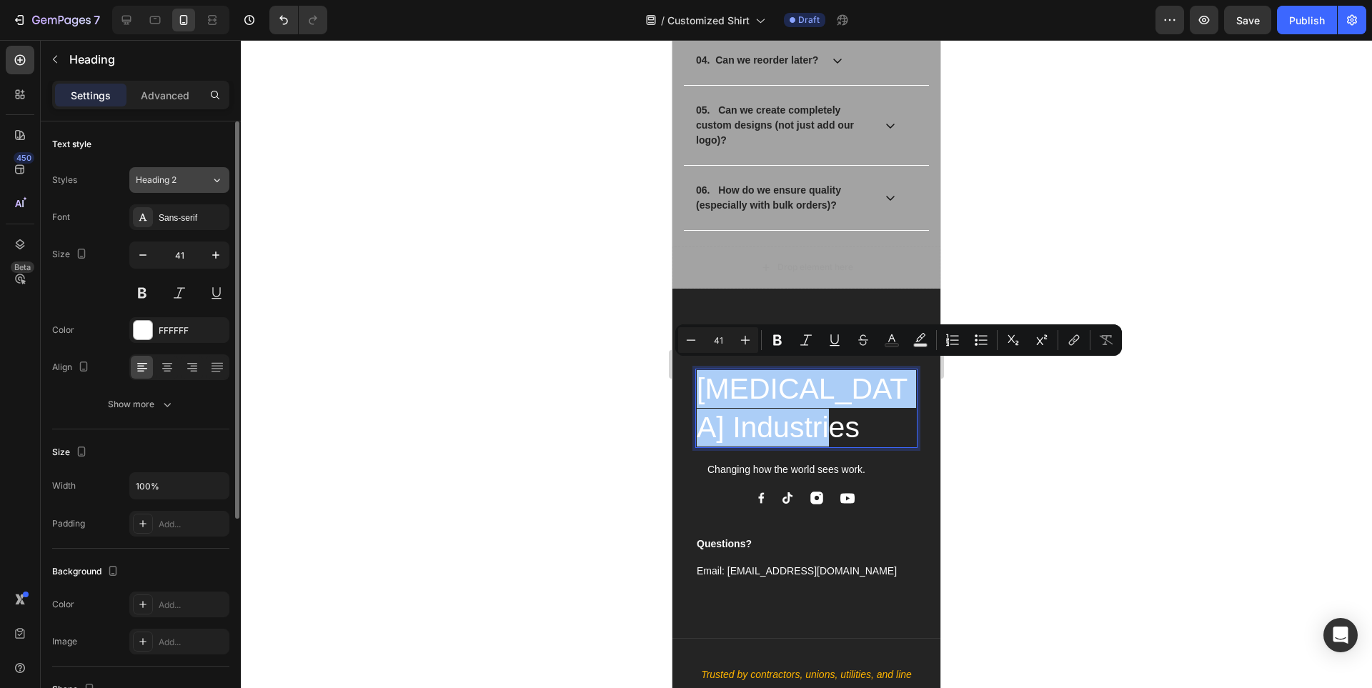
click at [162, 172] on button "Heading 2" at bounding box center [179, 180] width 100 height 26
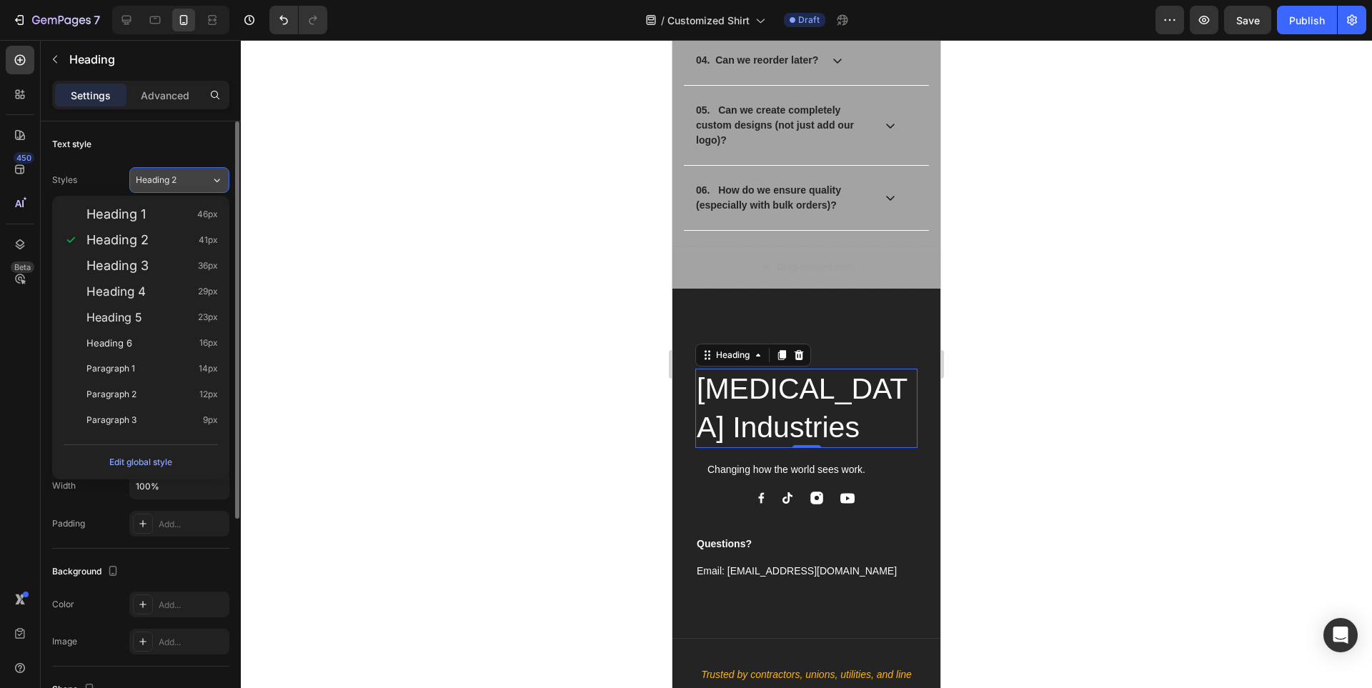
click at [162, 172] on button "Heading 2" at bounding box center [179, 180] width 100 height 26
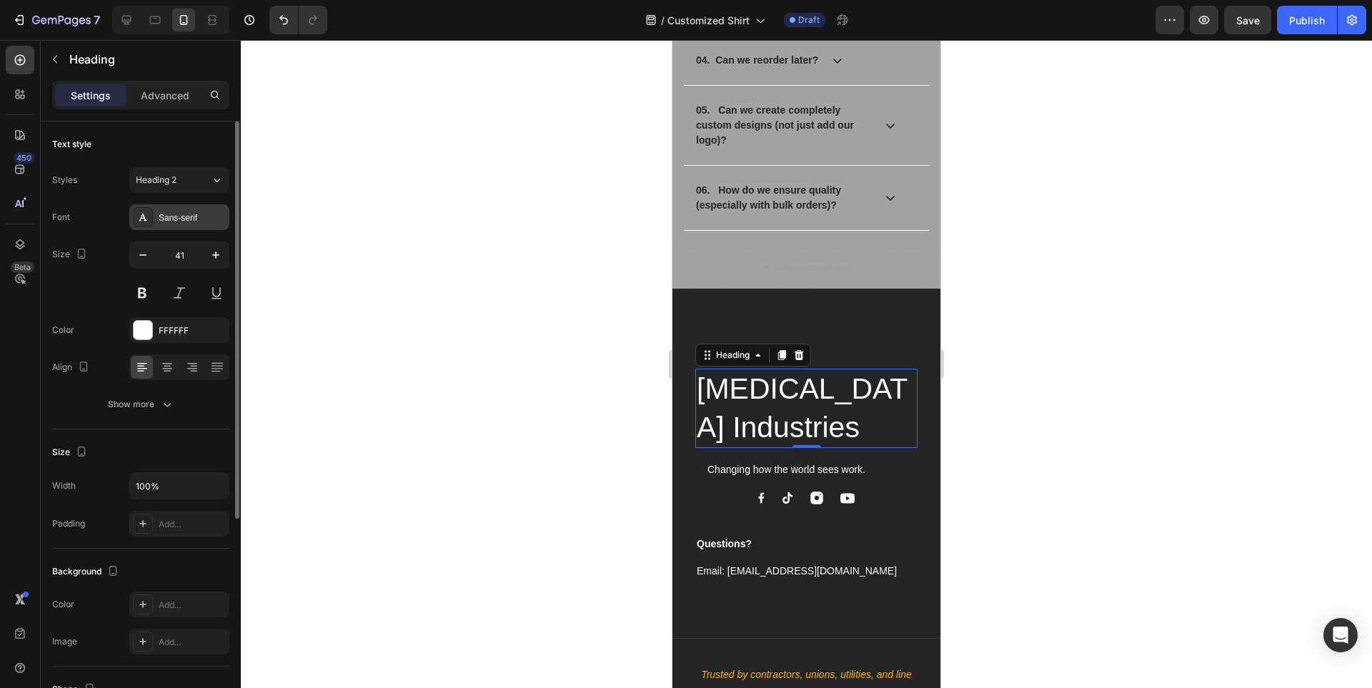
click at [178, 222] on div "Sans-serif" at bounding box center [192, 218] width 67 height 13
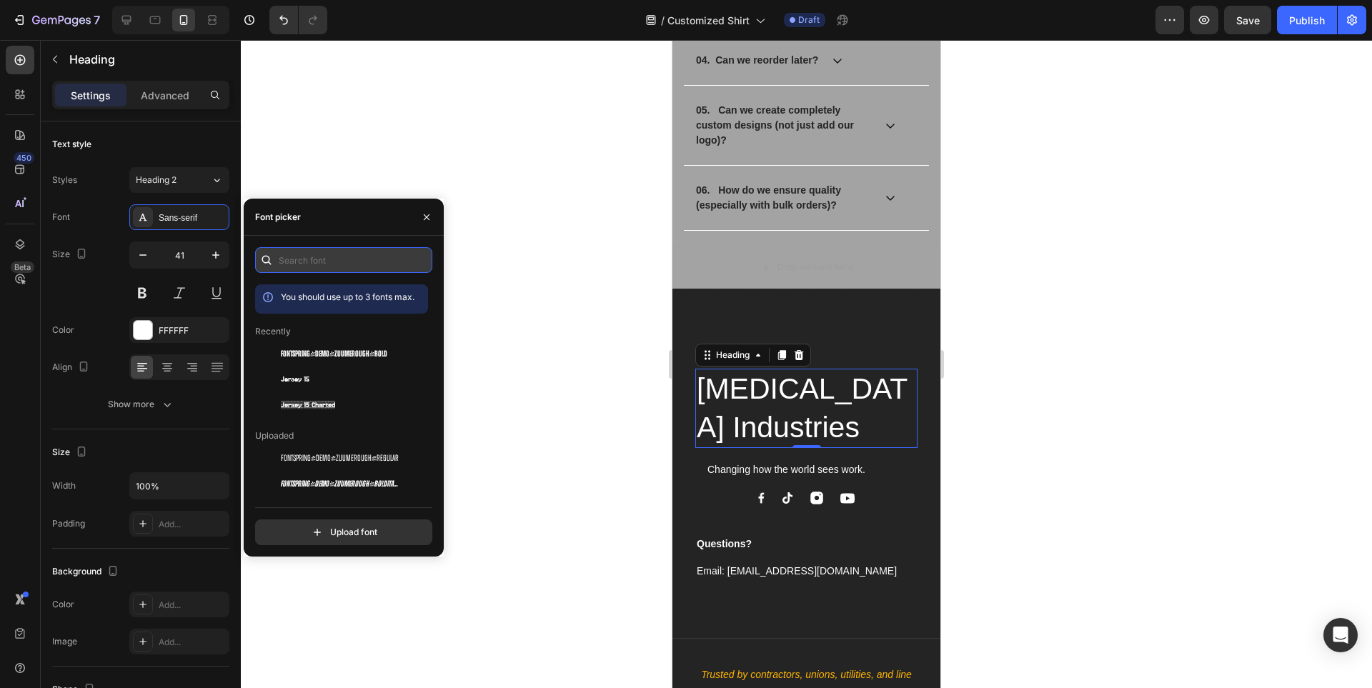
click at [324, 267] on input "text" at bounding box center [343, 260] width 177 height 26
type input "h"
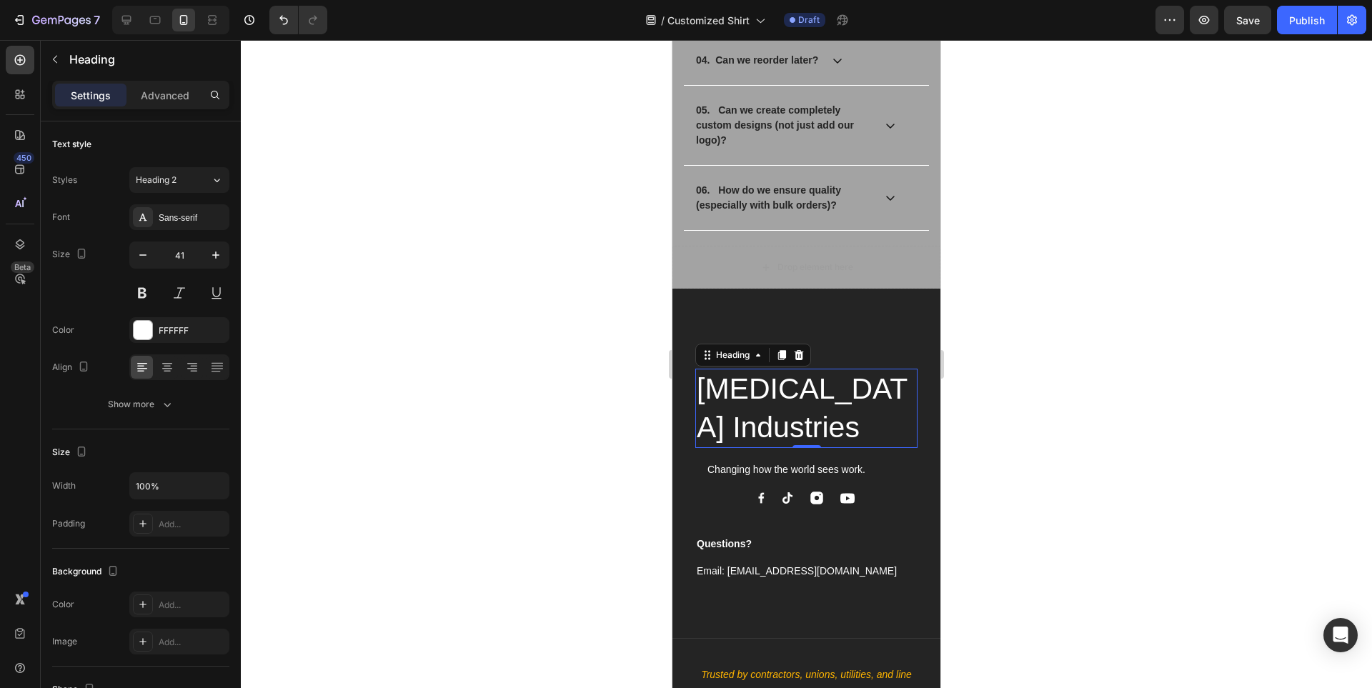
click at [1116, 362] on div at bounding box center [806, 364] width 1131 height 648
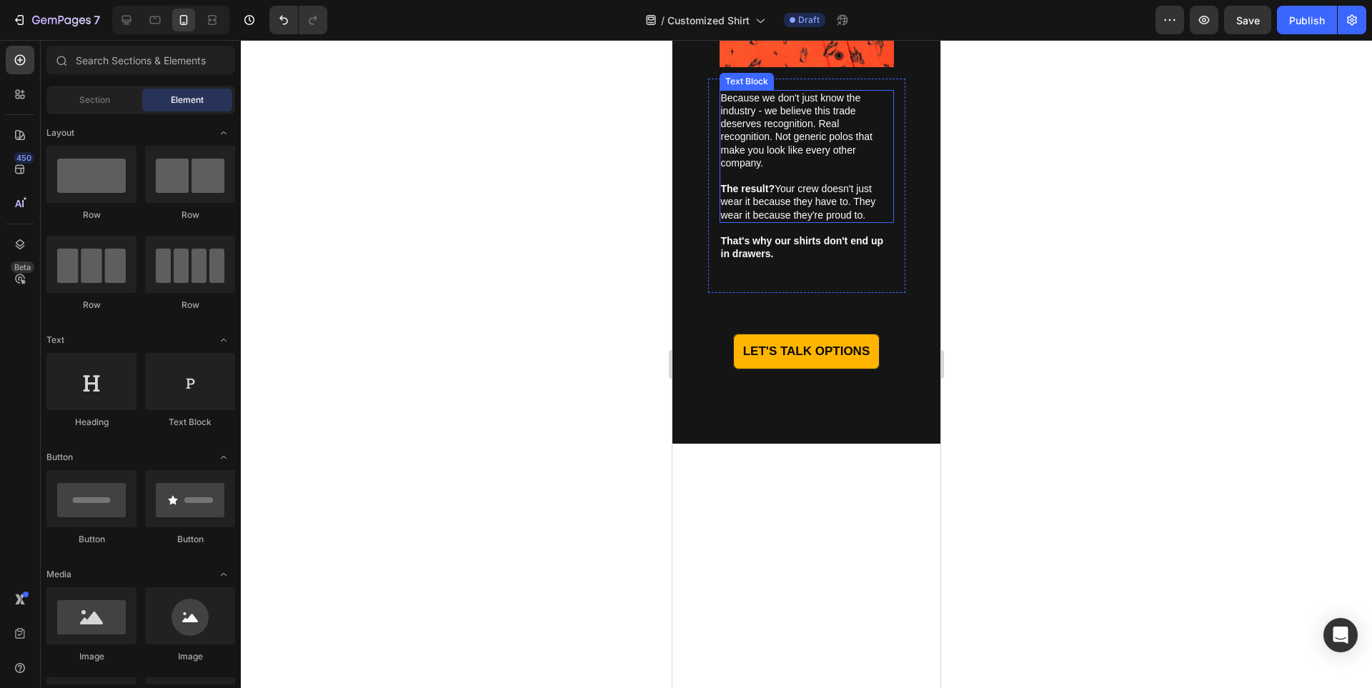
scroll to position [4360, 0]
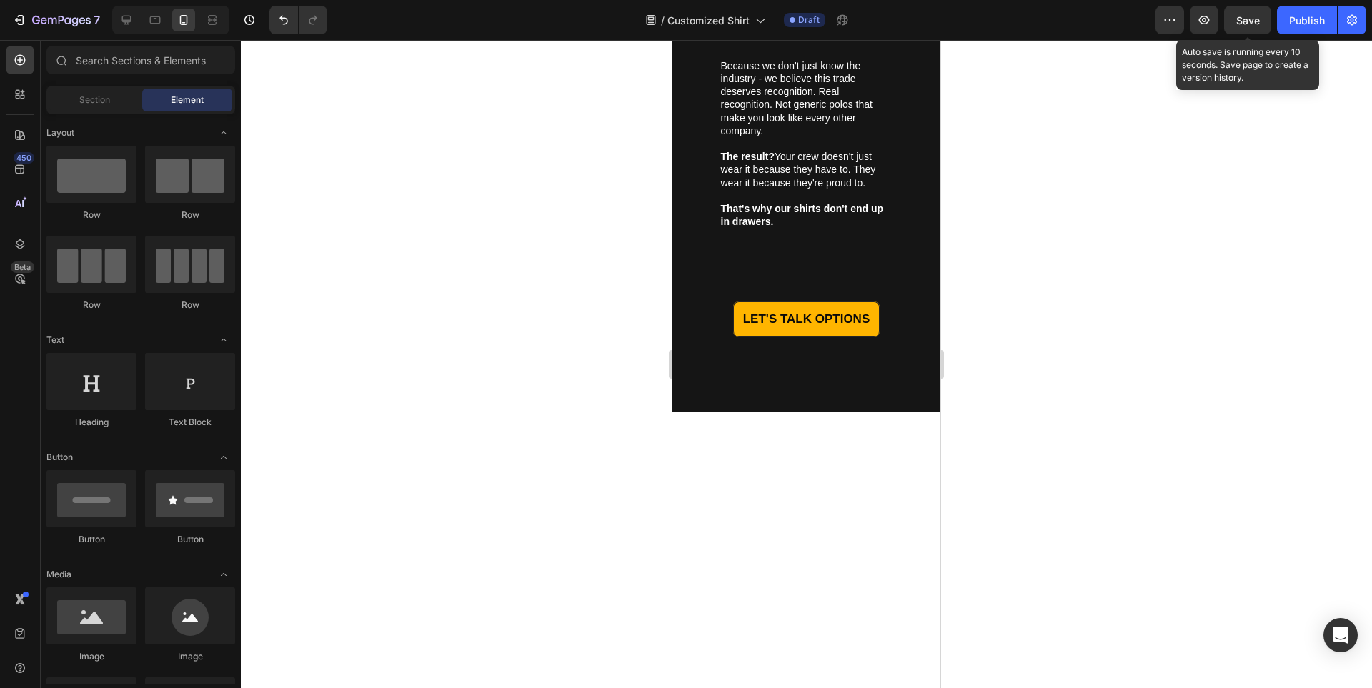
click at [1244, 15] on span "Save" at bounding box center [1248, 20] width 24 height 12
